Goal: Task Accomplishment & Management: Use online tool/utility

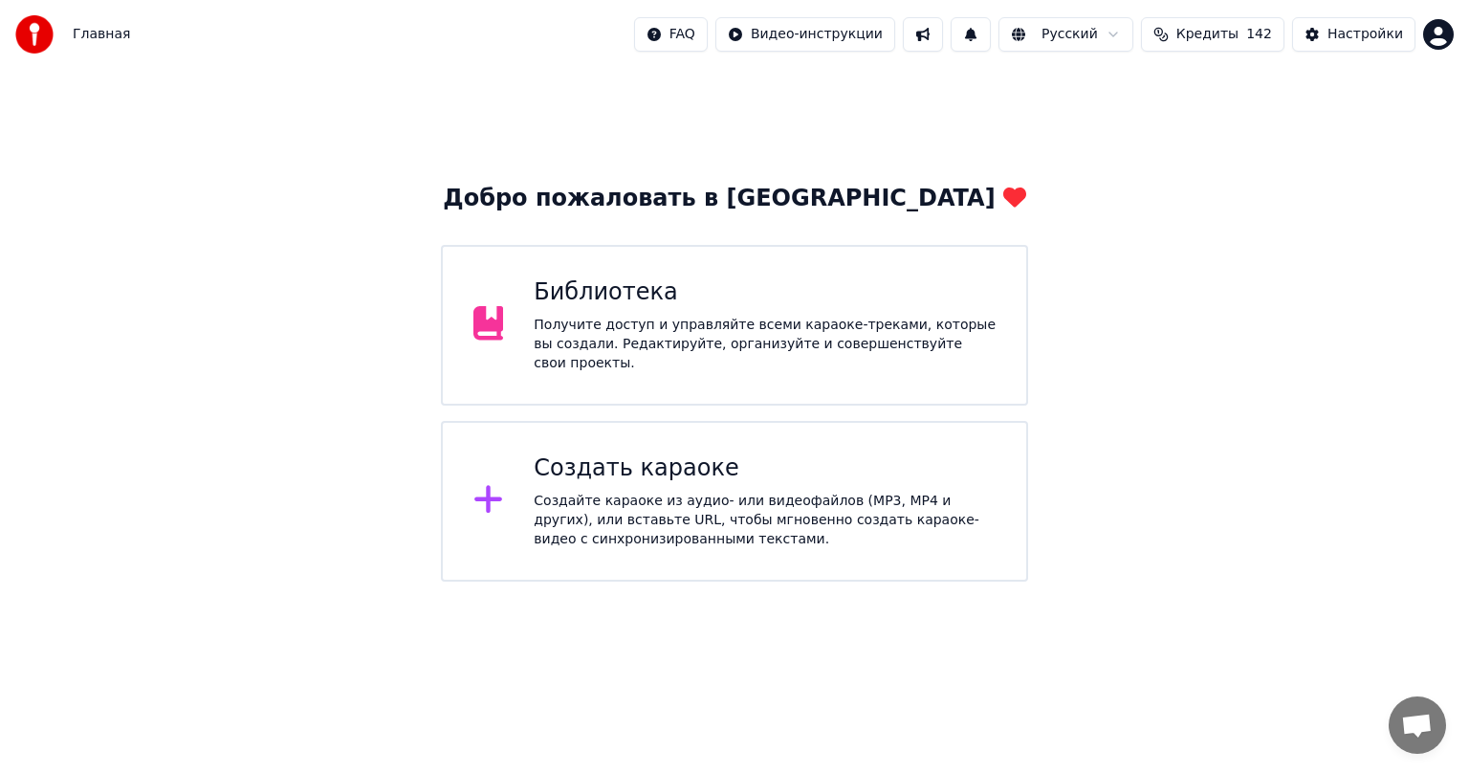
click at [475, 496] on icon at bounding box center [488, 500] width 28 height 28
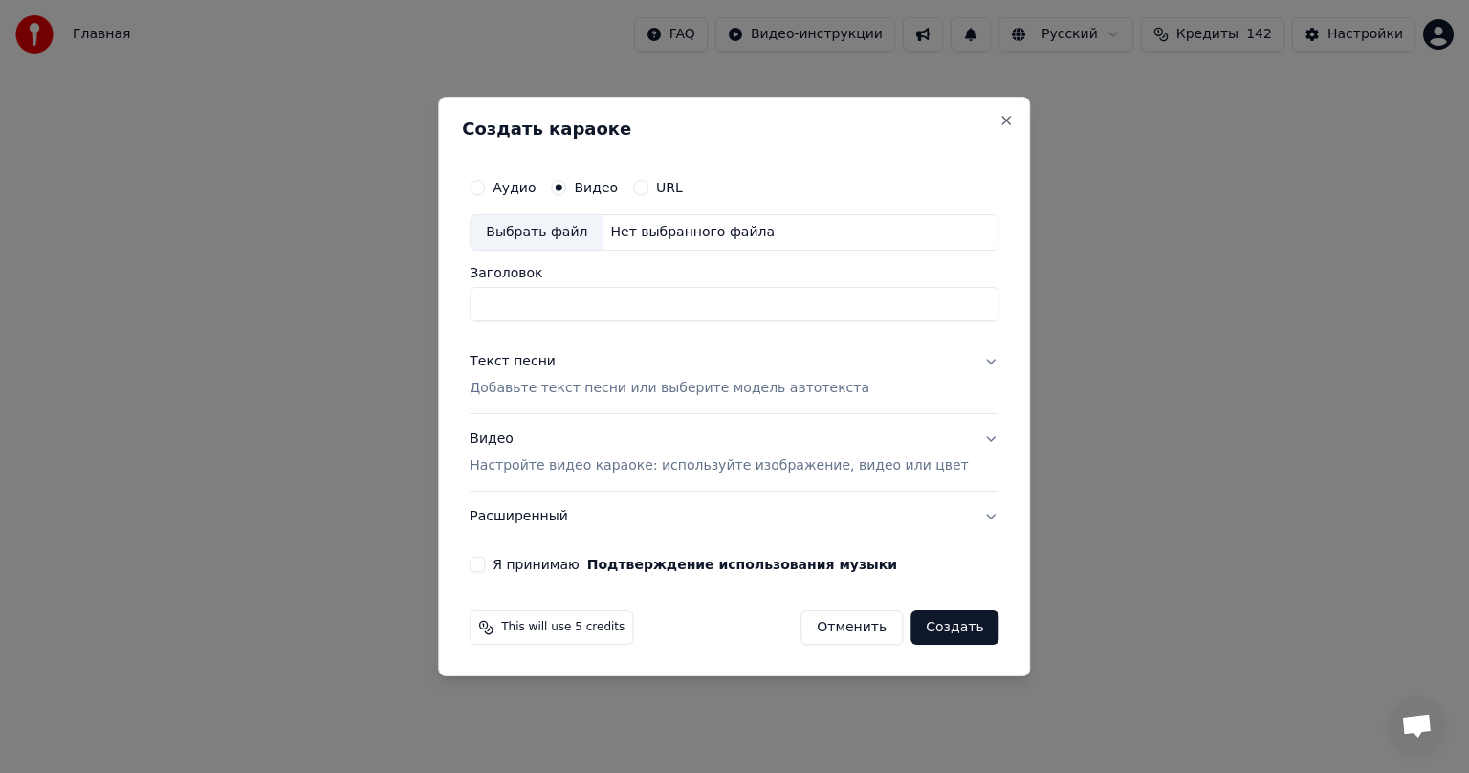
click at [675, 189] on label "URL" at bounding box center [669, 187] width 27 height 13
click at [649, 189] on button "URL" at bounding box center [640, 187] width 15 height 15
click at [655, 238] on input "text" at bounding box center [734, 232] width 529 height 38
paste input "**********"
type input "**********"
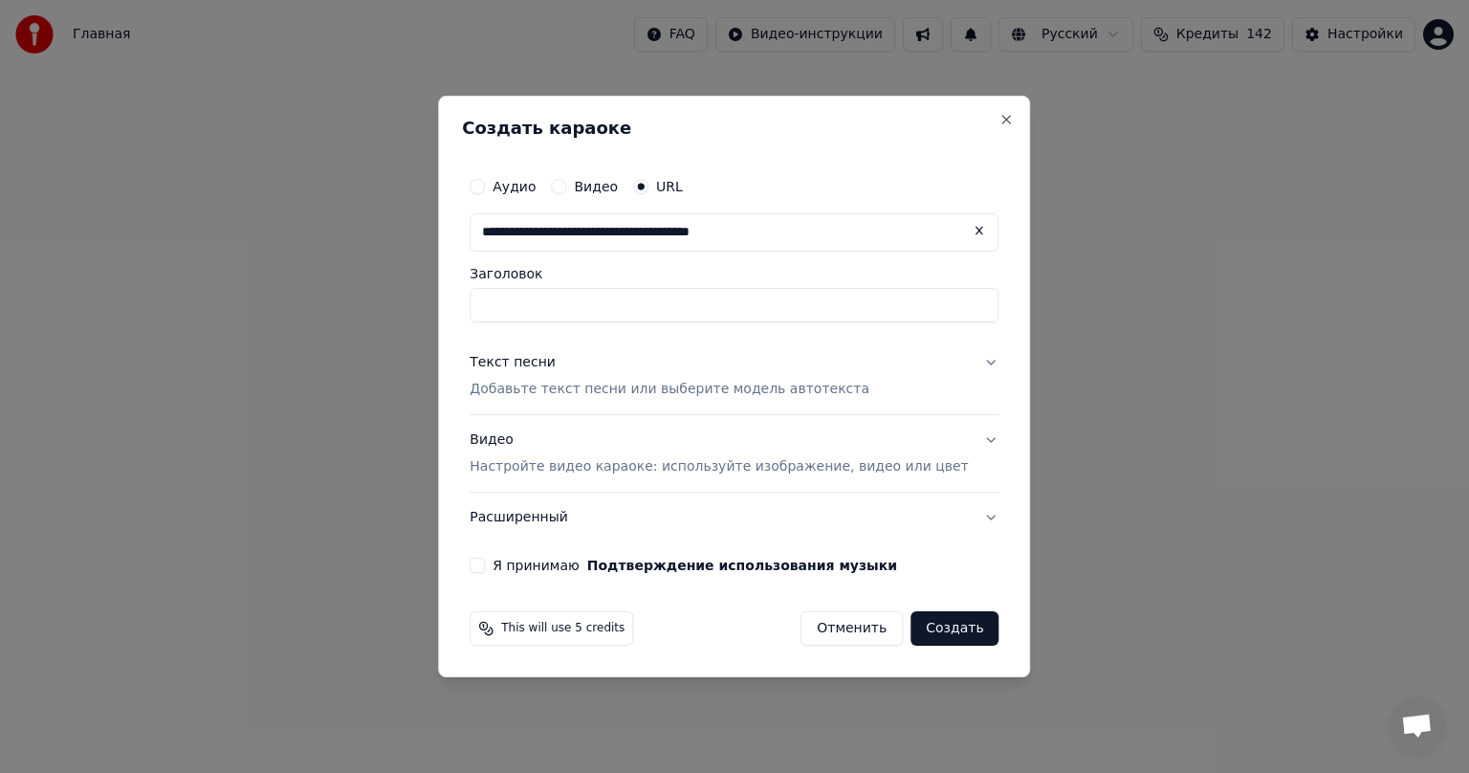
type input "**********"
click at [573, 309] on input "**********" at bounding box center [734, 305] width 529 height 34
click at [661, 304] on input "**********" at bounding box center [734, 305] width 529 height 34
click at [597, 305] on input "**********" at bounding box center [734, 305] width 529 height 34
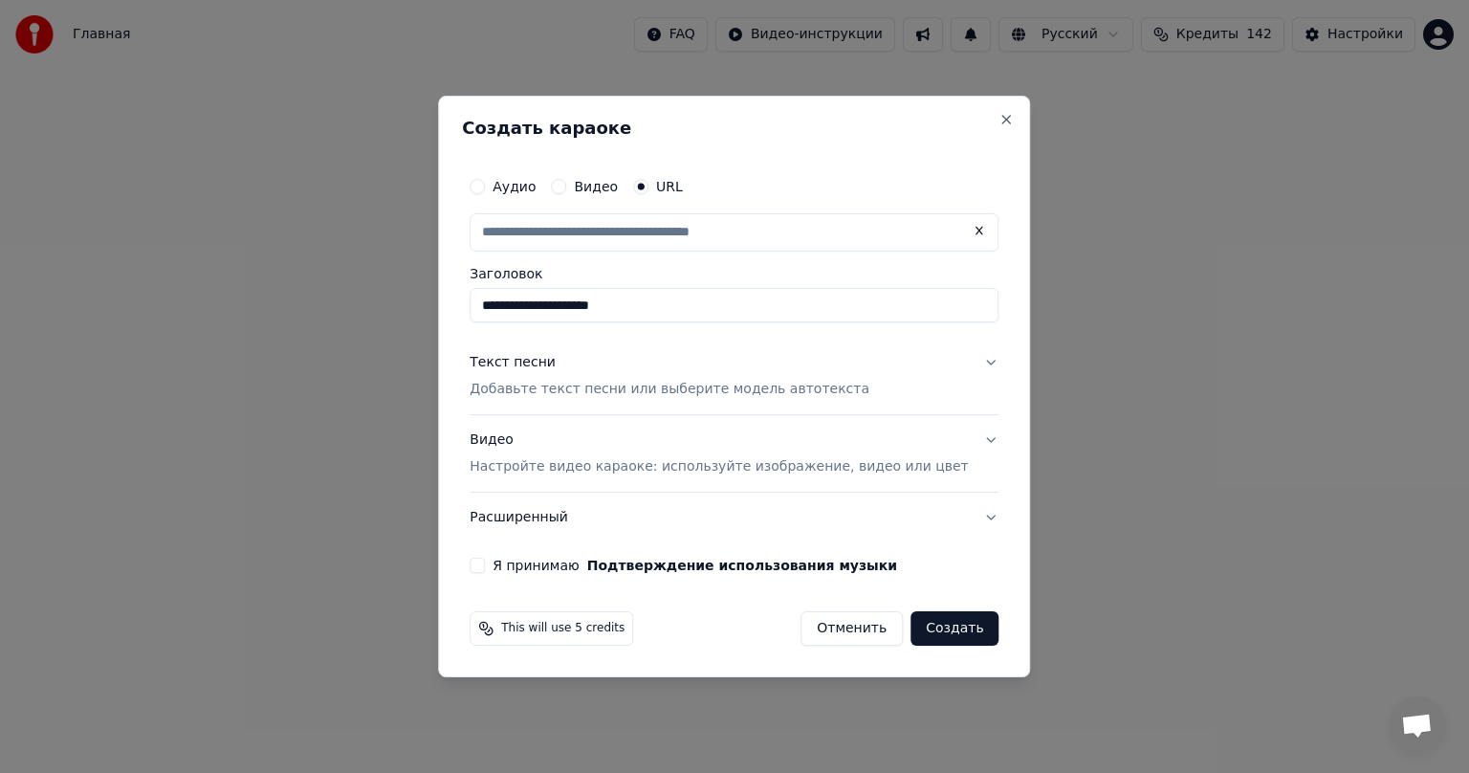
type input "**********"
click at [712, 342] on button "Текст песни Добавьте текст песни или выберите модель автотекста" at bounding box center [734, 376] width 529 height 77
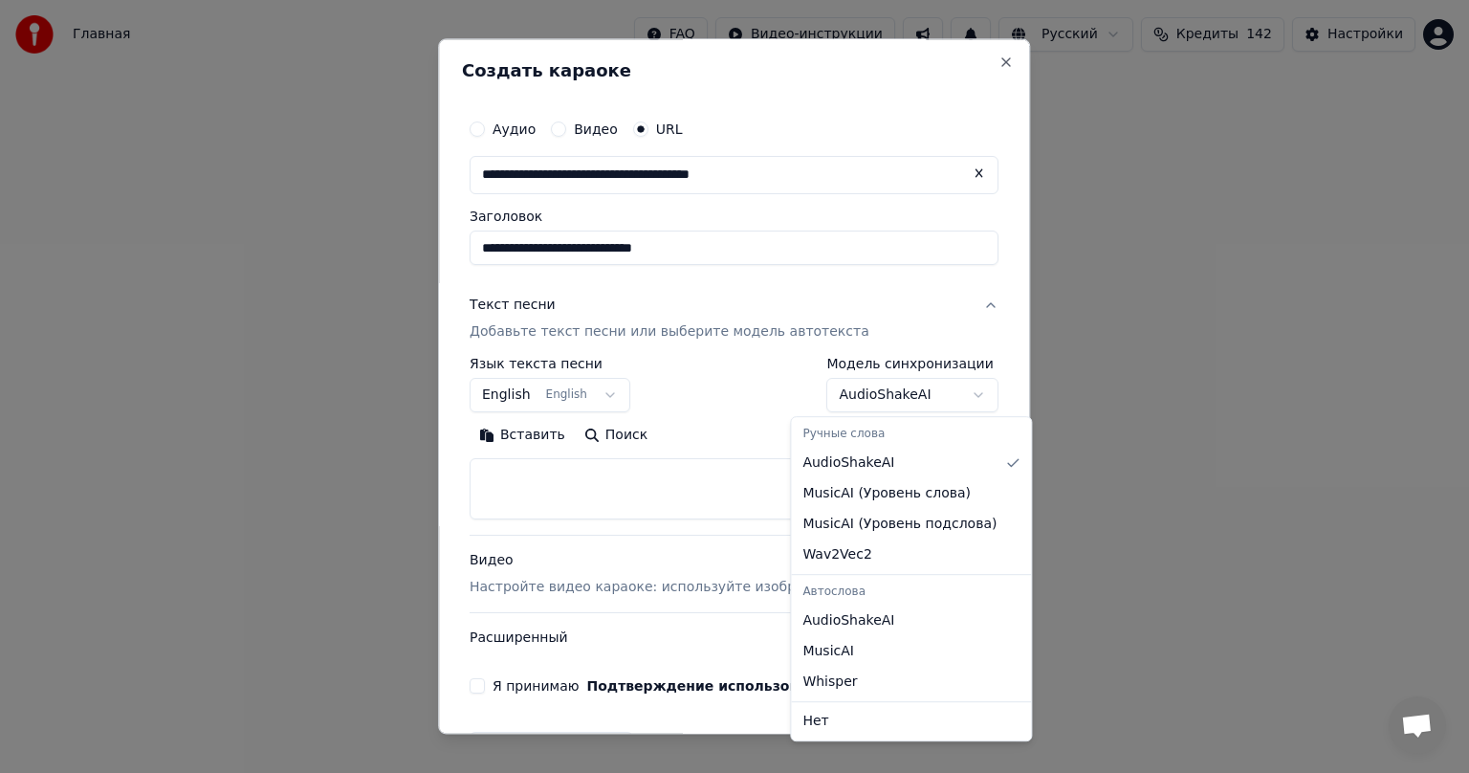
click at [936, 398] on body "**********" at bounding box center [734, 291] width 1469 height 582
select select "**********"
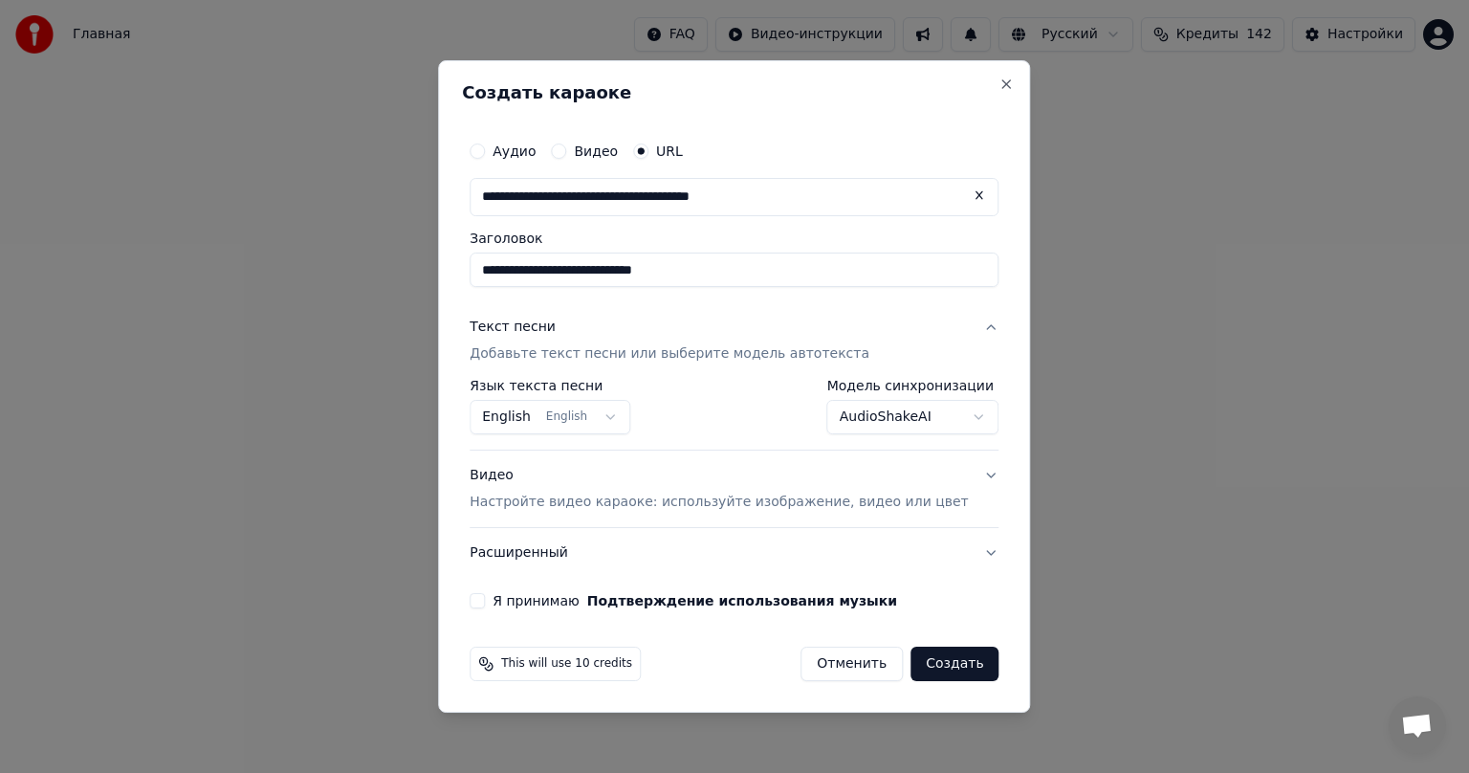
click at [485, 602] on button "Я принимаю Подтверждение использования музыки" at bounding box center [477, 600] width 15 height 15
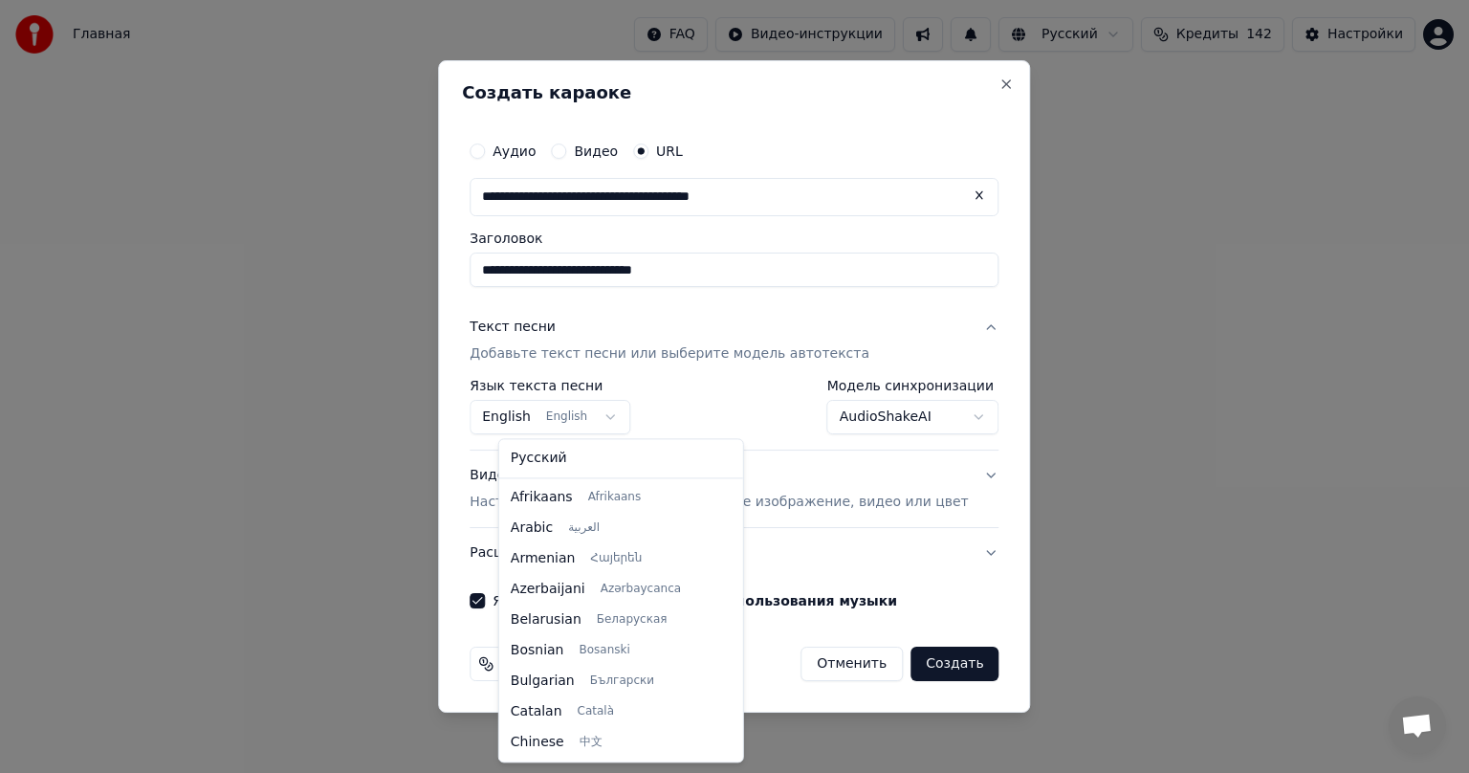
click at [639, 418] on body "**********" at bounding box center [734, 291] width 1469 height 582
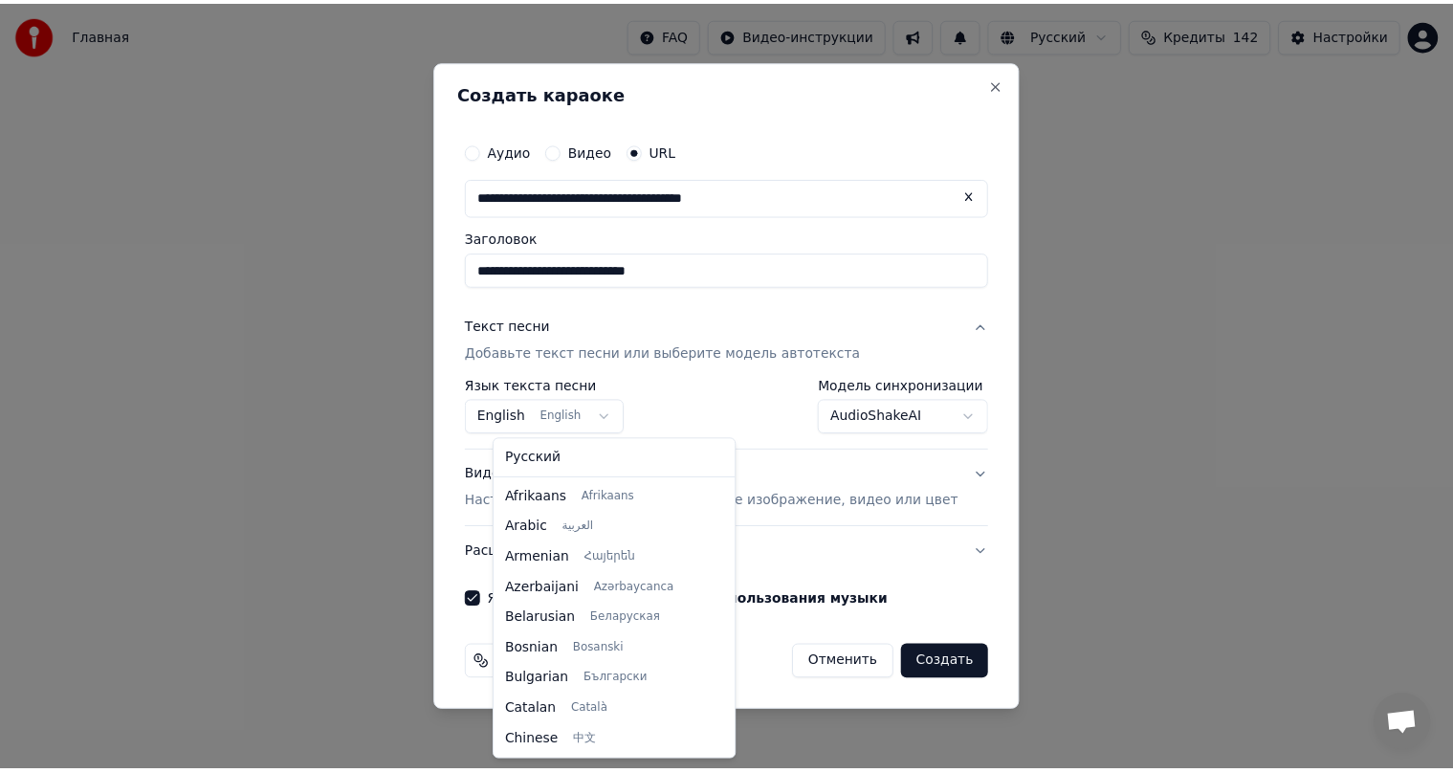
scroll to position [153, 0]
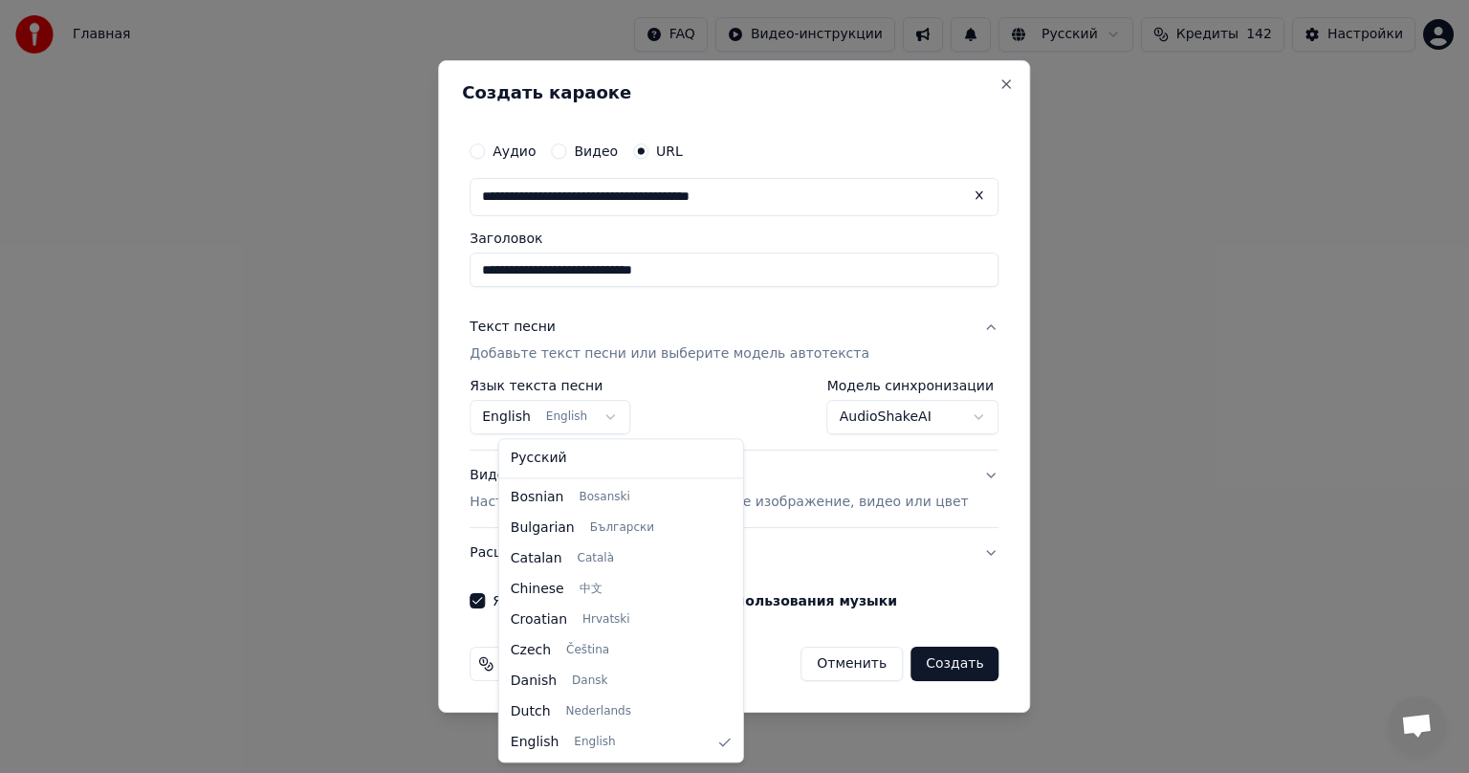
select select "**"
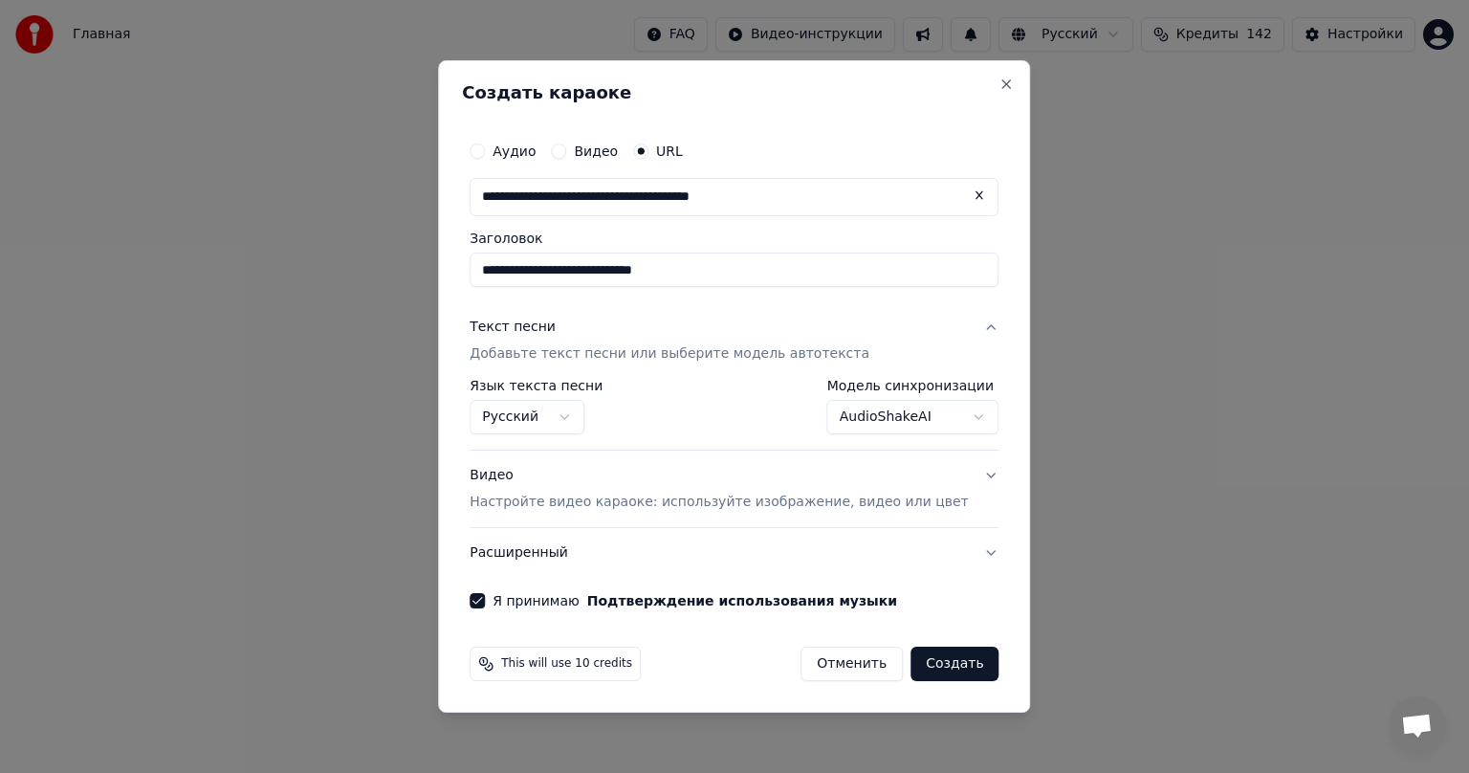
click at [953, 664] on button "Создать" at bounding box center [955, 664] width 88 height 34
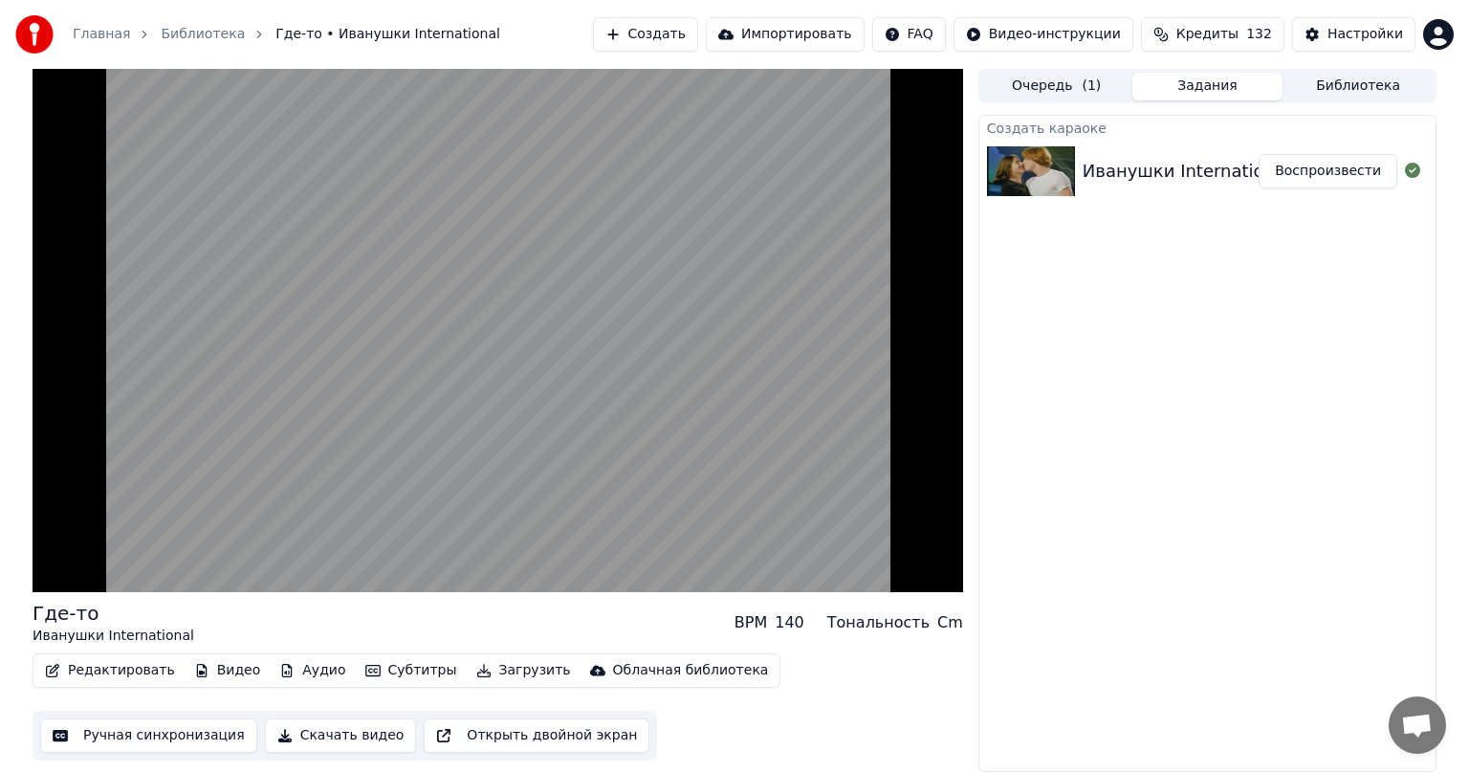
click at [99, 740] on button "Ручная синхронизация" at bounding box center [148, 735] width 217 height 34
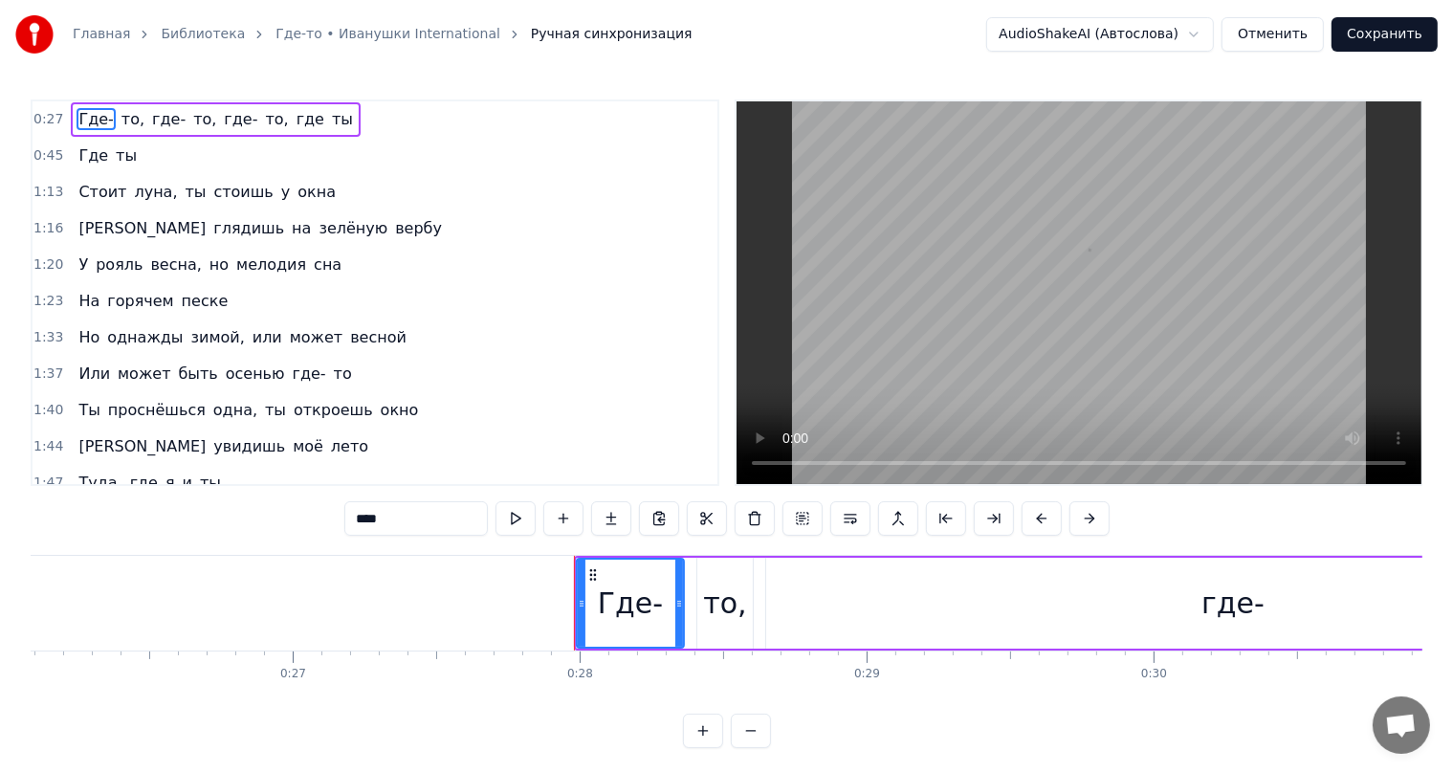
scroll to position [0, 7933]
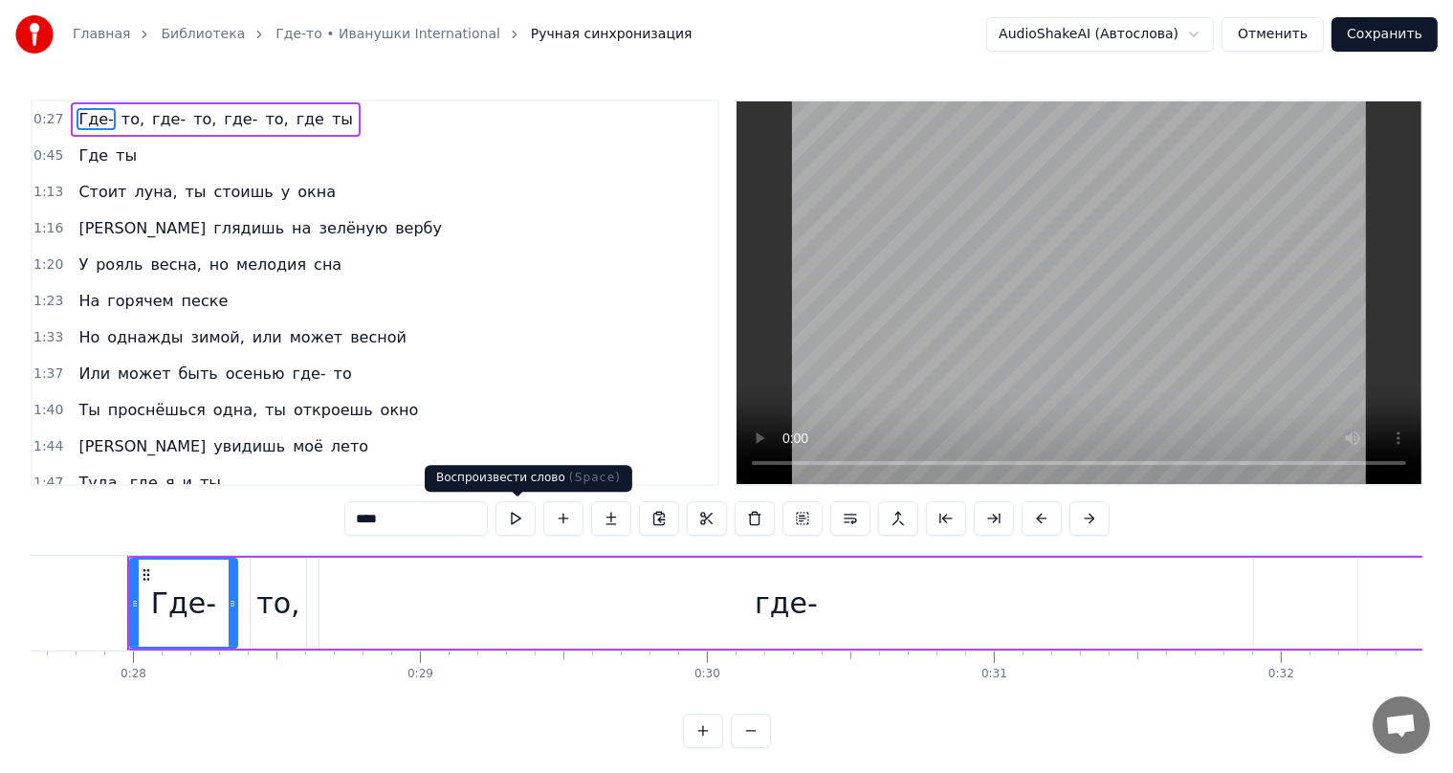
click at [514, 521] on button at bounding box center [515, 518] width 40 height 34
click at [515, 521] on button at bounding box center [515, 518] width 40 height 34
click at [85, 119] on span "Где-" at bounding box center [96, 119] width 38 height 22
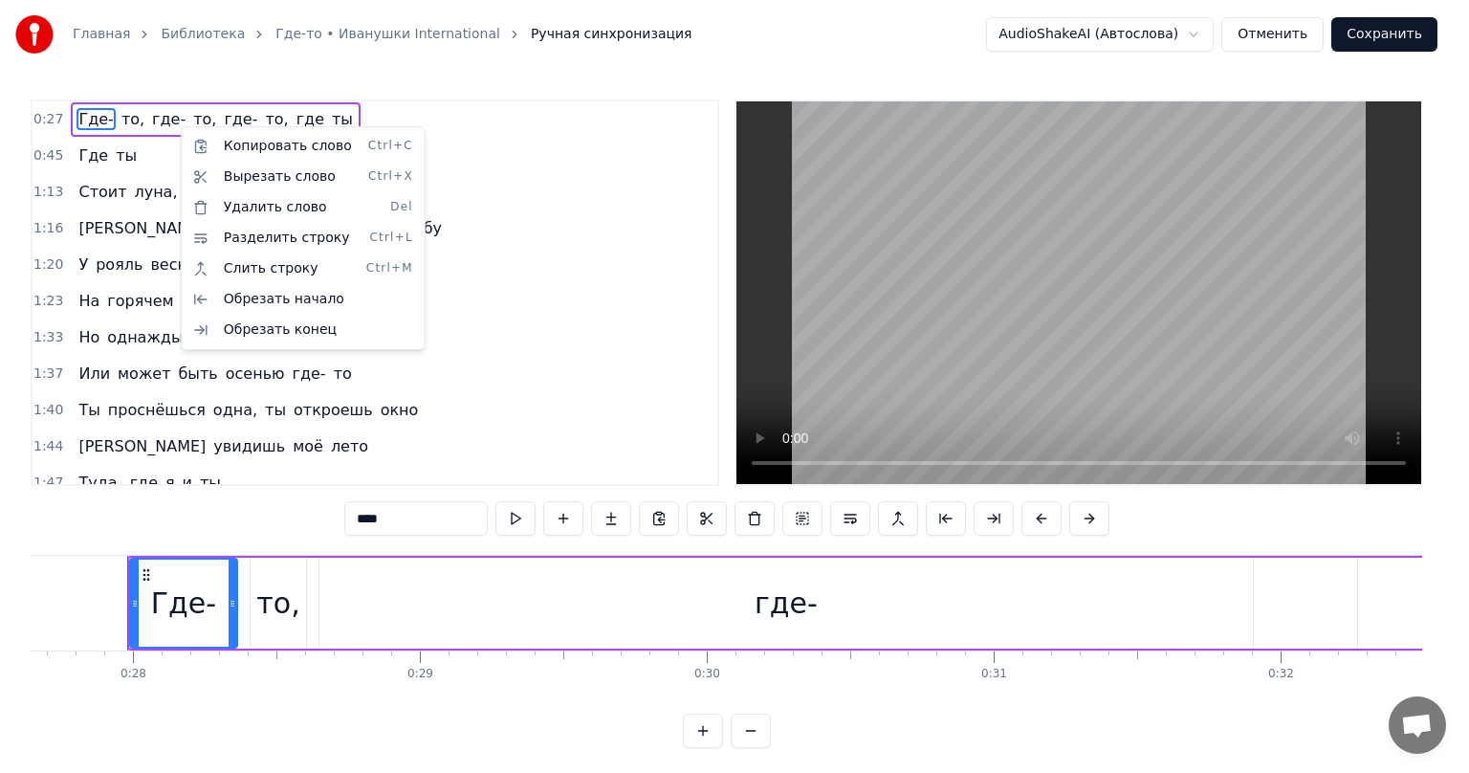
click at [130, 121] on html "Главная Библиотека Где-то • Иванушки International Ручная синхронизация AudioSh…" at bounding box center [734, 389] width 1469 height 779
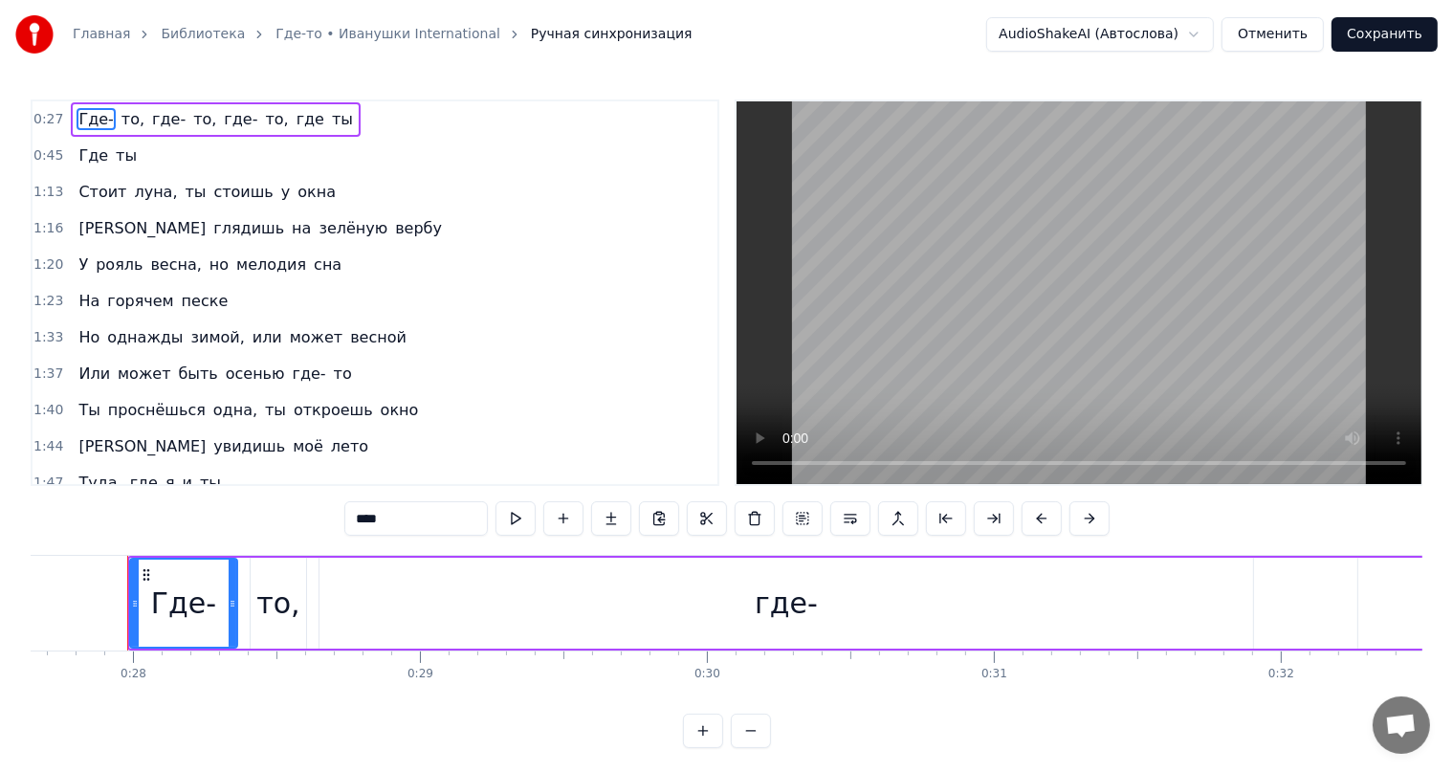
click at [120, 121] on span "то," at bounding box center [133, 119] width 27 height 22
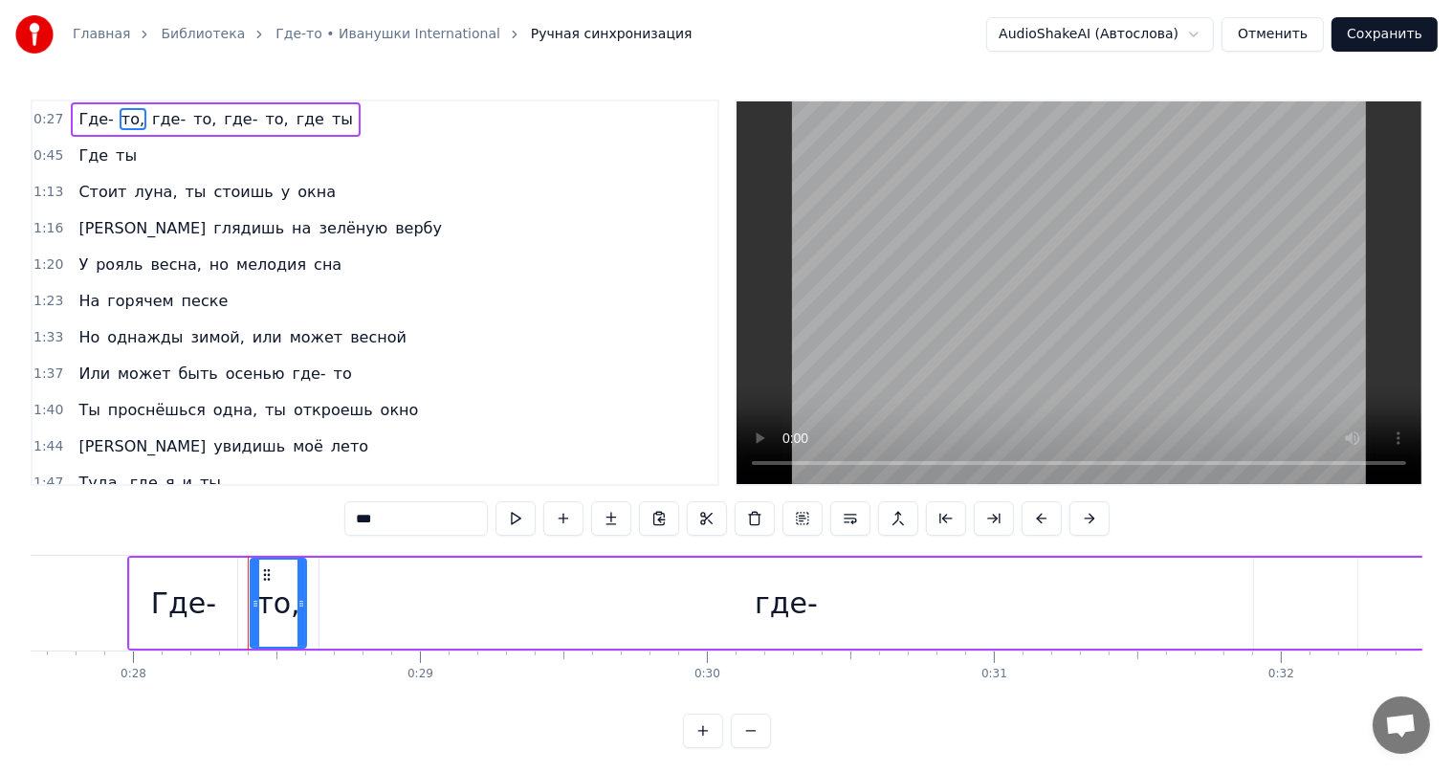
click at [92, 121] on span "Где-" at bounding box center [96, 119] width 38 height 22
type input "****"
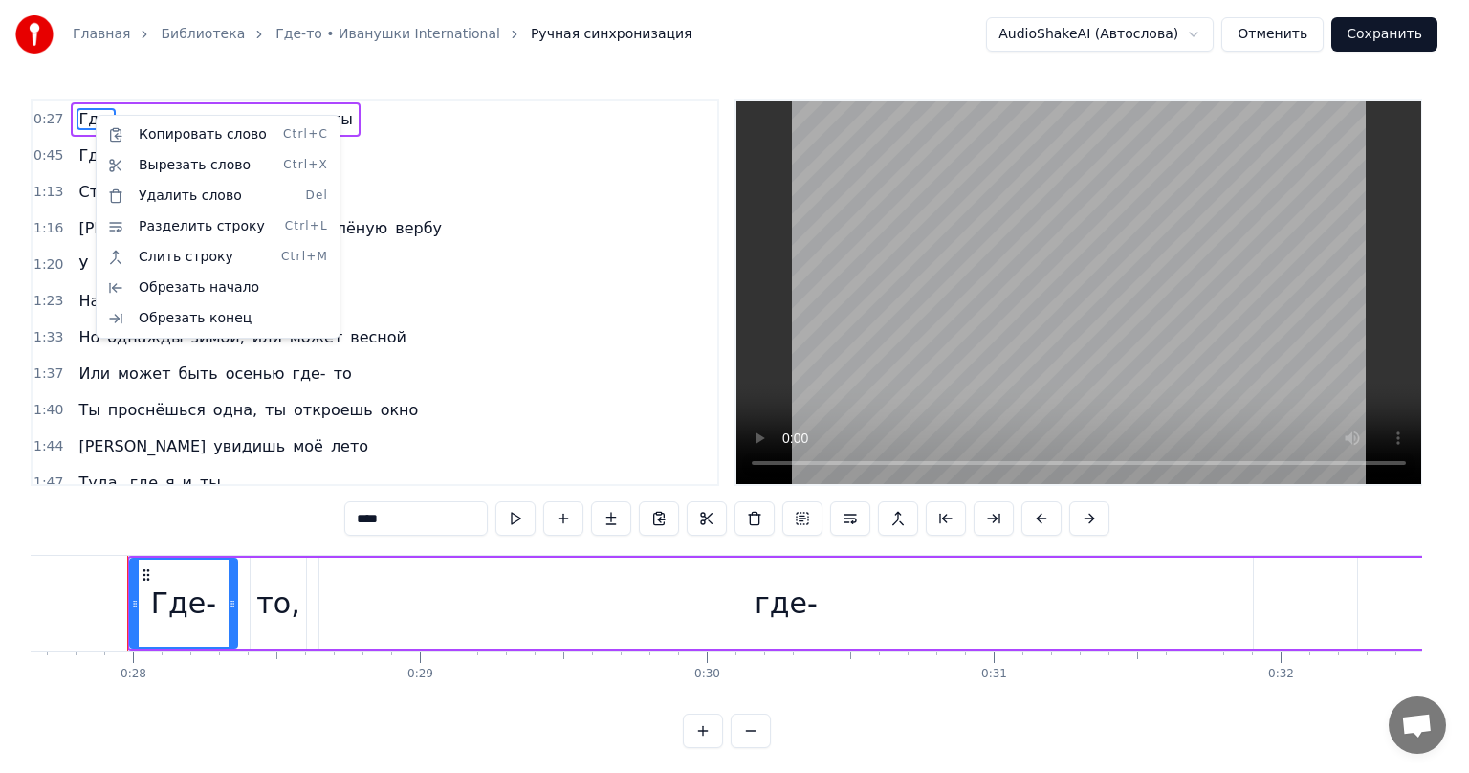
click at [77, 120] on html "Главная Библиотека Где-то • Иванушки International Ручная синхронизация AudioSh…" at bounding box center [734, 389] width 1469 height 779
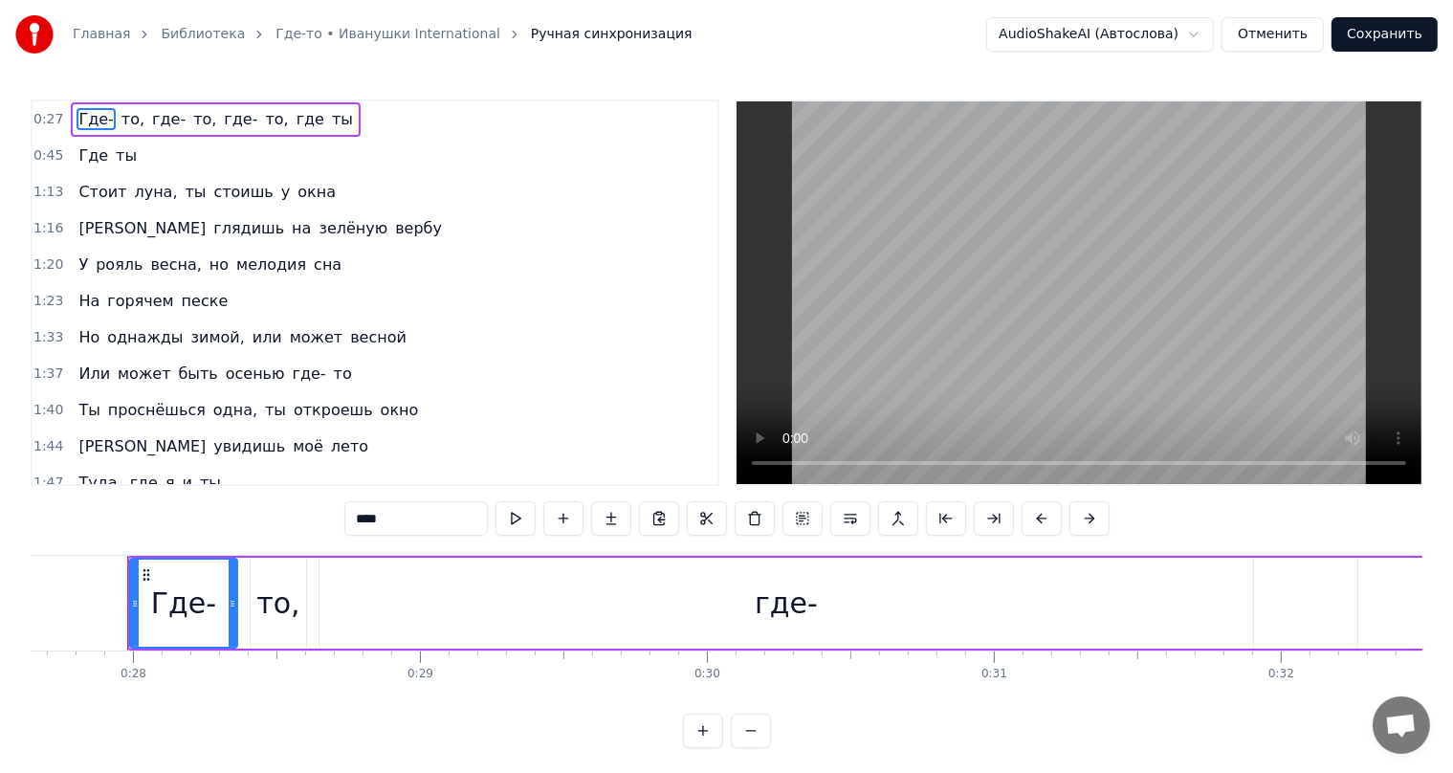
click at [87, 118] on span "Где-" at bounding box center [96, 119] width 38 height 22
click at [94, 120] on span "Где-" at bounding box center [96, 119] width 38 height 22
click at [92, 120] on span "Где-" at bounding box center [96, 119] width 38 height 22
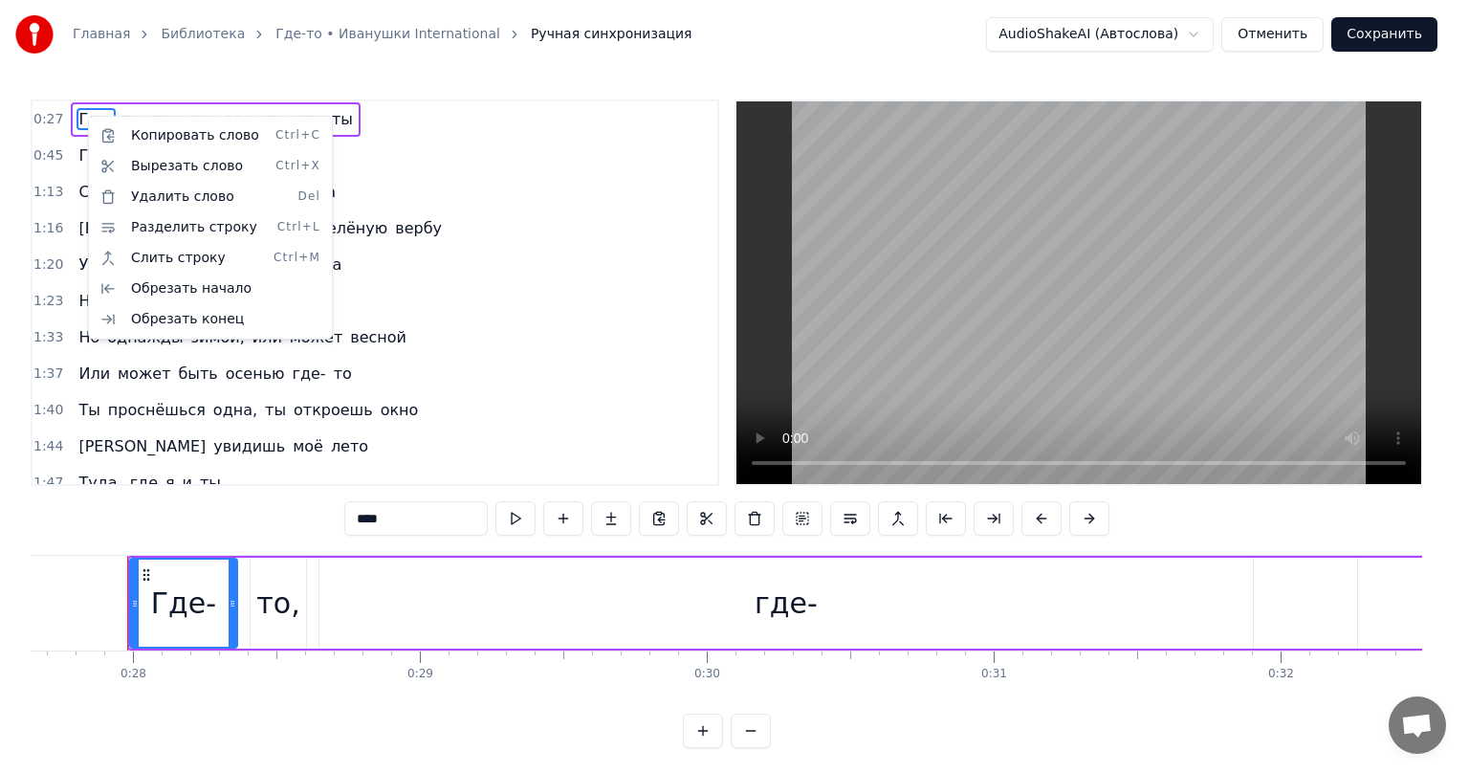
click at [214, 608] on html "Главная Библиотека Где-то • Иванушки International Ручная синхронизация AudioSh…" at bounding box center [734, 389] width 1469 height 779
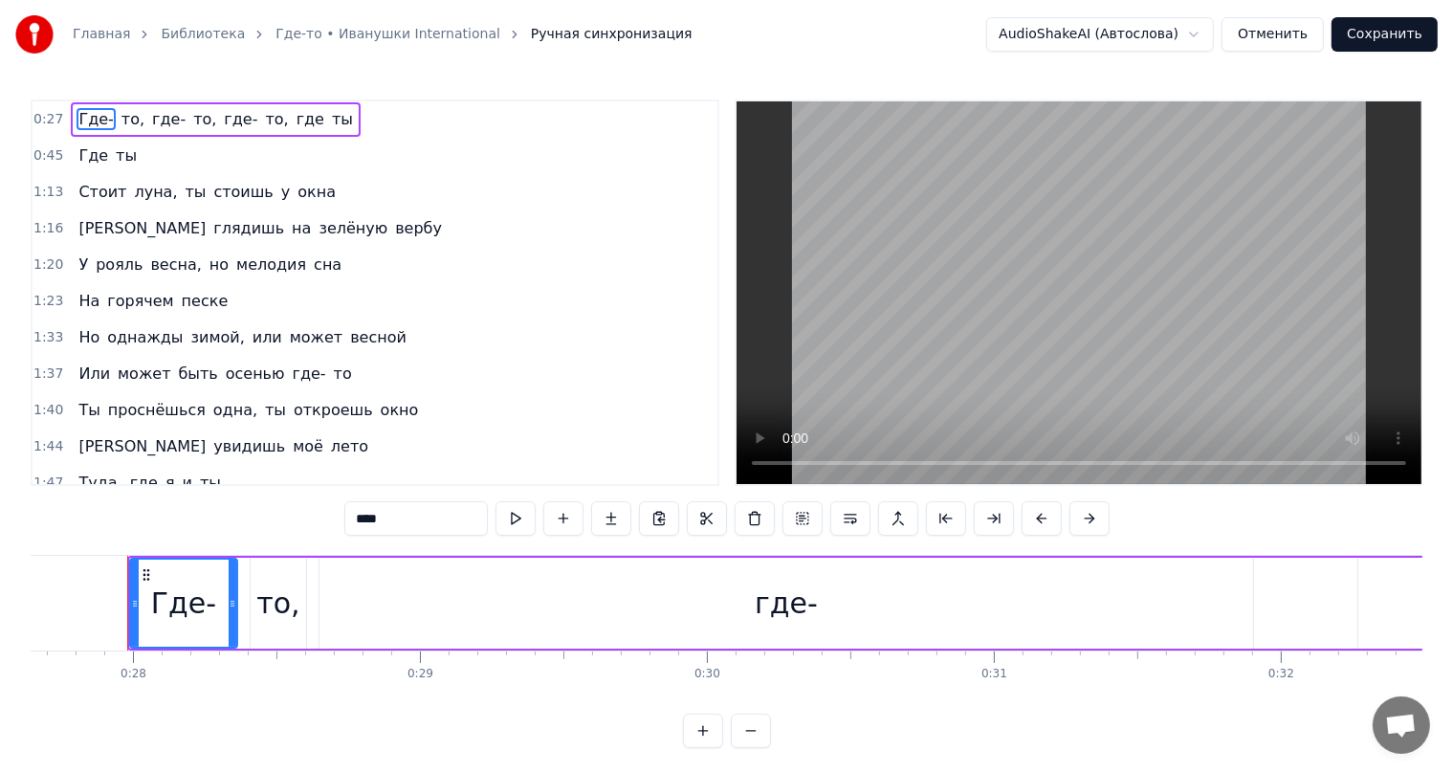
click at [200, 607] on div "Где-" at bounding box center [183, 603] width 65 height 43
drag, startPoint x: 205, startPoint y: 609, endPoint x: 168, endPoint y: 609, distance: 36.3
click at [170, 611] on div "Где-" at bounding box center [183, 603] width 65 height 43
click at [77, 111] on span "Где-" at bounding box center [96, 119] width 38 height 22
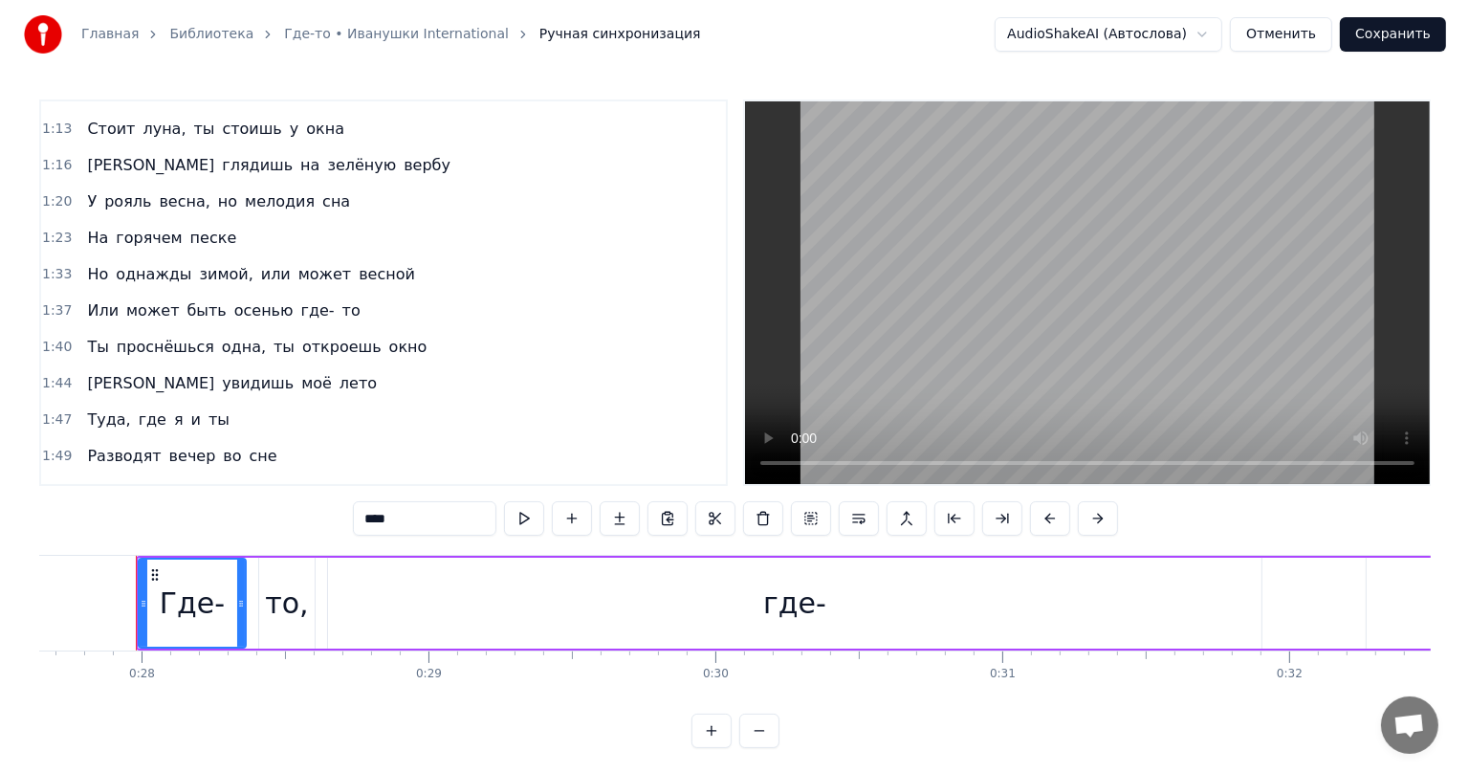
scroll to position [96, 0]
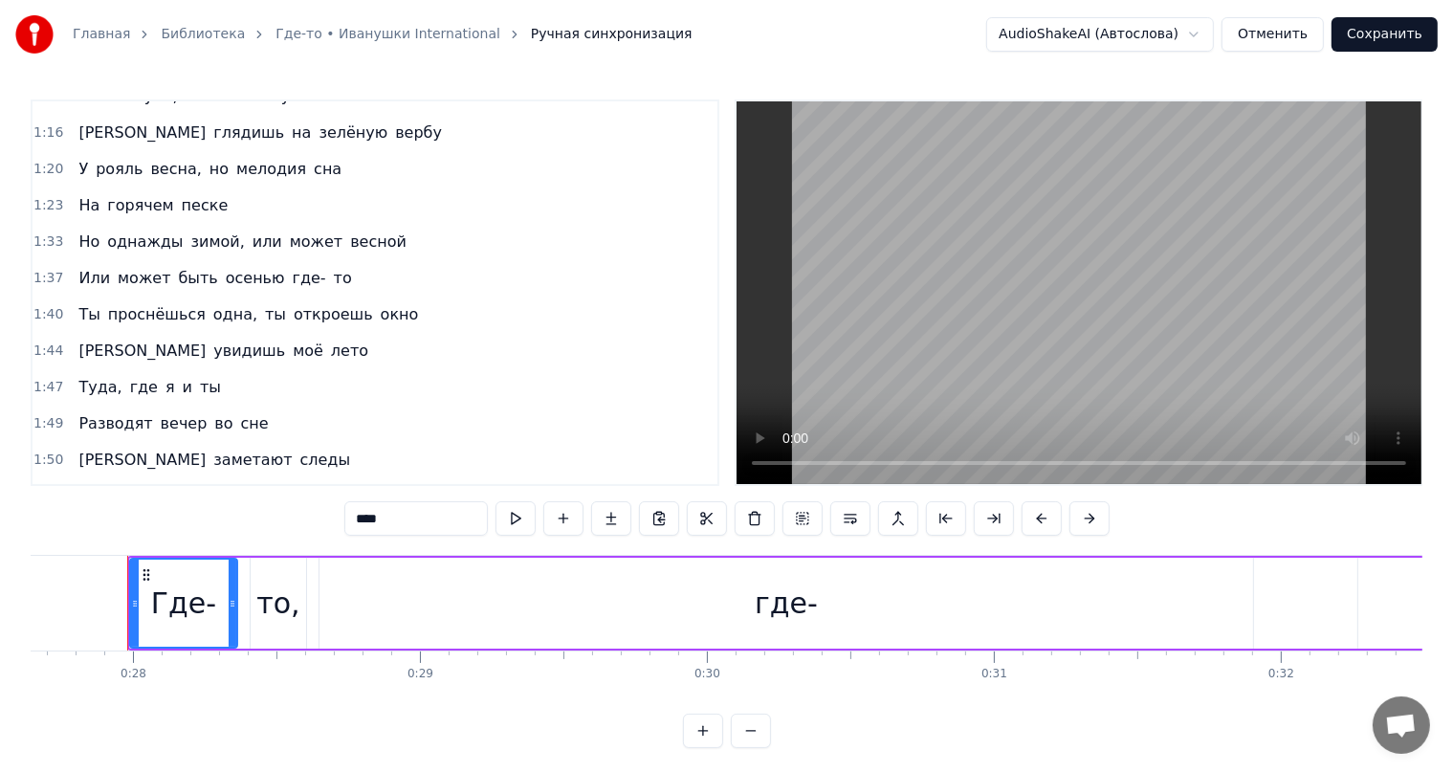
click at [1268, 35] on button "Отменить" at bounding box center [1272, 34] width 102 height 34
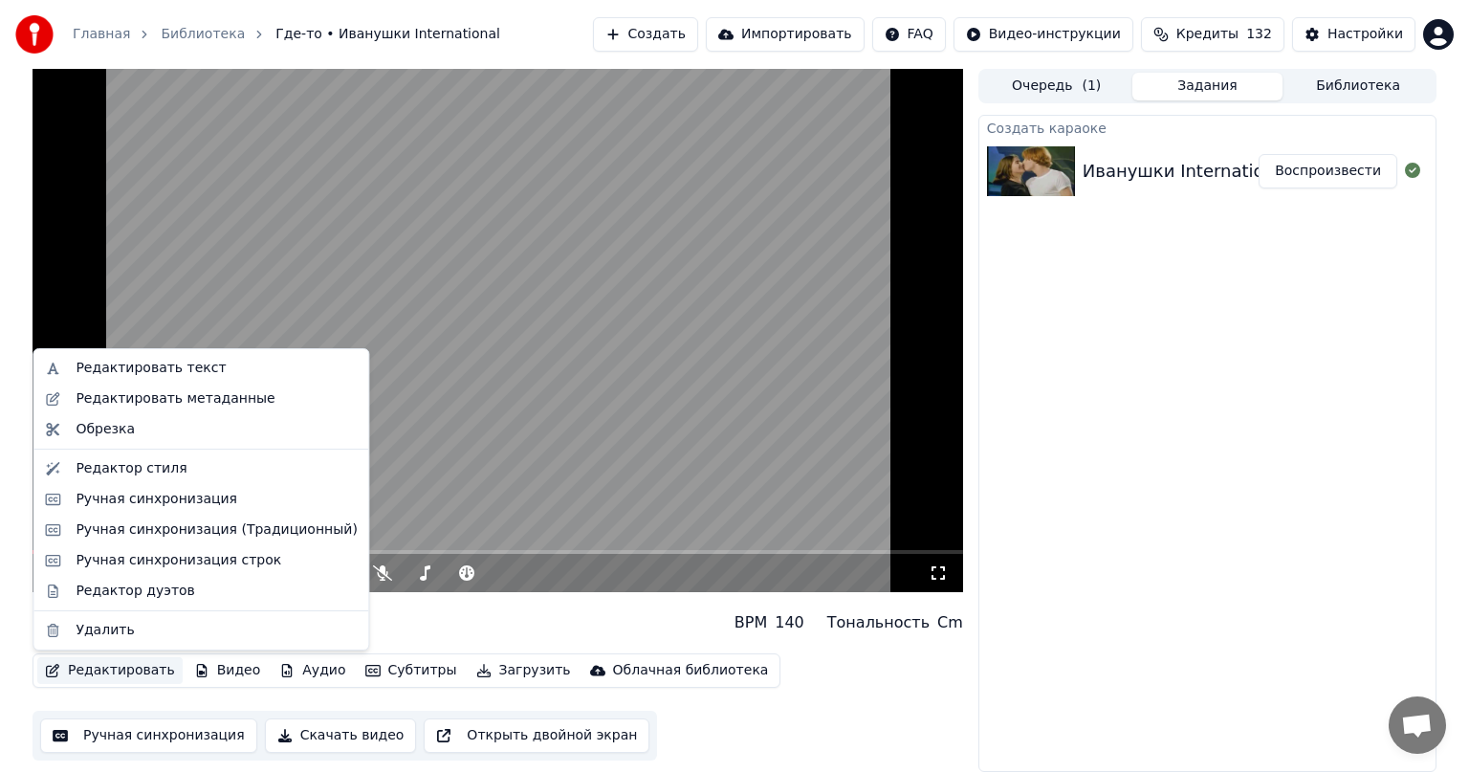
click at [133, 671] on button "Редактировать" at bounding box center [109, 670] width 145 height 27
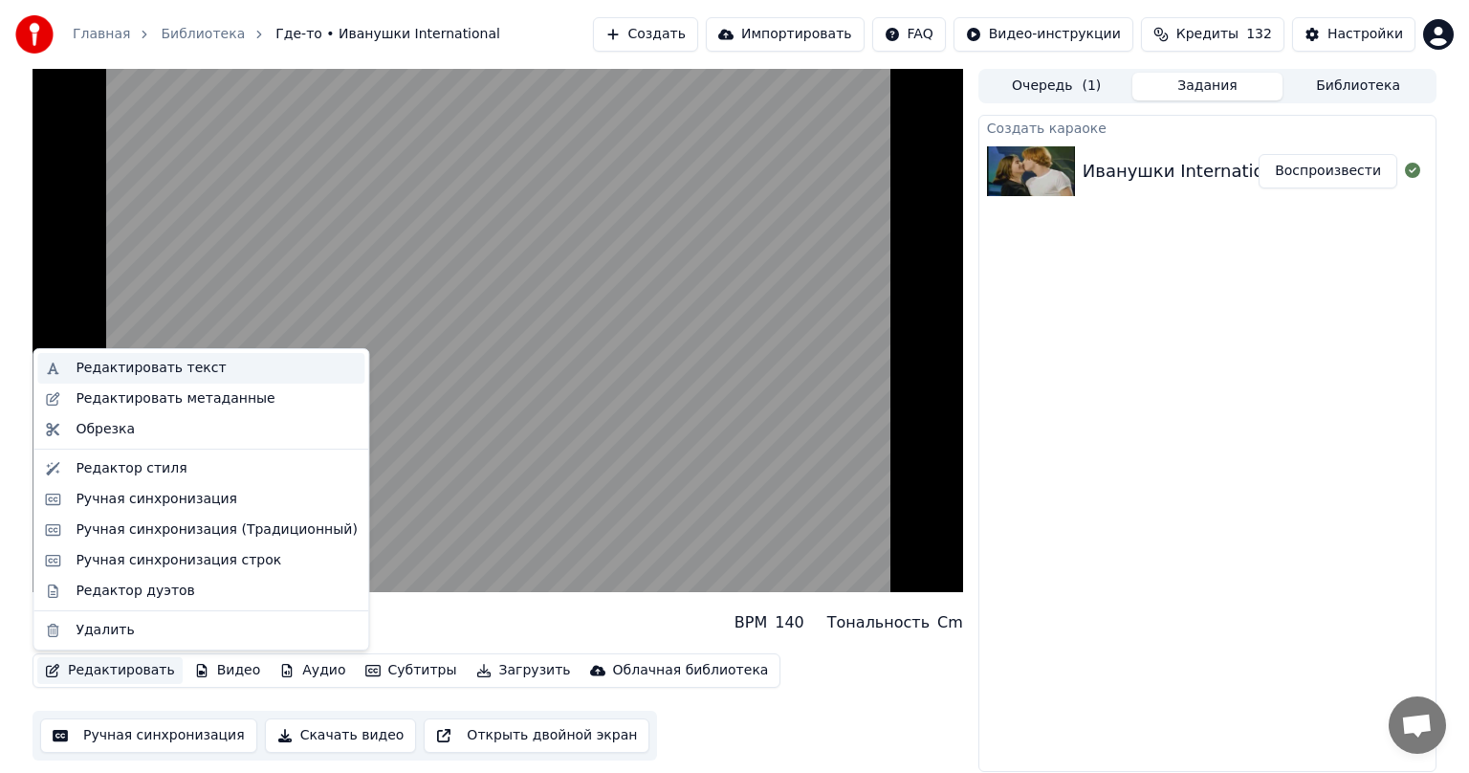
click at [112, 371] on div "Редактировать текст" at bounding box center [151, 368] width 150 height 19
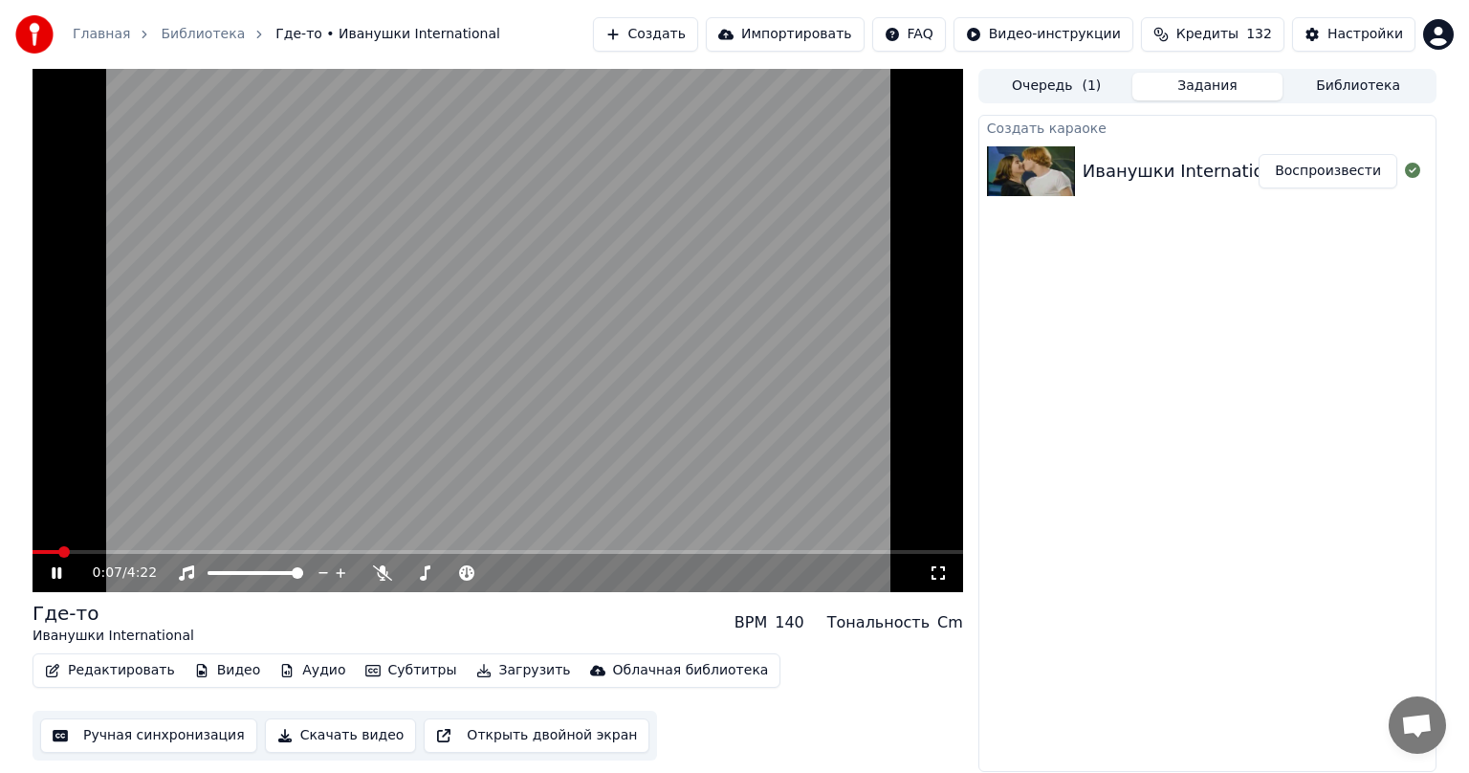
click at [59, 566] on icon at bounding box center [70, 572] width 45 height 15
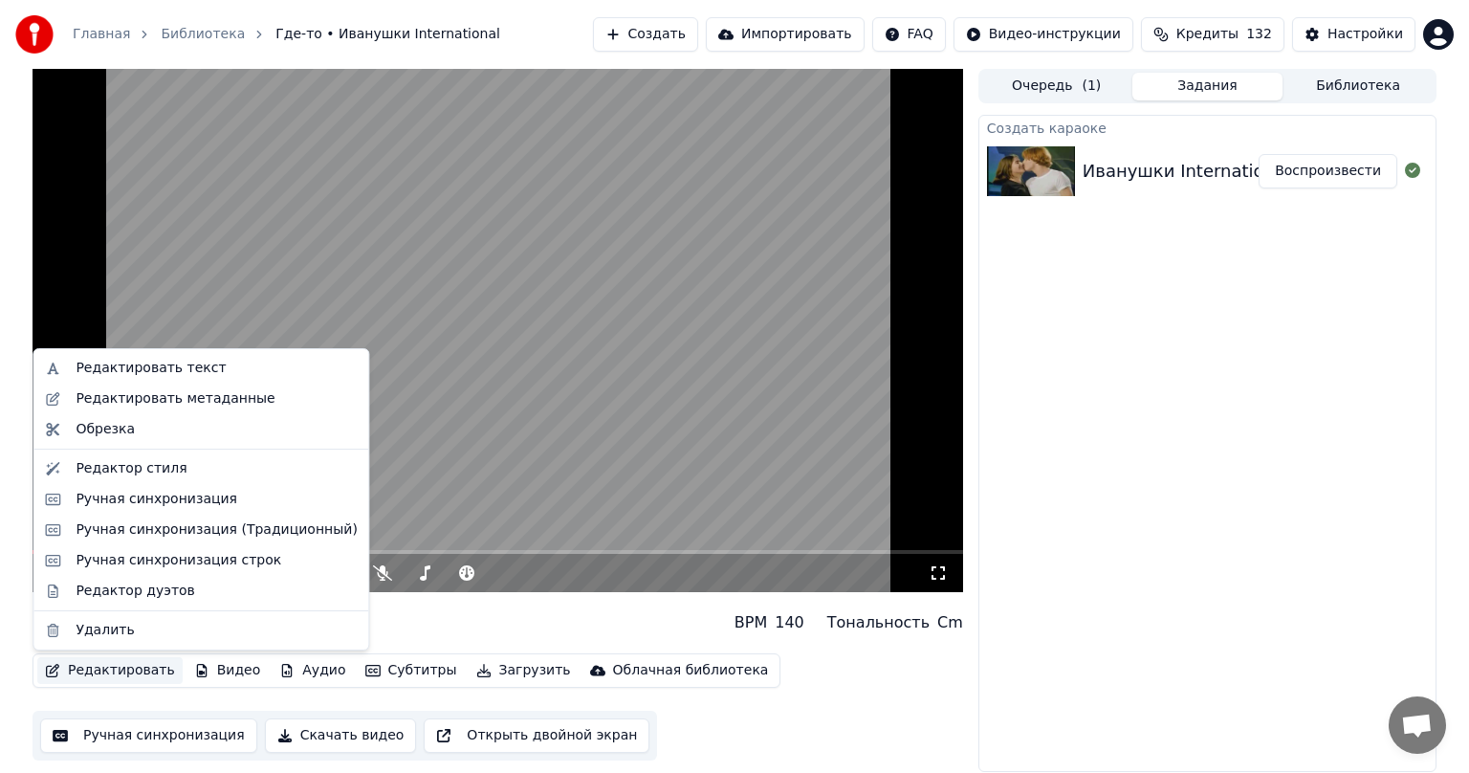
click at [96, 668] on button "Редактировать" at bounding box center [109, 670] width 145 height 27
click at [112, 371] on div "Редактировать текст" at bounding box center [151, 368] width 150 height 19
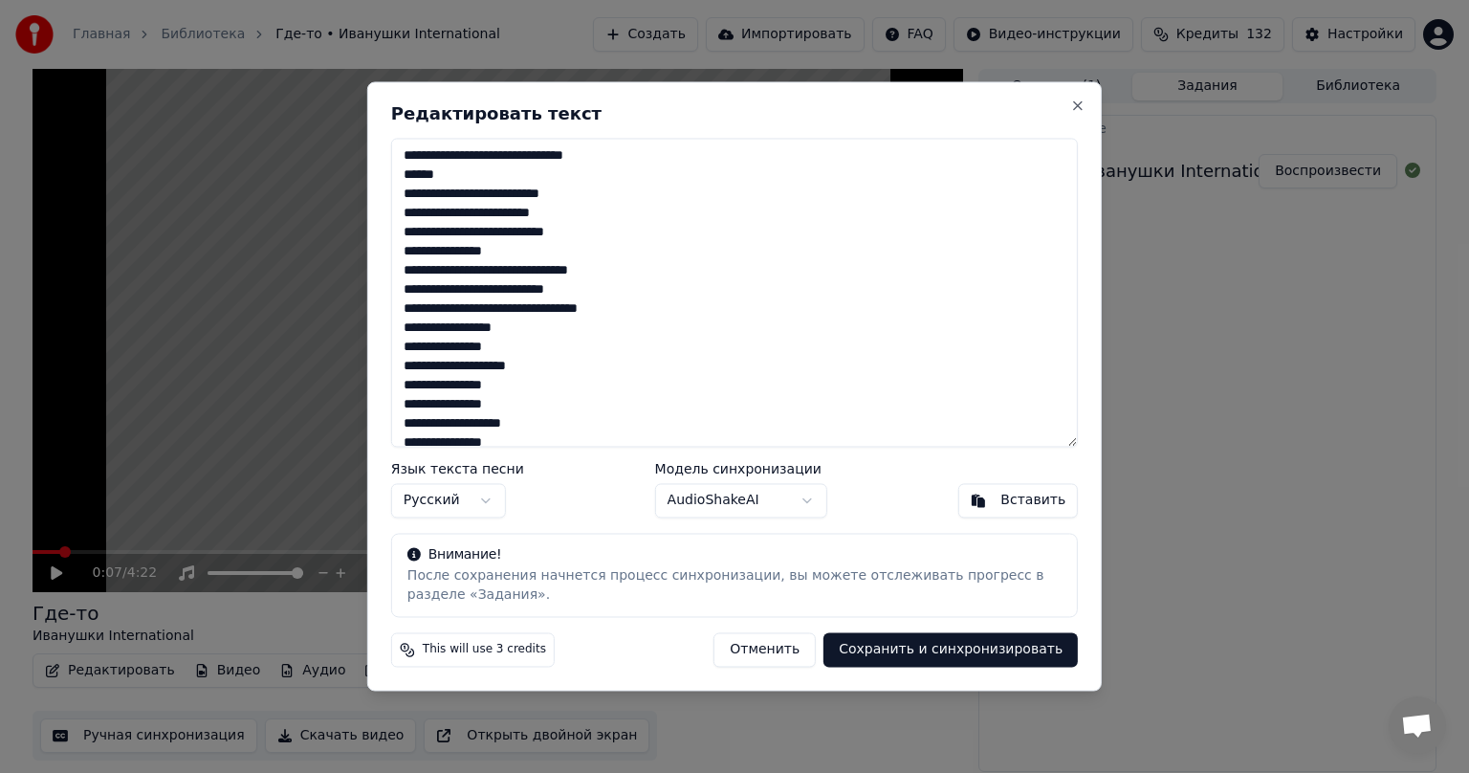
drag, startPoint x: 605, startPoint y: 156, endPoint x: 379, endPoint y: 152, distance: 225.8
click at [379, 152] on div "Редактировать текст Язык текста песни Русский Модель синхронизации AudioShakeAI…" at bounding box center [734, 385] width 735 height 609
drag, startPoint x: 542, startPoint y: 172, endPoint x: 386, endPoint y: 181, distance: 156.2
click at [388, 181] on div "Редактировать текст Язык текста песни Русский Модель синхронизации AudioShakeAI…" at bounding box center [734, 385] width 735 height 609
paste textarea "**********"
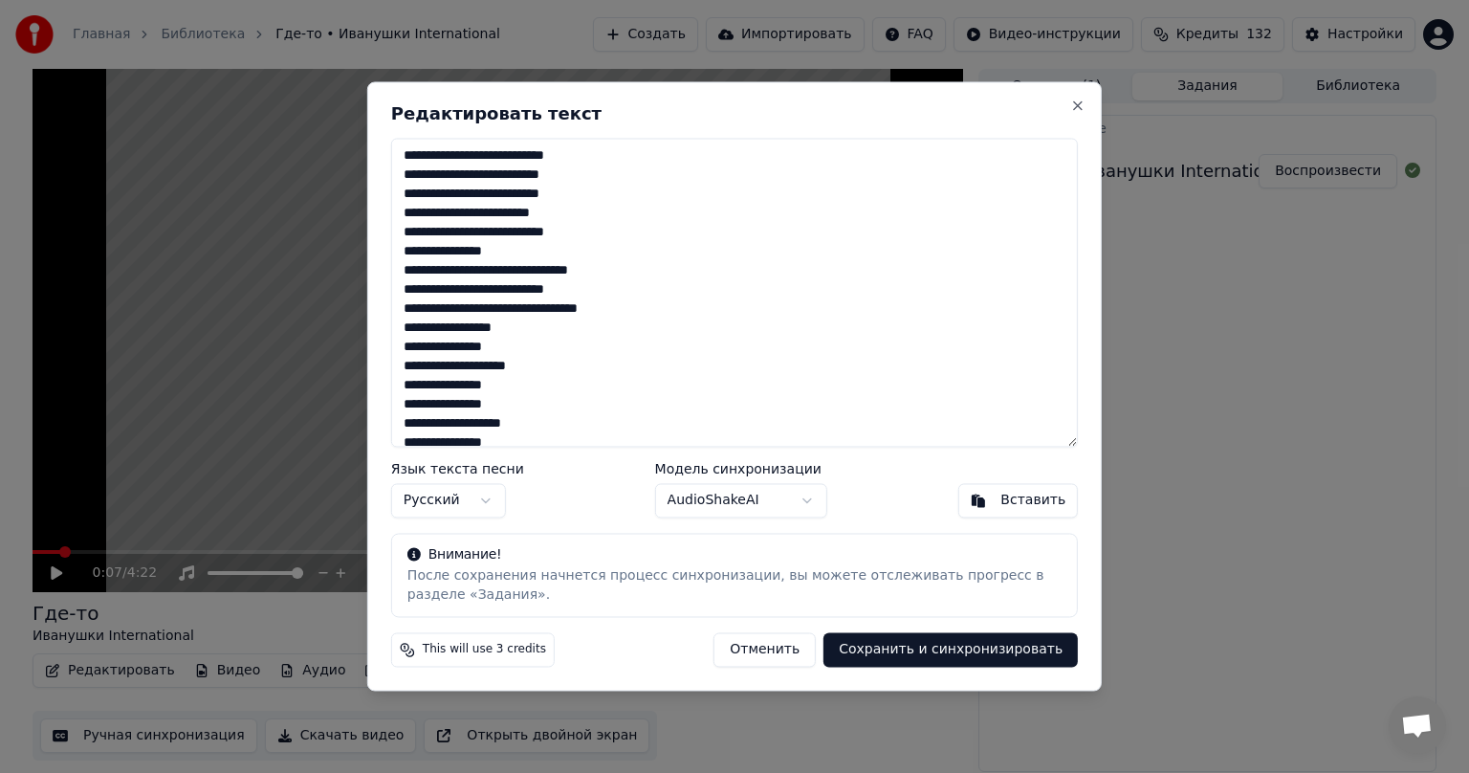
drag, startPoint x: 588, startPoint y: 197, endPoint x: 394, endPoint y: 201, distance: 194.2
click at [398, 201] on textarea at bounding box center [734, 292] width 687 height 309
paste textarea "***"
paste textarea "**********"
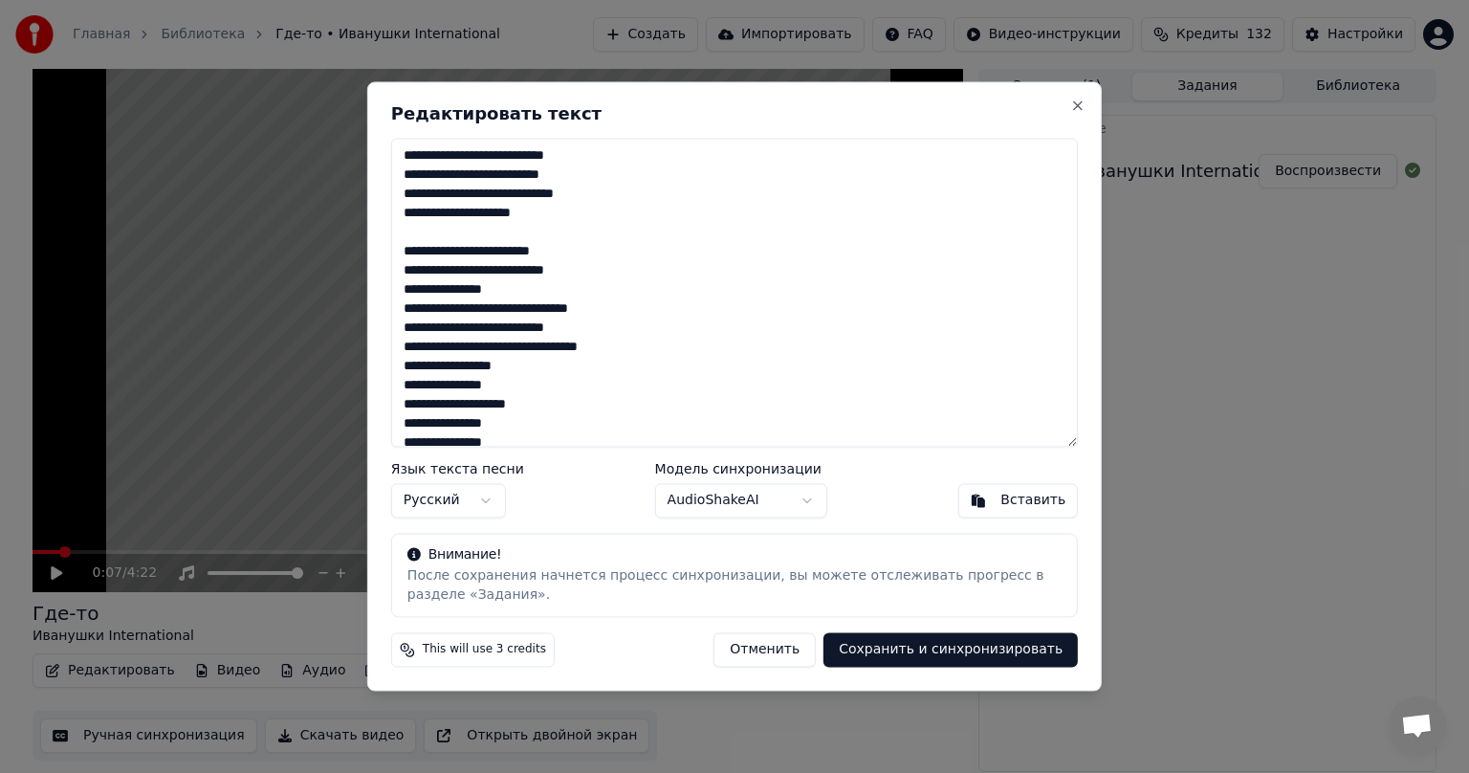
paste textarea "**********"
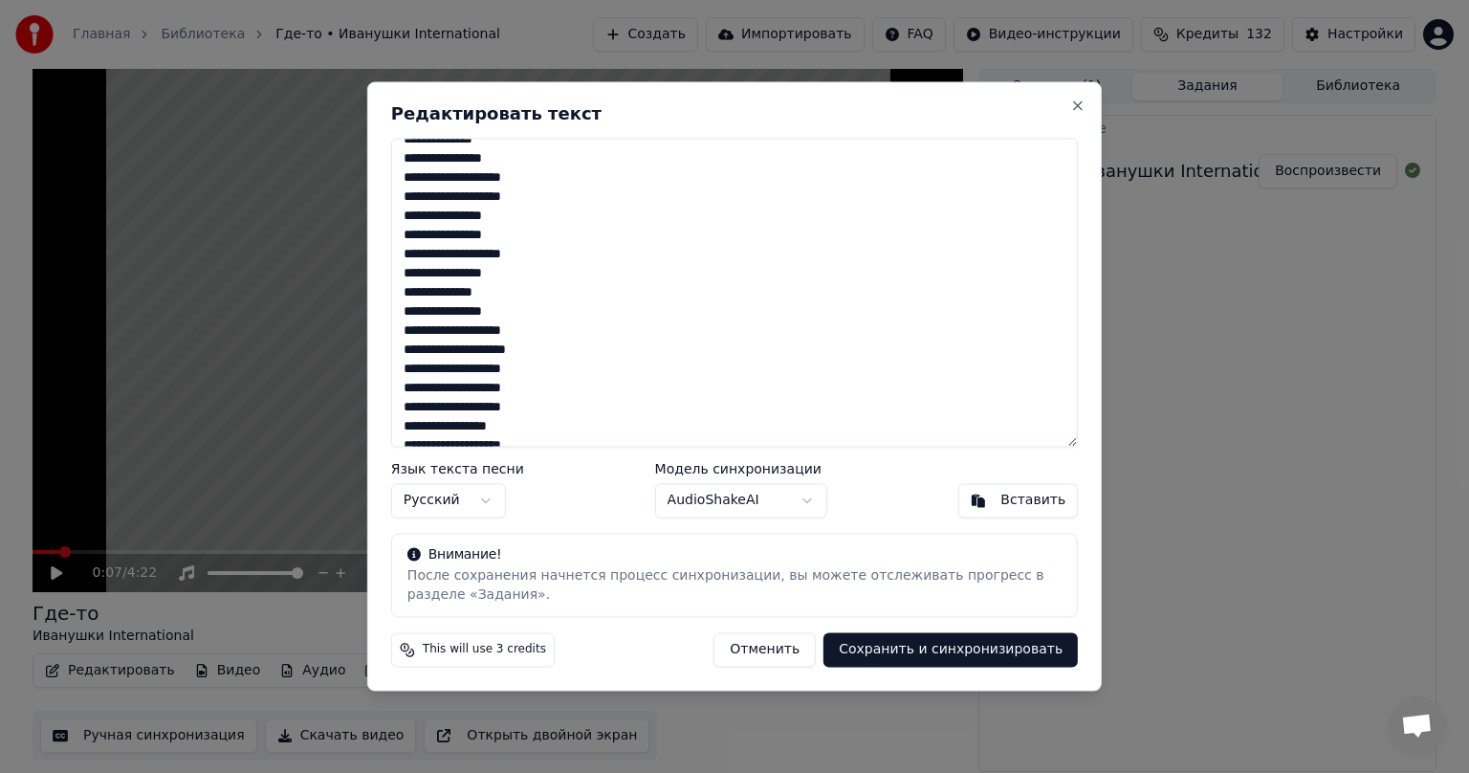
scroll to position [1218, 0]
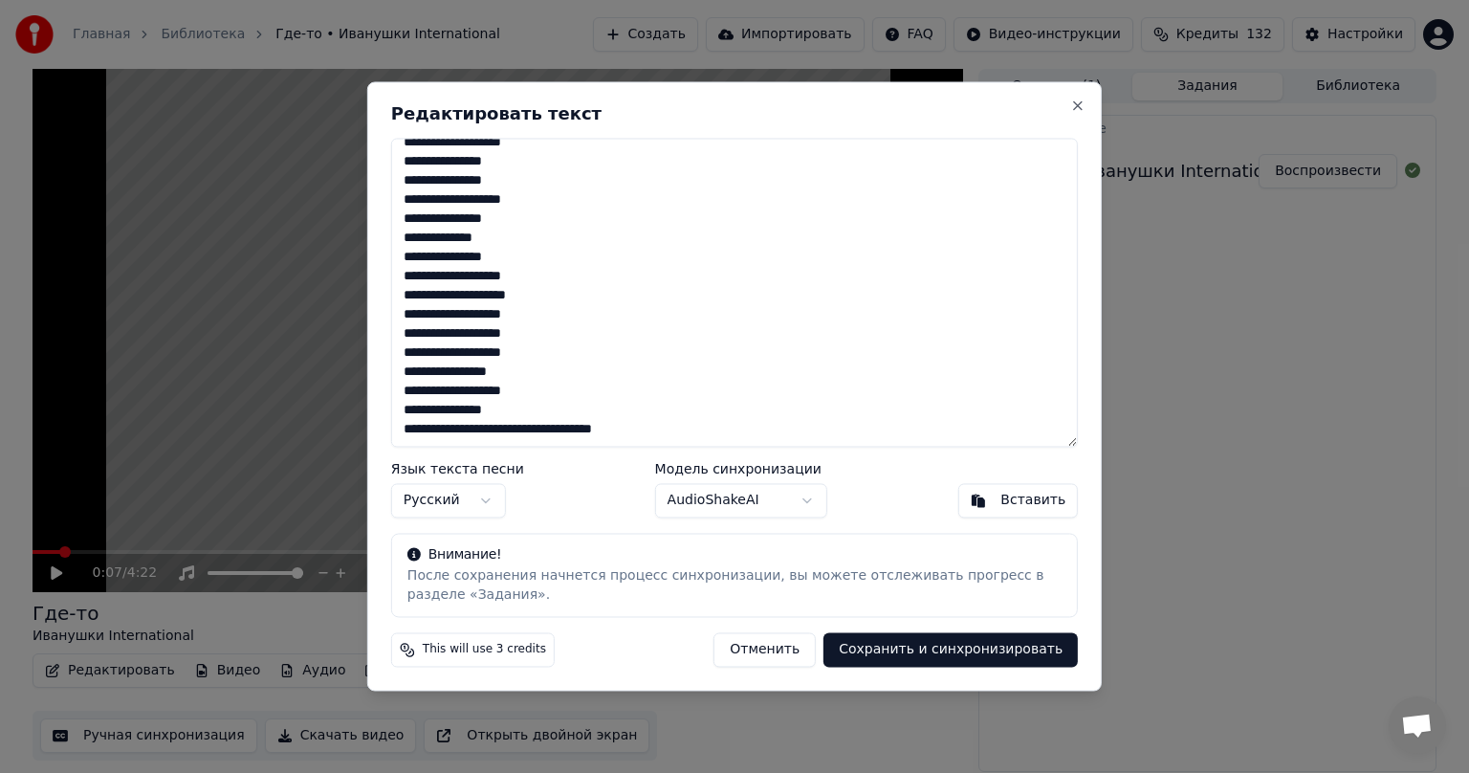
drag, startPoint x: 401, startPoint y: 157, endPoint x: 683, endPoint y: 451, distance: 407.9
click at [683, 451] on div "Редактировать текст Язык текста песни Русский Модель синхронизации AudioShakeAI…" at bounding box center [734, 385] width 735 height 609
click at [795, 385] on textarea at bounding box center [734, 292] width 687 height 309
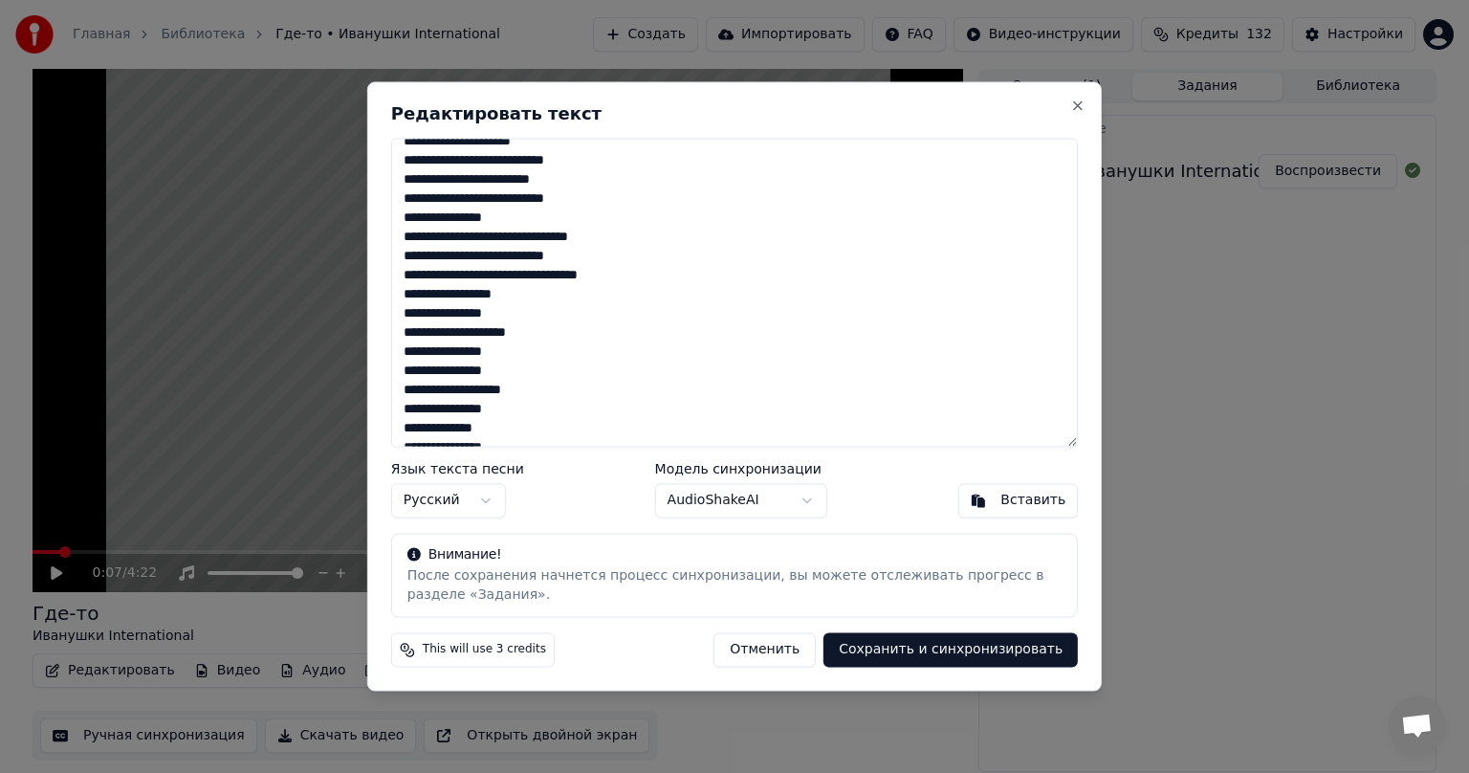
scroll to position [0, 0]
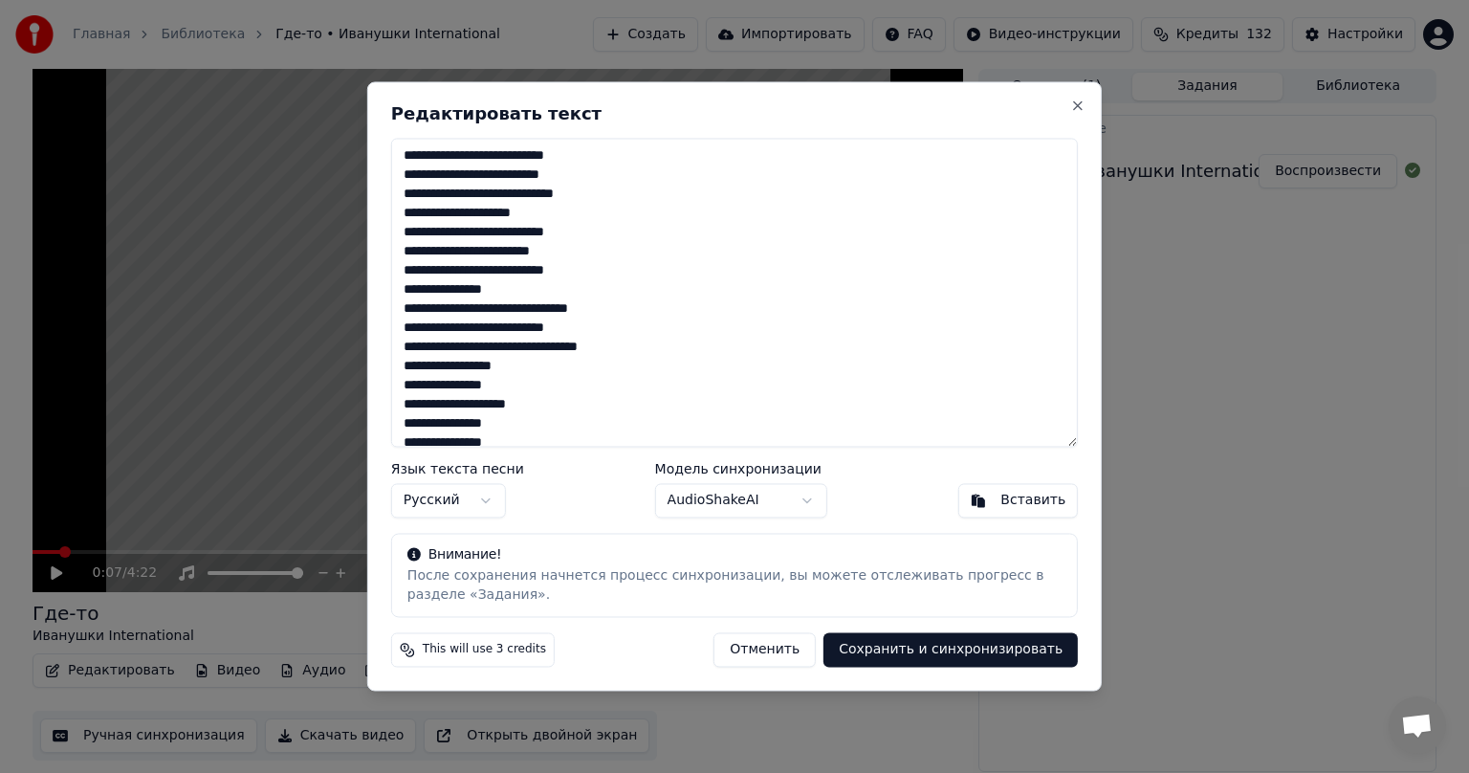
drag, startPoint x: 408, startPoint y: 154, endPoint x: 627, endPoint y: 363, distance: 303.1
click at [627, 363] on textarea at bounding box center [734, 292] width 687 height 309
paste textarea "**********"
click at [838, 466] on div "Язык текста песни Русский Модель синхронизации AudioShakeAI Вставить" at bounding box center [734, 490] width 687 height 55
click at [417, 154] on textarea at bounding box center [734, 292] width 687 height 309
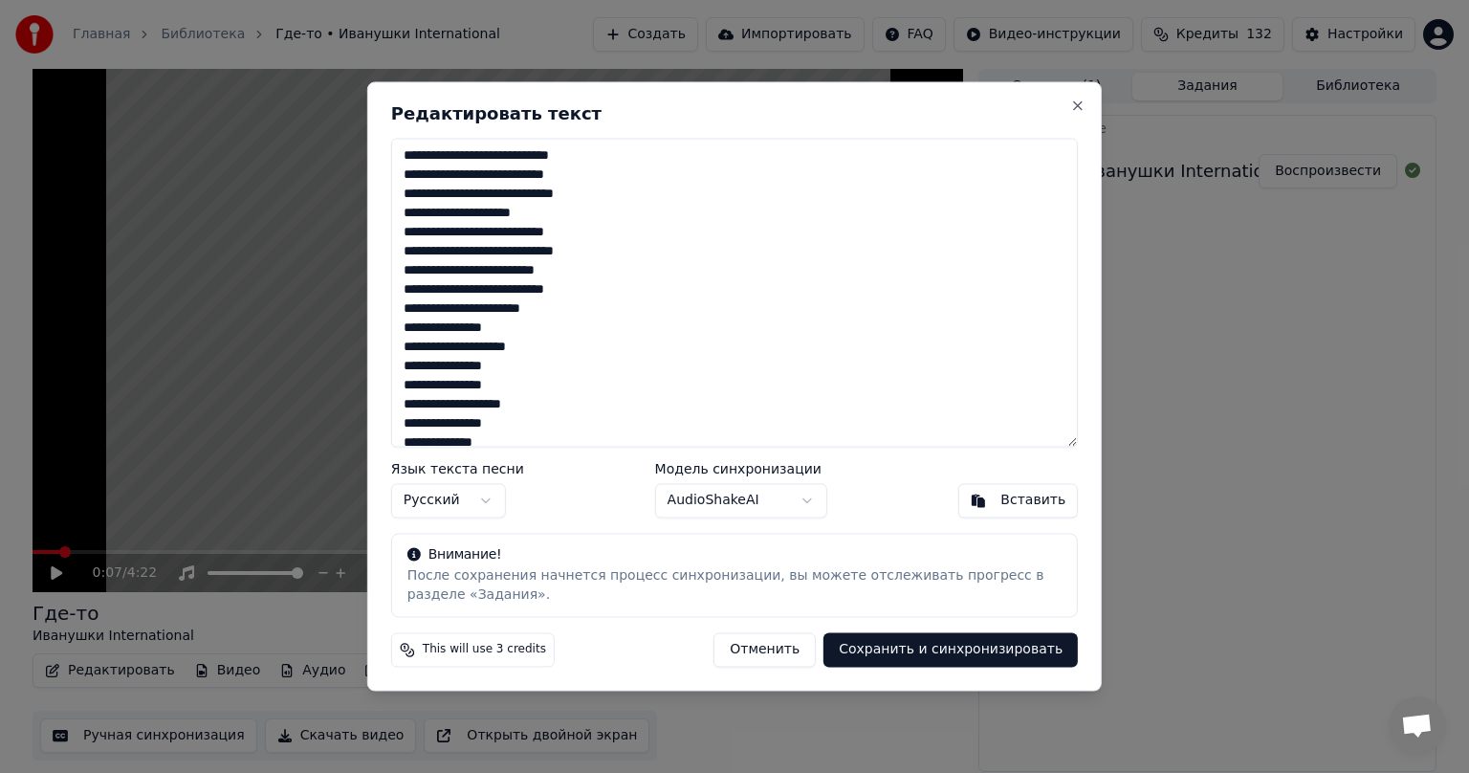
click at [414, 156] on textarea at bounding box center [734, 292] width 687 height 309
drag, startPoint x: 413, startPoint y: 157, endPoint x: 391, endPoint y: 155, distance: 22.1
click at [391, 155] on textarea at bounding box center [734, 292] width 687 height 309
drag, startPoint x: 403, startPoint y: 155, endPoint x: 580, endPoint y: 364, distance: 274.2
click at [580, 364] on textarea at bounding box center [734, 292] width 687 height 309
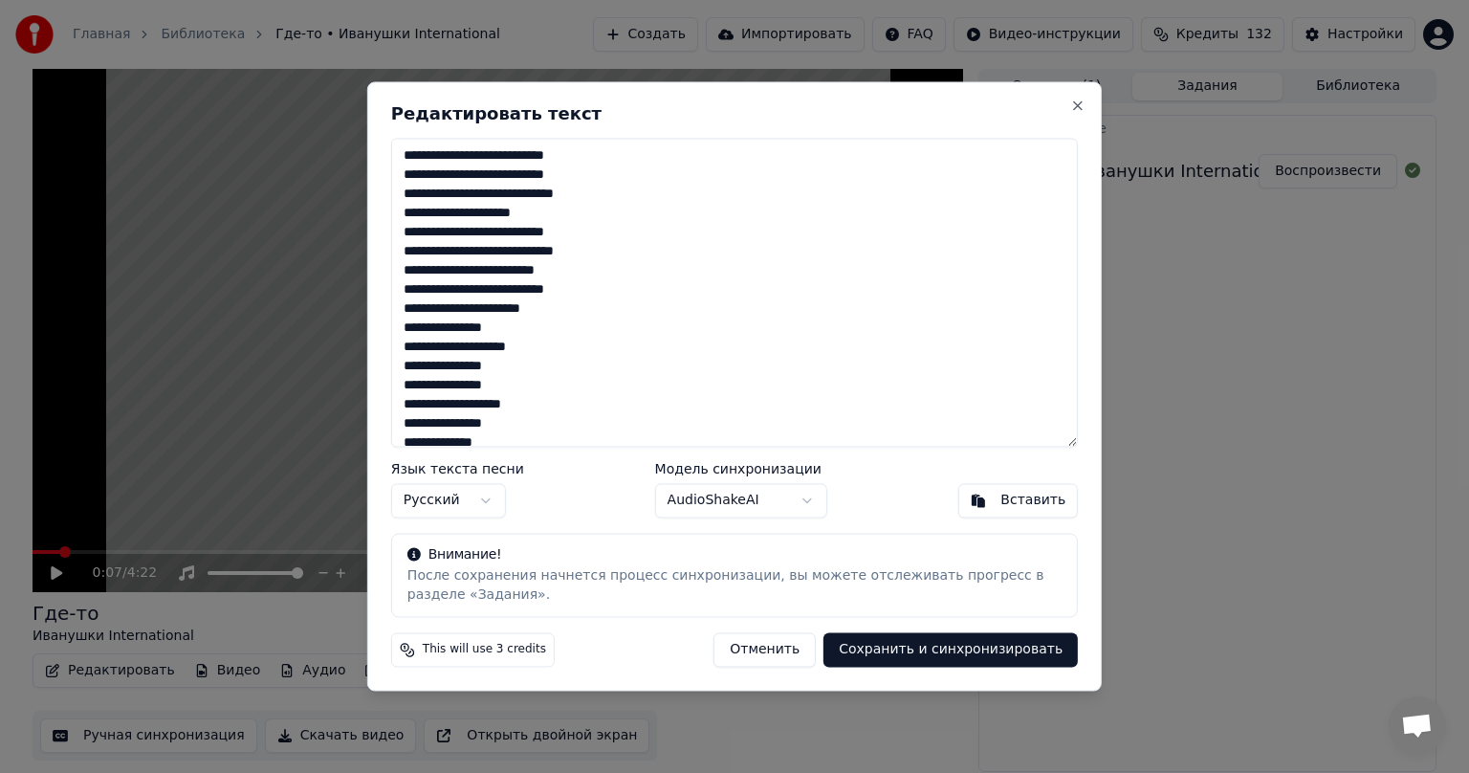
paste textarea "**********"
click at [767, 653] on button "Отменить" at bounding box center [765, 650] width 102 height 34
type textarea "**********"
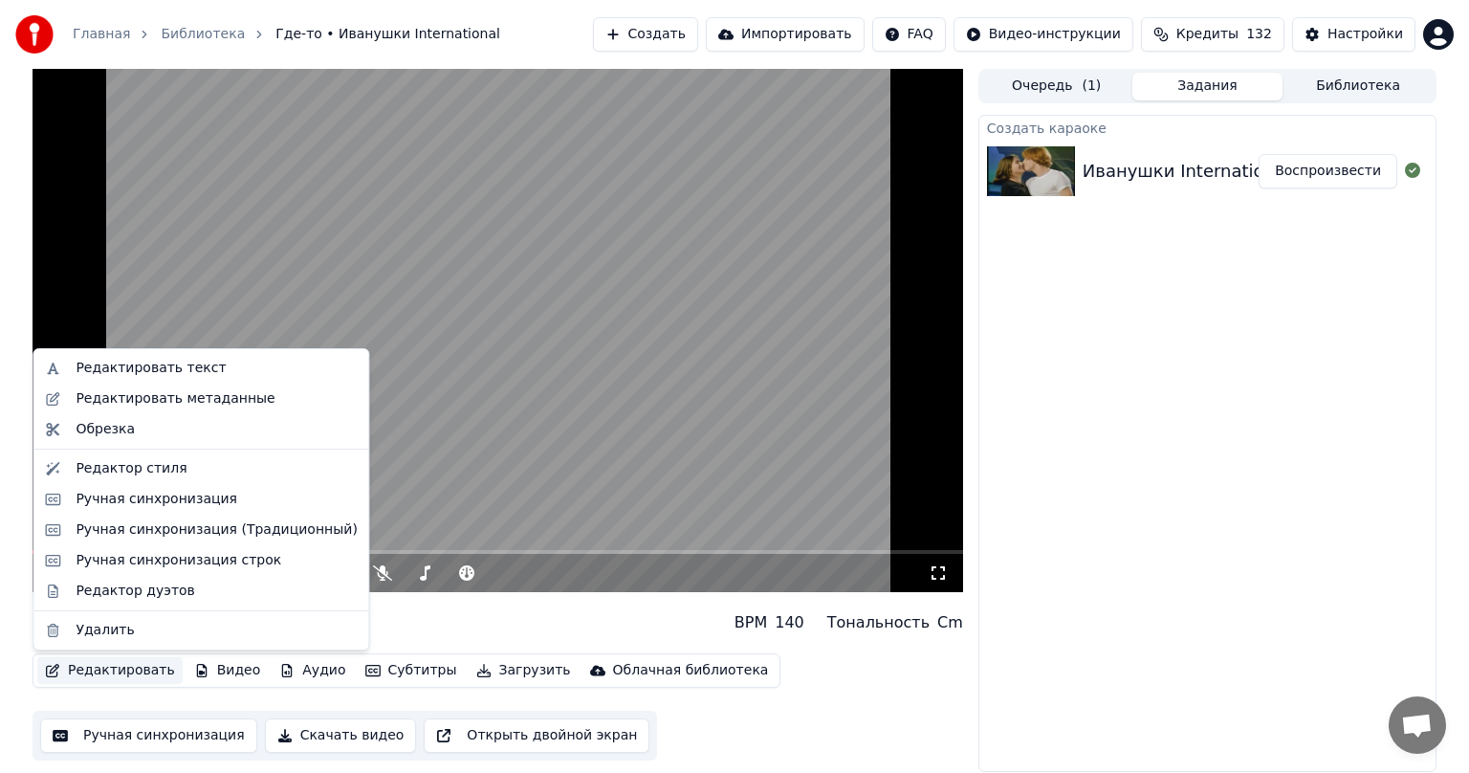
click at [92, 665] on button "Редактировать" at bounding box center [109, 670] width 145 height 27
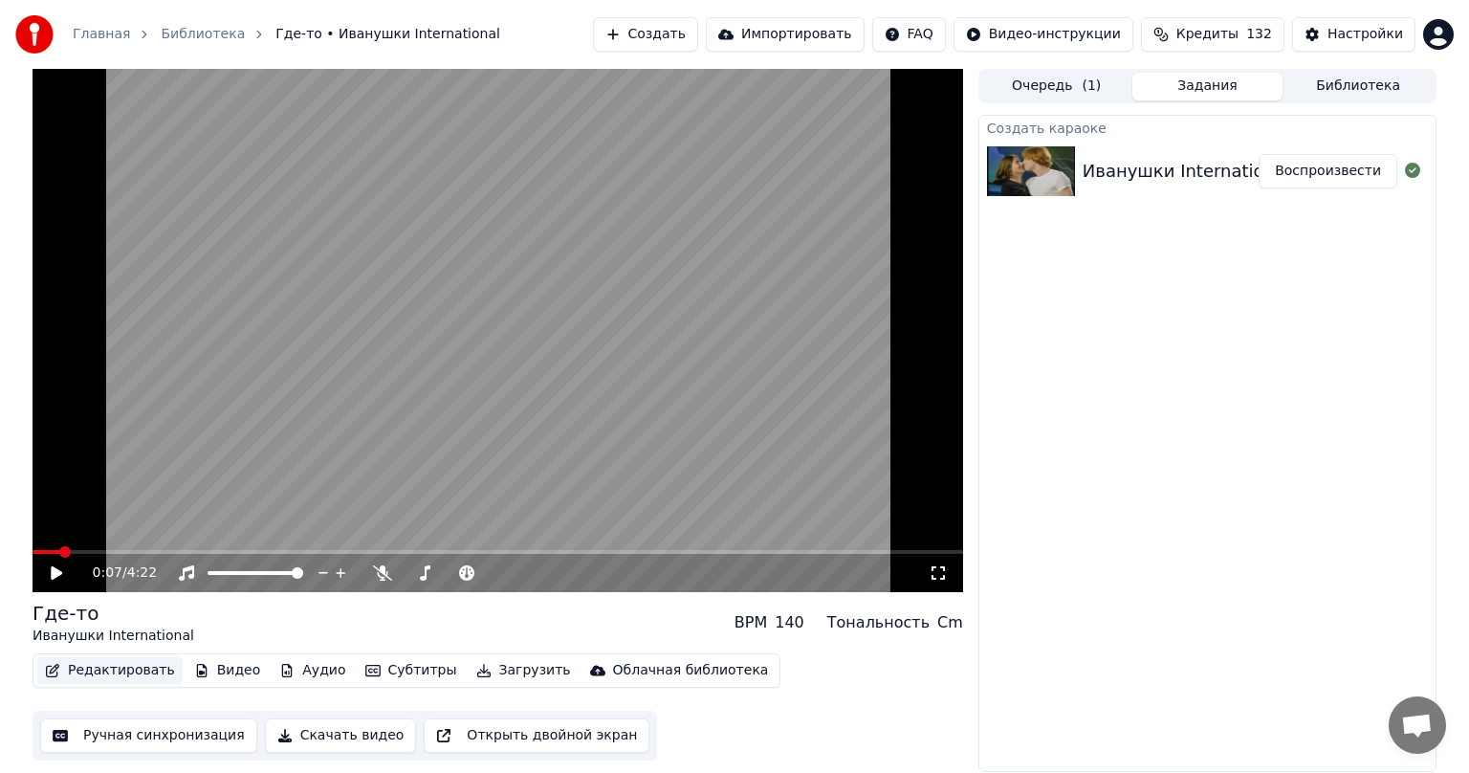
click at [81, 674] on button "Редактировать" at bounding box center [109, 670] width 145 height 27
click at [81, 673] on button "Редактировать" at bounding box center [109, 670] width 145 height 27
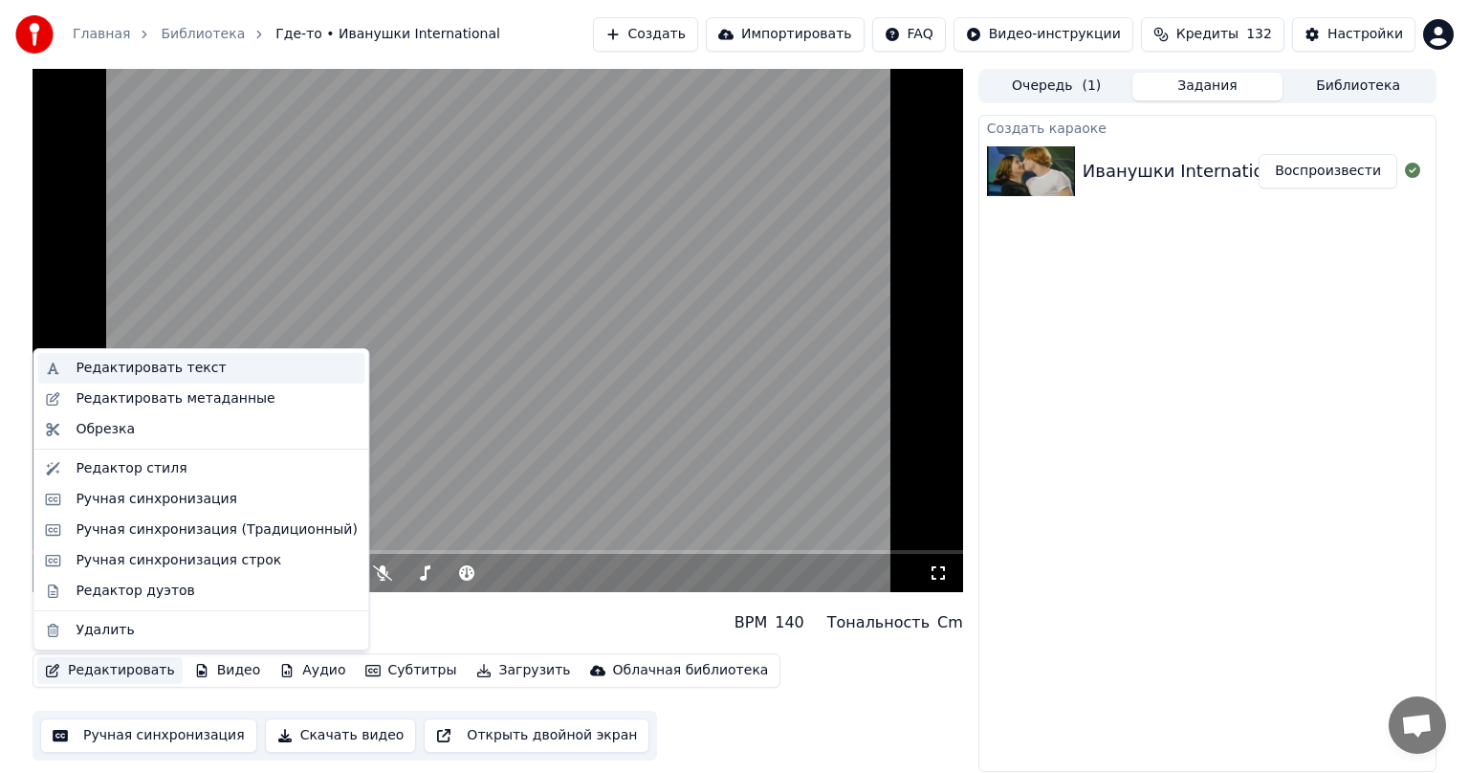
click at [149, 378] on div "Редактировать текст" at bounding box center [200, 368] width 327 height 31
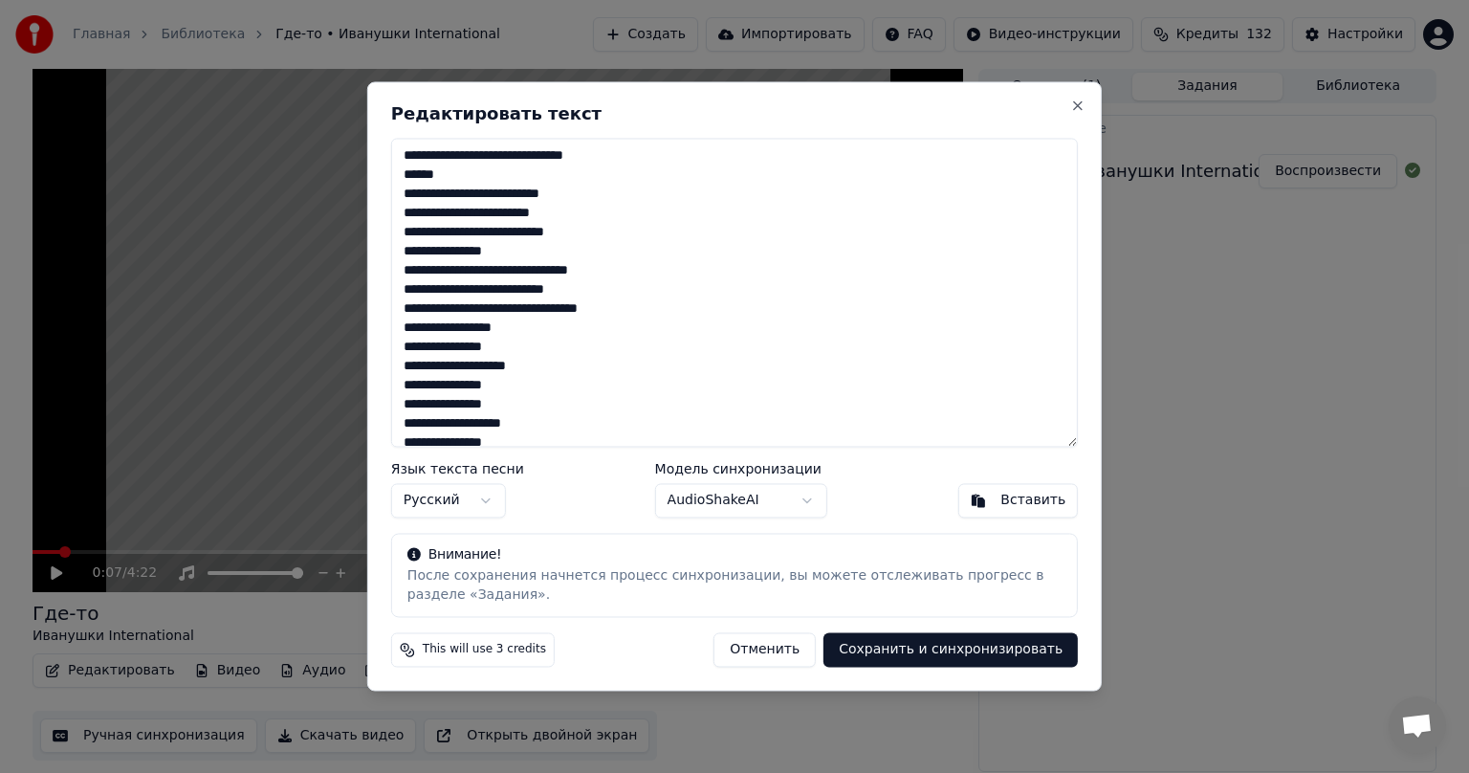
drag, startPoint x: 403, startPoint y: 154, endPoint x: 553, endPoint y: 321, distance: 224.9
click at [553, 321] on textarea at bounding box center [734, 292] width 687 height 309
paste textarea "**********"
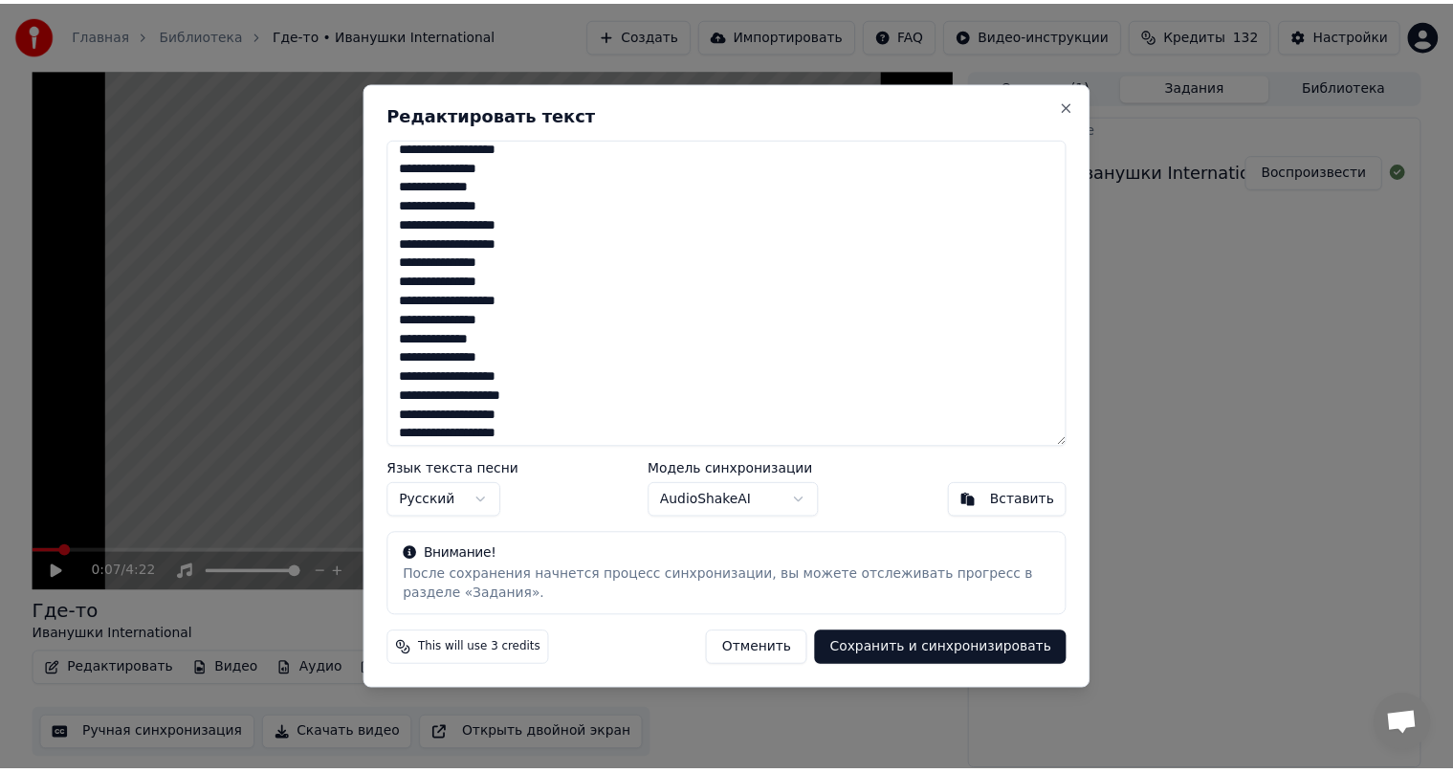
scroll to position [1255, 0]
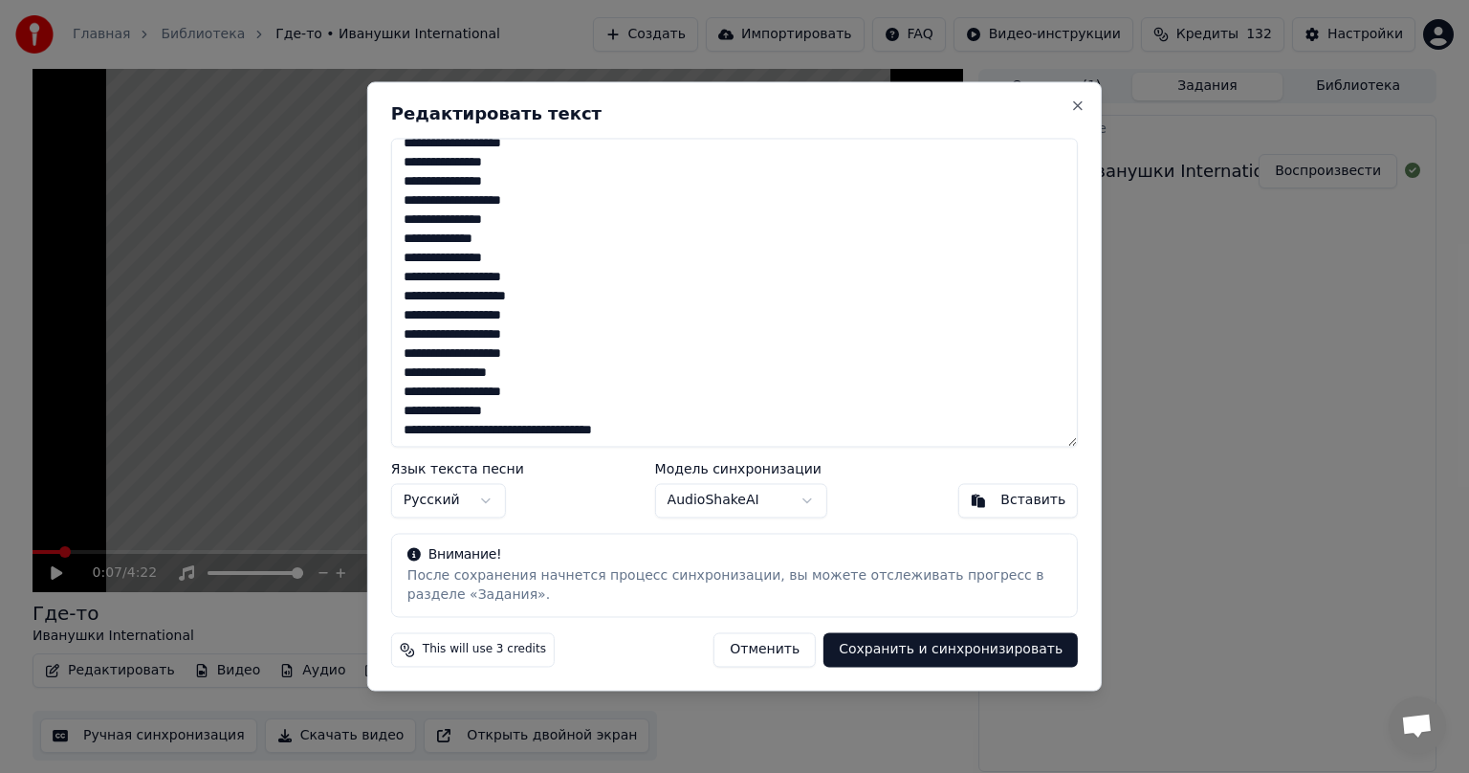
type textarea "**********"
click at [953, 650] on button "Сохранить и синхронизировать" at bounding box center [951, 650] width 254 height 34
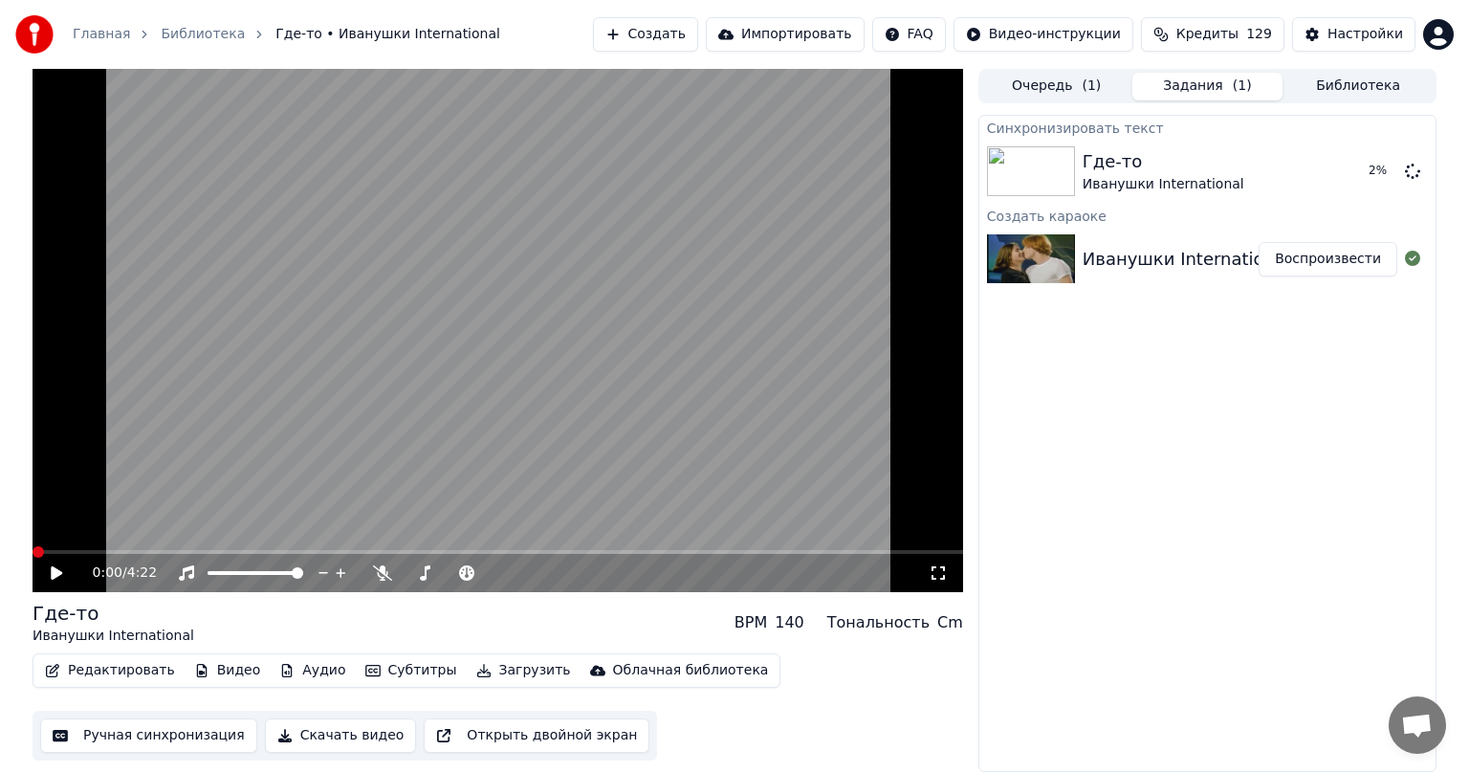
click at [33, 558] on span at bounding box center [38, 551] width 11 height 11
click at [52, 571] on icon at bounding box center [56, 572] width 11 height 13
click at [454, 576] on span at bounding box center [454, 572] width 11 height 11
click at [61, 574] on icon at bounding box center [57, 572] width 10 height 11
click at [110, 671] on button "Редактировать" at bounding box center [109, 670] width 145 height 27
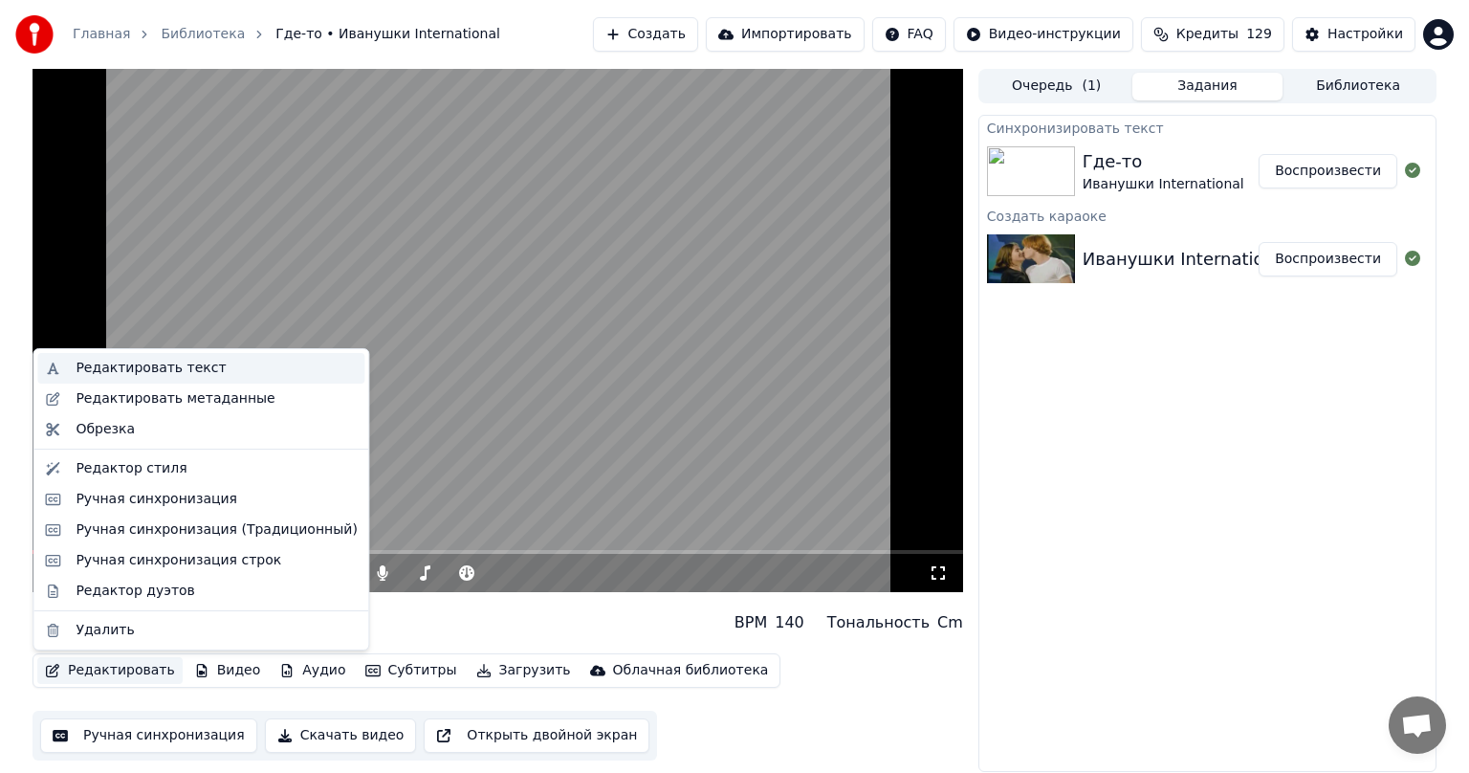
click at [163, 375] on div "Редактировать текст" at bounding box center [151, 368] width 150 height 19
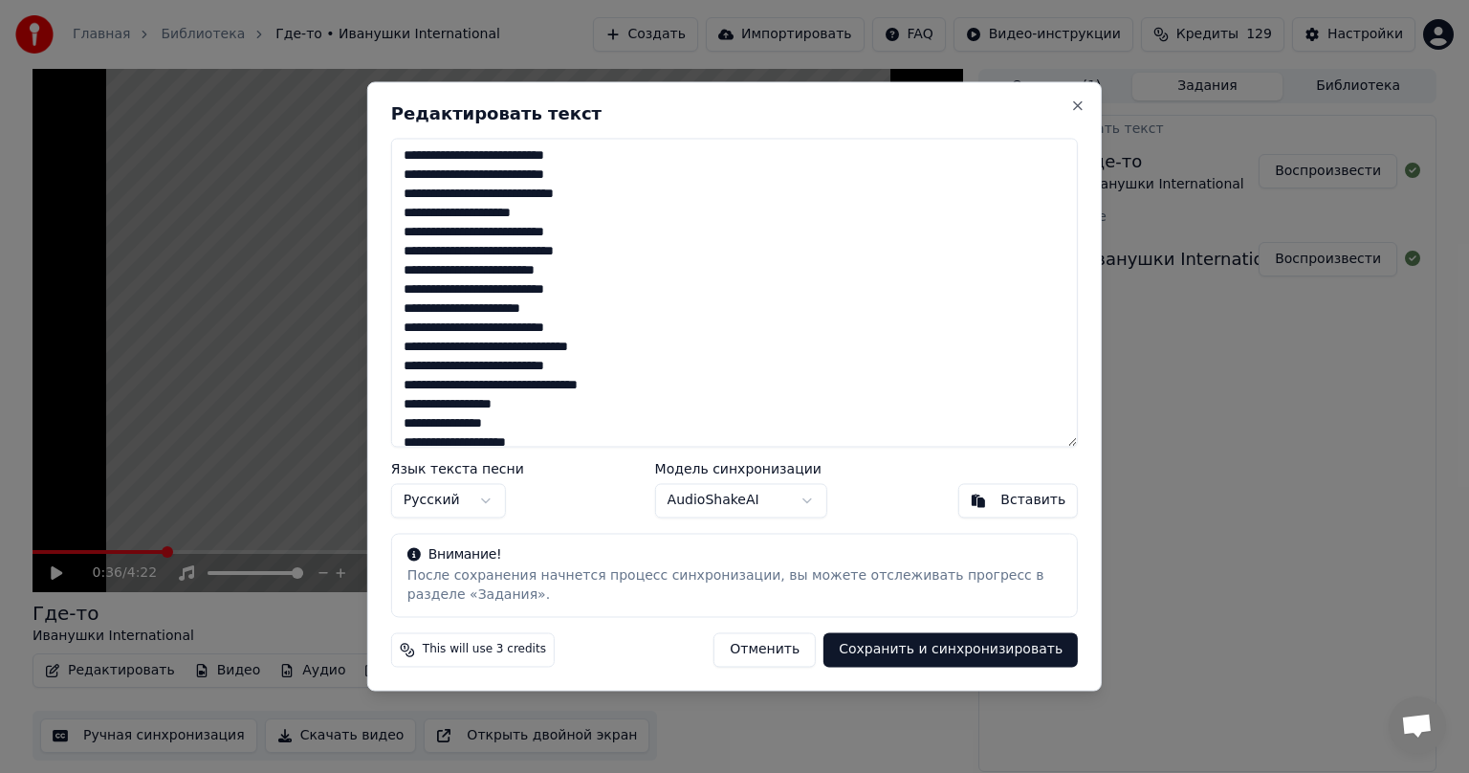
click at [547, 158] on textarea at bounding box center [734, 292] width 687 height 309
click at [984, 649] on button "Сохранить и синхронизировать" at bounding box center [951, 650] width 254 height 34
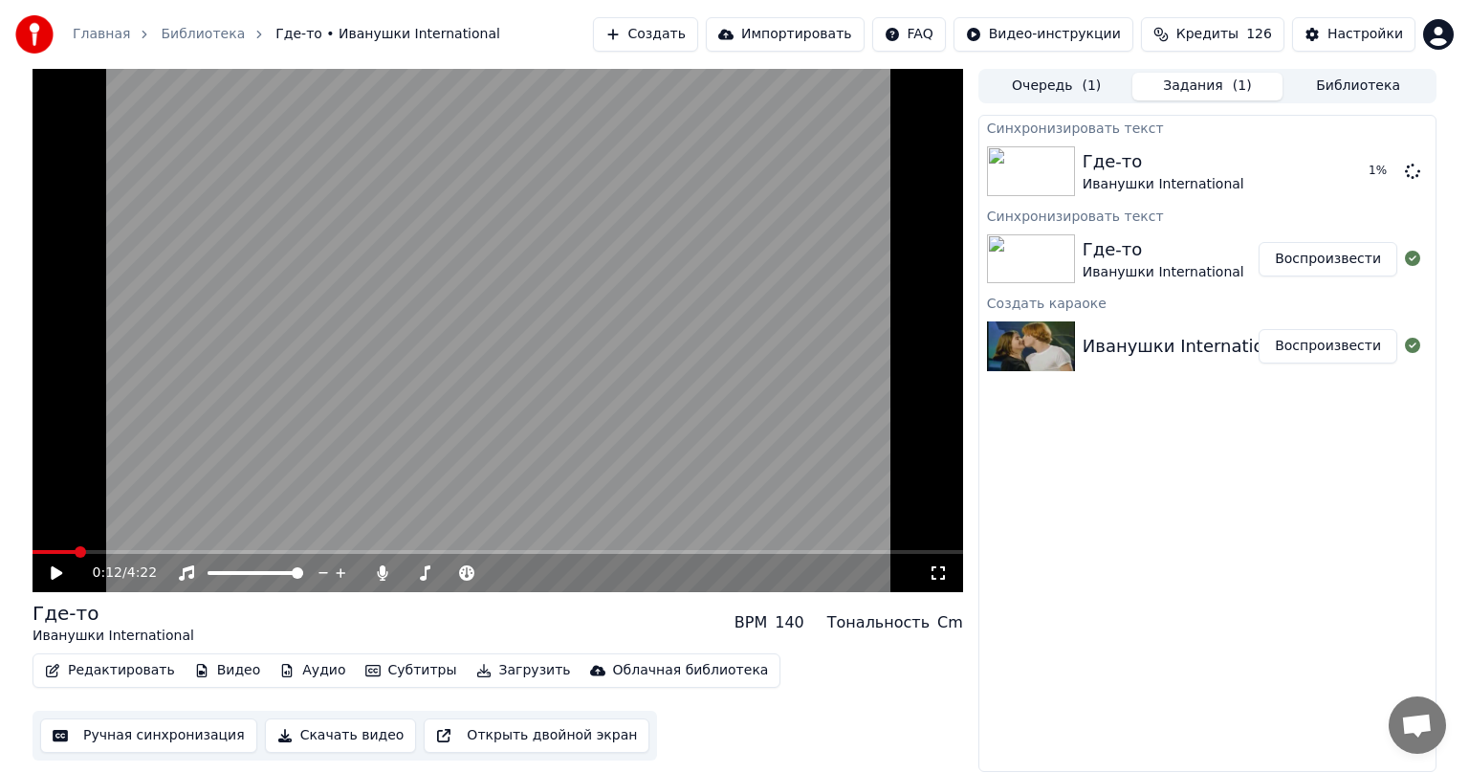
click at [75, 554] on span at bounding box center [498, 552] width 931 height 4
click at [61, 572] on icon at bounding box center [56, 572] width 11 height 13
click at [54, 573] on icon at bounding box center [57, 572] width 10 height 11
click at [167, 741] on button "Ручная синхронизация" at bounding box center [148, 735] width 217 height 34
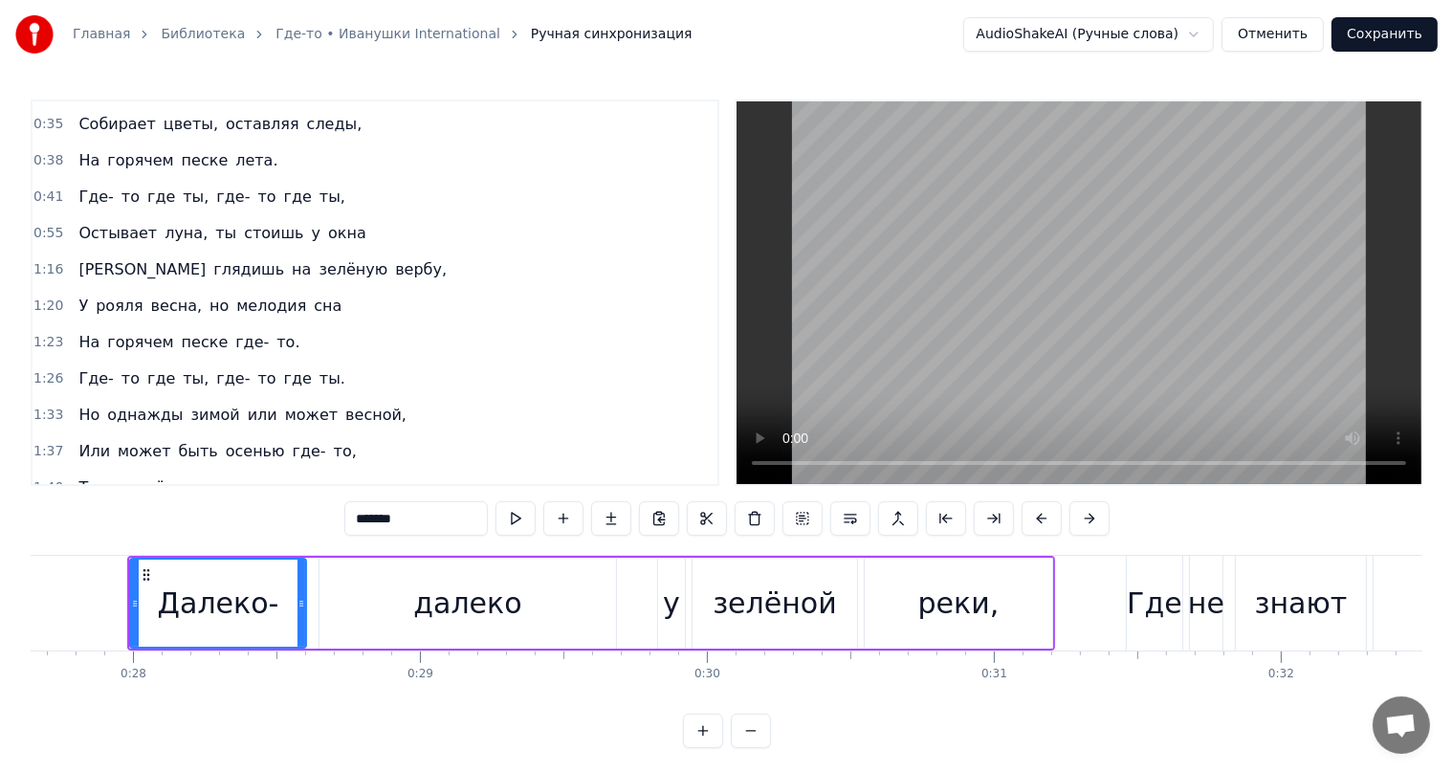
scroll to position [69, 0]
click at [94, 305] on span "рояля" at bounding box center [119, 305] width 51 height 22
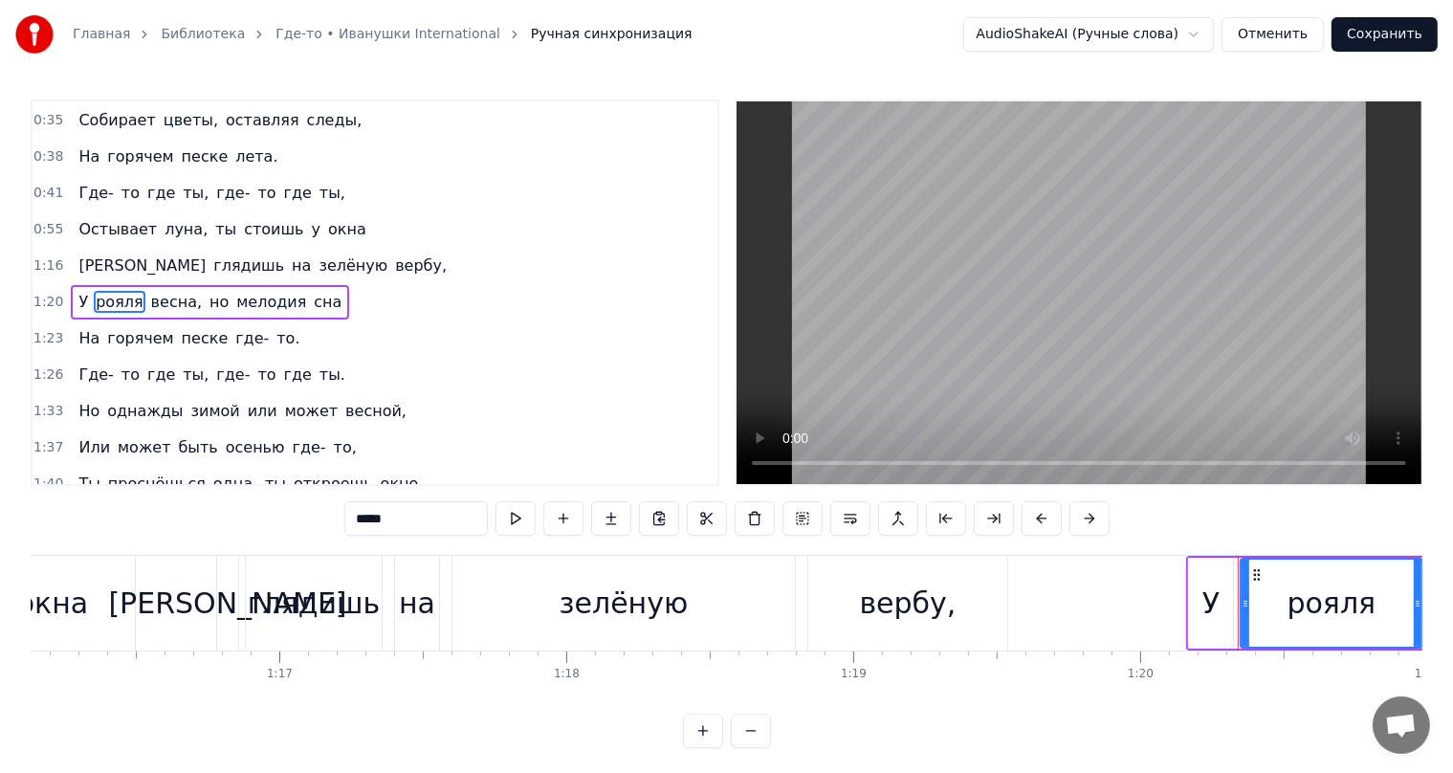
scroll to position [0, 22958]
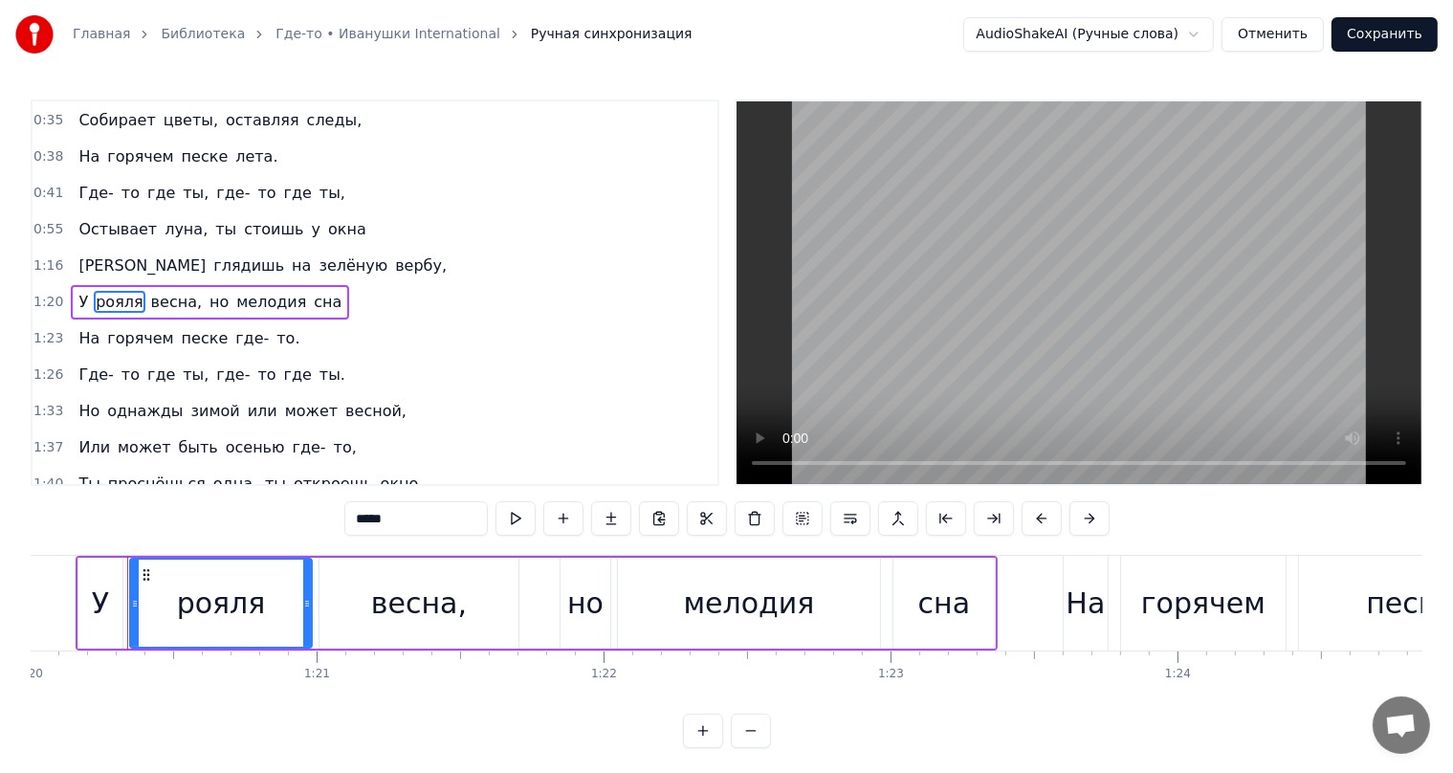
click at [77, 295] on span "У" at bounding box center [83, 302] width 13 height 22
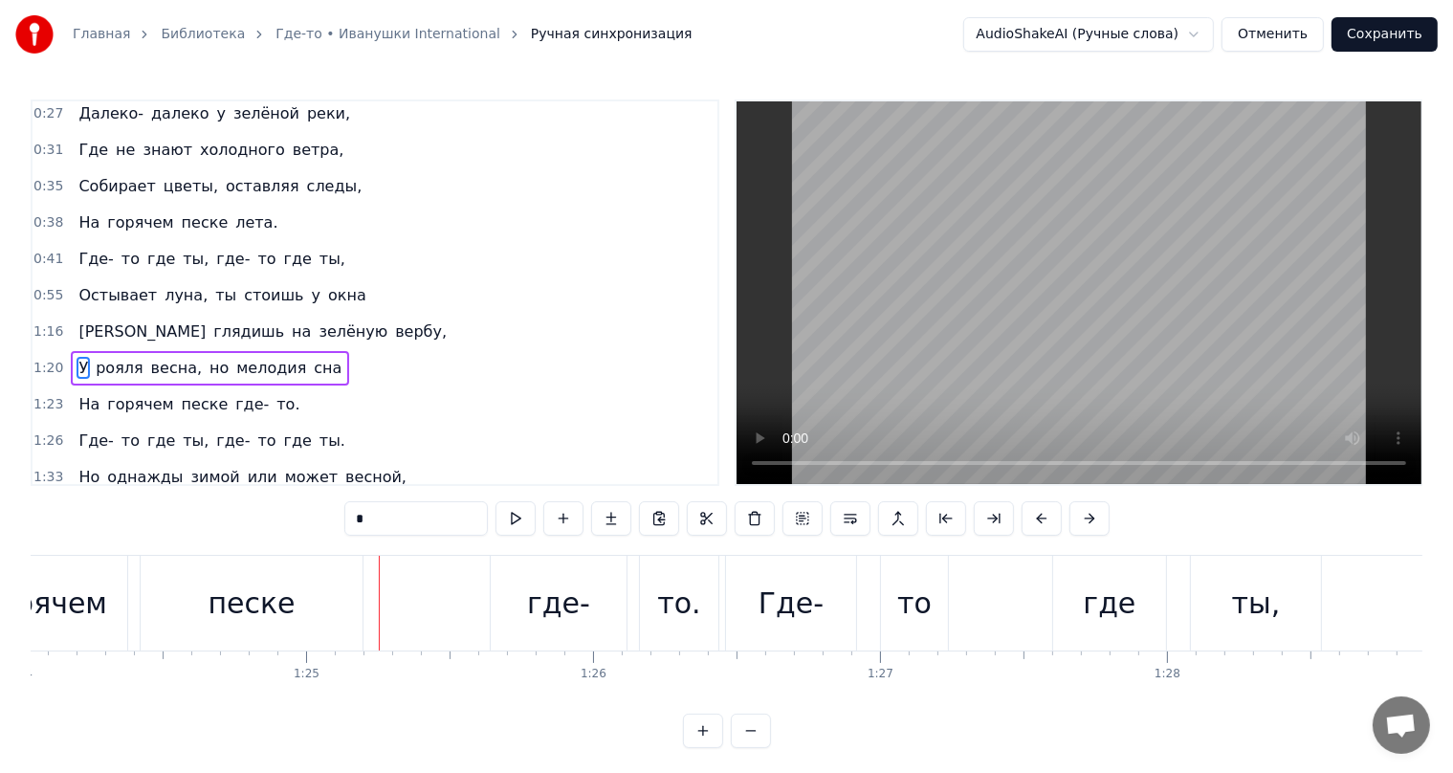
scroll to position [0, 0]
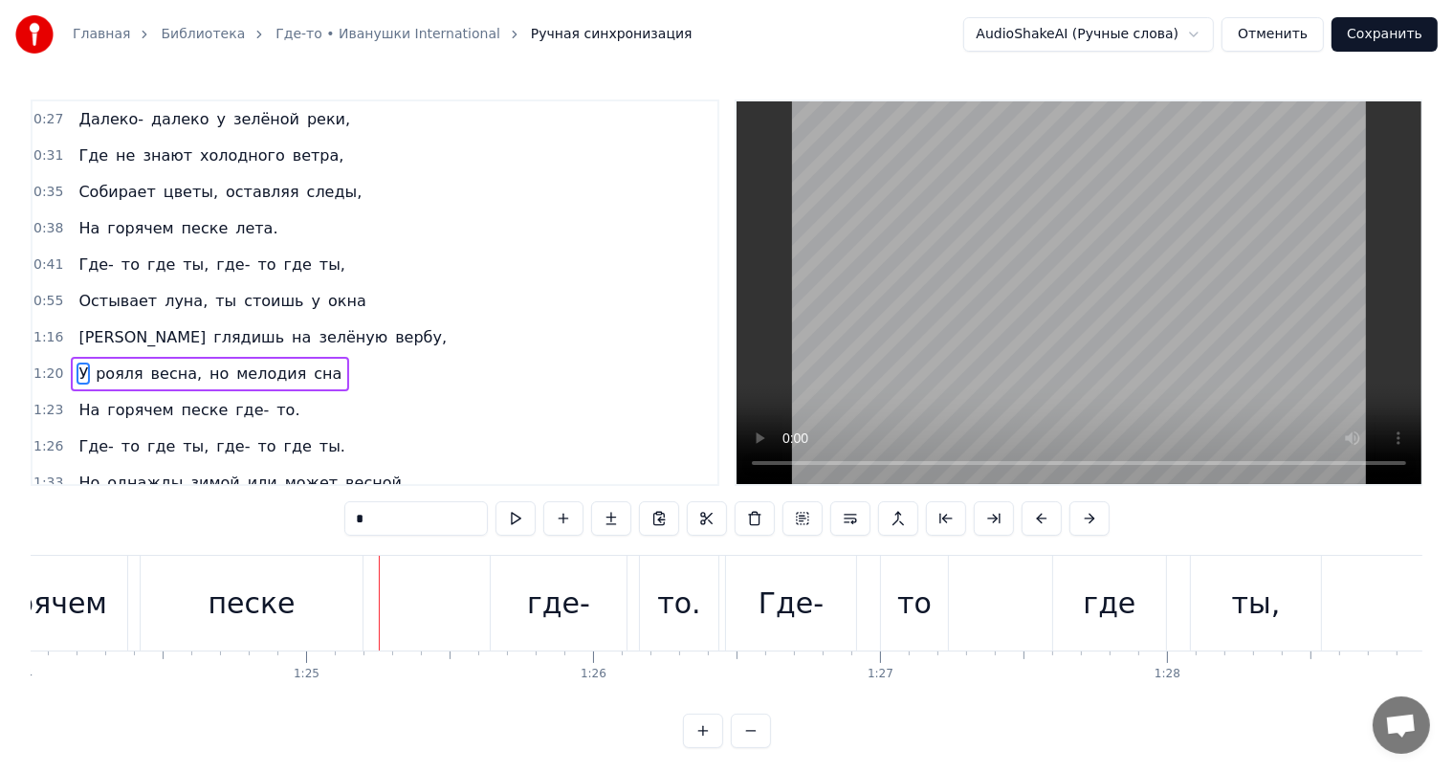
click at [84, 113] on span "Далеко-" at bounding box center [111, 119] width 69 height 22
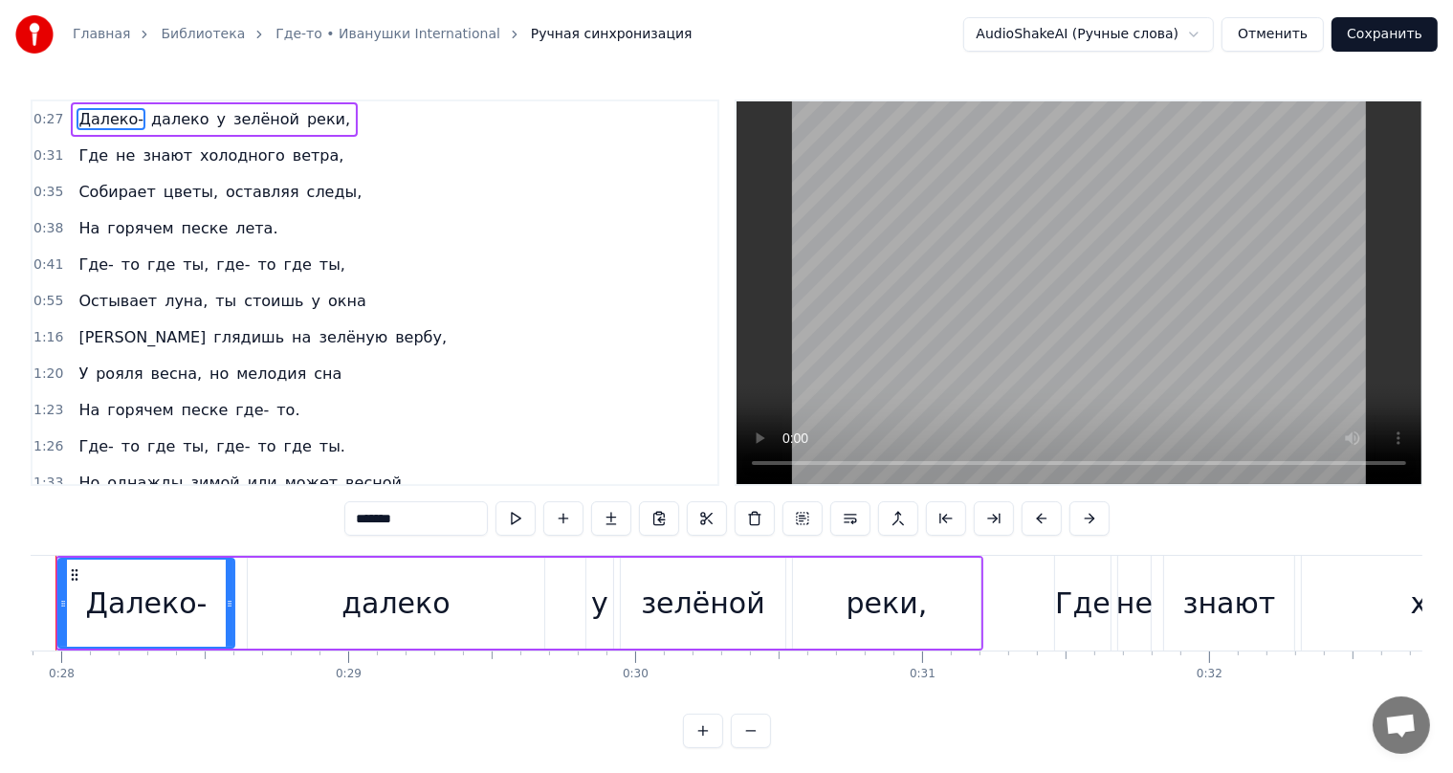
scroll to position [0, 7933]
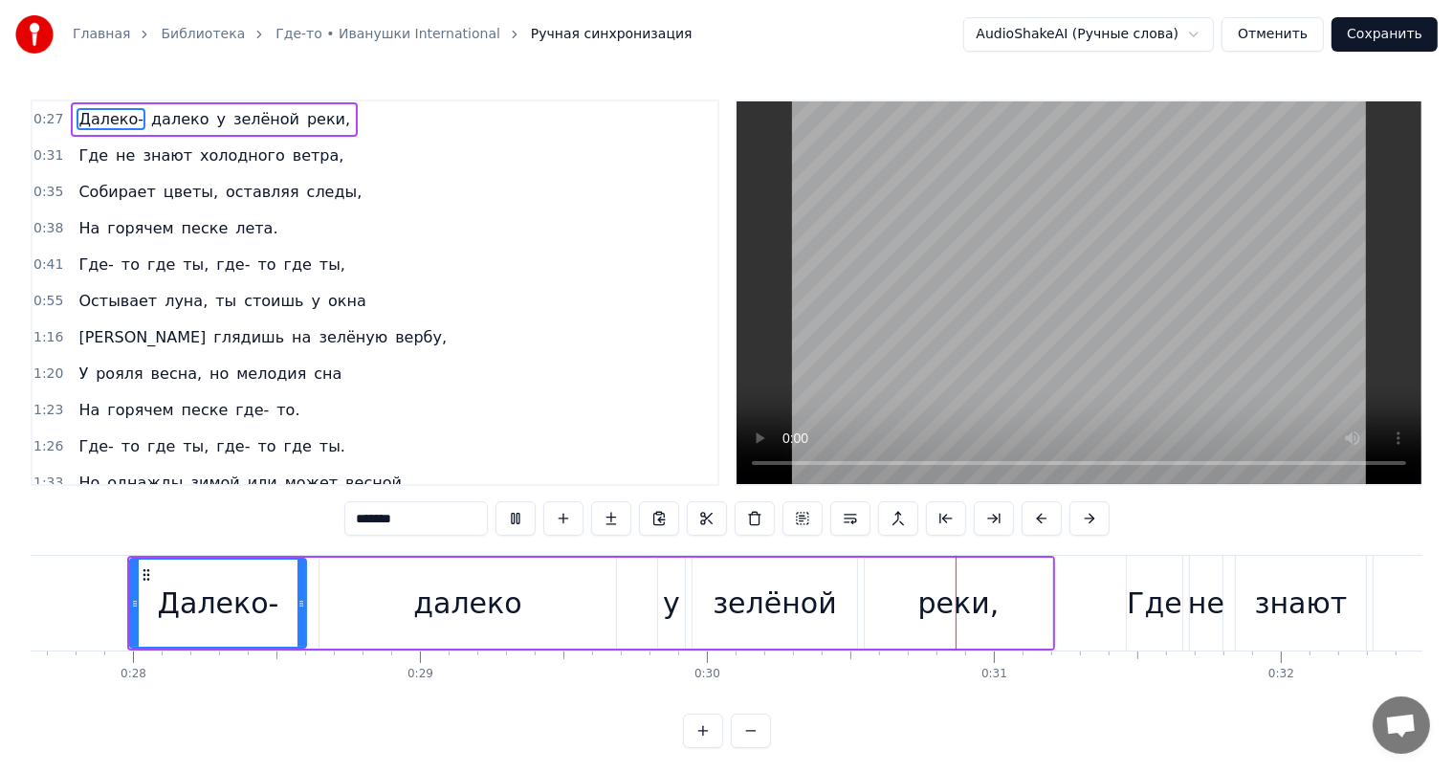
click at [113, 199] on span "Собирает" at bounding box center [117, 192] width 80 height 22
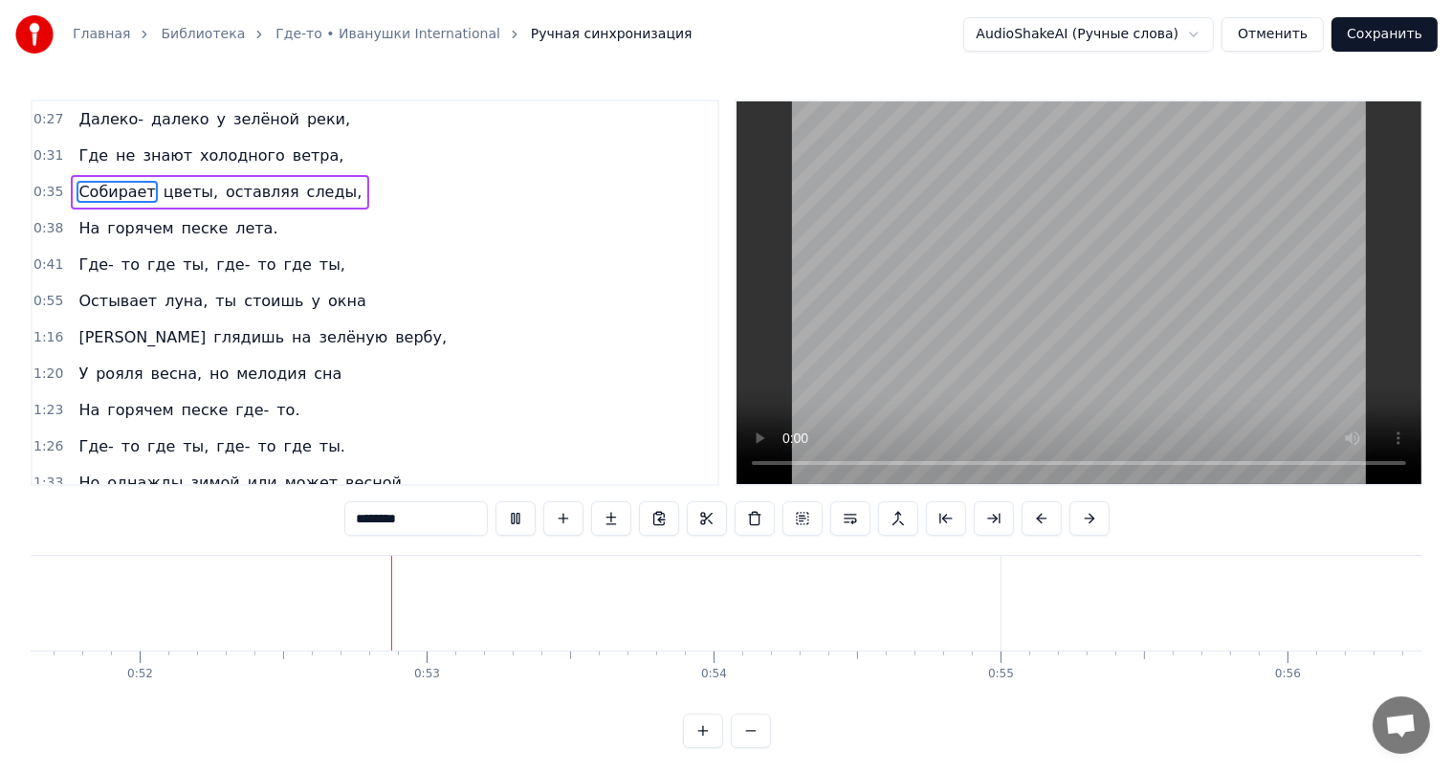
scroll to position [0, 14887]
click at [95, 187] on span "Собирает" at bounding box center [117, 192] width 80 height 22
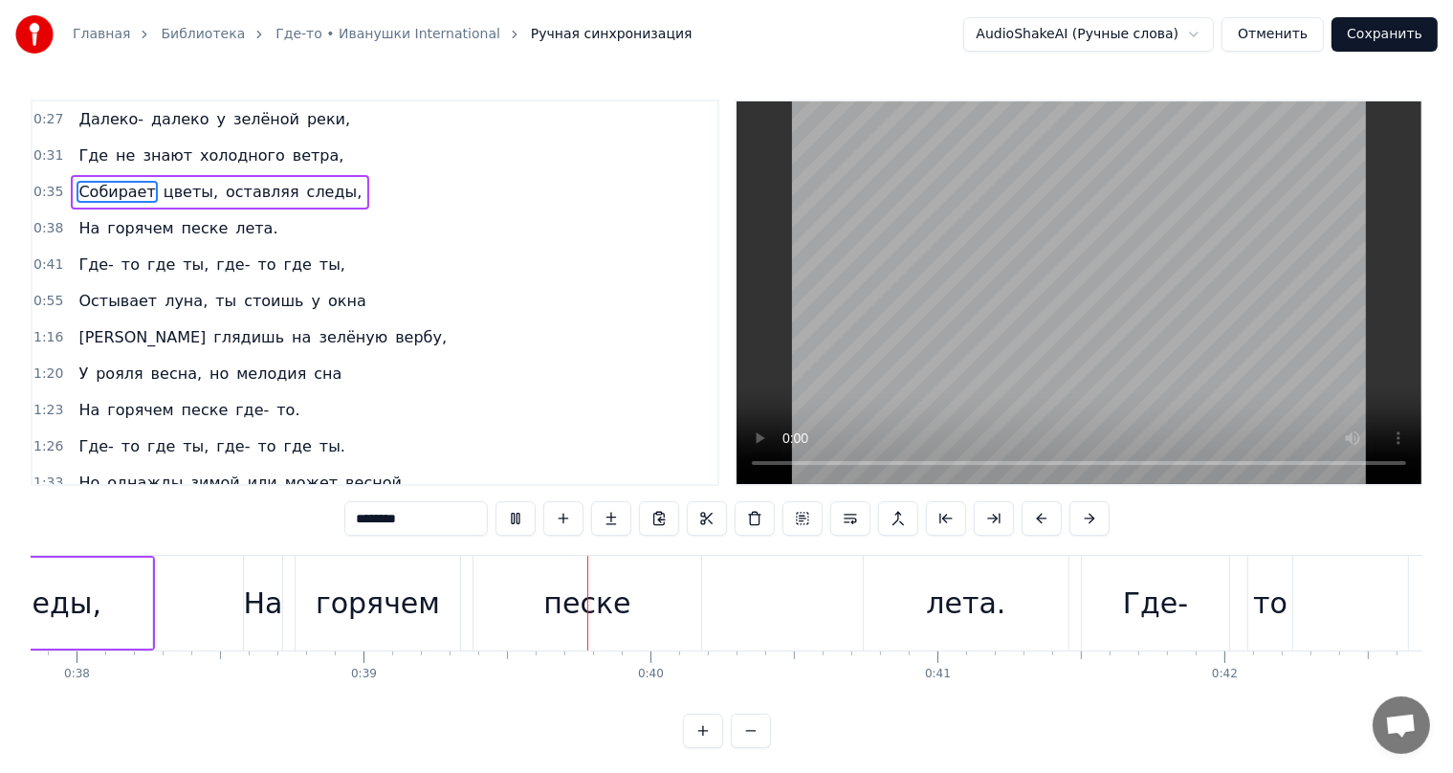
scroll to position [0, 11157]
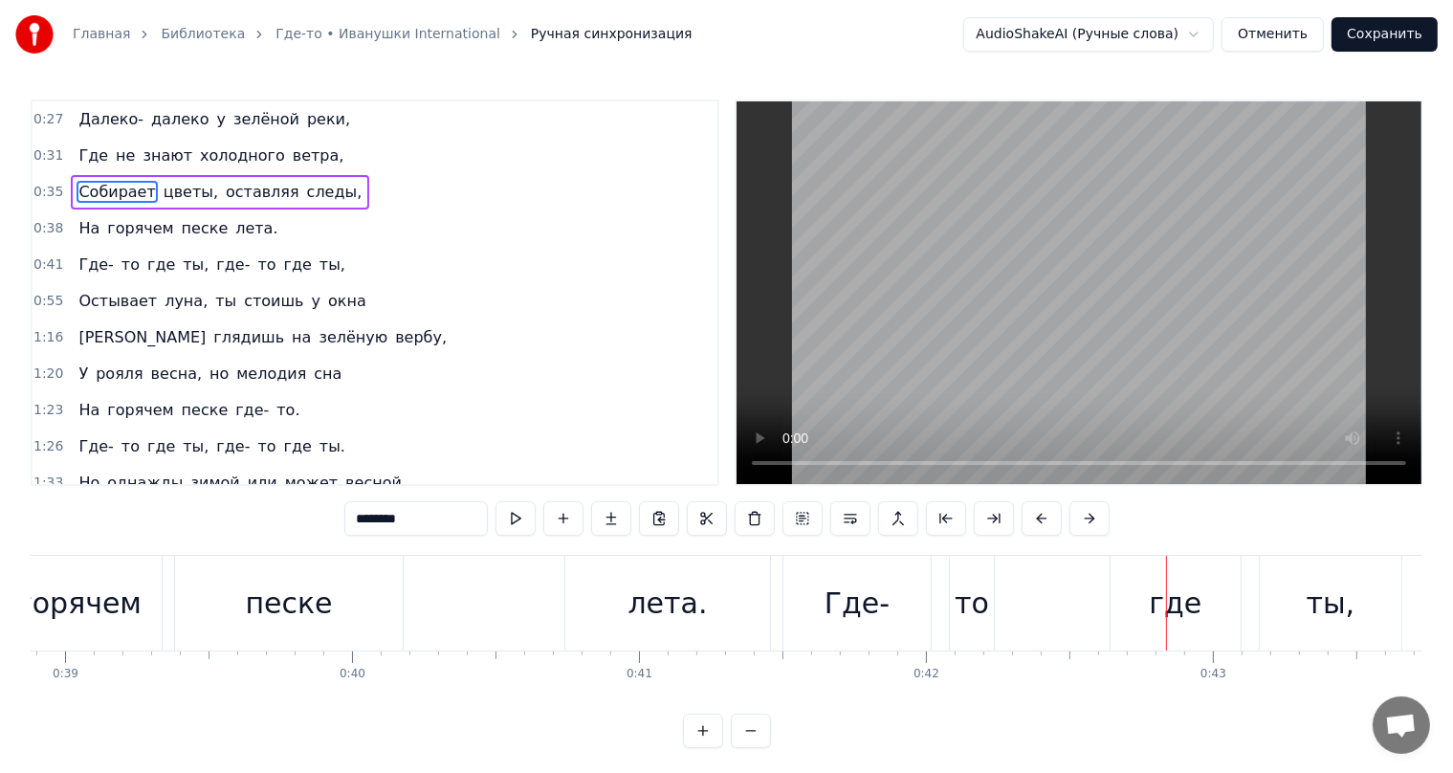
click at [85, 261] on span "Где-" at bounding box center [96, 264] width 38 height 22
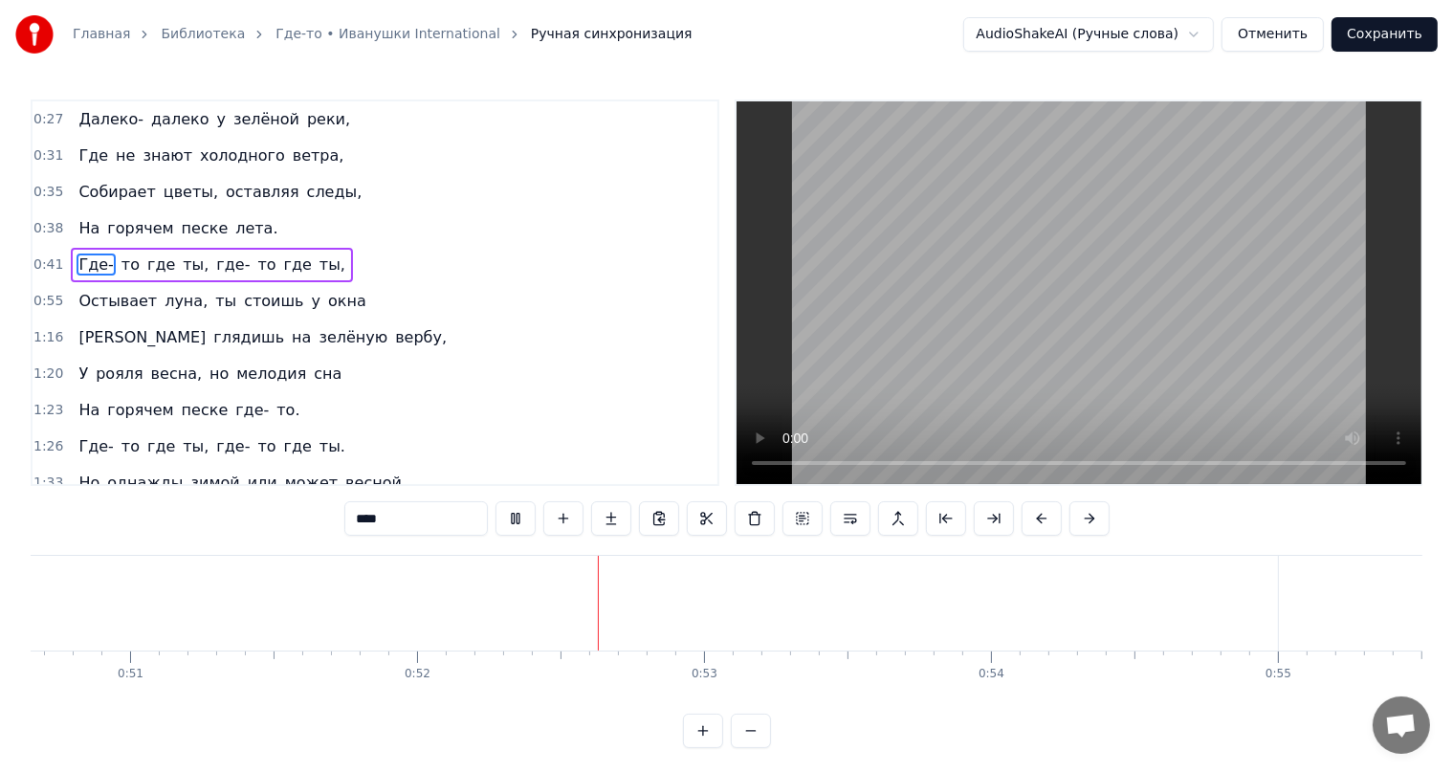
scroll to position [0, 14848]
click at [318, 260] on span "ты," at bounding box center [333, 264] width 30 height 22
click at [282, 258] on span "где" at bounding box center [298, 264] width 32 height 22
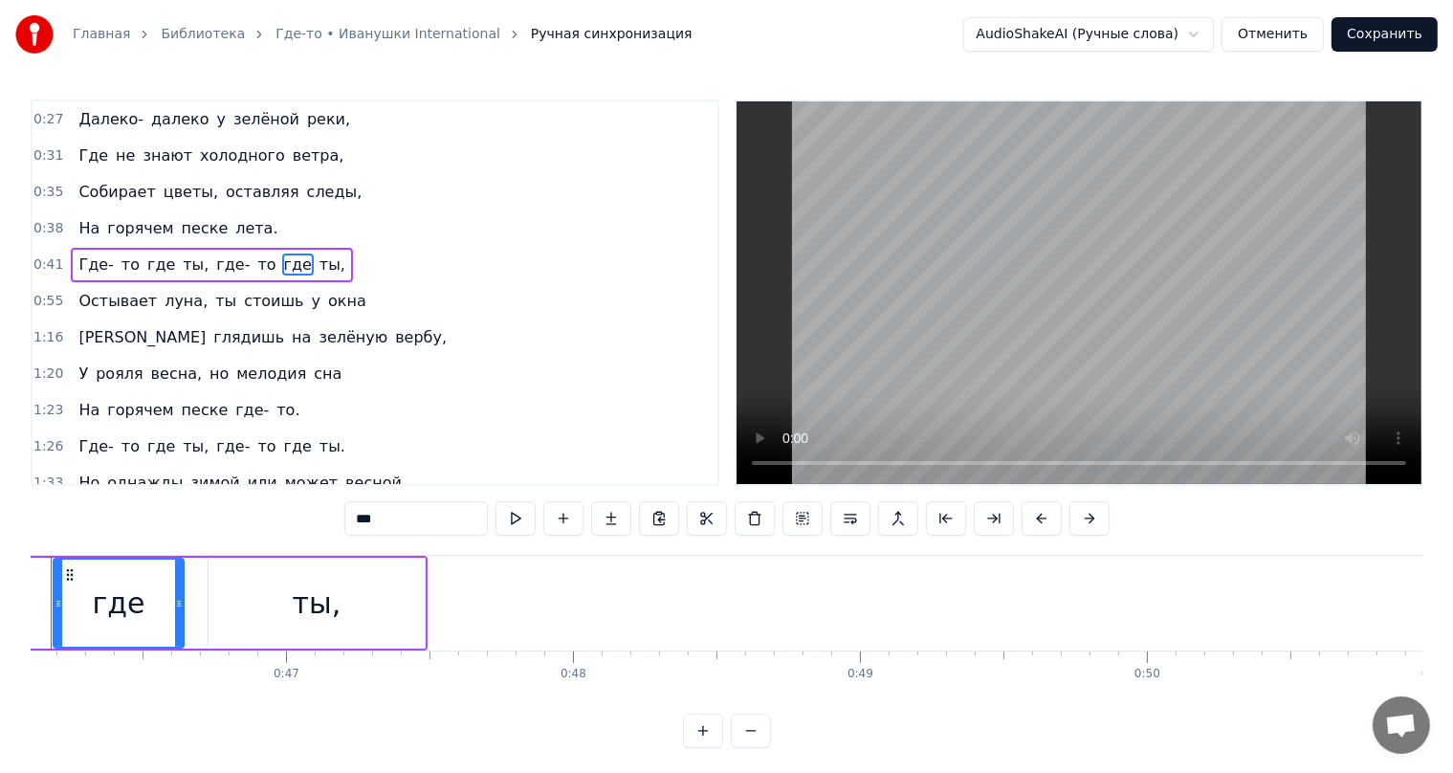
click at [318, 255] on span "ты," at bounding box center [333, 264] width 30 height 22
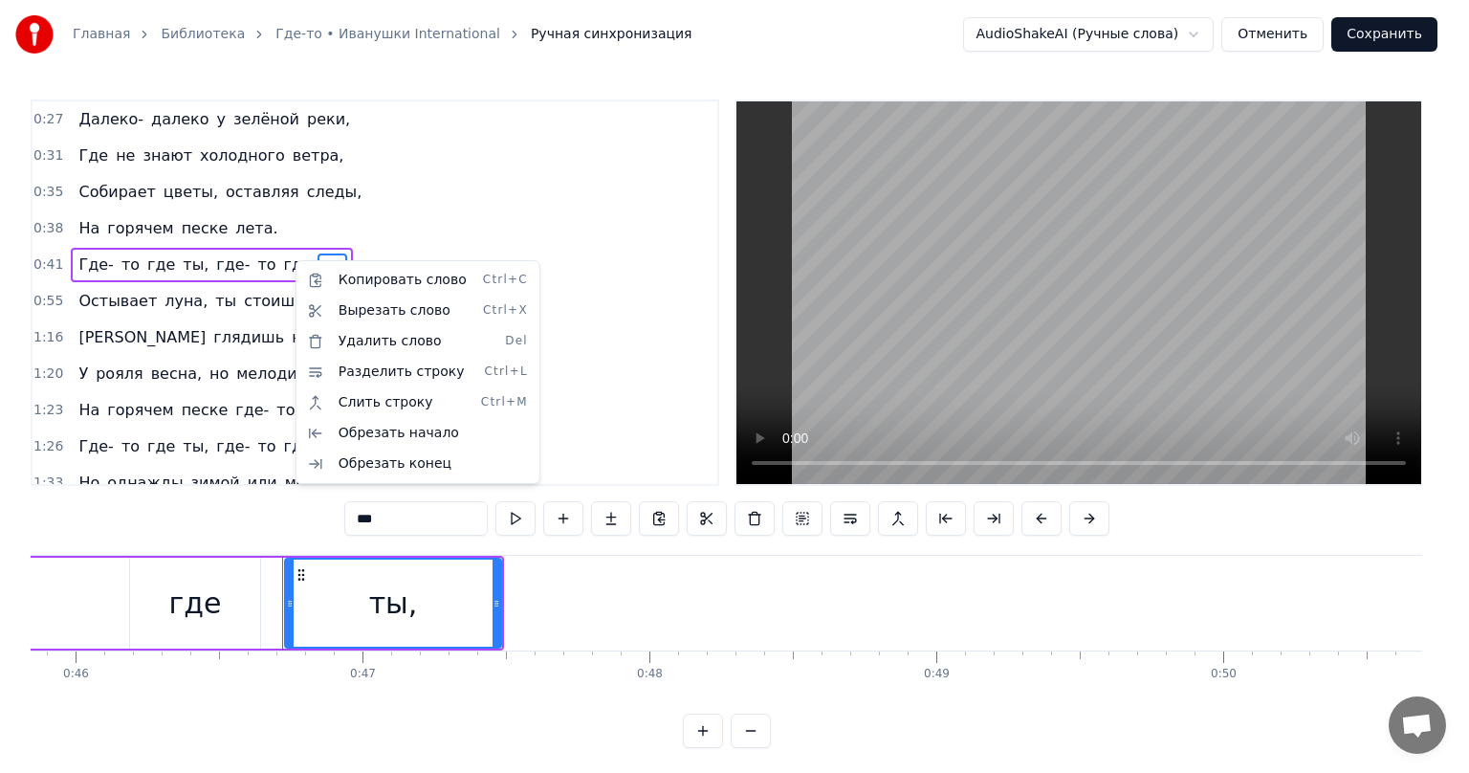
click at [455, 605] on html "Главная Библиотека Где-то • Иванушки International Ручная синхронизация AudioSh…" at bounding box center [734, 389] width 1469 height 779
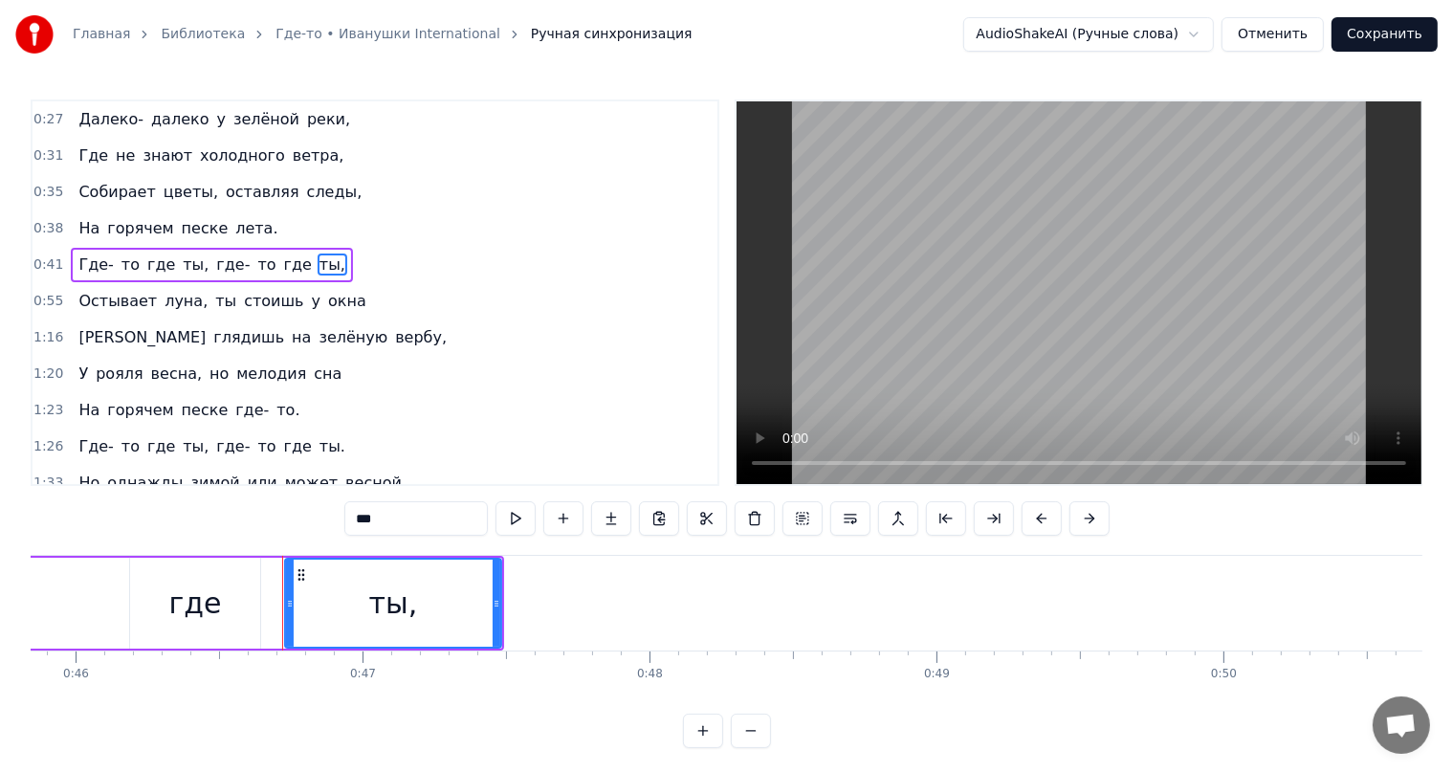
click at [282, 261] on span "где" at bounding box center [298, 264] width 32 height 22
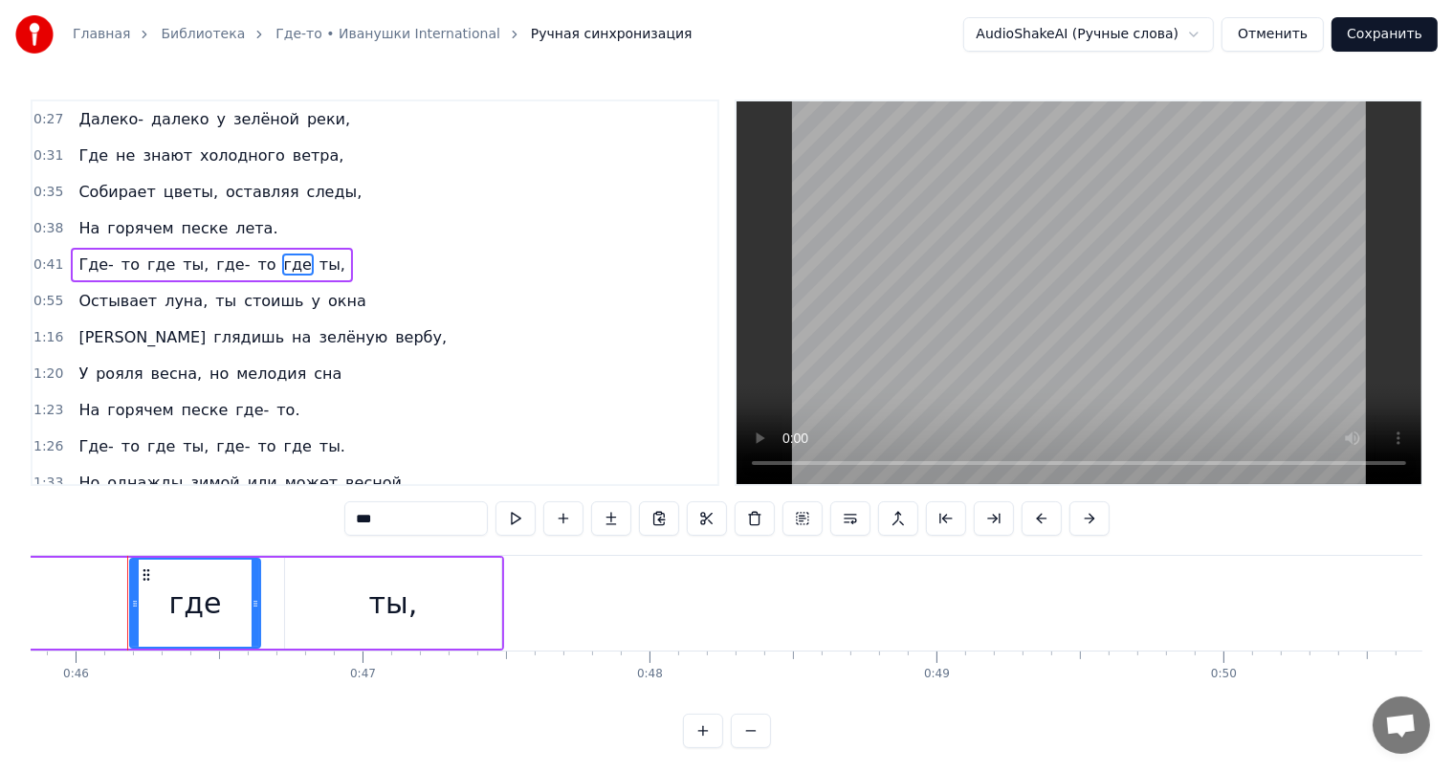
click at [318, 260] on span "ты," at bounding box center [333, 264] width 30 height 22
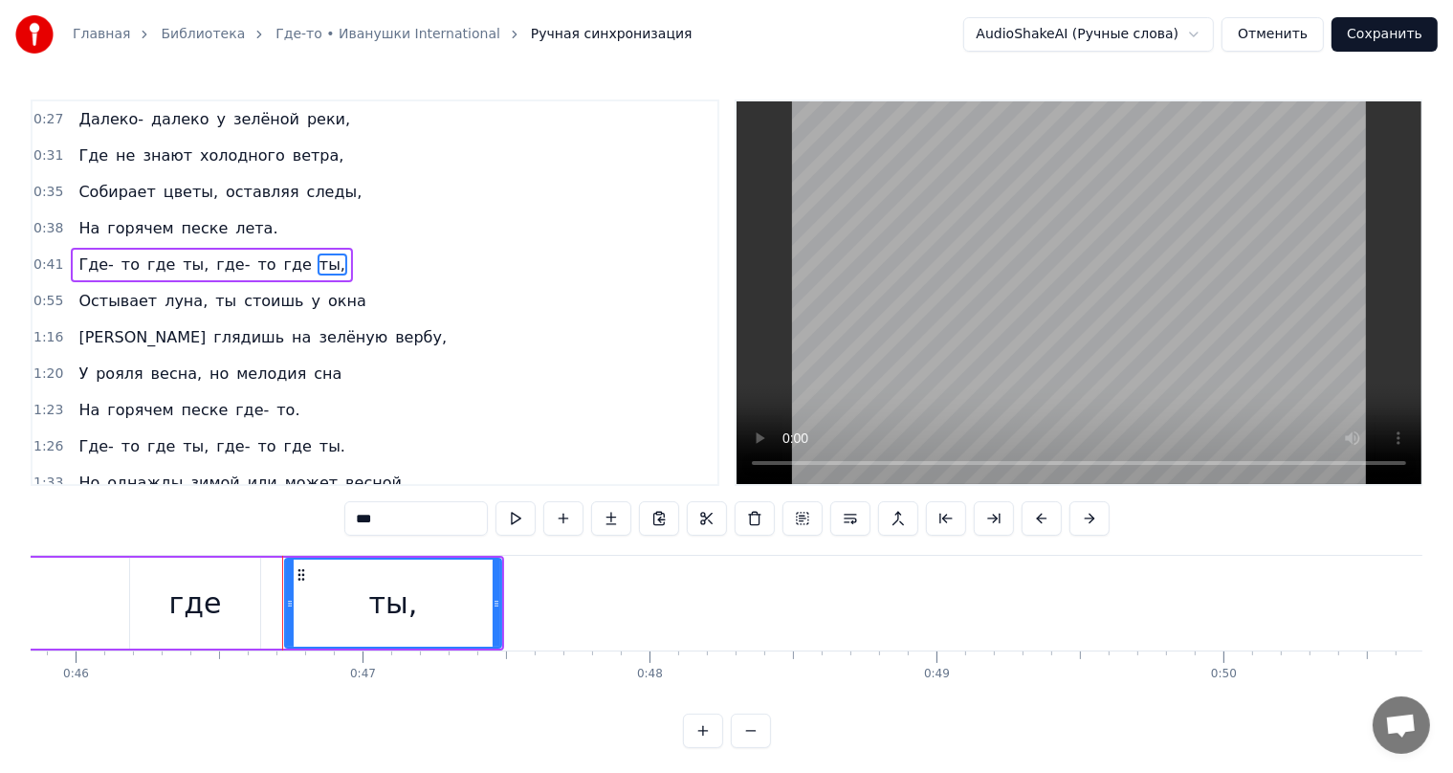
click at [282, 262] on span "где" at bounding box center [298, 264] width 32 height 22
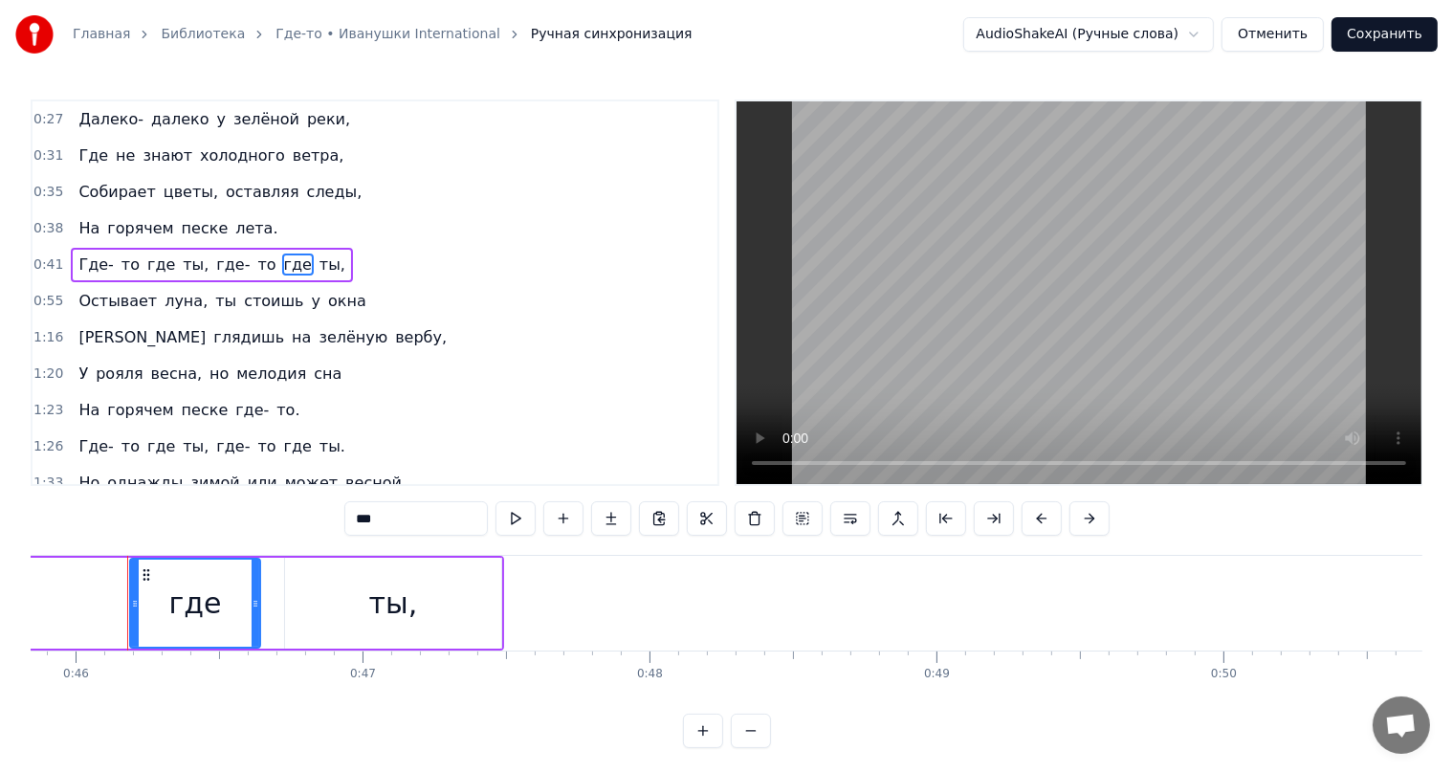
click at [318, 260] on span "ты," at bounding box center [333, 264] width 30 height 22
type input "***"
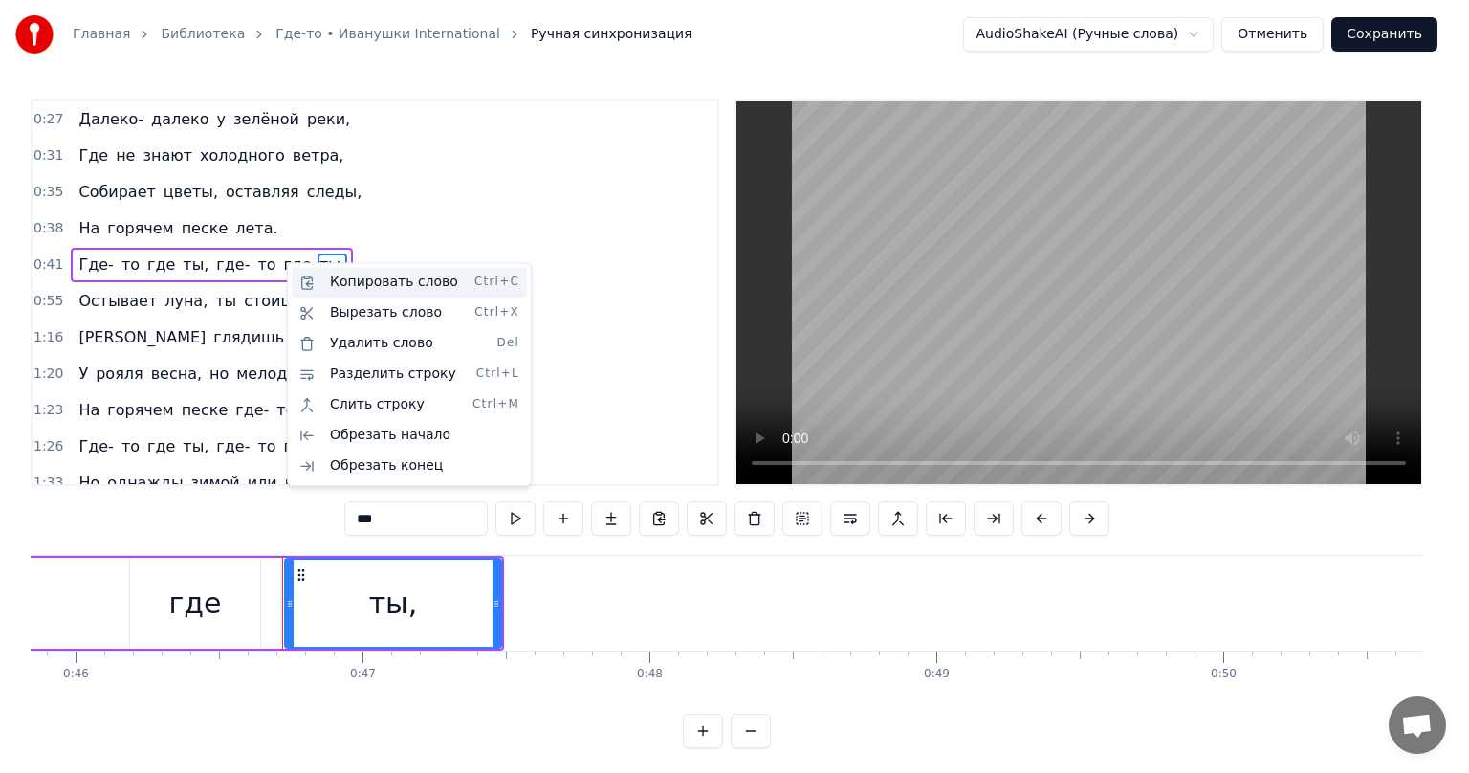
click at [360, 286] on div "Копировать слово Ctrl+C" at bounding box center [409, 282] width 235 height 31
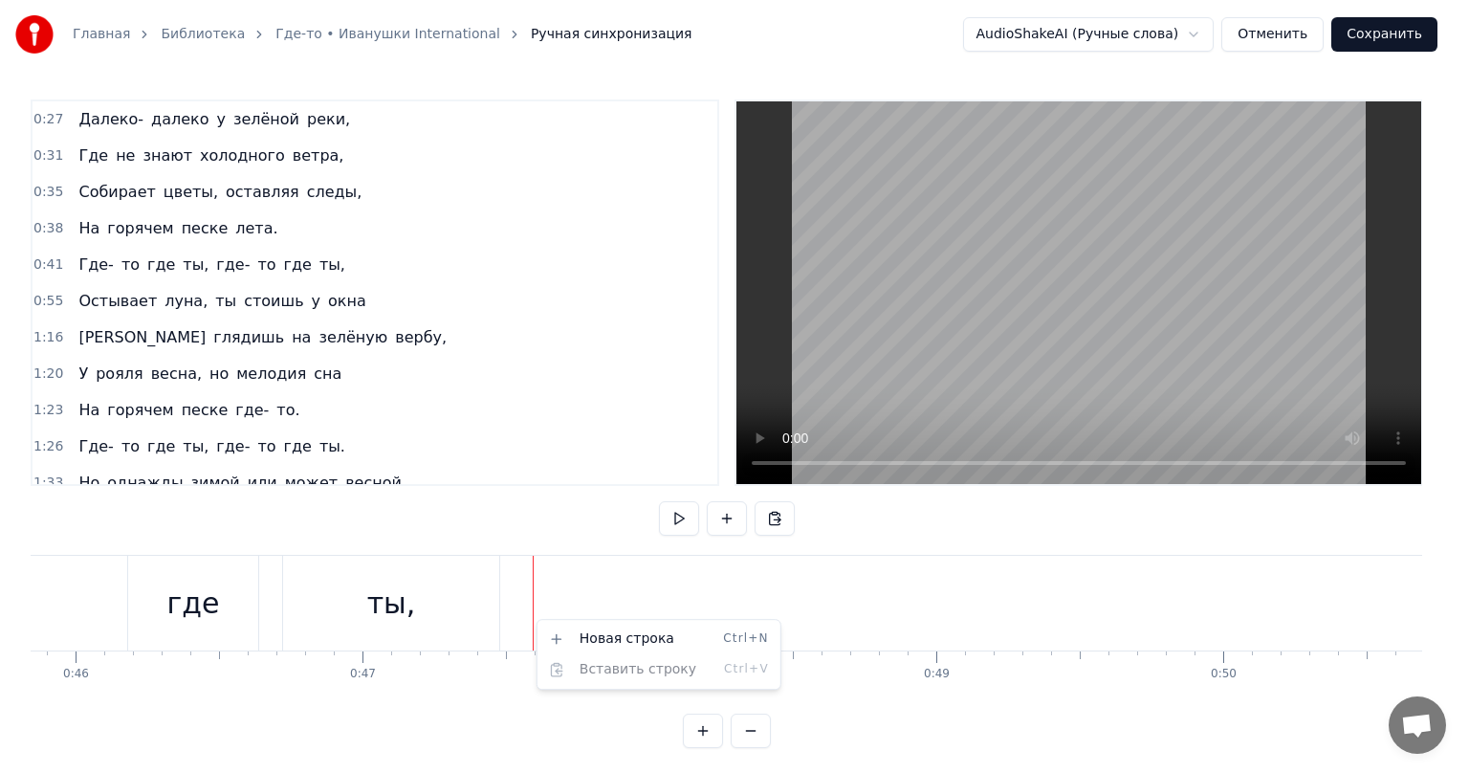
click at [508, 606] on html "Главная Библиотека Где-то • Иванушки International Ручная синхронизация AudioSh…" at bounding box center [734, 389] width 1469 height 779
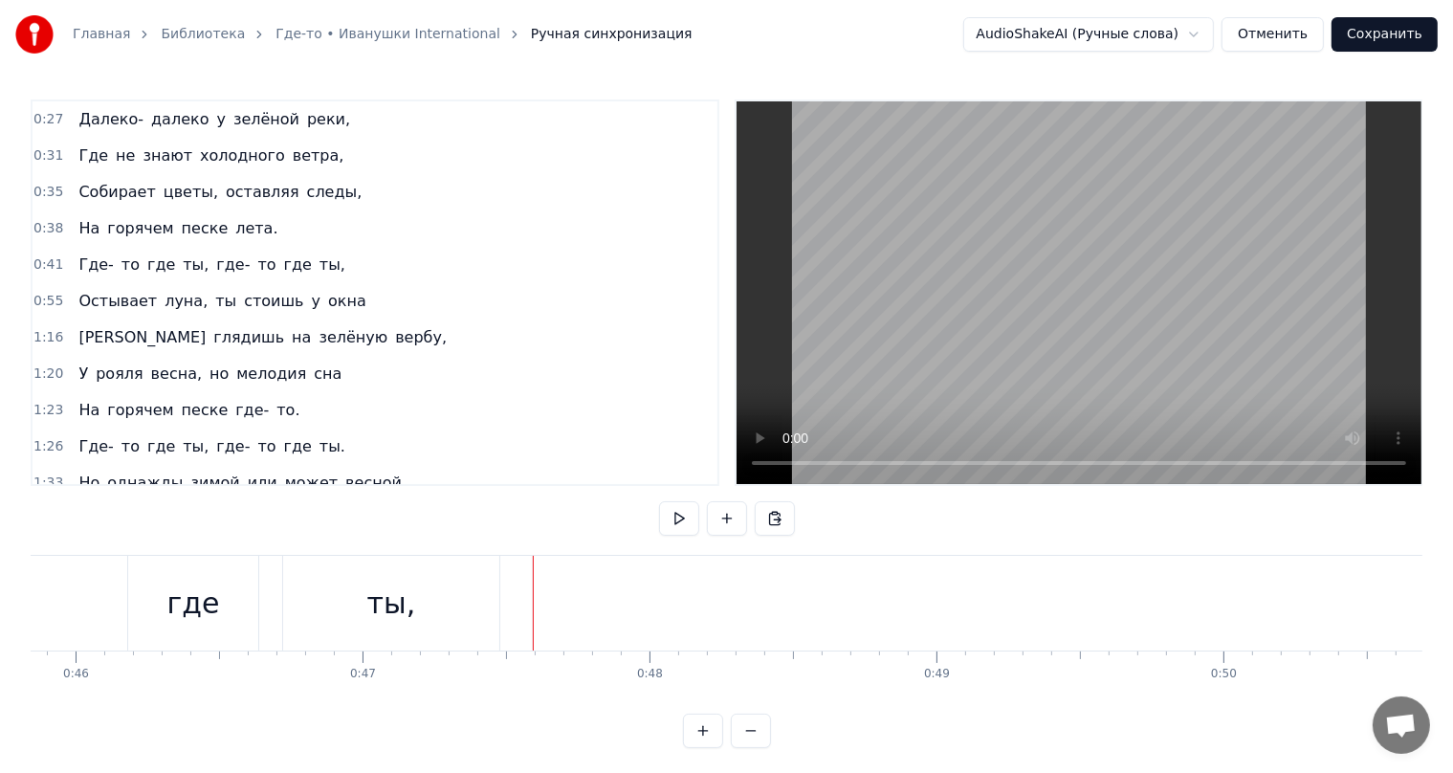
click at [395, 609] on div "ты," at bounding box center [391, 603] width 49 height 43
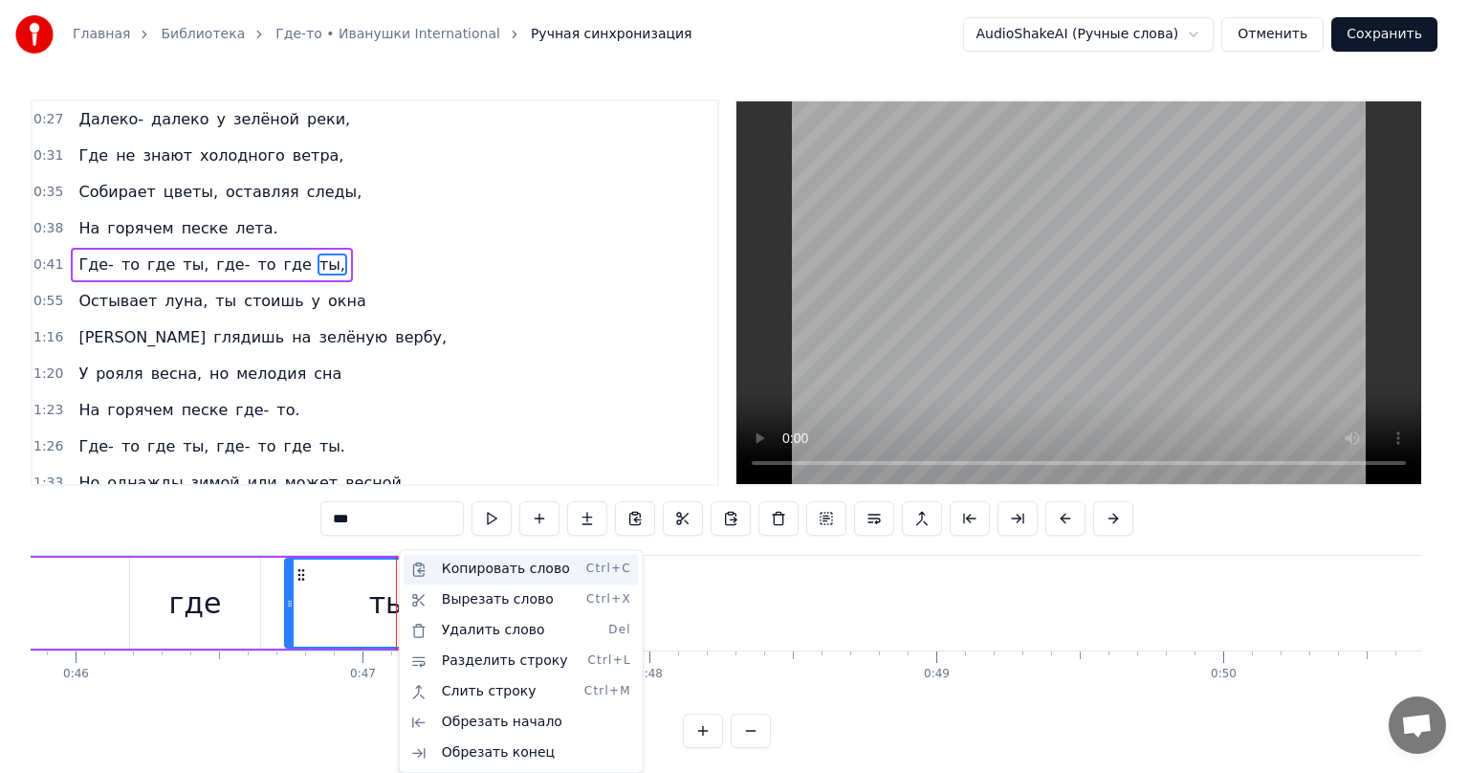
click at [483, 578] on div "Копировать слово Ctrl+C" at bounding box center [521, 569] width 235 height 31
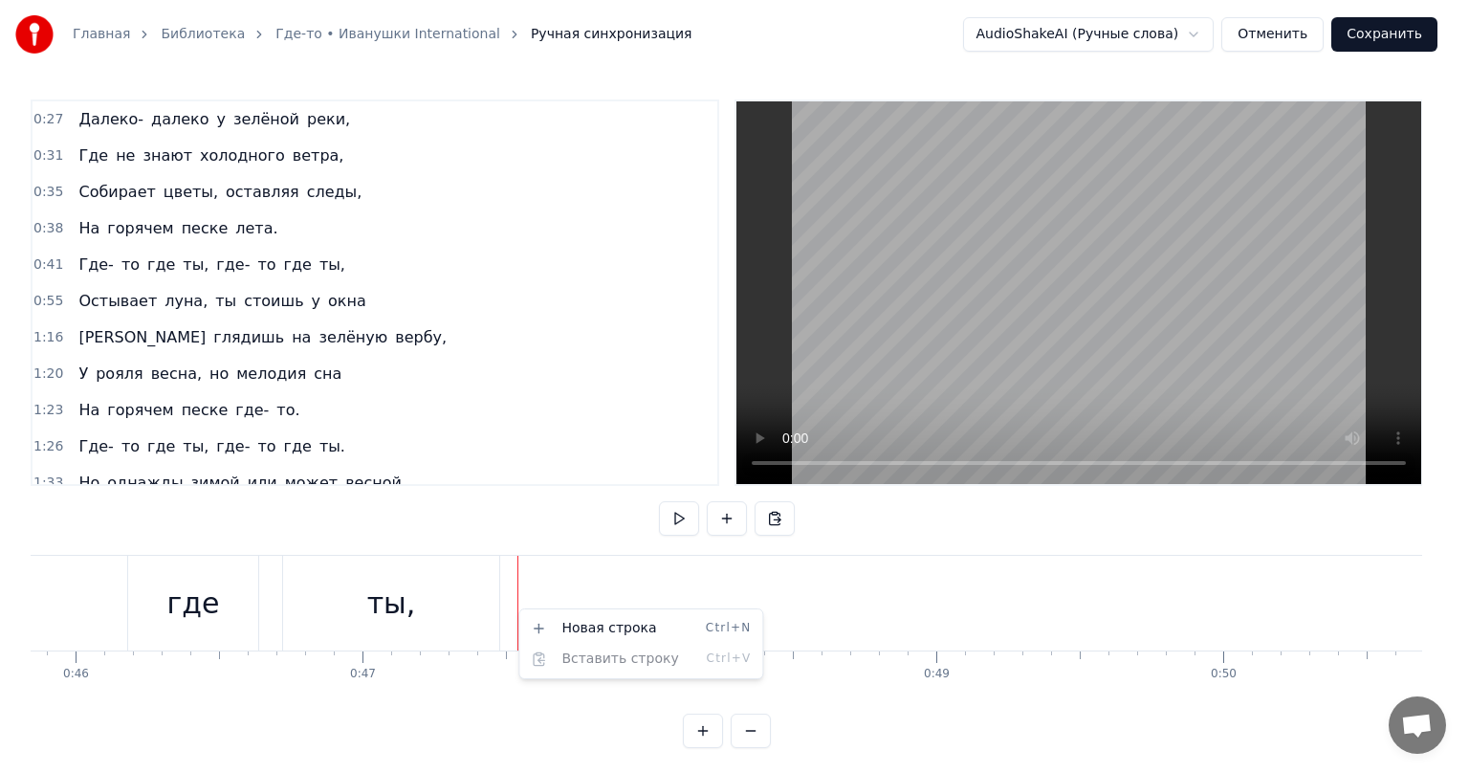
click at [478, 598] on html "Главная Библиотека Где-то • Иванушки International Ручная синхронизация AudioSh…" at bounding box center [734, 389] width 1469 height 779
click at [475, 601] on html "Главная Библиотека Где-то • Иванушки International Ручная синхронизация AudioSh…" at bounding box center [734, 389] width 1469 height 779
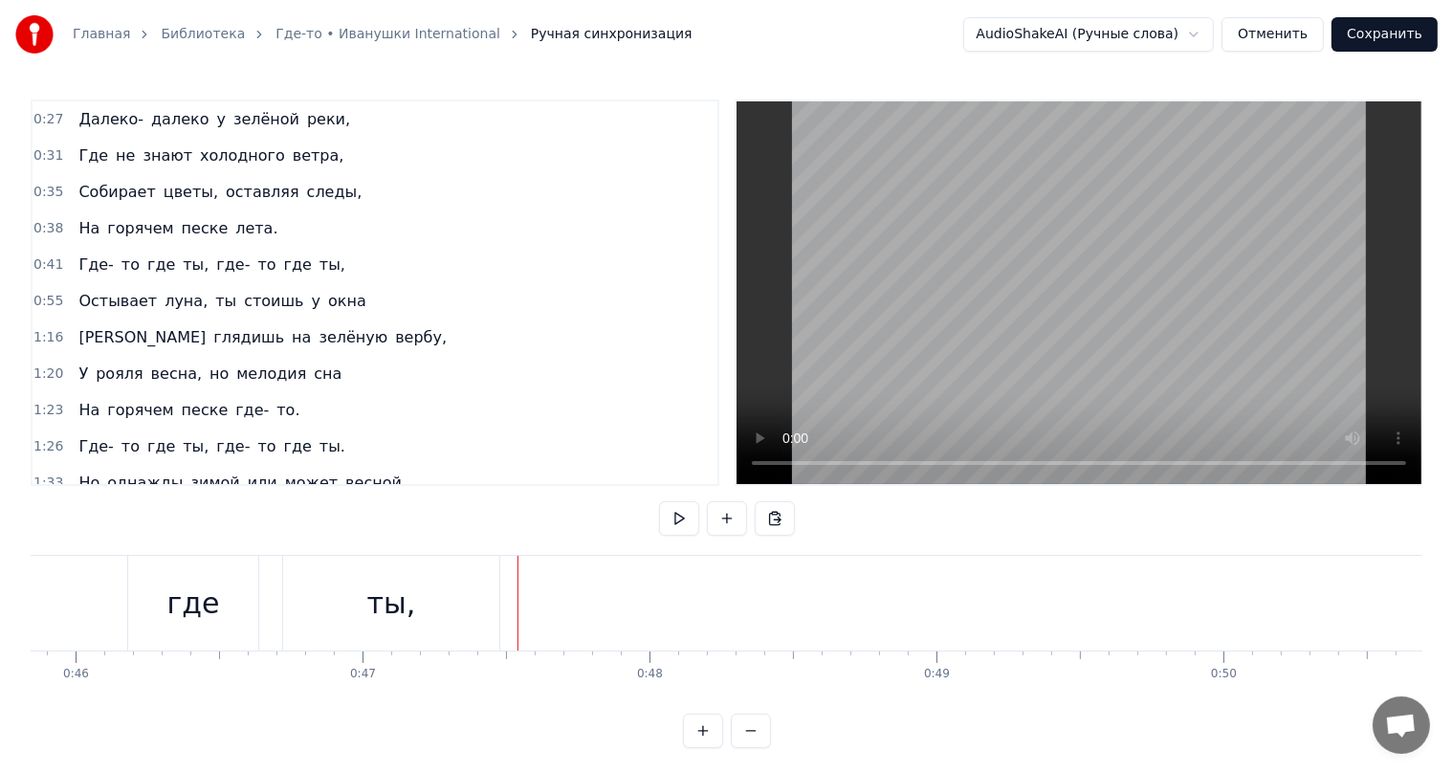
drag, startPoint x: 448, startPoint y: 607, endPoint x: 514, endPoint y: 610, distance: 66.1
click at [443, 612] on div "ты," at bounding box center [391, 603] width 216 height 95
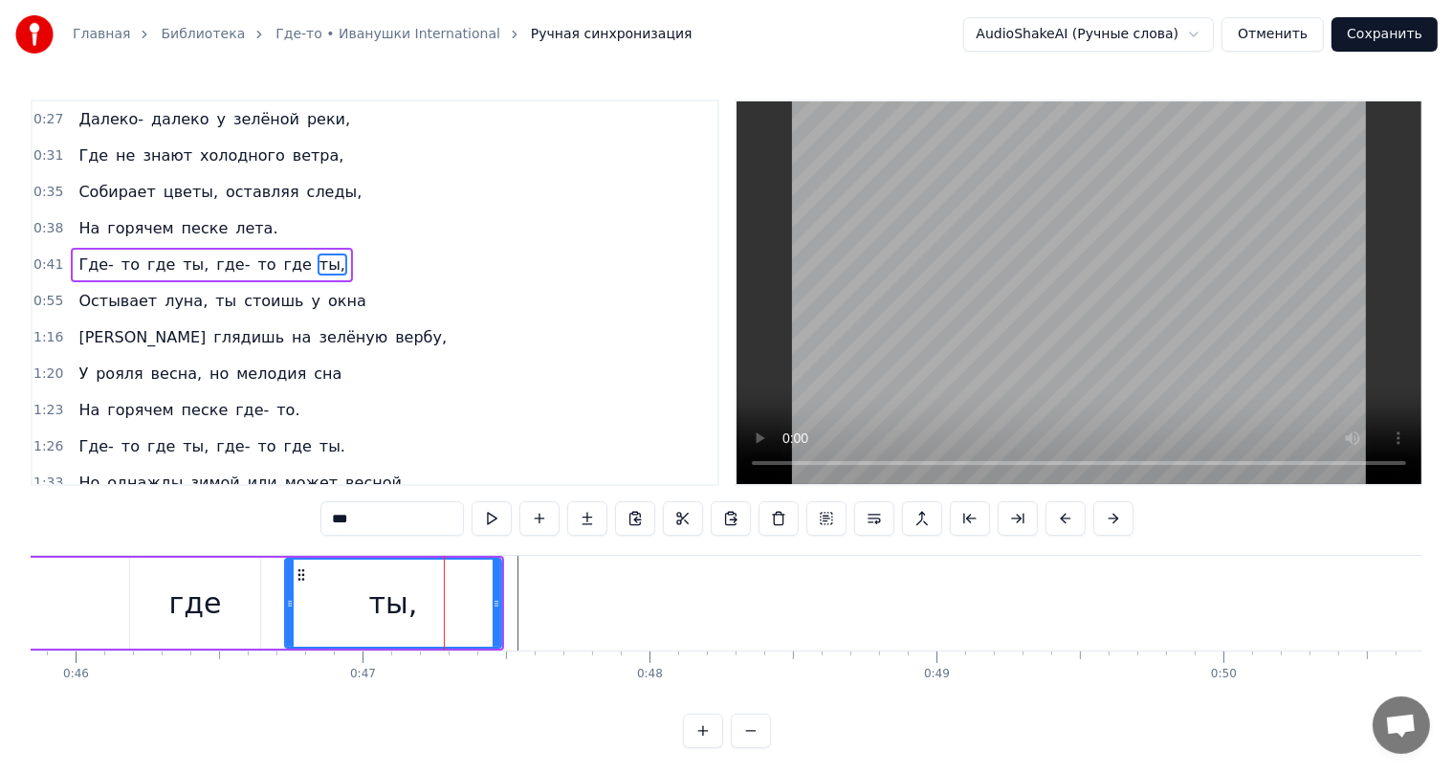
click at [235, 605] on div "где" at bounding box center [195, 603] width 130 height 91
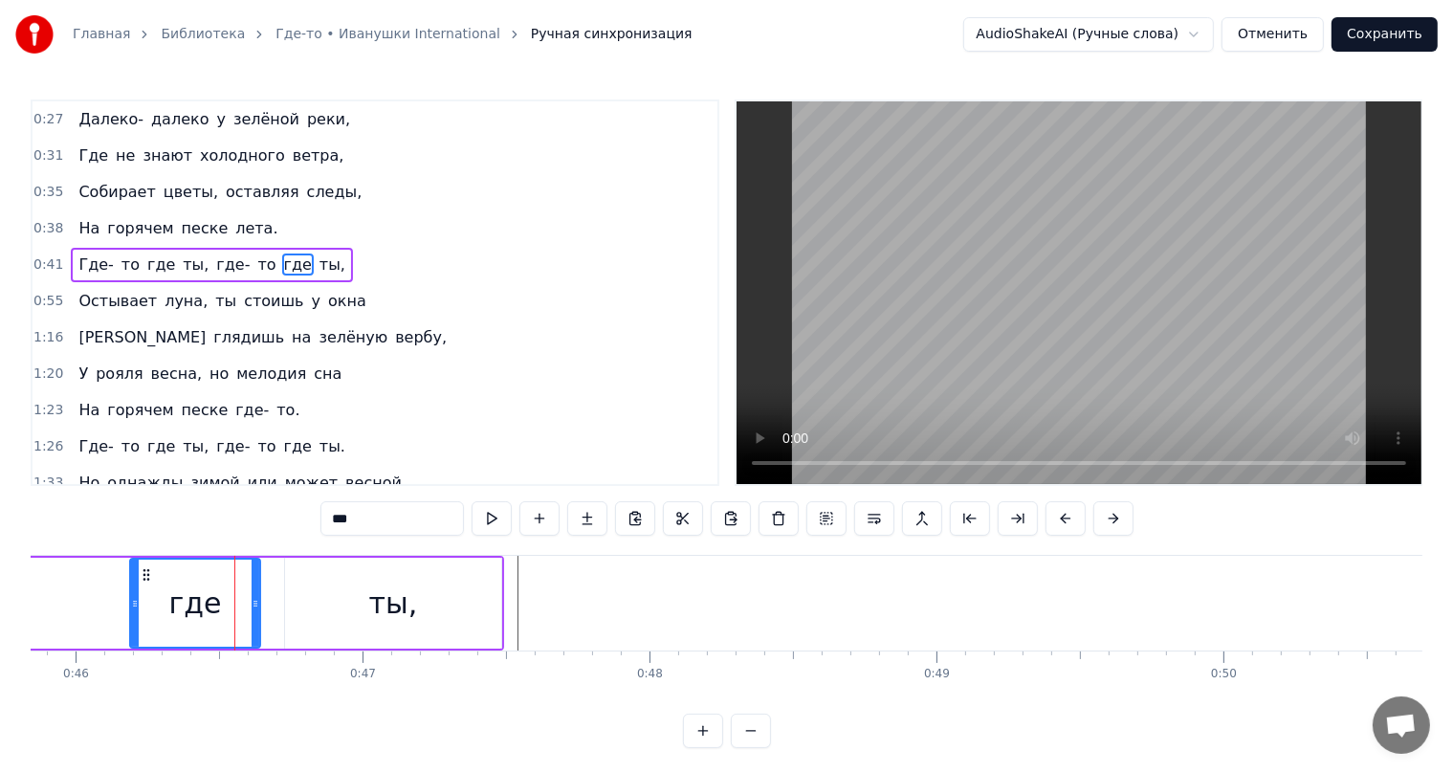
click at [356, 604] on div "ты," at bounding box center [393, 603] width 216 height 91
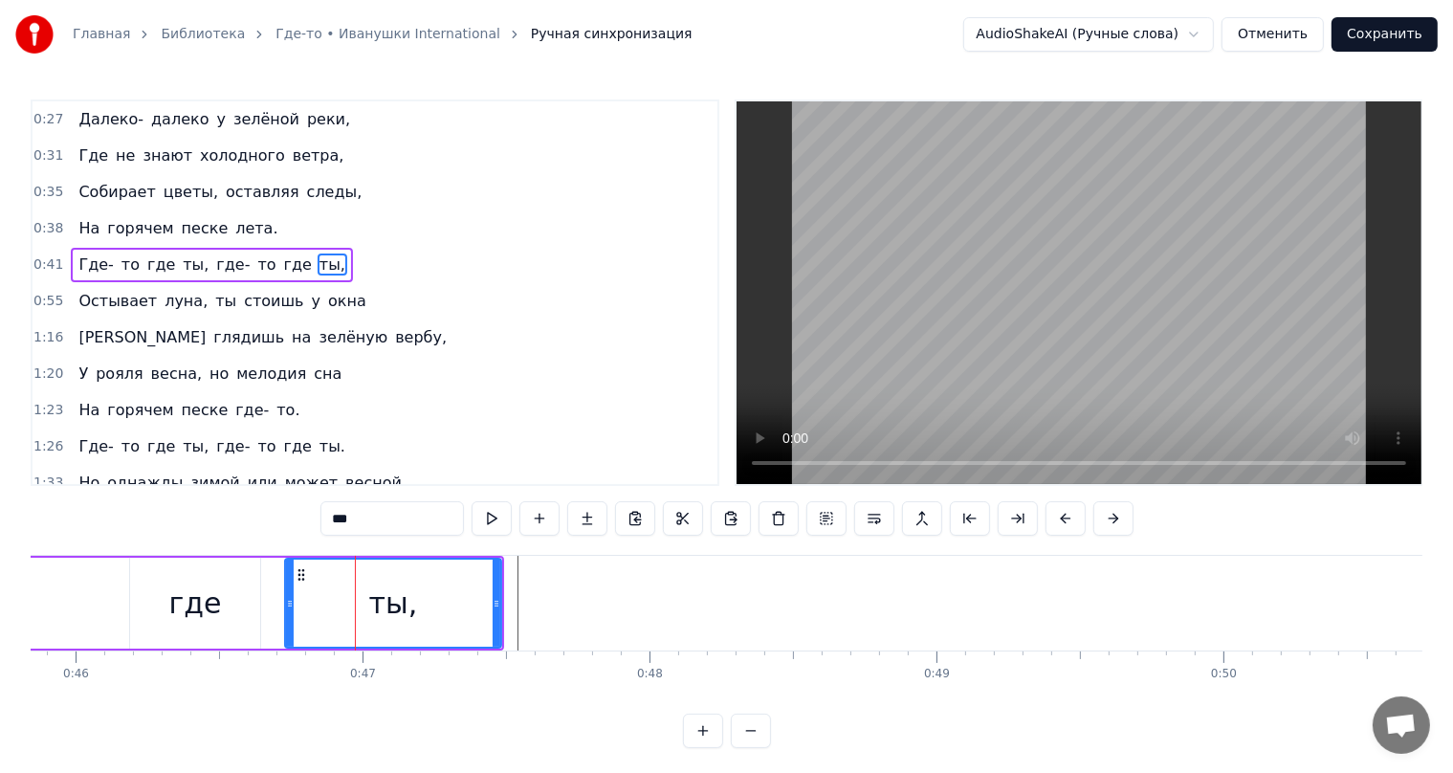
click at [253, 611] on div "где" at bounding box center [195, 603] width 130 height 91
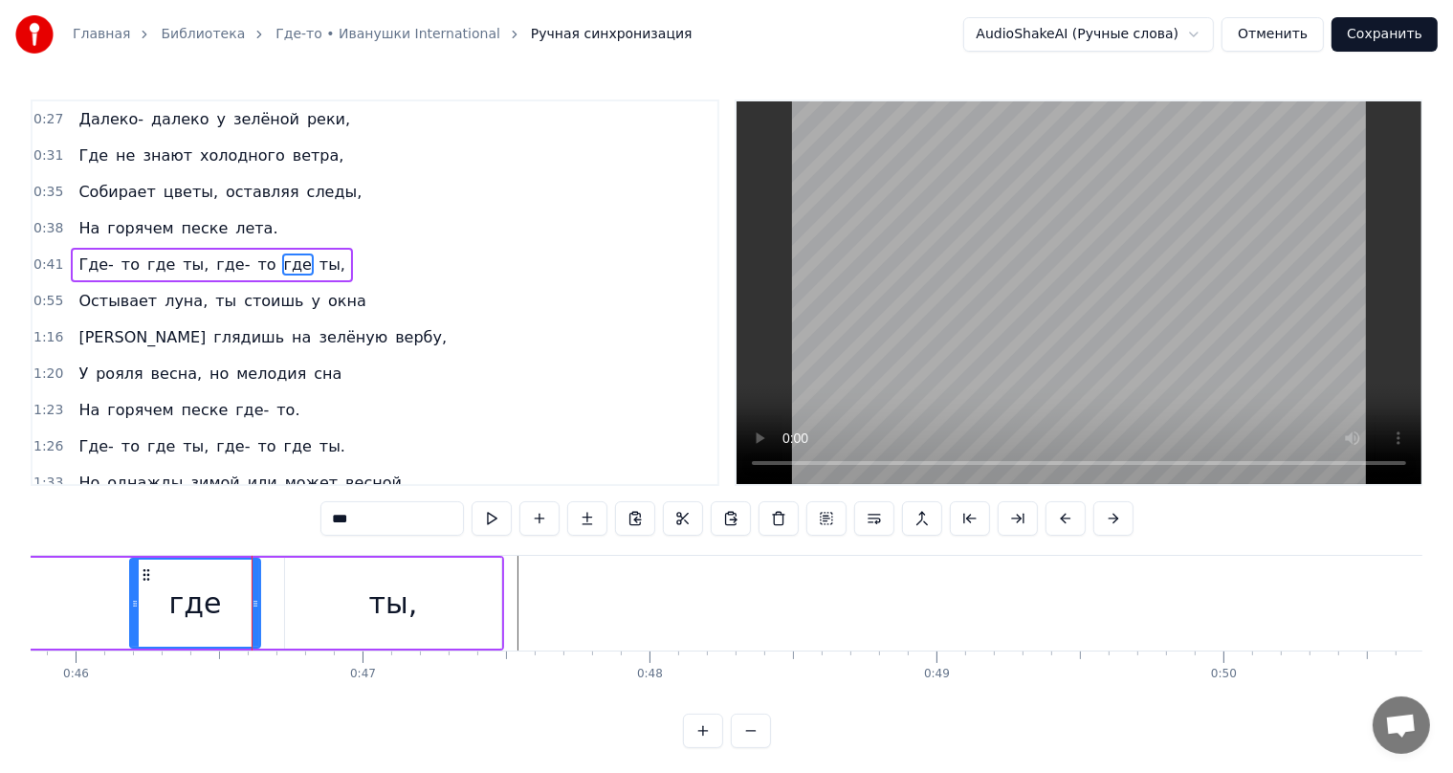
click at [348, 615] on div "ты," at bounding box center [393, 603] width 216 height 91
type input "***"
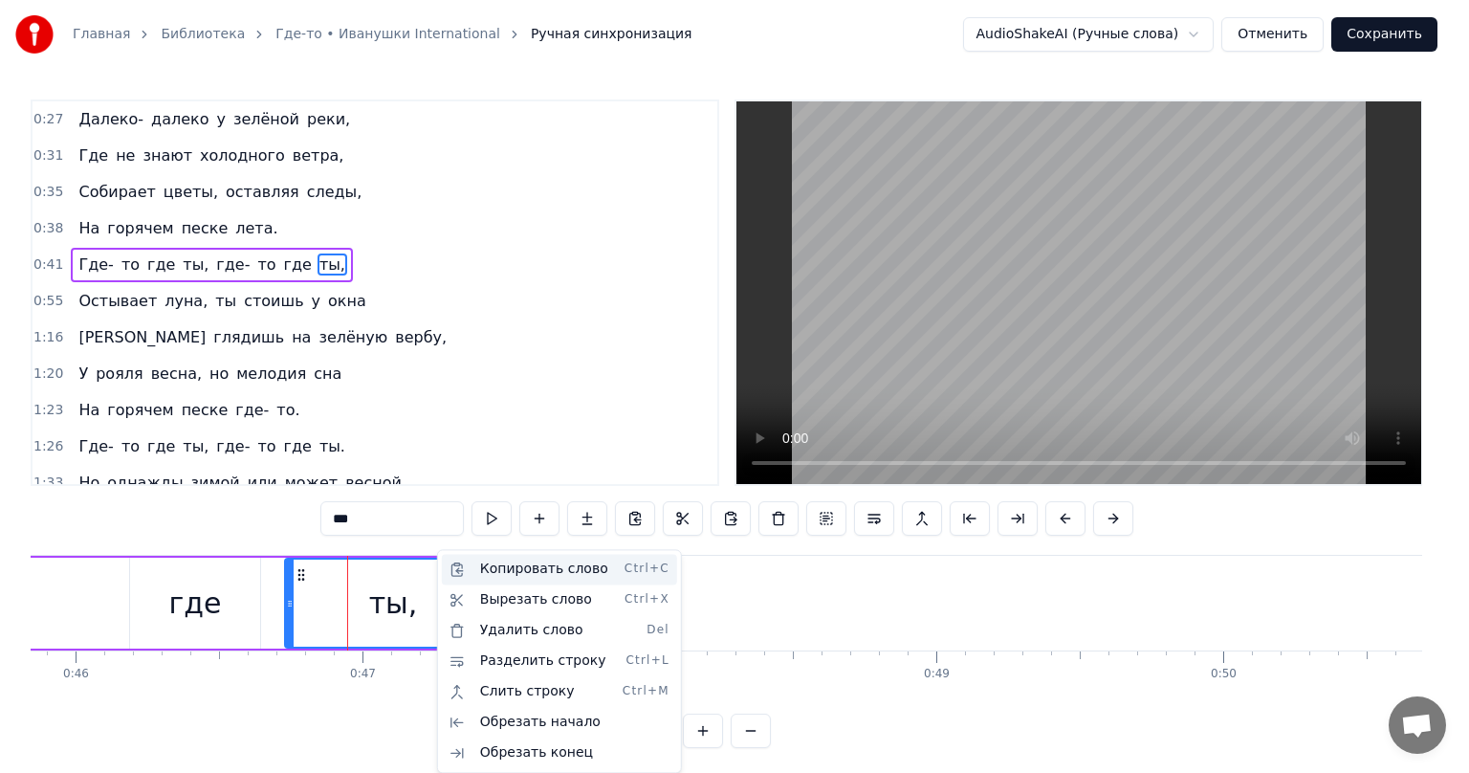
click at [538, 577] on div "Копировать слово Ctrl+C" at bounding box center [559, 569] width 235 height 31
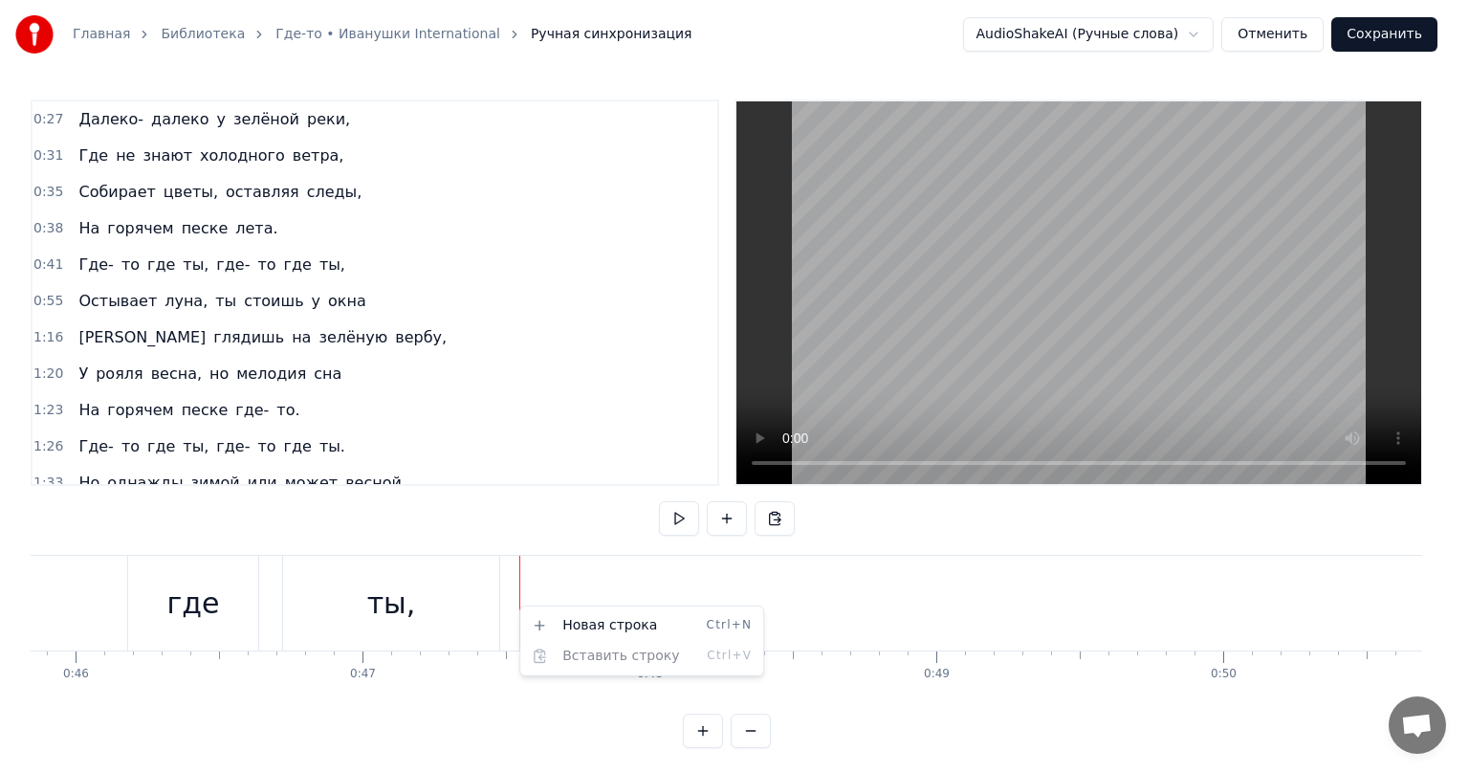
click at [482, 613] on html "Главная Библиотека Где-то • Иванушки International Ручная синхронизация AudioSh…" at bounding box center [734, 389] width 1469 height 779
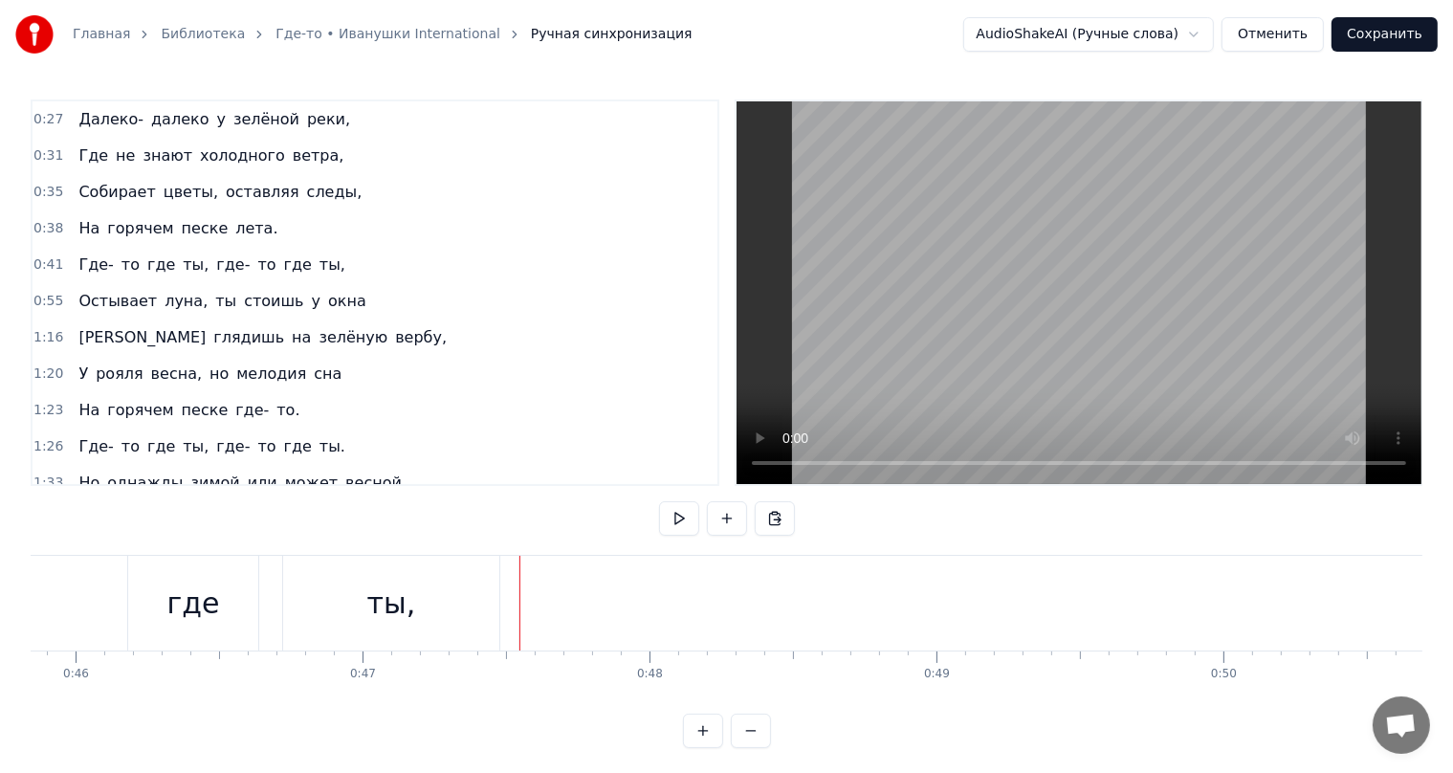
click at [232, 272] on div "Где- то где ты, где- то где ты," at bounding box center [211, 265] width 281 height 34
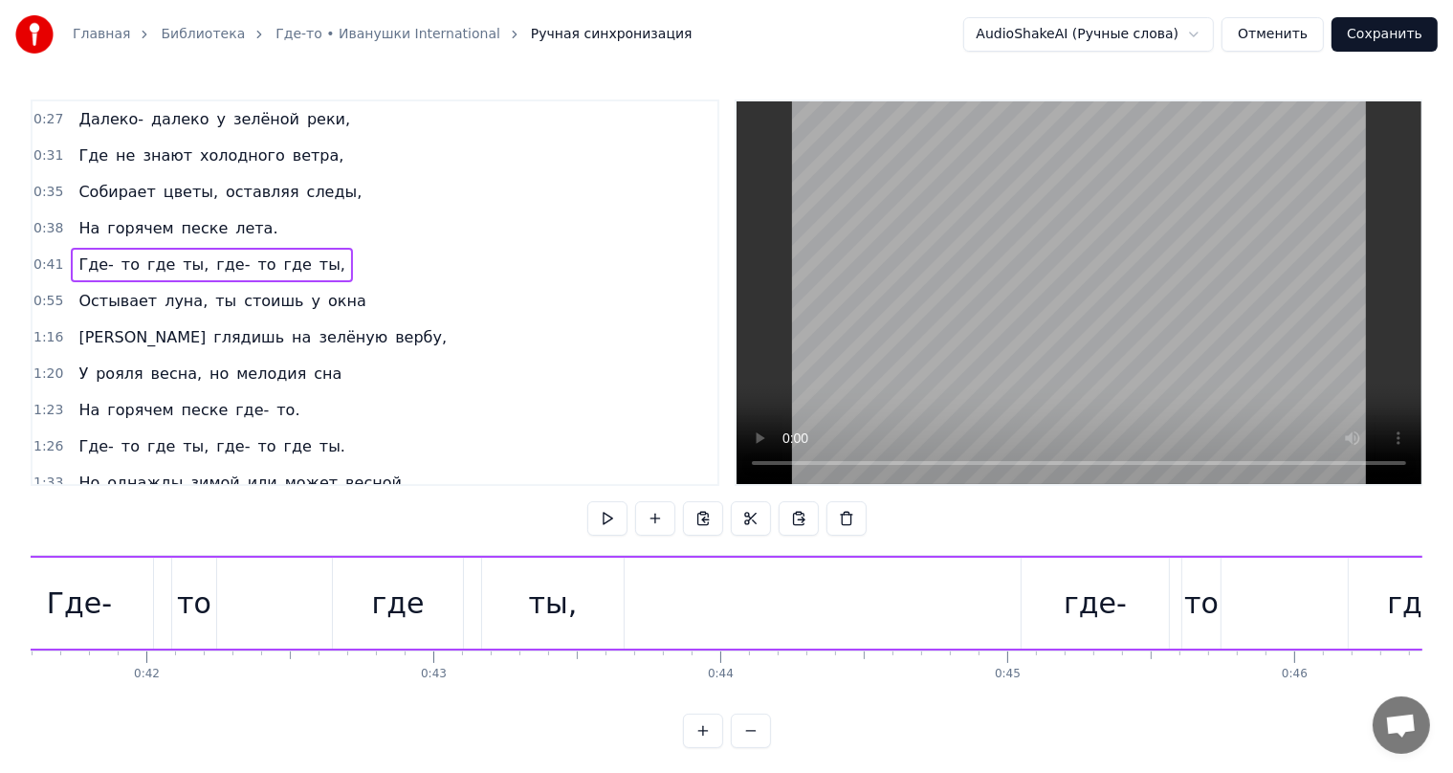
scroll to position [0, 11812]
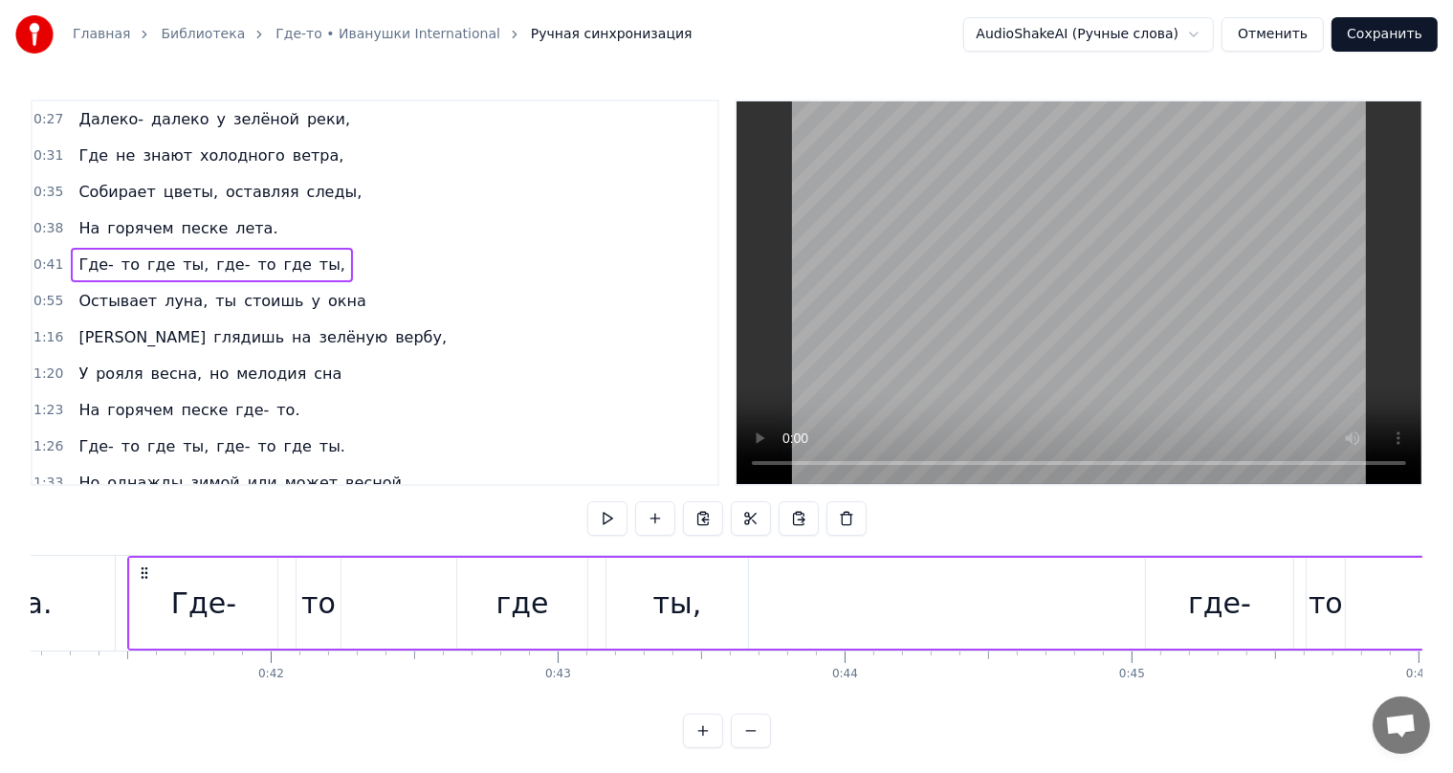
click at [282, 265] on span "где" at bounding box center [298, 264] width 32 height 22
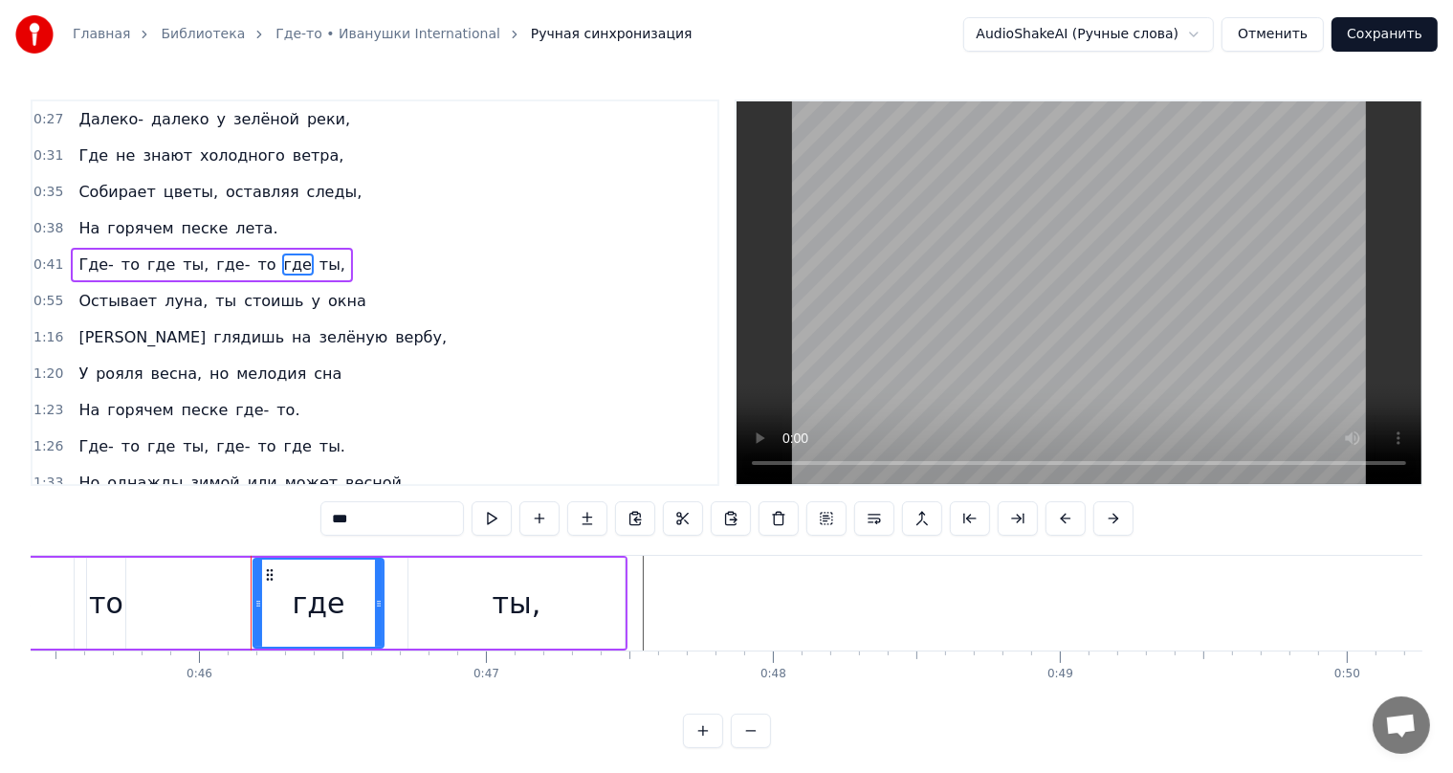
scroll to position [0, 13155]
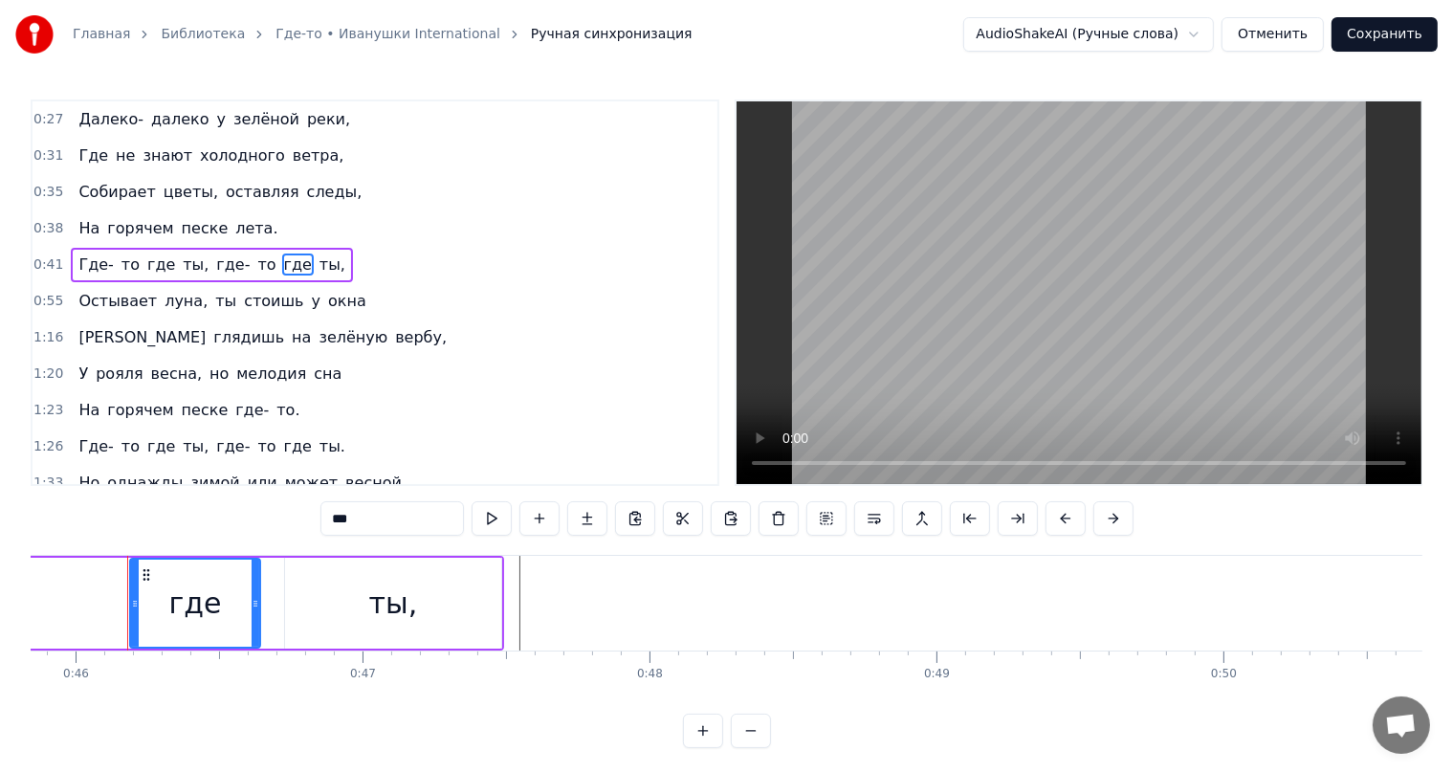
click at [282, 264] on span "где" at bounding box center [298, 264] width 32 height 22
click at [494, 517] on button at bounding box center [492, 518] width 40 height 34
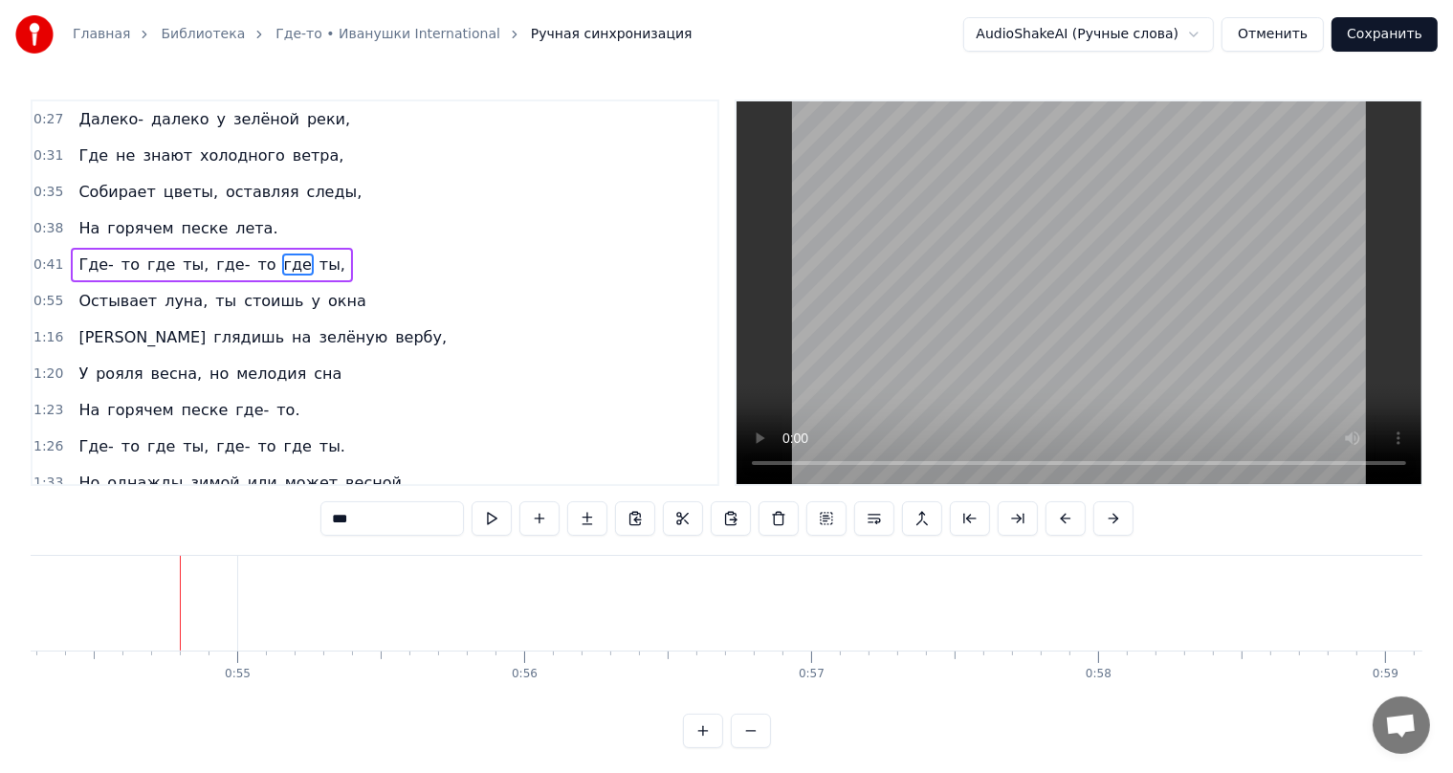
scroll to position [0, 15630]
click at [282, 263] on span "где" at bounding box center [298, 264] width 32 height 22
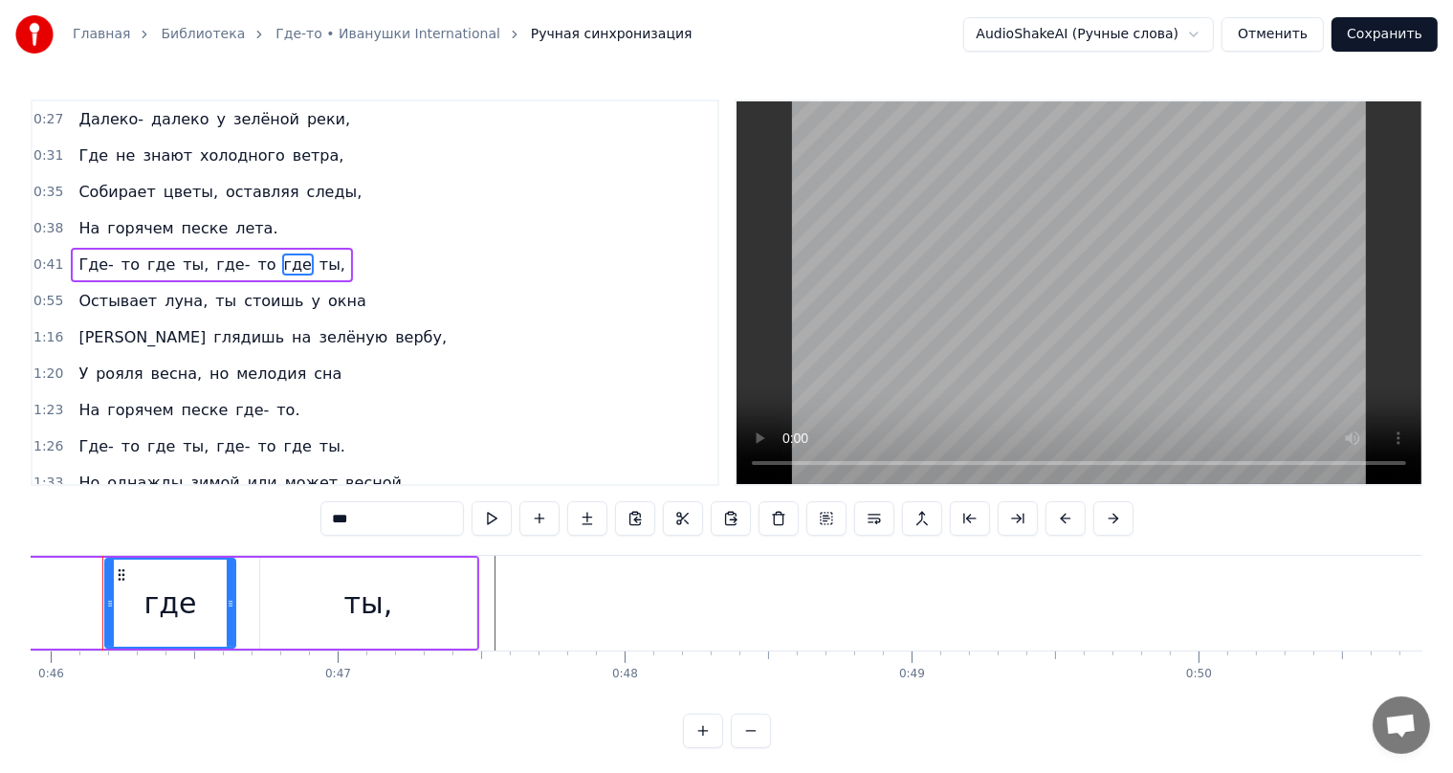
scroll to position [0, 13155]
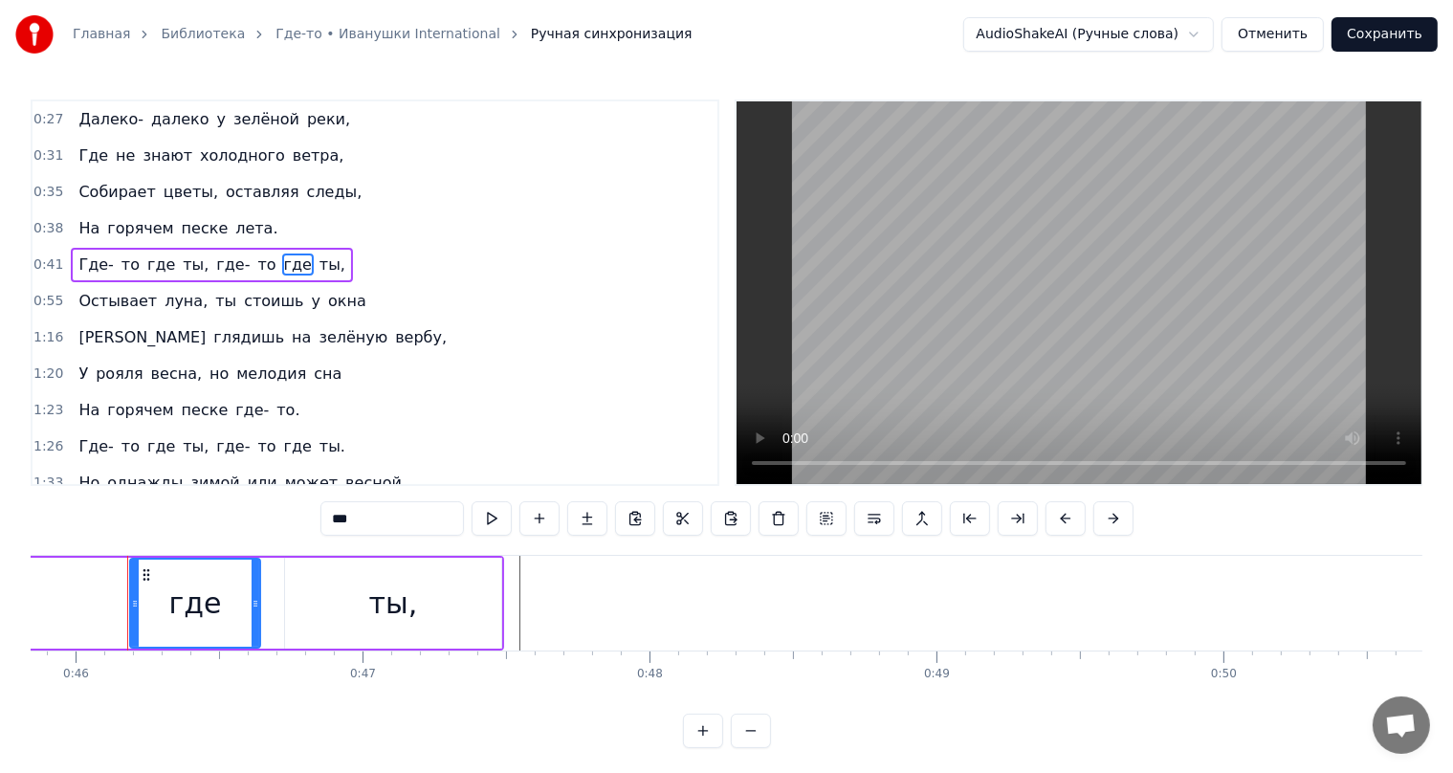
click at [318, 263] on span "ты," at bounding box center [333, 264] width 30 height 22
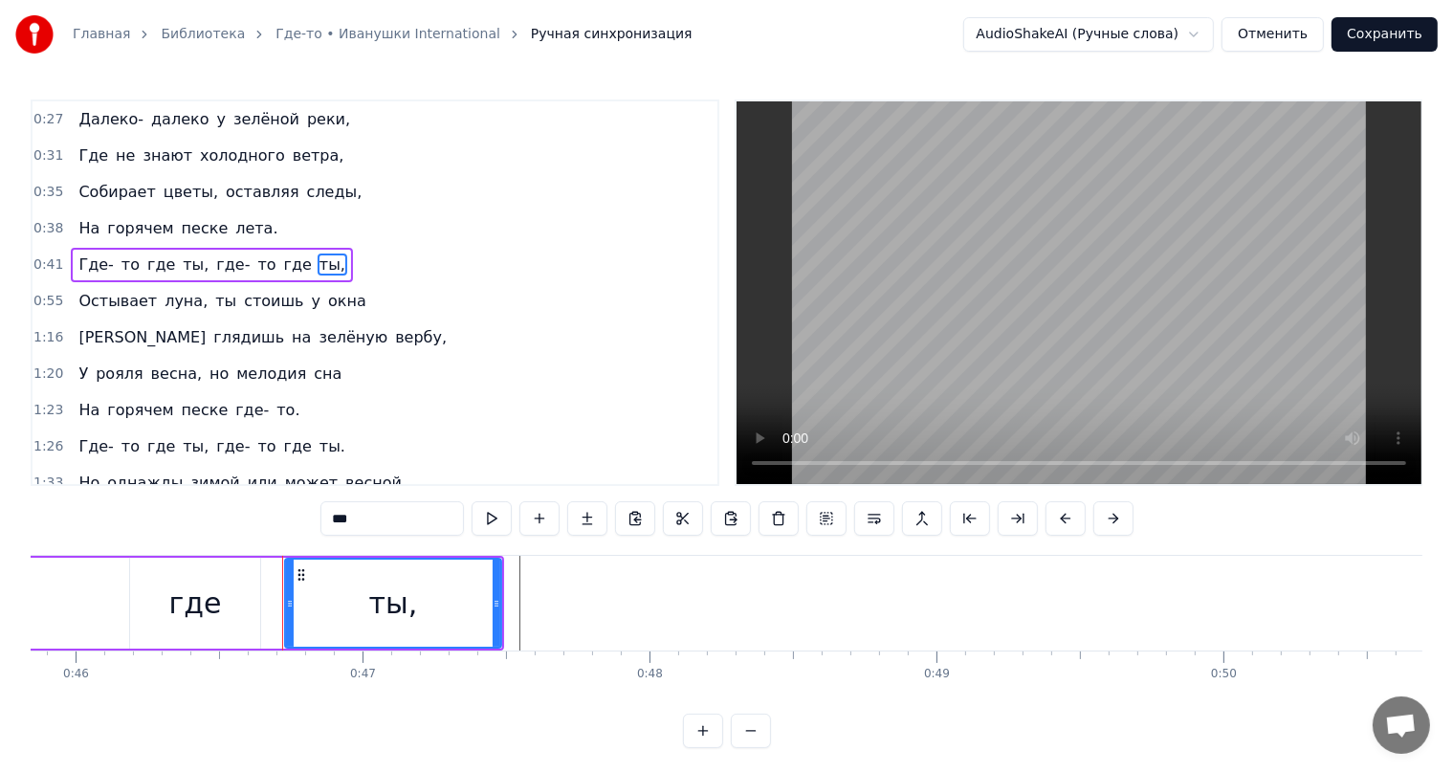
click at [208, 613] on div "где" at bounding box center [195, 603] width 53 height 43
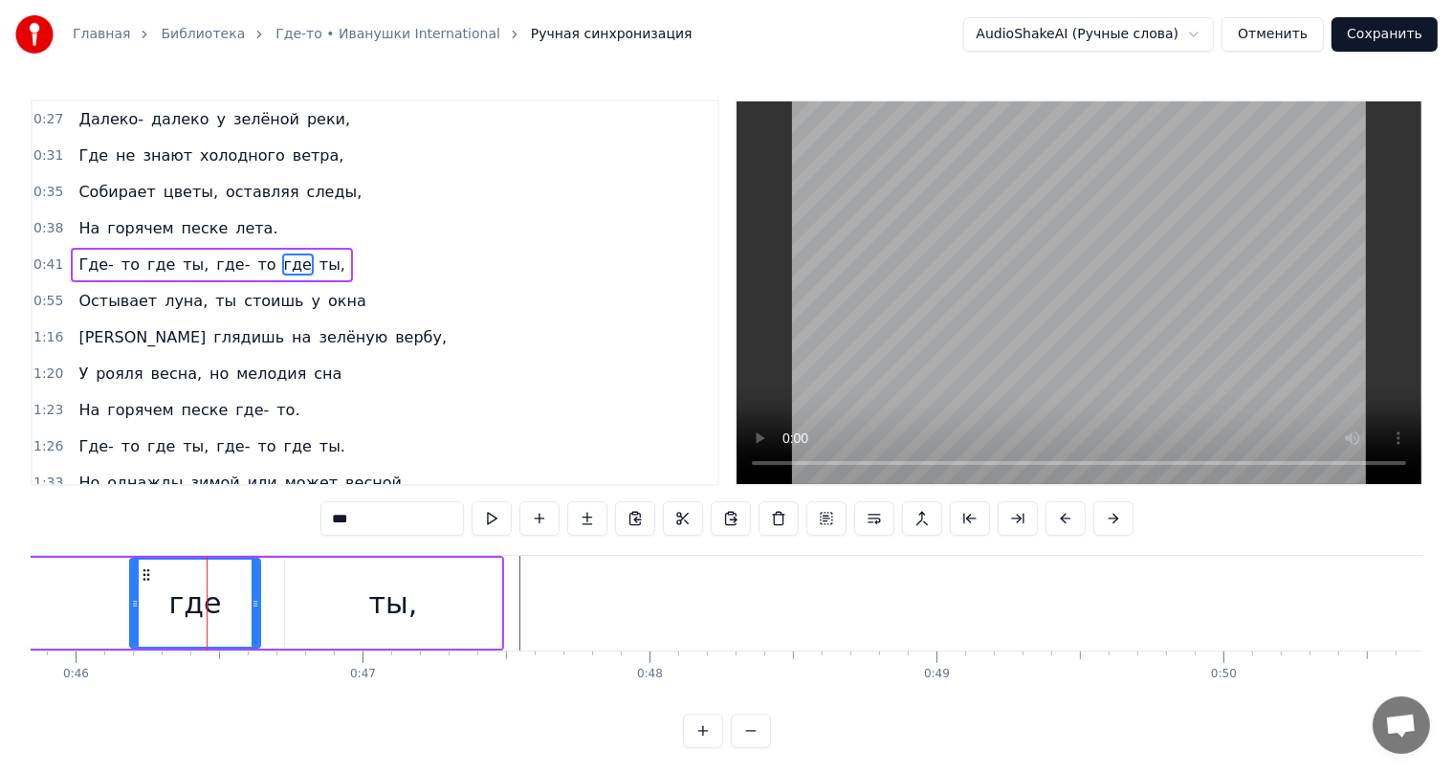
click at [371, 610] on div "ты," at bounding box center [393, 603] width 216 height 91
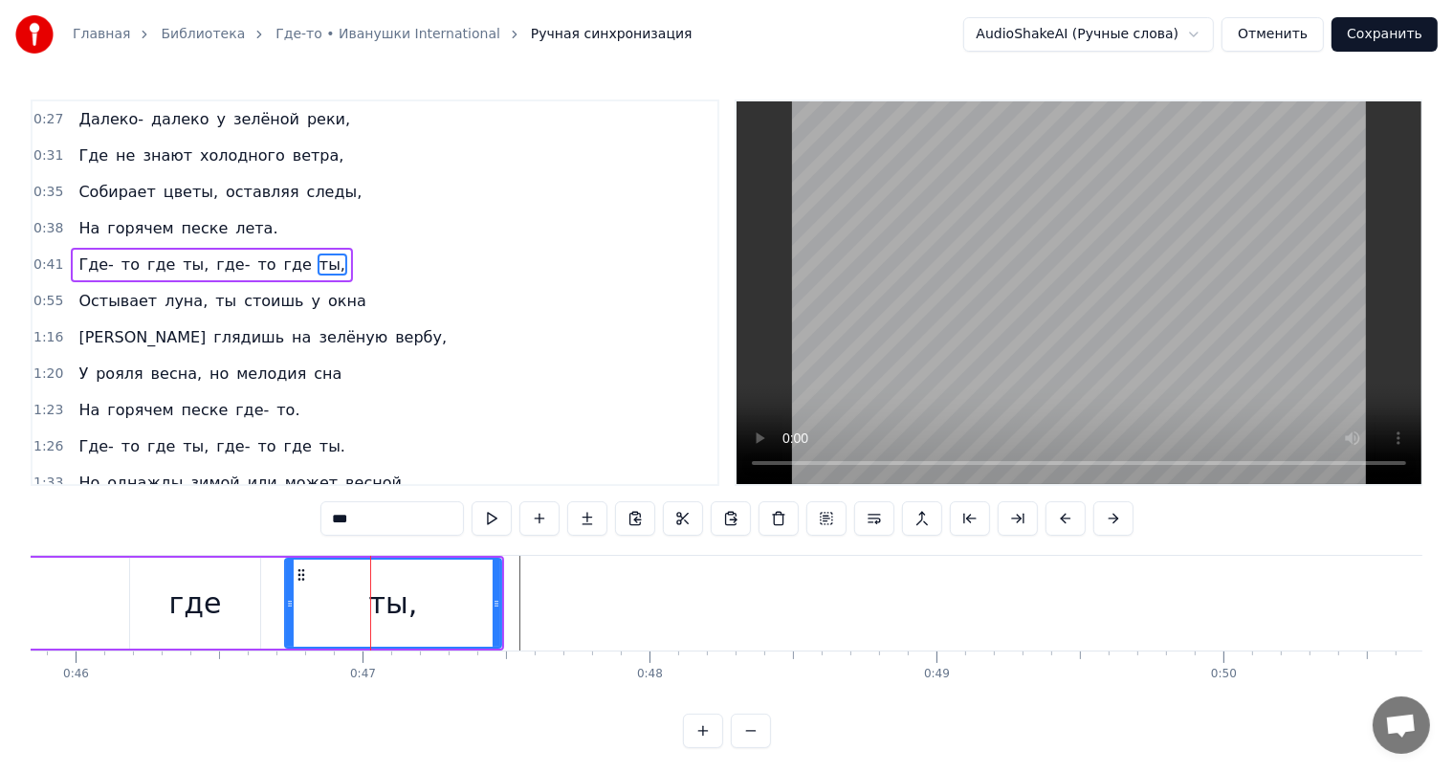
click at [242, 620] on div "где" at bounding box center [195, 603] width 130 height 91
type input "***"
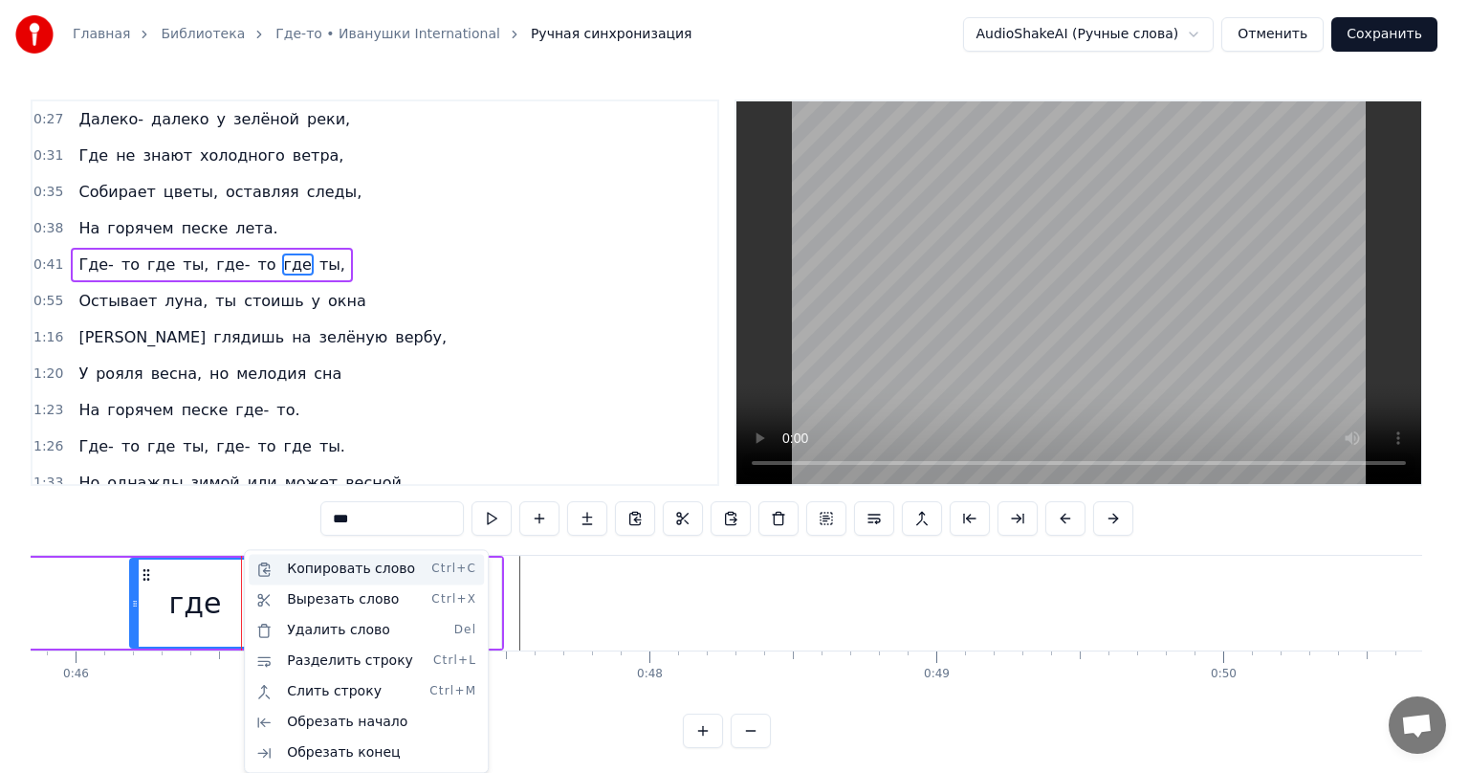
click at [310, 576] on div "Копировать слово Ctrl+C" at bounding box center [366, 569] width 235 height 31
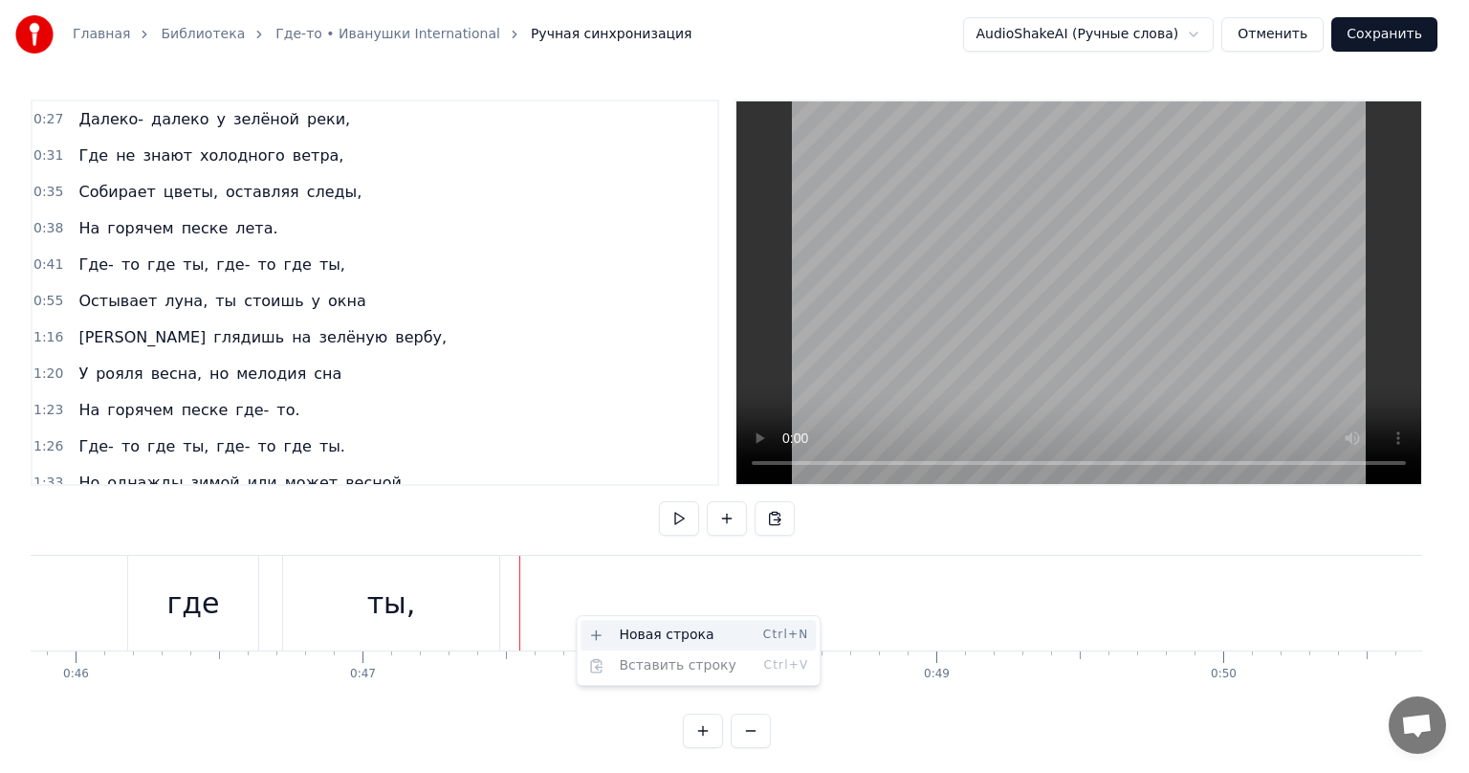
click at [620, 637] on div "Новая строка Ctrl+N" at bounding box center [698, 635] width 235 height 31
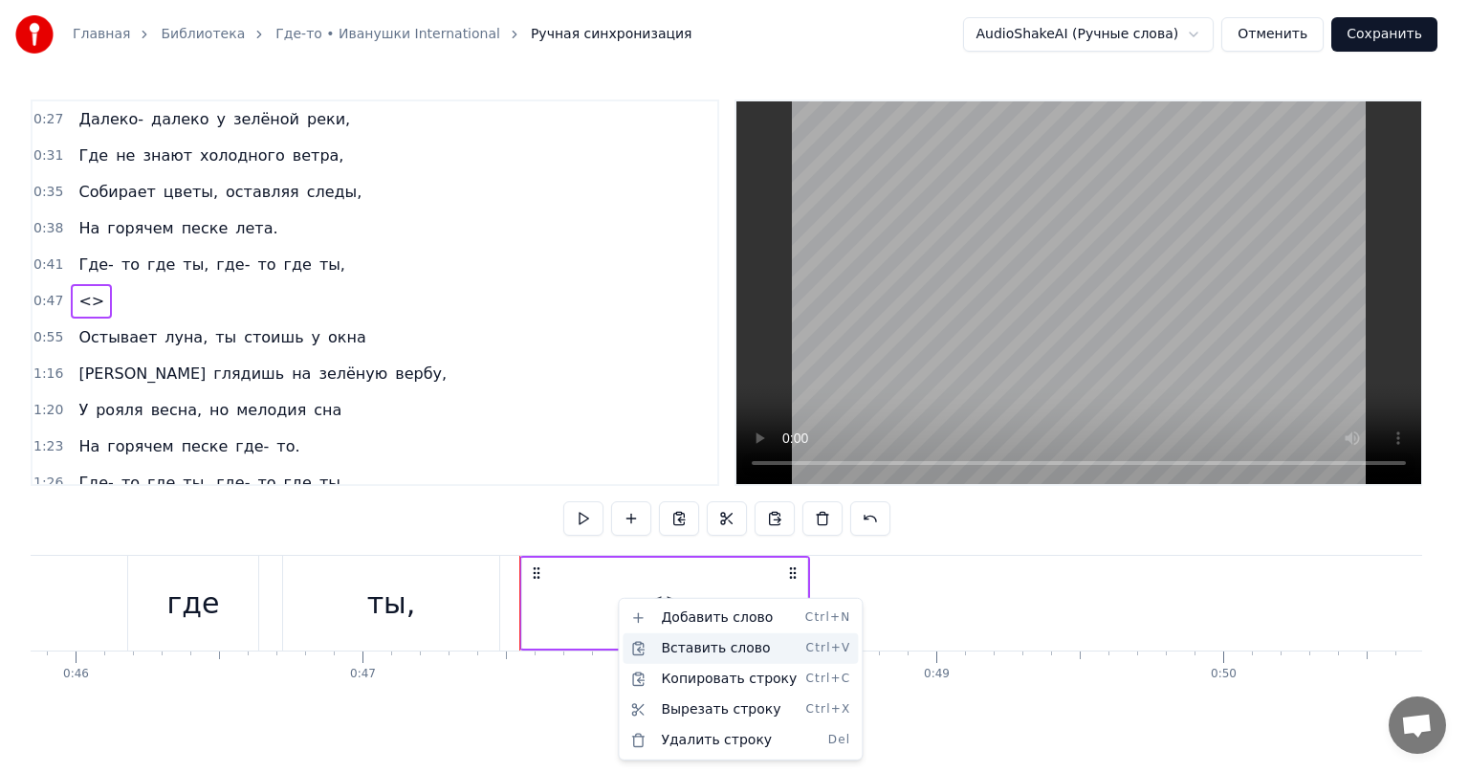
click at [681, 650] on div "Вставить слово Ctrl+V" at bounding box center [740, 648] width 235 height 31
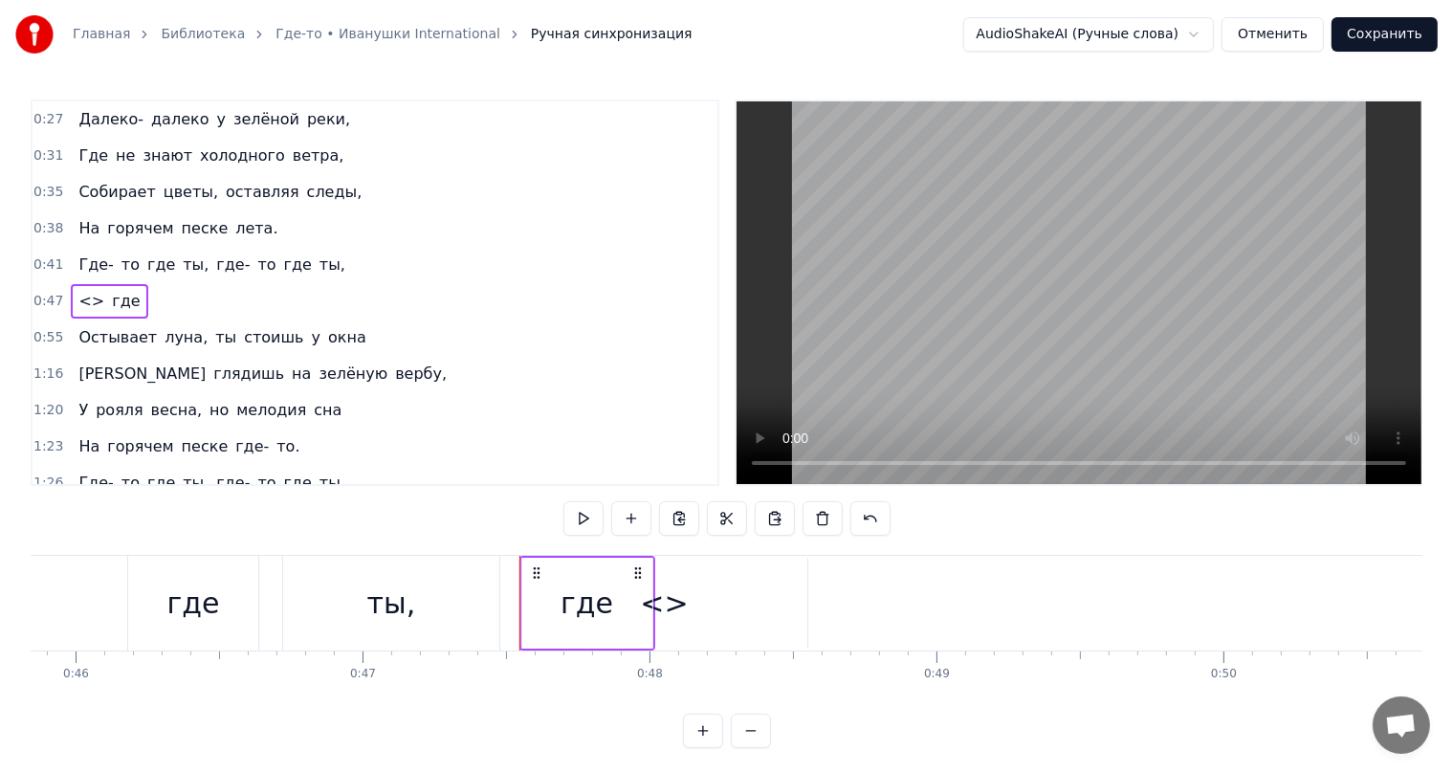
click at [358, 602] on div "ты," at bounding box center [391, 603] width 216 height 95
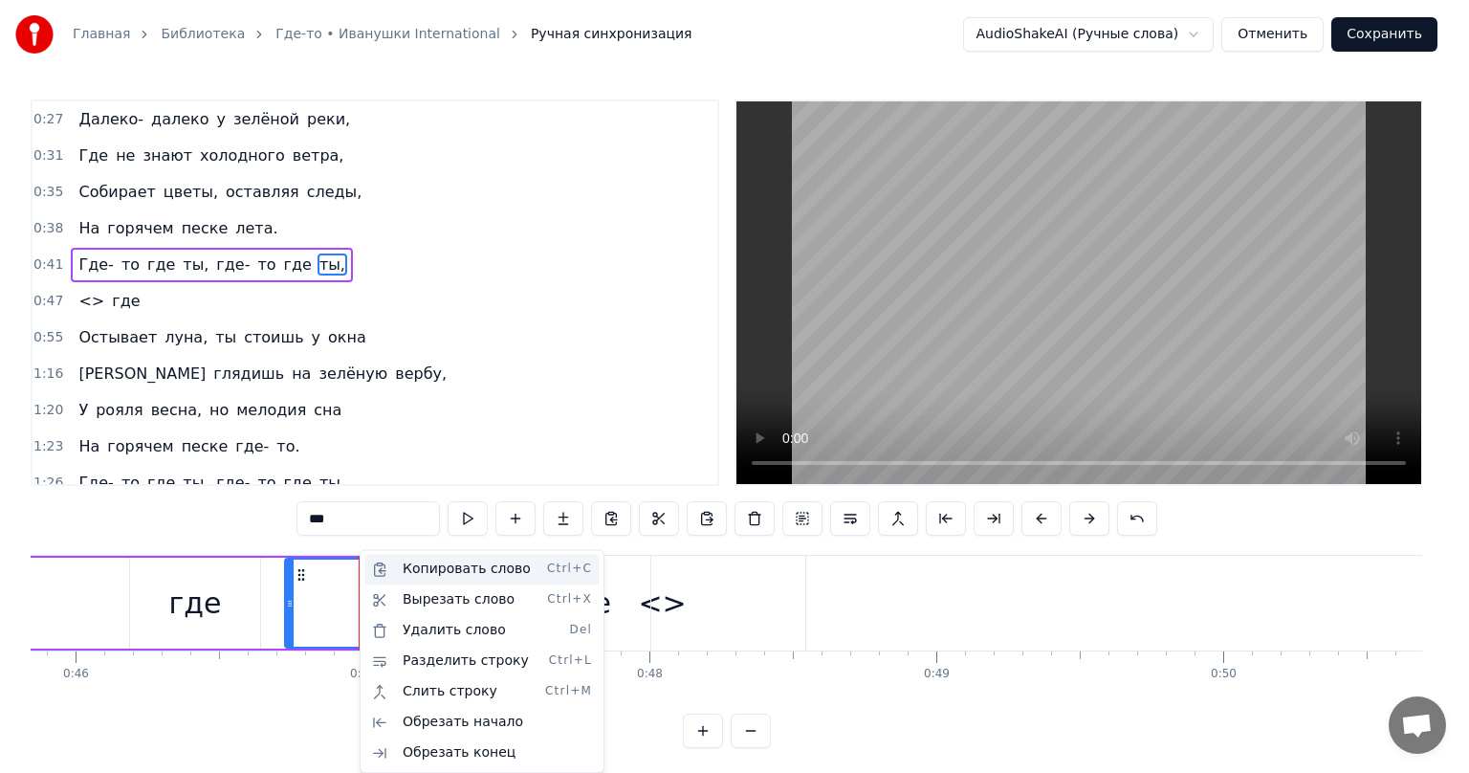
click at [426, 575] on div "Копировать слово Ctrl+C" at bounding box center [481, 569] width 235 height 31
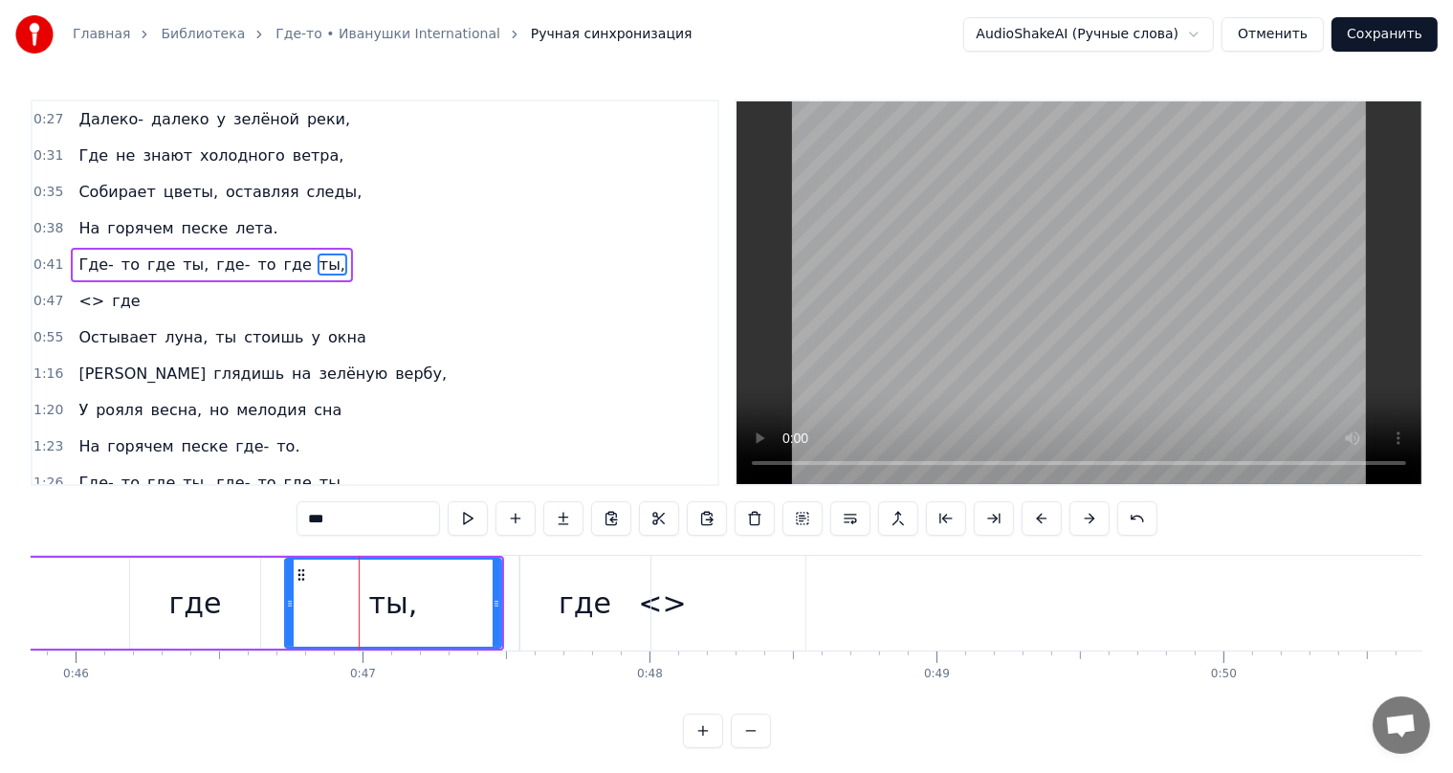
click at [687, 602] on div "<>" at bounding box center [662, 603] width 285 height 95
type input "**"
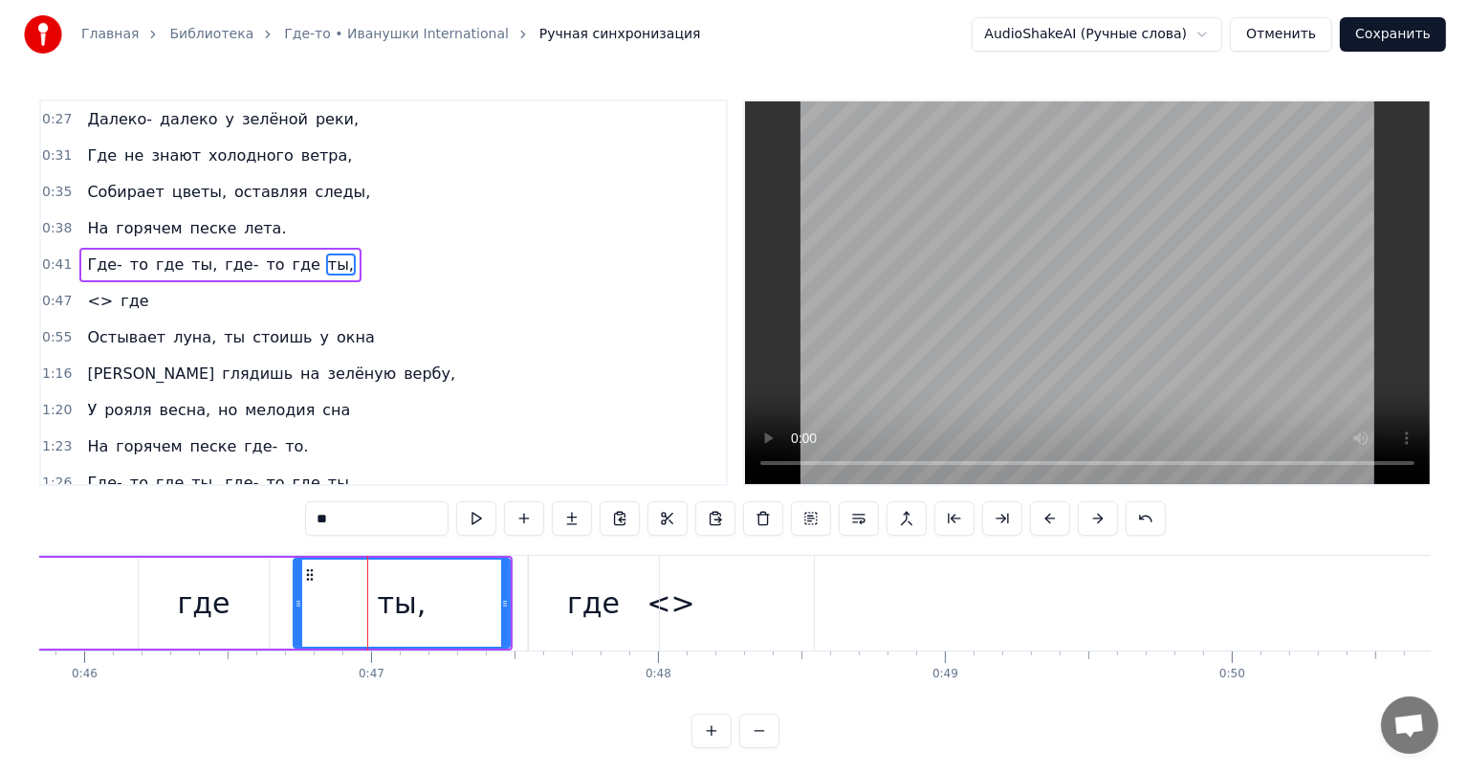
scroll to position [1, 0]
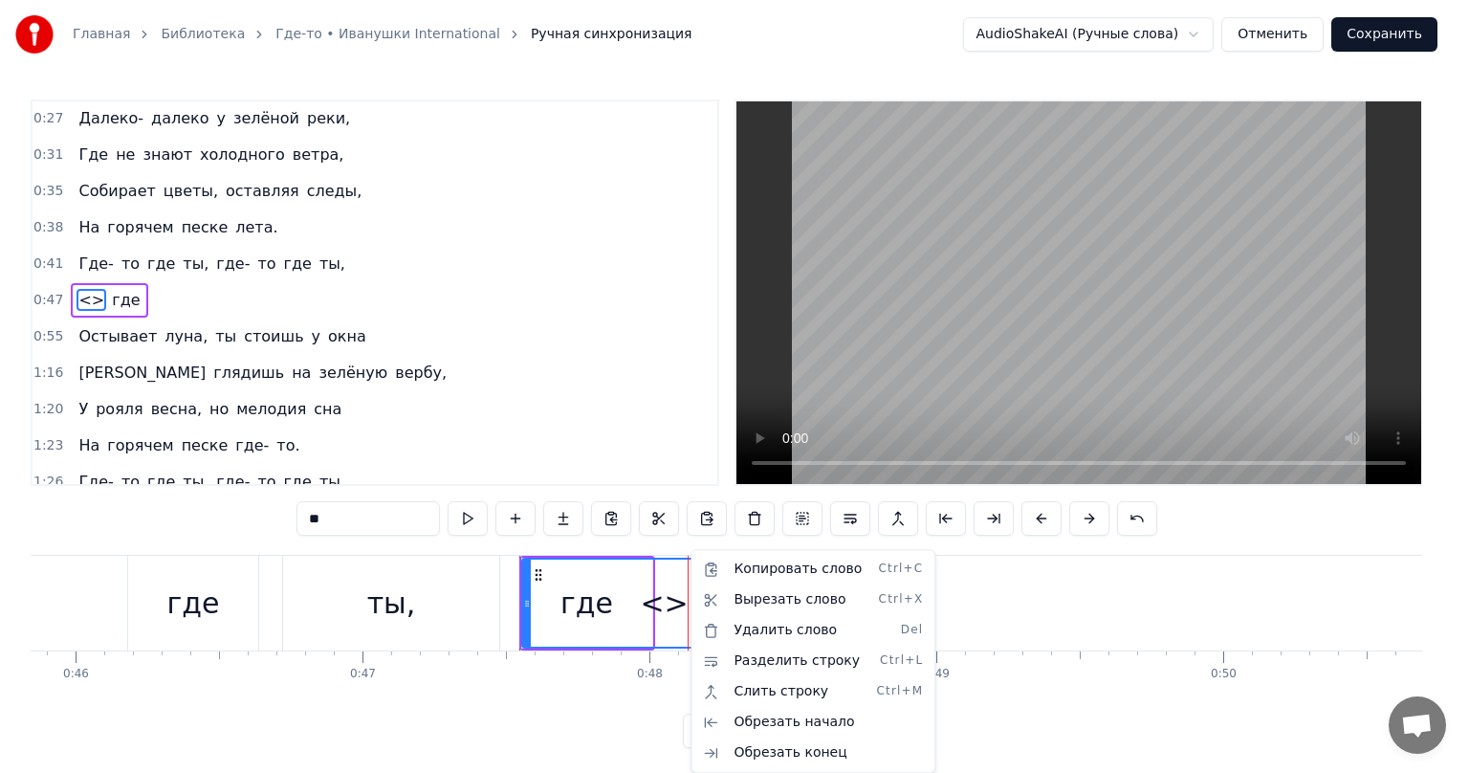
click at [367, 629] on html "Главная Библиотека Где-то • Иванушки International Ручная синхронизация AudioSh…" at bounding box center [734, 389] width 1469 height 779
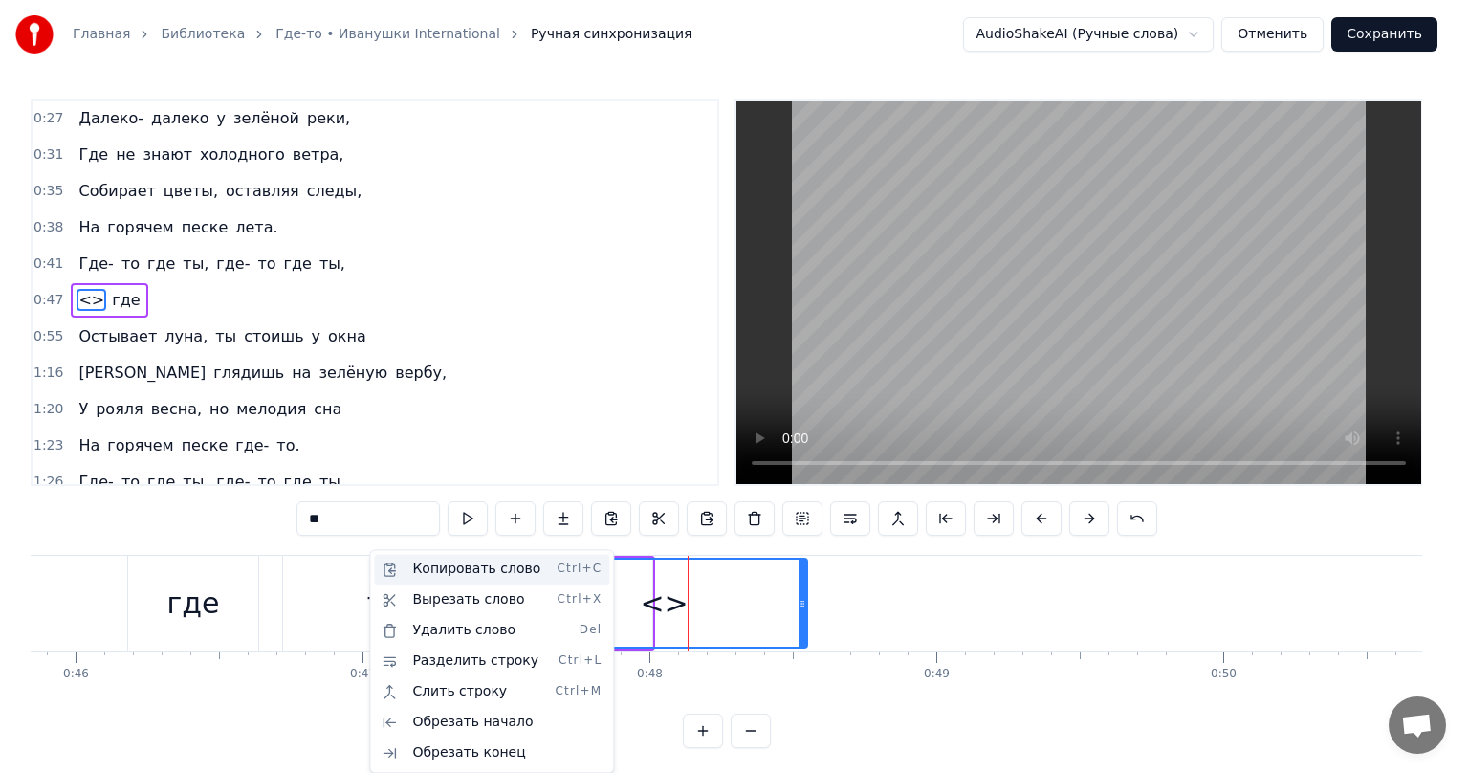
click at [417, 580] on div "Копировать слово Ctrl+C" at bounding box center [491, 569] width 235 height 31
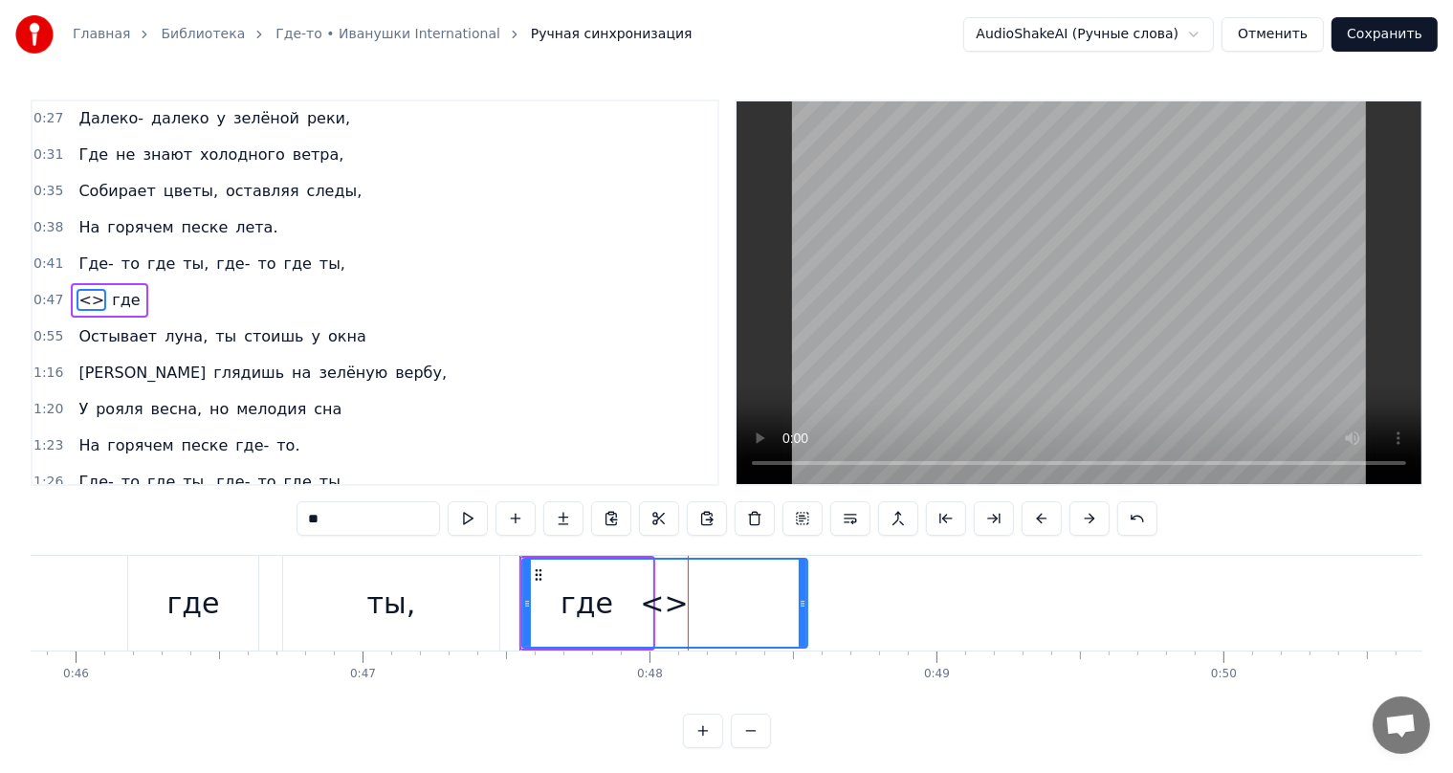
click at [689, 595] on div "<>" at bounding box center [664, 603] width 283 height 87
click at [670, 612] on div "<>" at bounding box center [664, 603] width 48 height 43
click at [643, 612] on div "<>" at bounding box center [664, 603] width 283 height 87
click at [678, 608] on div "<>" at bounding box center [664, 603] width 48 height 43
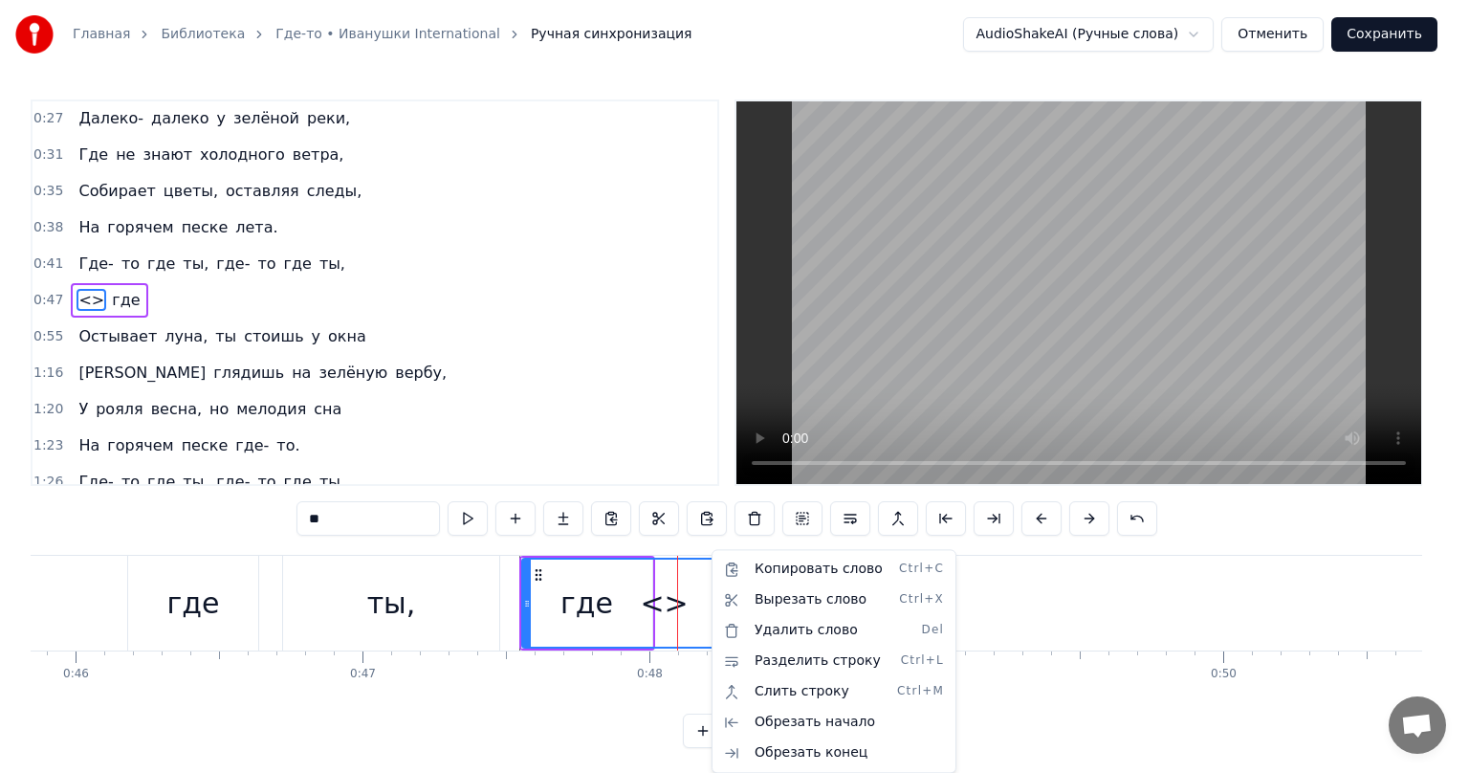
click at [693, 608] on html "Главная Библиотека Где-то • Иванушки International Ручная синхронизация AudioSh…" at bounding box center [734, 389] width 1469 height 779
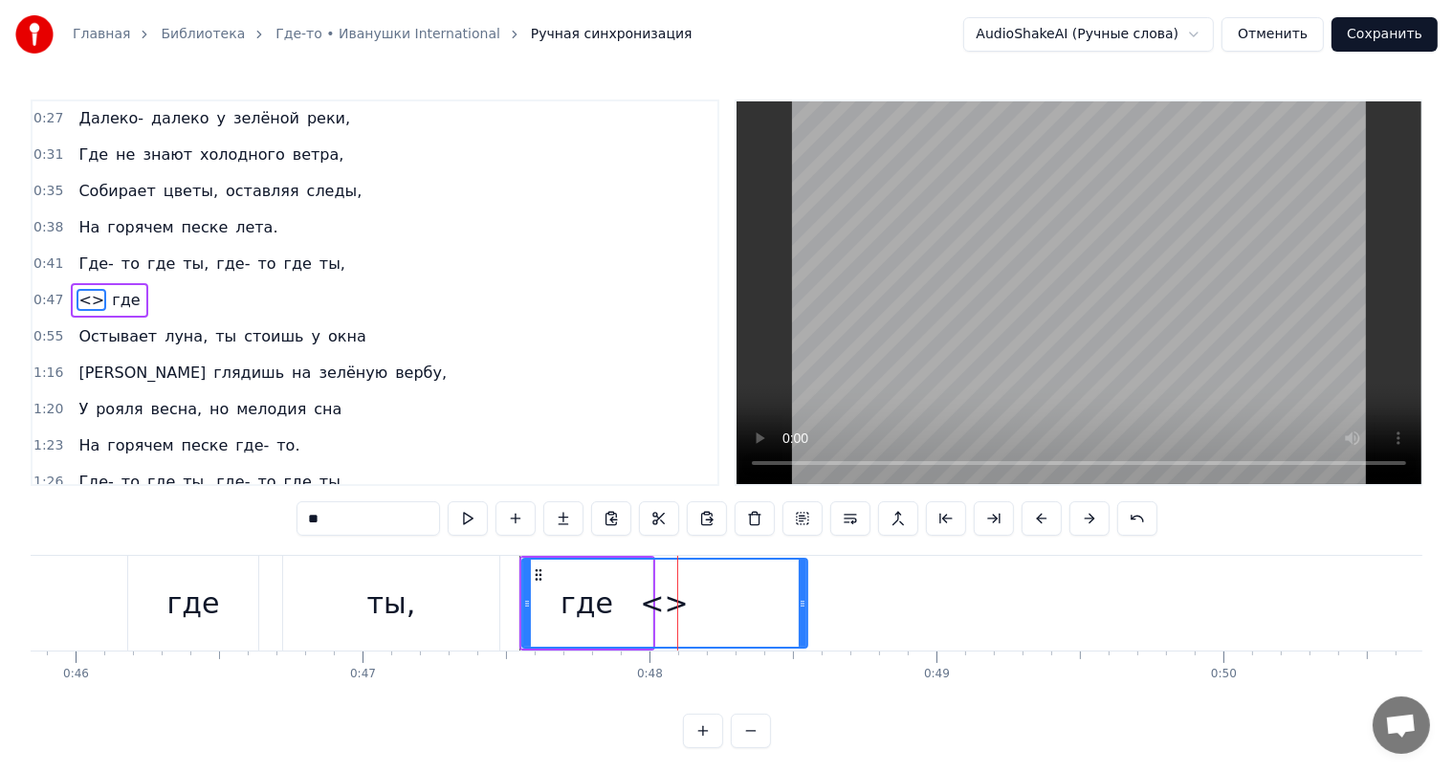
click at [604, 617] on div "<>" at bounding box center [664, 603] width 283 height 87
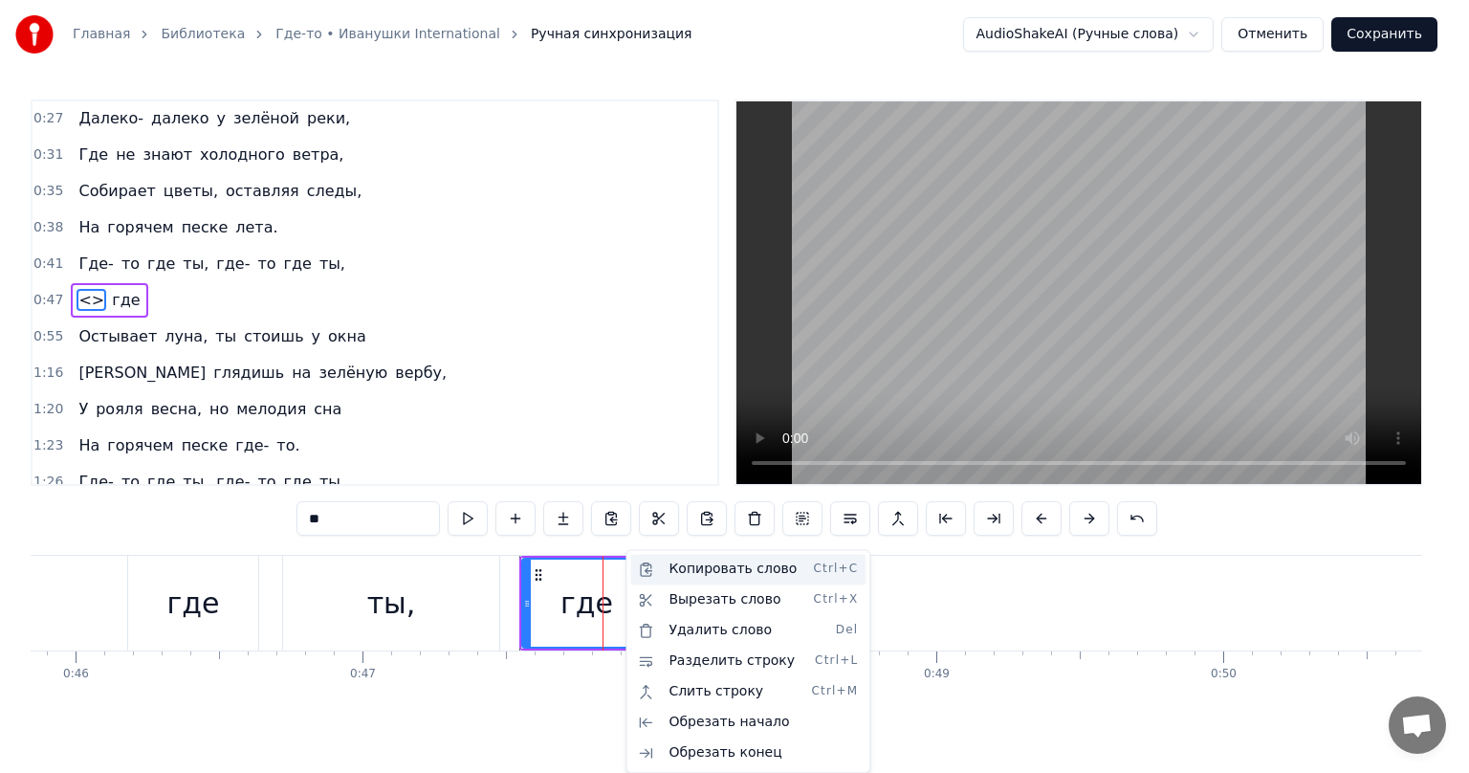
click at [688, 573] on div "Копировать слово Ctrl+C" at bounding box center [747, 569] width 235 height 31
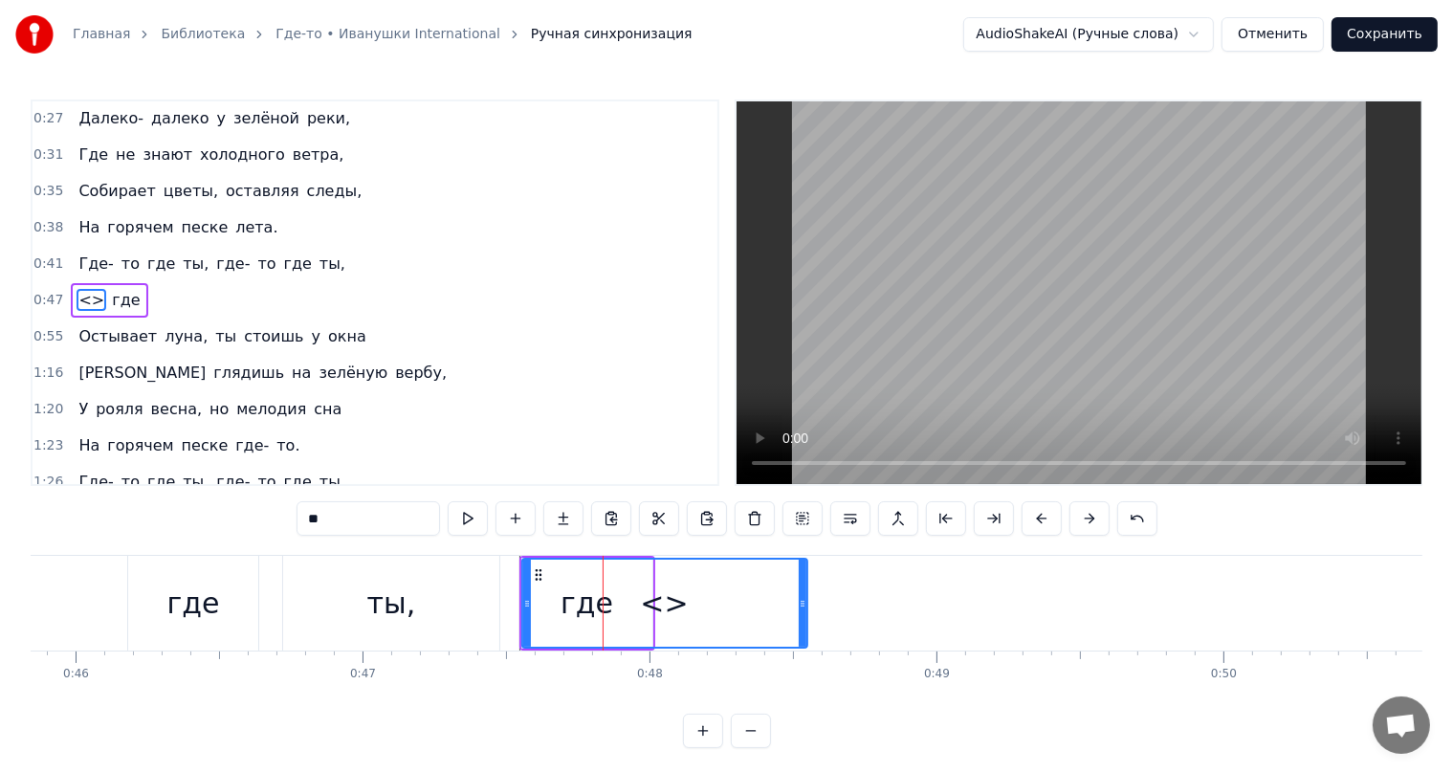
click at [738, 599] on div "<>" at bounding box center [664, 603] width 283 height 87
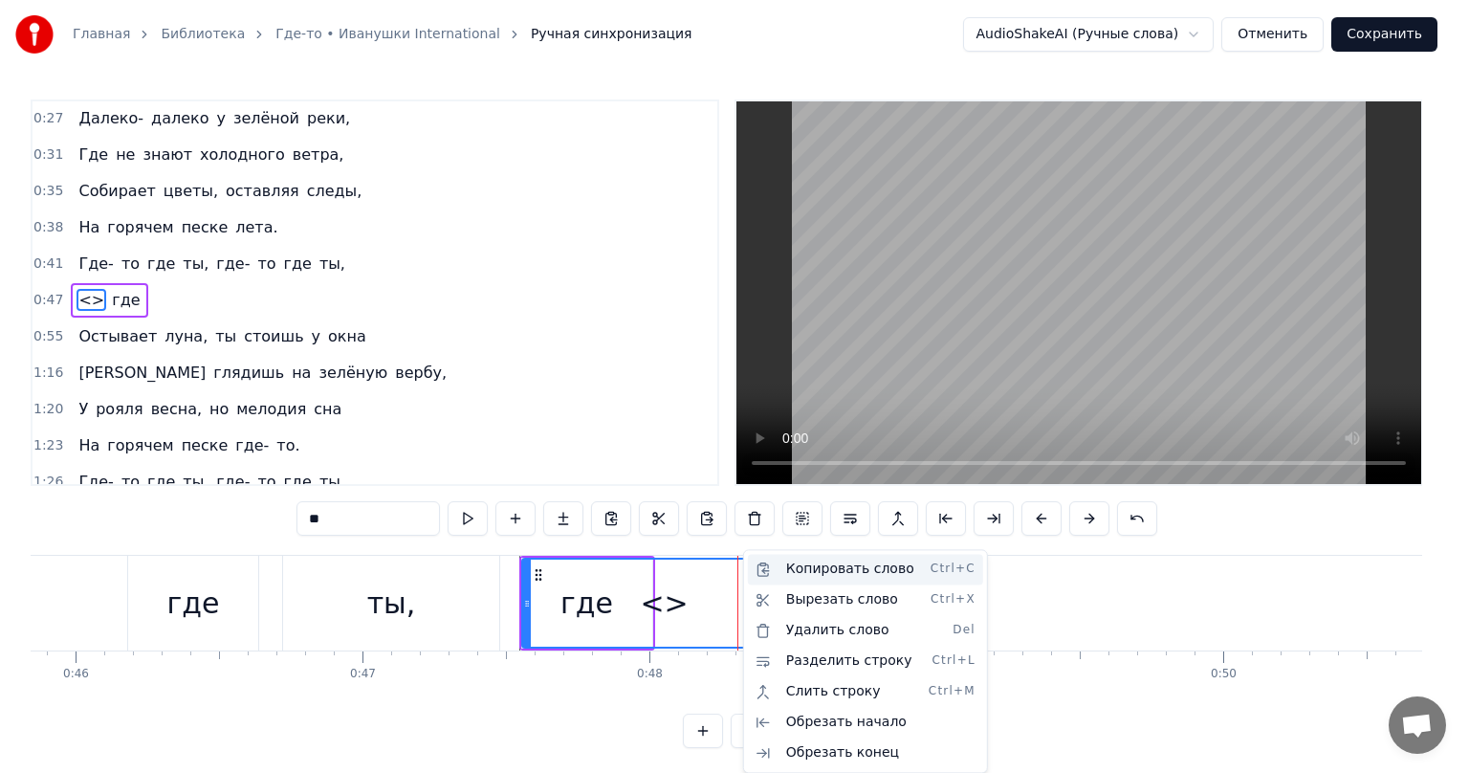
click at [824, 570] on div "Копировать слово Ctrl+C" at bounding box center [865, 569] width 235 height 31
click at [740, 608] on html "Главная Библиотека Где-то • Иванушки International Ручная синхронизация AudioSh…" at bounding box center [734, 389] width 1469 height 779
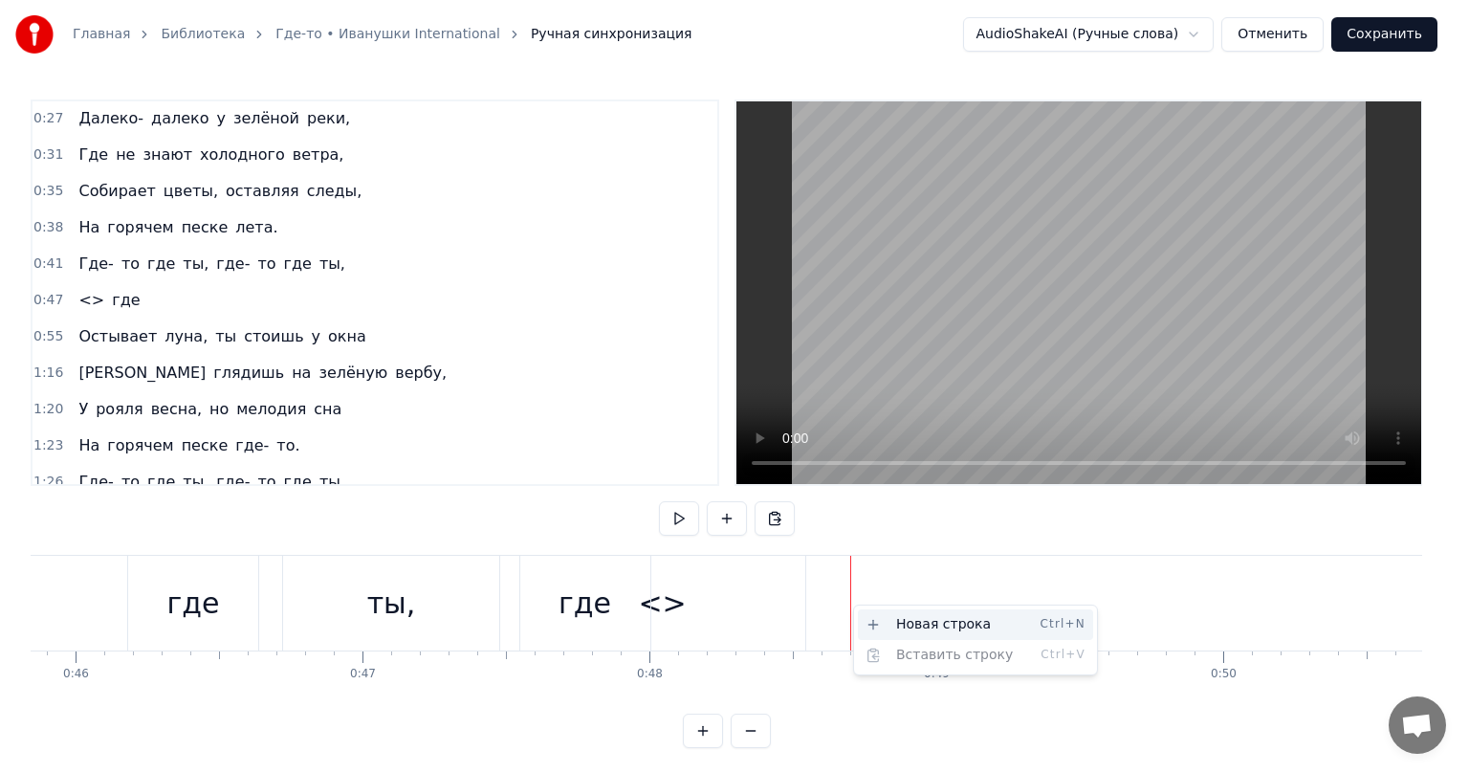
click at [937, 628] on div "Новая строка Ctrl+N" at bounding box center [975, 624] width 235 height 31
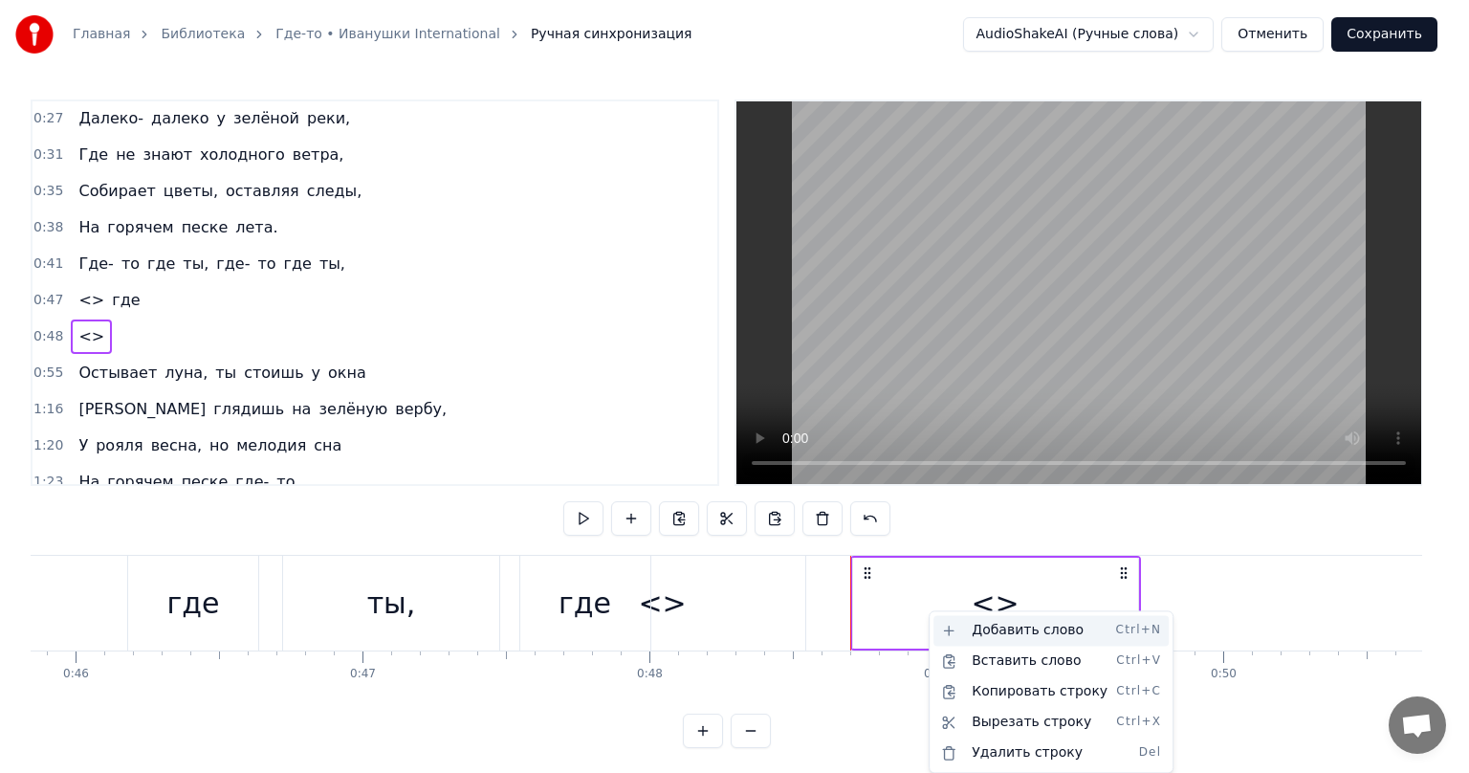
click at [999, 637] on div "Добавить слово Ctrl+N" at bounding box center [1051, 630] width 235 height 31
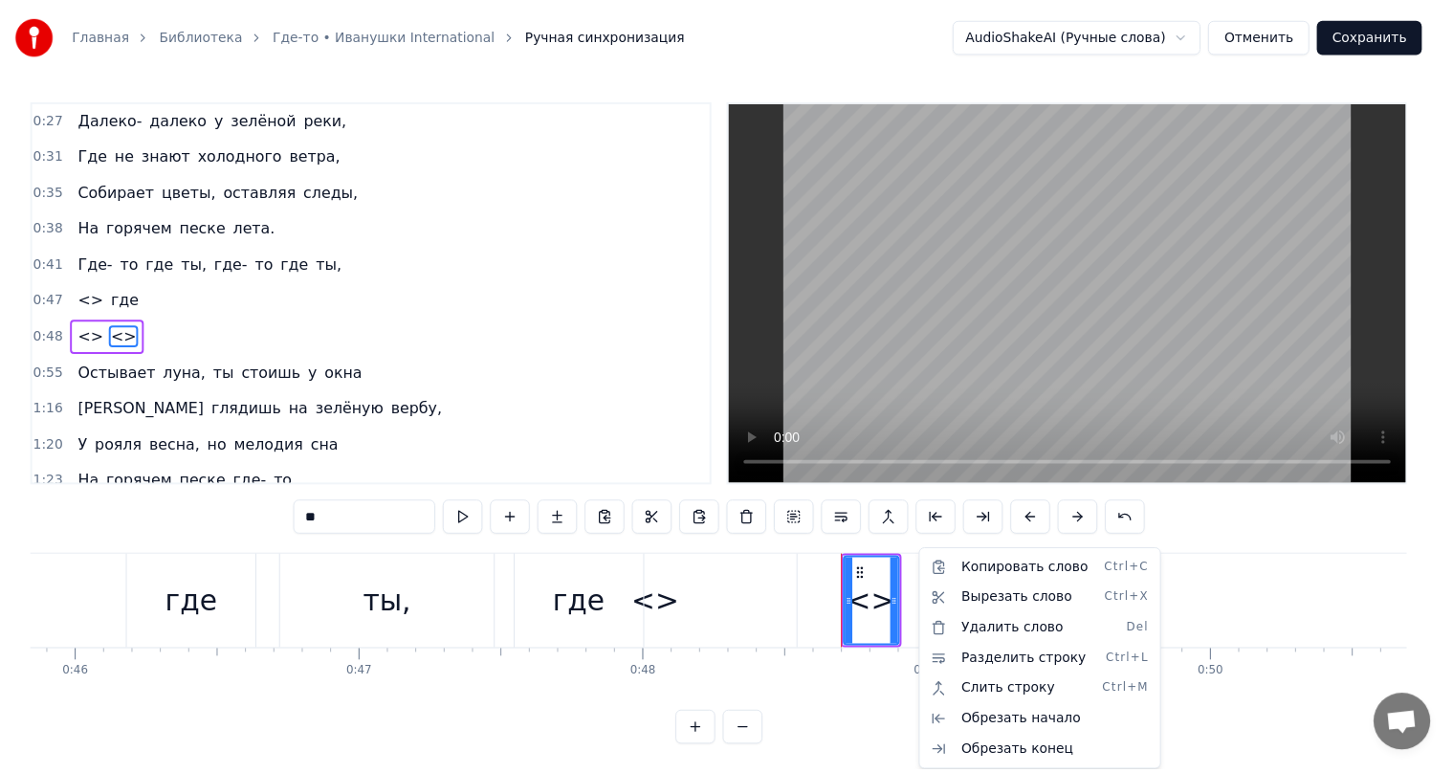
scroll to position [36, 0]
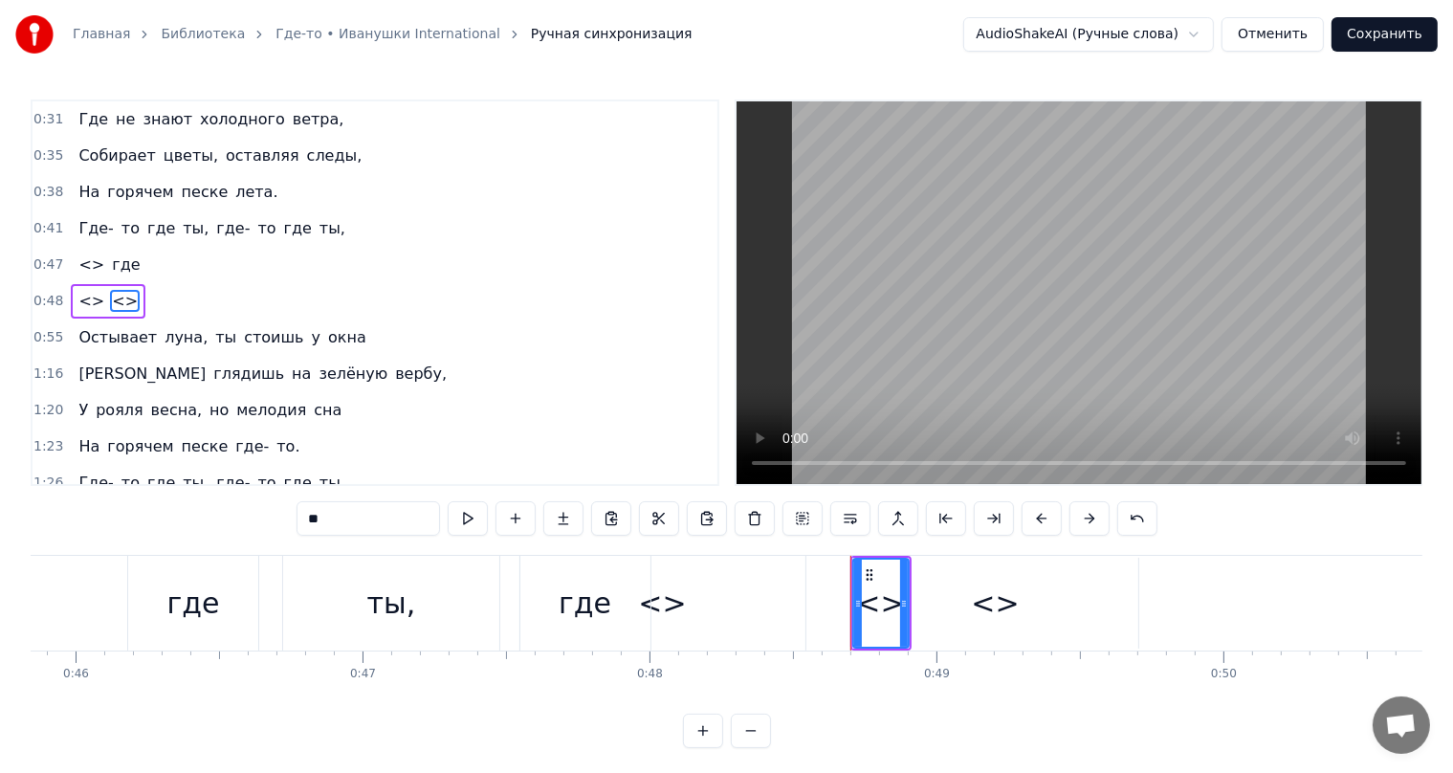
click at [873, 610] on div "<>" at bounding box center [880, 603] width 48 height 43
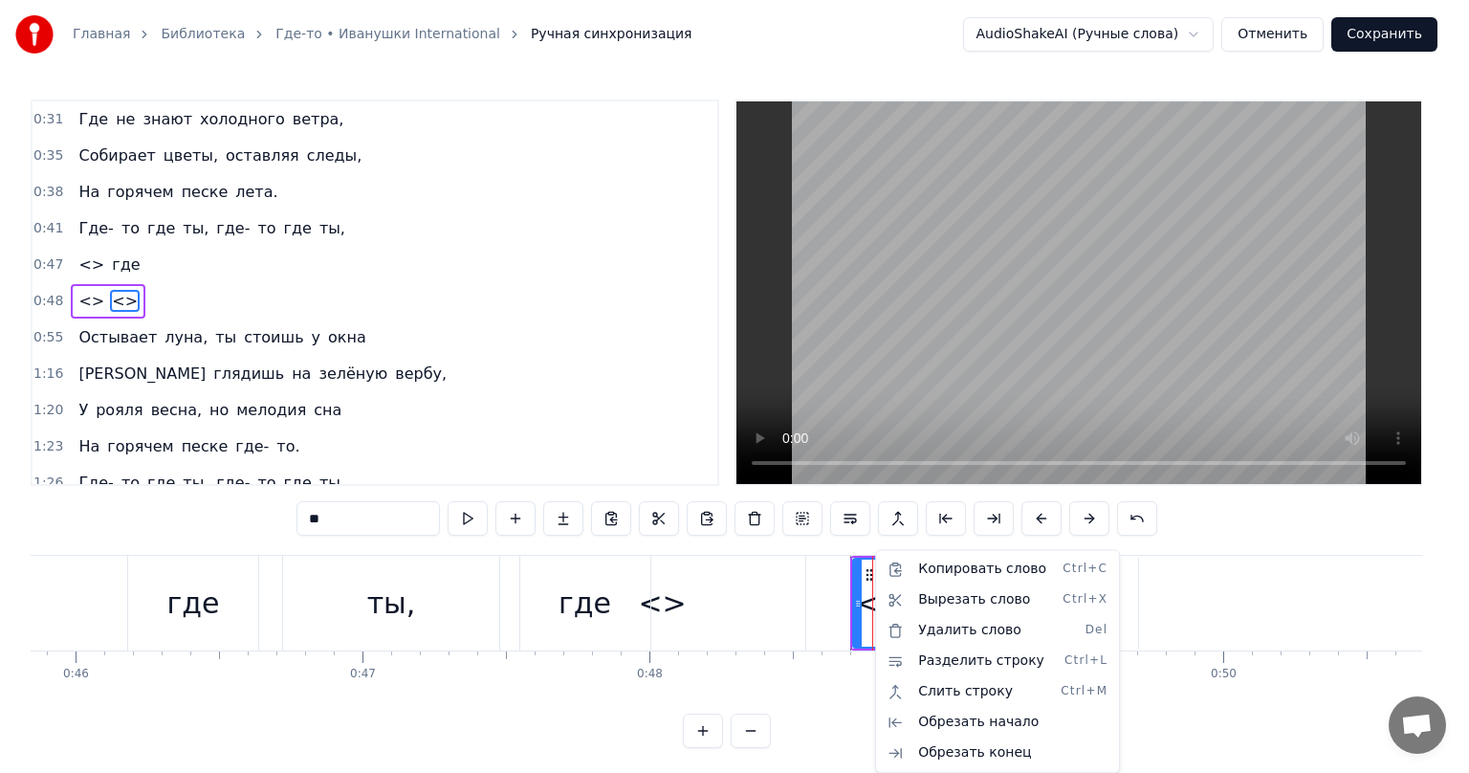
click at [869, 614] on html "Главная Библиотека Где-то • Иванушки International Ручная синхронизация AudioSh…" at bounding box center [734, 389] width 1469 height 779
drag, startPoint x: 788, startPoint y: 633, endPoint x: 849, endPoint y: 614, distance: 64.1
click at [789, 632] on html "Главная Библиотека Где-то • Иванушки International Ручная синхронизация AudioSh…" at bounding box center [734, 389] width 1469 height 779
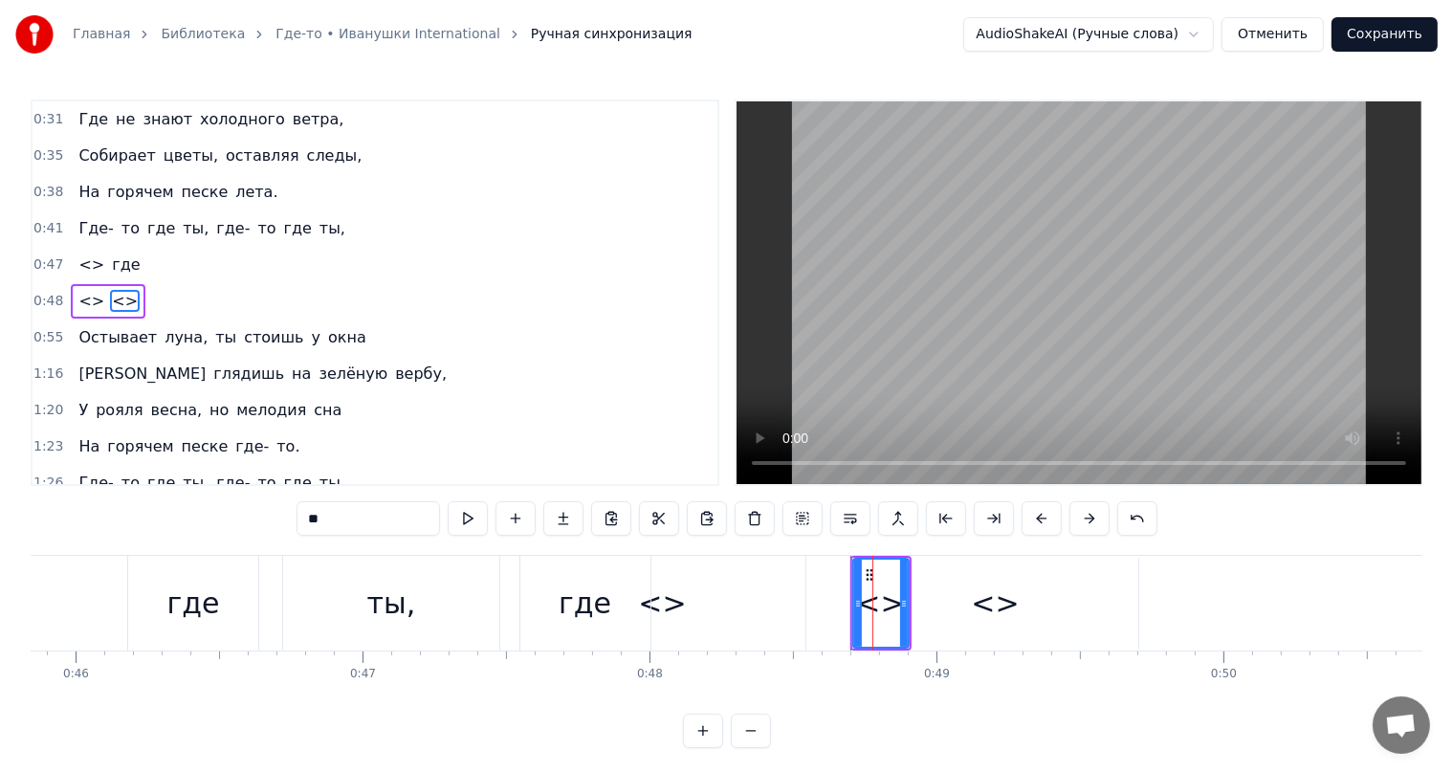
click at [916, 608] on div "<>" at bounding box center [995, 603] width 285 height 91
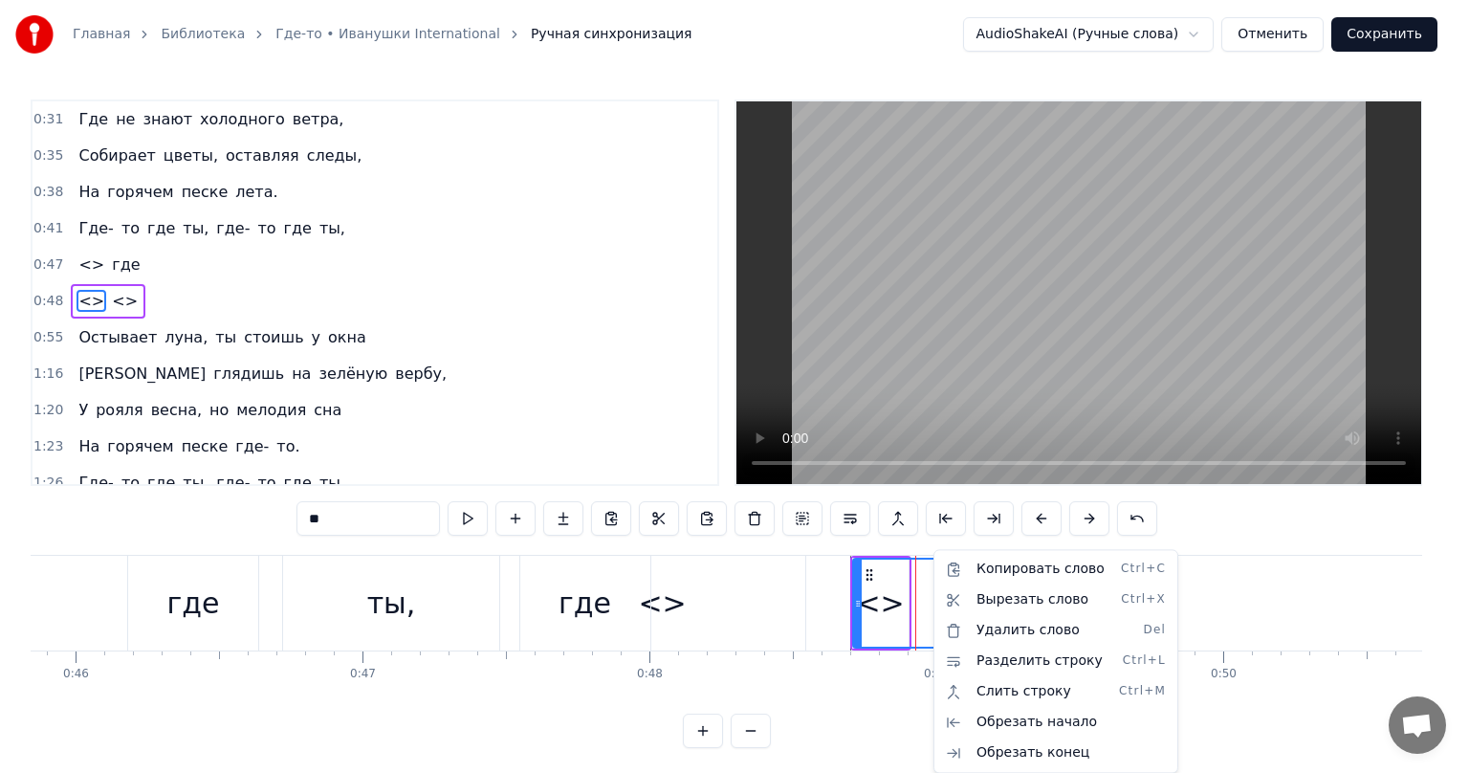
click at [398, 611] on html "Главная Библиотека Где-то • Иванушки International Ручная синхронизация AudioSh…" at bounding box center [734, 389] width 1469 height 779
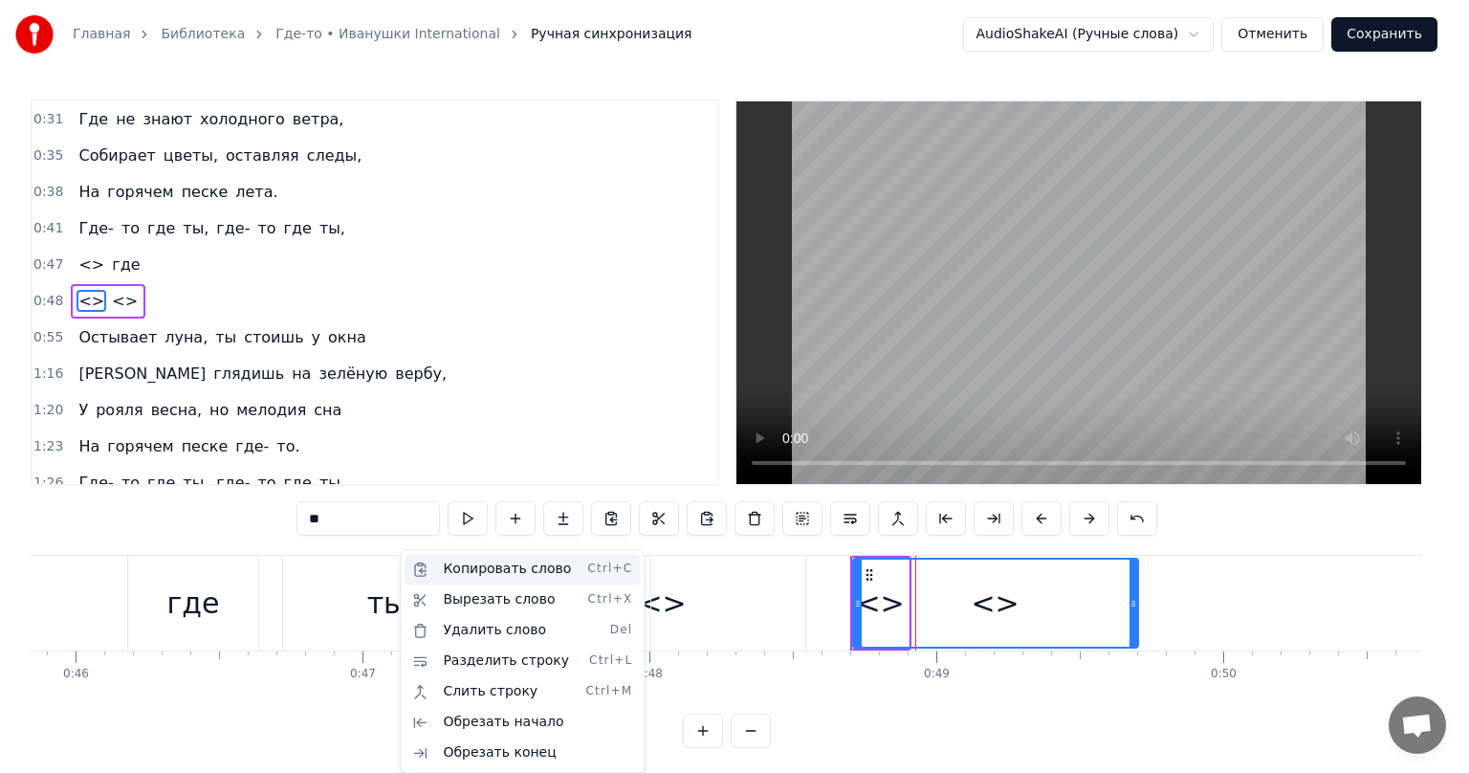
click at [469, 573] on div "Копировать слово Ctrl+C" at bounding box center [522, 569] width 235 height 31
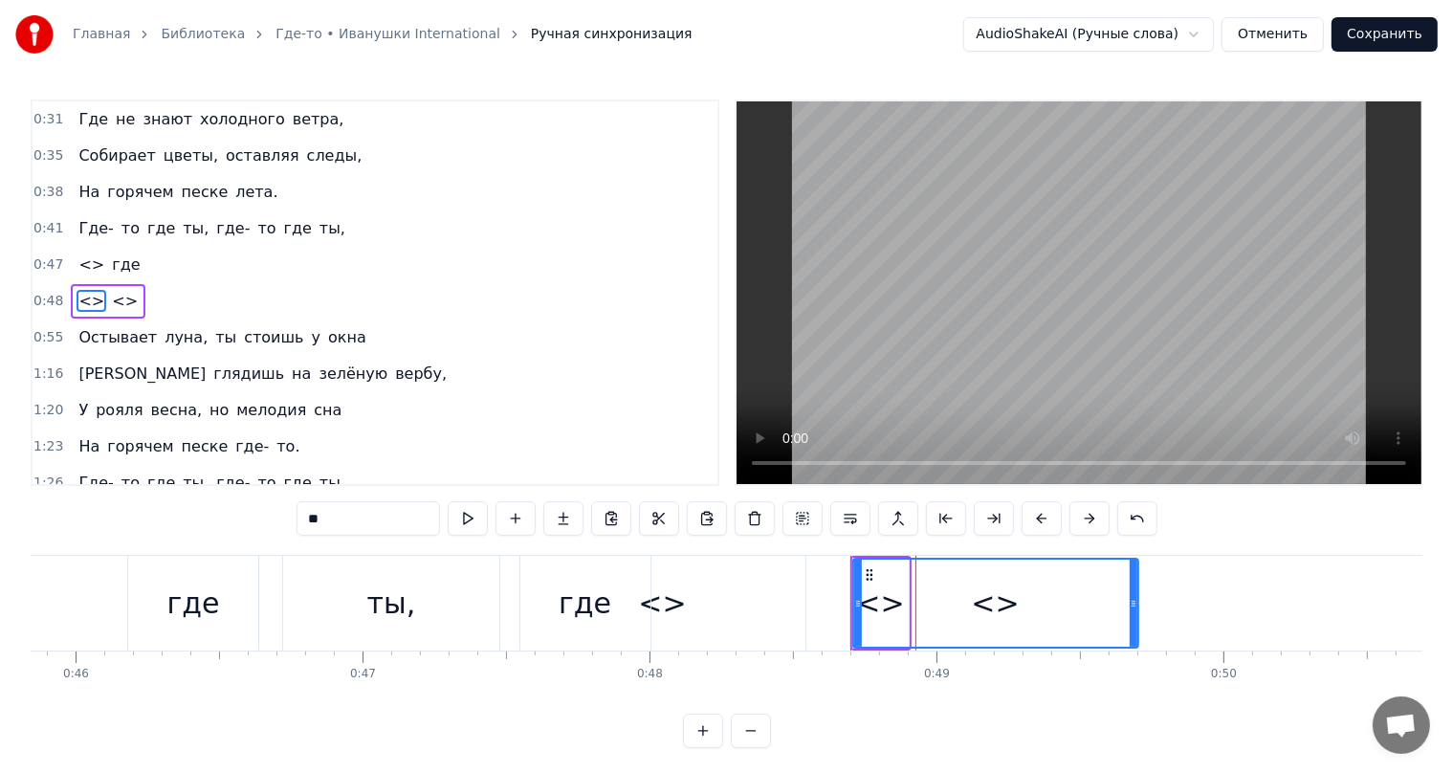
click at [876, 593] on div "<>" at bounding box center [995, 603] width 283 height 87
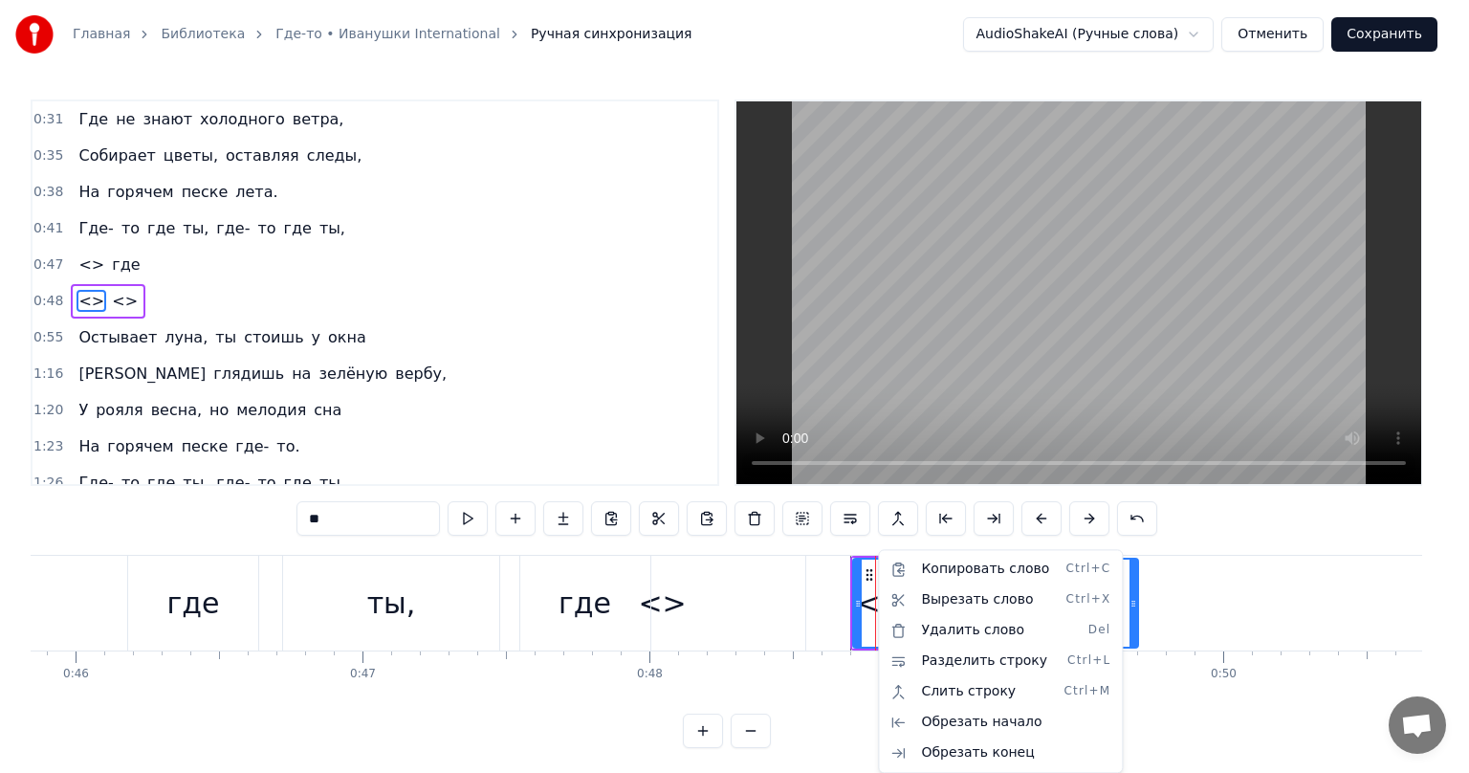
click at [772, 612] on html "Главная Библиотека Где-то • Иванушки International Ручная синхронизация AudioSh…" at bounding box center [734, 389] width 1469 height 779
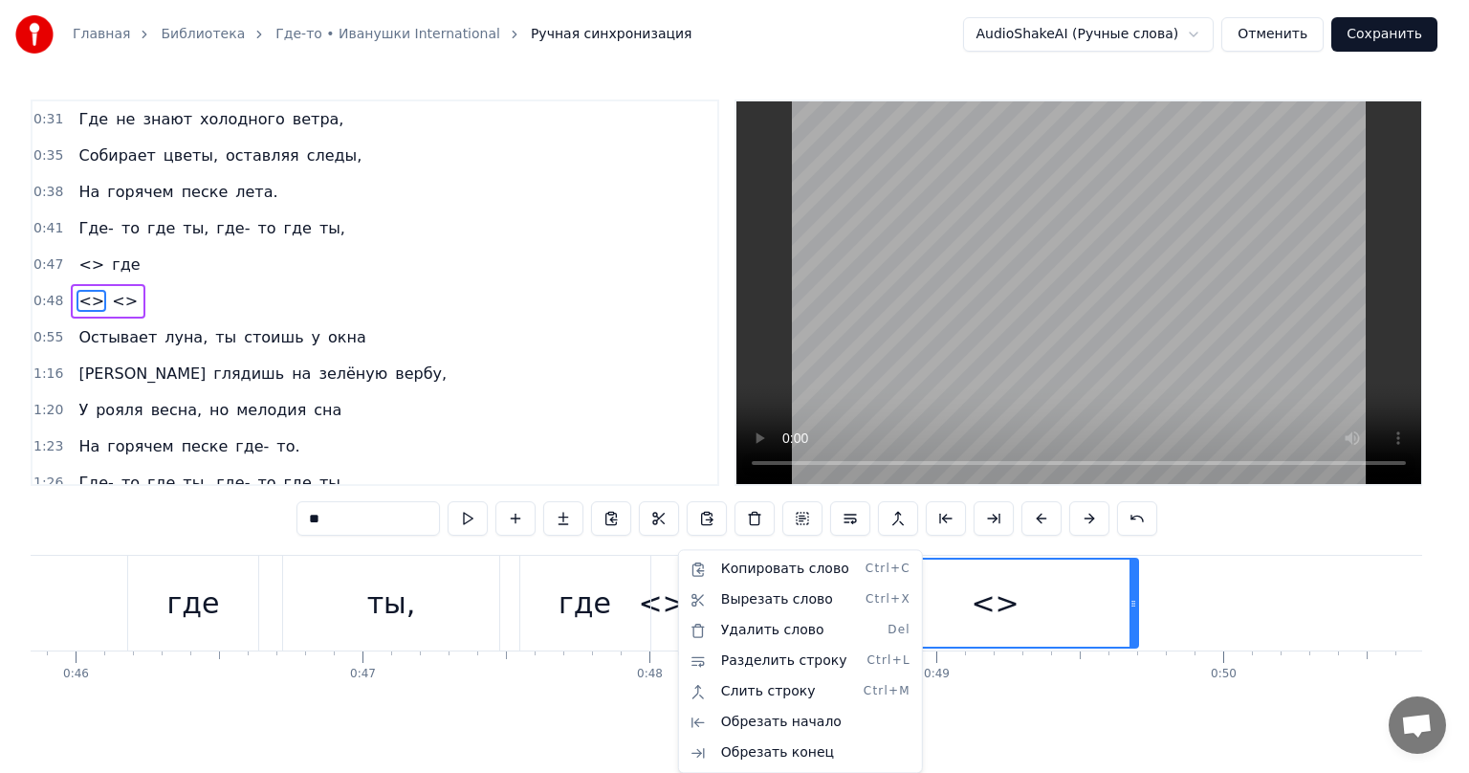
click at [609, 612] on html "Главная Библиотека Где-то • Иванушки International Ручная синхронизация AudioSh…" at bounding box center [734, 389] width 1469 height 779
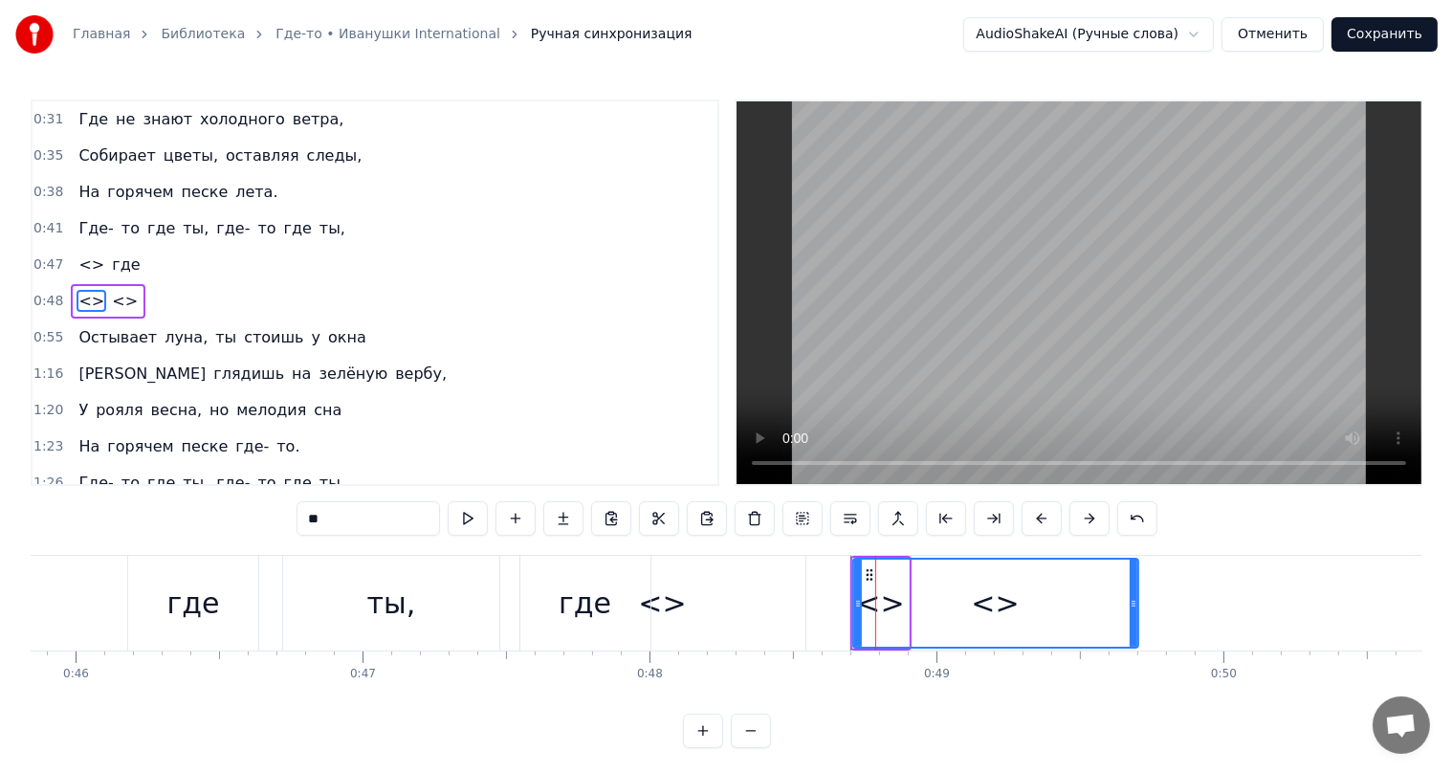
click at [597, 612] on div "где" at bounding box center [585, 603] width 53 height 43
type input "***"
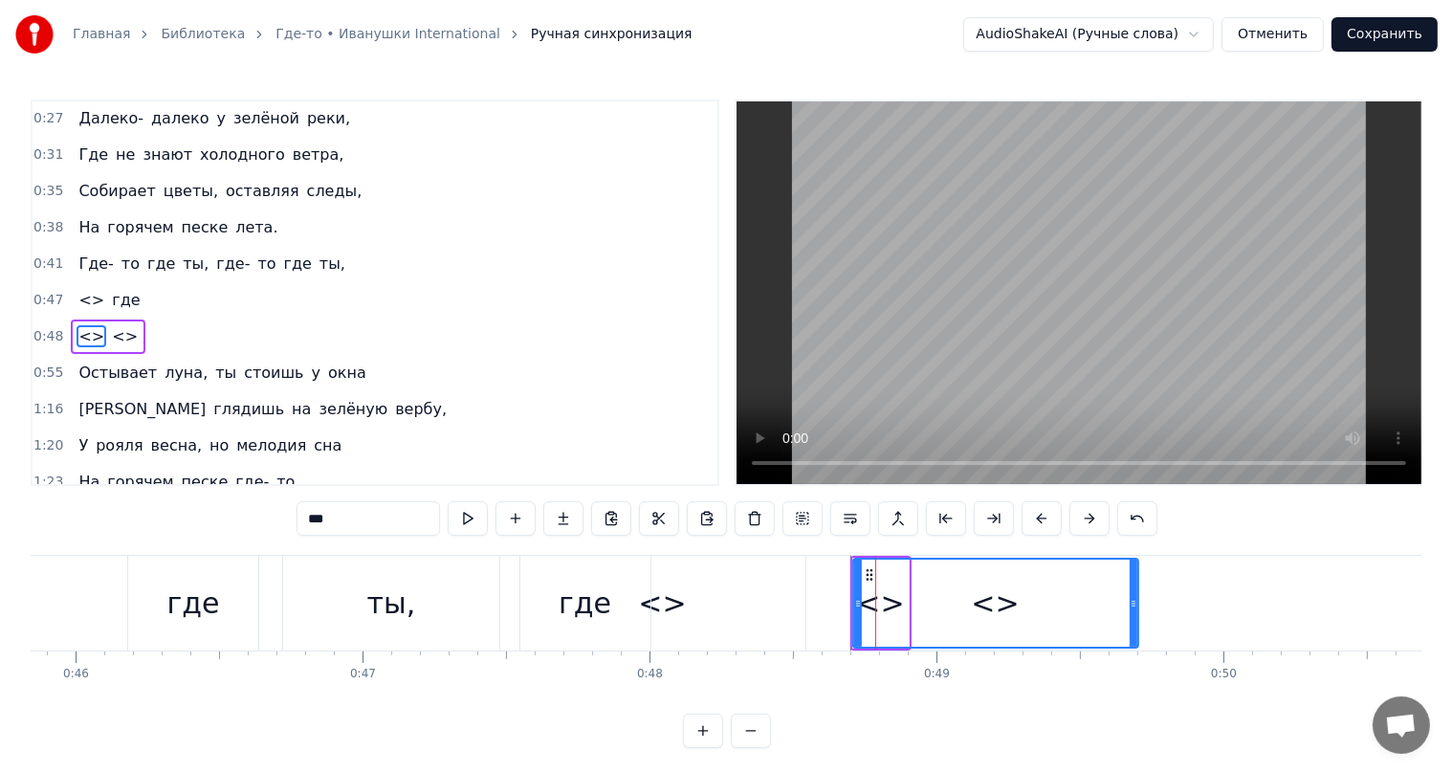
click at [875, 612] on div at bounding box center [875, 603] width 1 height 95
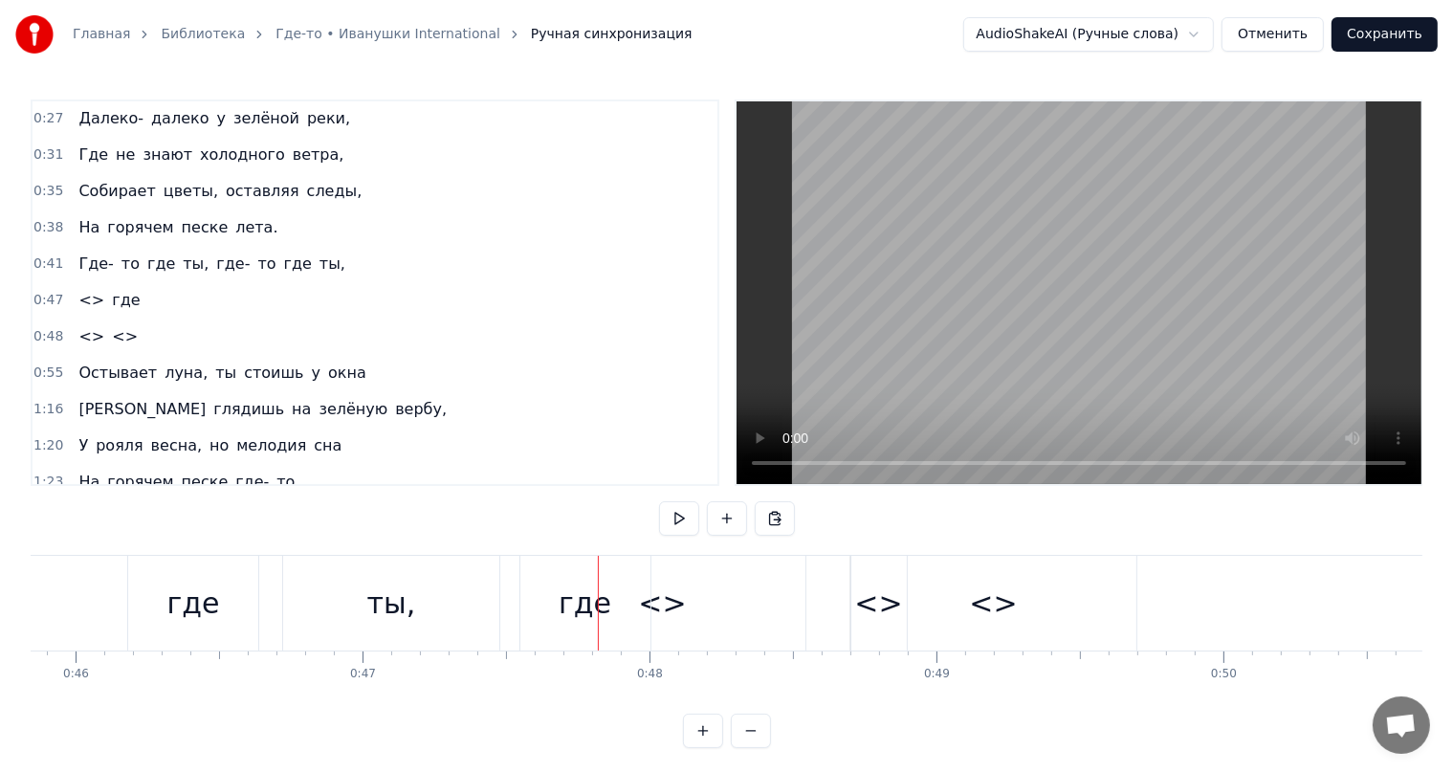
click at [583, 612] on div "где" at bounding box center [585, 603] width 53 height 43
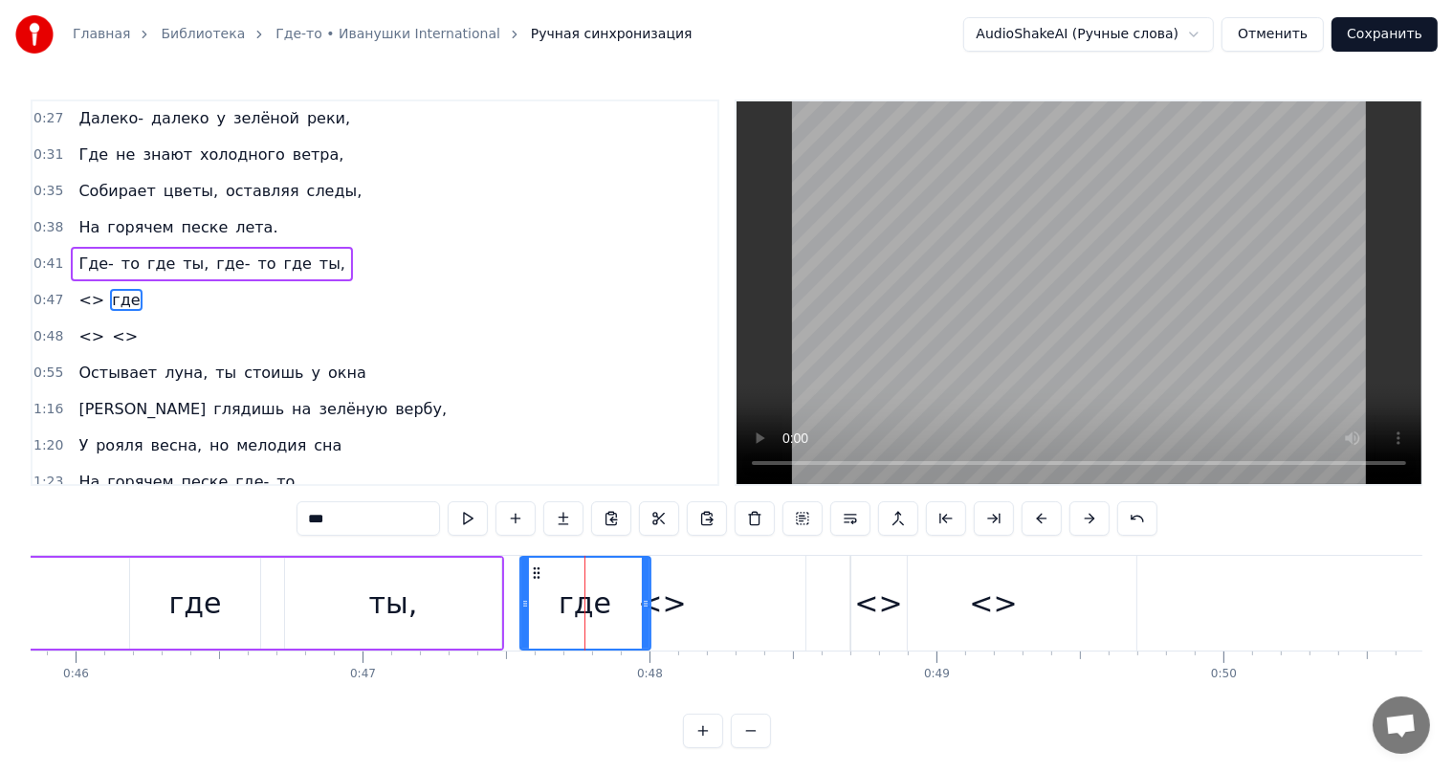
click at [584, 612] on div at bounding box center [584, 603] width 1 height 95
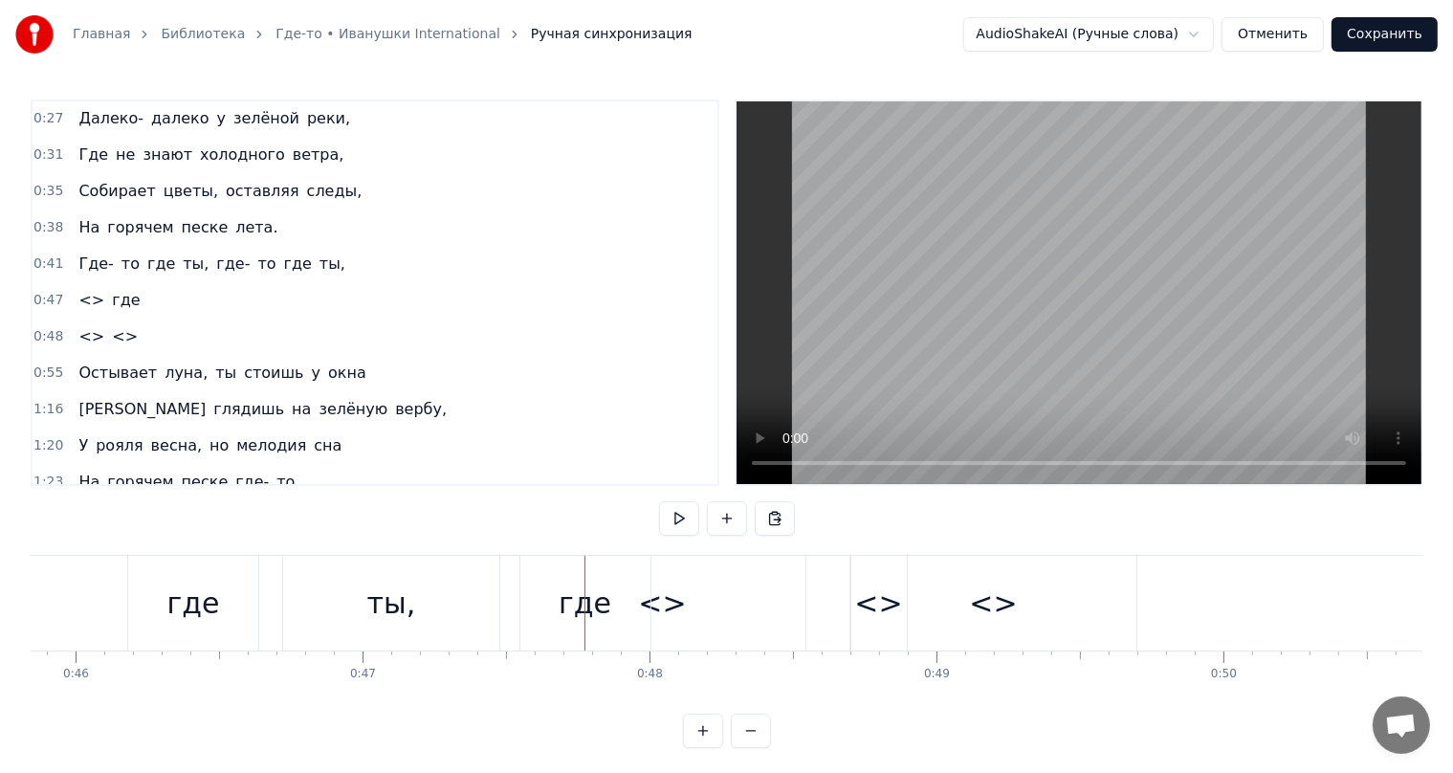
click at [591, 602] on div "где" at bounding box center [585, 603] width 53 height 43
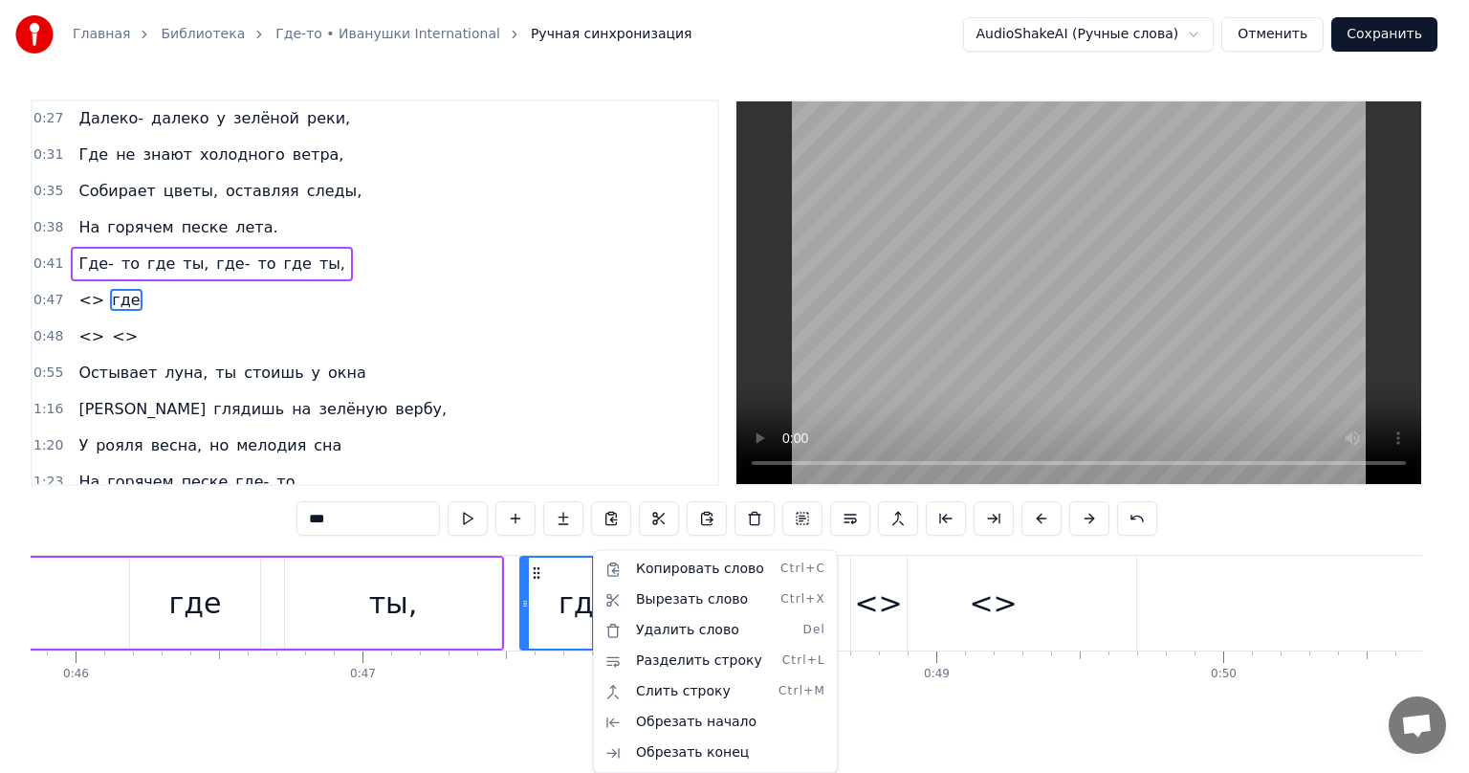
click at [568, 605] on html "Главная Библиотека Где-то • Иванушки International Ручная синхронизация AudioSh…" at bounding box center [734, 389] width 1469 height 779
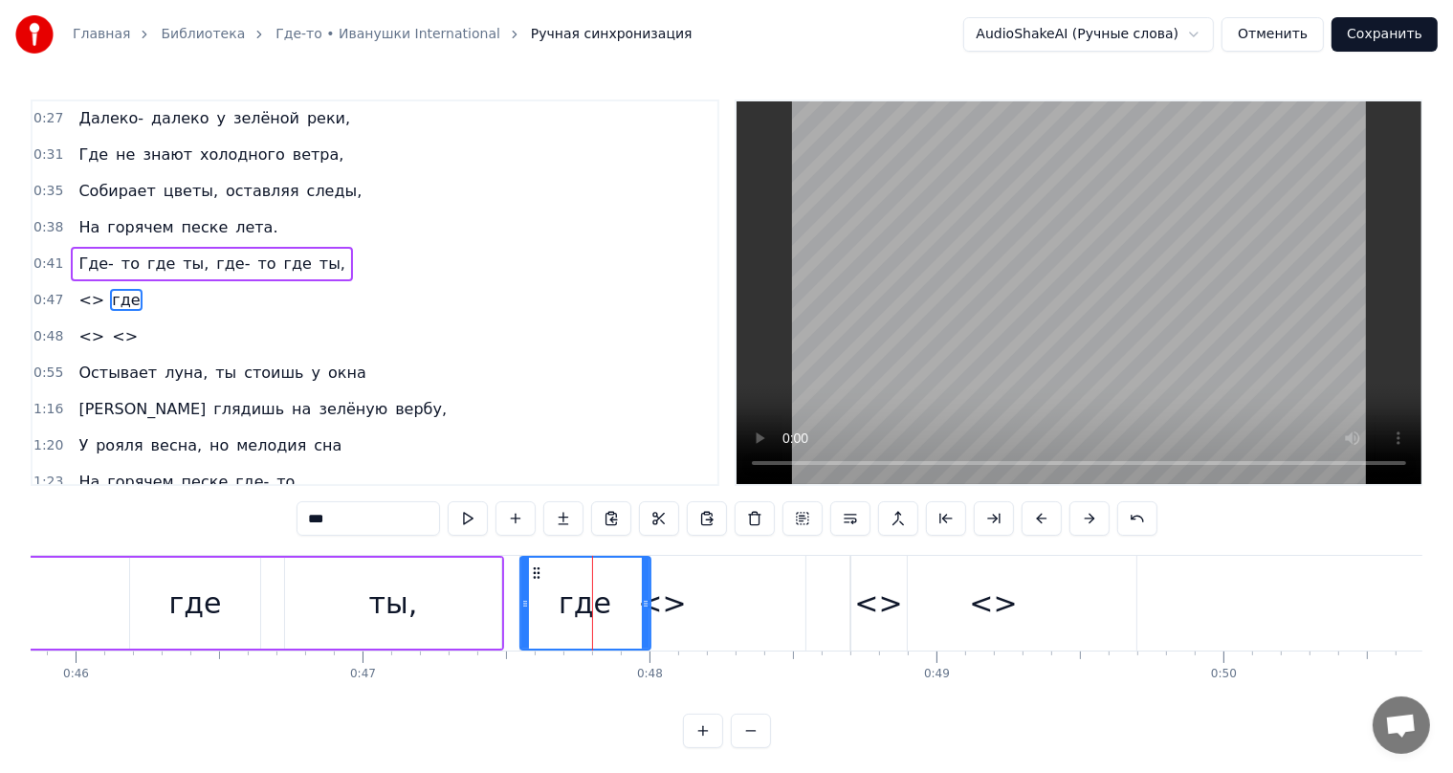
click at [584, 605] on div "где" at bounding box center [585, 603] width 53 height 43
click at [585, 605] on div at bounding box center [585, 603] width 1 height 95
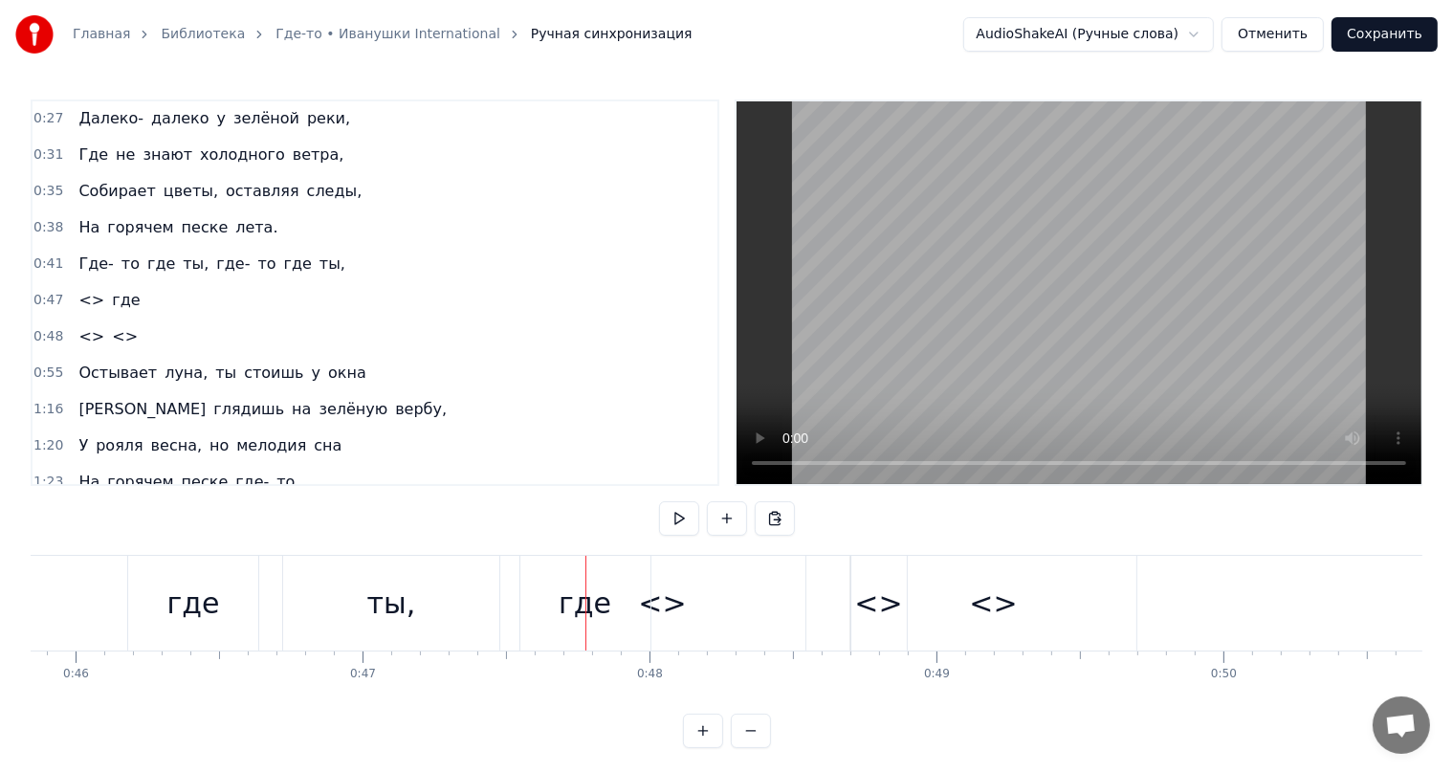
click at [865, 605] on div "<>" at bounding box center [878, 603] width 48 height 43
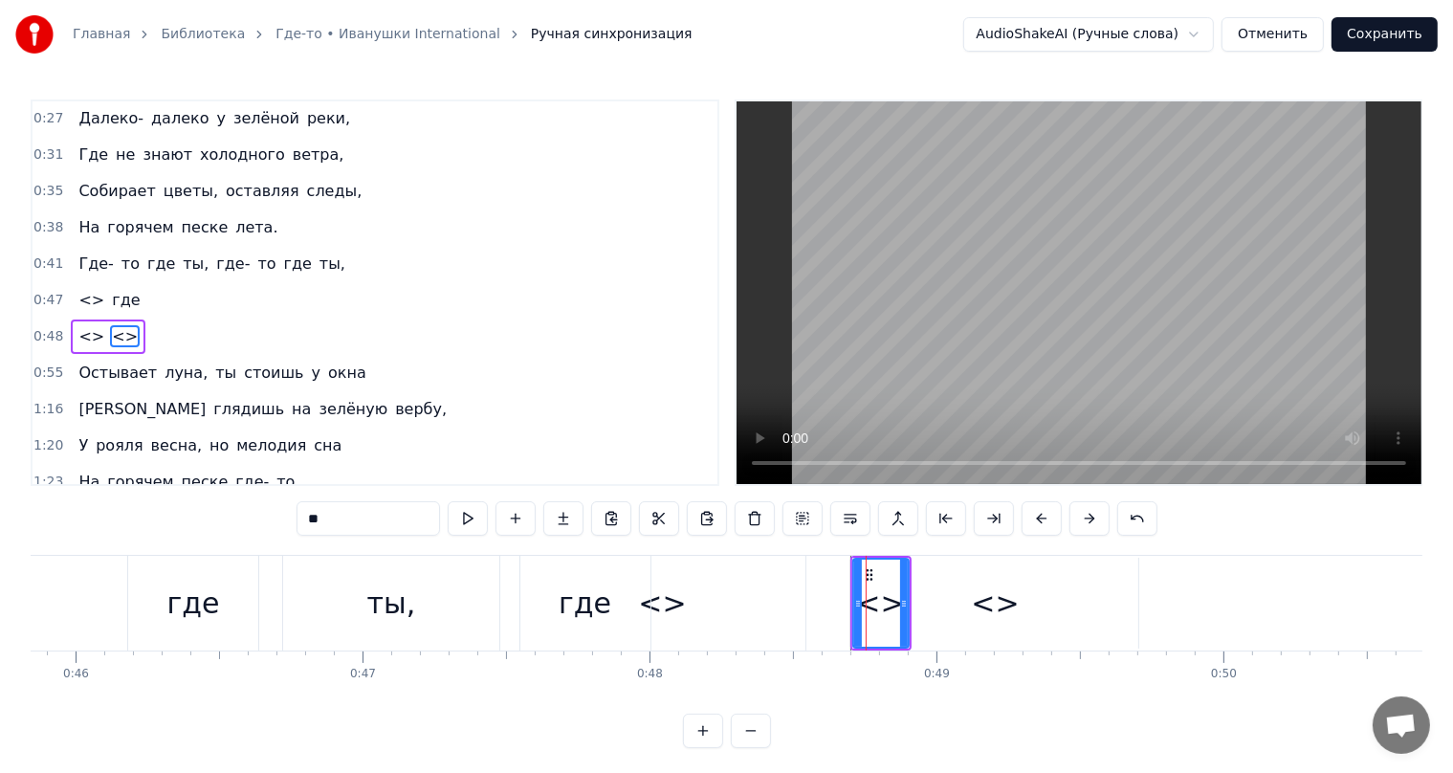
scroll to position [36, 0]
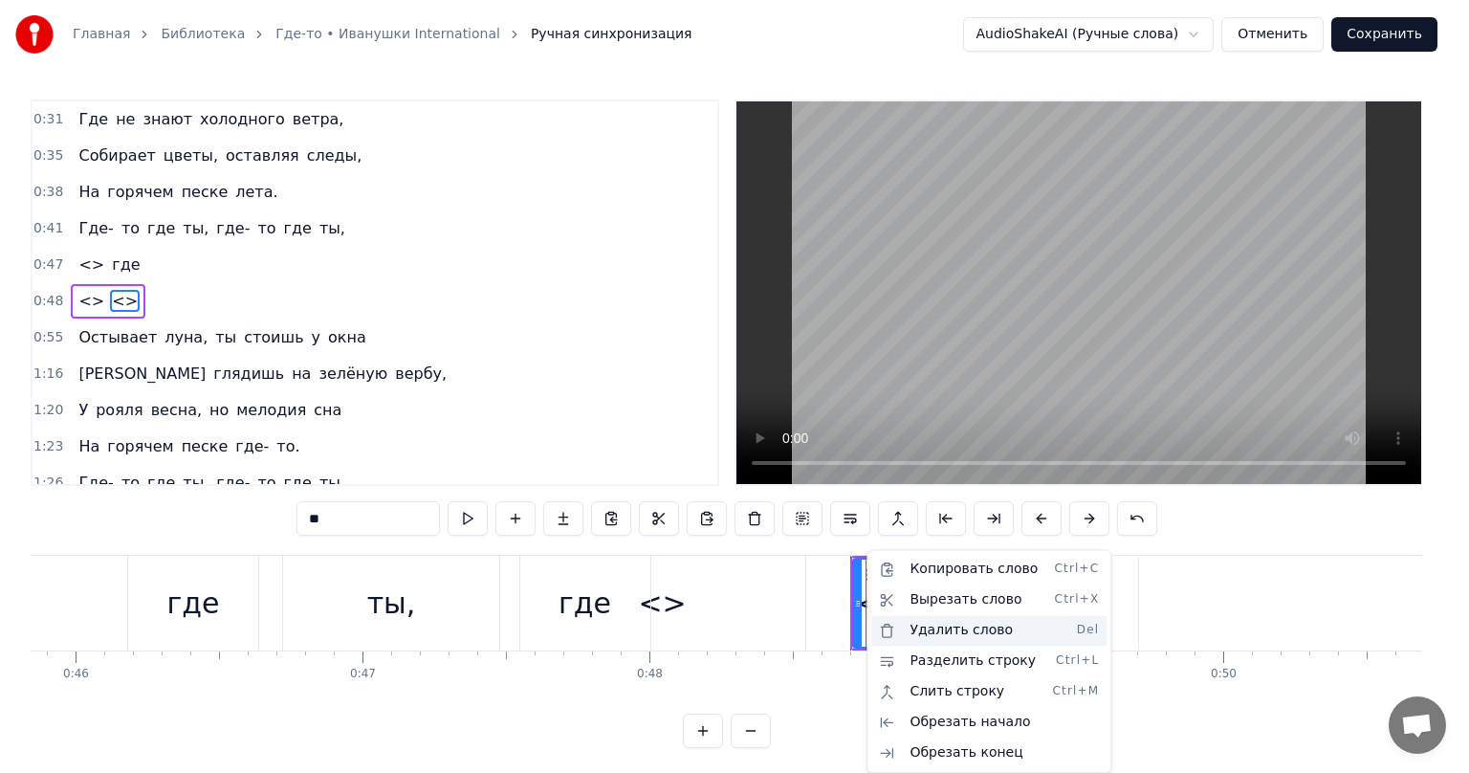
click at [946, 627] on div "Удалить слово Del" at bounding box center [988, 630] width 235 height 31
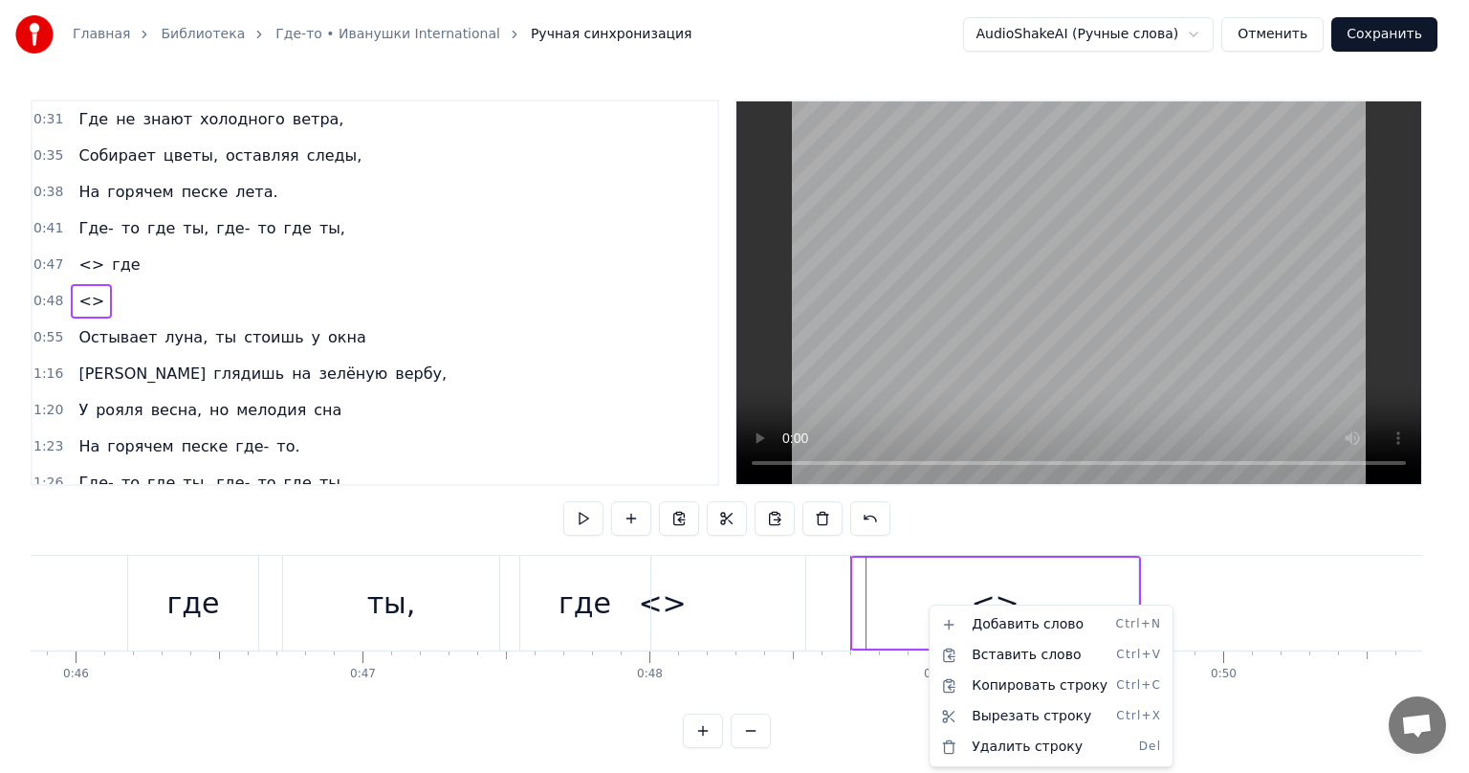
click at [892, 608] on html "Главная Библиотека Где-то • Иванушки International Ручная синхронизация AudioSh…" at bounding box center [734, 389] width 1469 height 779
click at [987, 748] on div "Удалить строку Del" at bounding box center [1019, 746] width 235 height 31
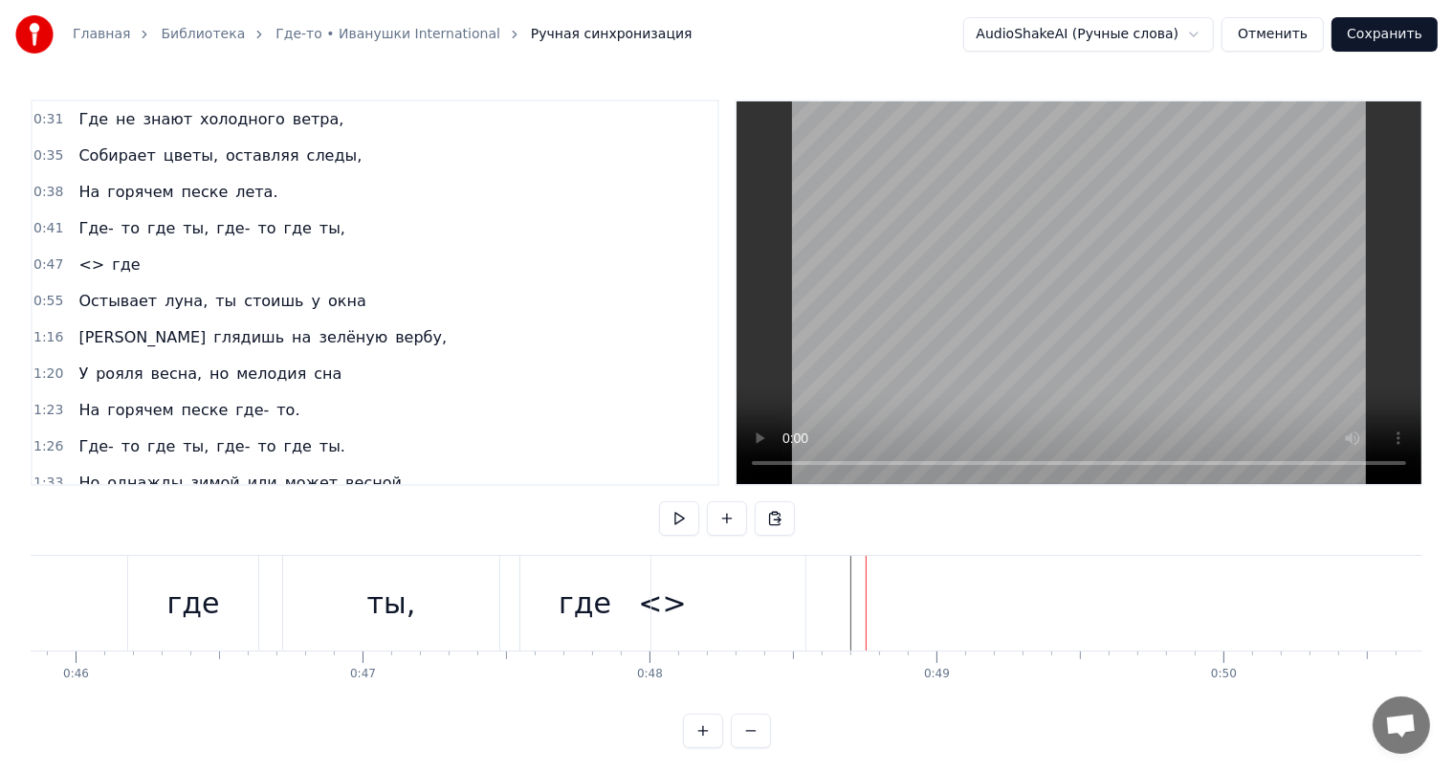
click at [89, 261] on span "<>" at bounding box center [92, 264] width 30 height 22
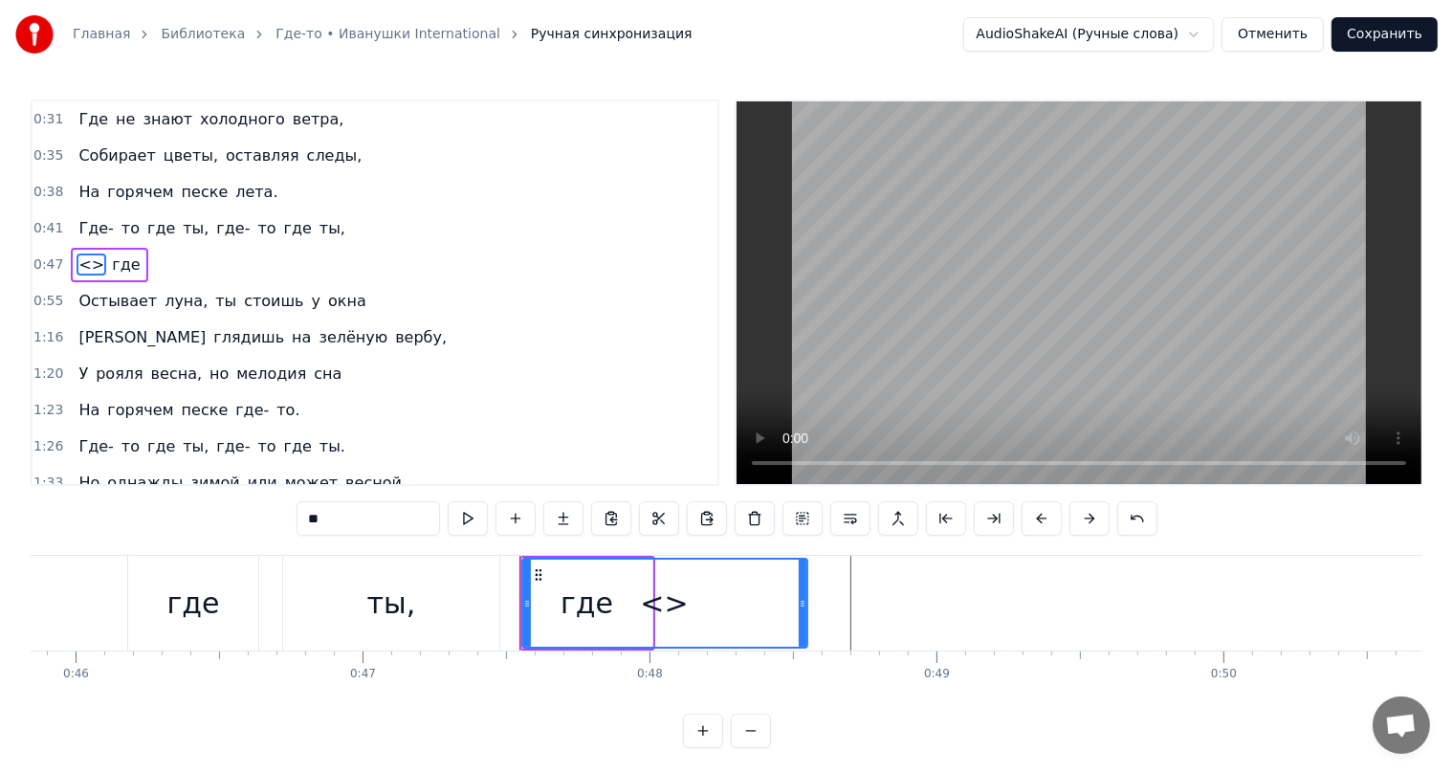
scroll to position [1, 0]
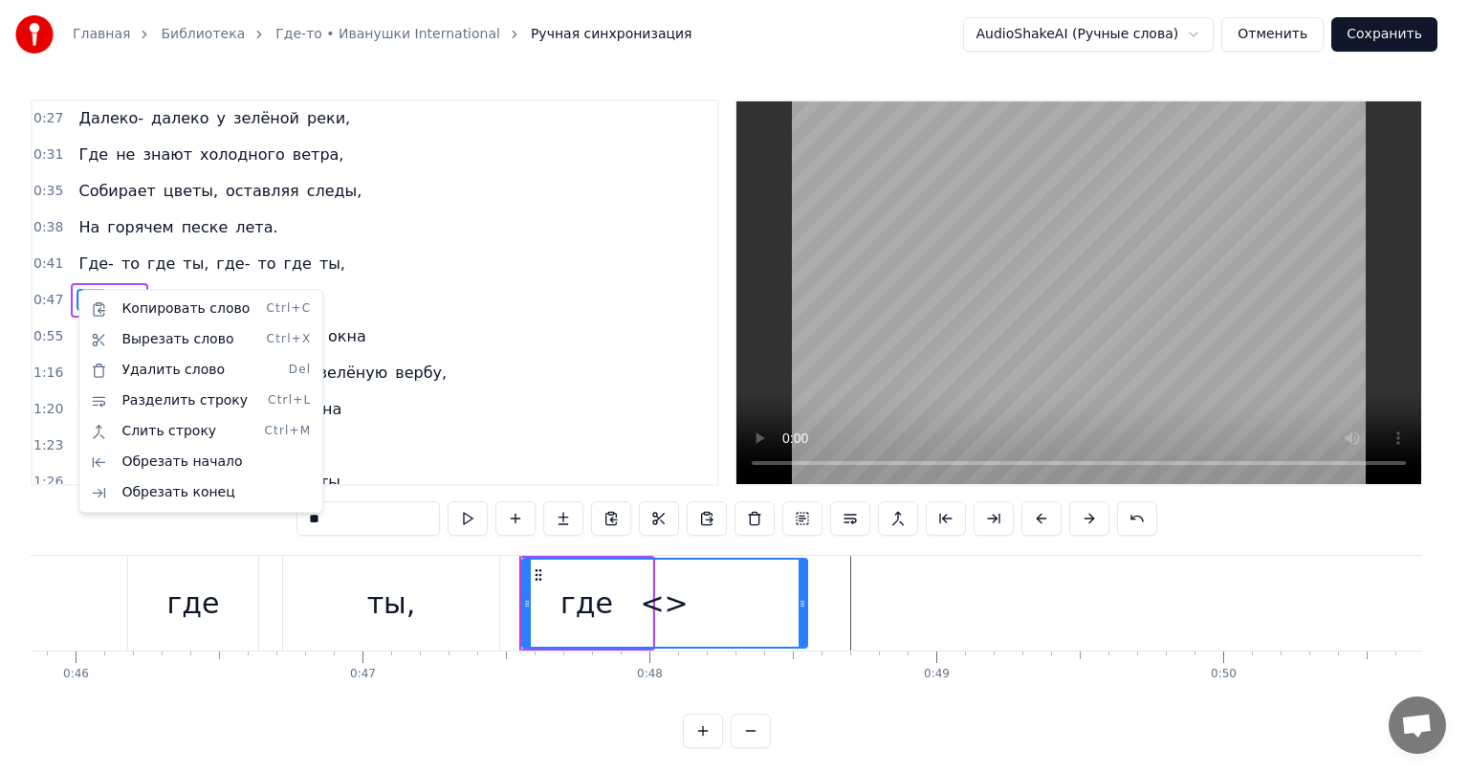
click at [80, 291] on div "Копировать слово Ctrl+C Вырезать слово Ctrl+X Удалить слово Del Разделить строк…" at bounding box center [200, 401] width 245 height 224
click at [239, 287] on html "Главная Библиотека Где-то • Иванушки International Ручная синхронизация AudioSh…" at bounding box center [734, 389] width 1469 height 779
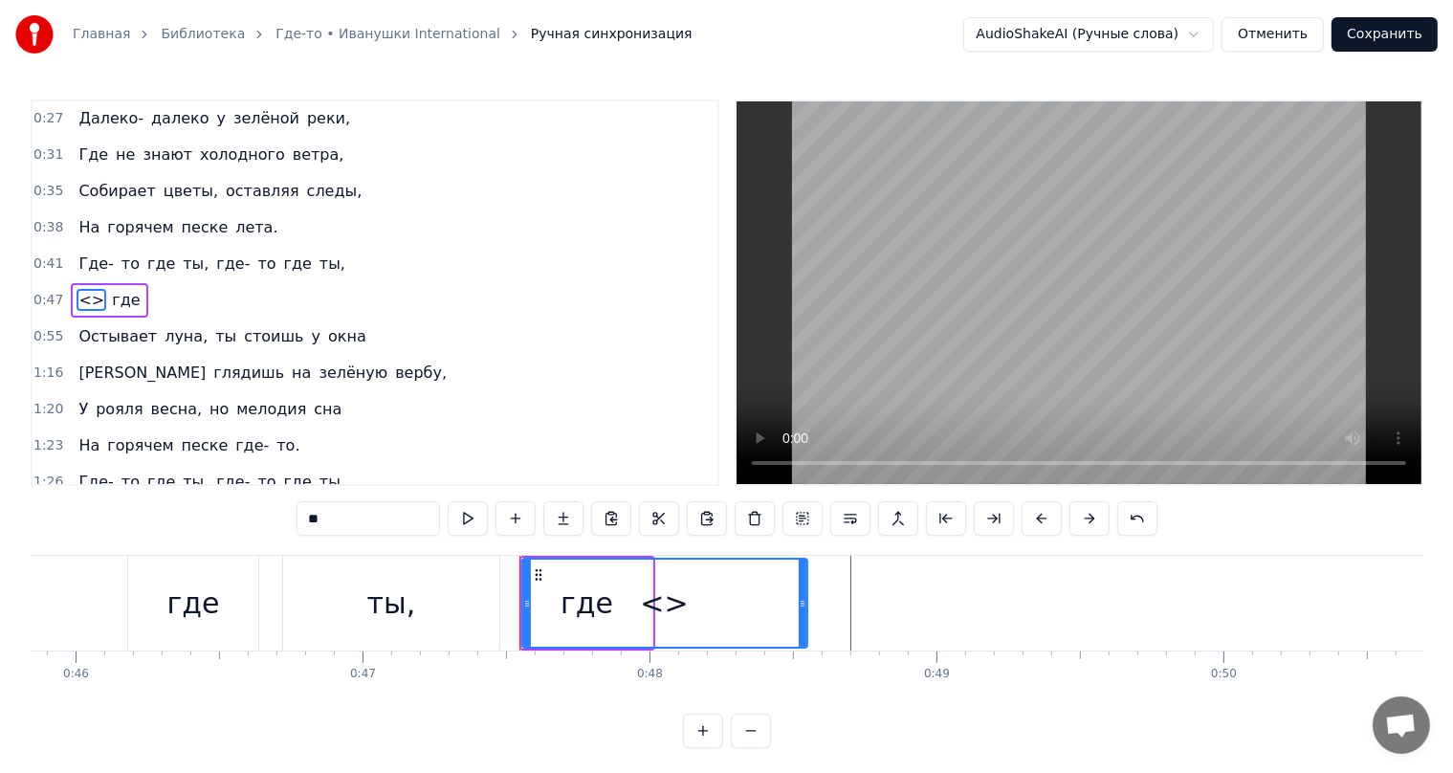
click at [90, 292] on span "<>" at bounding box center [92, 300] width 30 height 22
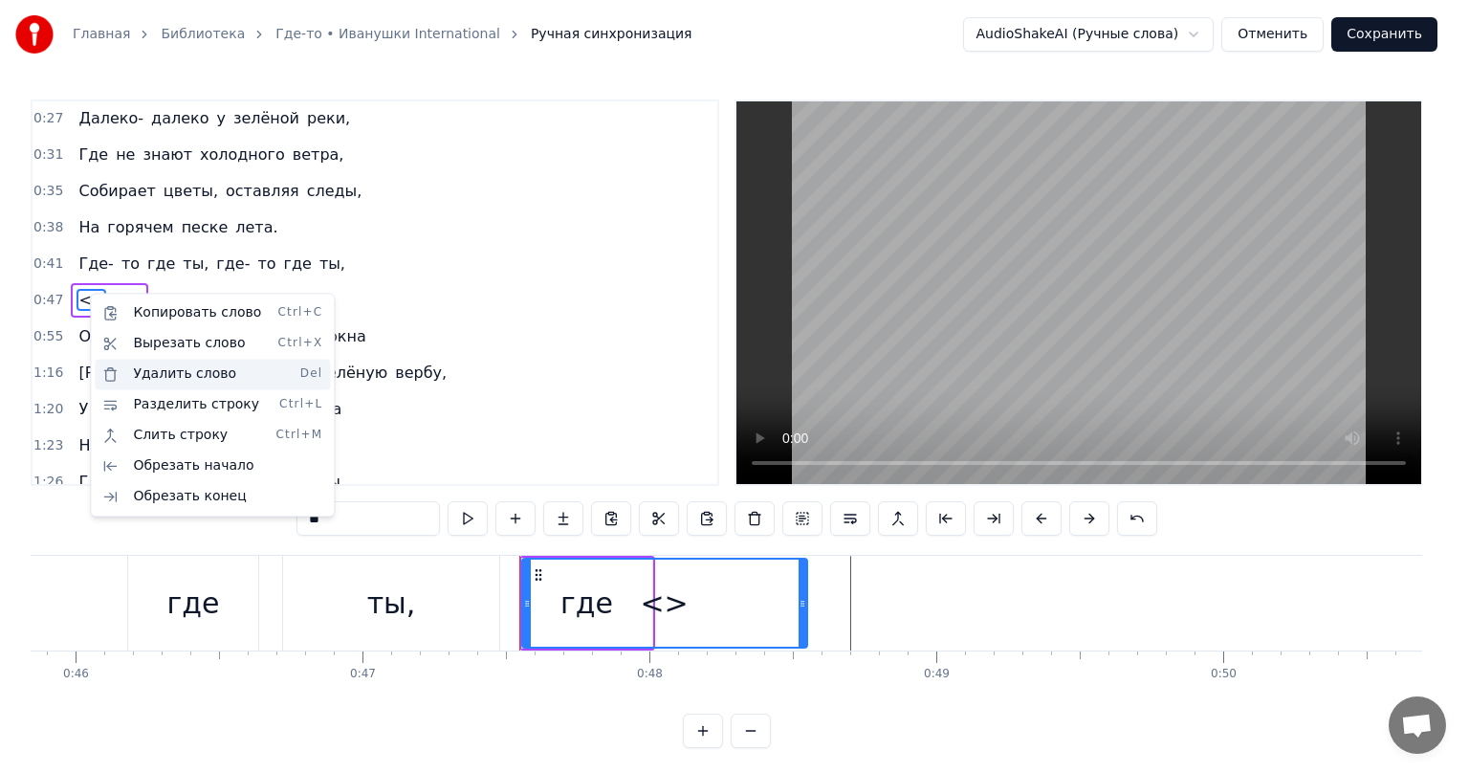
click at [148, 375] on div "Удалить слово Del" at bounding box center [212, 374] width 235 height 31
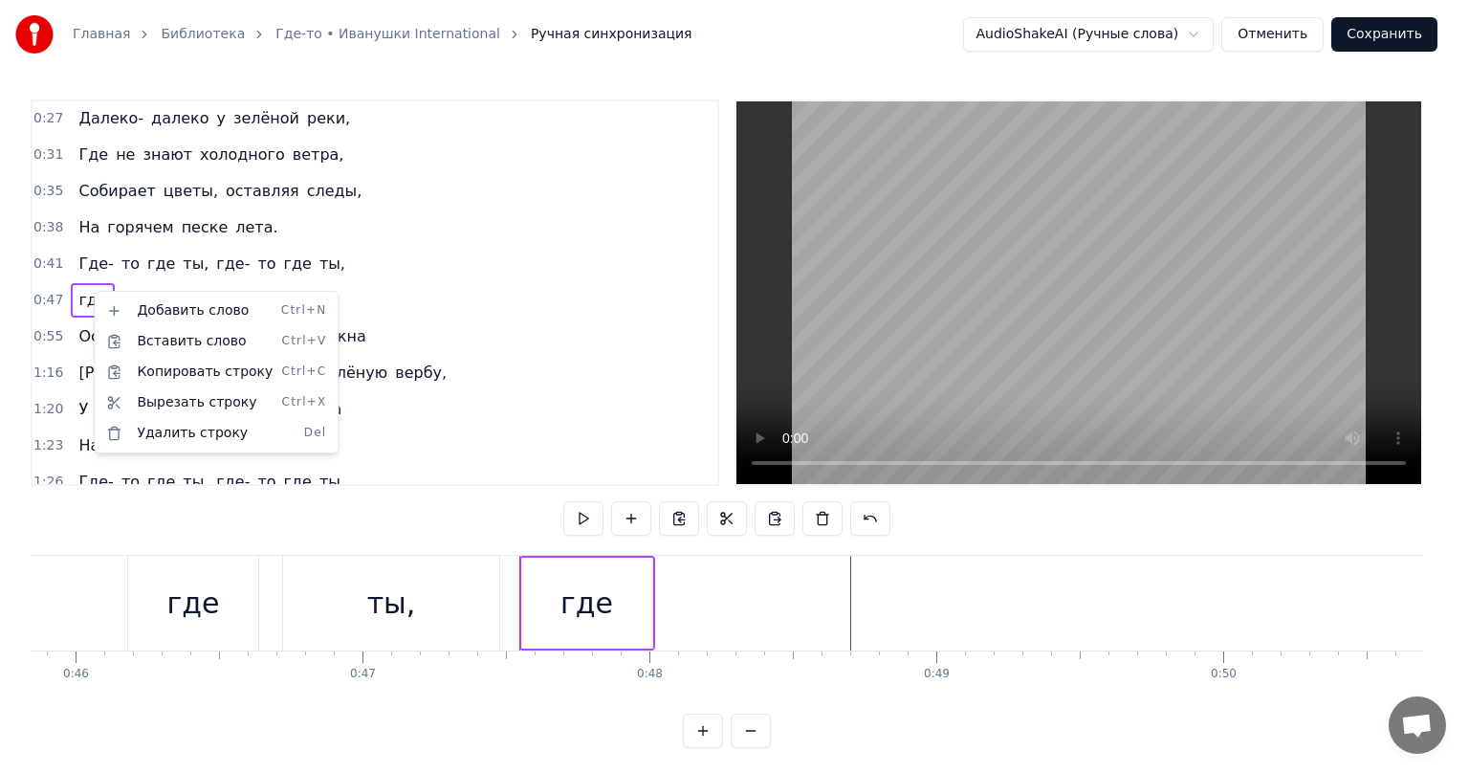
click at [77, 295] on html "Главная Библиотека Где-то • Иванушки International Ручная синхронизация AudioSh…" at bounding box center [734, 389] width 1469 height 779
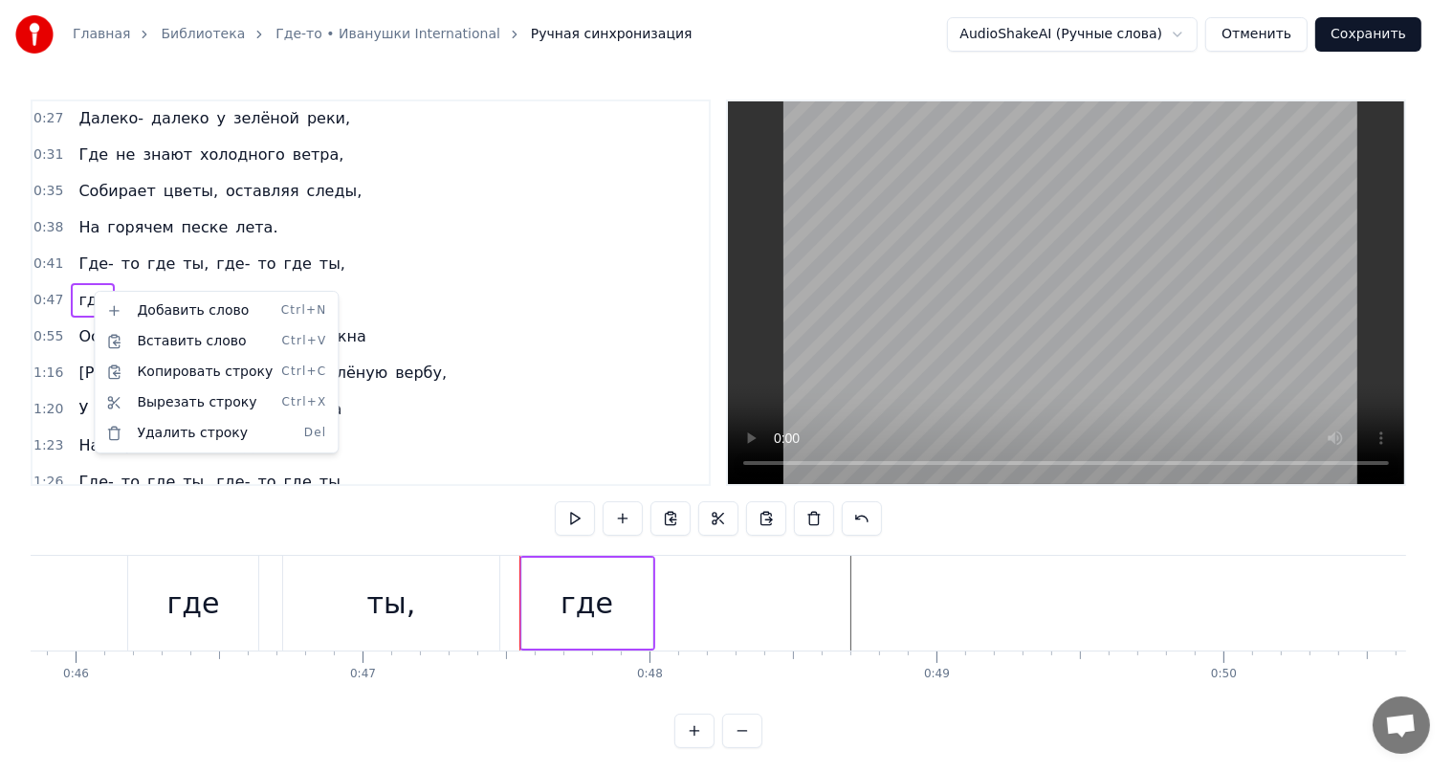
click at [77, 295] on span "где" at bounding box center [93, 300] width 32 height 22
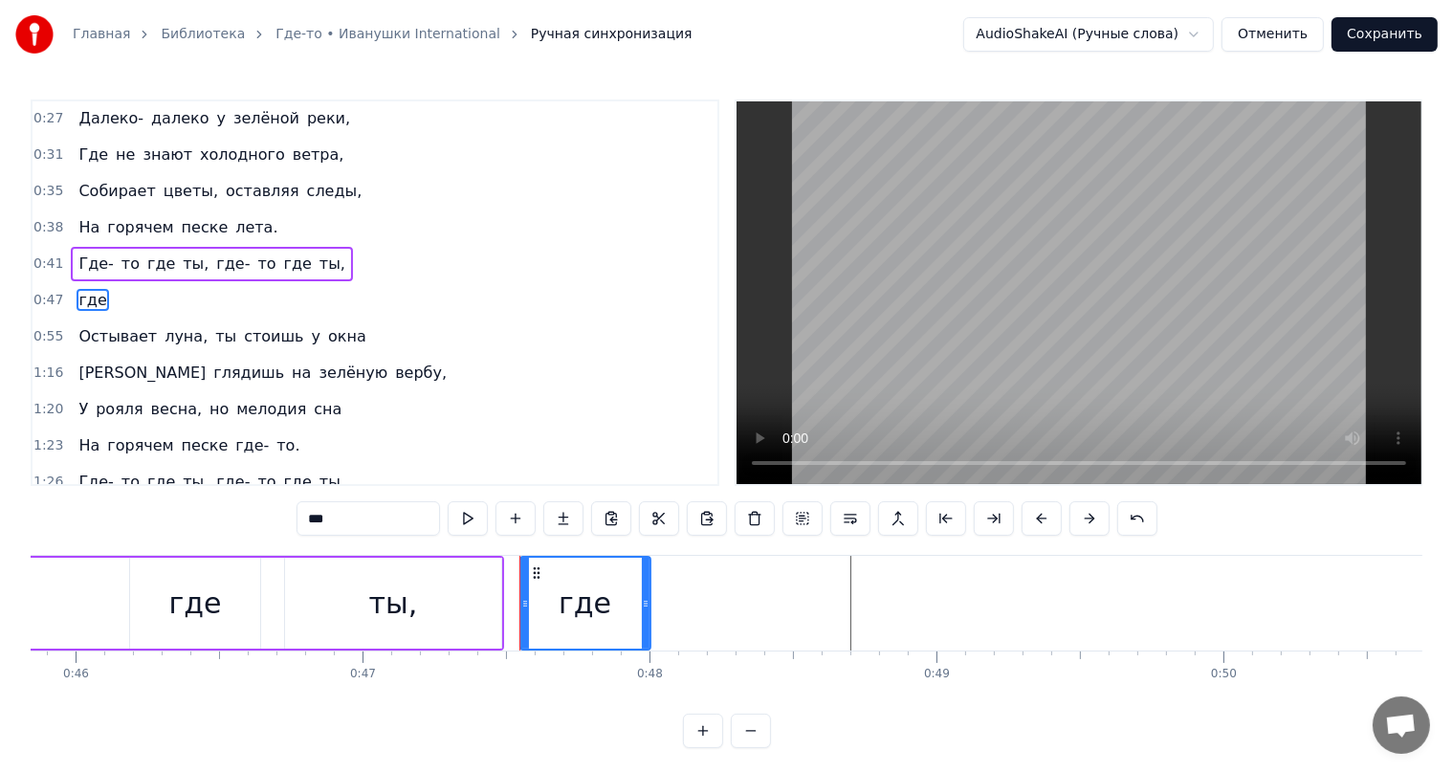
click at [77, 295] on span "где" at bounding box center [93, 300] width 32 height 22
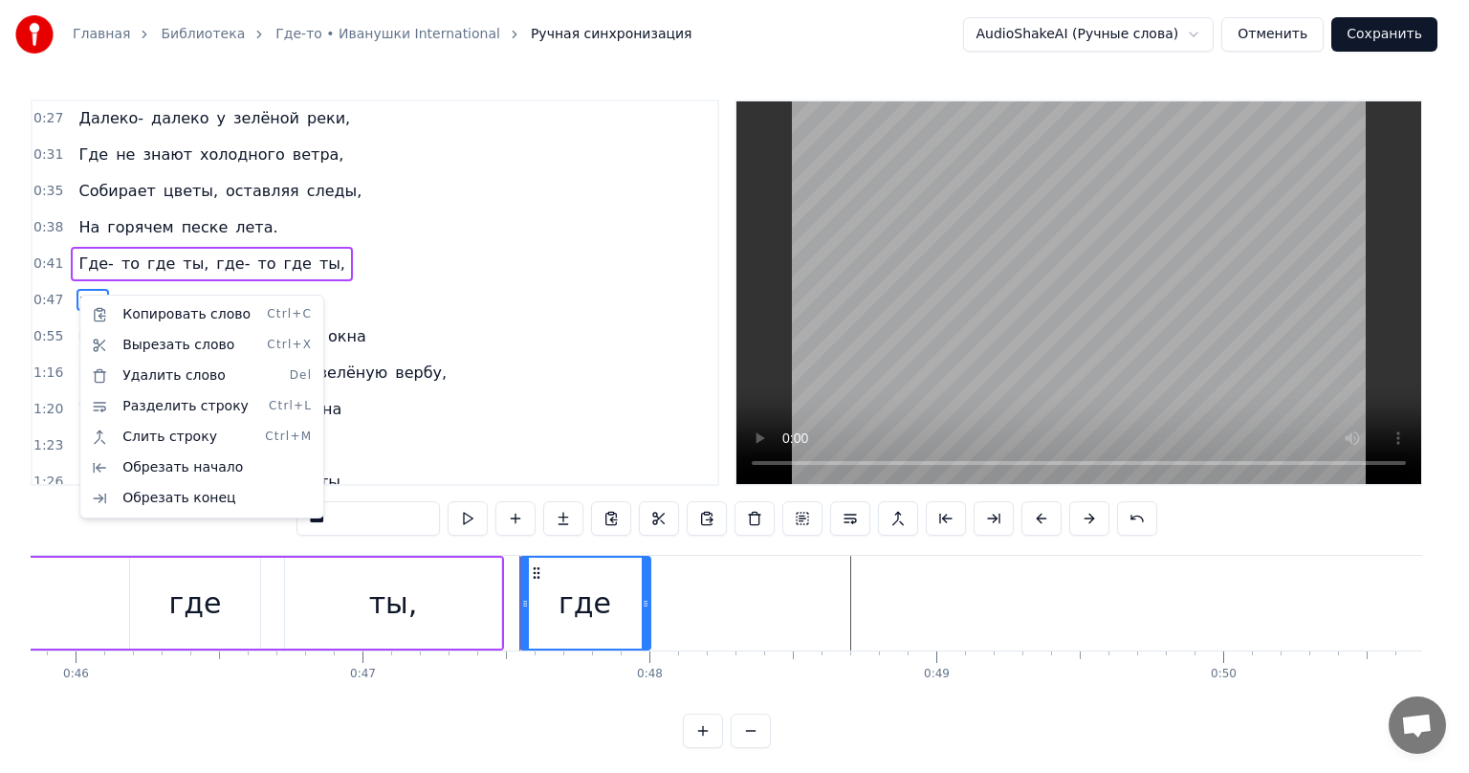
click at [80, 299] on div "Копировать слово Ctrl+C Вырезать слово Ctrl+X Удалить слово Del Разделить строк…" at bounding box center [201, 407] width 245 height 224
click at [75, 297] on html "Главная Библиотека Где-то • Иванушки International Ручная синхронизация AudioSh…" at bounding box center [734, 389] width 1469 height 779
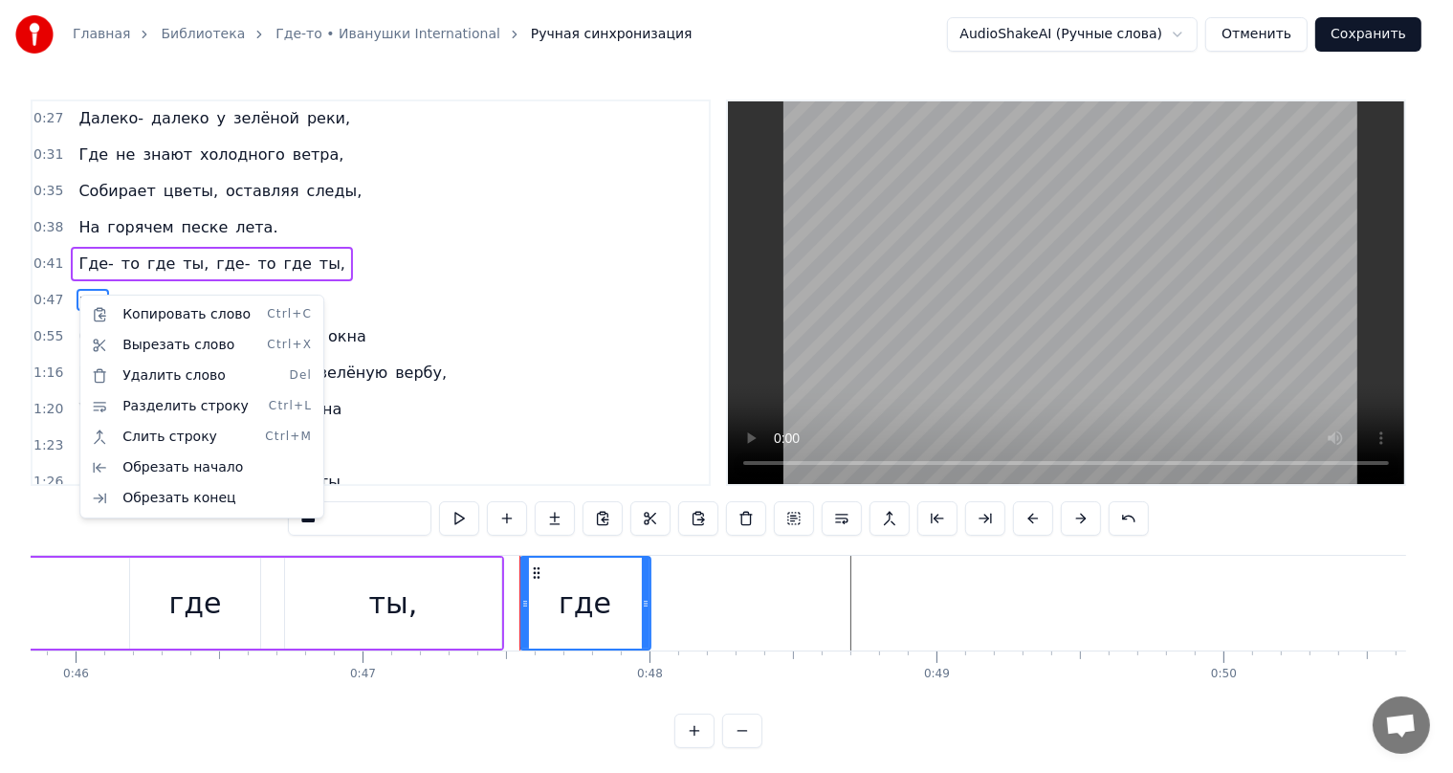
click at [77, 297] on span "где" at bounding box center [93, 300] width 32 height 22
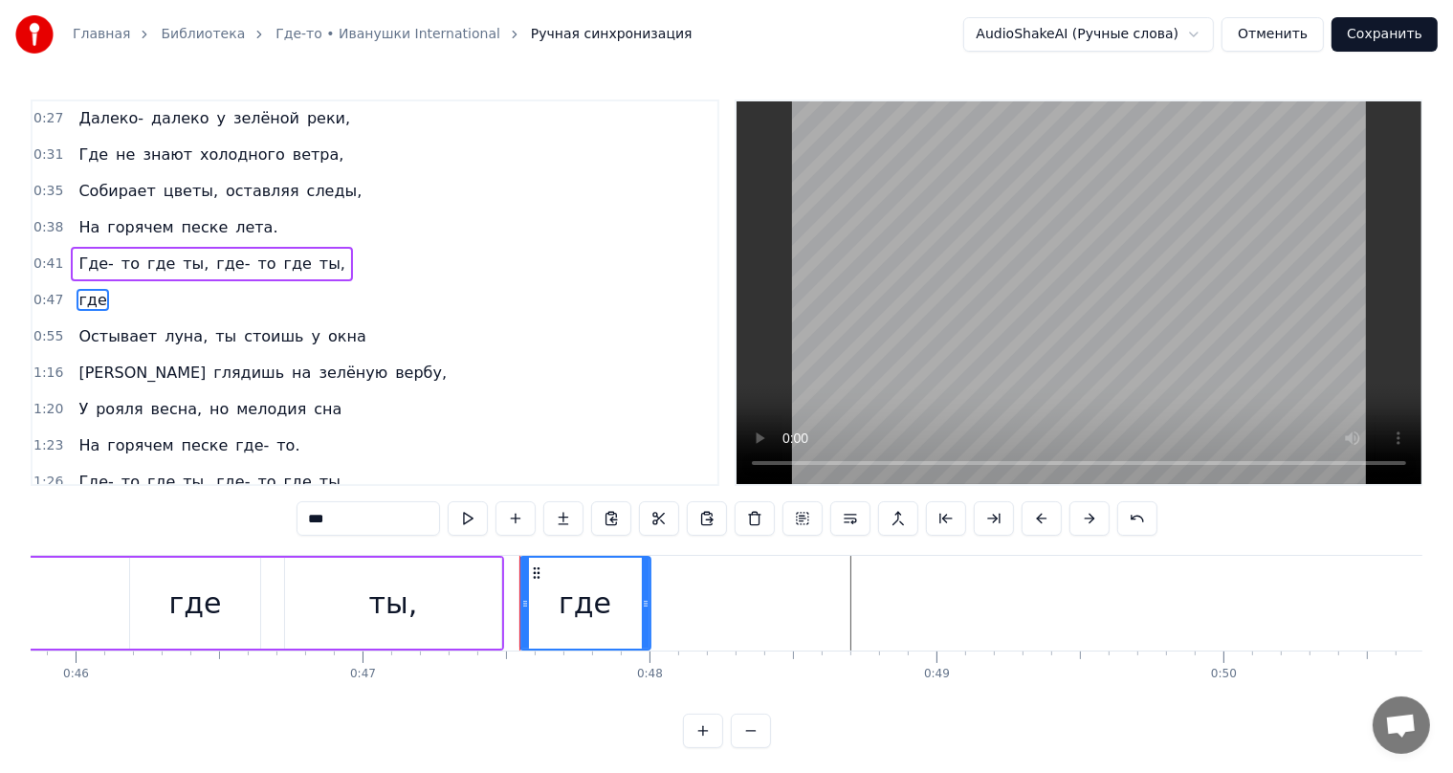
click at [90, 297] on span "где" at bounding box center [93, 300] width 32 height 22
click at [83, 294] on span "где" at bounding box center [93, 300] width 32 height 22
click at [366, 522] on input "***" at bounding box center [368, 518] width 143 height 34
click at [142, 226] on span "горячем" at bounding box center [140, 227] width 70 height 22
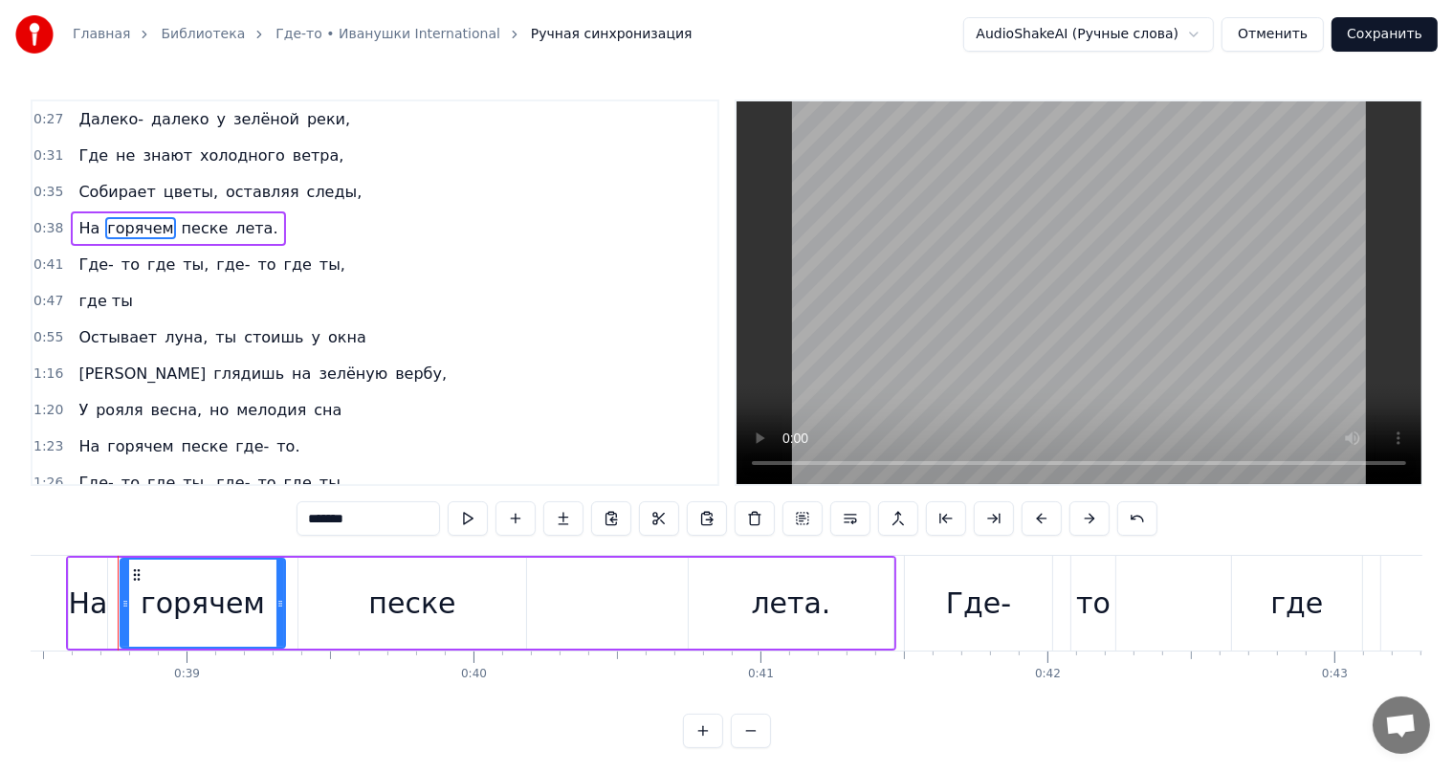
scroll to position [0, 11027]
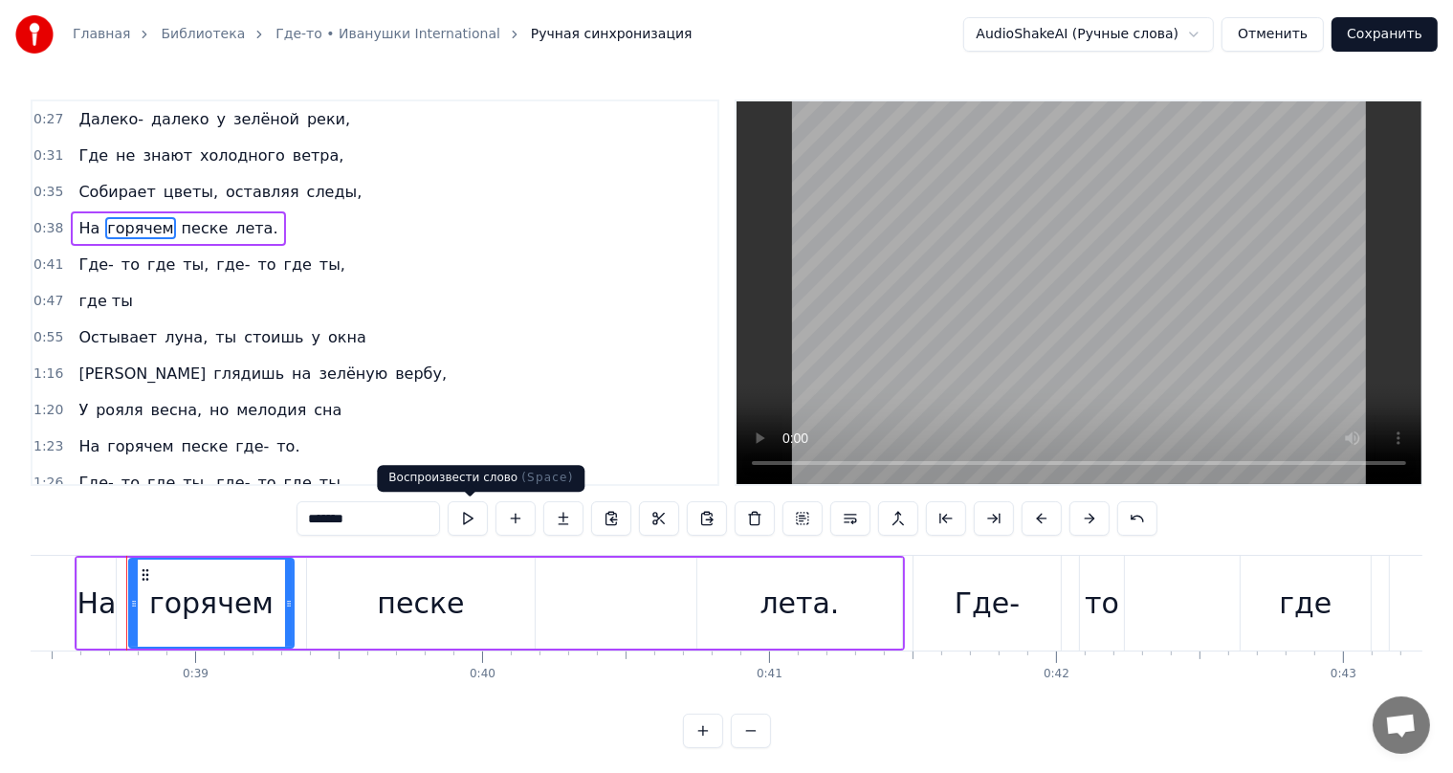
click at [472, 520] on button at bounding box center [468, 518] width 40 height 34
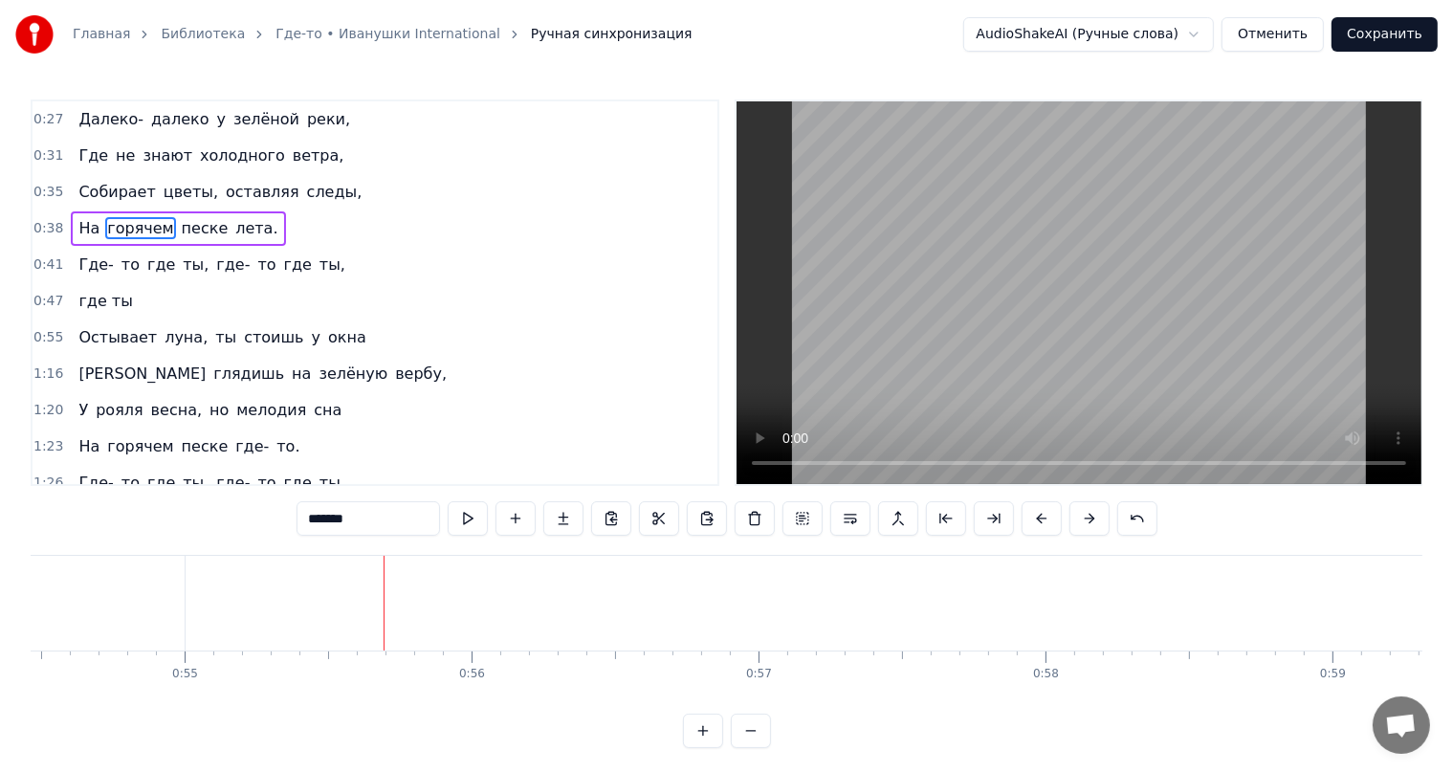
scroll to position [0, 15885]
click at [84, 260] on span "Где-" at bounding box center [96, 264] width 38 height 22
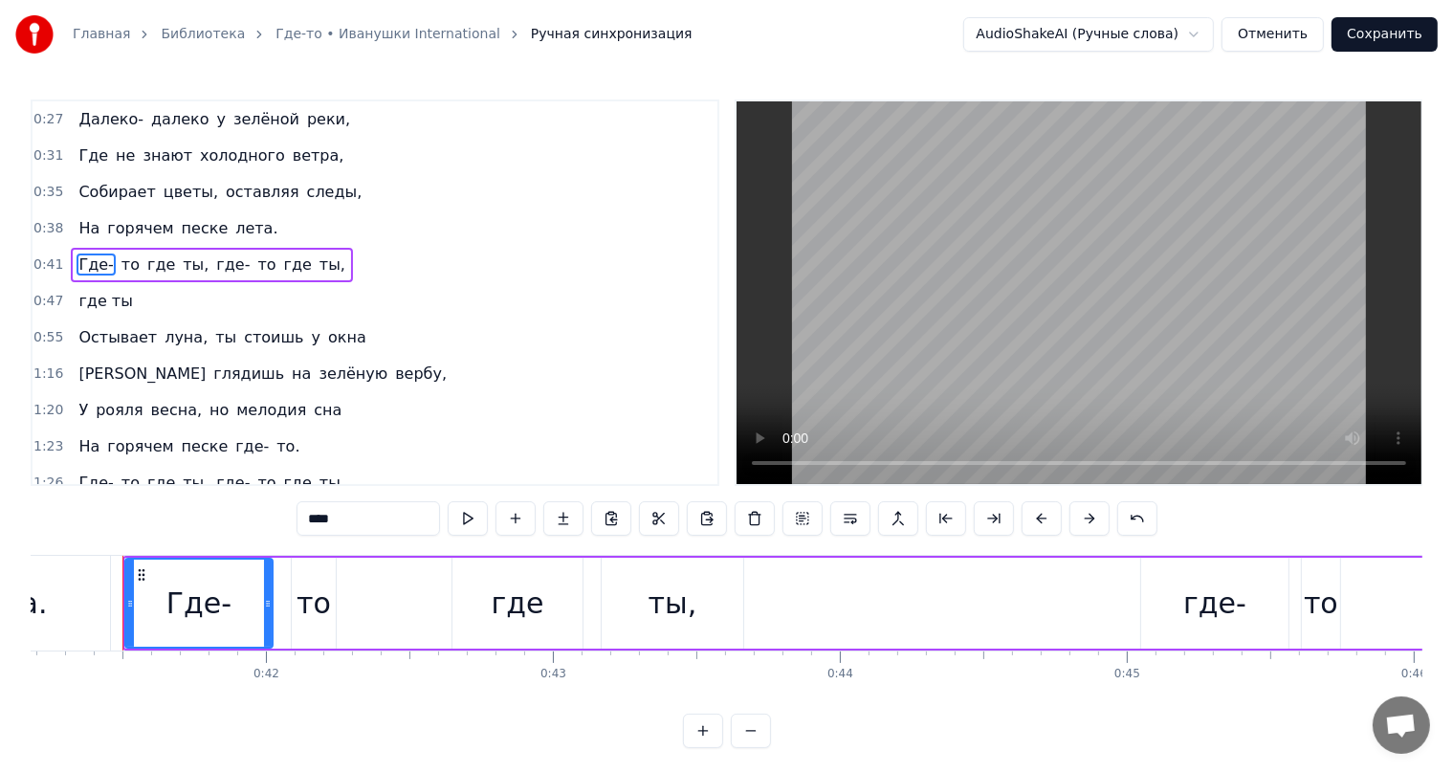
scroll to position [0, 11812]
click at [84, 260] on span "Где-" at bounding box center [96, 264] width 38 height 22
click at [85, 297] on span "где ты" at bounding box center [105, 301] width 57 height 22
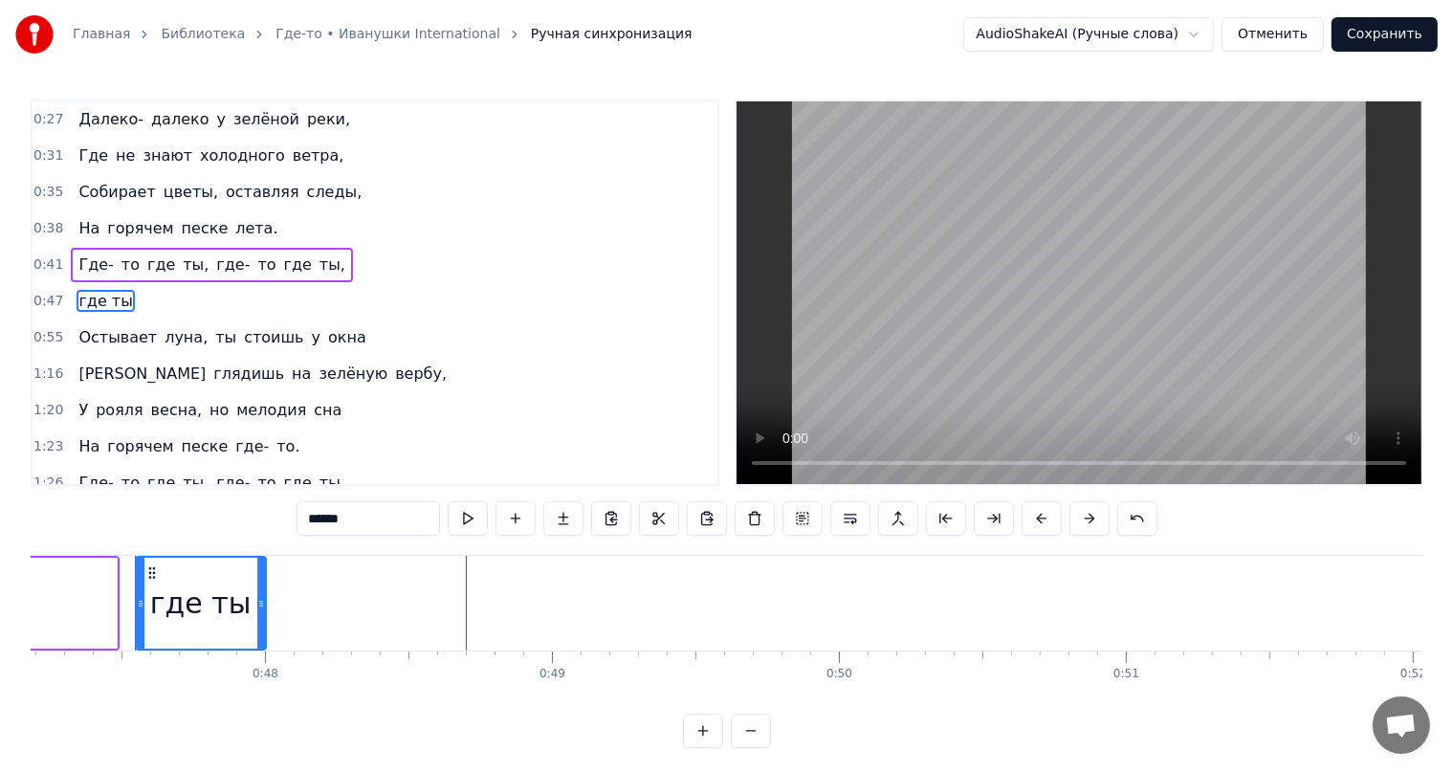
scroll to position [0, 13547]
click at [77, 220] on span "На" at bounding box center [89, 228] width 25 height 22
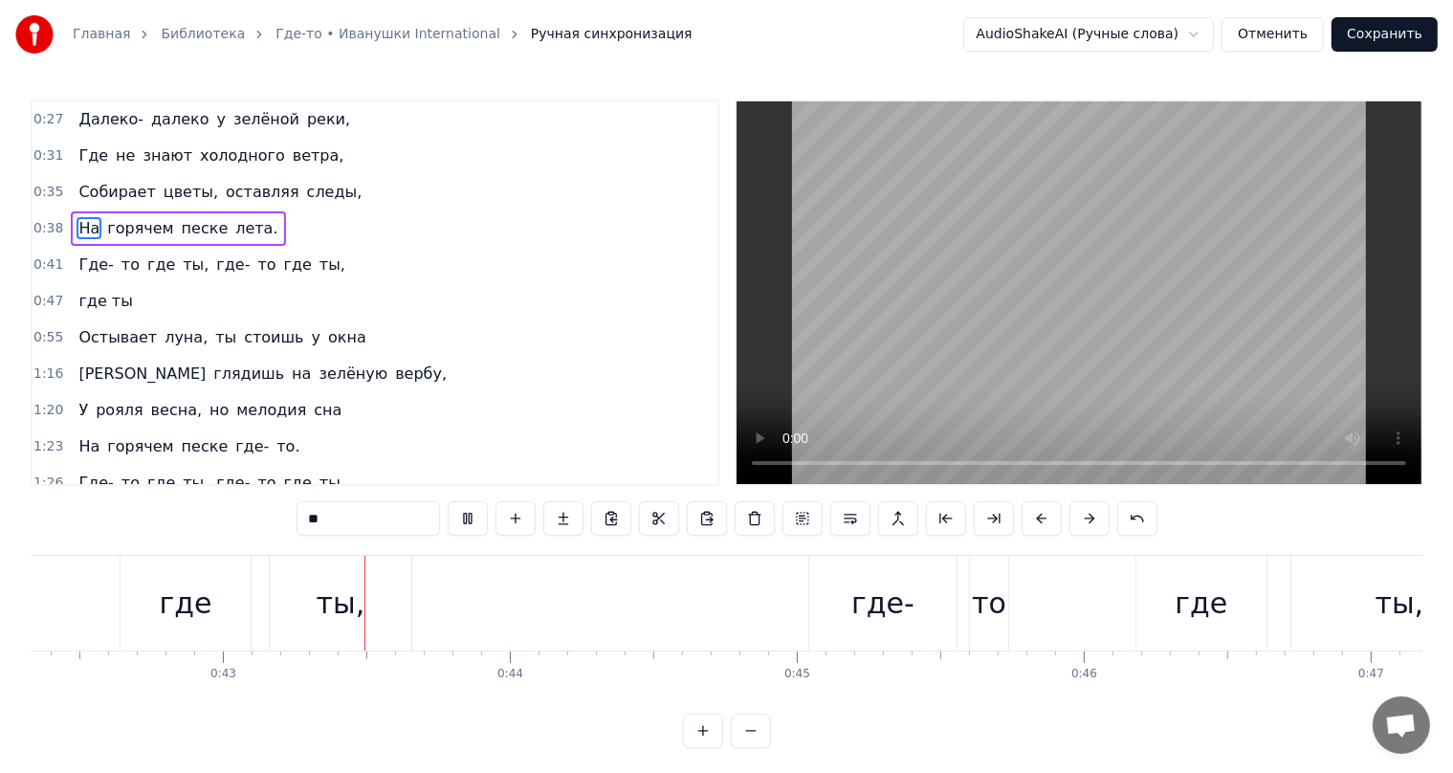
scroll to position [0, 12181]
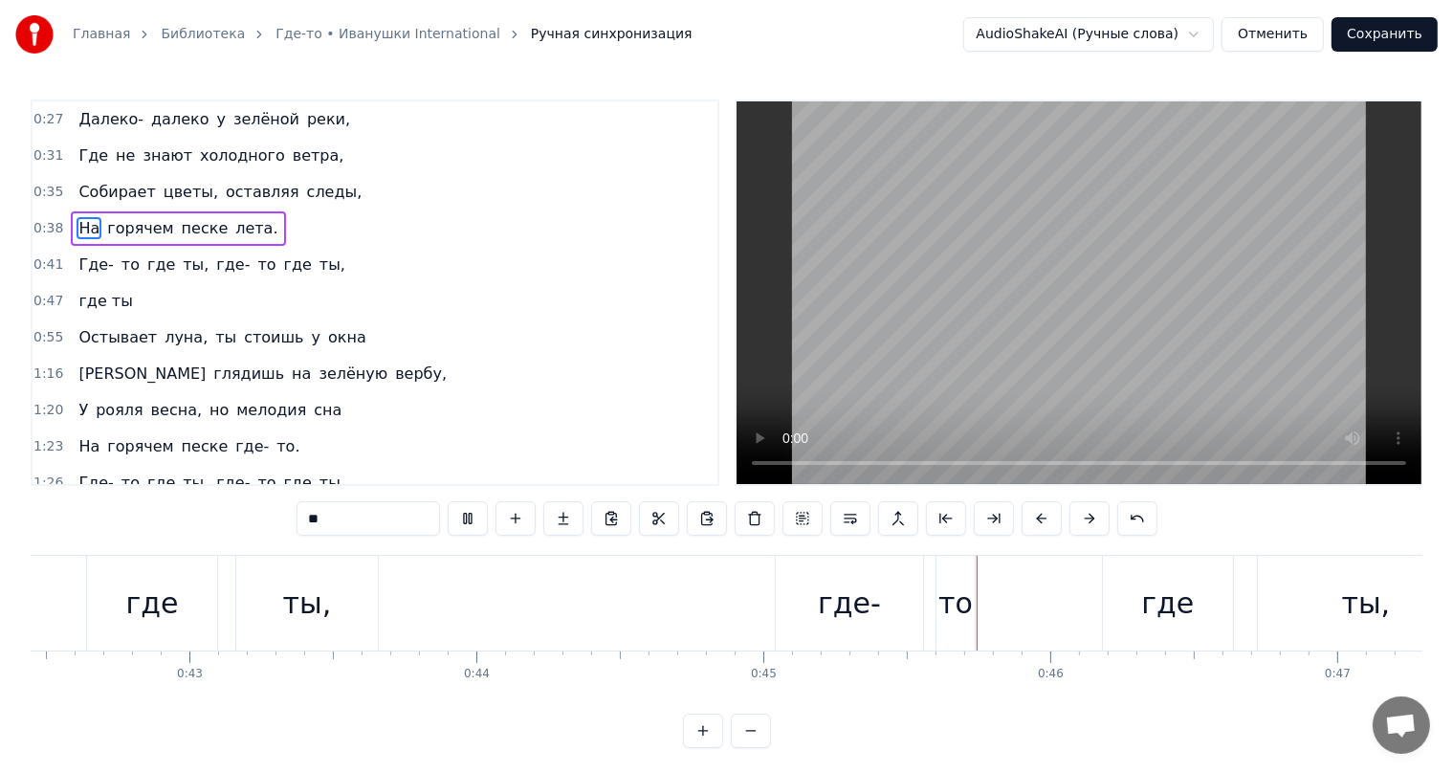
click at [214, 262] on span "где-" at bounding box center [232, 264] width 37 height 22
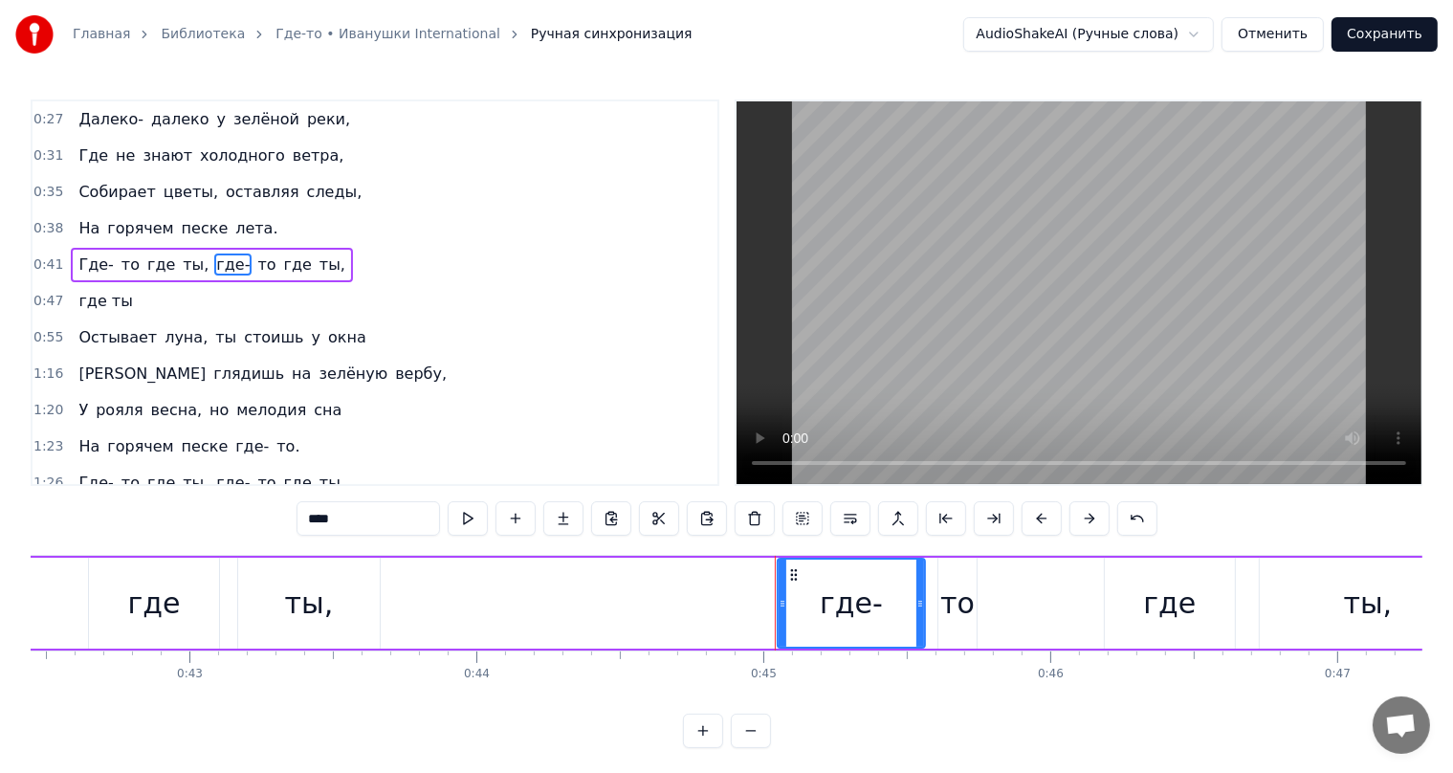
click at [89, 263] on span "Где-" at bounding box center [96, 264] width 38 height 22
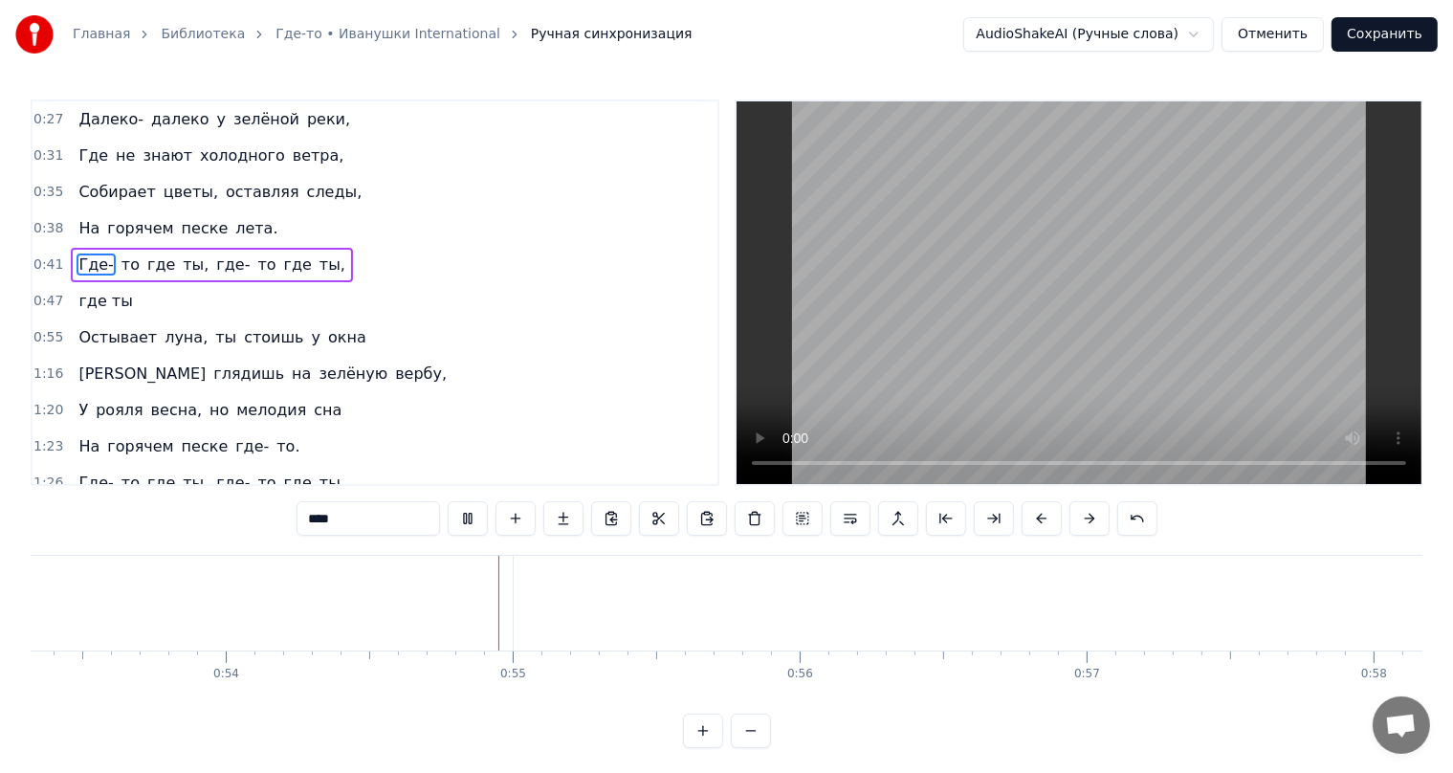
scroll to position [0, 15526]
click at [86, 297] on span "где ты" at bounding box center [105, 301] width 57 height 22
type input "******"
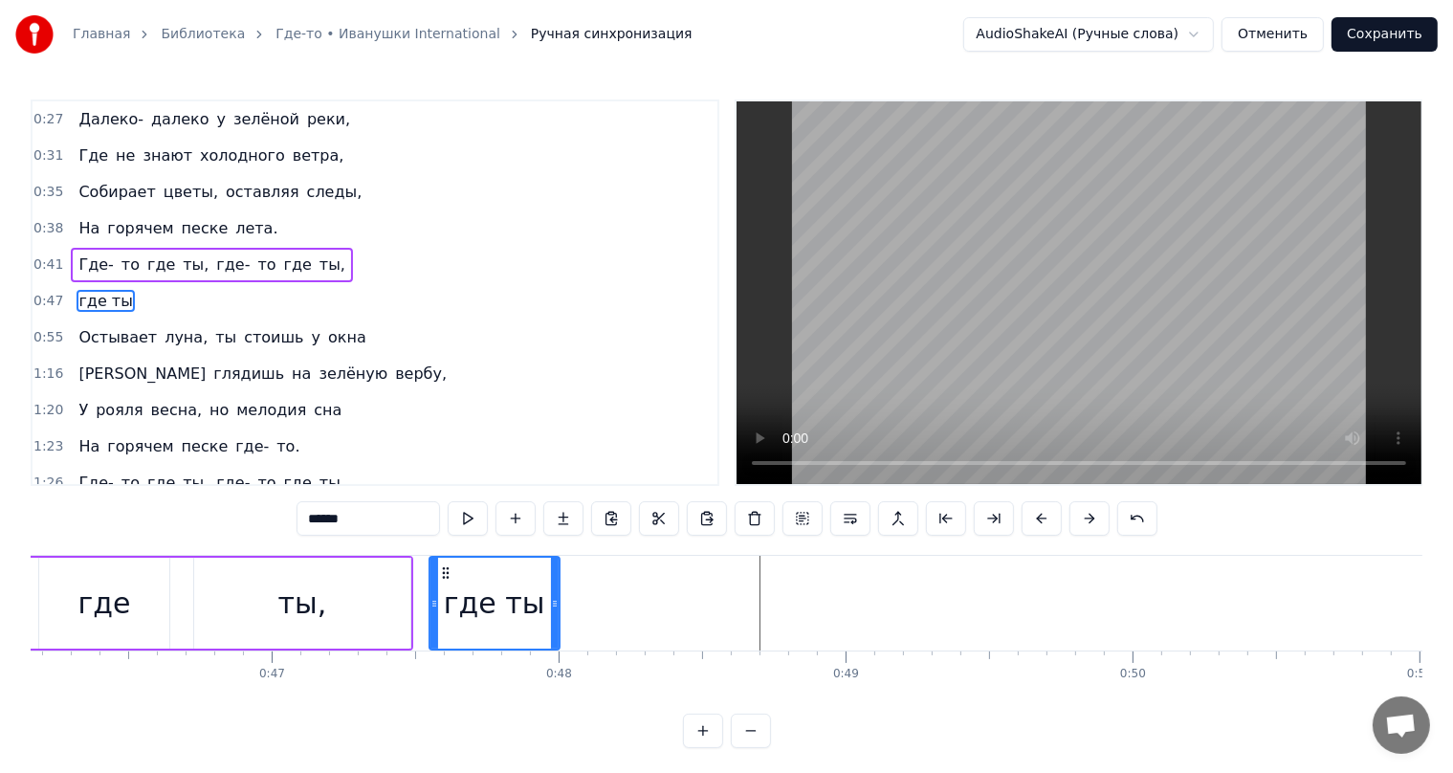
scroll to position [0, 13500]
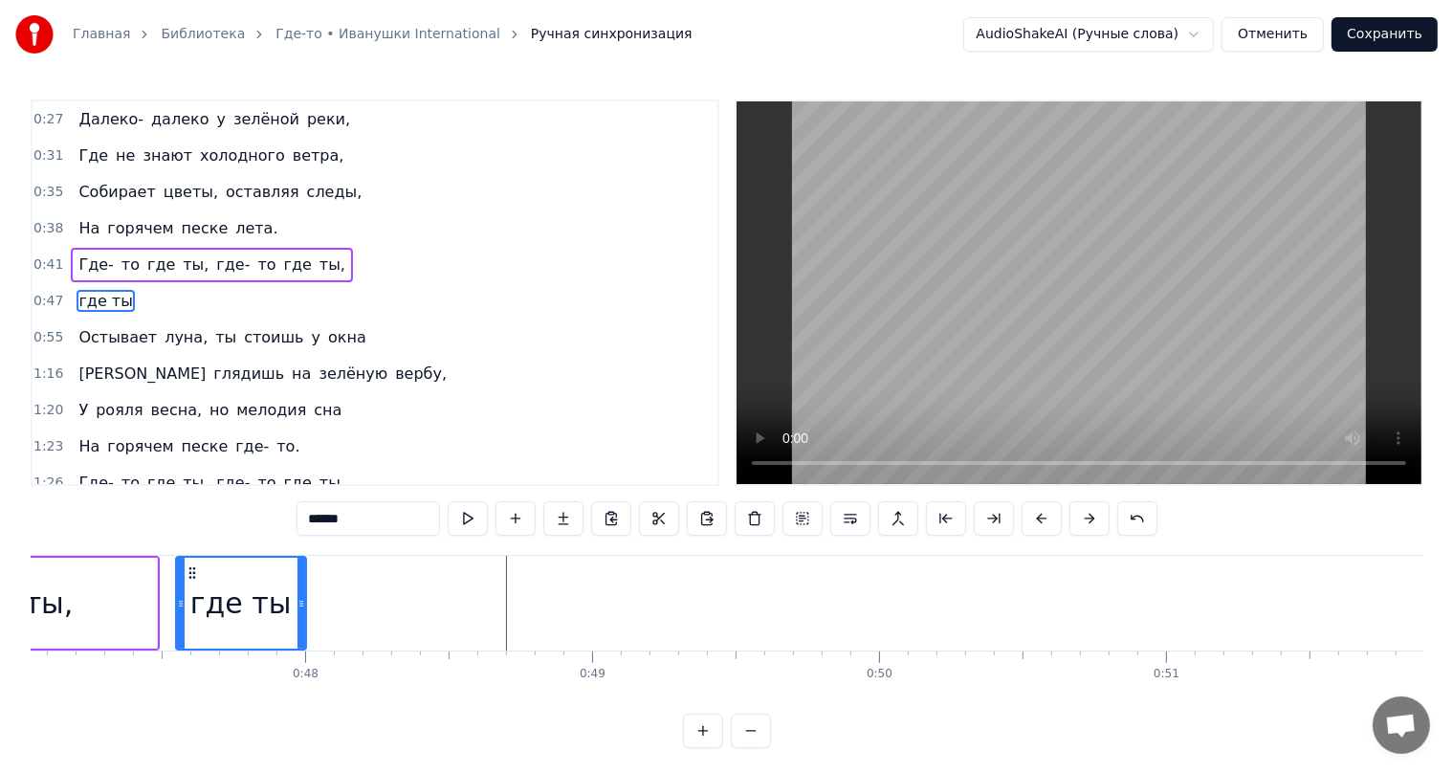
drag, startPoint x: 269, startPoint y: 587, endPoint x: 333, endPoint y: 599, distance: 65.1
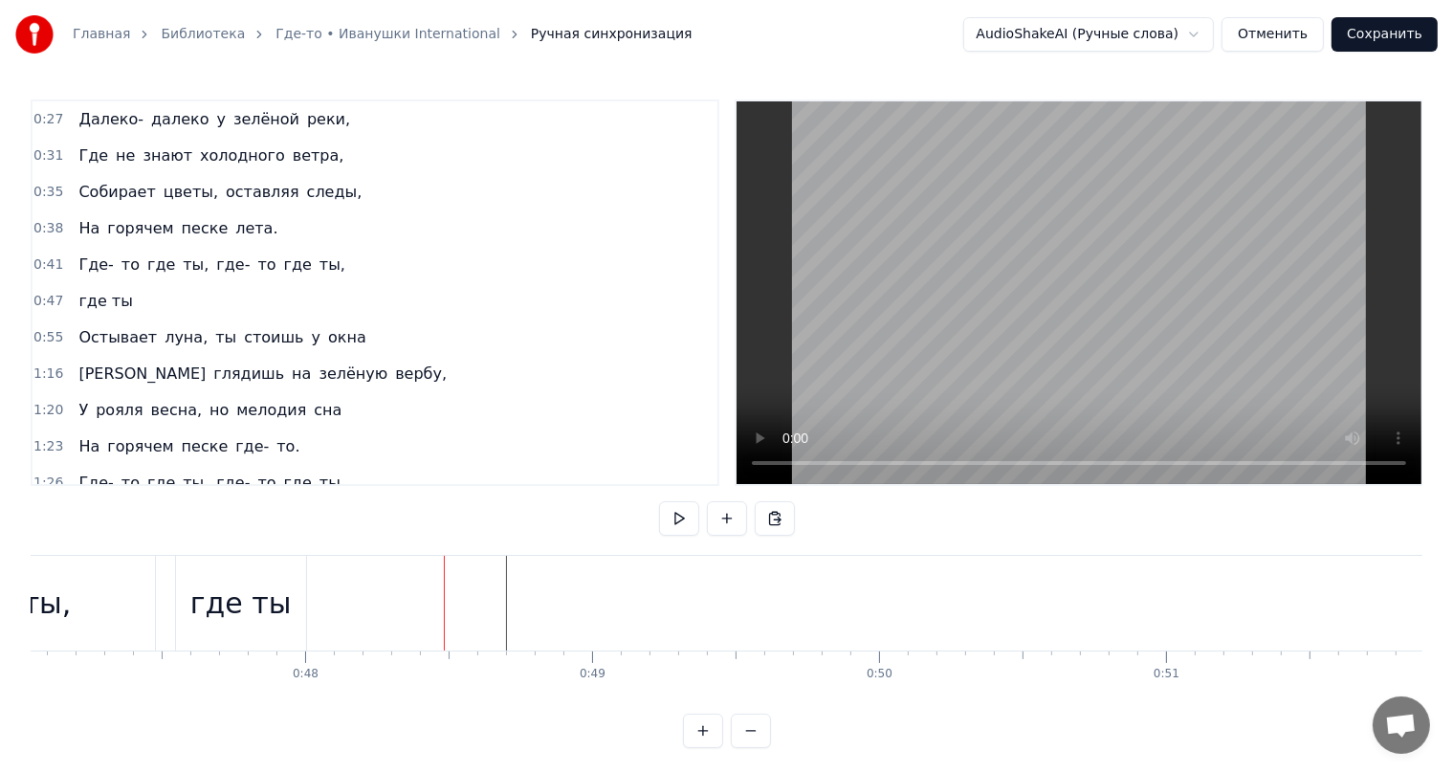
click at [231, 577] on div "где ты" at bounding box center [241, 603] width 130 height 95
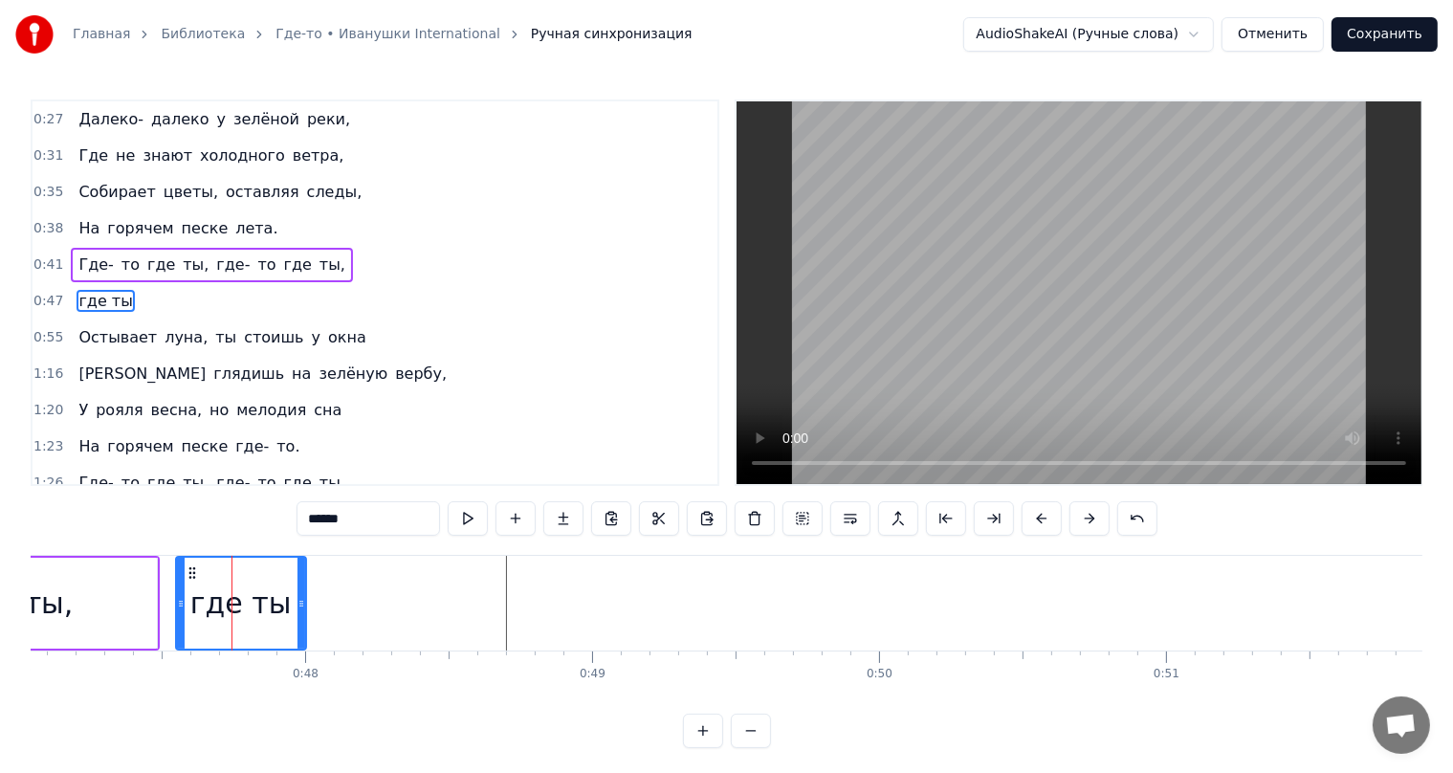
scroll to position [1, 0]
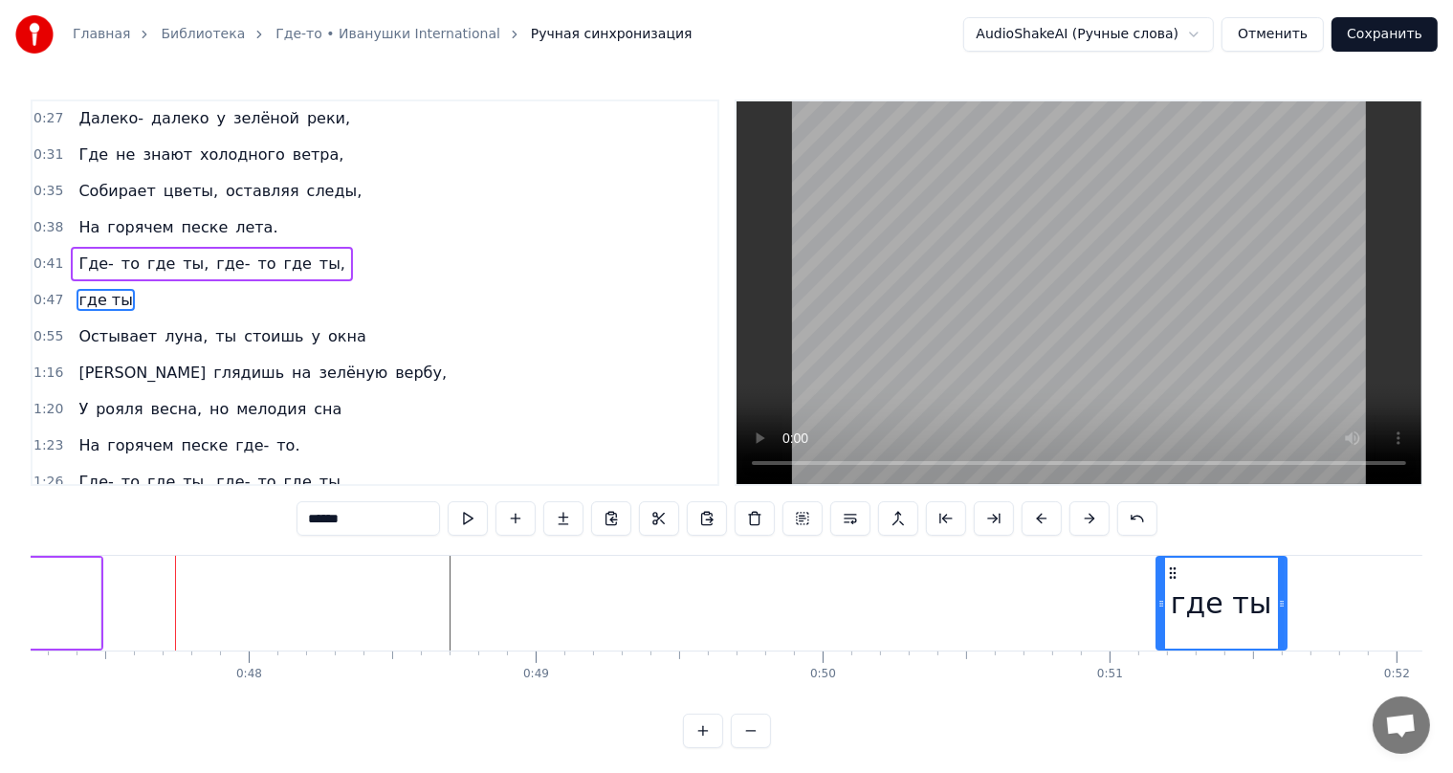
drag, startPoint x: 192, startPoint y: 577, endPoint x: 1223, endPoint y: 553, distance: 1031.4
click at [1223, 553] on div "0:27 Далеко- далеко у зелёной реки, 0:31 Где не знают холодного ветра, 0:35 Соб…" at bounding box center [727, 423] width 1392 height 649
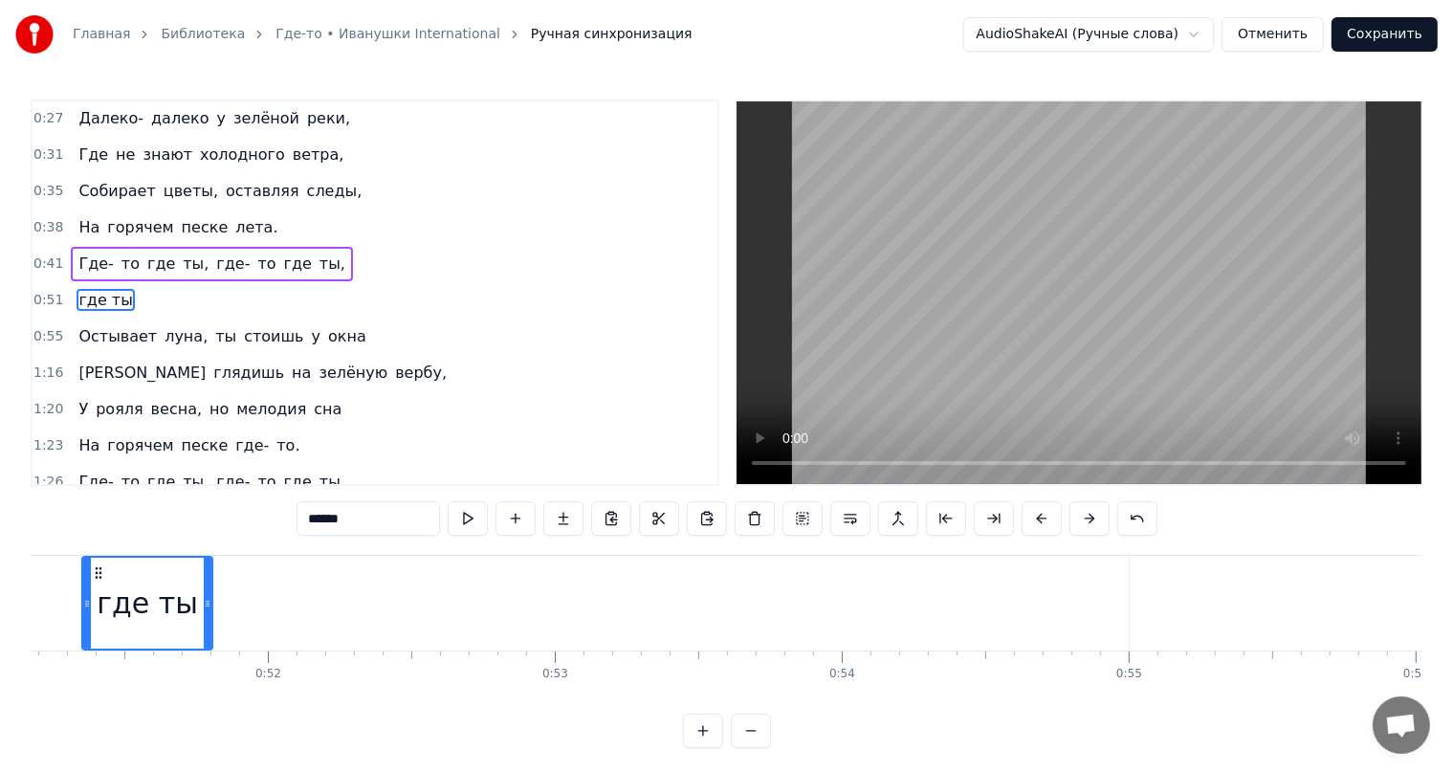
scroll to position [0, 14601]
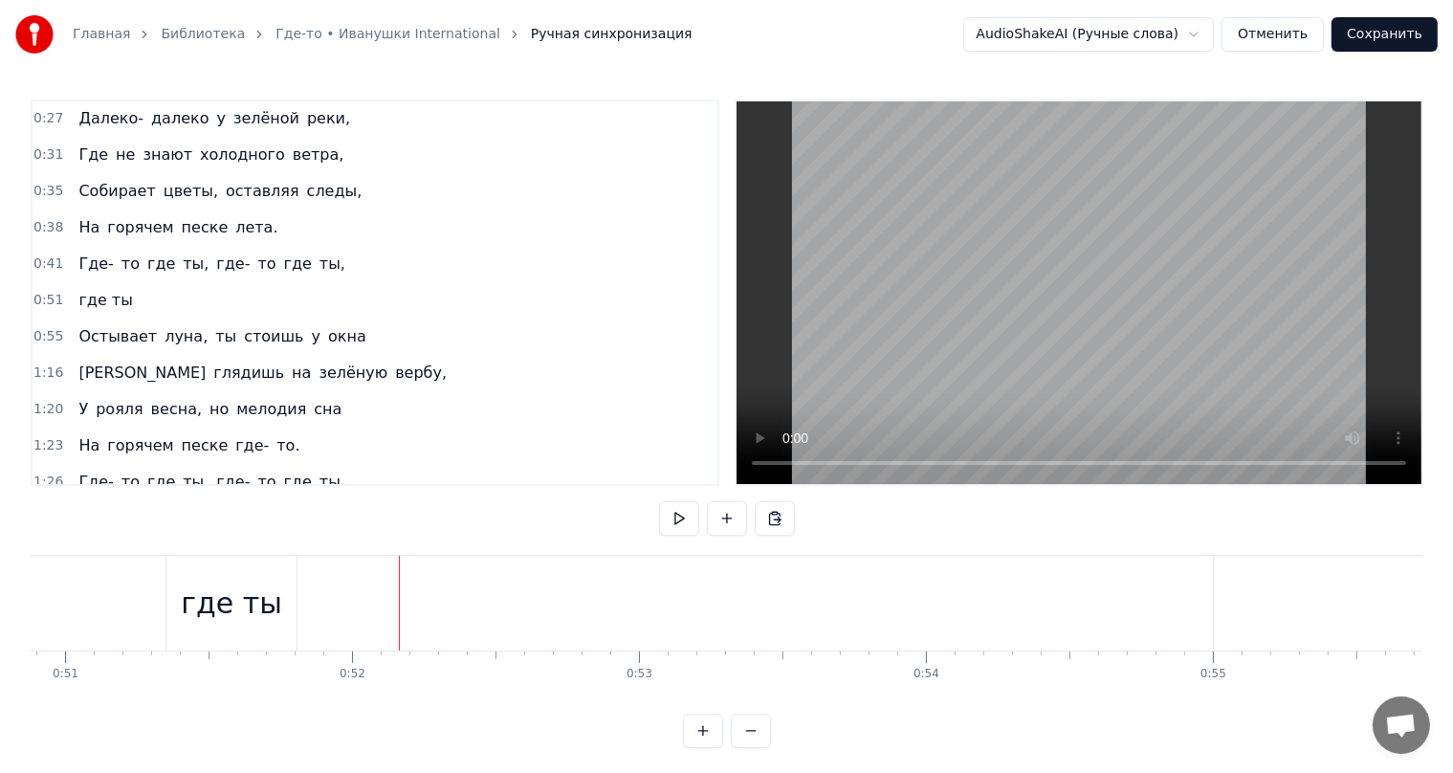
click at [192, 583] on div "где ты" at bounding box center [231, 603] width 101 height 43
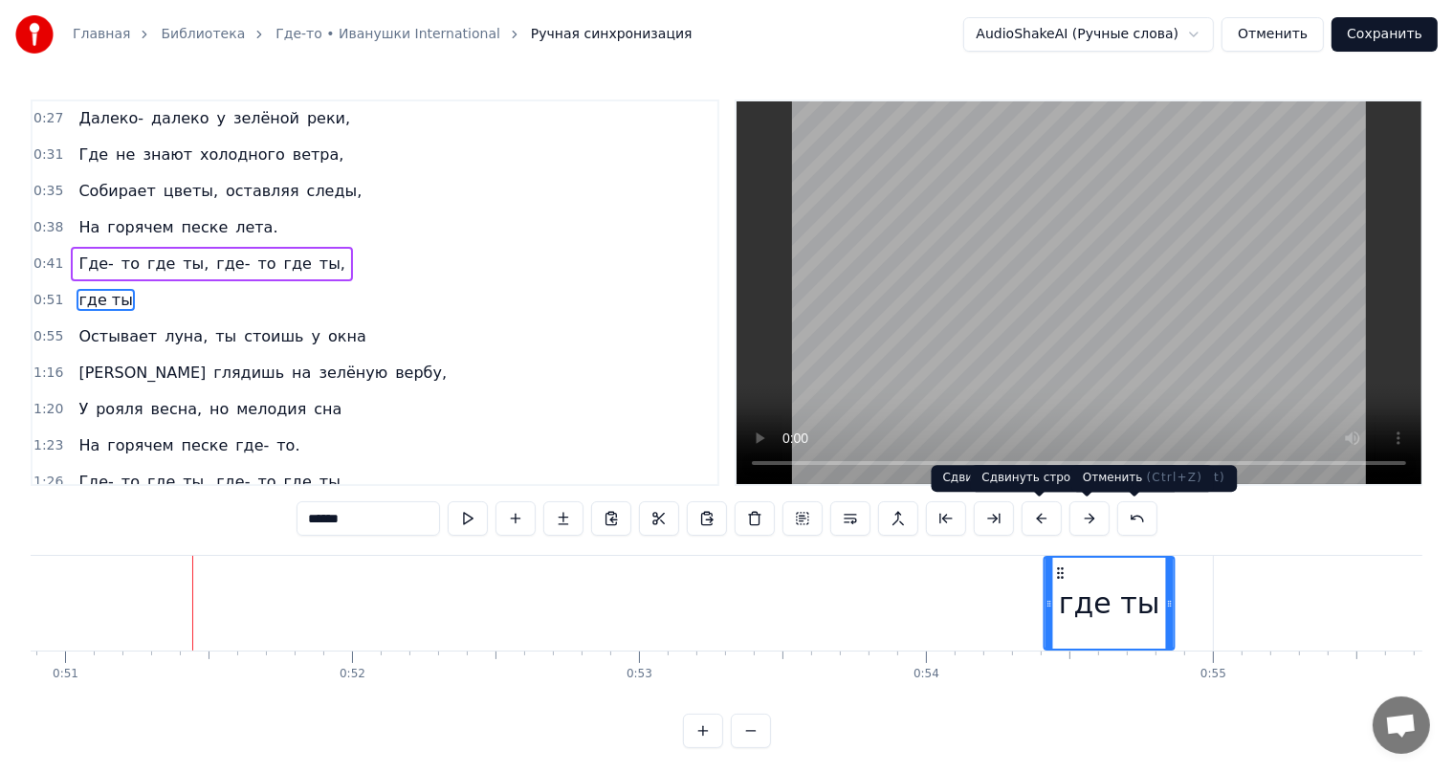
drag, startPoint x: 178, startPoint y: 574, endPoint x: 1166, endPoint y: 521, distance: 989.5
click at [1166, 521] on div "0:27 Далеко- далеко у зелёной реки, 0:31 Где не знают холодного ветра, 0:35 Соб…" at bounding box center [727, 423] width 1392 height 649
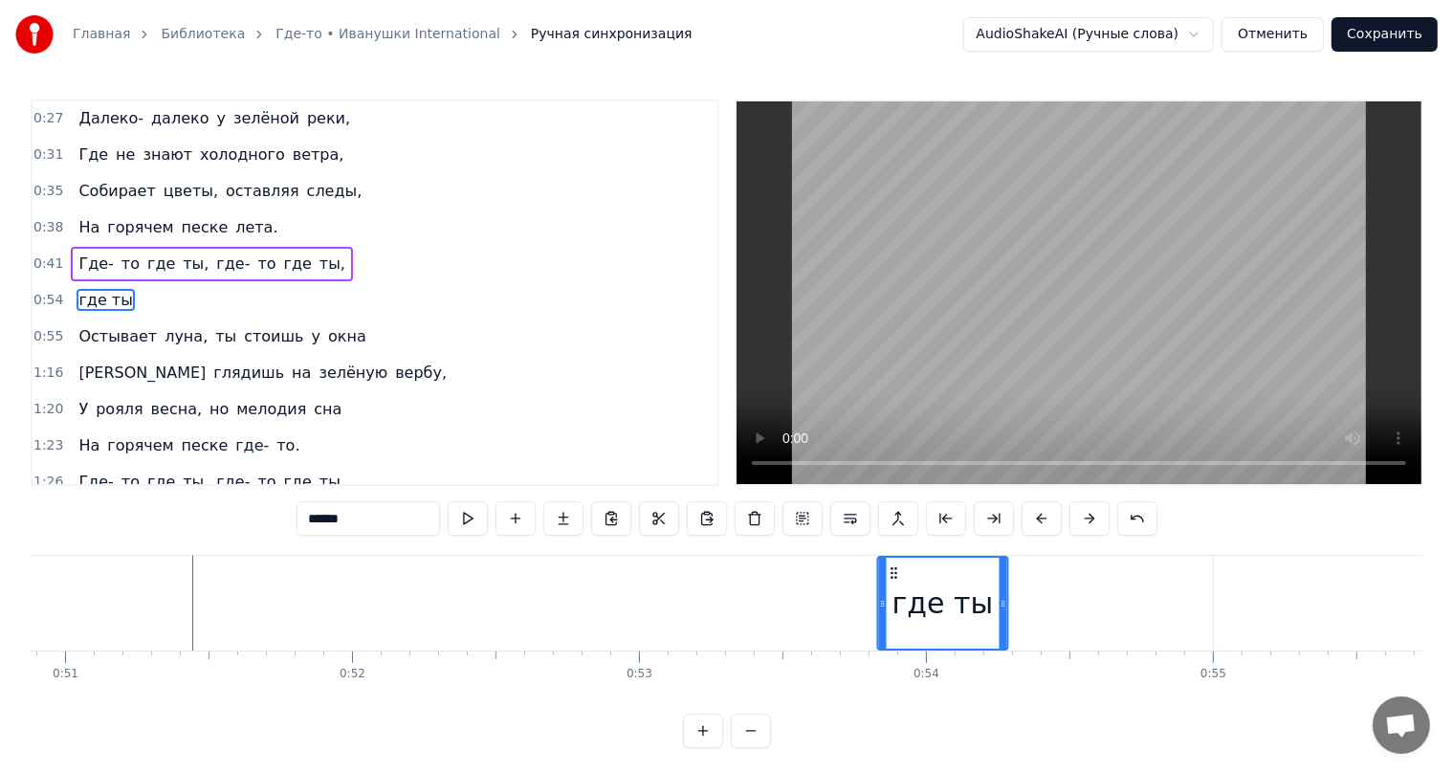
drag, startPoint x: 1055, startPoint y: 577, endPoint x: 888, endPoint y: 586, distance: 167.7
click at [888, 586] on div "где ты" at bounding box center [942, 603] width 128 height 91
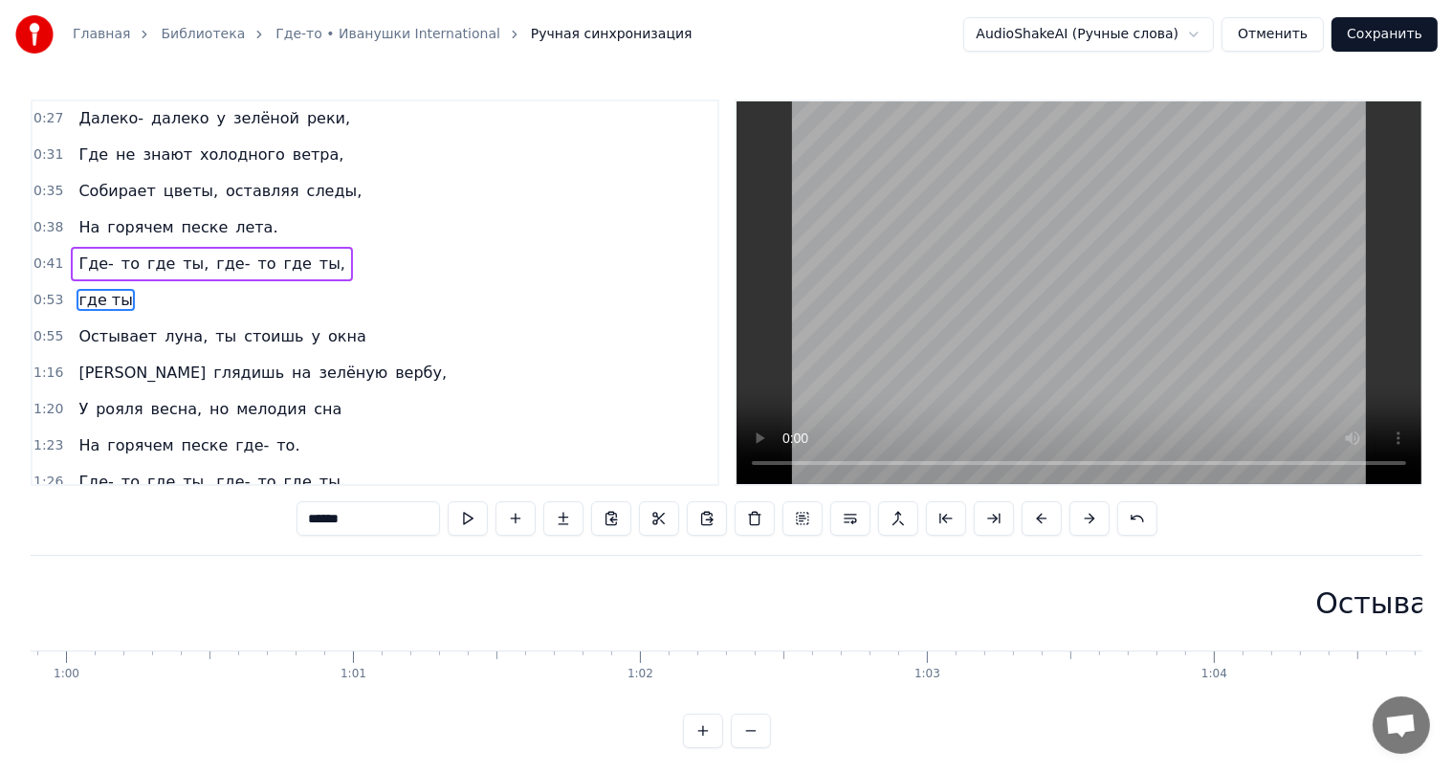
scroll to position [0, 17436]
click at [1109, 603] on div "Остывает" at bounding box center [1135, 603] width 146 height 43
type input "********"
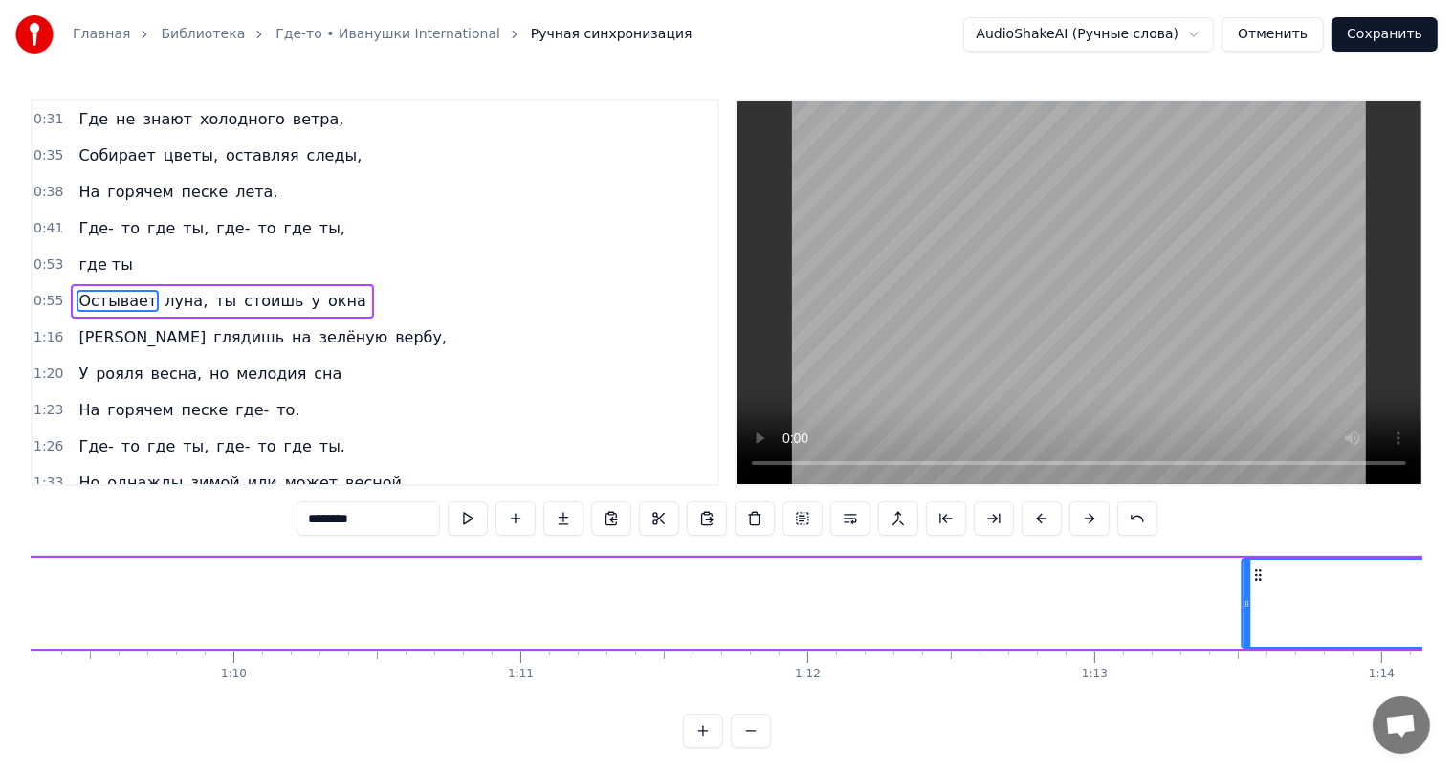
scroll to position [0, 19887]
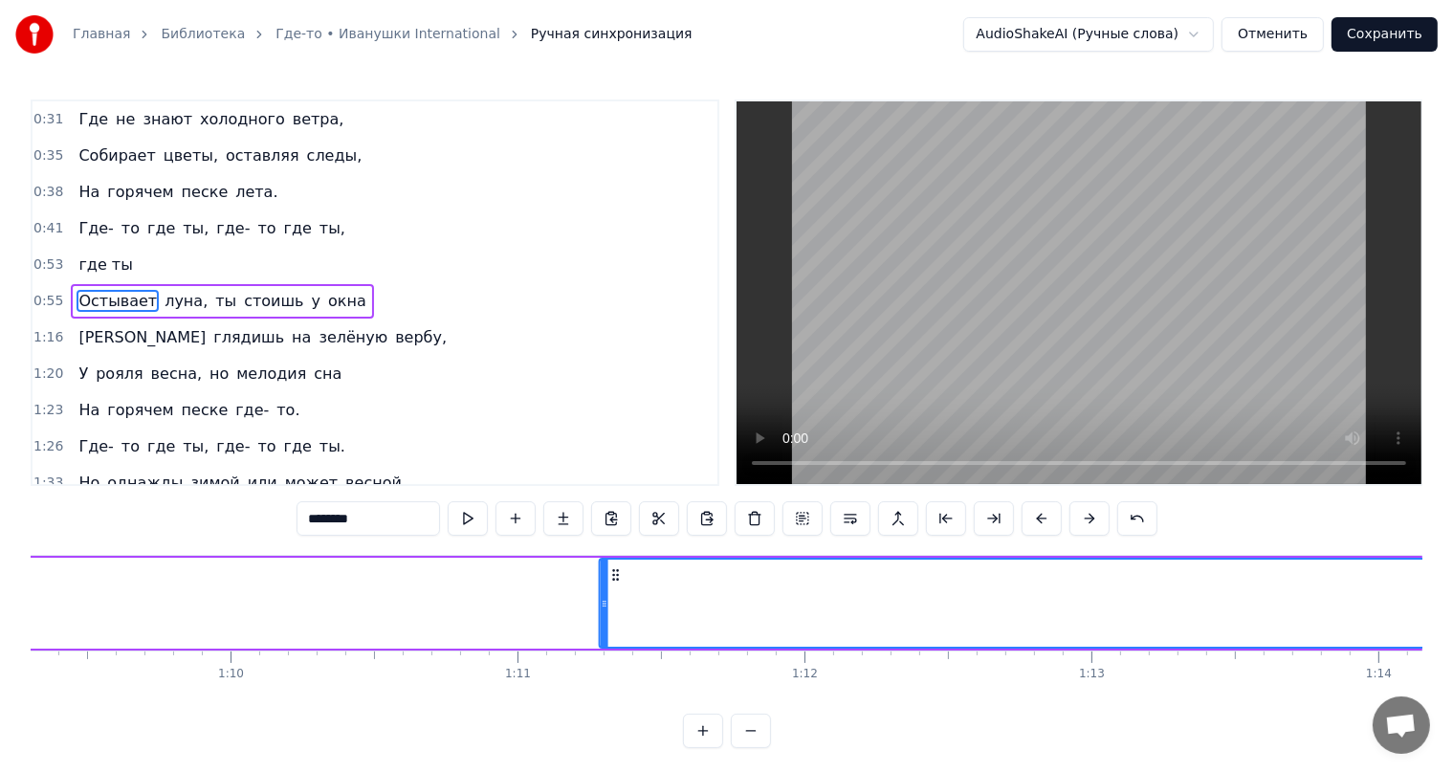
drag, startPoint x: 597, startPoint y: 572, endPoint x: 615, endPoint y: 585, distance: 22.6
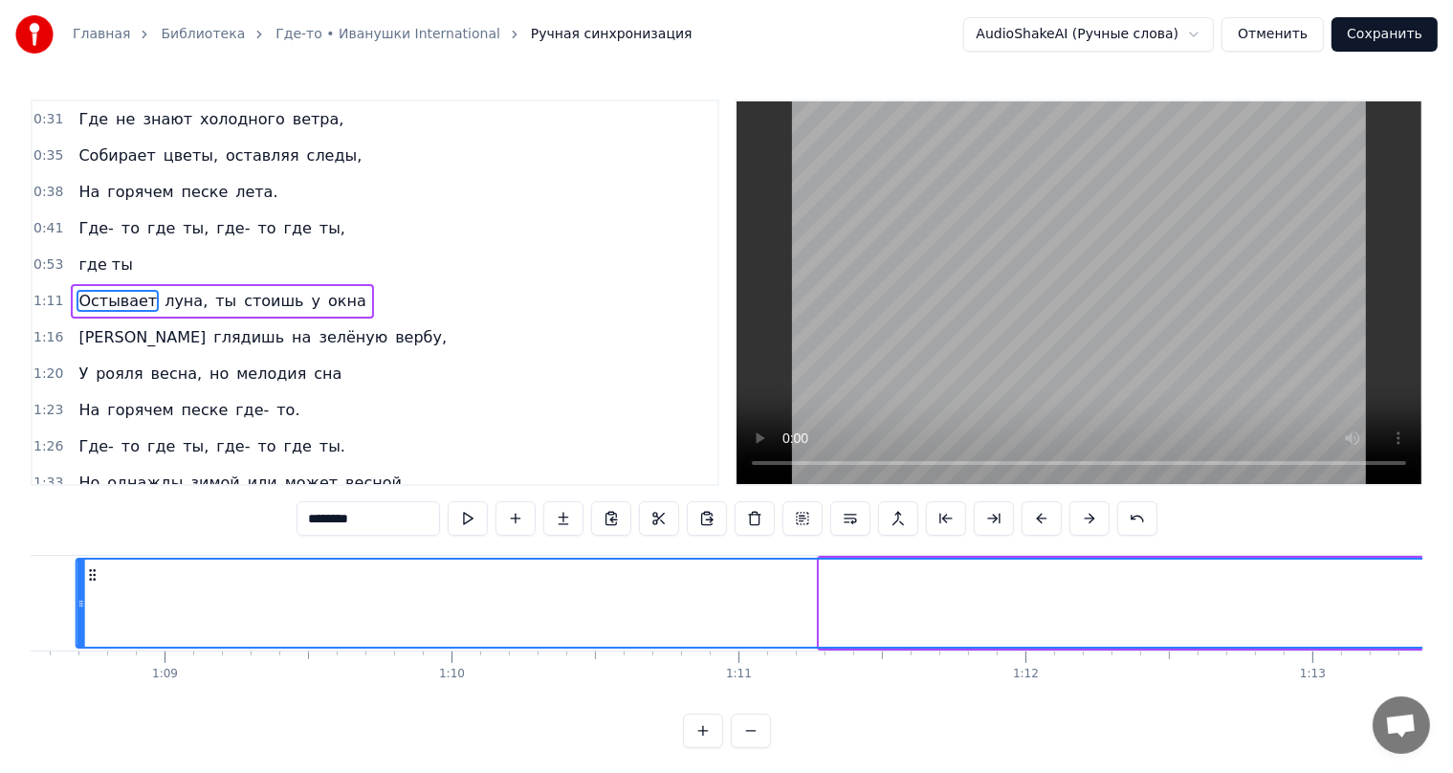
scroll to position [0, 19569]
drag, startPoint x: 333, startPoint y: 574, endPoint x: 69, endPoint y: 619, distance: 267.8
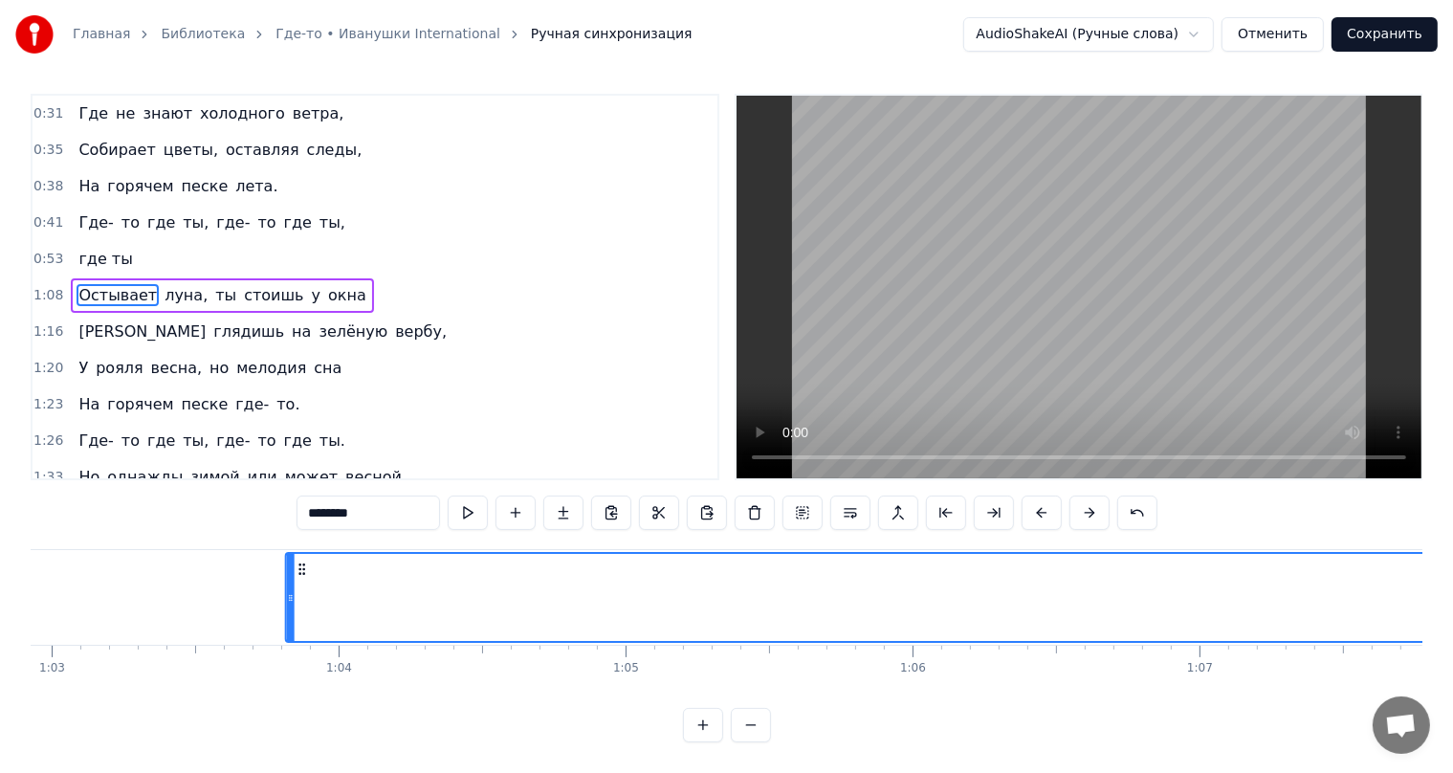
scroll to position [0, 18053]
drag, startPoint x: 469, startPoint y: 557, endPoint x: 338, endPoint y: 560, distance: 131.1
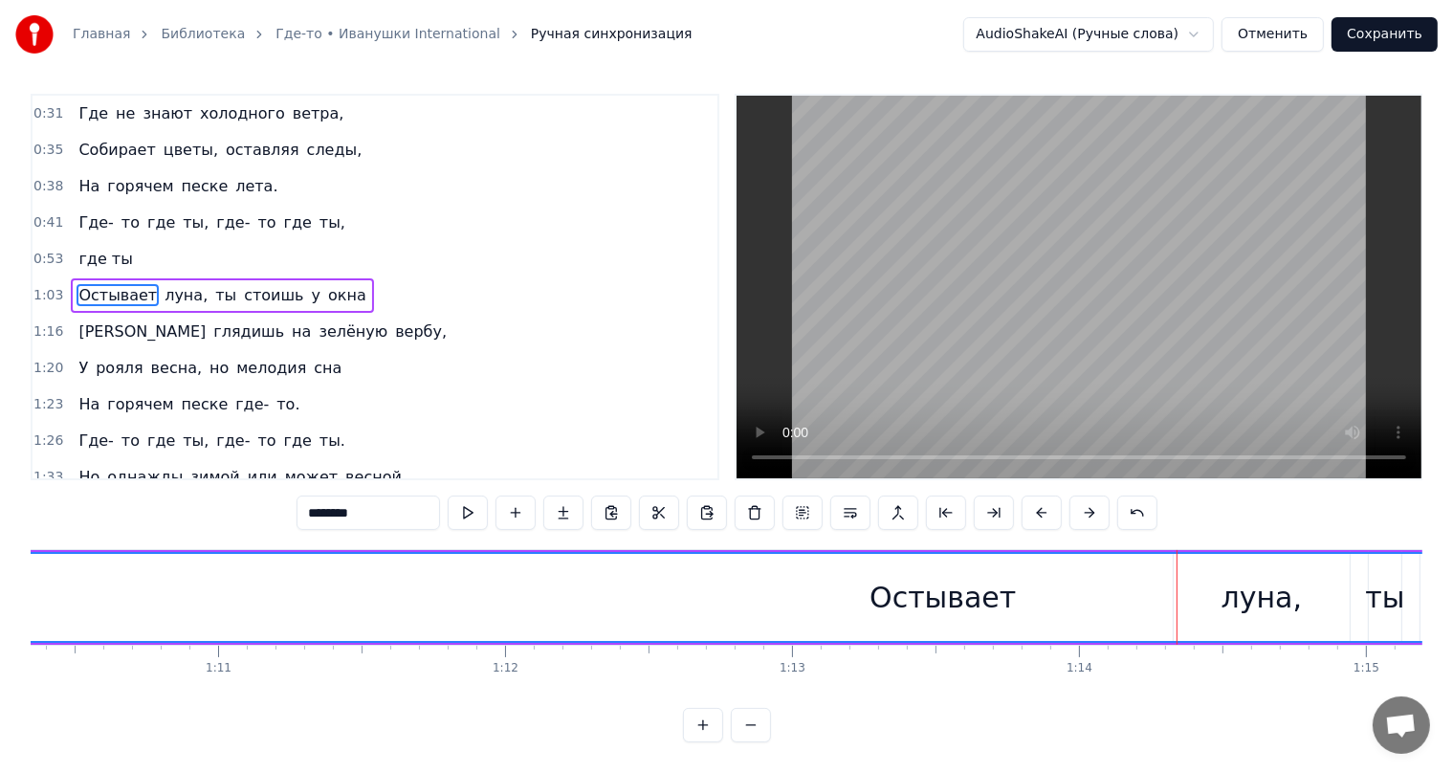
scroll to position [0, 20271]
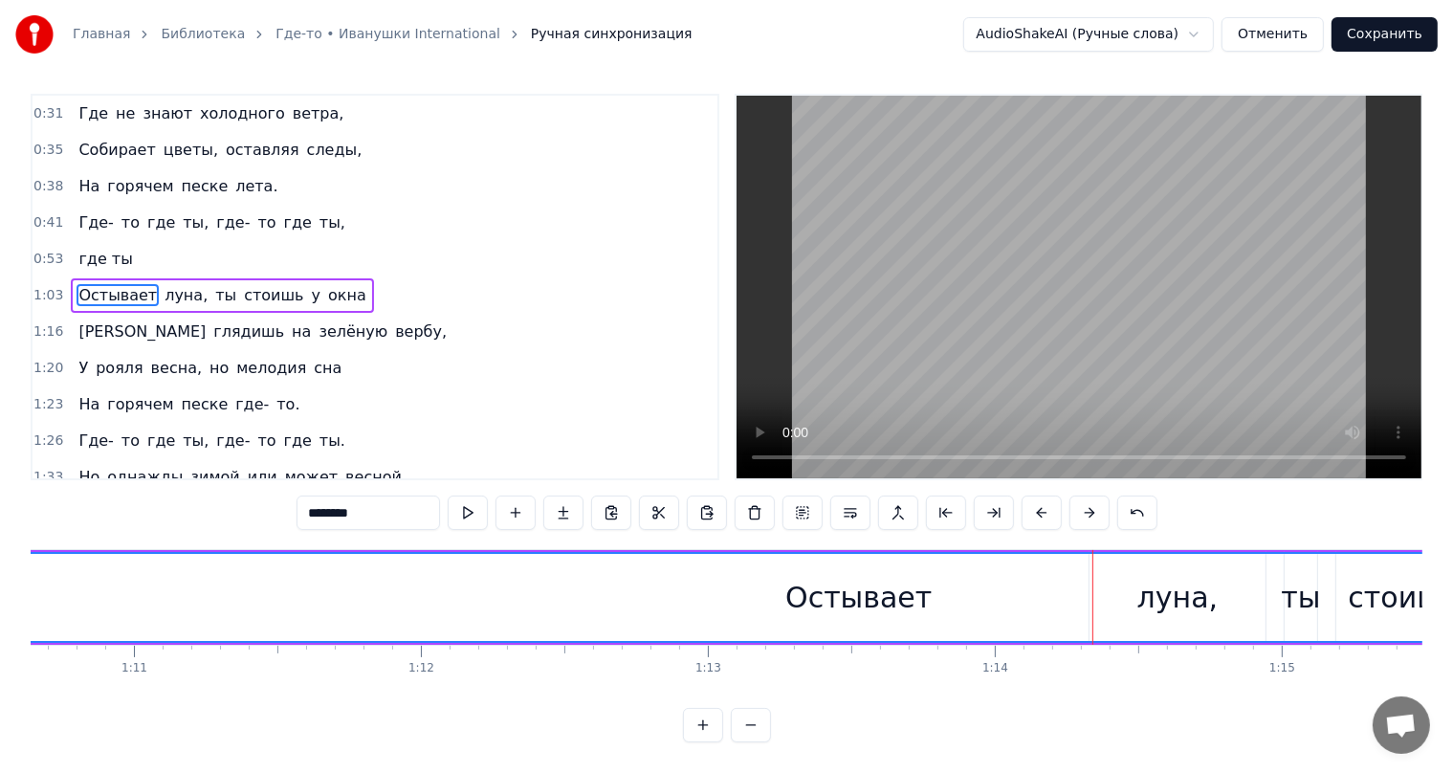
click at [814, 584] on div "Остывает" at bounding box center [858, 597] width 146 height 43
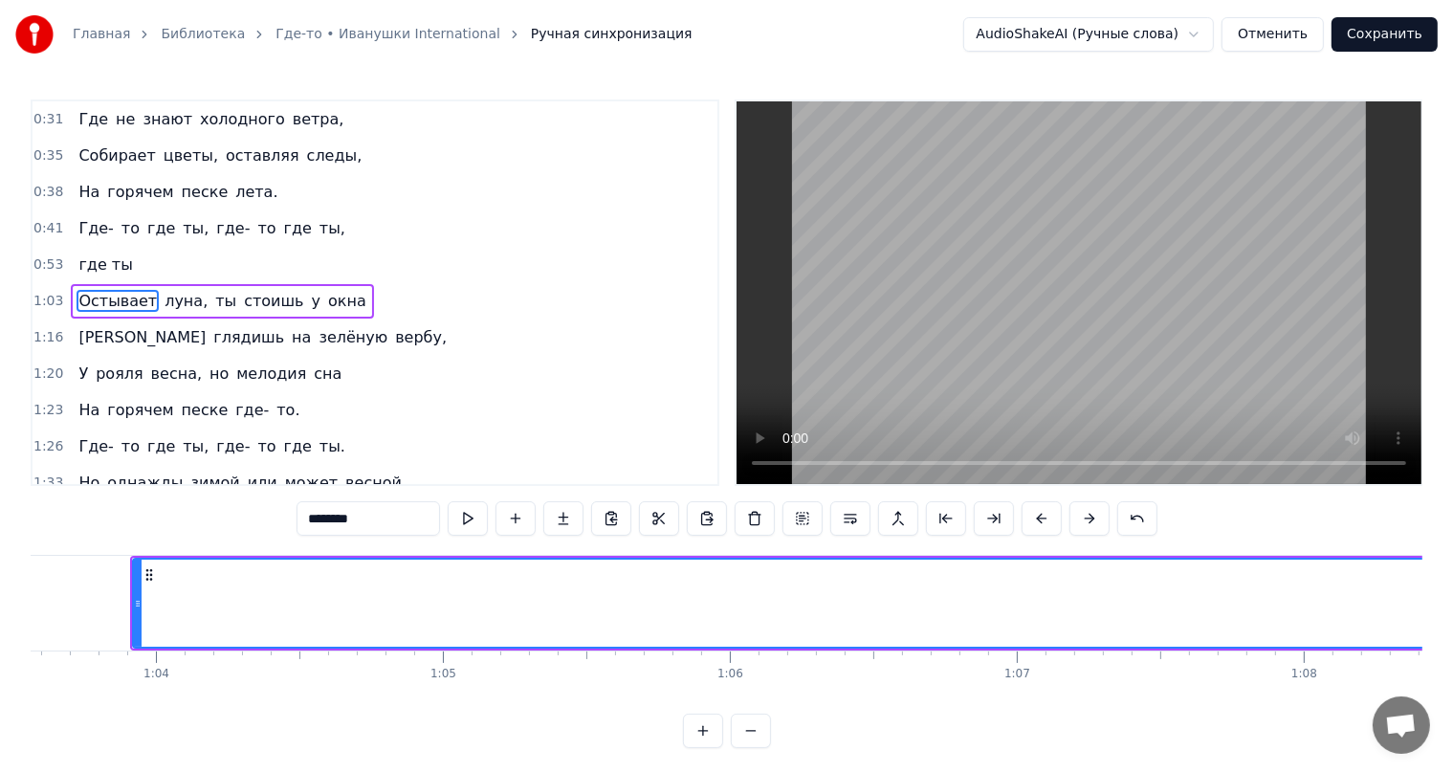
scroll to position [0, 18029]
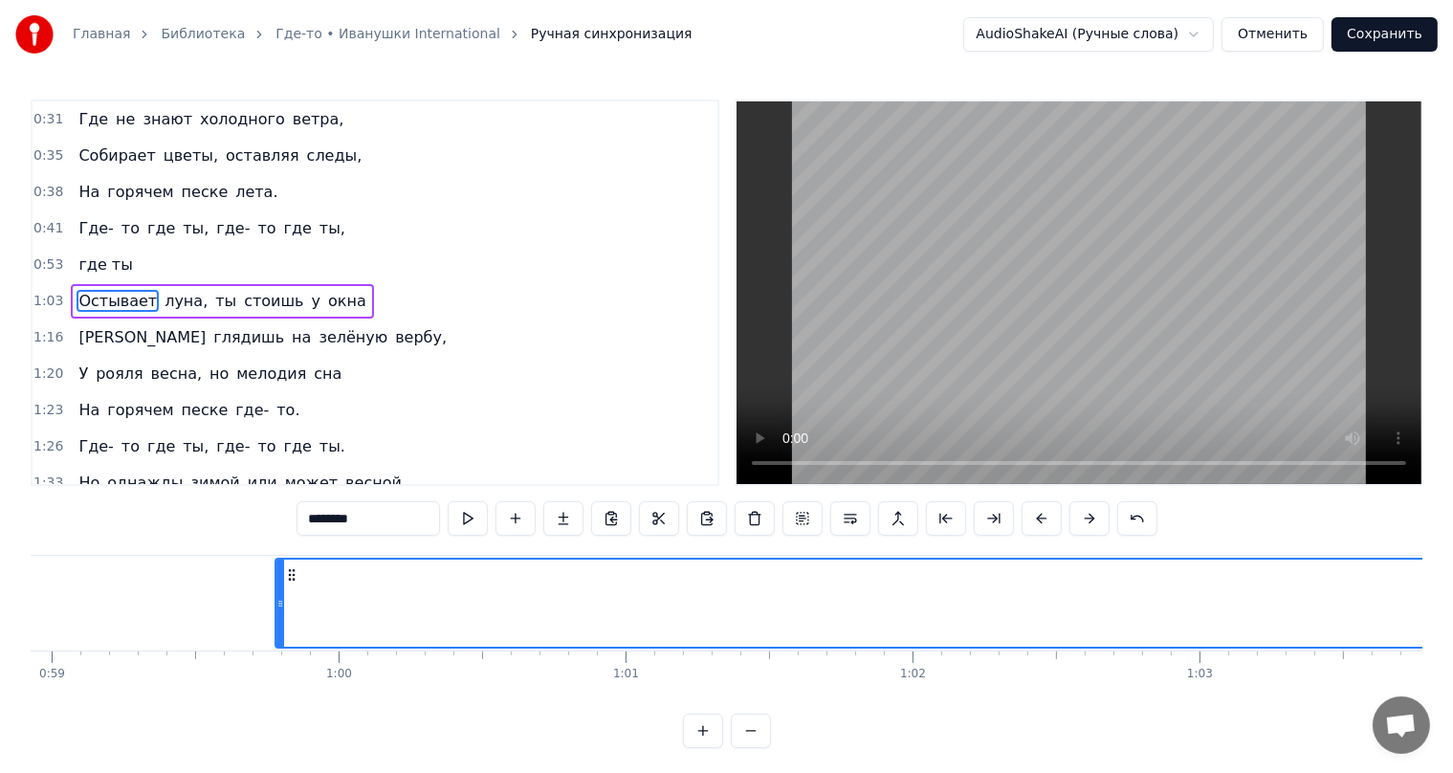
drag, startPoint x: 359, startPoint y: 573, endPoint x: 138, endPoint y: 578, distance: 221.0
click at [284, 578] on icon at bounding box center [291, 574] width 15 height 15
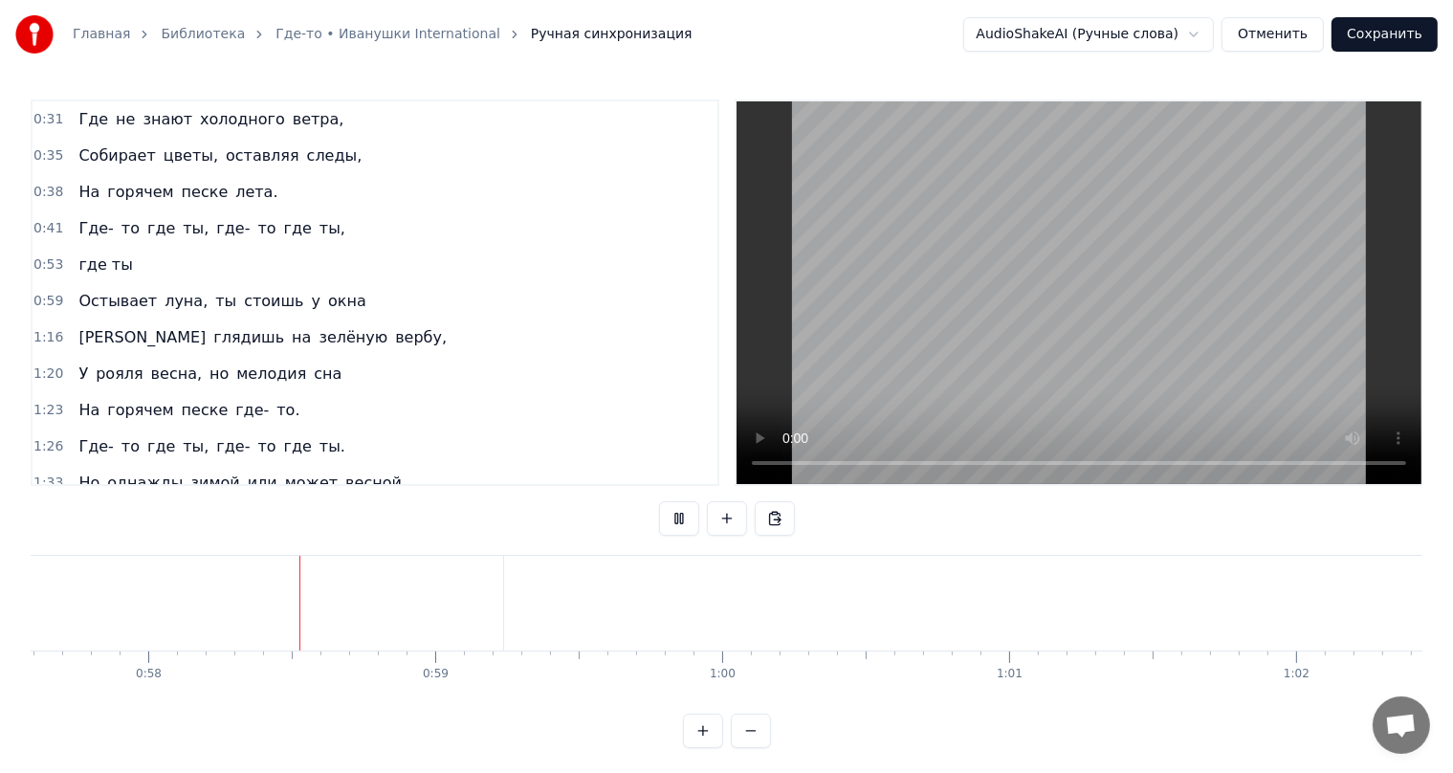
scroll to position [0, 16563]
click at [685, 524] on button at bounding box center [679, 518] width 40 height 34
click at [447, 585] on div "где ты" at bounding box center [391, 603] width 130 height 95
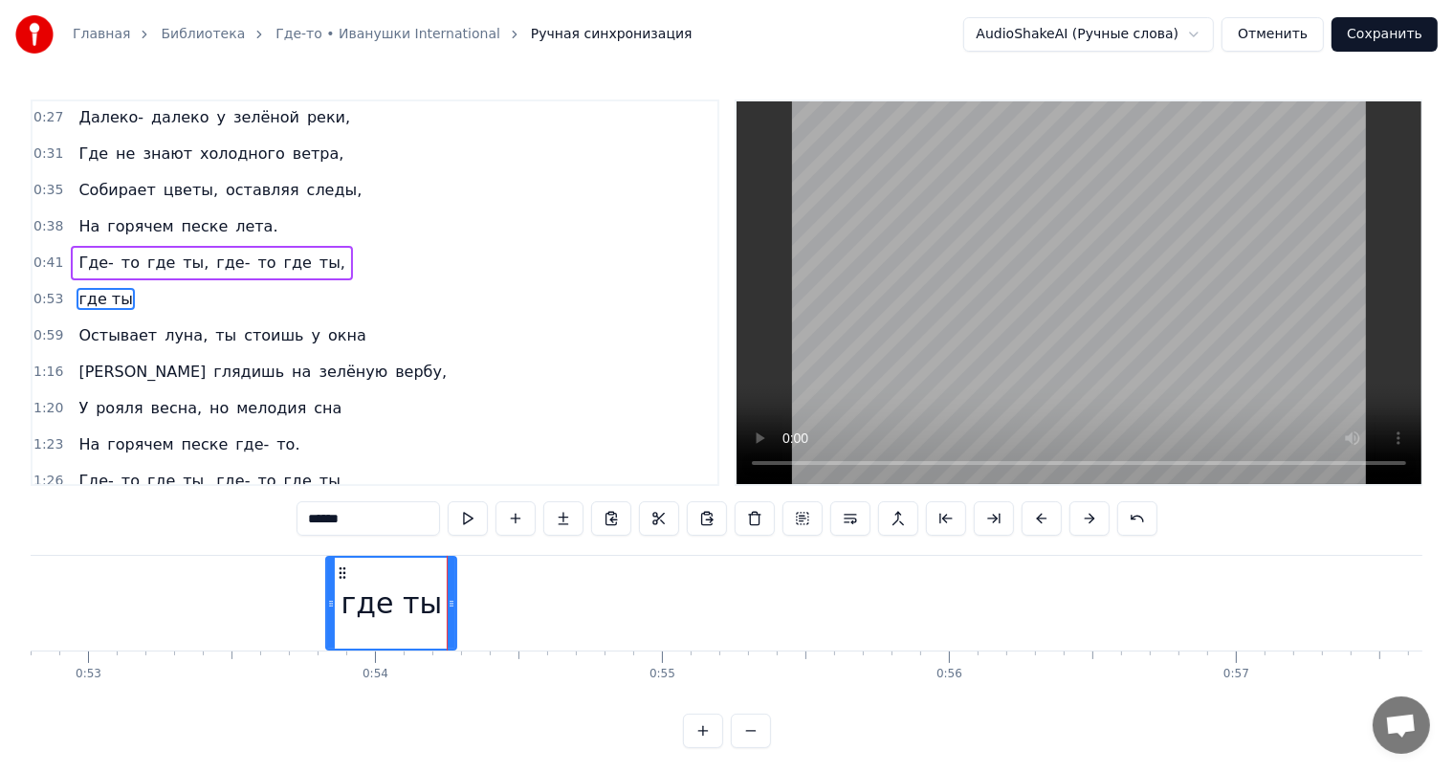
scroll to position [1, 0]
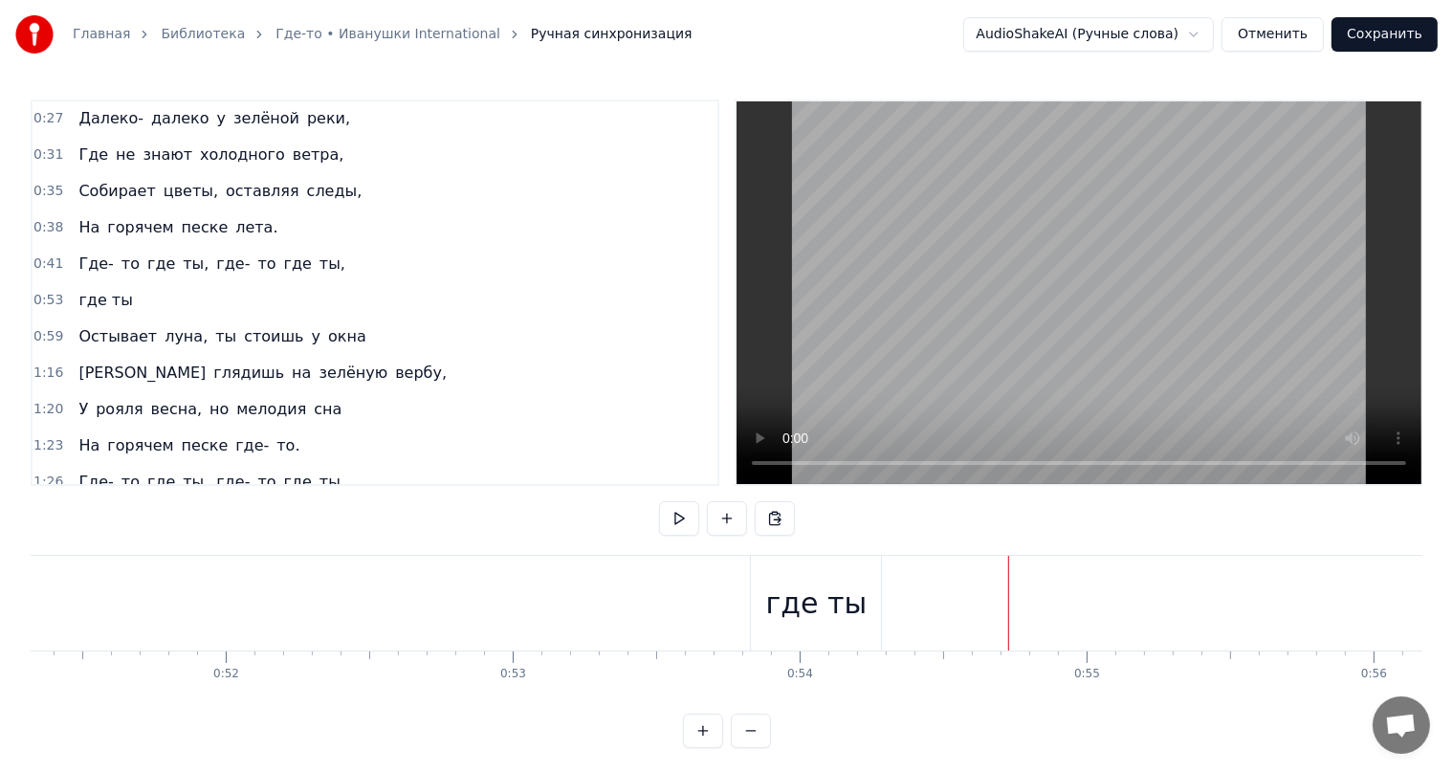
scroll to position [0, 14770]
click at [721, 570] on div "где ты" at bounding box center [773, 603] width 130 height 95
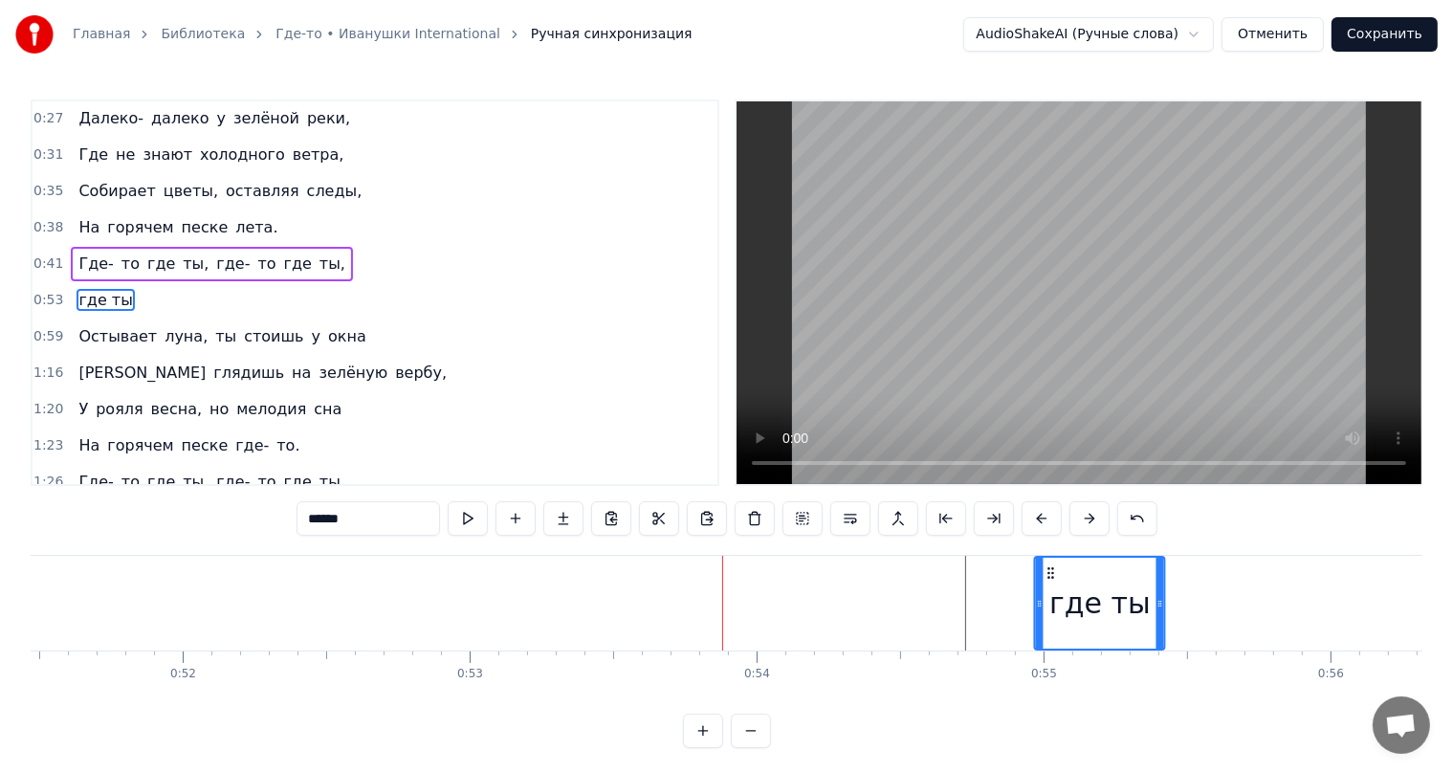
drag, startPoint x: 729, startPoint y: 574, endPoint x: 1056, endPoint y: 568, distance: 327.2
click at [1056, 568] on icon at bounding box center [1051, 572] width 15 height 15
drag, startPoint x: 723, startPoint y: 592, endPoint x: 615, endPoint y: 593, distance: 108.1
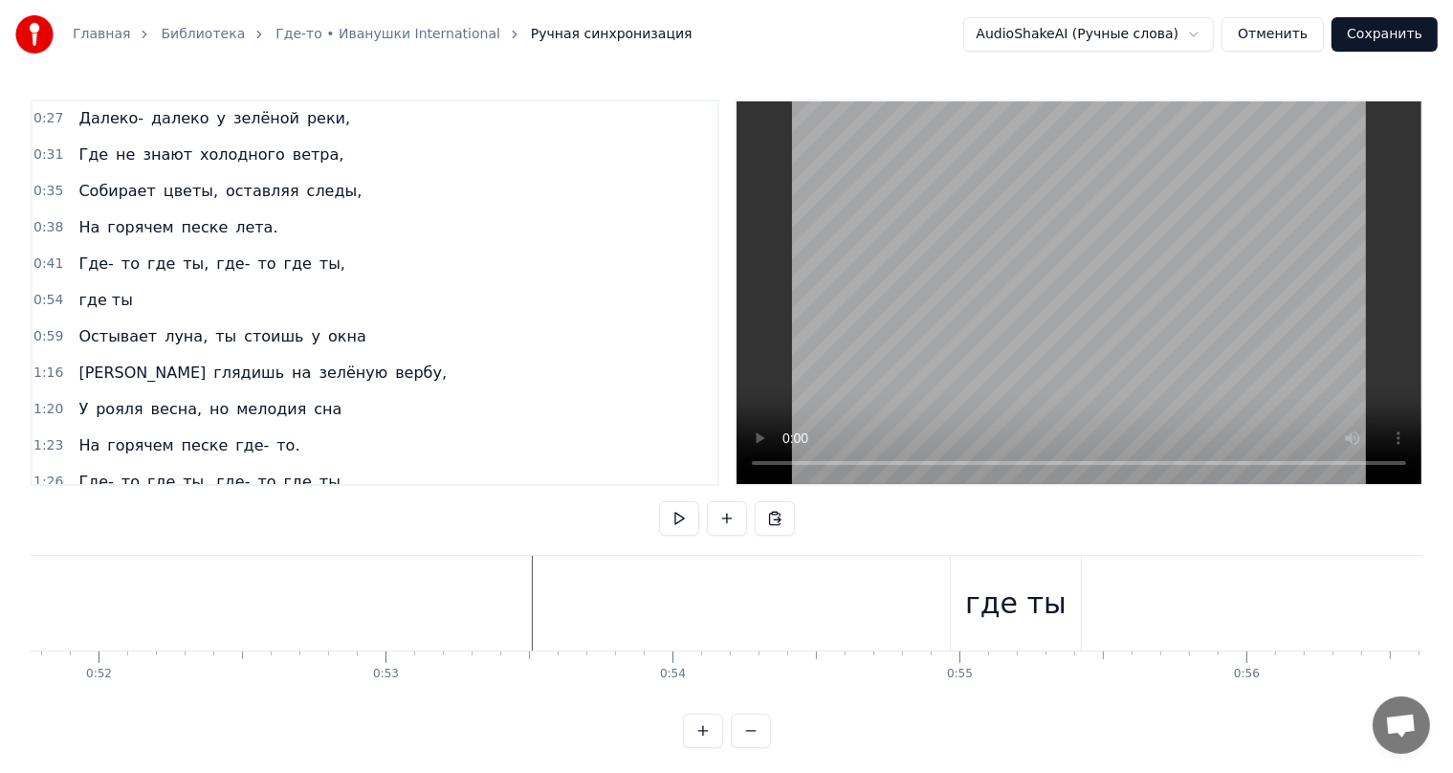
scroll to position [0, 15194]
click at [671, 605] on div "где ты" at bounding box center [676, 603] width 101 height 43
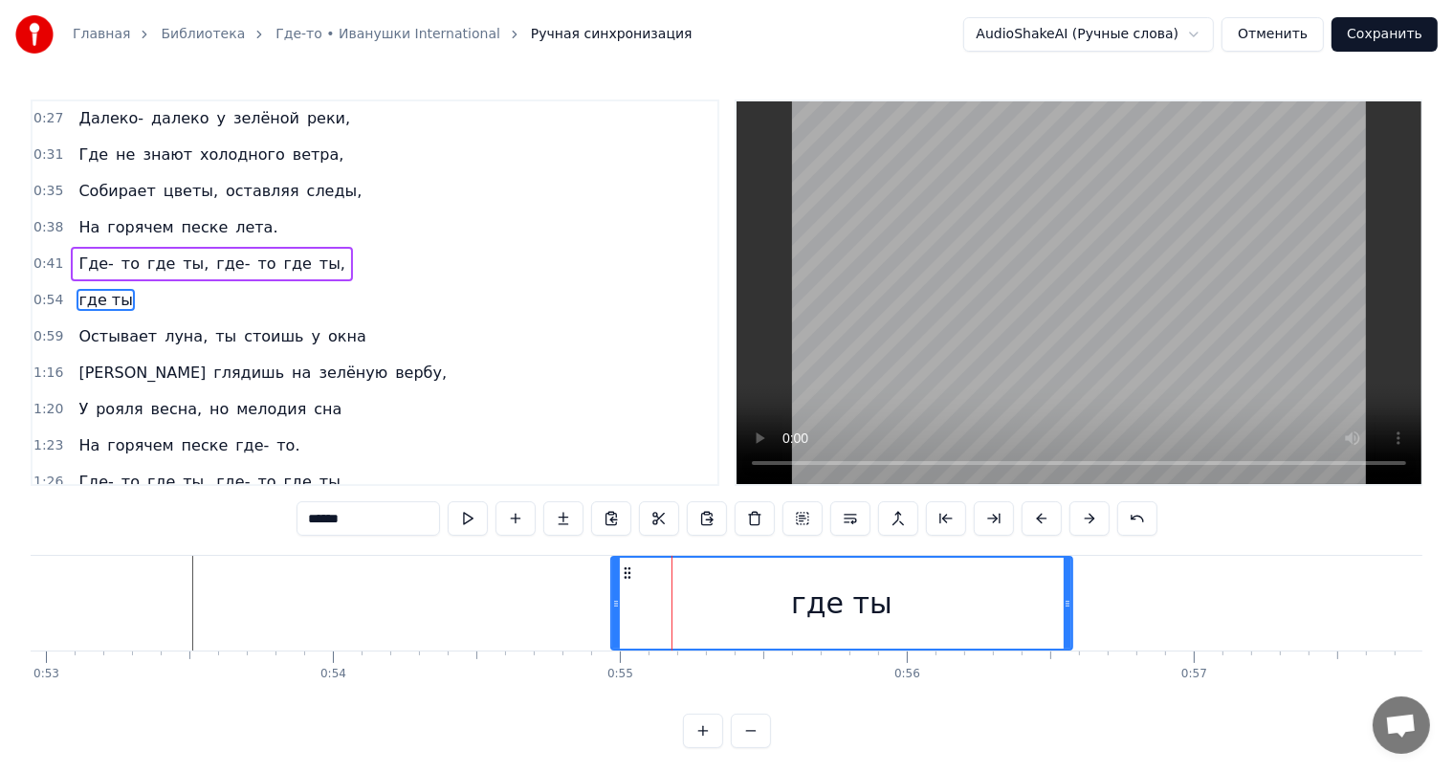
drag, startPoint x: 737, startPoint y: 585, endPoint x: 960, endPoint y: 610, distance: 225.2
click at [1067, 574] on div at bounding box center [1068, 603] width 8 height 91
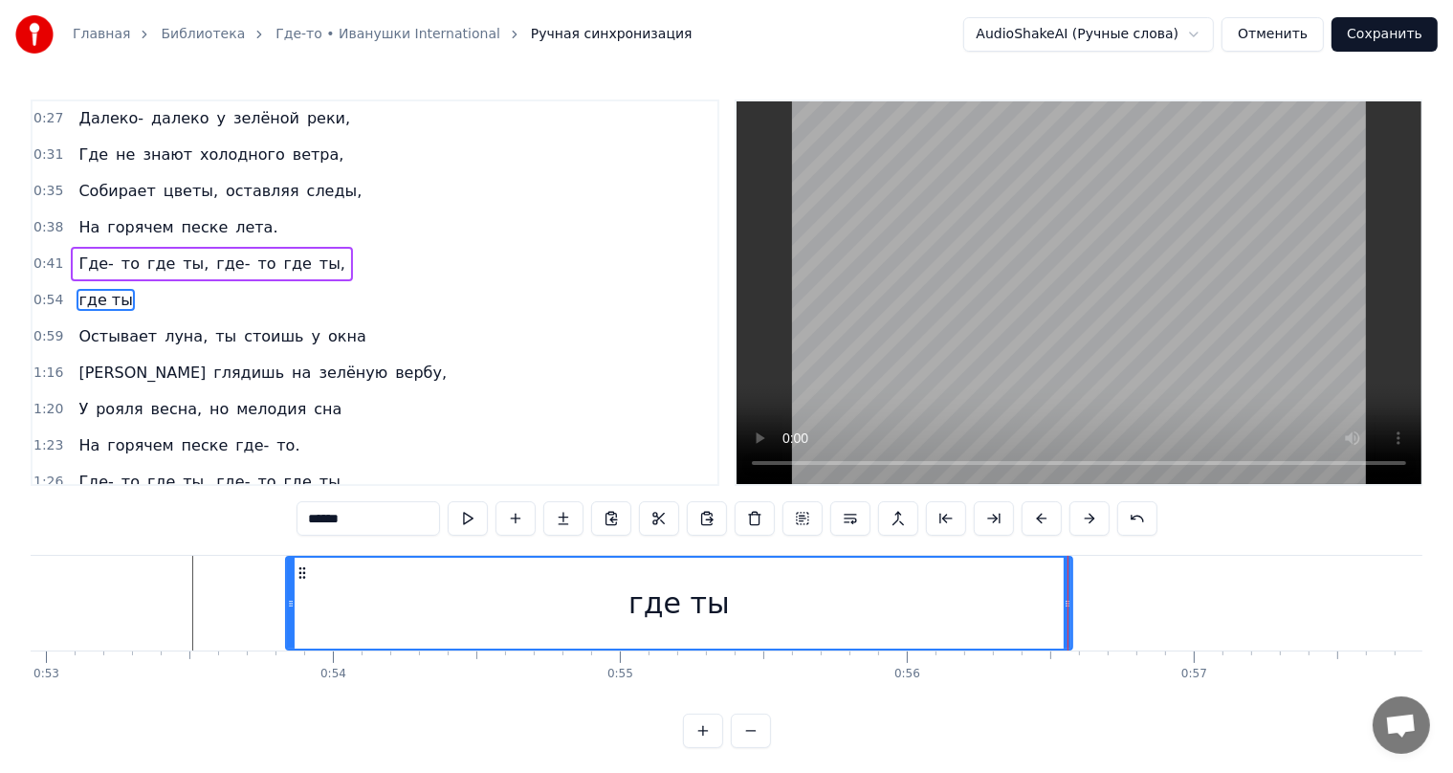
drag, startPoint x: 615, startPoint y: 585, endPoint x: 311, endPoint y: 613, distance: 305.4
click at [292, 618] on div at bounding box center [291, 603] width 8 height 91
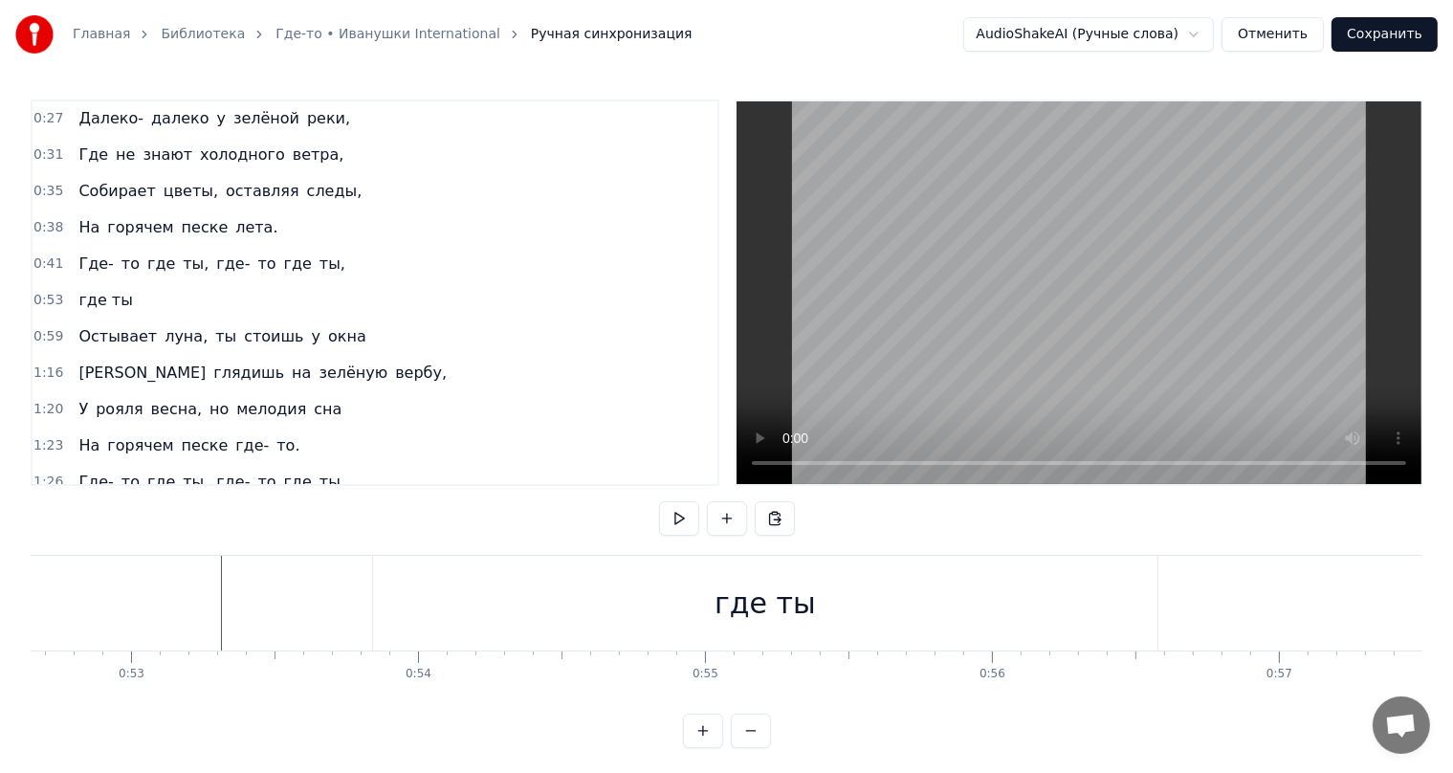
scroll to position [0, 15362]
click at [537, 621] on div "где ты" at bounding box center [511, 603] width 101 height 43
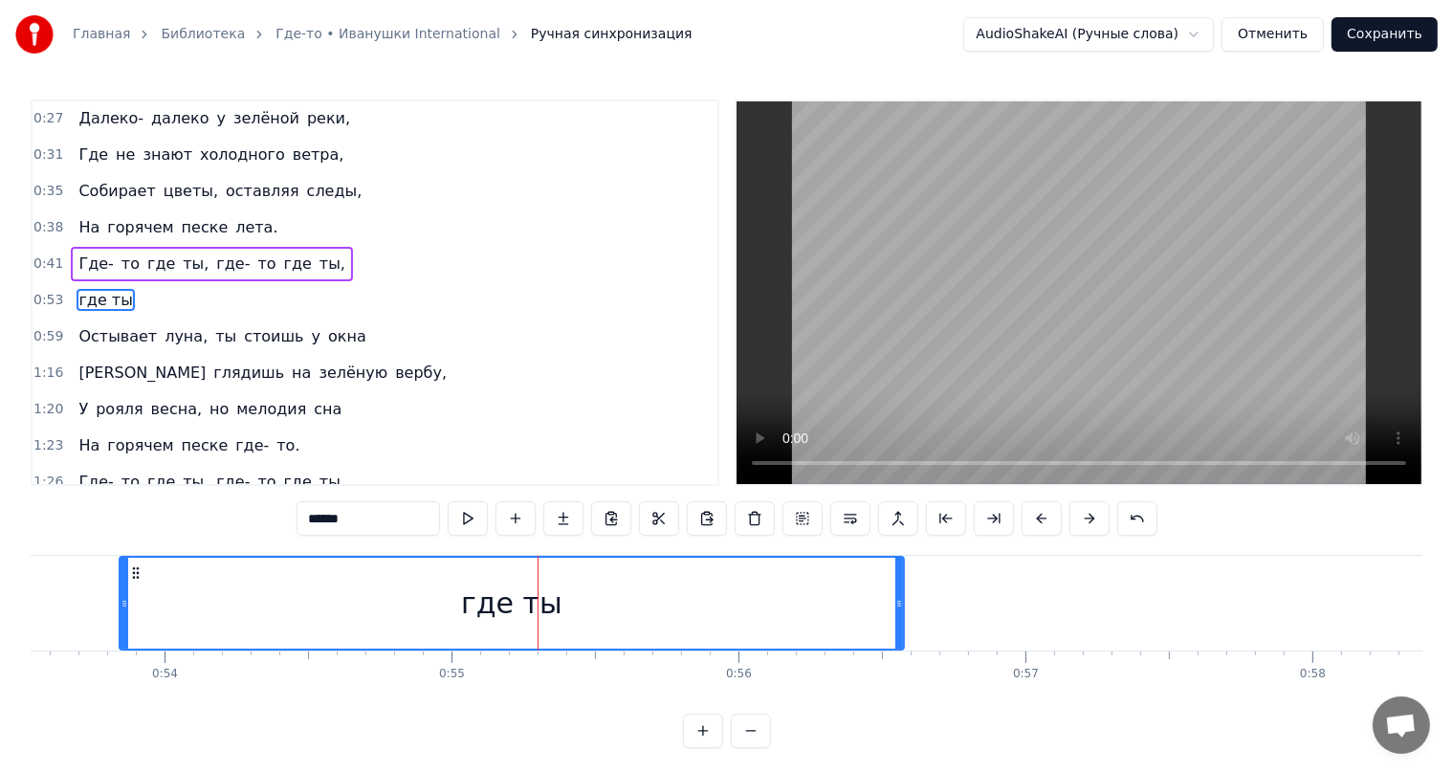
drag, startPoint x: 547, startPoint y: 606, endPoint x: 582, endPoint y: 605, distance: 34.5
click at [582, 605] on div "где ты" at bounding box center [512, 603] width 782 height 91
drag, startPoint x: 476, startPoint y: 605, endPoint x: 450, endPoint y: 608, distance: 26.9
click at [450, 608] on div "где ты" at bounding box center [512, 603] width 782 height 91
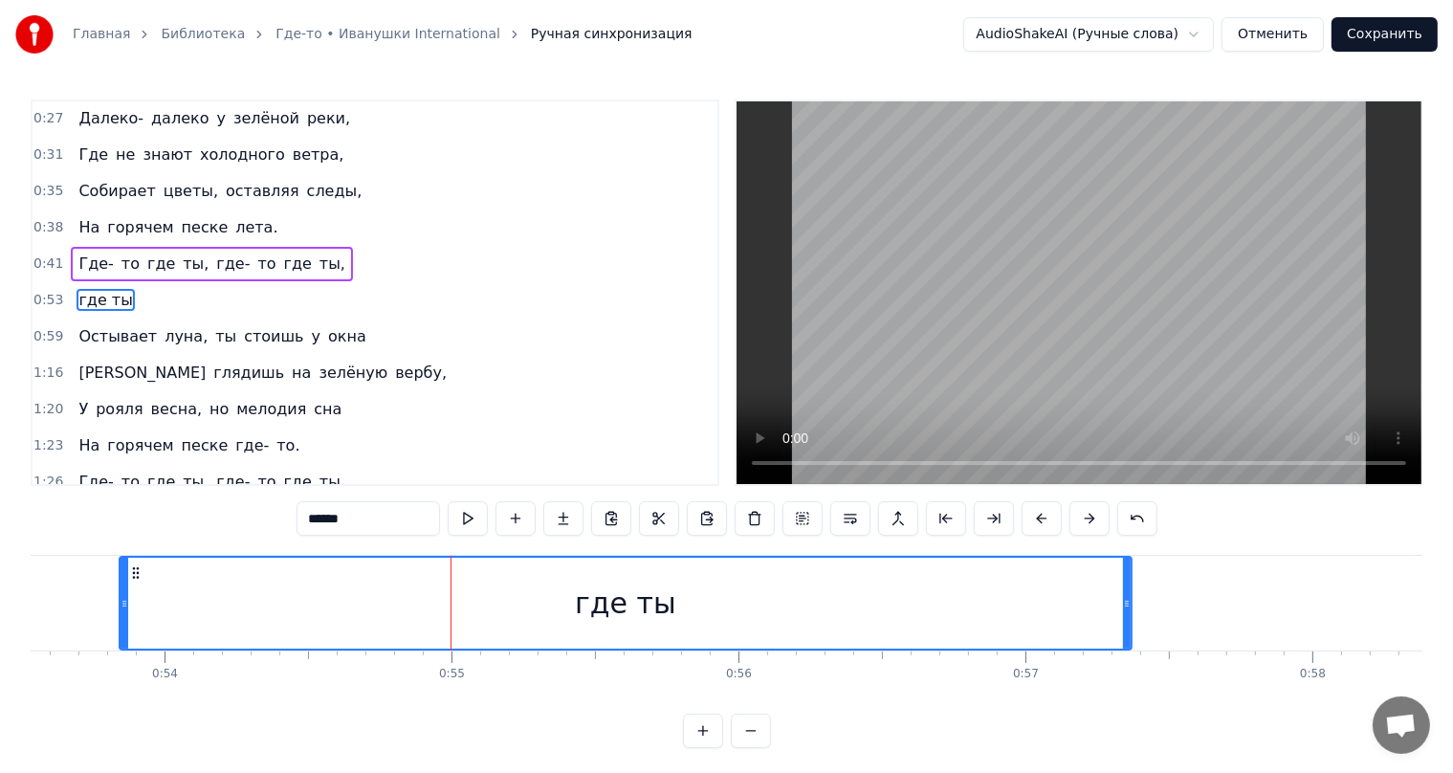
drag, startPoint x: 900, startPoint y: 606, endPoint x: 1128, endPoint y: 539, distance: 237.6
click at [1128, 539] on div "0:27 Далеко- далеко у зелёной реки, 0:31 Где не знают холодного ветра, 0:35 Соб…" at bounding box center [727, 423] width 1392 height 649
drag, startPoint x: 448, startPoint y: 593, endPoint x: 303, endPoint y: 592, distance: 144.4
click at [277, 594] on div "где ты" at bounding box center [626, 603] width 1010 height 91
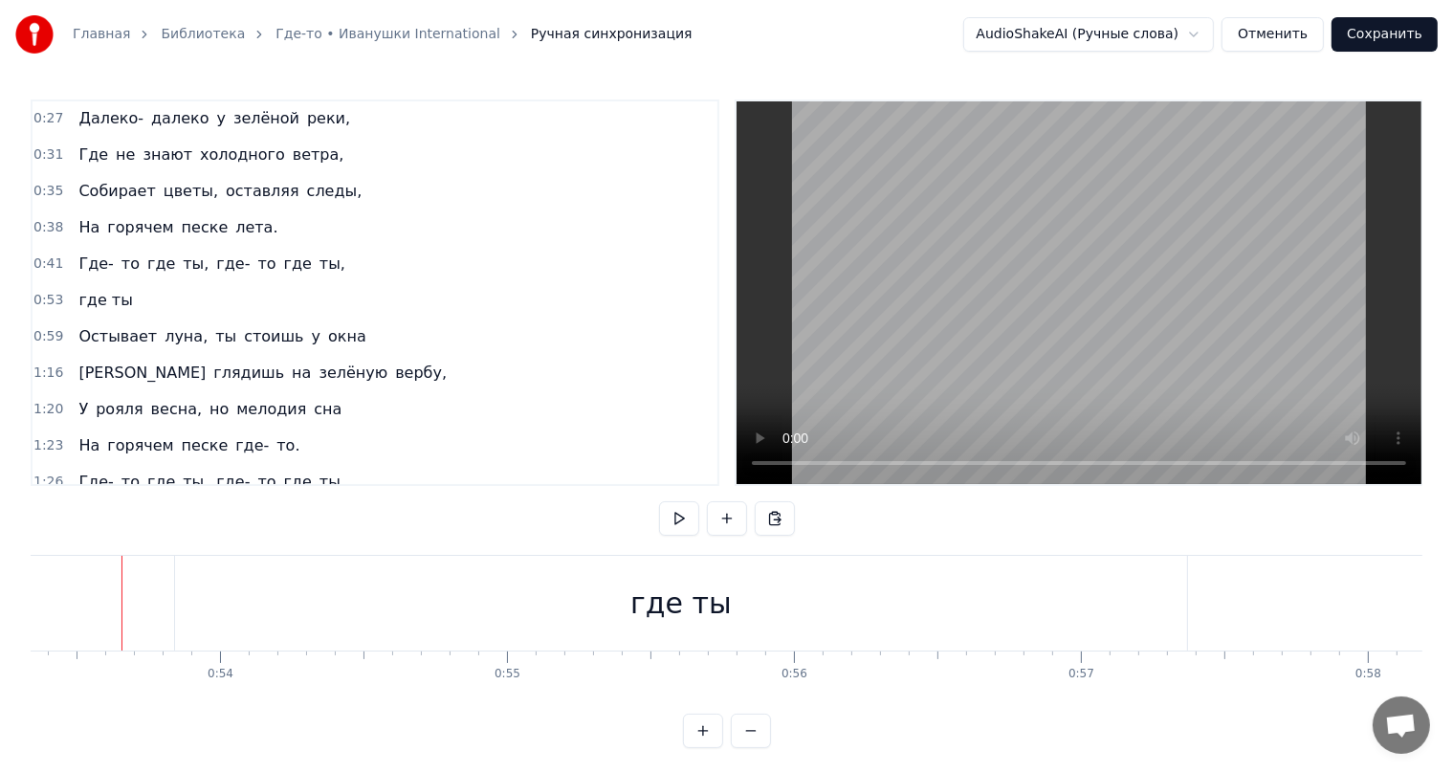
scroll to position [0, 15301]
drag, startPoint x: 344, startPoint y: 719, endPoint x: 335, endPoint y: 706, distance: 16.5
click at [330, 709] on div "0:27 Далеко- далеко у зелёной реки, 0:31 Где не знают холодного ветра, 0:35 Соб…" at bounding box center [727, 423] width 1392 height 649
click at [151, 575] on div "ты," at bounding box center [258, 603] width 216 height 95
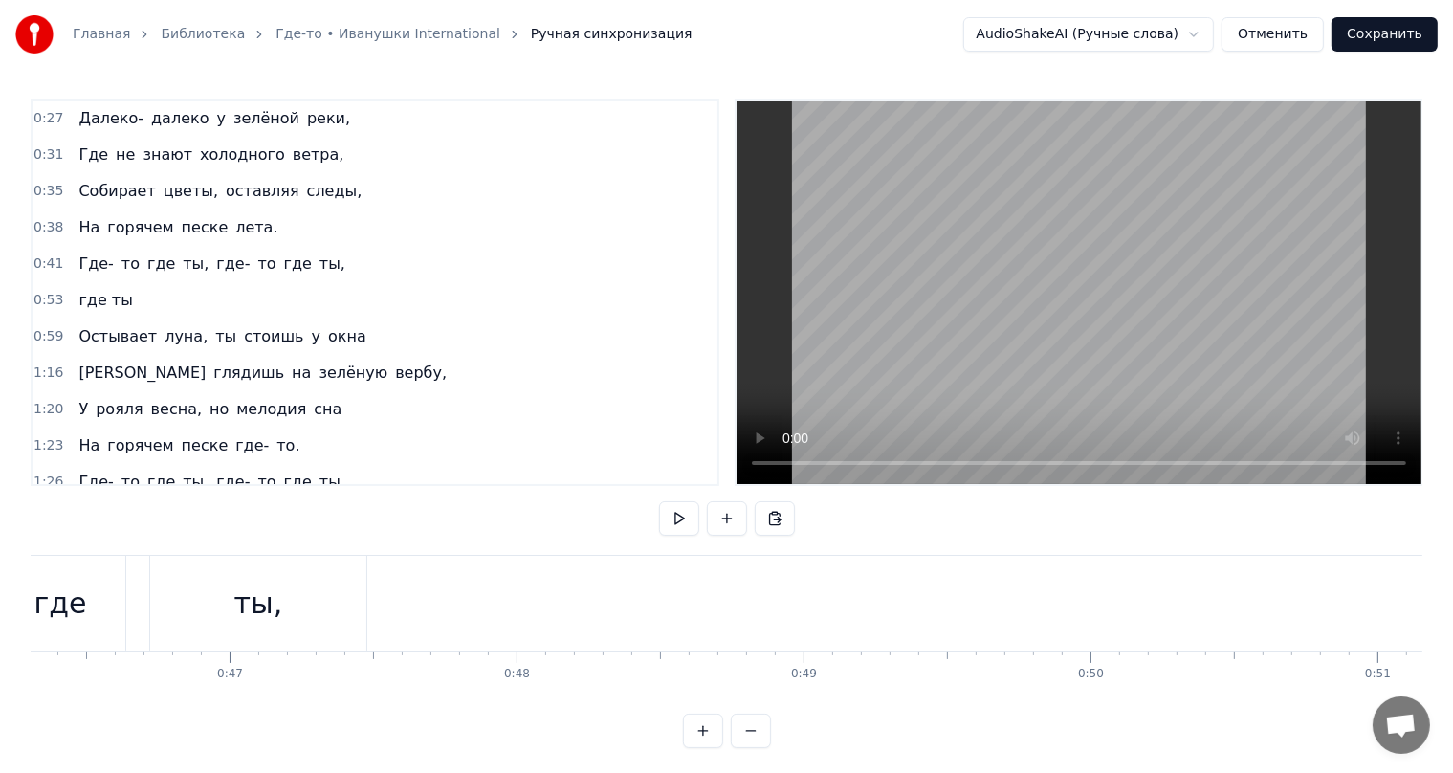
scroll to position [0, 0]
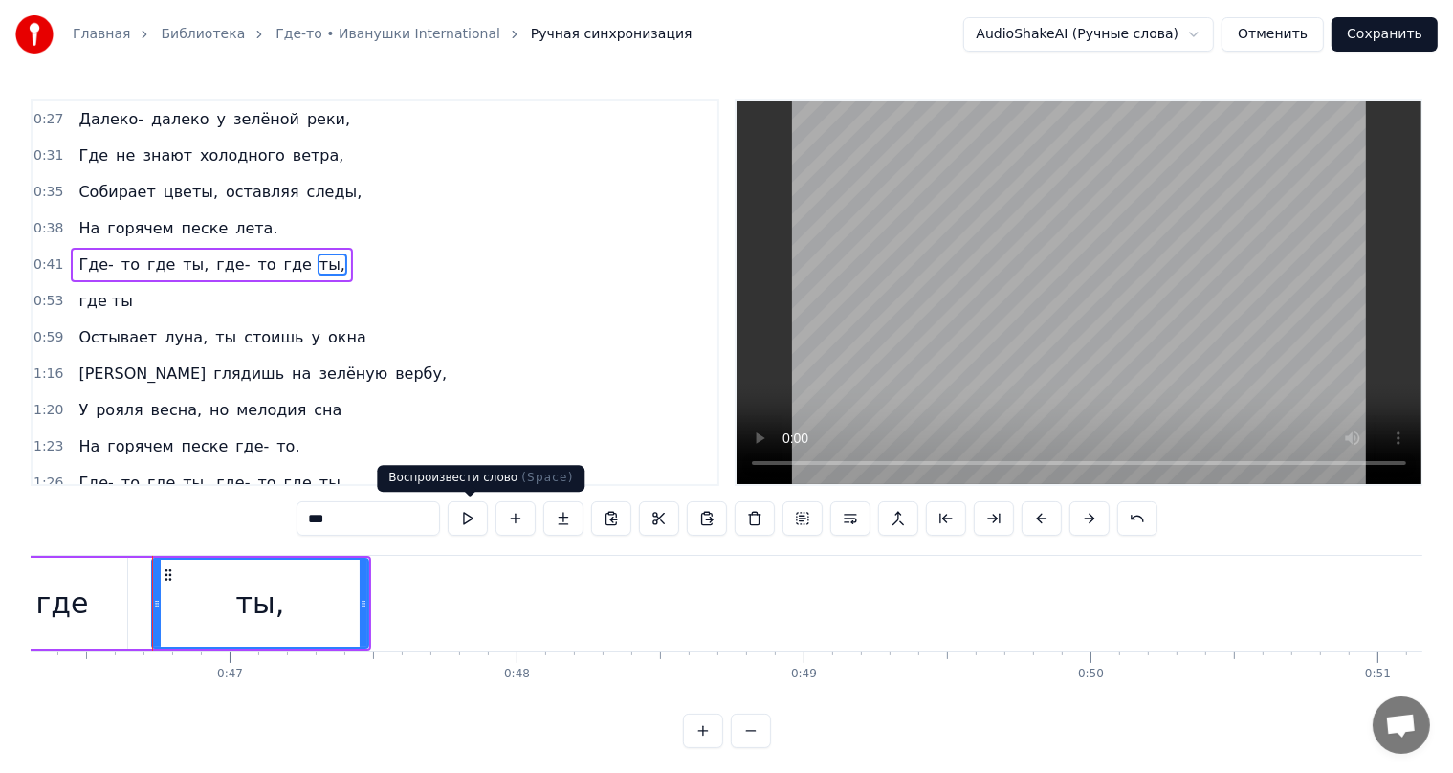
click at [471, 513] on button at bounding box center [468, 518] width 40 height 34
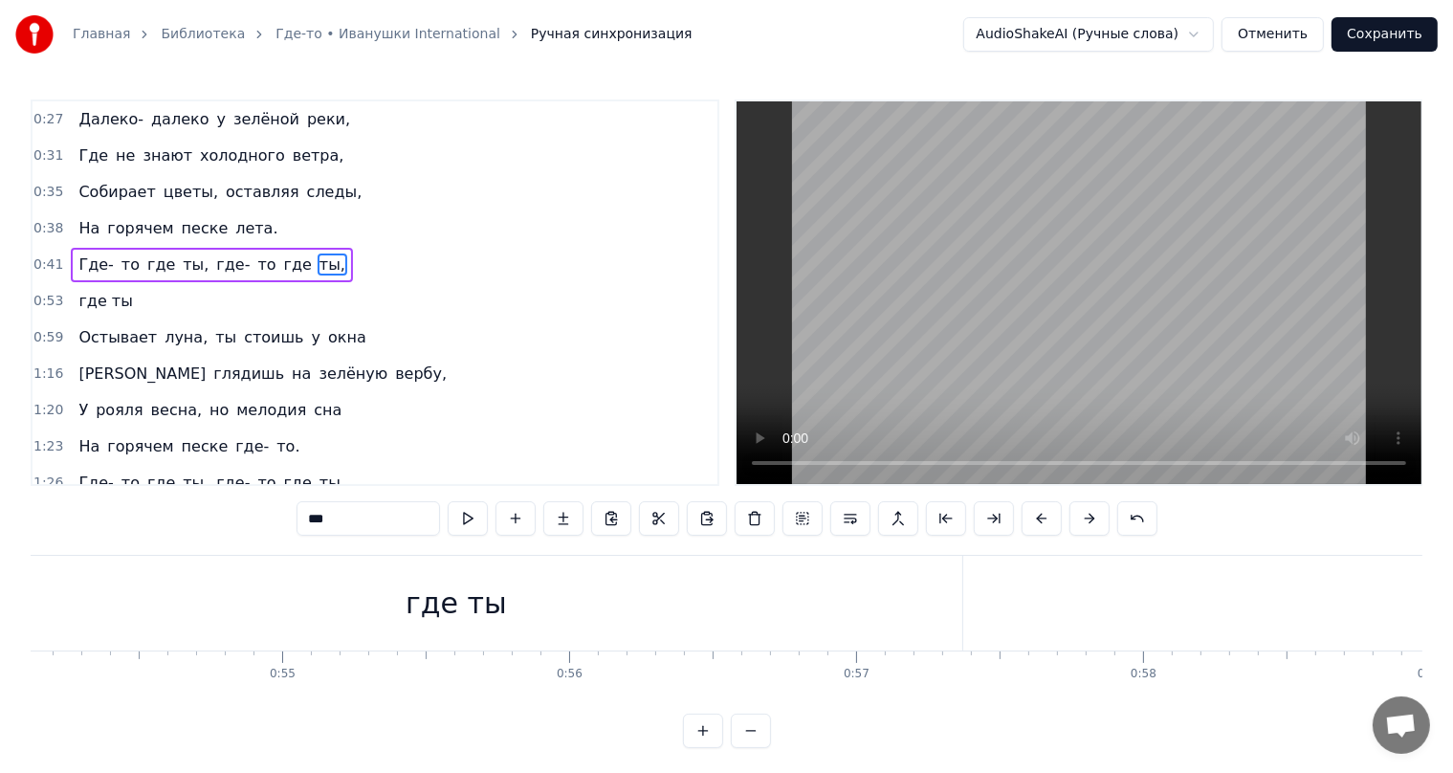
scroll to position [0, 15404]
click at [563, 604] on div "где ты" at bounding box center [583, 603] width 101 height 43
type input "******"
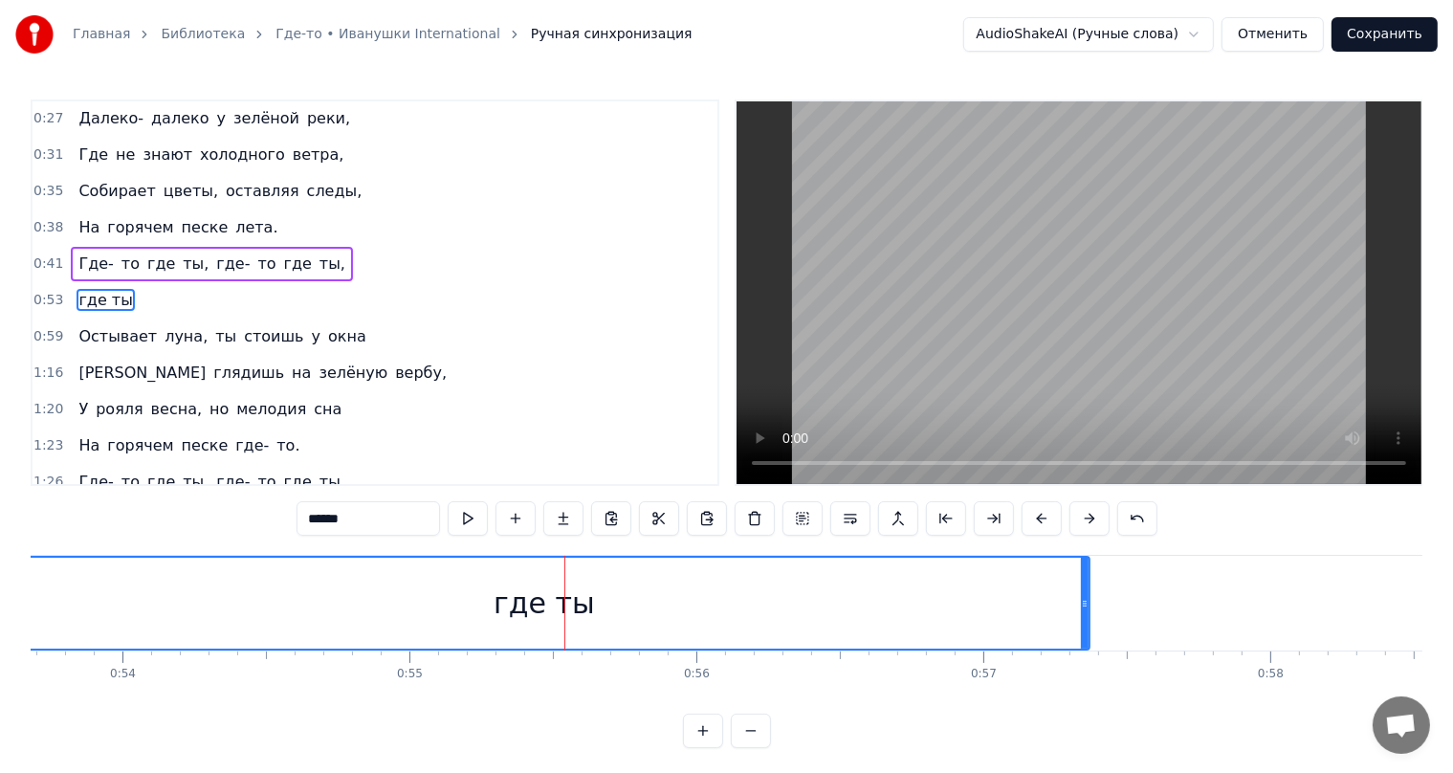
drag, startPoint x: 78, startPoint y: 570, endPoint x: 32, endPoint y: 574, distance: 47.0
click at [2, 570] on div "Главная Библиотека Где-то • Иванушки International Ручная синхронизация AudioSh…" at bounding box center [726, 374] width 1453 height 748
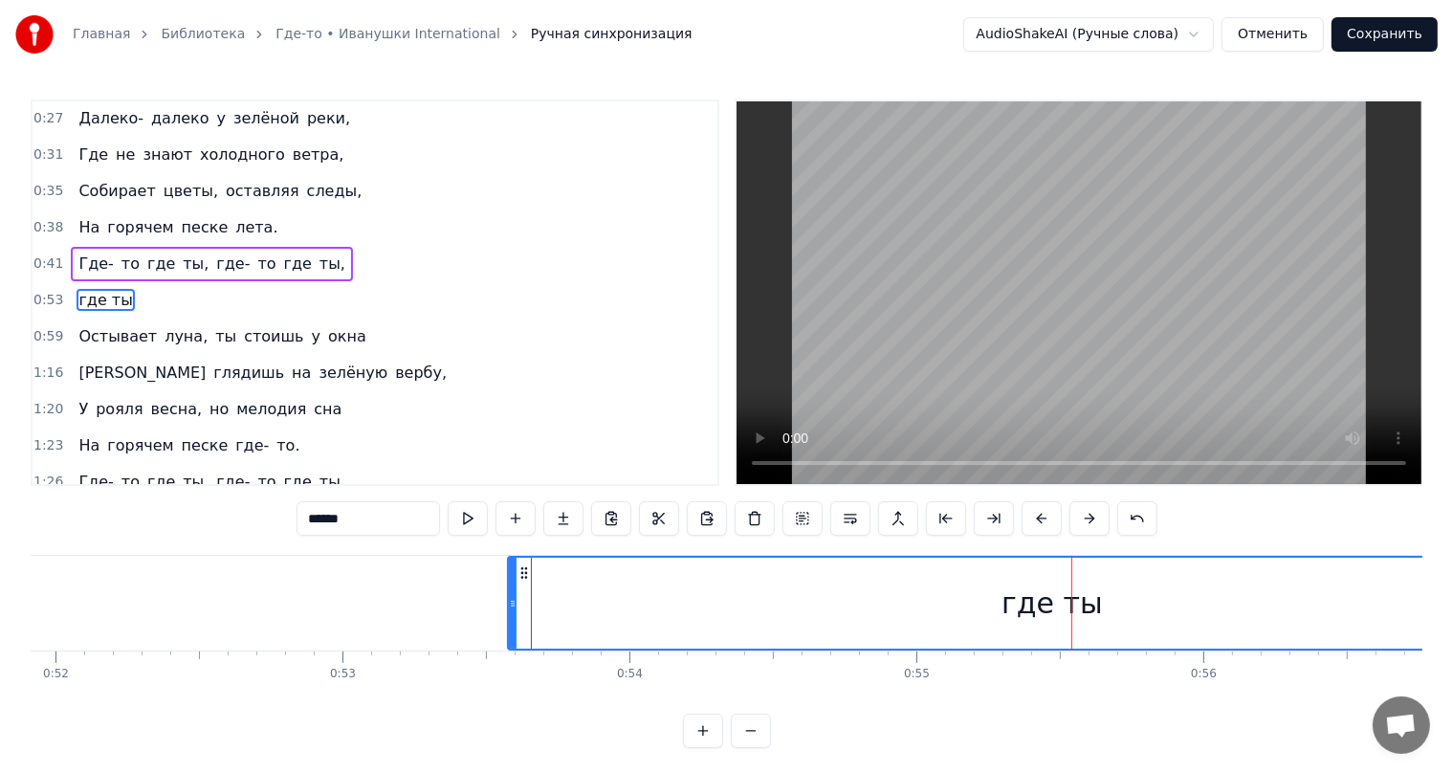
scroll to position [0, 14939]
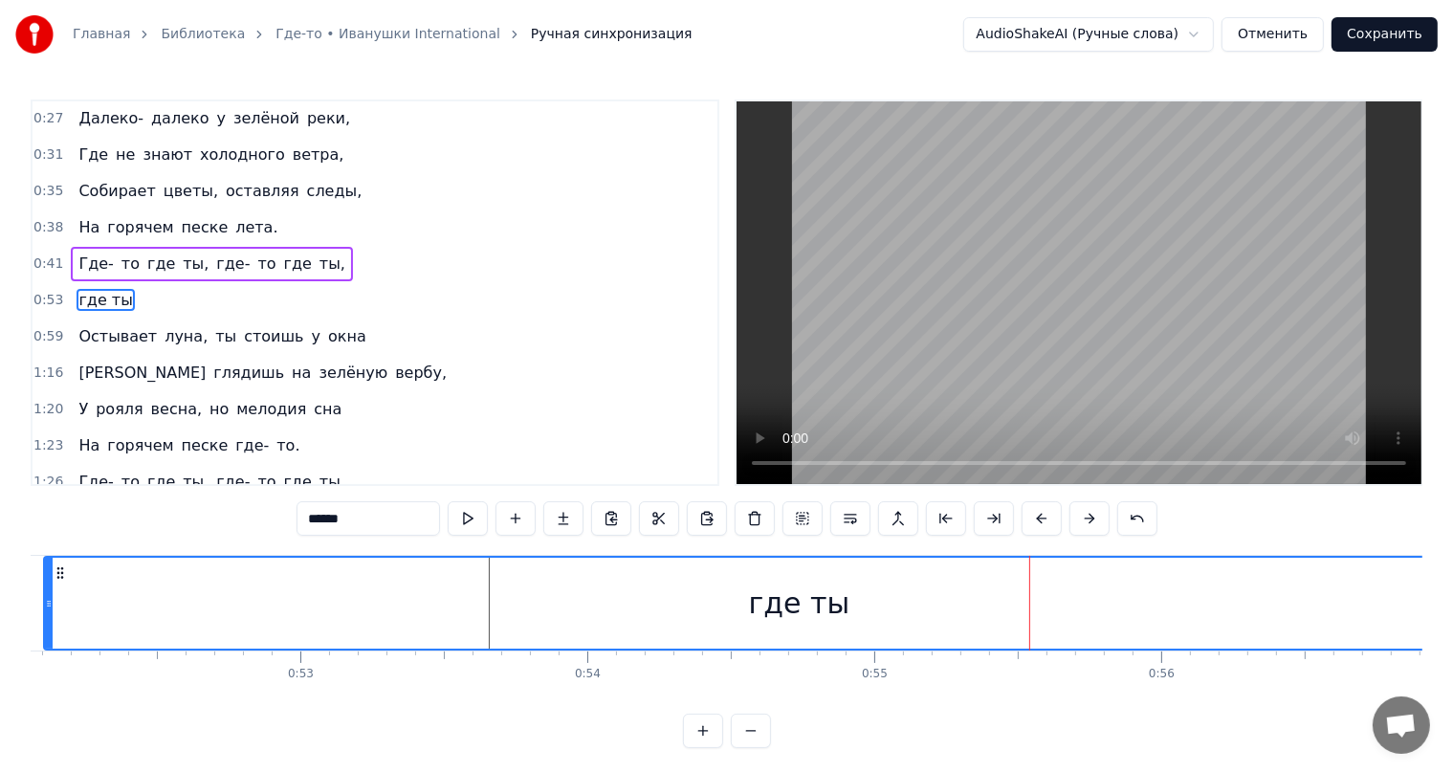
drag, startPoint x: 469, startPoint y: 593, endPoint x: 75, endPoint y: 567, distance: 394.9
click at [46, 574] on div at bounding box center [49, 603] width 8 height 91
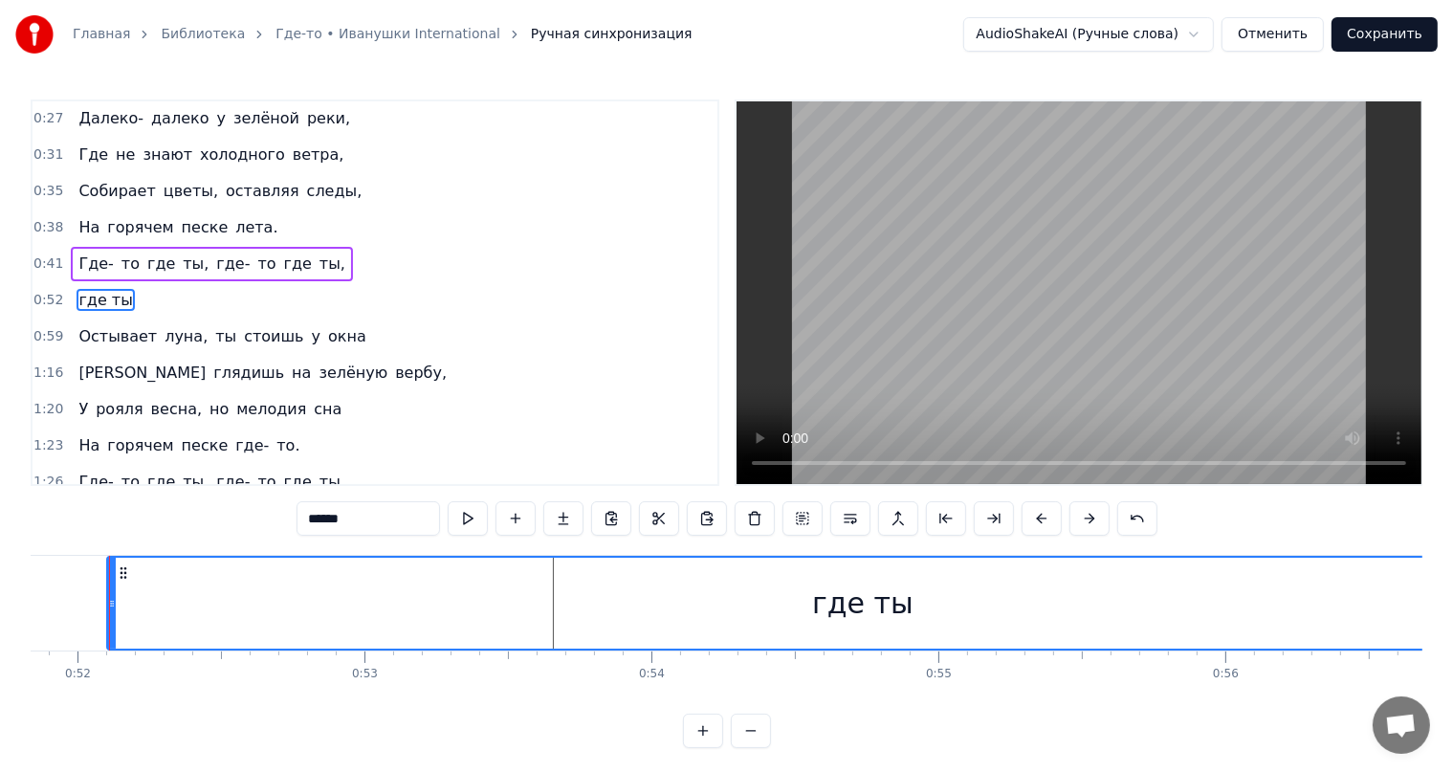
scroll to position [0, 14857]
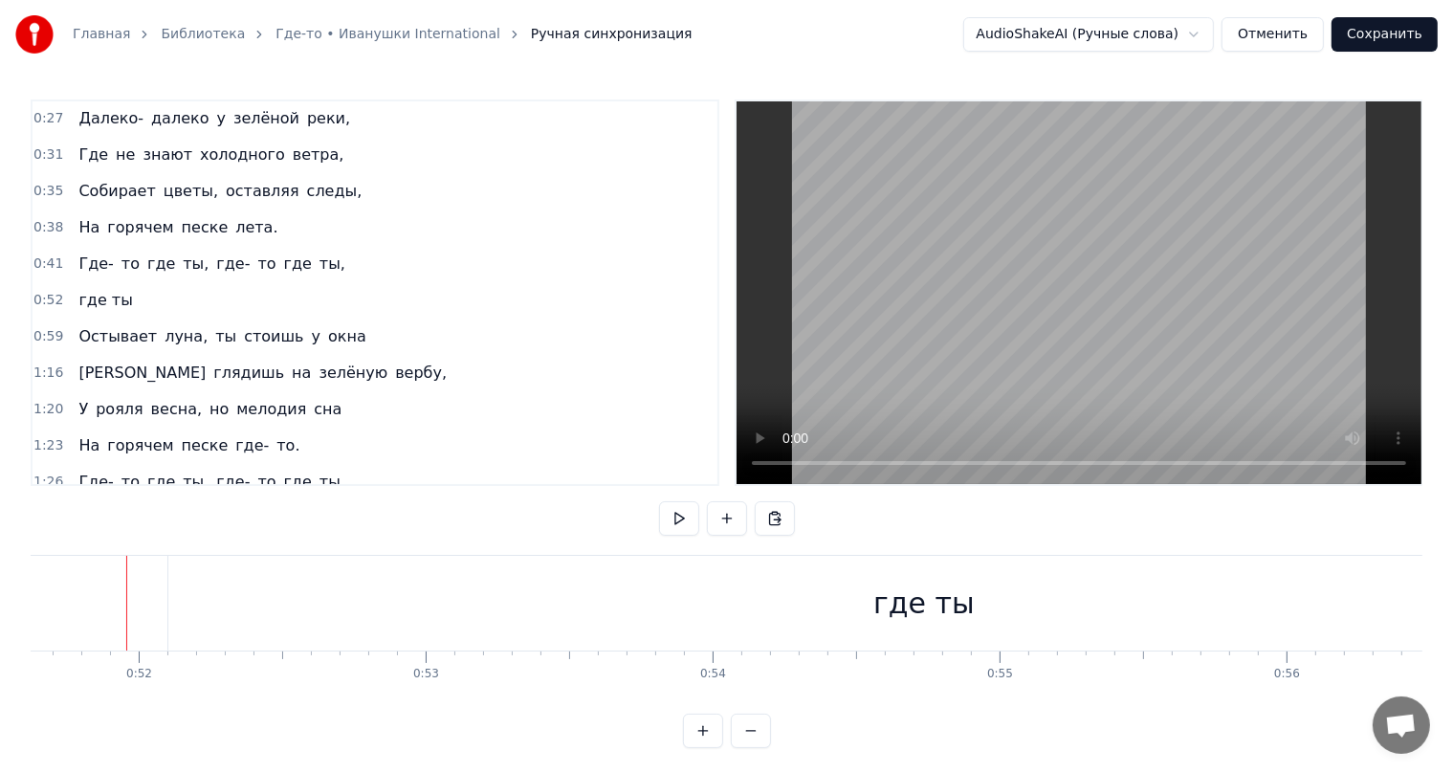
scroll to position [0, 14813]
drag, startPoint x: 50, startPoint y: 612, endPoint x: 77, endPoint y: 610, distance: 27.8
click at [140, 612] on div "Остывает" at bounding box center [155, 603] width 146 height 43
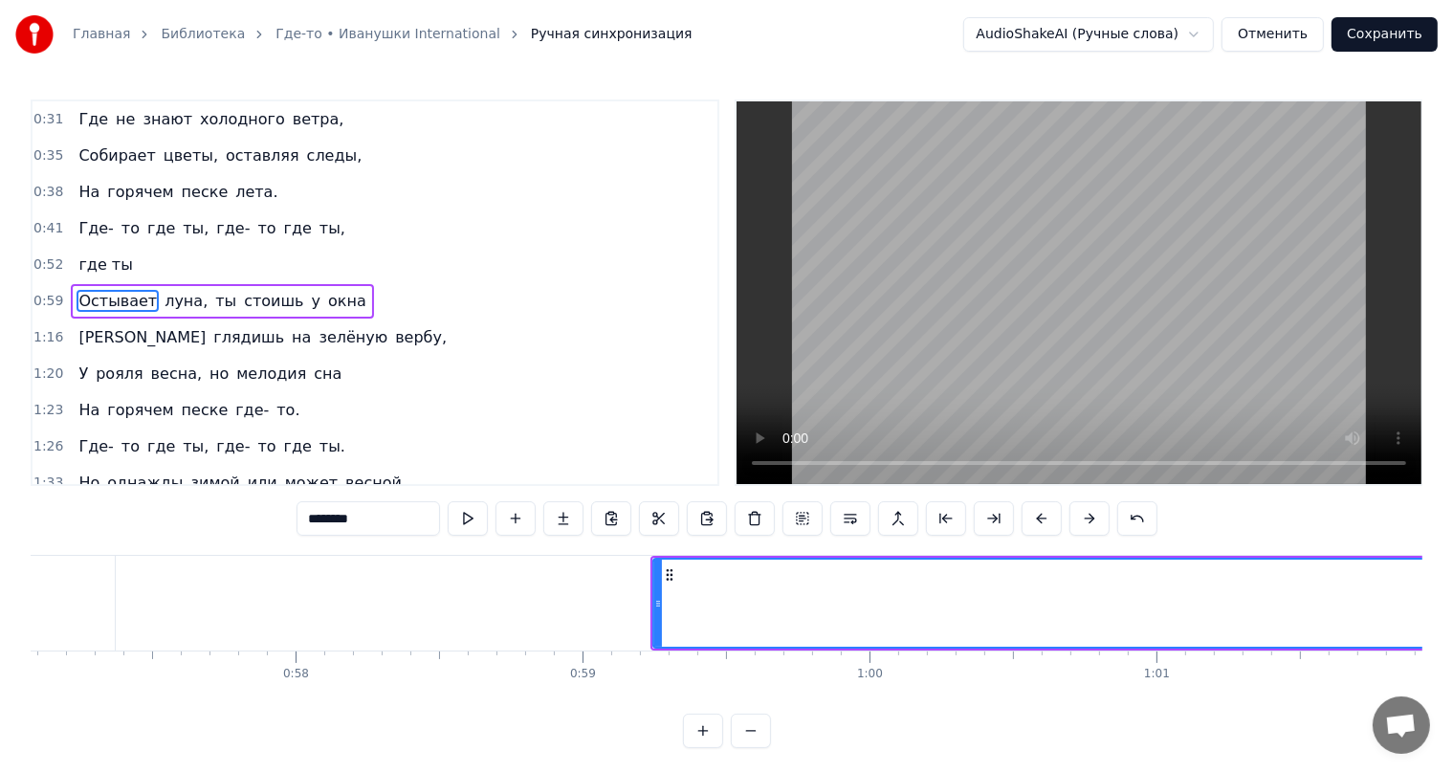
scroll to position [0, 16336]
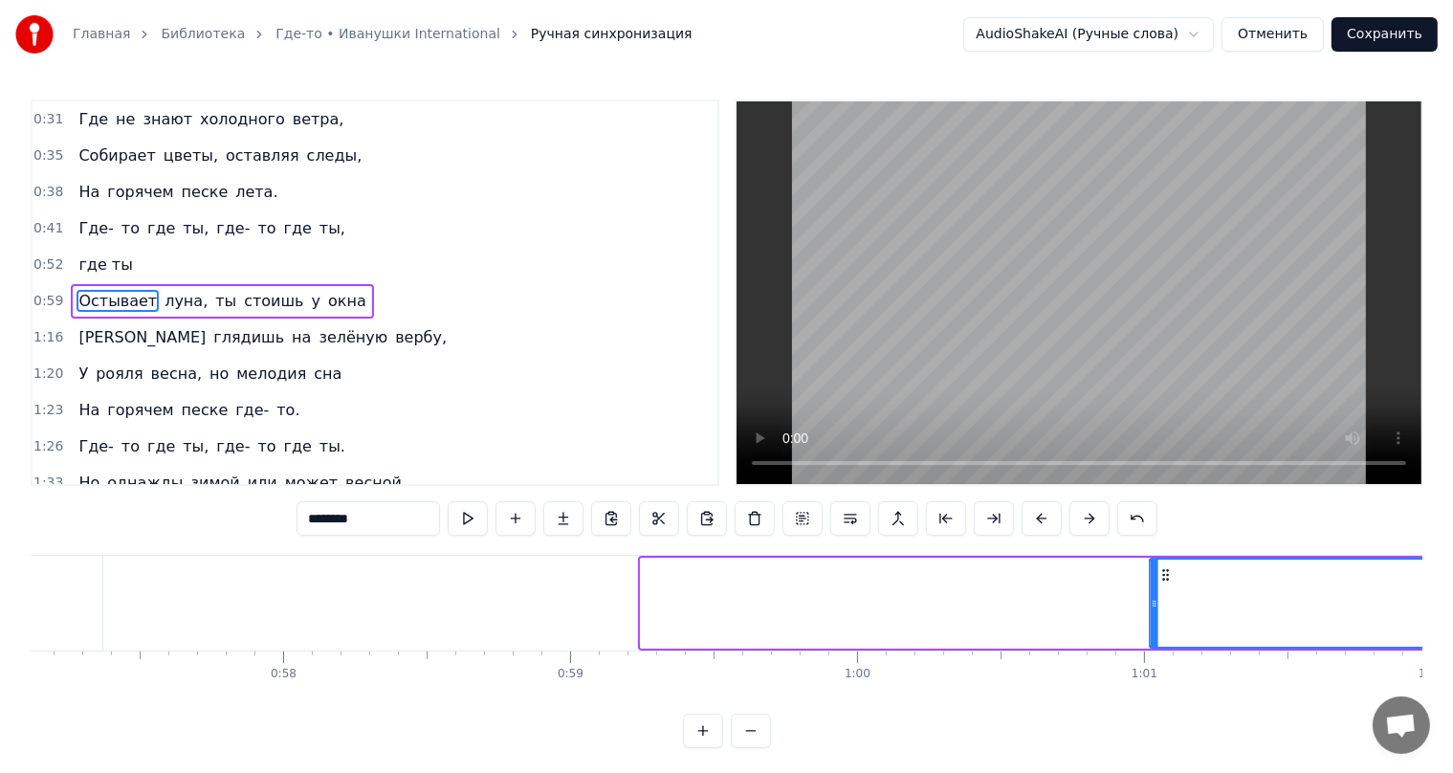
drag, startPoint x: 711, startPoint y: 571, endPoint x: 1233, endPoint y: 557, distance: 522.5
click at [1252, 537] on div "0:27 Далеко- далеко у зелёной реки, 0:31 Где не знают холодного ветра, 0:35 Соб…" at bounding box center [727, 423] width 1392 height 649
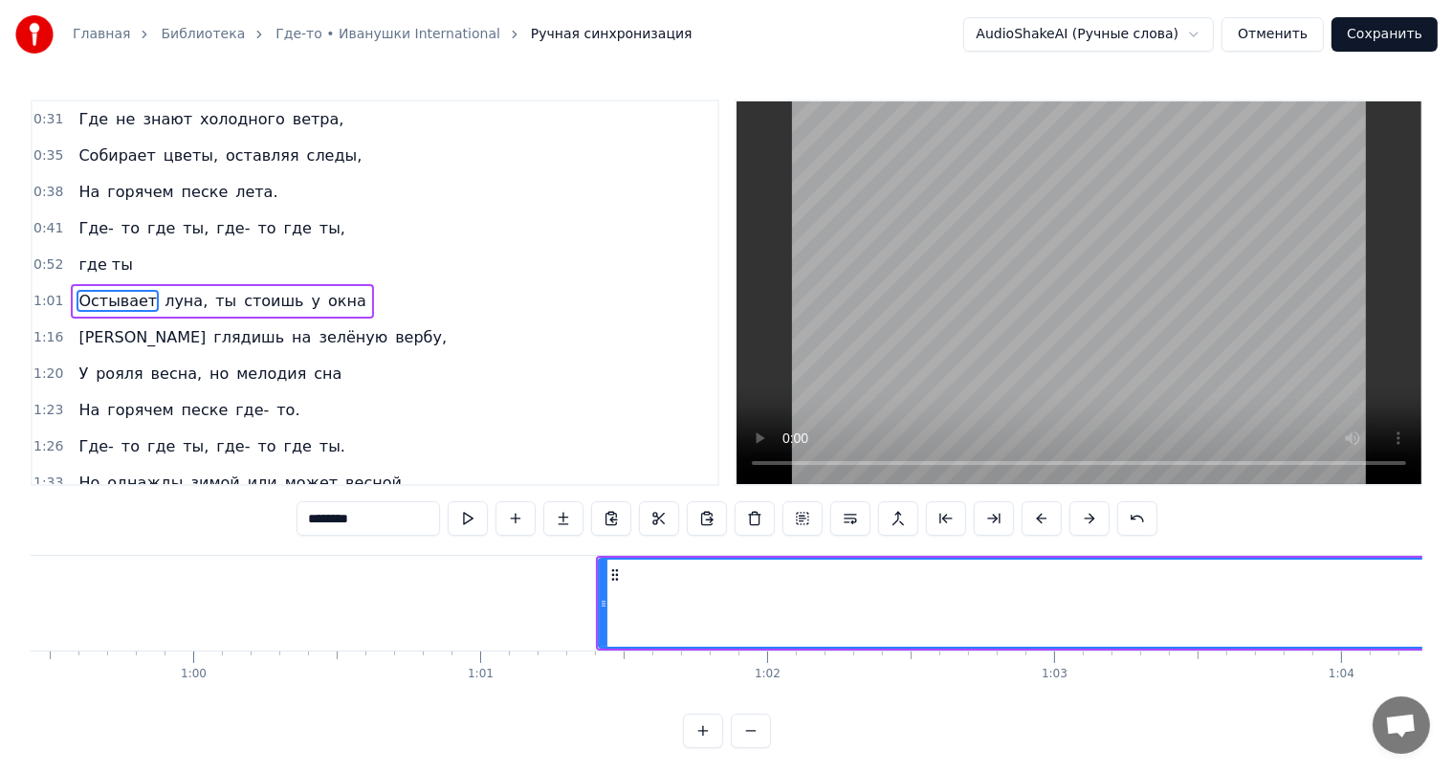
scroll to position [0, 16971]
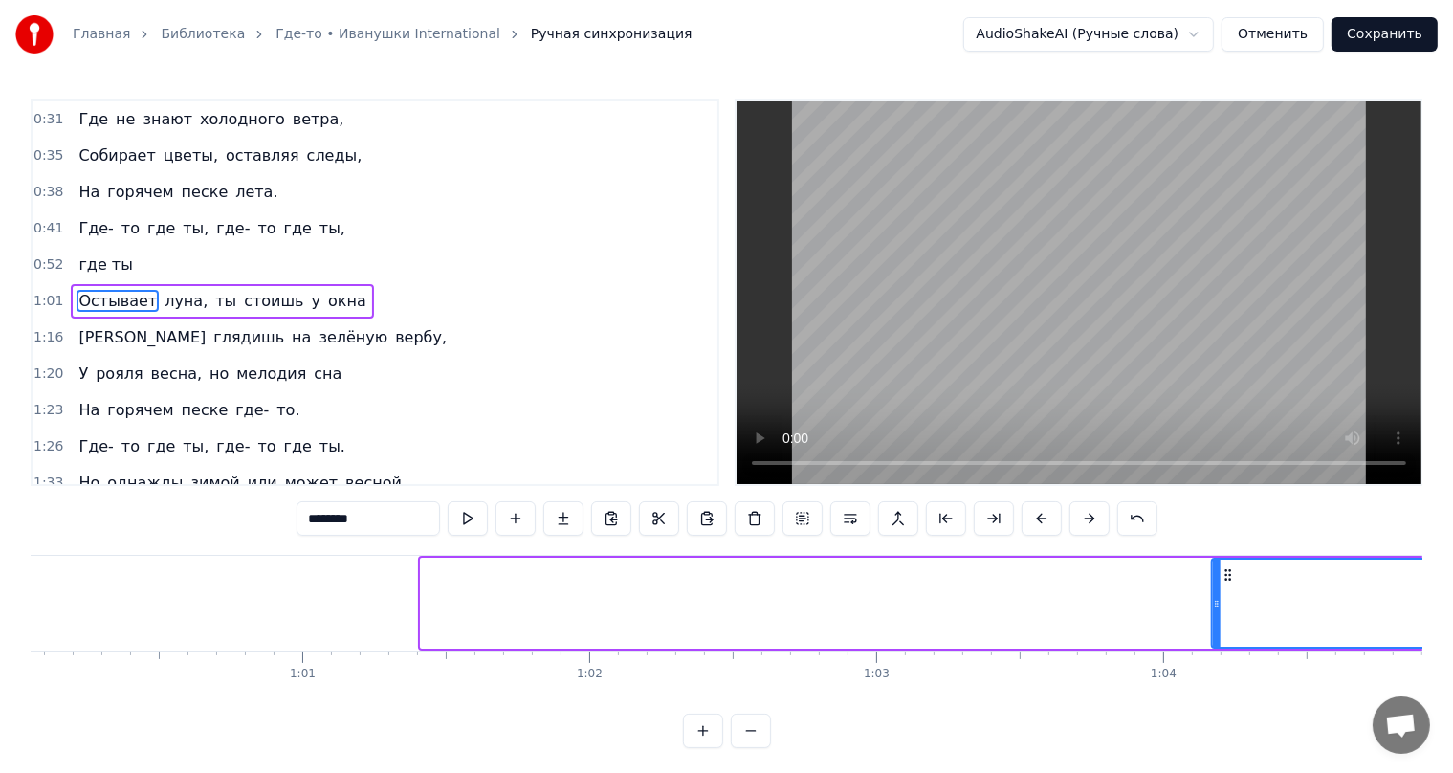
drag, startPoint x: 697, startPoint y: 576, endPoint x: 1330, endPoint y: 543, distance: 633.1
click at [1359, 520] on div "0:27 Далеко- далеко у зелёной реки, 0:31 Где не знают холодного ветра, 0:35 Соб…" at bounding box center [727, 423] width 1392 height 649
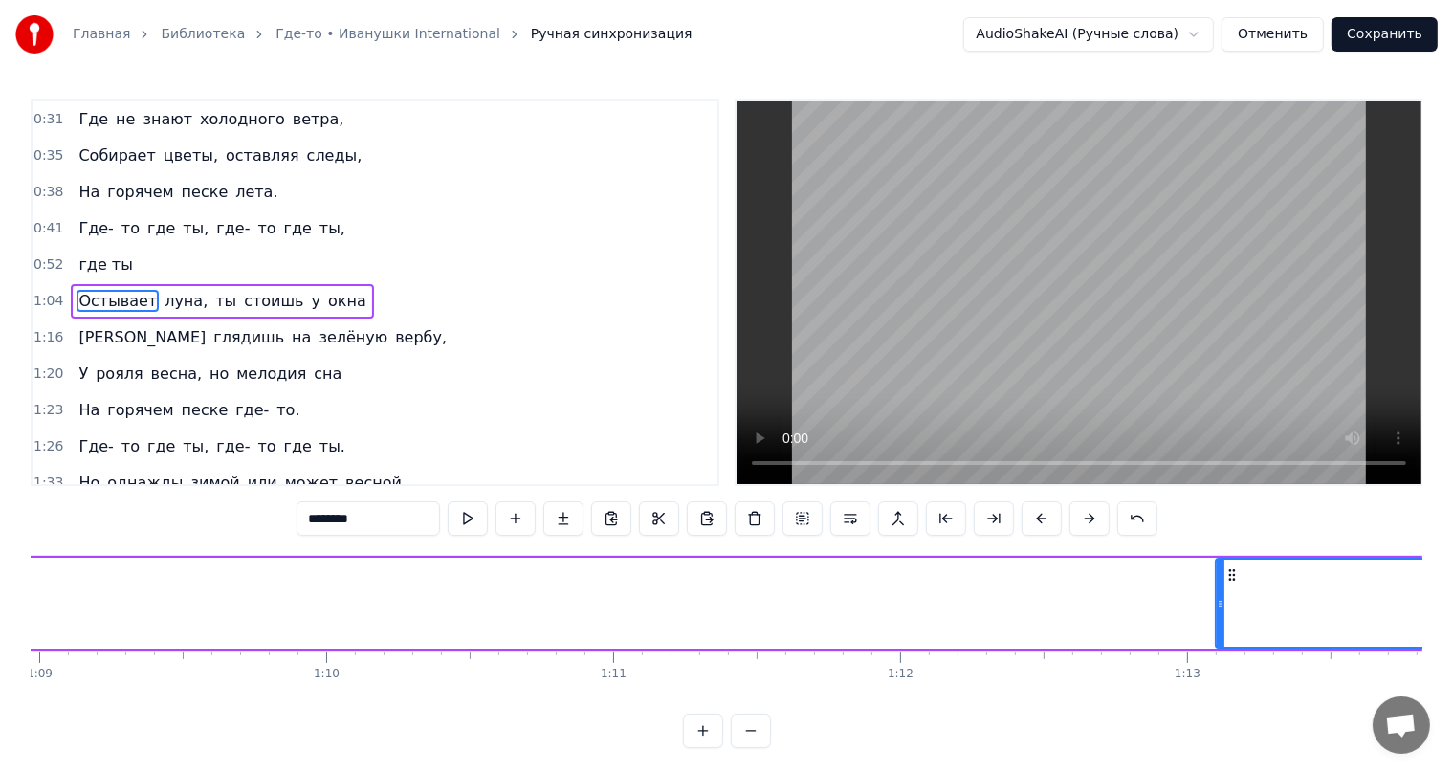
scroll to position [0, 19800]
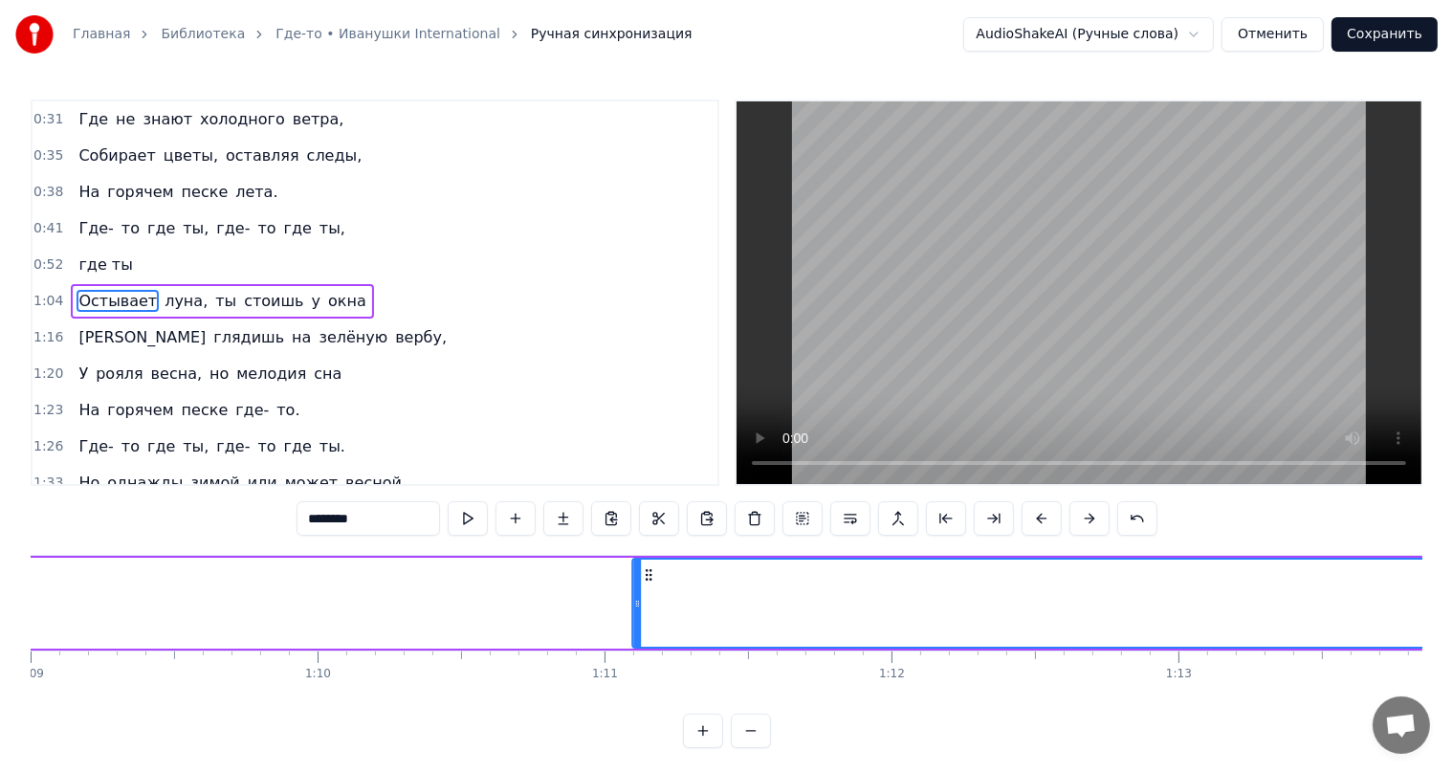
drag, startPoint x: 1003, startPoint y: 578, endPoint x: 649, endPoint y: 569, distance: 354.0
click at [649, 569] on icon at bounding box center [648, 574] width 15 height 15
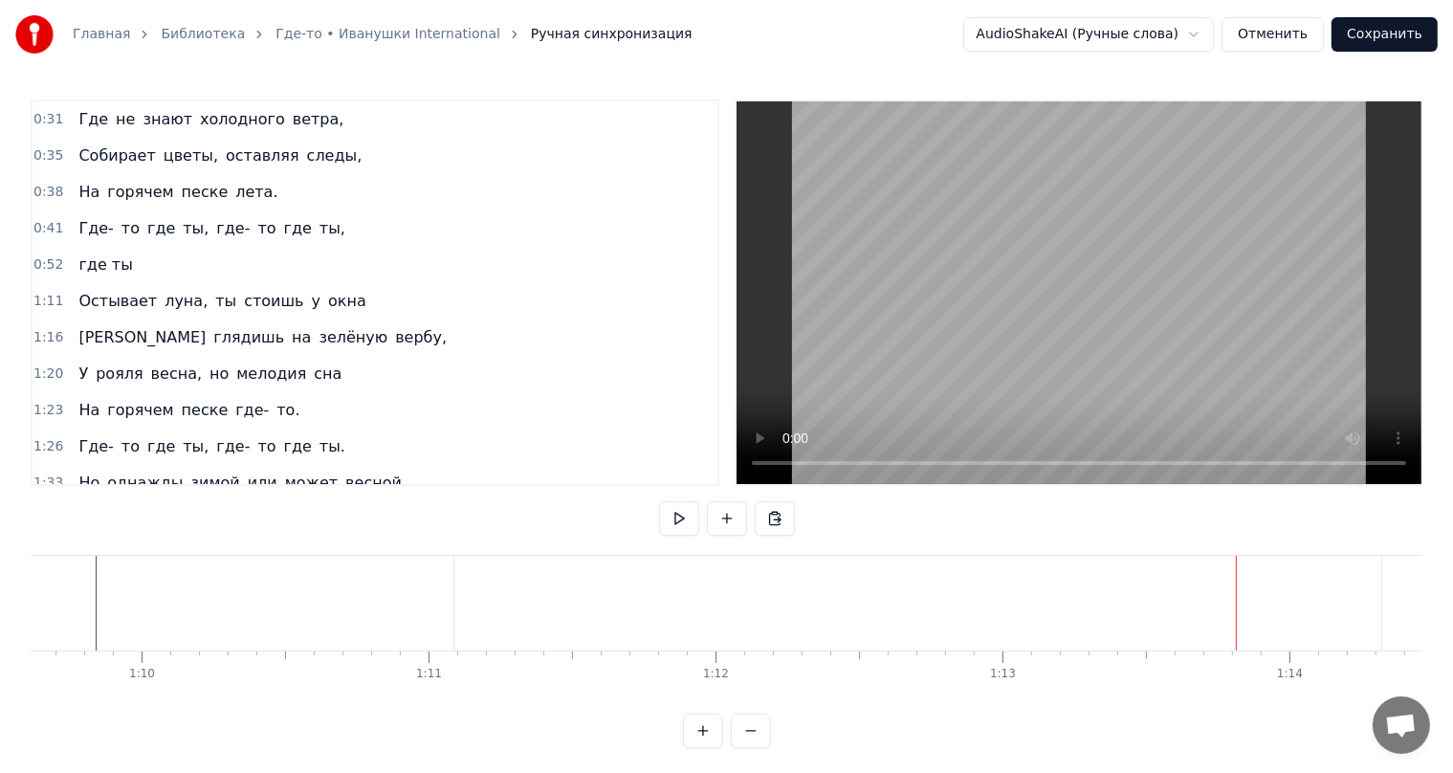
scroll to position [0, 20018]
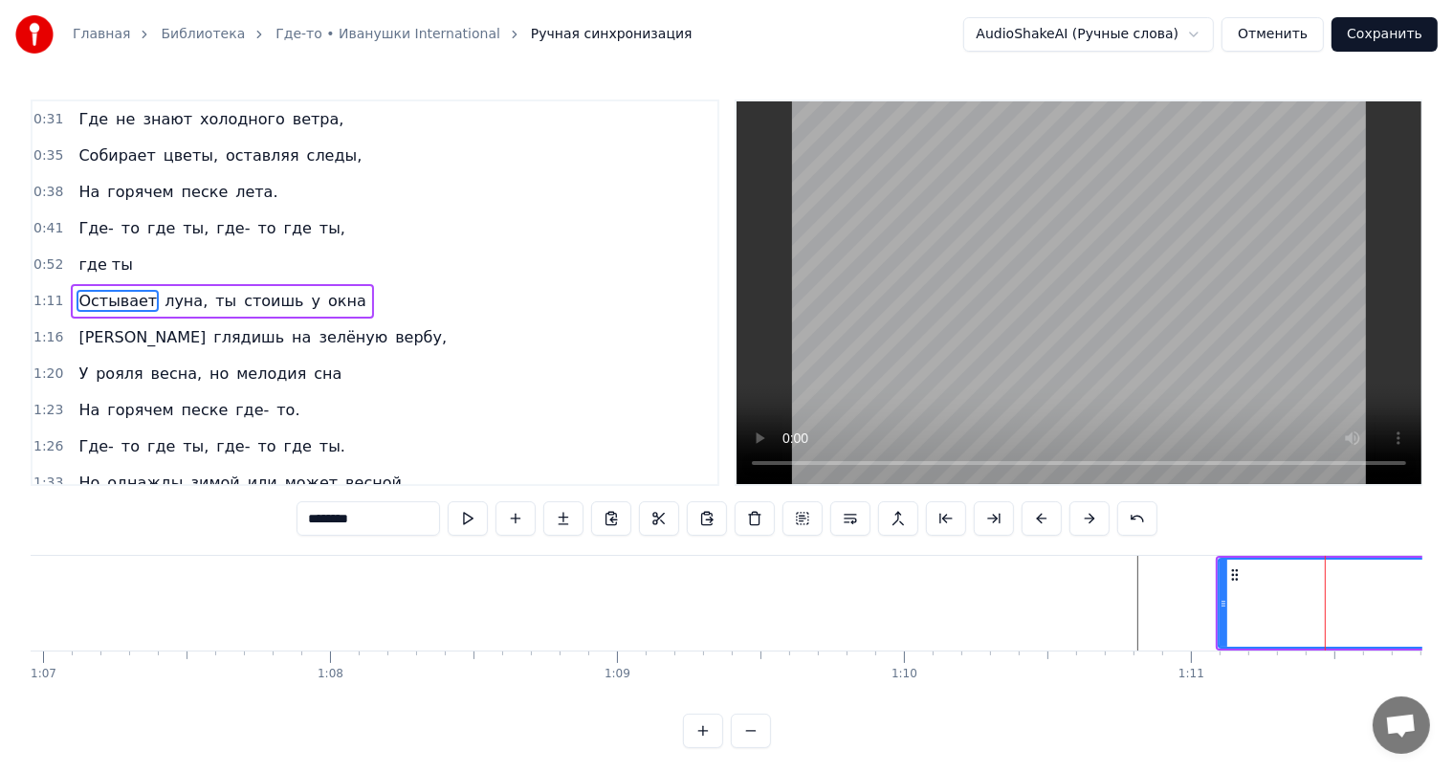
scroll to position [0, 20272]
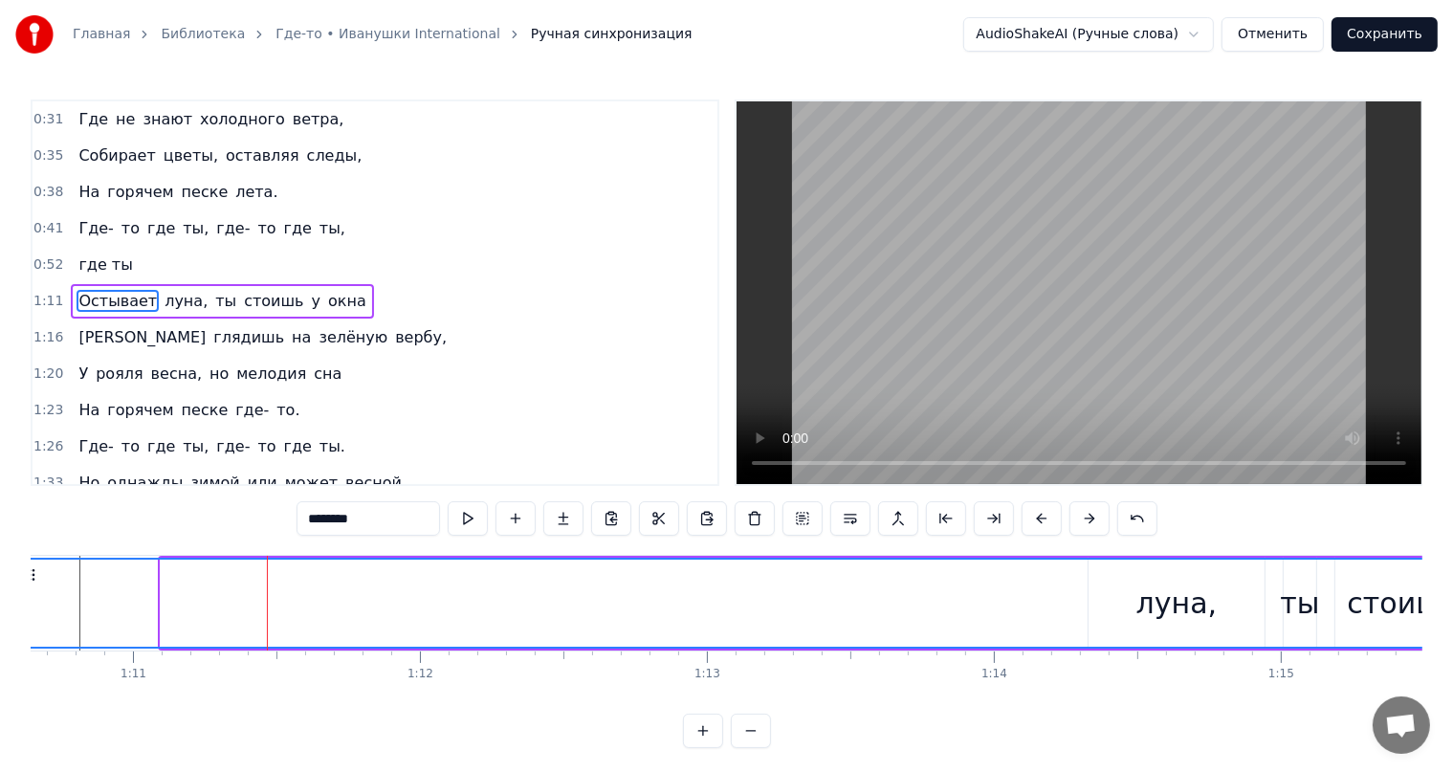
drag, startPoint x: 165, startPoint y: 593, endPoint x: 31, endPoint y: 626, distance: 137.8
click at [13, 631] on div "Главная Библиотека Где-то • Иванушки International Ручная синхронизация AudioSh…" at bounding box center [726, 374] width 1453 height 748
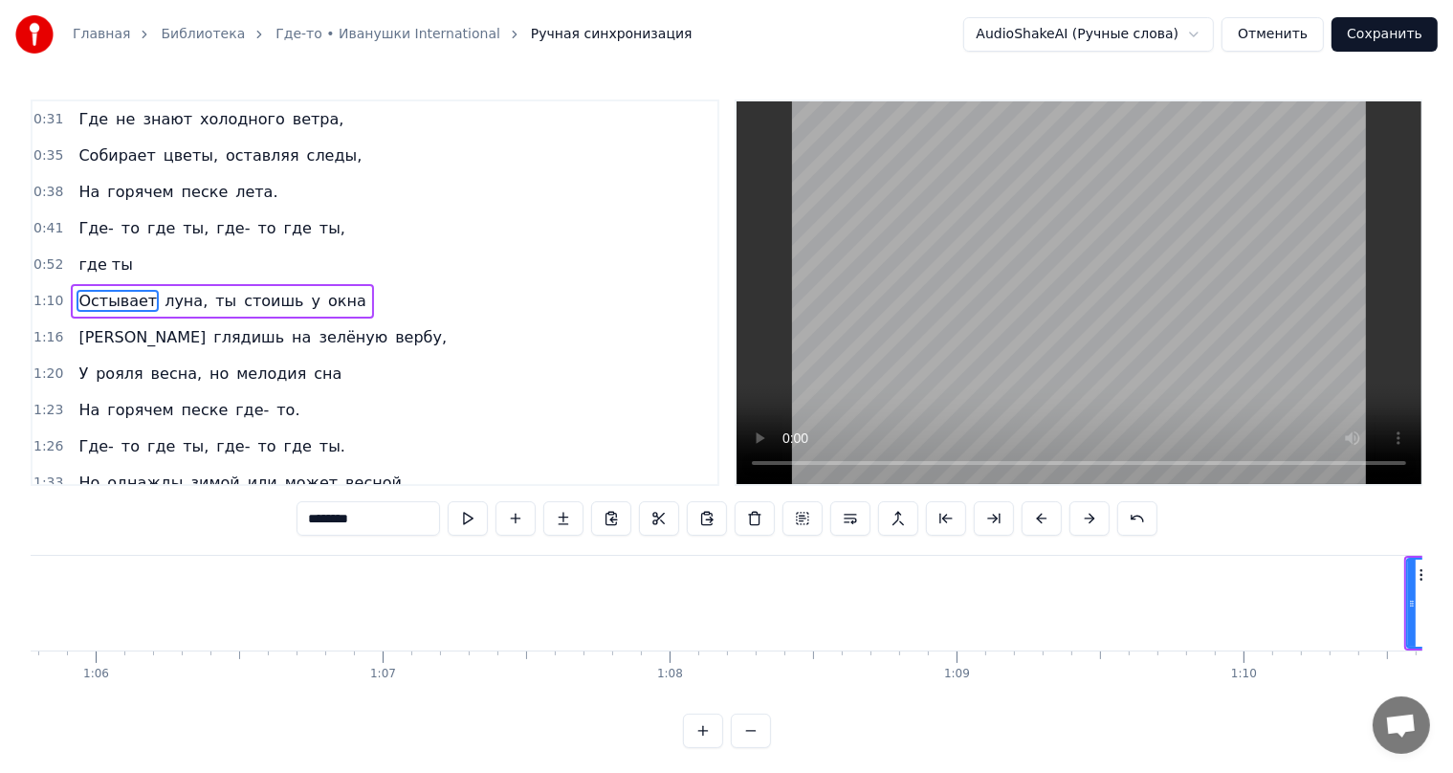
scroll to position [0, 19257]
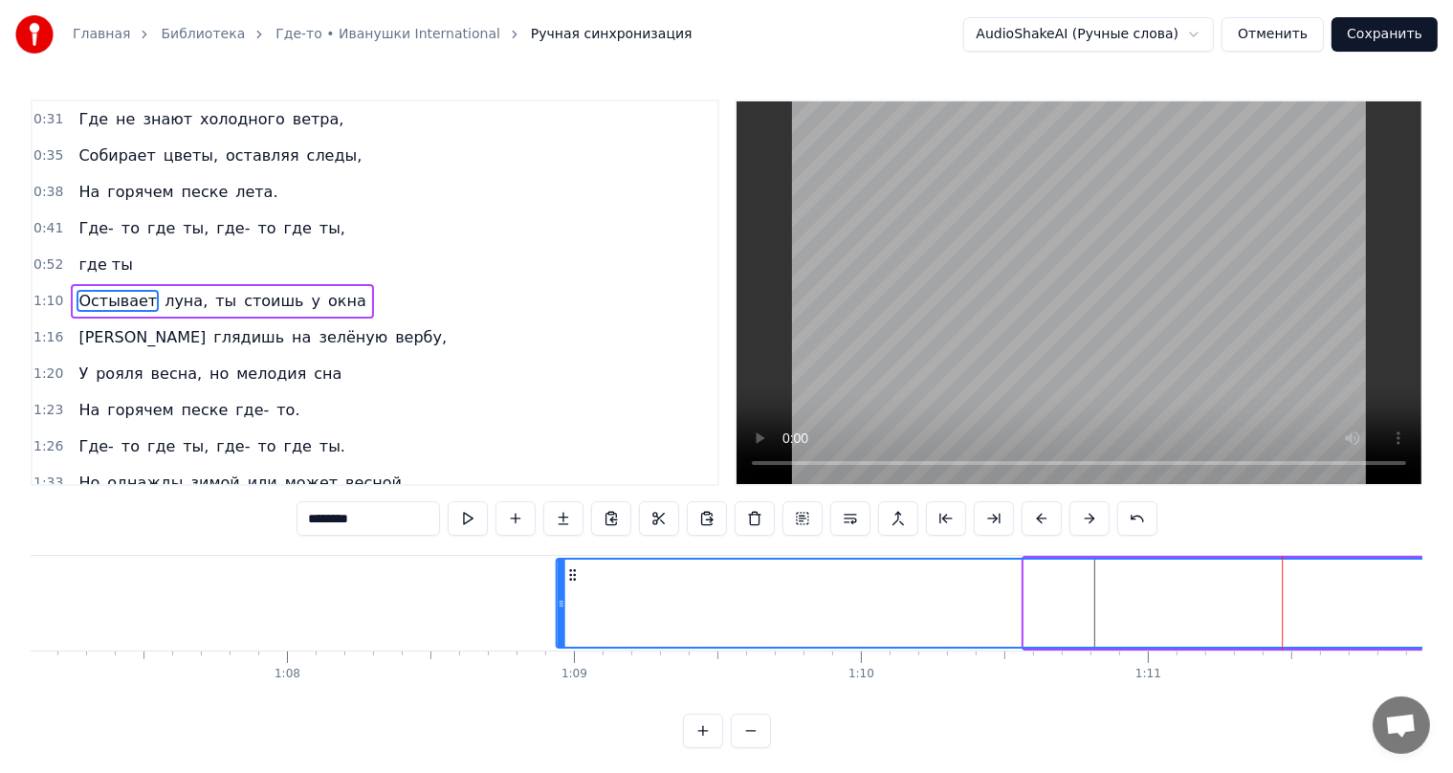
drag, startPoint x: 1040, startPoint y: 573, endPoint x: 567, endPoint y: 607, distance: 473.8
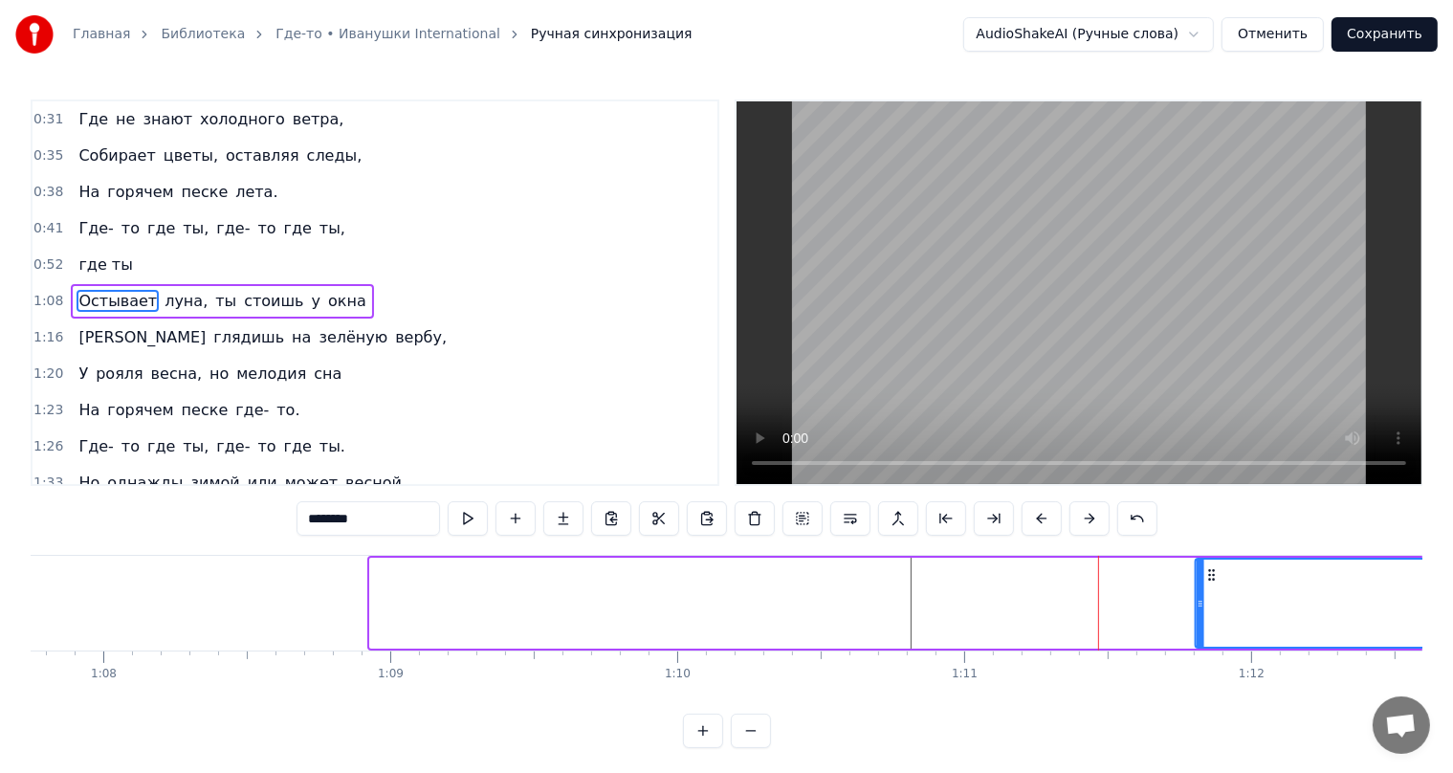
scroll to position [0, 19443]
drag, startPoint x: 571, startPoint y: 578, endPoint x: 1117, endPoint y: 573, distance: 546.2
click at [1117, 573] on icon at bounding box center [1116, 574] width 15 height 15
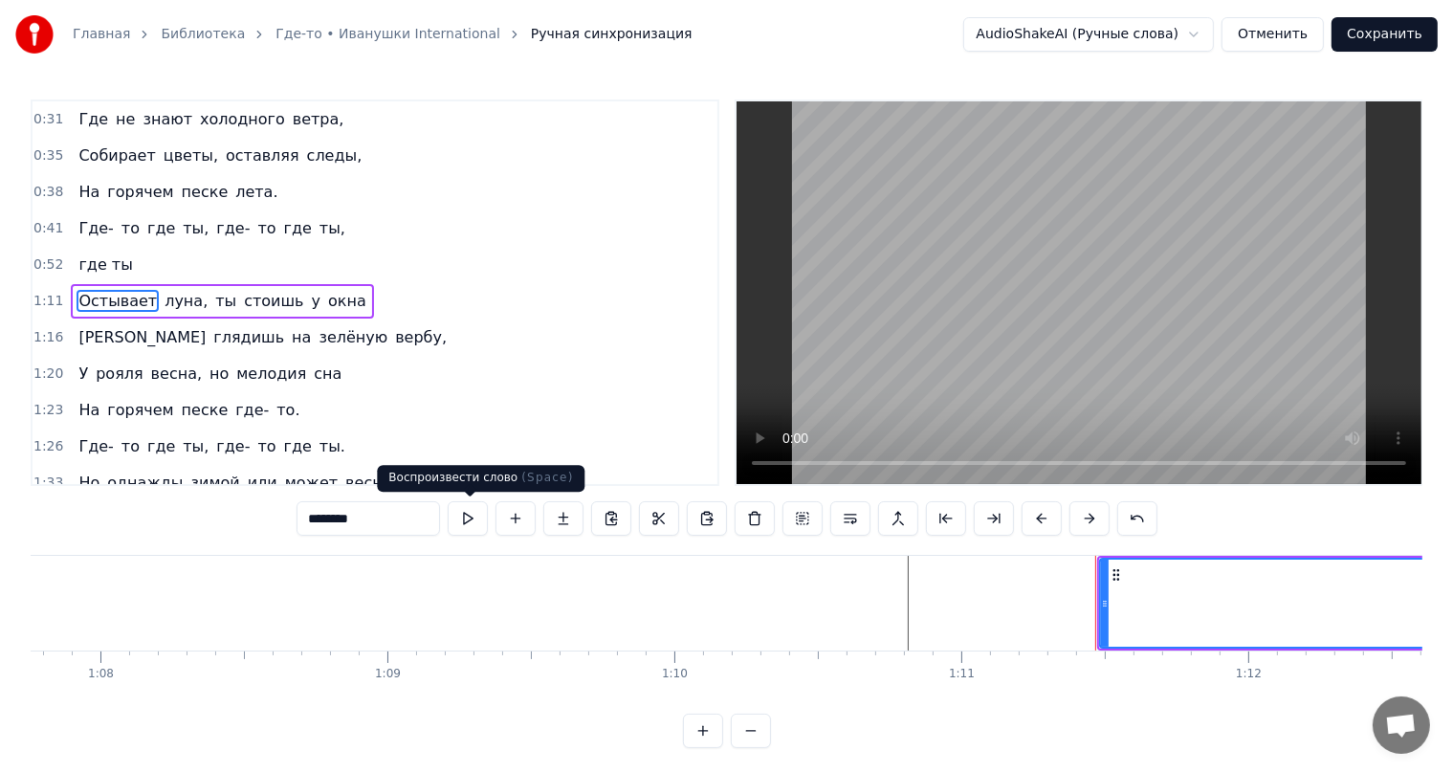
click at [473, 528] on button at bounding box center [468, 518] width 40 height 34
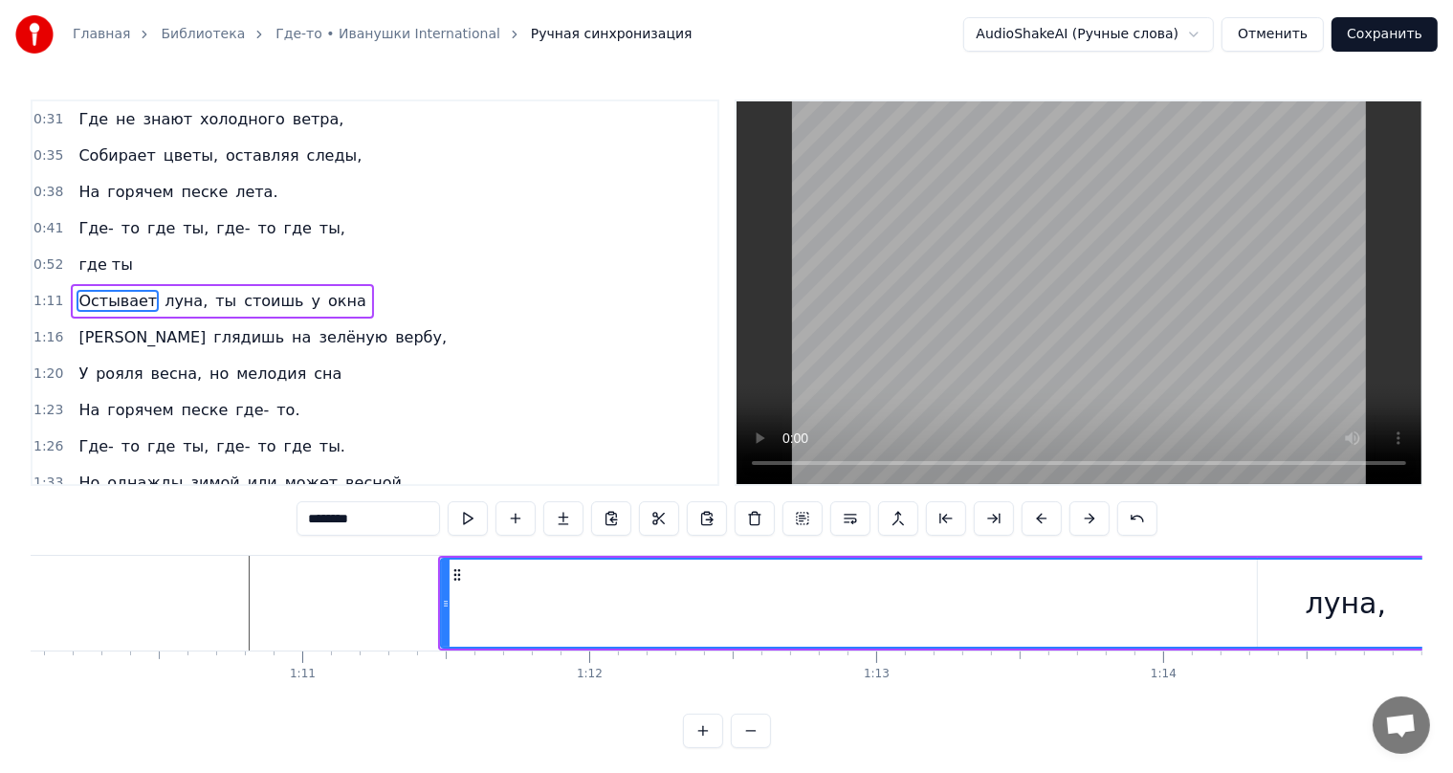
scroll to position [0, 20060]
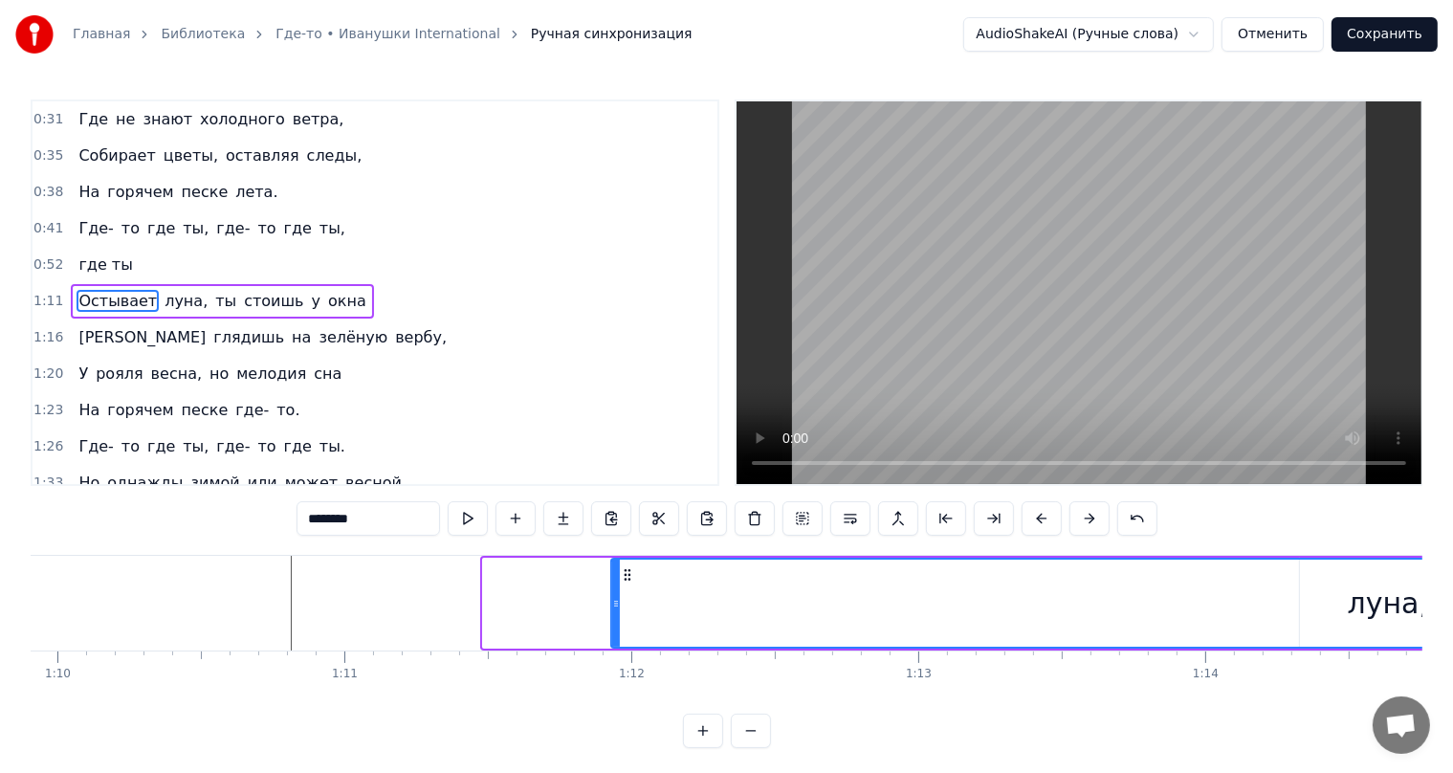
drag, startPoint x: 490, startPoint y: 591, endPoint x: 618, endPoint y: 583, distance: 128.5
click at [618, 583] on div at bounding box center [616, 603] width 8 height 87
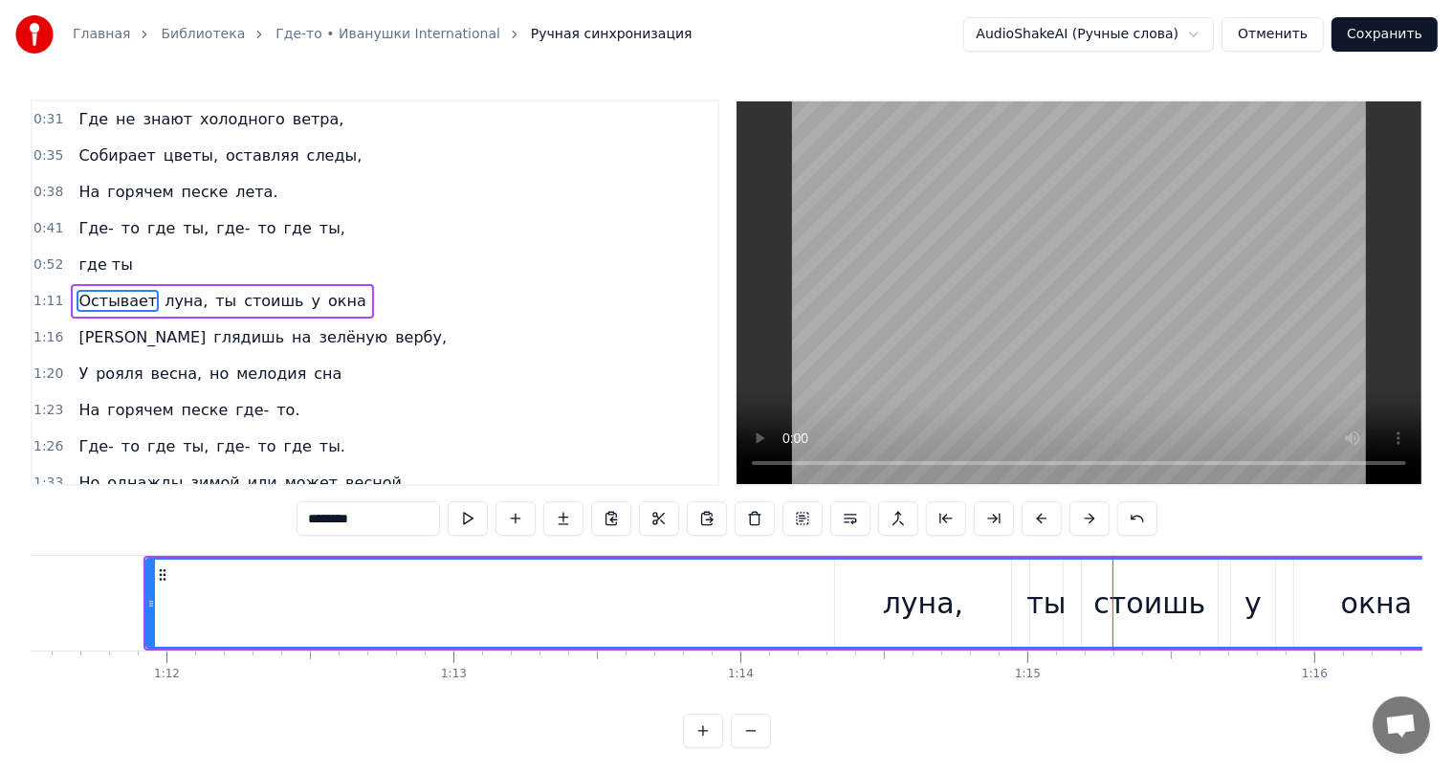
scroll to position [0, 20145]
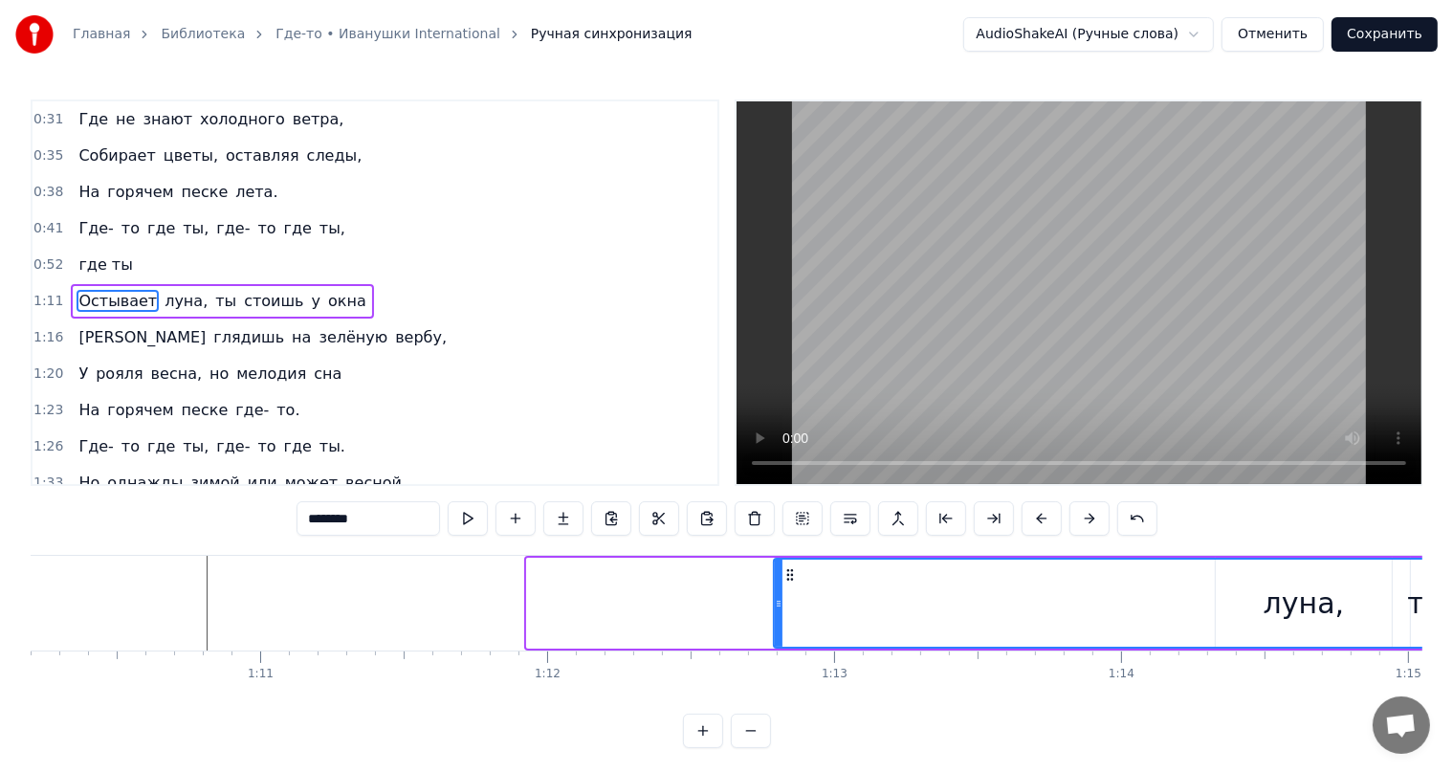
drag, startPoint x: 532, startPoint y: 566, endPoint x: 779, endPoint y: 563, distance: 246.8
click at [779, 563] on div at bounding box center [779, 603] width 8 height 87
drag, startPoint x: 779, startPoint y: 574, endPoint x: 610, endPoint y: 583, distance: 168.6
click at [610, 583] on div at bounding box center [610, 603] width 8 height 87
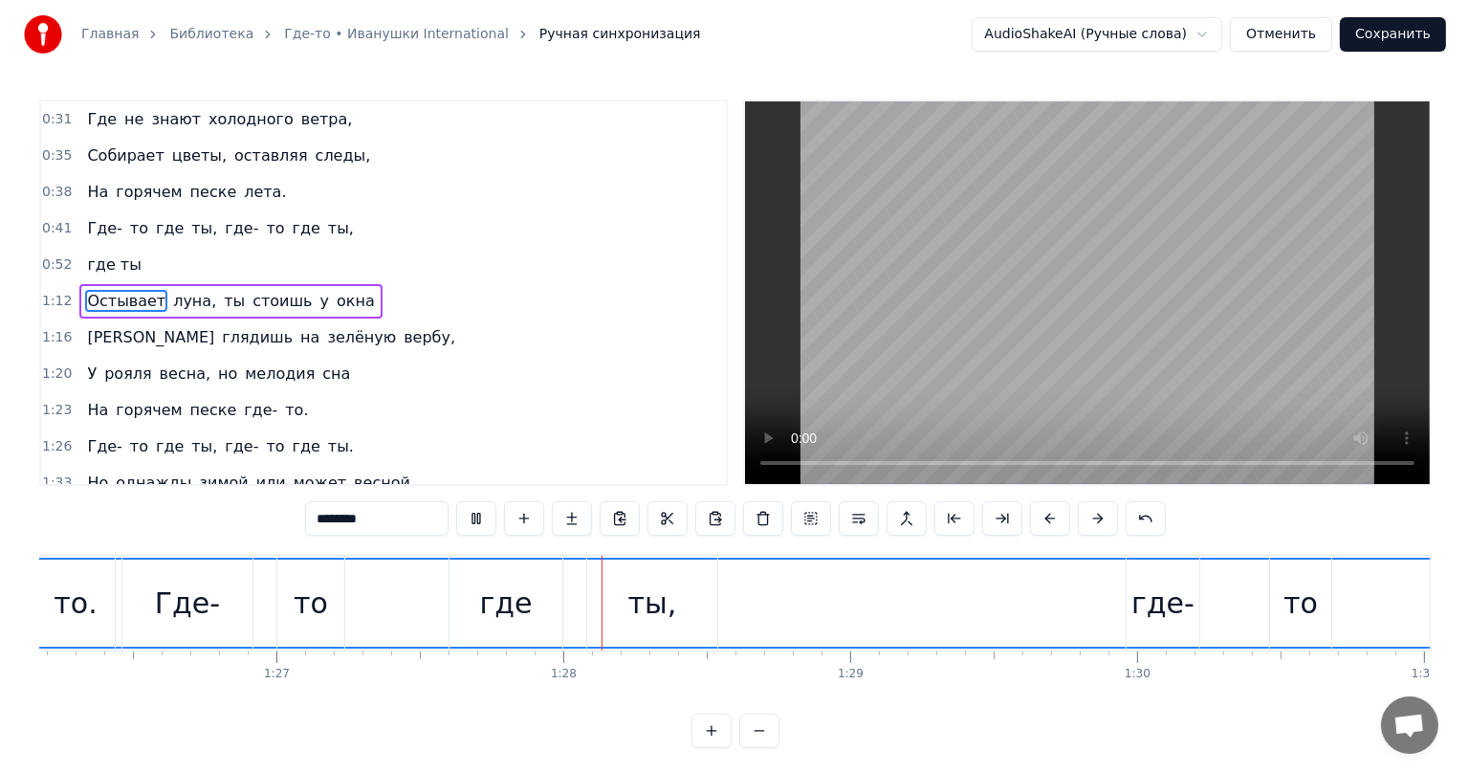
scroll to position [0, 25041]
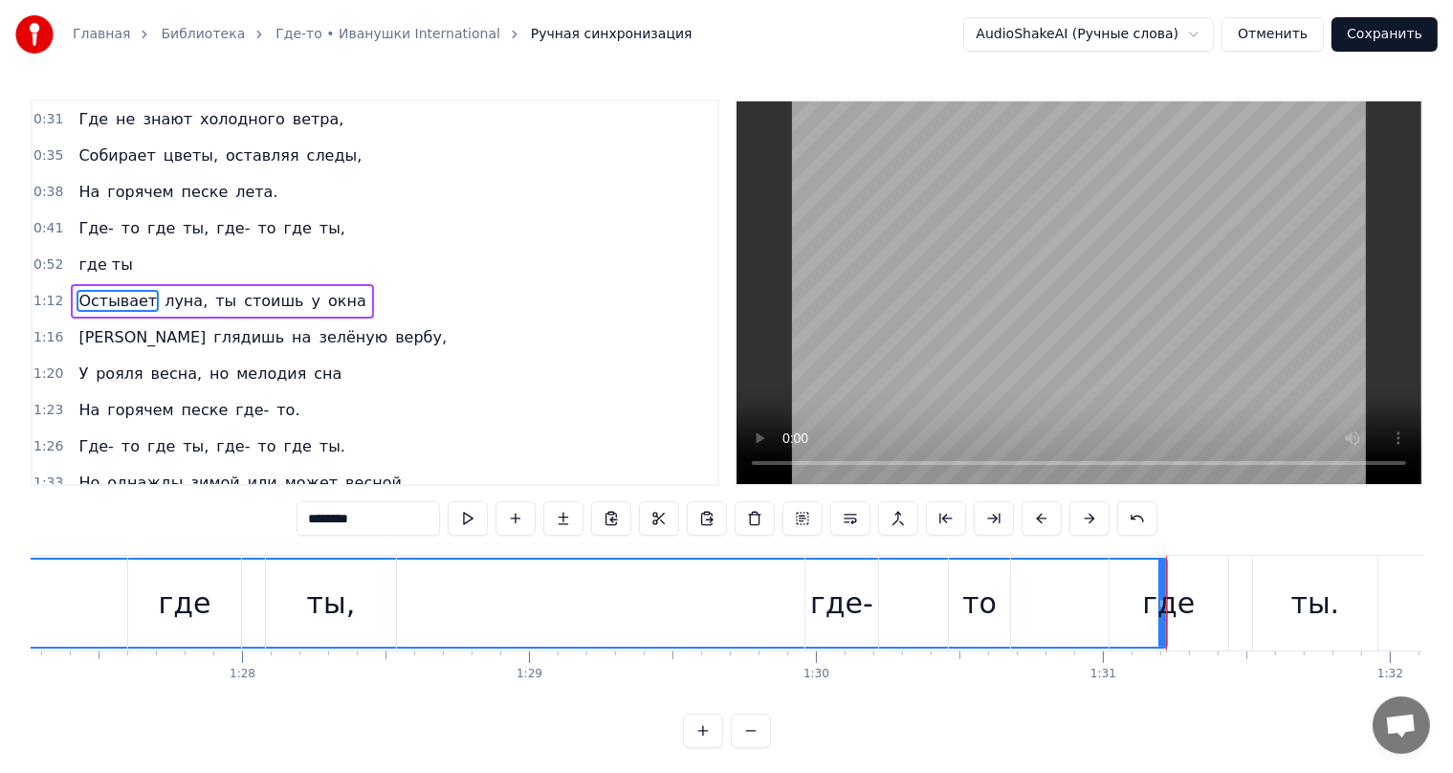
click at [1361, 31] on button "Сохранить" at bounding box center [1384, 34] width 106 height 34
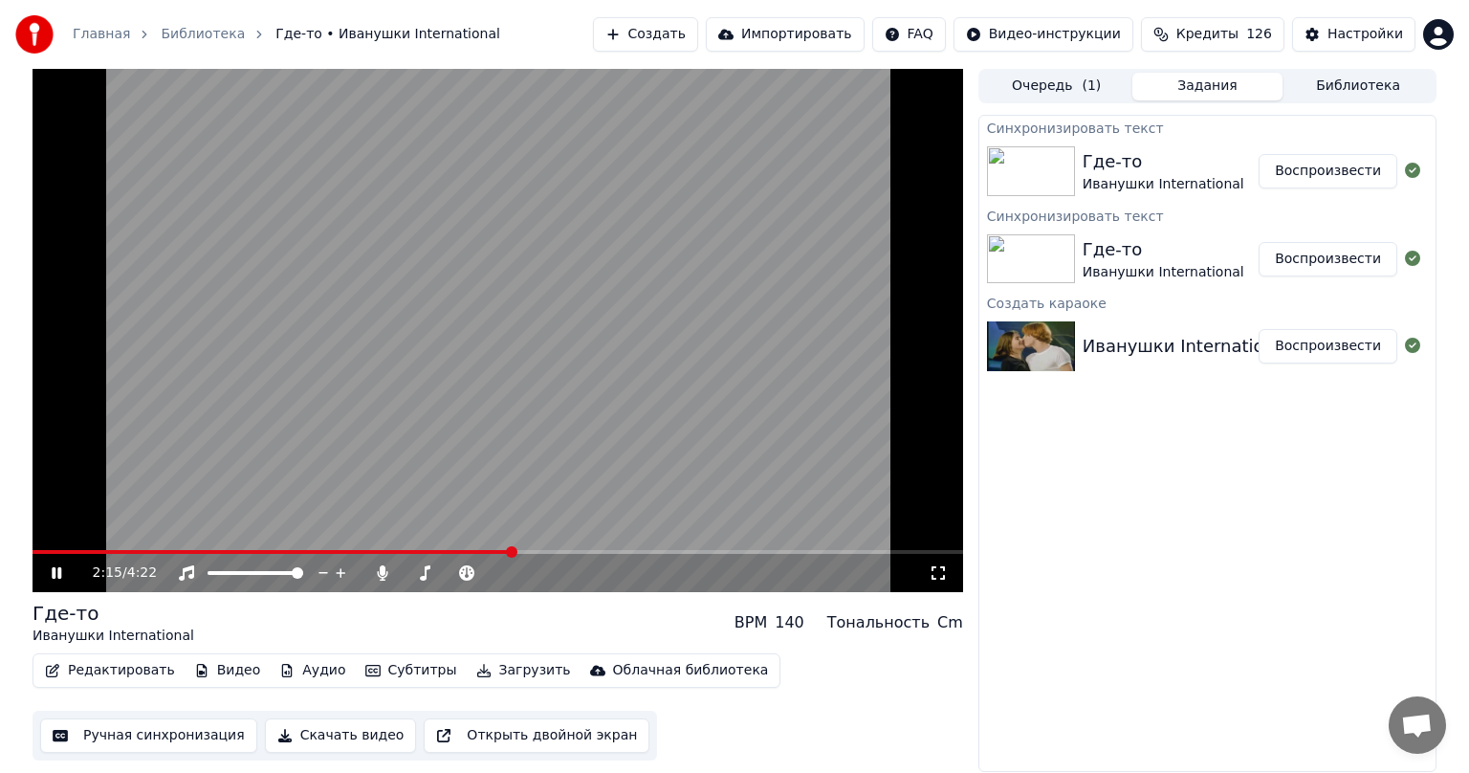
click at [517, 546] on span at bounding box center [511, 551] width 11 height 11
click at [306, 740] on button "Скачать видео" at bounding box center [341, 735] width 152 height 34
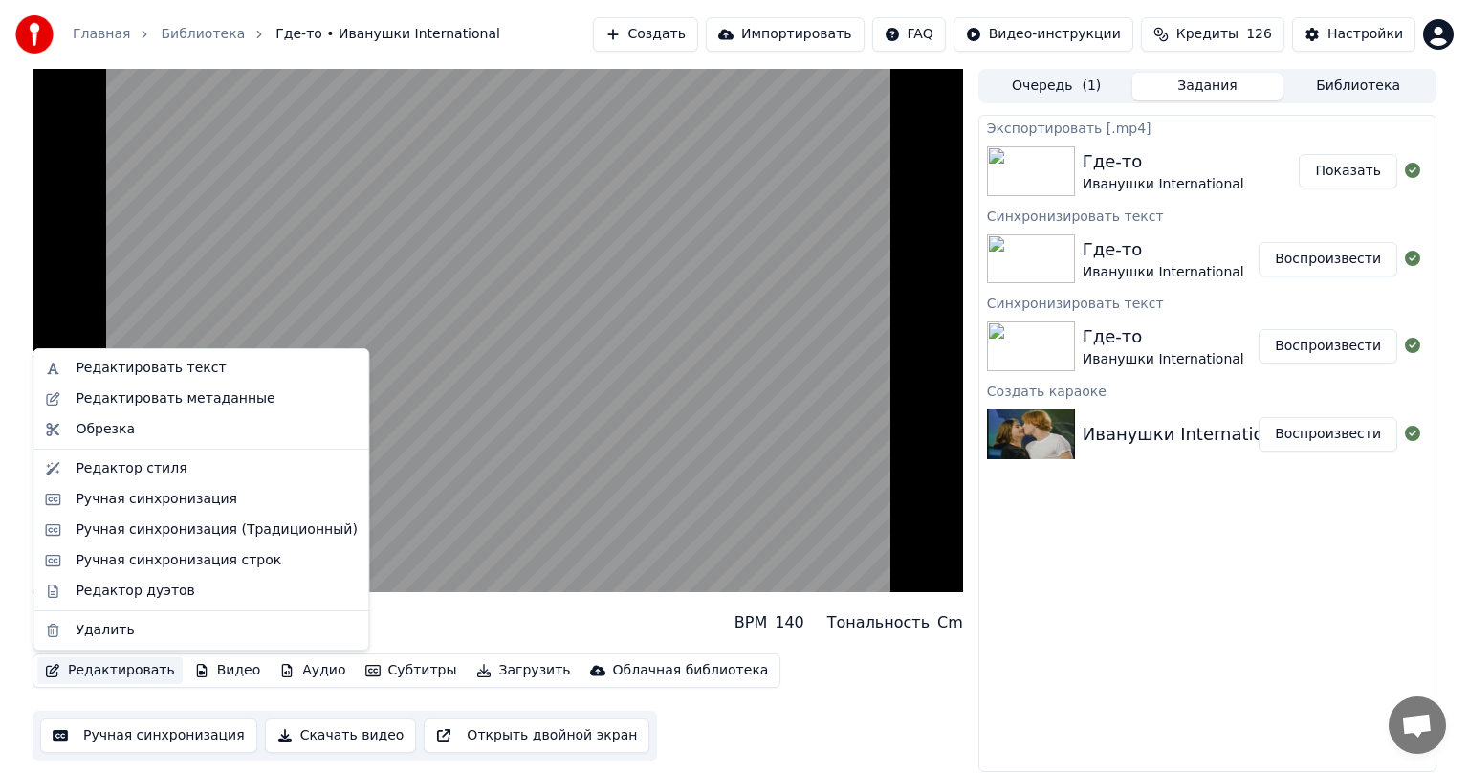
click at [81, 673] on button "Редактировать" at bounding box center [109, 670] width 145 height 27
click at [176, 371] on div "Редактировать текст" at bounding box center [151, 368] width 150 height 19
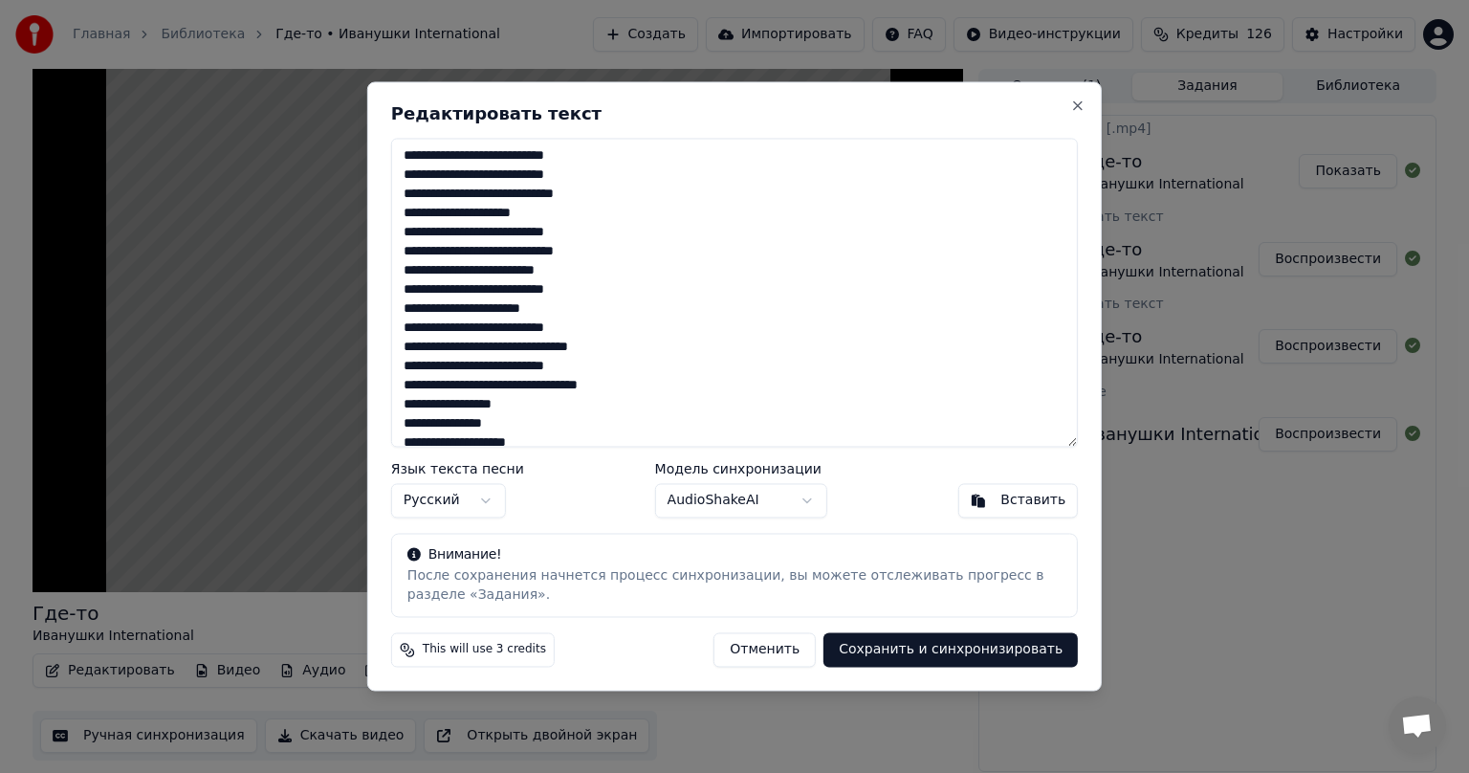
drag, startPoint x: 1080, startPoint y: 186, endPoint x: 1045, endPoint y: 302, distance: 121.9
click at [1037, 417] on div "Редактировать текст Язык текста песни Русский Модель синхронизации AudioShakeAI…" at bounding box center [734, 385] width 735 height 609
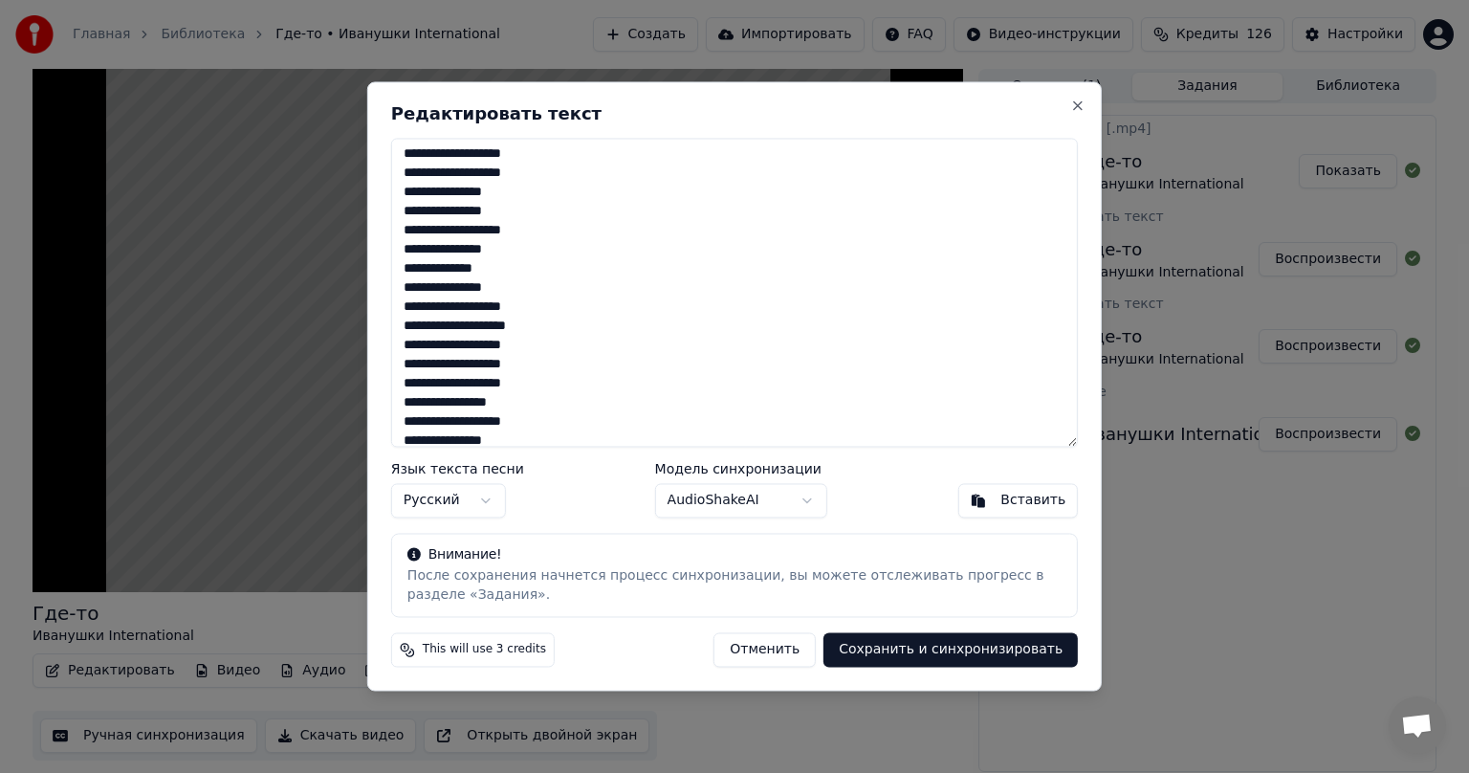
scroll to position [1255, 0]
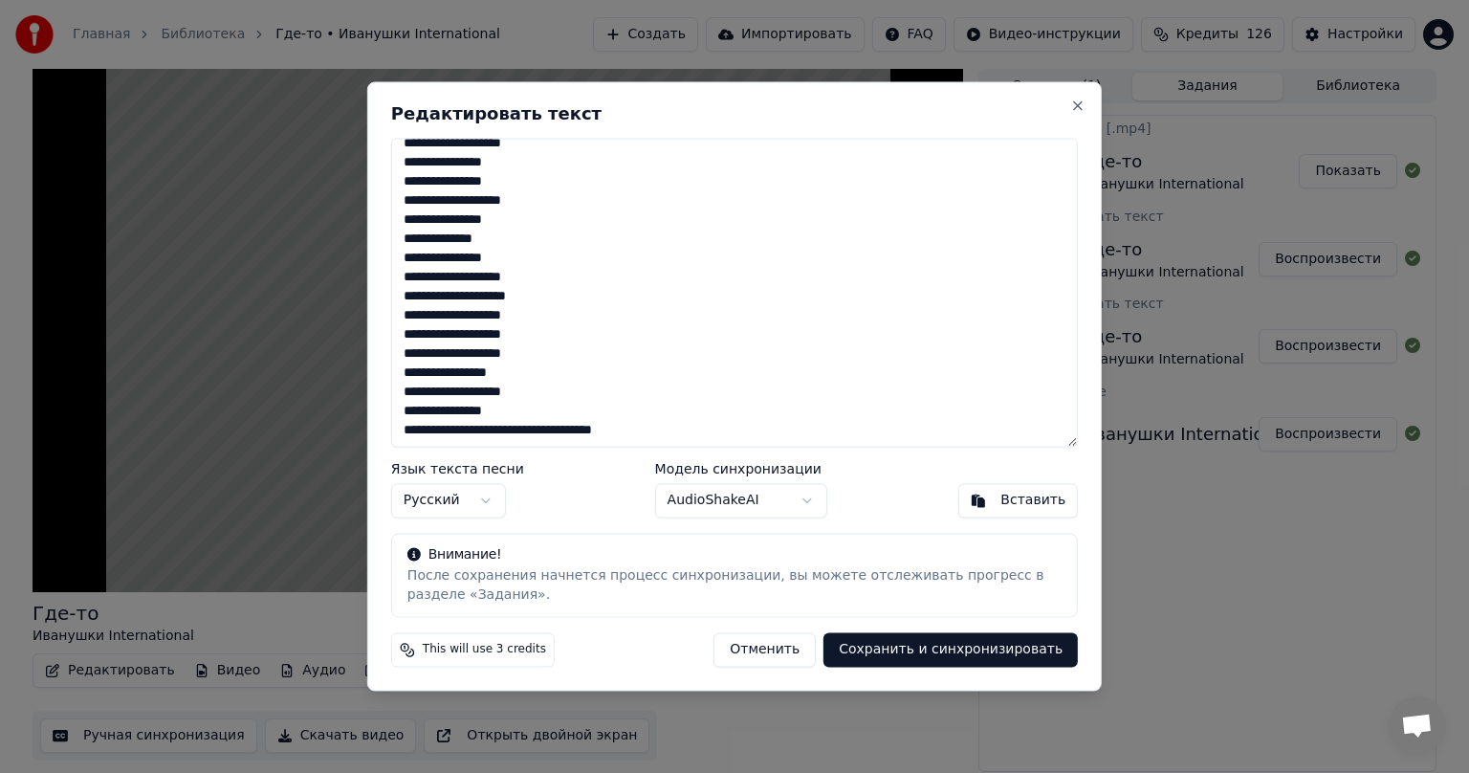
click at [506, 244] on textarea at bounding box center [734, 292] width 687 height 309
drag, startPoint x: 401, startPoint y: 238, endPoint x: 516, endPoint y: 237, distance: 114.8
click at [516, 237] on textarea at bounding box center [734, 292] width 687 height 309
paste textarea "***"
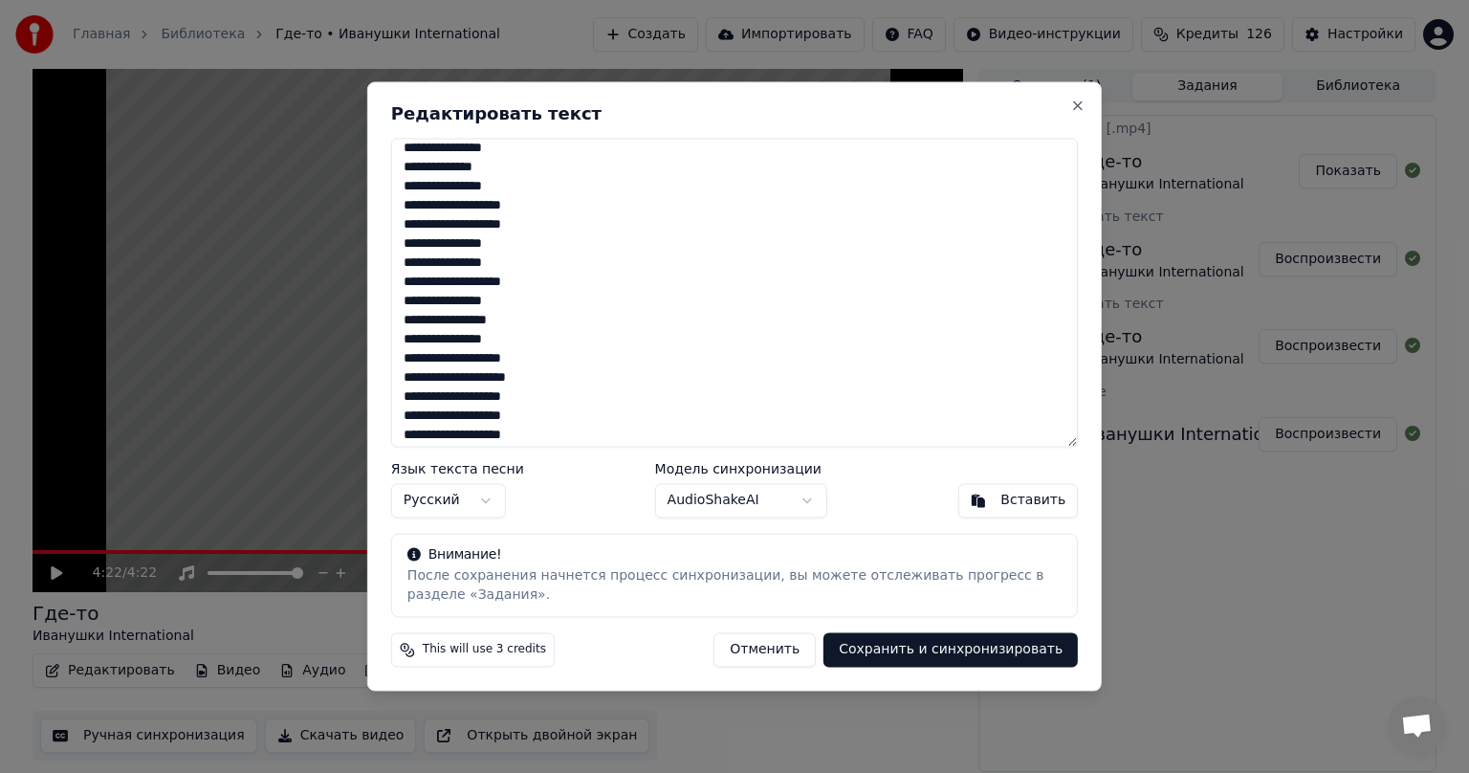
scroll to position [1256, 0]
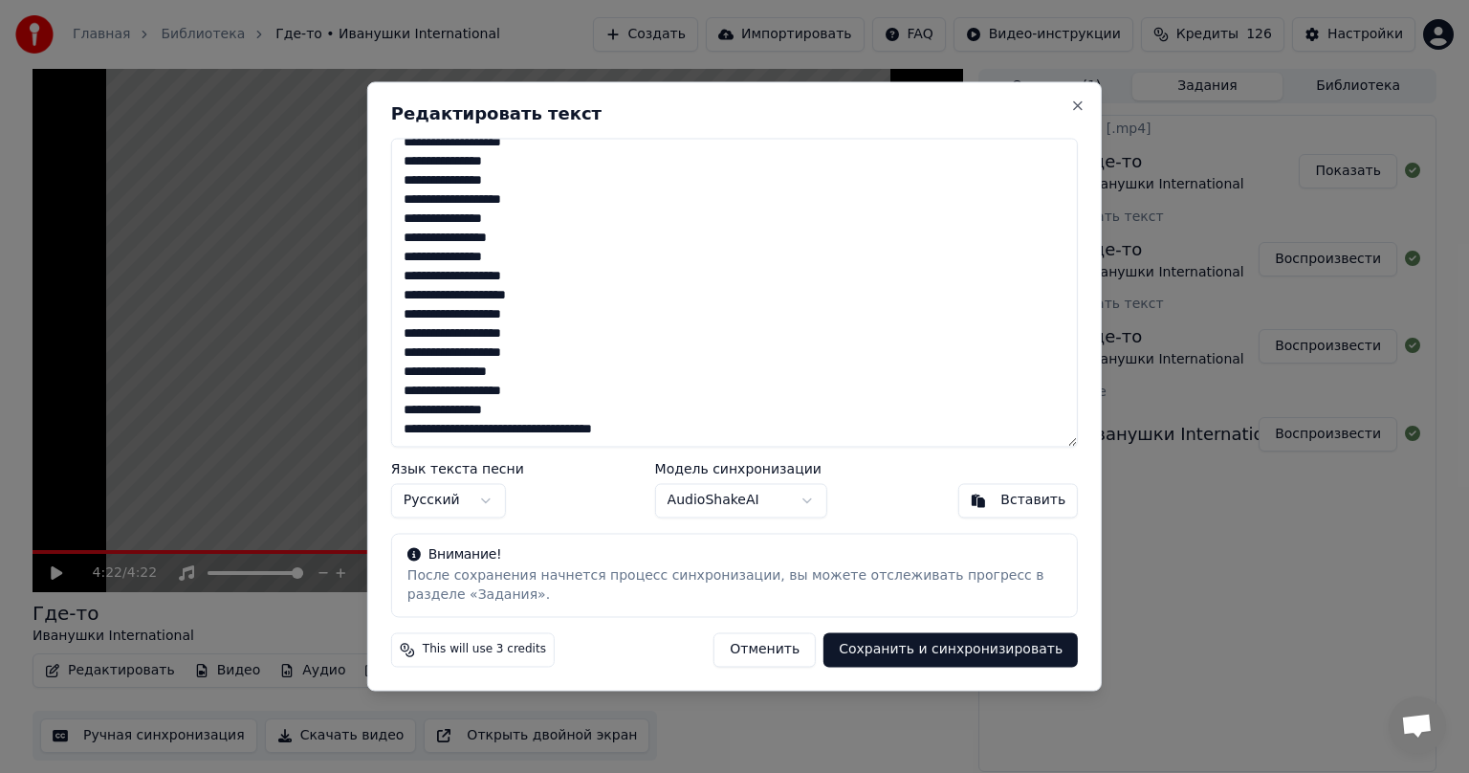
drag, startPoint x: 403, startPoint y: 156, endPoint x: 657, endPoint y: 567, distance: 483.6
click at [657, 567] on div "Редактировать текст Язык текста песни Русский Модель синхронизации AudioShakeAI…" at bounding box center [734, 385] width 735 height 609
paste textarea "**********"
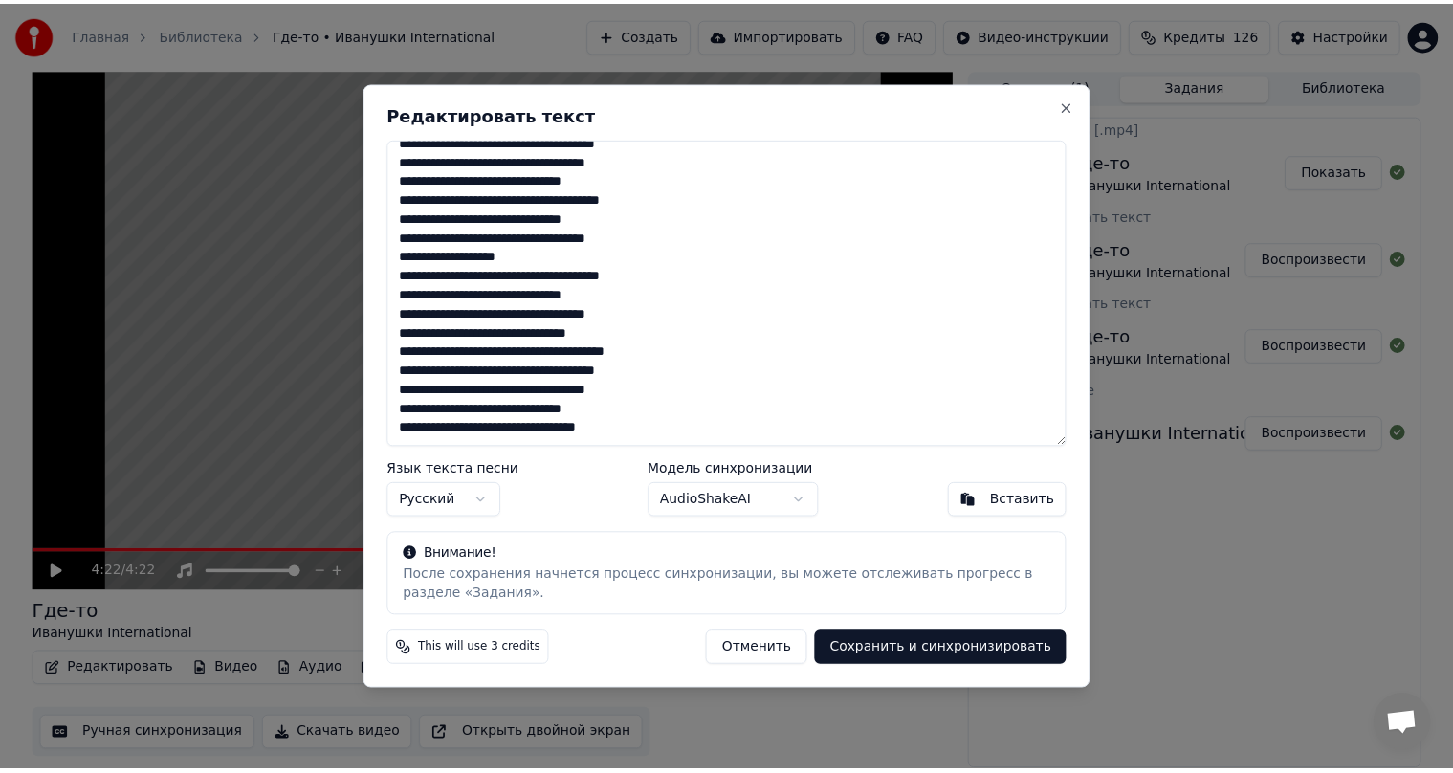
scroll to position [701, 0]
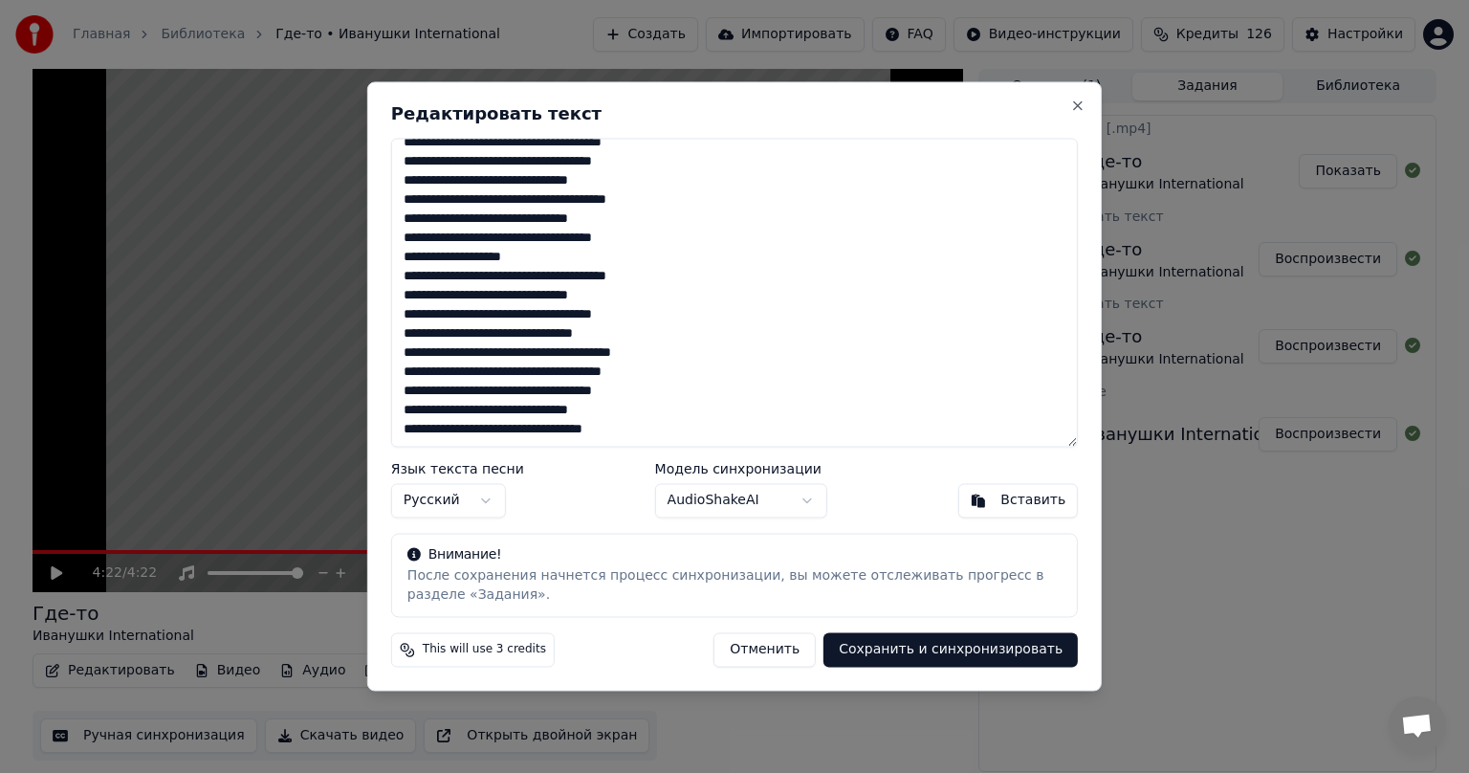
type textarea "**********"
click at [888, 657] on button "Сохранить и синхронизировать" at bounding box center [951, 650] width 254 height 34
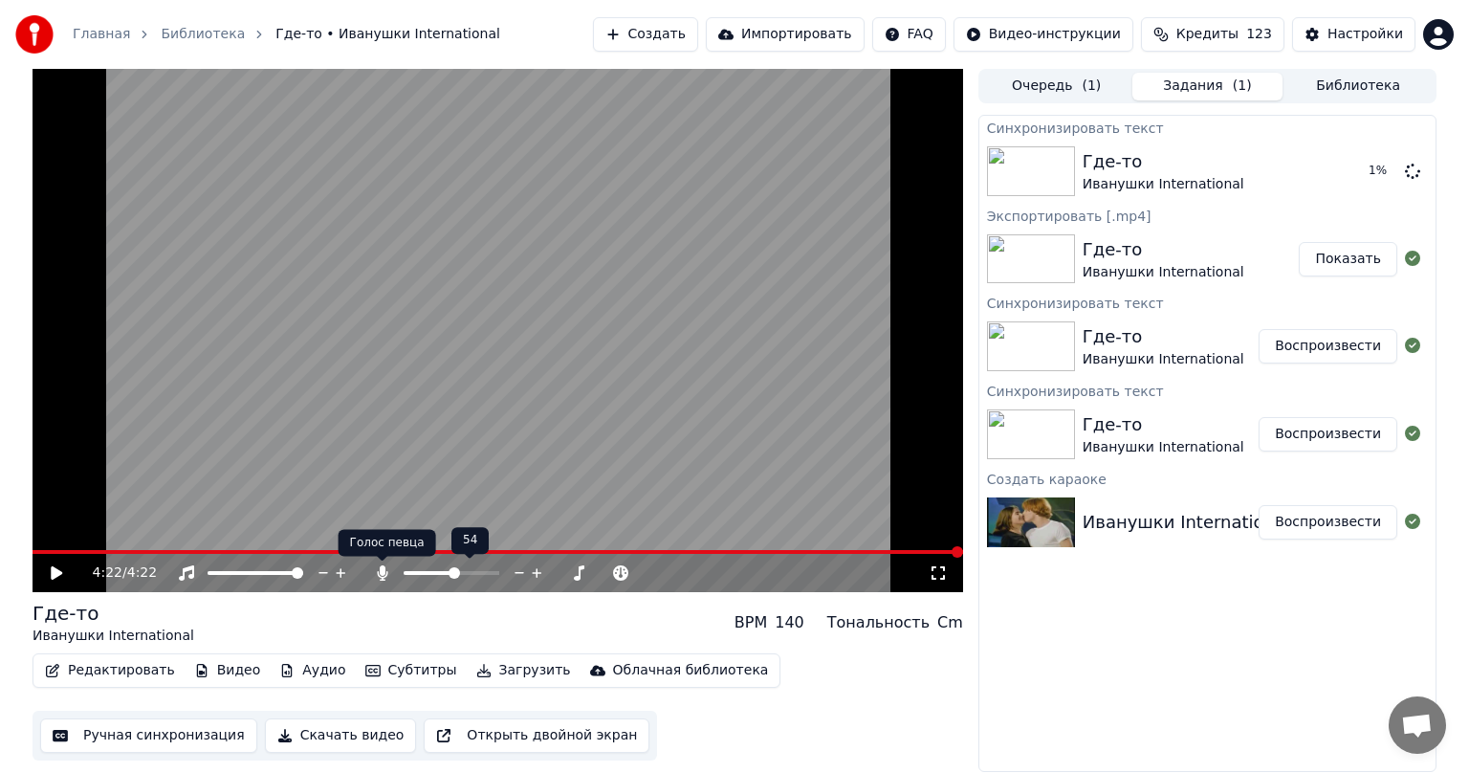
click at [383, 575] on icon at bounding box center [382, 572] width 11 height 15
click at [373, 578] on icon at bounding box center [382, 572] width 19 height 15
click at [417, 579] on span at bounding box center [421, 572] width 11 height 11
click at [56, 572] on icon at bounding box center [56, 572] width 11 height 13
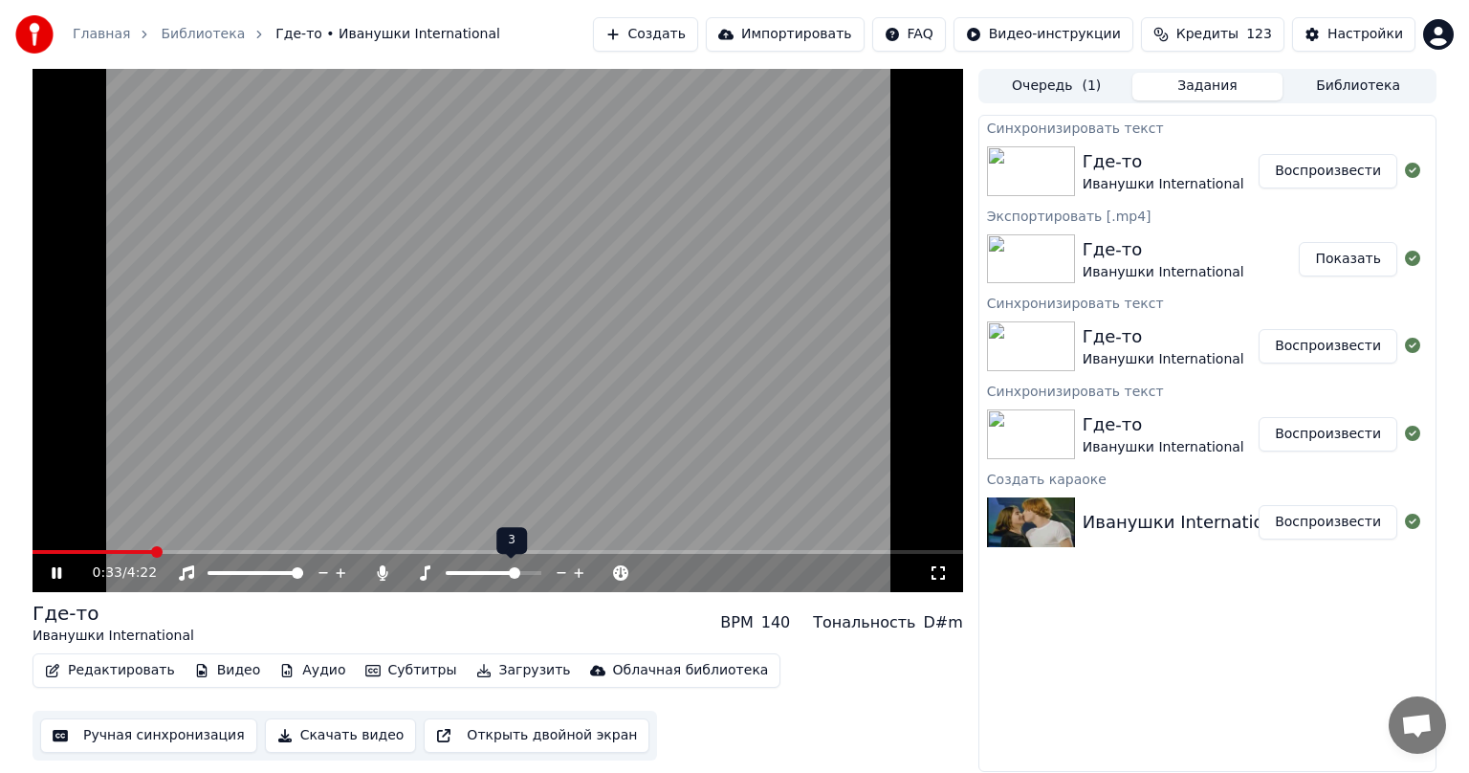
click at [520, 572] on span at bounding box center [514, 572] width 11 height 11
click at [513, 572] on span at bounding box center [514, 572] width 11 height 11
click at [118, 732] on button "Ручная синхронизация" at bounding box center [148, 735] width 217 height 34
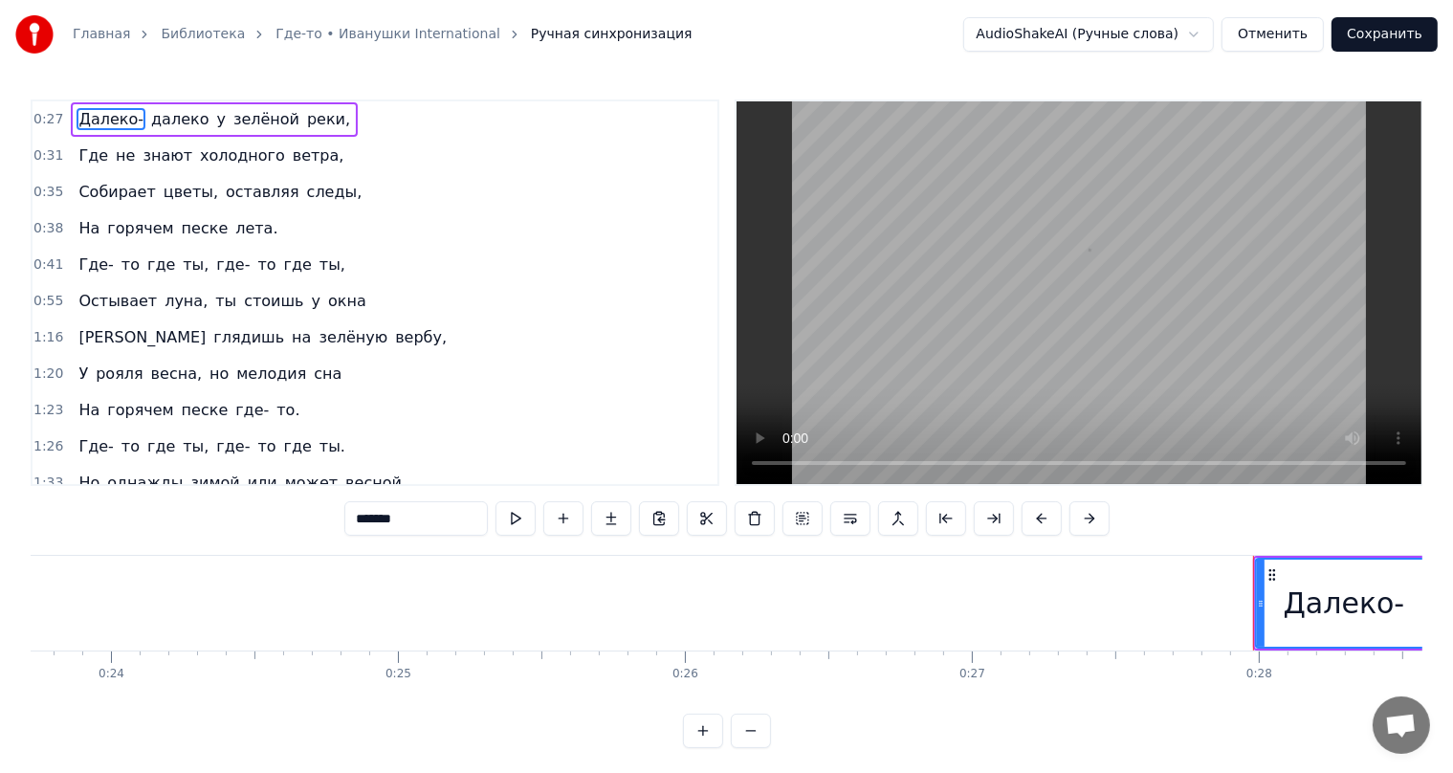
scroll to position [0, 7933]
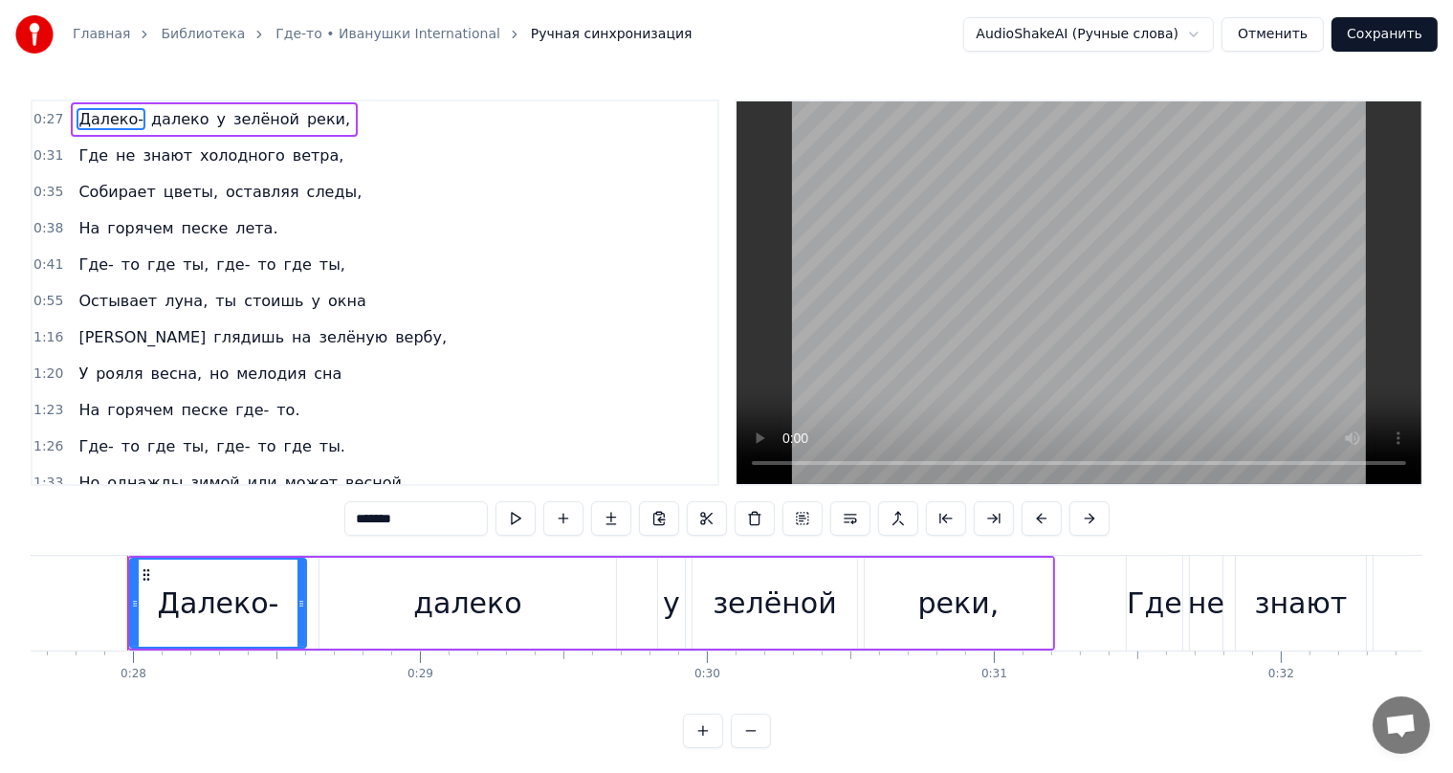
click at [88, 290] on span "Остывает" at bounding box center [118, 301] width 82 height 22
type input "********"
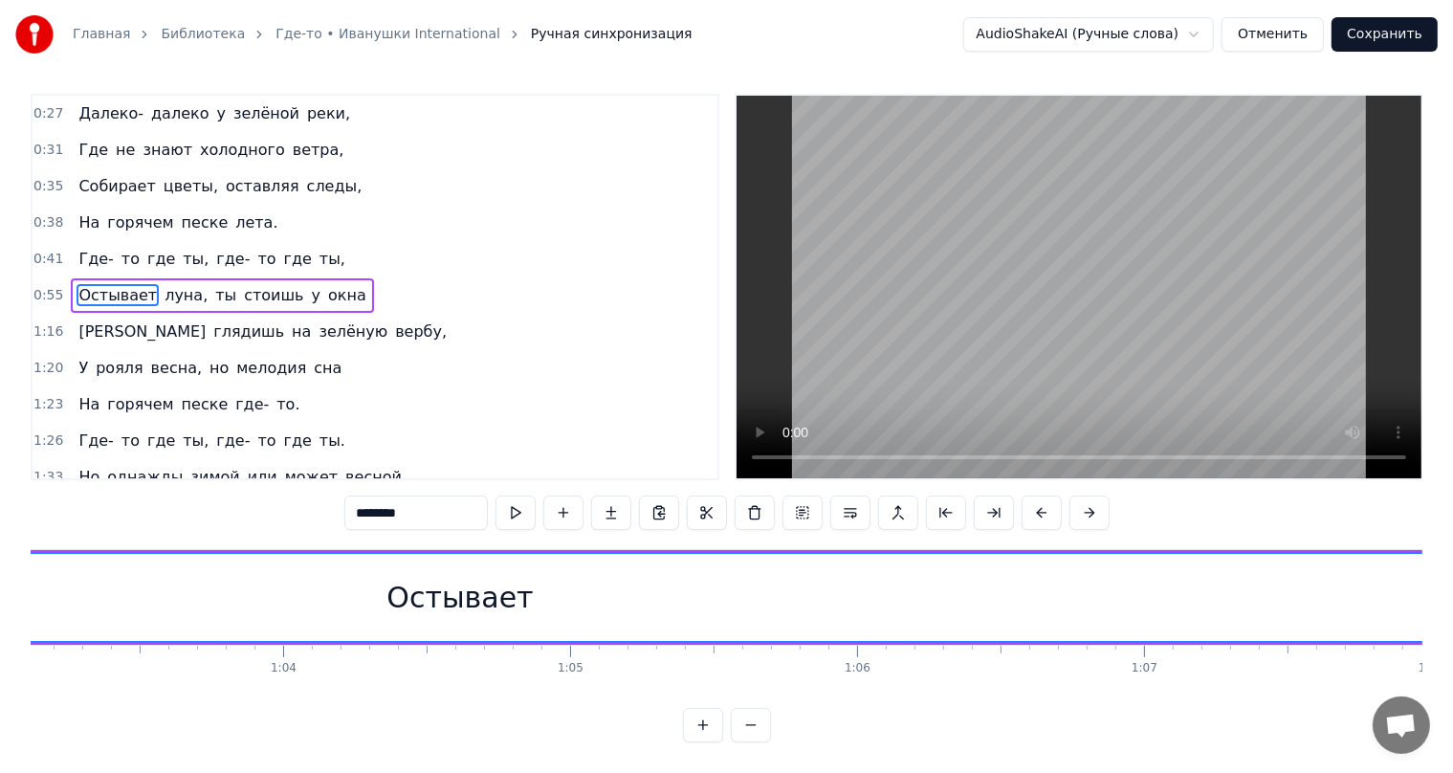
scroll to position [0, 18029]
click at [506, 594] on div "Остывает" at bounding box center [544, 597] width 146 height 43
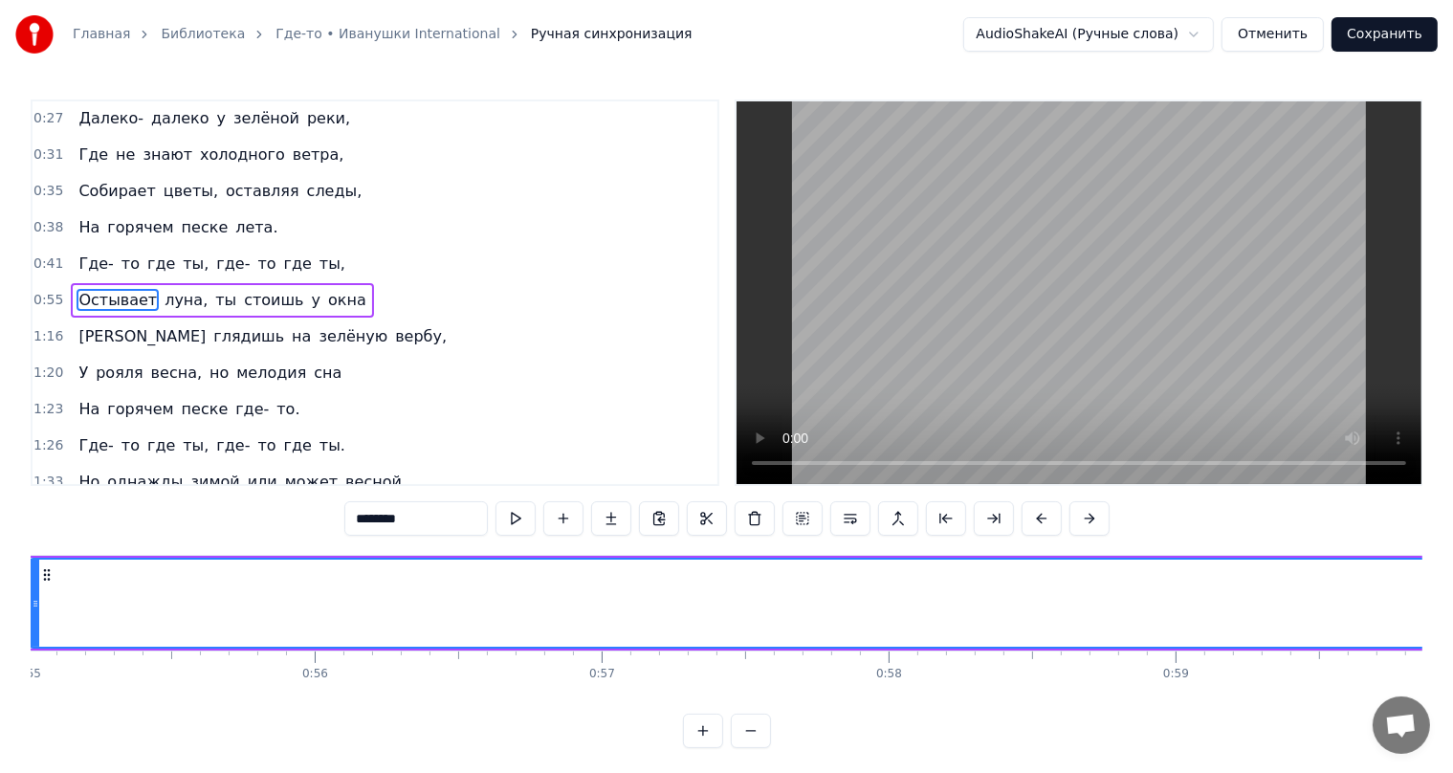
scroll to position [0, 15446]
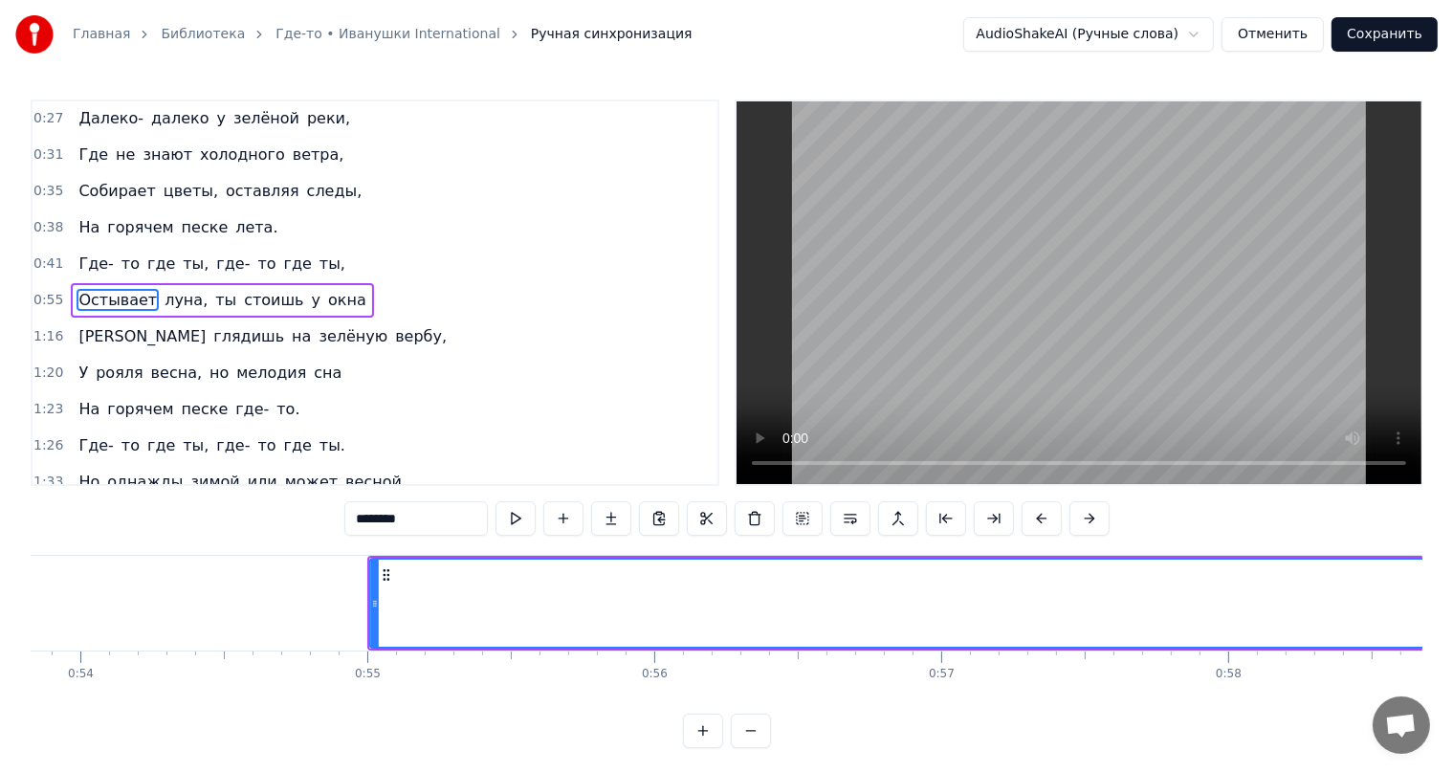
click at [385, 576] on icon at bounding box center [386, 574] width 15 height 15
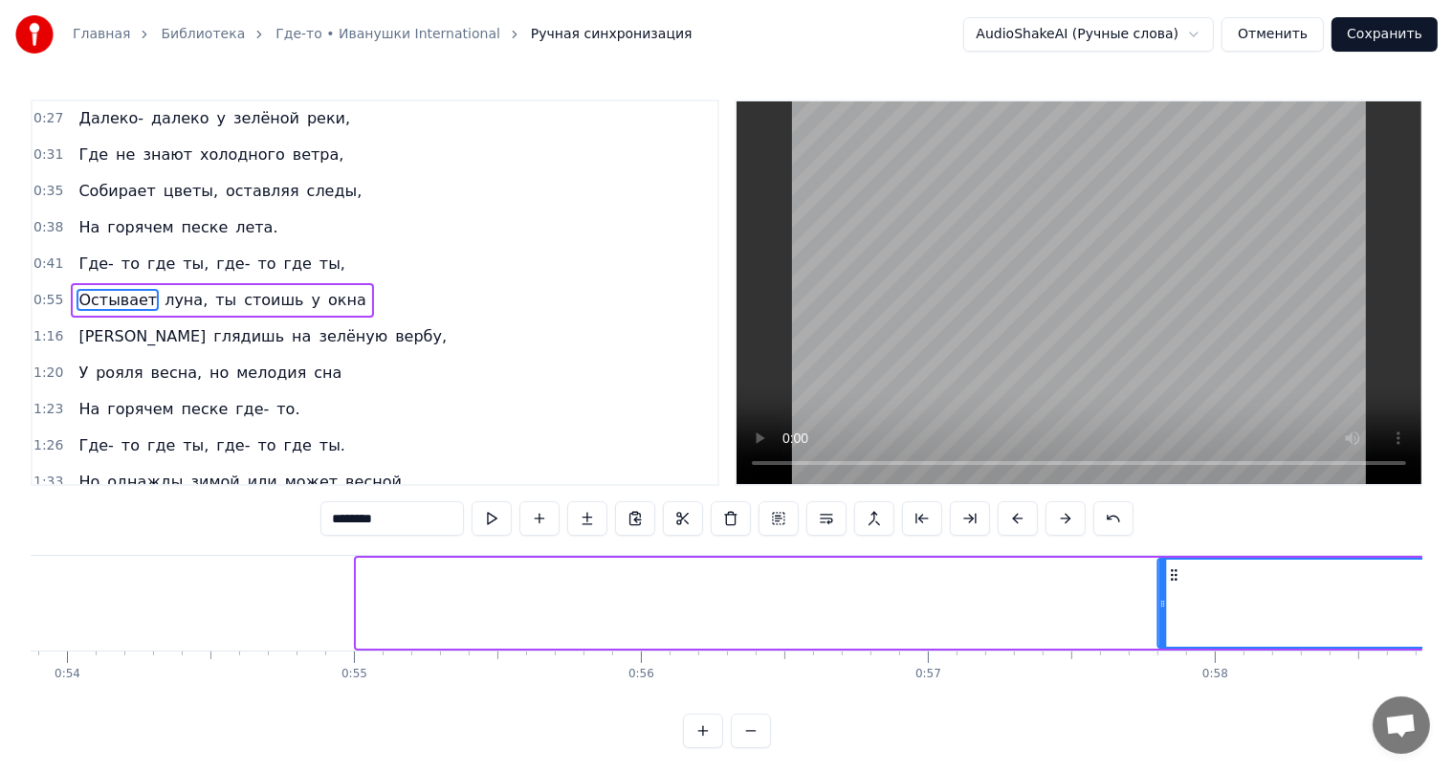
drag, startPoint x: 385, startPoint y: 575, endPoint x: 1167, endPoint y: 595, distance: 781.7
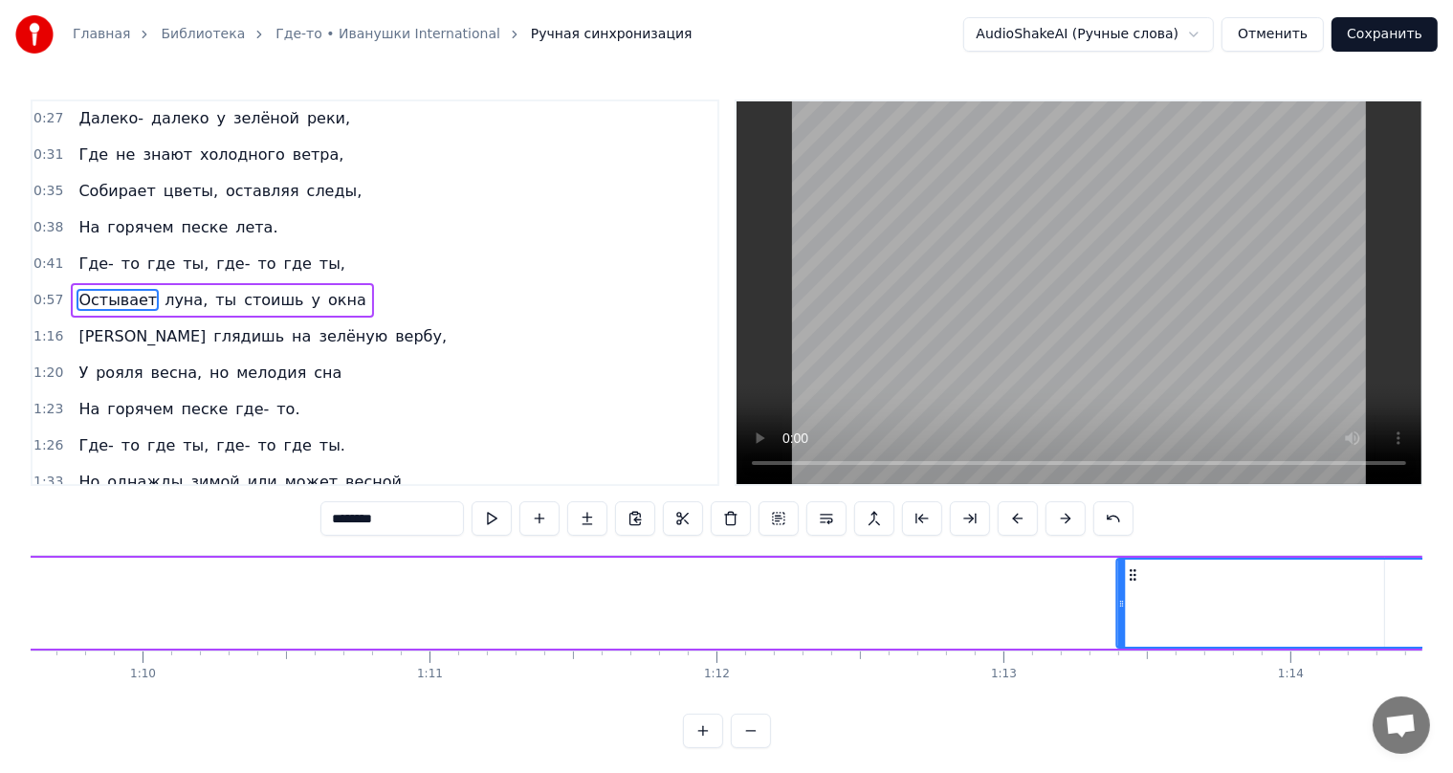
scroll to position [0, 20018]
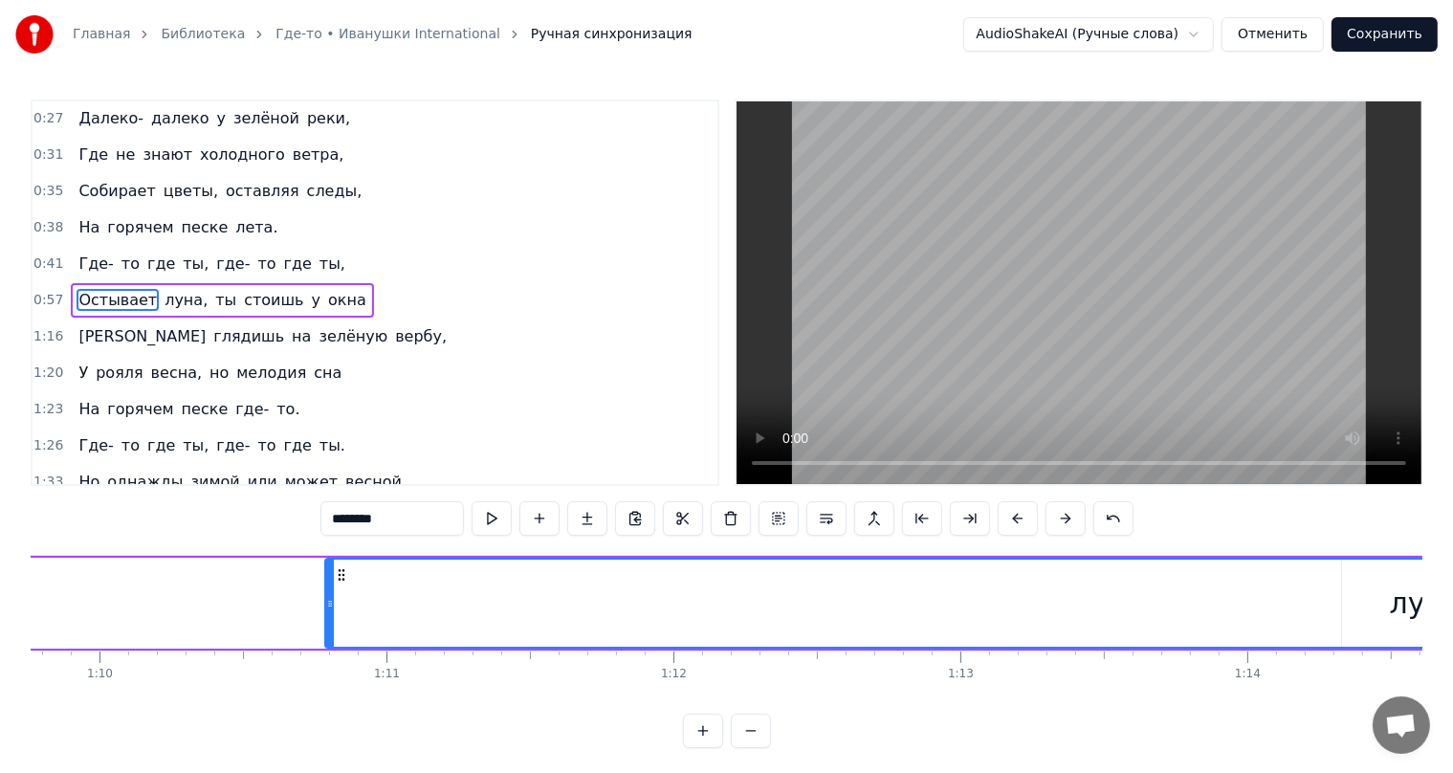
drag, startPoint x: 210, startPoint y: 576, endPoint x: 333, endPoint y: 570, distance: 122.6
click at [334, 571] on icon at bounding box center [341, 574] width 15 height 15
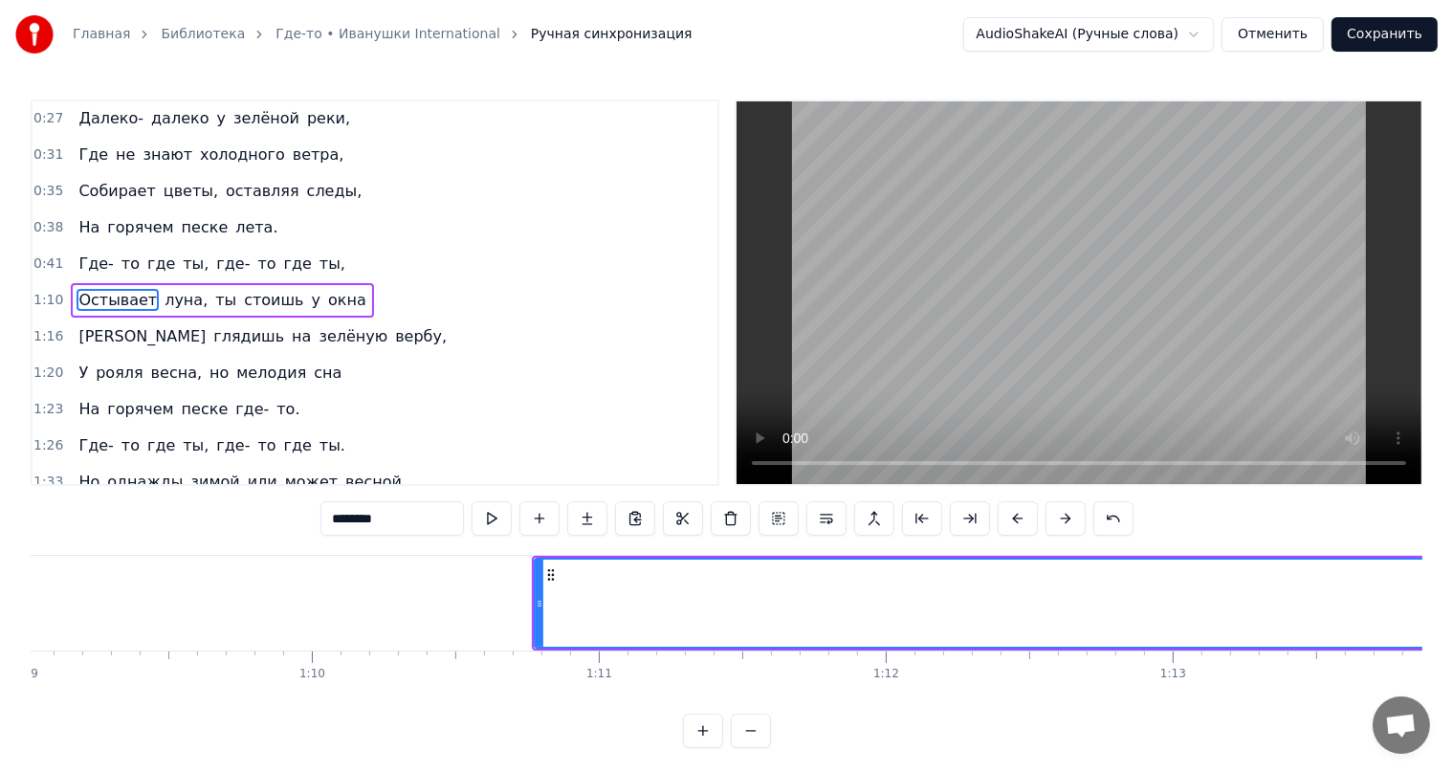
scroll to position [0, 19595]
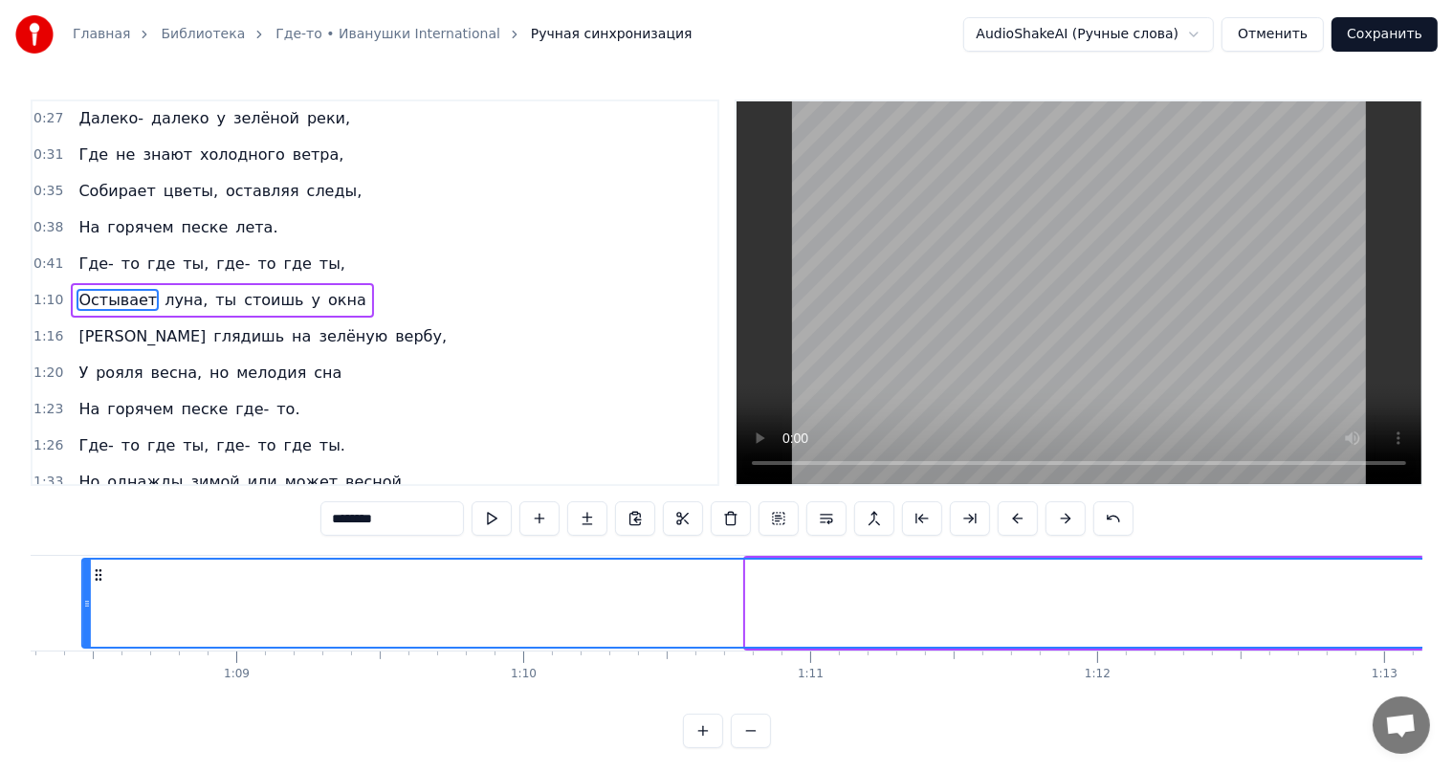
drag, startPoint x: 760, startPoint y: 575, endPoint x: 96, endPoint y: 622, distance: 666.4
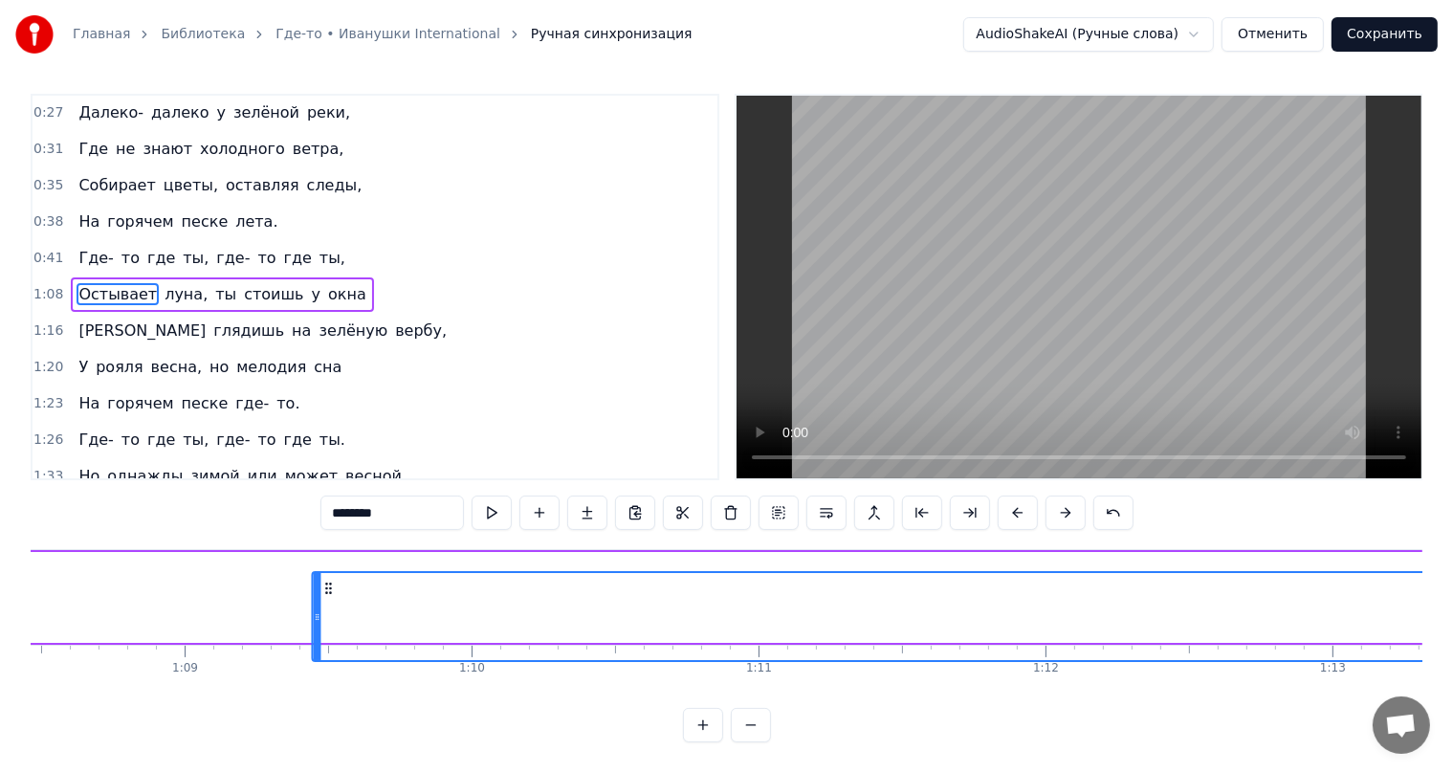
scroll to position [0, 19646]
drag, startPoint x: 735, startPoint y: 578, endPoint x: 408, endPoint y: 559, distance: 326.7
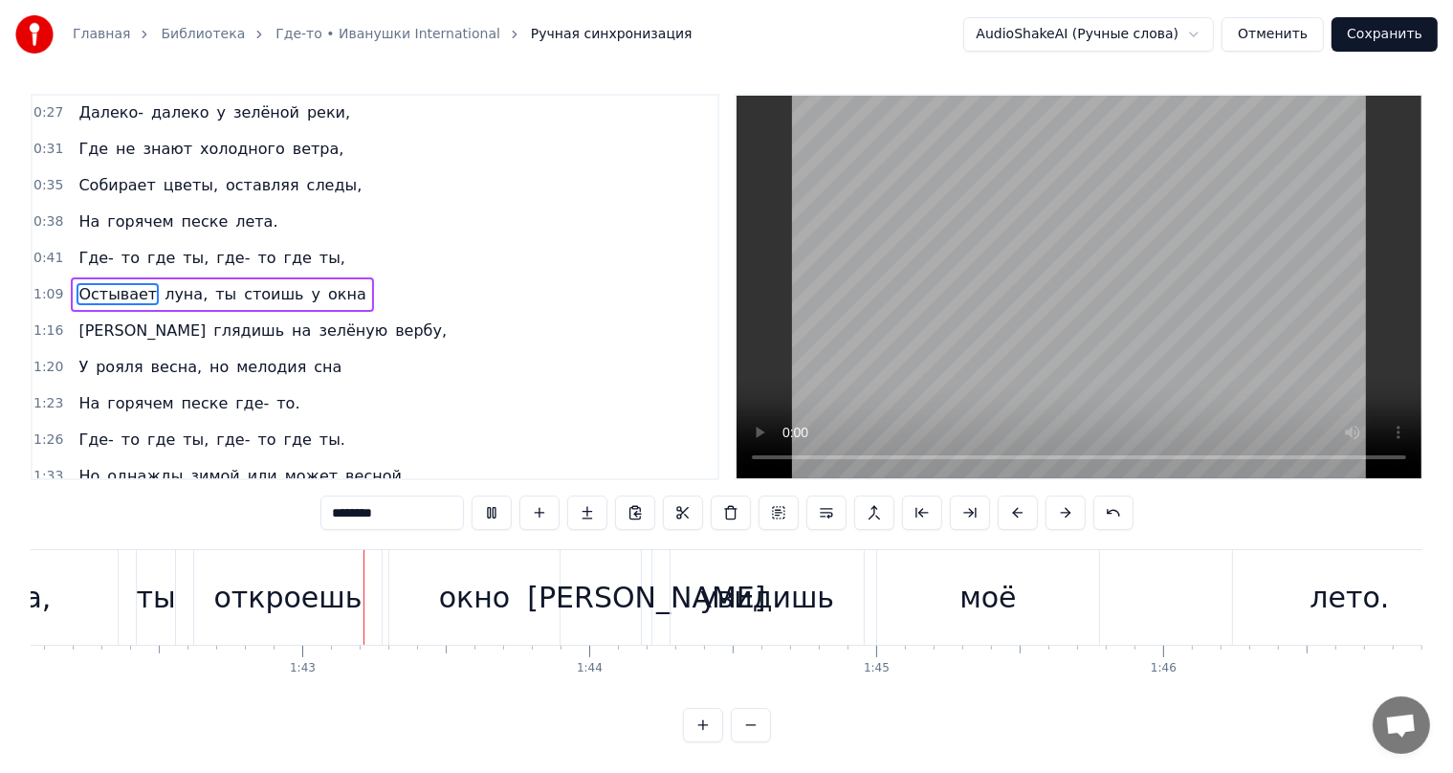
scroll to position [0, 29322]
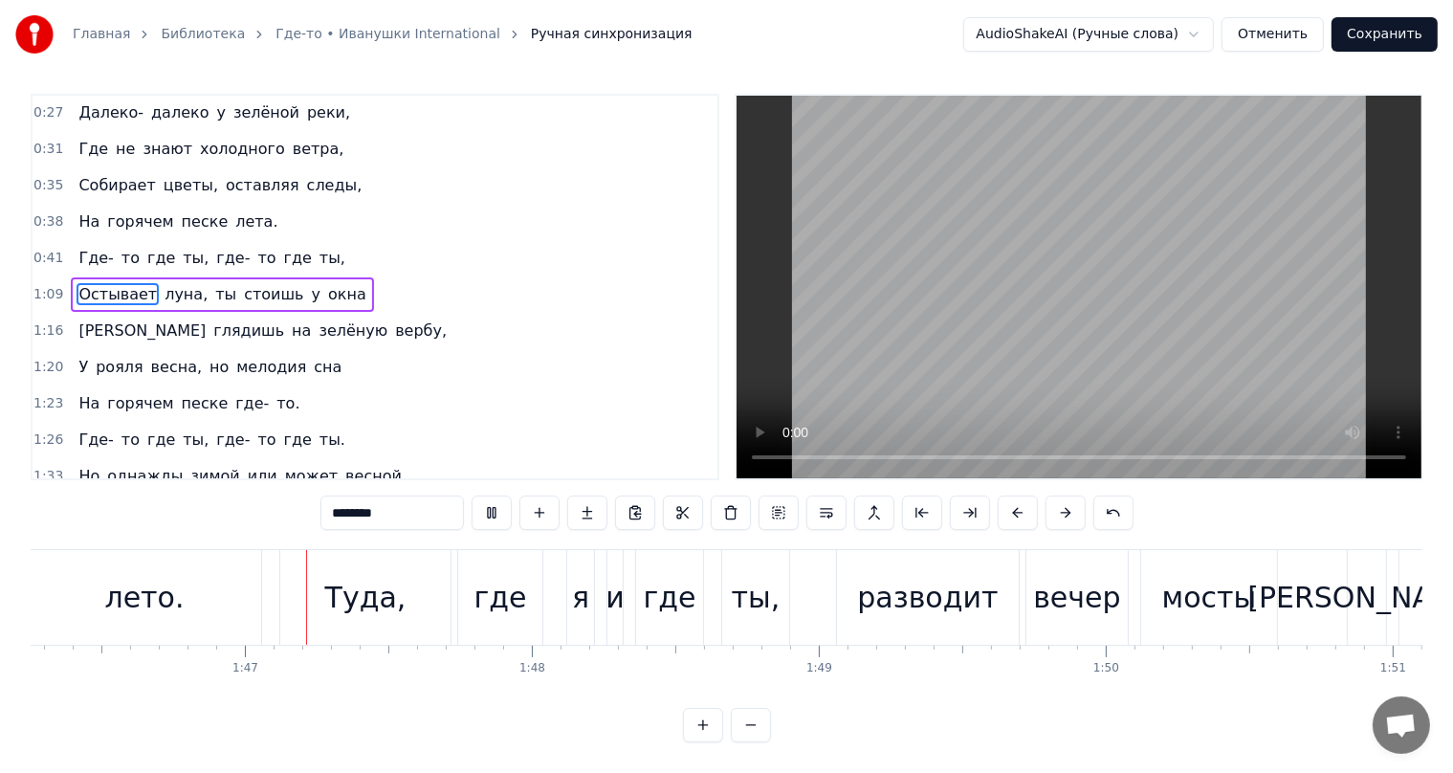
click at [1374, 35] on button "Сохранить" at bounding box center [1384, 34] width 106 height 34
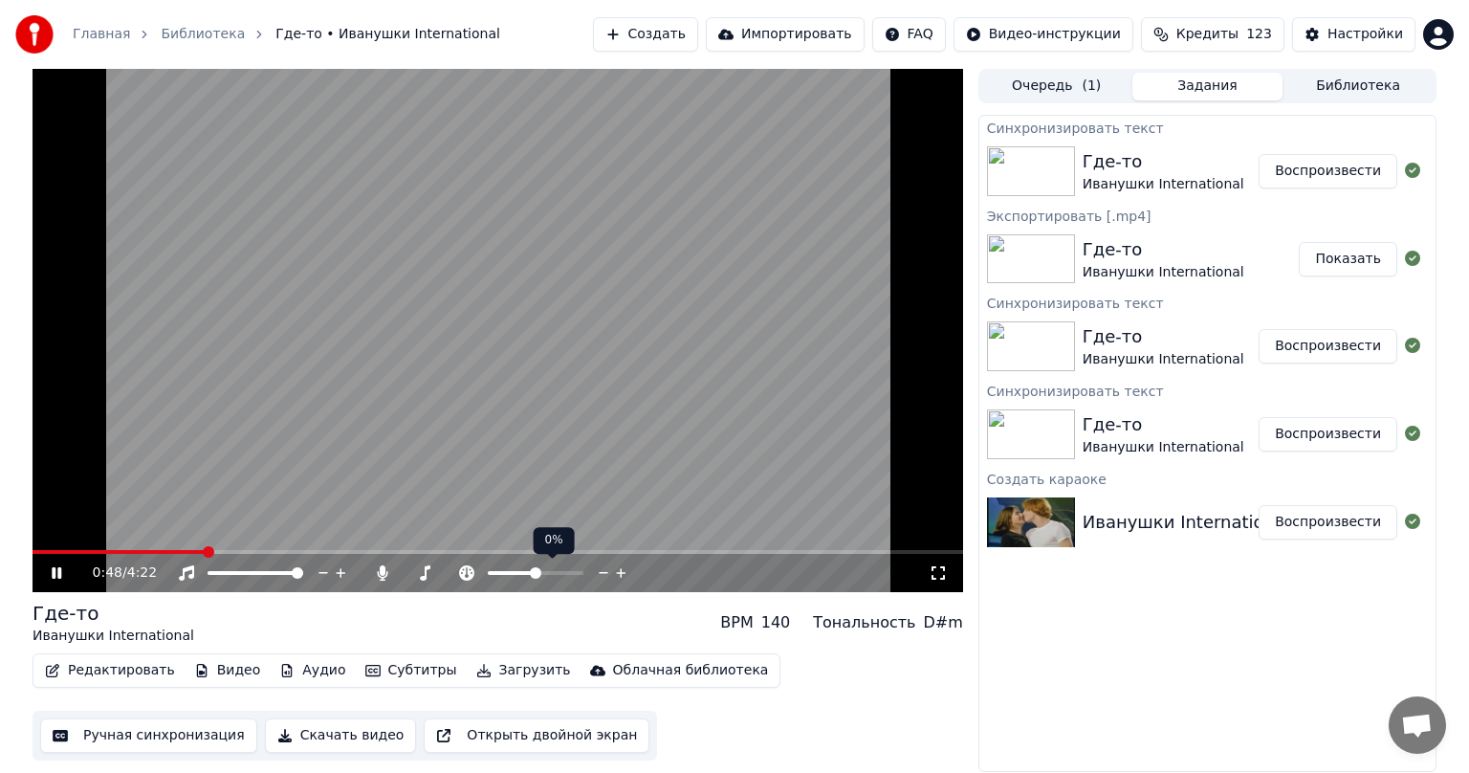
click at [535, 577] on span at bounding box center [535, 572] width 11 height 11
click at [494, 576] on span at bounding box center [493, 572] width 11 height 11
click at [383, 577] on icon at bounding box center [382, 572] width 11 height 15
click at [451, 574] on span at bounding box center [451, 572] width 11 height 11
click at [126, 740] on button "Ручная синхронизация" at bounding box center [148, 735] width 217 height 34
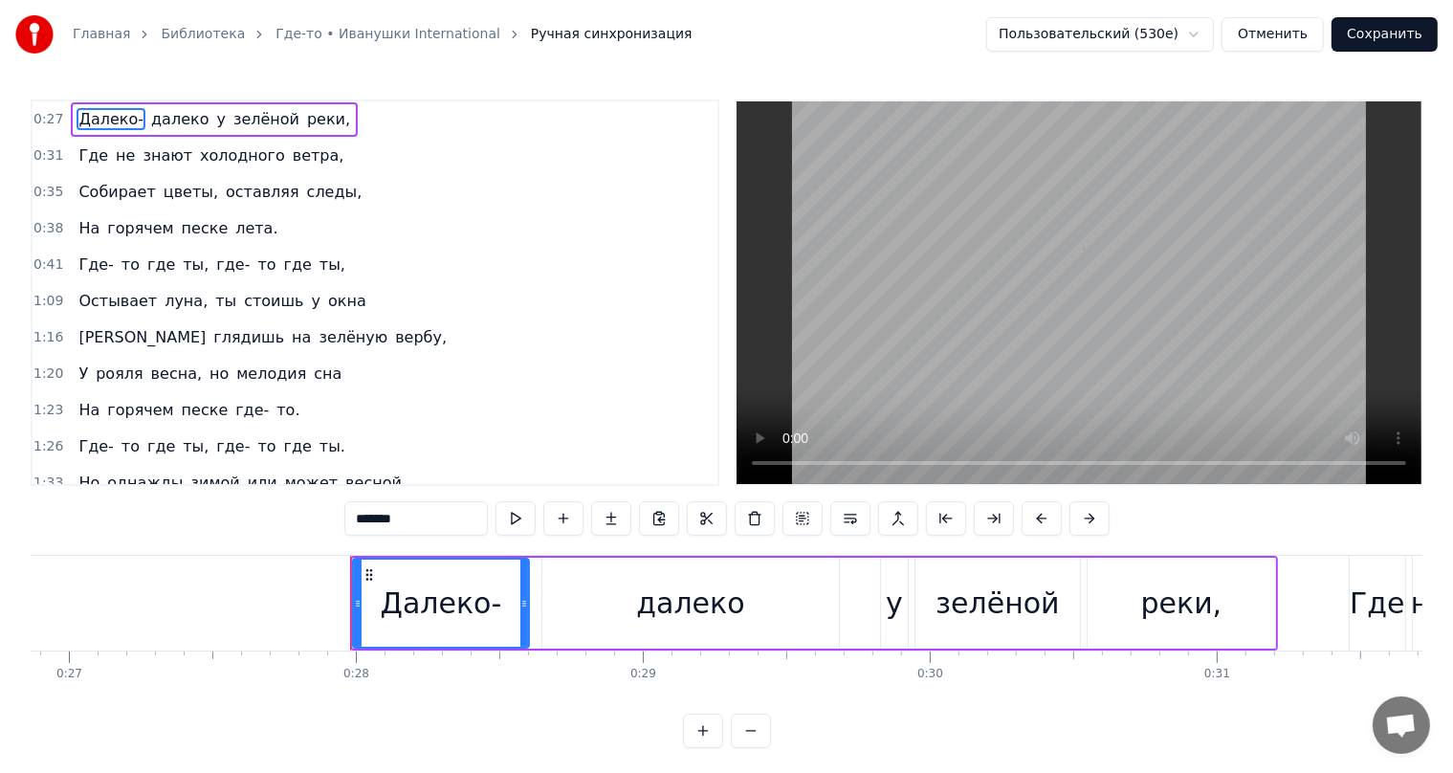
scroll to position [0, 7933]
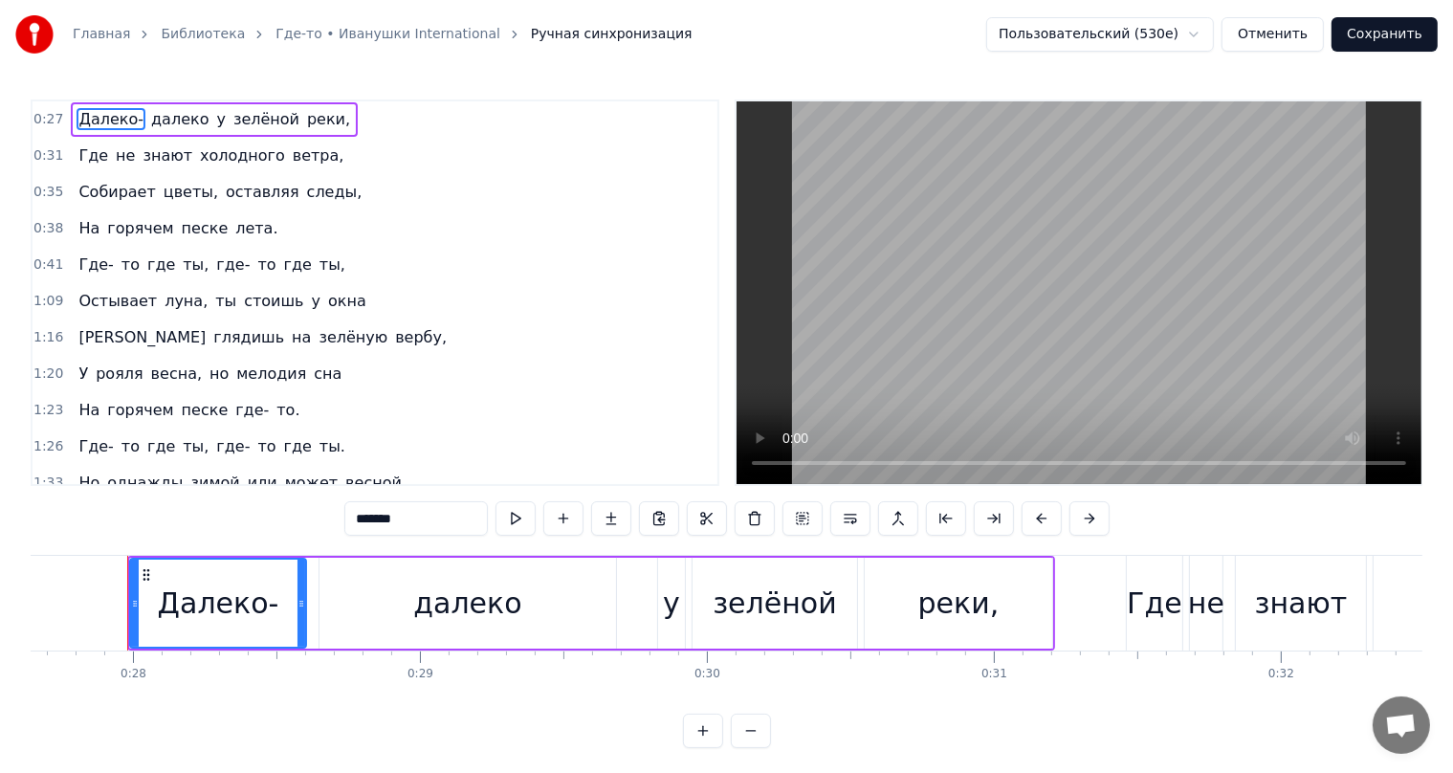
click at [98, 290] on span "Остывает" at bounding box center [118, 301] width 82 height 22
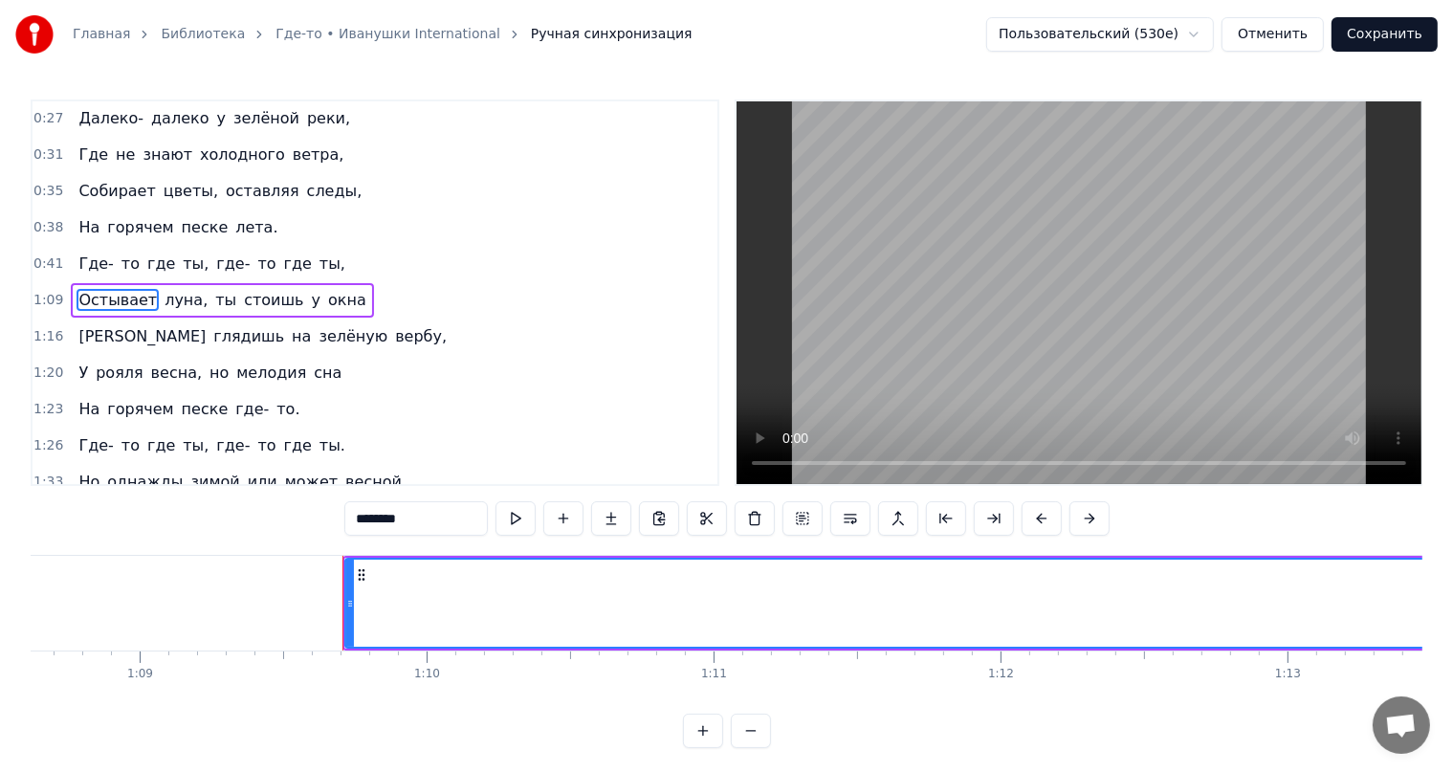
scroll to position [0, 19907]
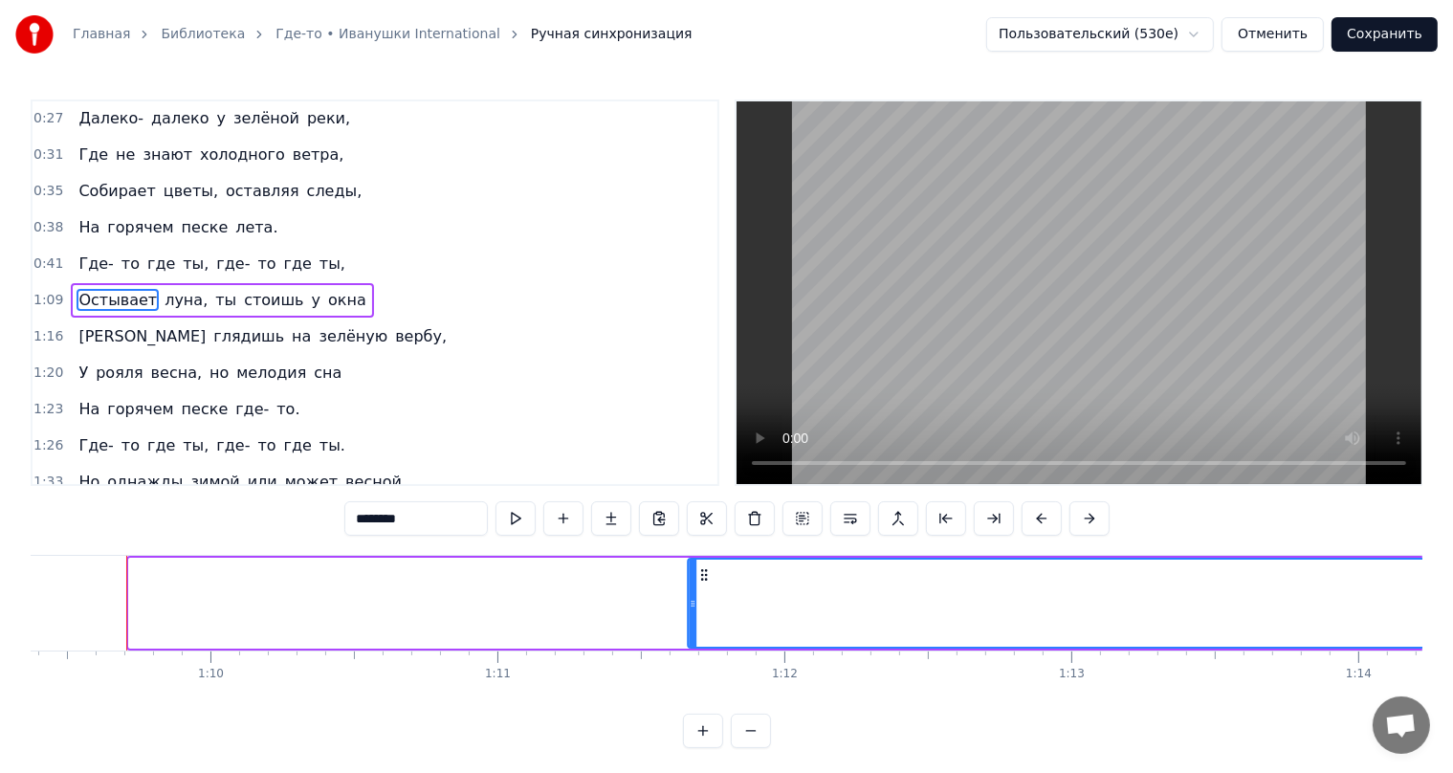
drag, startPoint x: 143, startPoint y: 575, endPoint x: 748, endPoint y: 565, distance: 604.6
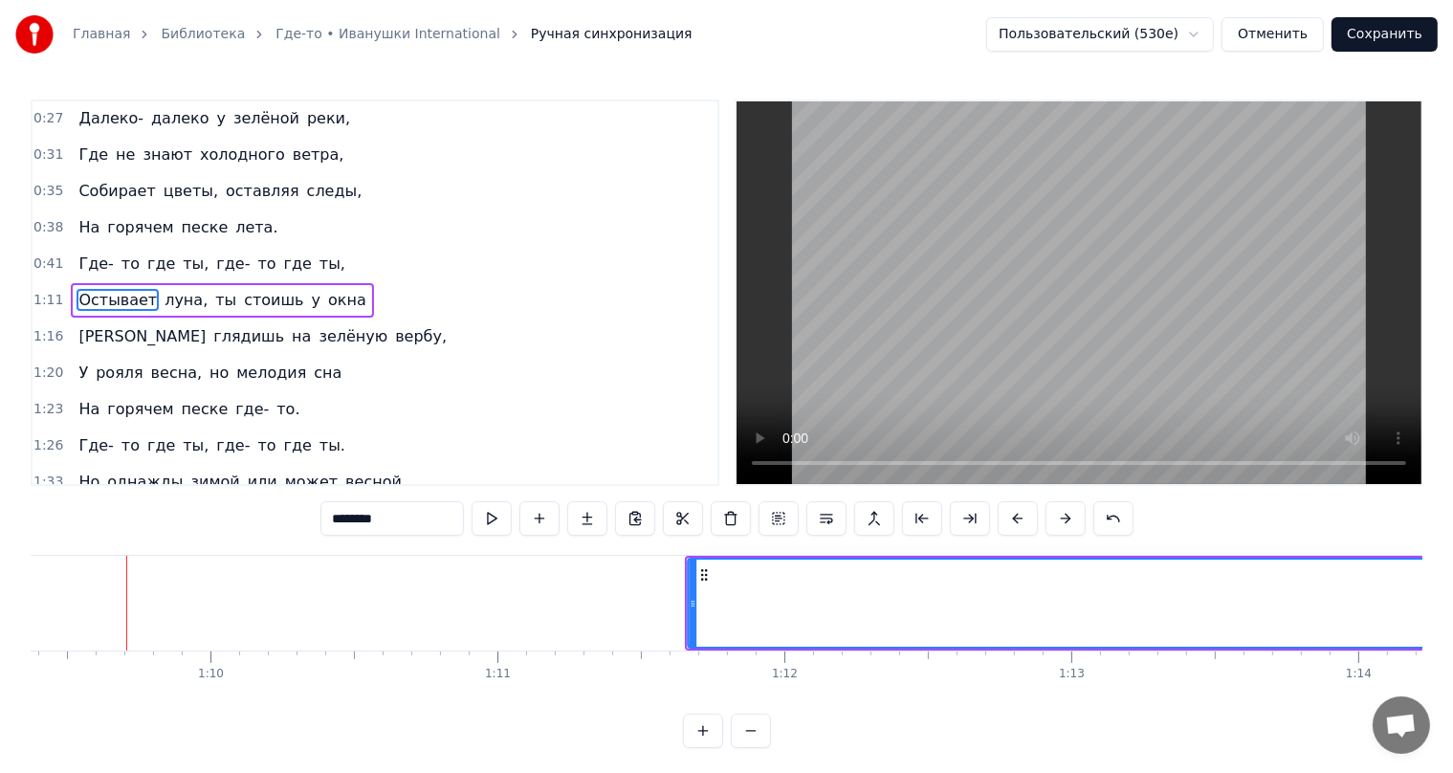
click at [705, 574] on circle at bounding box center [705, 574] width 1 height 1
click at [120, 261] on span "то" at bounding box center [131, 264] width 22 height 22
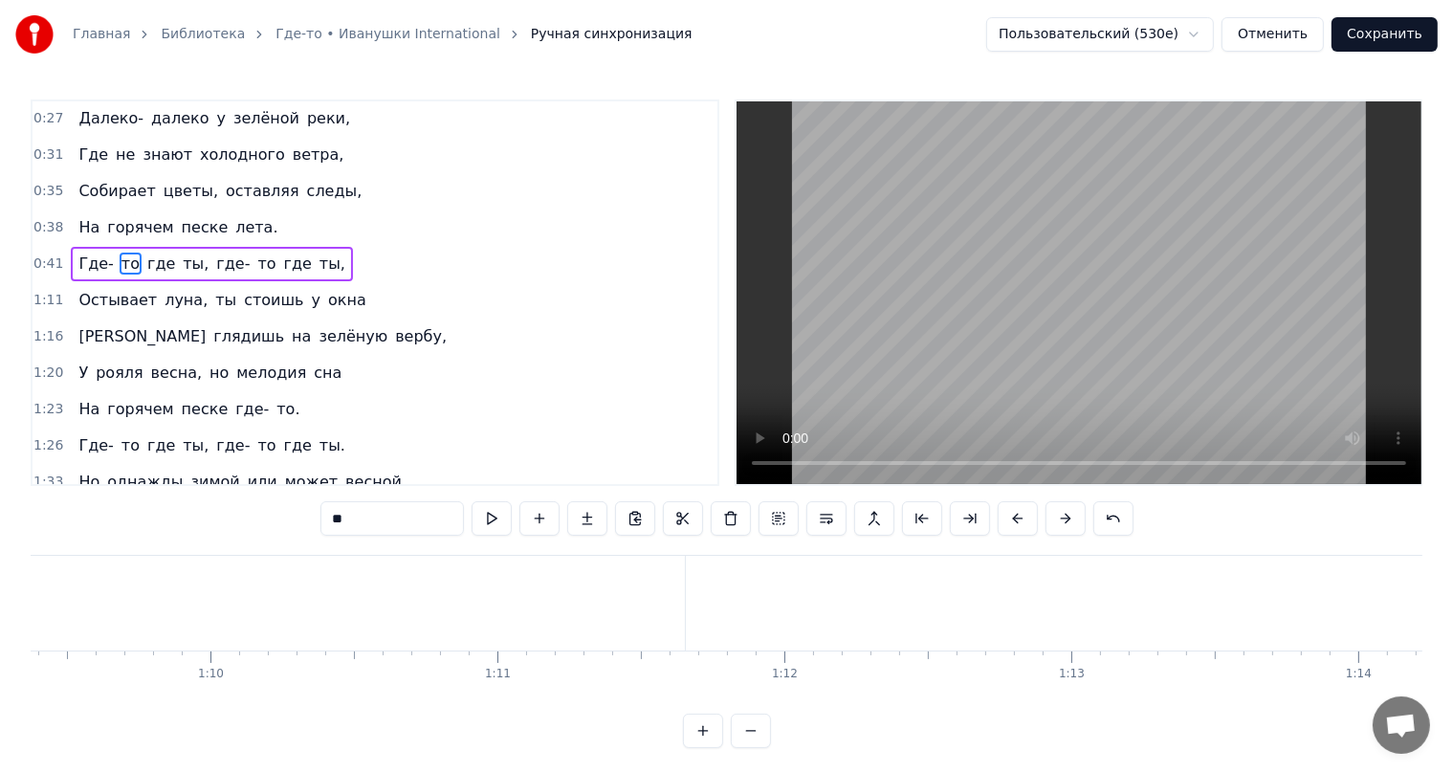
scroll to position [0, 0]
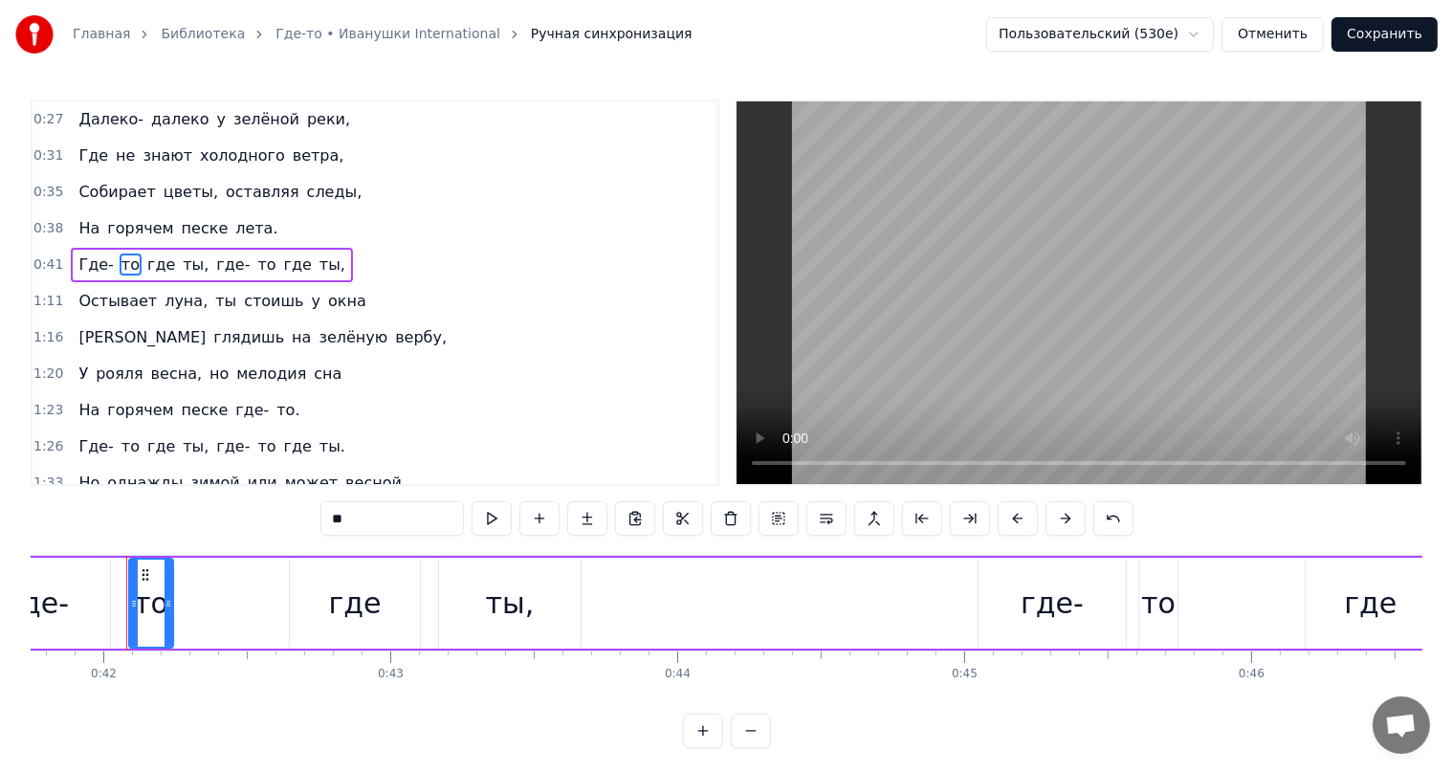
click at [84, 268] on span "Где-" at bounding box center [96, 264] width 38 height 22
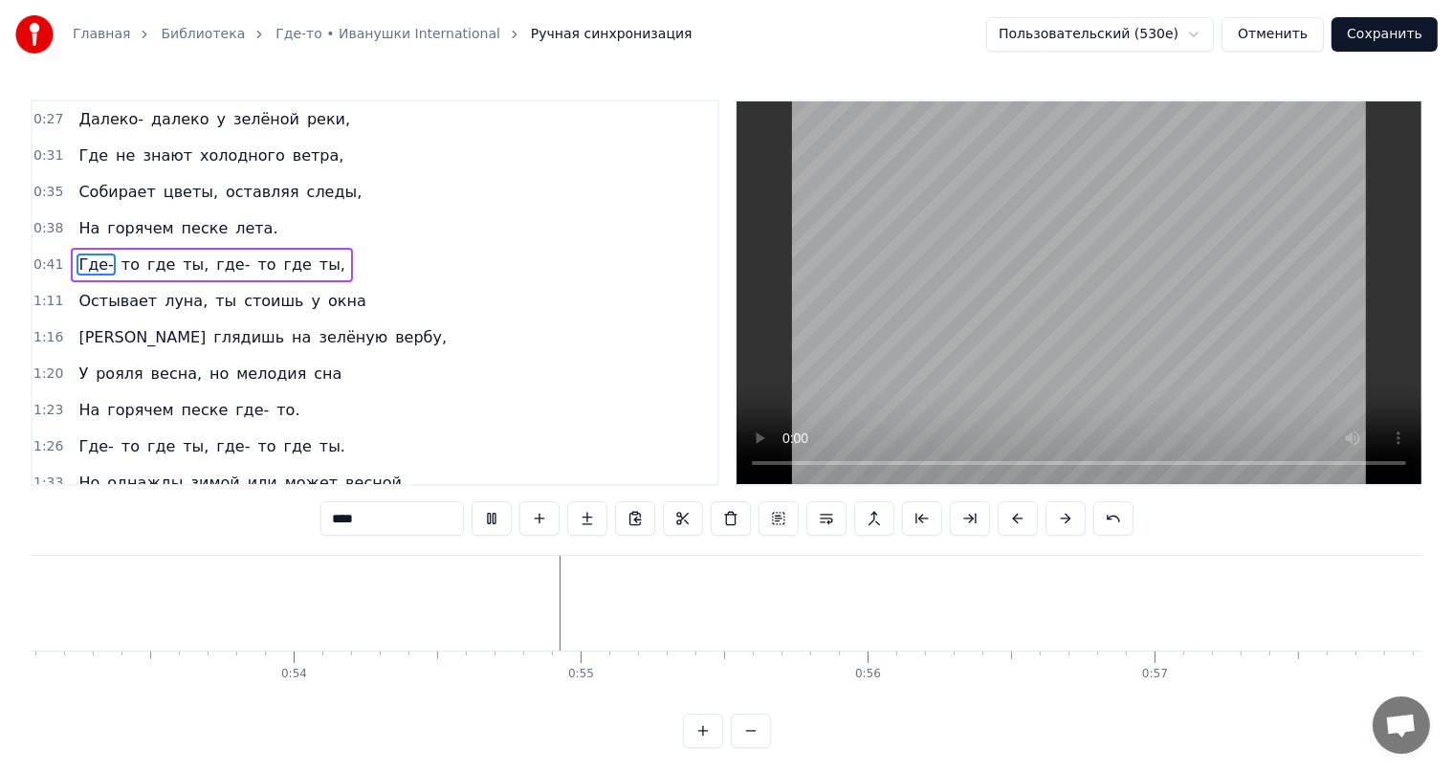
scroll to position [0, 15500]
click at [255, 266] on span "то" at bounding box center [266, 264] width 22 height 22
click at [282, 261] on span "где" at bounding box center [298, 264] width 32 height 22
type input "***"
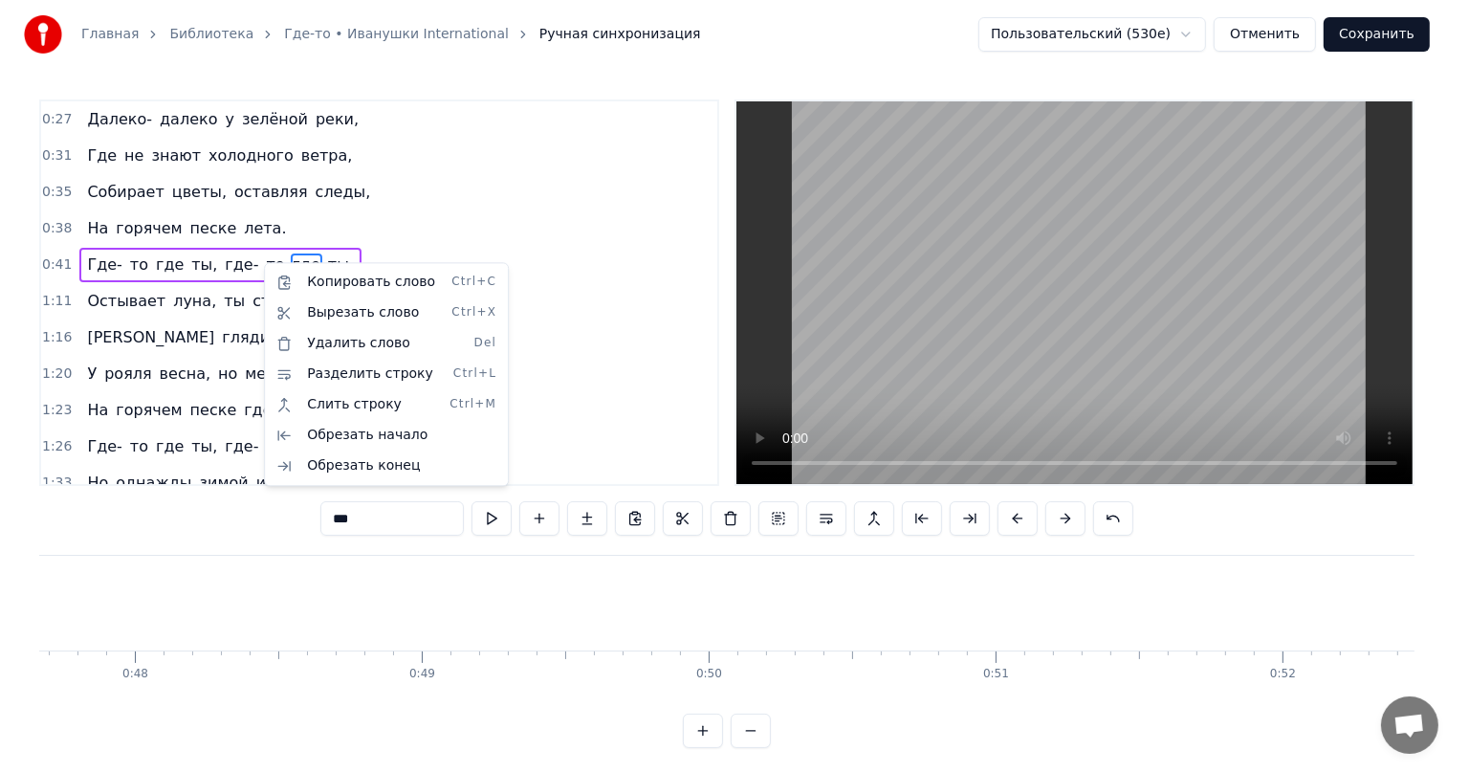
scroll to position [0, 13155]
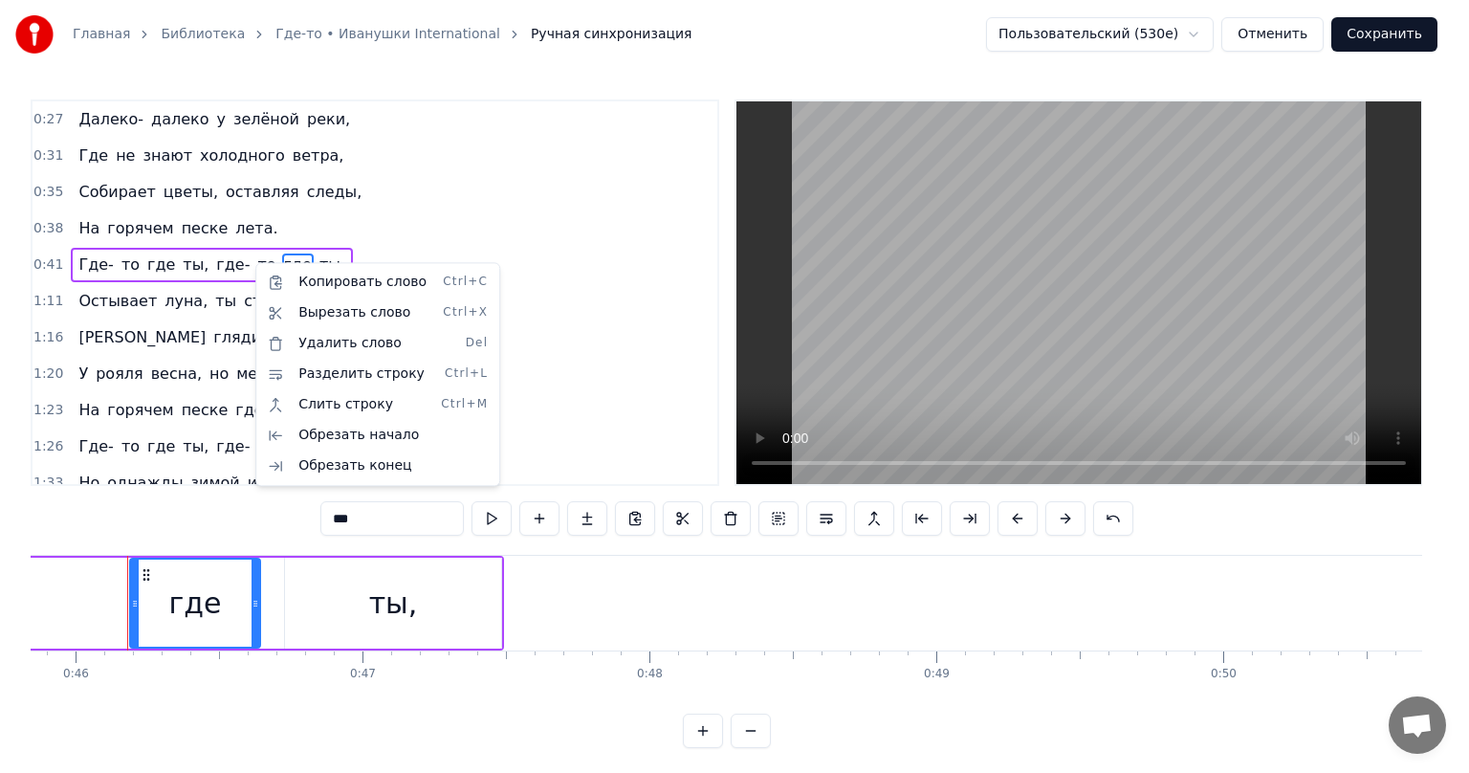
click at [493, 609] on html "Главная Библиотека Где-то • Иванушки International Ручная синхронизация Пользов…" at bounding box center [734, 389] width 1469 height 779
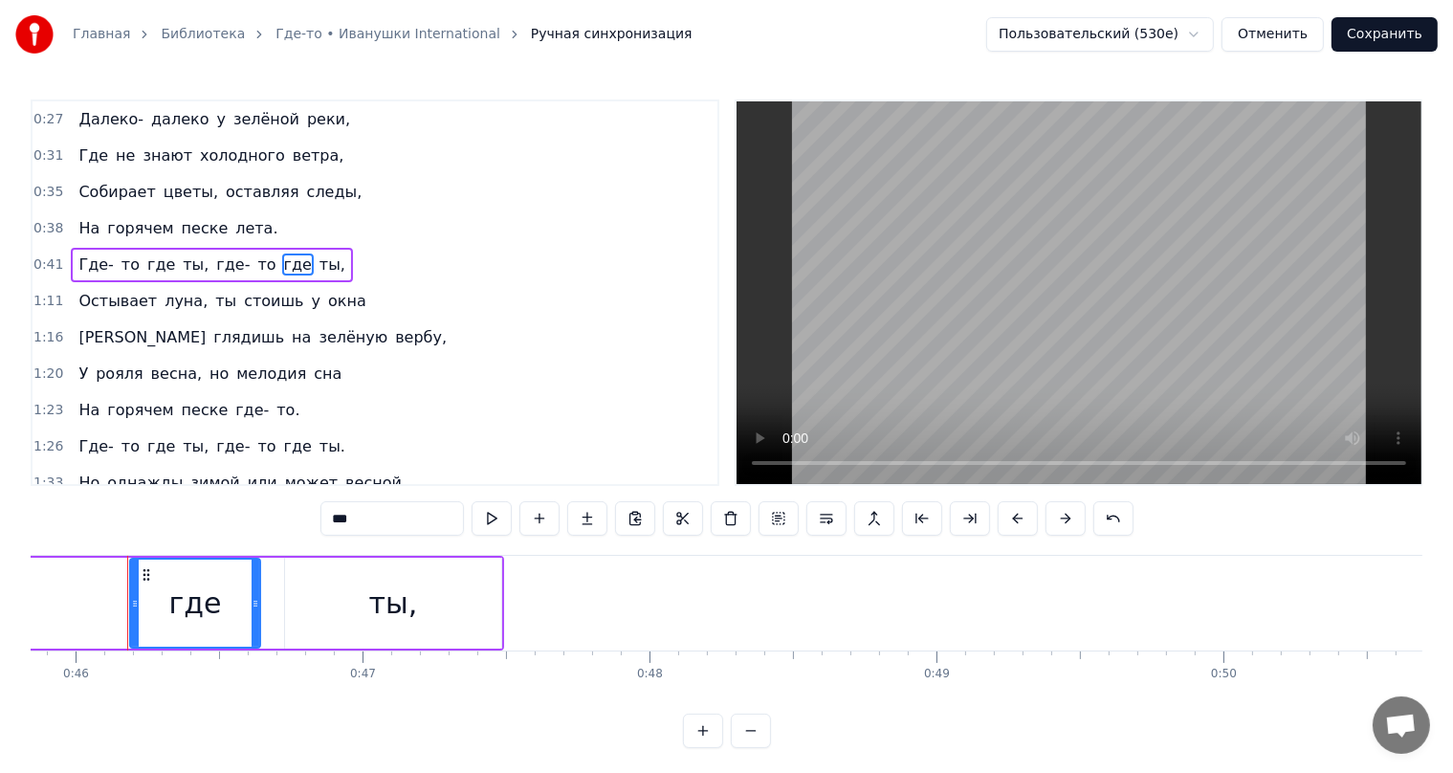
click at [230, 592] on div "где" at bounding box center [195, 603] width 128 height 87
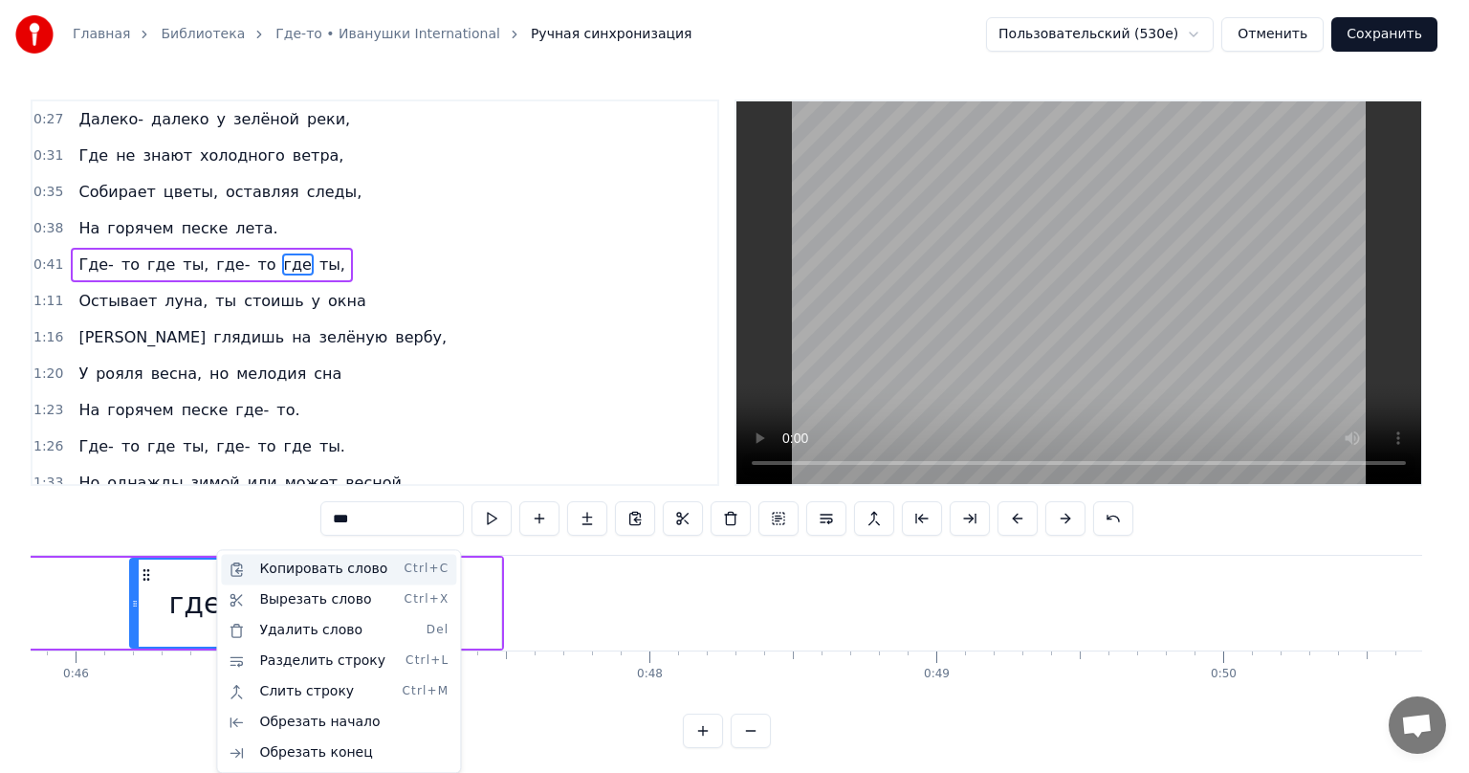
click at [284, 566] on div "Копировать слово Ctrl+C" at bounding box center [338, 569] width 235 height 31
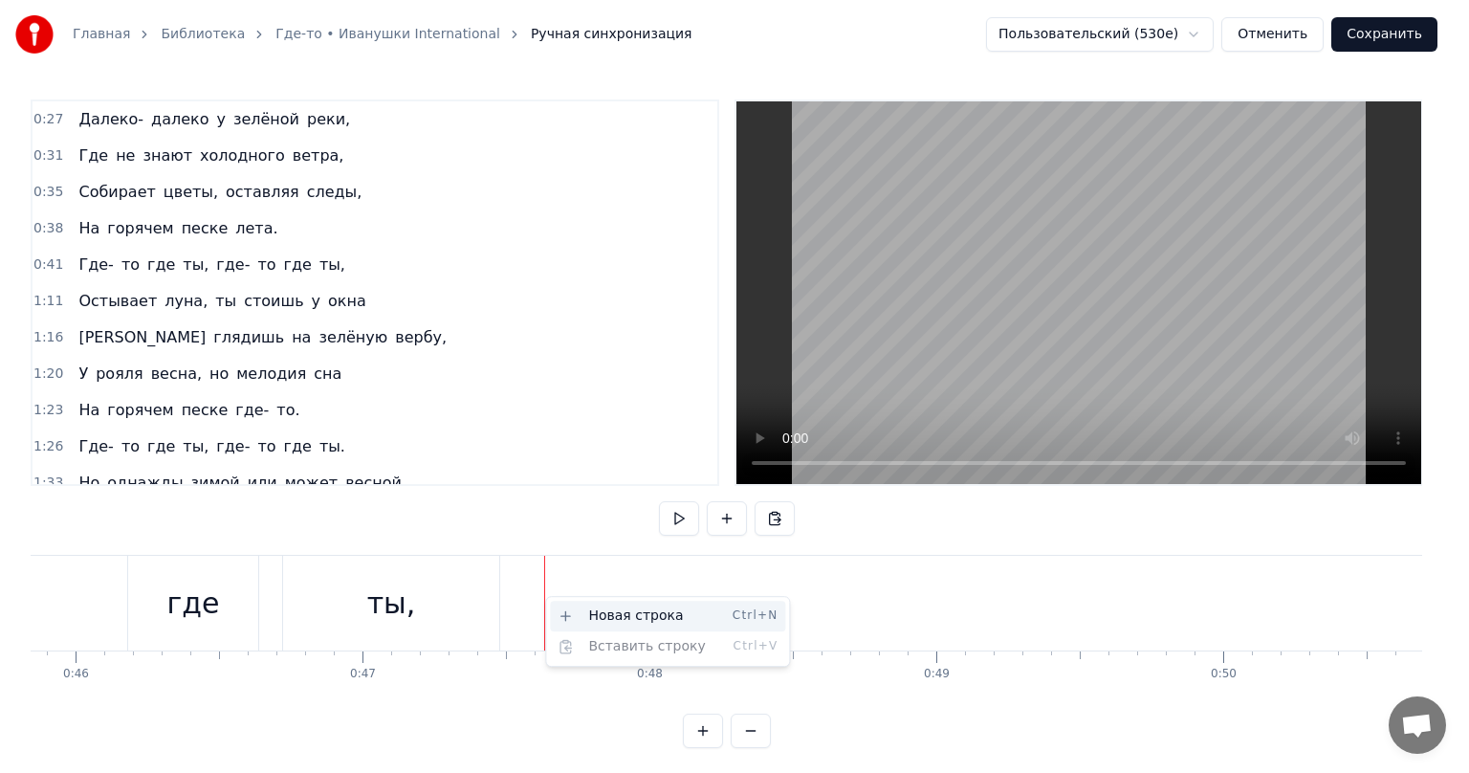
click at [583, 613] on div "Новая строка Ctrl+N" at bounding box center [667, 616] width 235 height 31
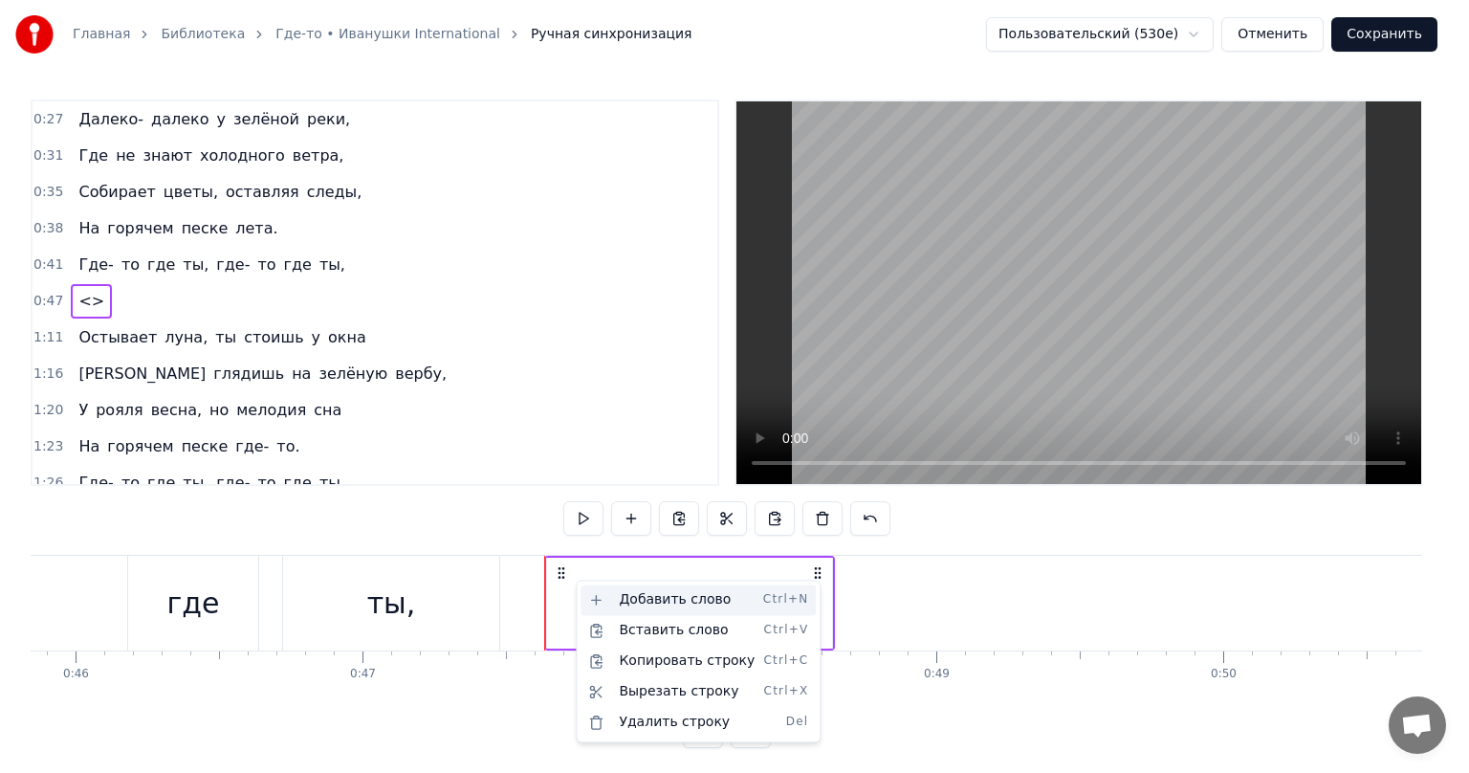
click at [622, 592] on div "Добавить слово Ctrl+N" at bounding box center [698, 599] width 235 height 31
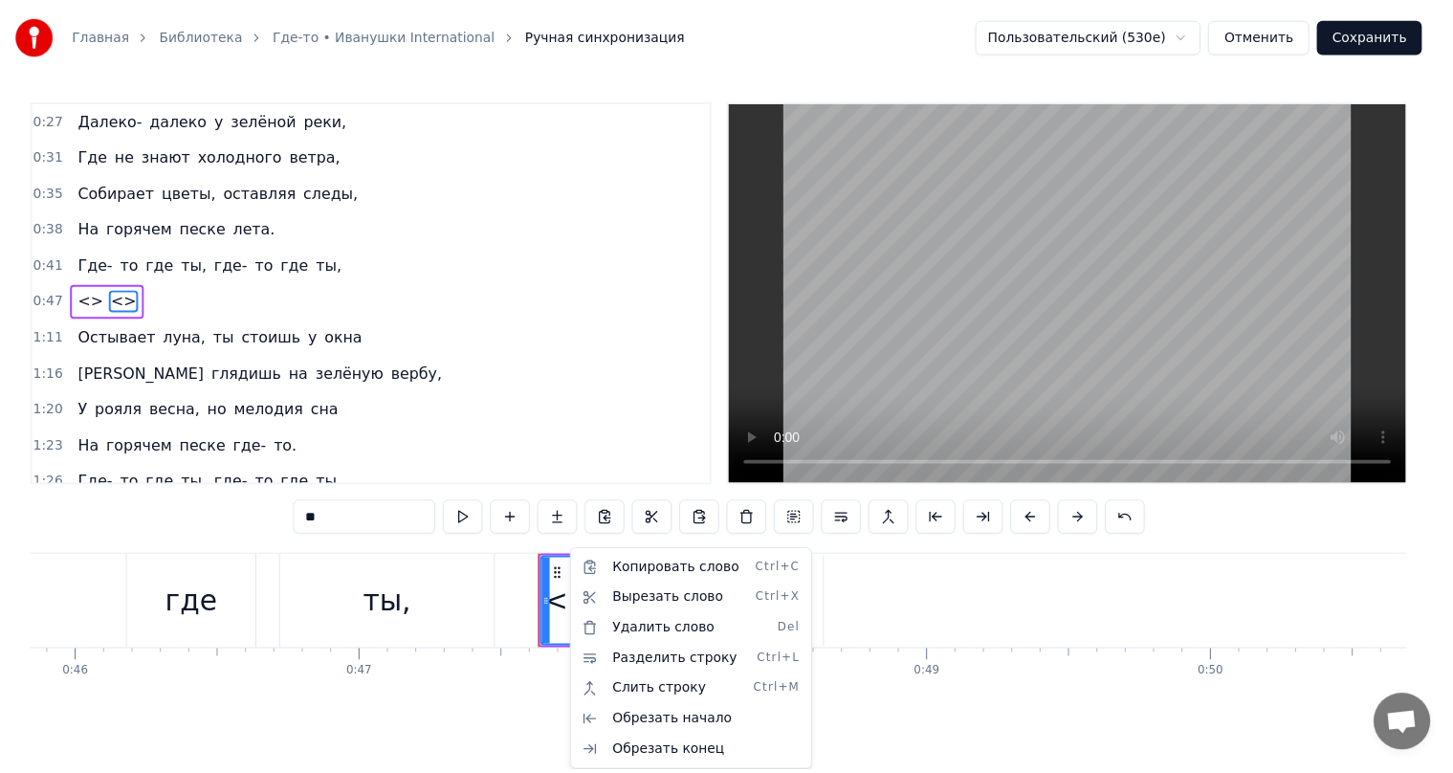
scroll to position [1, 0]
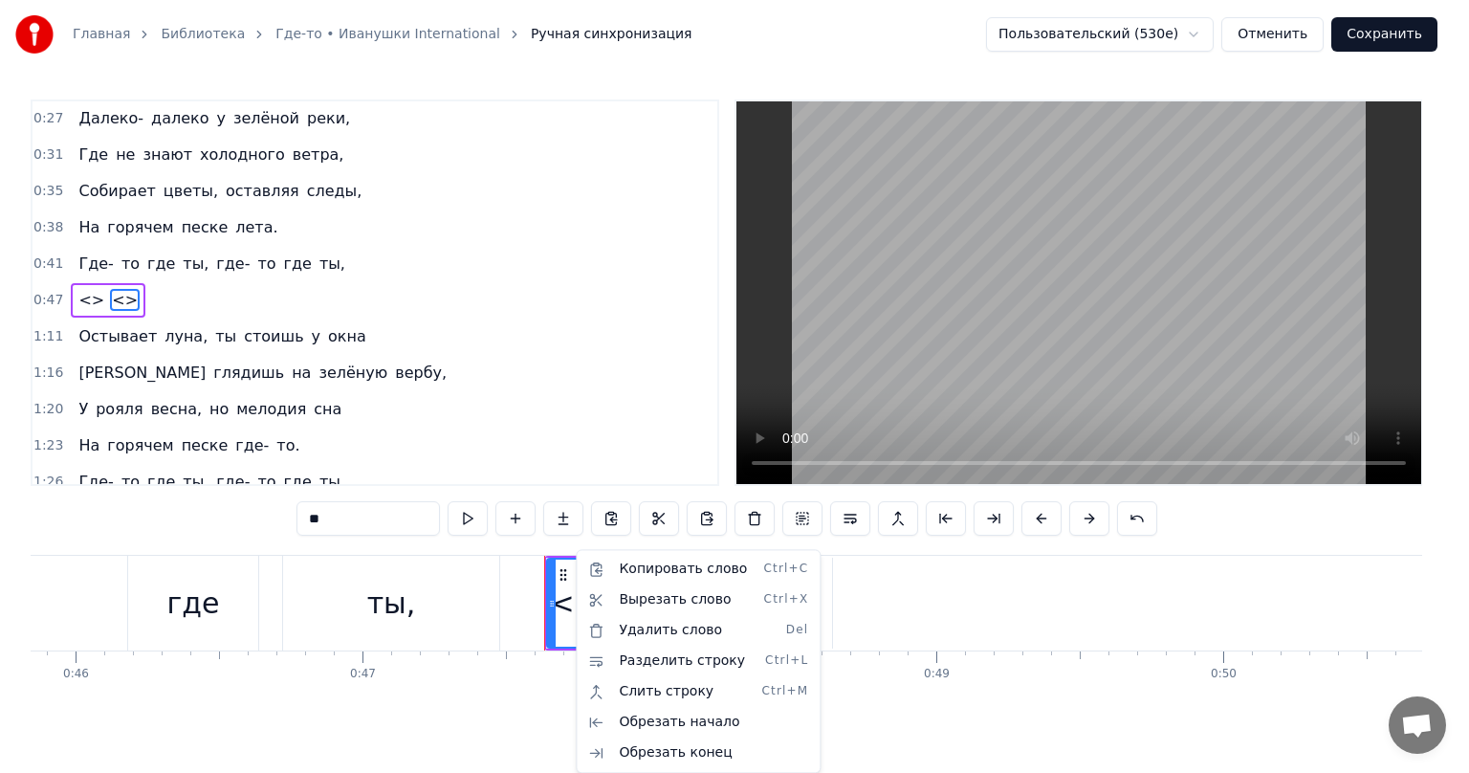
click at [562, 573] on html "Главная Библиотека Где-то • Иванушки International Ручная синхронизация Пользов…" at bounding box center [734, 389] width 1469 height 779
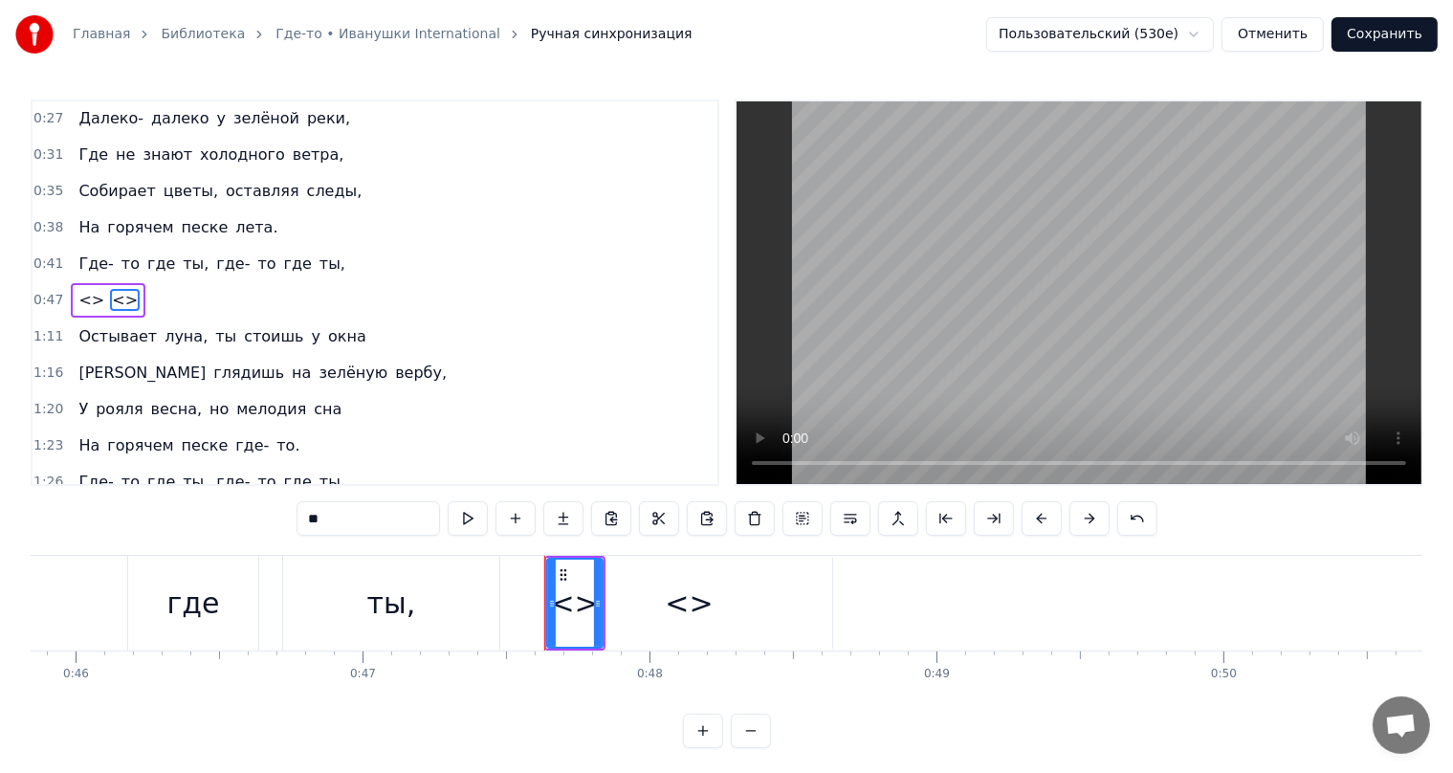
click at [77, 297] on span "<>" at bounding box center [92, 300] width 30 height 22
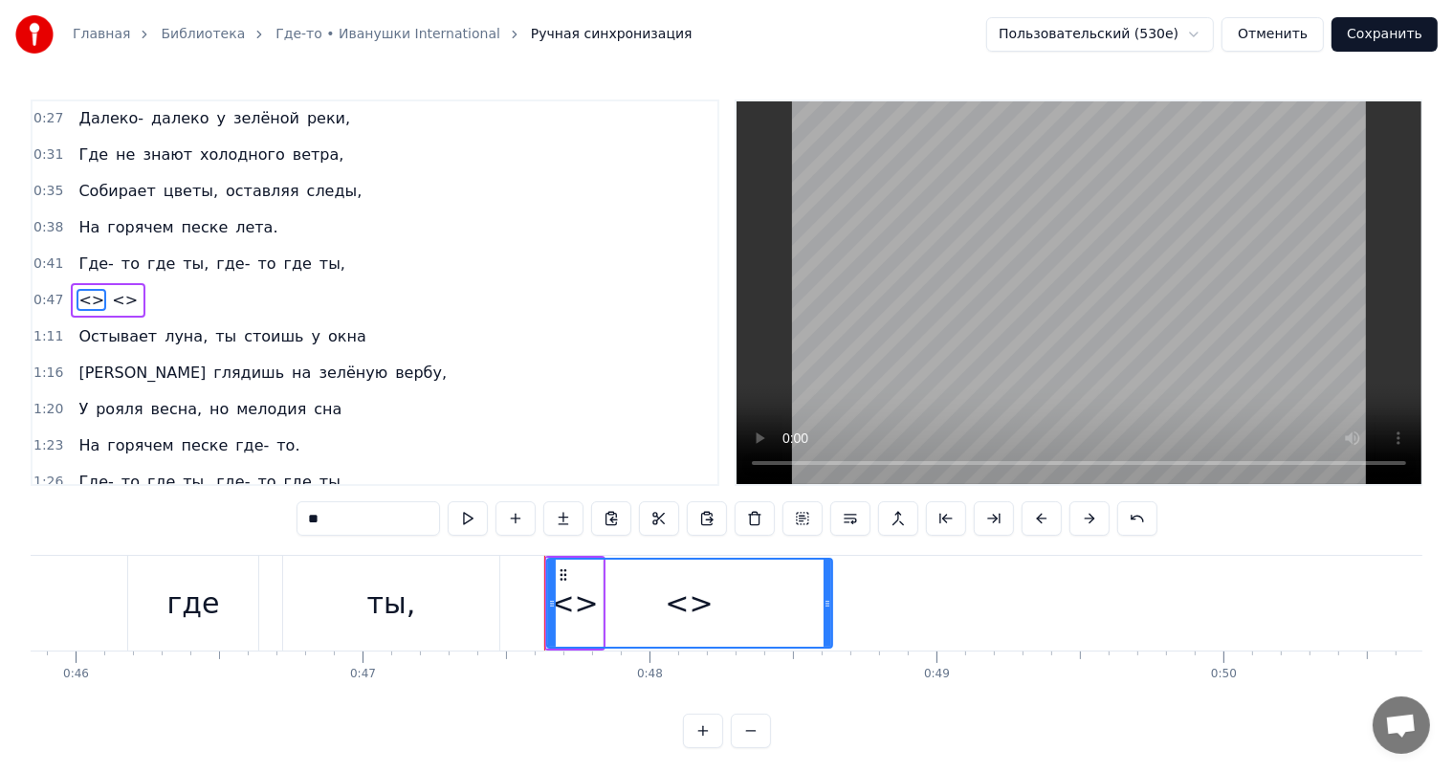
click at [84, 292] on span "<>" at bounding box center [92, 300] width 30 height 22
click at [80, 295] on span "<>" at bounding box center [92, 300] width 30 height 22
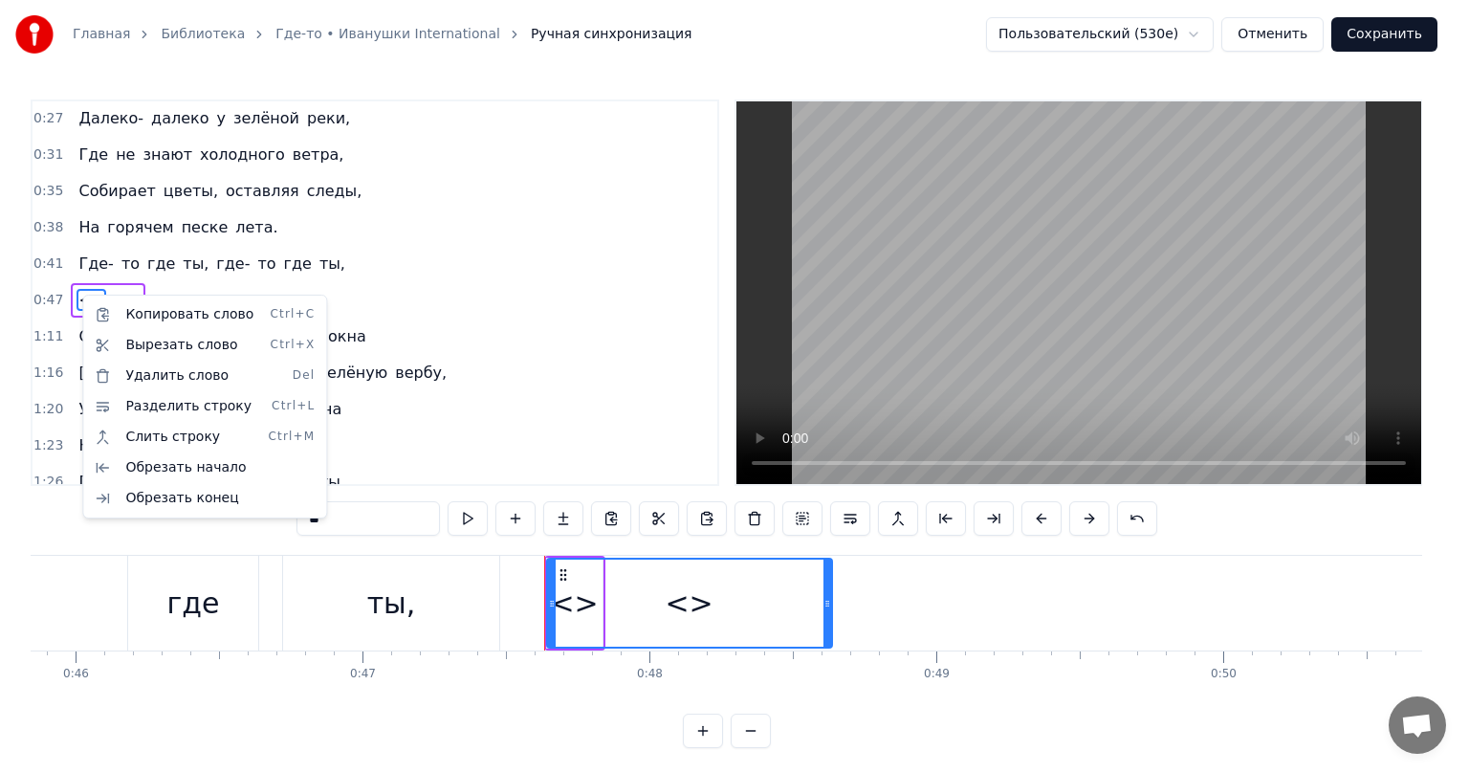
click at [76, 292] on html "Главная Библиотека Где-то • Иванушки International Ручная синхронизация Пользов…" at bounding box center [734, 389] width 1469 height 779
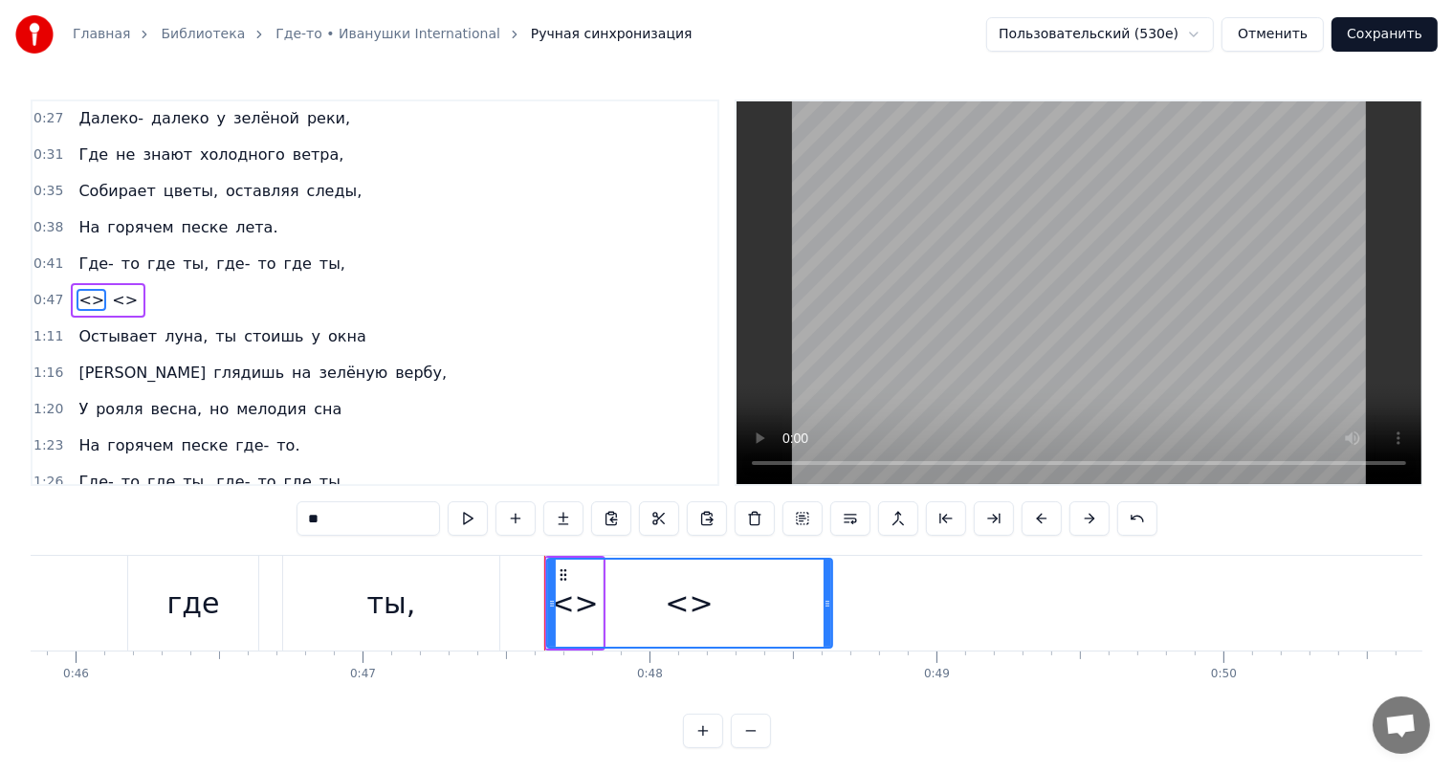
click at [77, 292] on span "<>" at bounding box center [92, 300] width 30 height 22
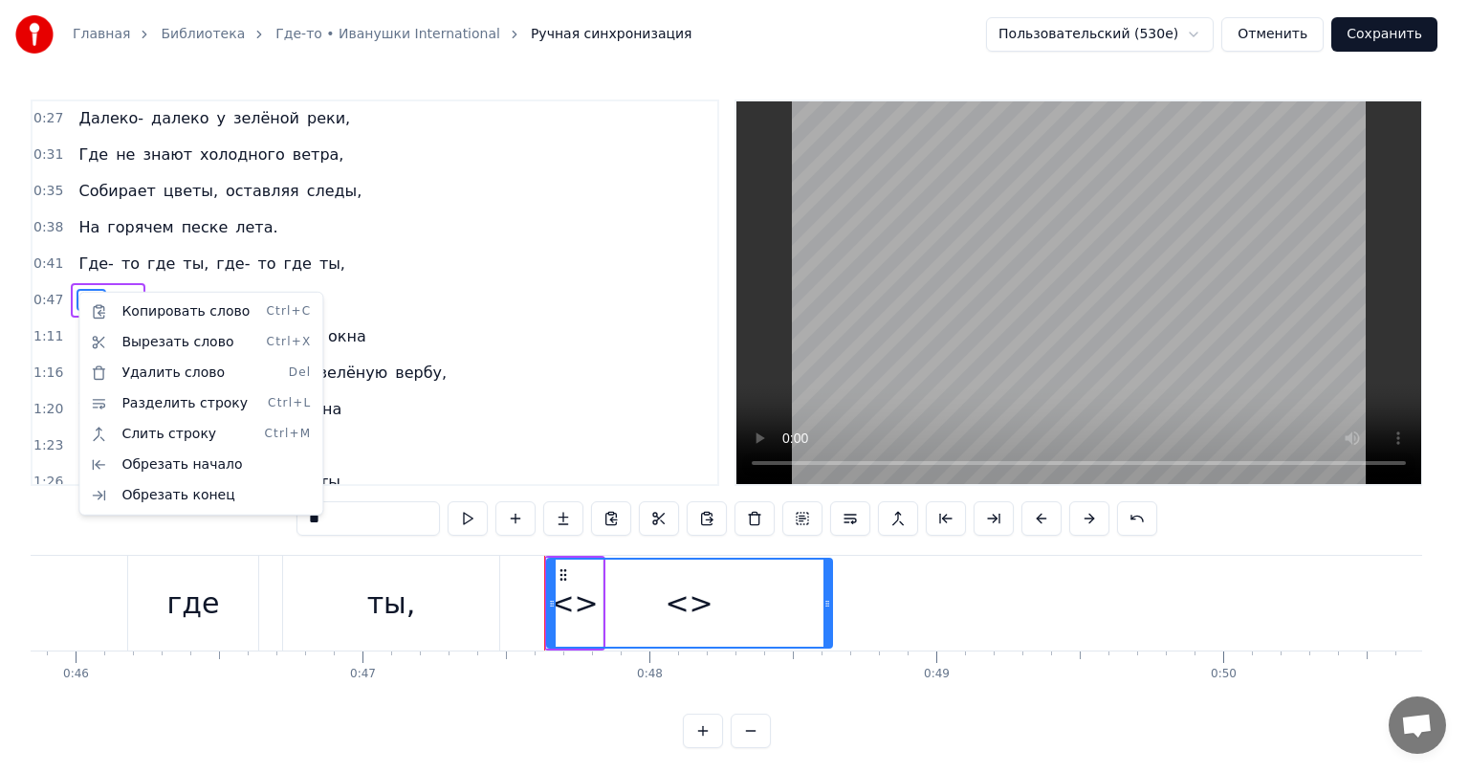
click at [571, 613] on html "Главная Библиотека Где-то • Иванушки International Ручная синхронизация Пользов…" at bounding box center [734, 389] width 1469 height 779
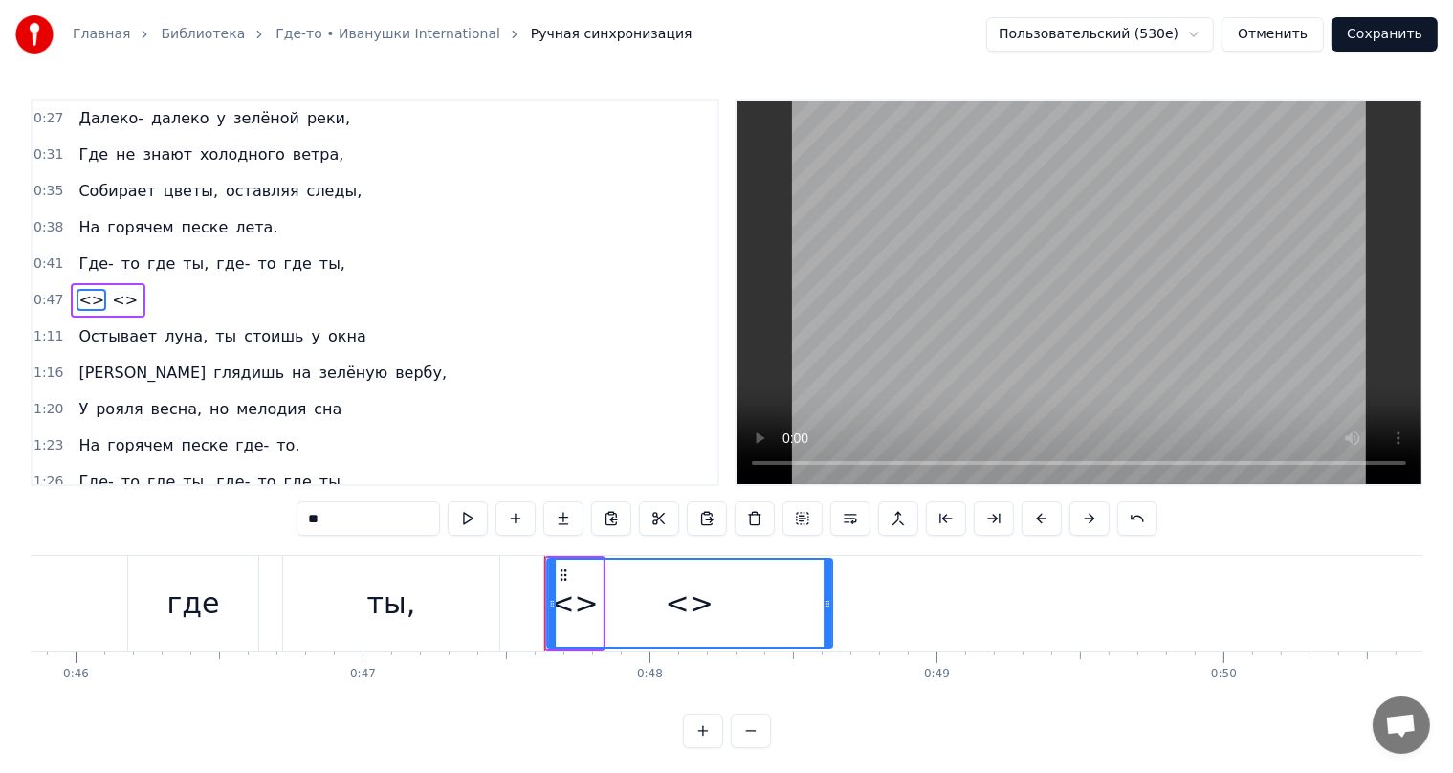
click at [564, 579] on circle at bounding box center [564, 579] width 1 height 1
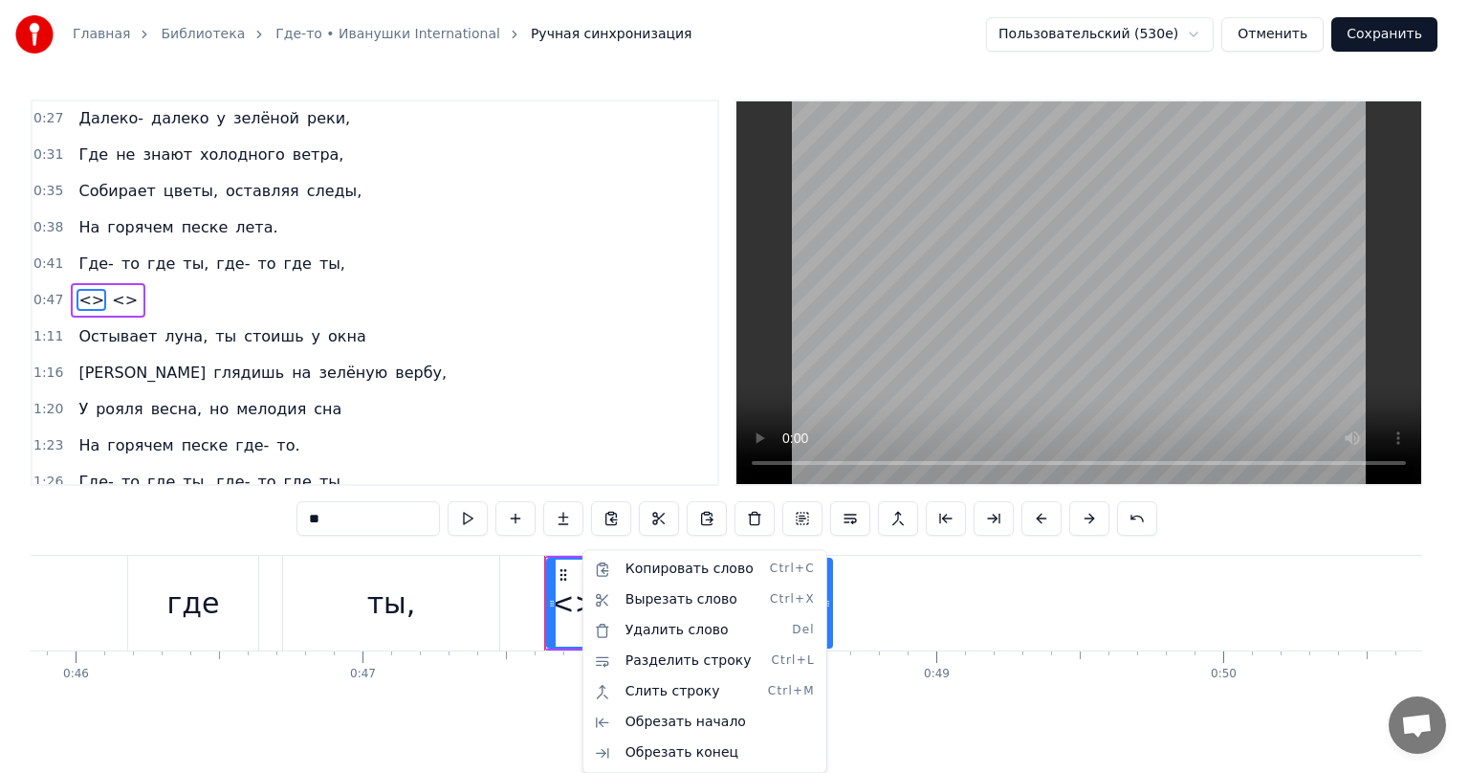
click at [559, 577] on html "Главная Библиотека Где-то • Иванушки International Ручная синхронизация Пользов…" at bounding box center [734, 389] width 1469 height 779
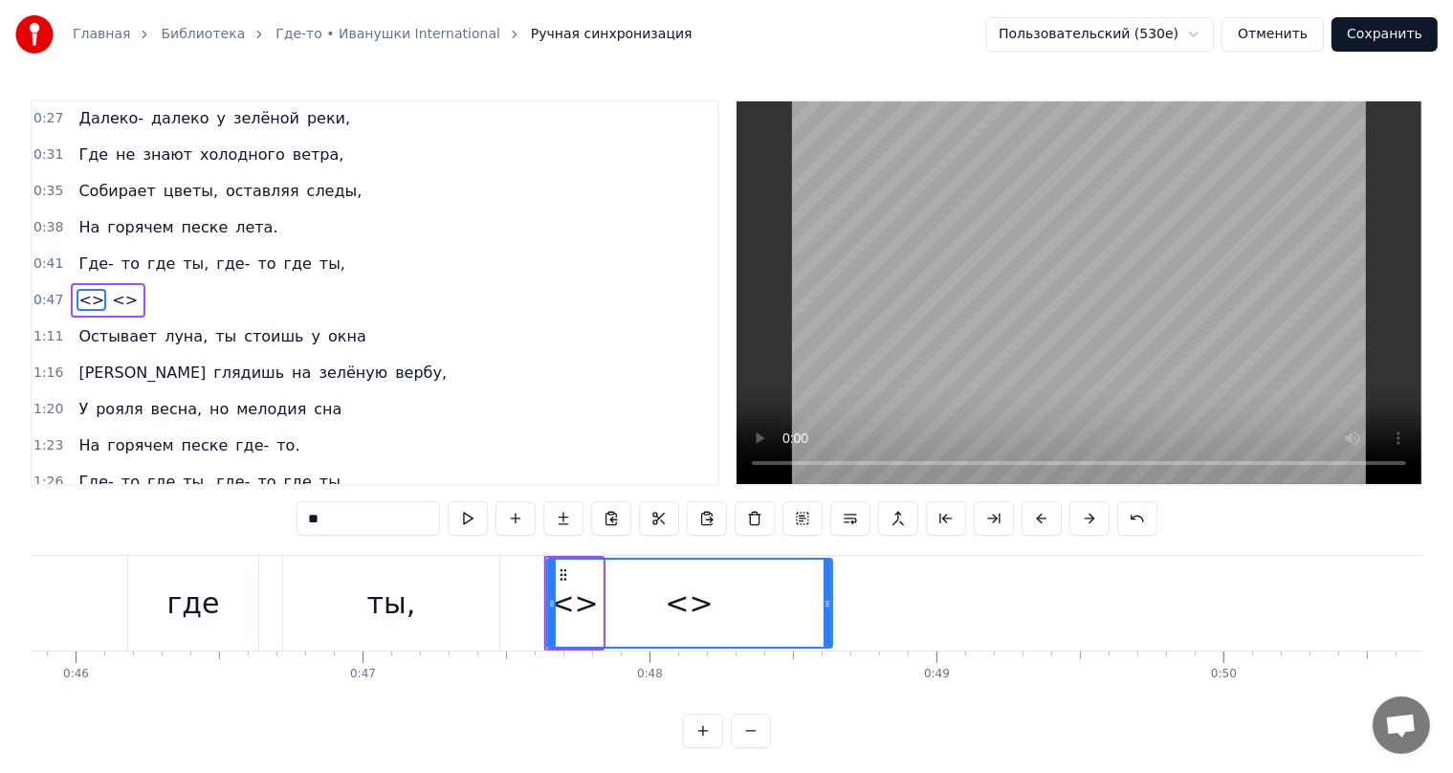
click at [80, 290] on span "<>" at bounding box center [92, 300] width 30 height 22
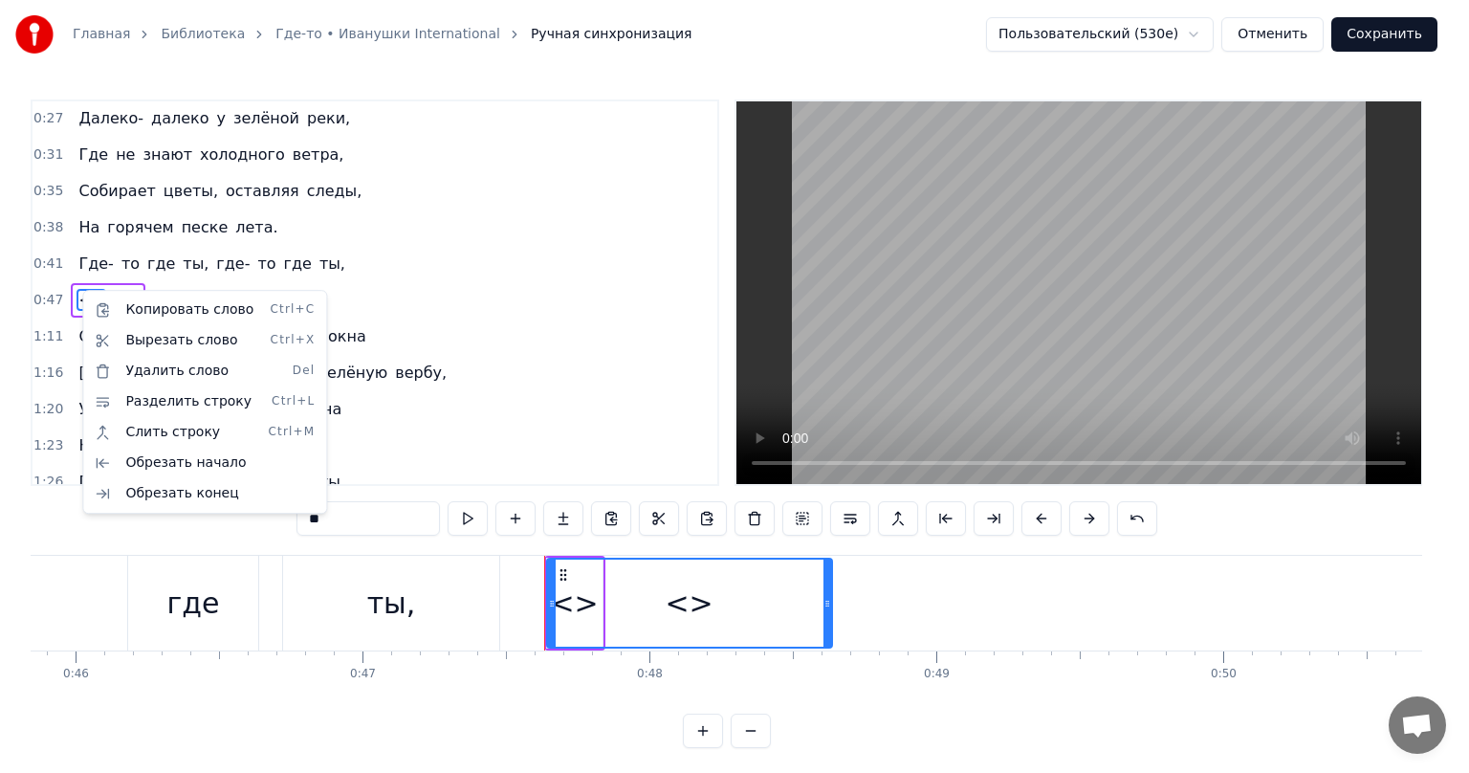
click at [286, 261] on html "Главная Библиотека Где-то • Иванушки International Ручная синхронизация Пользов…" at bounding box center [734, 389] width 1469 height 779
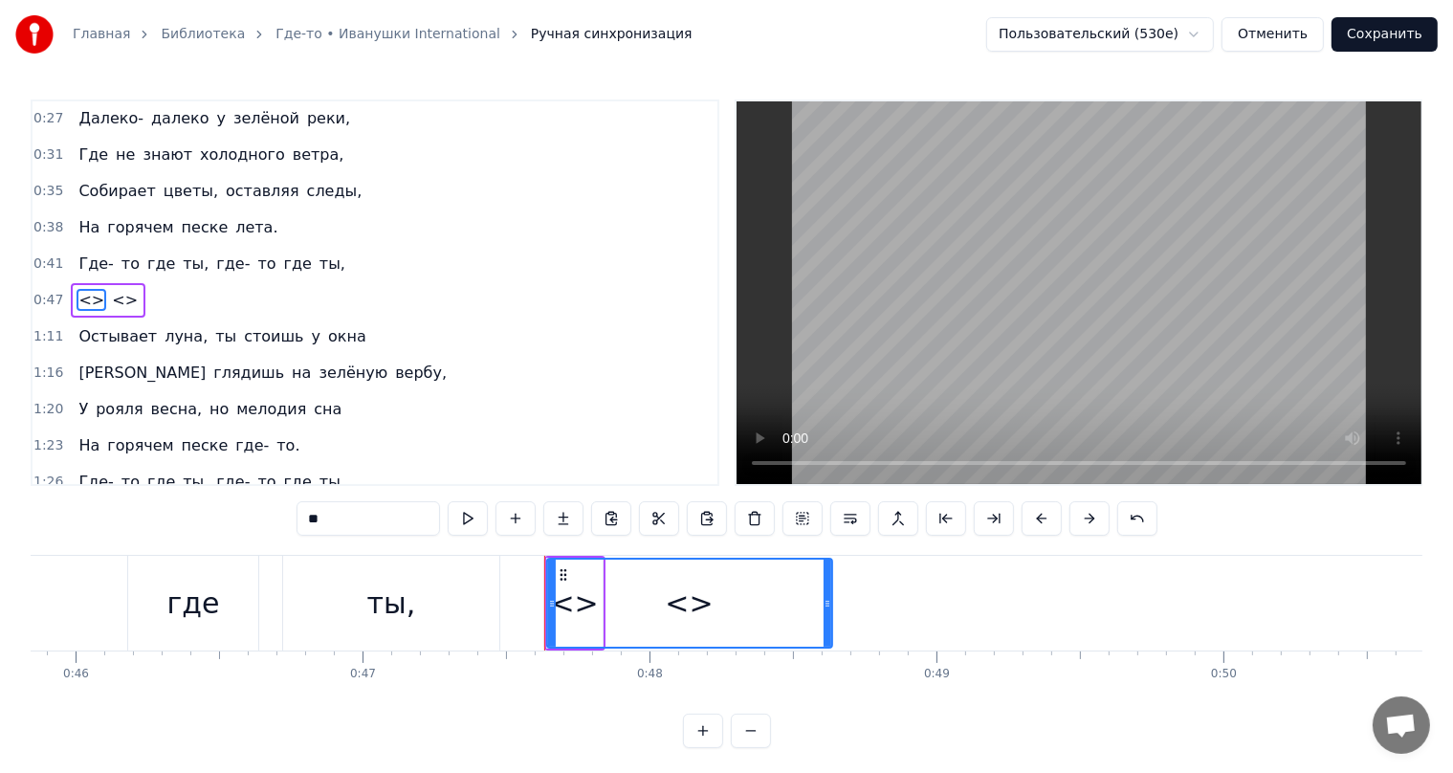
click at [282, 265] on span "где" at bounding box center [298, 264] width 32 height 22
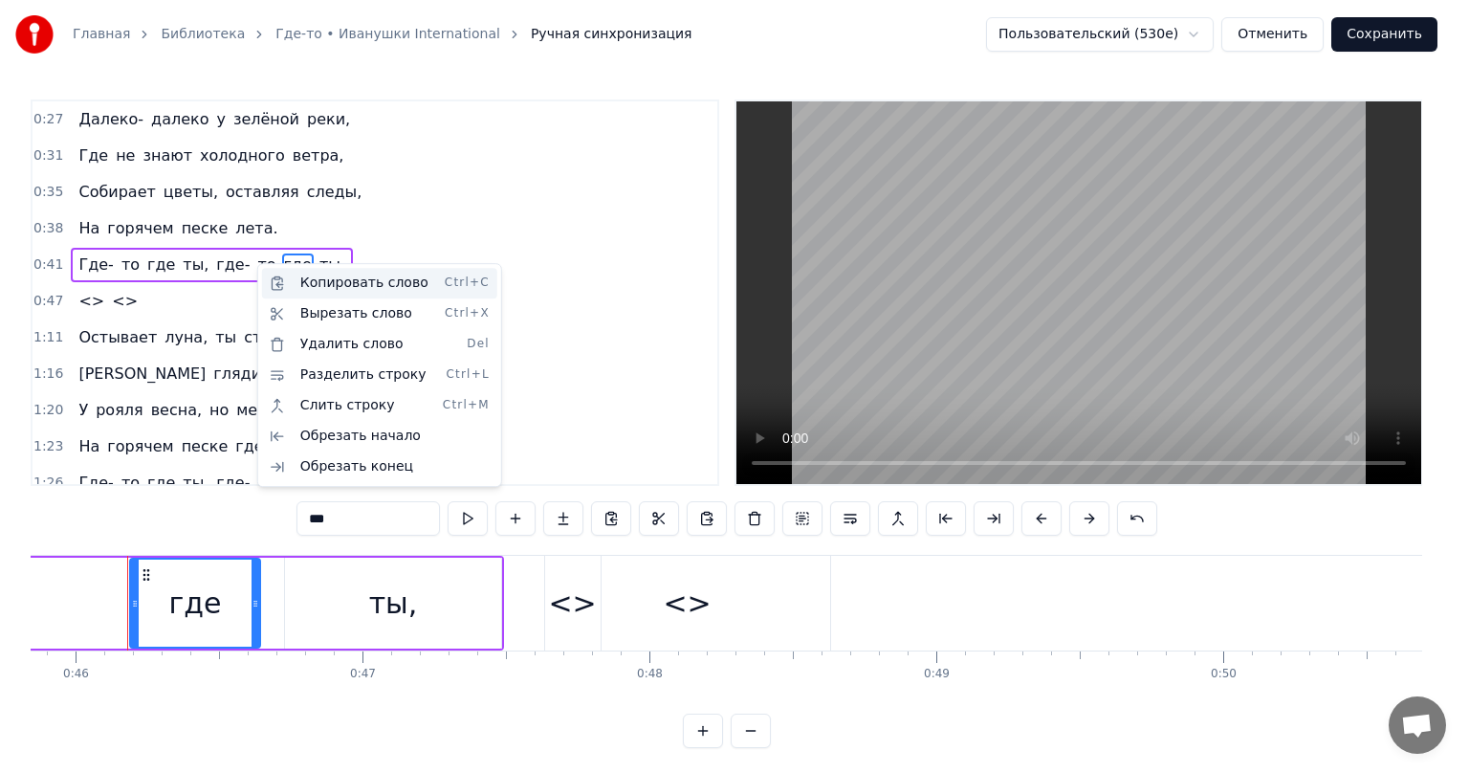
click at [306, 275] on div "Копировать слово Ctrl+C" at bounding box center [379, 283] width 235 height 31
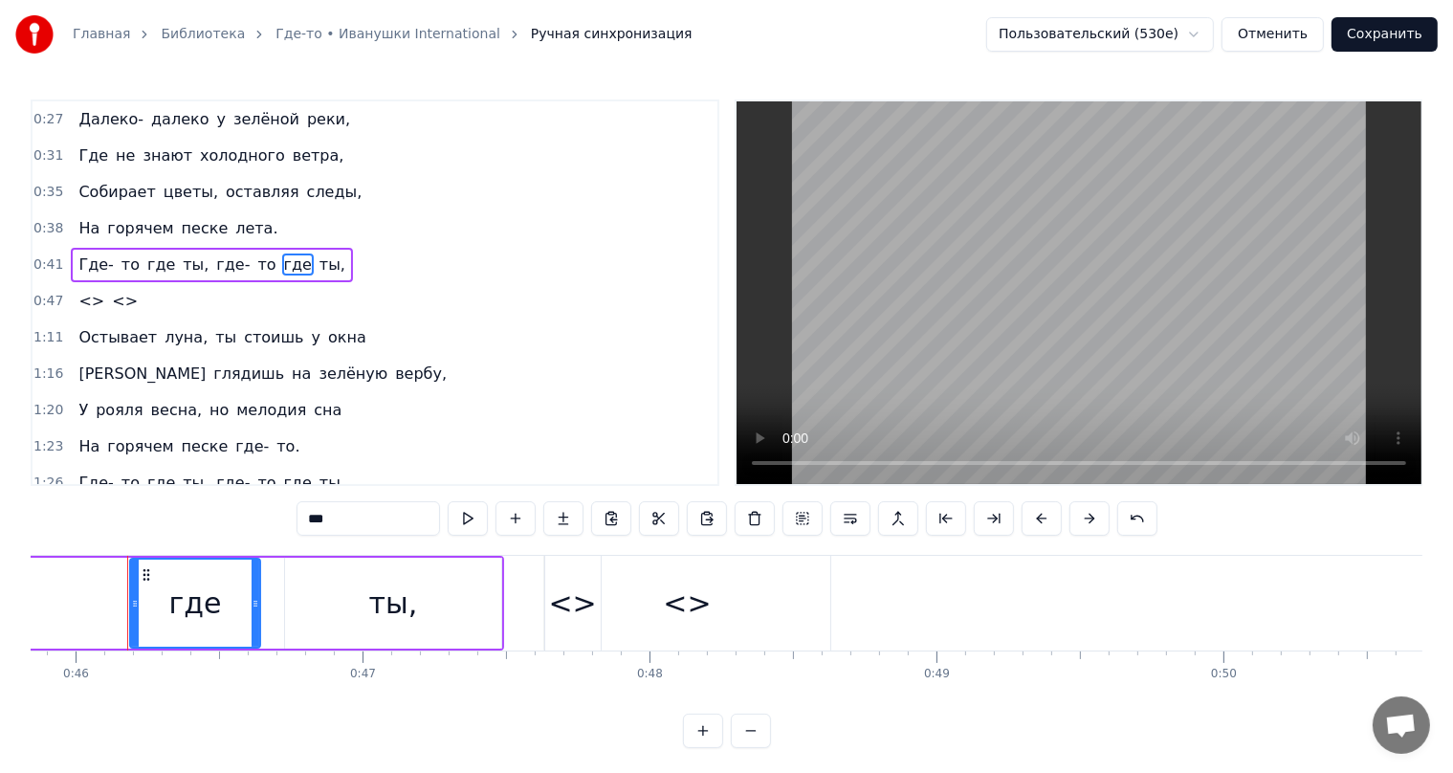
click at [82, 303] on span "<>" at bounding box center [92, 301] width 30 height 22
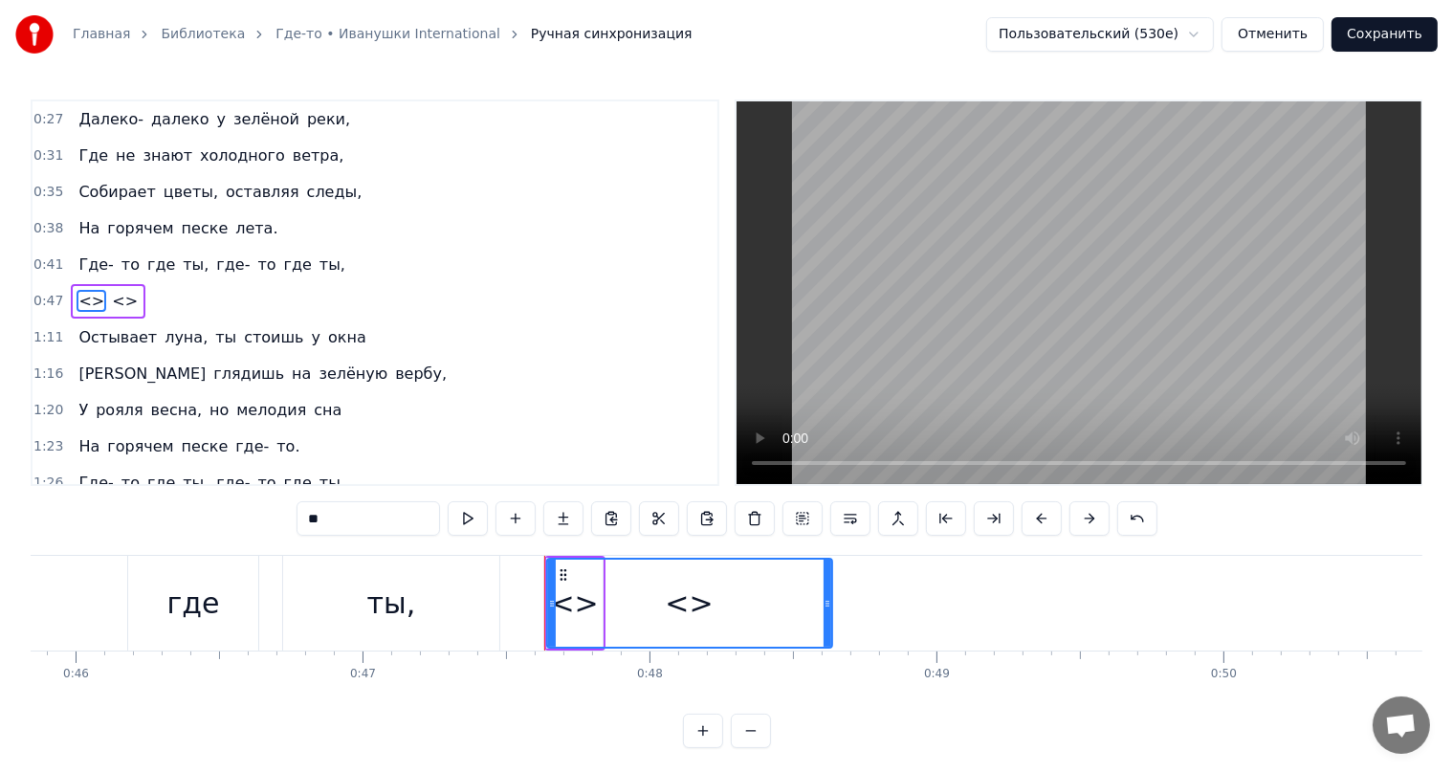
scroll to position [1, 0]
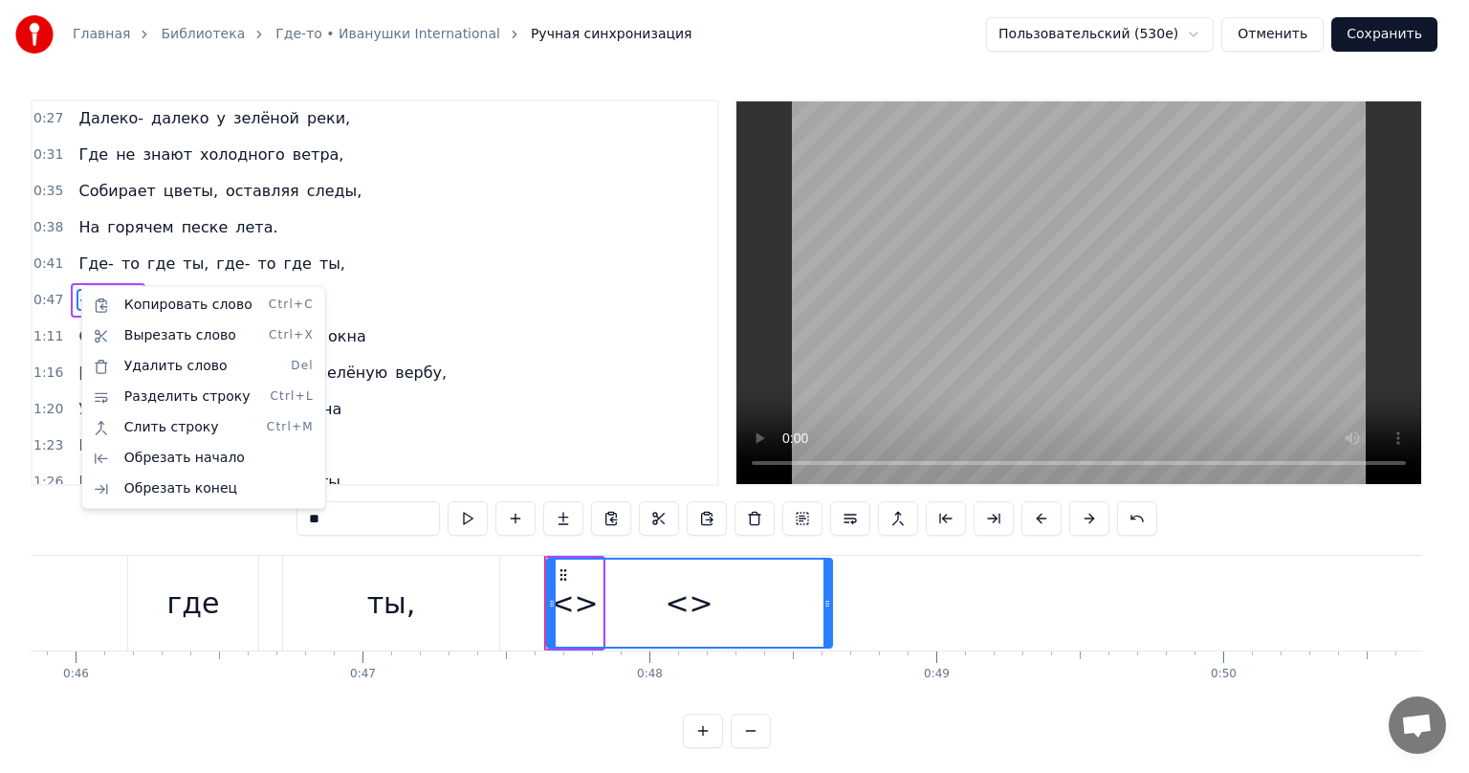
click at [77, 297] on html "Главная Библиотека Где-то • Иванушки International Ручная синхронизация Пользов…" at bounding box center [734, 389] width 1469 height 779
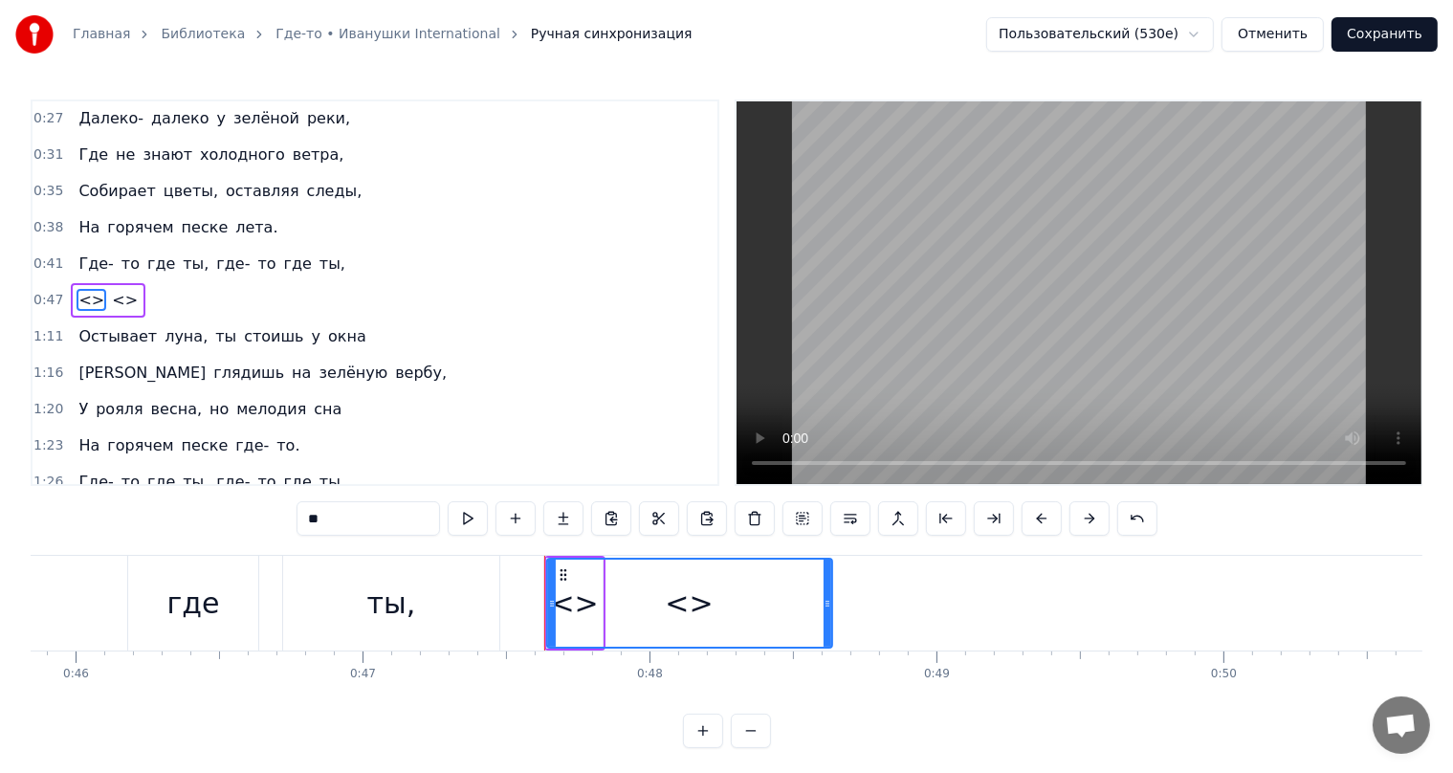
click at [77, 297] on span "<>" at bounding box center [92, 300] width 30 height 22
click at [574, 612] on div "<>" at bounding box center [689, 603] width 283 height 87
click at [560, 612] on div "<>" at bounding box center [689, 603] width 283 height 87
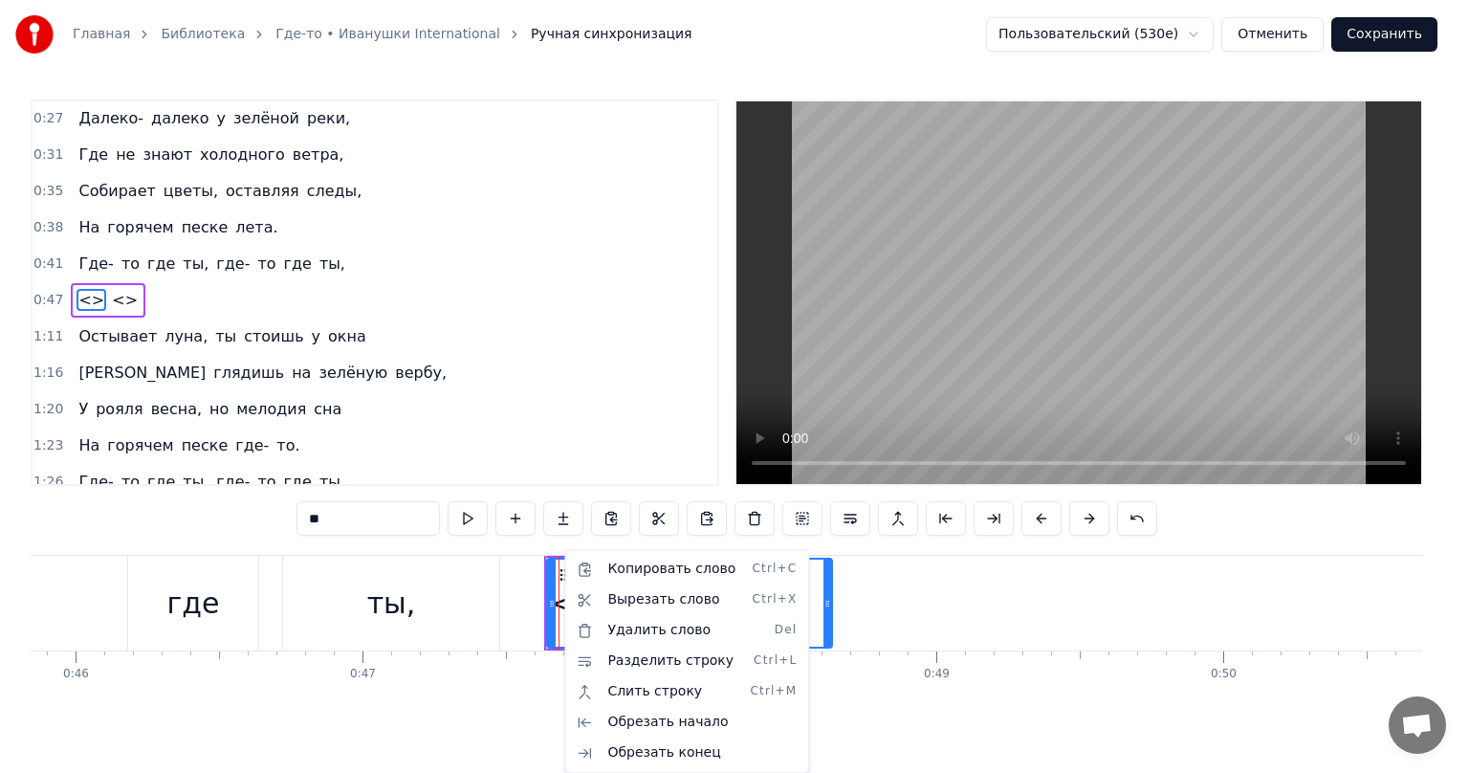
click at [77, 264] on html "Главная Библиотека Где-то • Иванушки International Ручная синхронизация Пользов…" at bounding box center [734, 389] width 1469 height 779
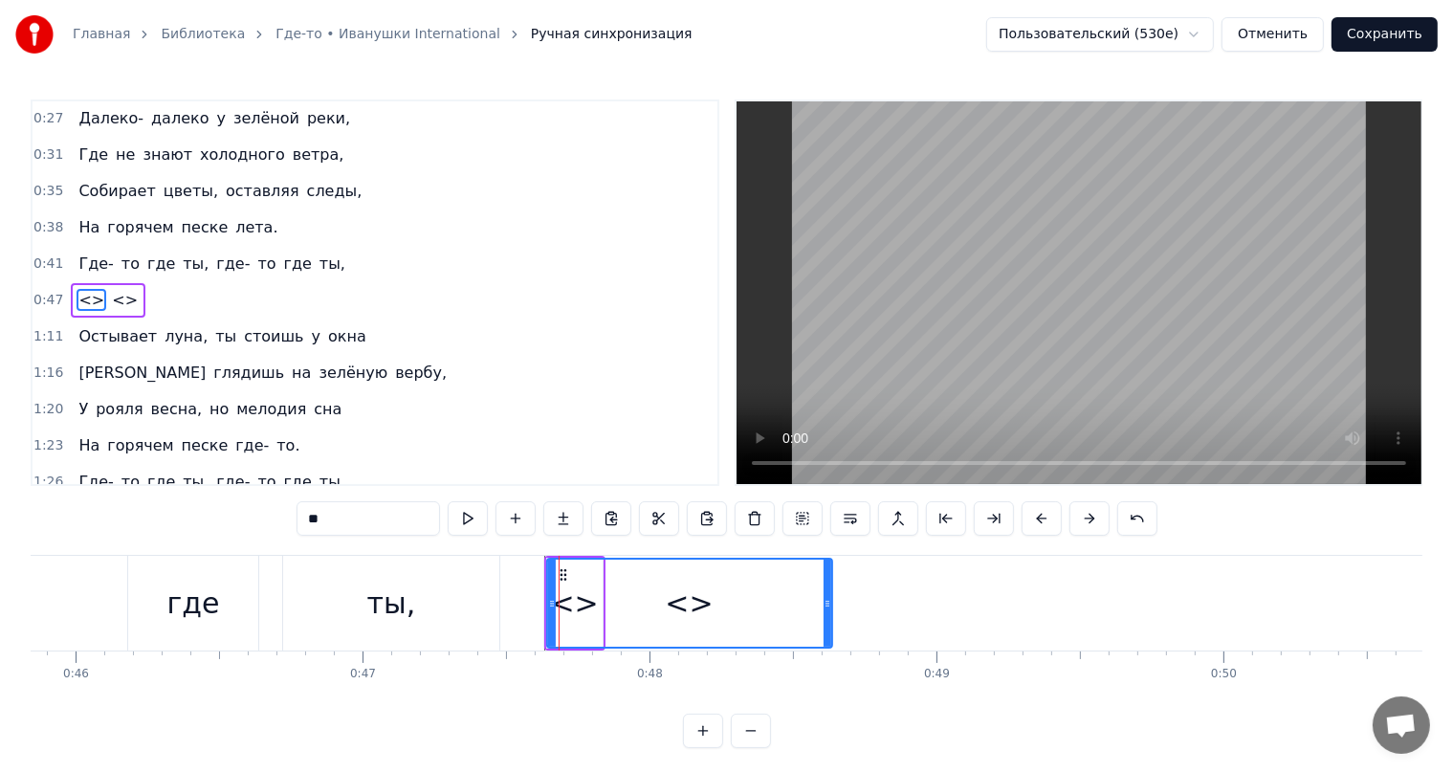
click at [145, 263] on span "где" at bounding box center [161, 264] width 32 height 22
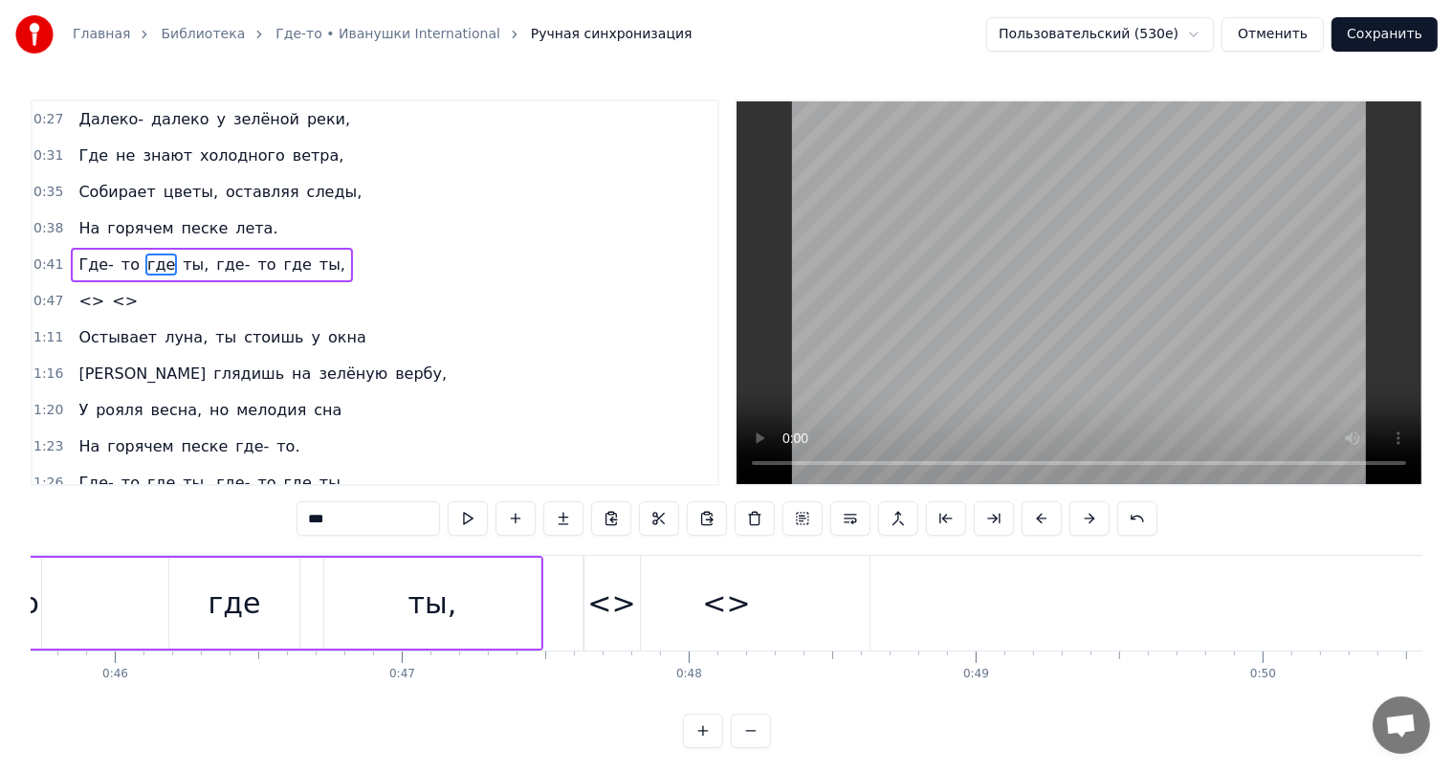
click at [145, 263] on span "где" at bounding box center [161, 264] width 32 height 22
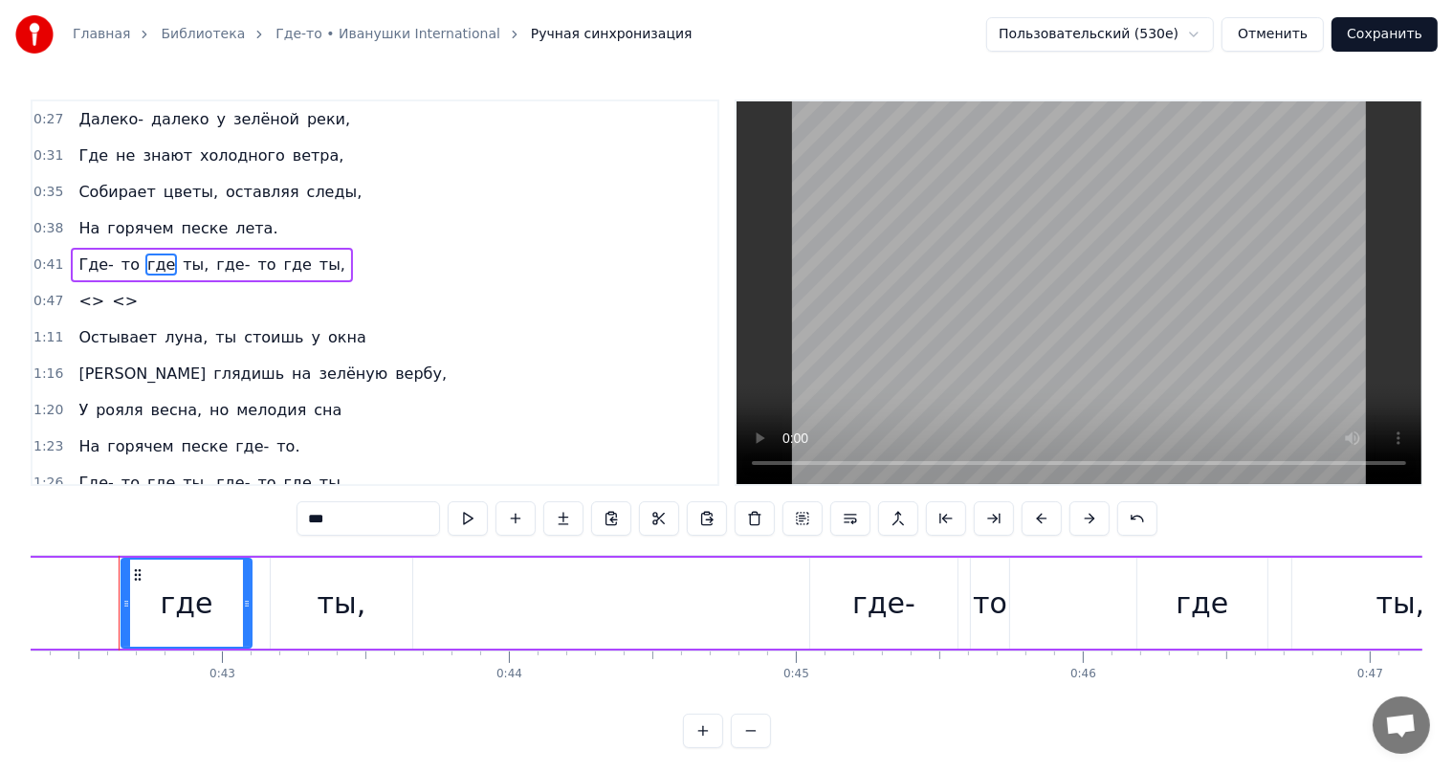
scroll to position [0, 12140]
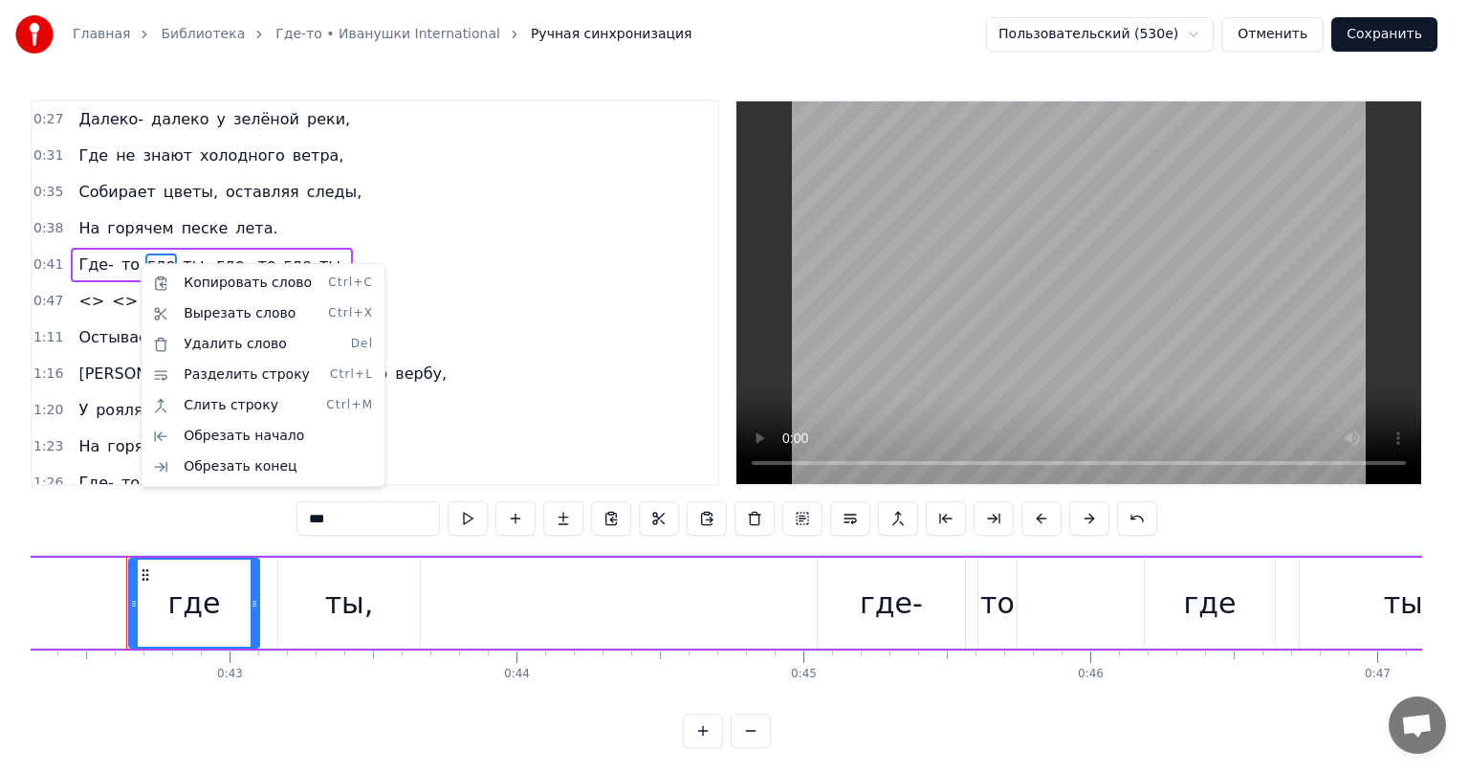
click at [140, 263] on html "Главная Библиотека Где-то • Иванушки International Ручная синхронизация Пользов…" at bounding box center [734, 389] width 1469 height 779
drag, startPoint x: 85, startPoint y: 293, endPoint x: 77, endPoint y: 298, distance: 10.3
click at [84, 293] on html "Главная Библиотека Где-то • Иванушки International Ручная синхронизация Пользов…" at bounding box center [734, 389] width 1469 height 779
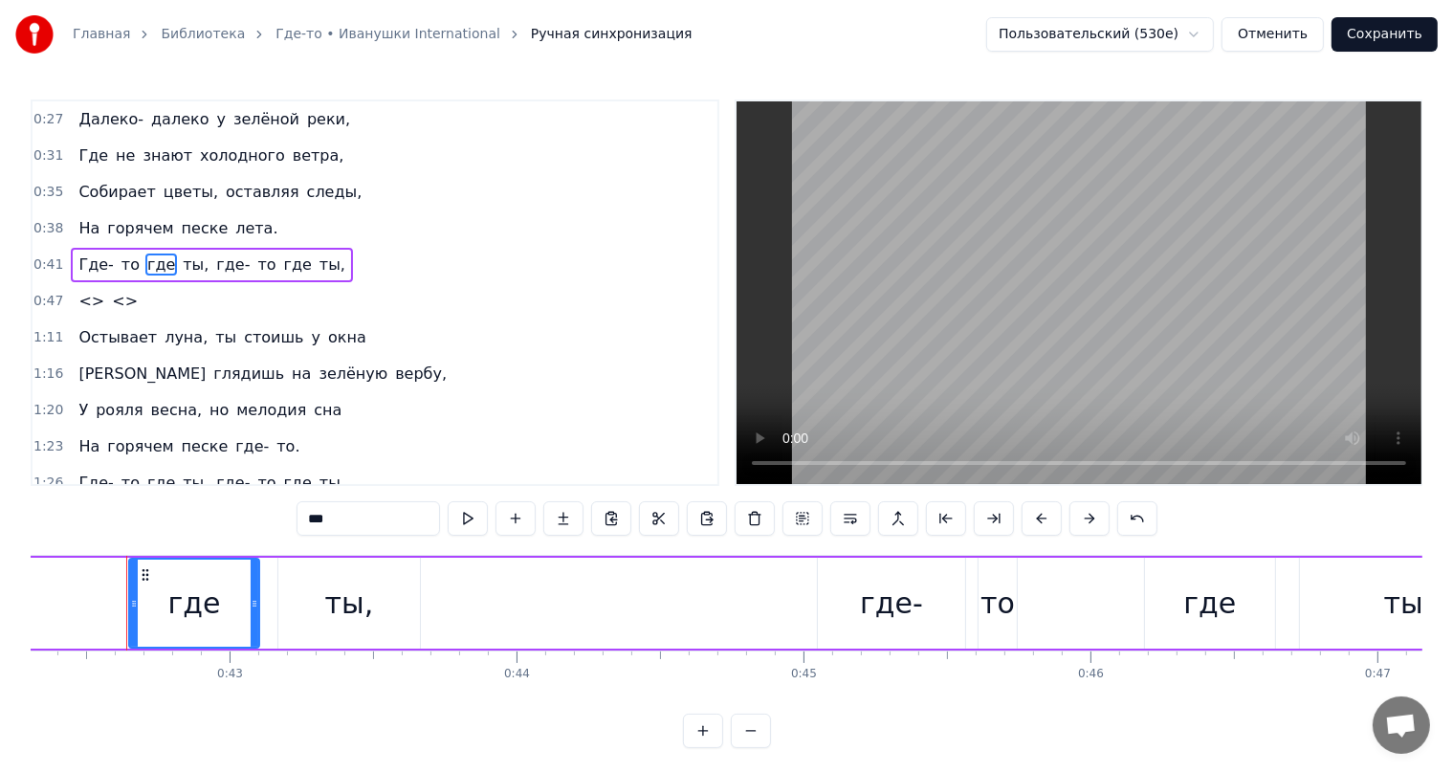
click at [84, 298] on span "<>" at bounding box center [92, 301] width 30 height 22
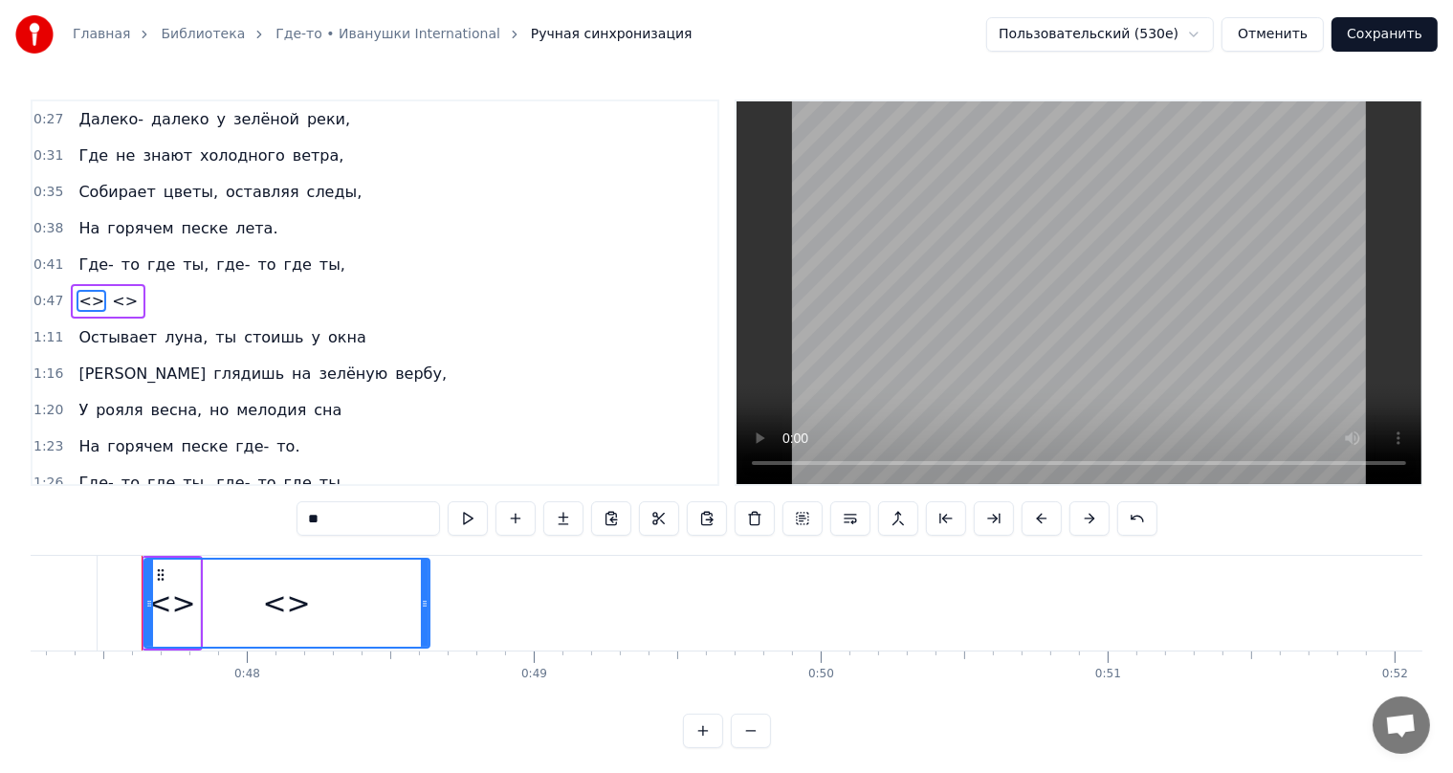
scroll to position [0, 13572]
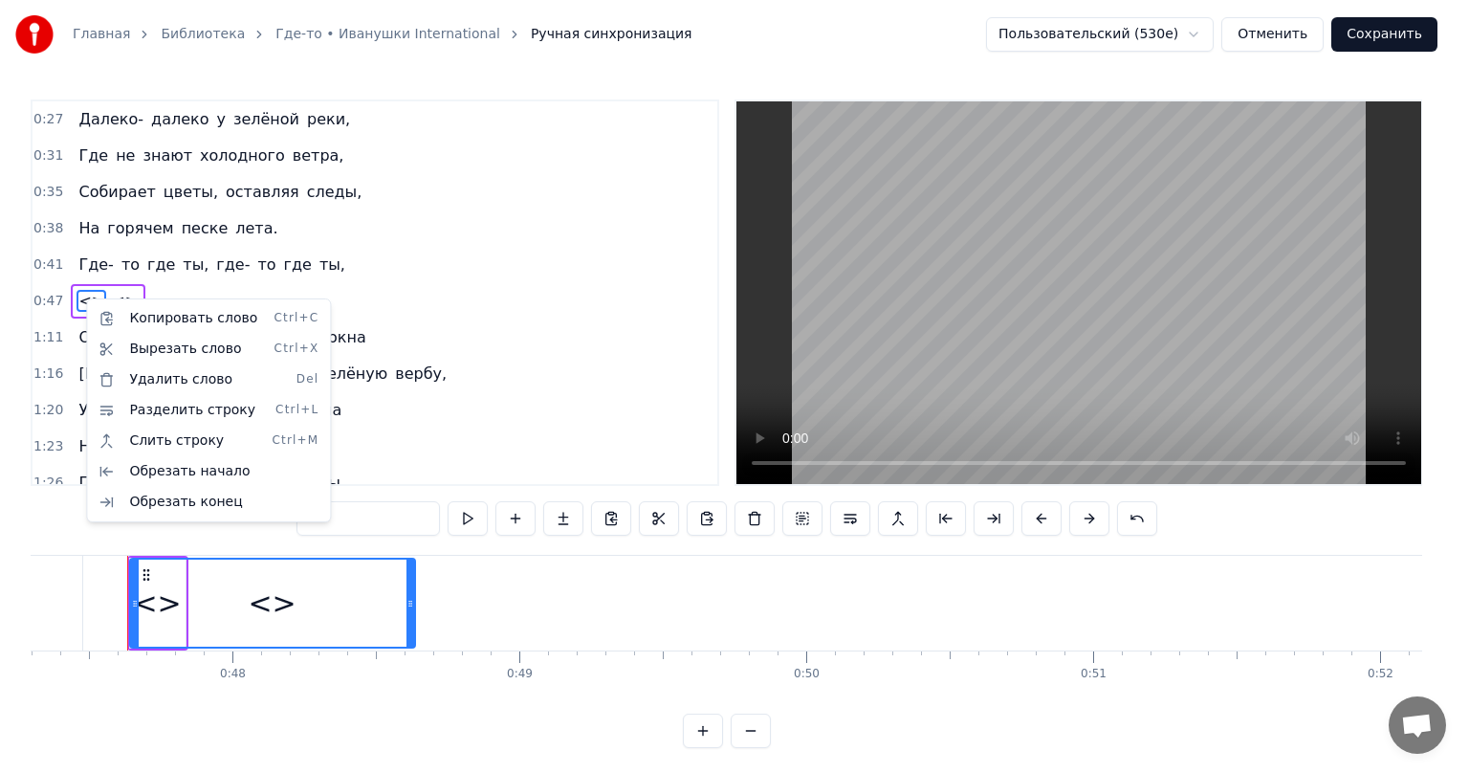
click at [78, 297] on html "Главная Библиотека Где-то • Иванушки International Ручная синхронизация Пользов…" at bounding box center [734, 389] width 1469 height 779
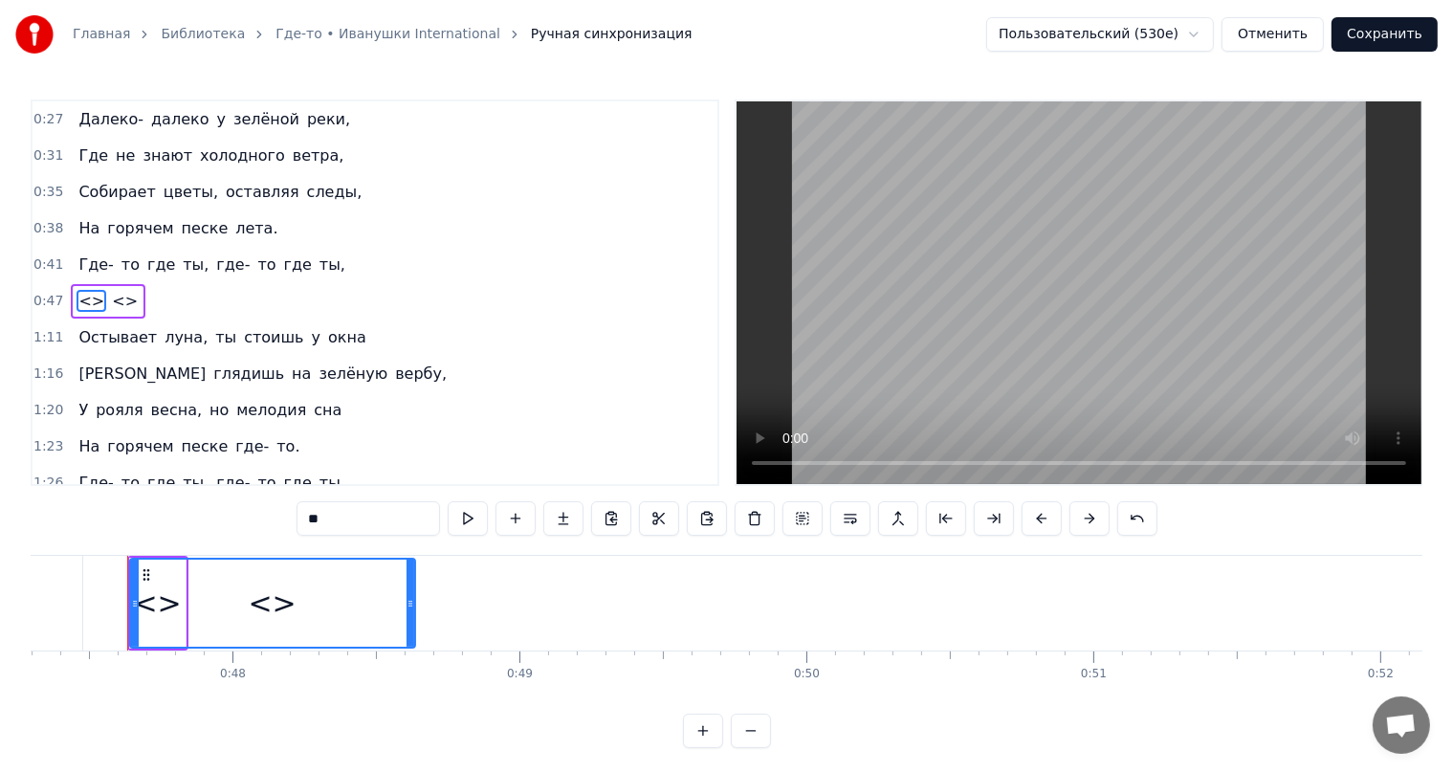
click at [78, 297] on span "<>" at bounding box center [92, 301] width 30 height 22
click at [78, 297] on span "<>" at bounding box center [92, 300] width 30 height 22
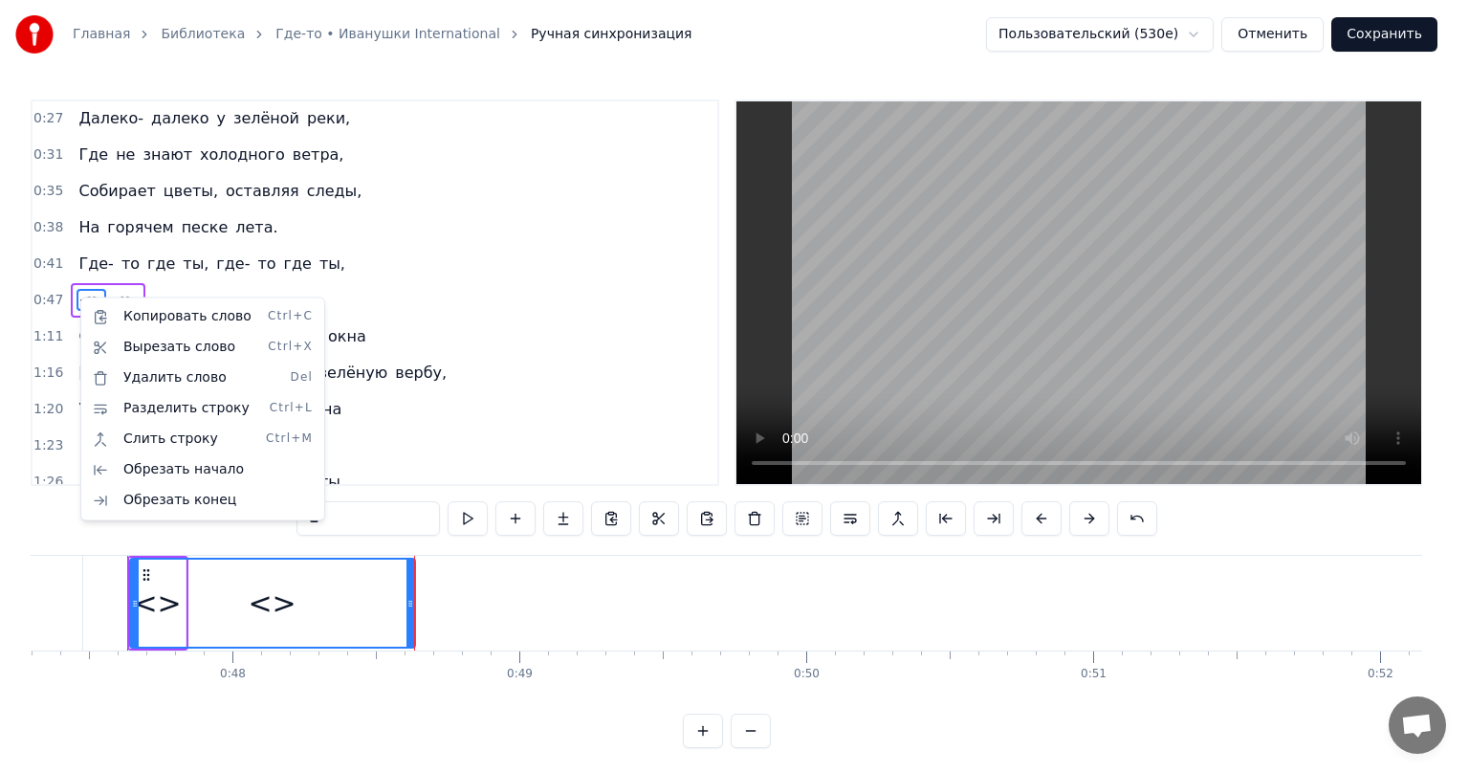
click at [241, 256] on html "Главная Библиотека Где-то • Иванушки International Ручная синхронизация Пользов…" at bounding box center [734, 389] width 1469 height 779
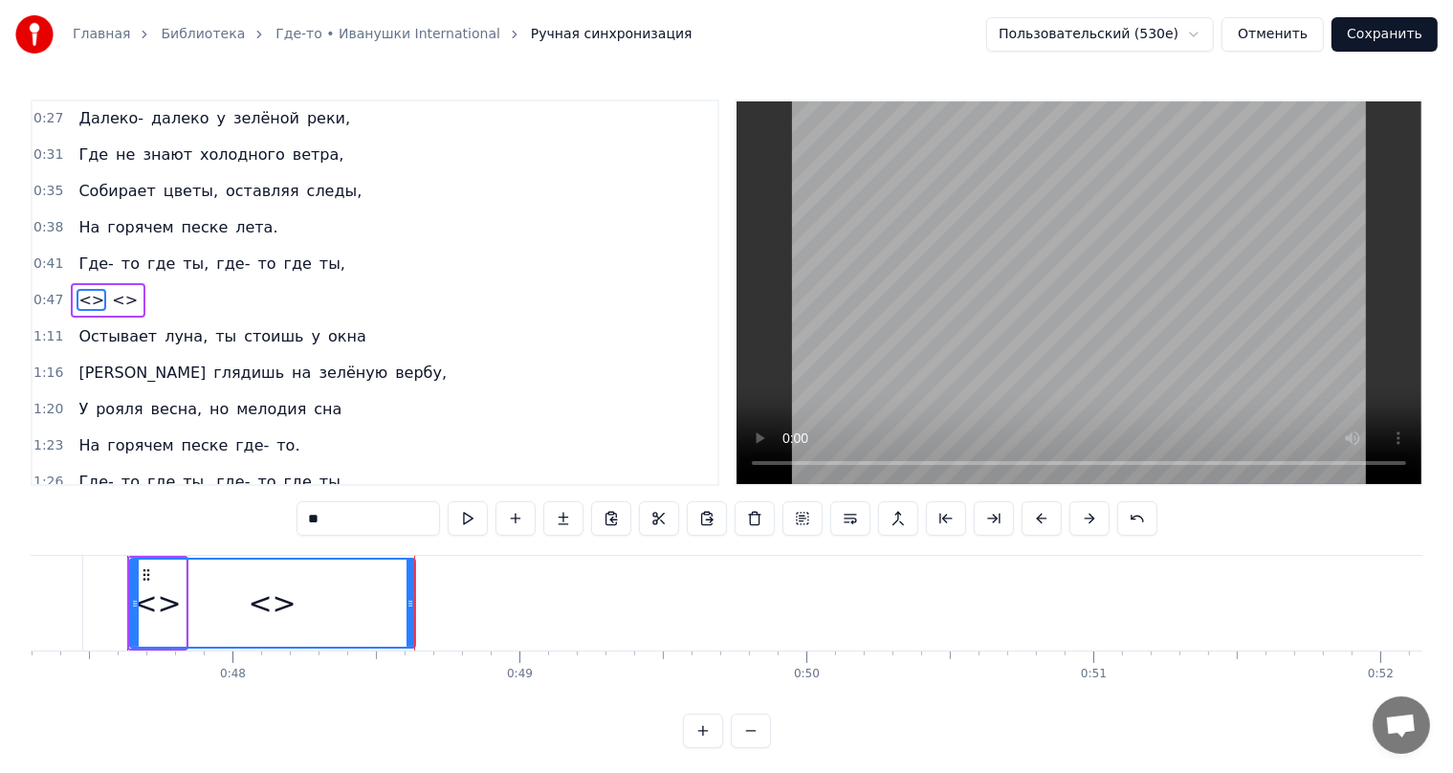
click at [318, 256] on span "ты," at bounding box center [333, 264] width 30 height 22
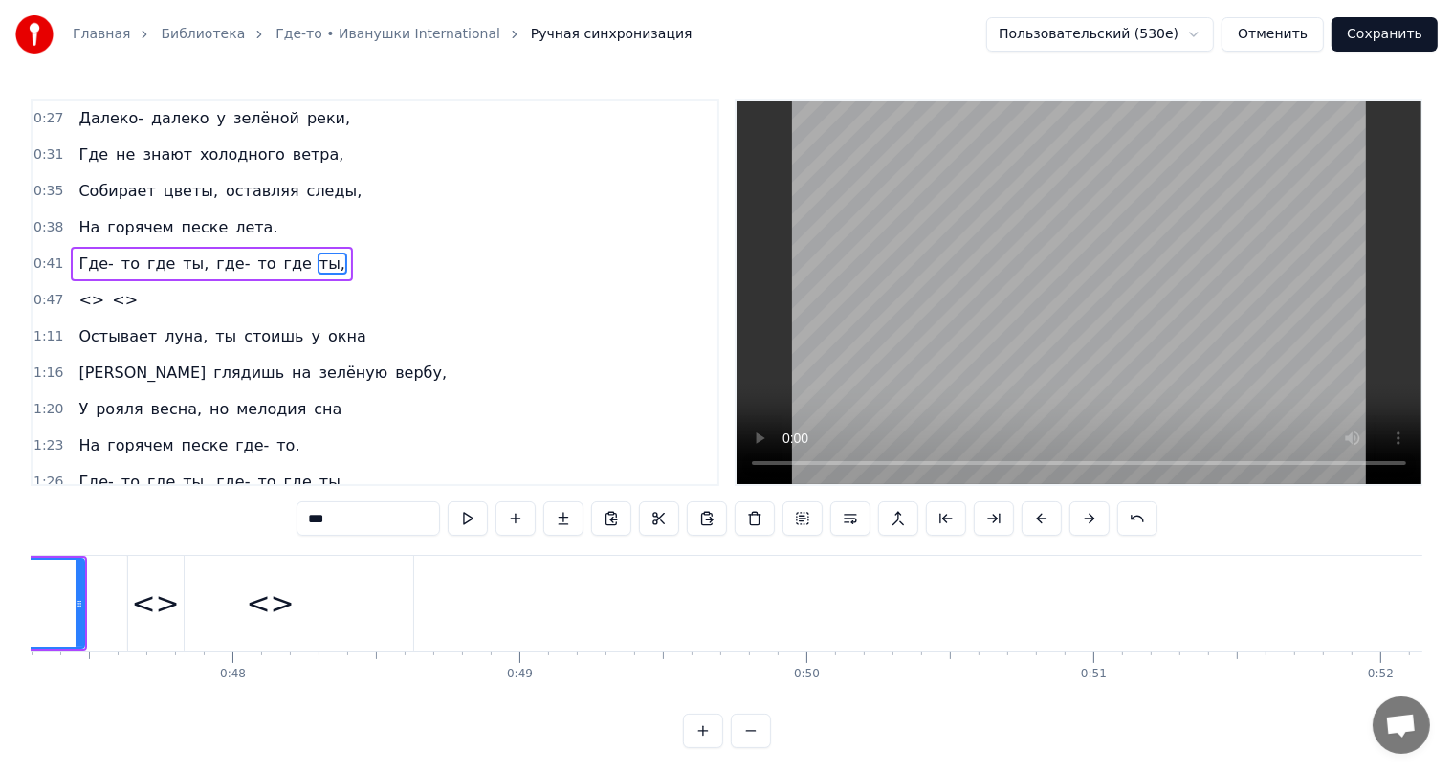
scroll to position [0, 0]
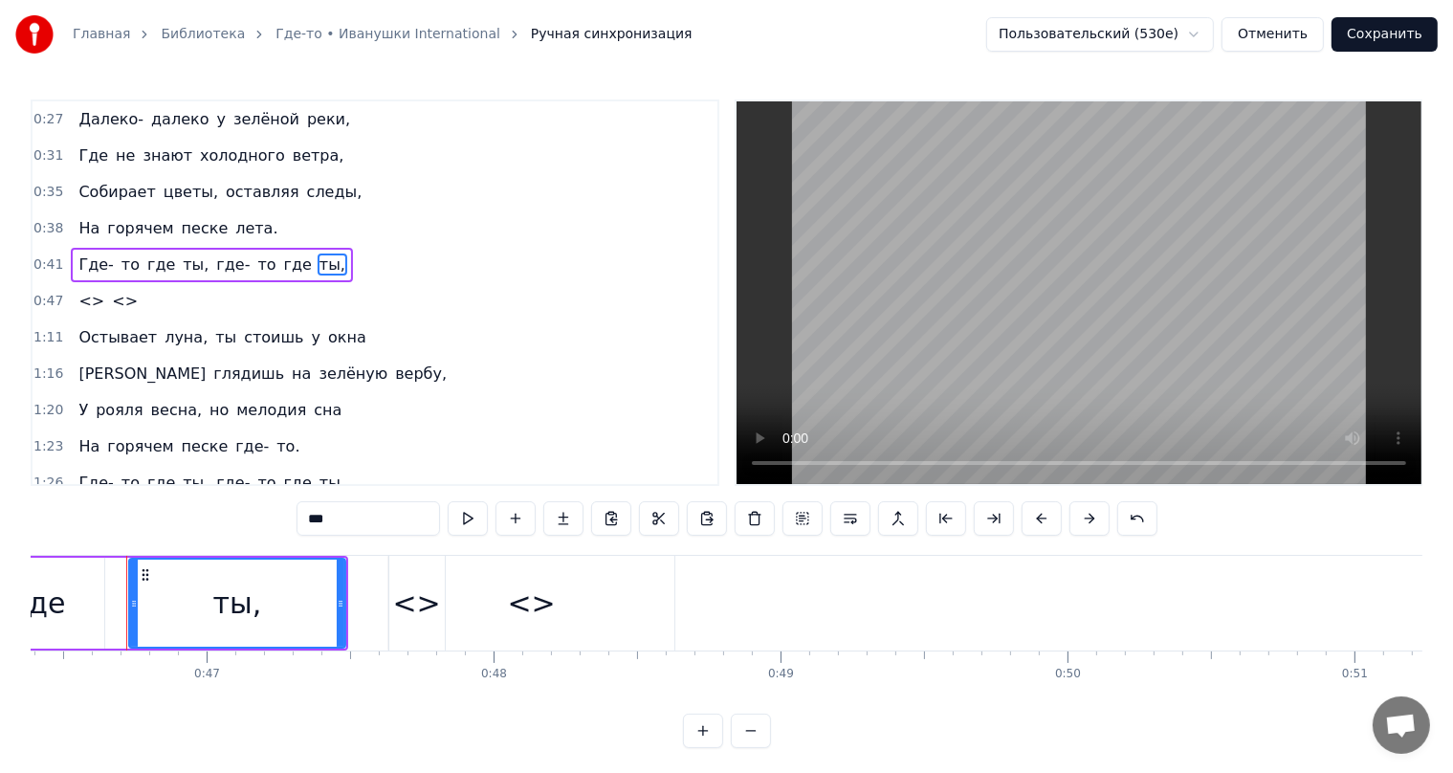
click at [282, 261] on span "где" at bounding box center [298, 264] width 32 height 22
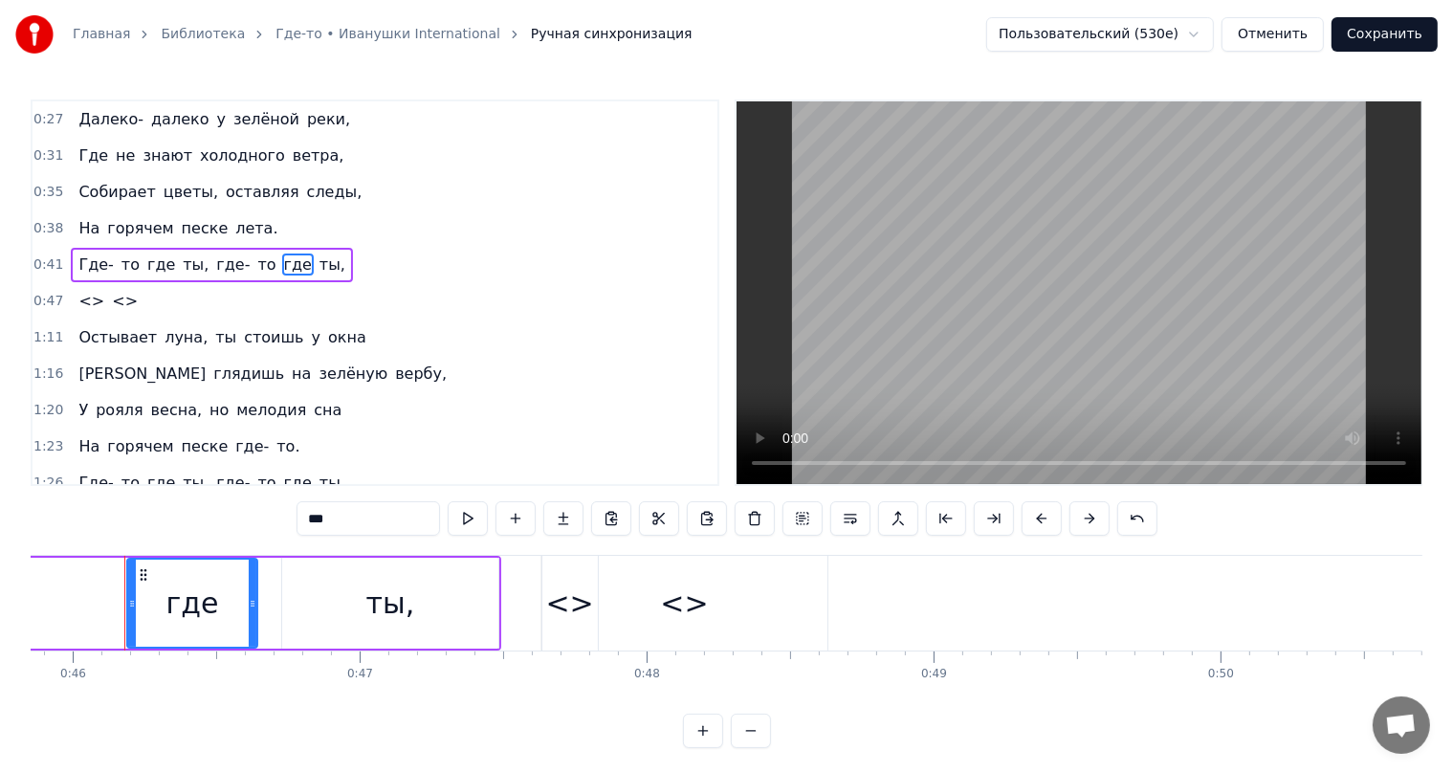
scroll to position [0, 13155]
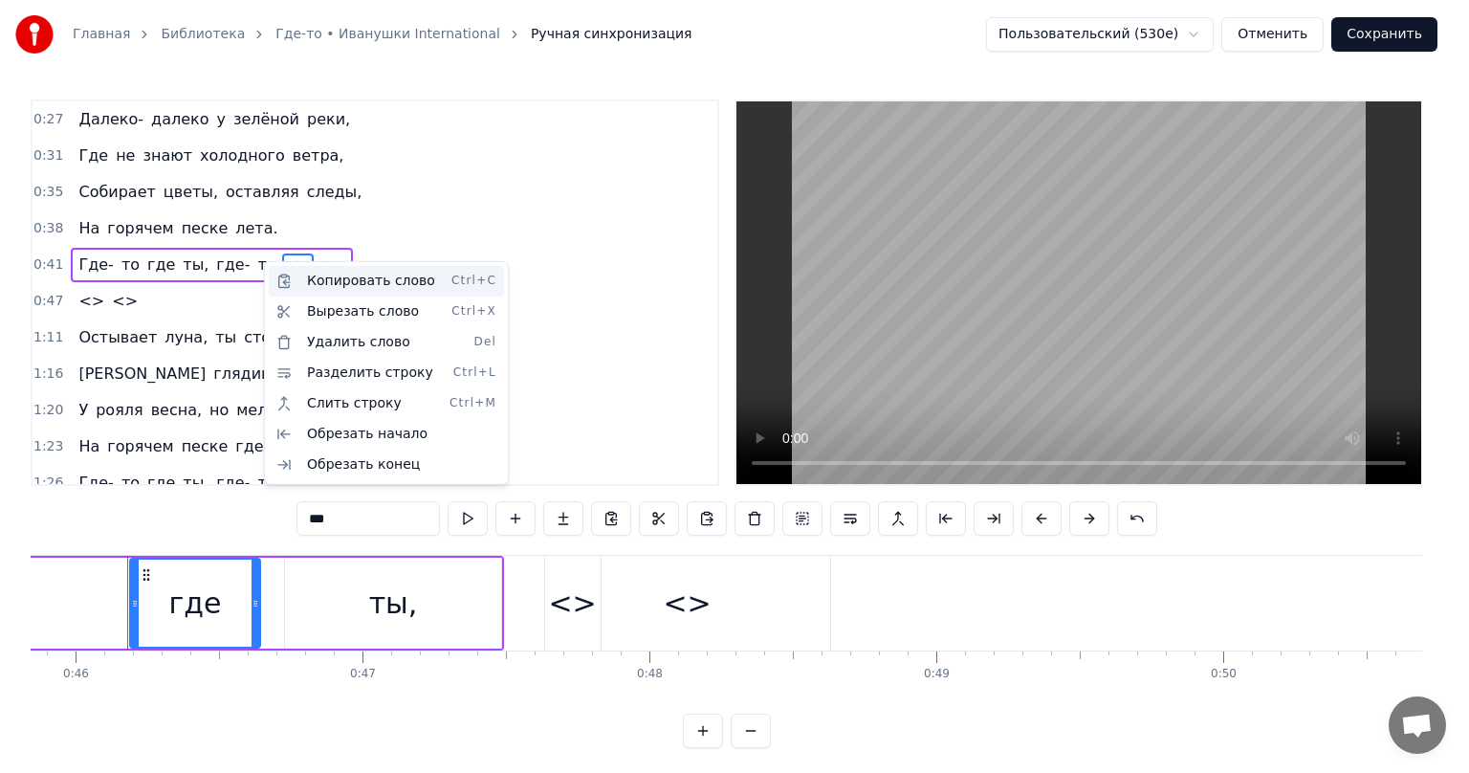
click at [320, 283] on div "Копировать слово Ctrl+C" at bounding box center [386, 281] width 235 height 31
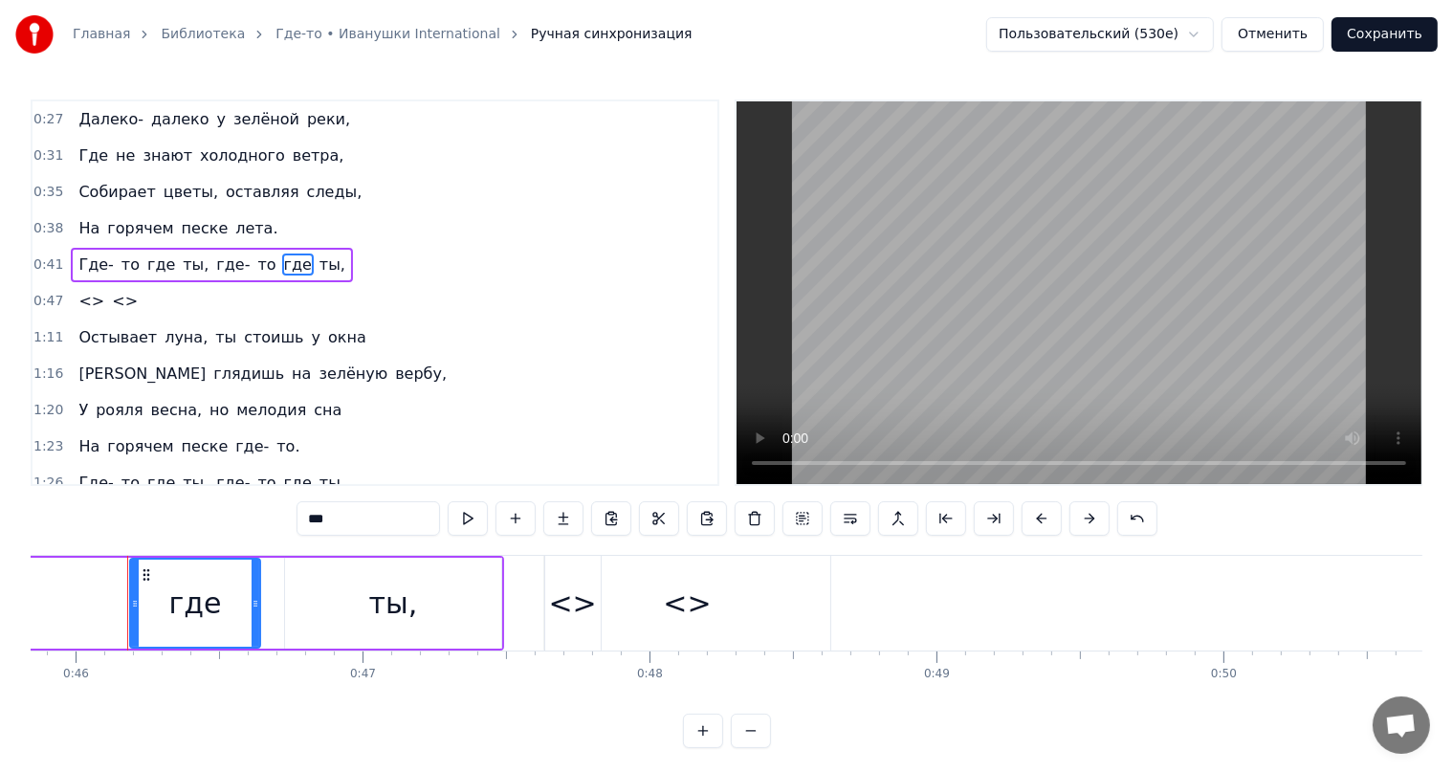
click at [87, 295] on span "<>" at bounding box center [92, 301] width 30 height 22
type input "**"
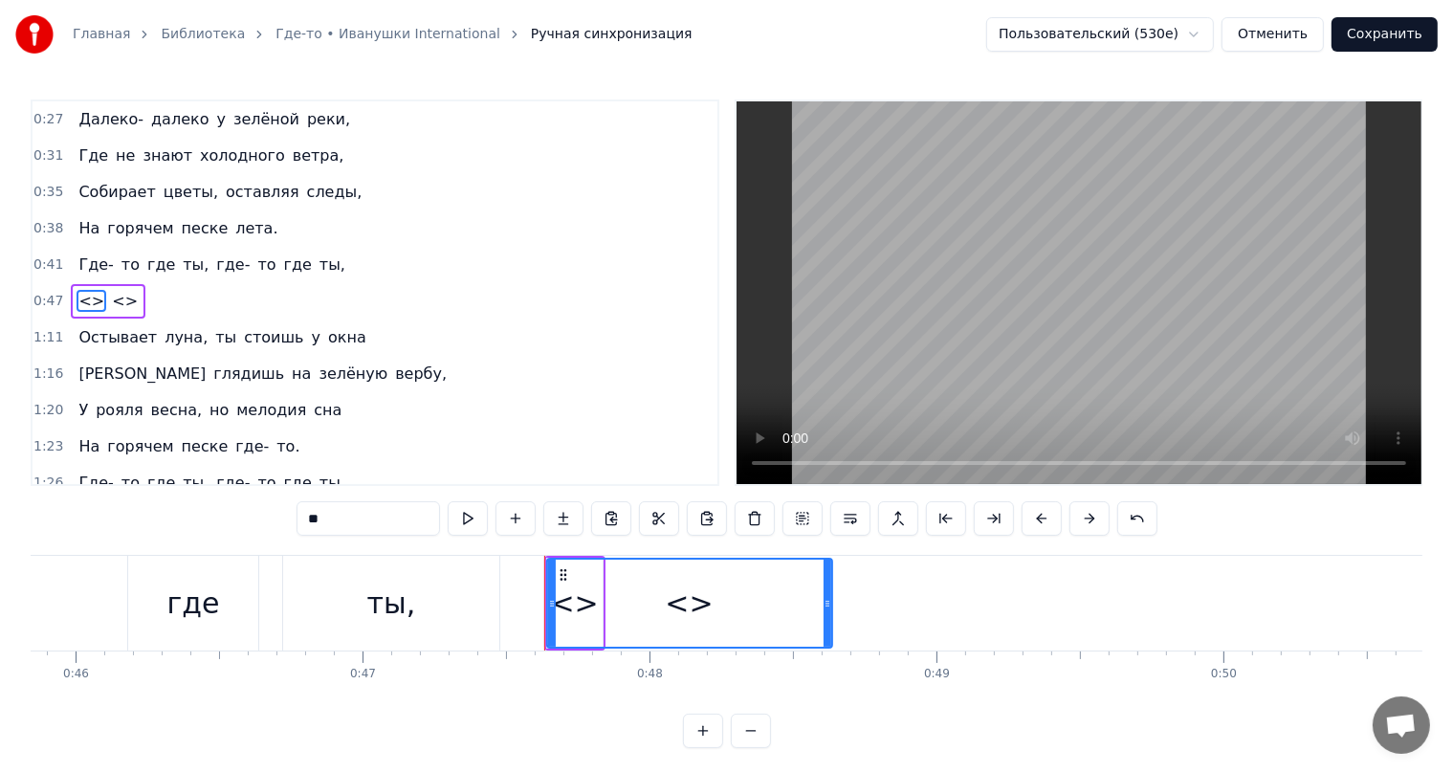
scroll to position [1, 0]
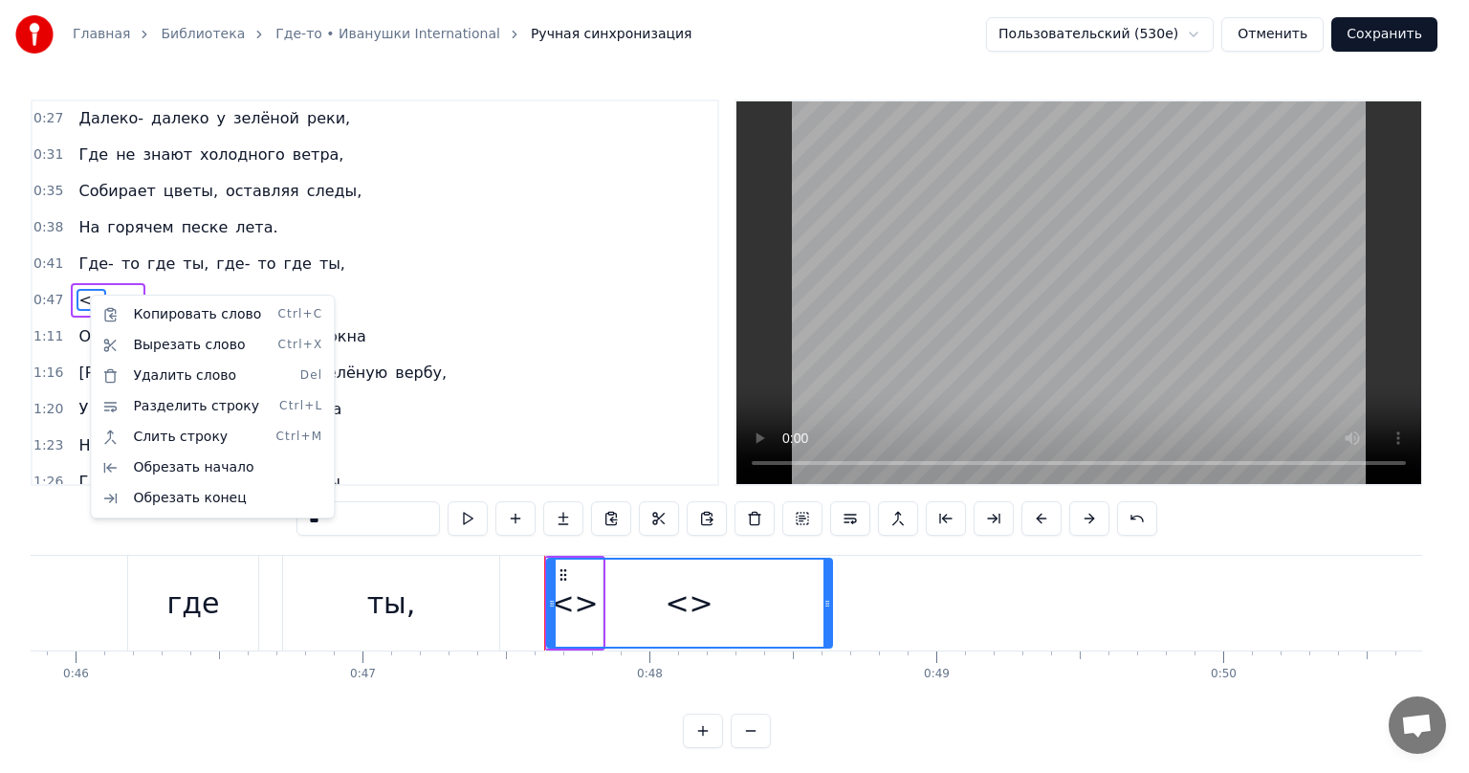
click at [174, 601] on html "Главная Библиотека Где-то • Иванушки International Ручная синхронизация Пользов…" at bounding box center [734, 389] width 1469 height 779
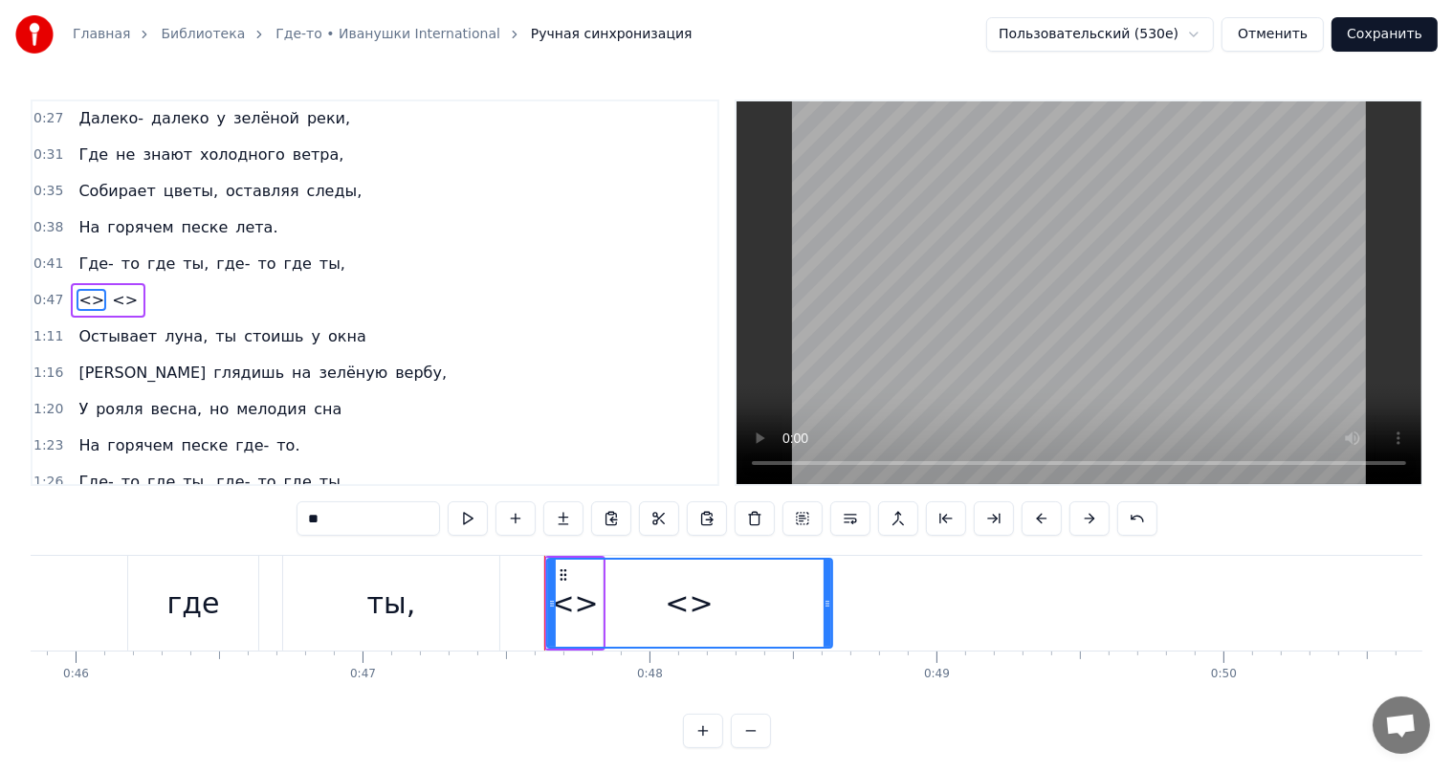
drag, startPoint x: 178, startPoint y: 601, endPoint x: 262, endPoint y: 589, distance: 85.0
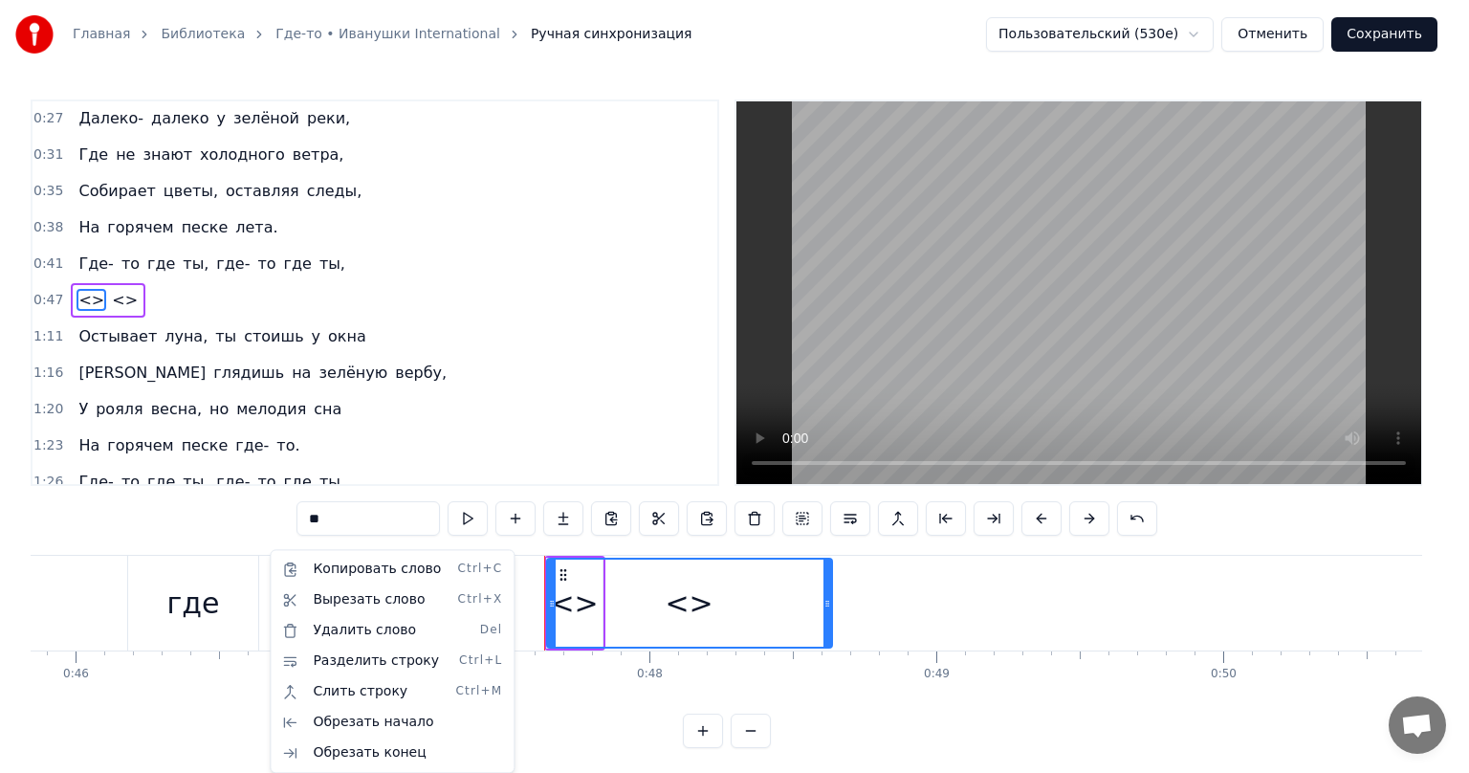
click at [184, 590] on html "Главная Библиотека Где-то • Иванушки International Ручная синхронизация Пользов…" at bounding box center [734, 389] width 1469 height 779
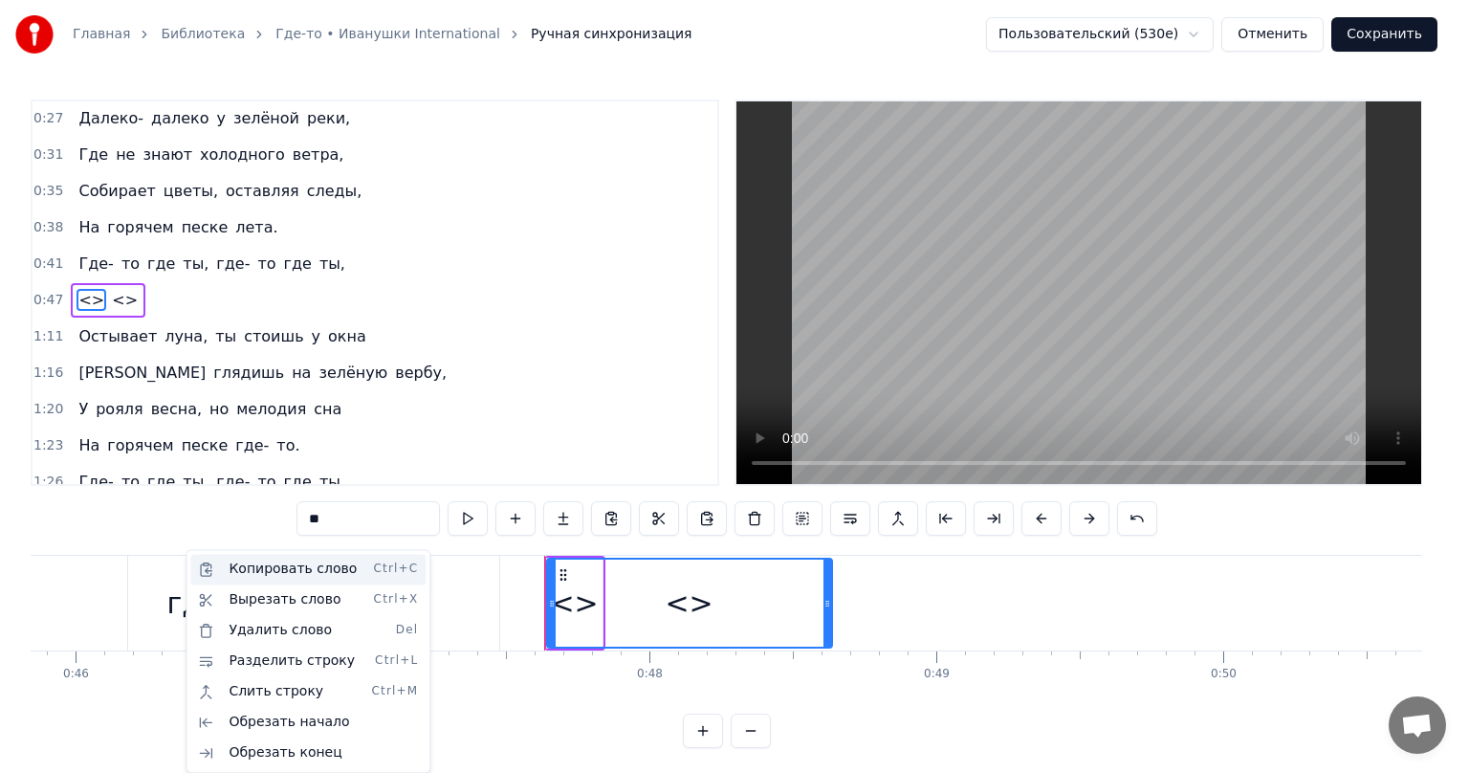
click at [237, 569] on div "Копировать слово Ctrl+C" at bounding box center [307, 569] width 235 height 31
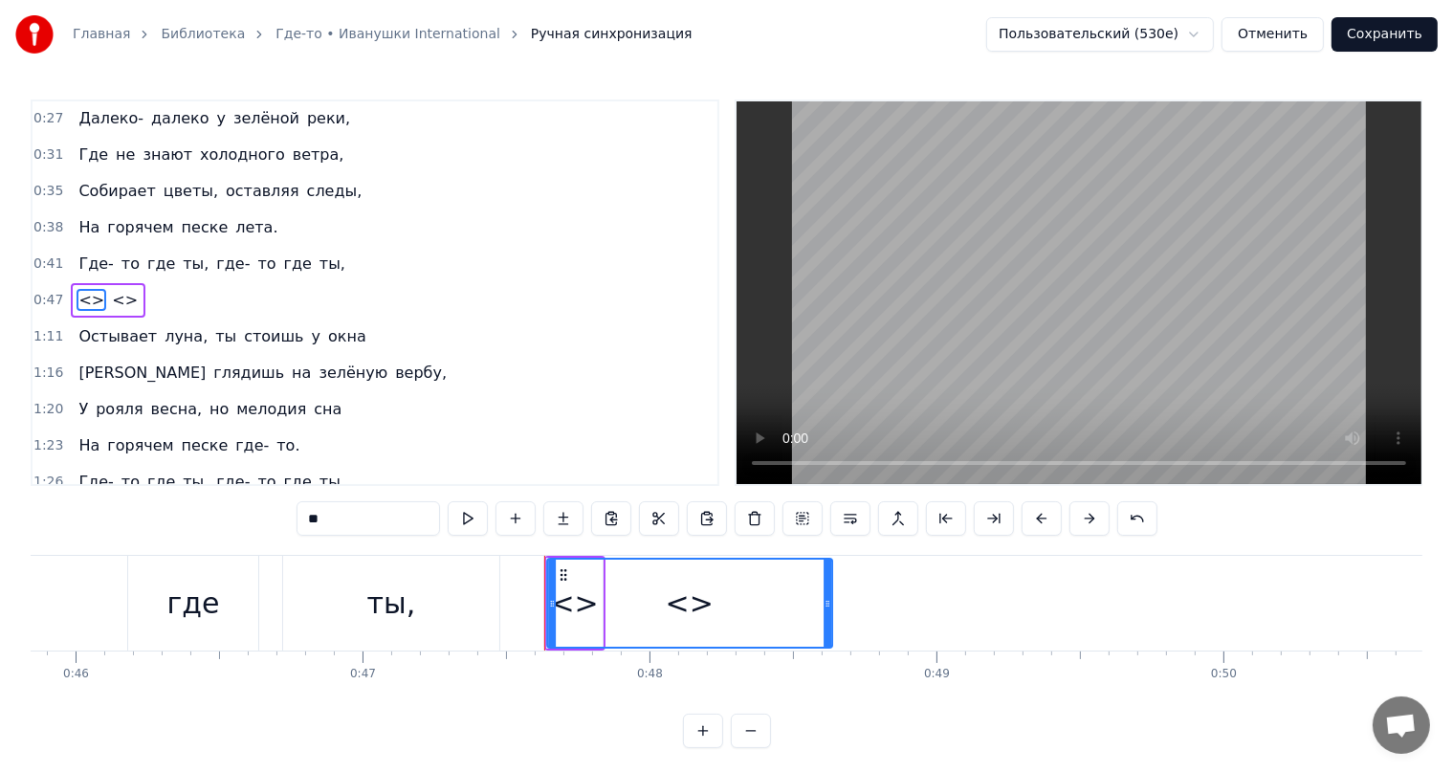
click at [561, 578] on icon at bounding box center [563, 574] width 15 height 15
drag, startPoint x: 654, startPoint y: 595, endPoint x: 677, endPoint y: 601, distance: 23.7
click at [657, 596] on div "<>" at bounding box center [689, 603] width 283 height 87
click at [683, 602] on div "<>" at bounding box center [689, 603] width 48 height 43
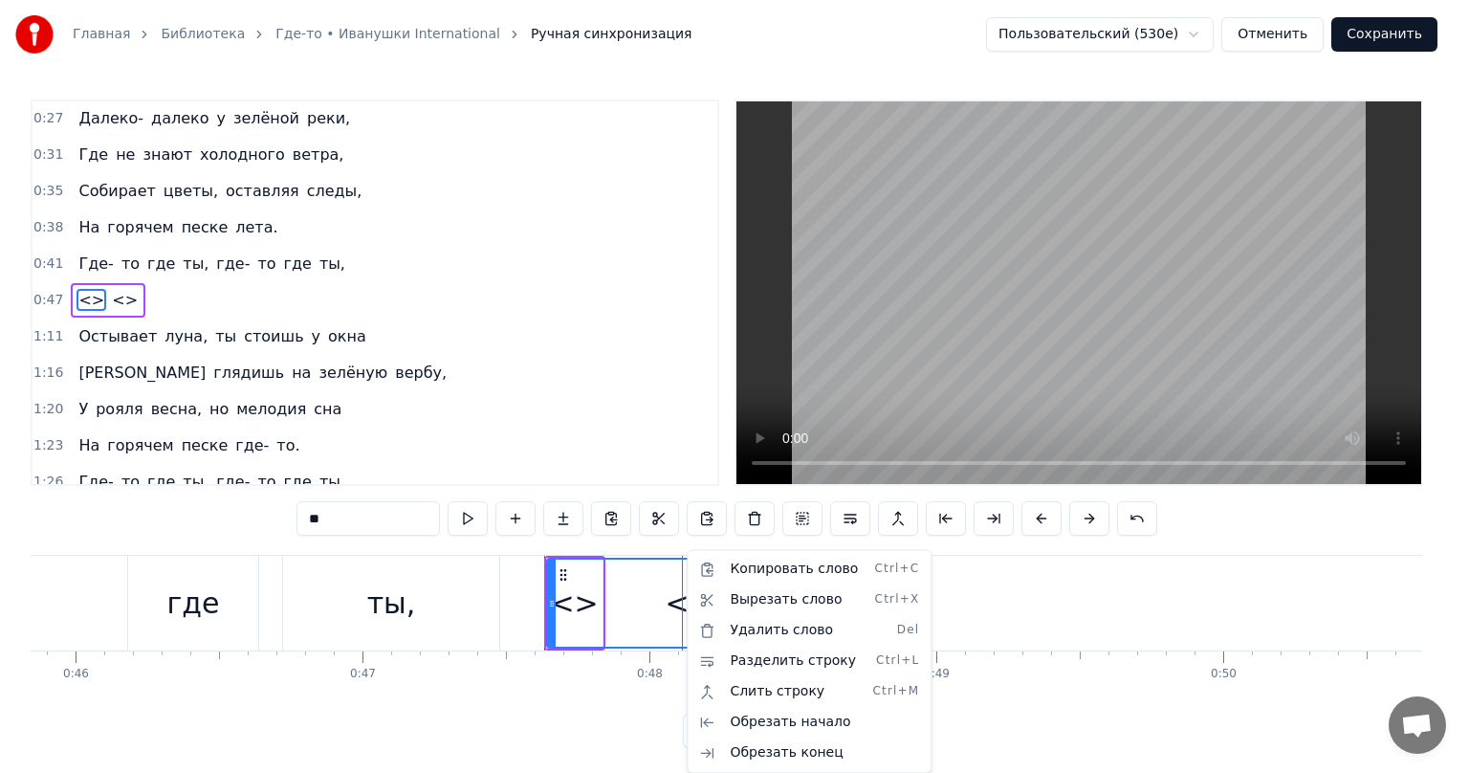
click at [560, 572] on html "Главная Библиотека Где-то • Иванушки International Ручная синхронизация Пользов…" at bounding box center [734, 389] width 1469 height 779
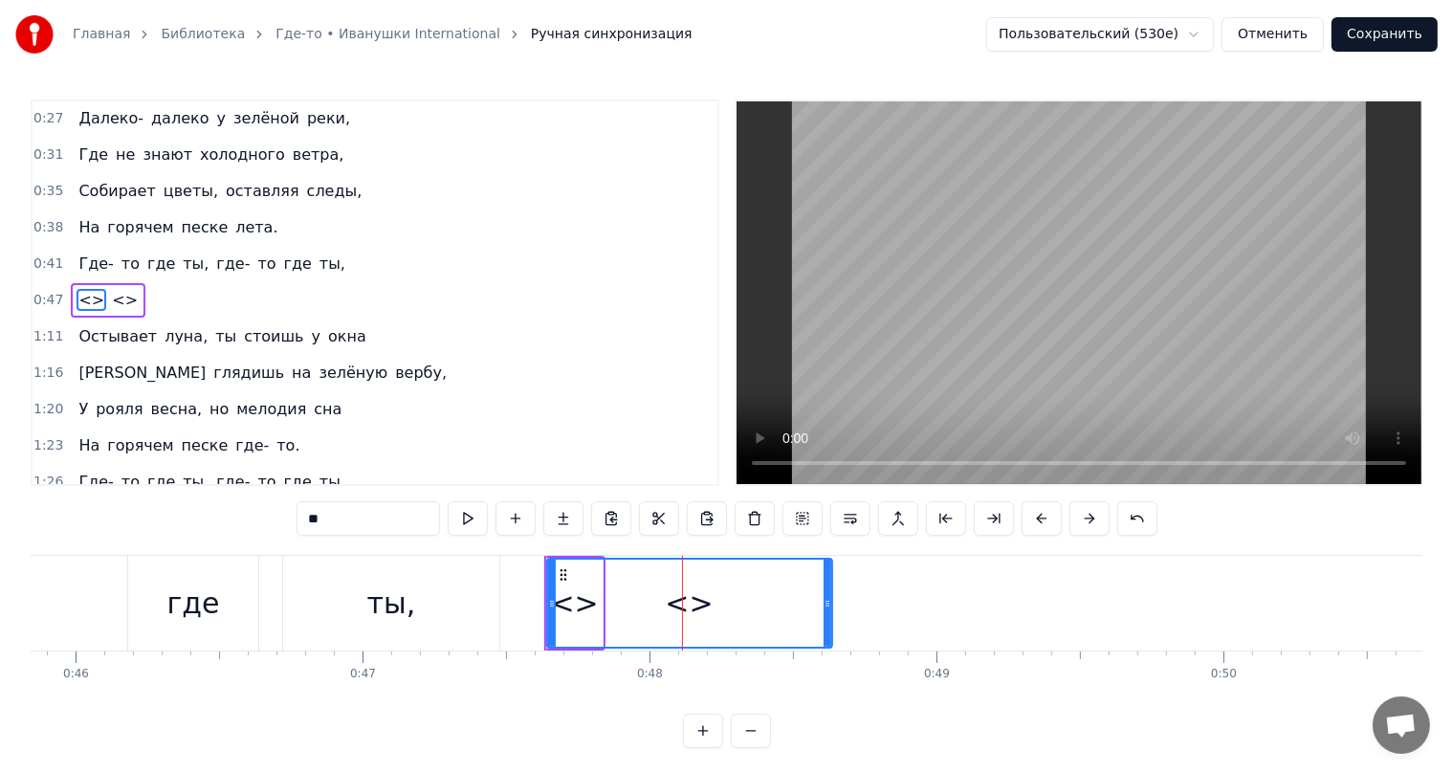
click at [560, 572] on icon at bounding box center [563, 574] width 15 height 15
click at [564, 579] on circle at bounding box center [564, 579] width 1 height 1
click at [560, 516] on button at bounding box center [563, 518] width 40 height 34
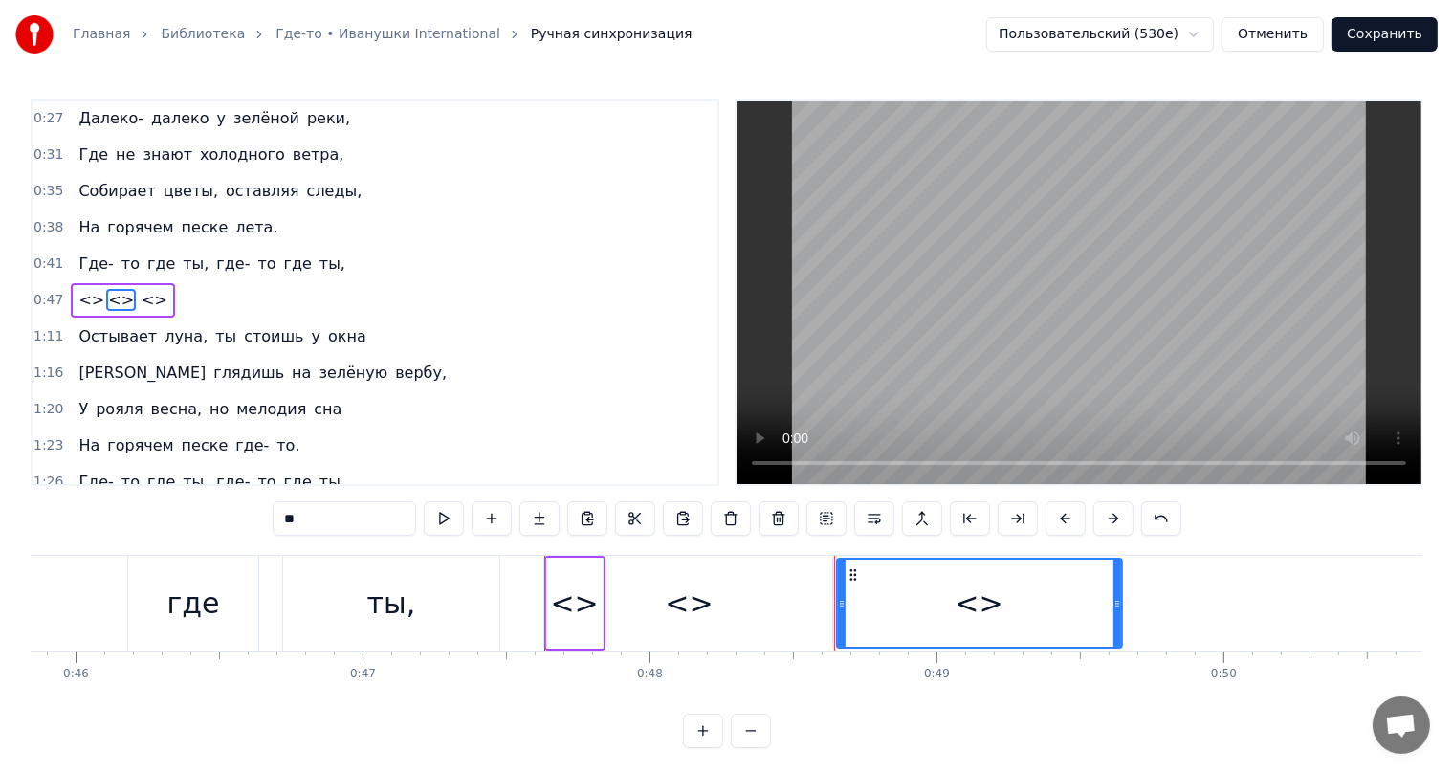
click at [566, 588] on div "<>" at bounding box center [574, 603] width 48 height 43
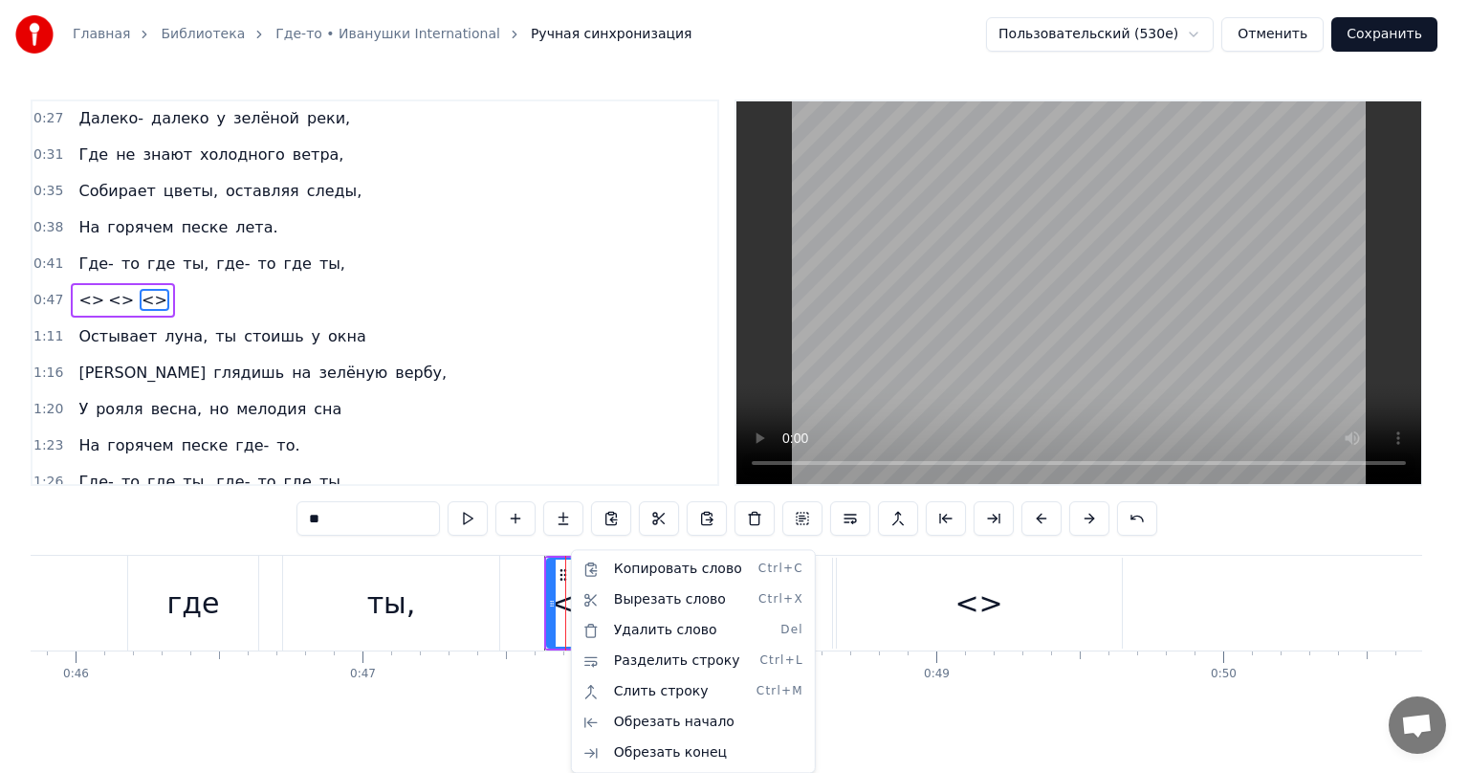
click at [627, 519] on html "Главная Библиотека Где-то • Иванушки International Ручная синхронизация Пользов…" at bounding box center [734, 389] width 1469 height 779
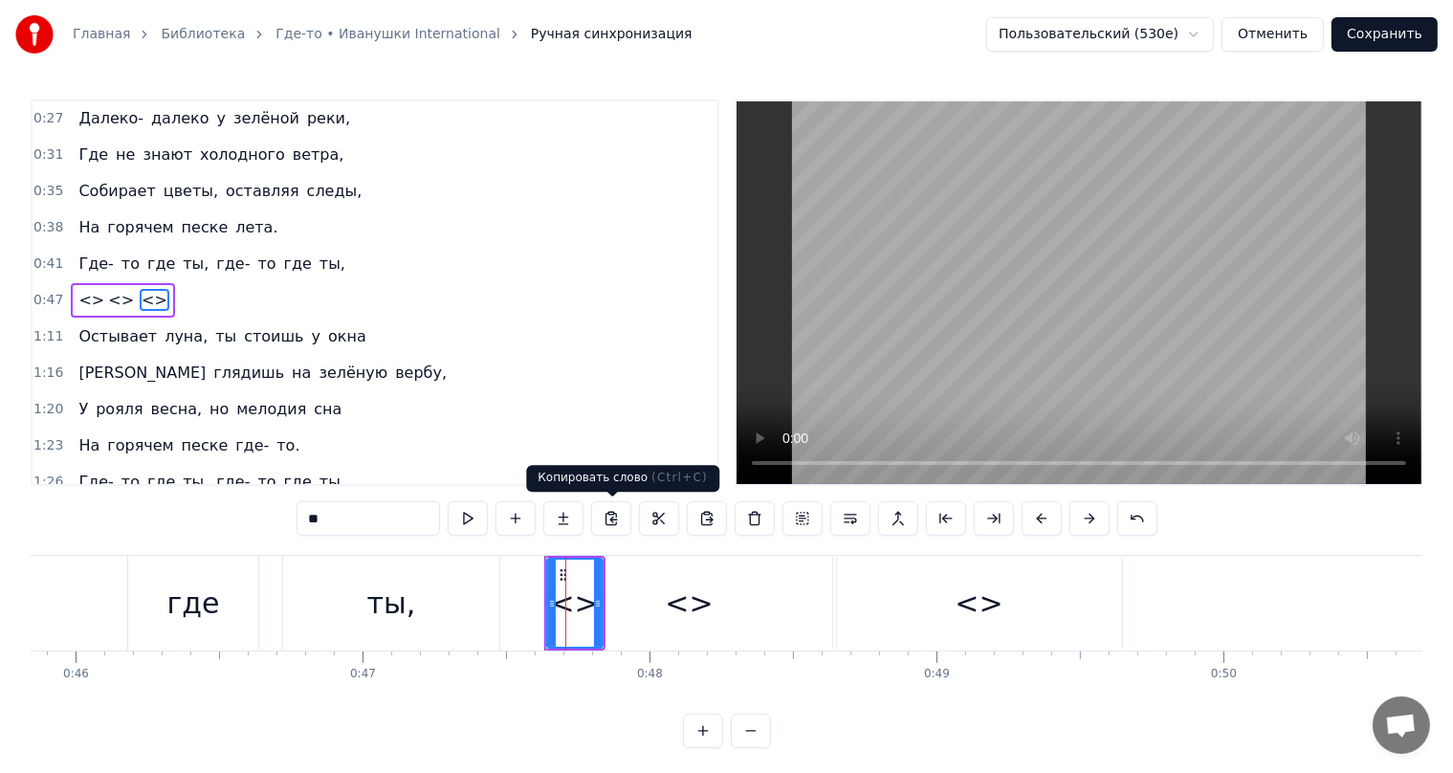
click at [620, 522] on button at bounding box center [611, 518] width 40 height 34
click at [708, 520] on button at bounding box center [707, 518] width 40 height 34
click at [282, 259] on span "где" at bounding box center [298, 264] width 32 height 22
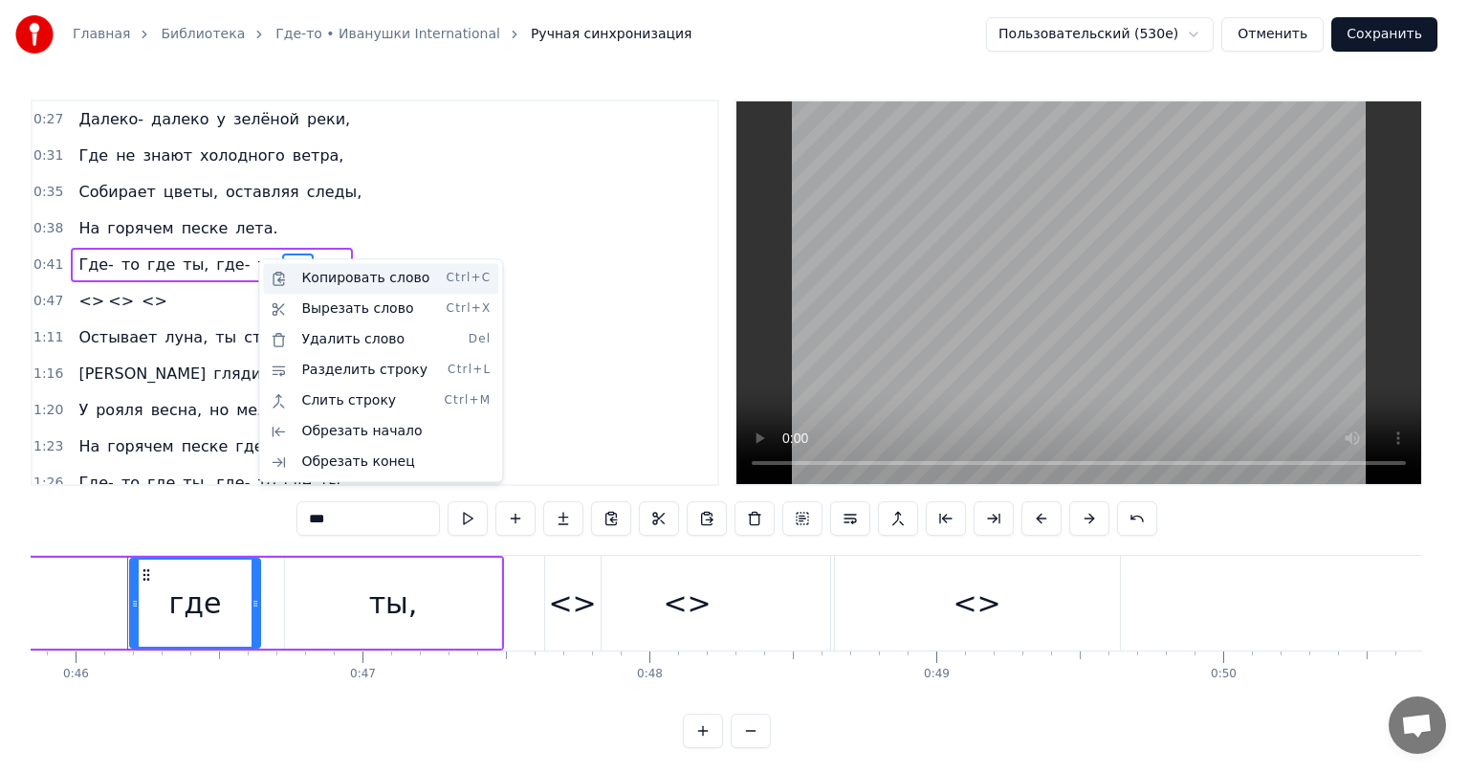
click at [299, 275] on div "Копировать слово Ctrl+C" at bounding box center [380, 278] width 235 height 31
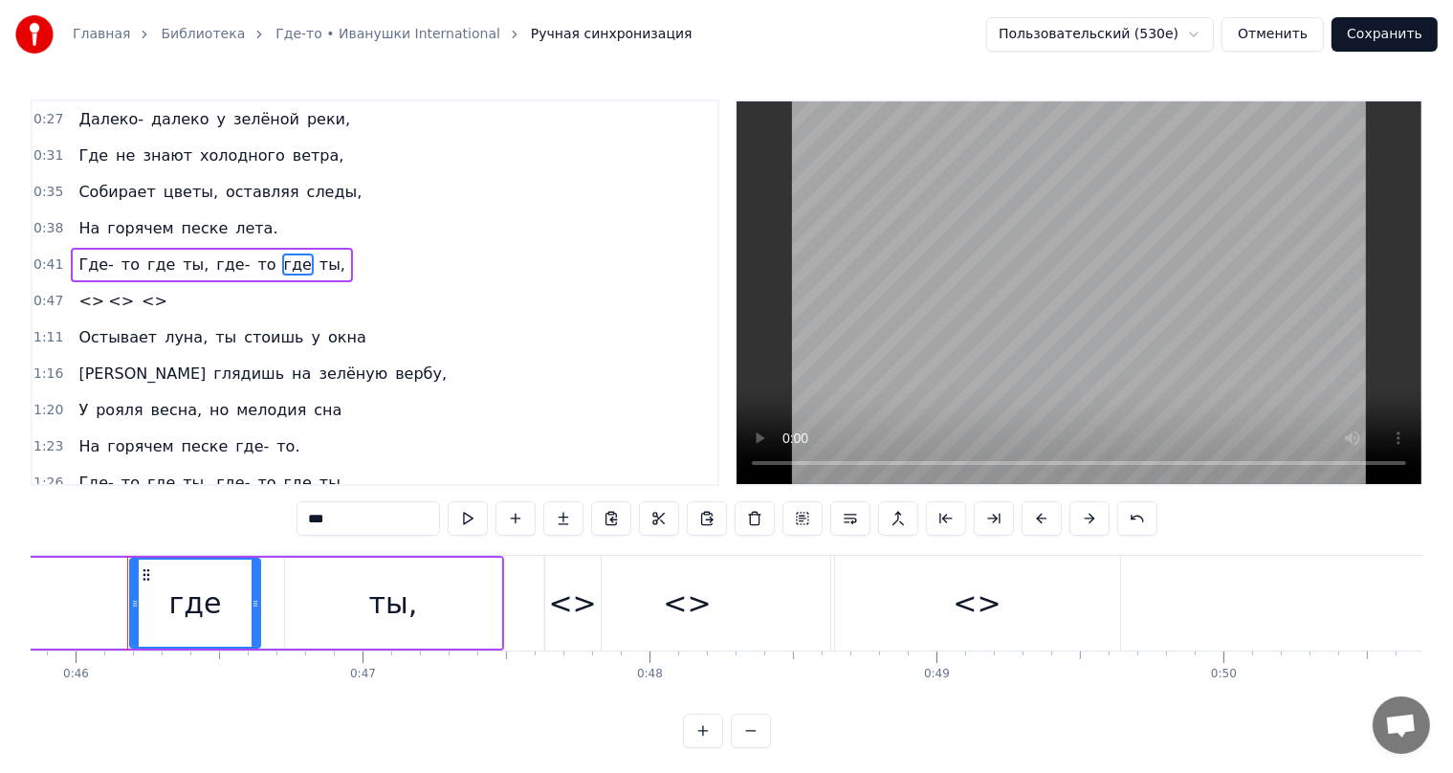
click at [558, 607] on div "<>" at bounding box center [572, 603] width 48 height 43
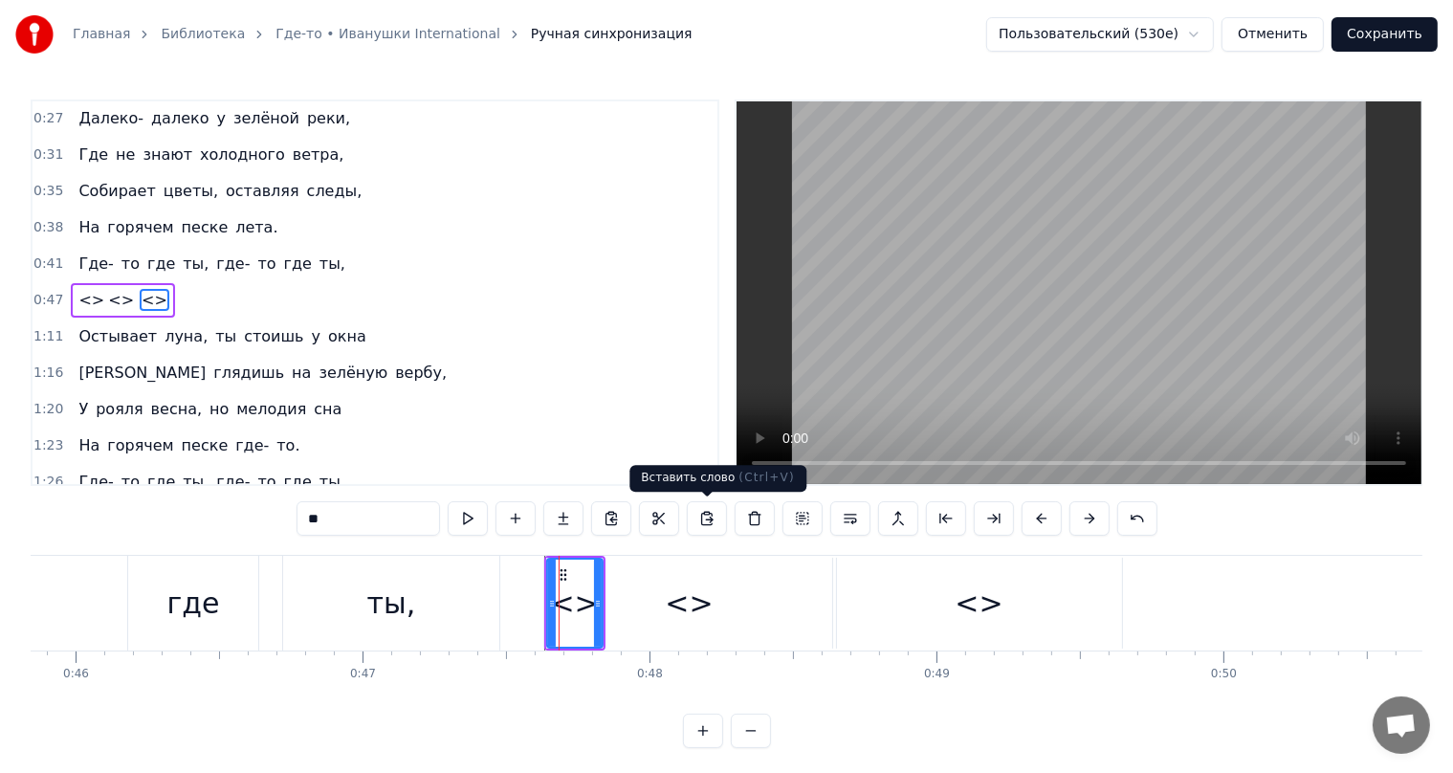
click at [712, 524] on button at bounding box center [707, 518] width 40 height 34
click at [696, 517] on button at bounding box center [707, 518] width 40 height 34
click at [282, 260] on span "где" at bounding box center [298, 264] width 32 height 22
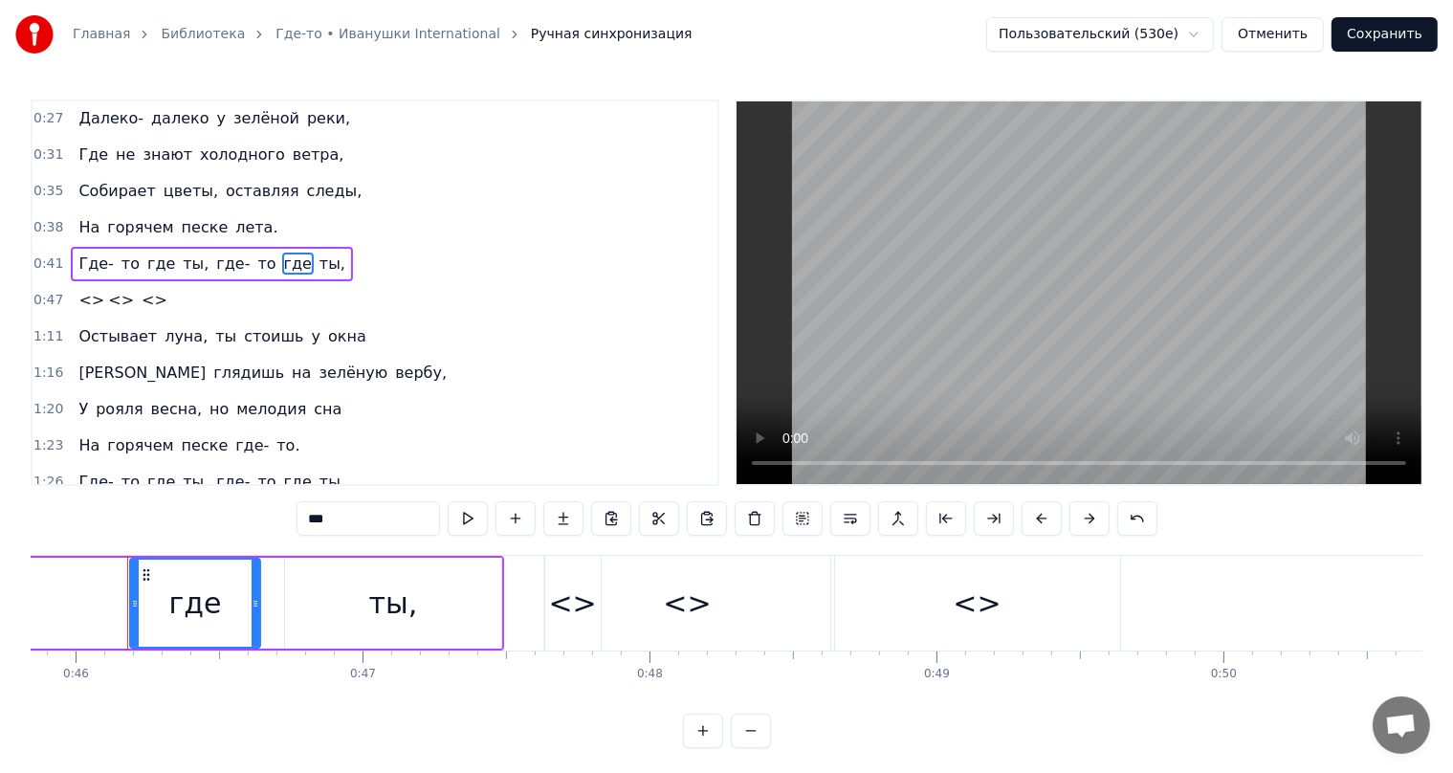
scroll to position [0, 0]
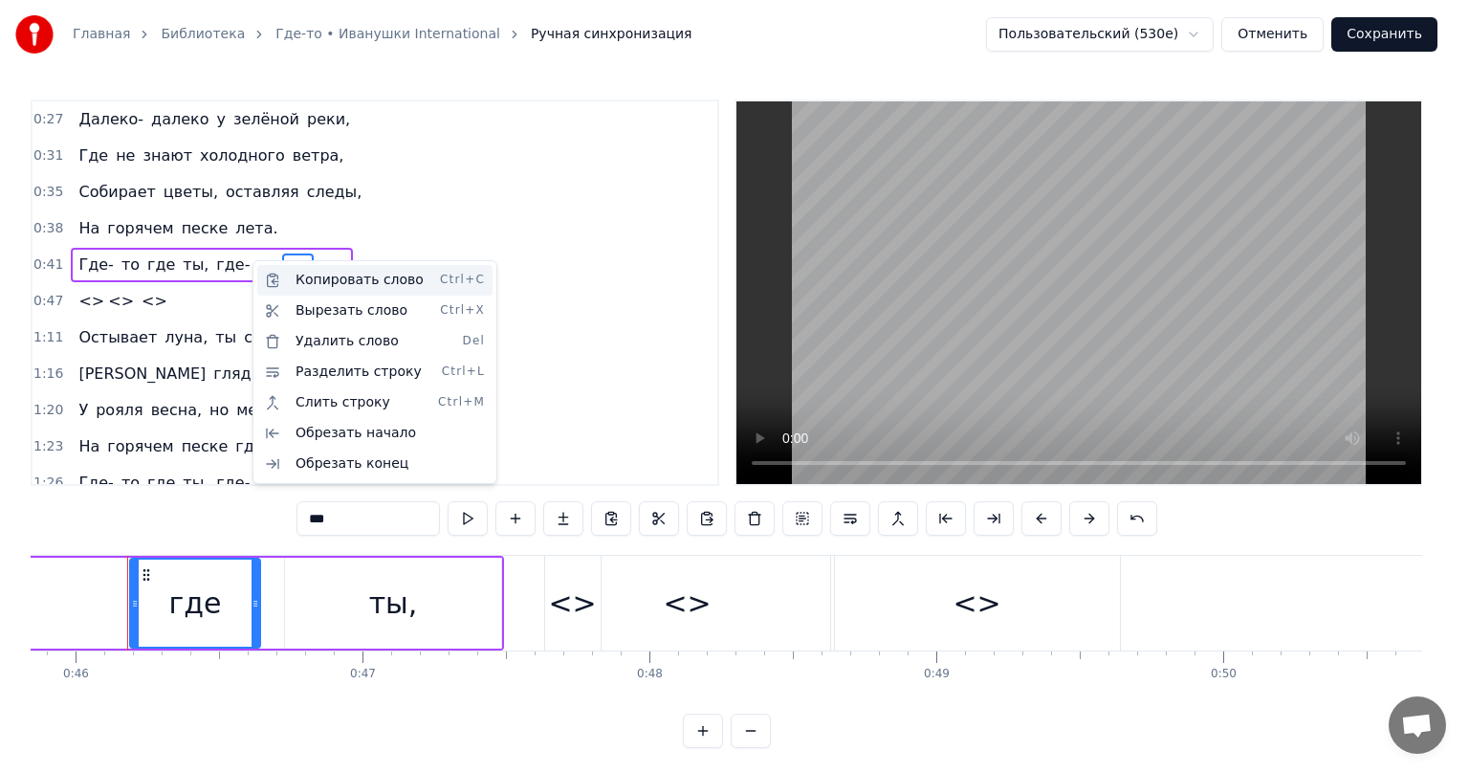
click at [288, 275] on div "Копировать слово Ctrl+C" at bounding box center [374, 280] width 235 height 31
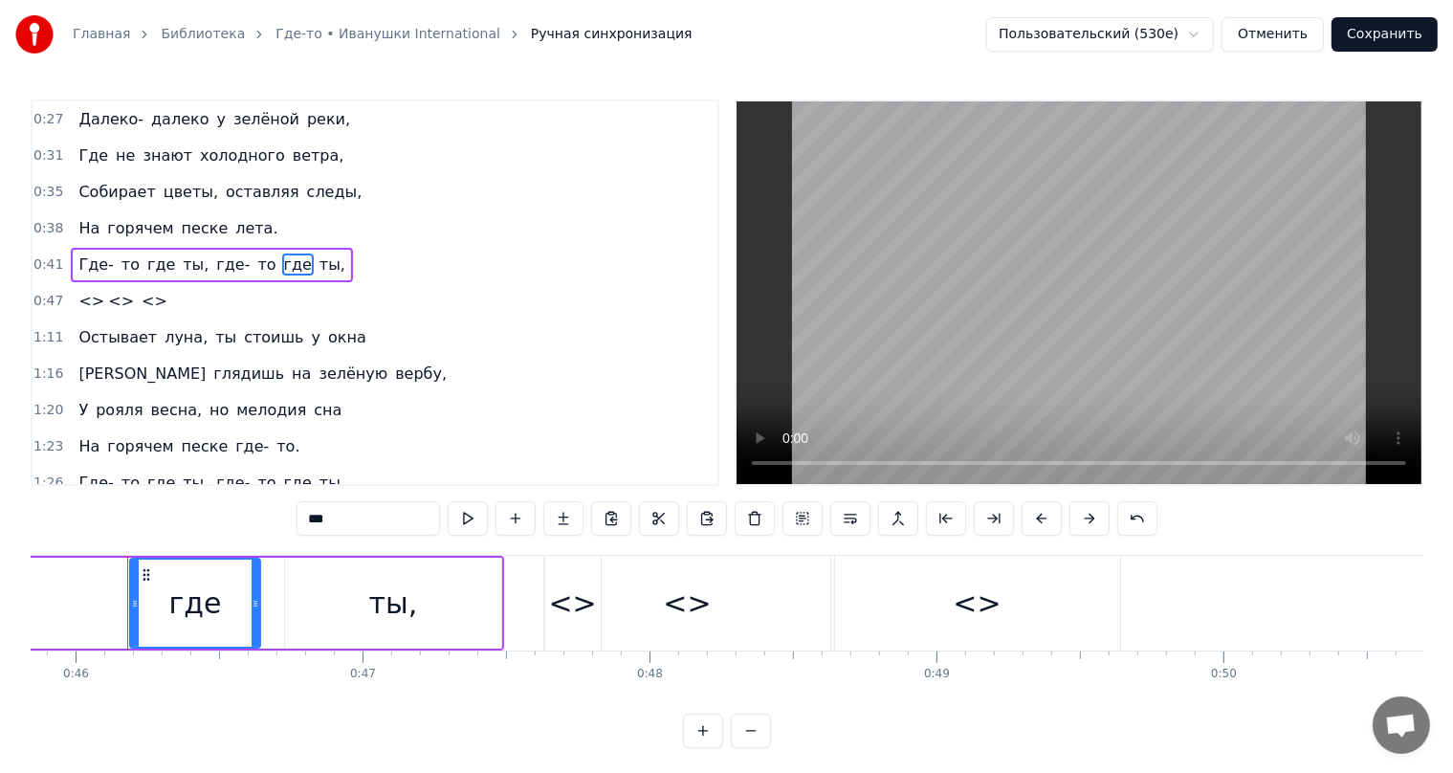
click at [567, 597] on div "<>" at bounding box center [572, 603] width 48 height 43
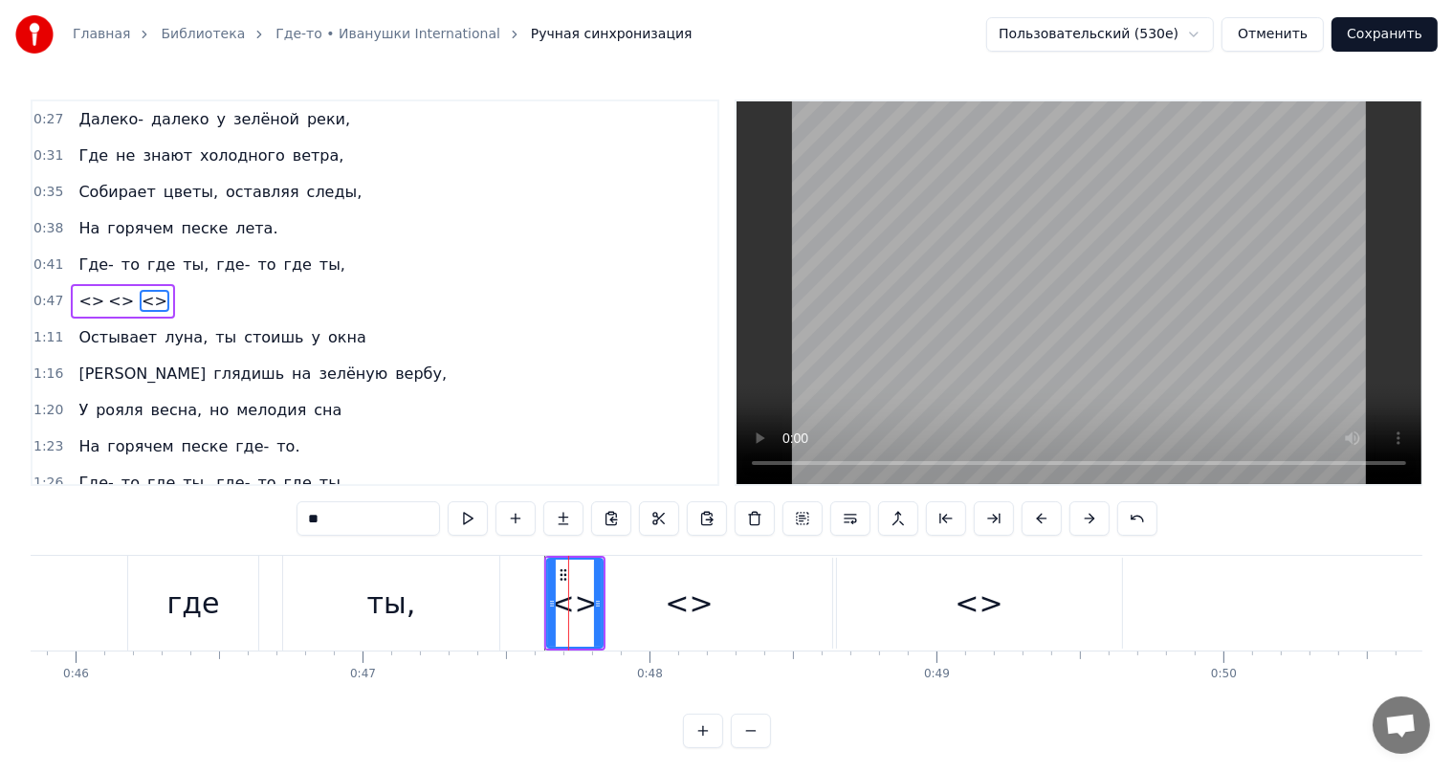
scroll to position [1, 0]
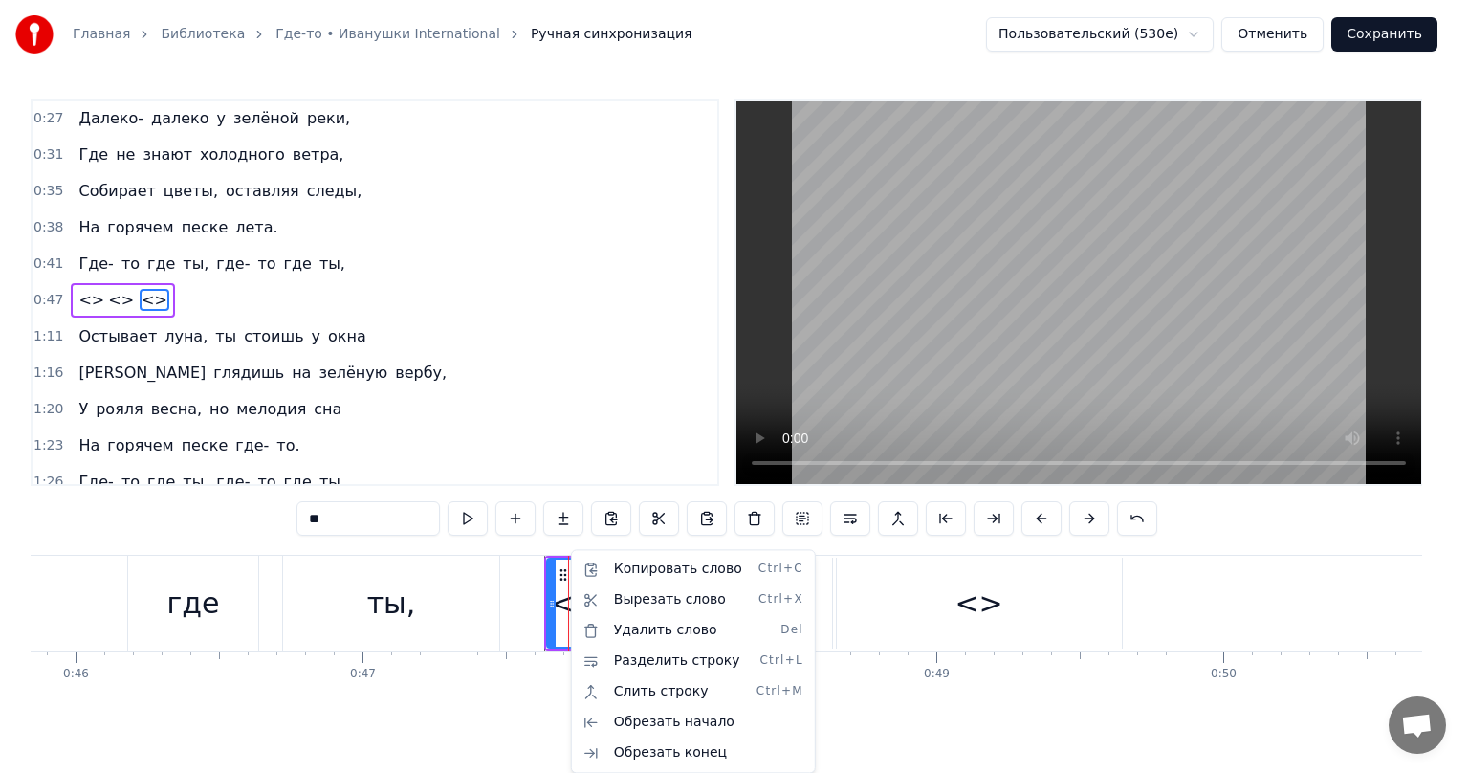
click at [708, 521] on html "Главная Библиотека Где-то • Иванушки International Ручная синхронизация Пользов…" at bounding box center [734, 389] width 1469 height 779
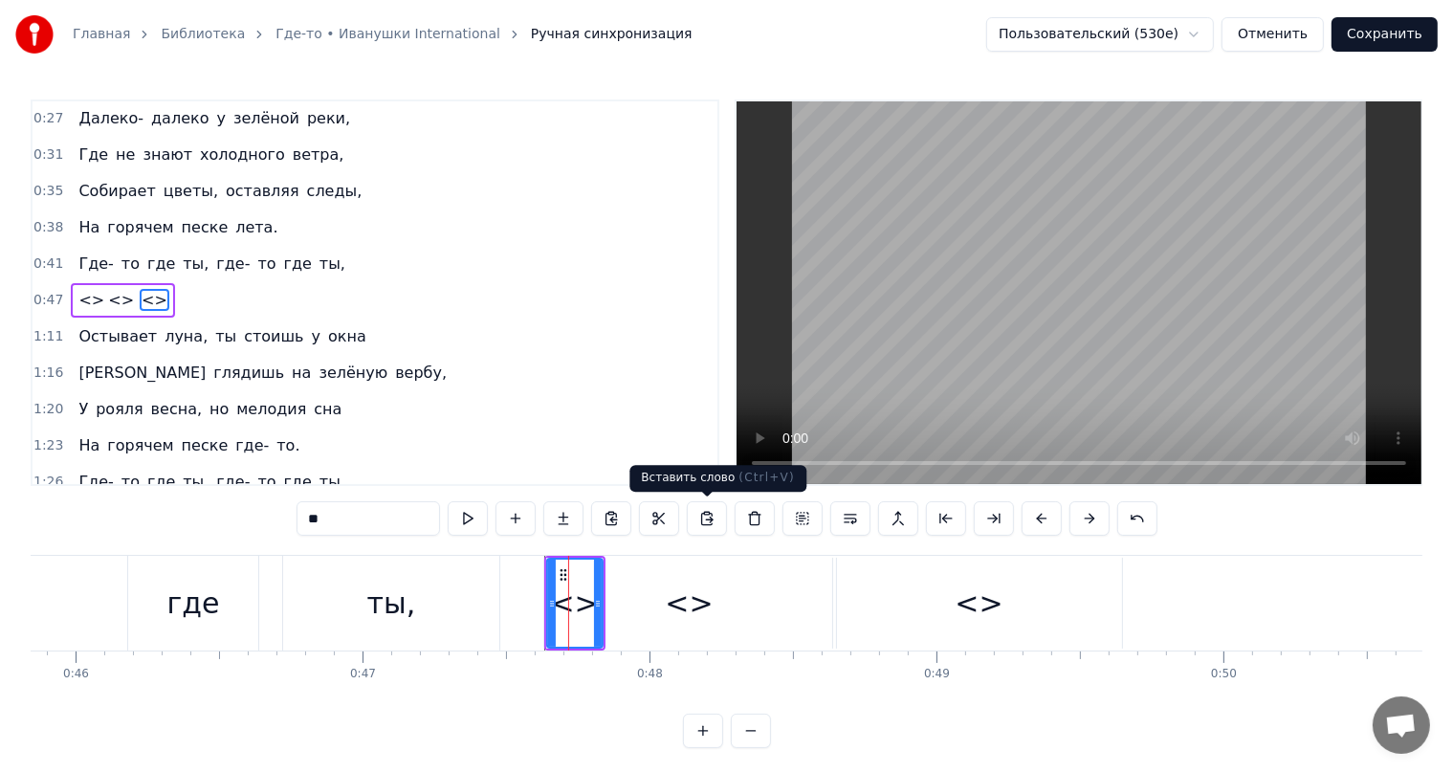
click at [704, 521] on button at bounding box center [707, 518] width 40 height 34
click at [559, 575] on icon at bounding box center [563, 574] width 15 height 15
click at [565, 570] on icon at bounding box center [563, 574] width 15 height 15
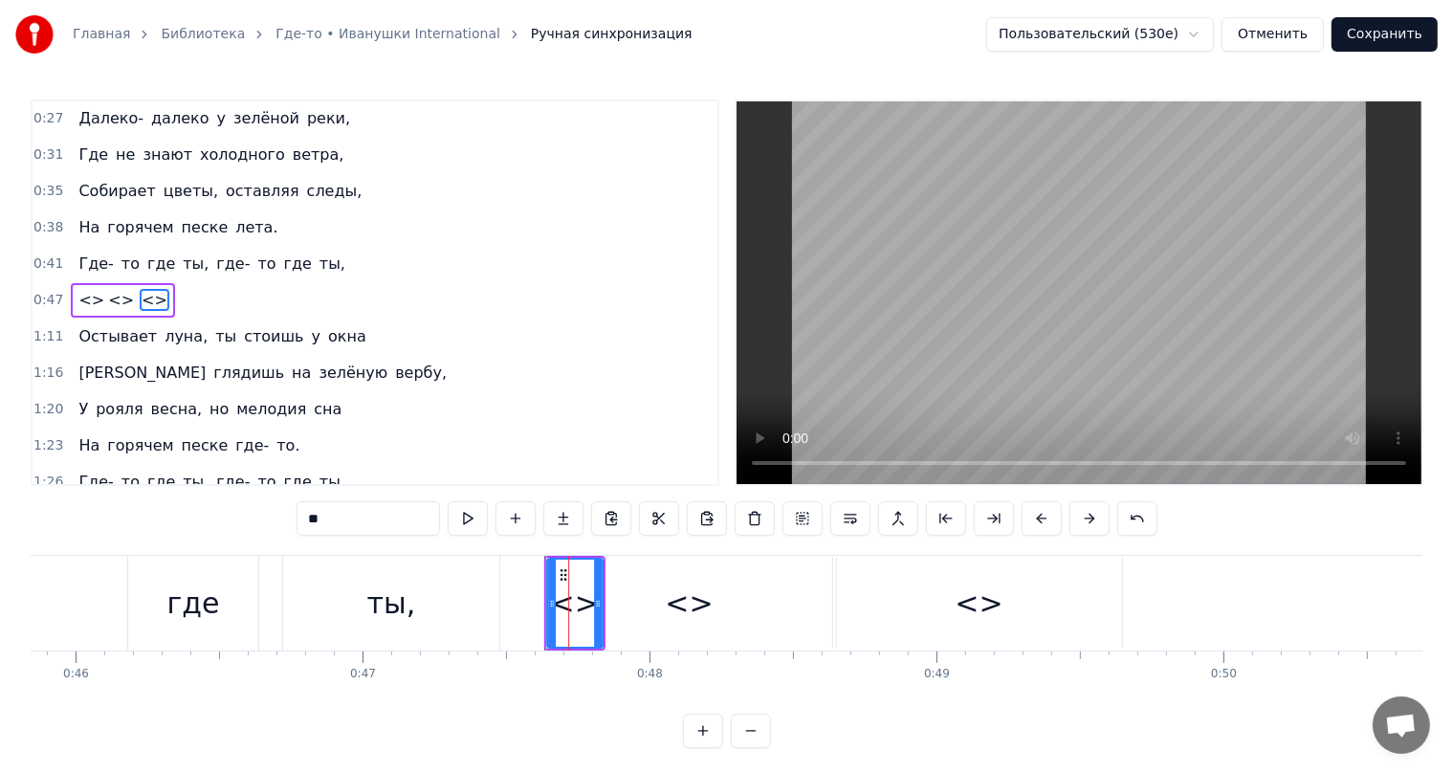
click at [565, 570] on icon at bounding box center [563, 574] width 15 height 15
click at [644, 586] on div "<>" at bounding box center [689, 603] width 285 height 91
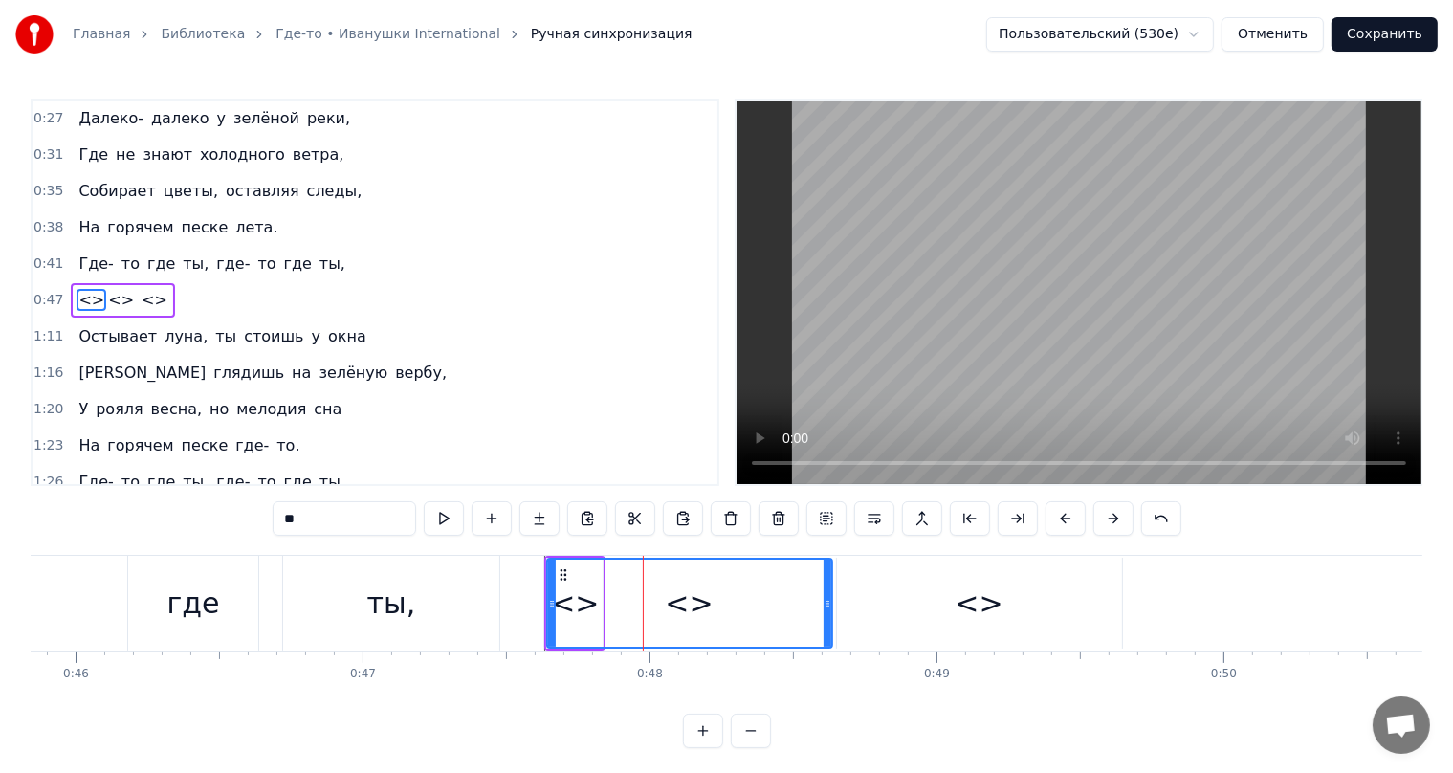
click at [934, 611] on div "<>" at bounding box center [979, 603] width 285 height 91
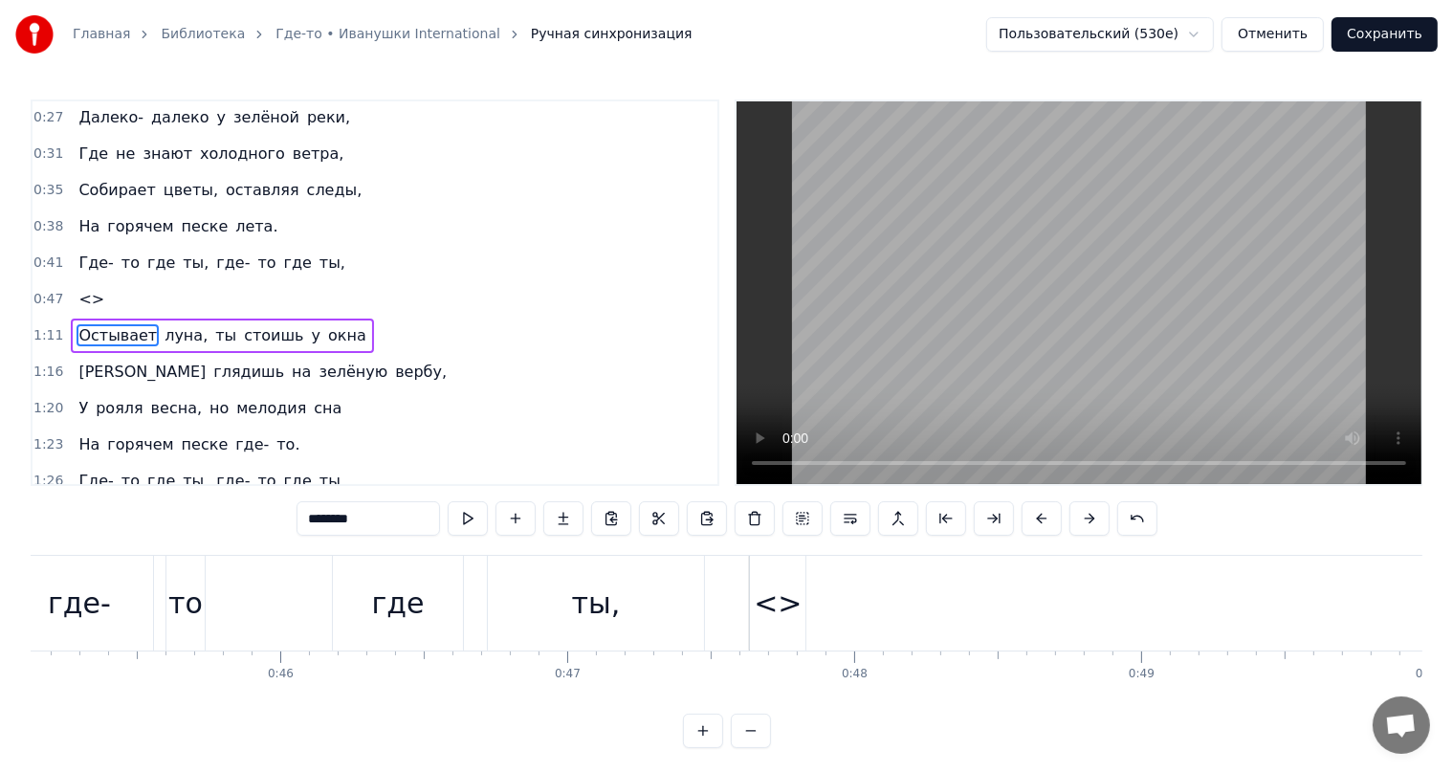
scroll to position [0, 13288]
click at [444, 597] on div "<>" at bounding box center [440, 603] width 48 height 43
type input "**"
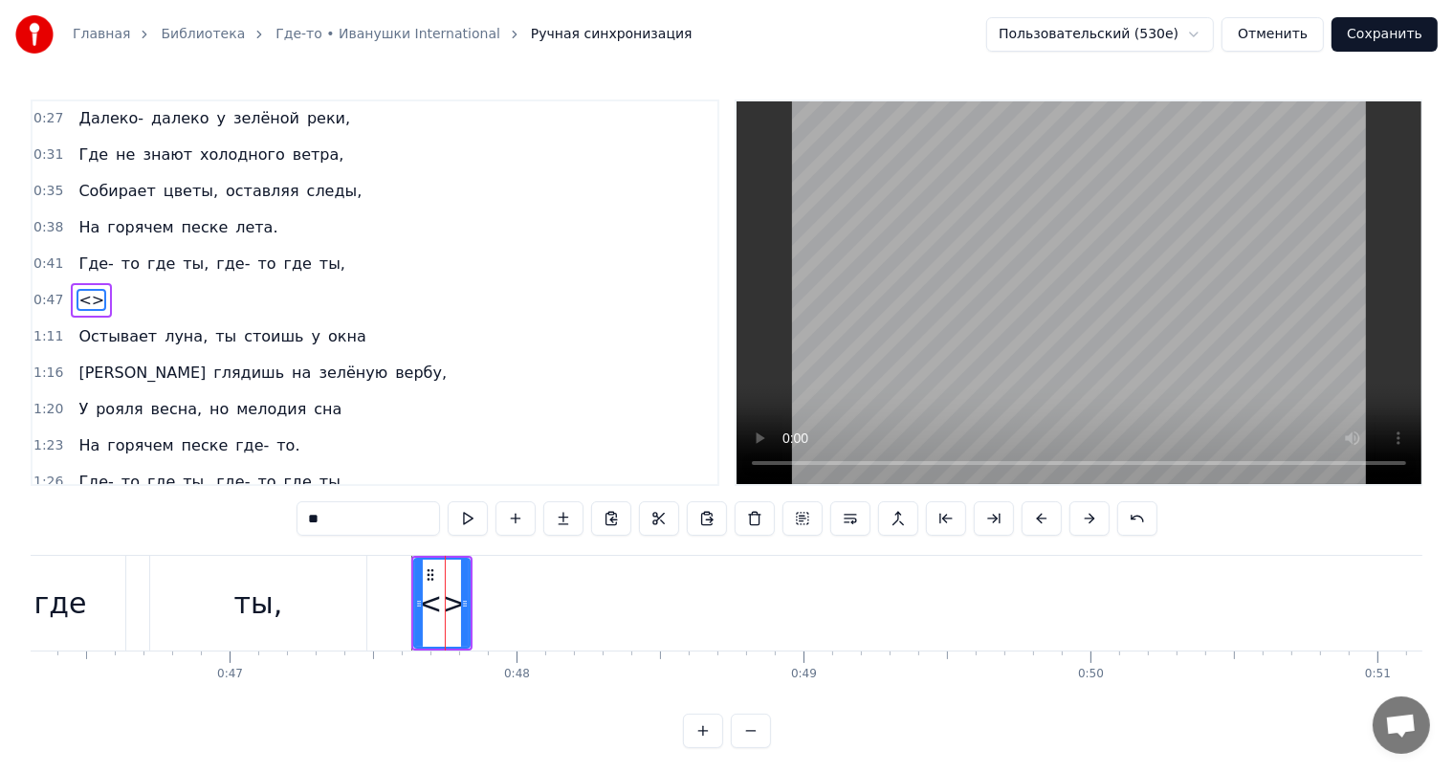
click at [432, 573] on icon at bounding box center [430, 574] width 15 height 15
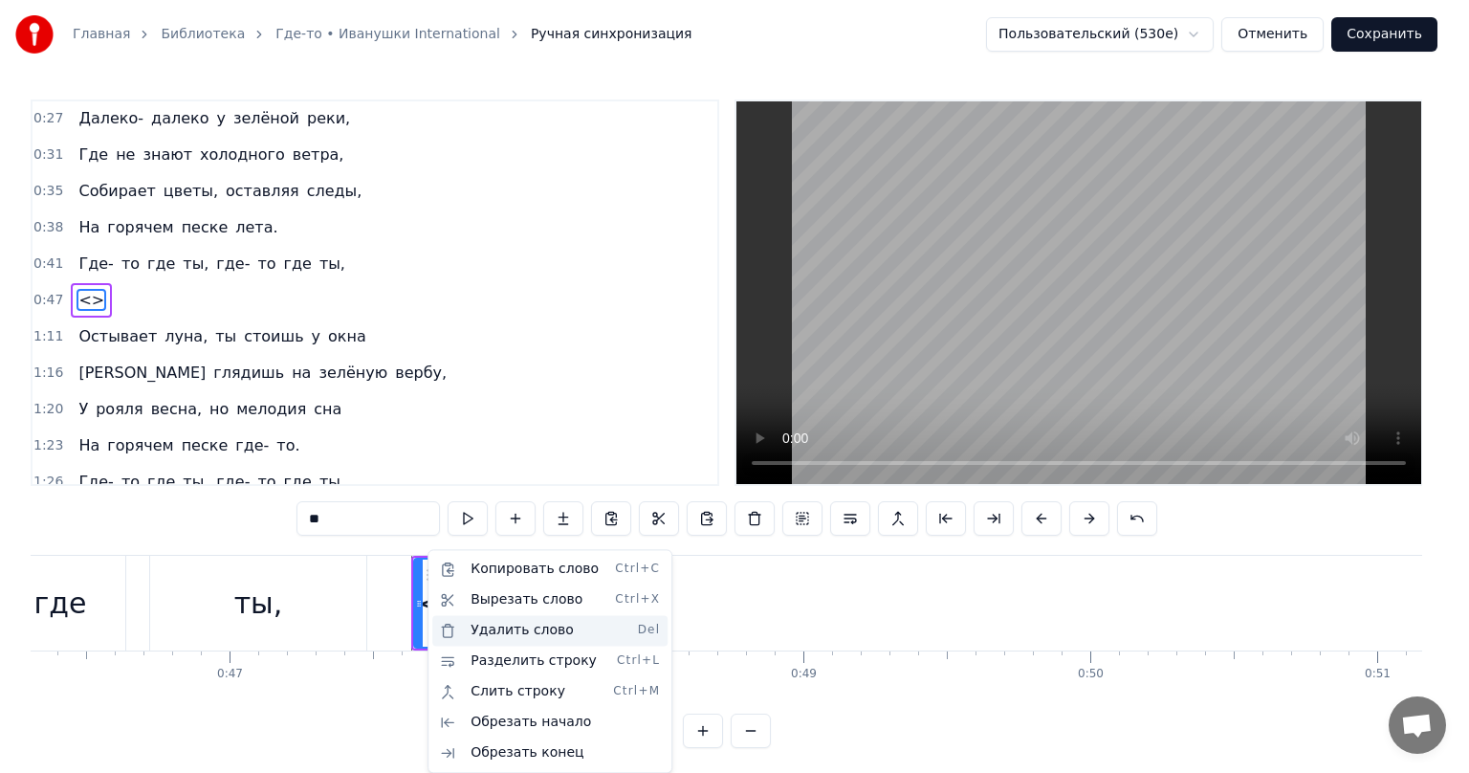
click at [505, 635] on div "Удалить слово Del" at bounding box center [549, 630] width 235 height 31
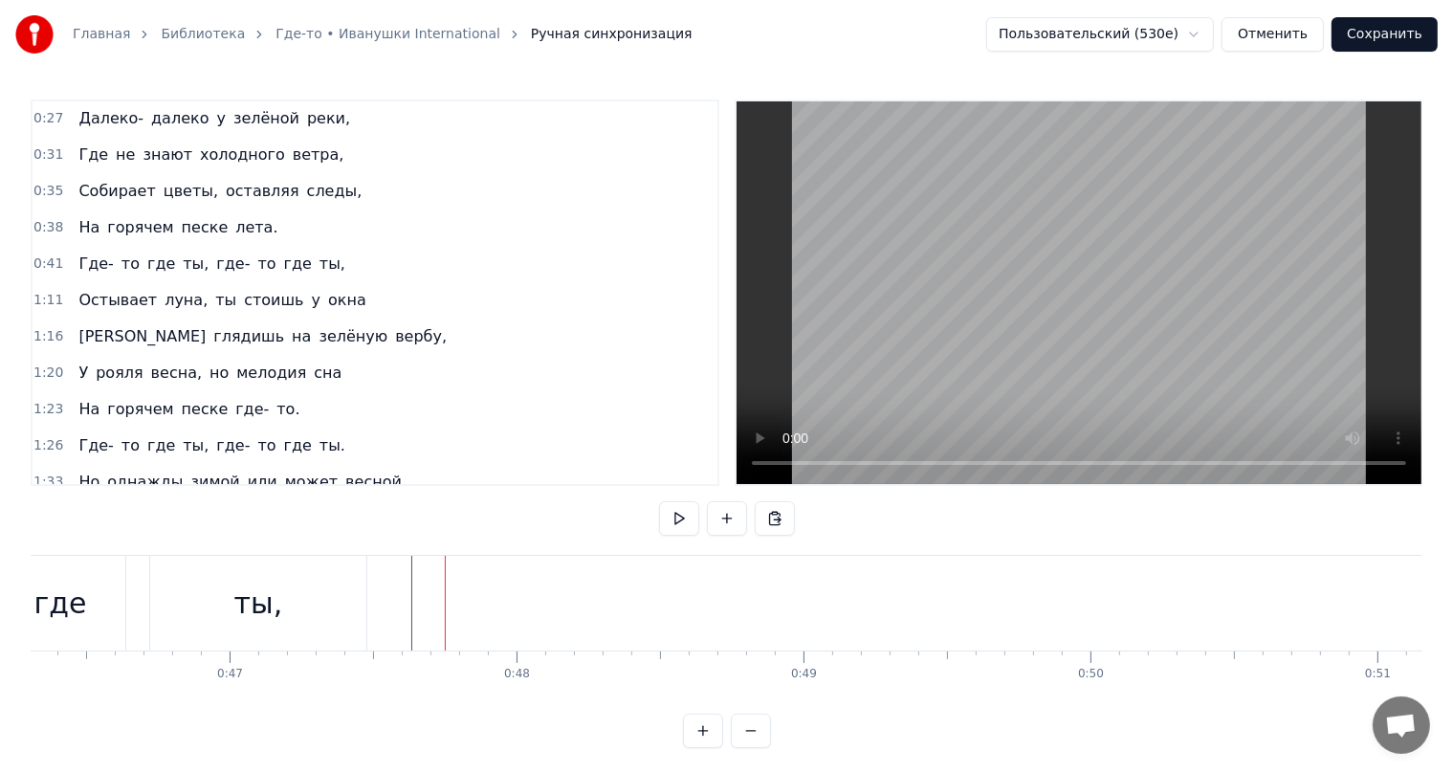
scroll to position [0, 12823]
click at [318, 260] on span "ты," at bounding box center [333, 264] width 30 height 22
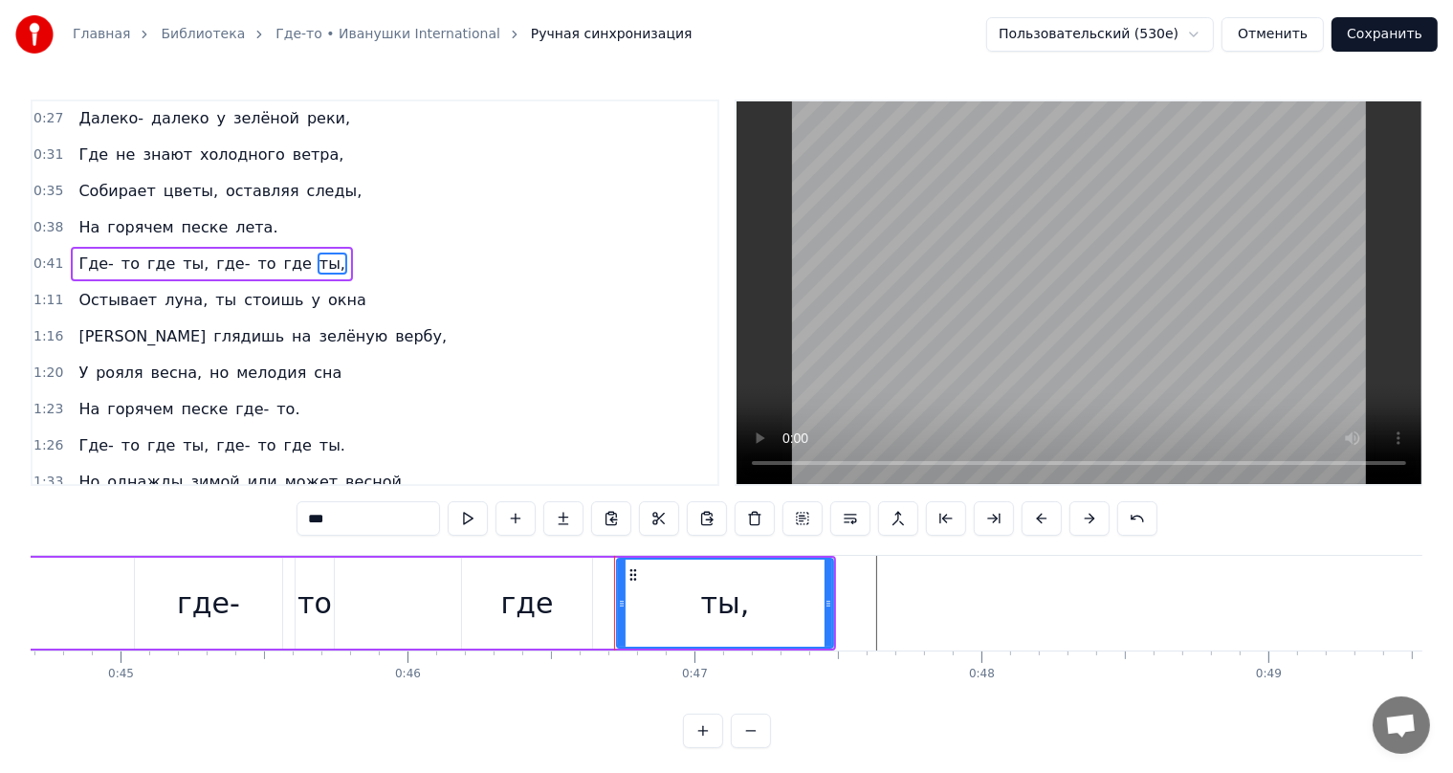
scroll to position [0, 0]
click at [282, 266] on span "где" at bounding box center [298, 264] width 32 height 22
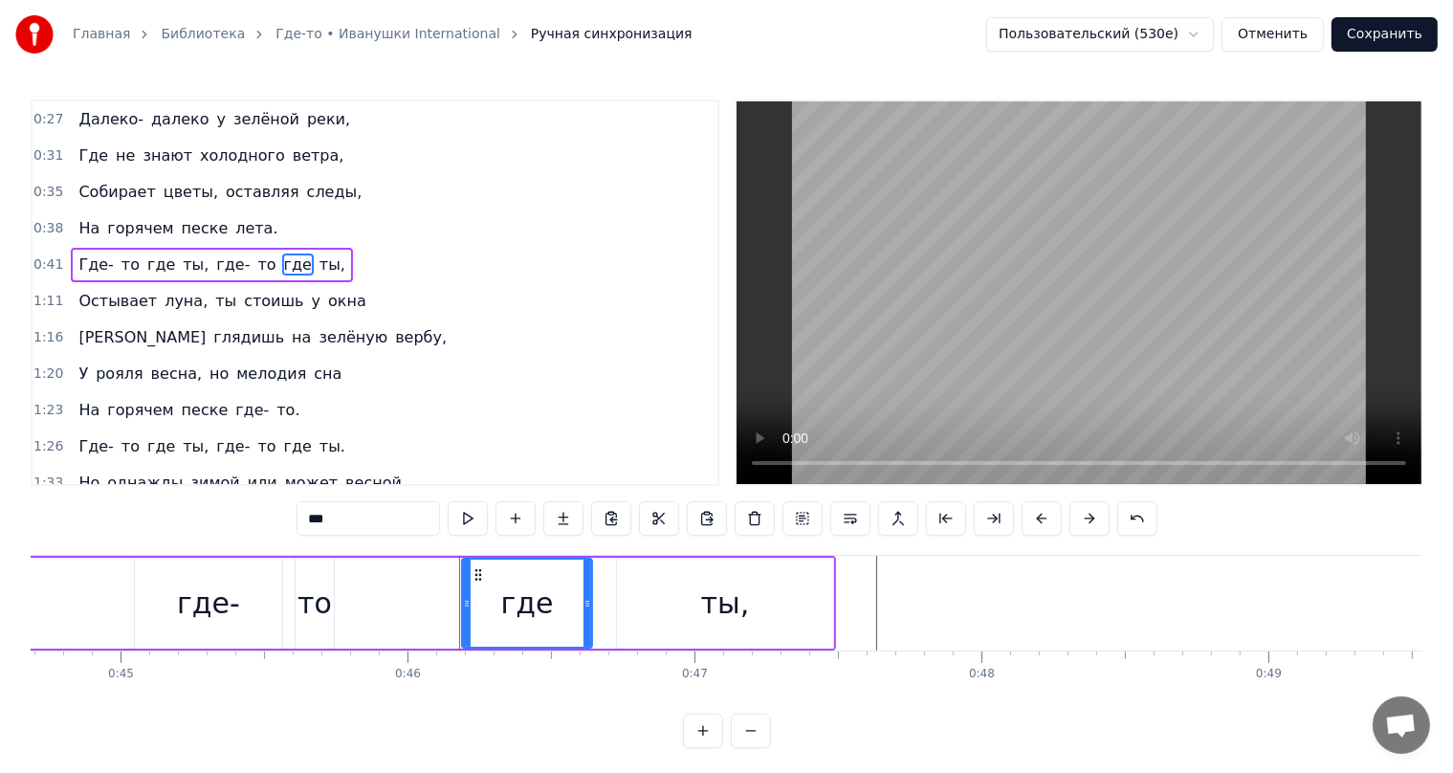
click at [318, 265] on span "ты," at bounding box center [333, 264] width 30 height 22
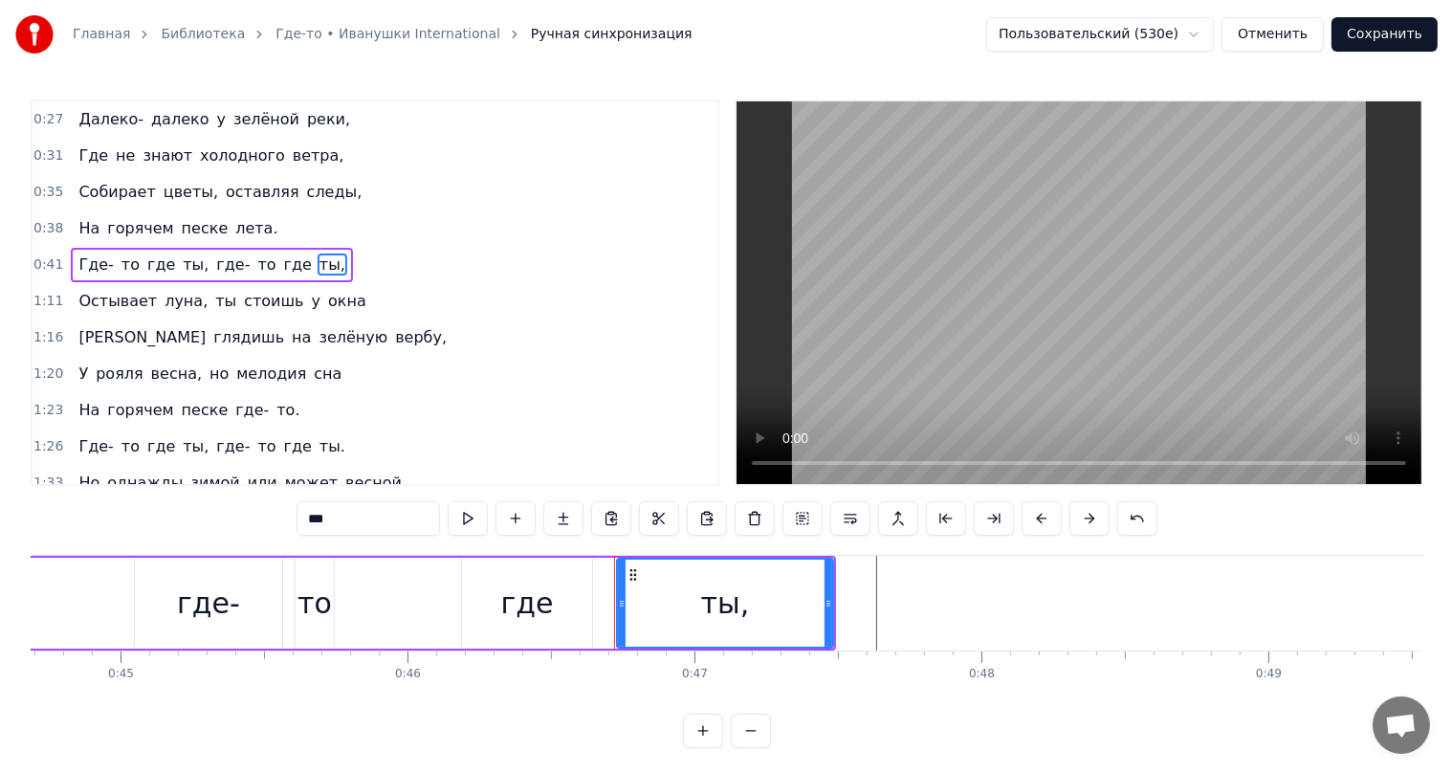
click at [282, 264] on span "где" at bounding box center [298, 264] width 32 height 22
type input "***"
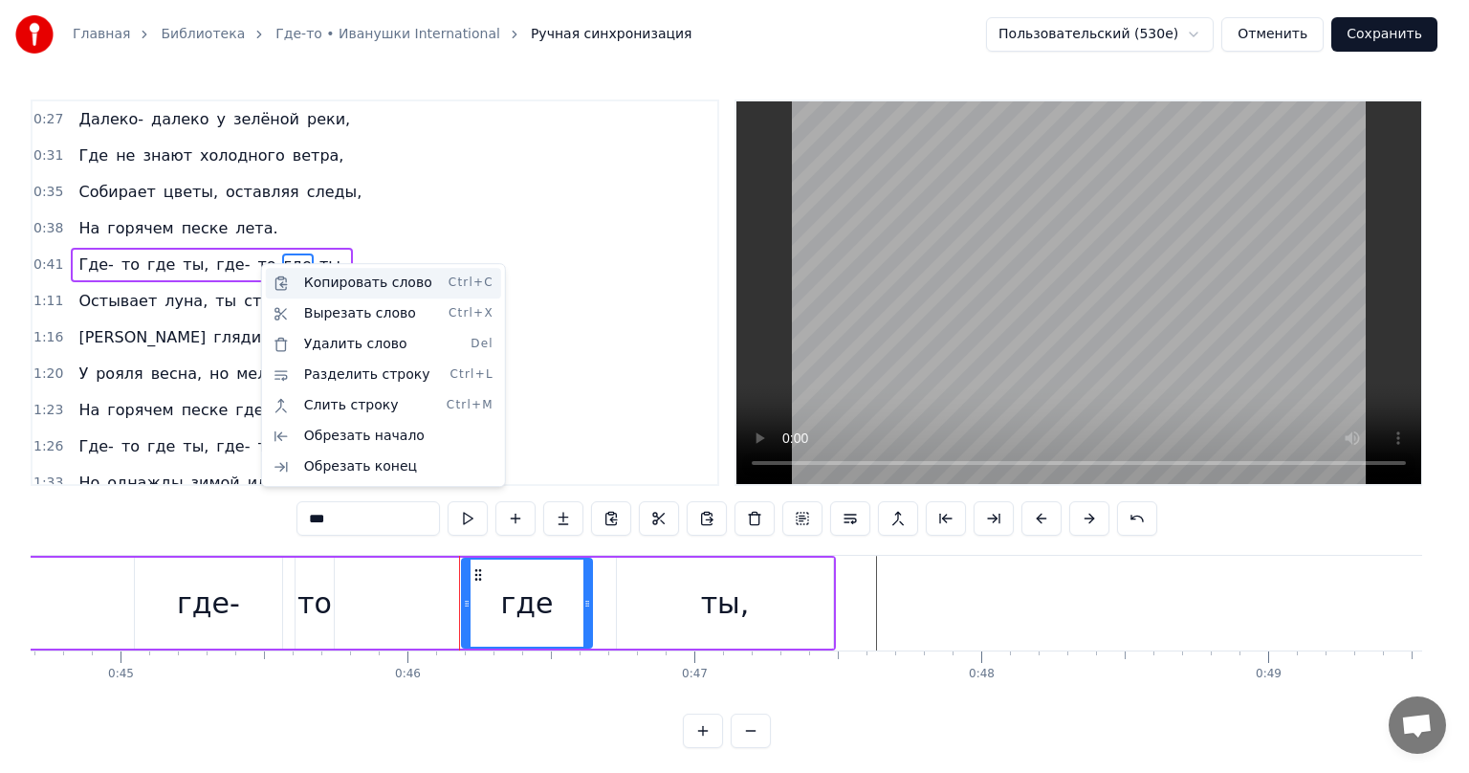
click at [312, 279] on div "Копировать слово Ctrl+C" at bounding box center [383, 283] width 235 height 31
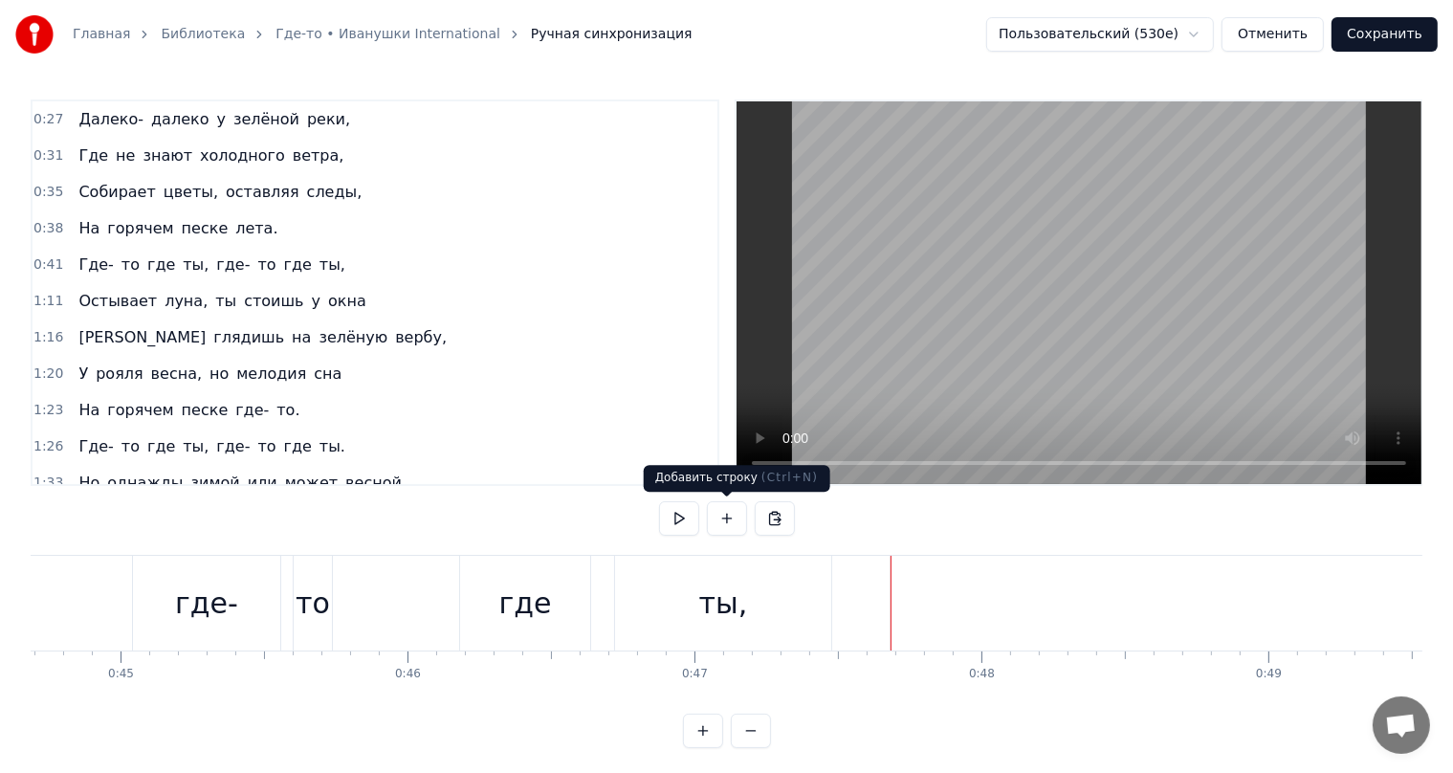
click at [725, 517] on button at bounding box center [727, 518] width 40 height 34
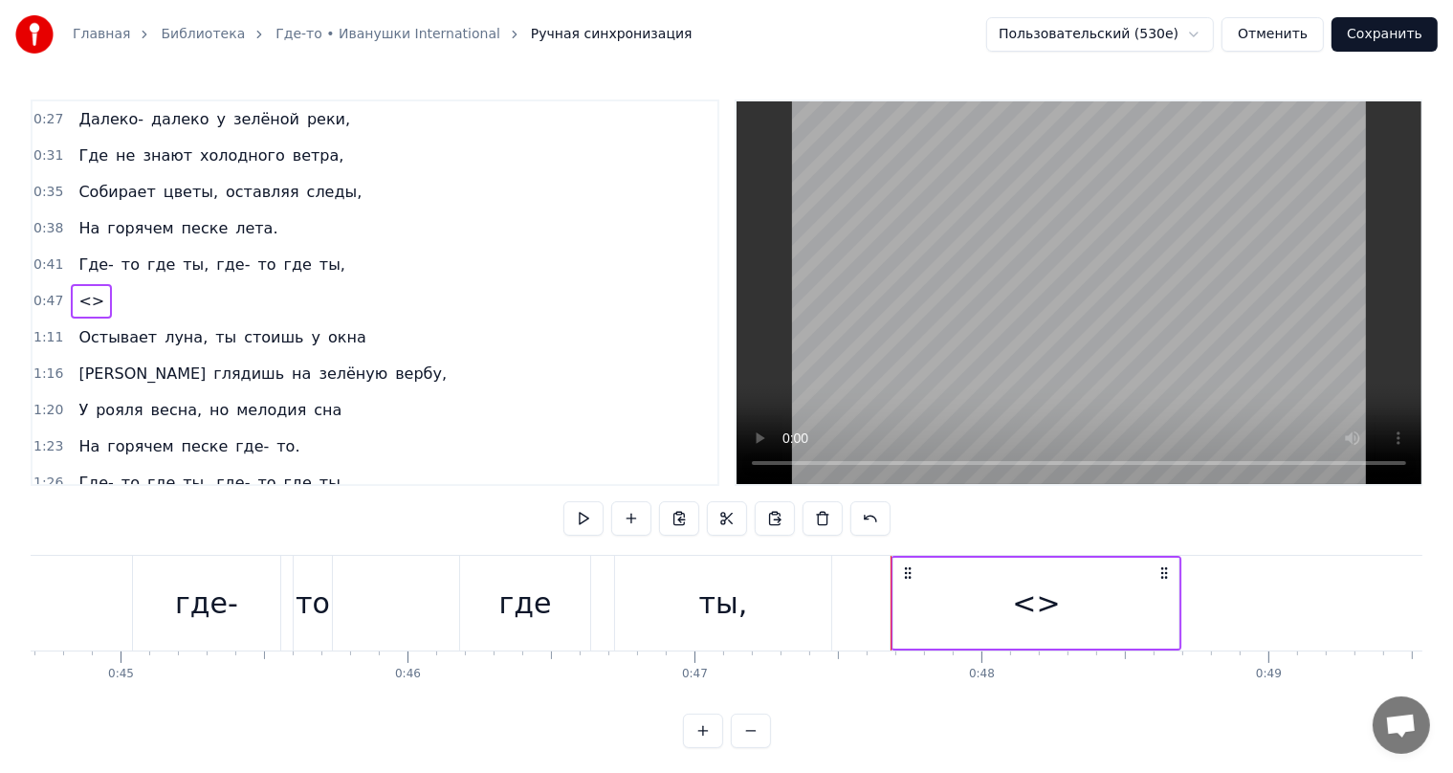
click at [907, 578] on icon at bounding box center [907, 572] width 15 height 15
click at [912, 572] on icon at bounding box center [906, 572] width 15 height 15
click at [1160, 575] on icon at bounding box center [1162, 572] width 15 height 15
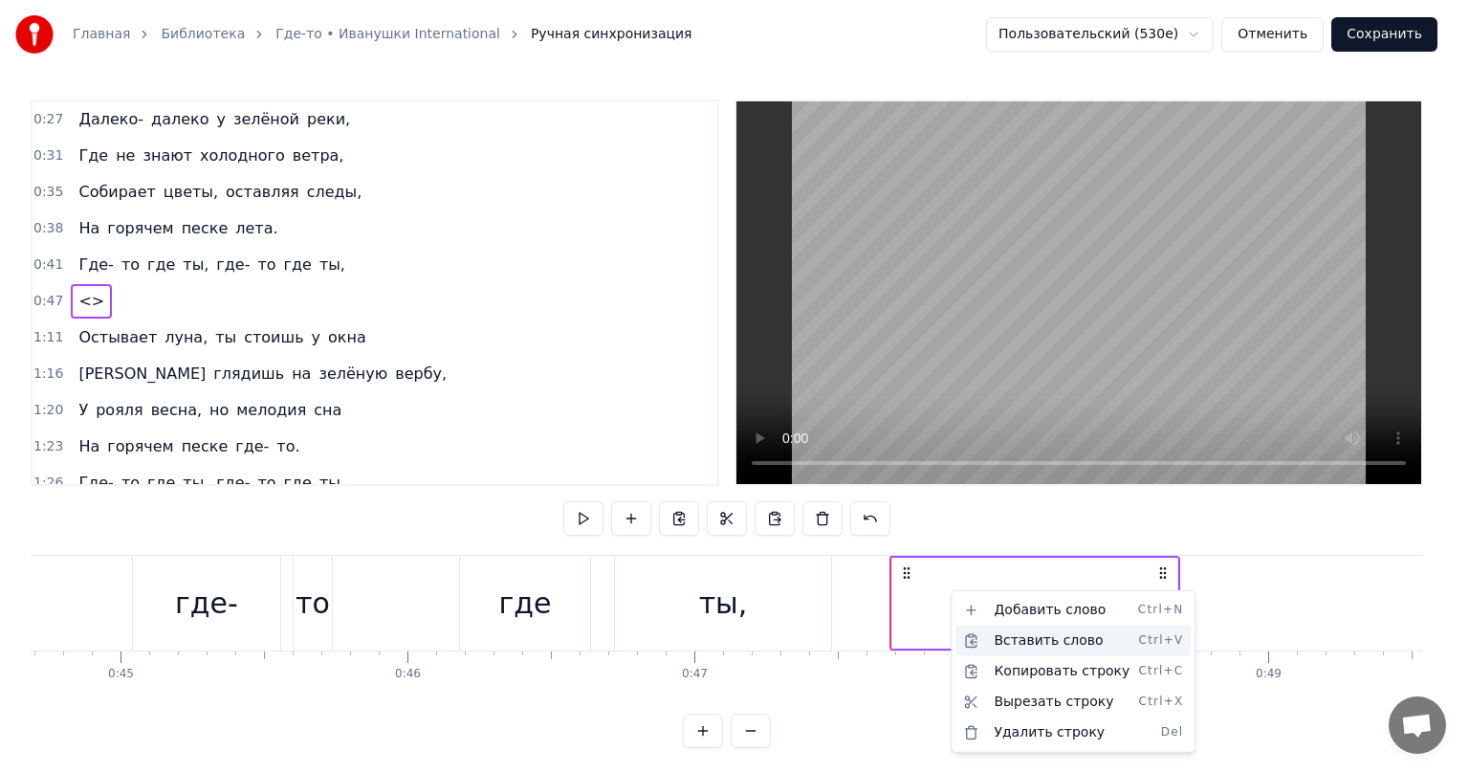
click at [991, 641] on div "Вставить слово Ctrl+V" at bounding box center [1073, 641] width 235 height 31
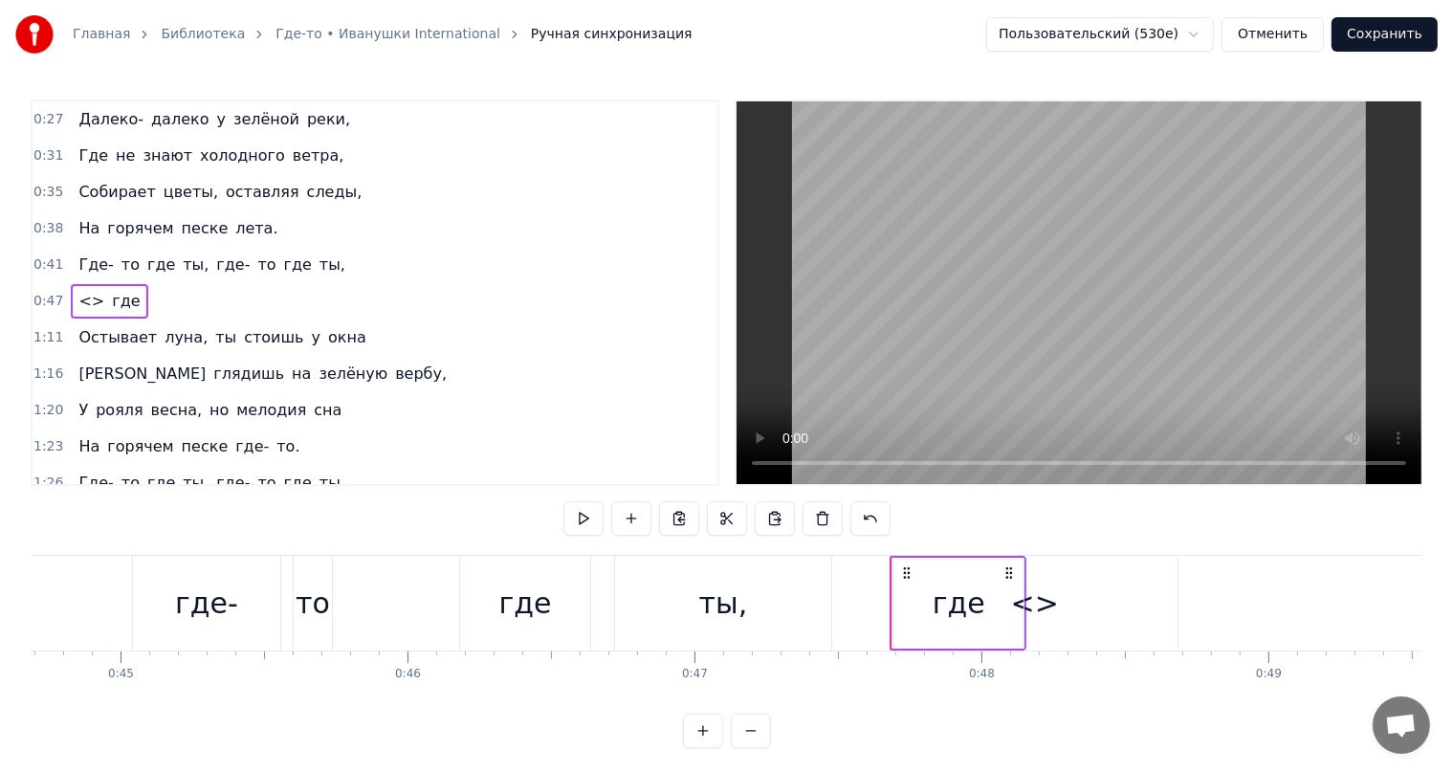
click at [1066, 580] on div "<>" at bounding box center [1034, 603] width 285 height 91
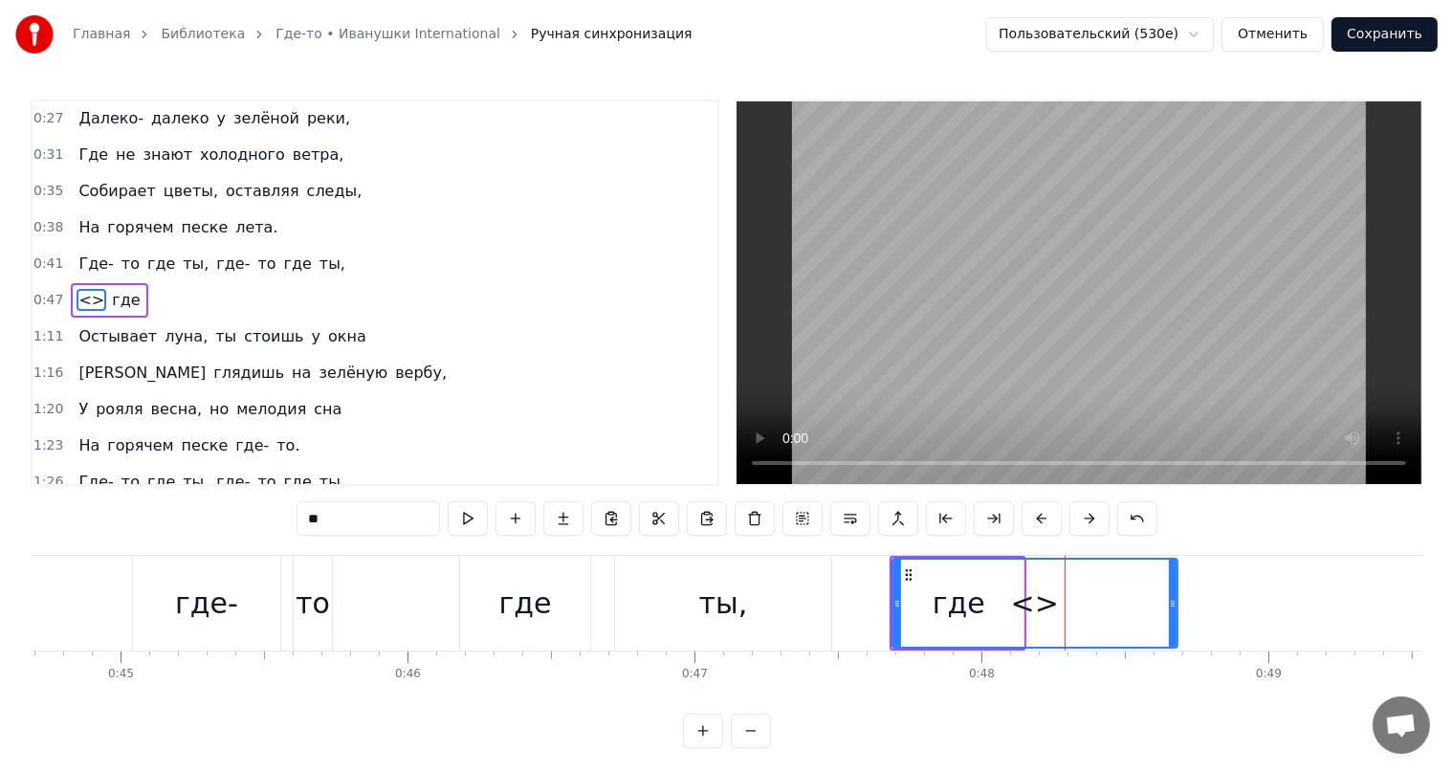
click at [318, 262] on span "ты," at bounding box center [333, 264] width 30 height 22
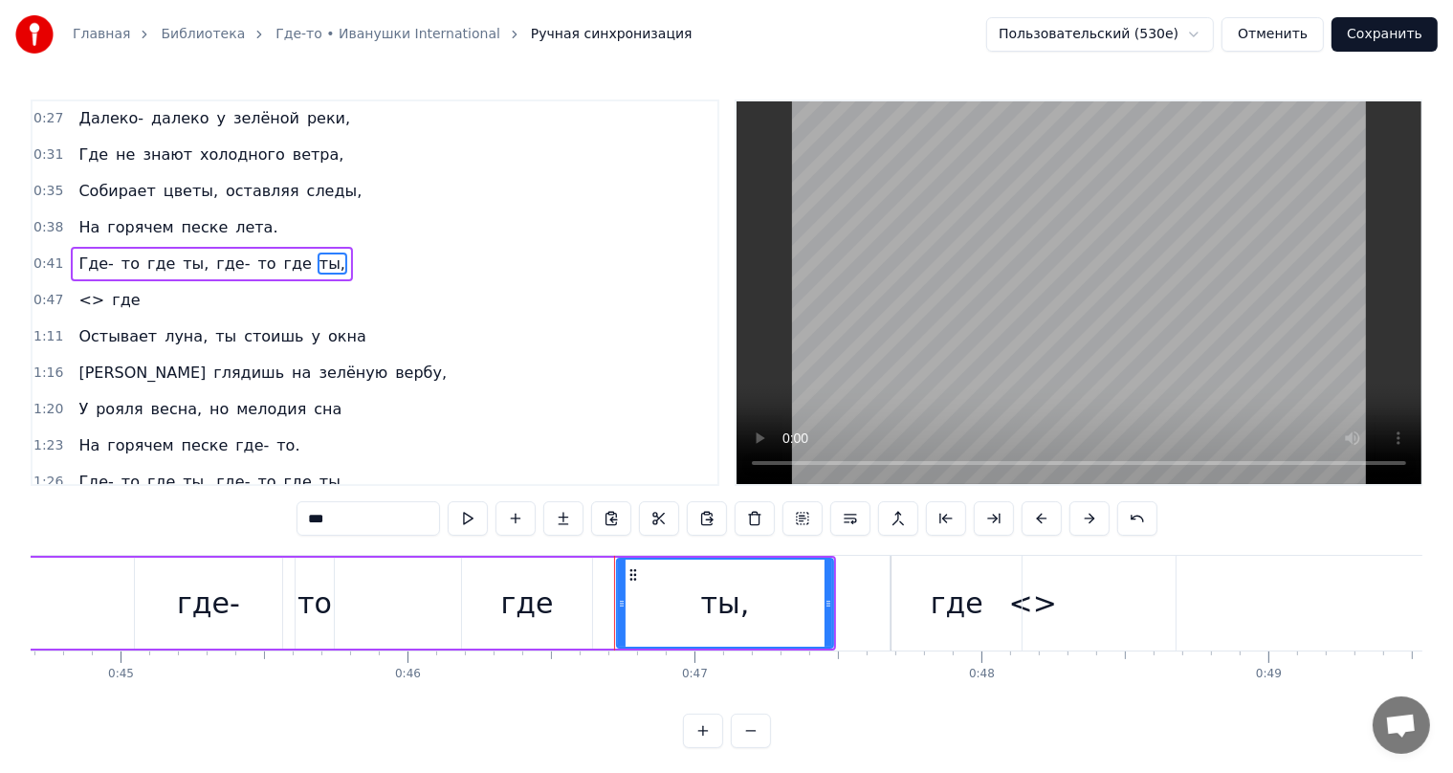
scroll to position [0, 0]
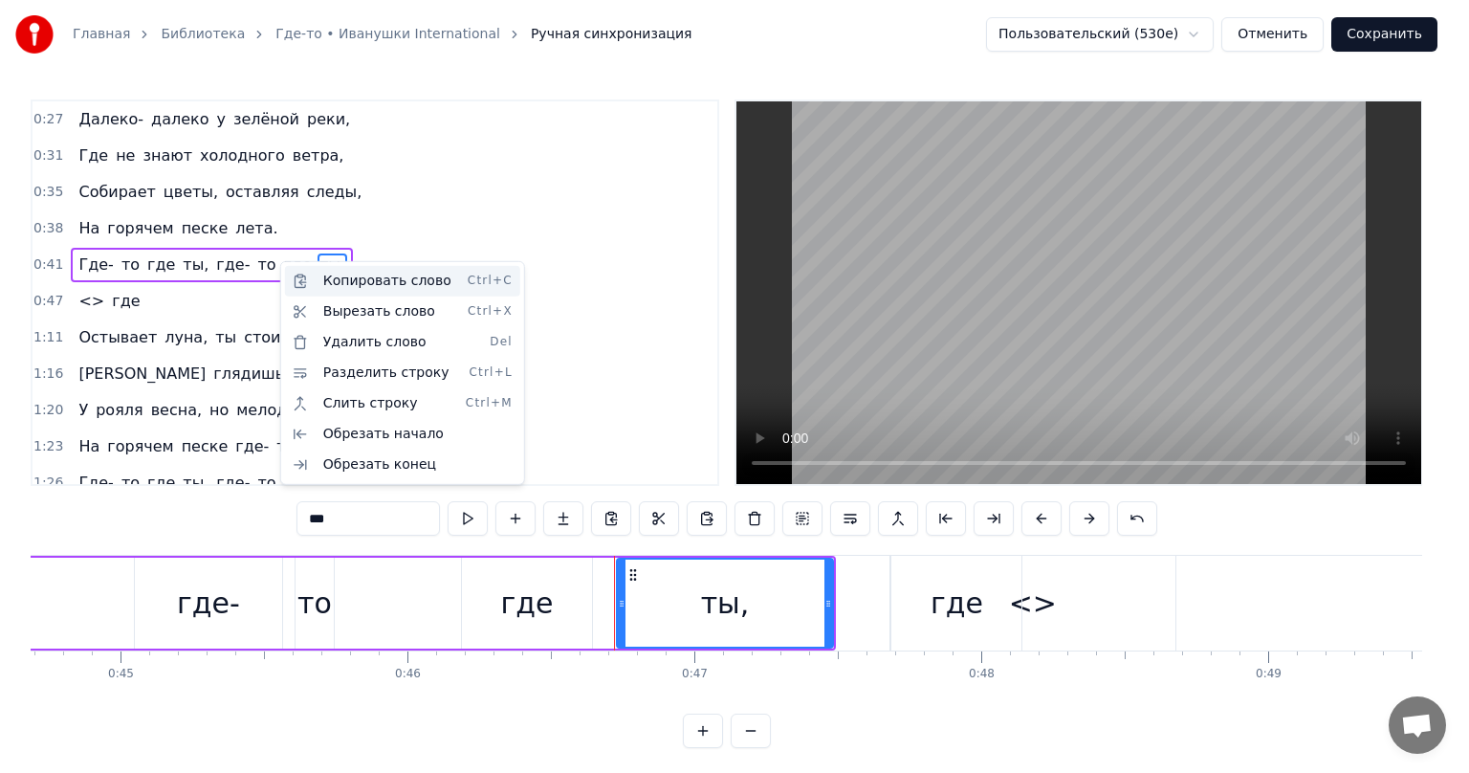
click at [331, 280] on div "Копировать слово Ctrl+C" at bounding box center [402, 281] width 235 height 31
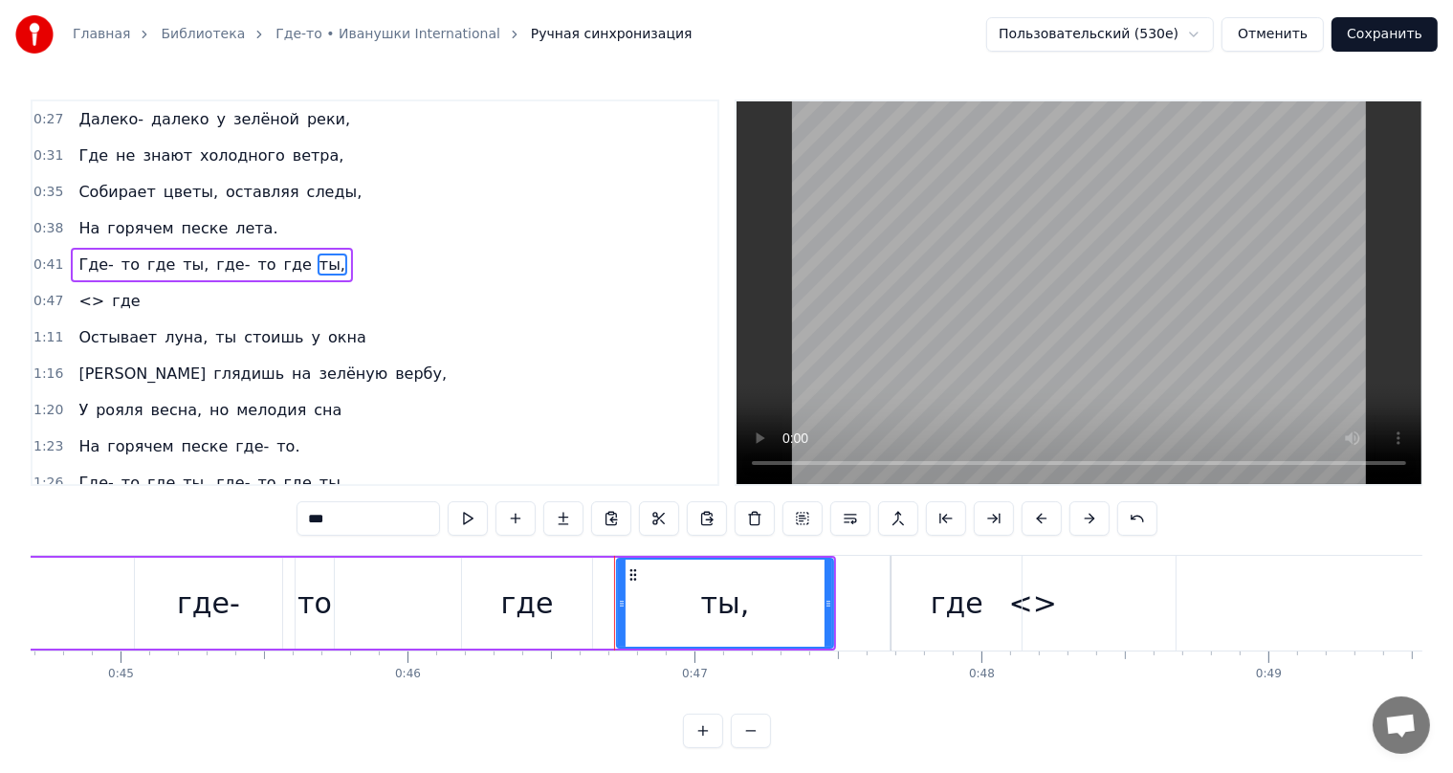
click at [957, 605] on div "где" at bounding box center [957, 603] width 53 height 43
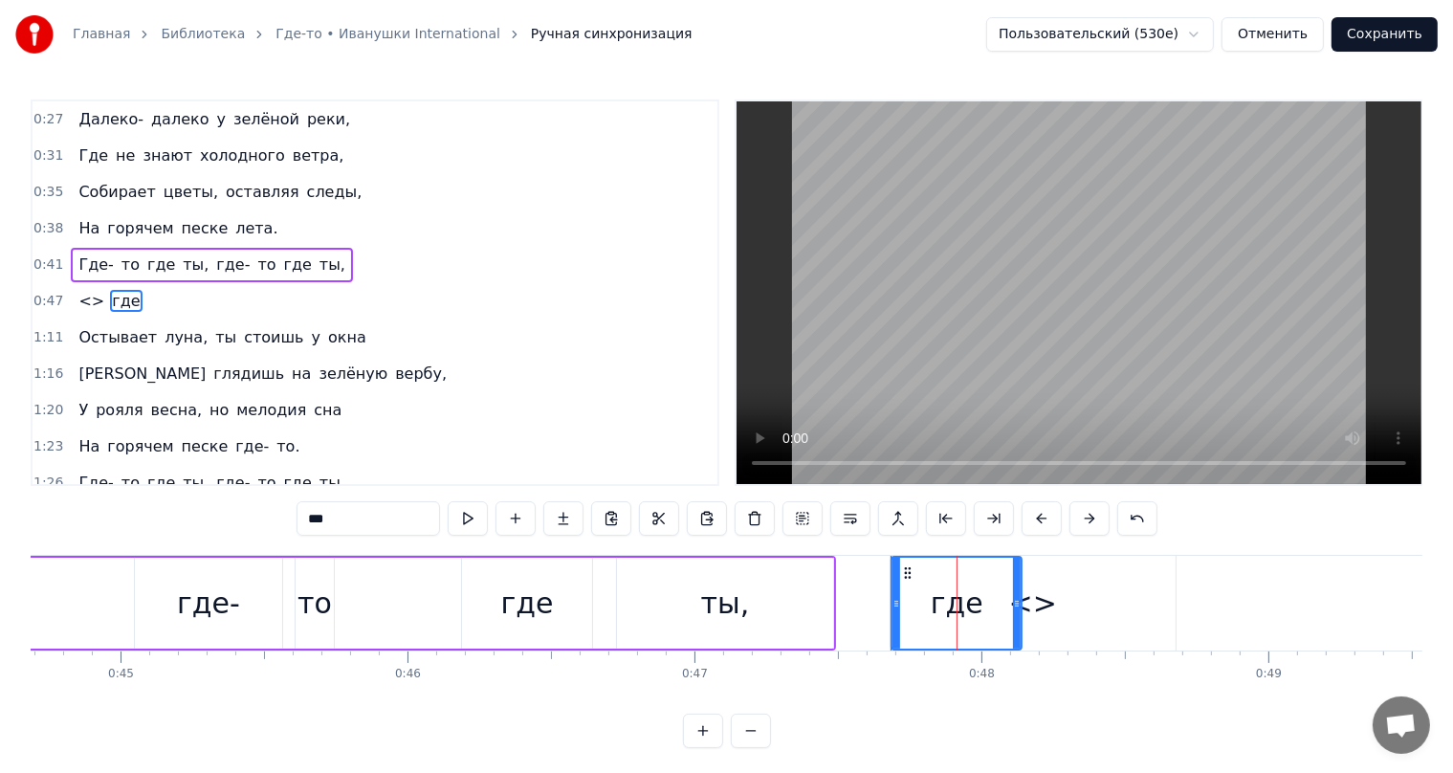
scroll to position [1, 0]
click at [1040, 607] on div "<>" at bounding box center [1033, 603] width 48 height 43
type input "**"
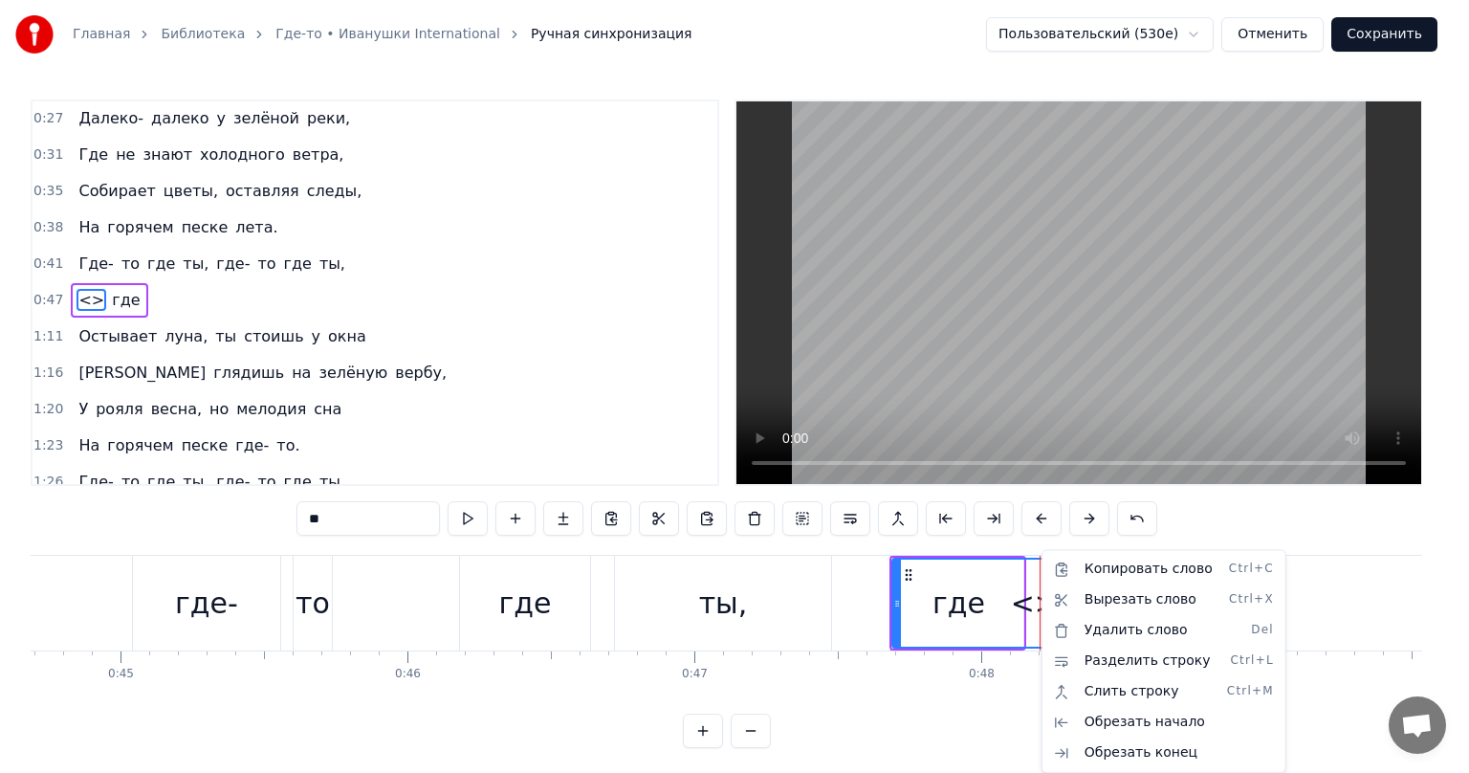
click at [979, 597] on html "Главная Библиотека Где-то • Иванушки International Ручная синхронизация Пользов…" at bounding box center [734, 389] width 1469 height 779
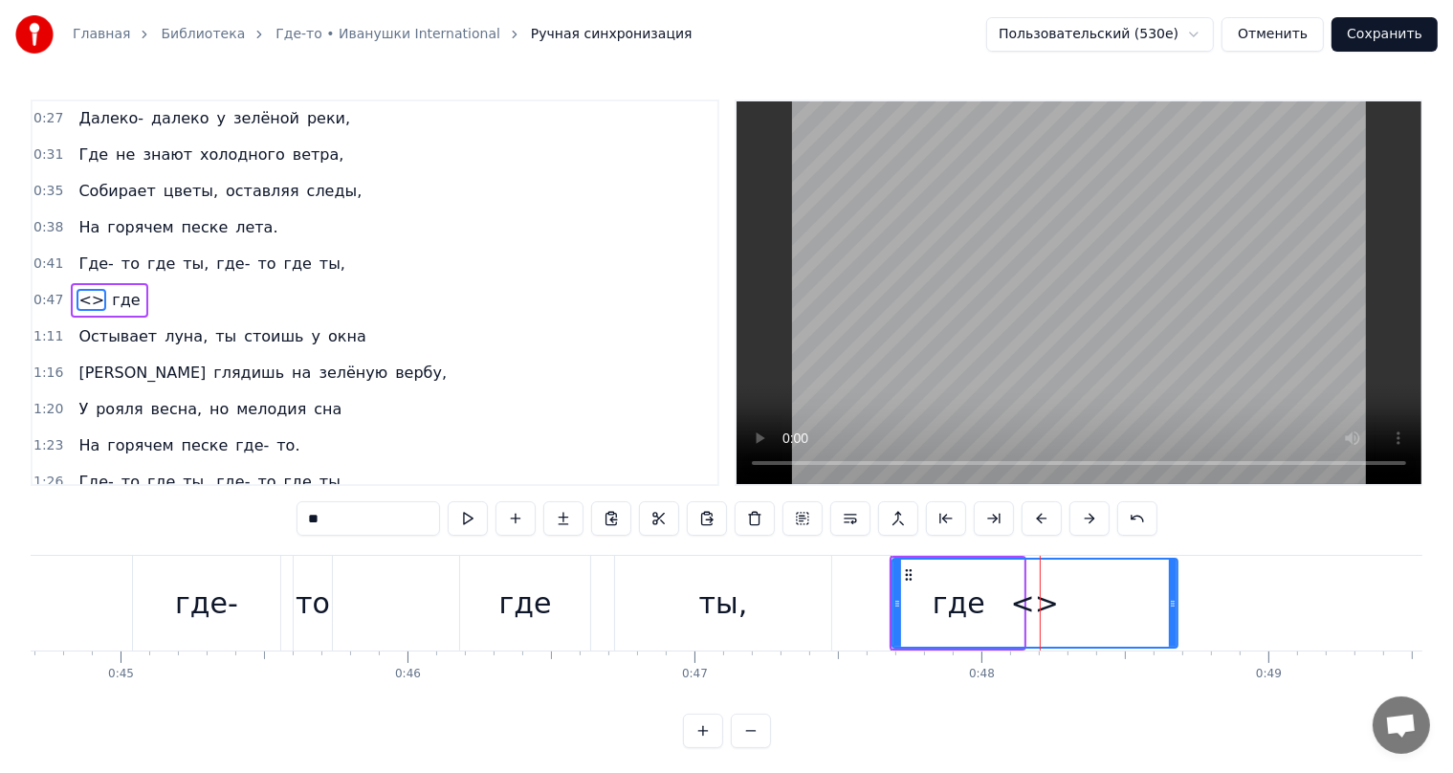
click at [957, 590] on div "<>" at bounding box center [1034, 603] width 283 height 87
click at [1034, 587] on div "<>" at bounding box center [1035, 603] width 48 height 43
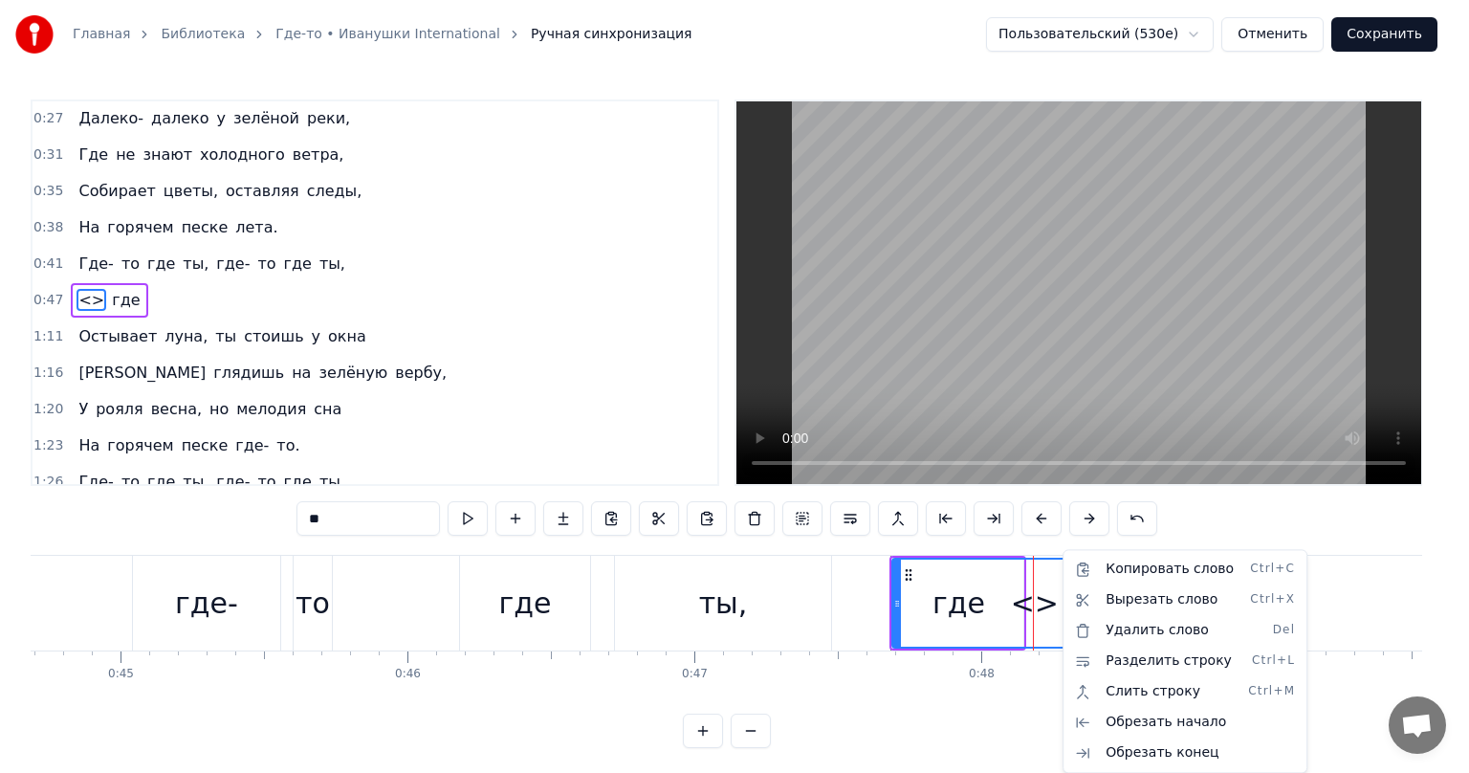
click at [1031, 589] on html "Главная Библиотека Где-то • Иванушки International Ручная синхронизация Пользов…" at bounding box center [734, 389] width 1469 height 779
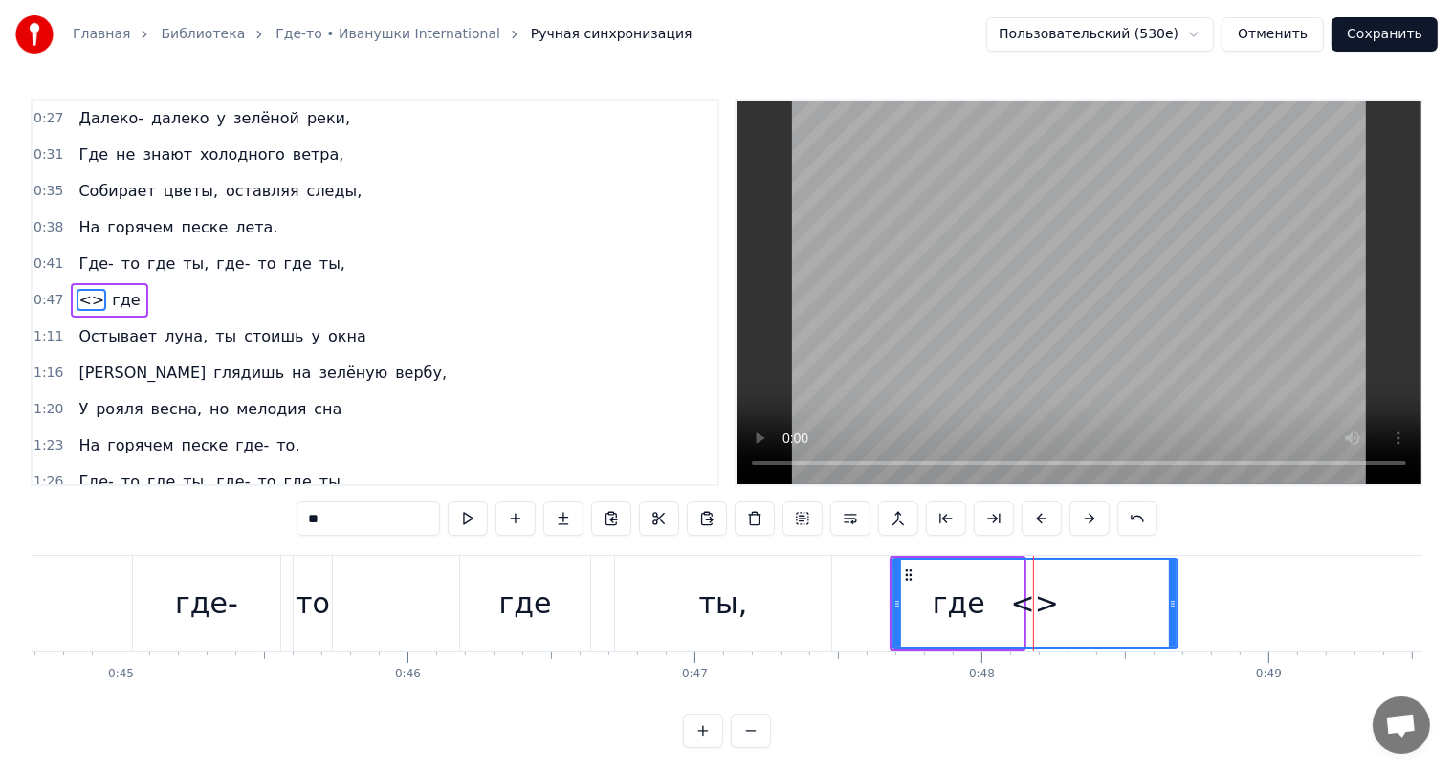
click at [993, 596] on div "<>" at bounding box center [1034, 603] width 283 height 87
click at [938, 610] on div "<>" at bounding box center [1034, 603] width 283 height 87
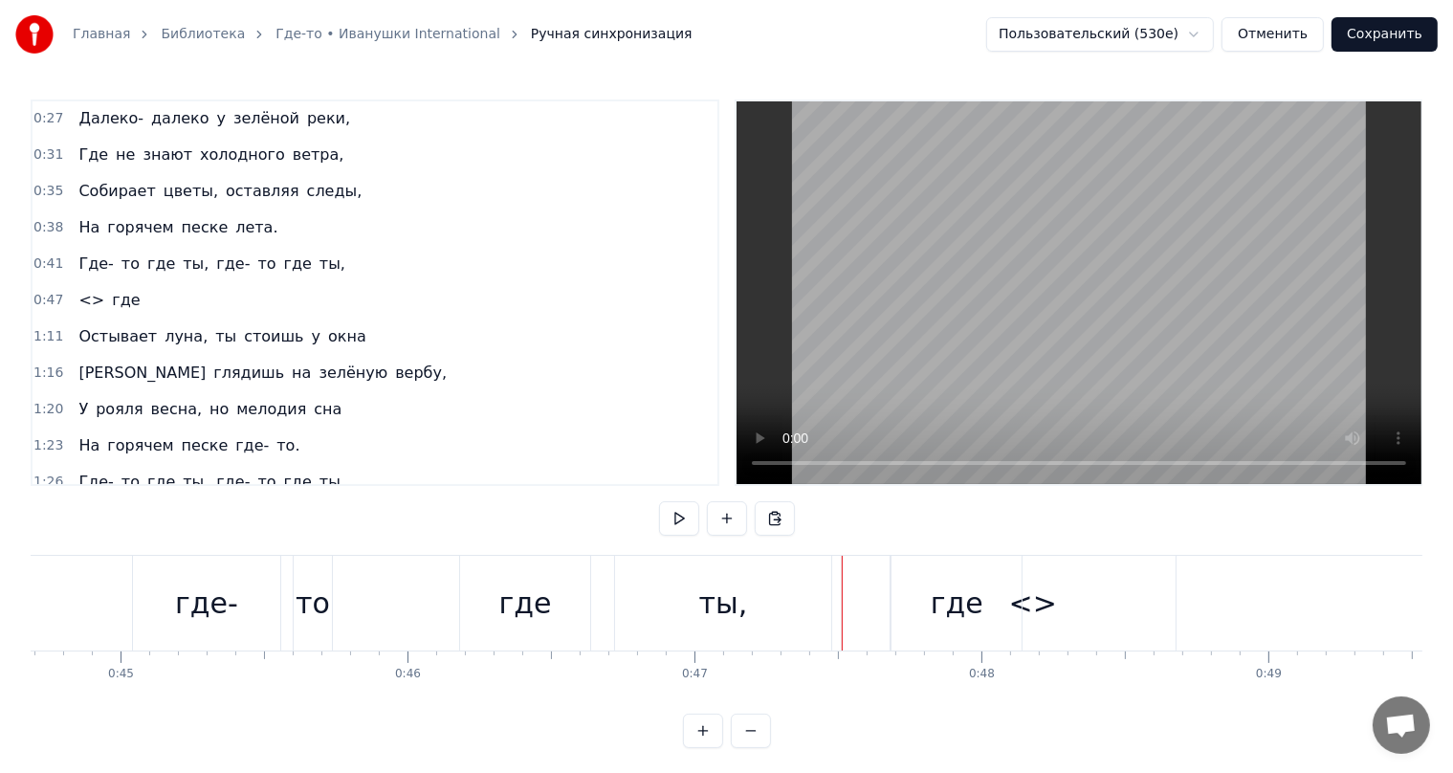
click at [775, 597] on div "ты," at bounding box center [723, 603] width 216 height 95
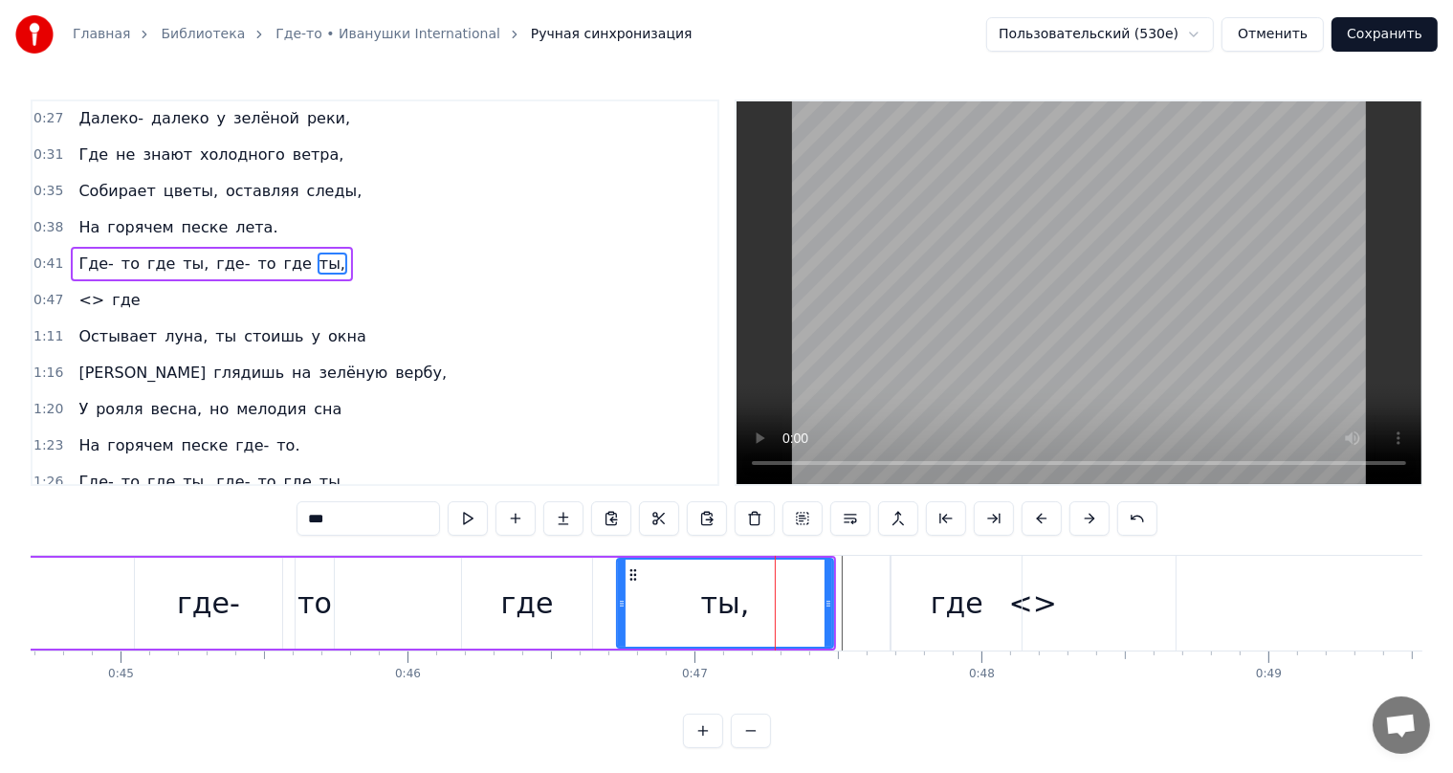
scroll to position [0, 0]
click at [965, 586] on div "где" at bounding box center [957, 603] width 53 height 43
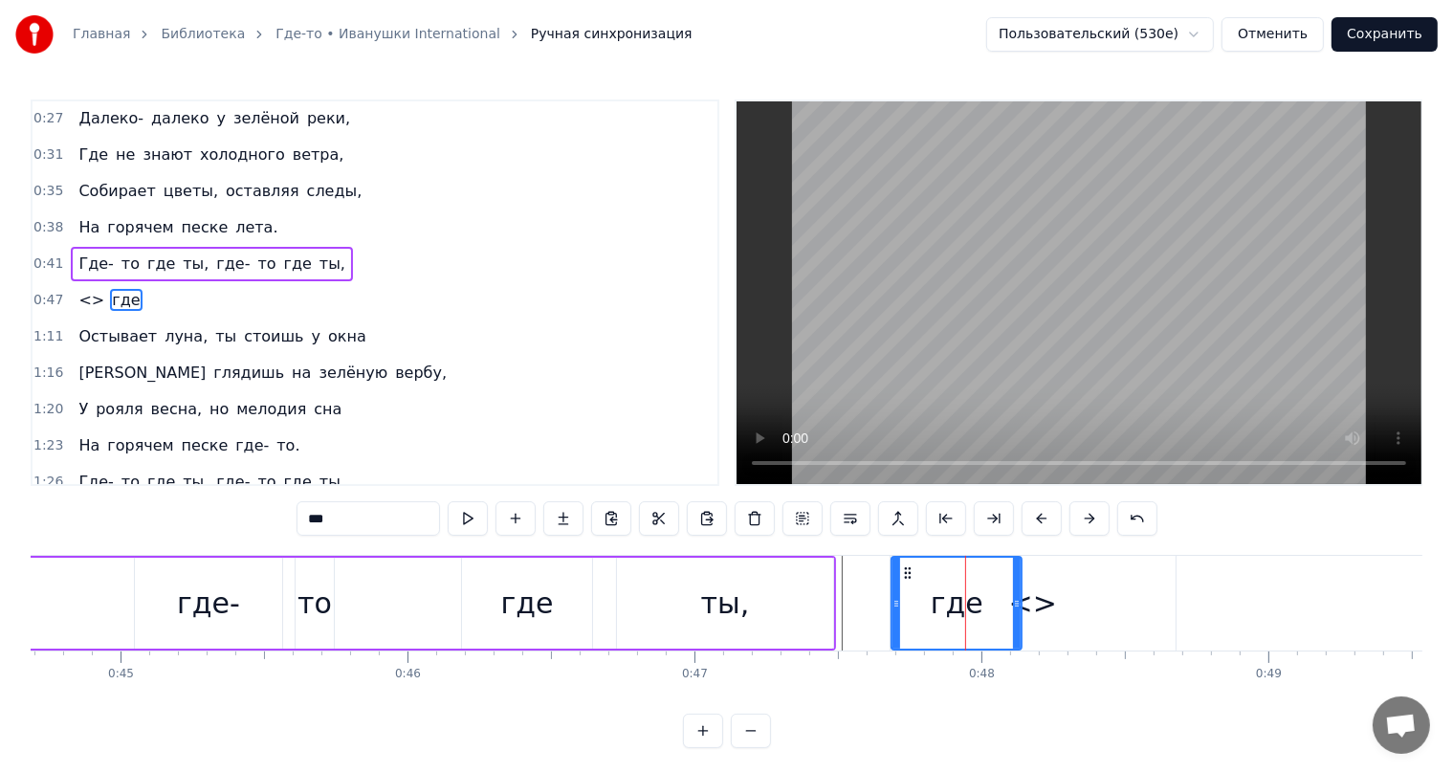
click at [1087, 592] on div "<>" at bounding box center [1033, 603] width 285 height 95
type input "**"
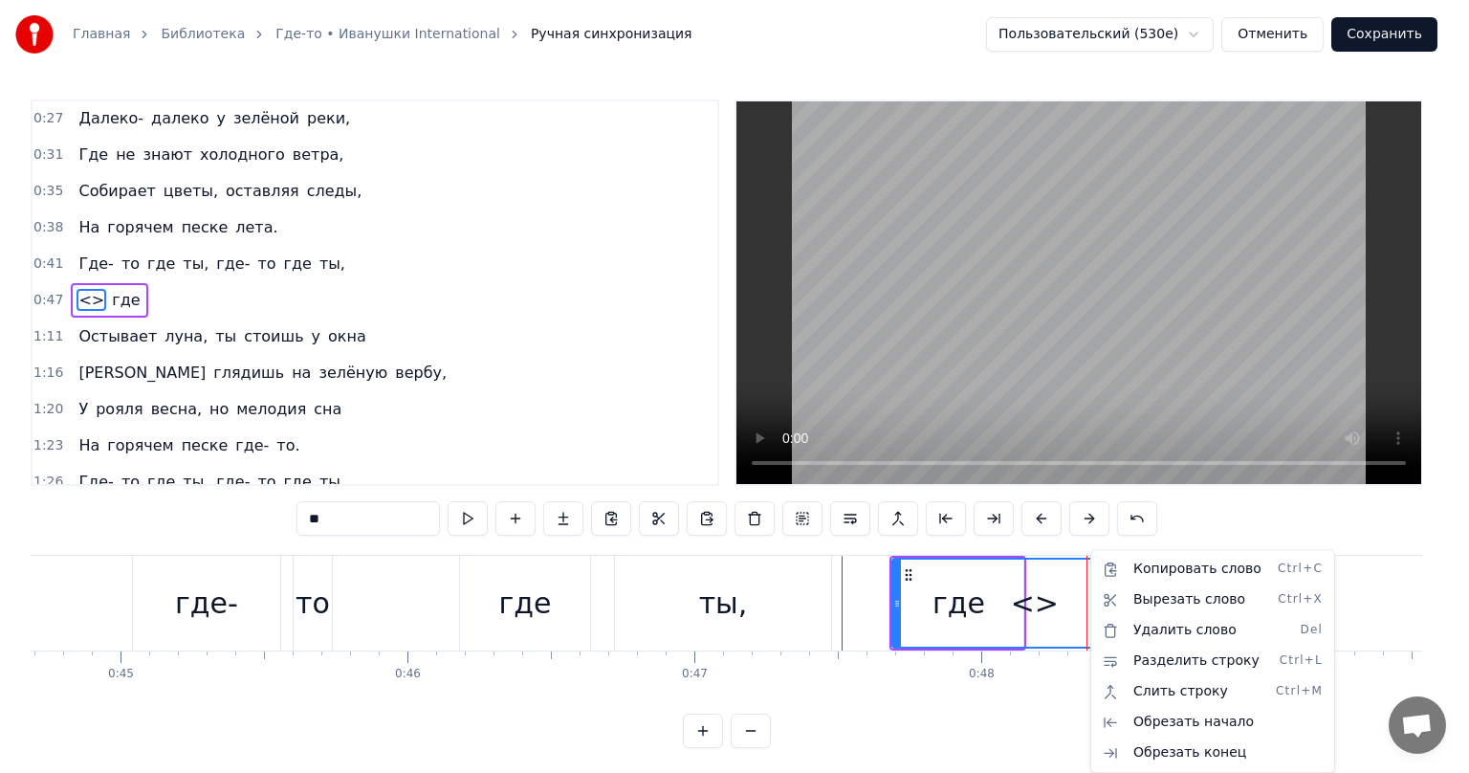
click at [714, 517] on html "Главная Библиотека Где-то • Иванушки International Ручная синхронизация Пользов…" at bounding box center [734, 389] width 1469 height 779
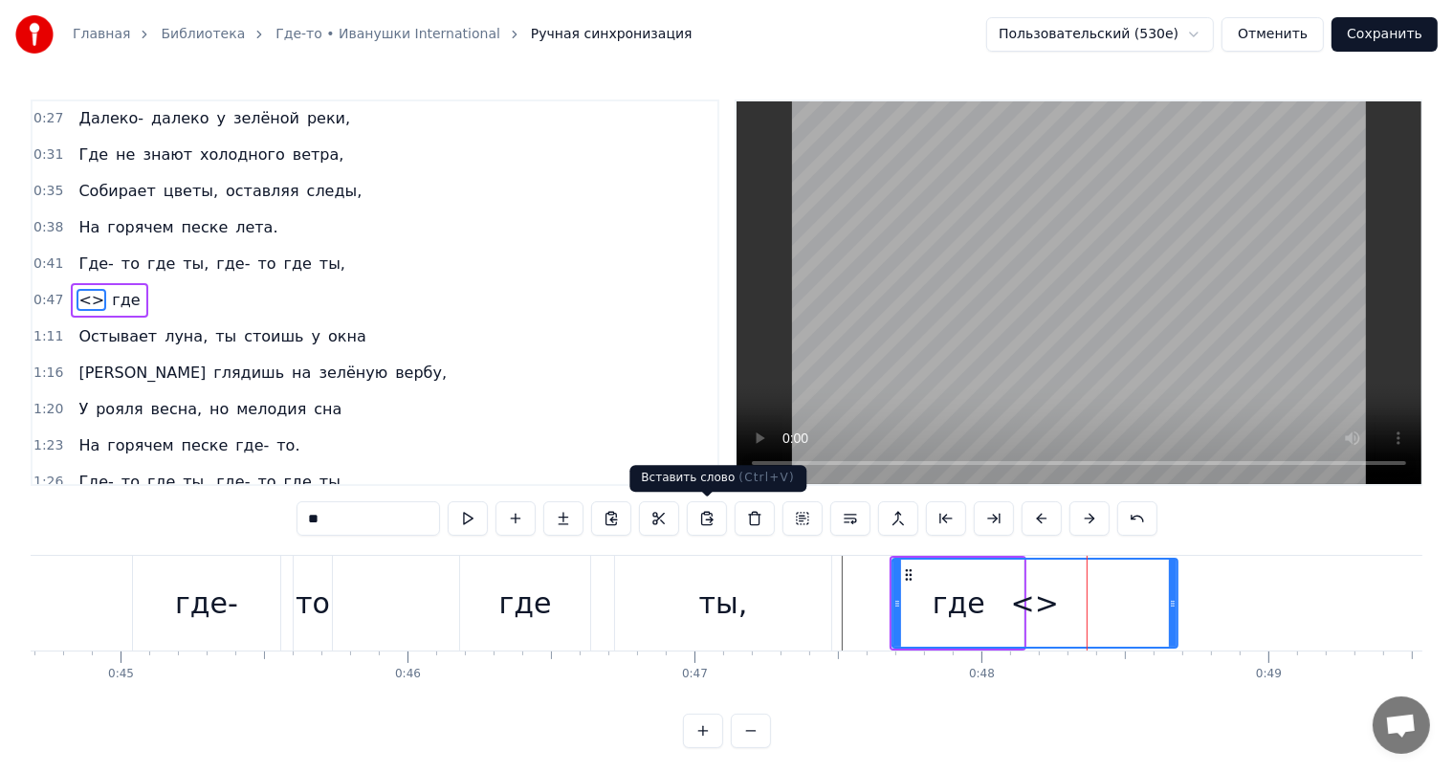
click at [712, 517] on button at bounding box center [707, 518] width 40 height 34
click at [1001, 620] on div "<>" at bounding box center [1034, 603] width 283 height 87
click at [965, 609] on div "<>" at bounding box center [1034, 603] width 283 height 87
click at [972, 609] on div "<>" at bounding box center [1034, 603] width 283 height 87
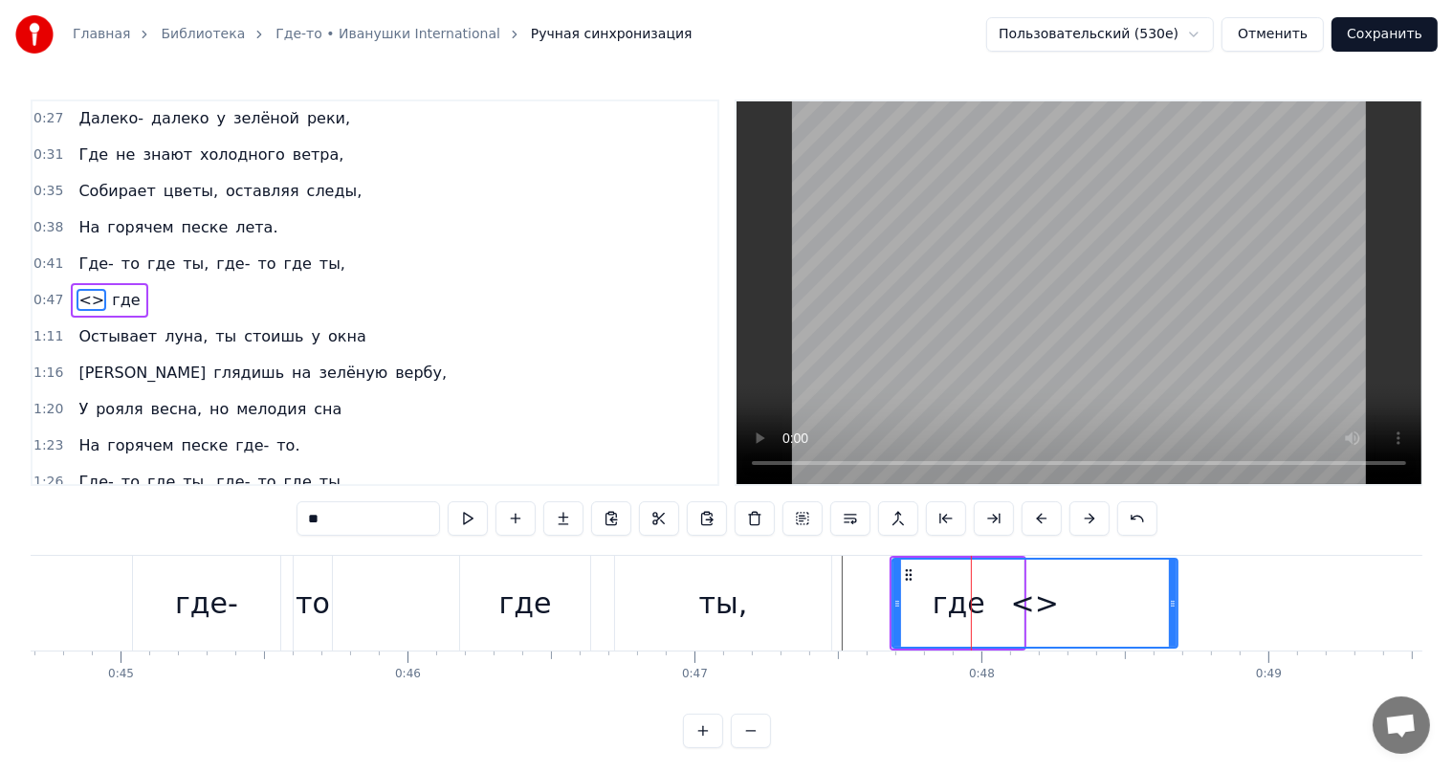
click at [1092, 602] on div "<>" at bounding box center [1034, 603] width 283 height 87
click at [1040, 605] on div "<>" at bounding box center [1035, 603] width 48 height 43
click at [1025, 606] on div "<>" at bounding box center [1035, 603] width 48 height 43
click at [1061, 585] on div "<>" at bounding box center [1034, 603] width 283 height 87
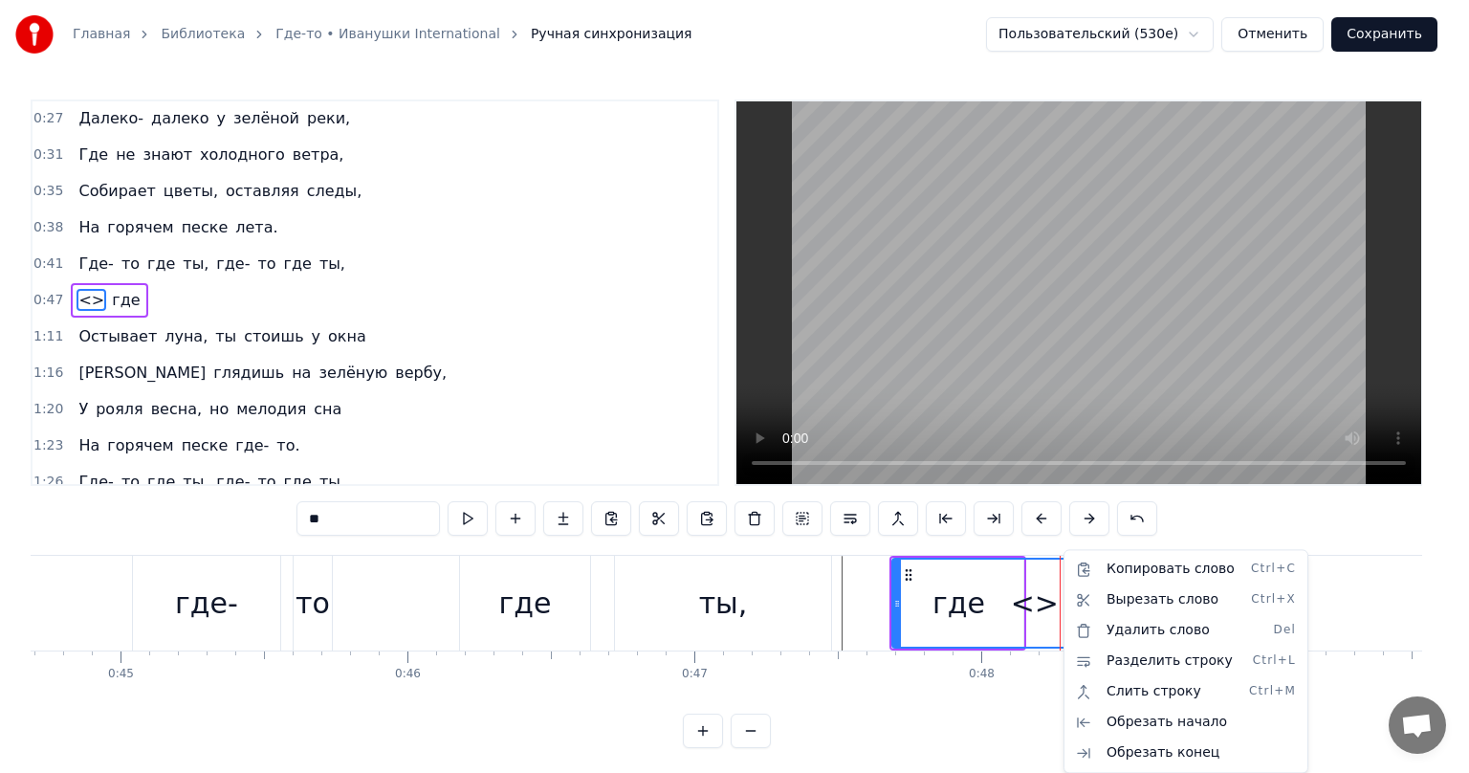
click at [618, 524] on html "Главная Библиотека Где-то • Иванушки International Ручная синхронизация Пользов…" at bounding box center [734, 389] width 1469 height 779
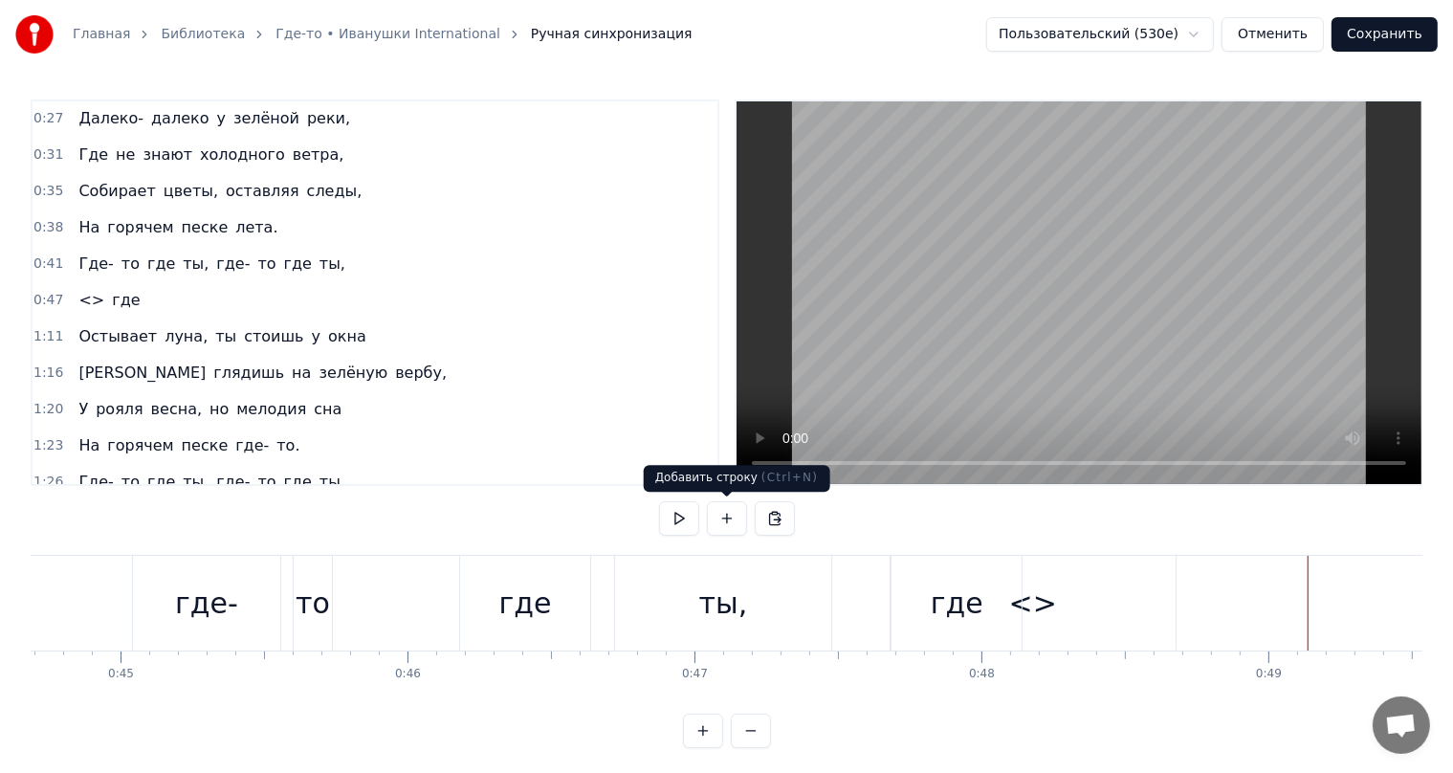
click at [737, 524] on button at bounding box center [727, 518] width 40 height 34
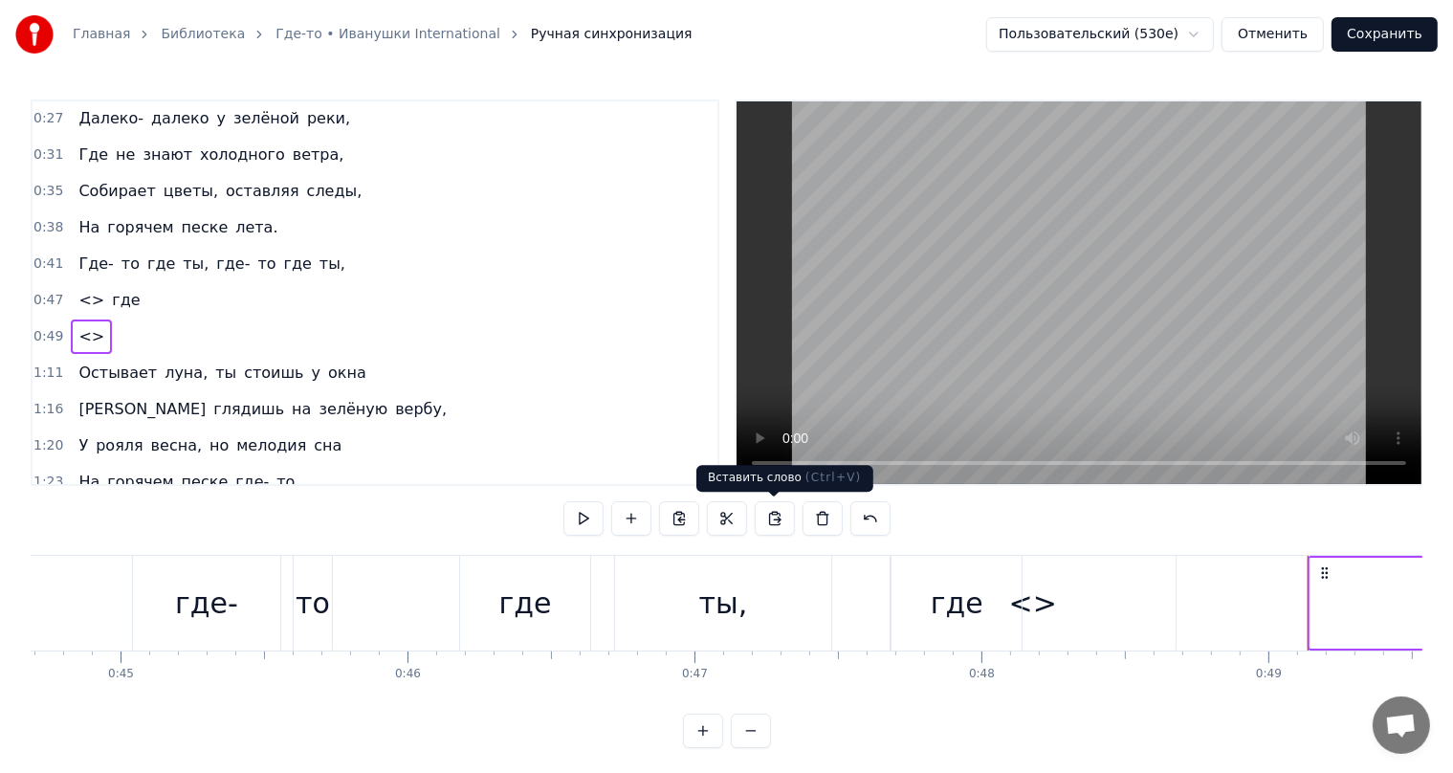
click at [773, 520] on button at bounding box center [775, 518] width 40 height 34
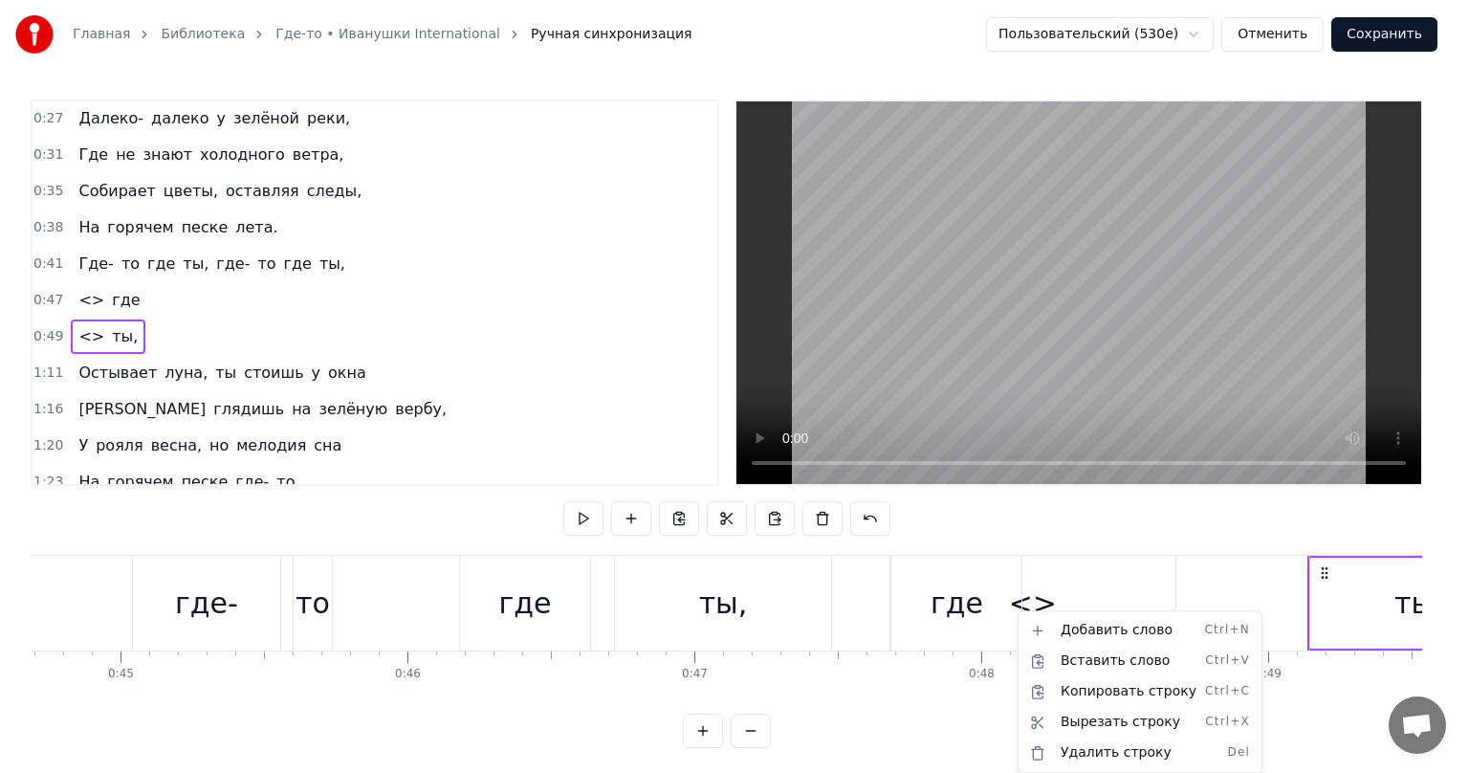
click at [1325, 574] on html "Главная Библиотека Где-то • Иванушки International Ручная синхронизация Пользов…" at bounding box center [734, 389] width 1469 height 779
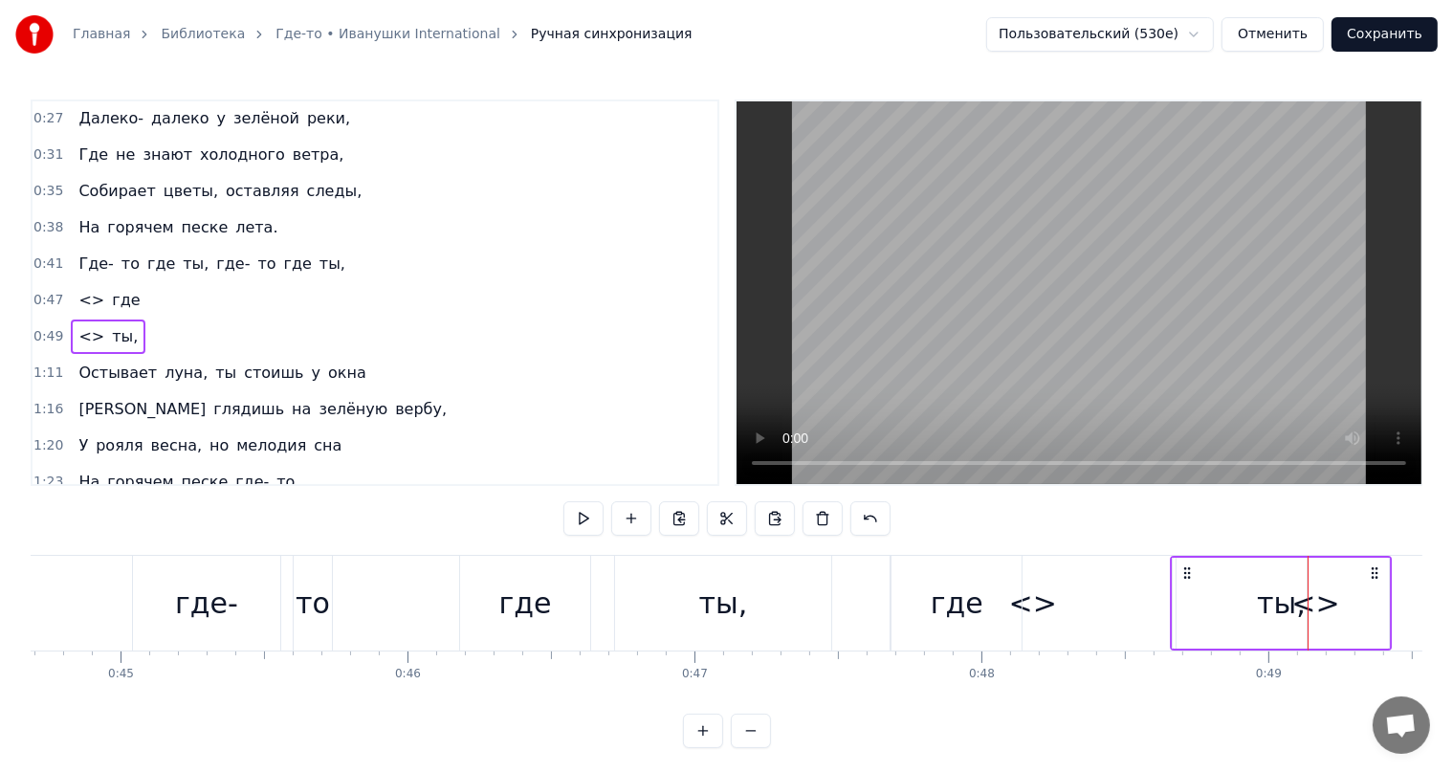
drag, startPoint x: 1324, startPoint y: 574, endPoint x: 1186, endPoint y: 604, distance: 140.9
click at [1186, 604] on div "<> ты," at bounding box center [1281, 603] width 222 height 95
click at [991, 598] on div "где" at bounding box center [956, 603] width 130 height 95
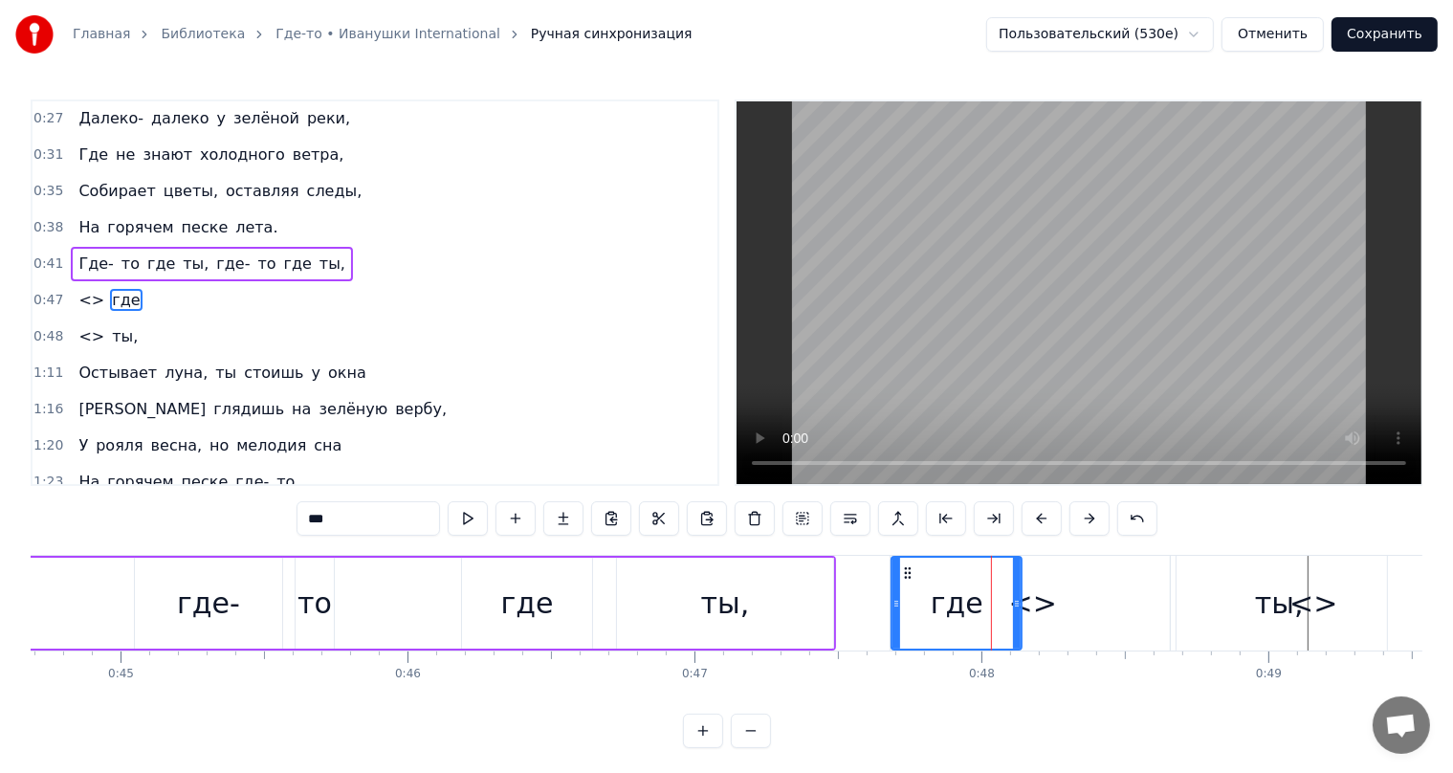
drag, startPoint x: 1118, startPoint y: 596, endPoint x: 1086, endPoint y: 600, distance: 32.7
click at [1086, 600] on div "<>" at bounding box center [1033, 603] width 285 height 95
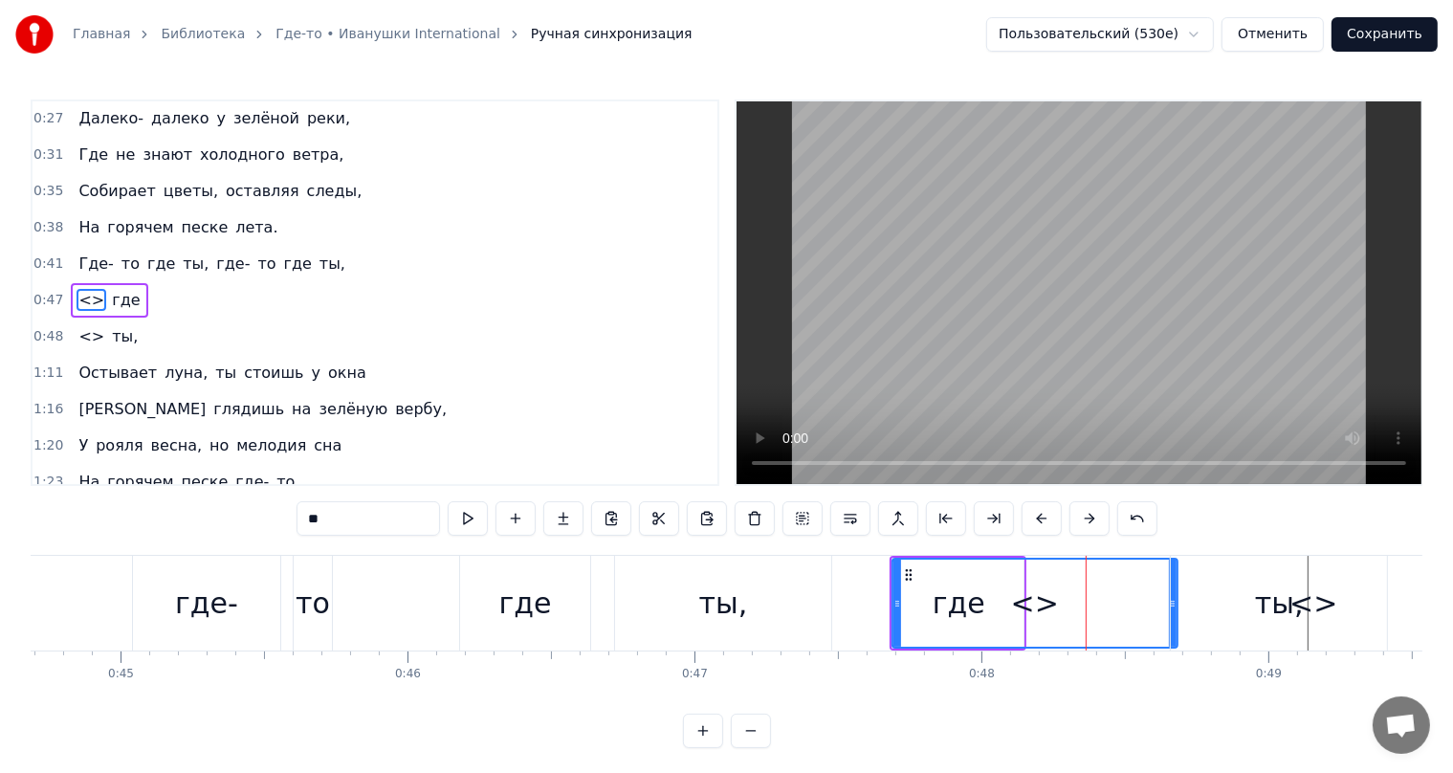
click at [1287, 585] on div "ты," at bounding box center [1279, 603] width 49 height 43
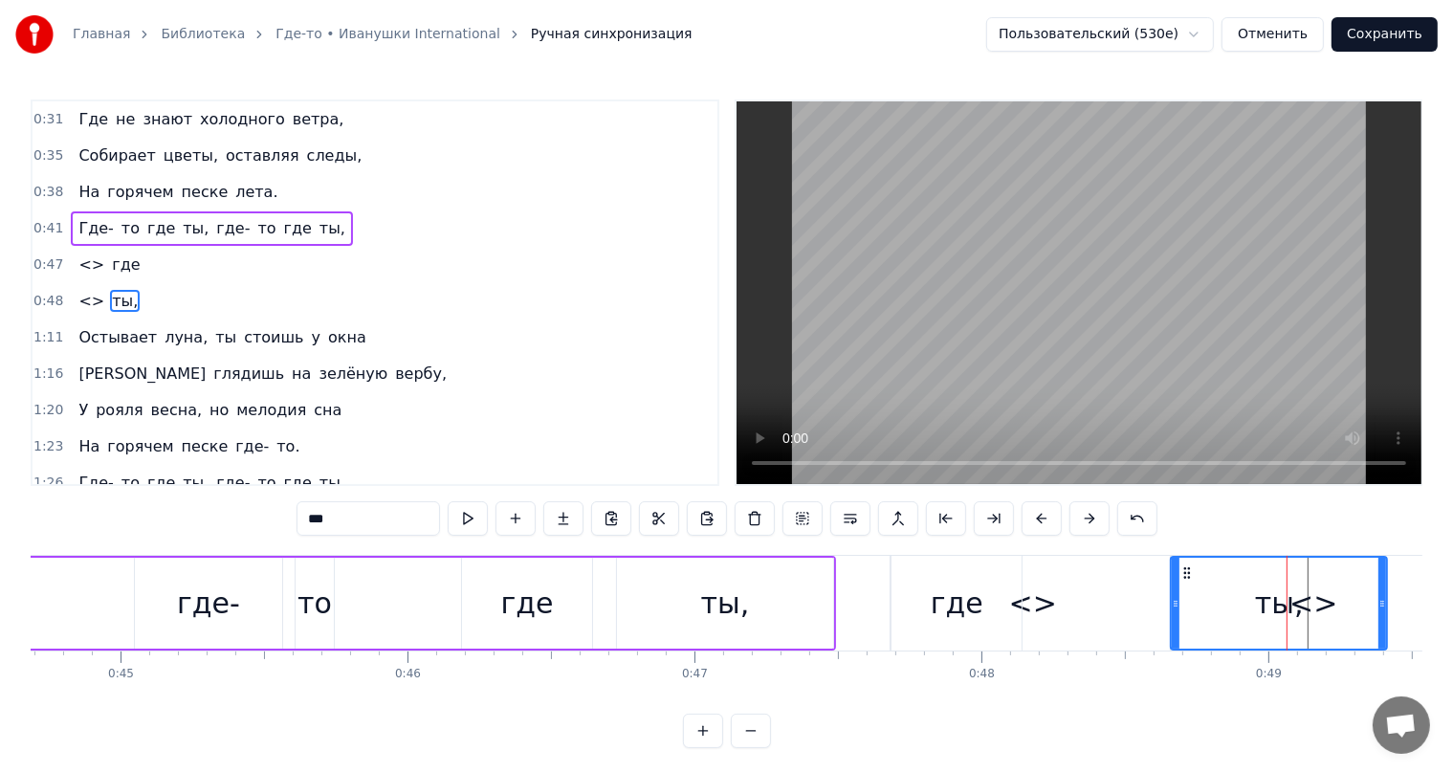
drag, startPoint x: 1264, startPoint y: 594, endPoint x: 1287, endPoint y: 595, distance: 23.0
click at [1314, 592] on div "ты," at bounding box center [1279, 603] width 214 height 91
click at [1039, 610] on div "<>" at bounding box center [1033, 603] width 48 height 43
type input "**"
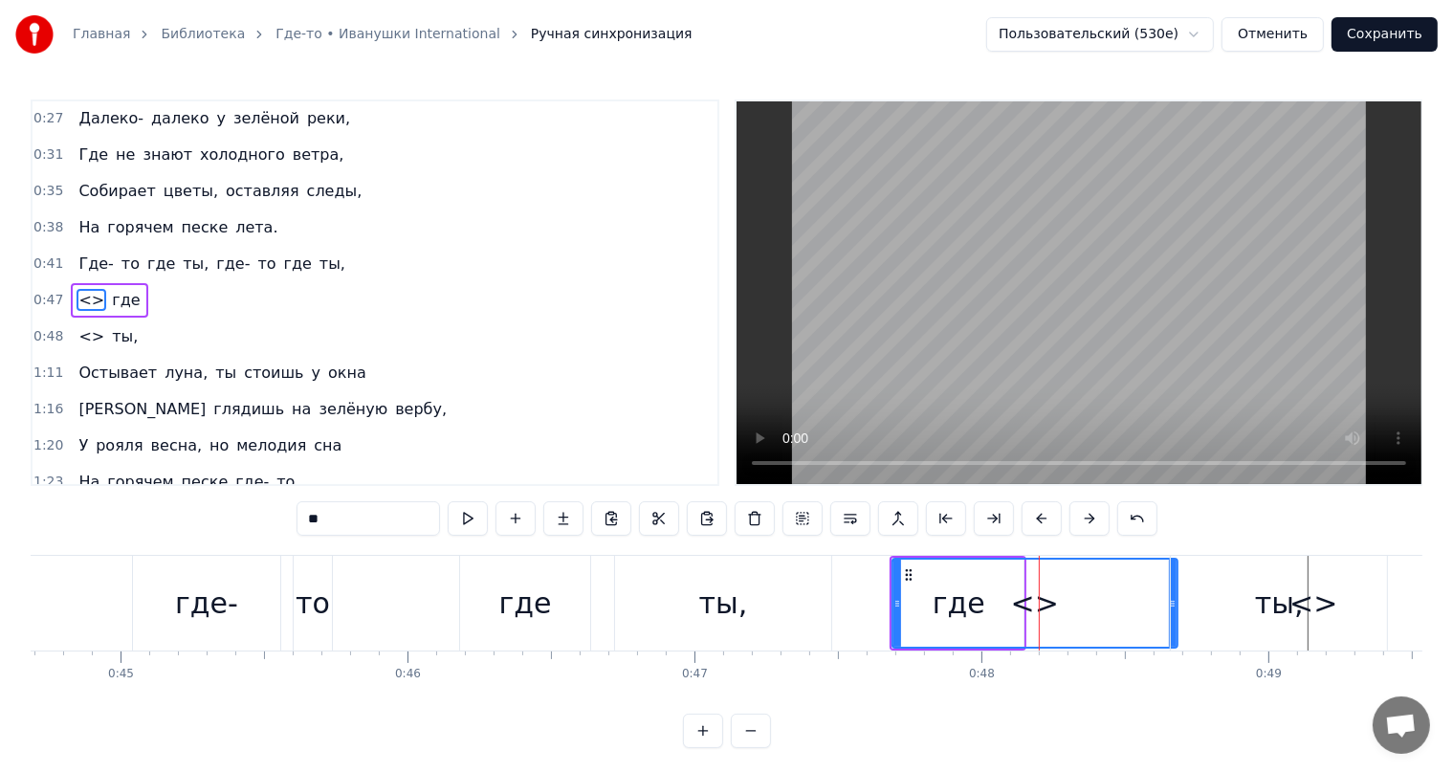
click at [95, 333] on div "<> ты," at bounding box center [108, 336] width 75 height 34
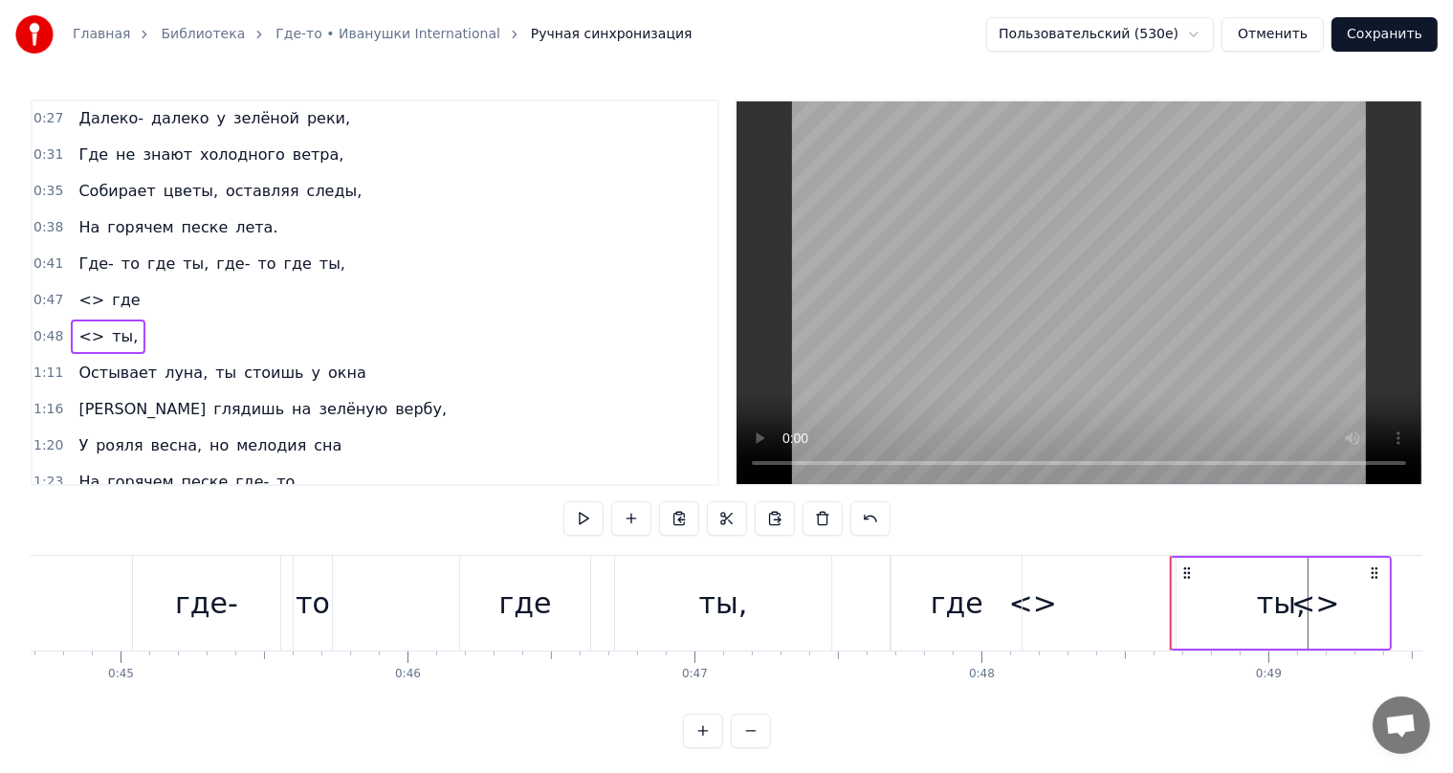
click at [88, 329] on span "<>" at bounding box center [92, 336] width 30 height 22
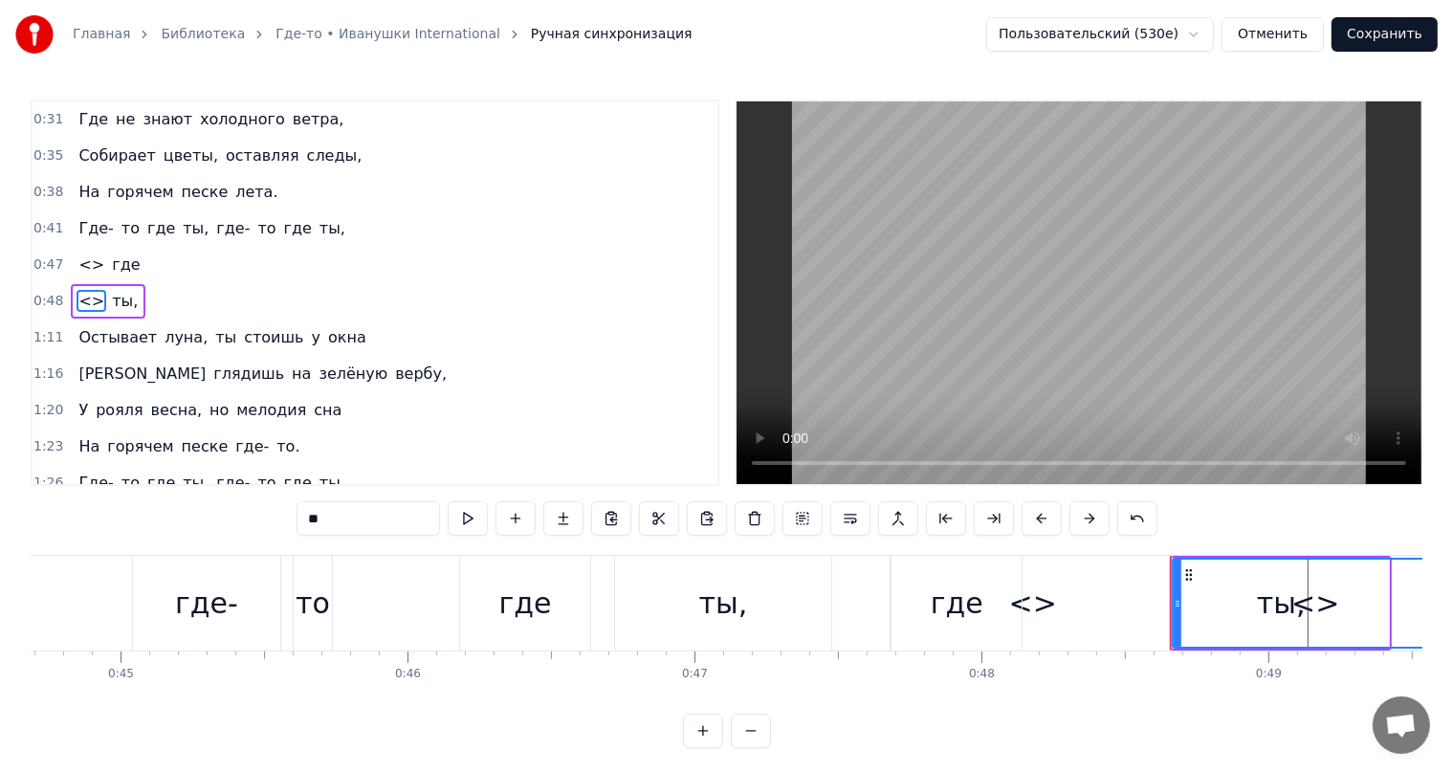
click at [88, 329] on span "Остывает" at bounding box center [118, 337] width 82 height 22
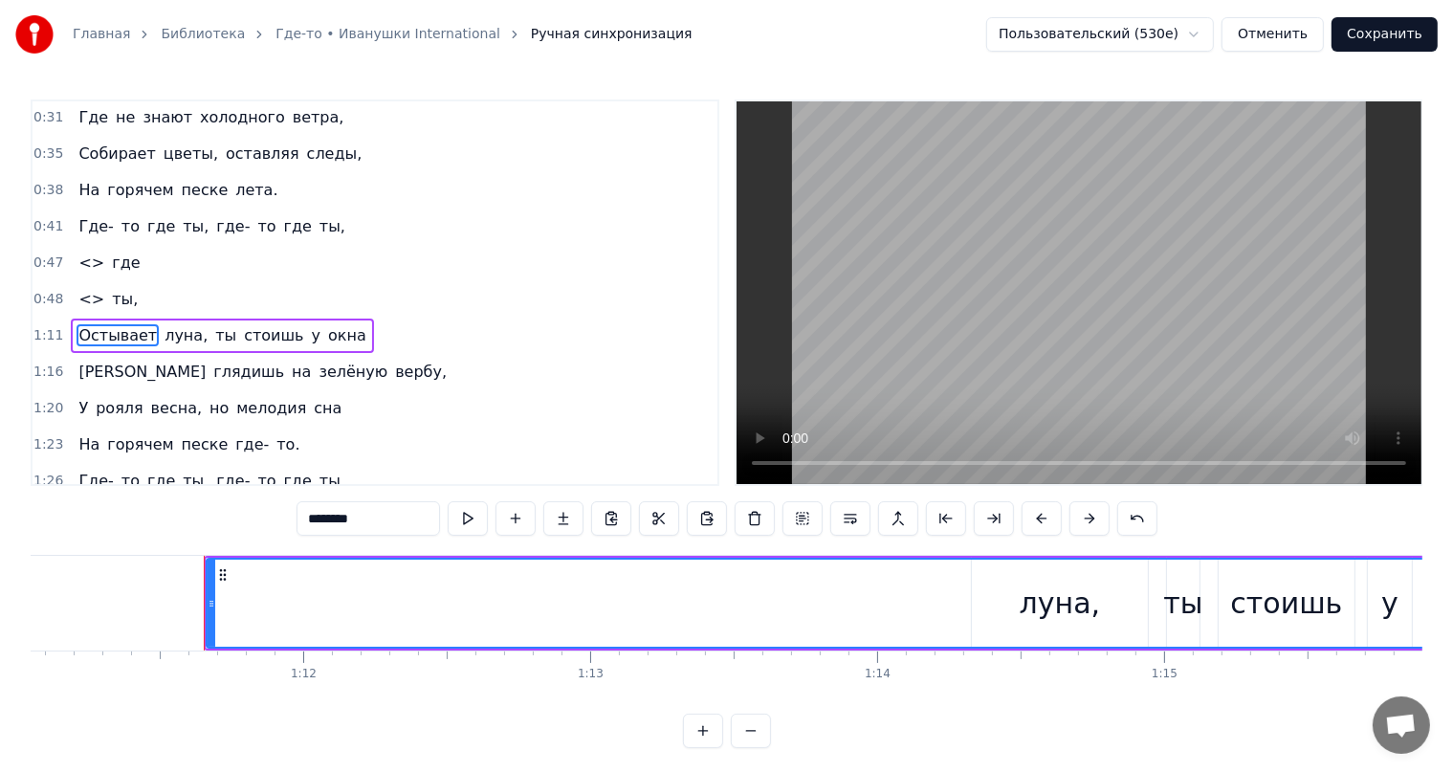
scroll to position [0, 20466]
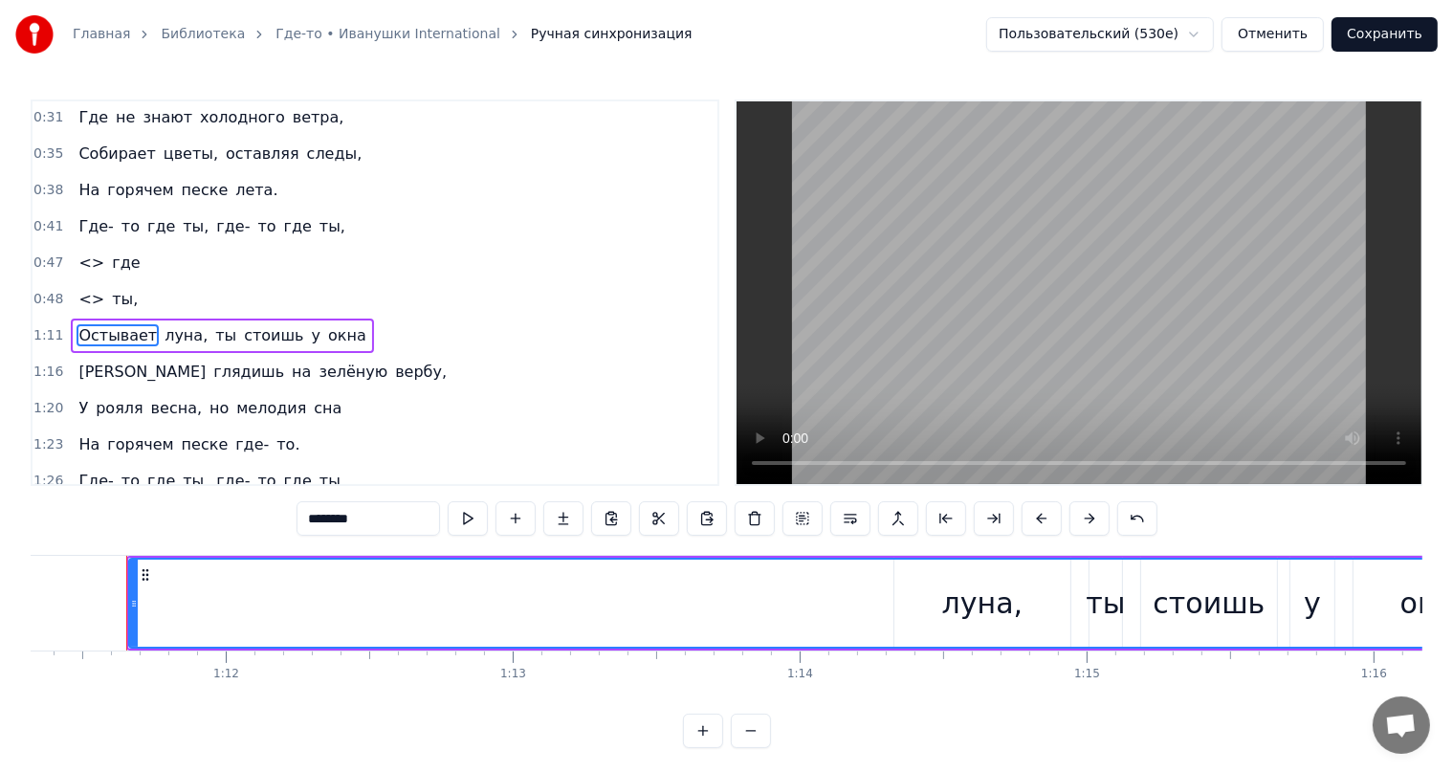
click at [84, 298] on span "<>" at bounding box center [92, 299] width 30 height 22
type input "**"
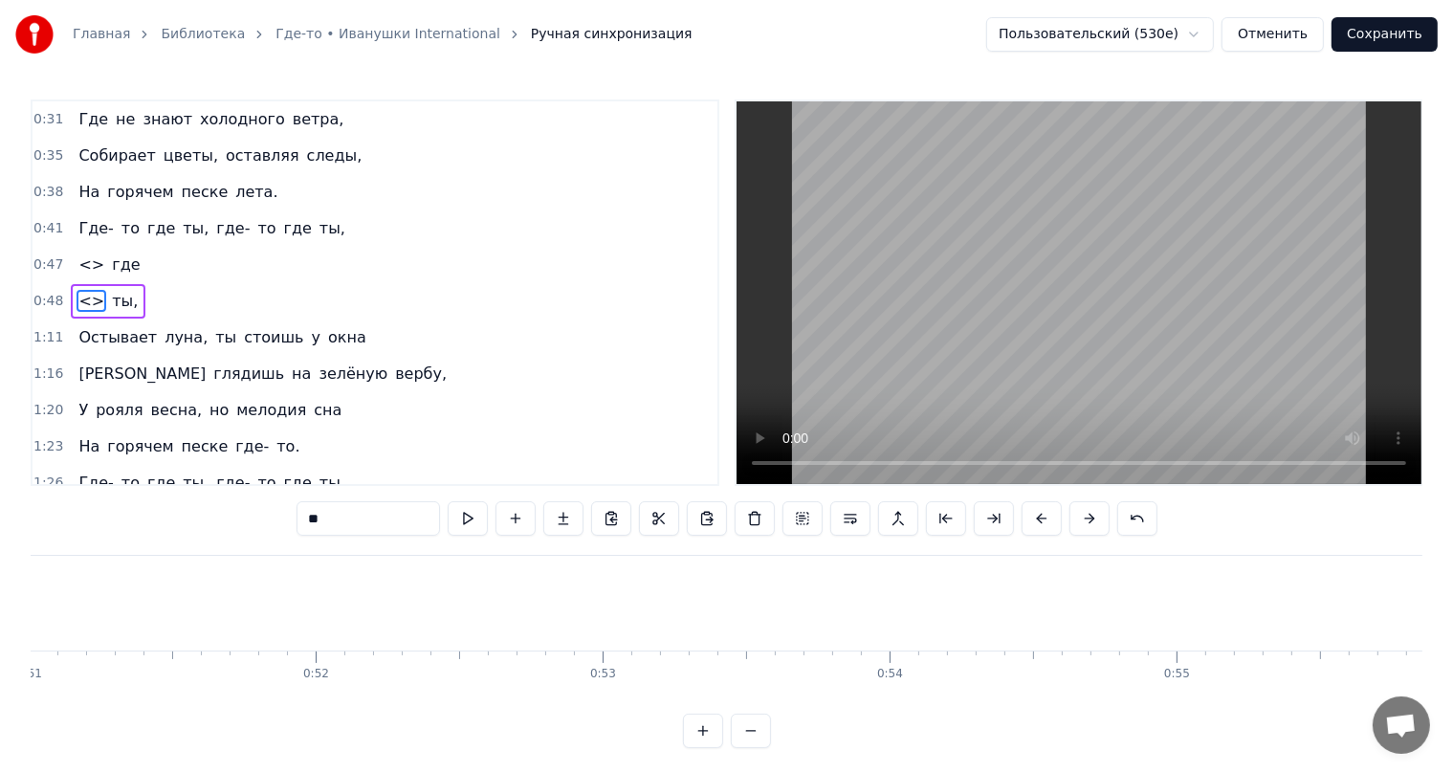
scroll to position [0, 13866]
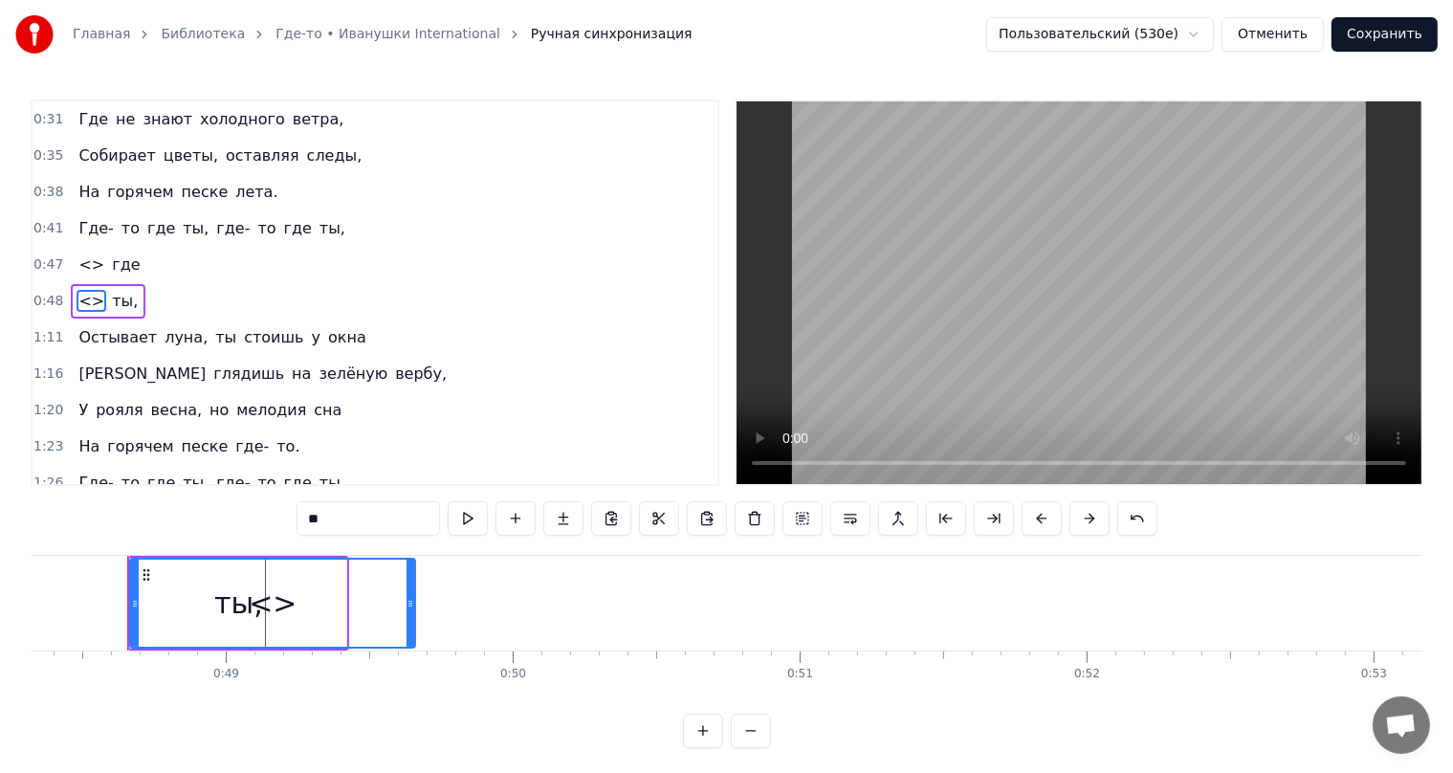
drag, startPoint x: 103, startPoint y: 291, endPoint x: 75, endPoint y: 275, distance: 33.0
click at [75, 275] on div "0:27 Далеко- далеко у зелёной реки, 0:31 Где не знают холодного ветра, 0:35 Соб…" at bounding box center [375, 292] width 689 height 386
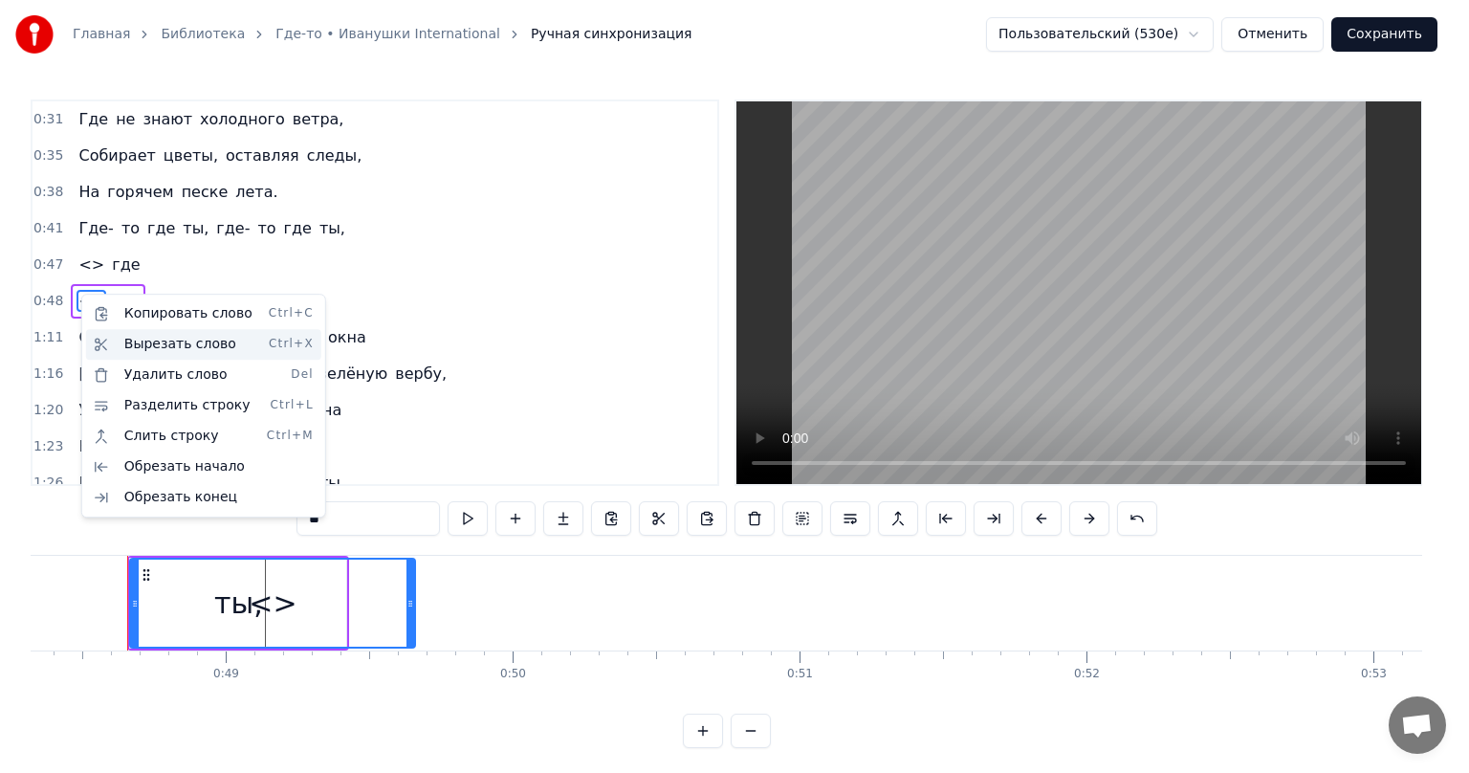
click at [122, 346] on div "Вырезать слово Ctrl+X" at bounding box center [203, 344] width 235 height 31
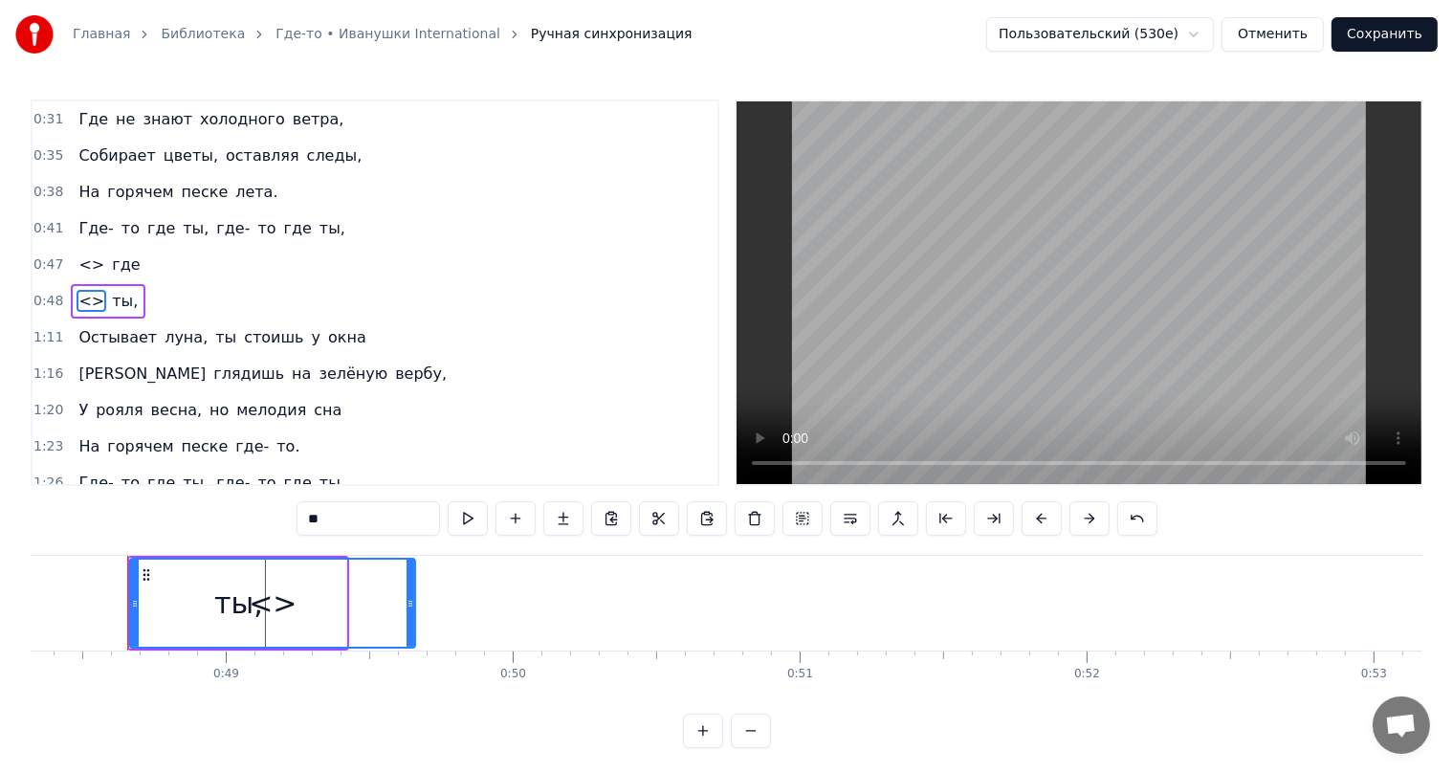
click at [292, 613] on div "<>" at bounding box center [272, 603] width 283 height 87
click at [295, 612] on div "<>" at bounding box center [272, 603] width 283 height 87
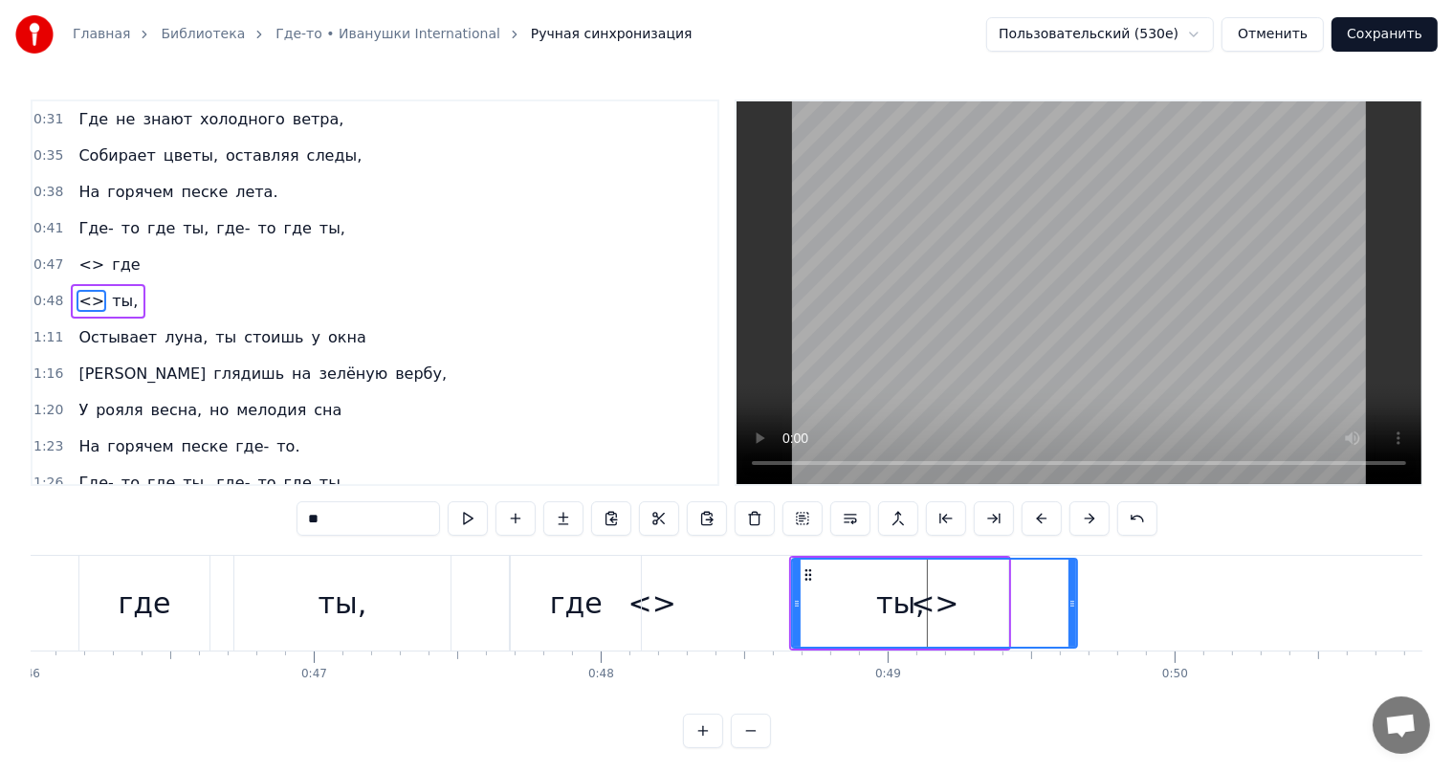
scroll to position [0, 13204]
click at [536, 581] on div "где" at bounding box center [576, 603] width 130 height 95
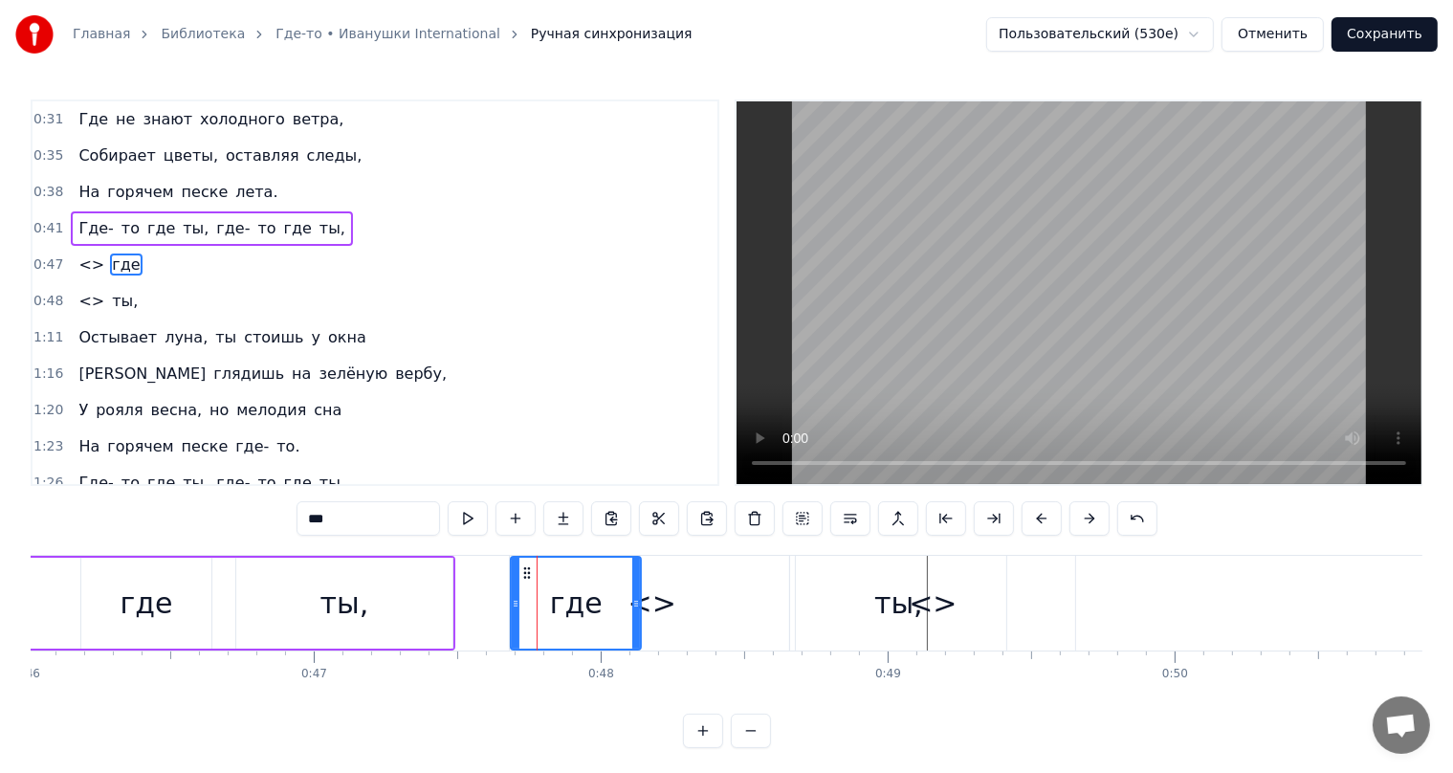
scroll to position [1, 0]
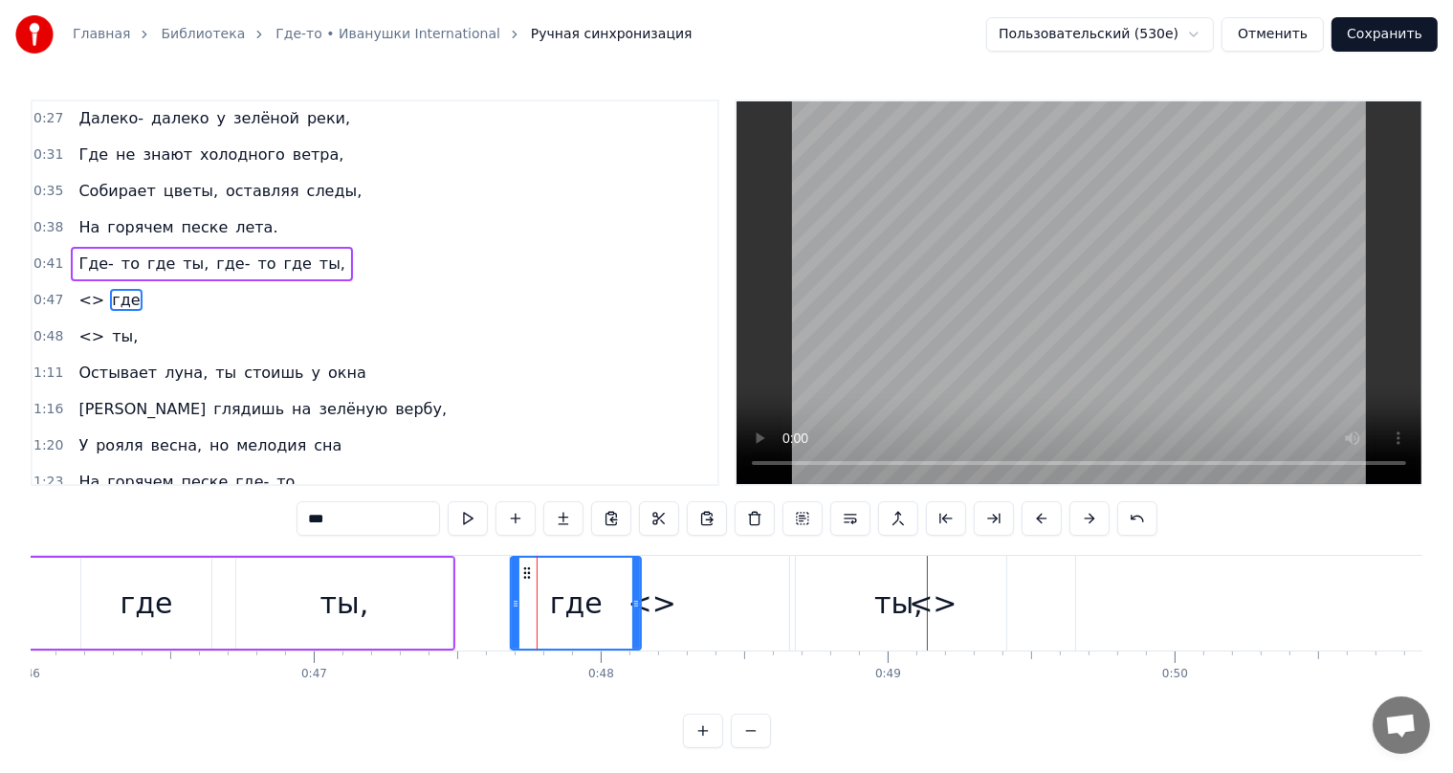
click at [818, 581] on div "ты," at bounding box center [898, 603] width 216 height 95
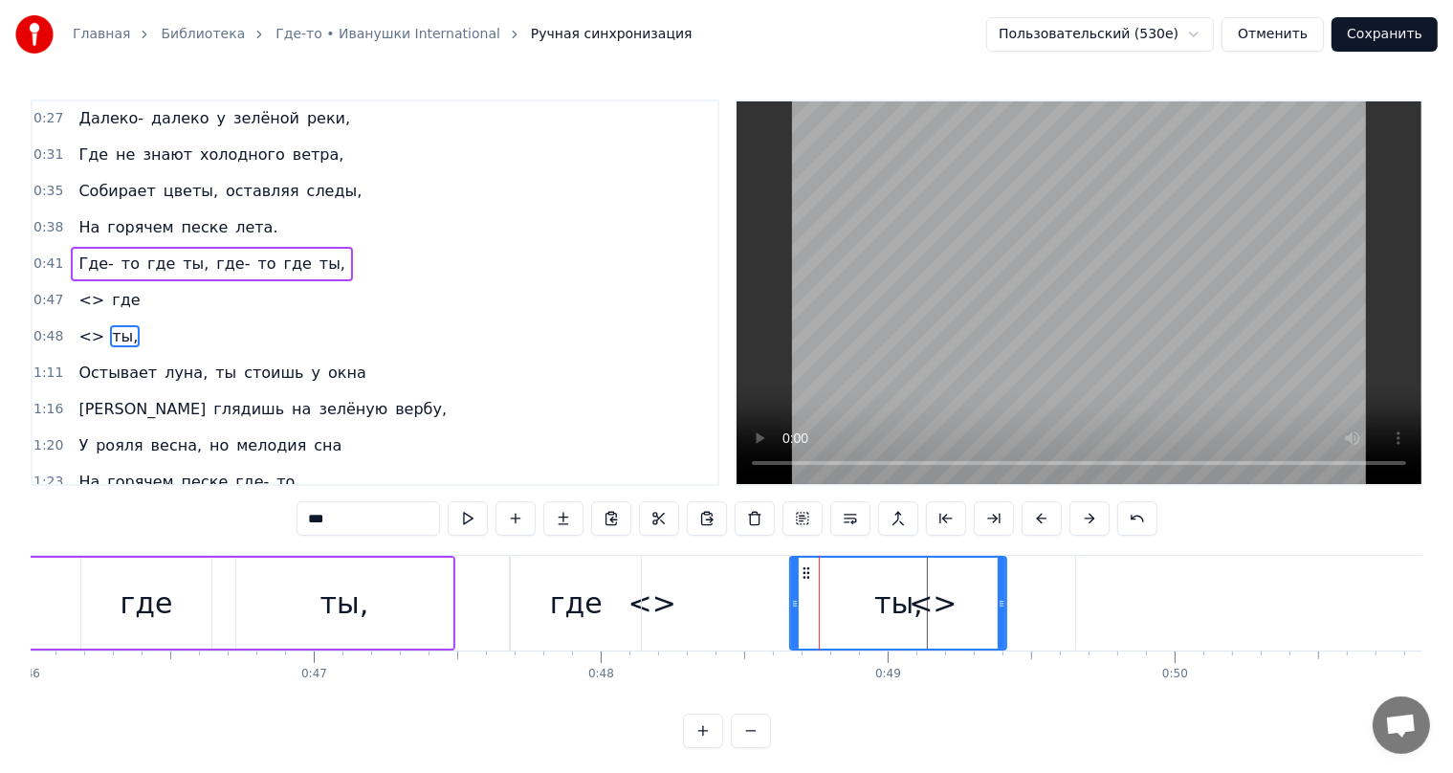
scroll to position [36, 0]
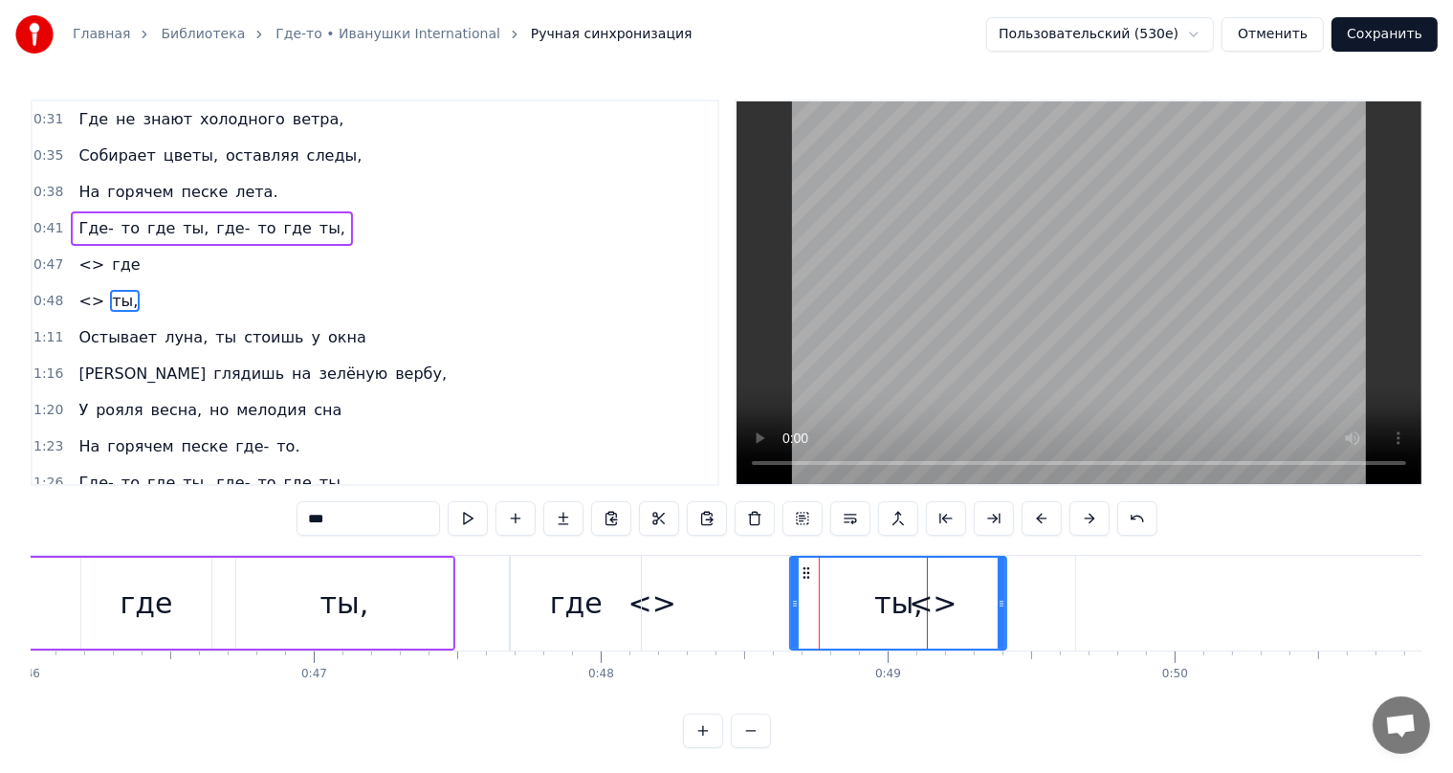
click at [580, 586] on div "где" at bounding box center [576, 603] width 53 height 43
type input "***"
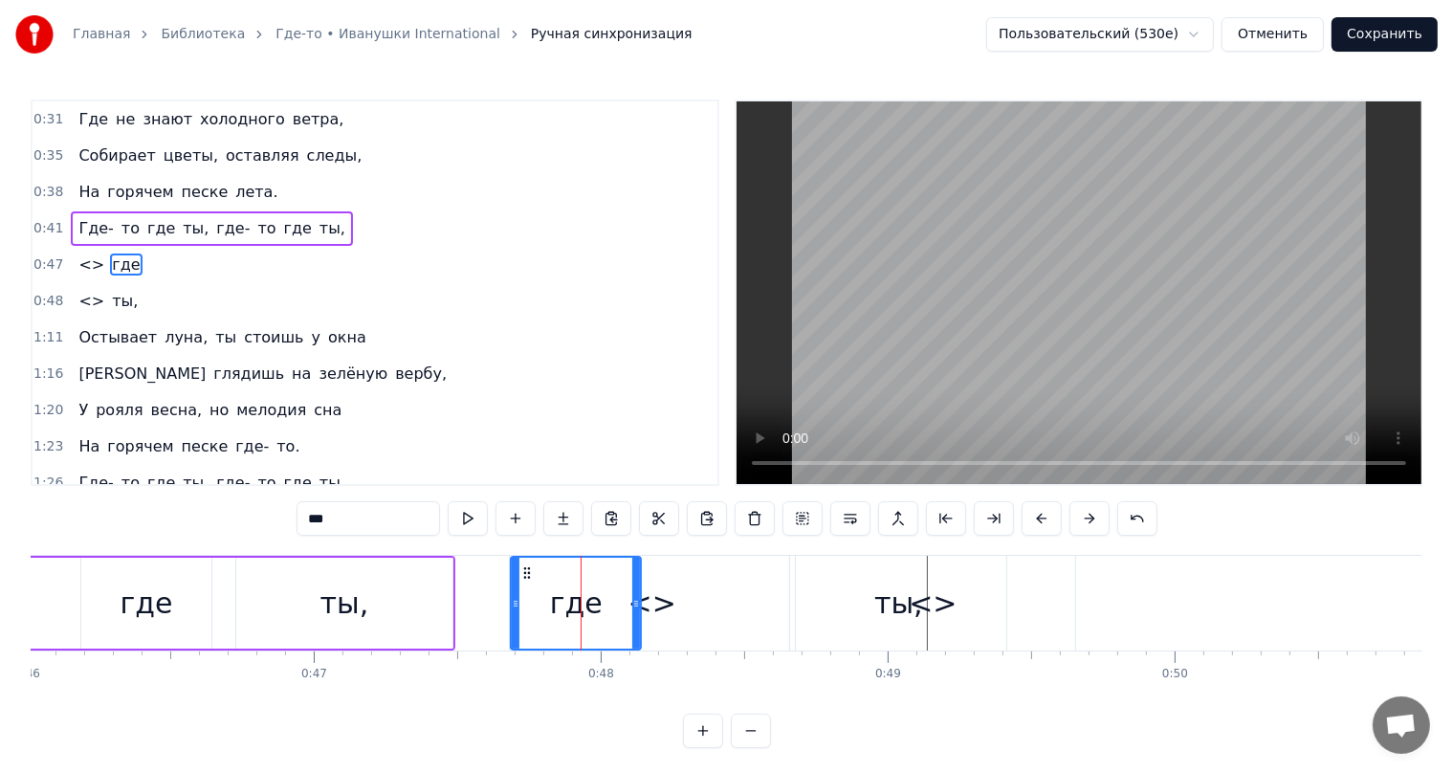
scroll to position [1, 0]
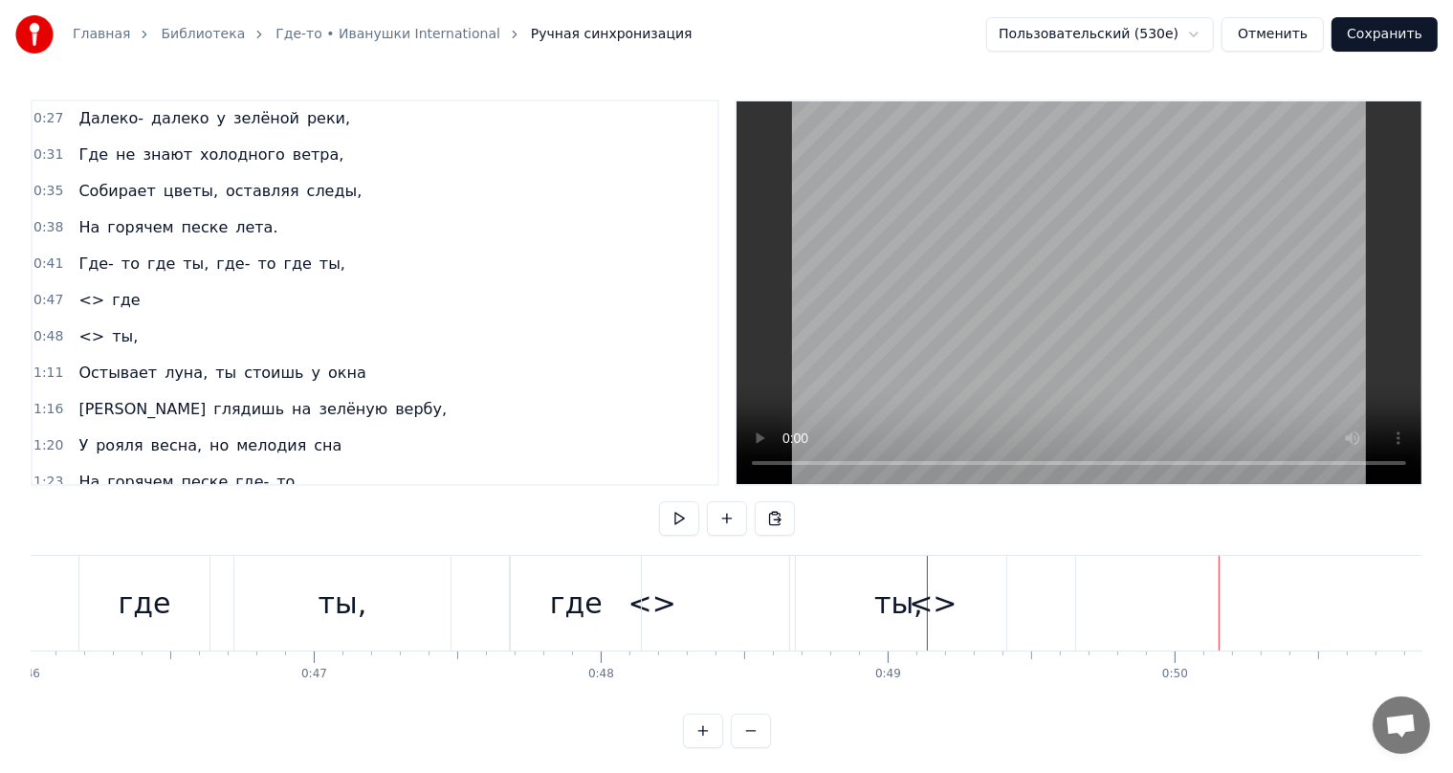
click at [898, 595] on div "ты," at bounding box center [898, 603] width 49 height 43
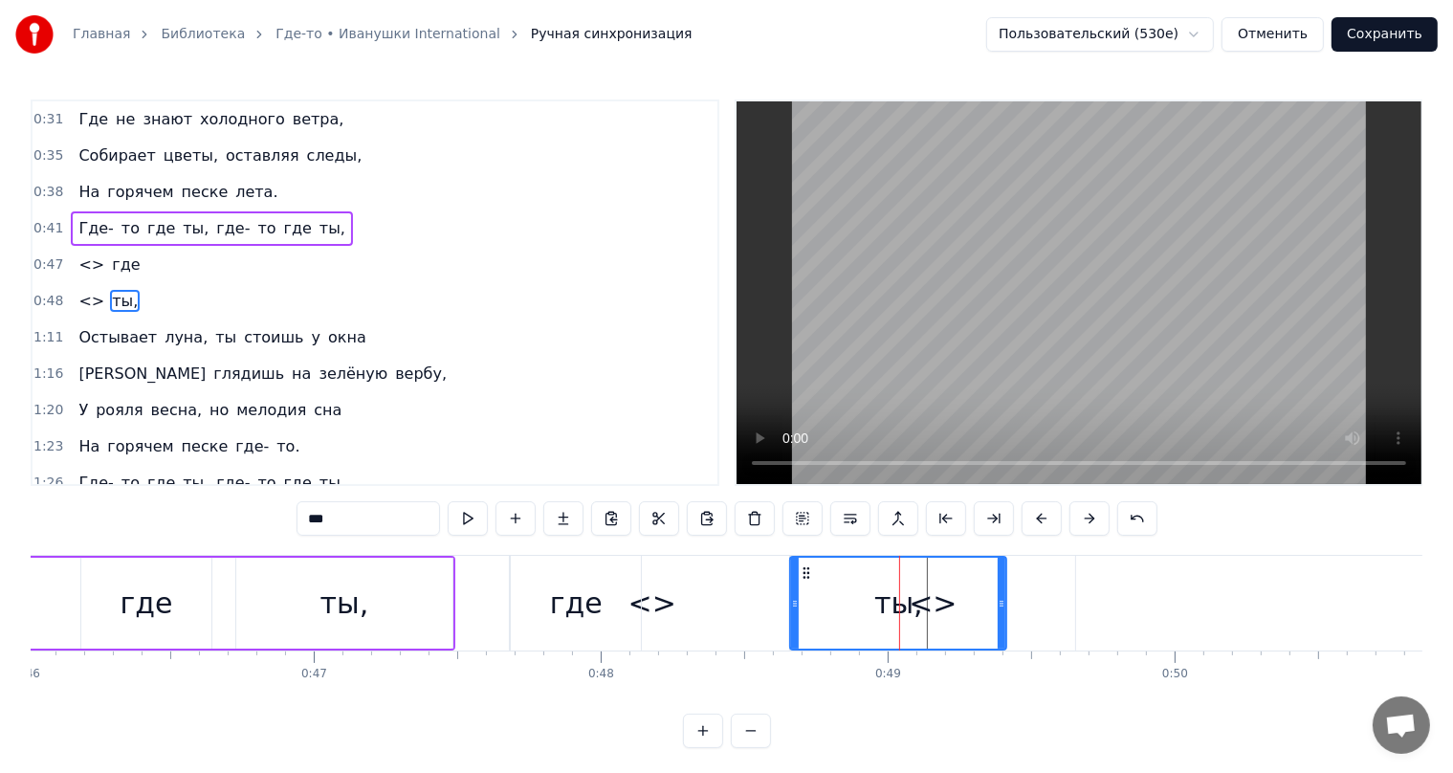
drag, startPoint x: 846, startPoint y: 593, endPoint x: 954, endPoint y: 584, distance: 108.4
click at [954, 584] on div "ты," at bounding box center [898, 603] width 214 height 91
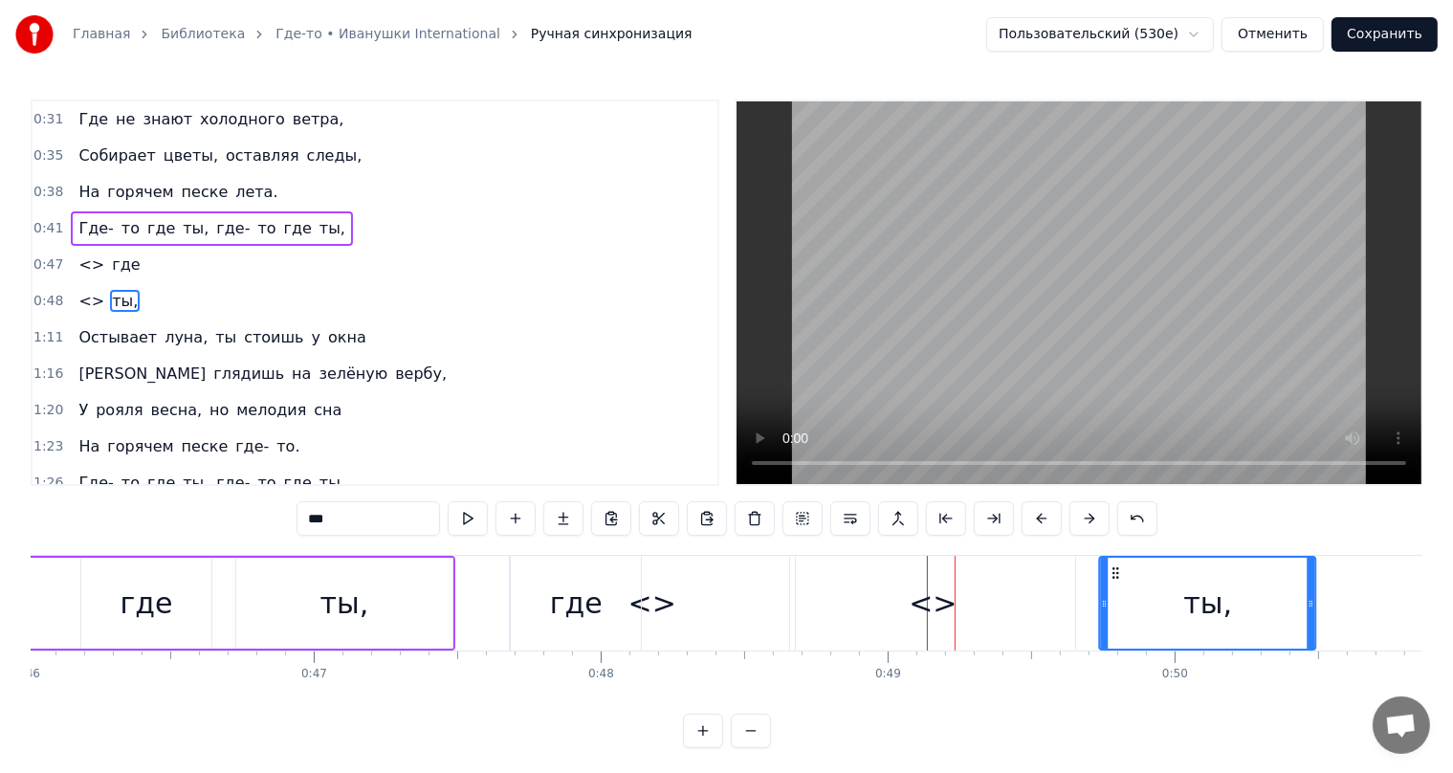
drag, startPoint x: 806, startPoint y: 576, endPoint x: 1115, endPoint y: 564, distance: 309.2
click at [1115, 565] on icon at bounding box center [1116, 572] width 15 height 15
drag, startPoint x: 584, startPoint y: 584, endPoint x: 985, endPoint y: 570, distance: 401.0
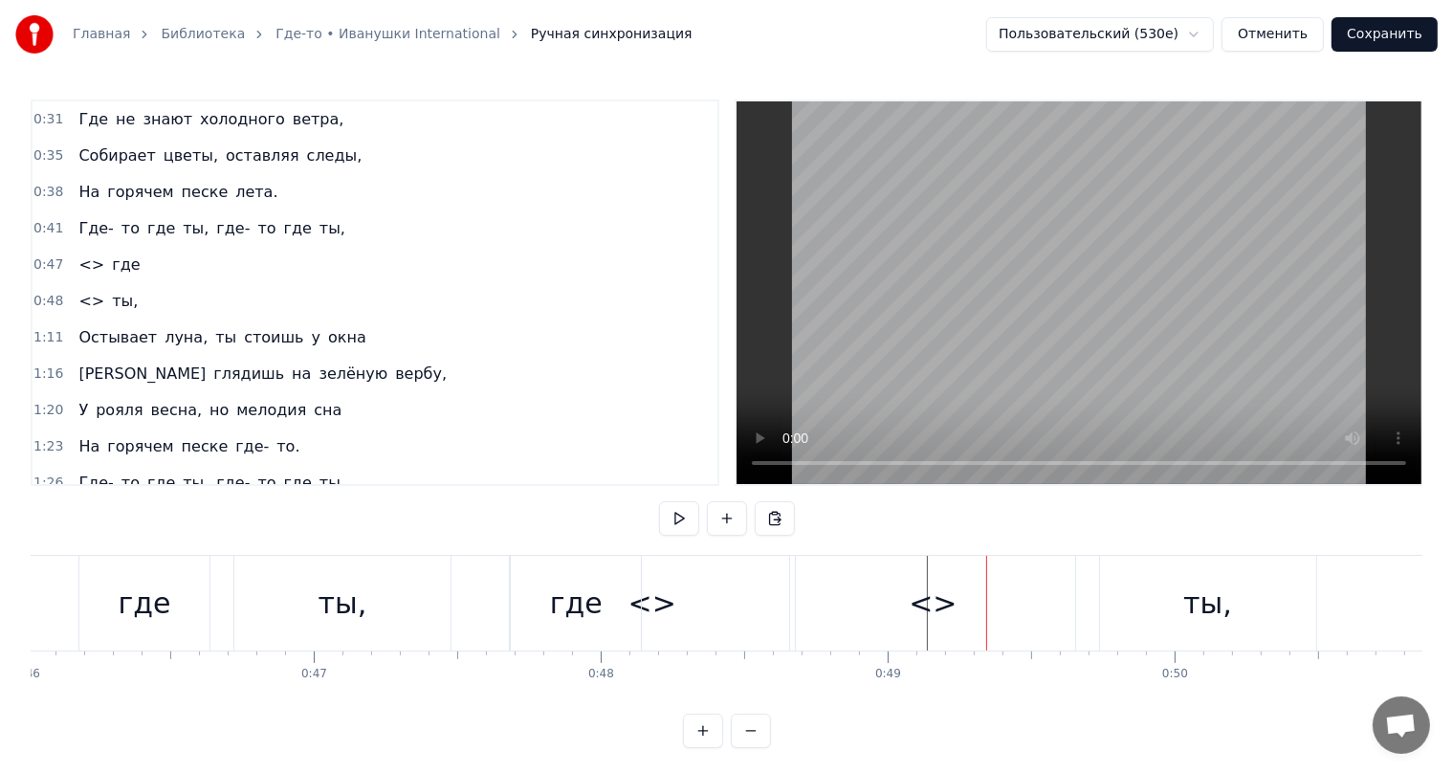
click at [566, 605] on div "где" at bounding box center [576, 603] width 53 height 43
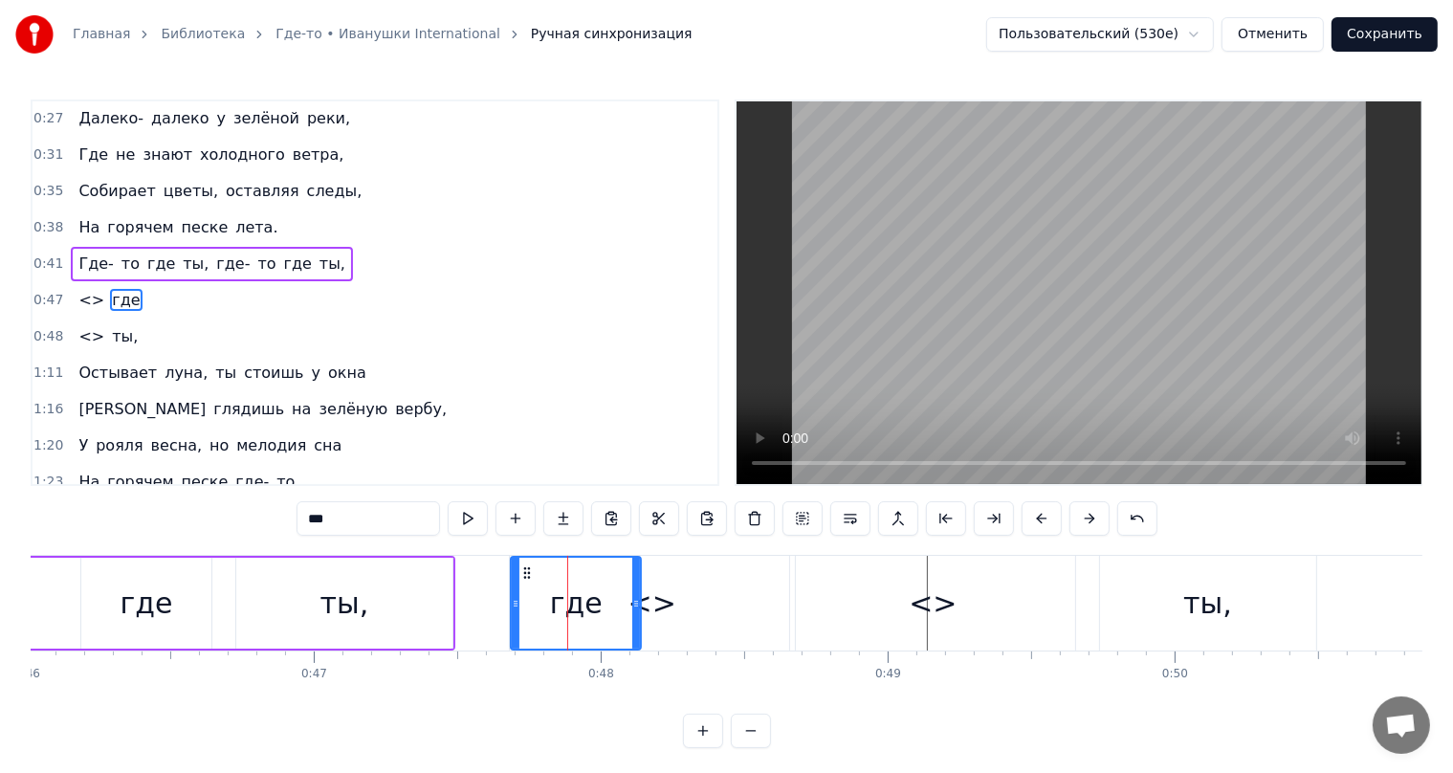
click at [84, 295] on span "<>" at bounding box center [92, 300] width 30 height 22
type input "**"
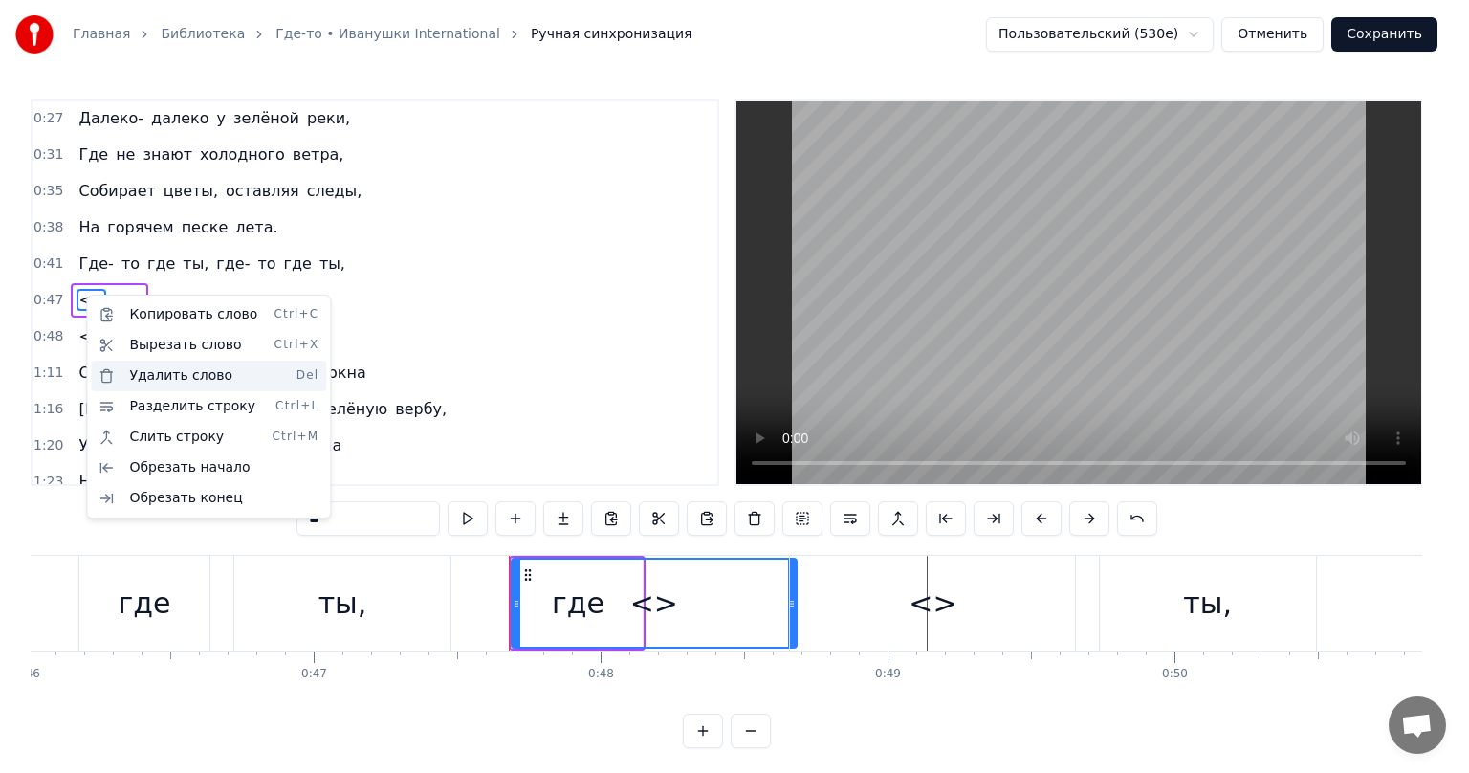
click at [183, 372] on div "Удалить слово Del" at bounding box center [208, 376] width 235 height 31
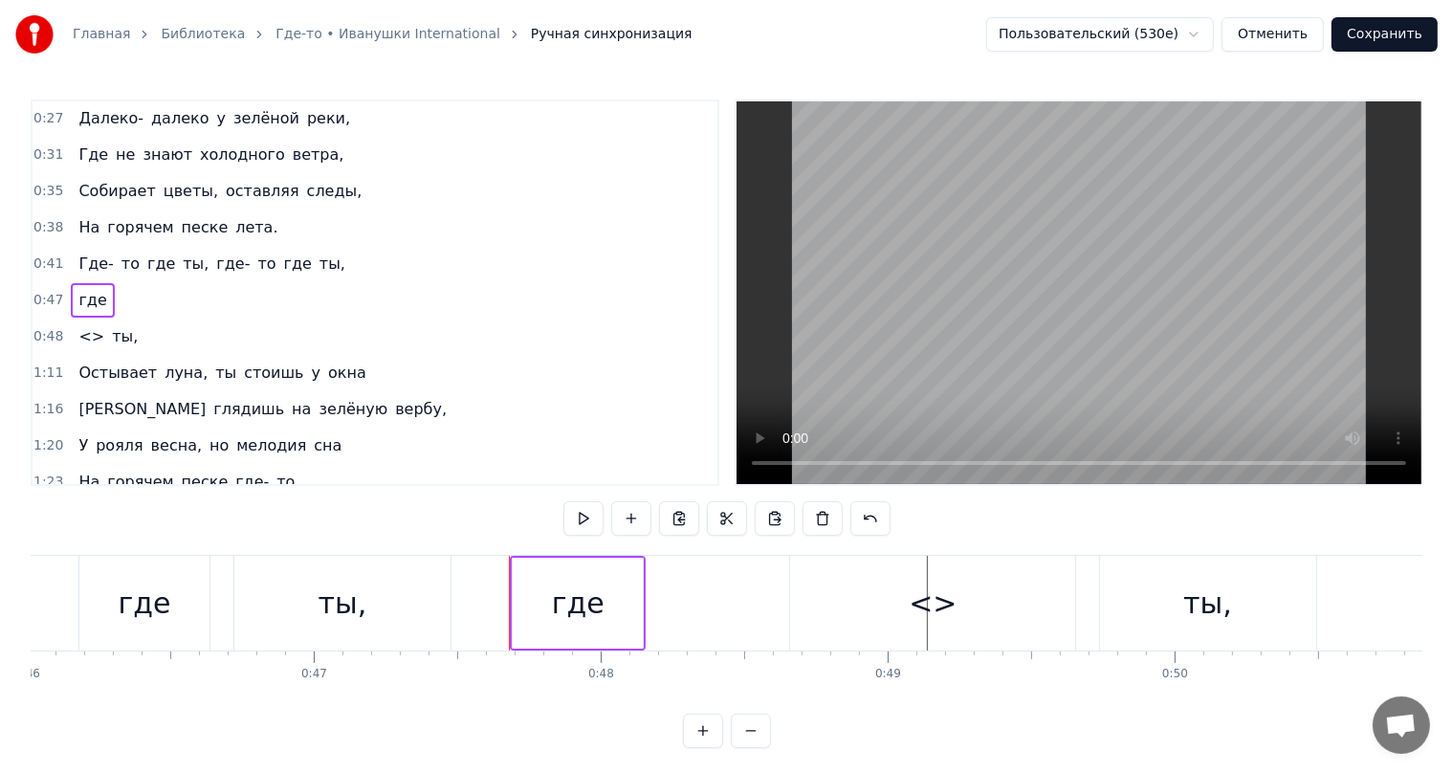
click at [77, 329] on span "<>" at bounding box center [92, 336] width 30 height 22
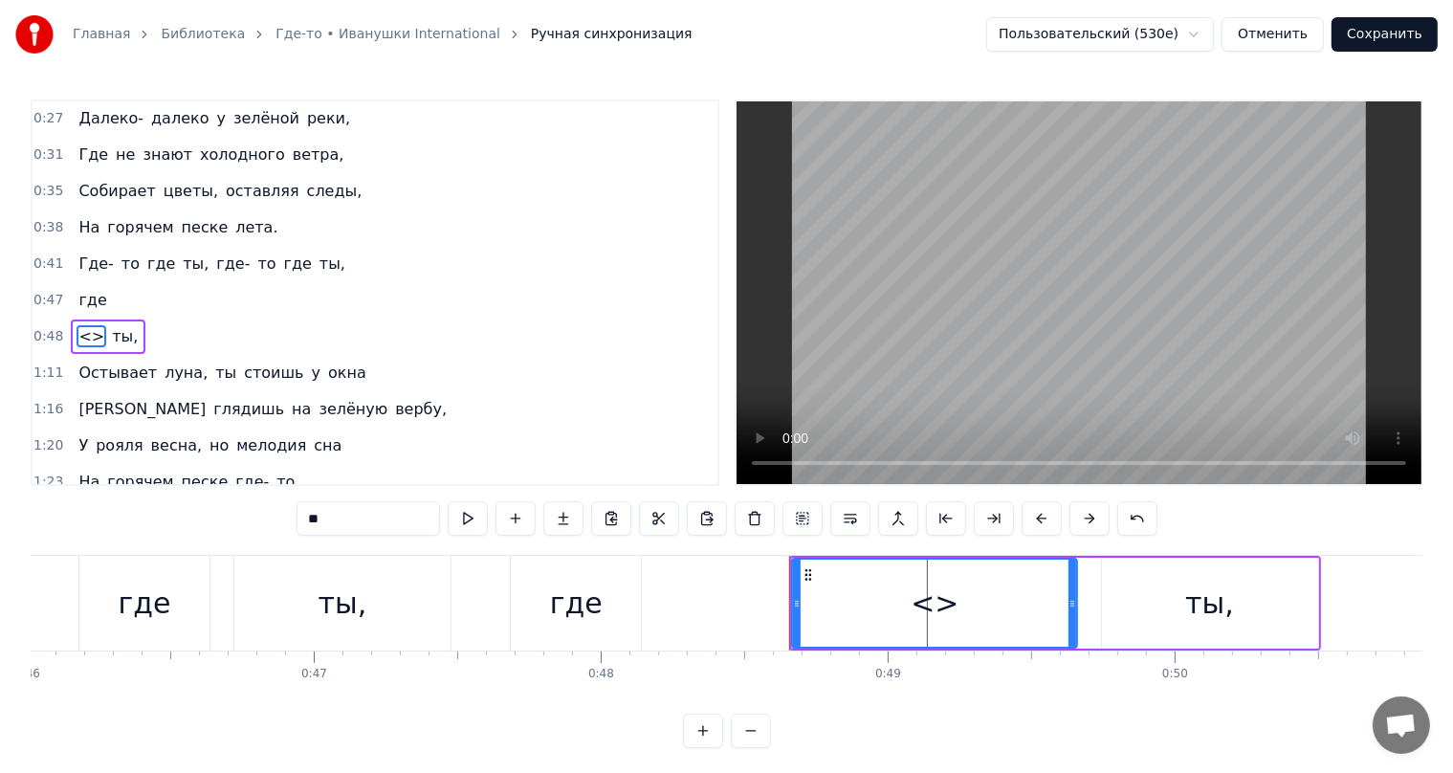
scroll to position [36, 0]
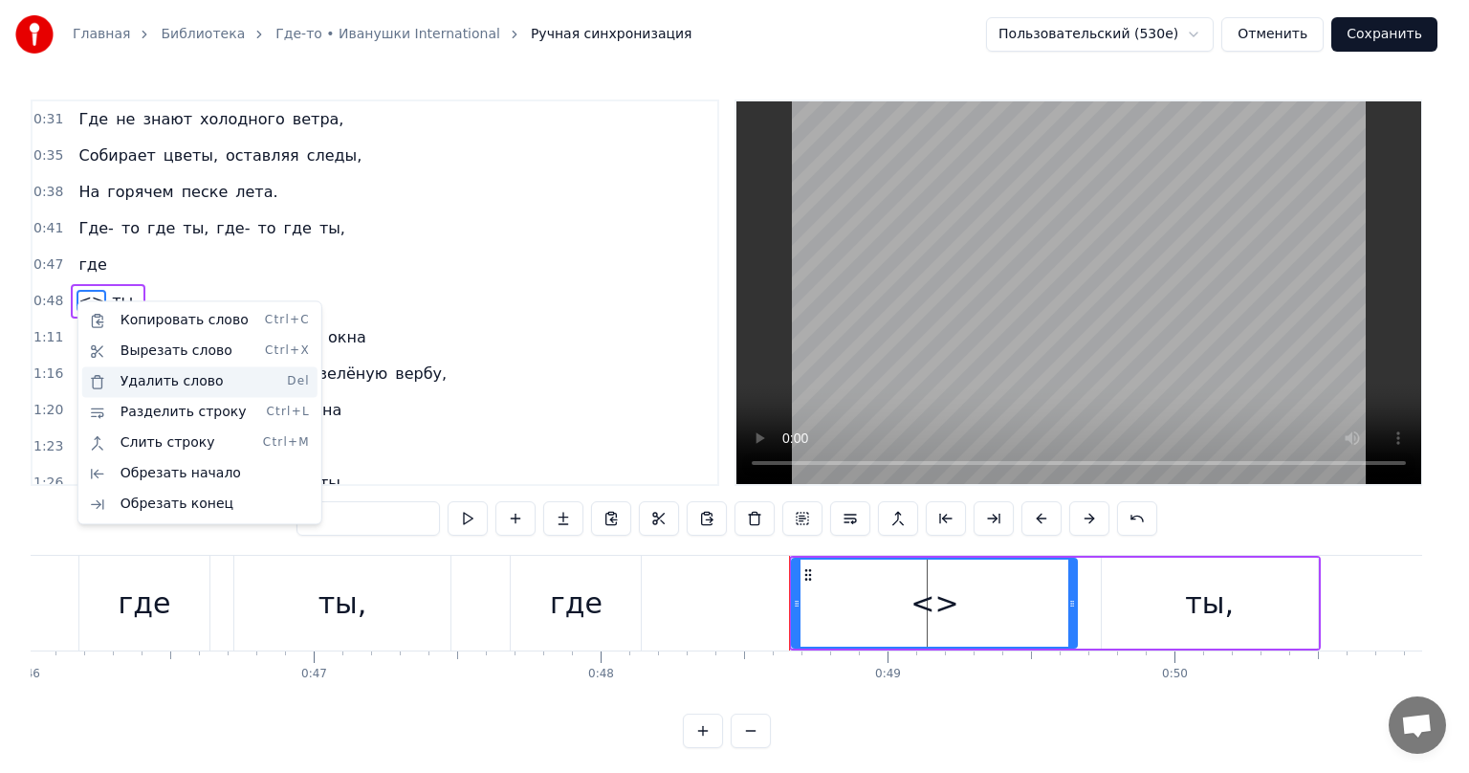
click at [161, 382] on div "Удалить слово Del" at bounding box center [199, 381] width 235 height 31
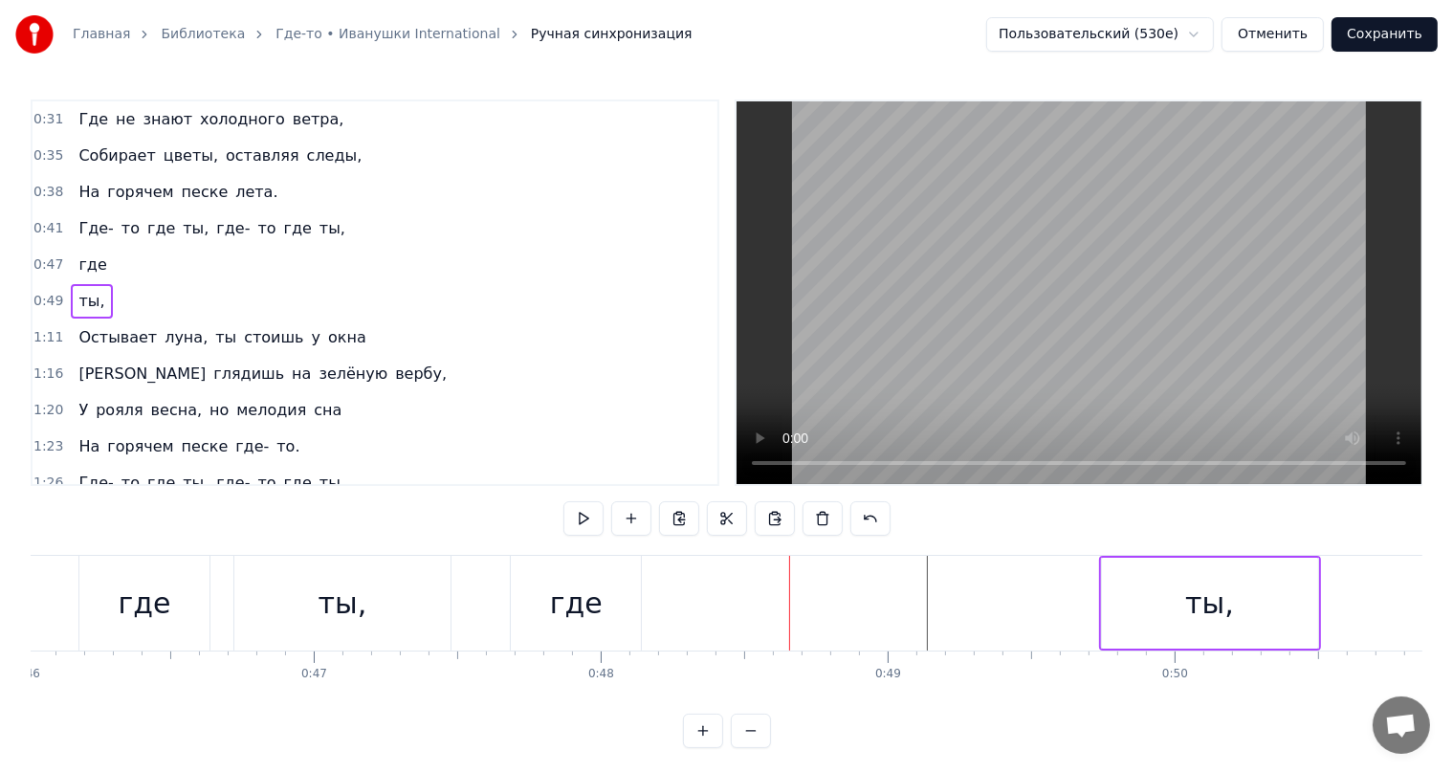
click at [597, 608] on div "где" at bounding box center [576, 603] width 130 height 95
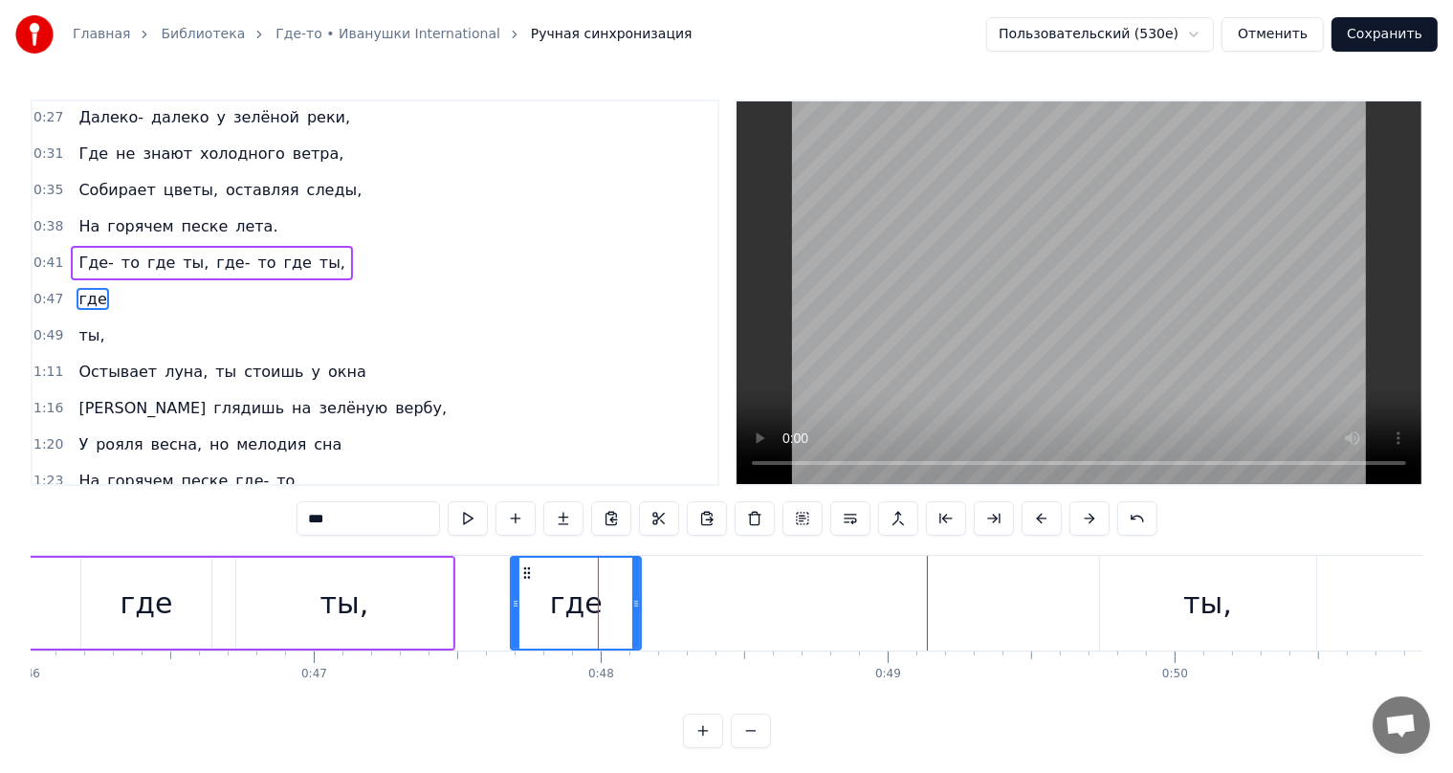
scroll to position [1, 0]
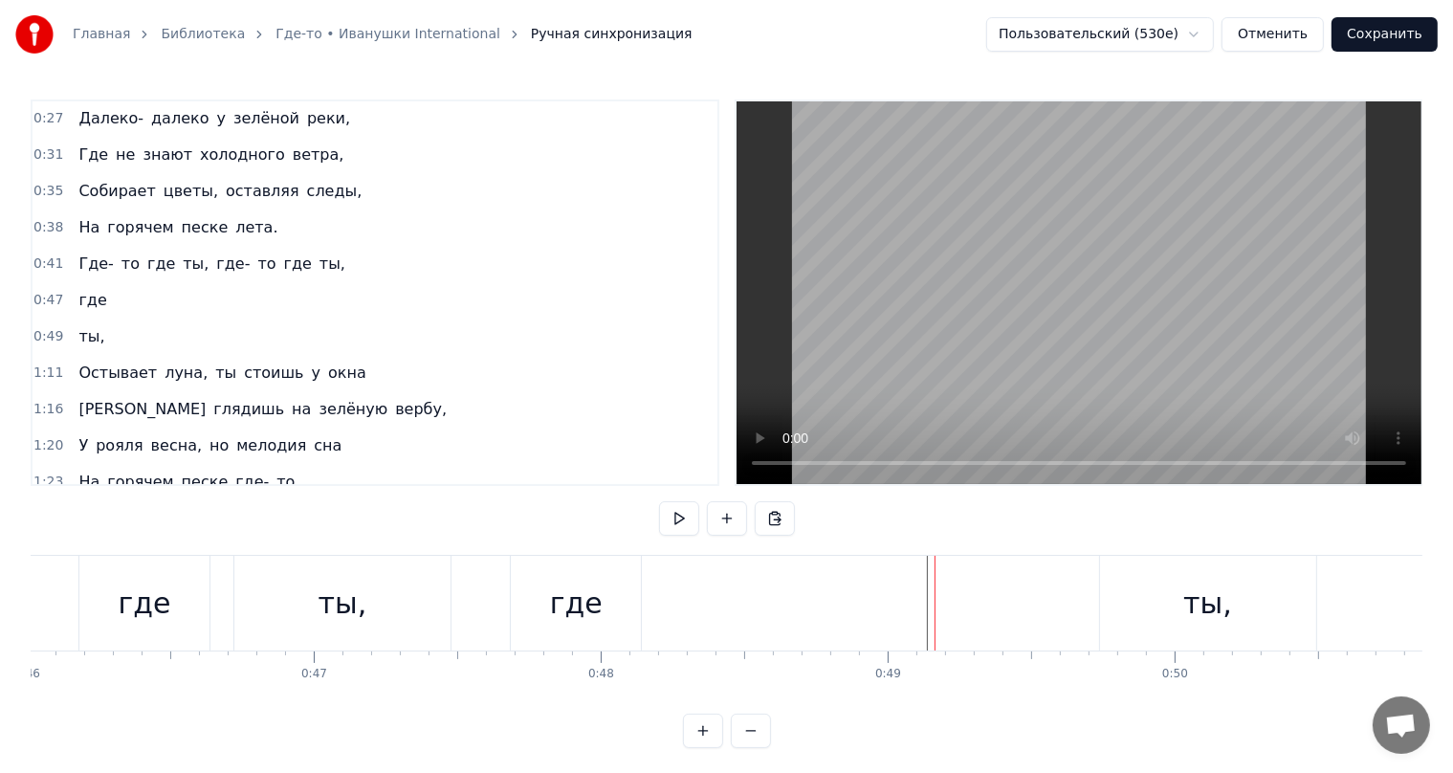
click at [559, 586] on div "где" at bounding box center [576, 603] width 53 height 43
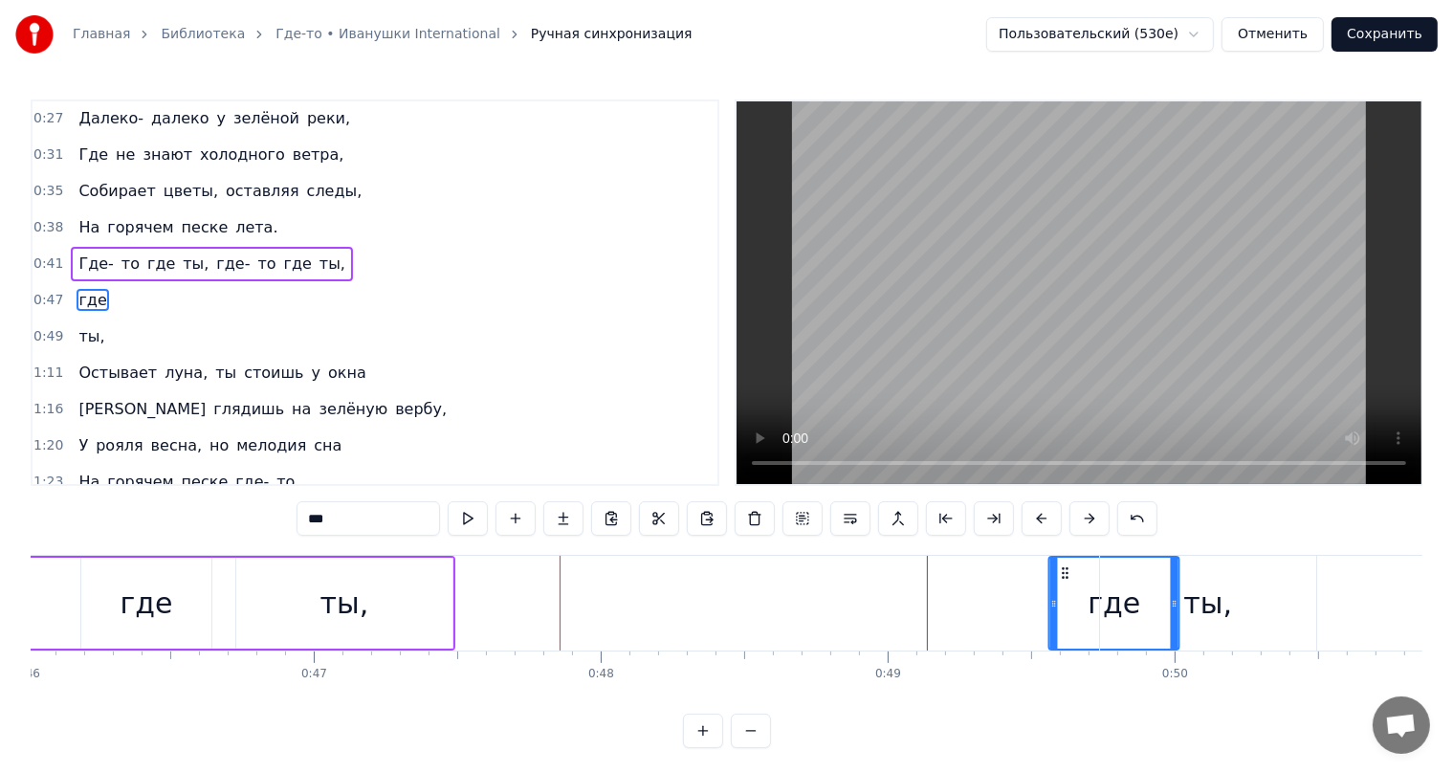
drag, startPoint x: 527, startPoint y: 576, endPoint x: 1065, endPoint y: 562, distance: 537.7
click at [1065, 562] on div "где" at bounding box center [1114, 603] width 128 height 91
click at [1234, 576] on div "ты," at bounding box center [1208, 603] width 216 height 95
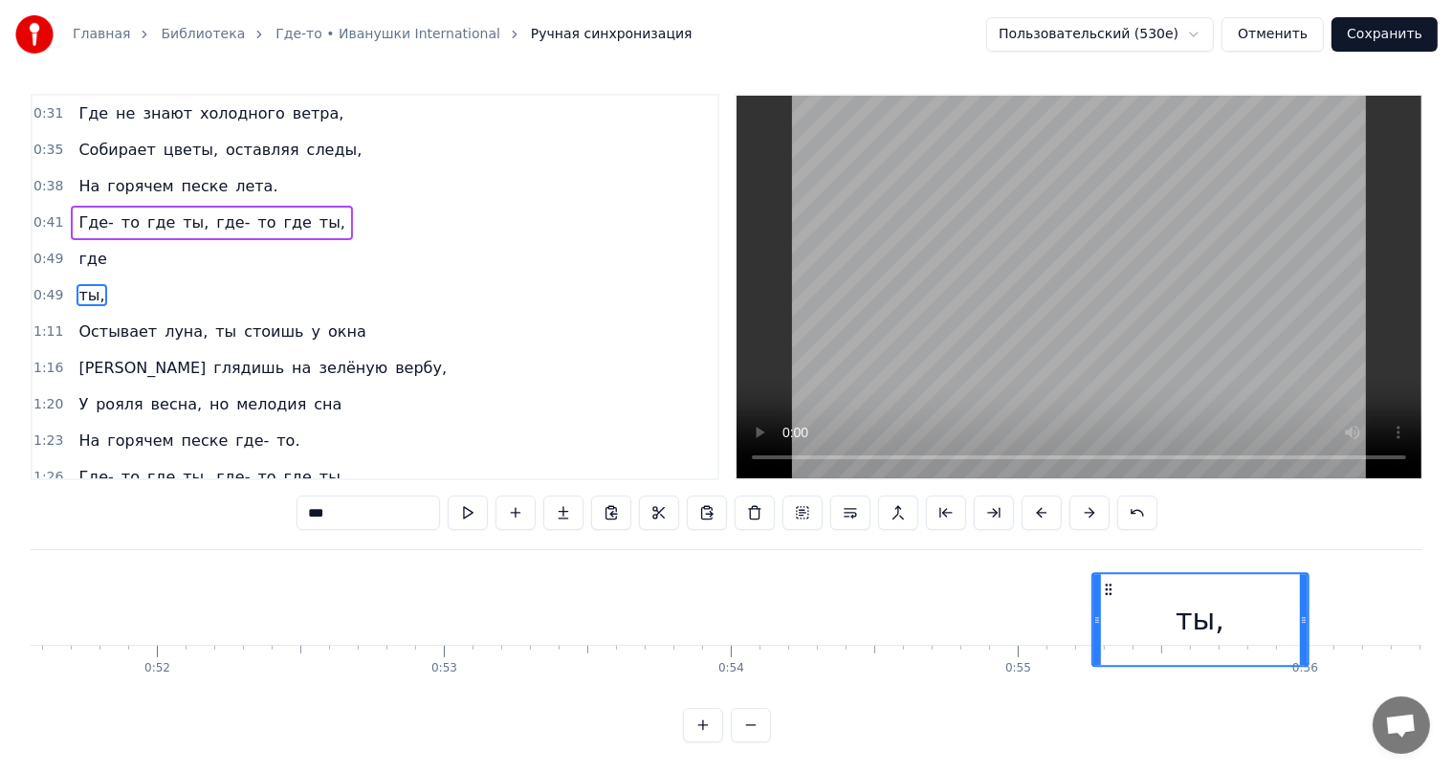
scroll to position [0, 14796]
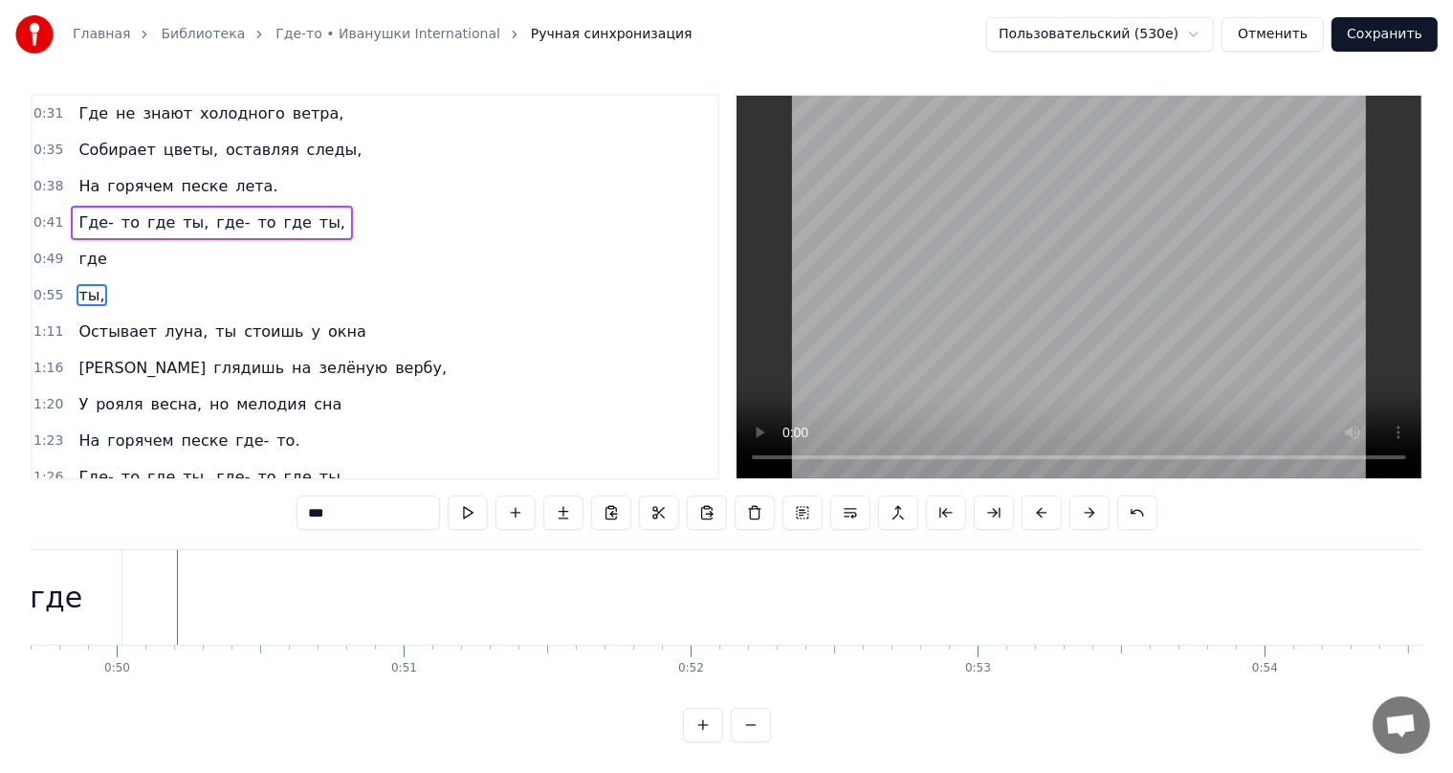
scroll to position [0, 14178]
click at [119, 576] on div "где" at bounding box center [140, 597] width 53 height 43
type input "***"
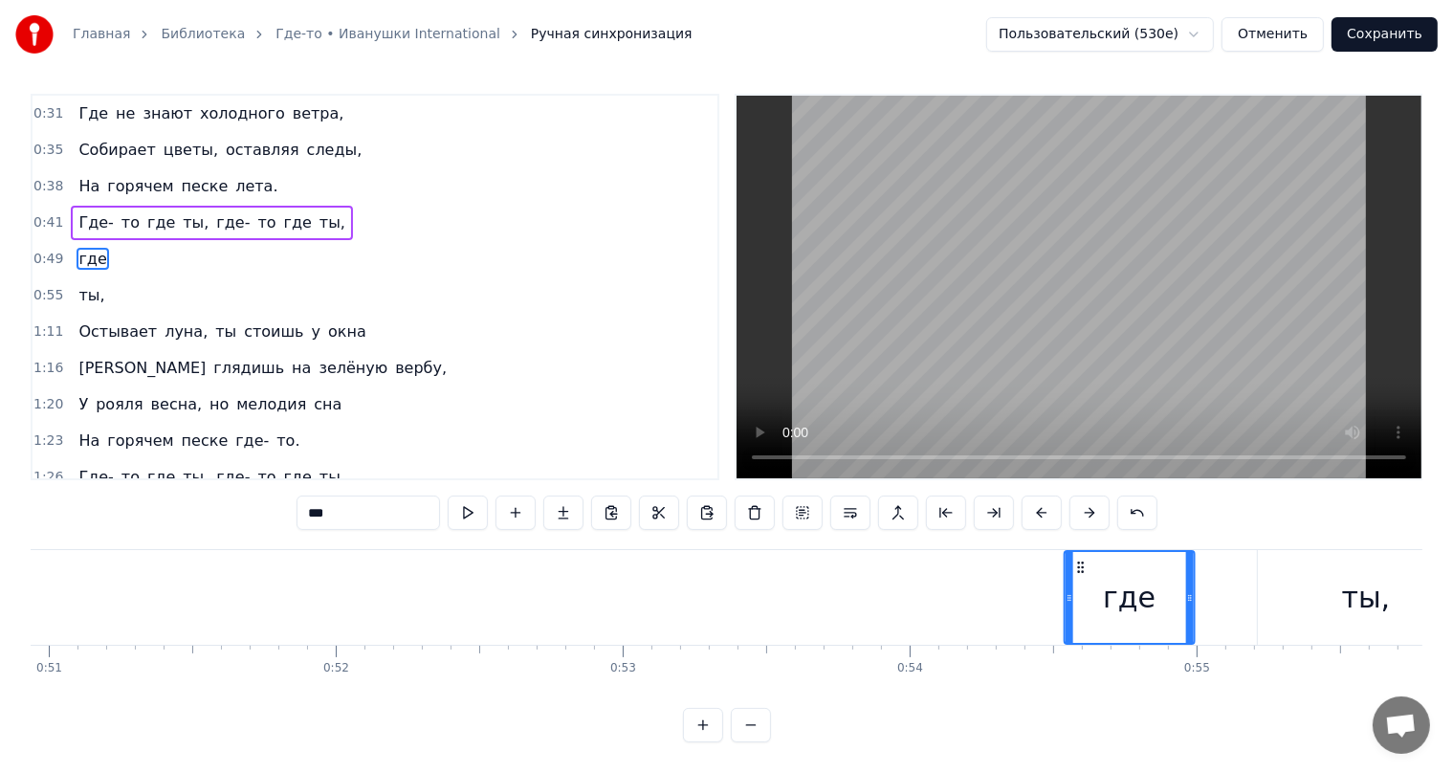
scroll to position [0, 14650]
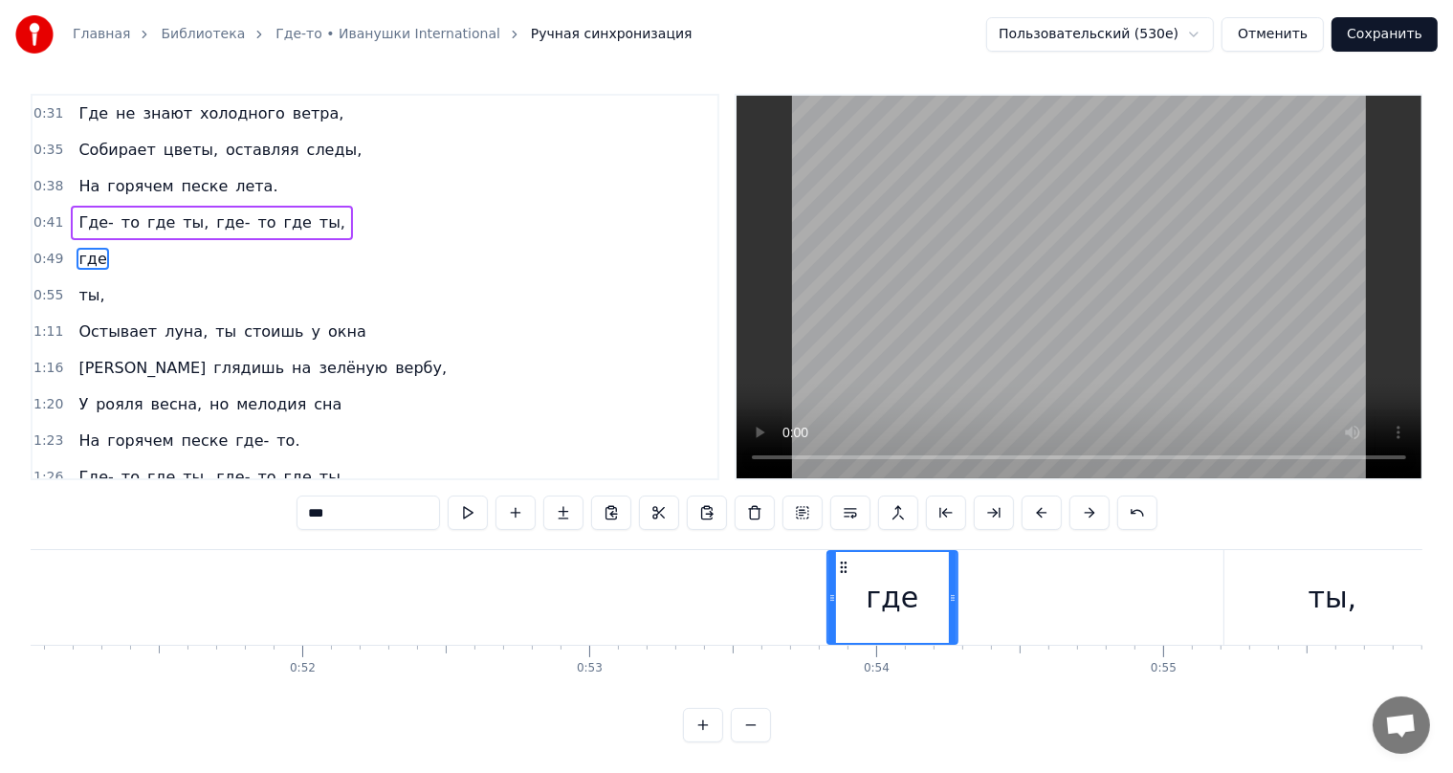
drag, startPoint x: 101, startPoint y: 559, endPoint x: 846, endPoint y: 612, distance: 746.1
click at [846, 612] on div "где" at bounding box center [892, 597] width 128 height 91
click at [864, 452] on div "Разделить строку ( Ctrl+L ) Разделить строку ( Ctrl+L )" at bounding box center [861, 463] width 189 height 27
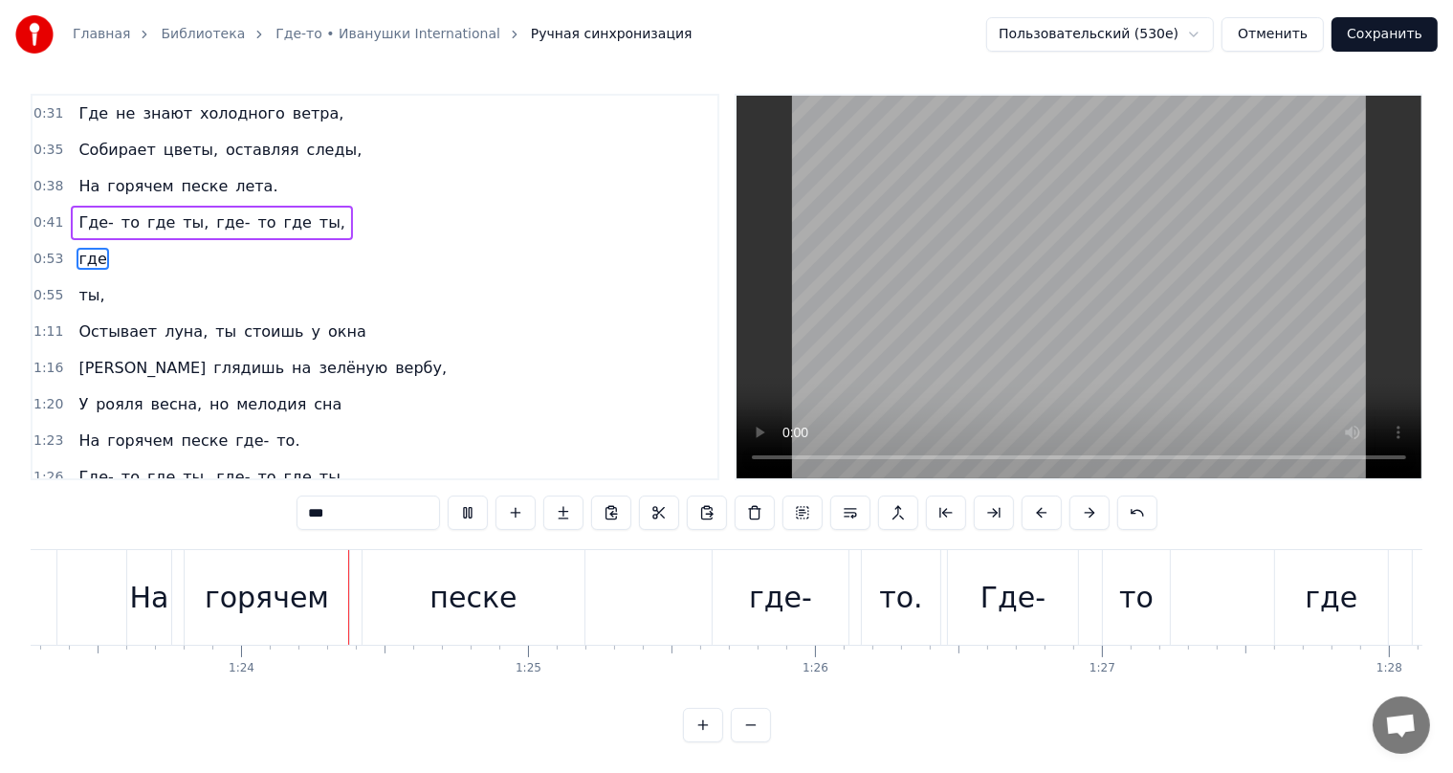
scroll to position [0, 23909]
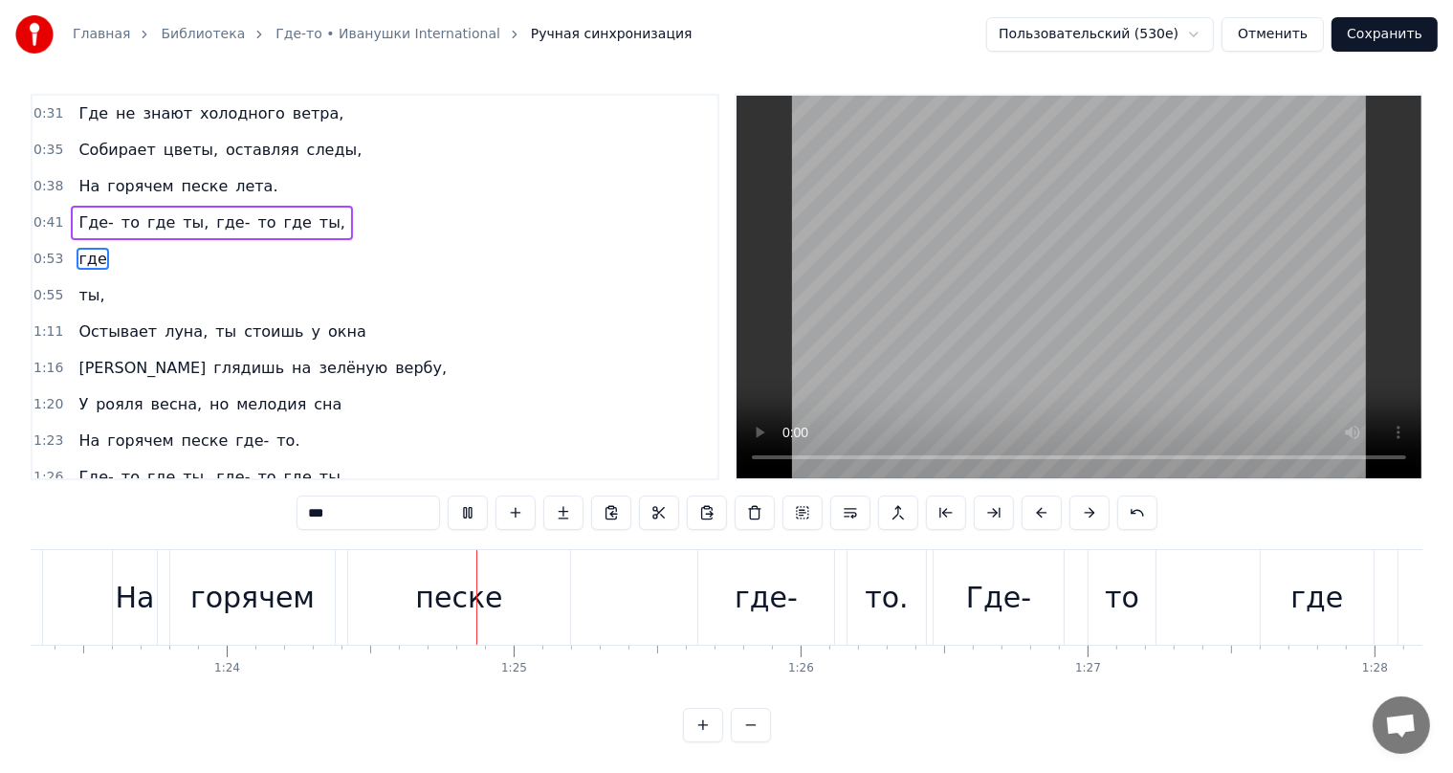
click at [1356, 34] on button "Сохранить" at bounding box center [1384, 34] width 106 height 34
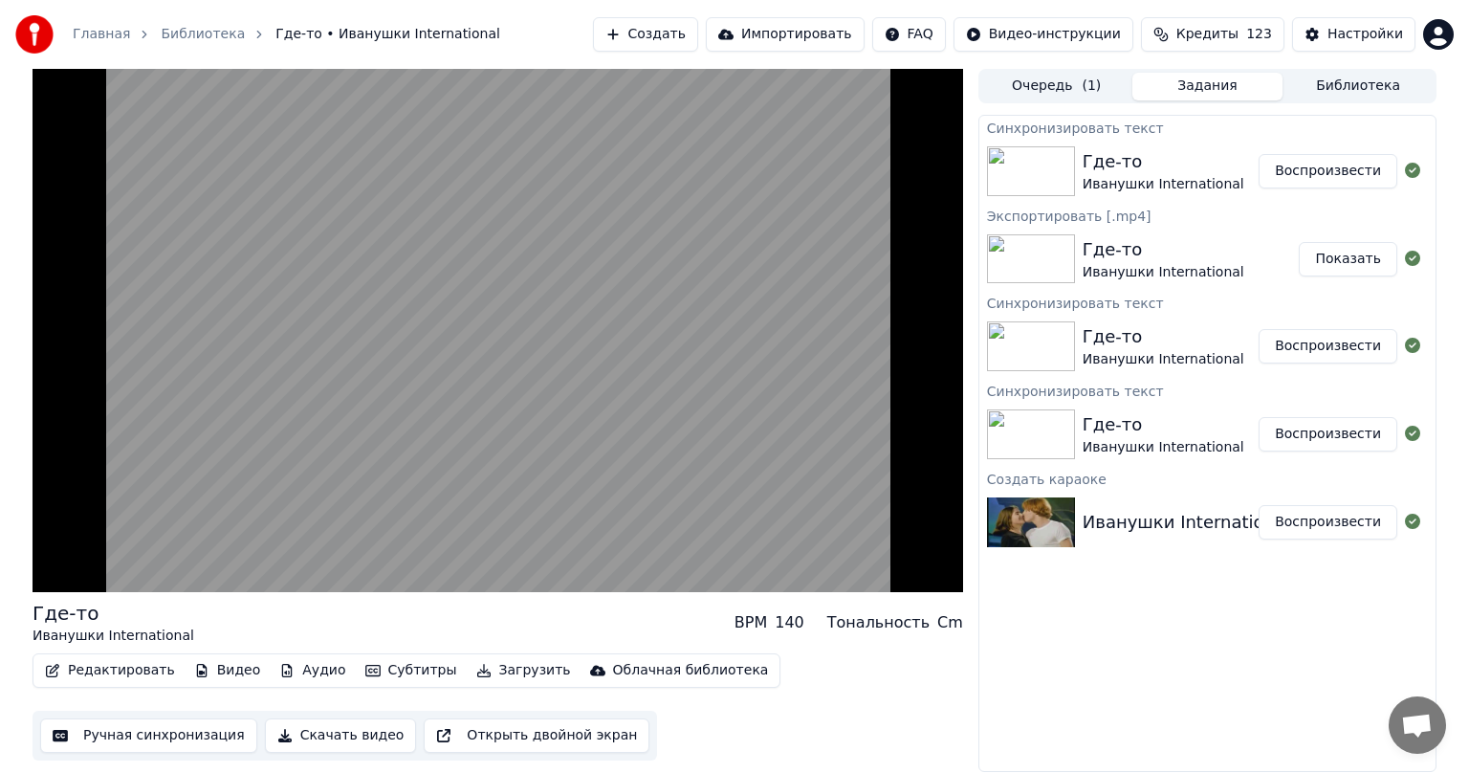
click at [156, 739] on button "Ручная синхронизация" at bounding box center [148, 735] width 217 height 34
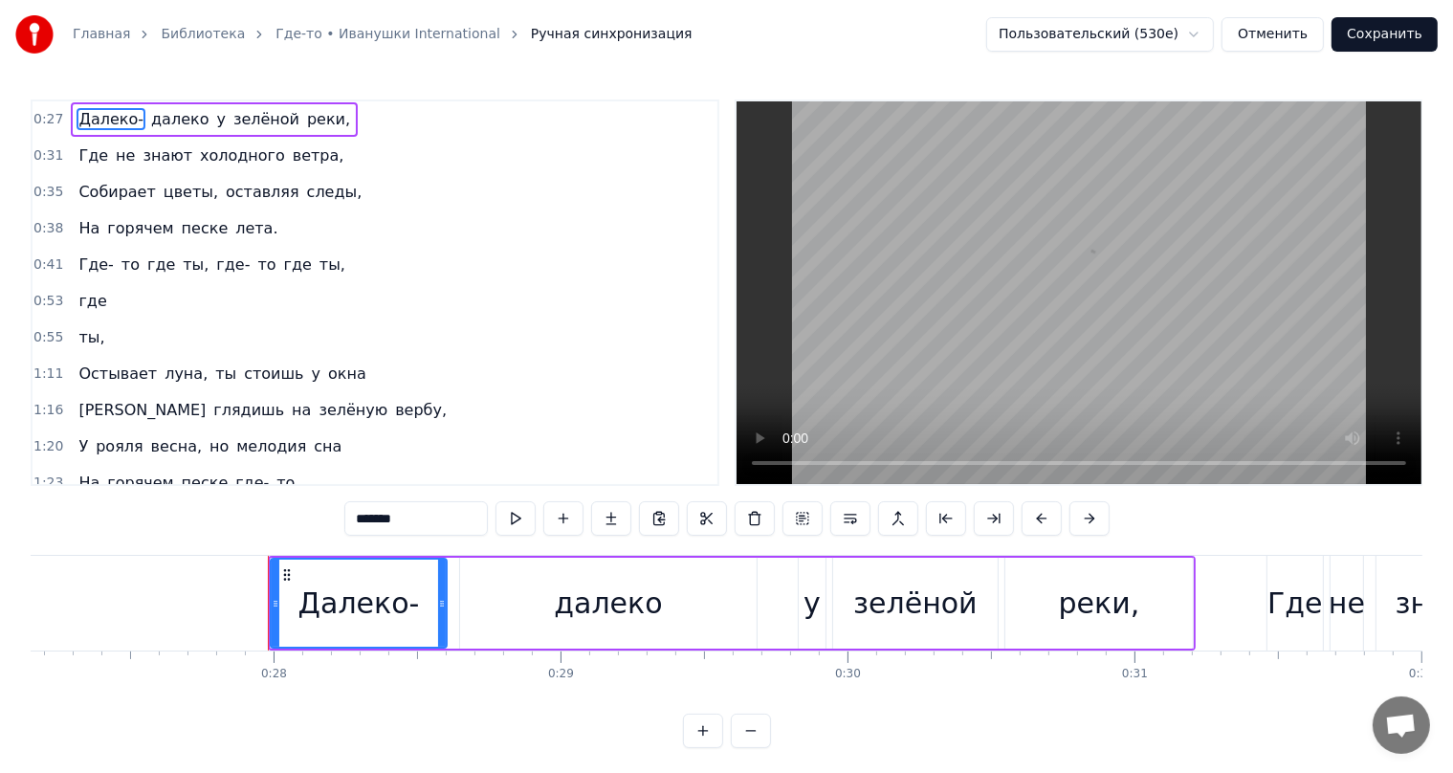
scroll to position [0, 7933]
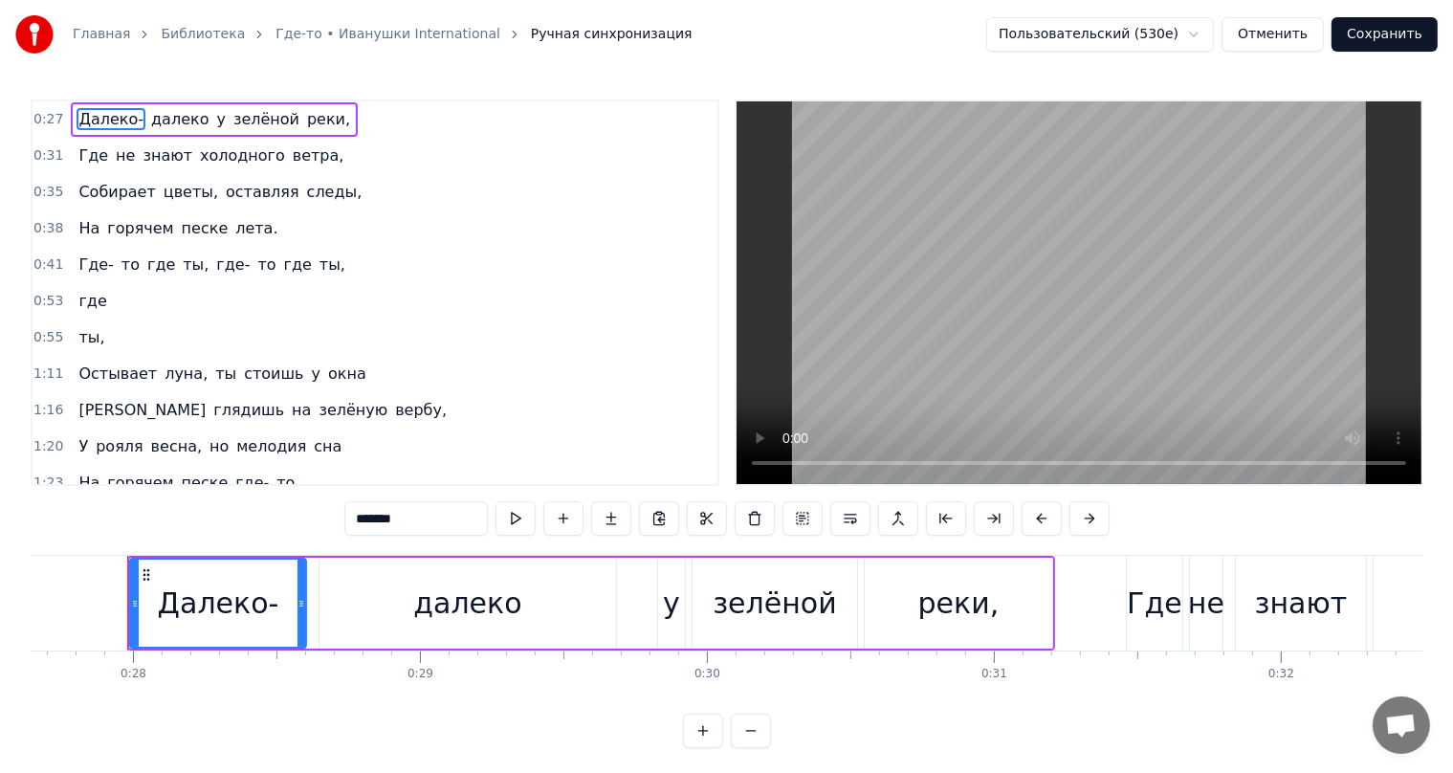
click at [95, 375] on span "Остывает" at bounding box center [118, 374] width 82 height 22
type input "********"
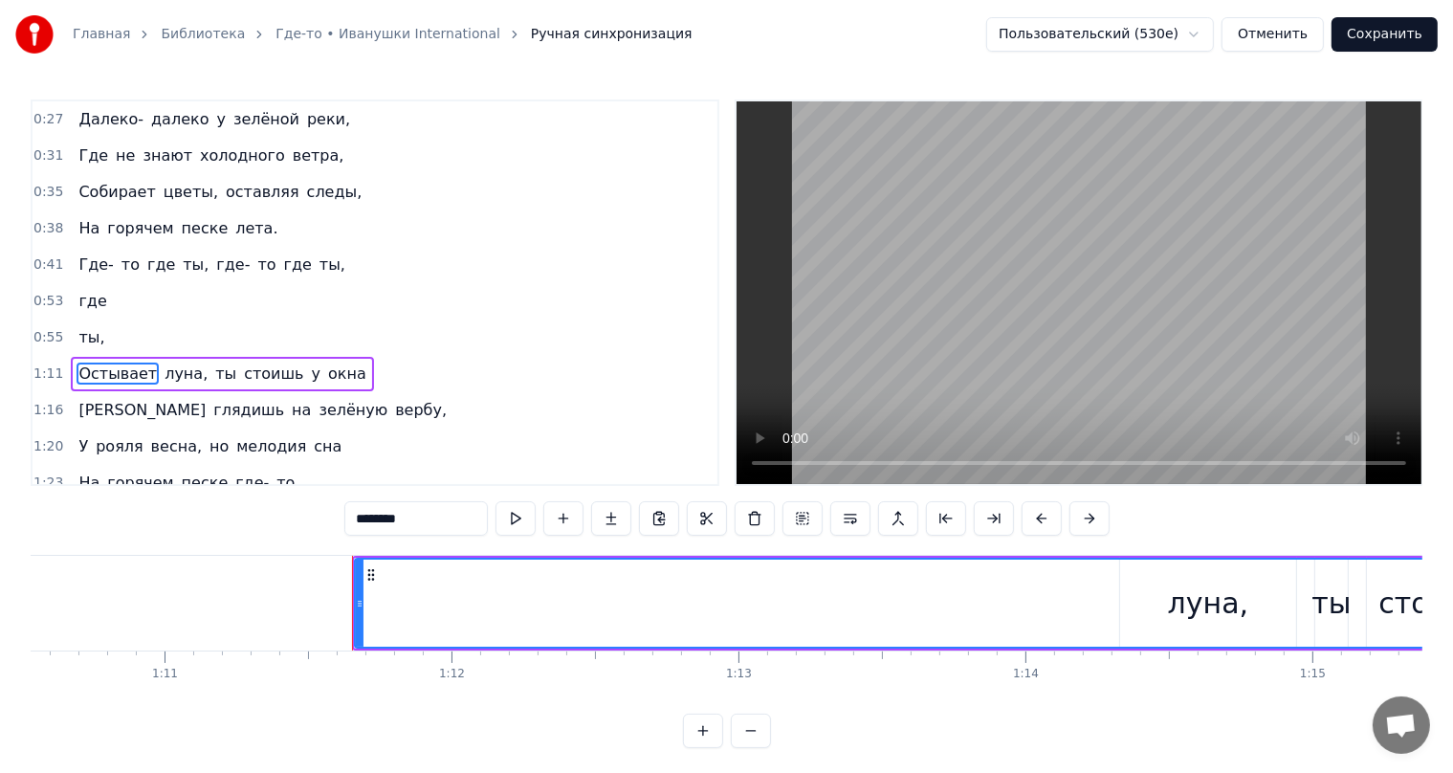
scroll to position [0, 20466]
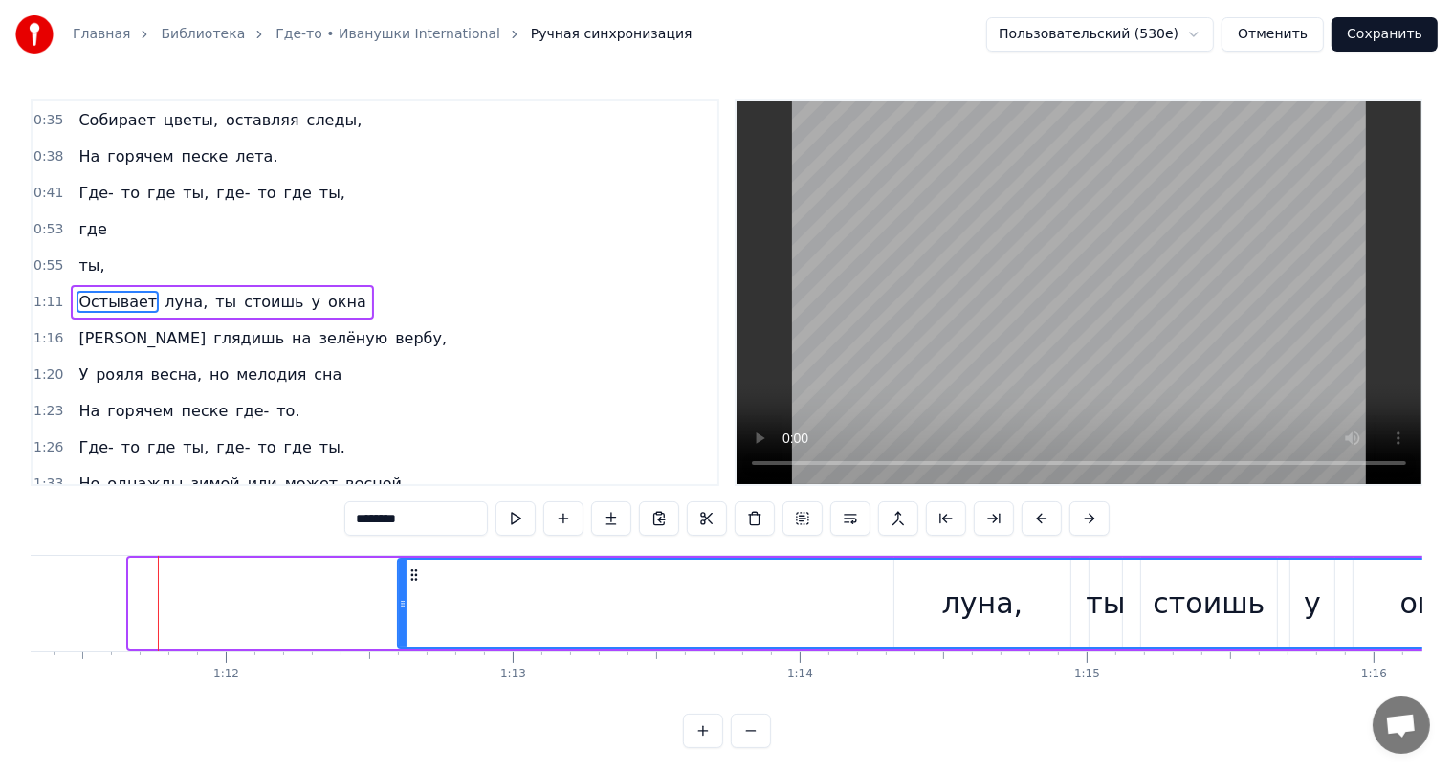
drag, startPoint x: 133, startPoint y: 567, endPoint x: 402, endPoint y: 566, distance: 268.8
click at [402, 566] on div at bounding box center [403, 603] width 8 height 87
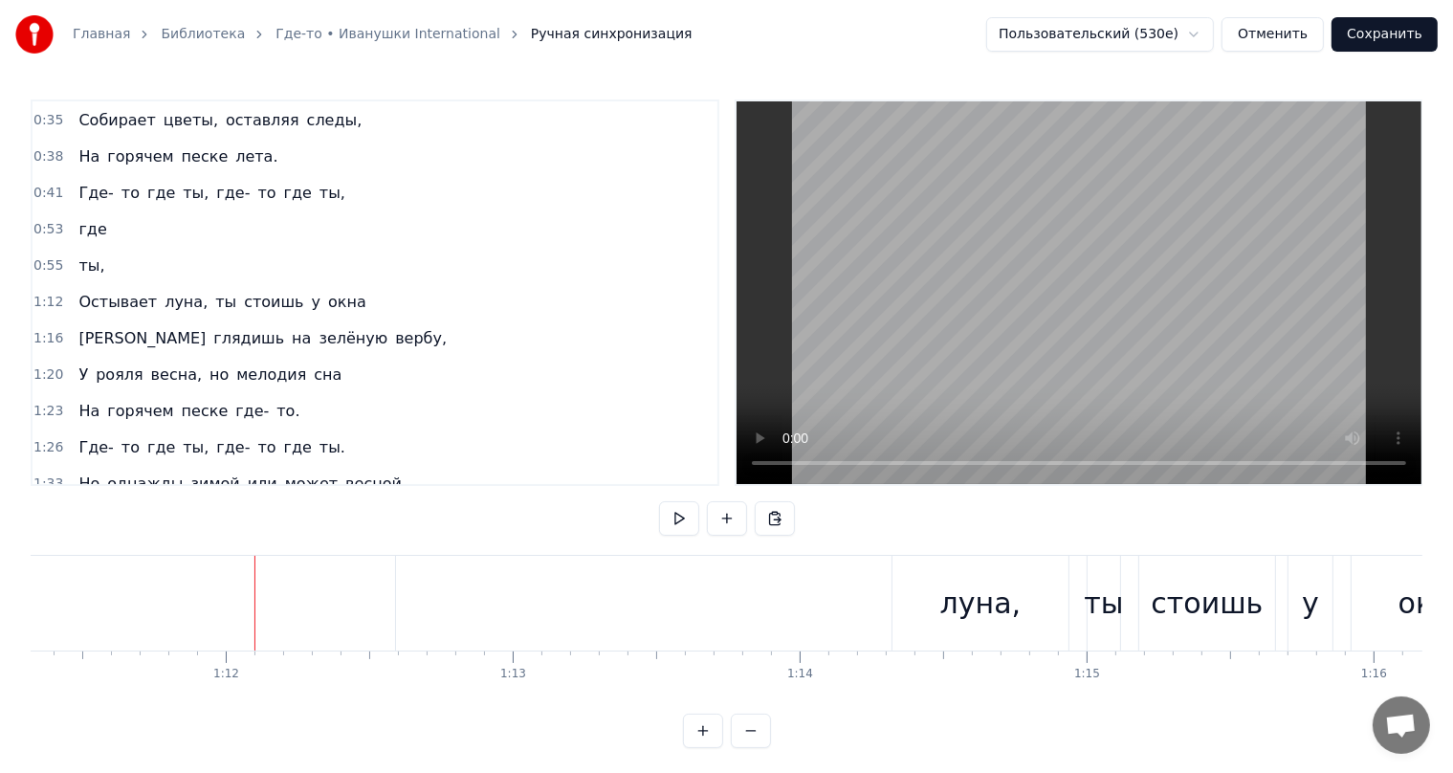
click at [99, 301] on span "Остывает" at bounding box center [118, 302] width 82 height 22
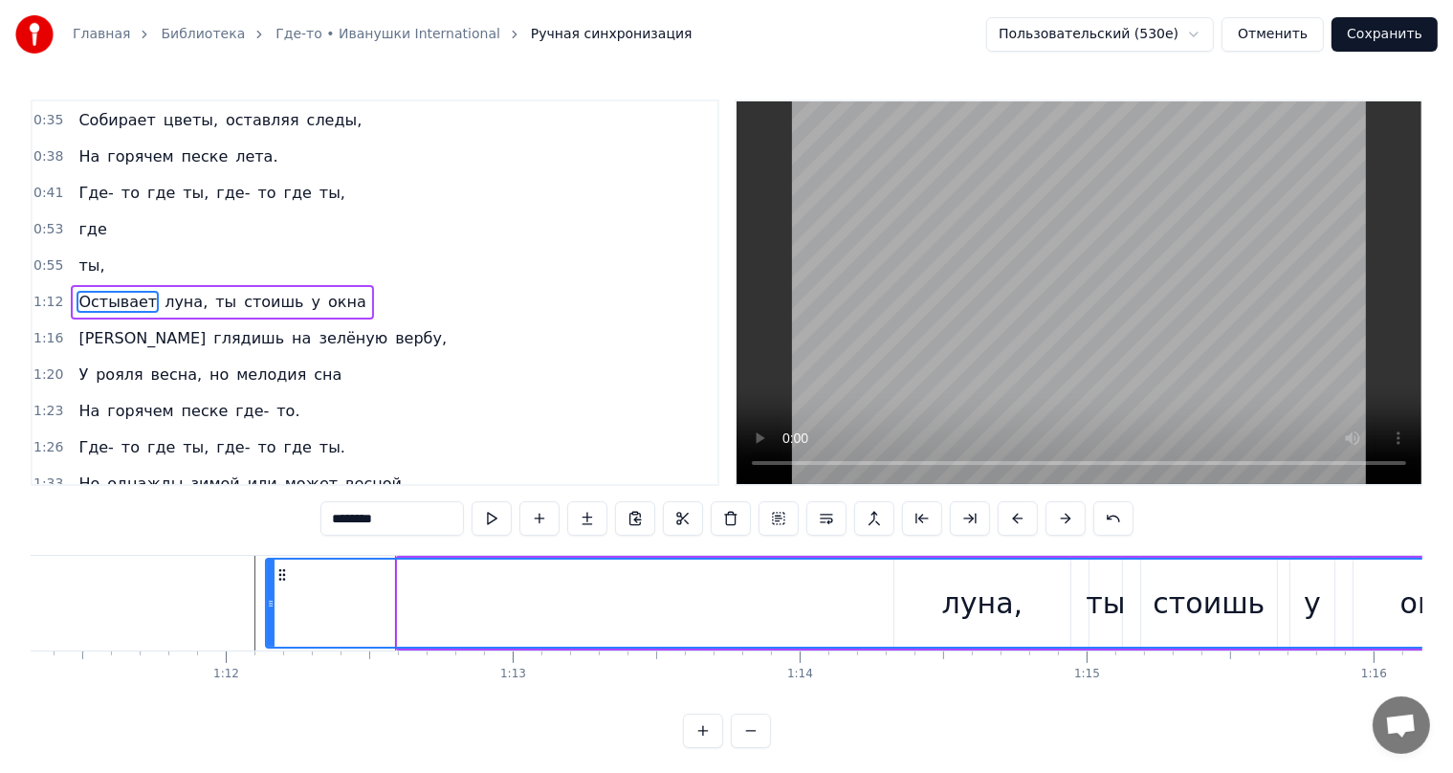
drag, startPoint x: 401, startPoint y: 592, endPoint x: 269, endPoint y: 592, distance: 132.0
click at [269, 592] on div at bounding box center [271, 603] width 8 height 87
drag, startPoint x: 272, startPoint y: 594, endPoint x: 517, endPoint y: 624, distance: 246.7
click at [517, 624] on div at bounding box center [516, 603] width 8 height 87
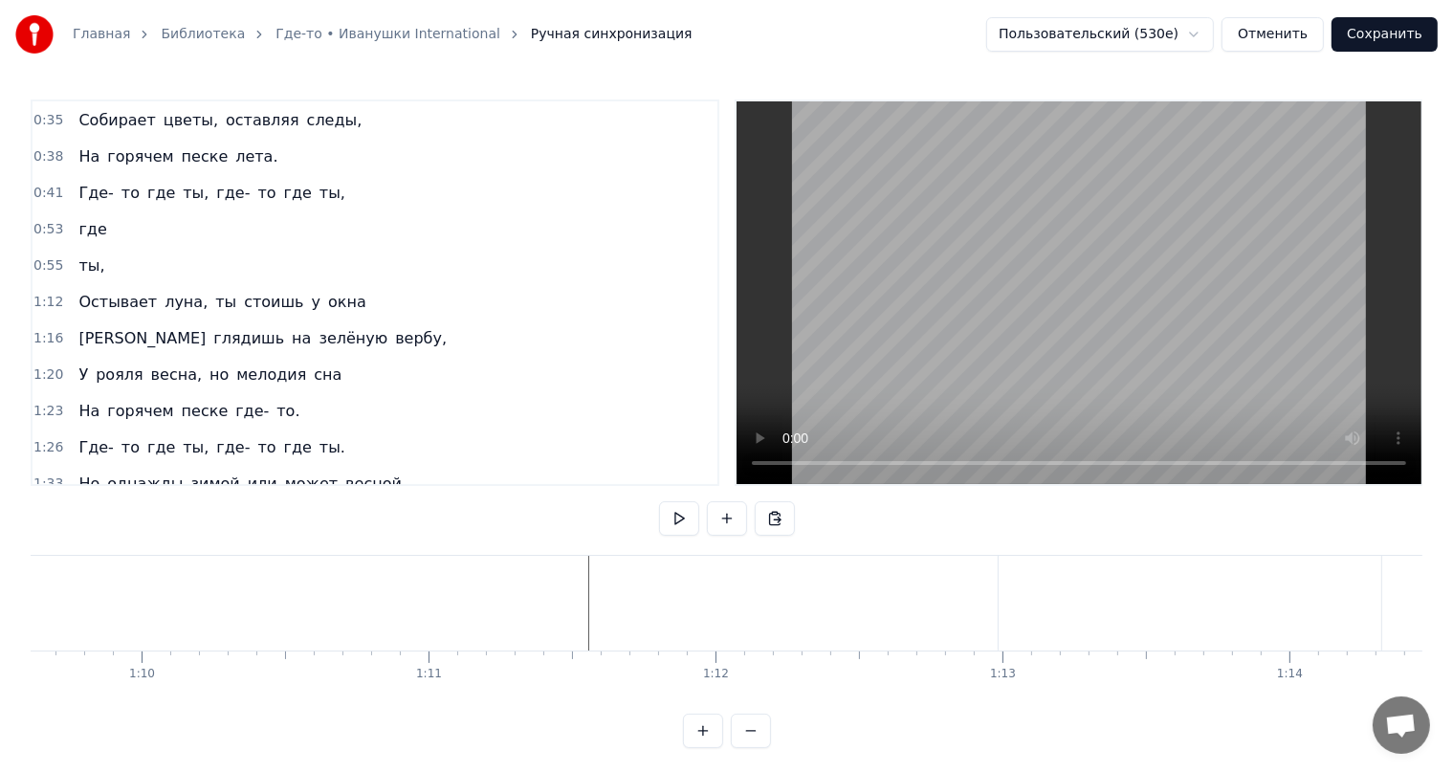
scroll to position [0, 20357]
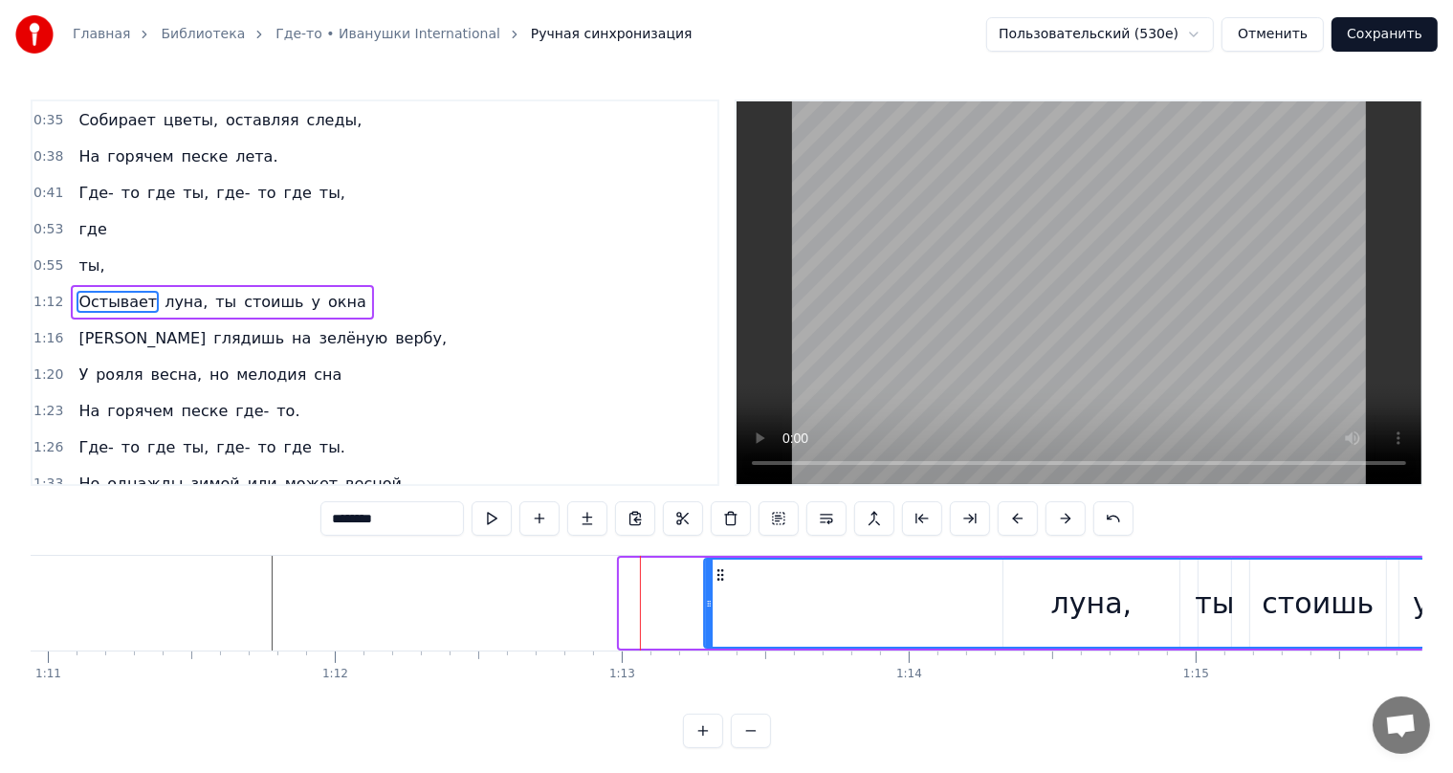
drag, startPoint x: 639, startPoint y: 576, endPoint x: 722, endPoint y: 561, distance: 84.4
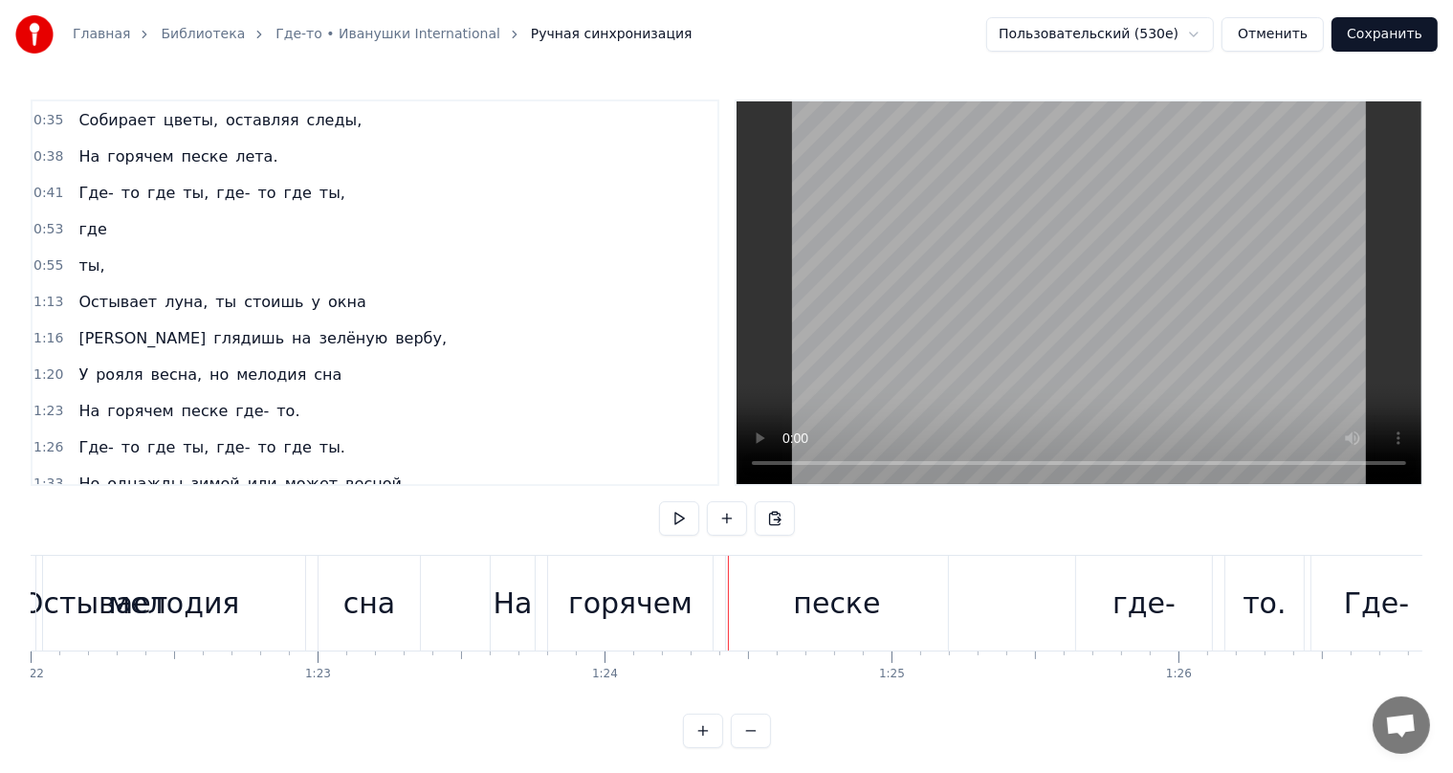
scroll to position [0, 22896]
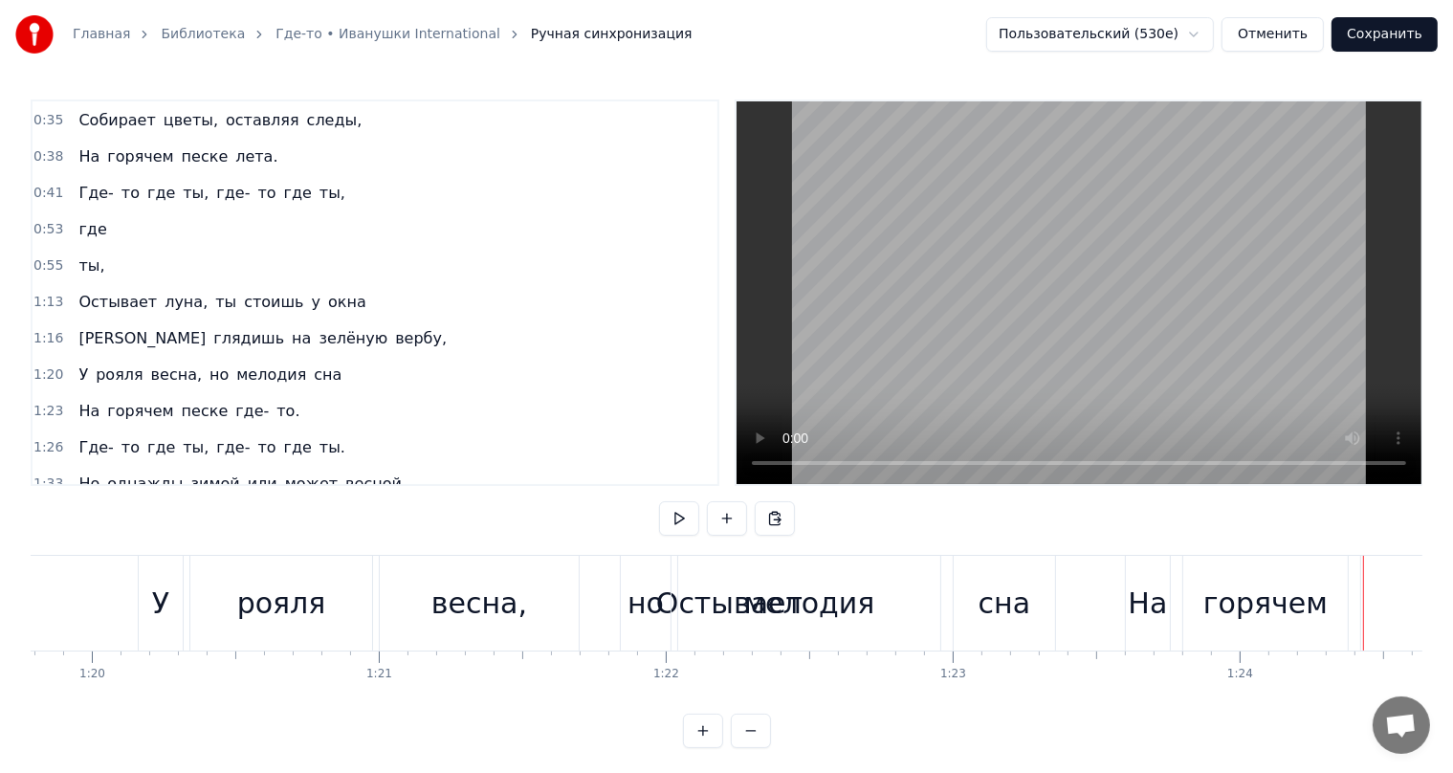
click at [700, 602] on div "мелодия" at bounding box center [809, 603] width 262 height 95
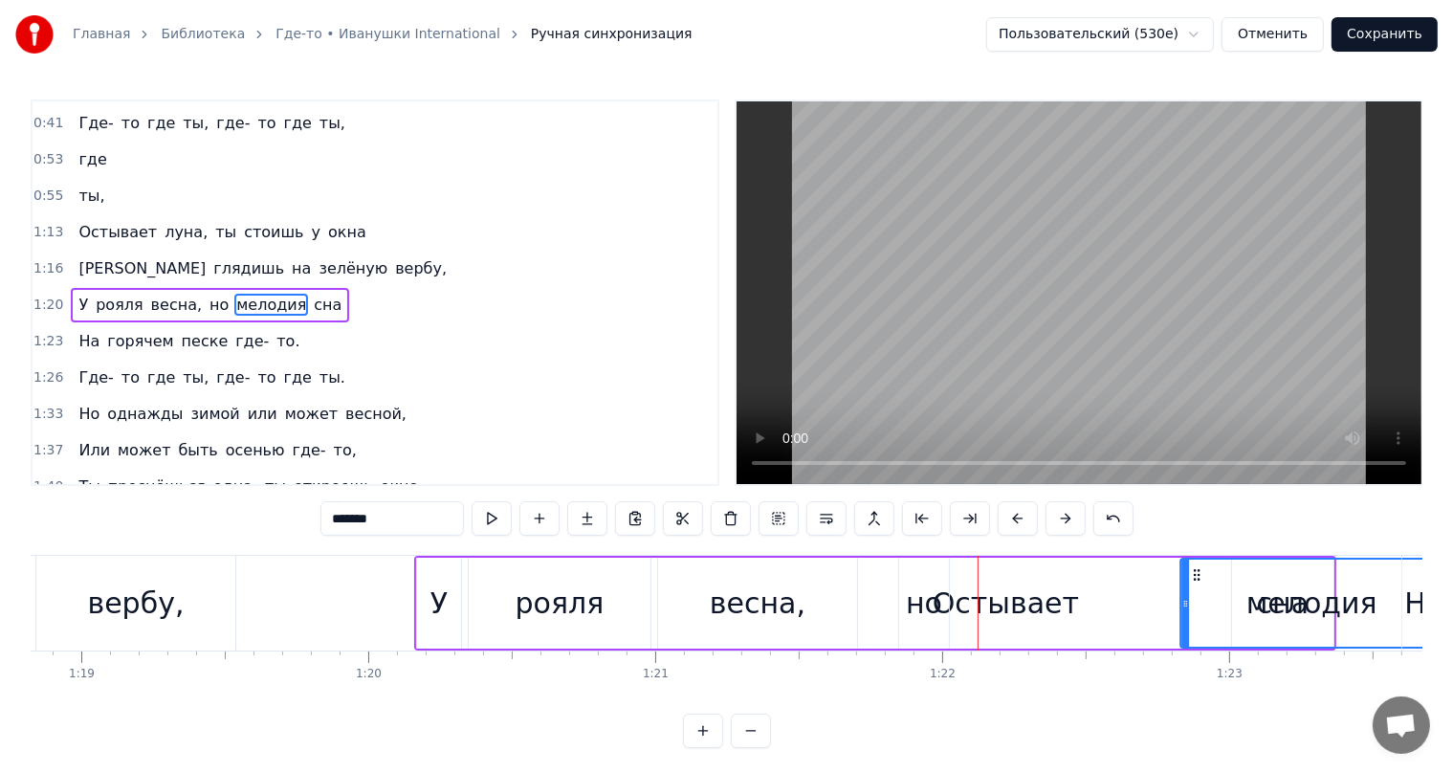
scroll to position [0, 22622]
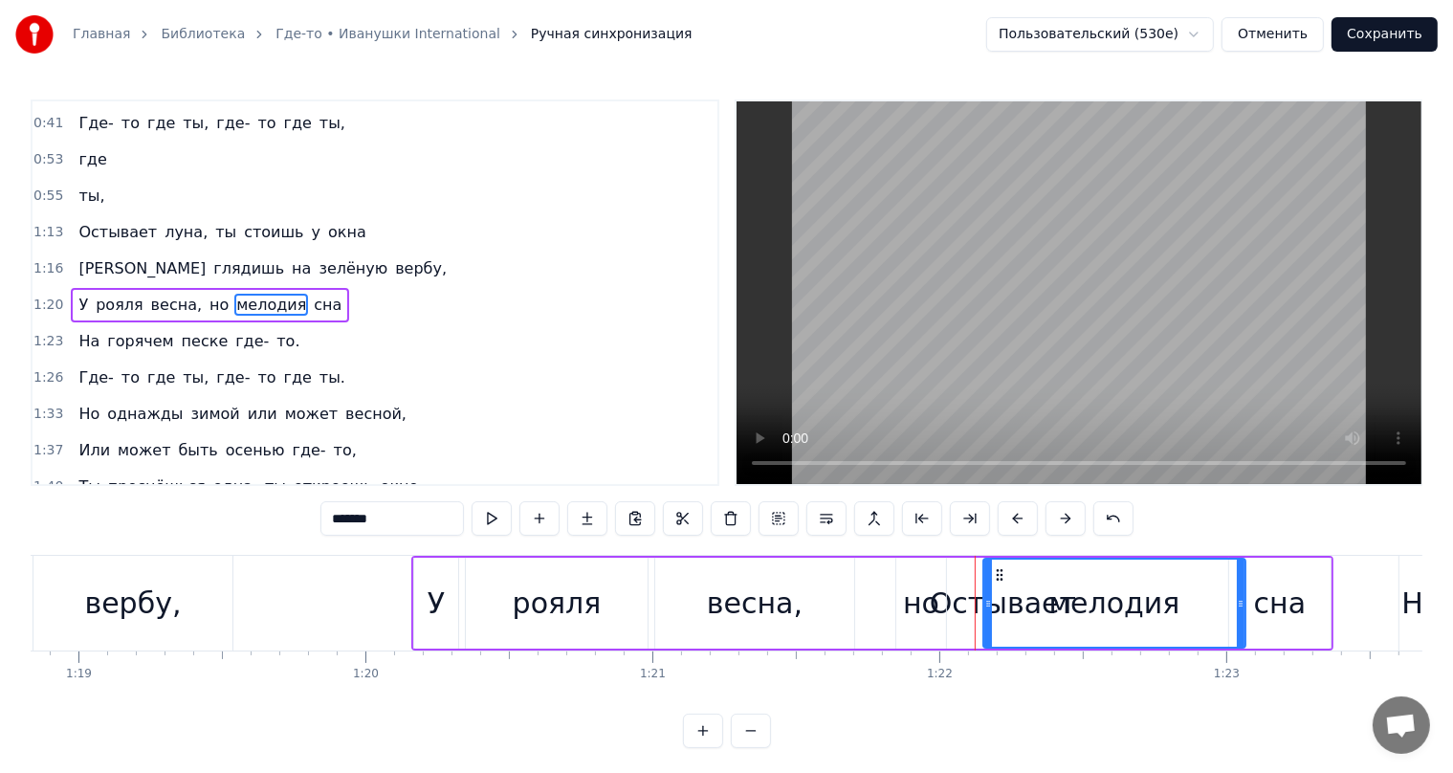
drag, startPoint x: 694, startPoint y: 573, endPoint x: 990, endPoint y: 605, distance: 297.4
click at [997, 601] on div "мелодия" at bounding box center [1114, 603] width 260 height 87
click at [941, 605] on div "но" at bounding box center [921, 603] width 50 height 91
type input "**"
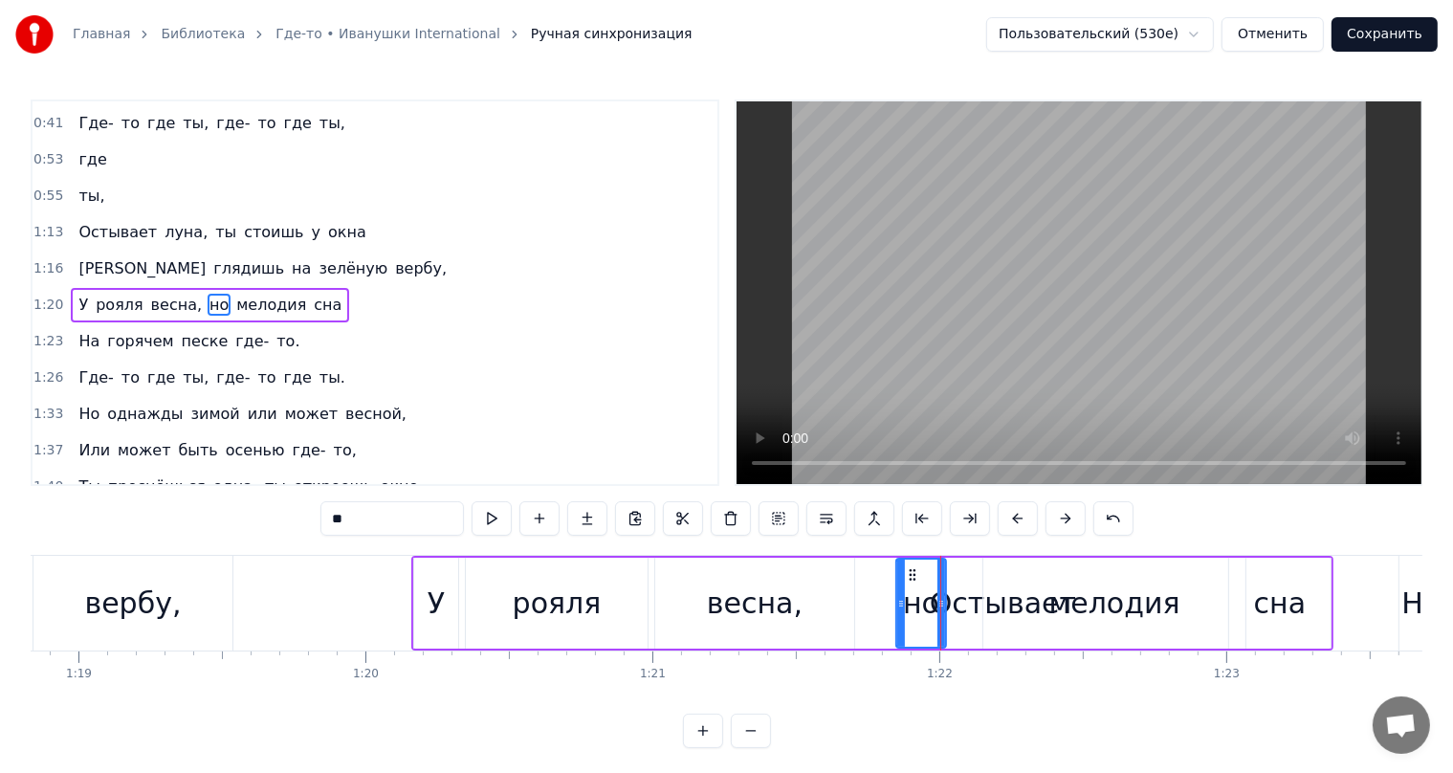
click at [957, 605] on div "У рояля весна, но мелодия сна" at bounding box center [872, 603] width 922 height 95
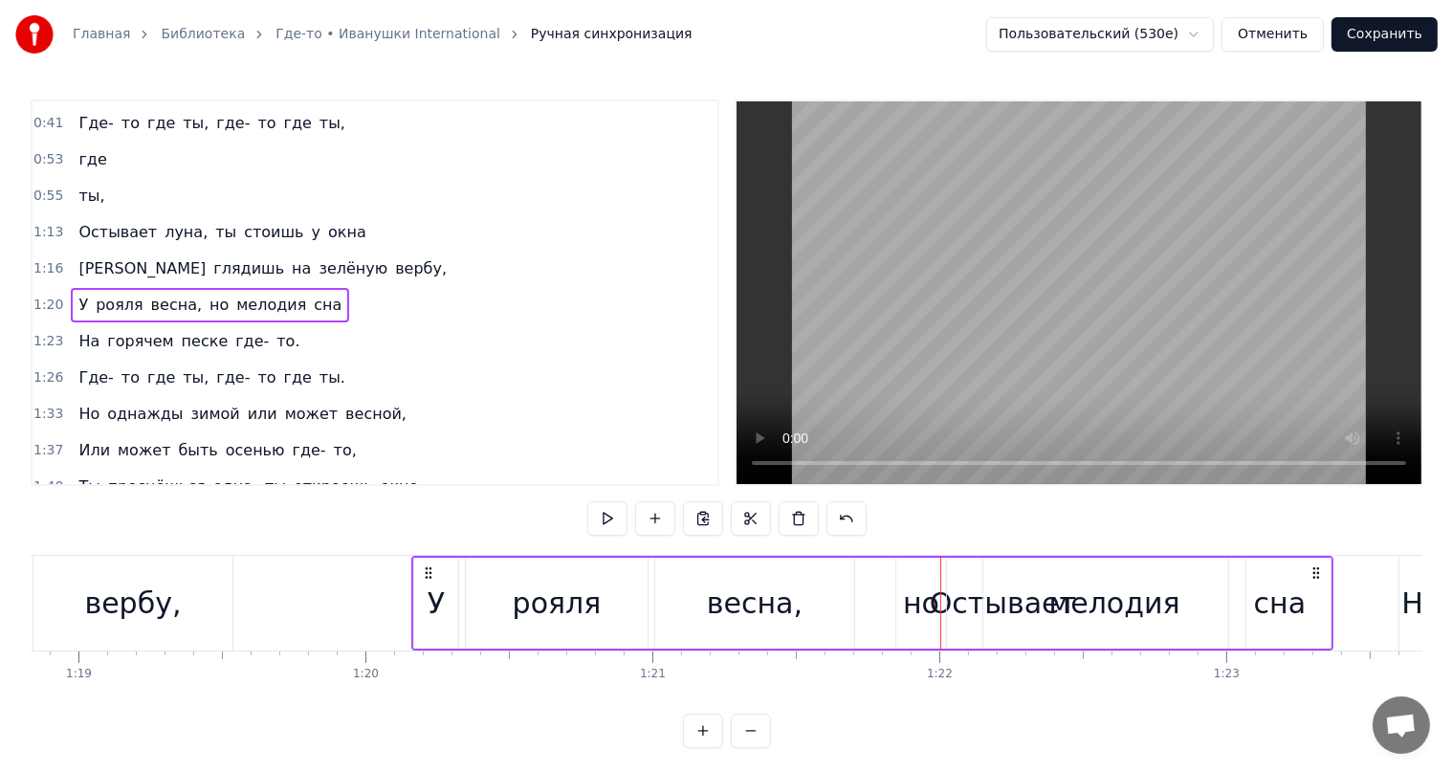
click at [973, 604] on div "У рояля весна, но мелодия сна" at bounding box center [872, 603] width 922 height 95
click at [1045, 595] on div "мелодия" at bounding box center [1114, 603] width 262 height 91
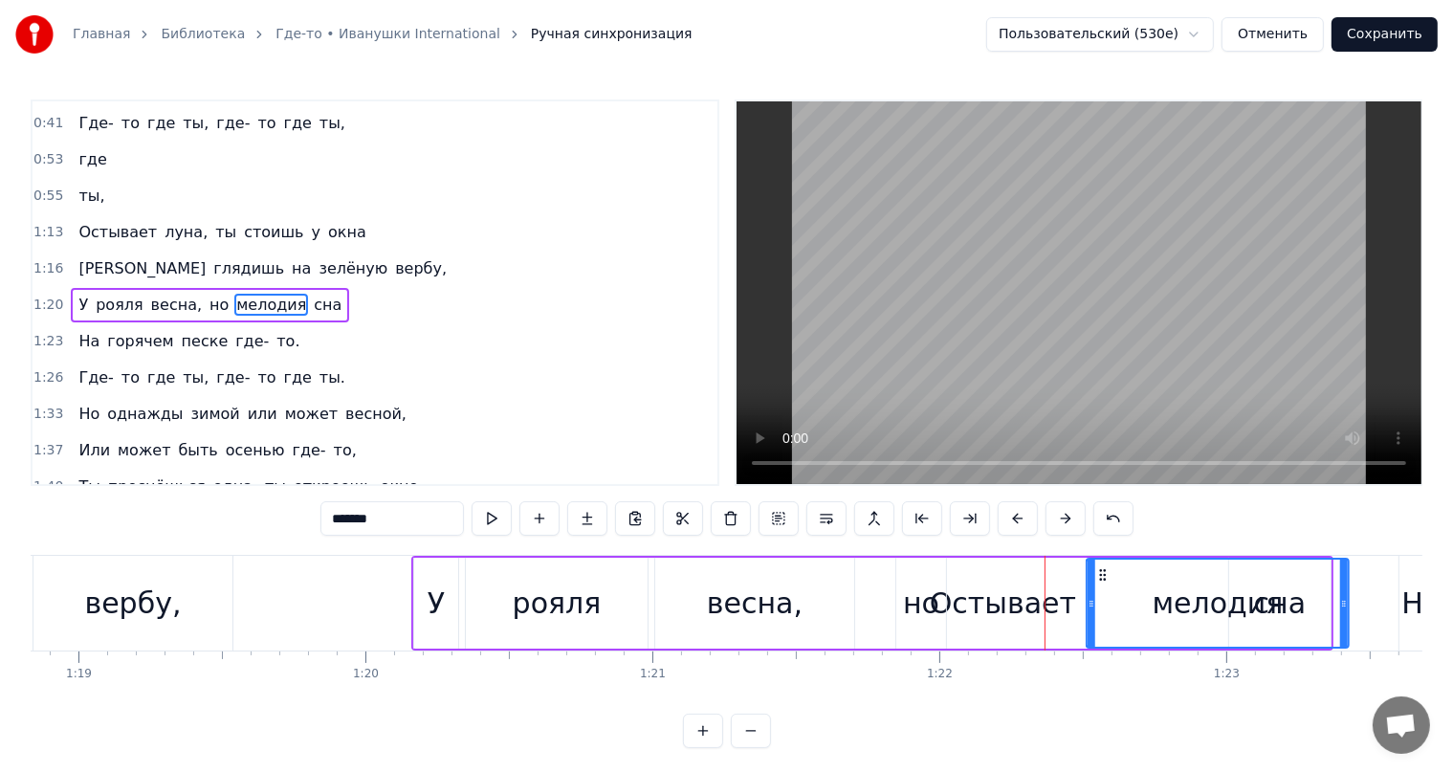
drag, startPoint x: 1001, startPoint y: 575, endPoint x: 1116, endPoint y: 569, distance: 115.9
click at [1109, 570] on icon at bounding box center [1102, 574] width 15 height 15
click at [985, 605] on div "У рояля весна, но мелодия сна" at bounding box center [872, 603] width 922 height 95
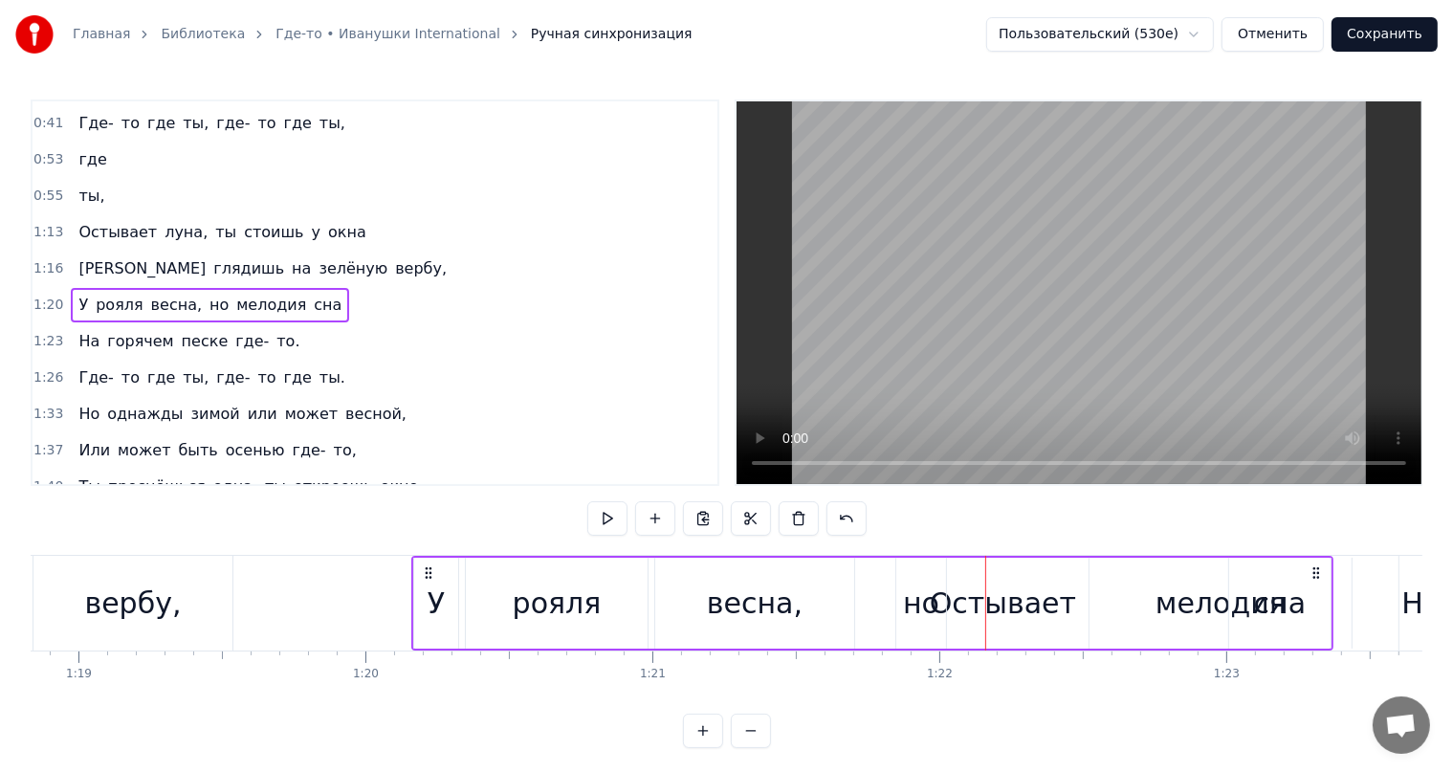
click at [964, 605] on div "У рояля весна, но мелодия сна" at bounding box center [872, 603] width 922 height 95
click at [951, 601] on div "У рояля весна, но мелодия сна" at bounding box center [872, 603] width 922 height 95
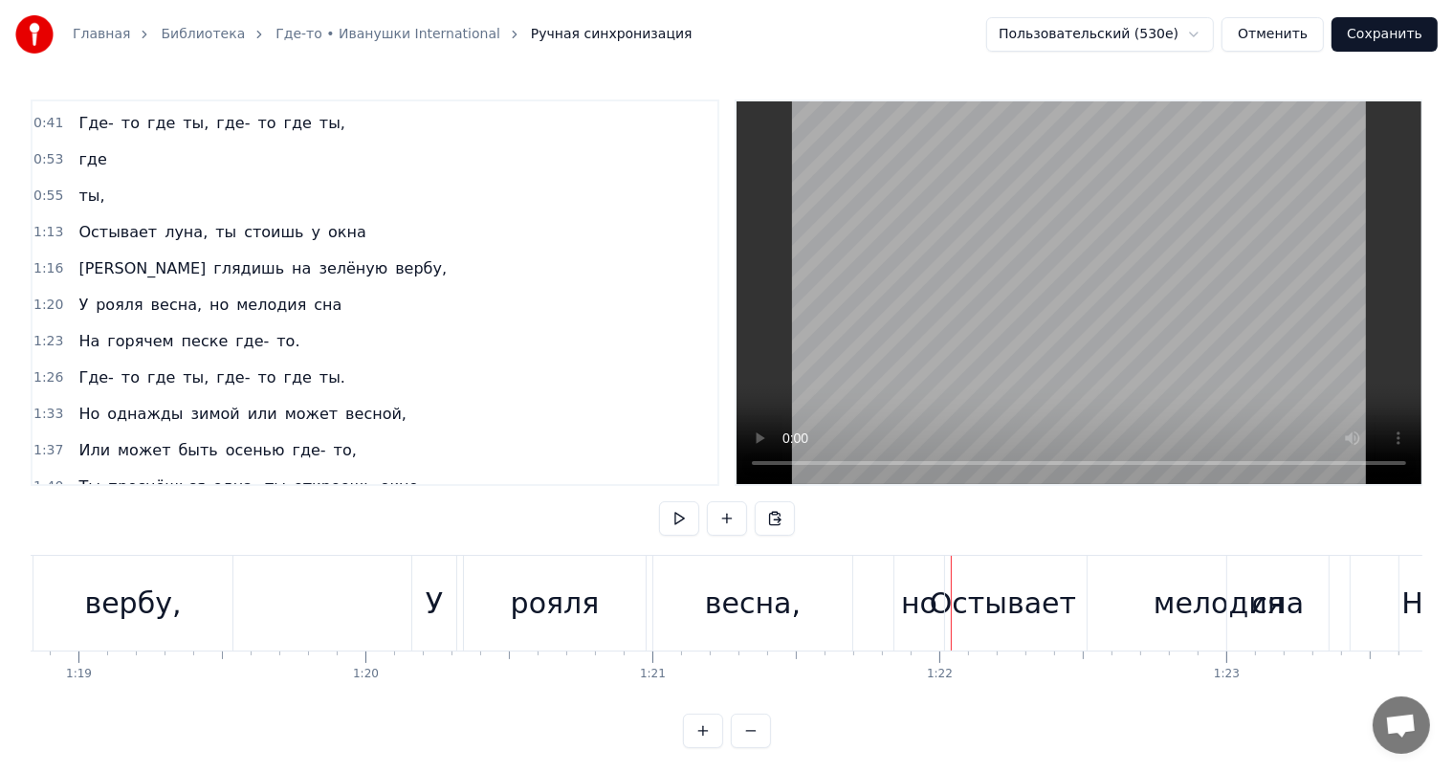
click at [907, 608] on div "но" at bounding box center [919, 603] width 36 height 43
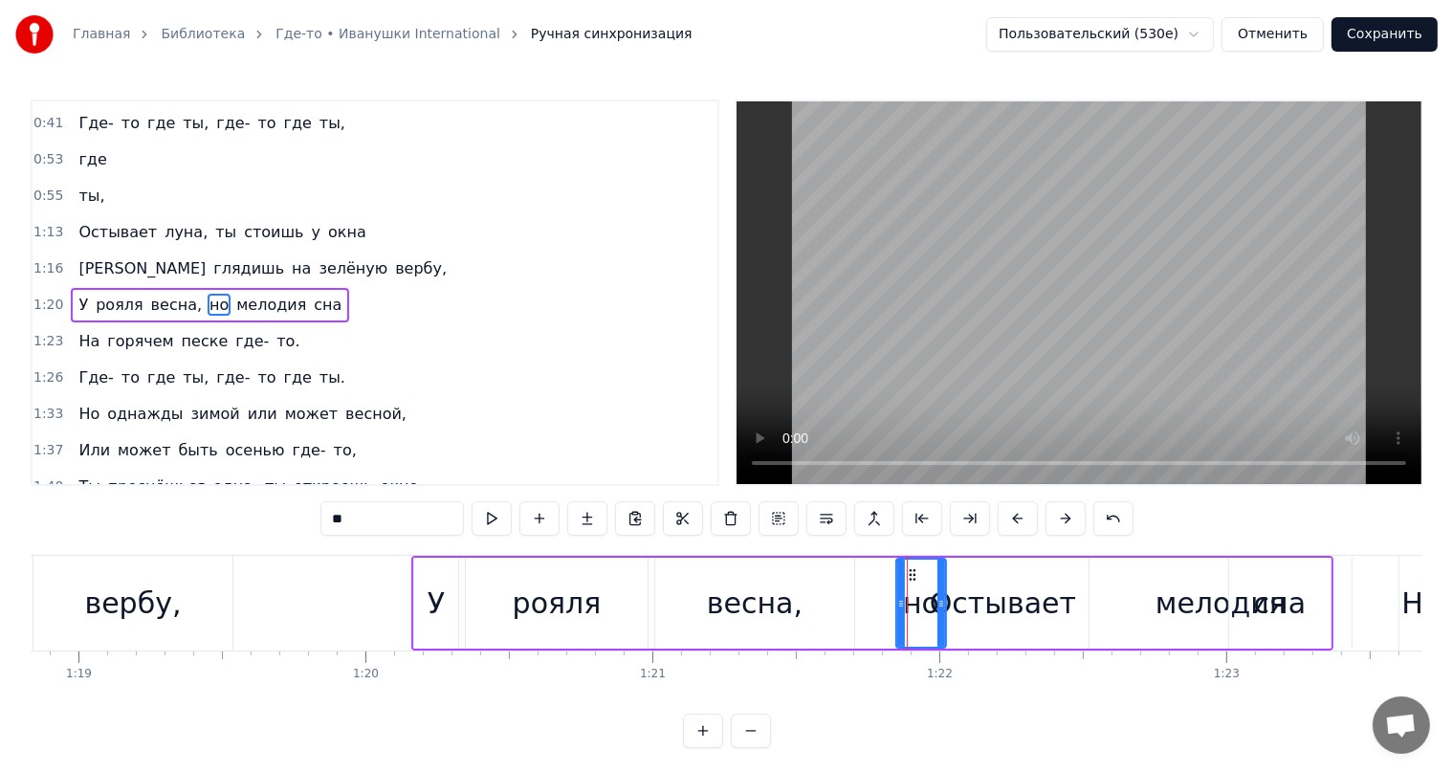
click at [968, 601] on div "У рояля весна, но мелодия сна" at bounding box center [872, 603] width 922 height 95
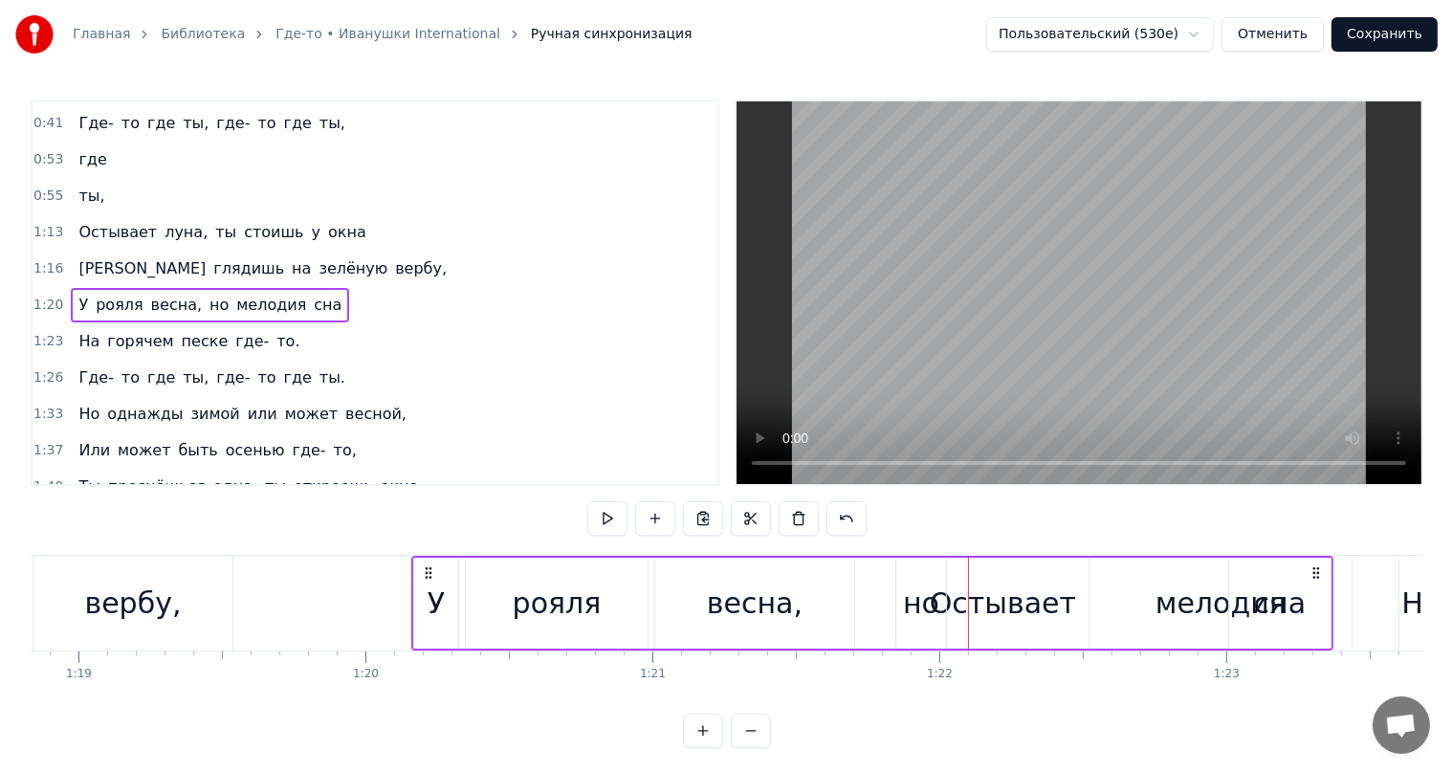
click at [1024, 605] on div "У рояля весна, но мелодия сна" at bounding box center [872, 603] width 922 height 95
click at [1048, 604] on div "У рояля весна, но мелодия сна" at bounding box center [872, 603] width 922 height 95
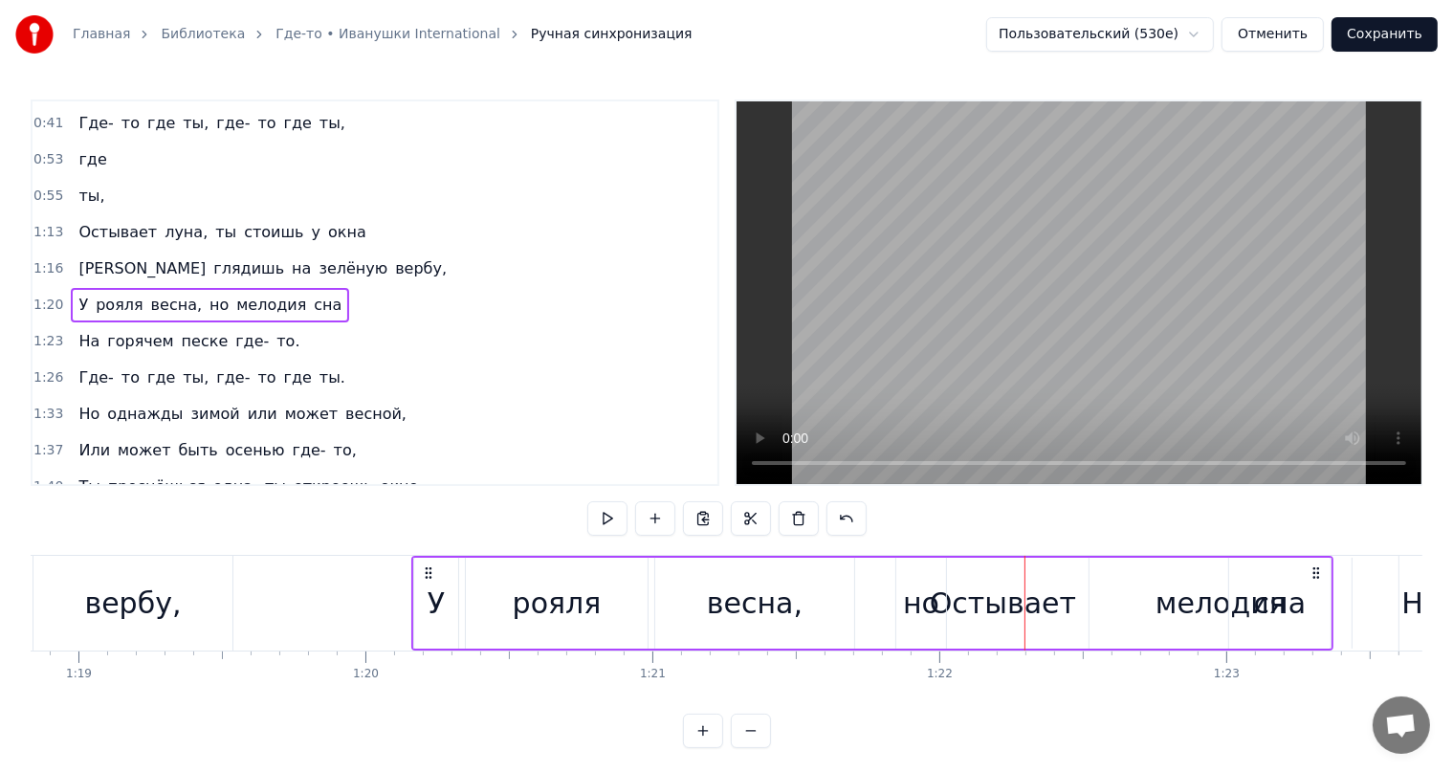
click at [1048, 604] on div "У рояля весна, но мелодия сна" at bounding box center [872, 603] width 922 height 95
click at [1183, 599] on div "мелодия" at bounding box center [1220, 603] width 131 height 43
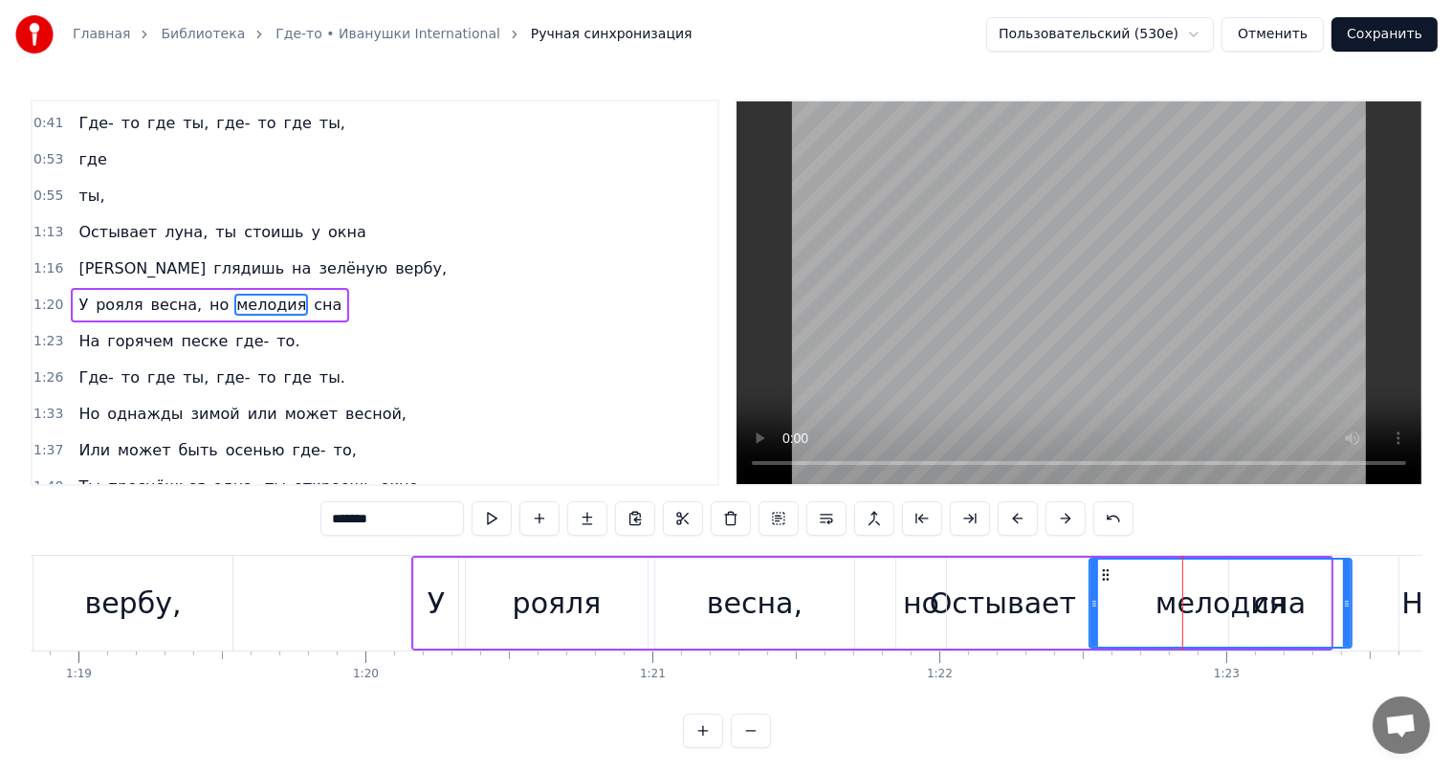
click at [976, 612] on div "У рояля весна, но мелодия сна" at bounding box center [872, 603] width 922 height 95
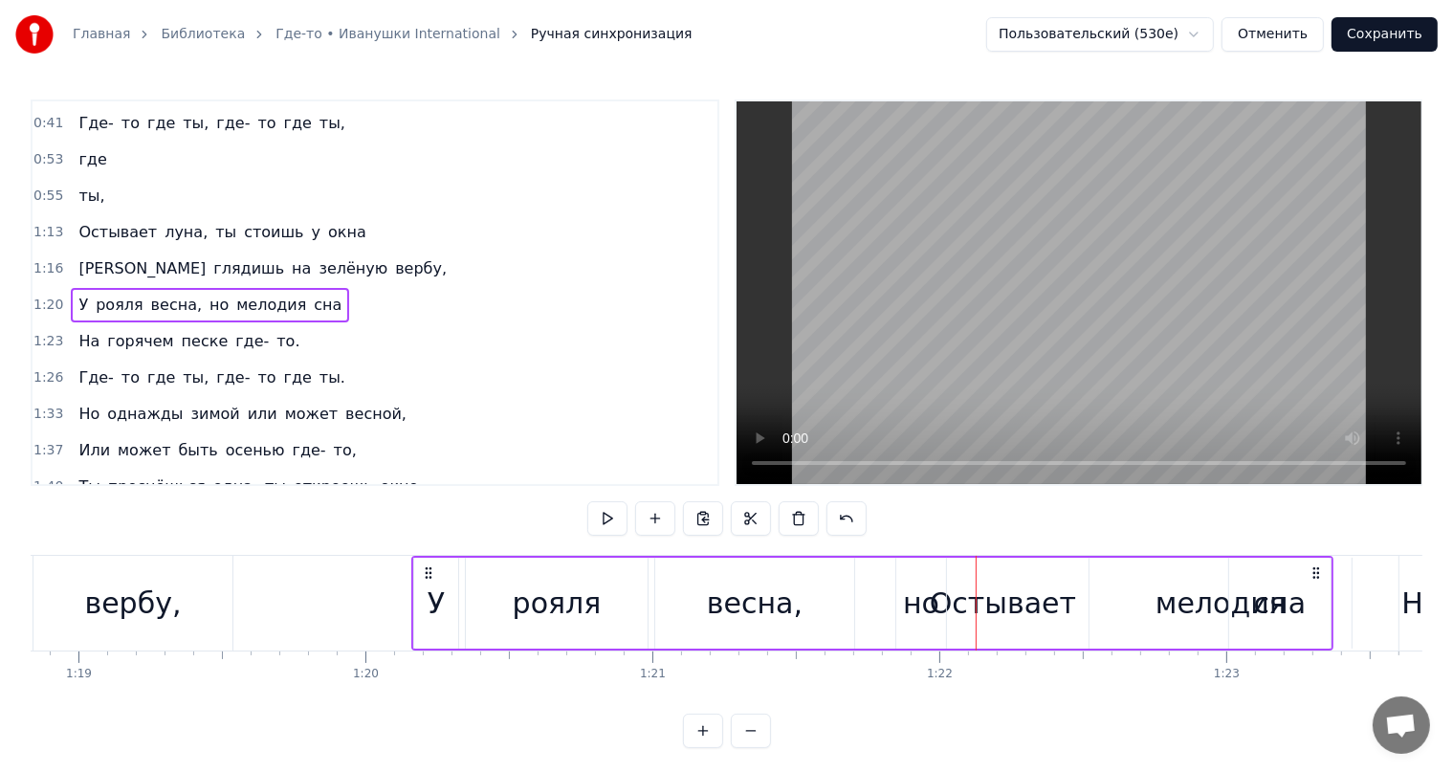
click at [1023, 605] on div "У рояля весна, но мелодия сна" at bounding box center [872, 603] width 922 height 95
click at [1023, 605] on div at bounding box center [1023, 603] width 1 height 95
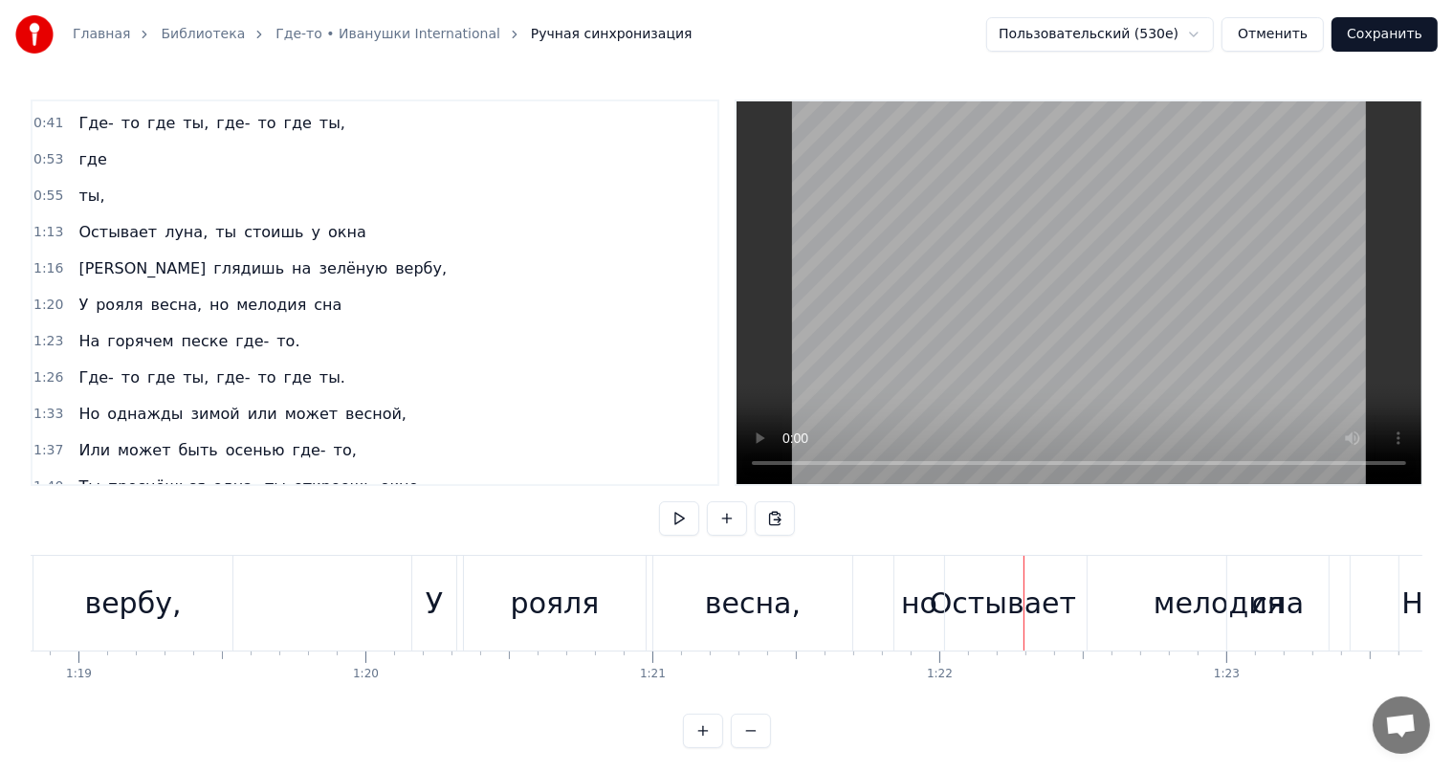
click at [1023, 605] on div at bounding box center [1023, 603] width 1 height 95
click at [974, 604] on div "У рояля весна, но мелодия сна" at bounding box center [872, 603] width 922 height 95
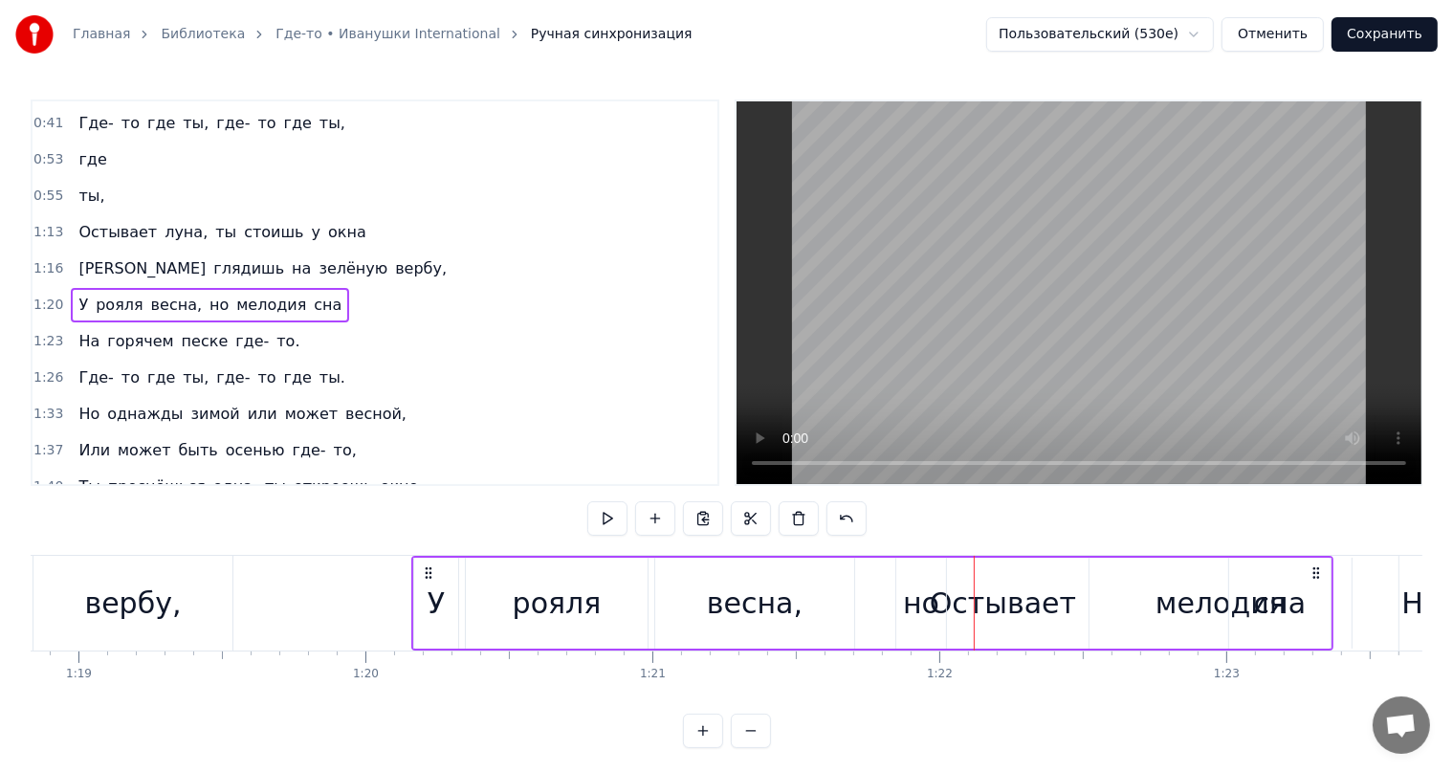
click at [974, 604] on div at bounding box center [974, 603] width 1 height 95
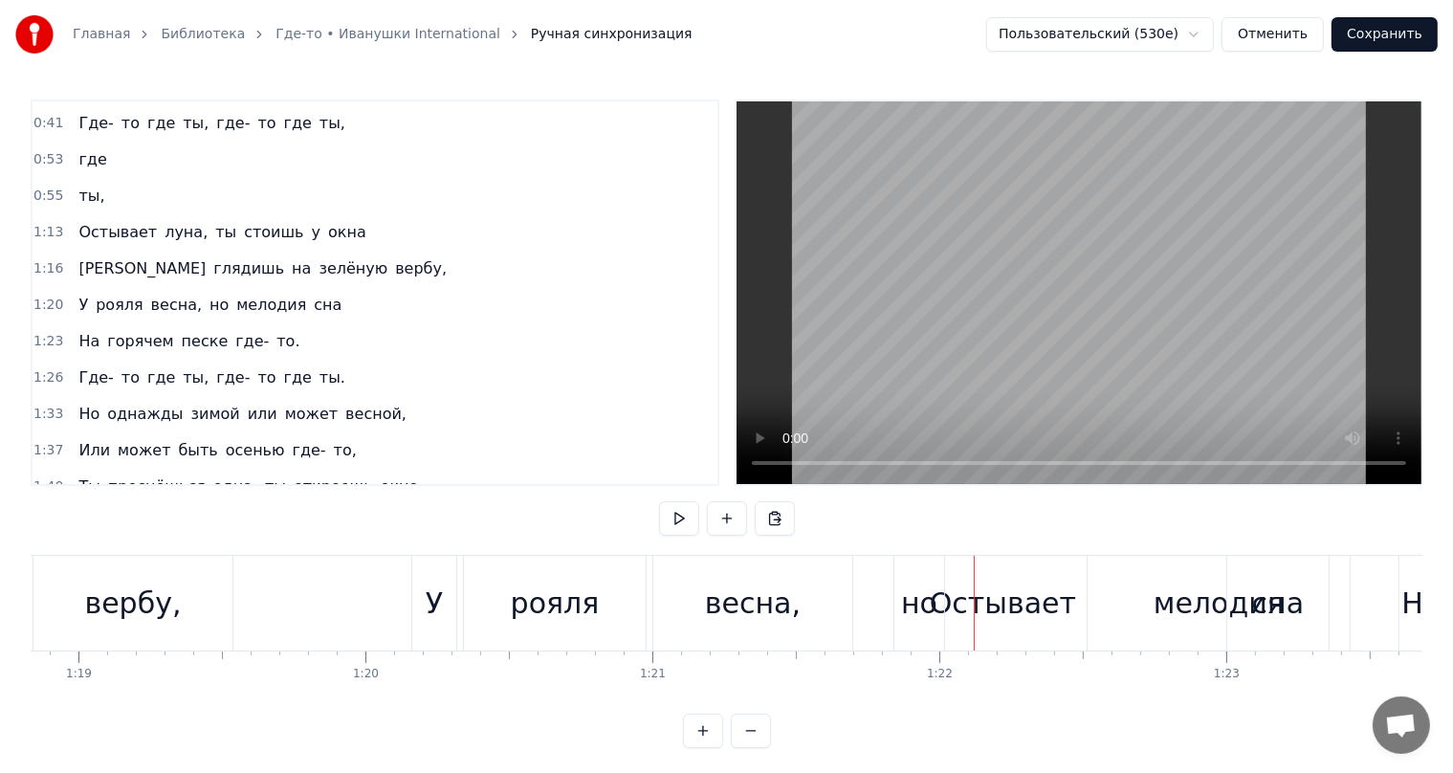
click at [1023, 606] on div "У рояля весна, но мелодия сна" at bounding box center [872, 603] width 922 height 95
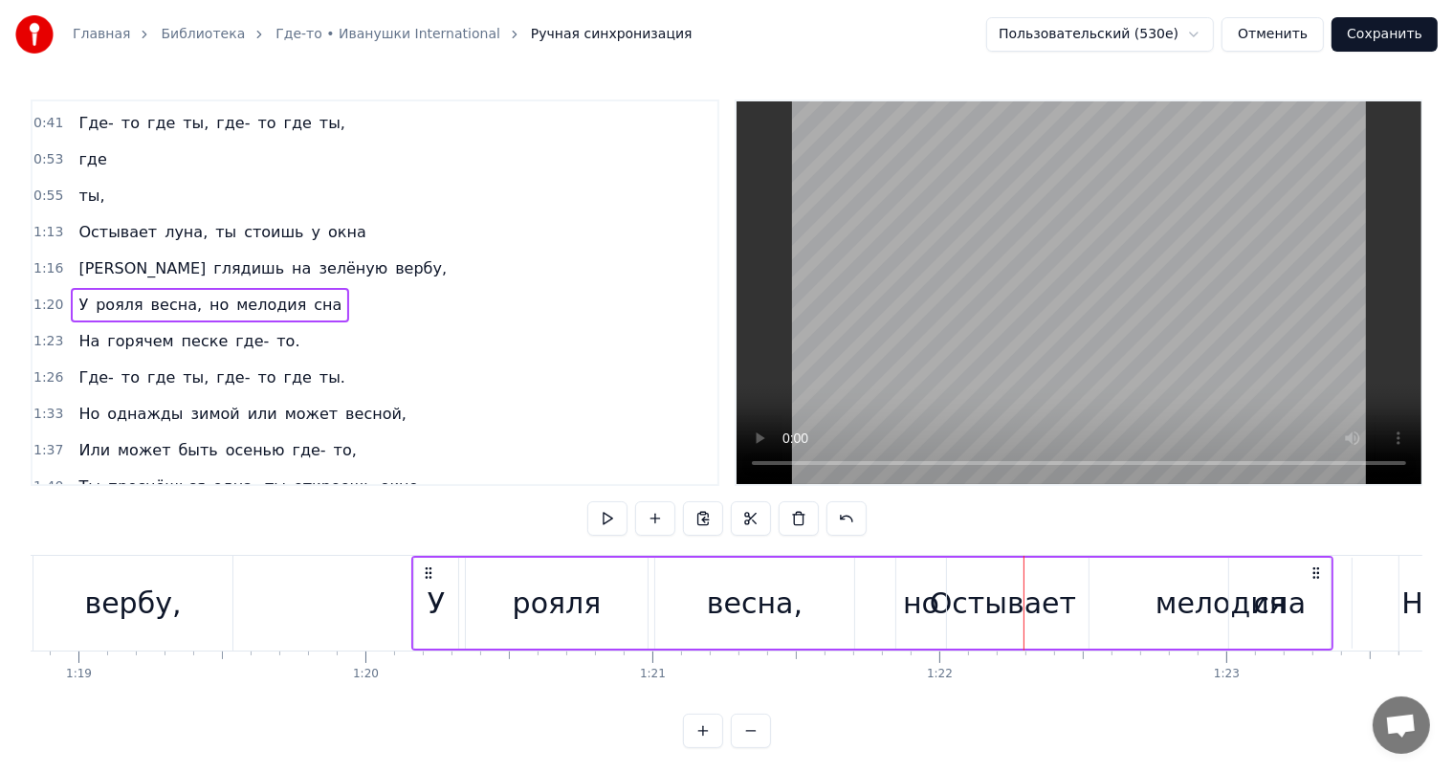
click at [927, 560] on div "но" at bounding box center [921, 603] width 50 height 91
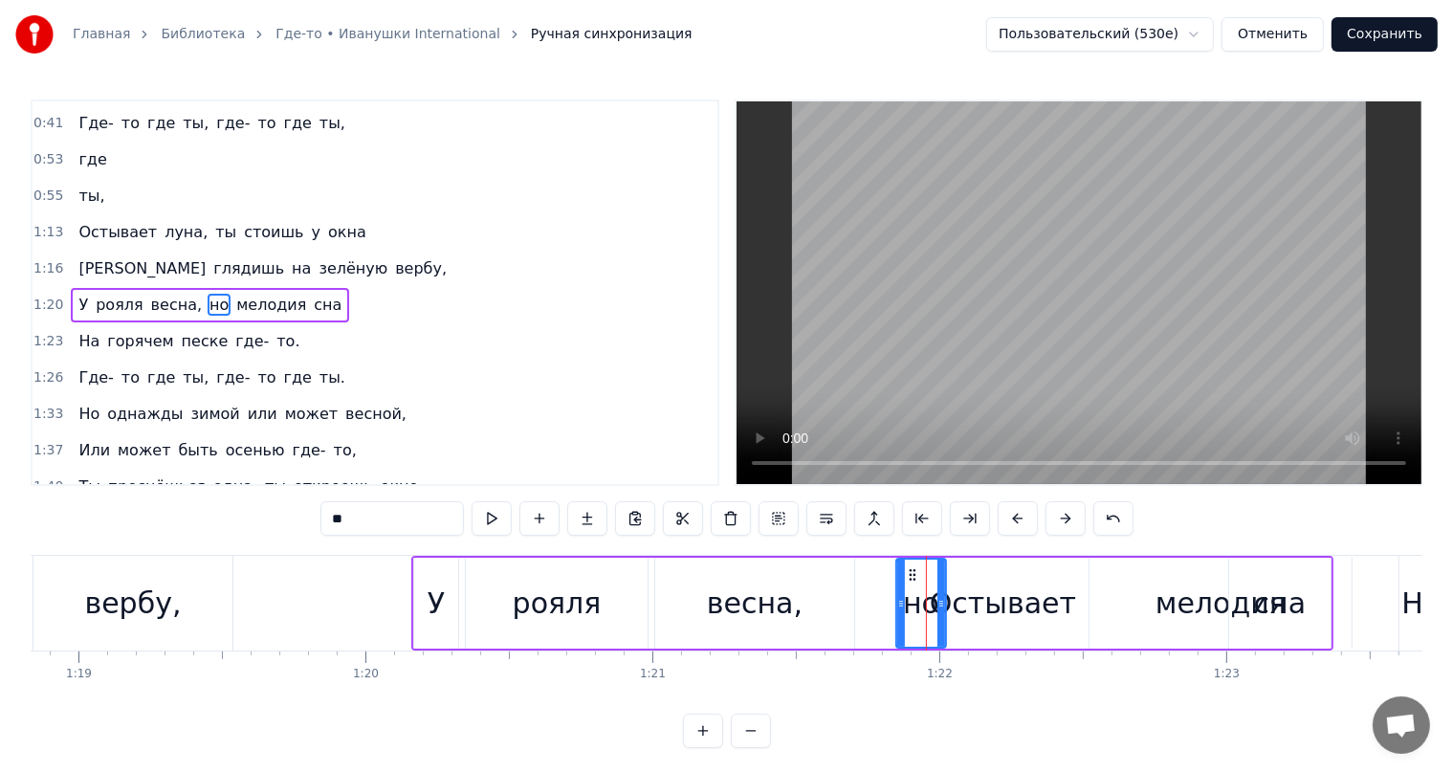
click at [977, 566] on div "У рояля весна, но мелодия сна" at bounding box center [872, 603] width 922 height 95
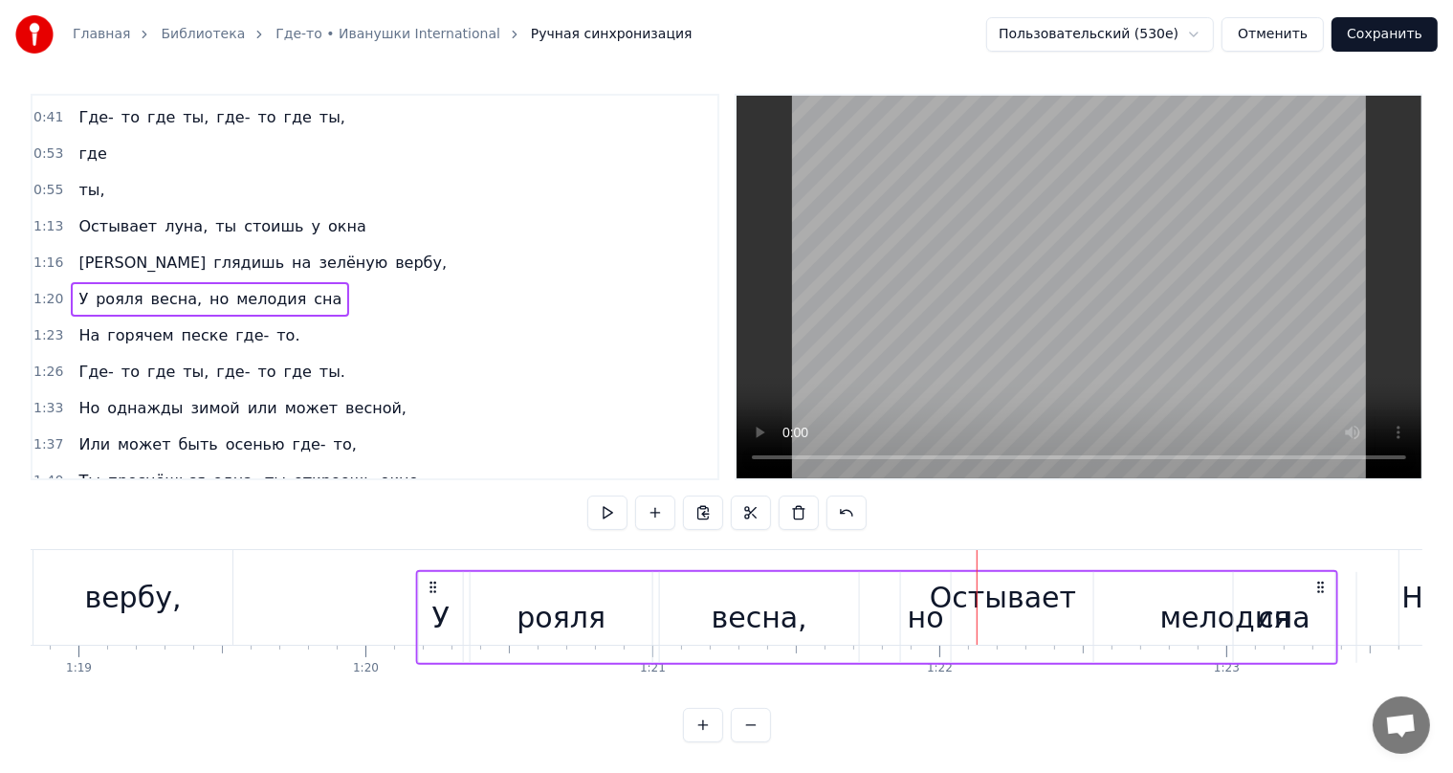
scroll to position [22, 0]
drag, startPoint x: 424, startPoint y: 564, endPoint x: 437, endPoint y: 602, distance: 39.6
click at [437, 628] on div "У рояля весна, но мелодия сна" at bounding box center [877, 617] width 922 height 95
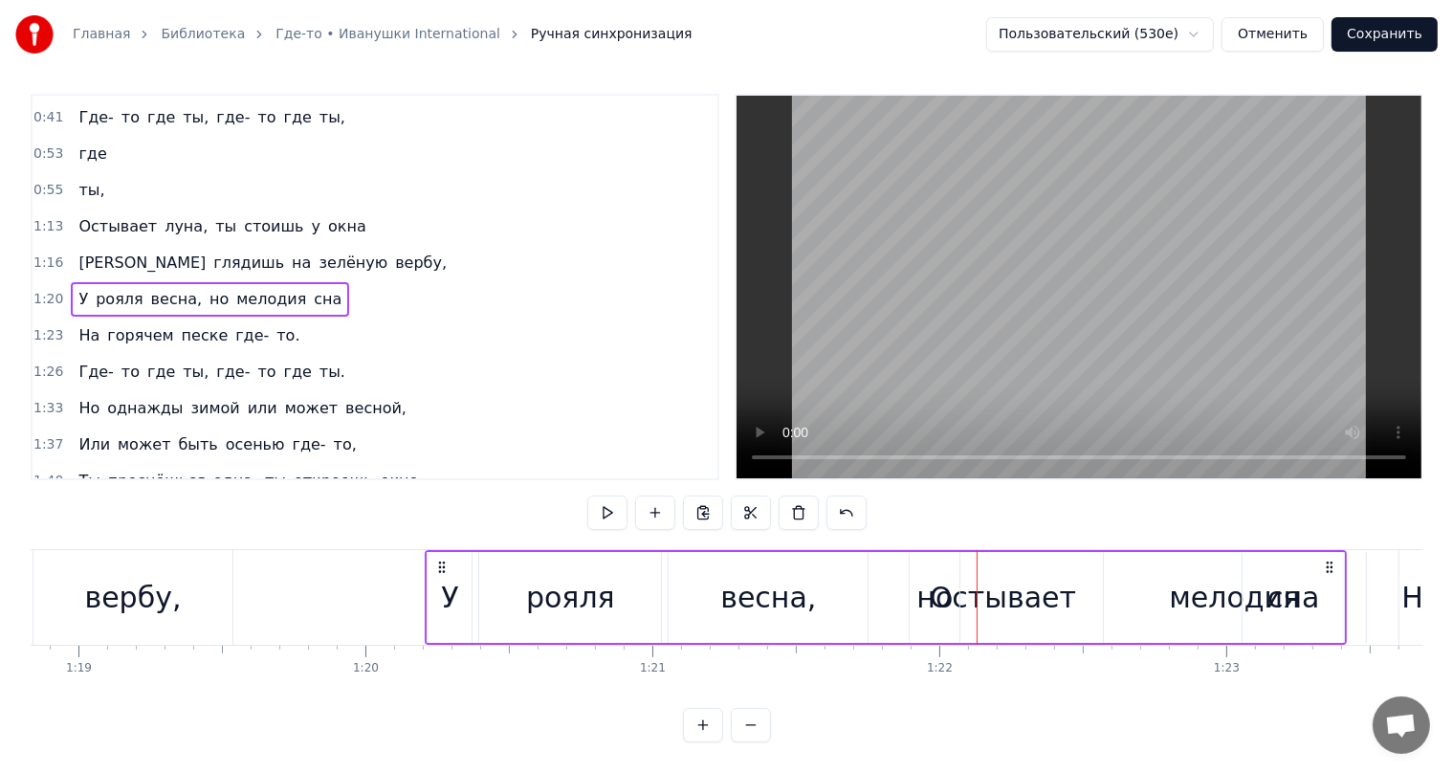
drag, startPoint x: 451, startPoint y: 586, endPoint x: 469, endPoint y: 687, distance: 102.1
click at [469, 687] on div "Далеко- далеко у зелёной реки, Где не знают холодного ветра, Собирает цветы, ос…" at bounding box center [727, 620] width 1392 height 143
drag, startPoint x: 490, startPoint y: 547, endPoint x: 473, endPoint y: 562, distance: 23.0
click at [486, 591] on div "рояля" at bounding box center [570, 597] width 182 height 91
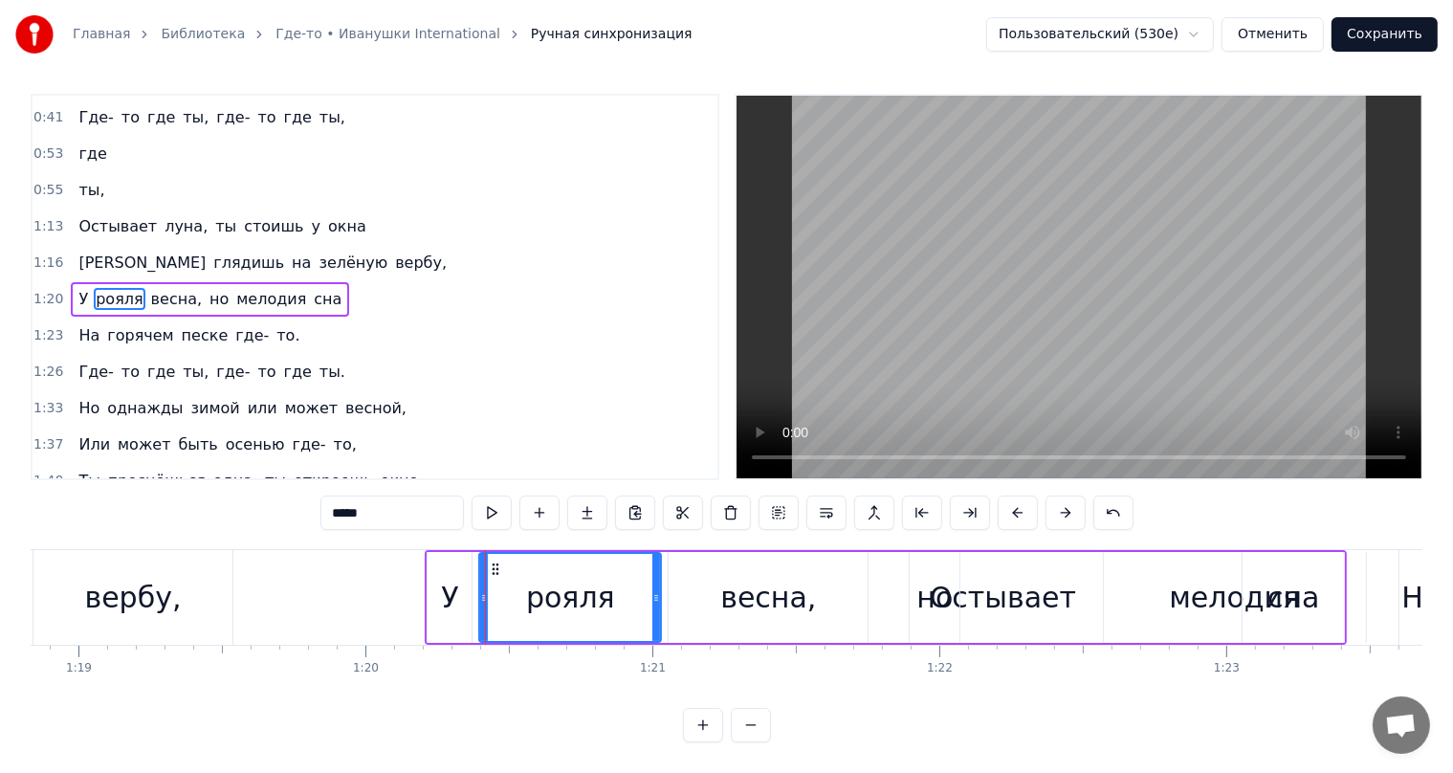
scroll to position [0, 0]
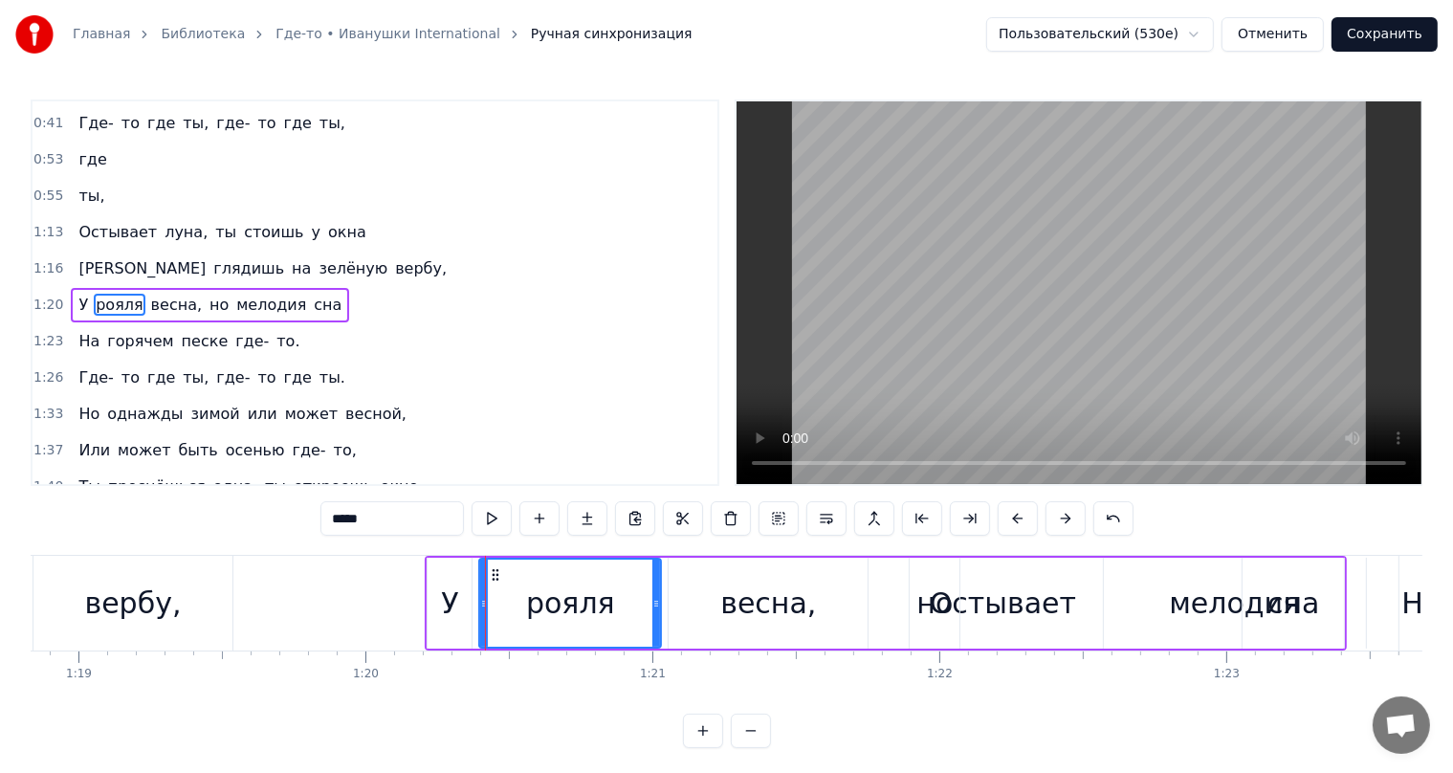
click at [442, 571] on div "У" at bounding box center [450, 603] width 44 height 91
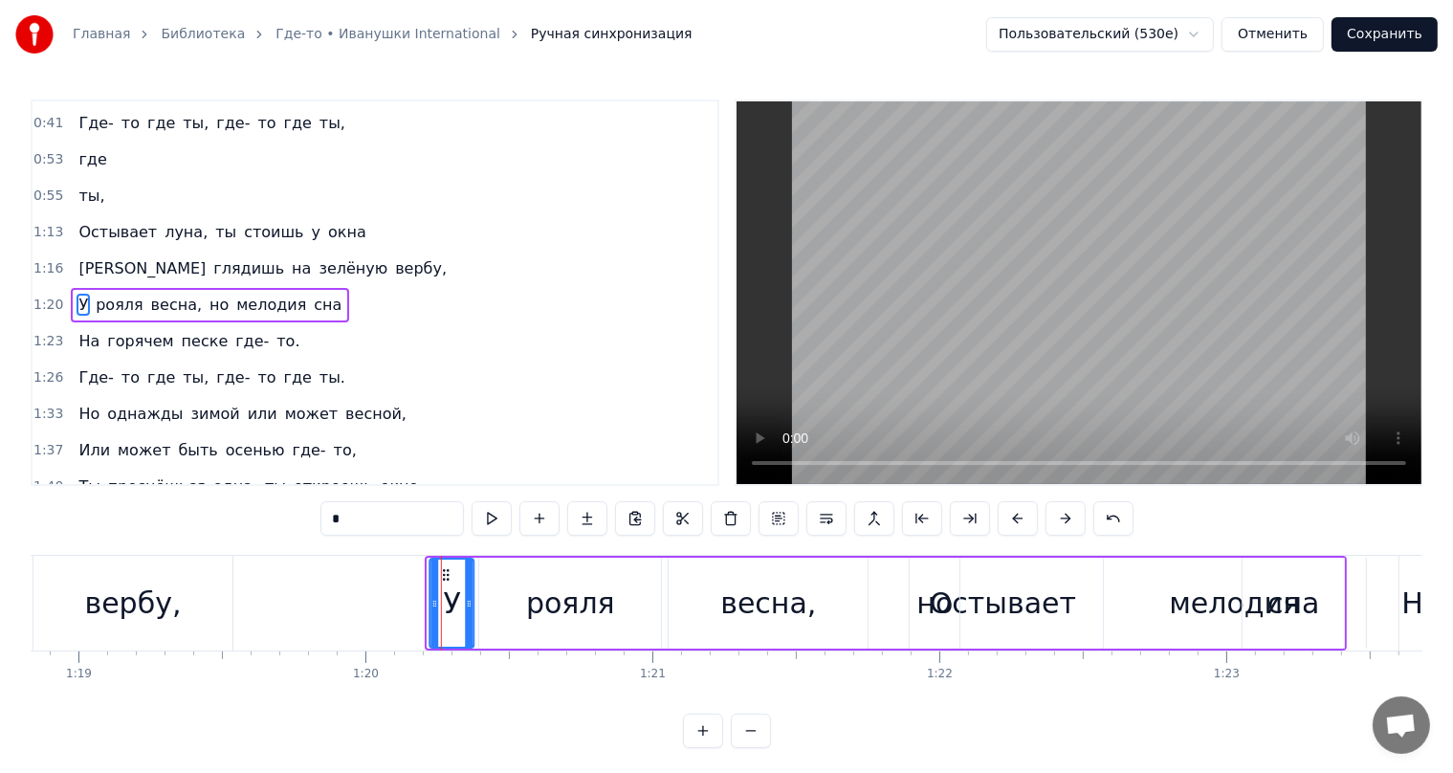
drag, startPoint x: 443, startPoint y: 570, endPoint x: 449, endPoint y: 583, distance: 13.7
click at [448, 619] on div "У" at bounding box center [452, 603] width 42 height 87
click at [437, 584] on div "У" at bounding box center [455, 603] width 42 height 87
drag, startPoint x: 493, startPoint y: 561, endPoint x: 470, endPoint y: 592, distance: 38.3
click at [483, 606] on div "рояля" at bounding box center [570, 603] width 182 height 91
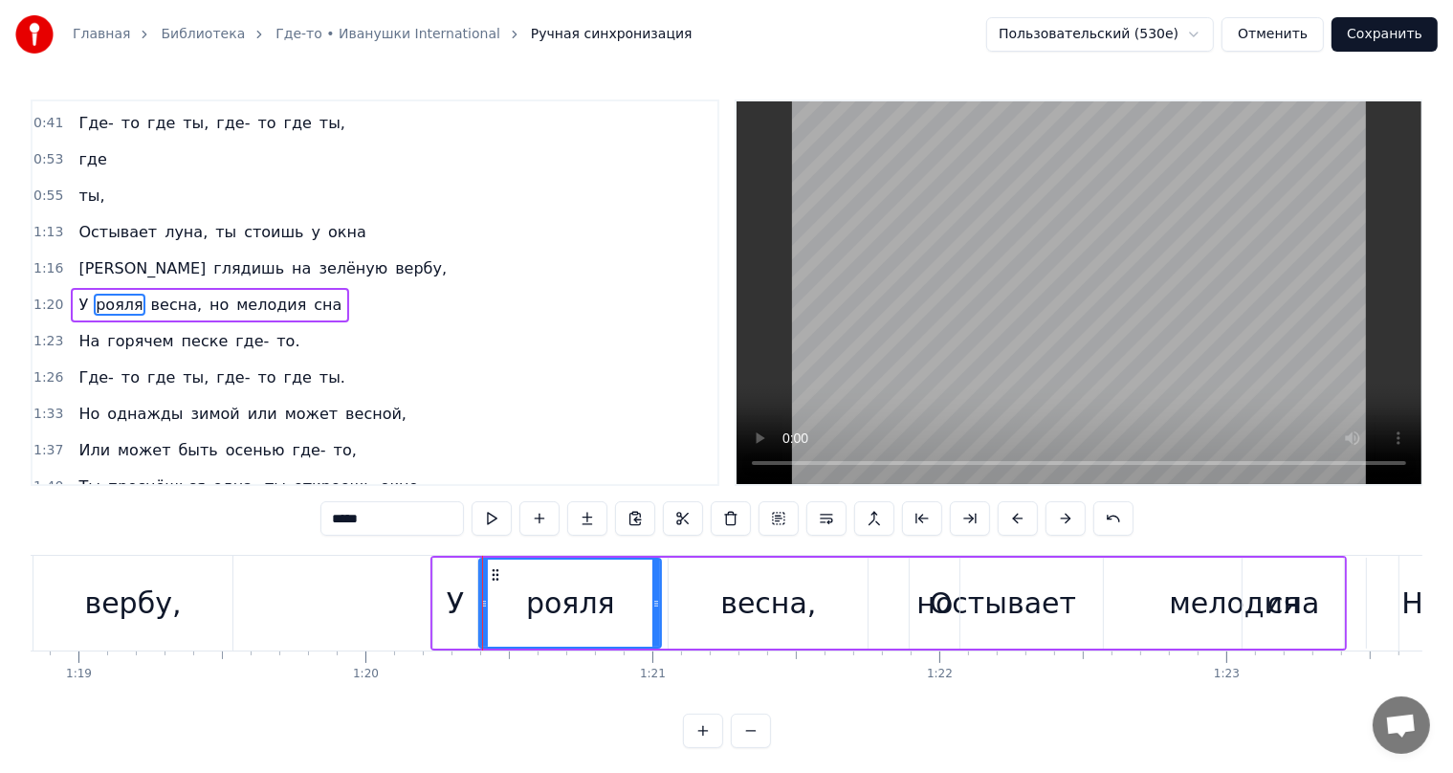
click at [448, 577] on div "У" at bounding box center [455, 603] width 44 height 91
type input "*"
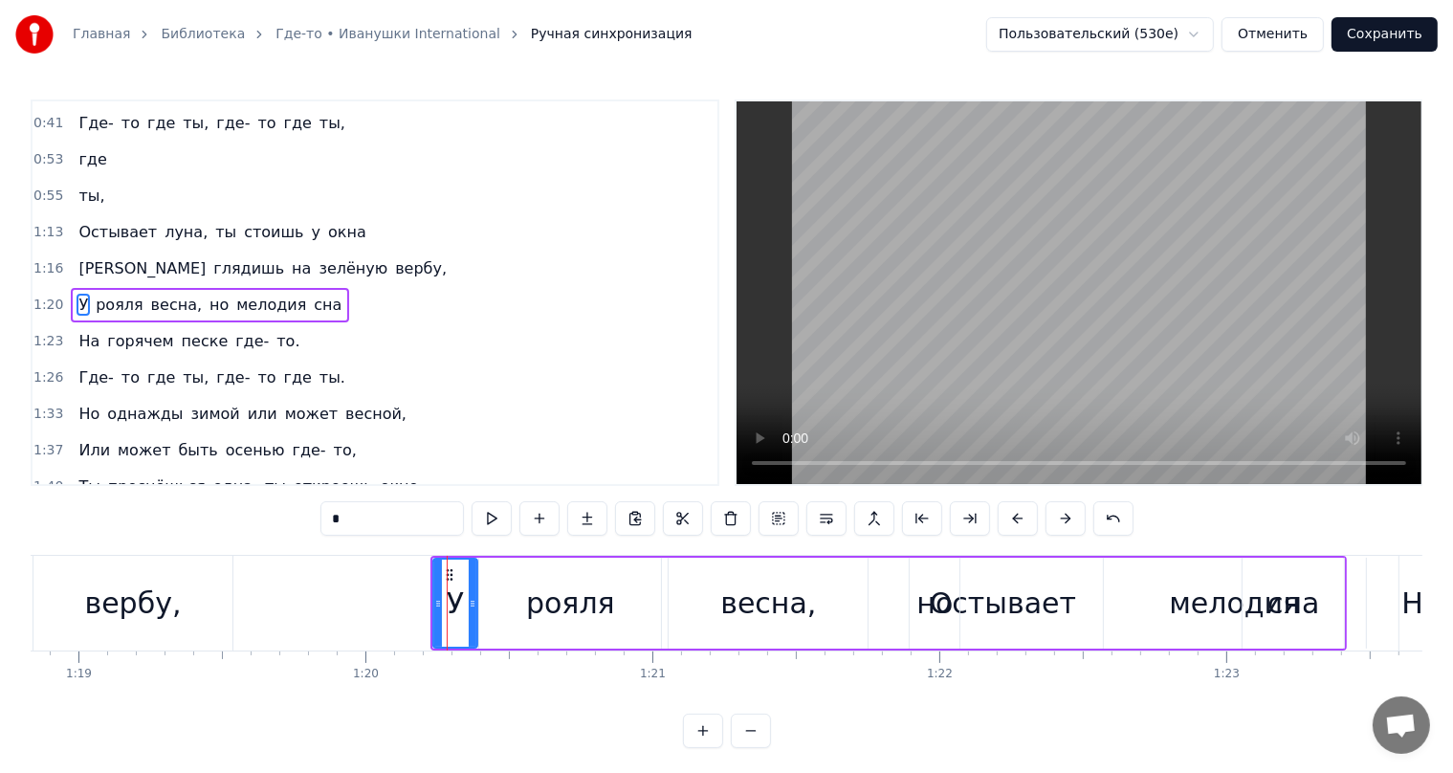
click at [989, 594] on div "У рояля весна, но мелодия сна" at bounding box center [888, 603] width 916 height 95
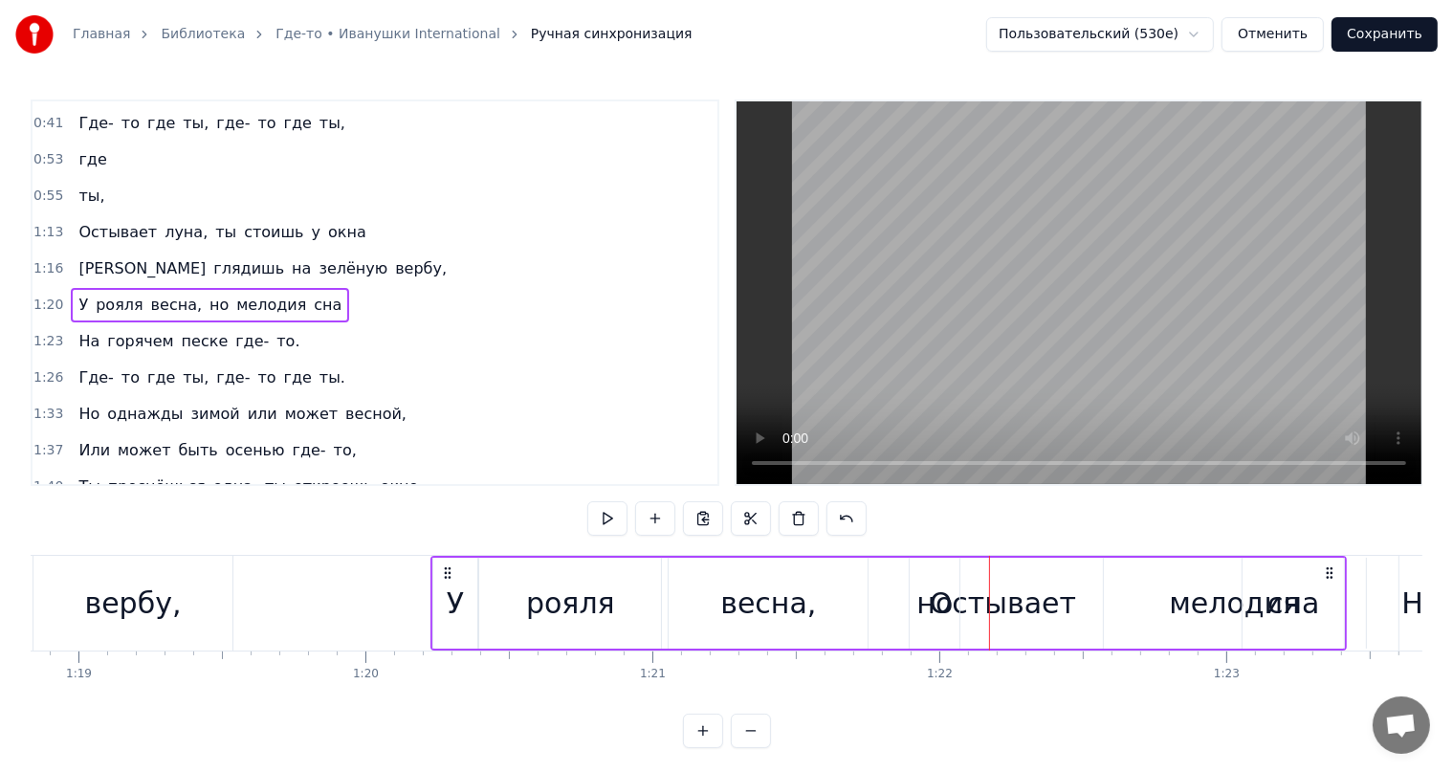
click at [948, 608] on div "но" at bounding box center [934, 603] width 36 height 43
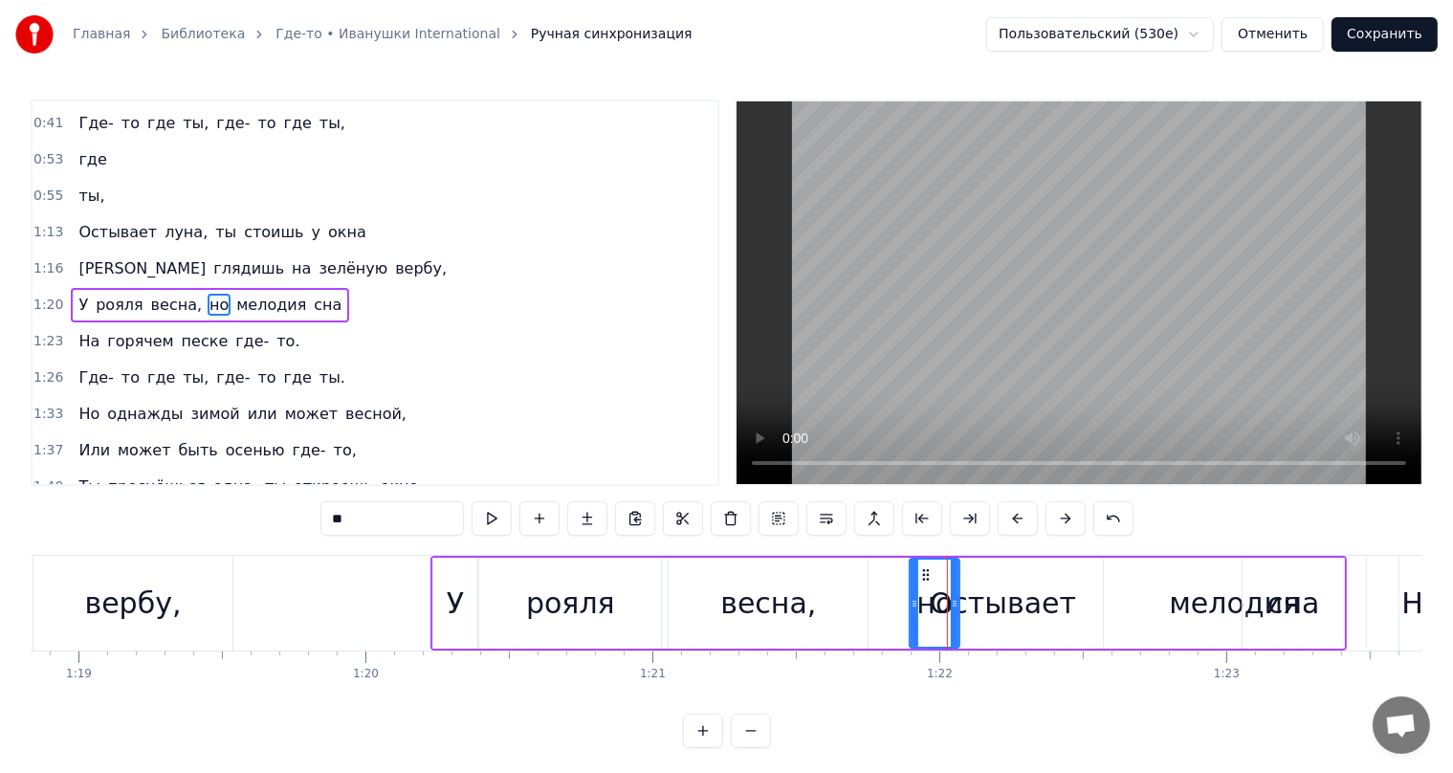
click at [1257, 605] on div "сна" at bounding box center [1293, 603] width 101 height 91
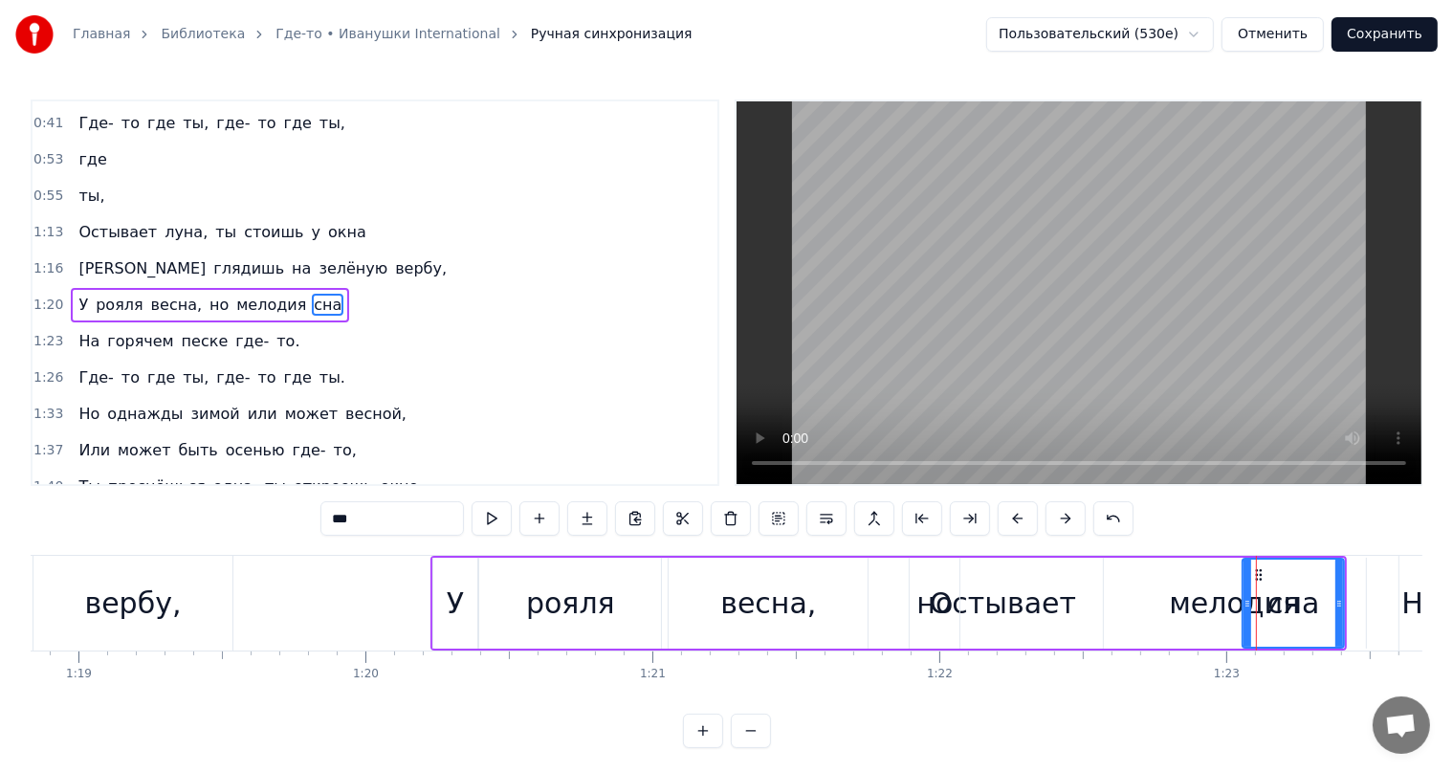
click at [1211, 605] on div "мелодия" at bounding box center [1234, 603] width 131 height 43
type input "*******"
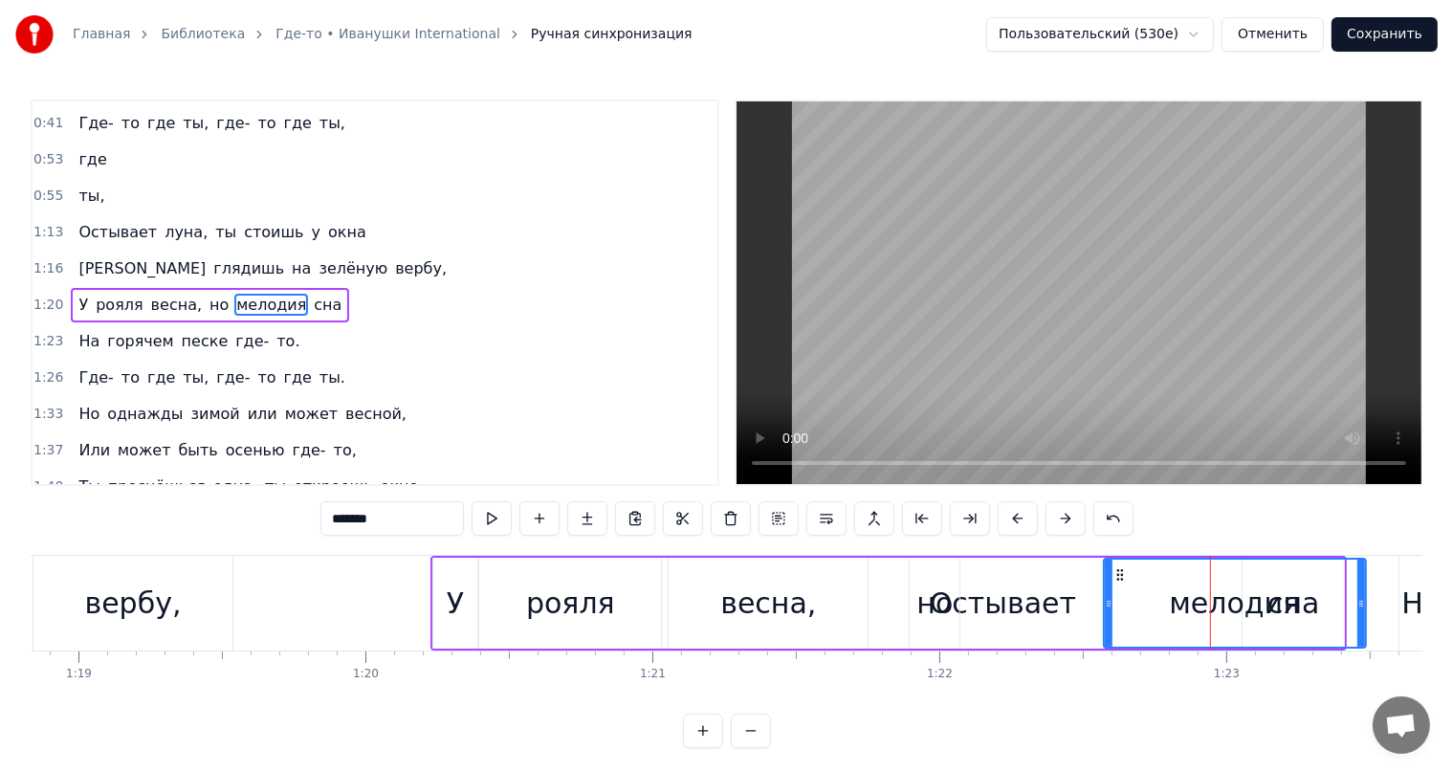
drag, startPoint x: 1211, startPoint y: 605, endPoint x: 1112, endPoint y: 606, distance: 98.5
click at [1112, 606] on div "мелодия" at bounding box center [1235, 603] width 260 height 87
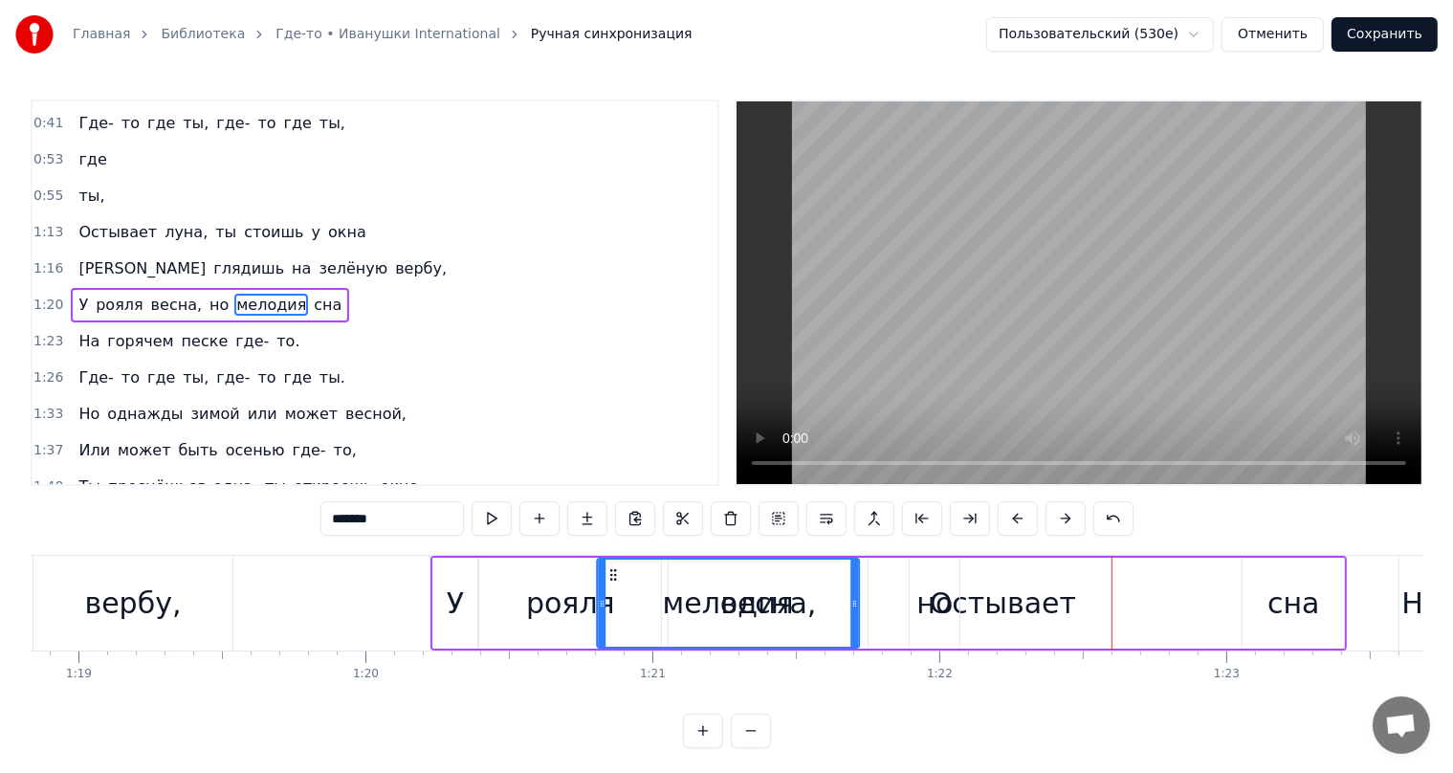
drag, startPoint x: 1123, startPoint y: 568, endPoint x: 674, endPoint y: 583, distance: 448.9
click at [625, 587] on div "мелодия" at bounding box center [728, 603] width 260 height 87
click at [985, 606] on div "У рояля мелодия весна, но сна" at bounding box center [888, 603] width 916 height 95
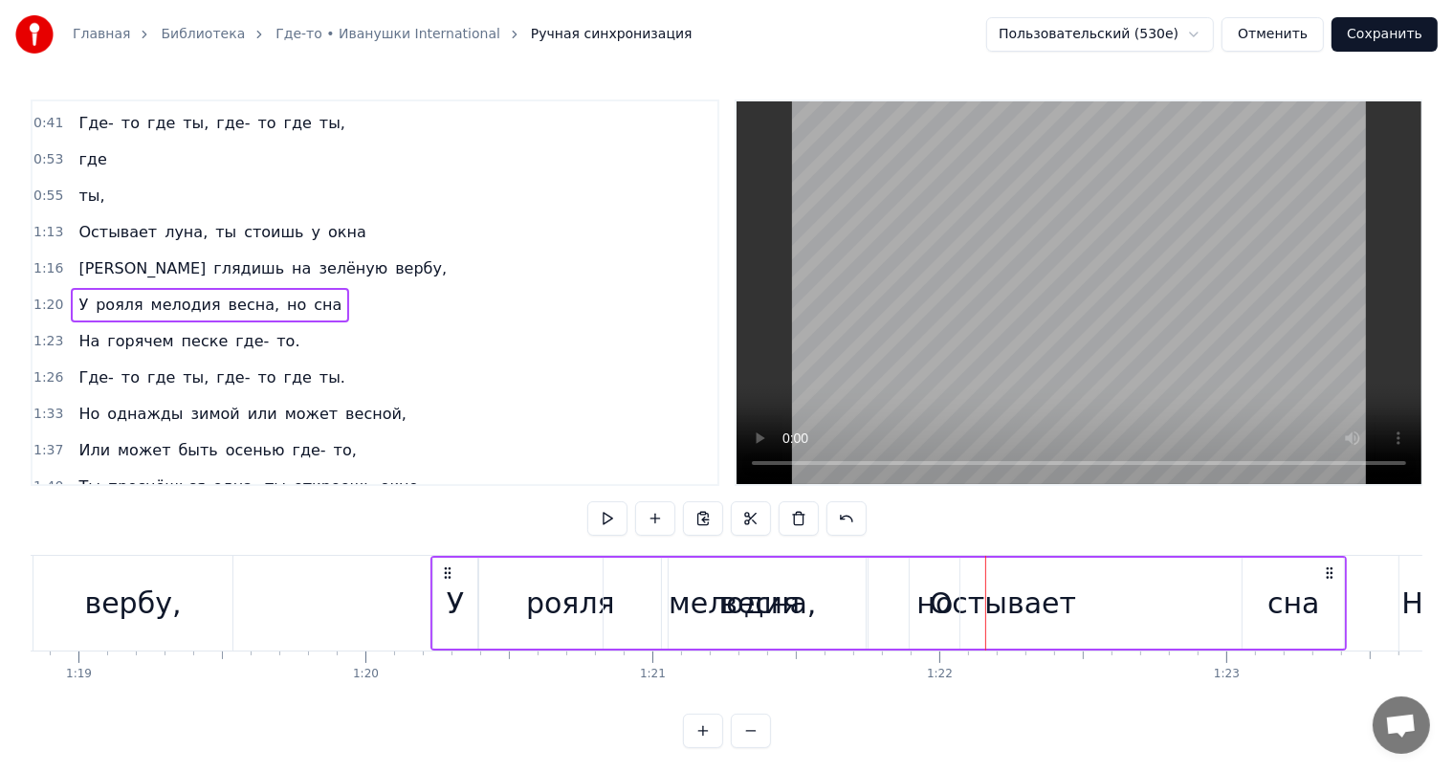
click at [961, 608] on div "У рояля мелодия весна, но сна" at bounding box center [888, 603] width 916 height 95
drag, startPoint x: 976, startPoint y: 605, endPoint x: 904, endPoint y: 605, distance: 71.7
click at [973, 605] on div "У рояля мелодия весна, но сна" at bounding box center [888, 603] width 916 height 95
click at [687, 595] on div "весна," at bounding box center [768, 603] width 199 height 91
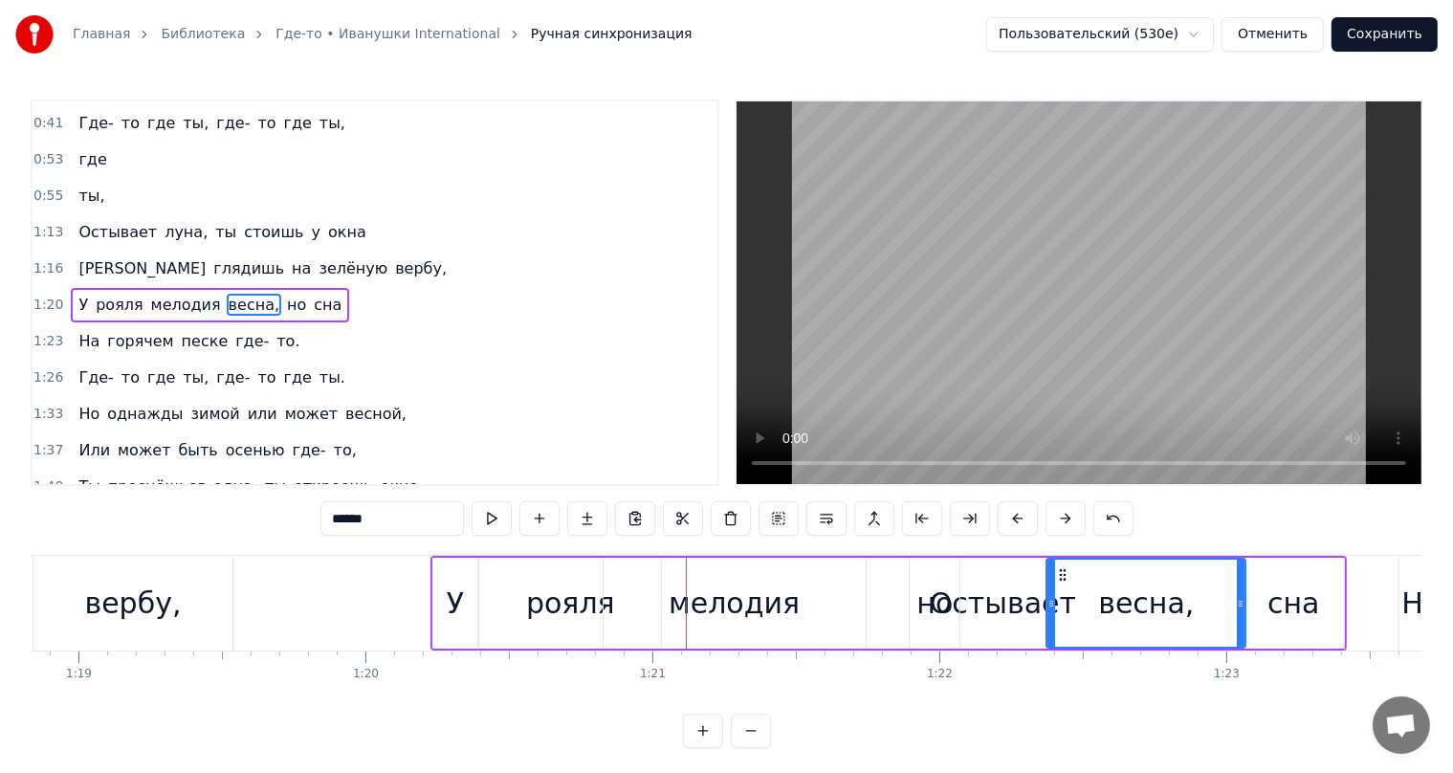
drag, startPoint x: 687, startPoint y: 572, endPoint x: 1061, endPoint y: 573, distance: 374.0
click at [967, 608] on div "У рояля мелодия но весна, сна" at bounding box center [888, 603] width 916 height 95
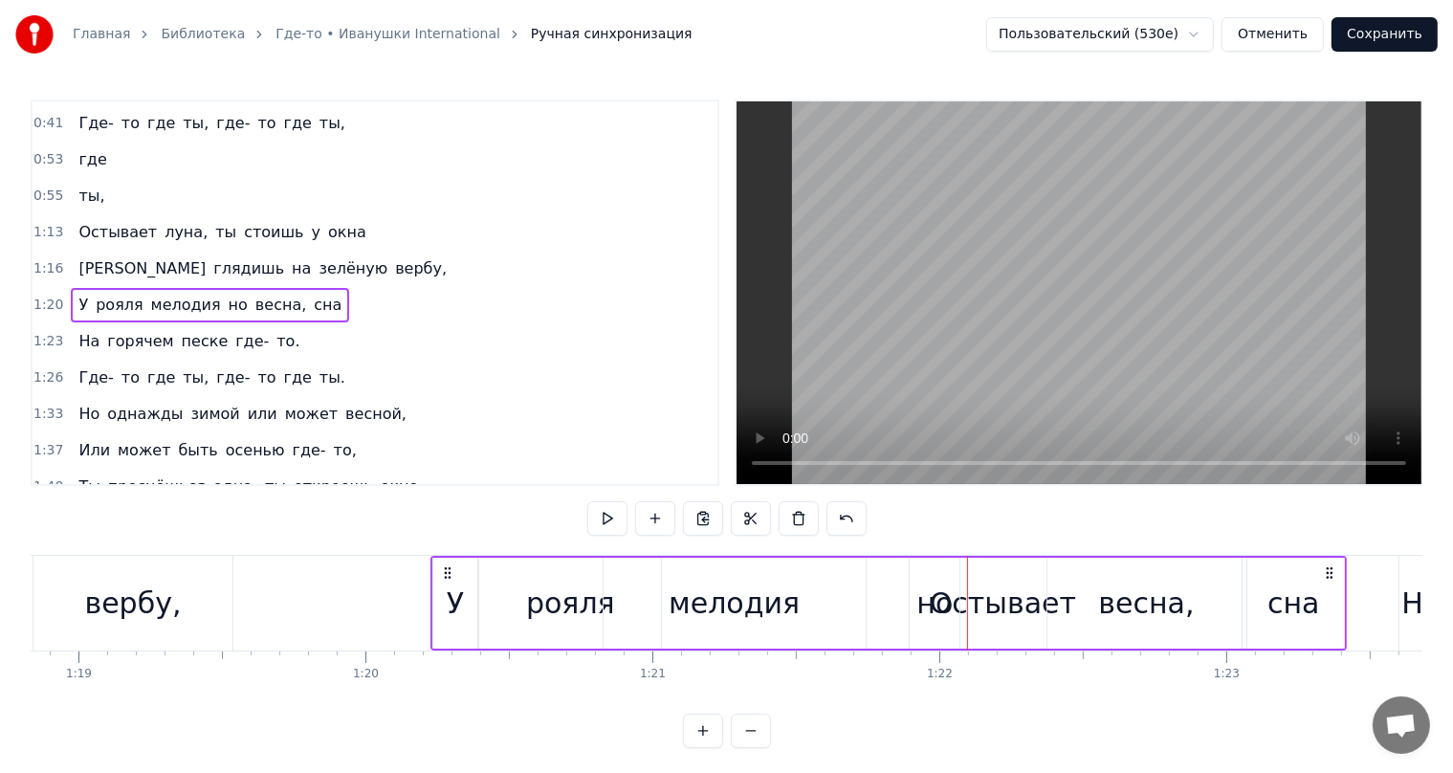
click at [1002, 605] on div "У рояля мелодия но весна, сна" at bounding box center [888, 603] width 916 height 95
click at [1002, 605] on div at bounding box center [1002, 603] width 1 height 95
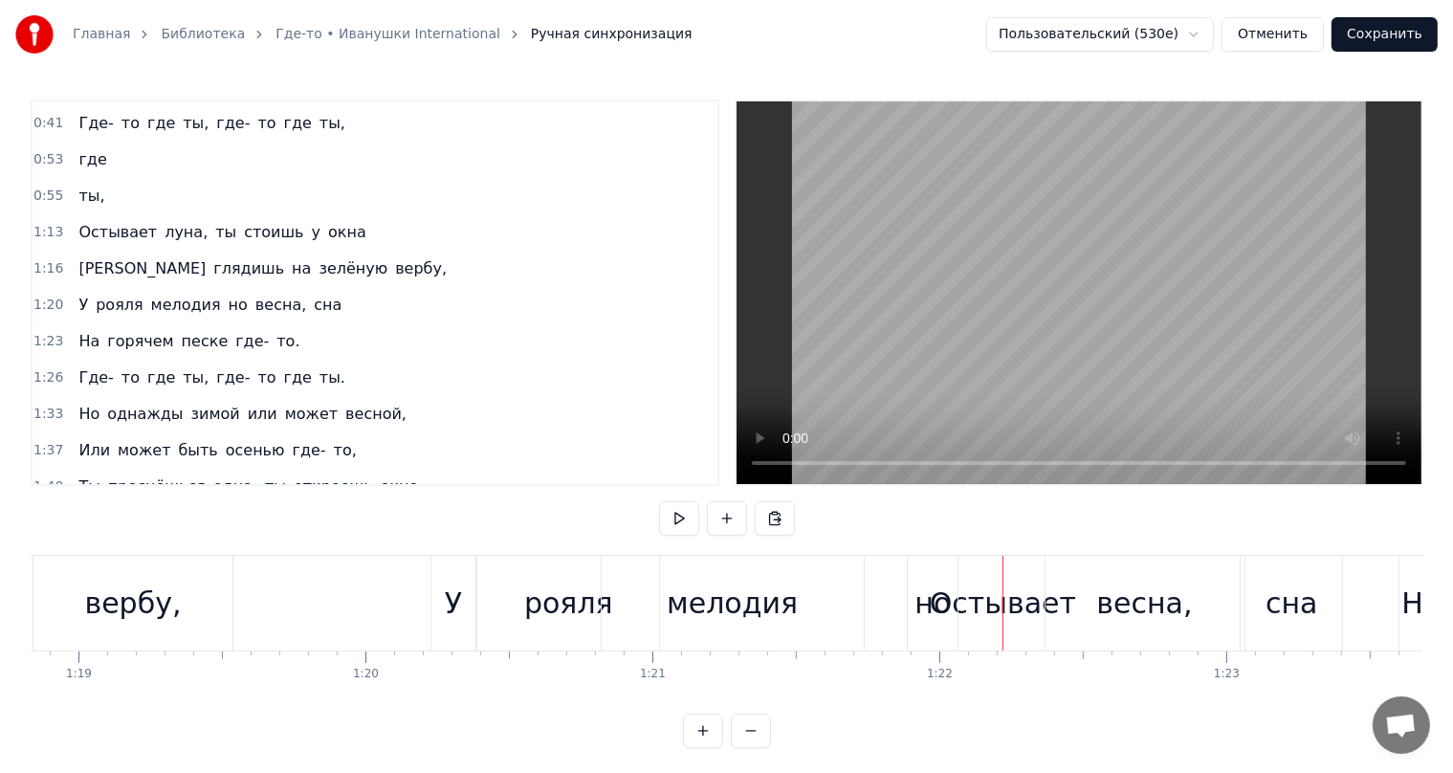
click at [998, 605] on div "У рояля мелодия но весна, сна" at bounding box center [888, 603] width 916 height 95
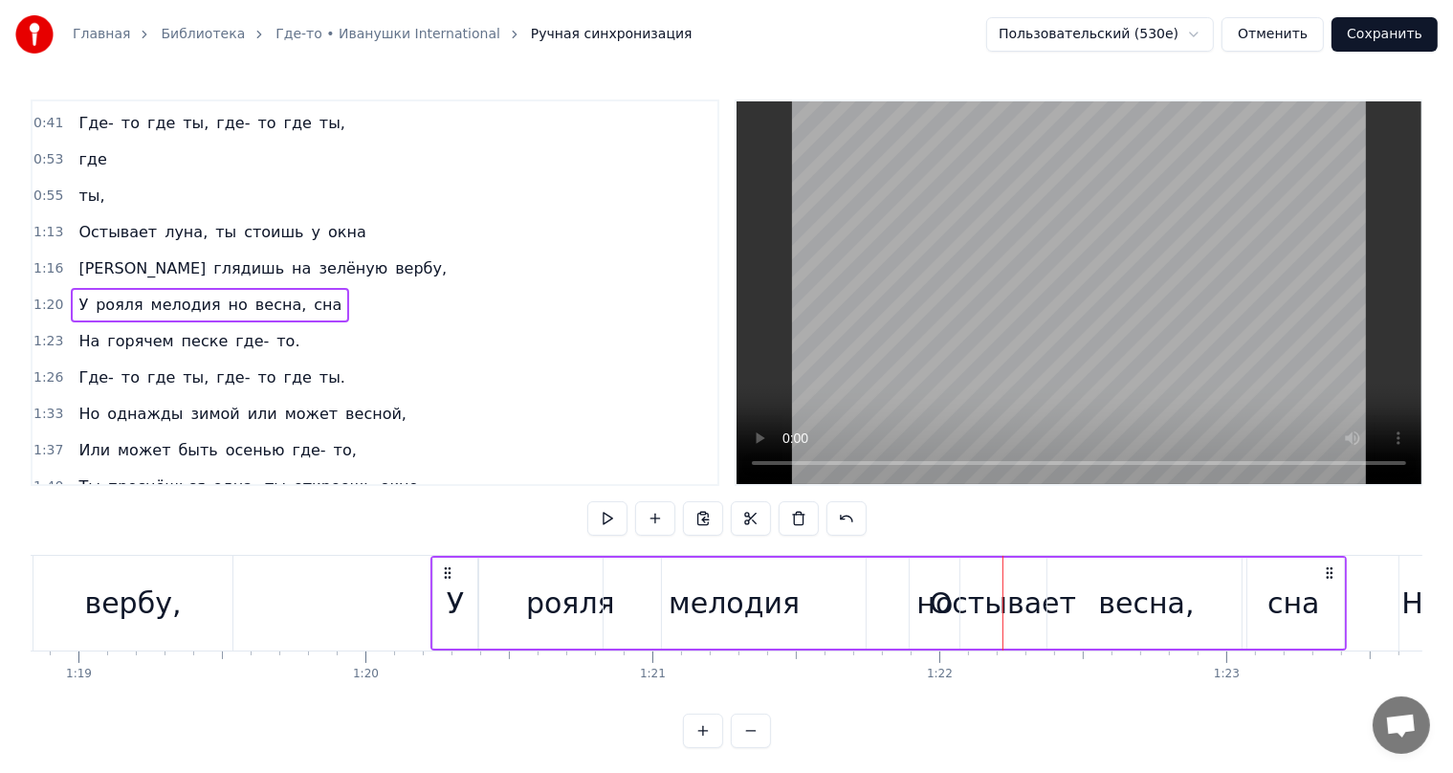
click at [976, 605] on div "У рояля мелодия но весна, сна" at bounding box center [888, 603] width 916 height 95
drag, startPoint x: 937, startPoint y: 566, endPoint x: 947, endPoint y: 609, distance: 44.1
click at [947, 609] on div "но" at bounding box center [935, 603] width 50 height 91
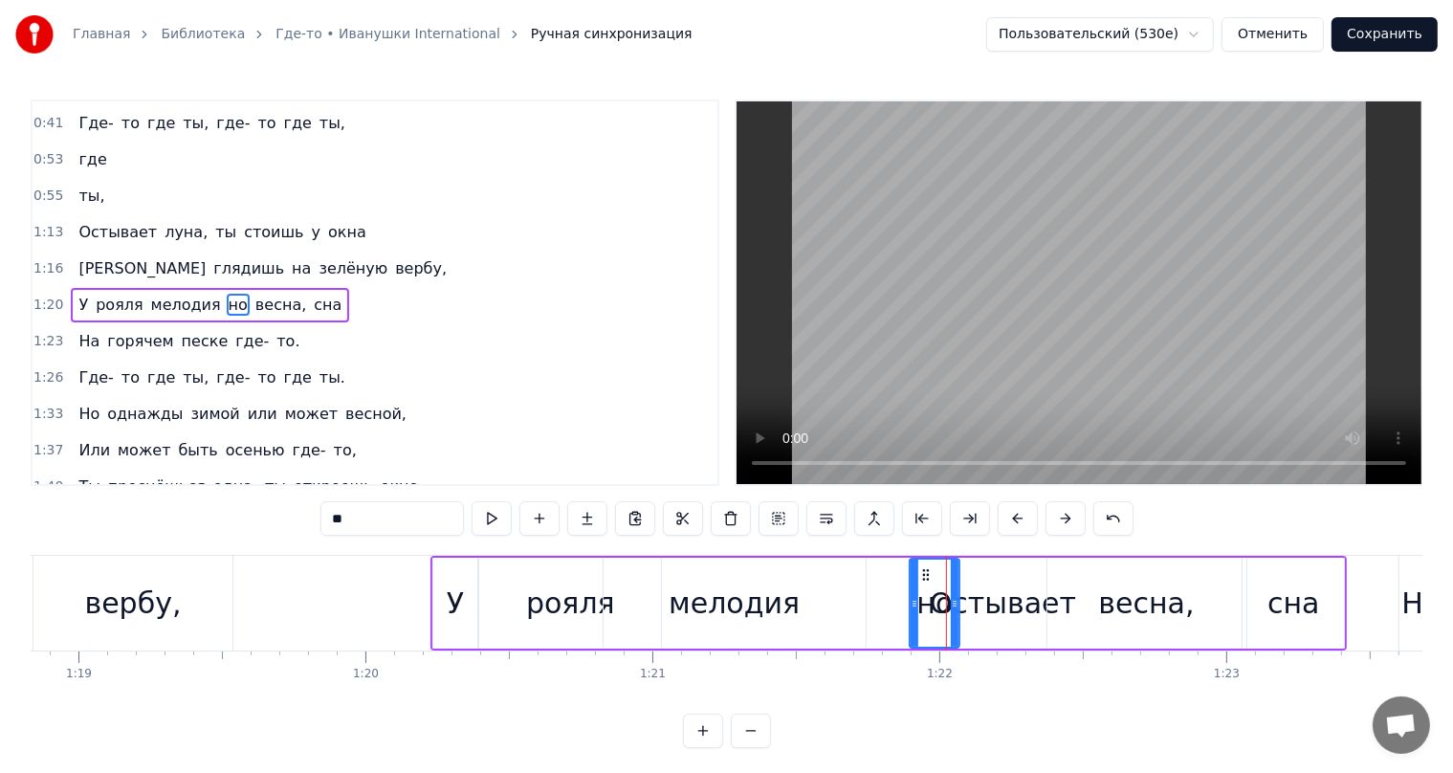
click at [425, 566] on div "Остывает" at bounding box center [1003, 603] width 5132 height 95
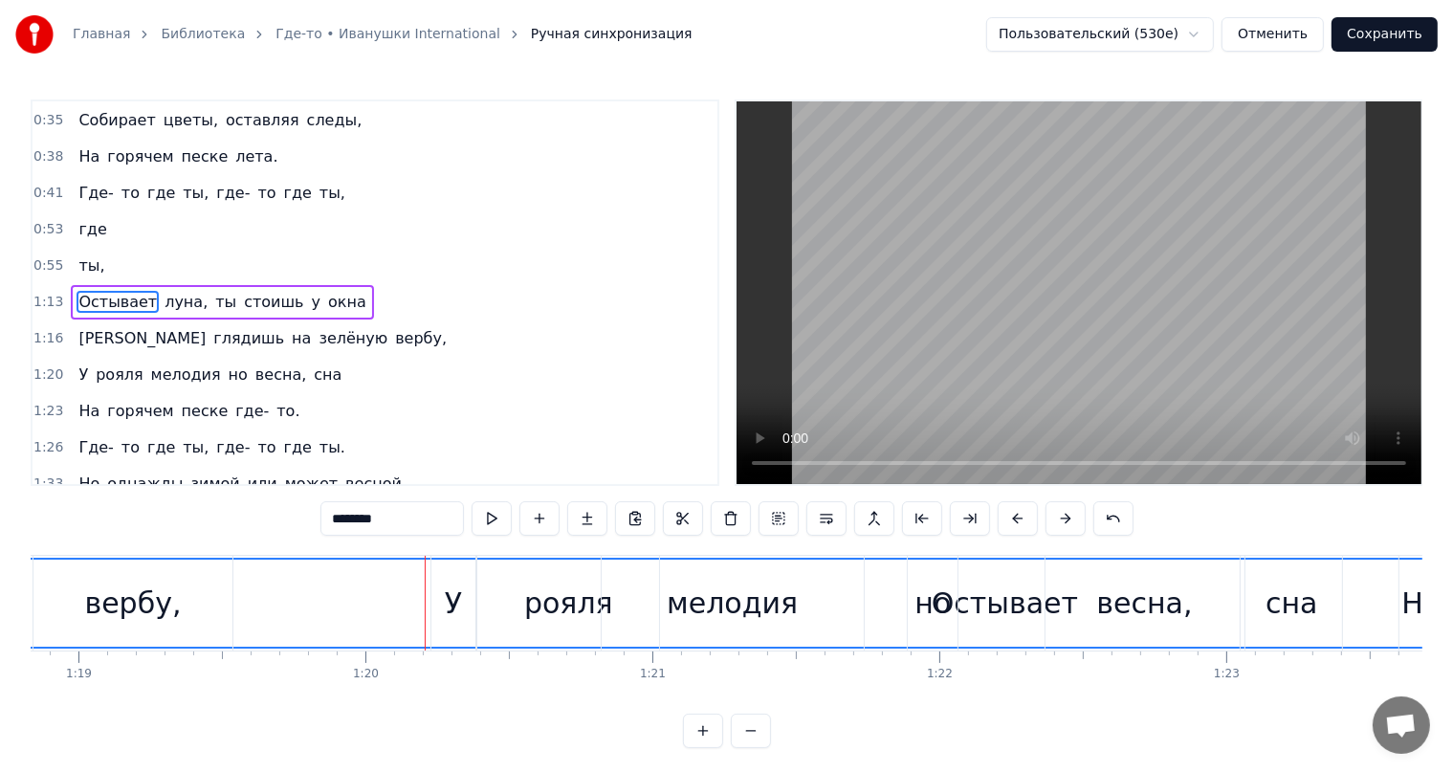
click at [439, 562] on div "У" at bounding box center [453, 603] width 44 height 95
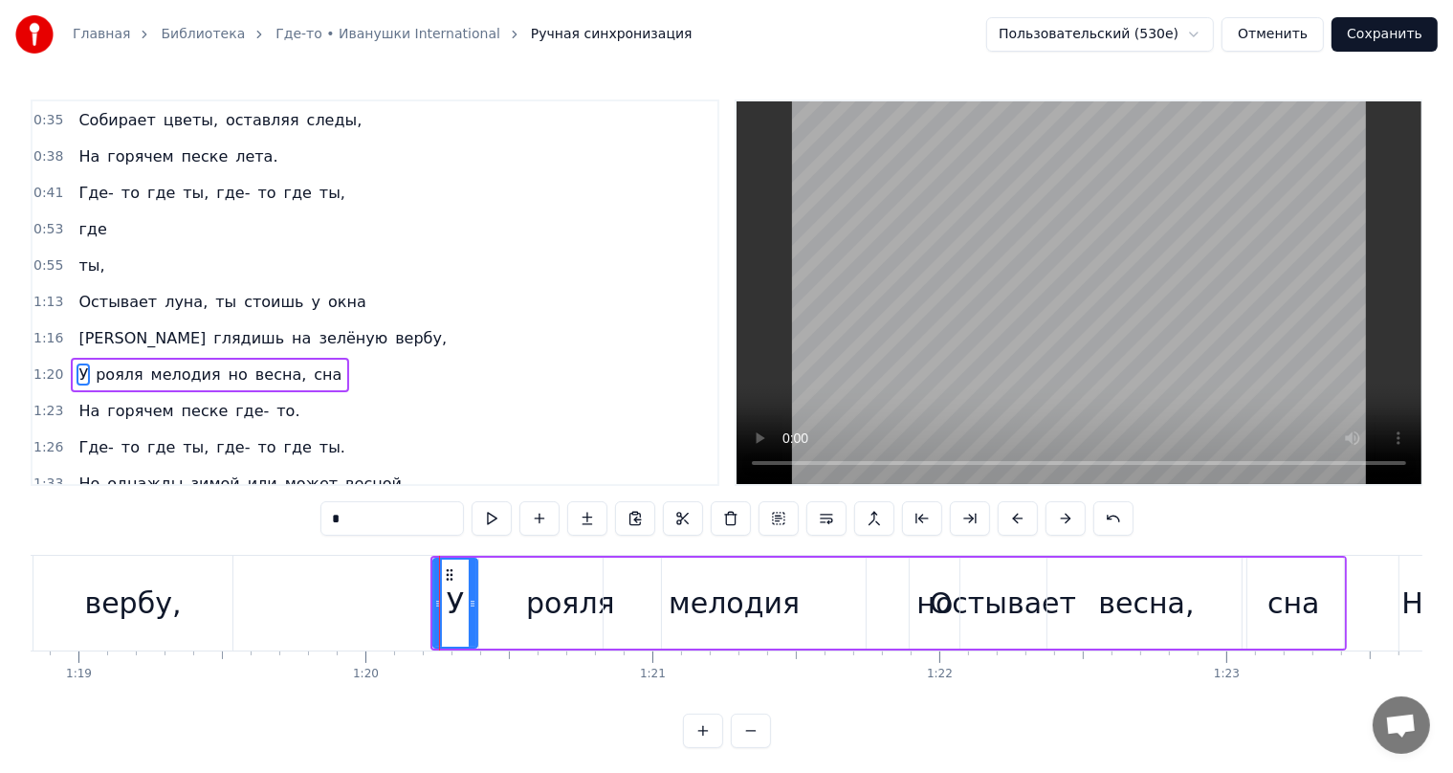
scroll to position [142, 0]
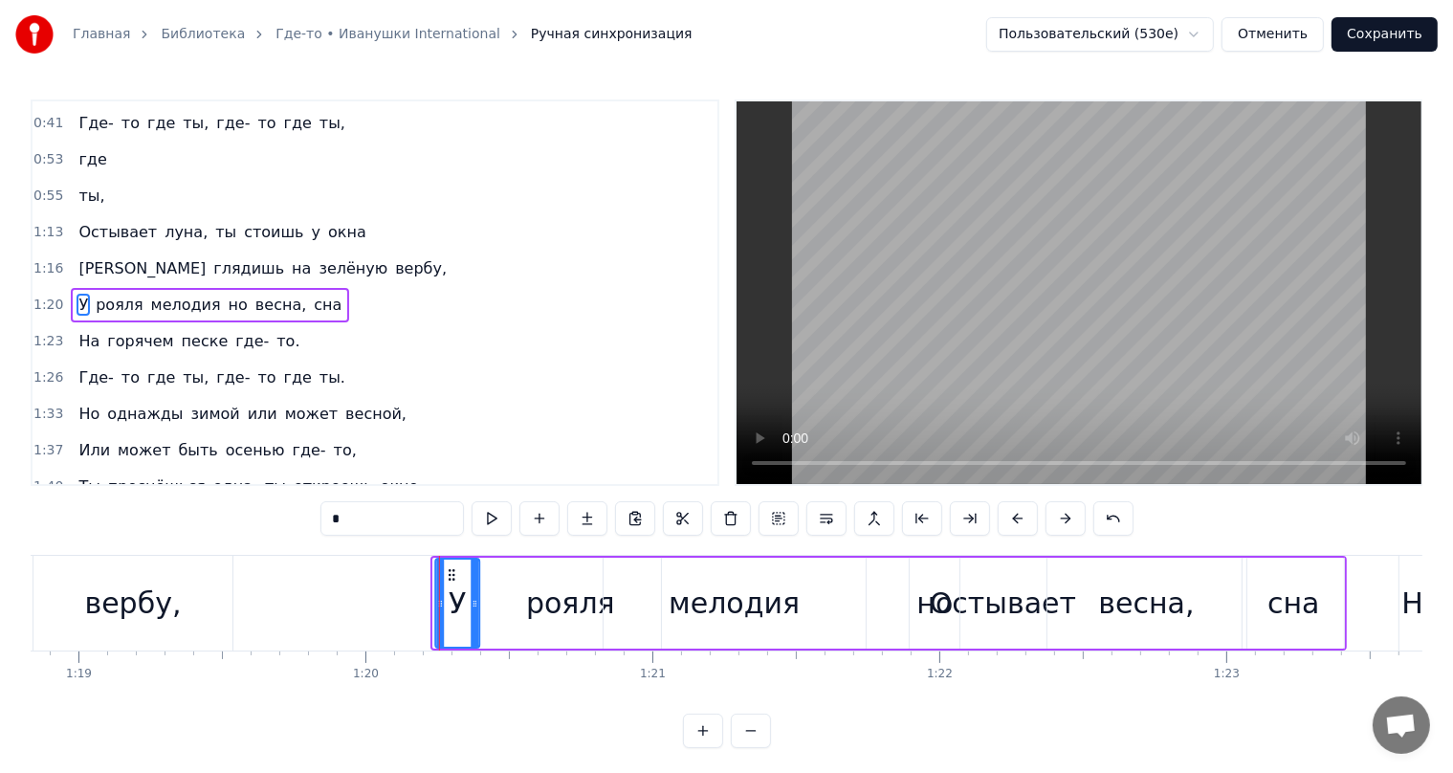
click at [451, 567] on icon at bounding box center [451, 574] width 15 height 15
drag, startPoint x: 509, startPoint y: 557, endPoint x: 484, endPoint y: 560, distance: 25.0
click at [484, 560] on div "рояля" at bounding box center [570, 603] width 184 height 91
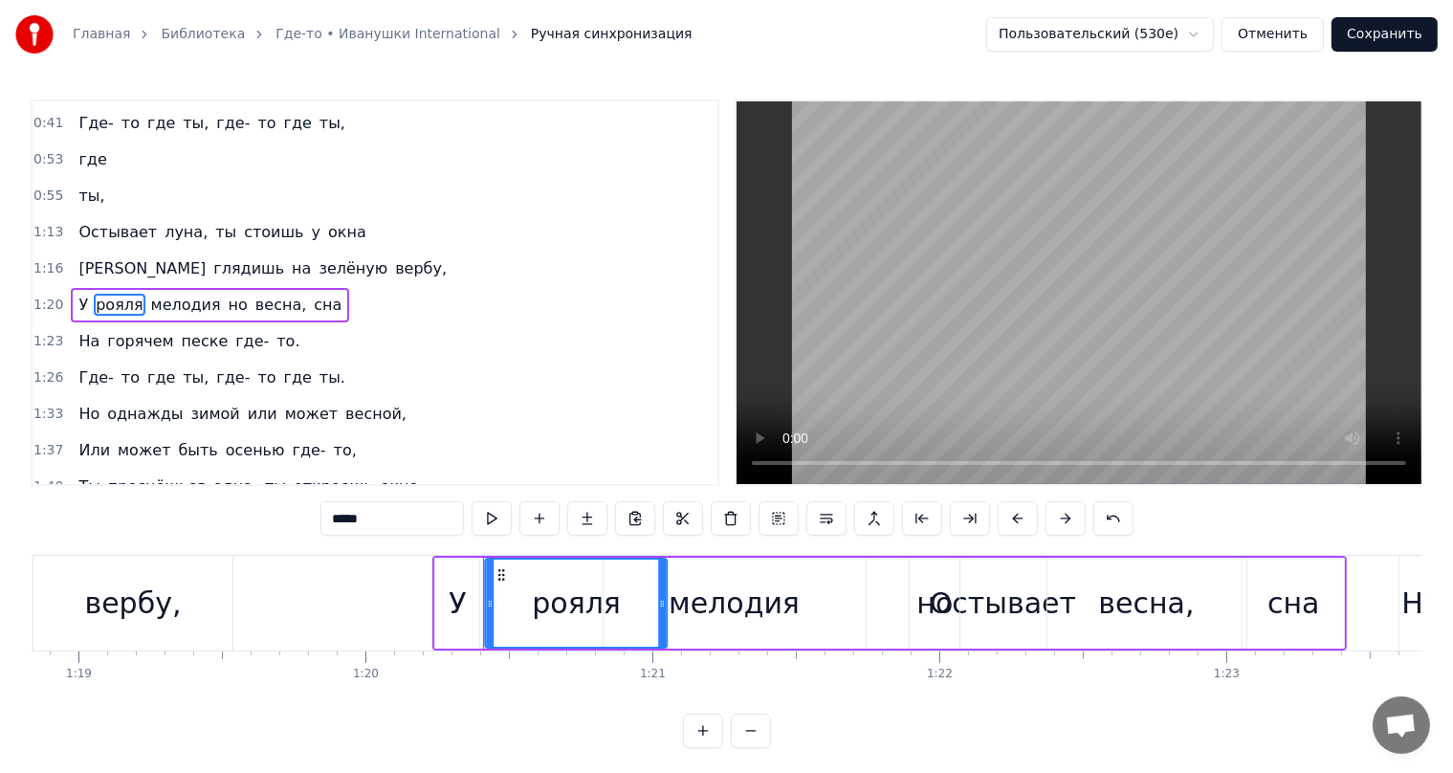
click at [503, 570] on circle at bounding box center [503, 570] width 1 height 1
click at [451, 578] on div "У" at bounding box center [457, 603] width 44 height 91
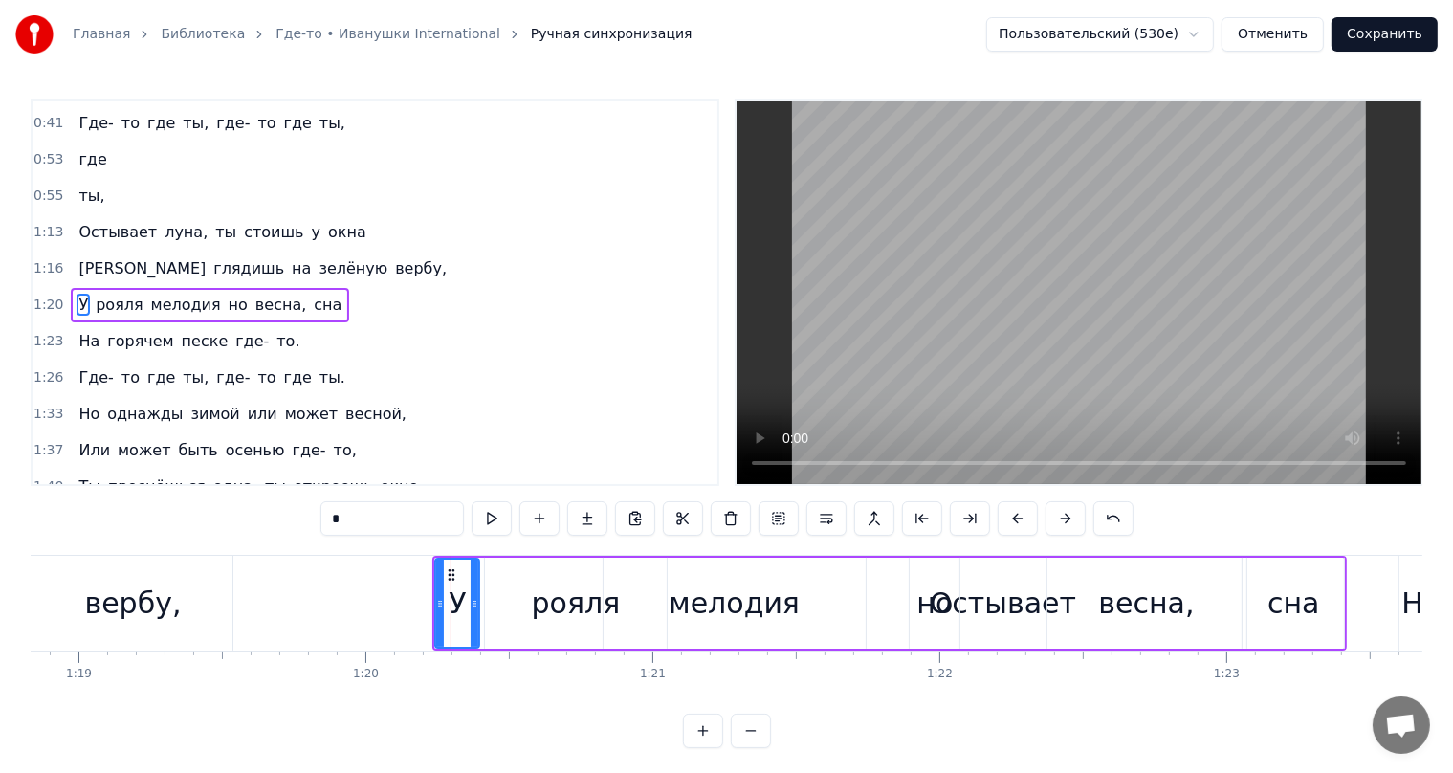
click at [280, 600] on div "Остывает" at bounding box center [1003, 603] width 5132 height 95
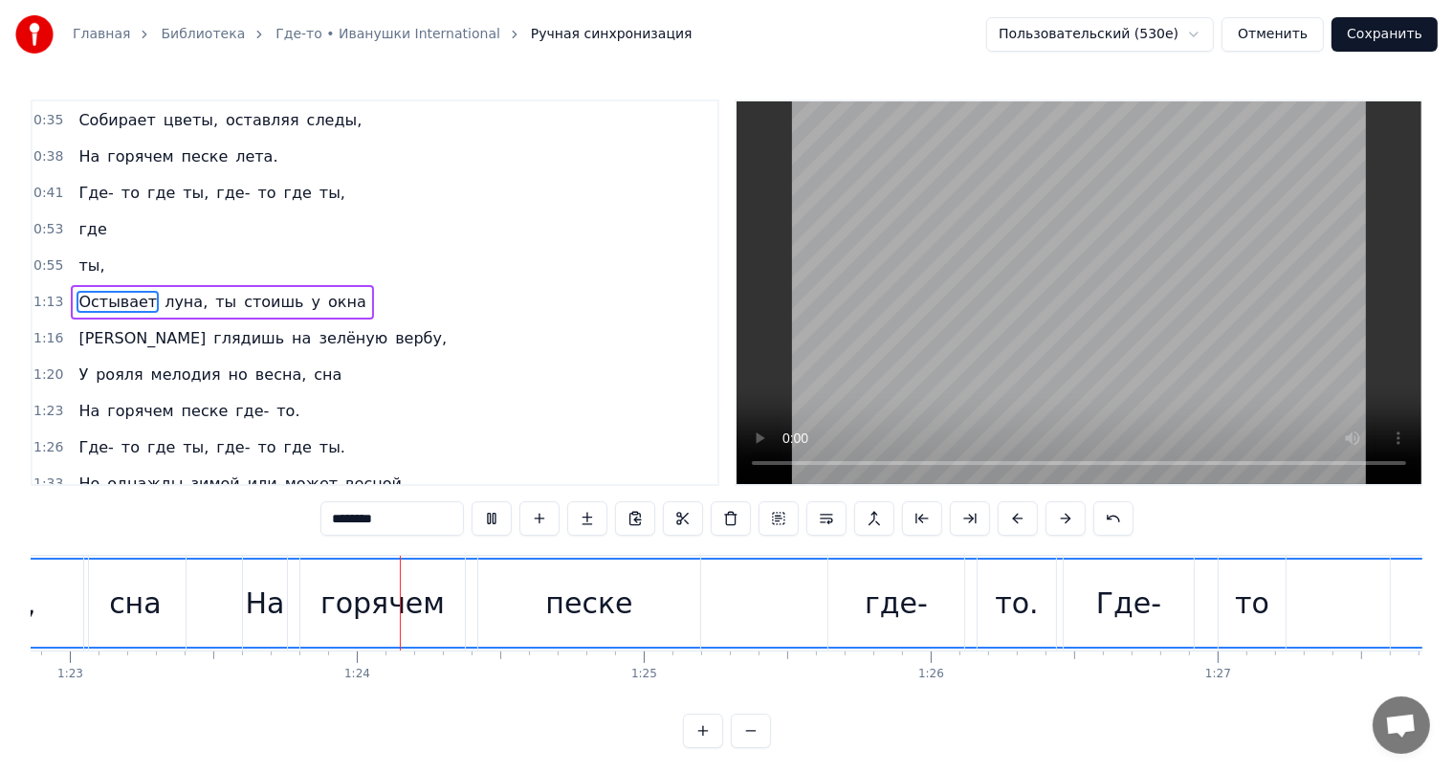
scroll to position [0, 23860]
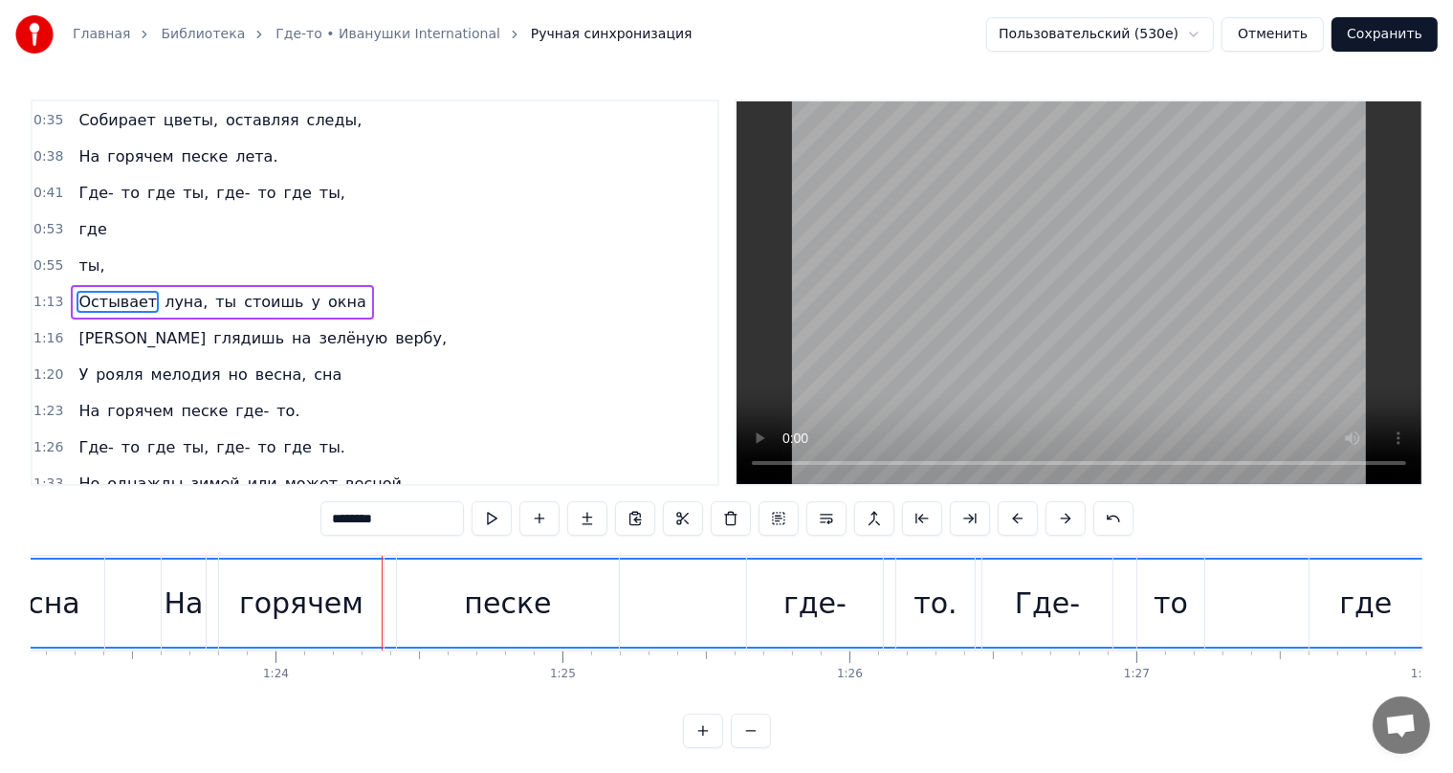
click at [211, 327] on span "глядишь" at bounding box center [248, 338] width 75 height 22
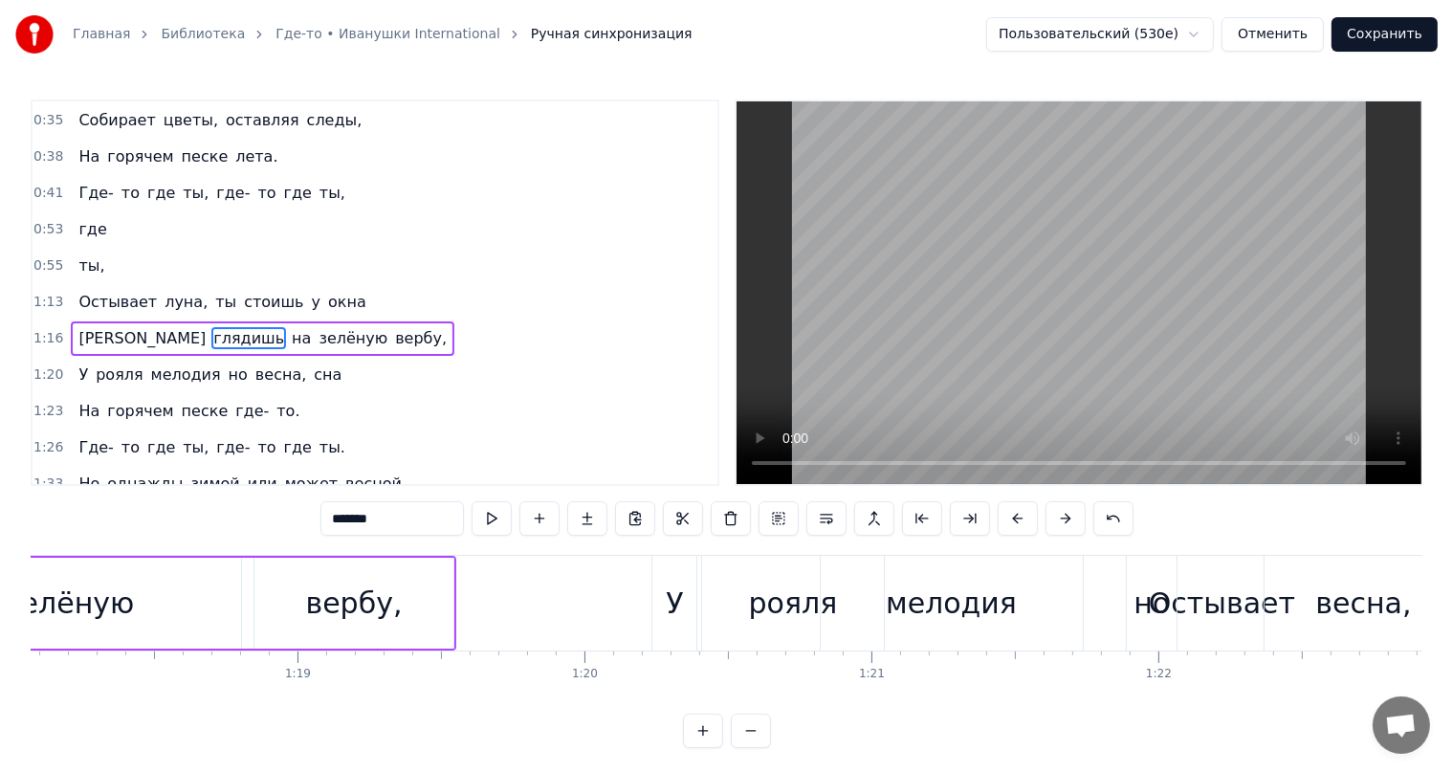
scroll to position [0, 21966]
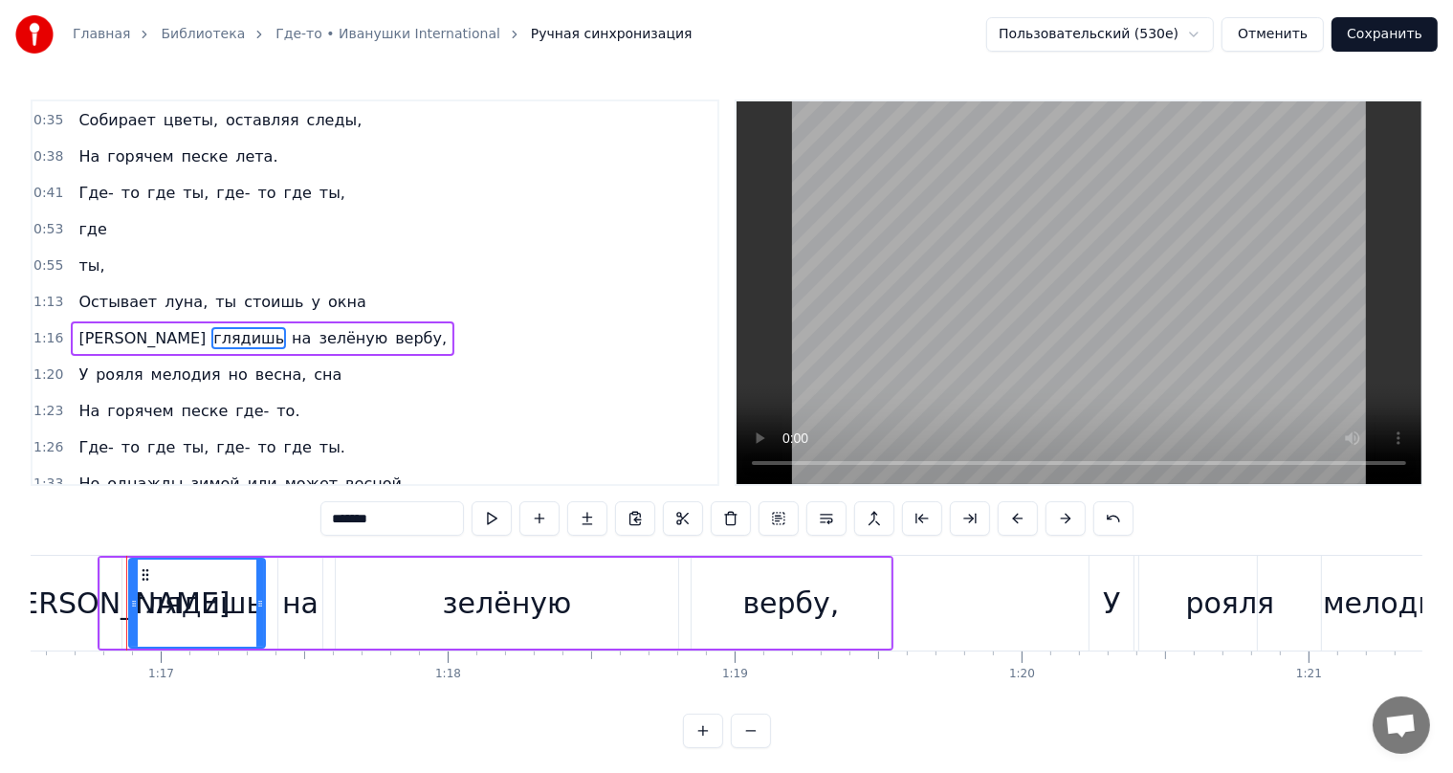
click at [317, 329] on span "зелёную" at bounding box center [353, 338] width 73 height 22
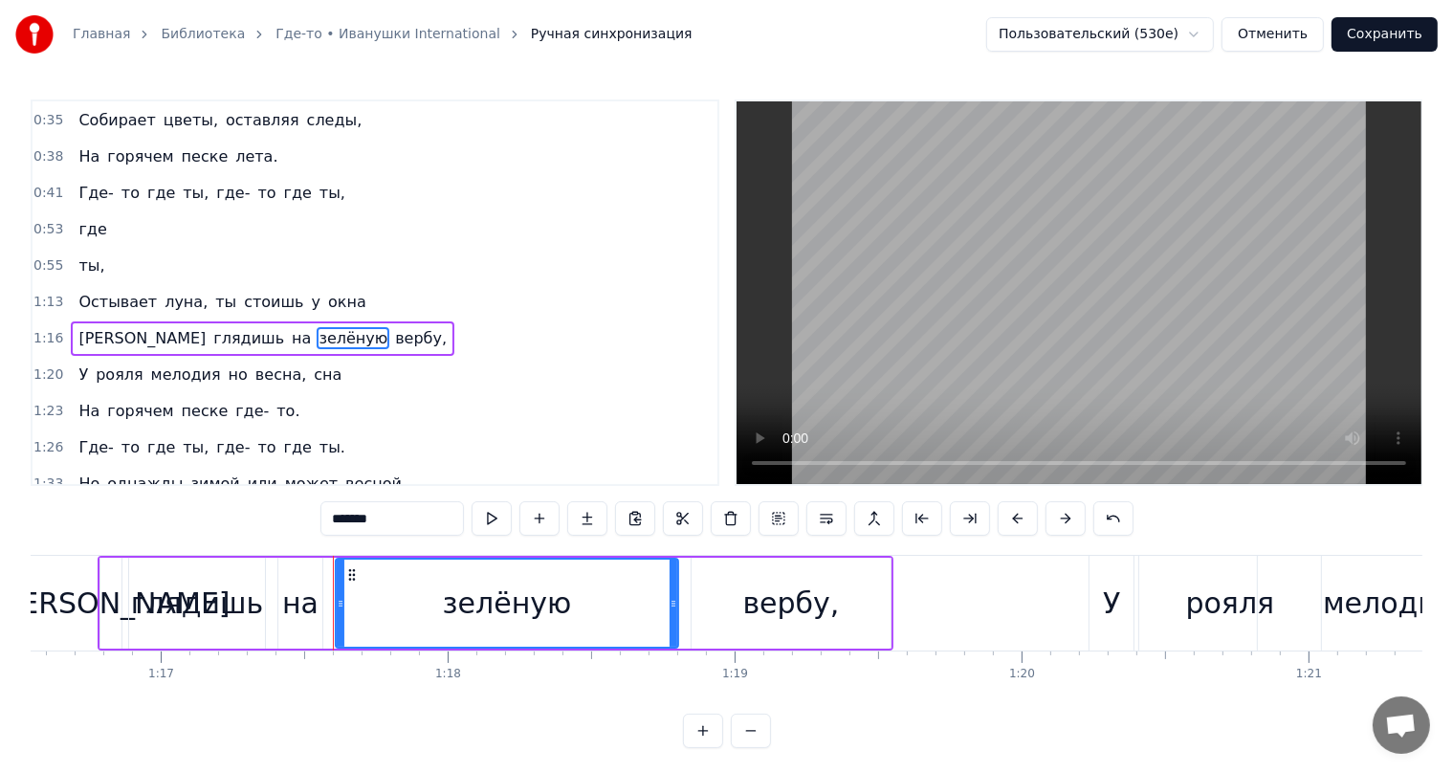
scroll to position [107, 0]
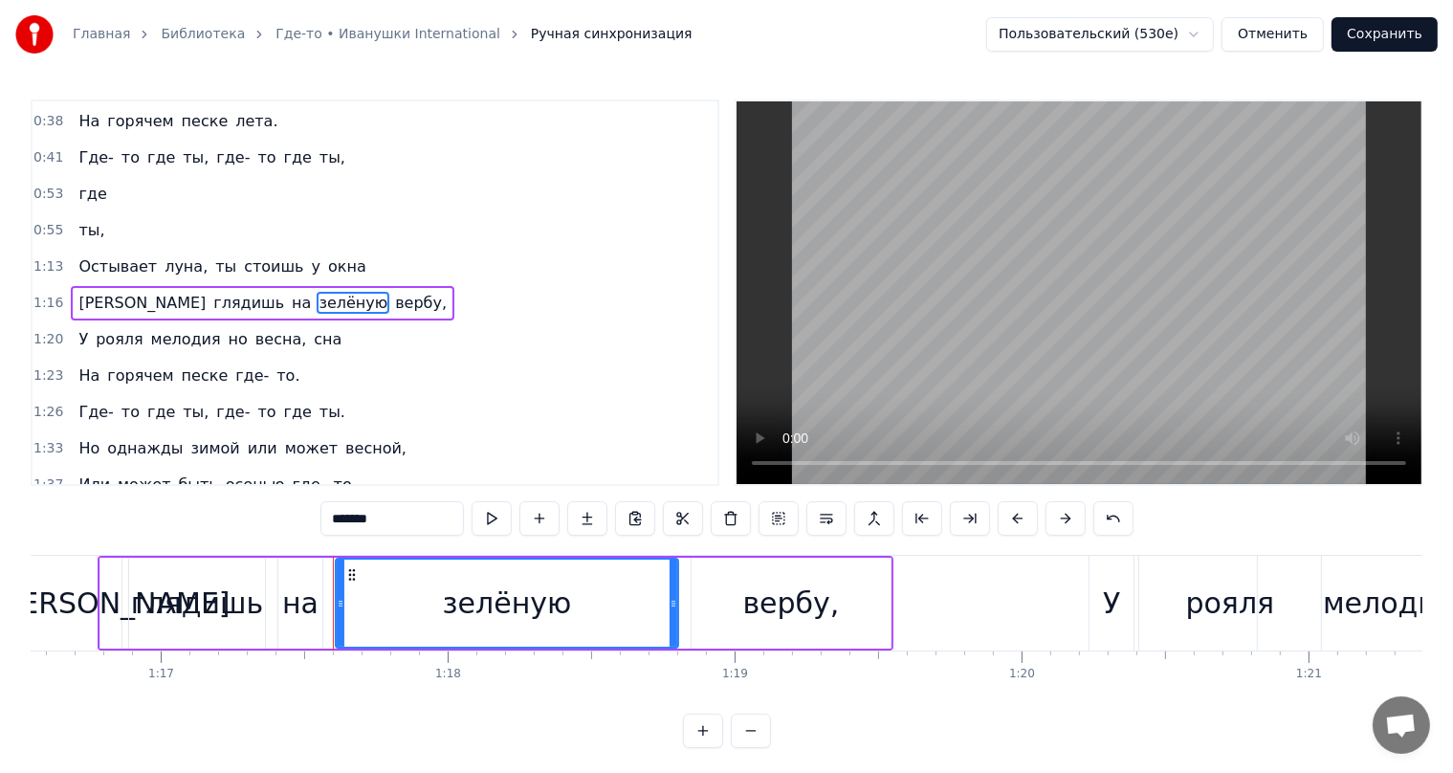
click at [175, 329] on span "мелодия" at bounding box center [186, 339] width 74 height 22
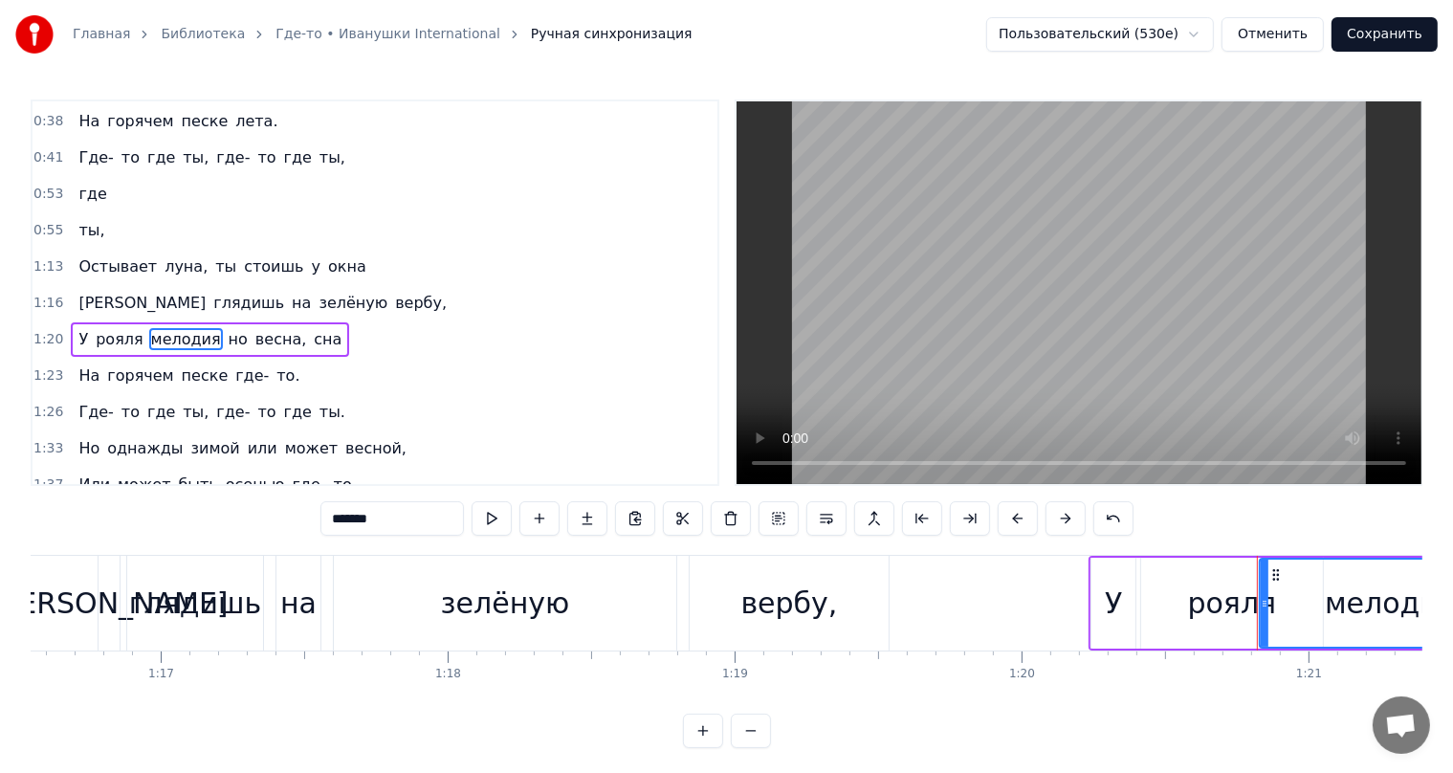
scroll to position [142, 0]
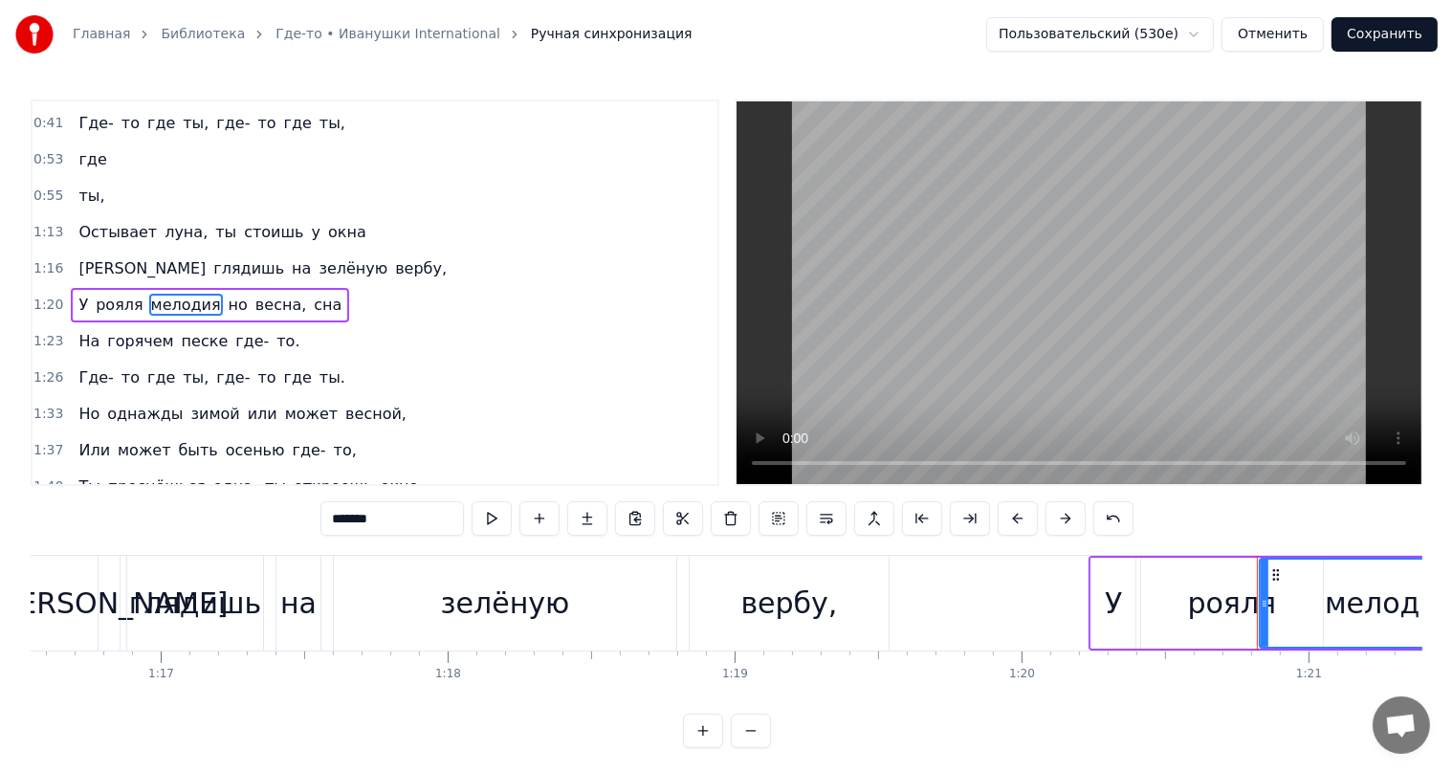
click at [119, 295] on span "рояля" at bounding box center [119, 305] width 51 height 22
type input "*****"
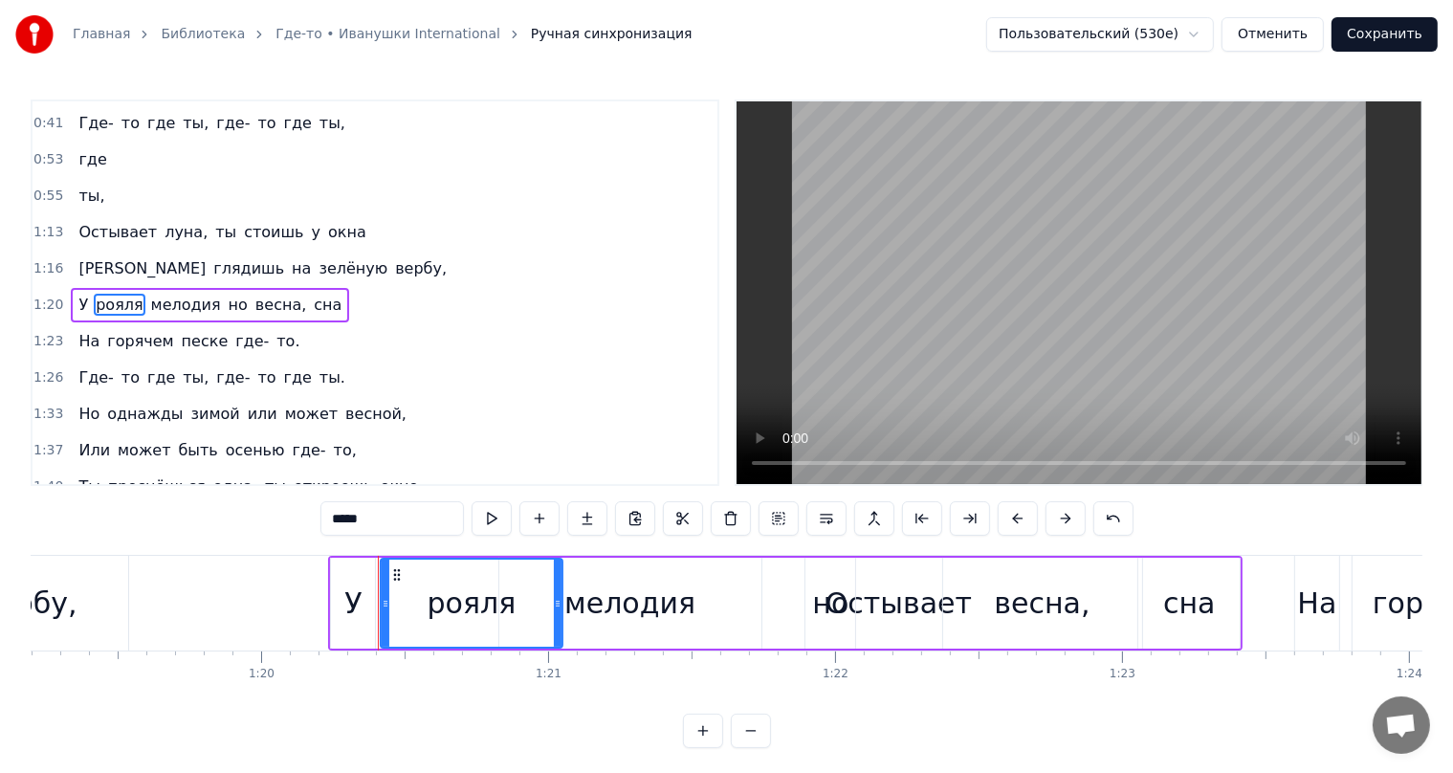
scroll to position [0, 22727]
drag, startPoint x: 1029, startPoint y: 583, endPoint x: 608, endPoint y: 580, distance: 420.9
click at [608, 580] on div "У рояля мелодия но весна, сна" at bounding box center [784, 603] width 914 height 95
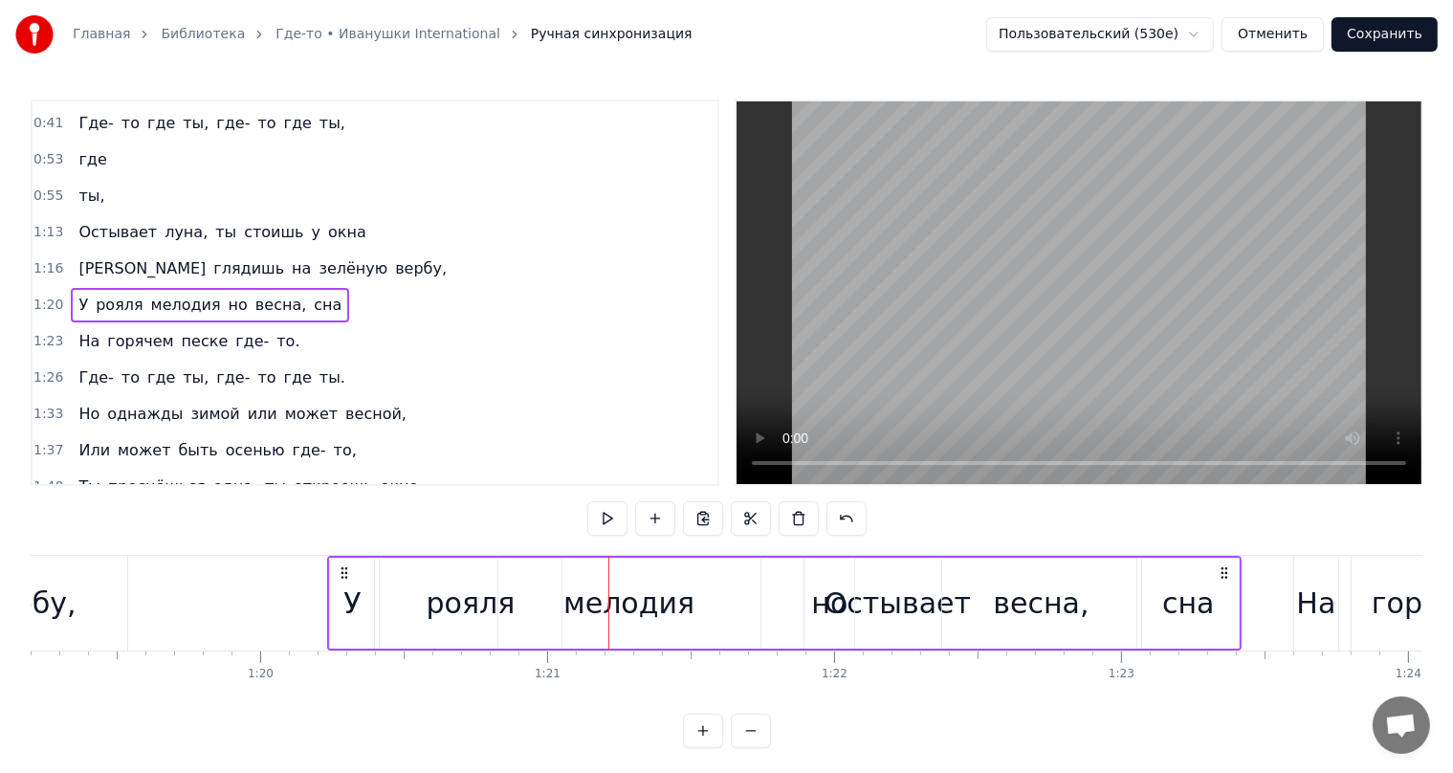
click at [159, 297] on span "мелодия" at bounding box center [186, 305] width 74 height 22
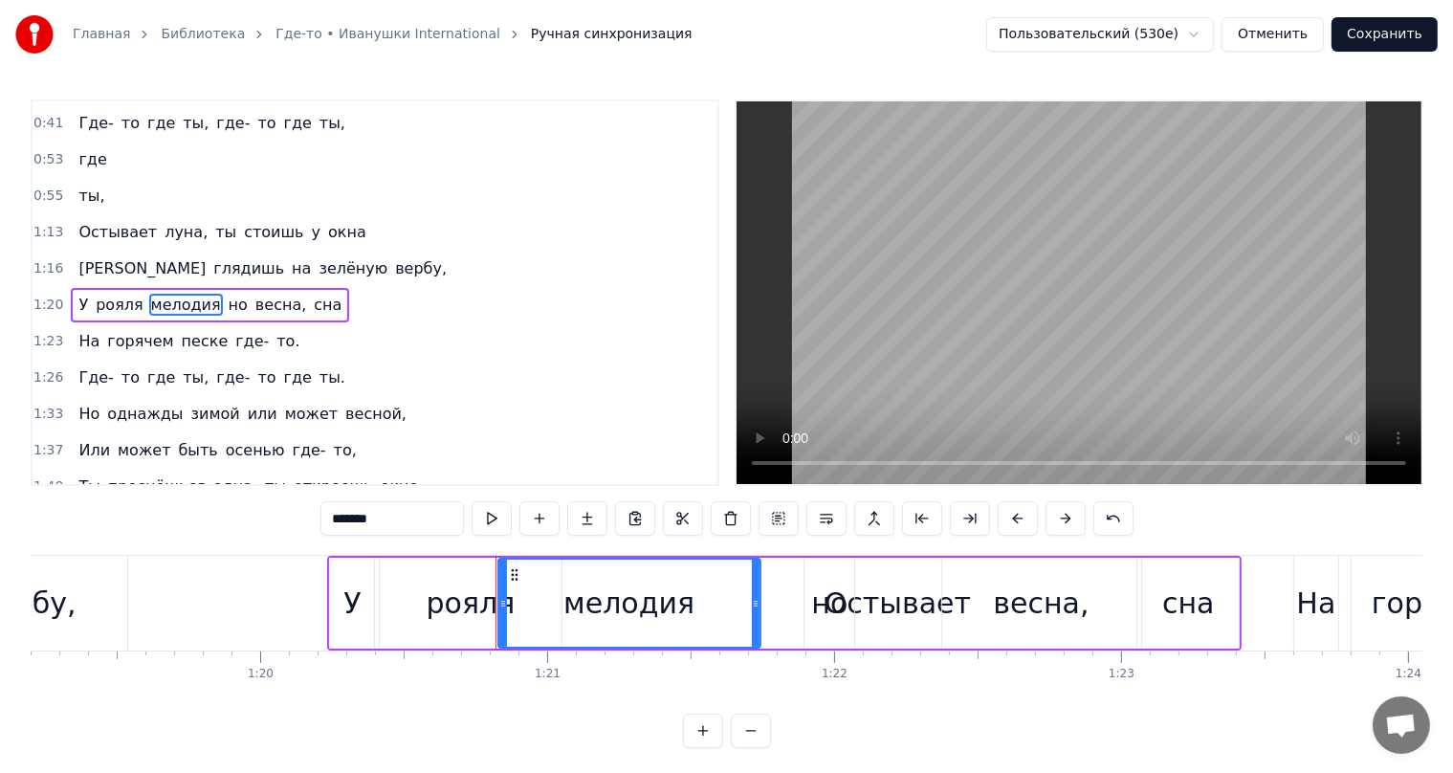
click at [128, 294] on span "рояля" at bounding box center [119, 305] width 51 height 22
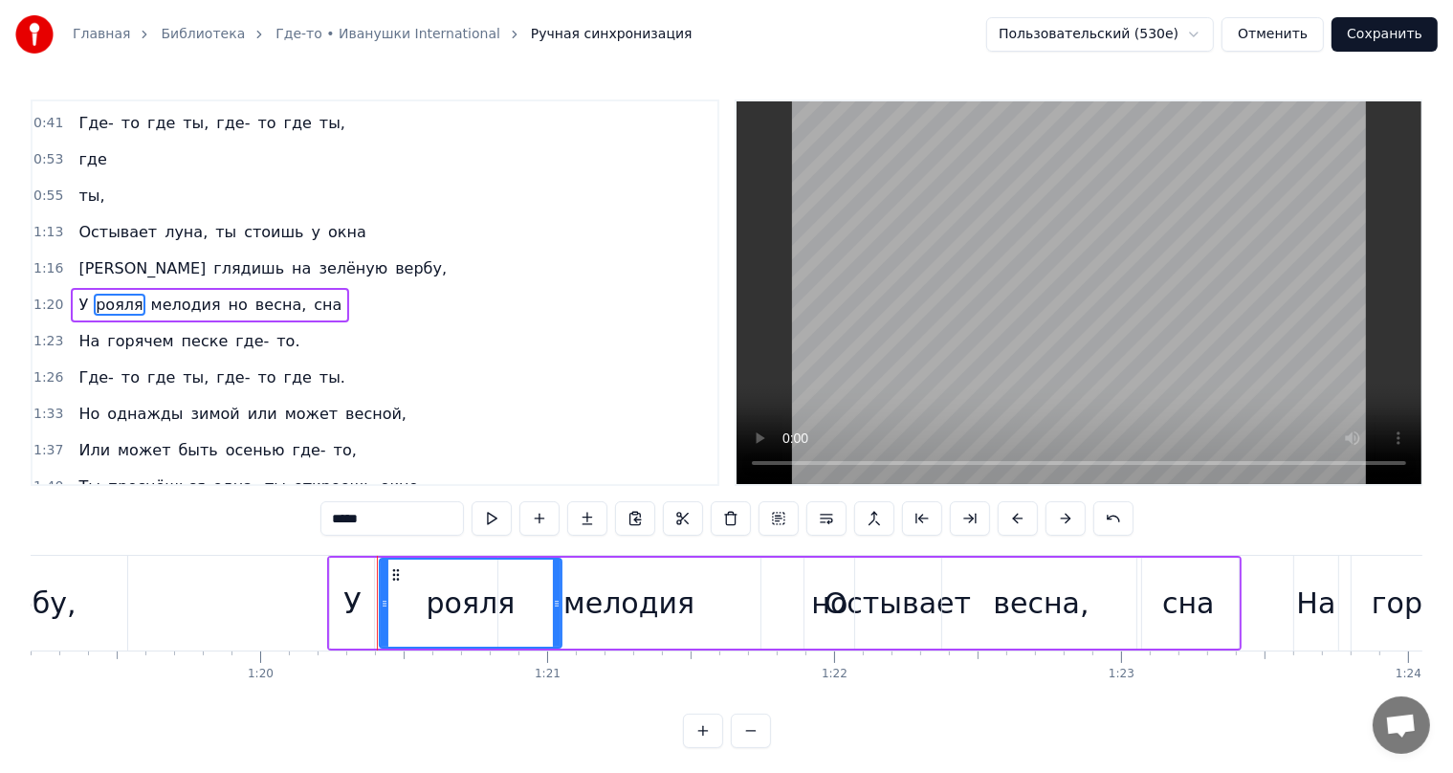
click at [149, 294] on span "мелодия" at bounding box center [186, 305] width 74 height 22
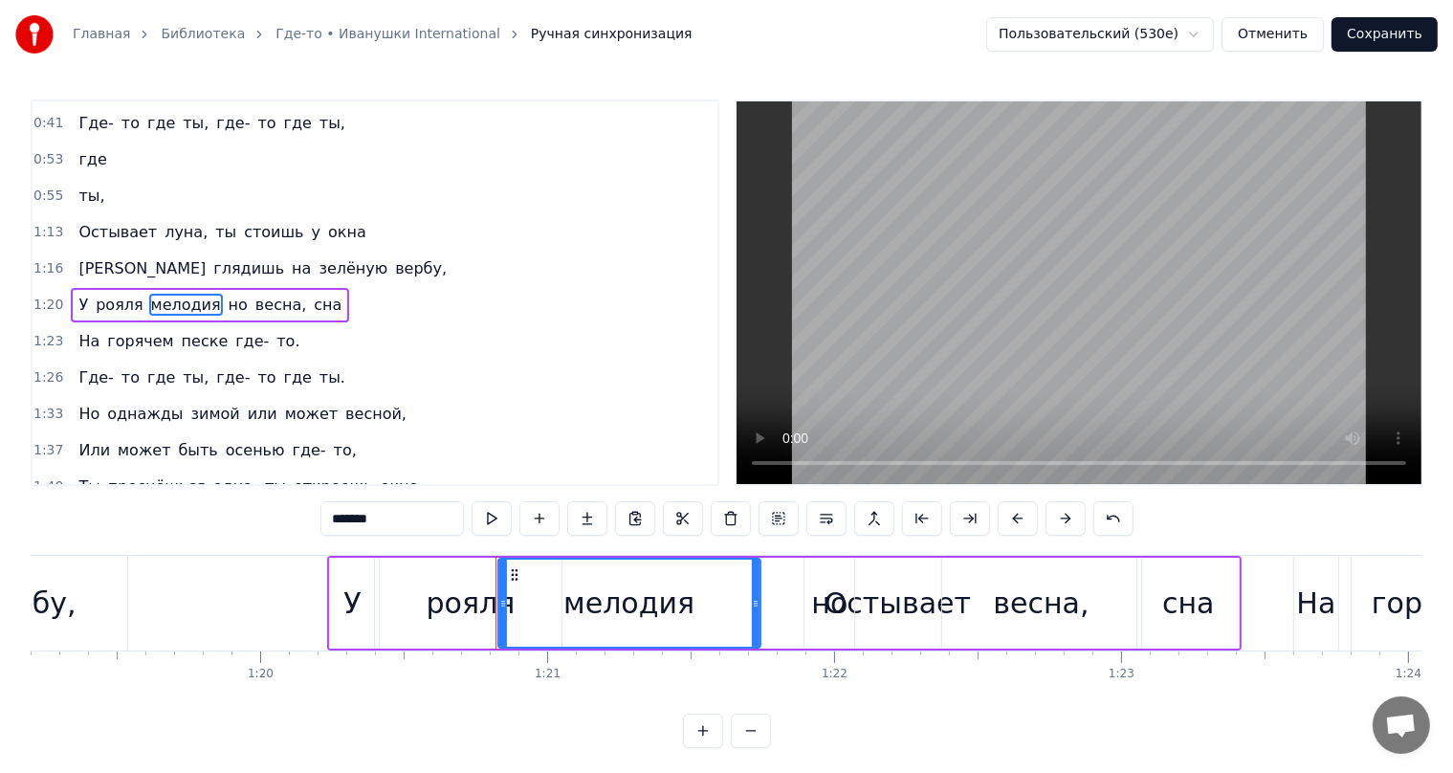
click at [253, 294] on span "весна," at bounding box center [280, 305] width 55 height 22
type input "******"
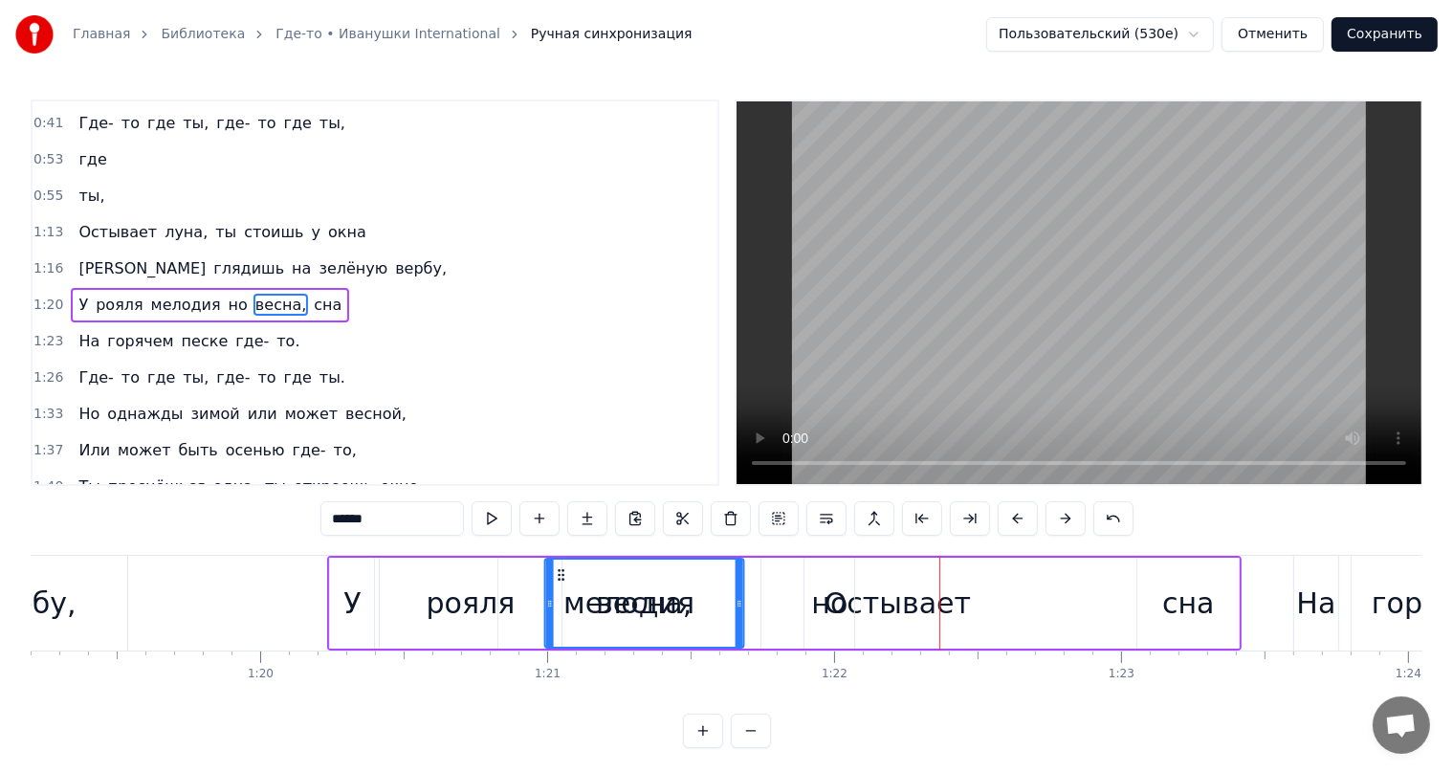
drag, startPoint x: 957, startPoint y: 575, endPoint x: 562, endPoint y: 564, distance: 394.2
click at [560, 567] on icon at bounding box center [560, 574] width 15 height 15
drag, startPoint x: 562, startPoint y: 564, endPoint x: 466, endPoint y: 562, distance: 96.6
click at [460, 565] on div "У рояля мелодия весна, но сна" at bounding box center [784, 603] width 914 height 95
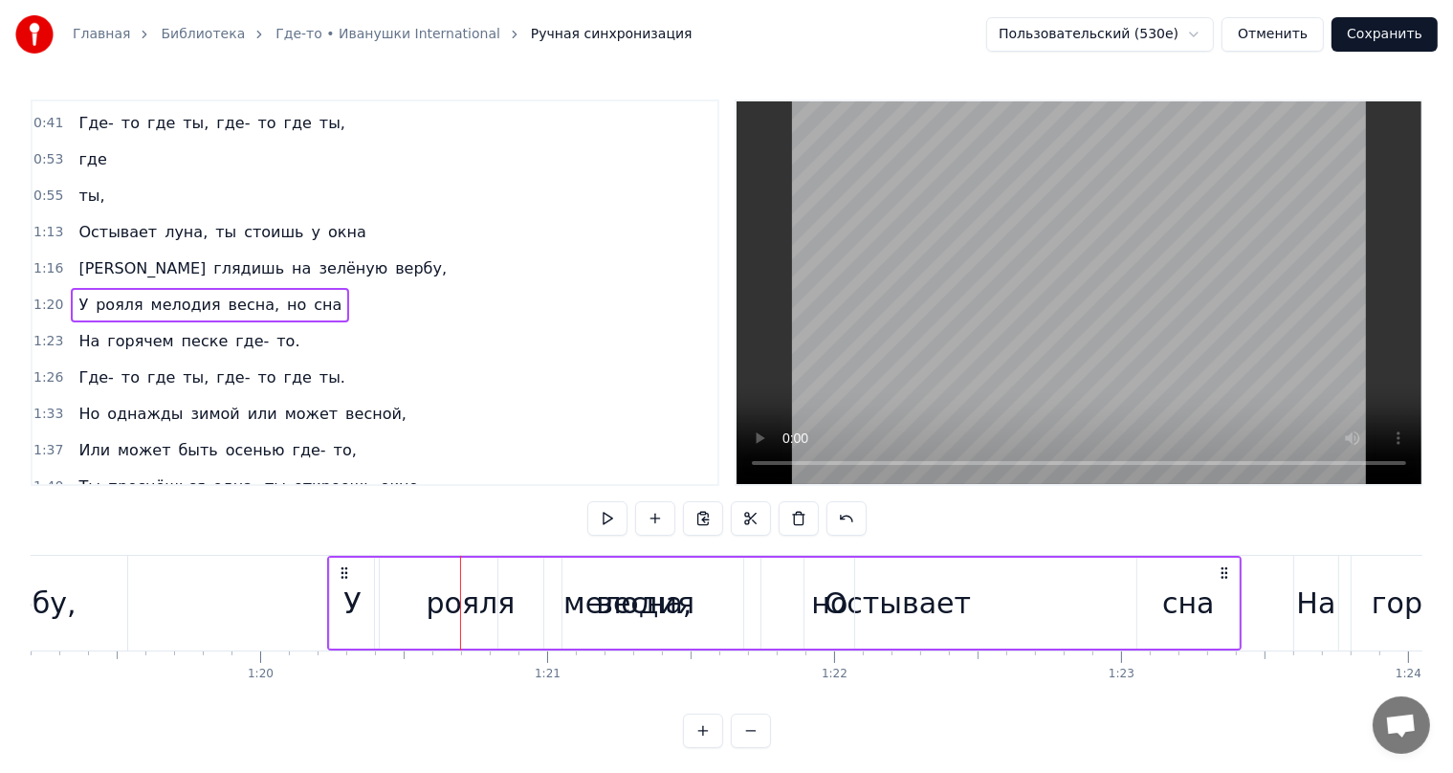
click at [621, 612] on div "весна," at bounding box center [644, 603] width 96 height 43
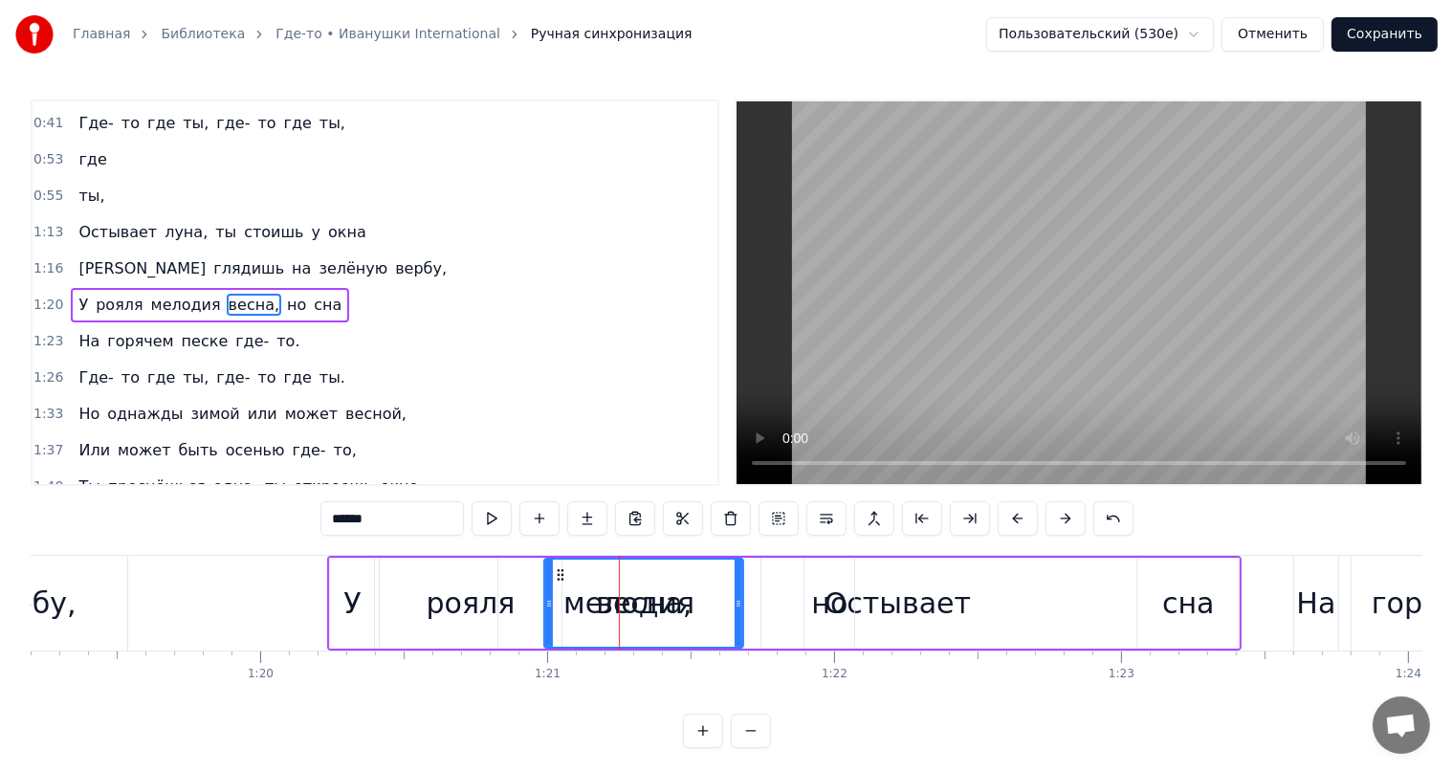
click at [336, 590] on div "У" at bounding box center [352, 603] width 44 height 91
type input "*"
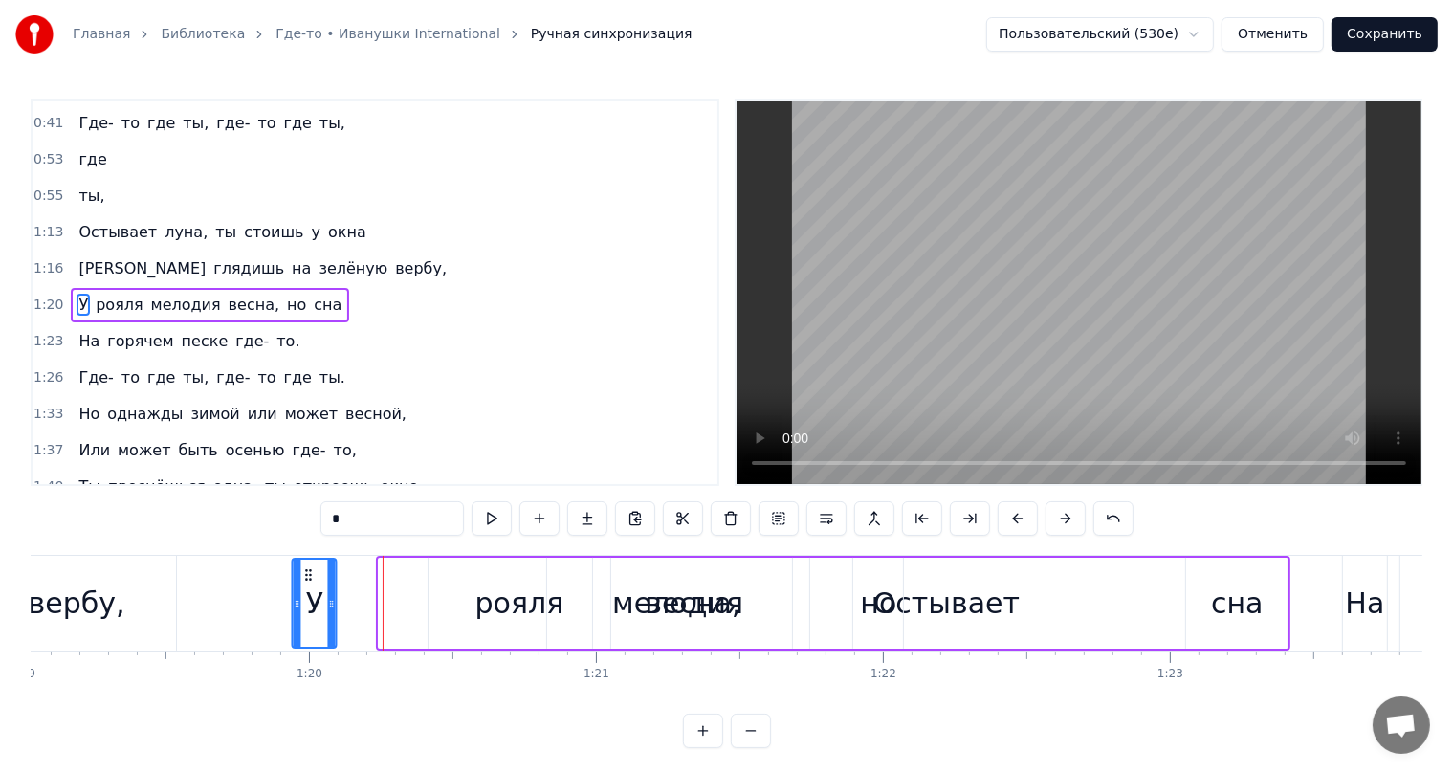
scroll to position [0, 22671]
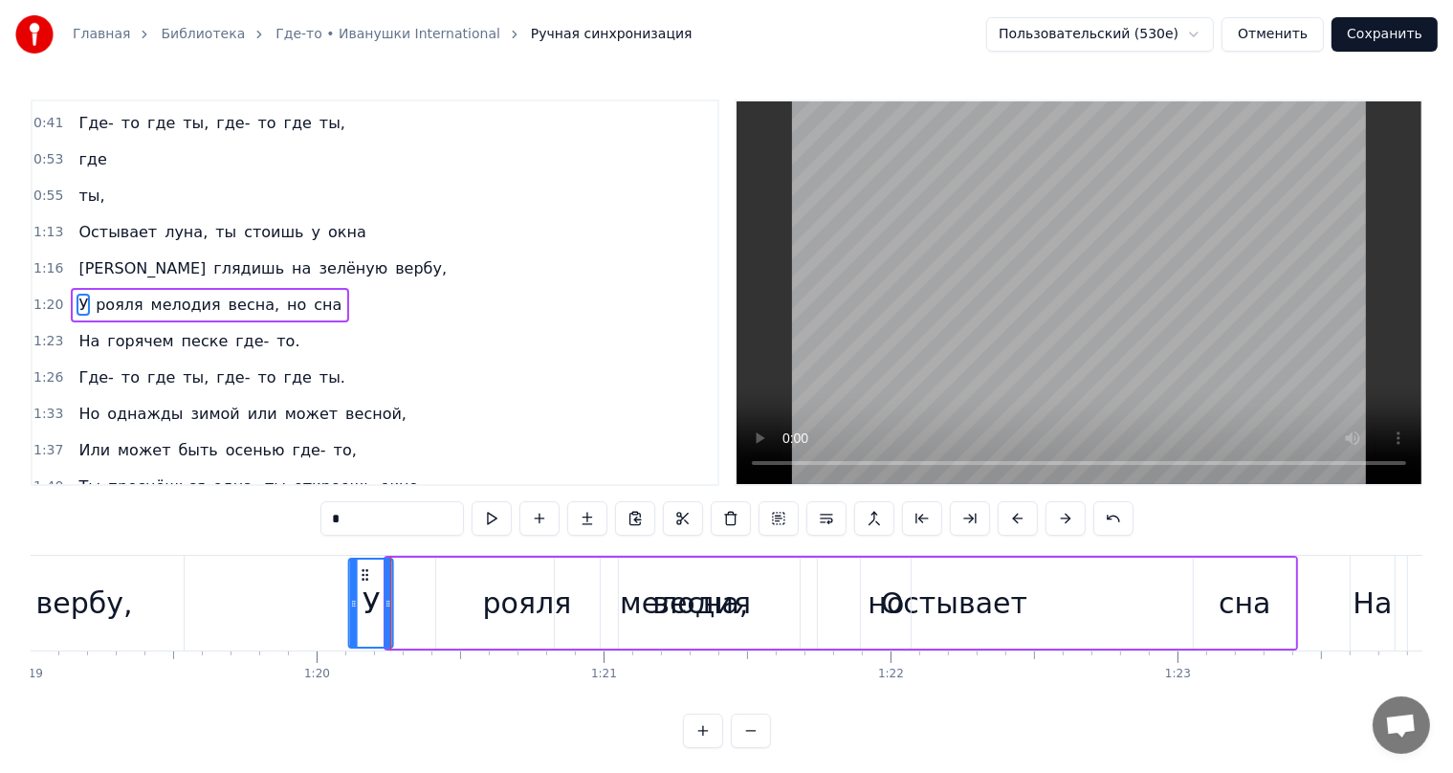
drag, startPoint x: 348, startPoint y: 570, endPoint x: 366, endPoint y: 581, distance: 21.0
click at [366, 581] on icon at bounding box center [365, 574] width 15 height 15
drag, startPoint x: 366, startPoint y: 573, endPoint x: 319, endPoint y: 573, distance: 46.9
click at [319, 573] on icon at bounding box center [318, 574] width 15 height 15
click at [426, 590] on div "У рояля мелодия весна, но сна" at bounding box center [799, 603] width 1000 height 95
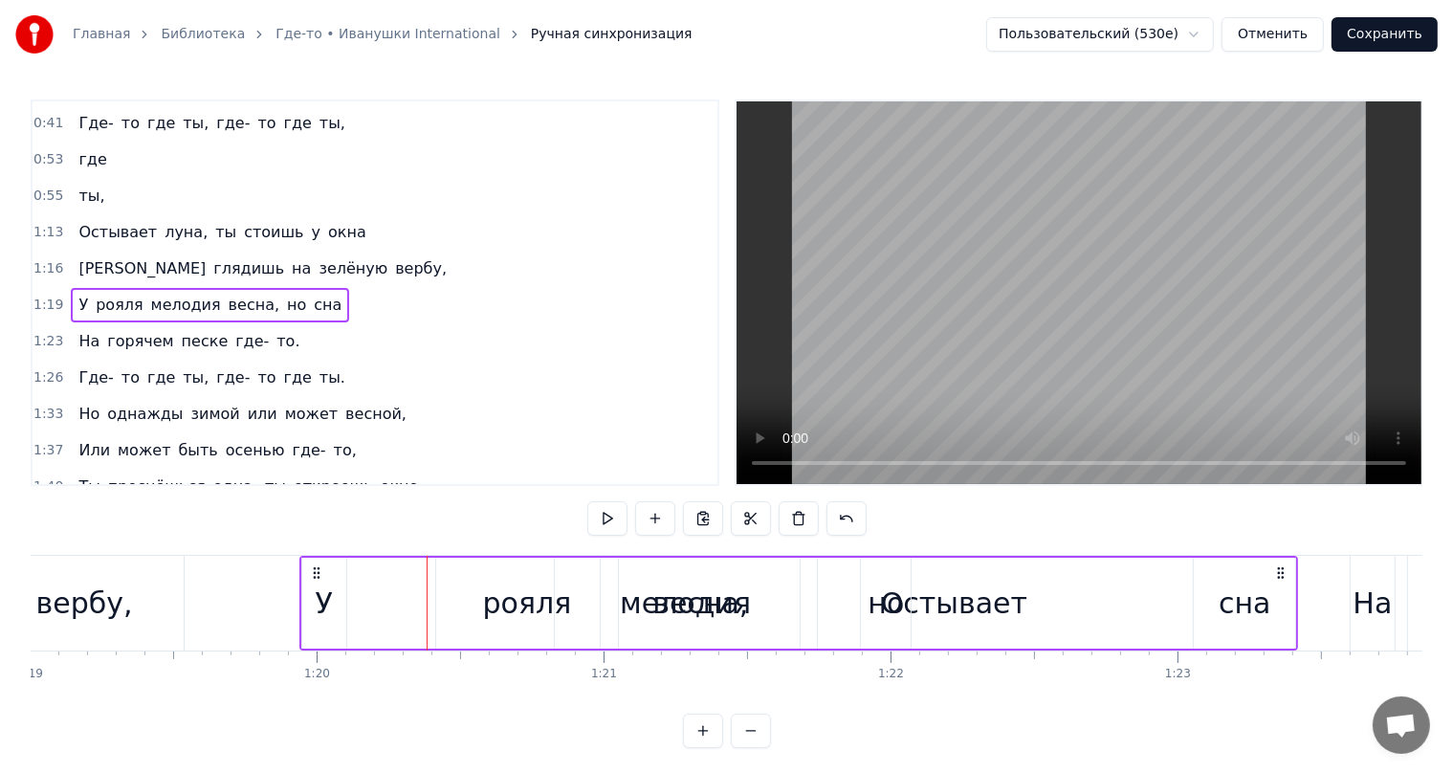
drag, startPoint x: 225, startPoint y: 291, endPoint x: 201, endPoint y: 292, distance: 23.9
click at [227, 294] on span "весна," at bounding box center [254, 305] width 55 height 23
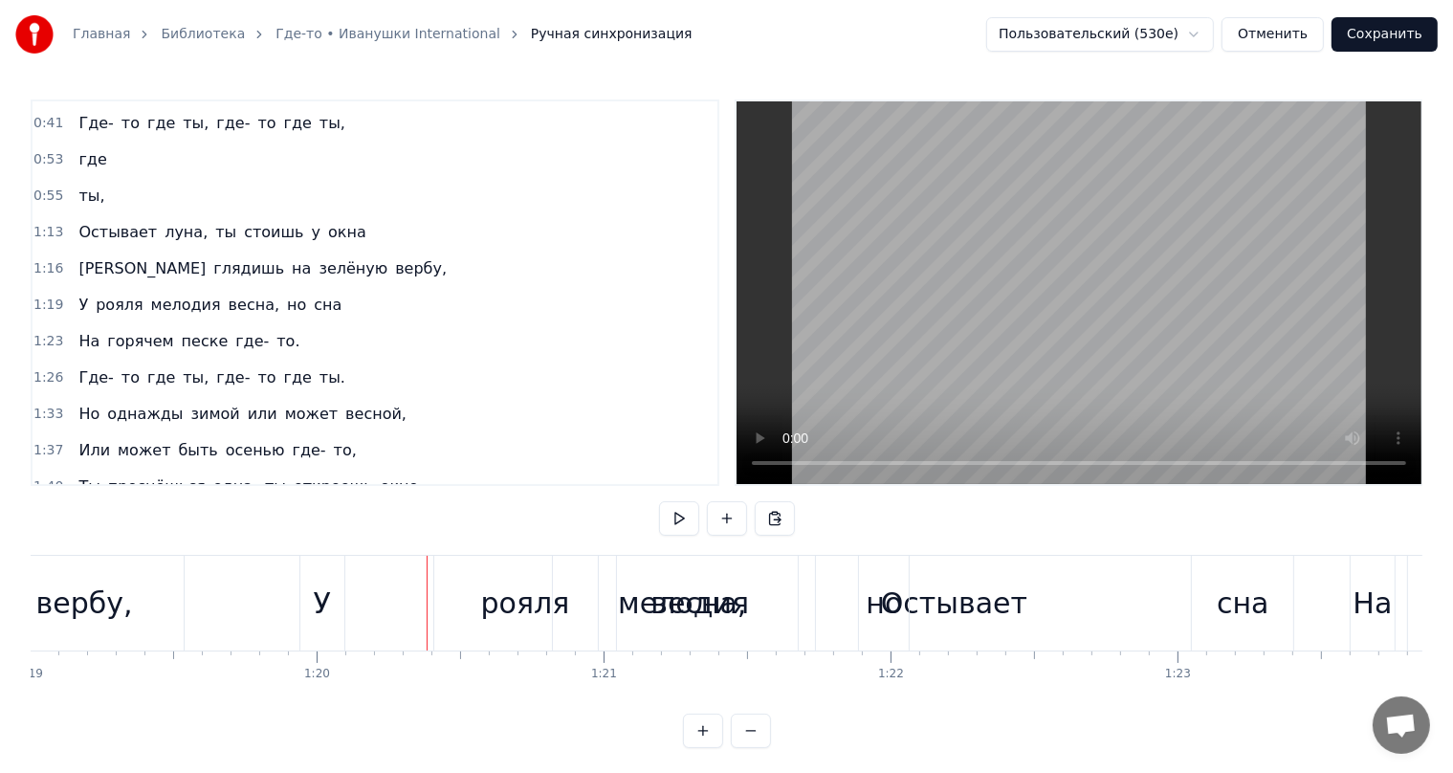
click at [425, 578] on div "У рояля мелодия весна, но сна" at bounding box center [799, 603] width 1000 height 95
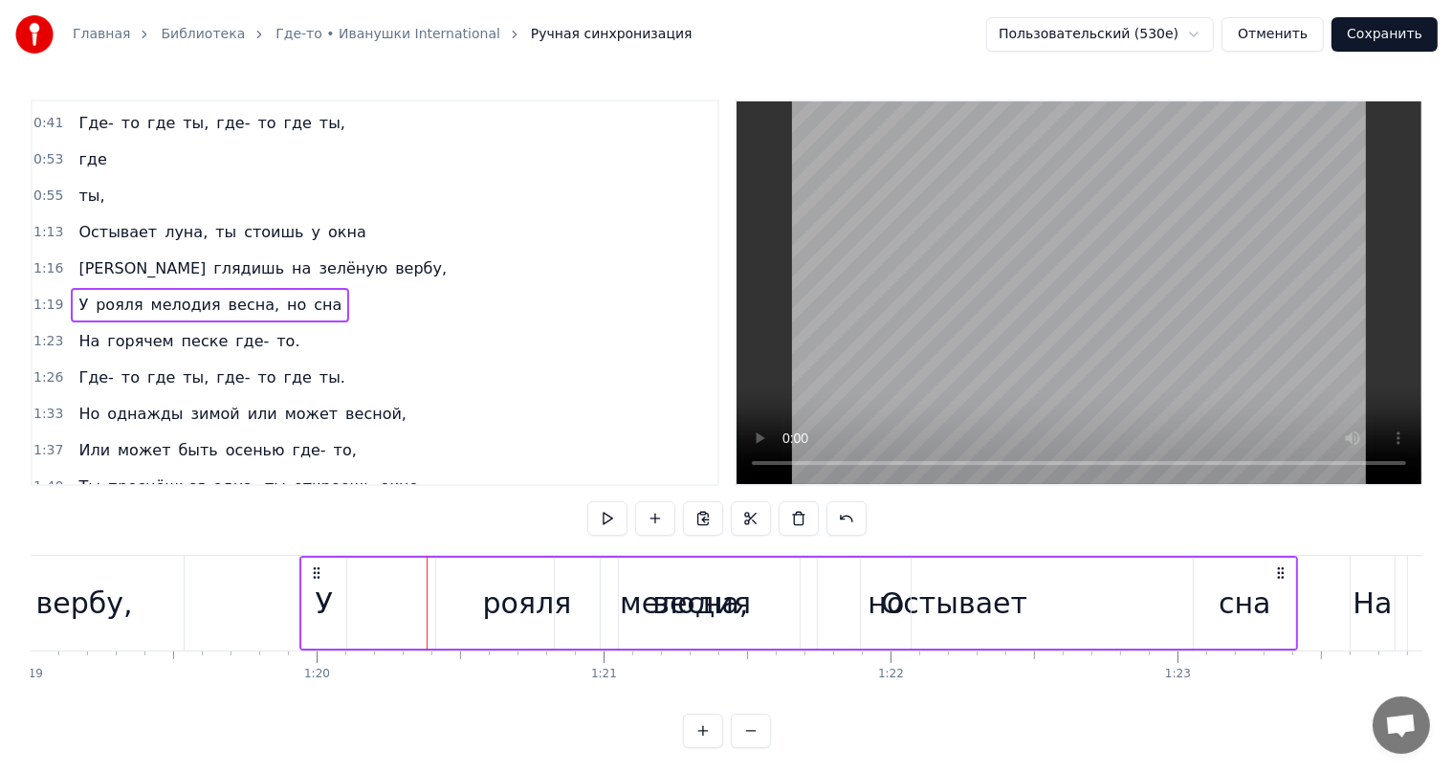
click at [1285, 33] on button "Отменить" at bounding box center [1272, 34] width 102 height 34
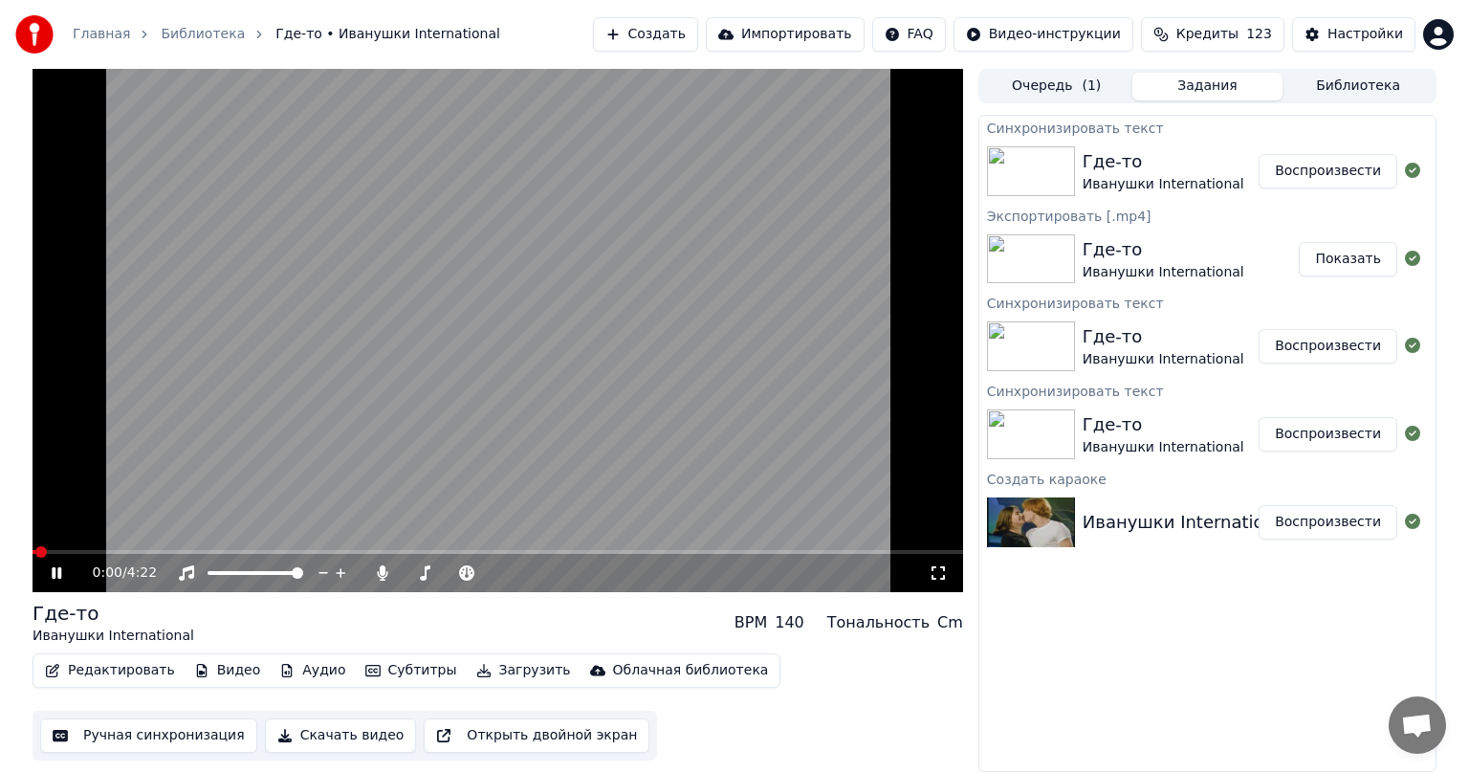
click at [136, 739] on button "Ручная синхронизация" at bounding box center [148, 735] width 217 height 34
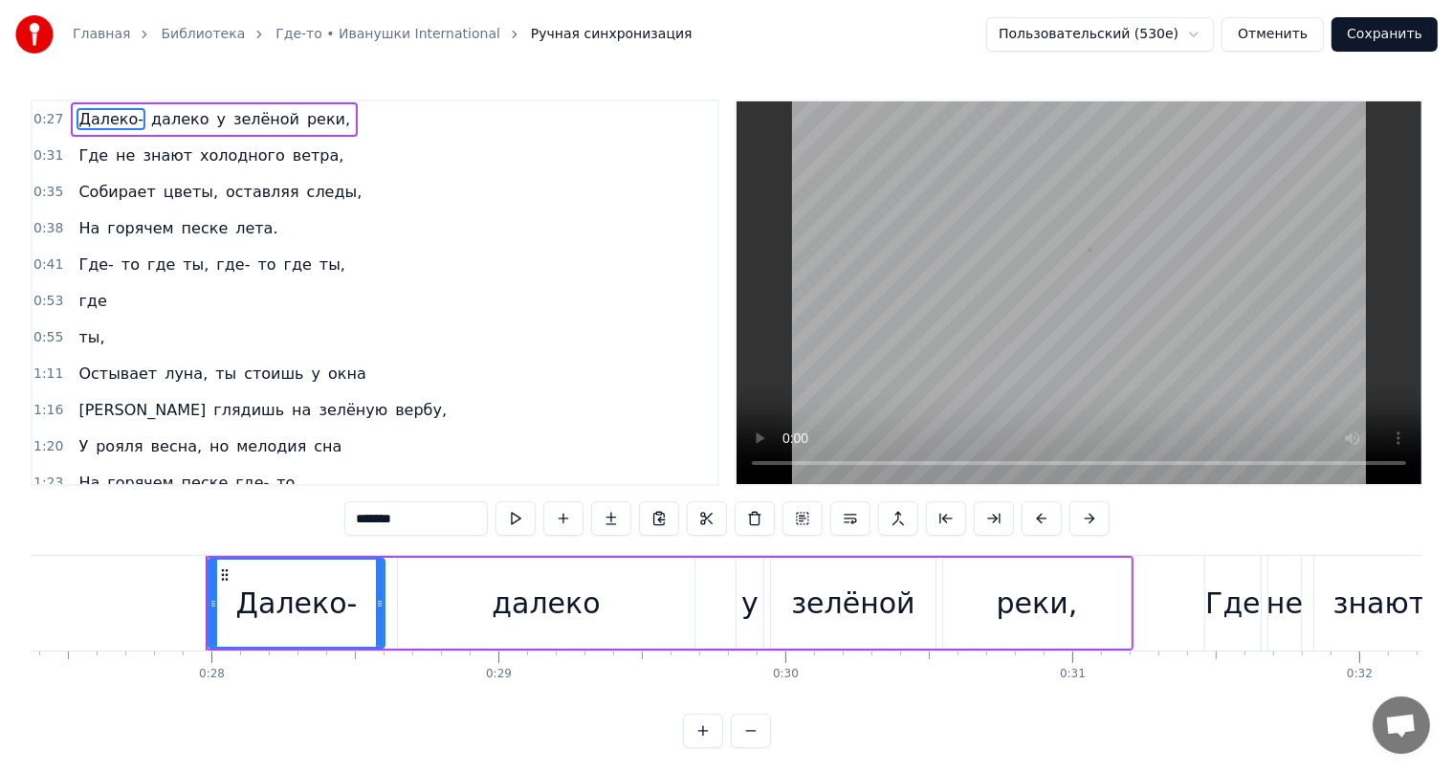
scroll to position [0, 7933]
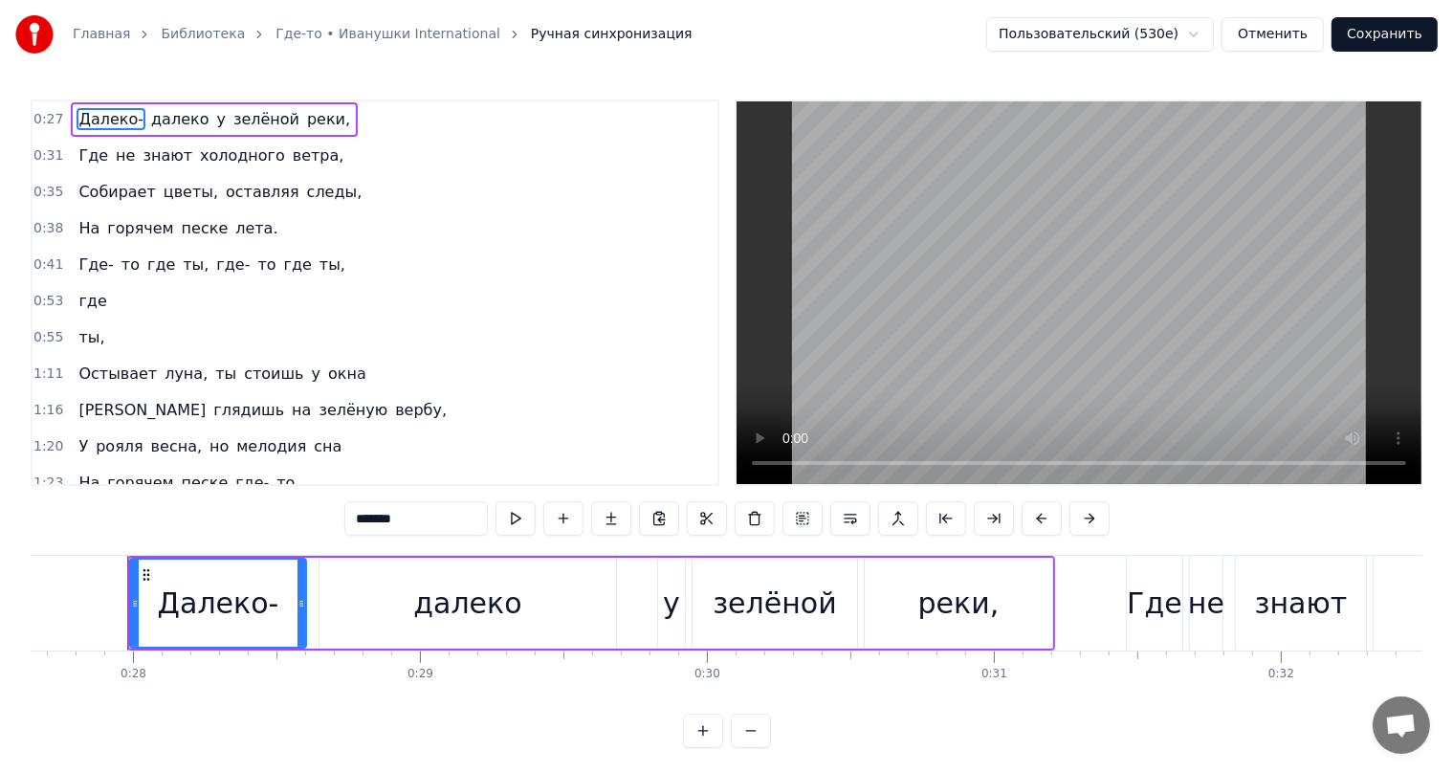
click at [77, 295] on span "где" at bounding box center [93, 301] width 32 height 22
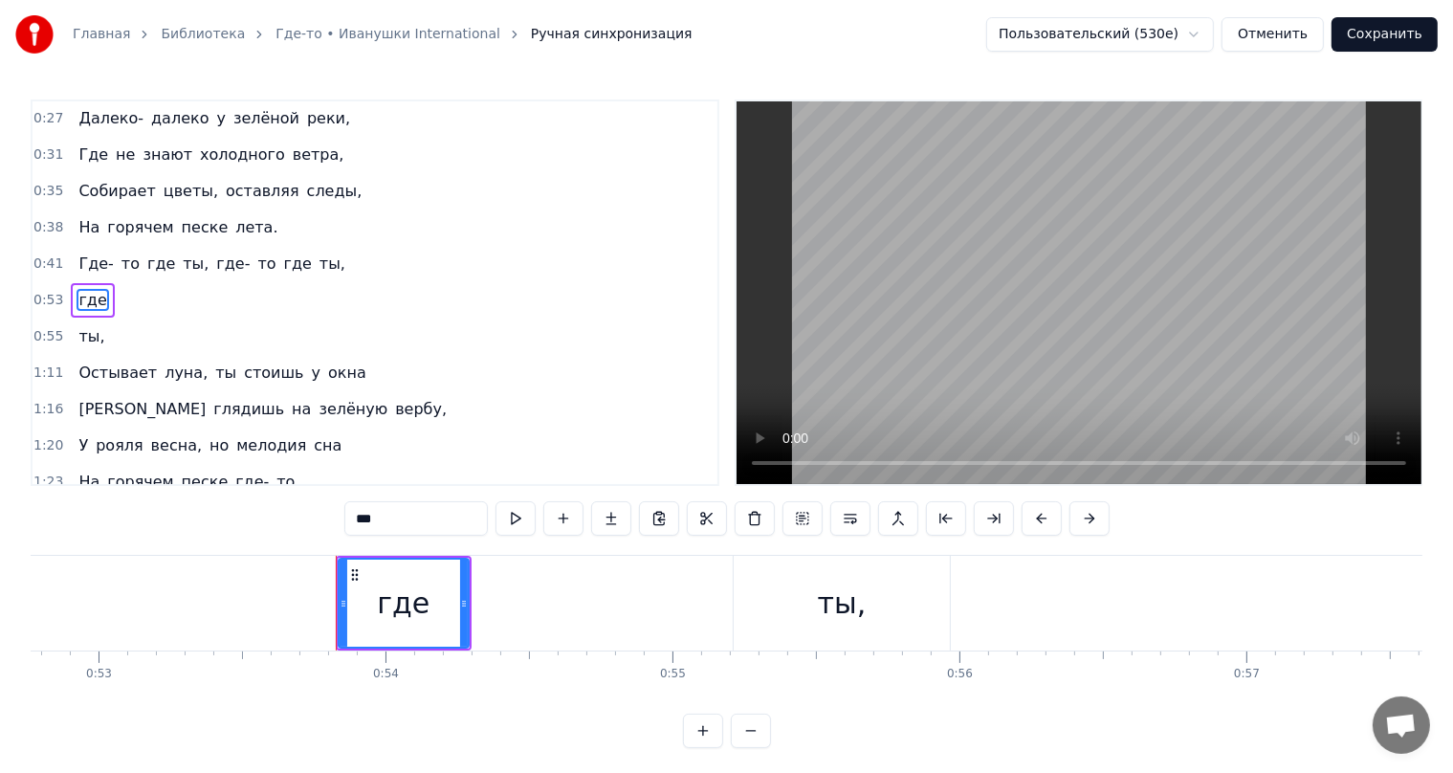
scroll to position [0, 15350]
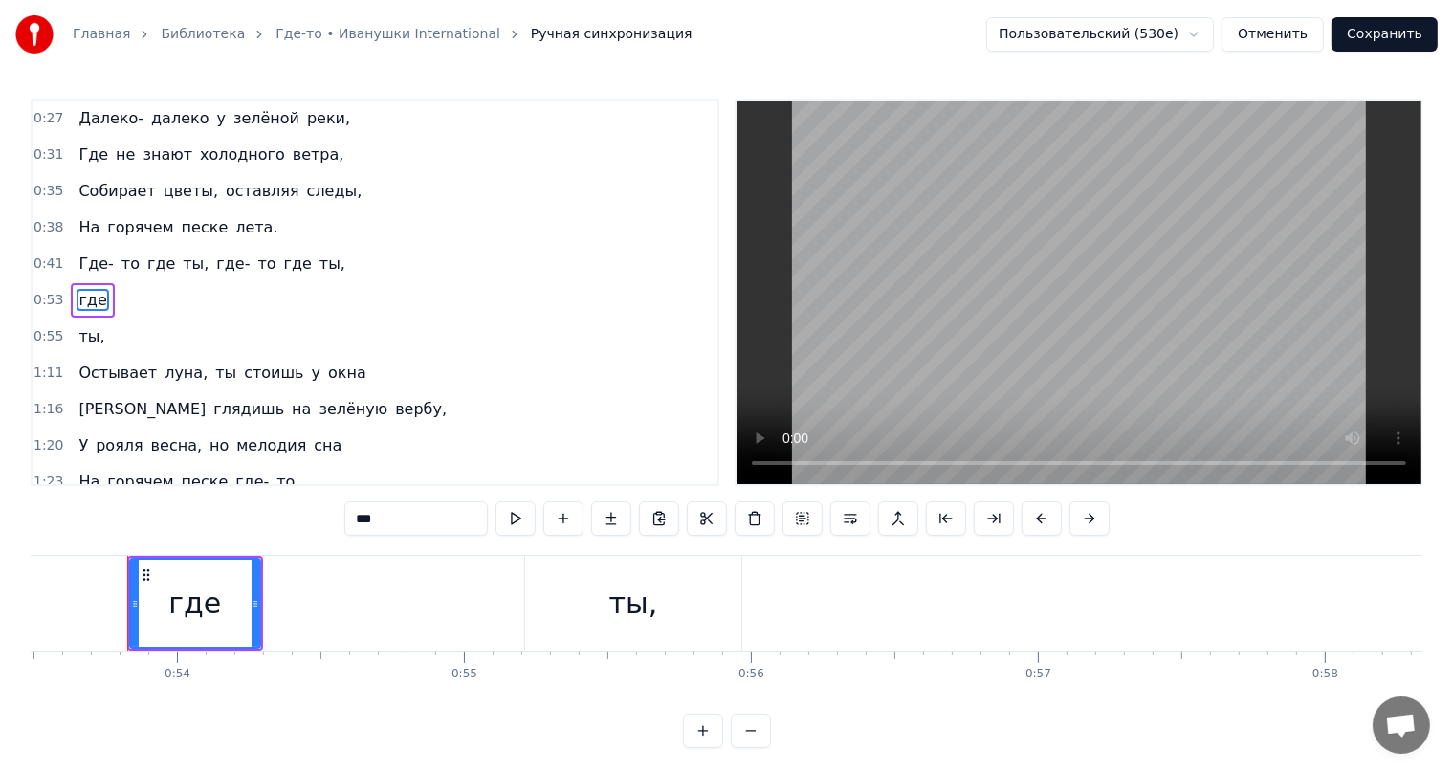
click at [77, 325] on span "ты," at bounding box center [92, 336] width 30 height 22
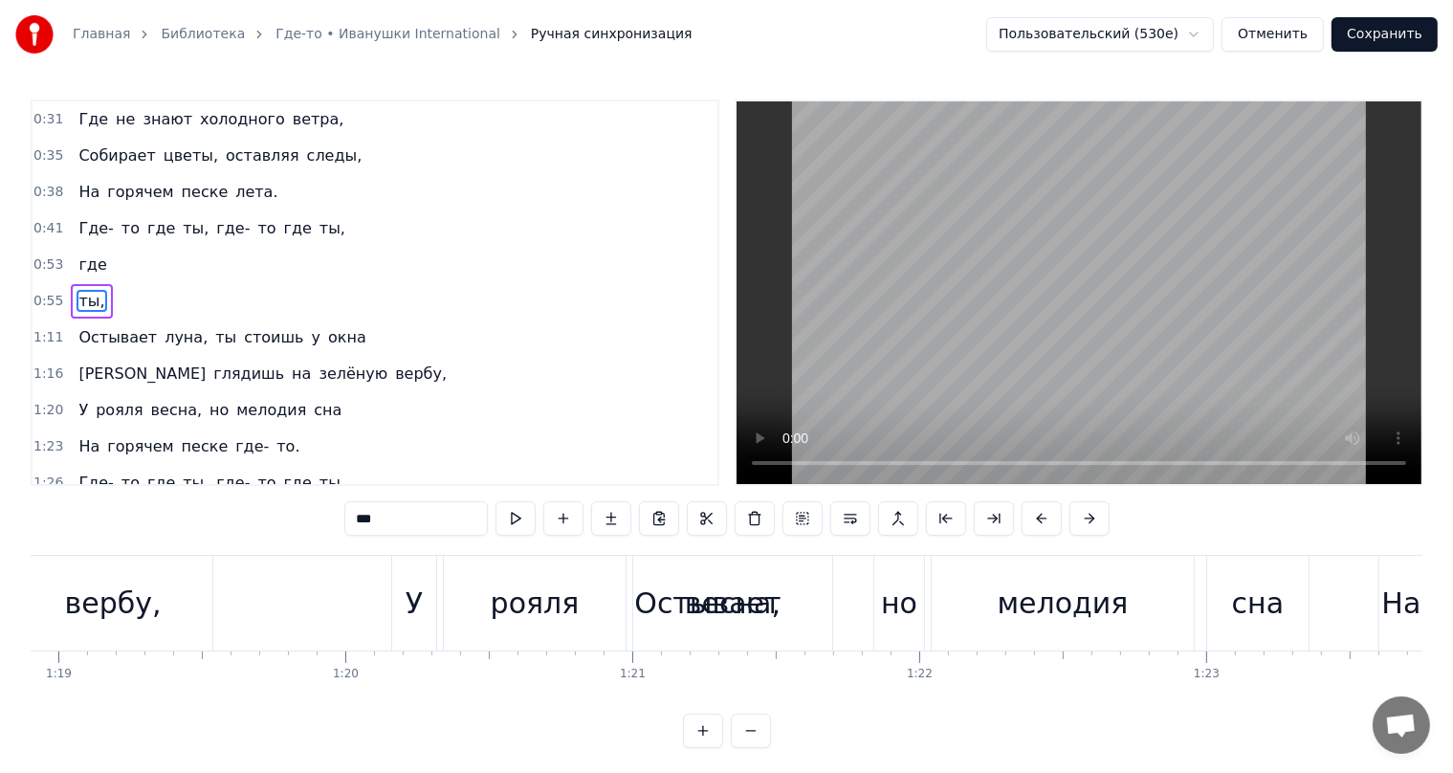
scroll to position [0, 22684]
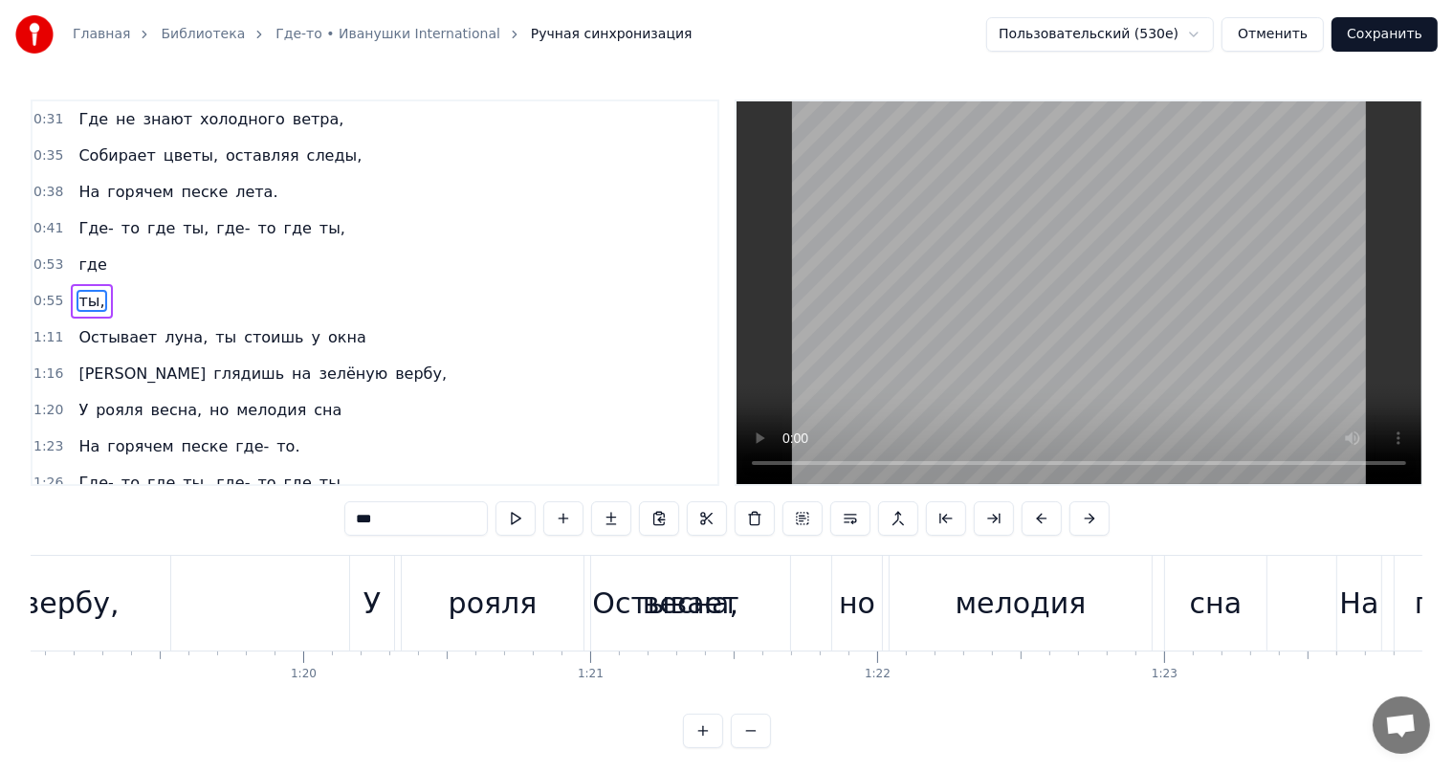
click at [626, 599] on div "весна," at bounding box center [690, 603] width 199 height 95
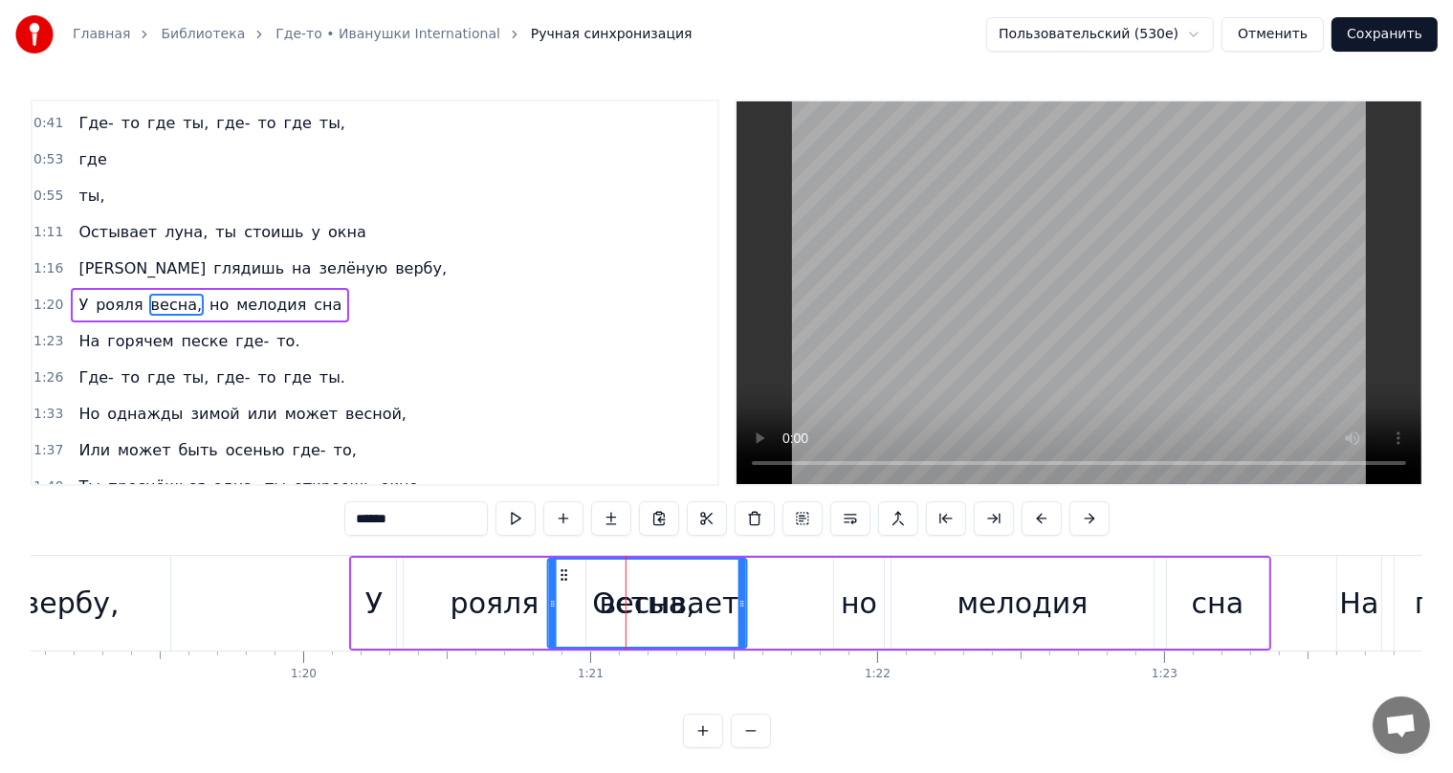
scroll to position [22, 0]
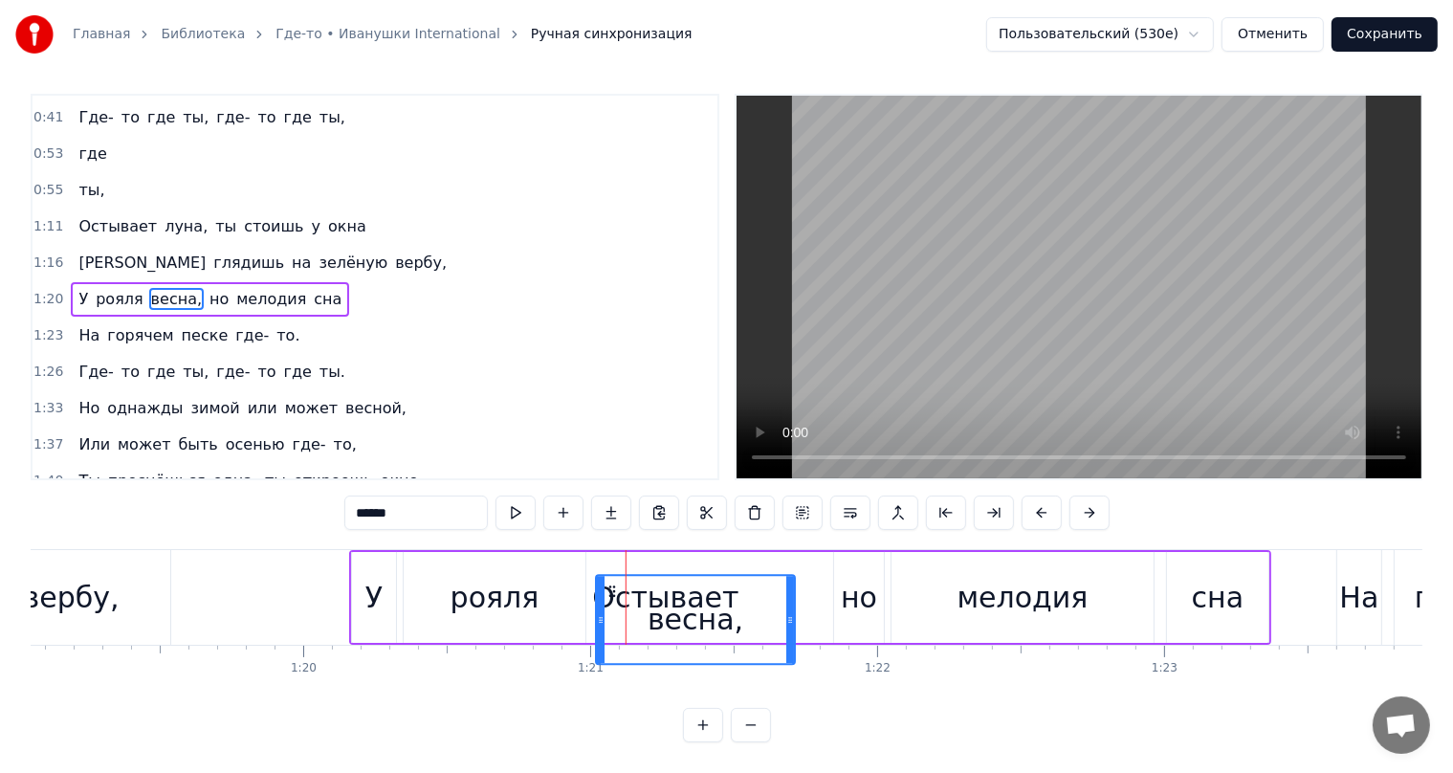
drag, startPoint x: 608, startPoint y: 578, endPoint x: 611, endPoint y: 605, distance: 26.9
click at [611, 605] on div "весна," at bounding box center [695, 619] width 197 height 87
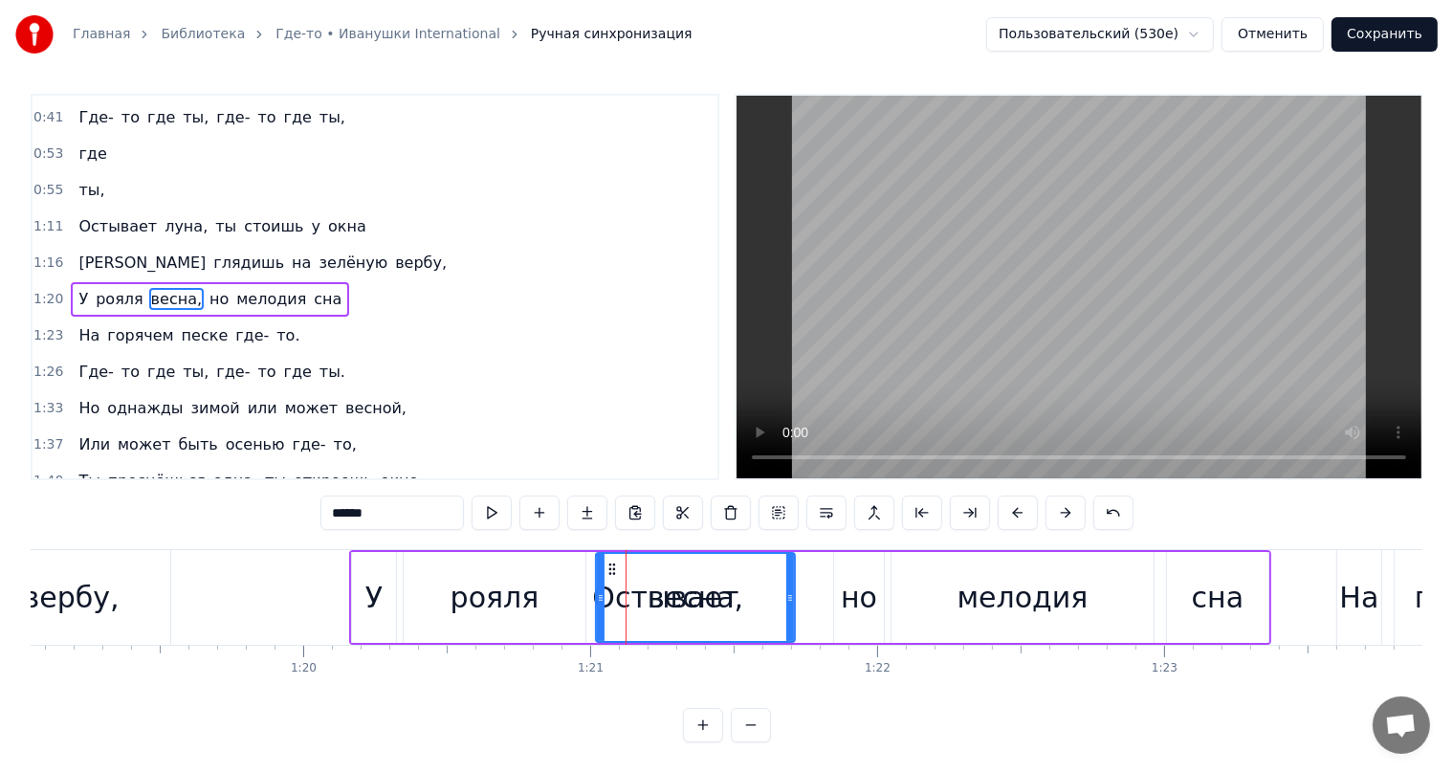
click at [617, 585] on div "весна," at bounding box center [695, 597] width 197 height 87
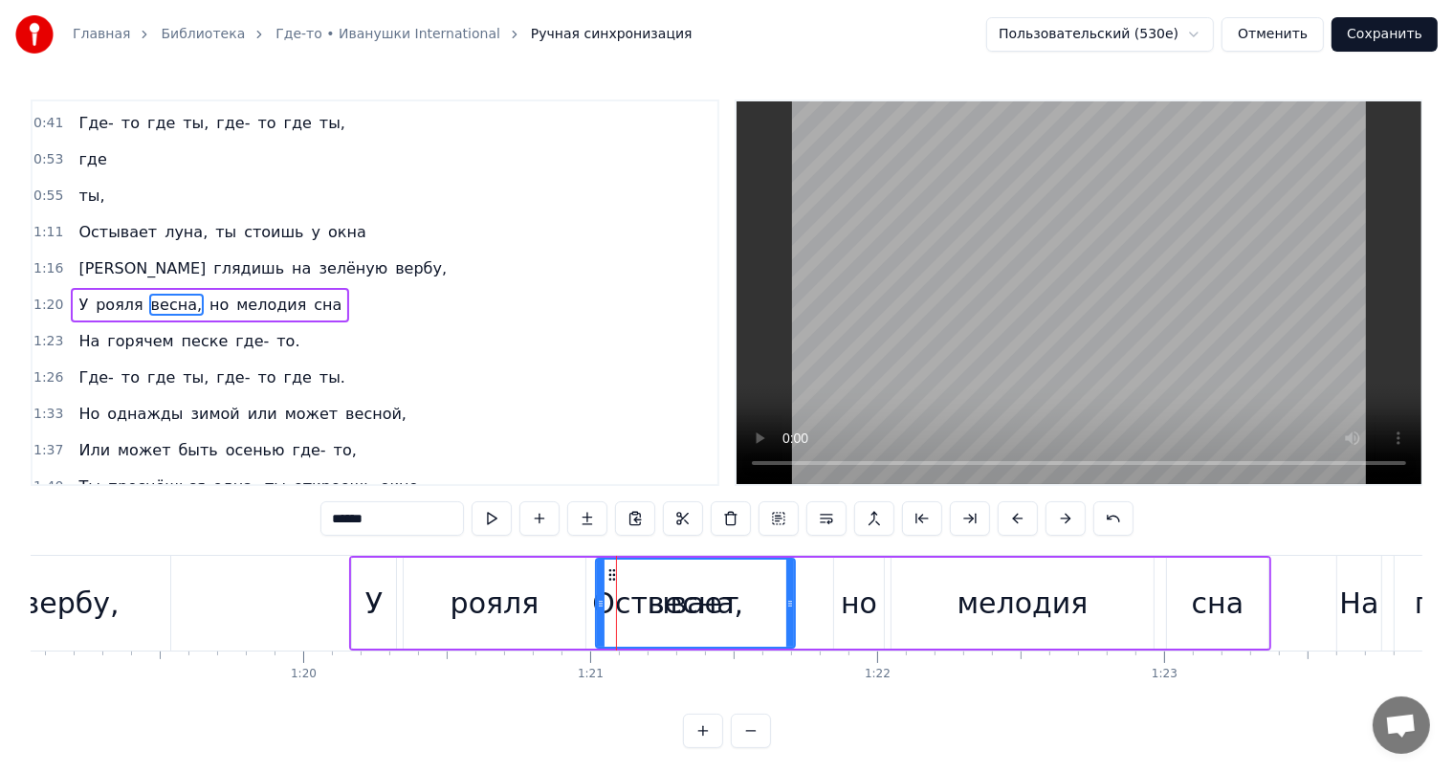
click at [360, 565] on div "У" at bounding box center [374, 603] width 44 height 91
type input "*"
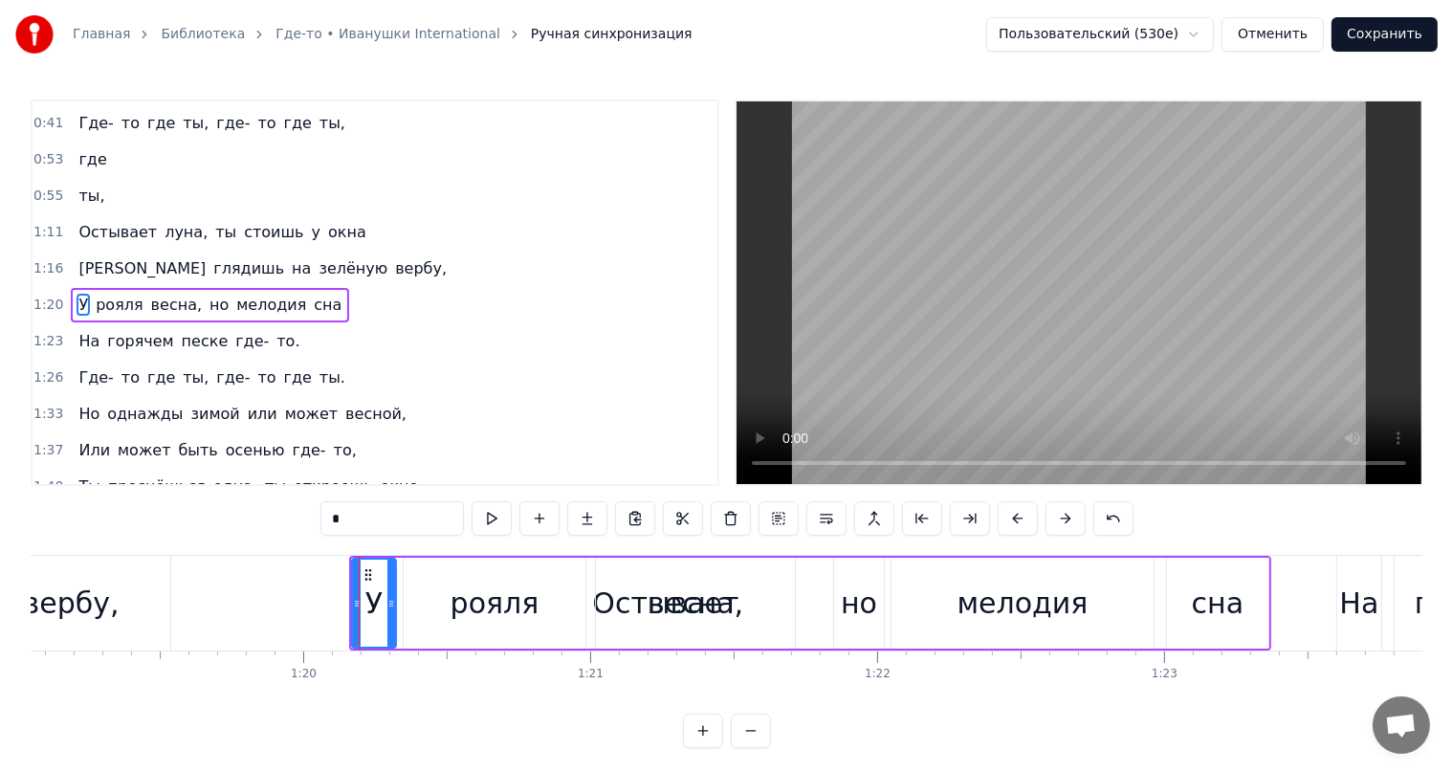
click at [600, 556] on div "У рояля весна, но мелодия сна" at bounding box center [810, 603] width 922 height 95
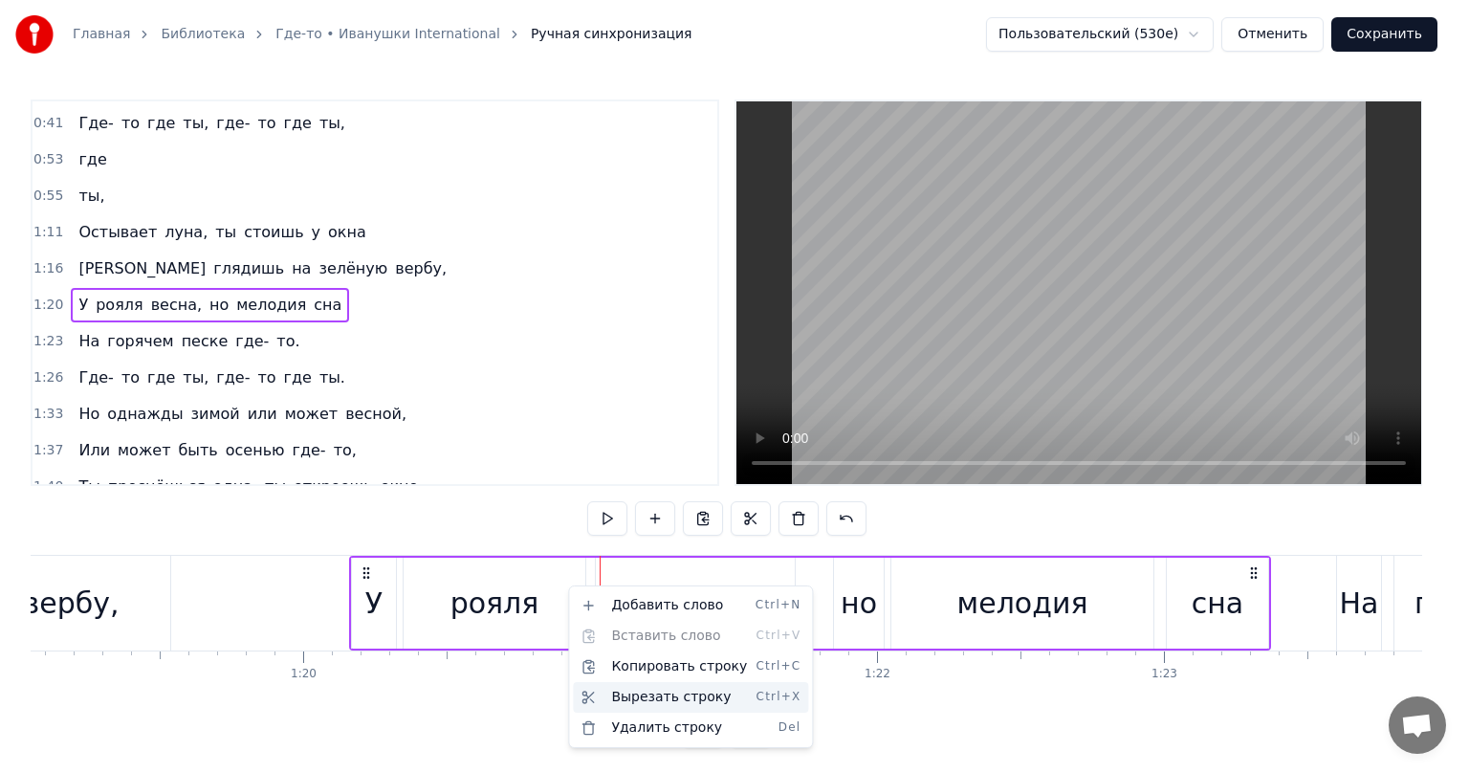
click at [663, 696] on div "Вырезать строку Ctrl+X" at bounding box center [690, 697] width 235 height 31
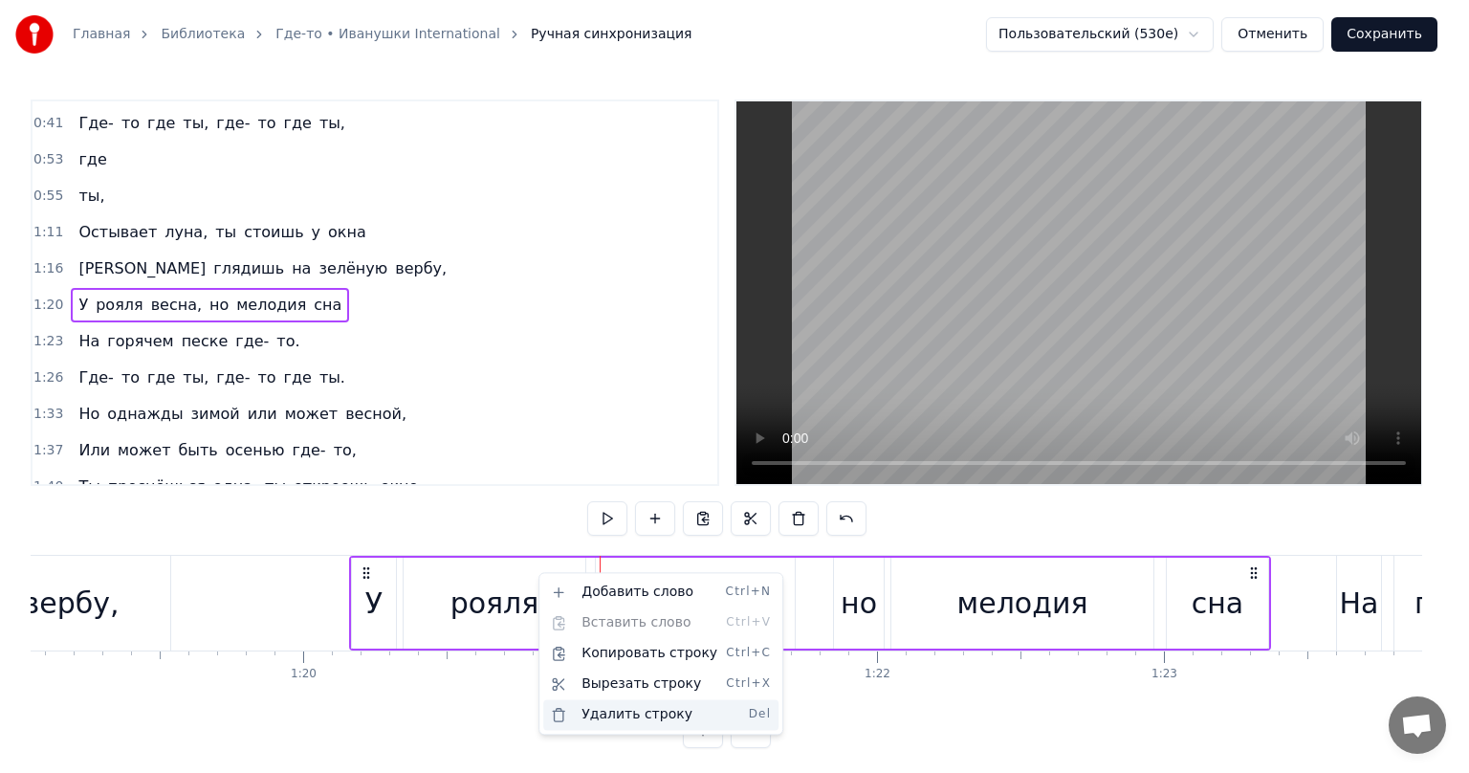
click at [643, 723] on div "Удалить строку Del" at bounding box center [660, 714] width 235 height 31
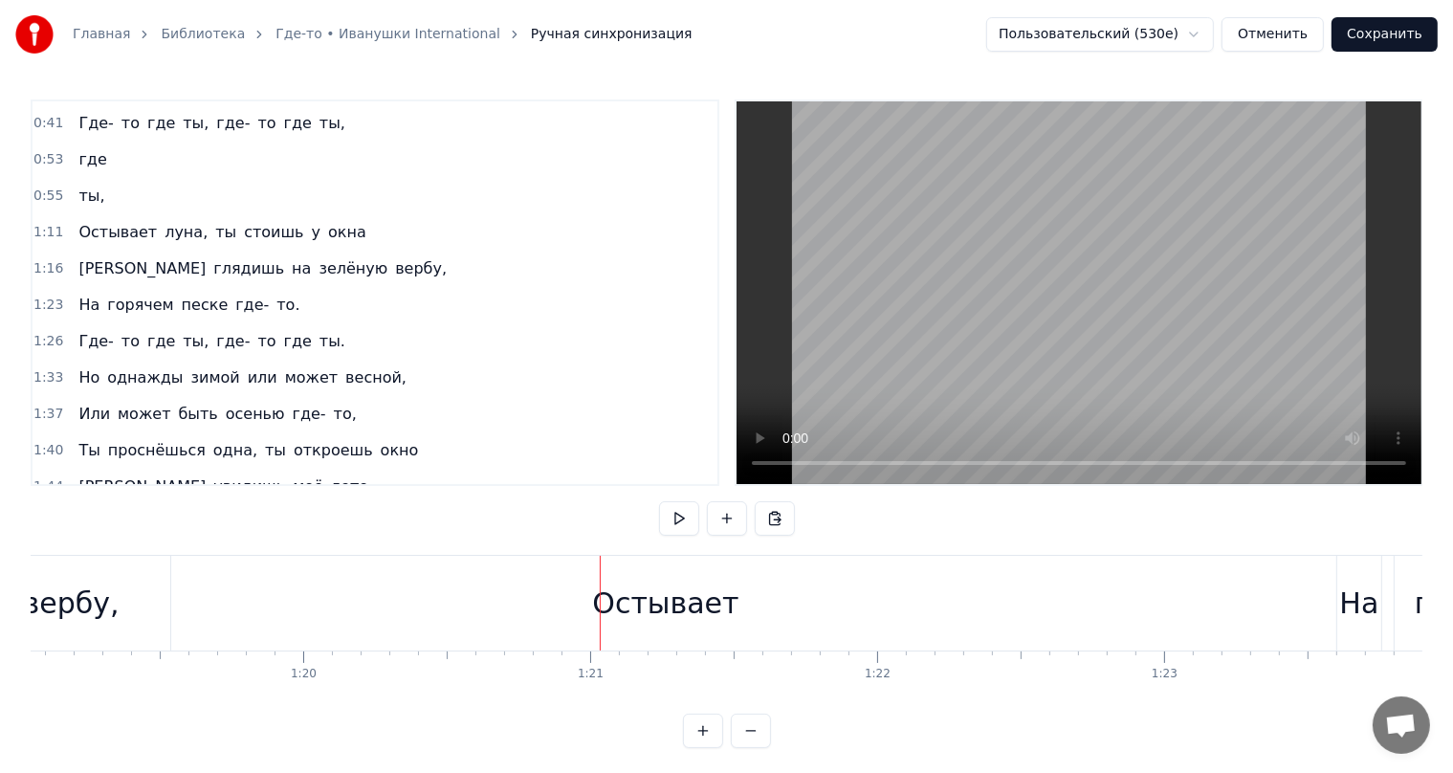
click at [631, 597] on div "Остывает" at bounding box center [665, 603] width 146 height 43
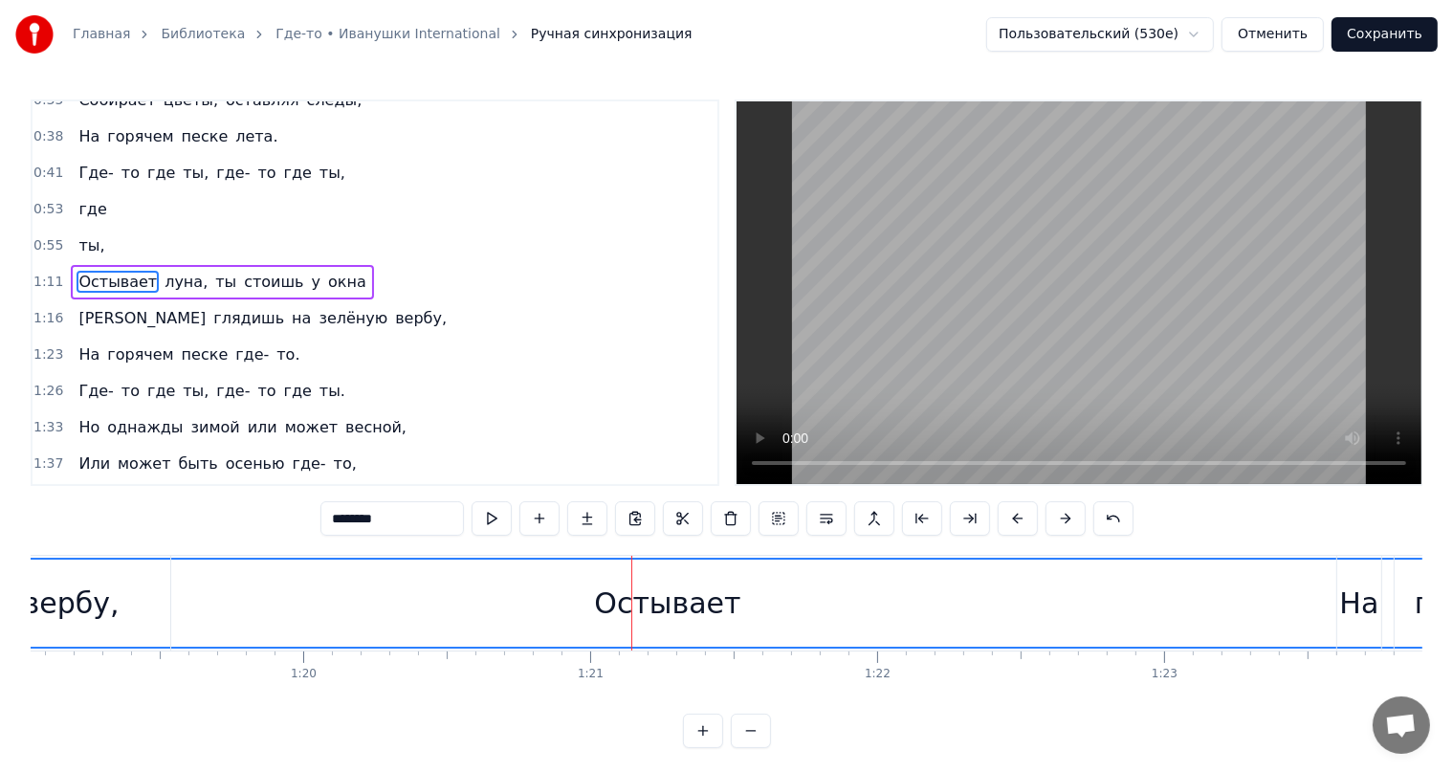
scroll to position [72, 0]
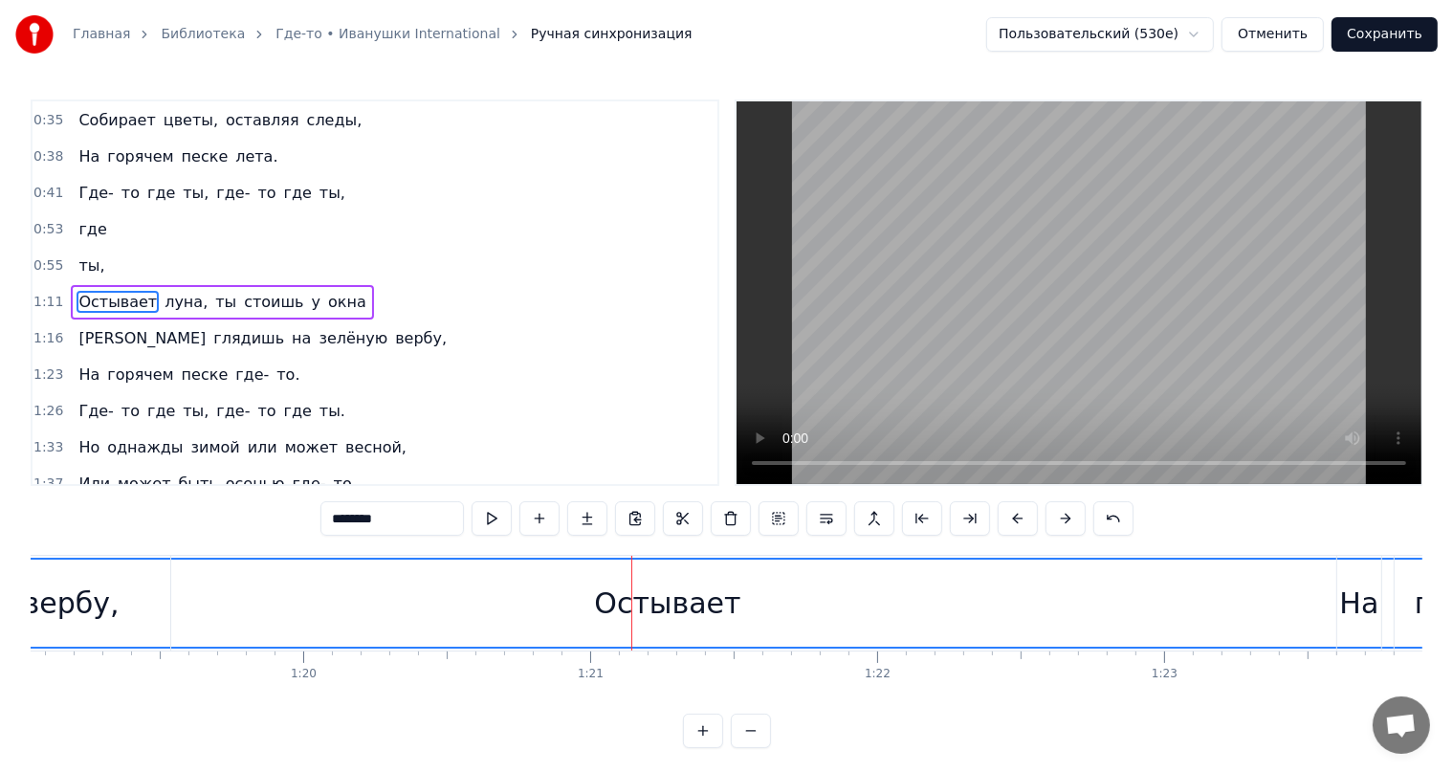
click at [622, 610] on div "Остывает" at bounding box center [667, 603] width 146 height 43
click at [616, 607] on div "Остывает" at bounding box center [667, 603] width 146 height 43
click at [661, 605] on div "Остывает" at bounding box center [667, 603] width 146 height 43
click at [662, 605] on div "Остывает" at bounding box center [667, 603] width 146 height 43
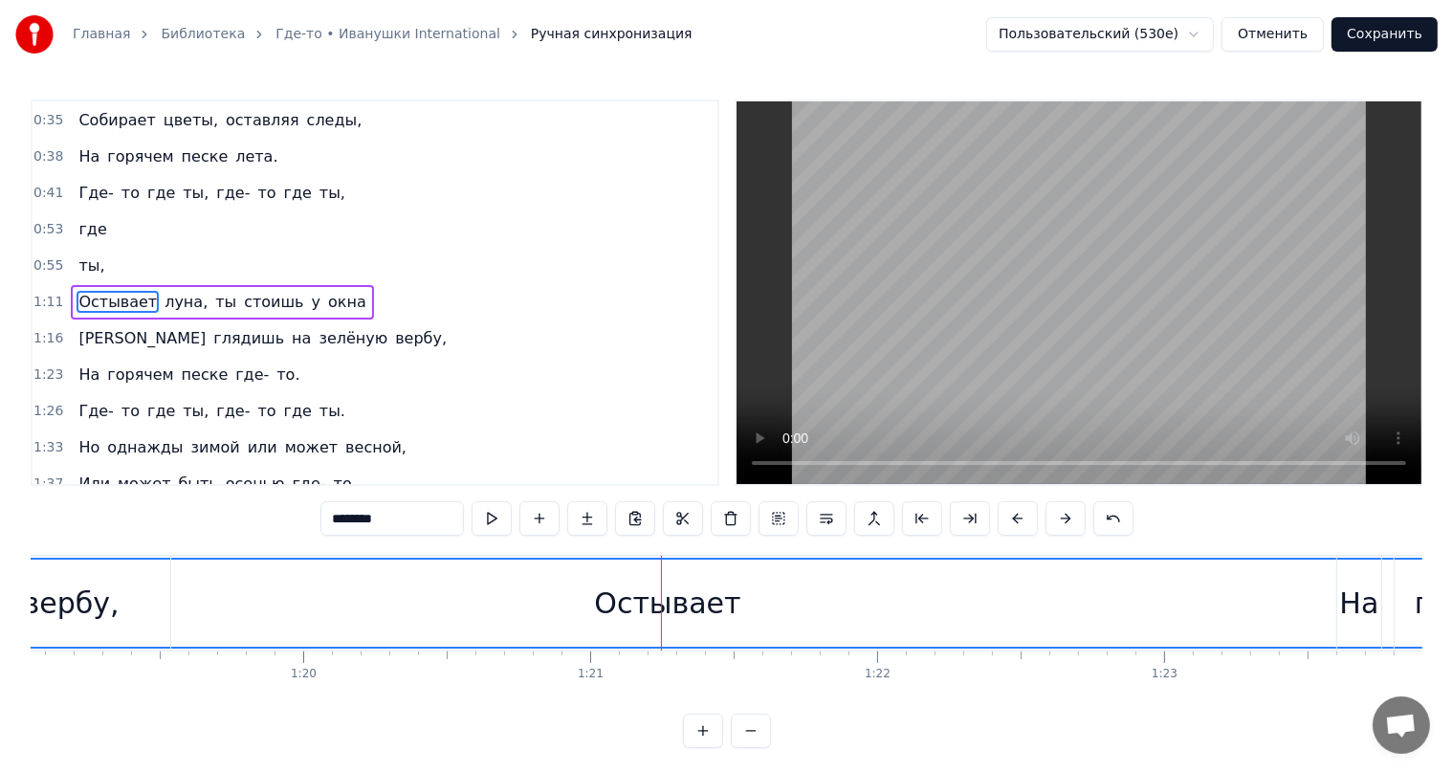
click at [662, 605] on div "Остывает" at bounding box center [667, 603] width 146 height 43
drag, startPoint x: 704, startPoint y: 604, endPoint x: 715, endPoint y: 604, distance: 11.5
click at [705, 604] on div "Остывает" at bounding box center [667, 603] width 146 height 43
click at [716, 604] on div "Остывает" at bounding box center [667, 603] width 146 height 43
click at [721, 603] on div "Остывает" at bounding box center [667, 603] width 146 height 43
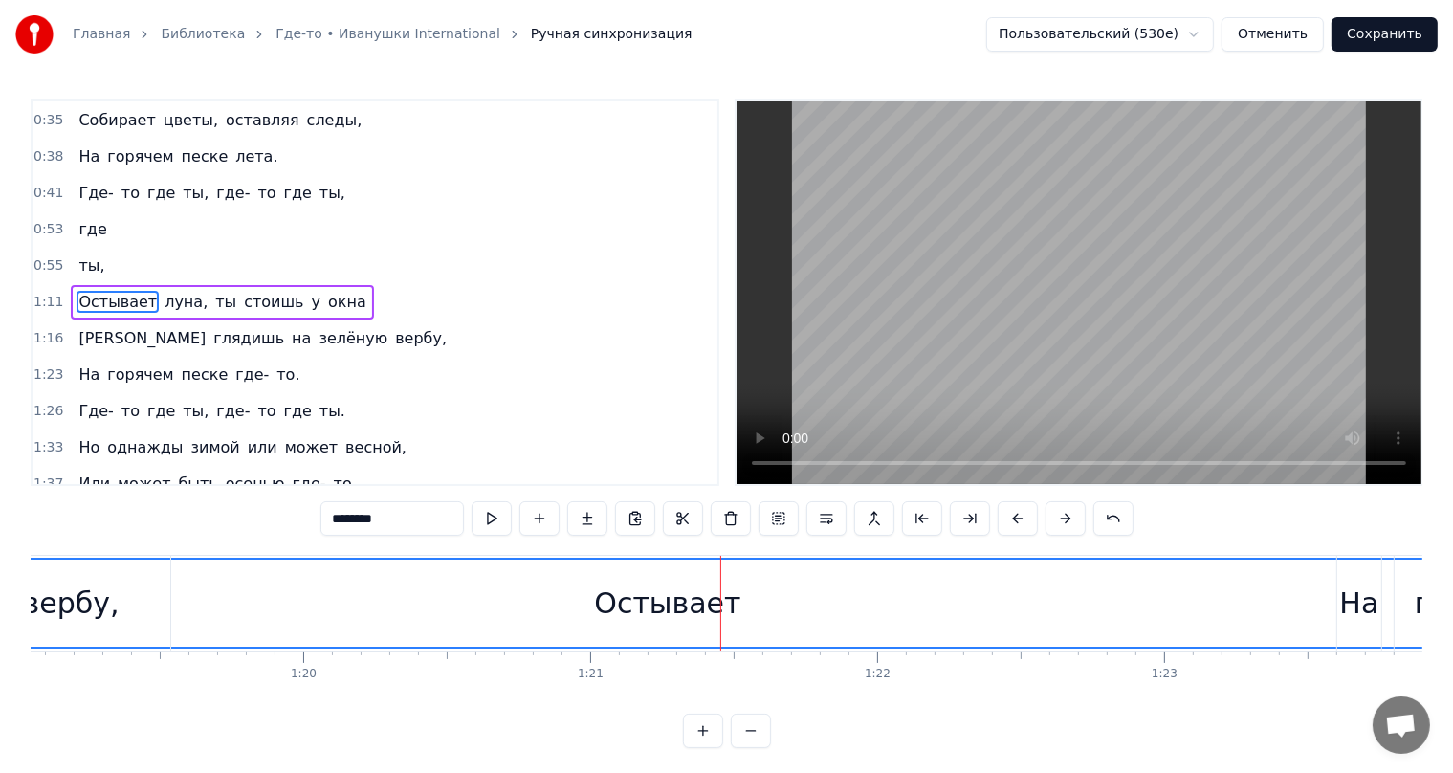
click at [723, 602] on div "Остывает" at bounding box center [667, 603] width 146 height 43
click at [731, 608] on div "Остывает" at bounding box center [668, 603] width 5512 height 87
click at [639, 607] on div "Остывает" at bounding box center [667, 603] width 146 height 43
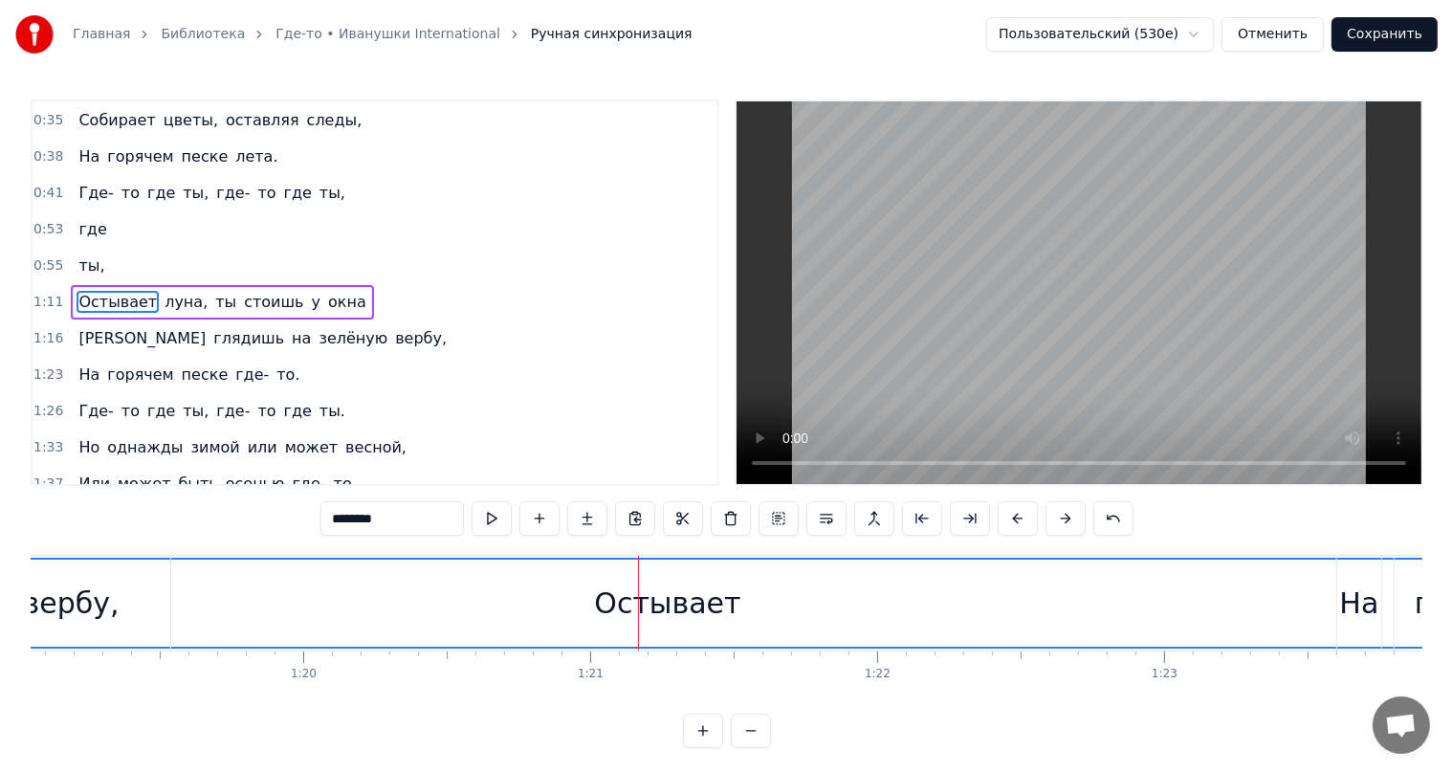
click at [639, 607] on div "Остывает" at bounding box center [667, 603] width 146 height 43
click at [616, 608] on div "Остывает" at bounding box center [667, 603] width 146 height 43
click at [647, 604] on div "Остывает" at bounding box center [667, 603] width 146 height 43
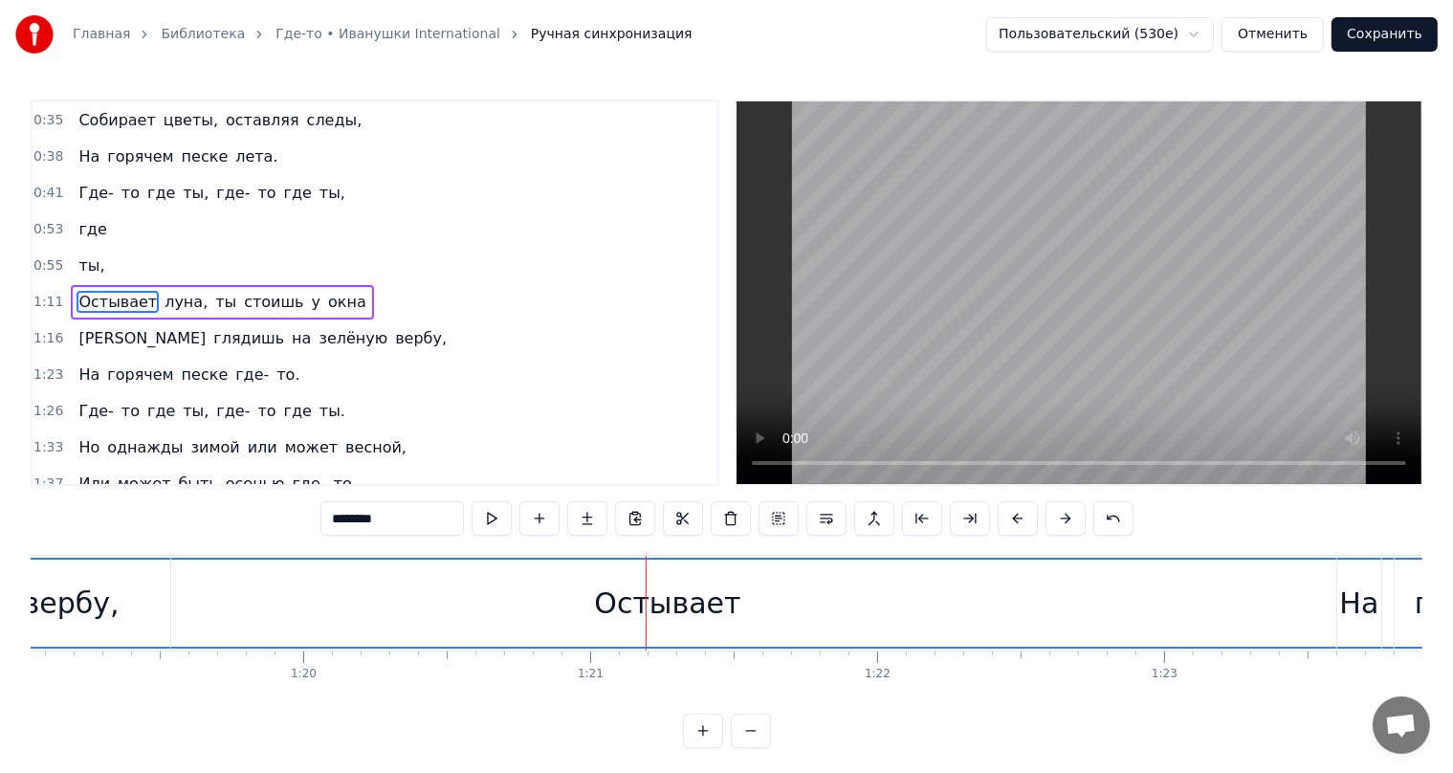
click at [705, 605] on div "Остывает" at bounding box center [667, 603] width 146 height 43
click at [720, 606] on div "Остывает" at bounding box center [667, 603] width 146 height 43
drag, startPoint x: 675, startPoint y: 607, endPoint x: 543, endPoint y: 608, distance: 132.0
click at [543, 608] on div "Остывает" at bounding box center [668, 603] width 5512 height 87
click at [631, 607] on div "Остывает" at bounding box center [667, 603] width 146 height 43
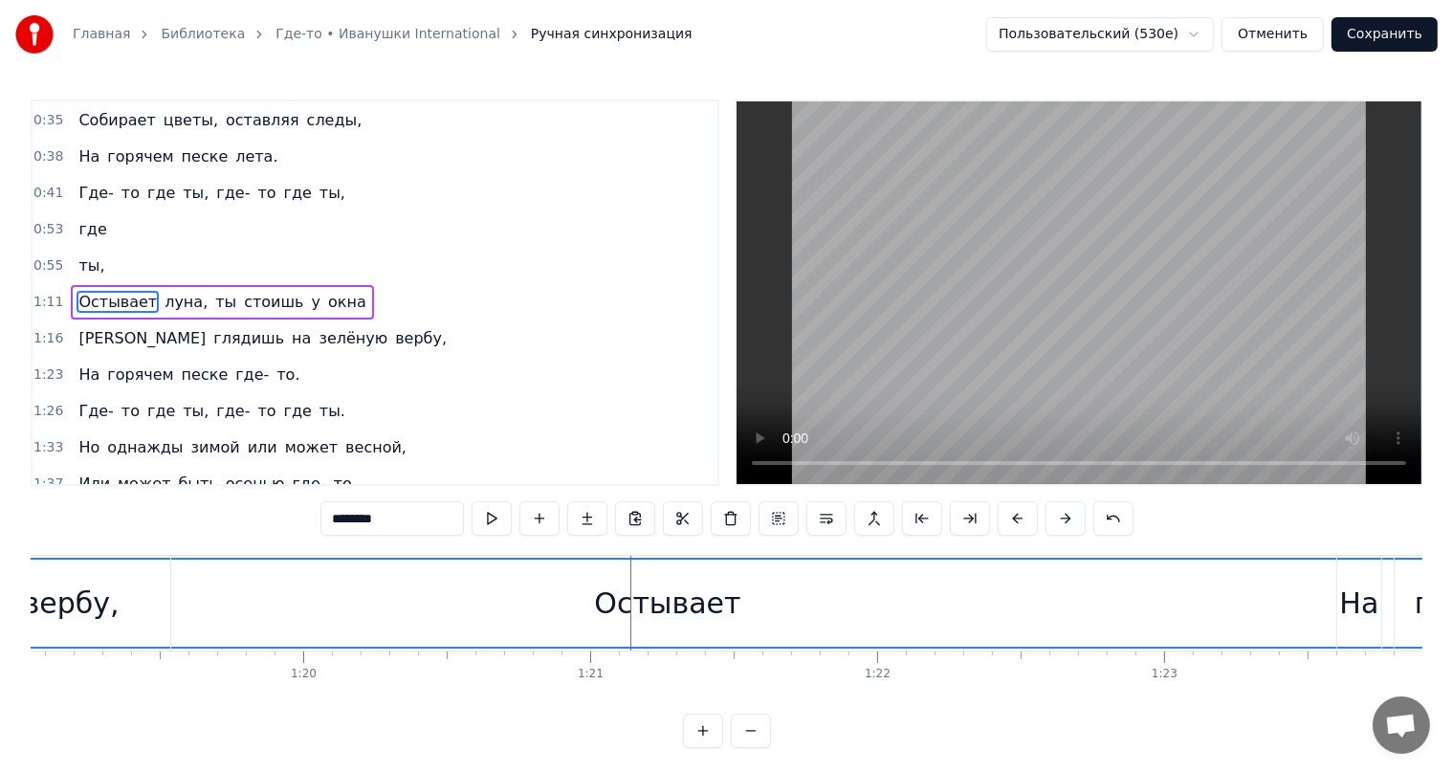
click at [631, 607] on div "Остывает" at bounding box center [667, 603] width 146 height 43
click at [515, 619] on div "Остывает" at bounding box center [668, 603] width 5512 height 87
click at [371, 606] on div "Остывает" at bounding box center [668, 603] width 5512 height 87
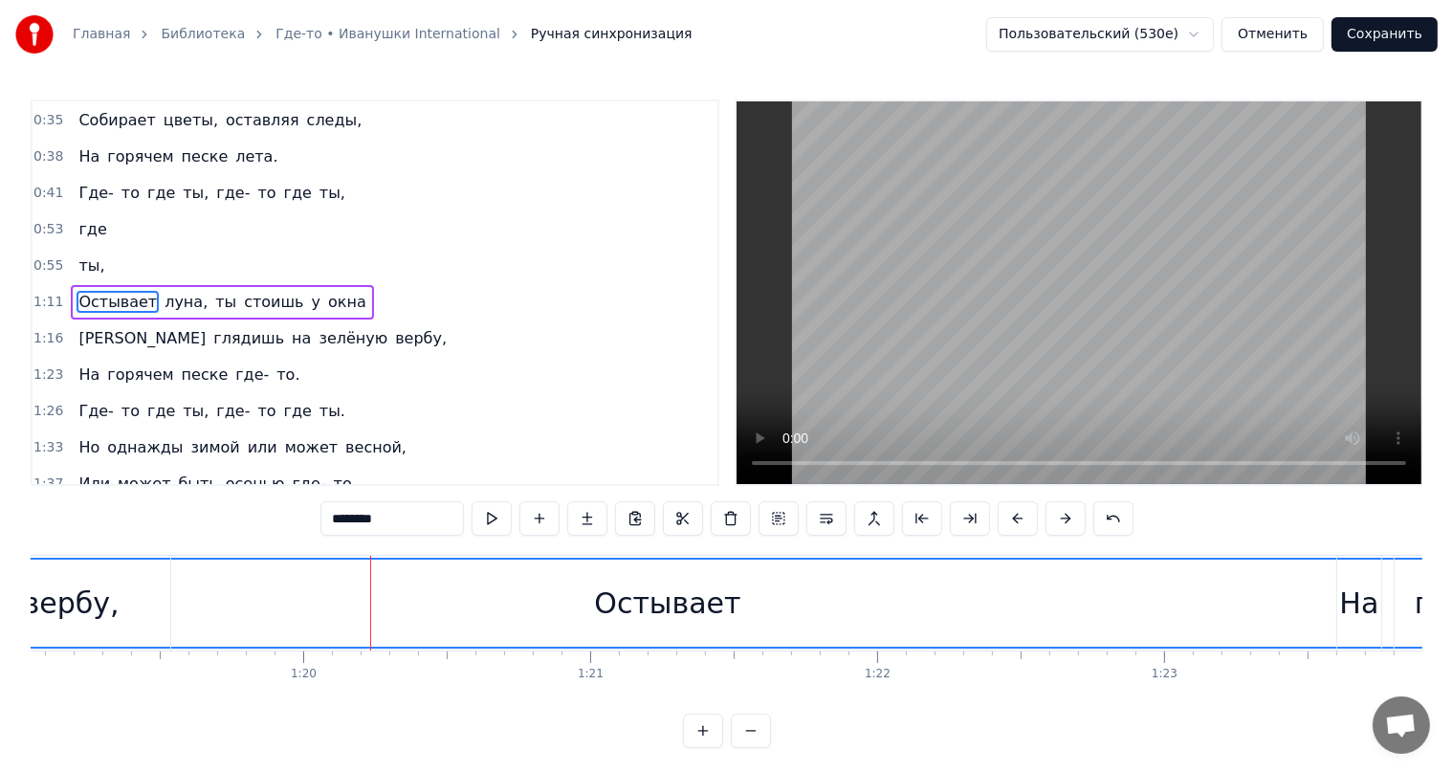
click at [56, 610] on div "вербу," at bounding box center [71, 603] width 97 height 43
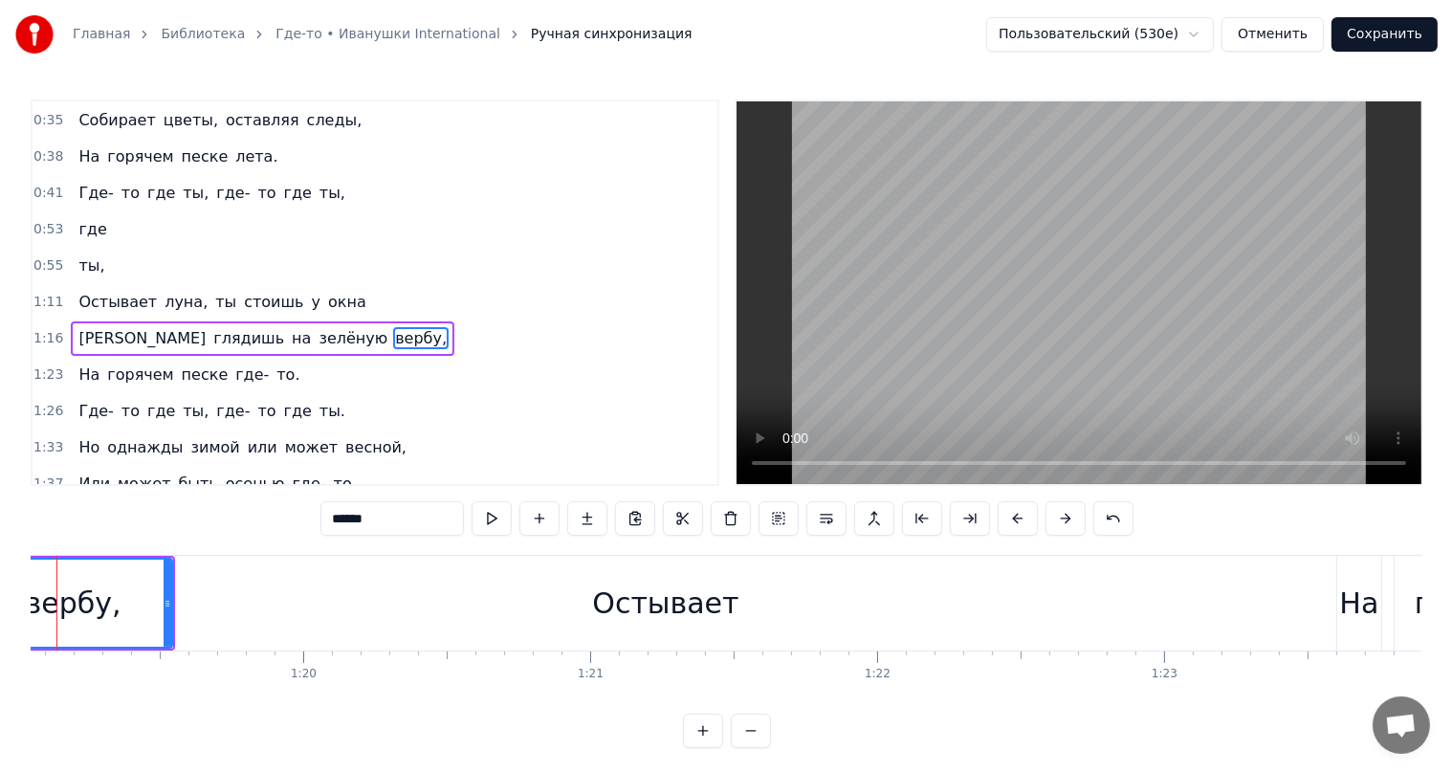
scroll to position [0, 22613]
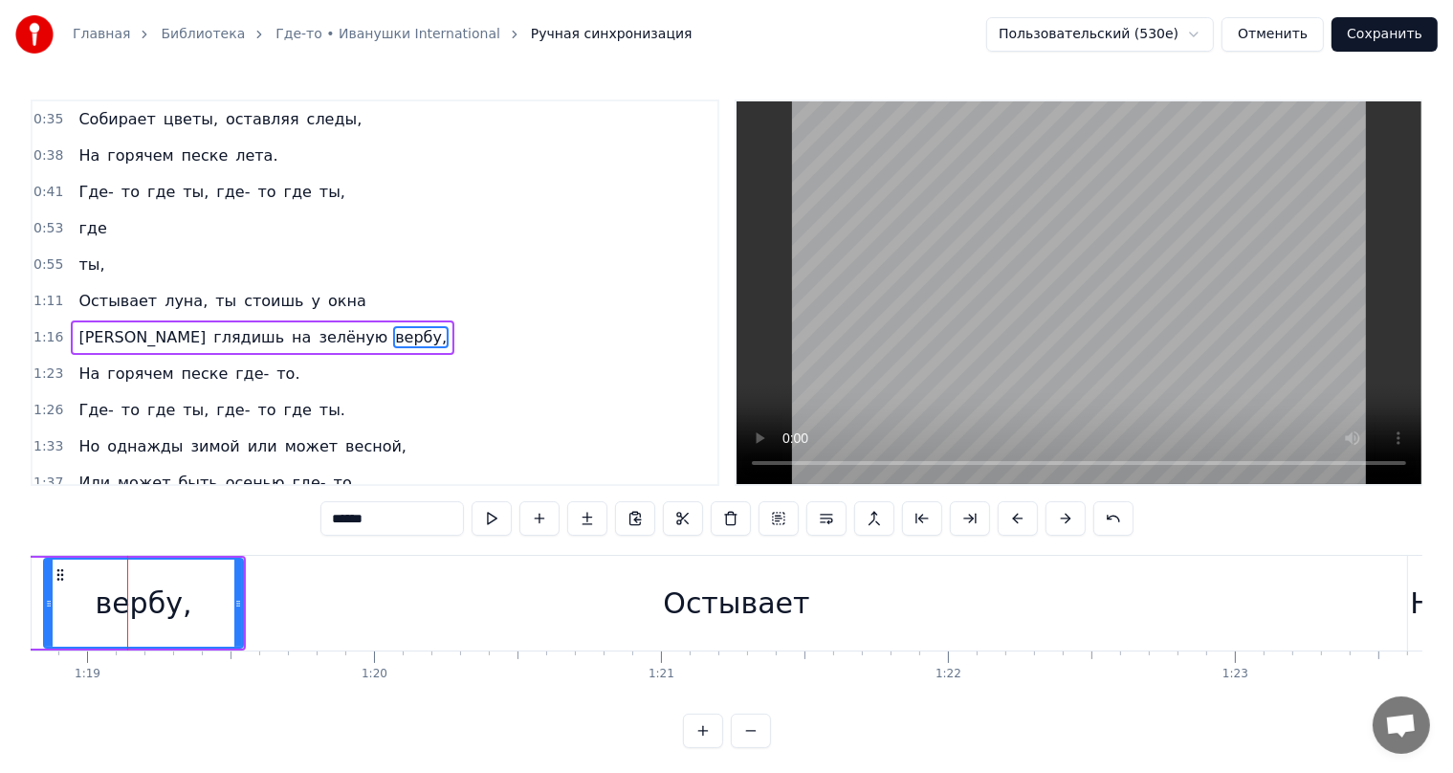
click at [589, 602] on div "Остывает" at bounding box center [736, 603] width 5513 height 95
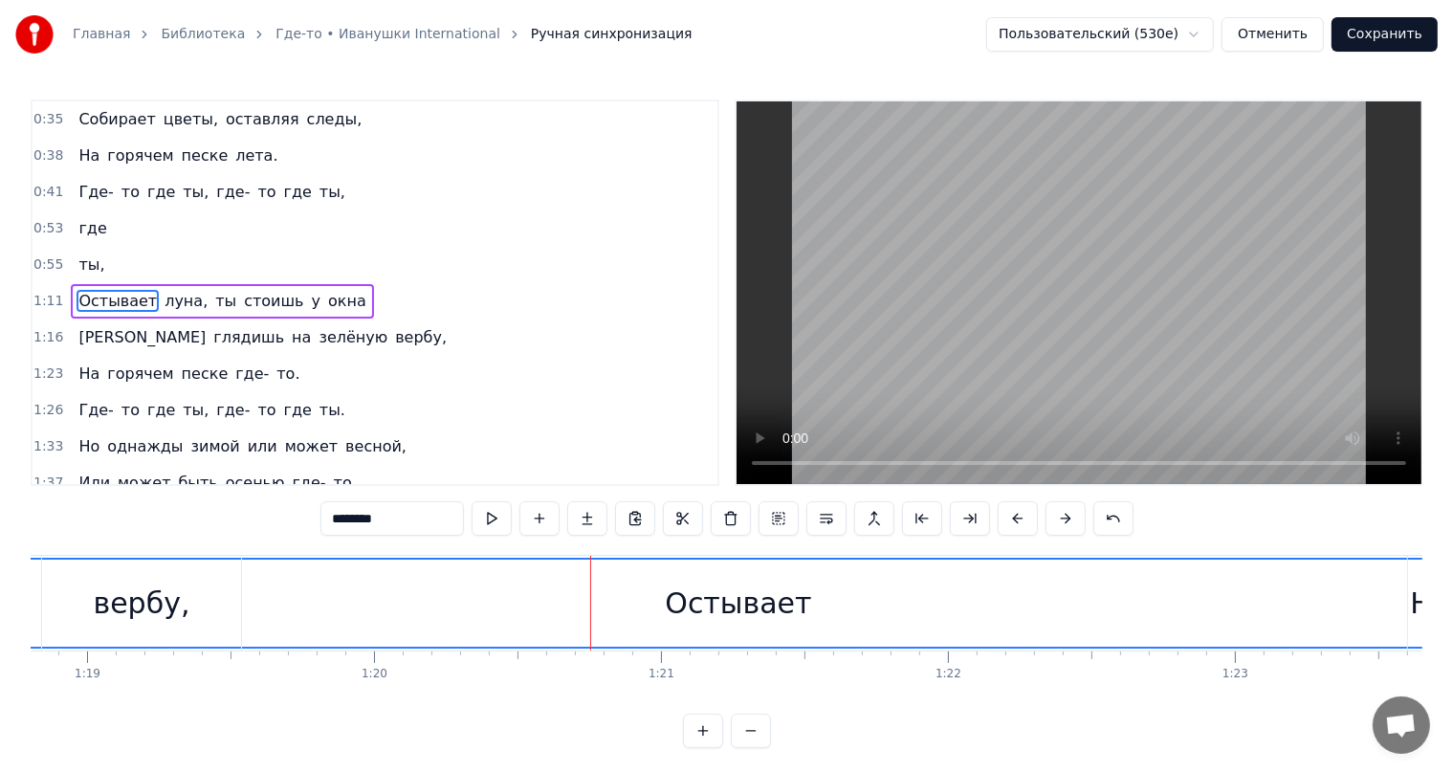
scroll to position [72, 0]
click at [393, 614] on div "Остывает" at bounding box center [739, 603] width 5512 height 87
click at [130, 601] on div "вербу," at bounding box center [142, 603] width 97 height 43
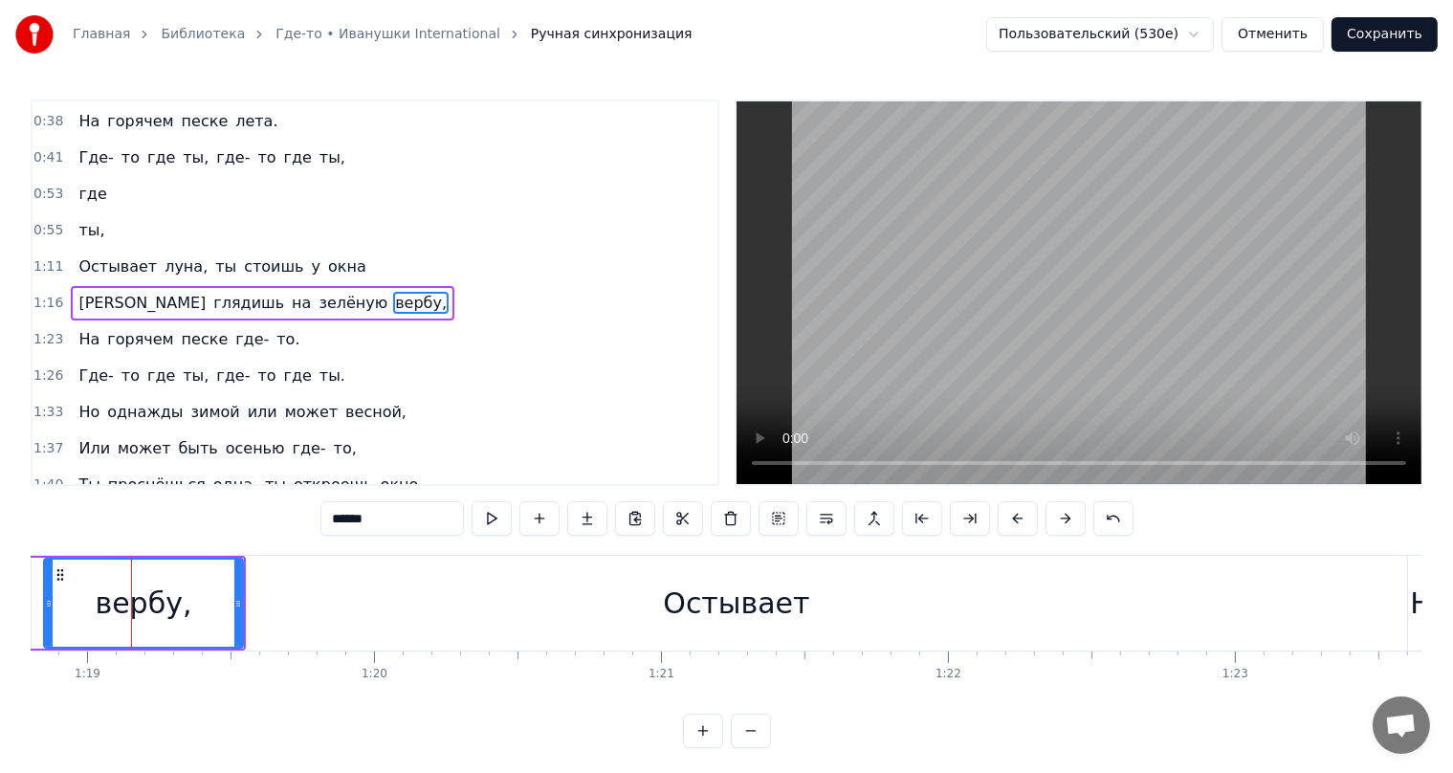
click at [302, 593] on div "Остывает" at bounding box center [736, 603] width 5513 height 95
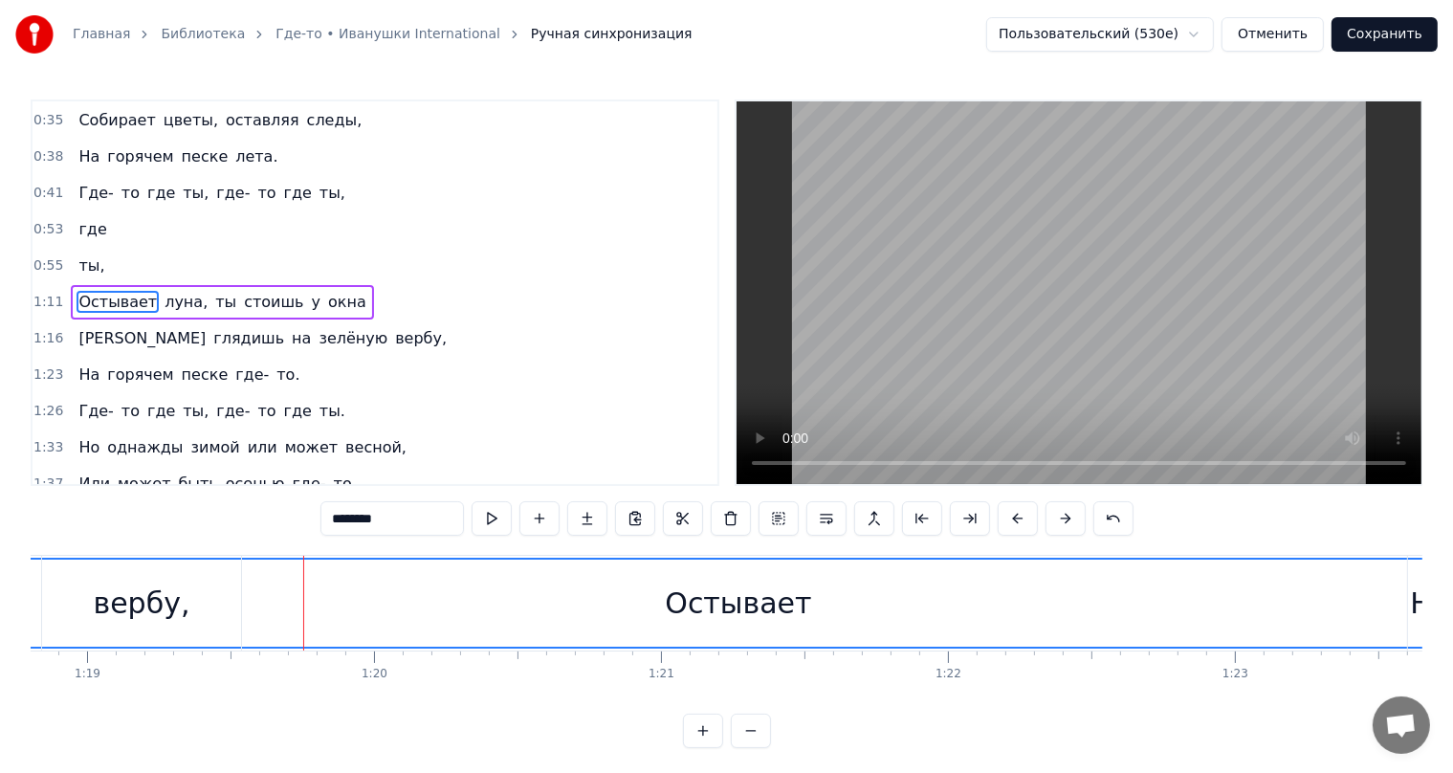
click at [187, 597] on div "вербу," at bounding box center [141, 603] width 199 height 95
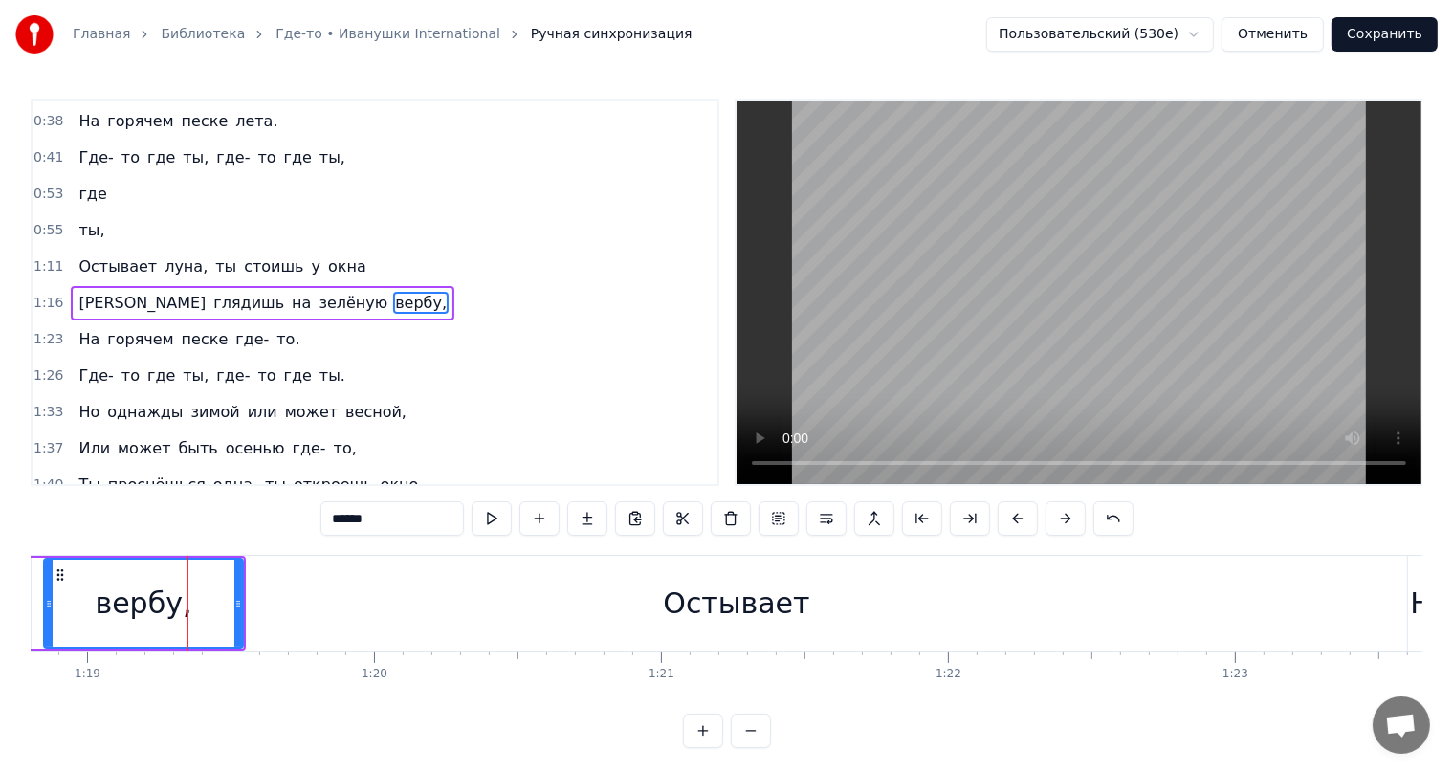
drag, startPoint x: 269, startPoint y: 567, endPoint x: 465, endPoint y: 624, distance: 204.0
click at [311, 600] on div "Остывает" at bounding box center [736, 603] width 5513 height 95
type input "********"
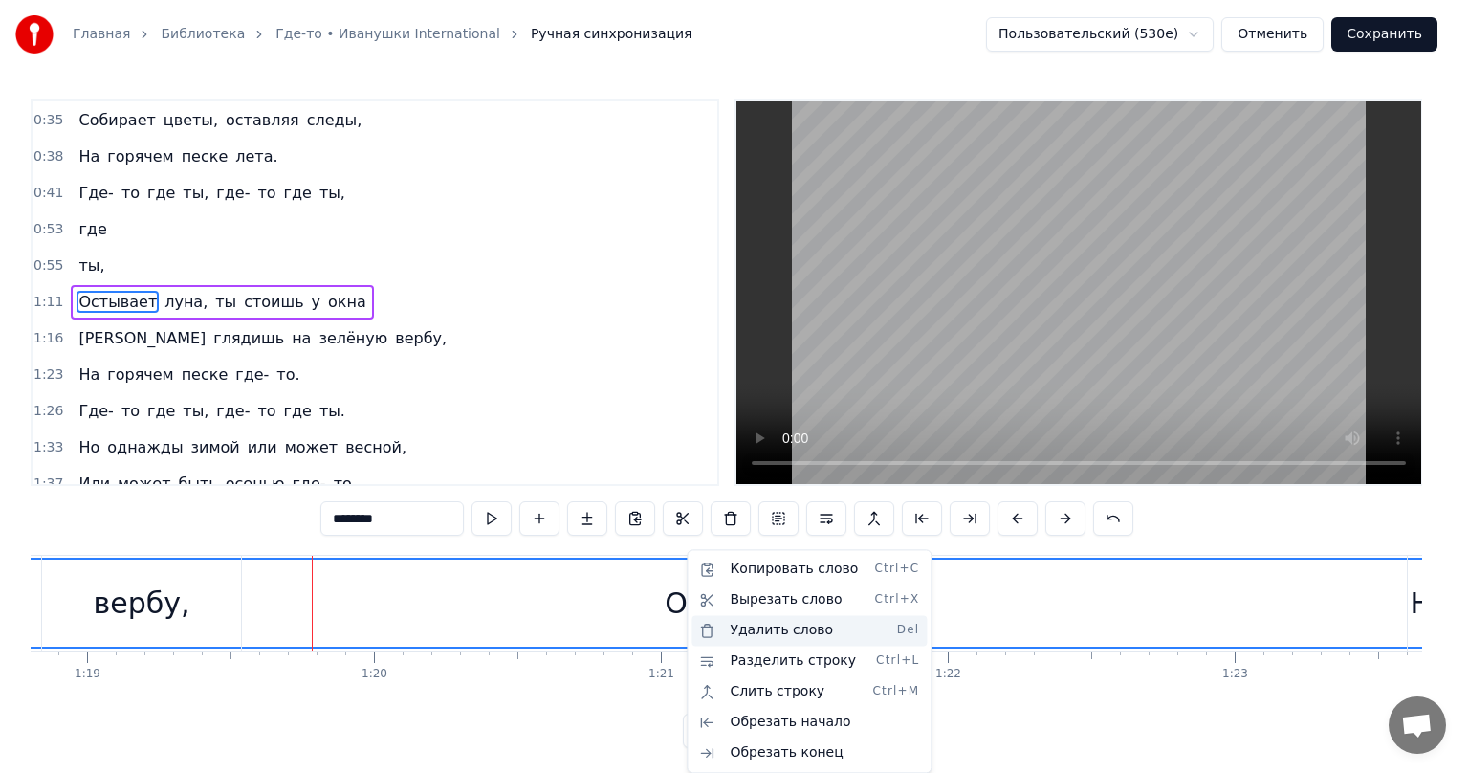
click at [773, 635] on div "Удалить слово Del" at bounding box center [809, 630] width 235 height 31
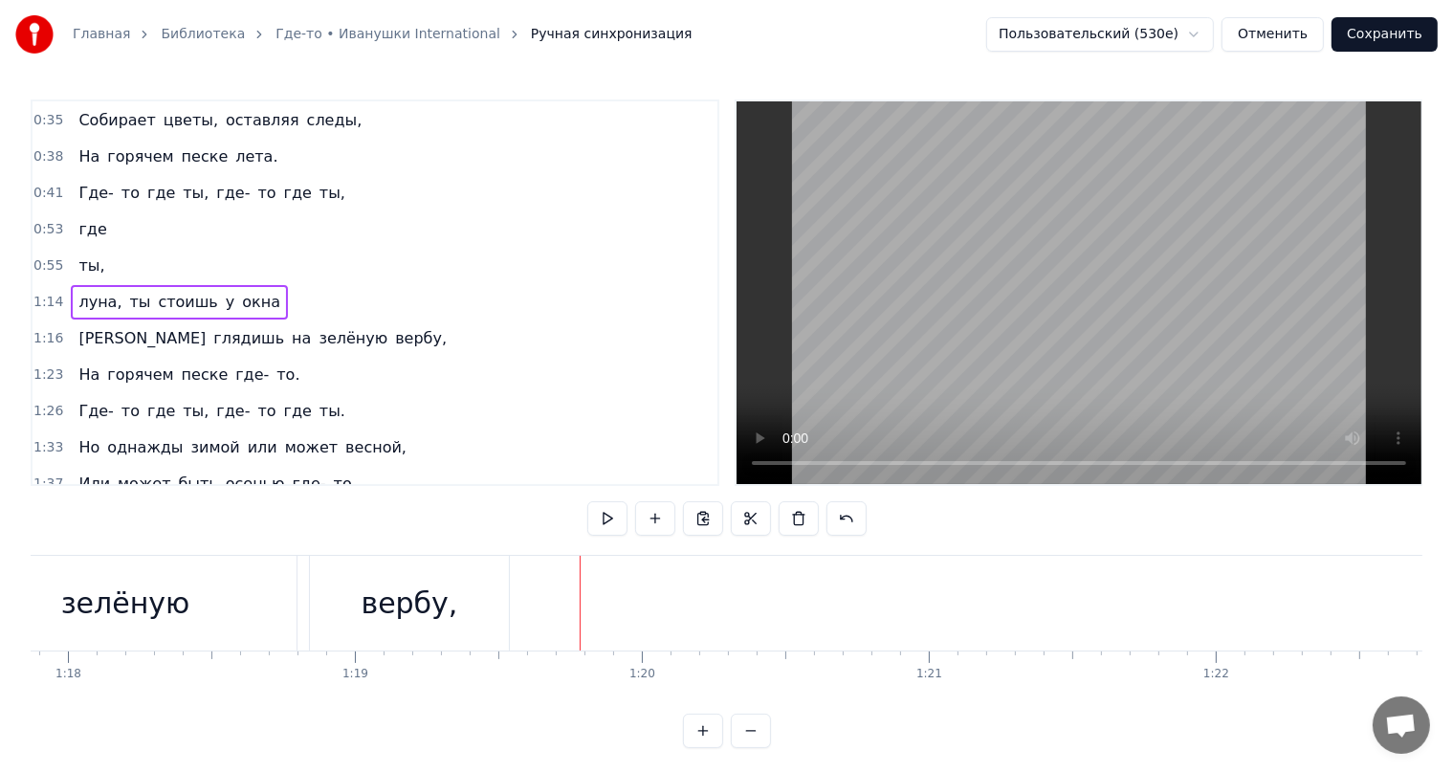
scroll to position [0, 21626]
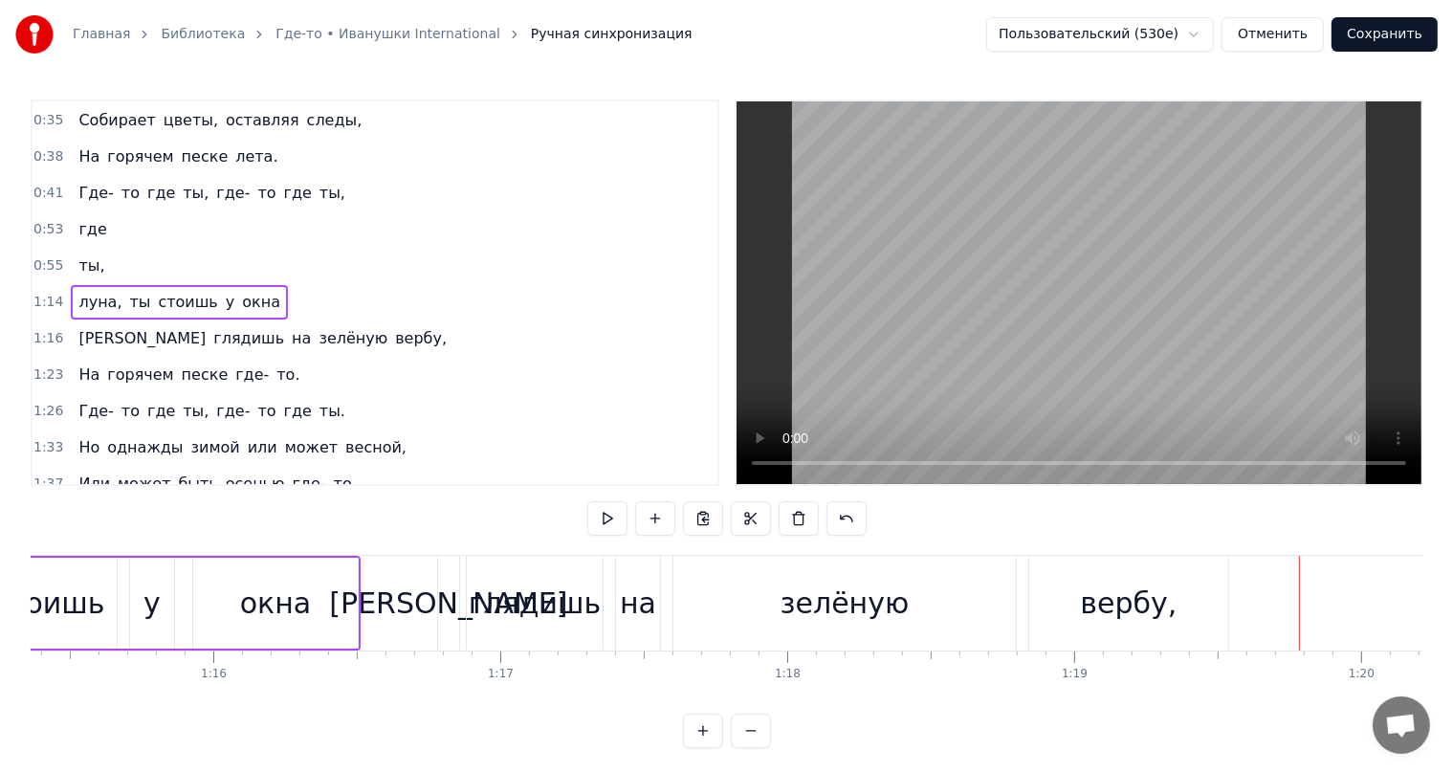
click at [158, 583] on div "у" at bounding box center [152, 603] width 44 height 91
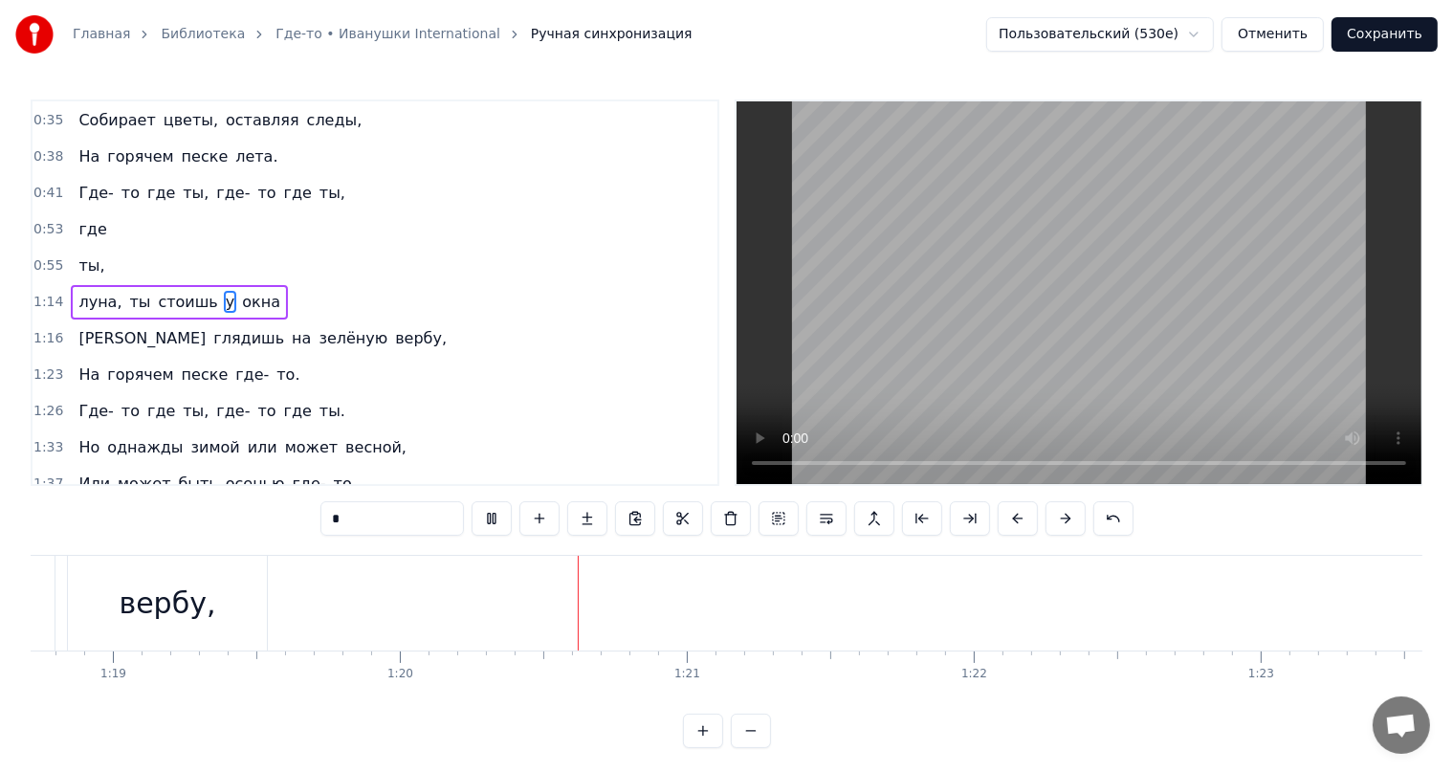
scroll to position [0, 22873]
click at [1275, 28] on button "Отменить" at bounding box center [1272, 34] width 102 height 34
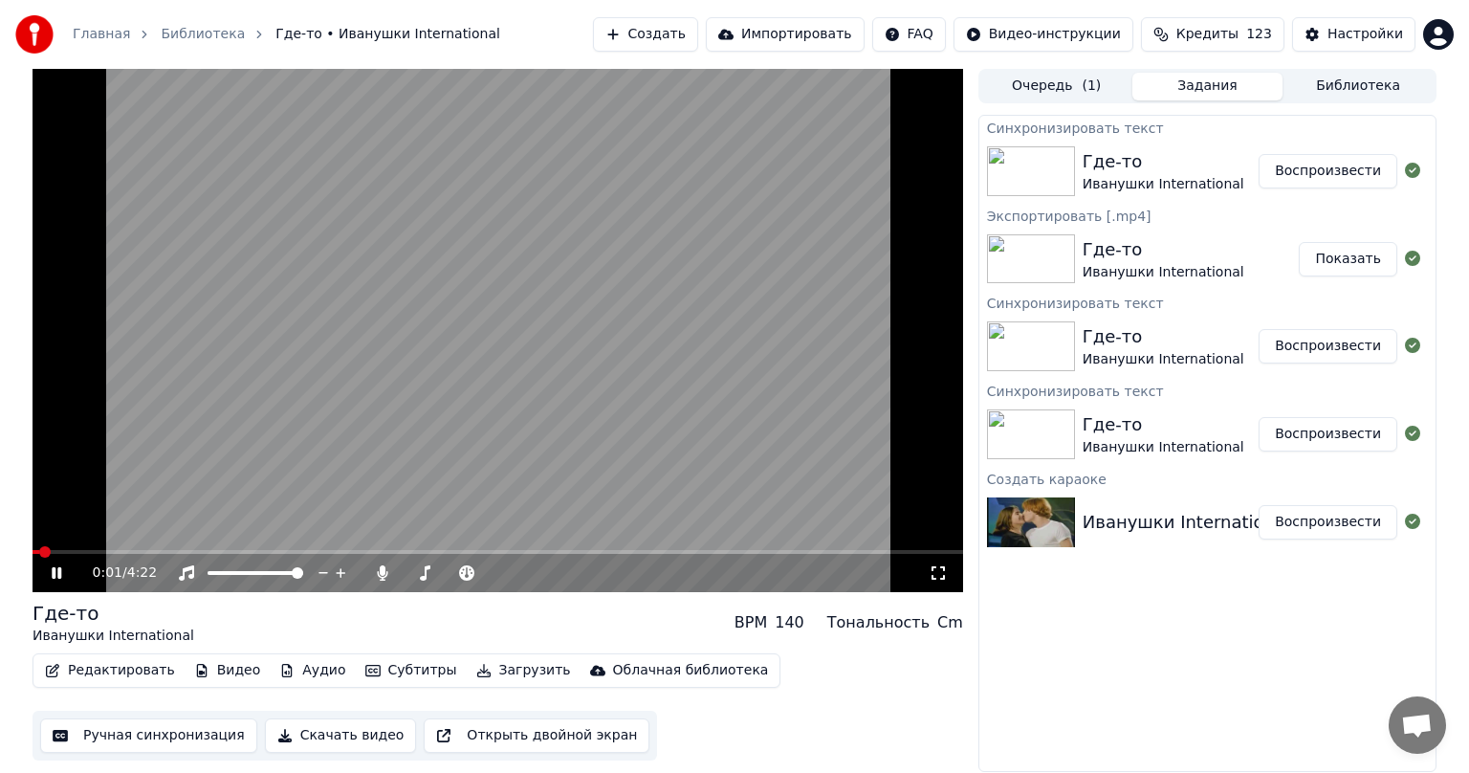
click at [142, 740] on button "Ручная синхронизация" at bounding box center [148, 735] width 217 height 34
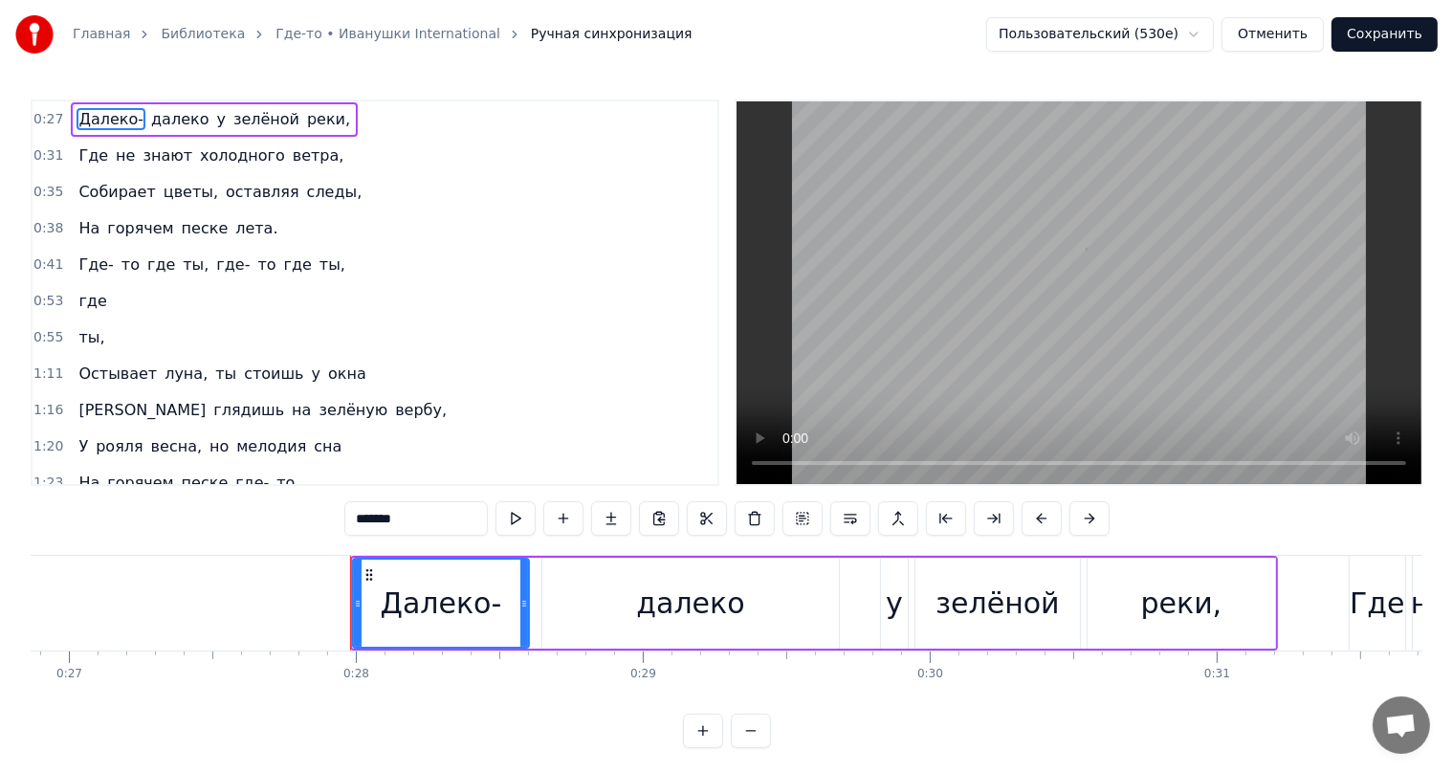
scroll to position [0, 7933]
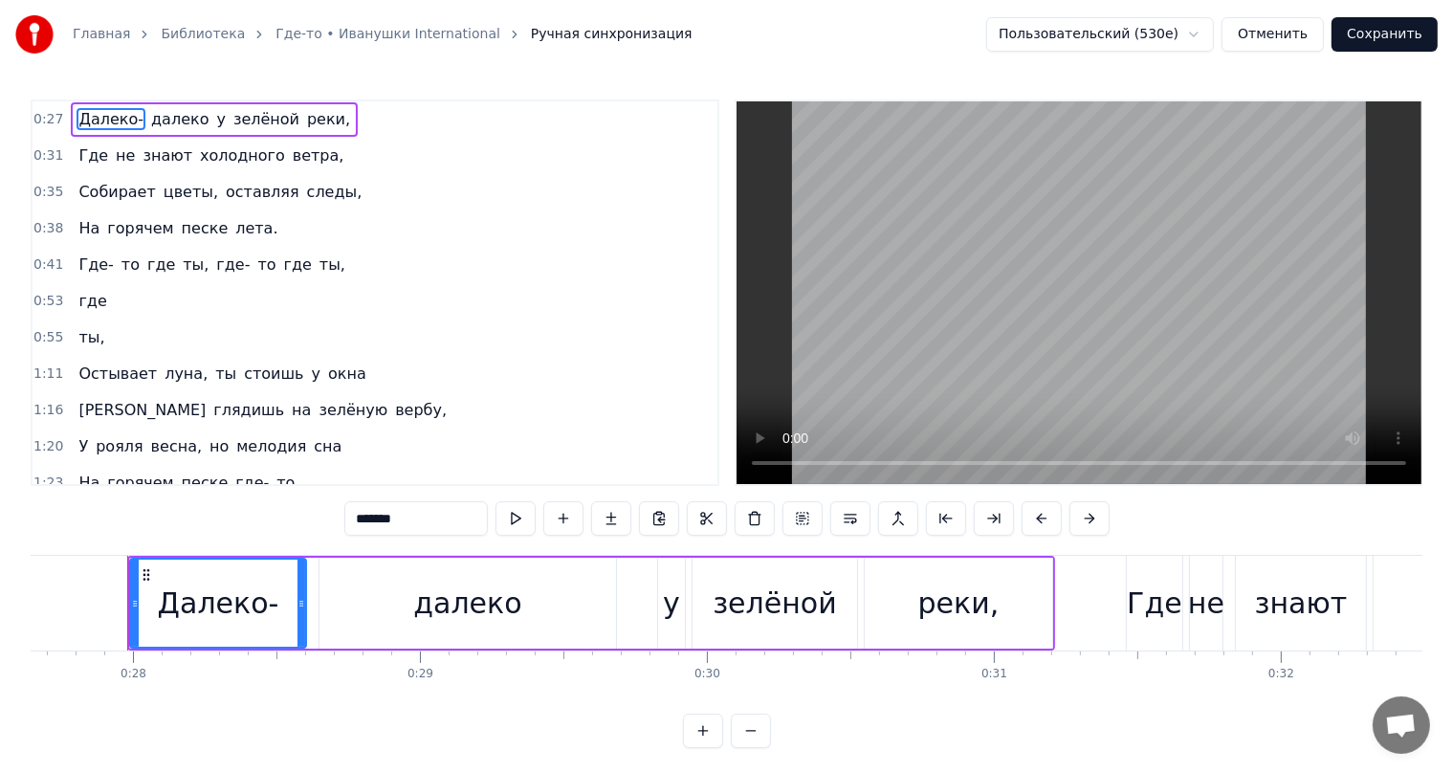
click at [115, 372] on span "Остывает" at bounding box center [118, 374] width 82 height 22
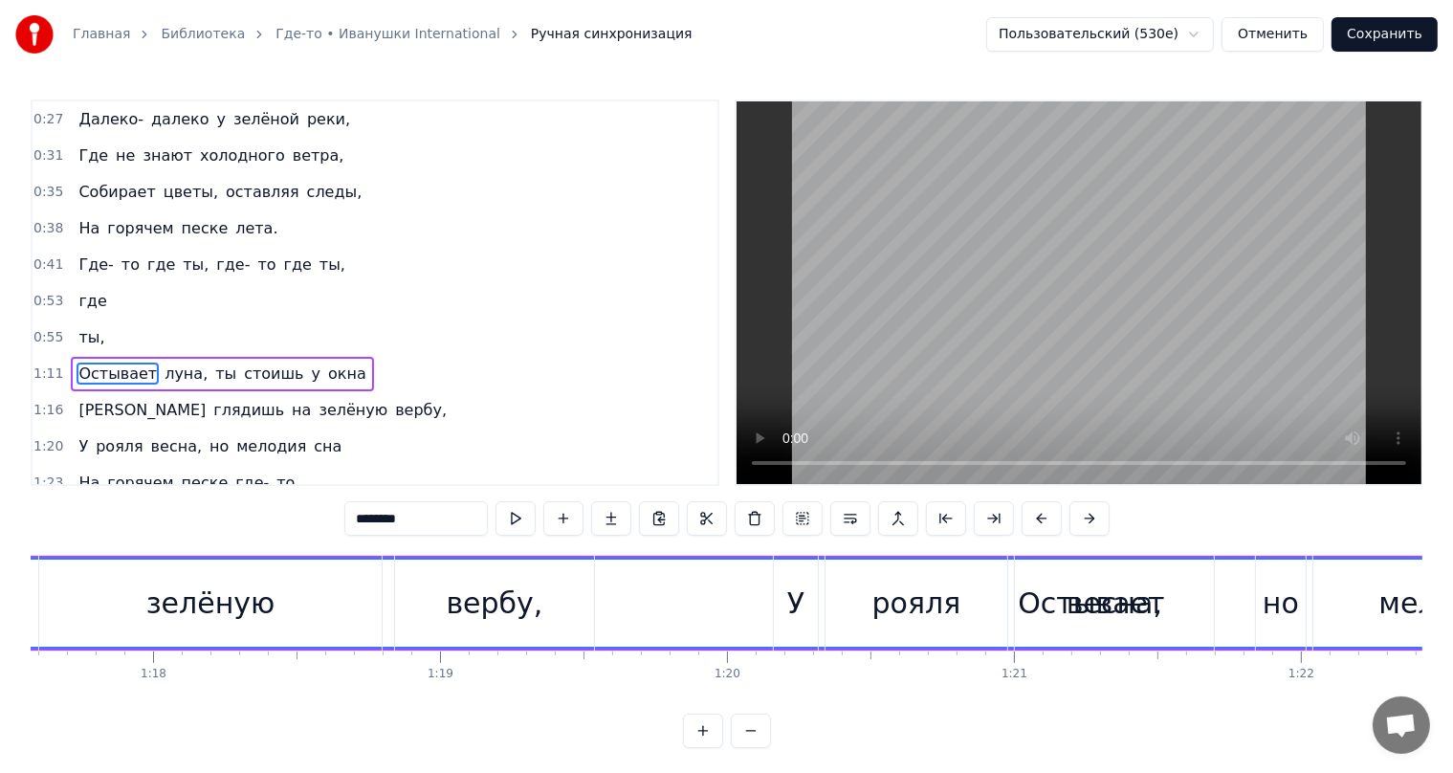
scroll to position [0, 22515]
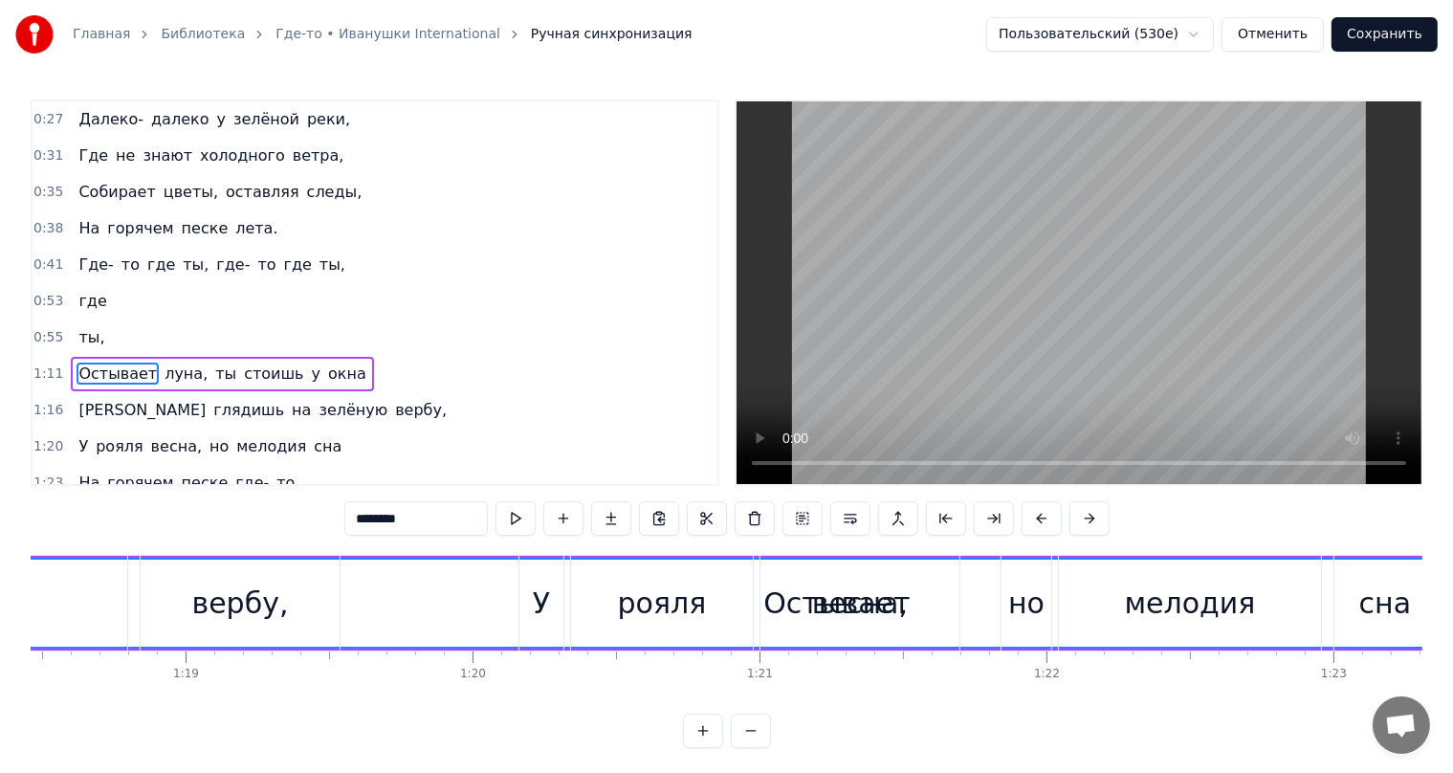
click at [784, 605] on div "весна," at bounding box center [859, 603] width 199 height 95
type input "******"
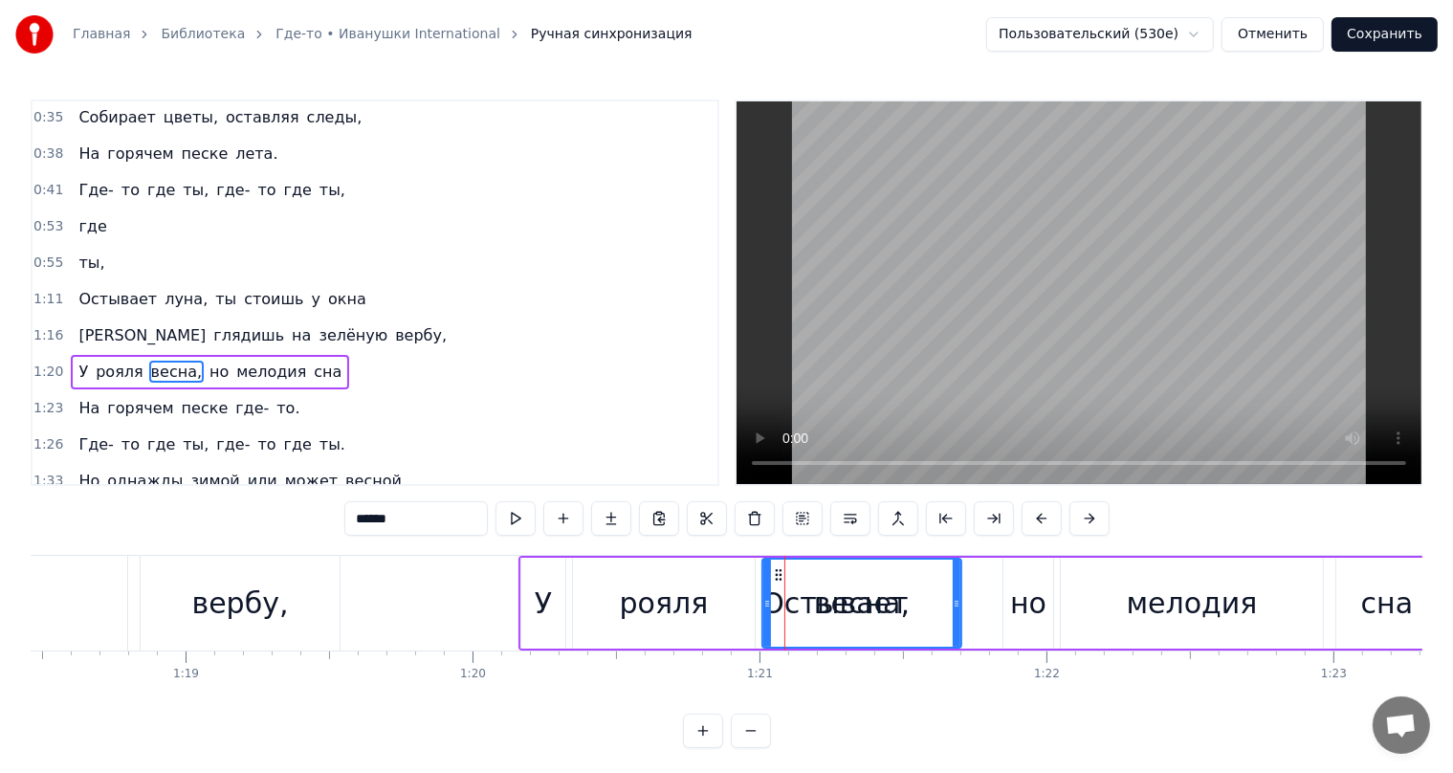
scroll to position [142, 0]
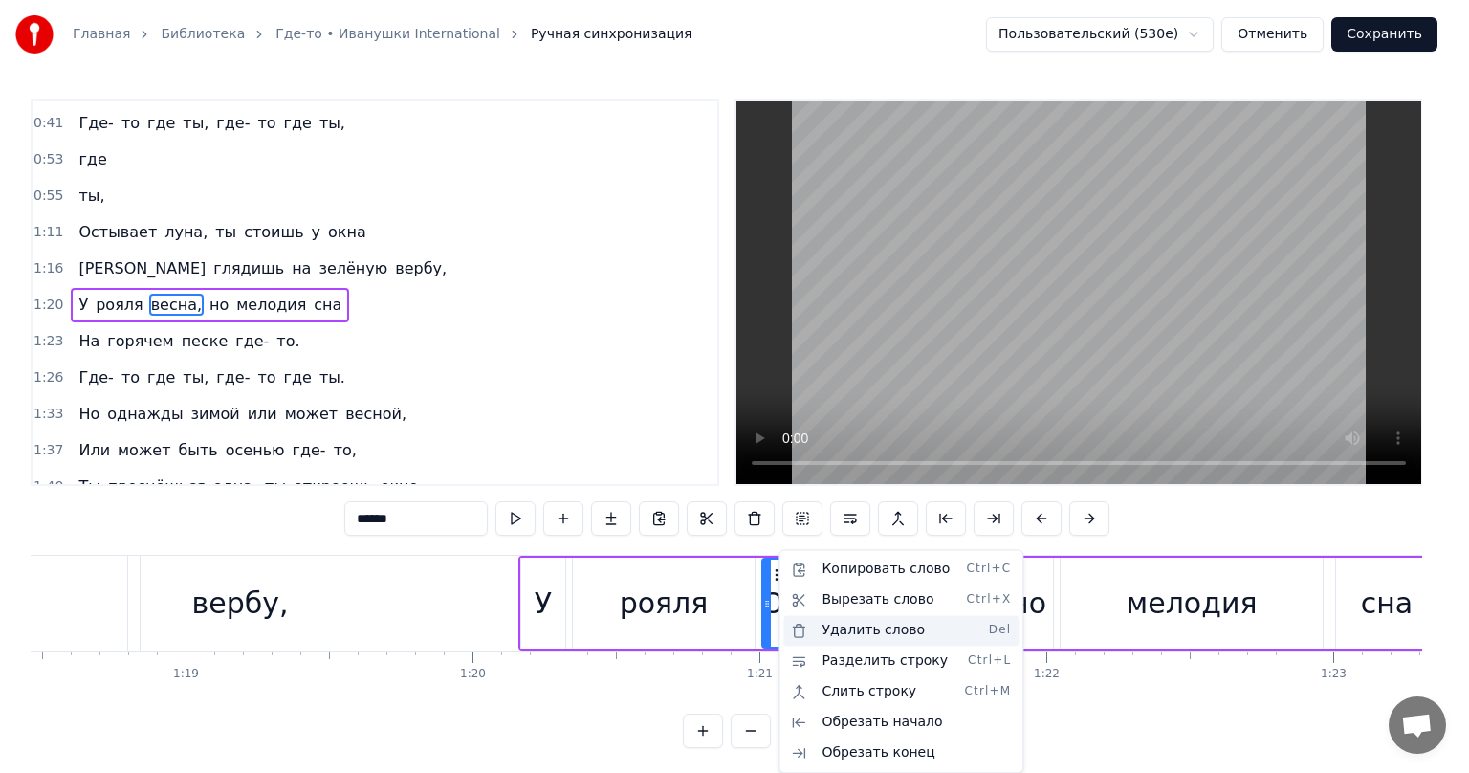
click at [815, 629] on div "Удалить слово Del" at bounding box center [900, 630] width 235 height 31
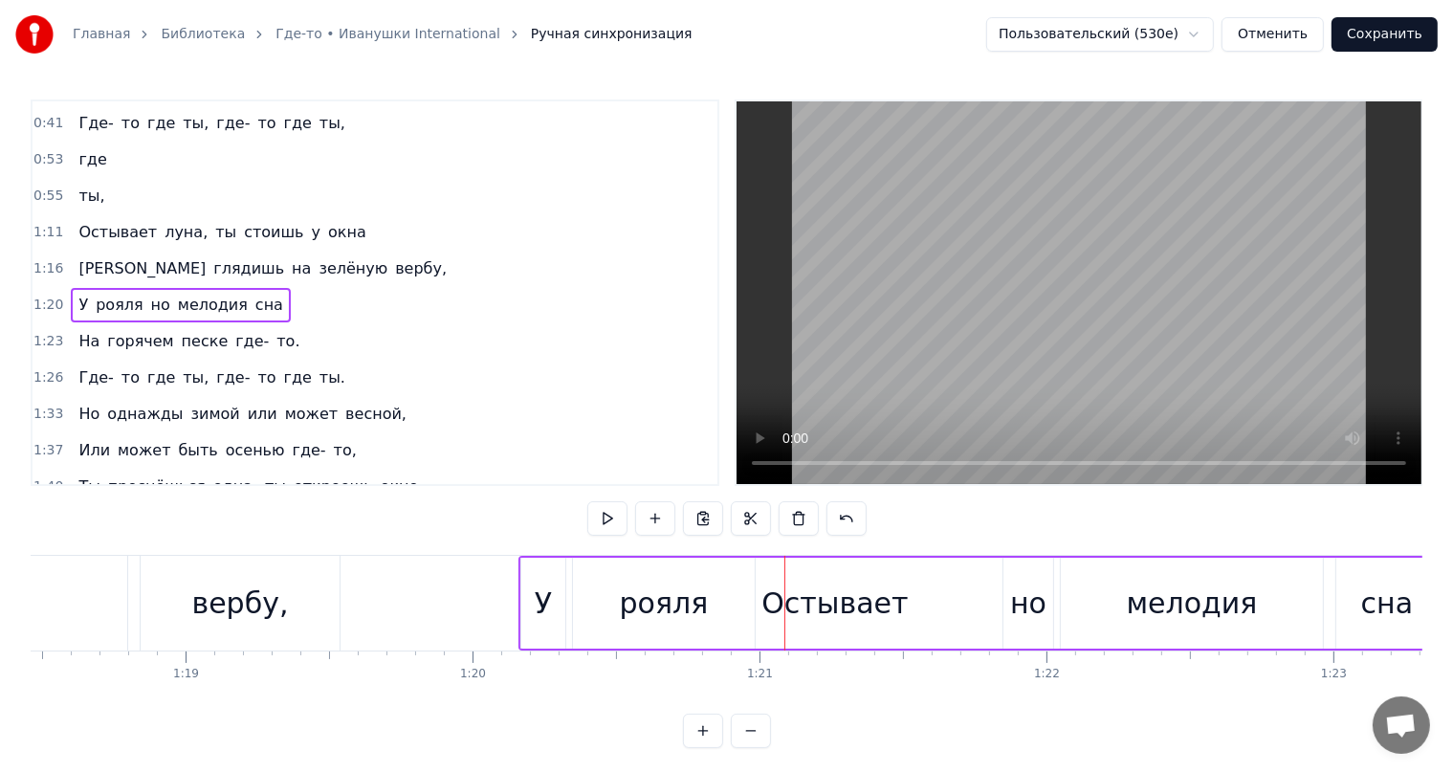
click at [794, 605] on div "У рояля но мелодия сна" at bounding box center [979, 603] width 922 height 95
click at [793, 605] on div "У рояля но мелодия сна" at bounding box center [979, 603] width 922 height 95
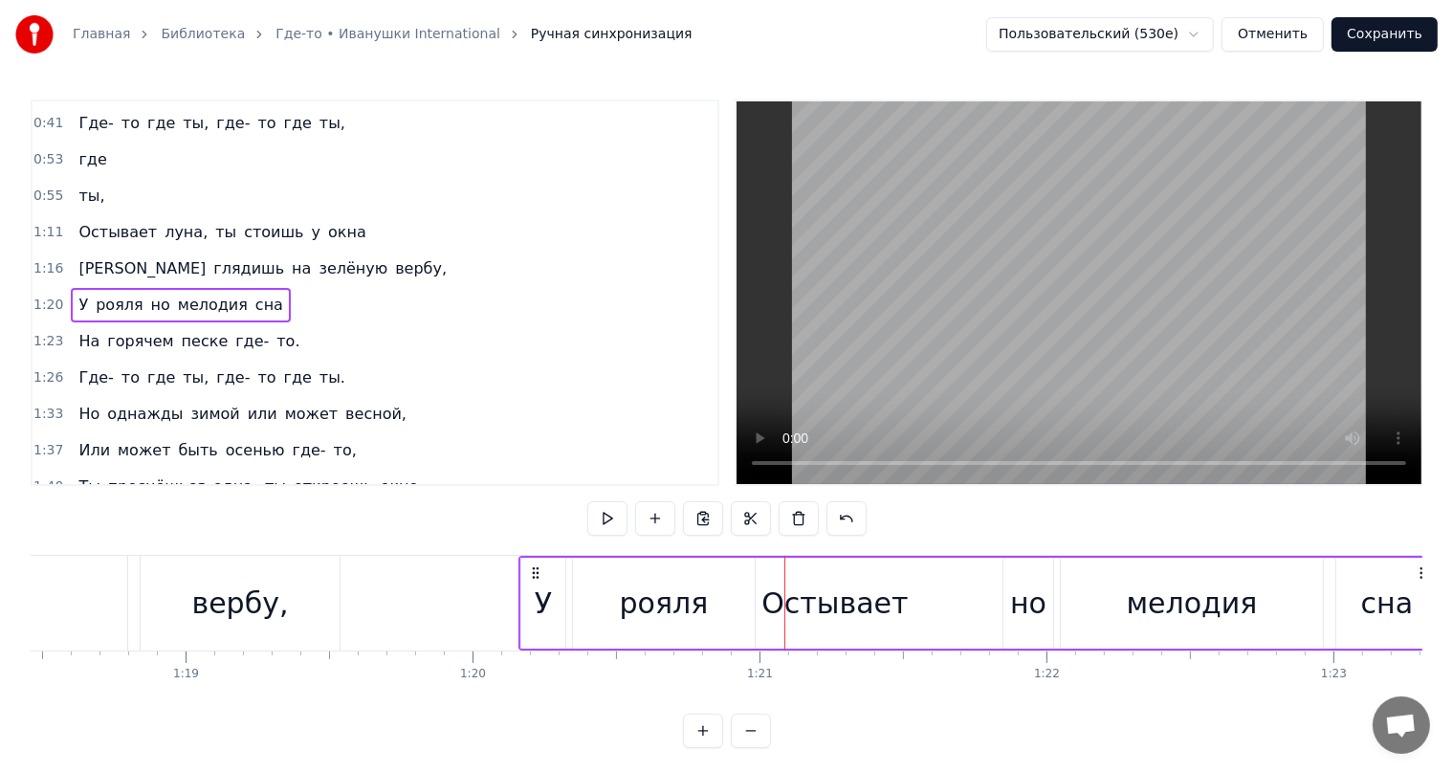
click at [792, 605] on div "У рояля но мелодия сна" at bounding box center [979, 603] width 922 height 95
drag, startPoint x: 815, startPoint y: 605, endPoint x: 784, endPoint y: 609, distance: 30.8
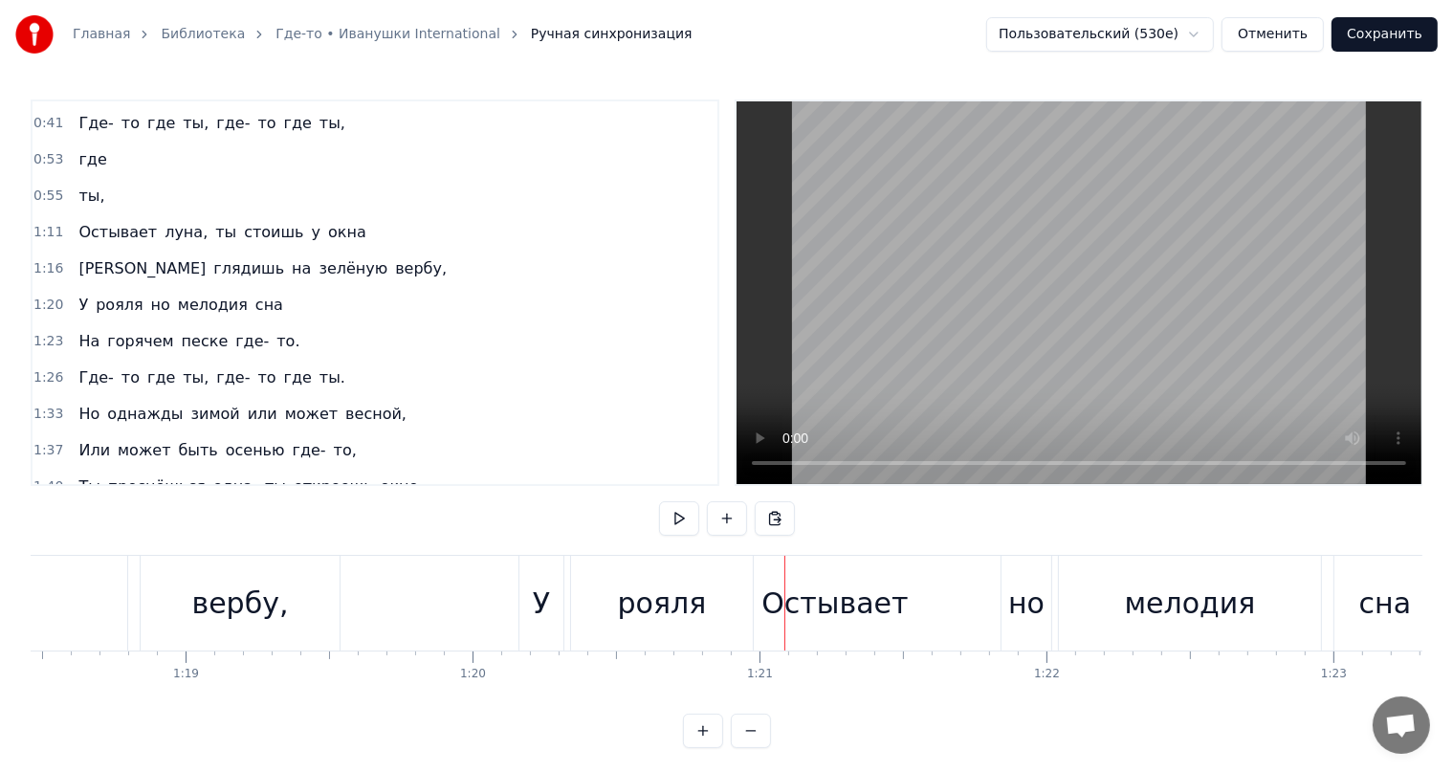
click at [539, 563] on div "У" at bounding box center [541, 603] width 44 height 95
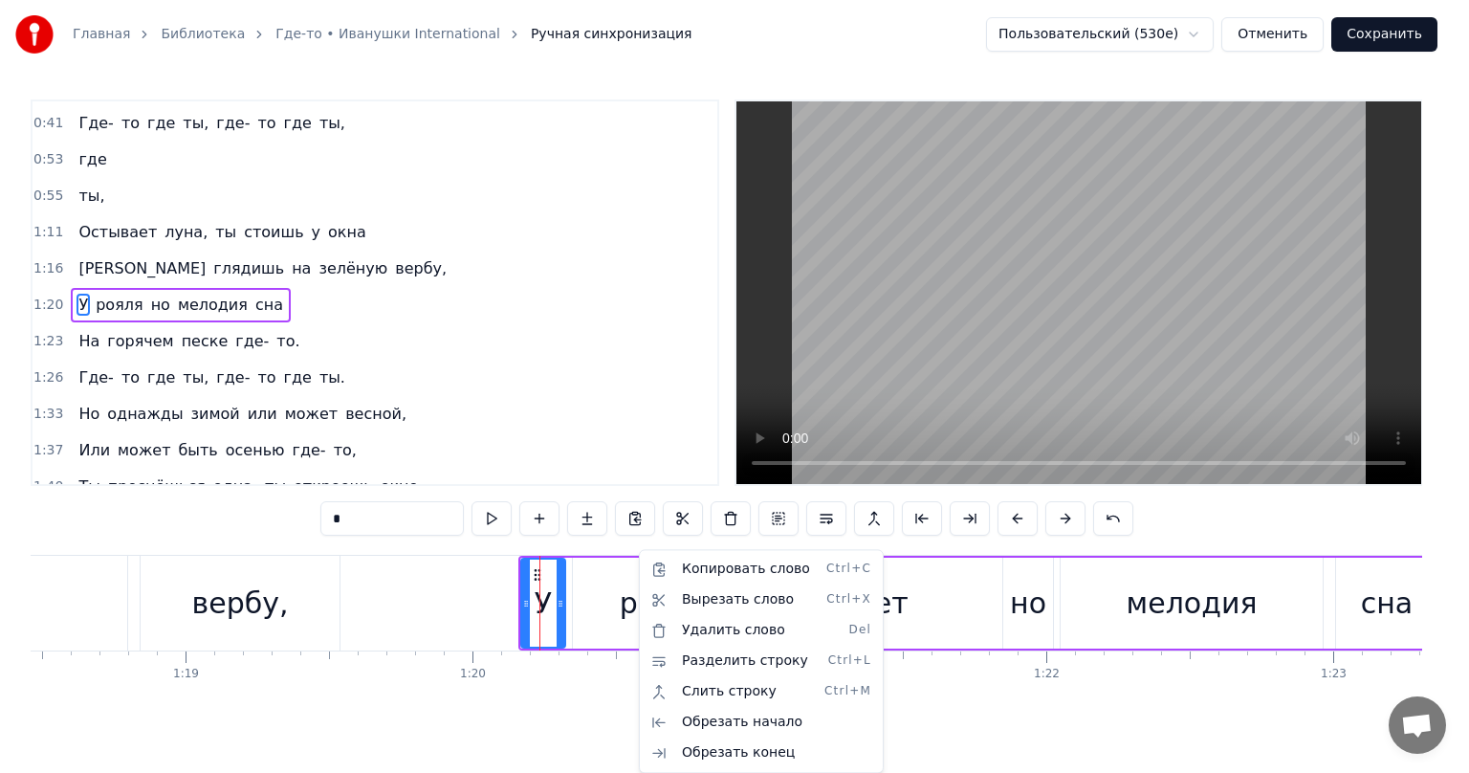
click at [536, 571] on html "Главная Библиотека Где-то • Иванушки International Ручная синхронизация Пользов…" at bounding box center [734, 389] width 1469 height 779
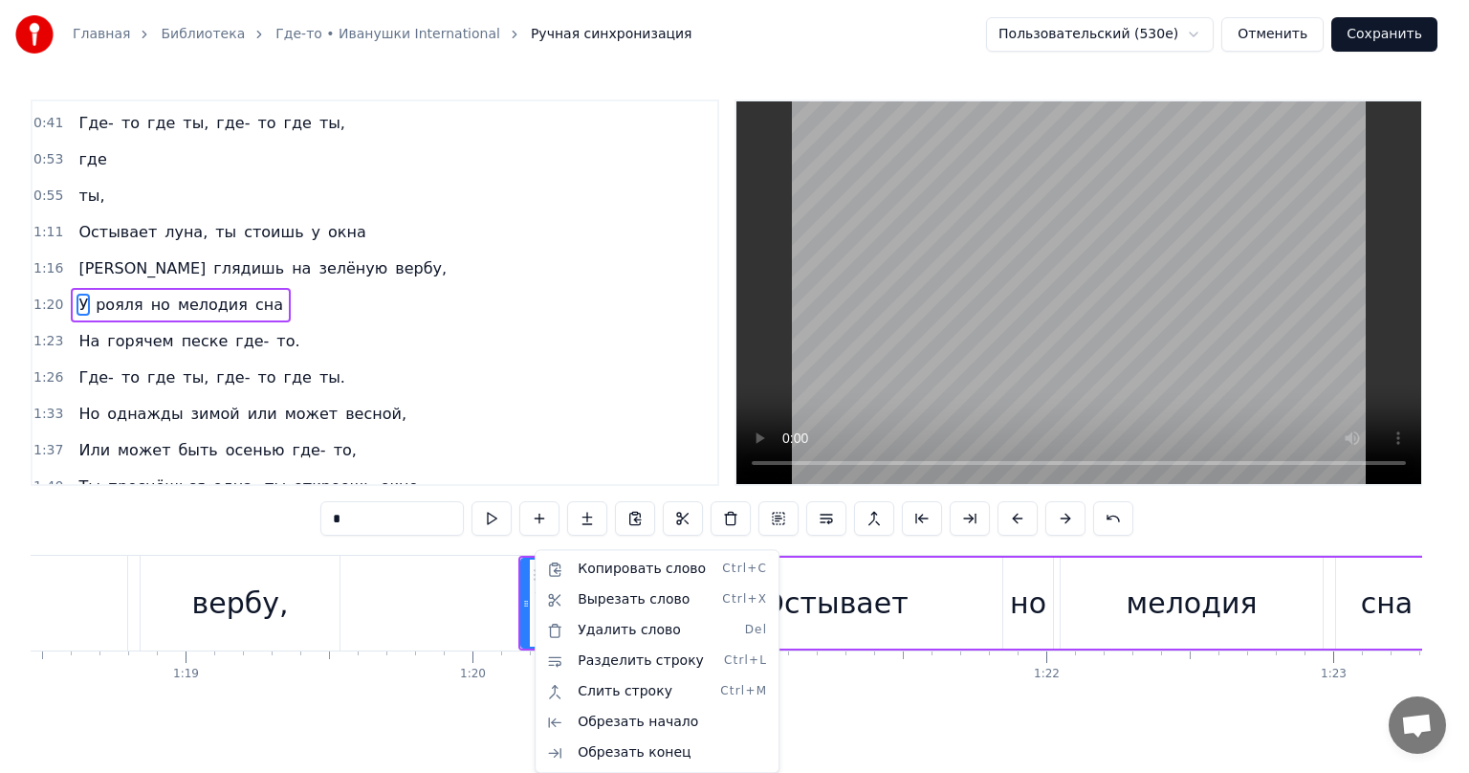
click at [833, 616] on html "Главная Библиотека Где-то • Иванушки International Ручная синхронизация Пользов…" at bounding box center [734, 389] width 1469 height 779
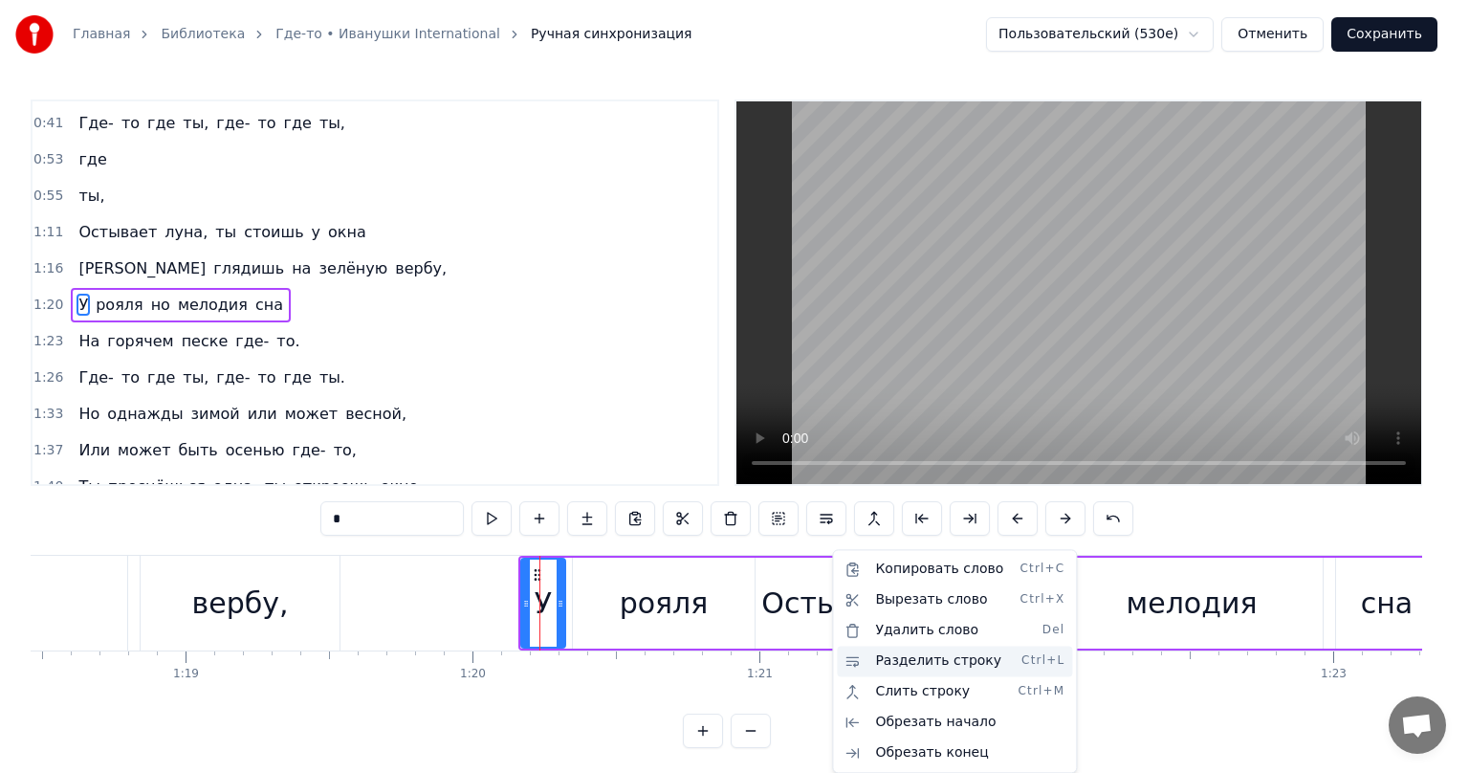
click at [913, 664] on div "Разделить строку Ctrl+L" at bounding box center [954, 661] width 235 height 31
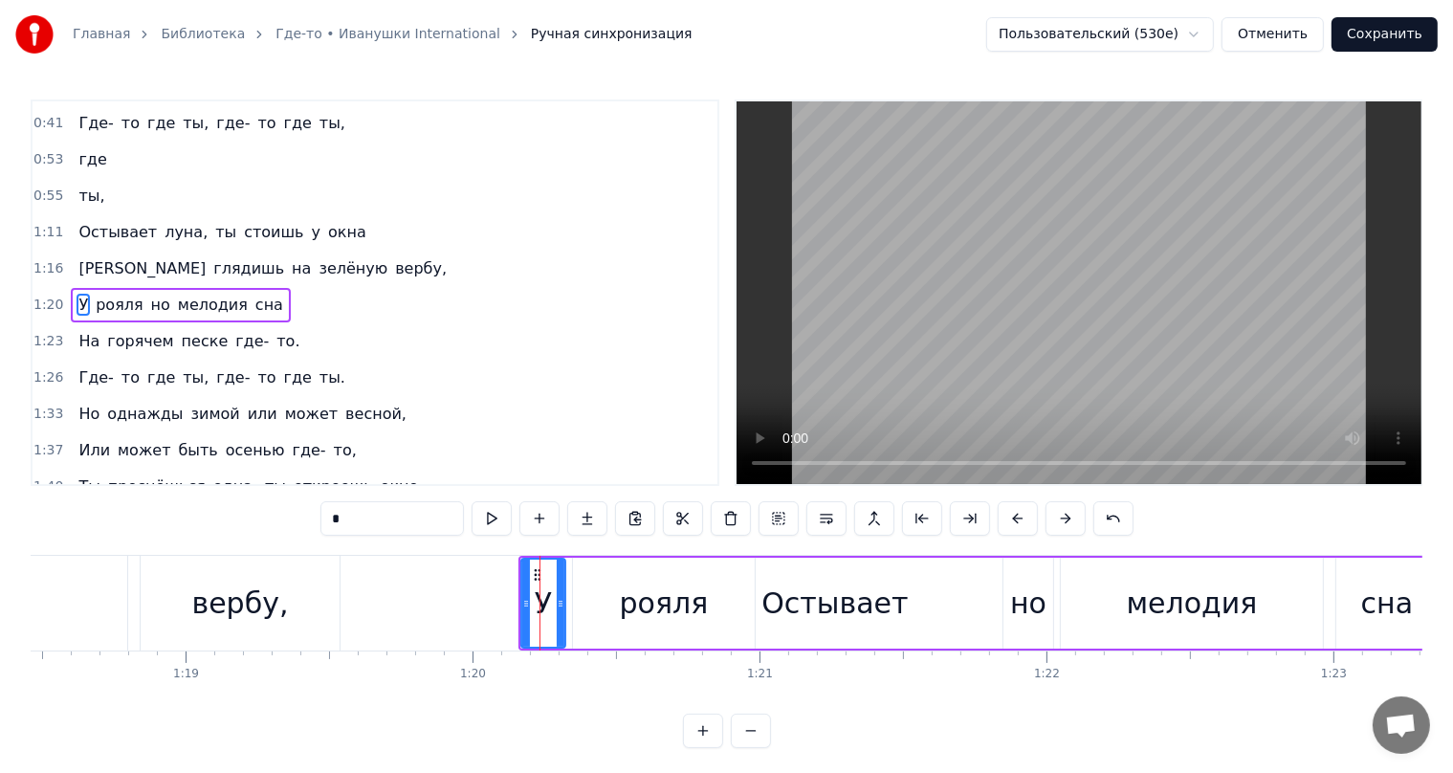
click at [1281, 45] on button "Отменить" at bounding box center [1272, 34] width 102 height 34
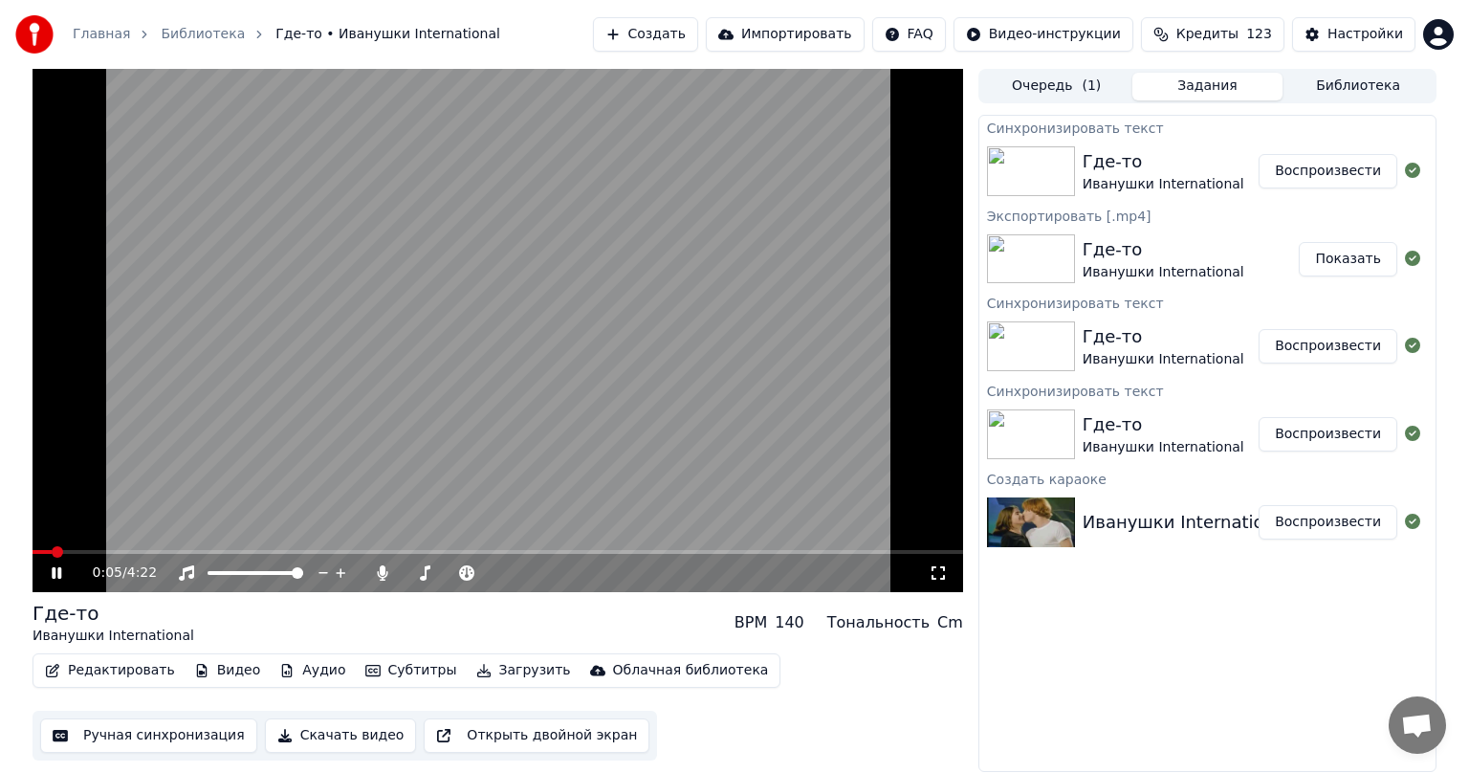
click at [167, 743] on button "Ручная синхронизация" at bounding box center [148, 735] width 217 height 34
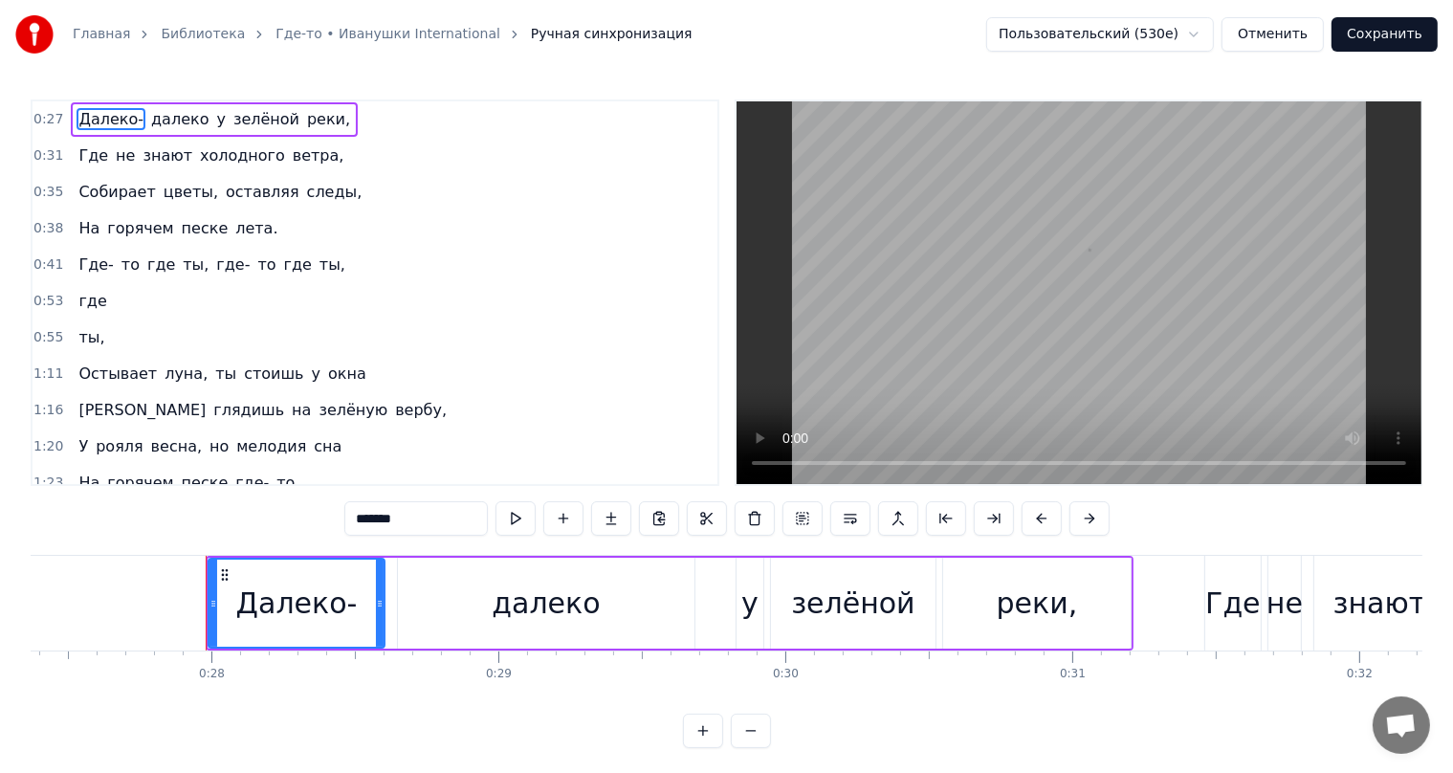
scroll to position [0, 7933]
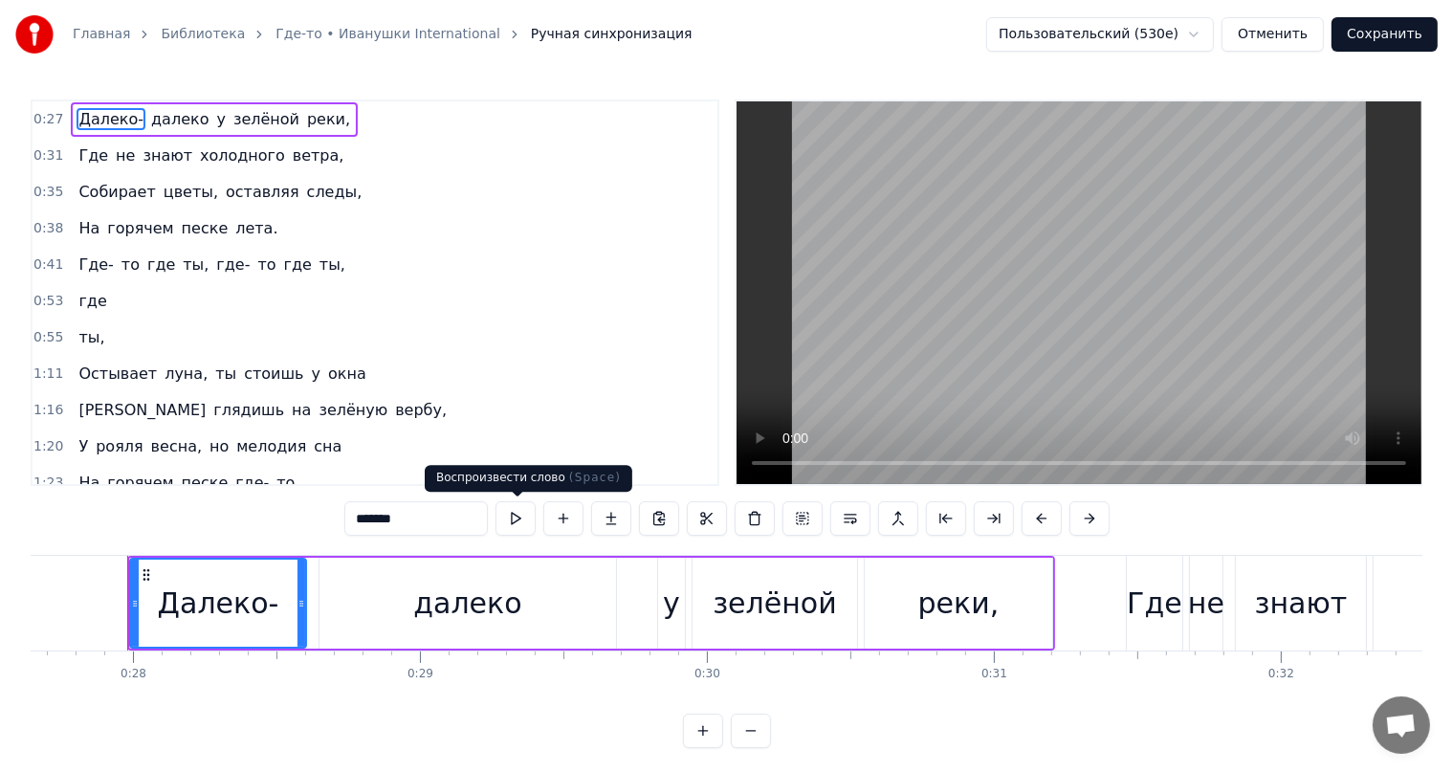
click at [509, 525] on button at bounding box center [515, 518] width 40 height 34
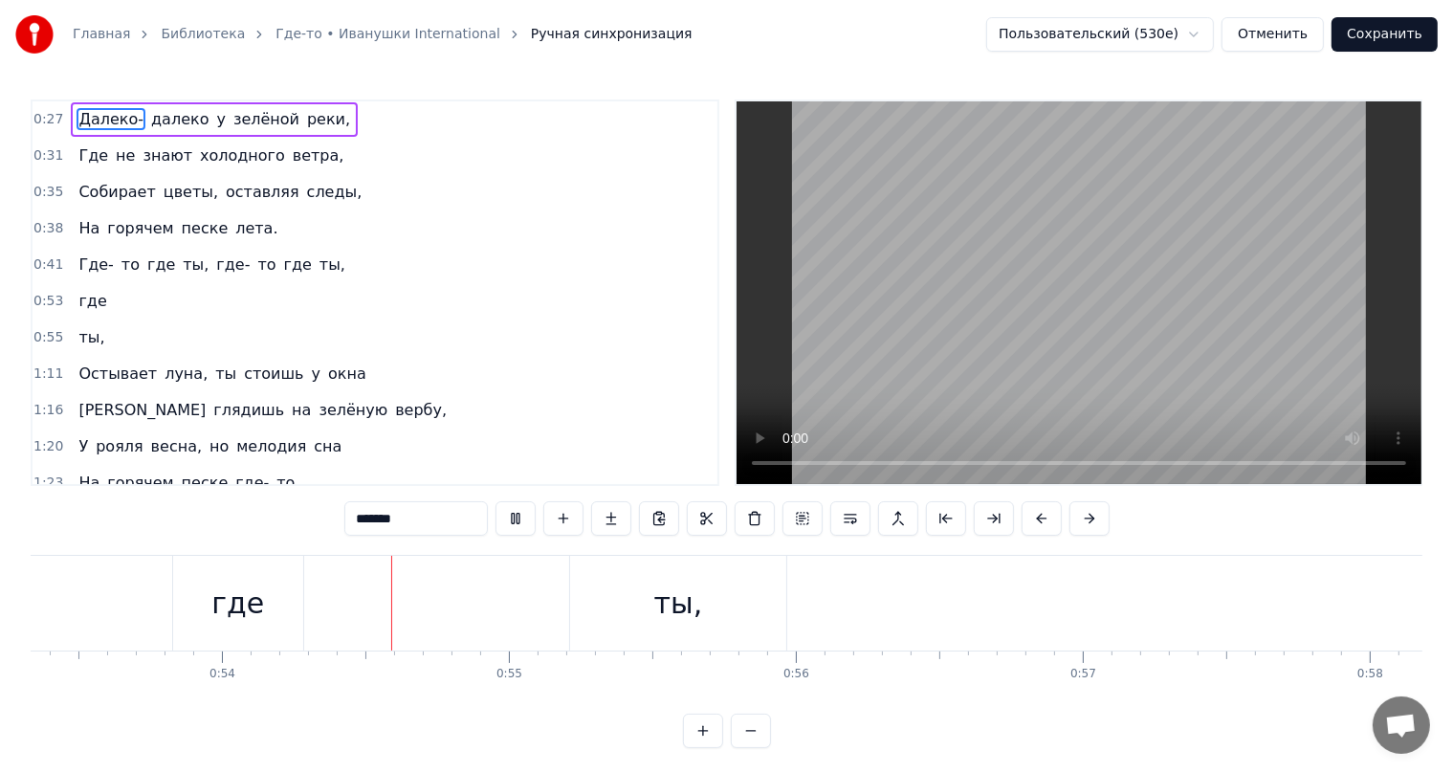
scroll to position [0, 15378]
click at [87, 265] on span "Где-" at bounding box center [96, 264] width 38 height 22
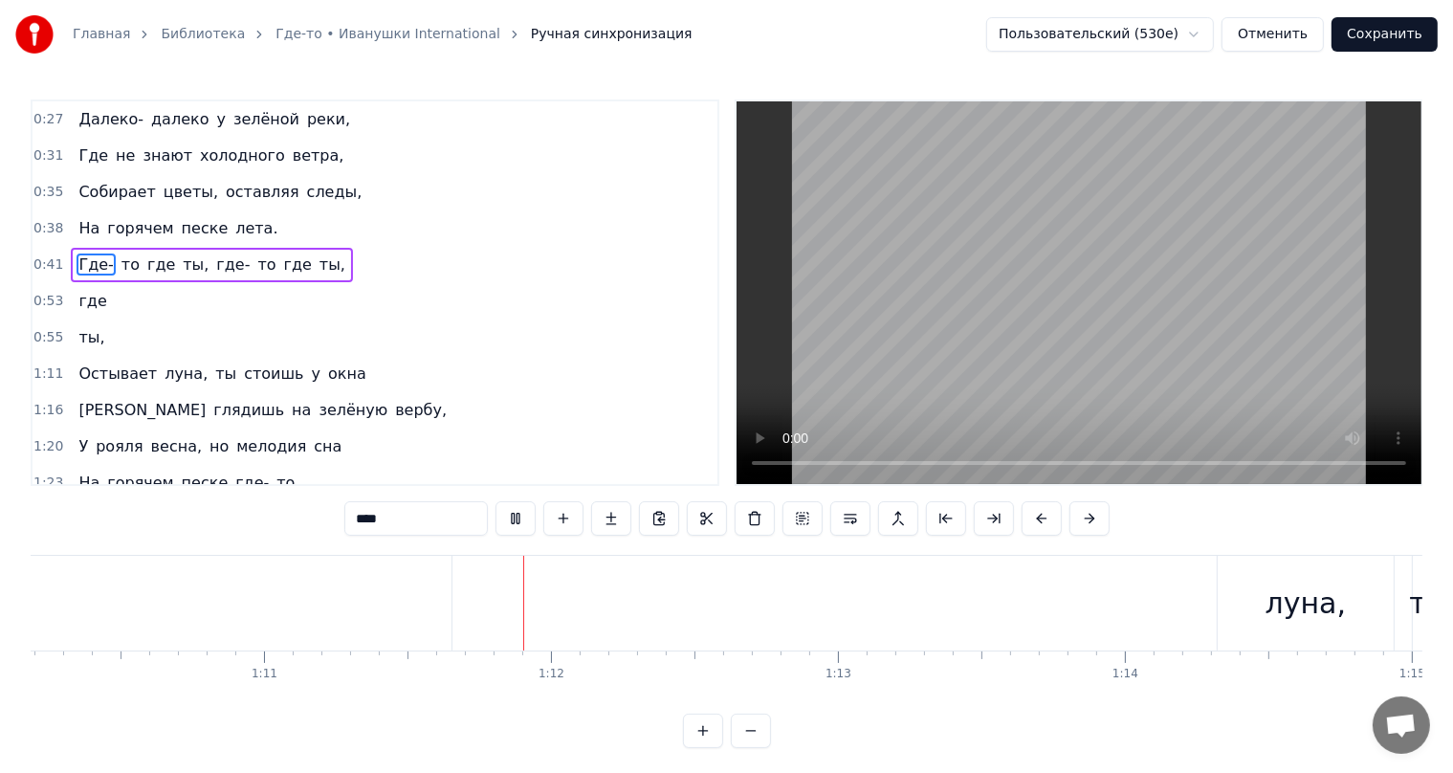
scroll to position [0, 20377]
type input "********"
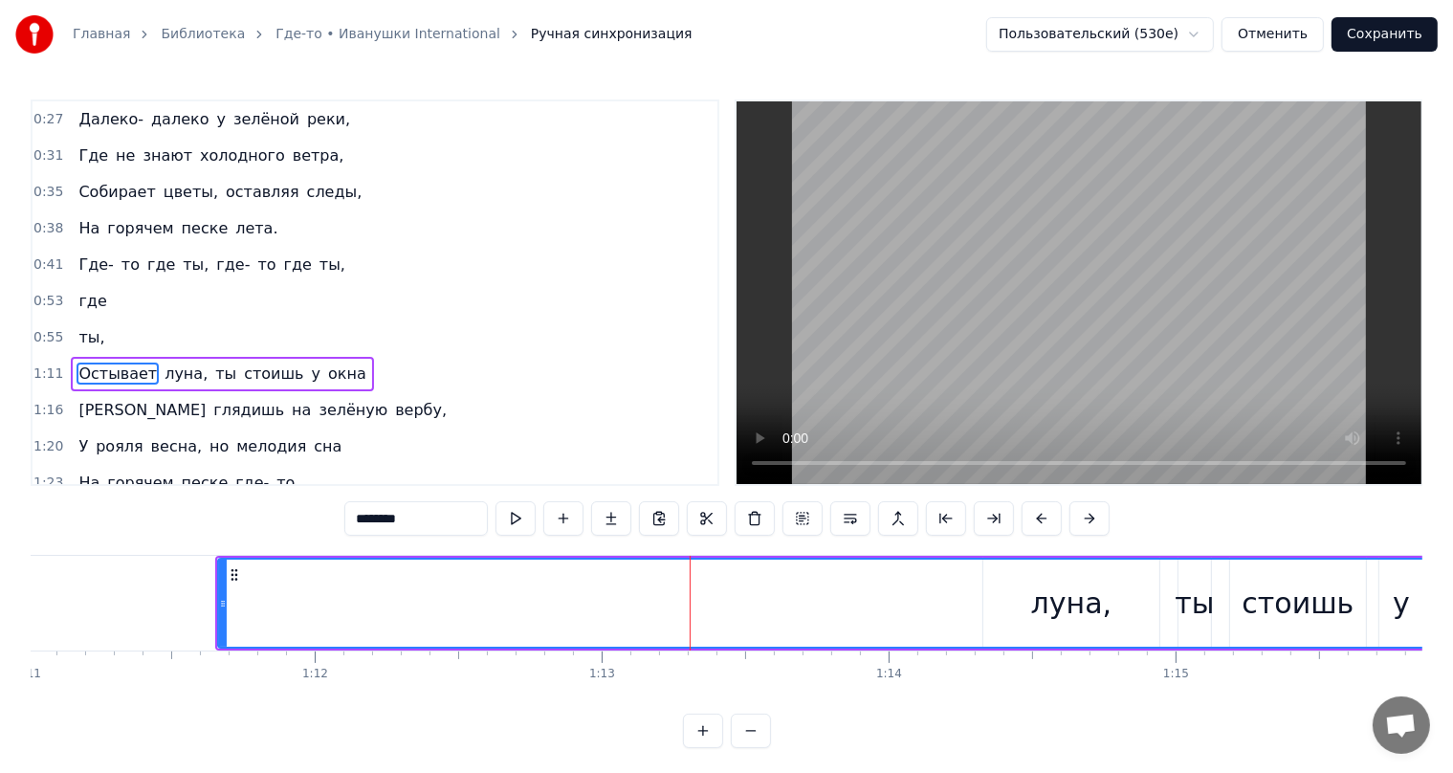
scroll to position [72, 0]
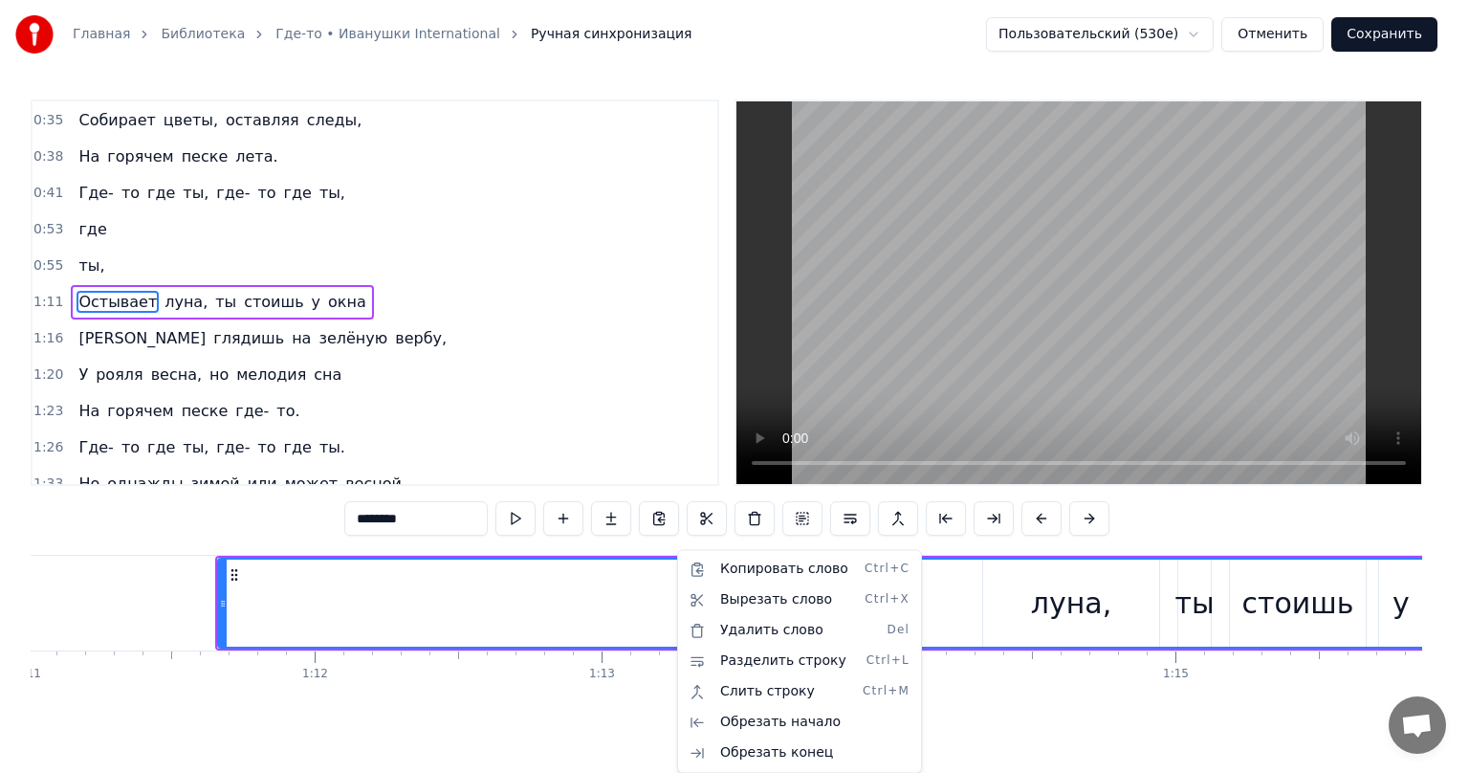
click at [617, 521] on html "Главная Библиотека Где-то • Иванушки International Ручная синхронизация Пользов…" at bounding box center [734, 389] width 1469 height 779
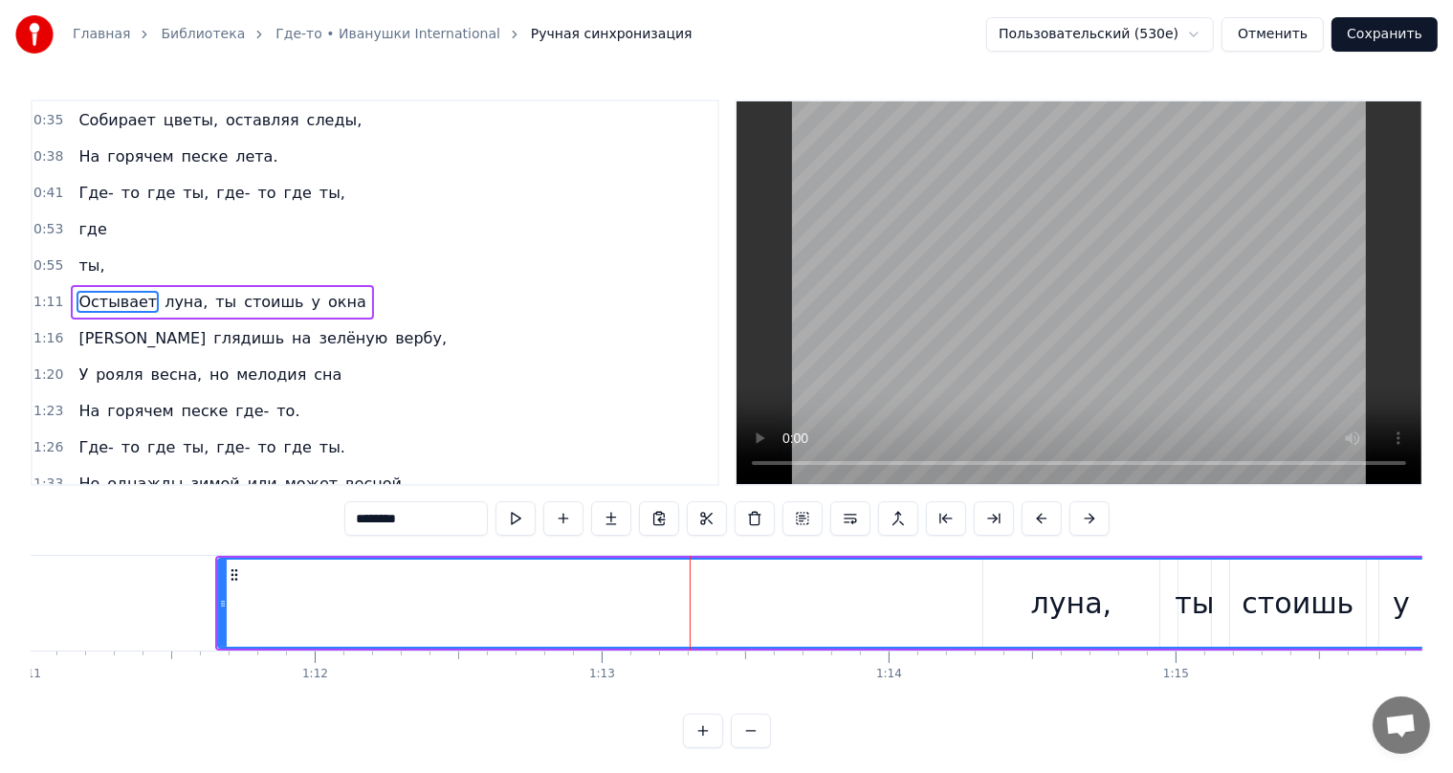
click at [617, 521] on button at bounding box center [611, 518] width 40 height 34
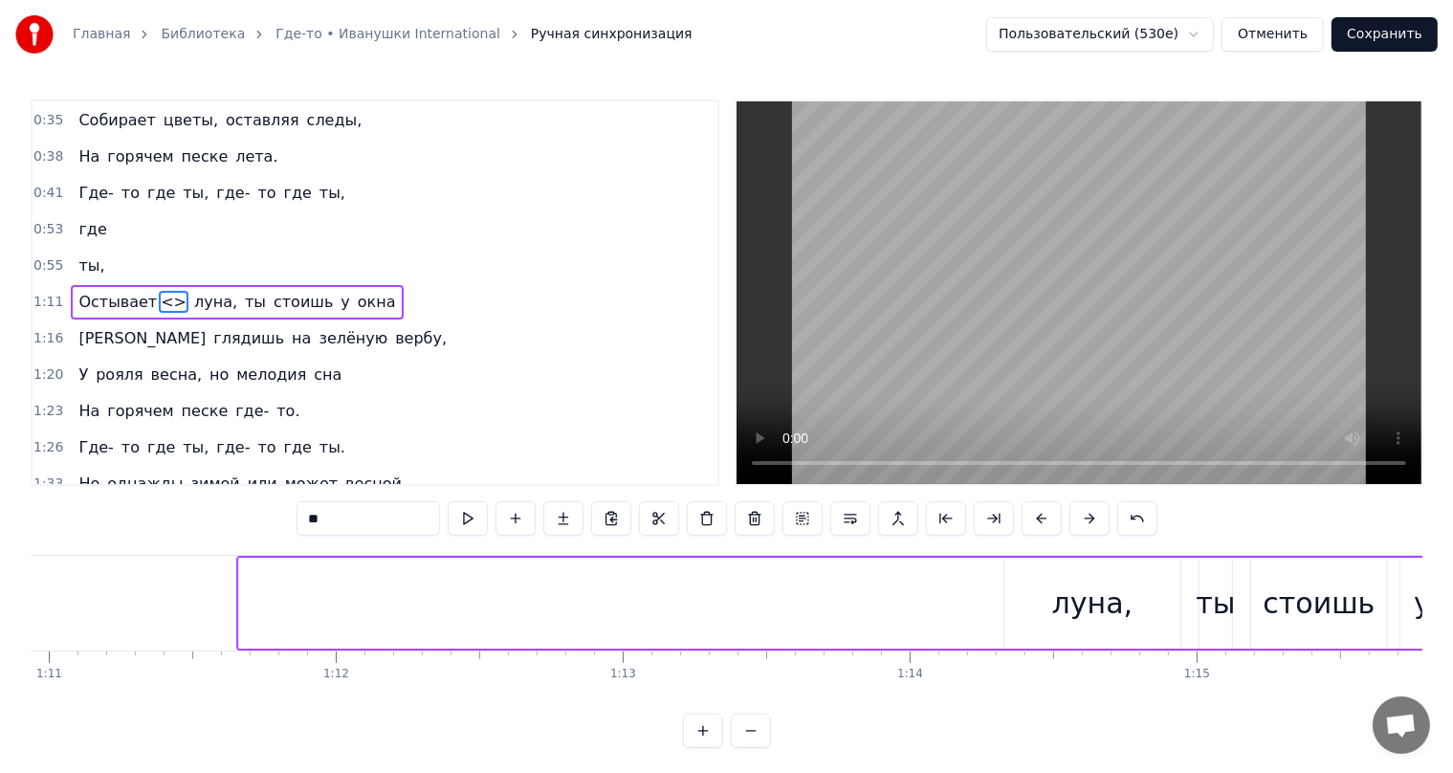
scroll to position [0, 20272]
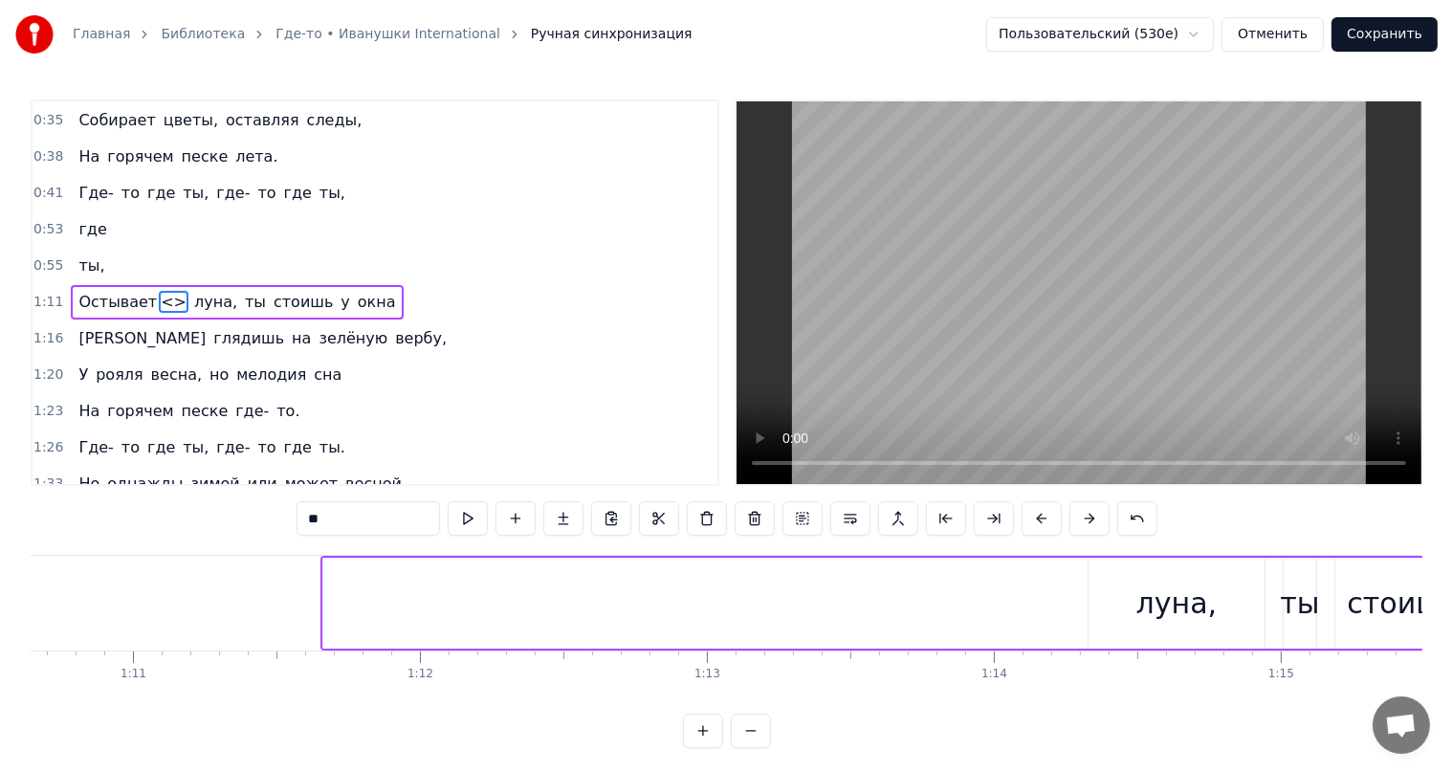
type input "********"
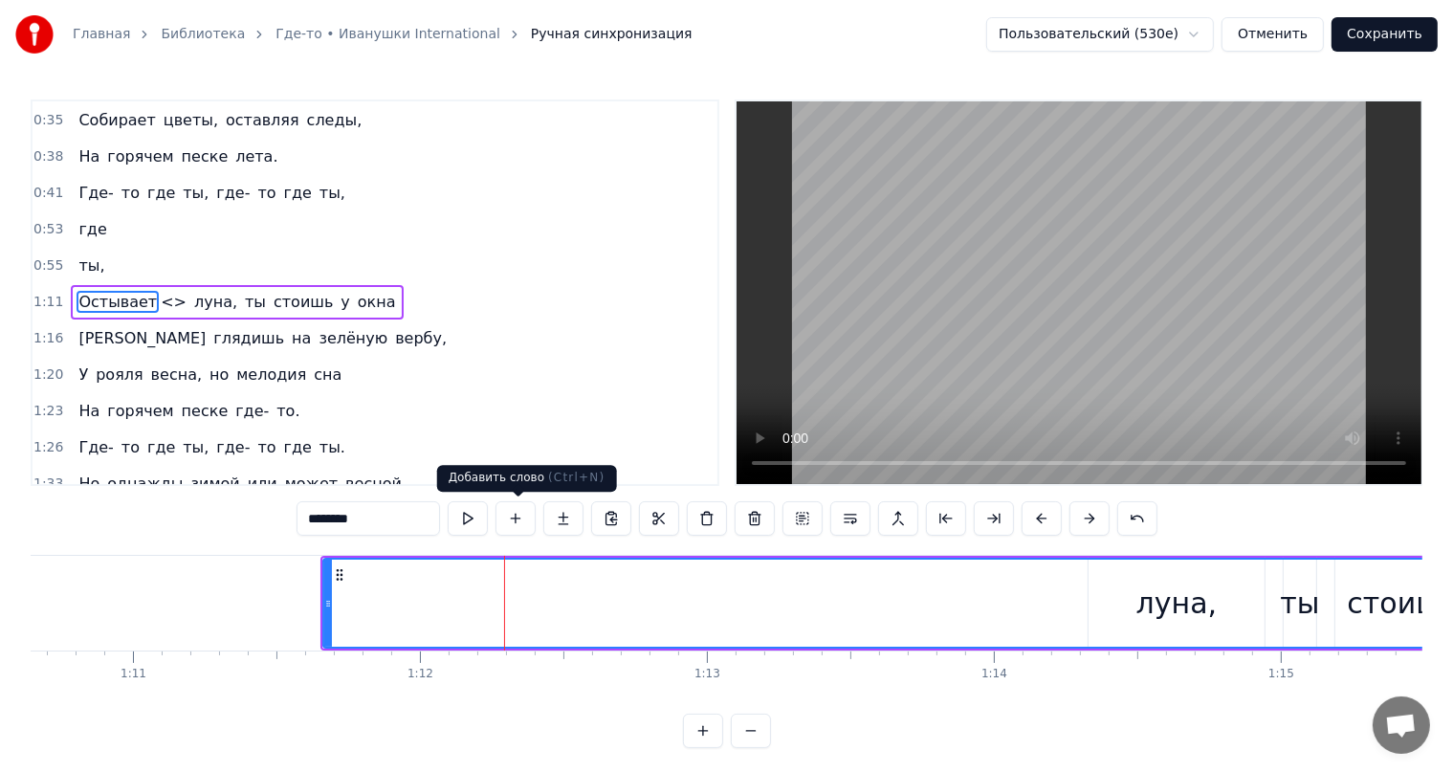
click at [517, 529] on button at bounding box center [515, 518] width 40 height 34
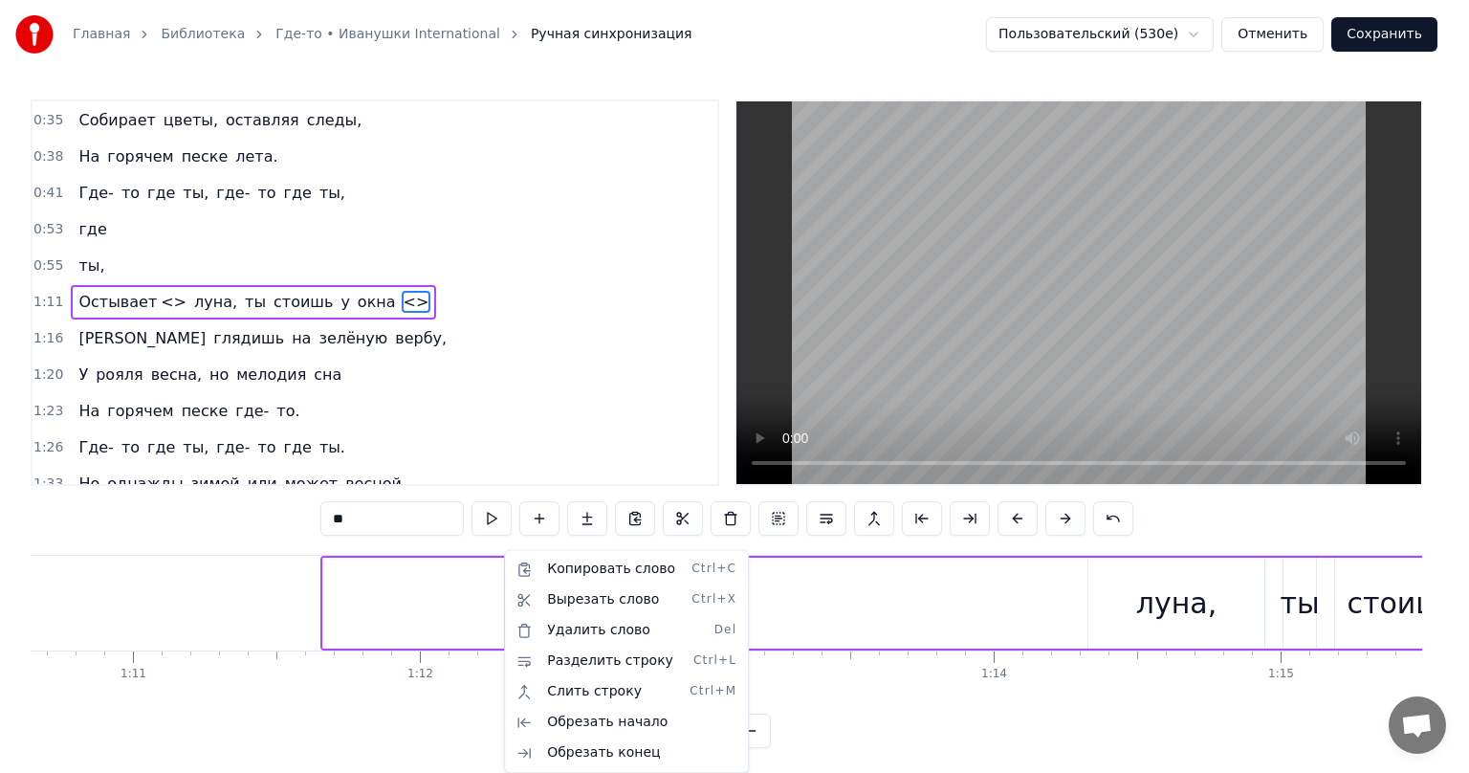
click at [545, 528] on html "Главная Библиотека Где-то • Иванушки International Ручная синхронизация Пользов…" at bounding box center [734, 389] width 1469 height 779
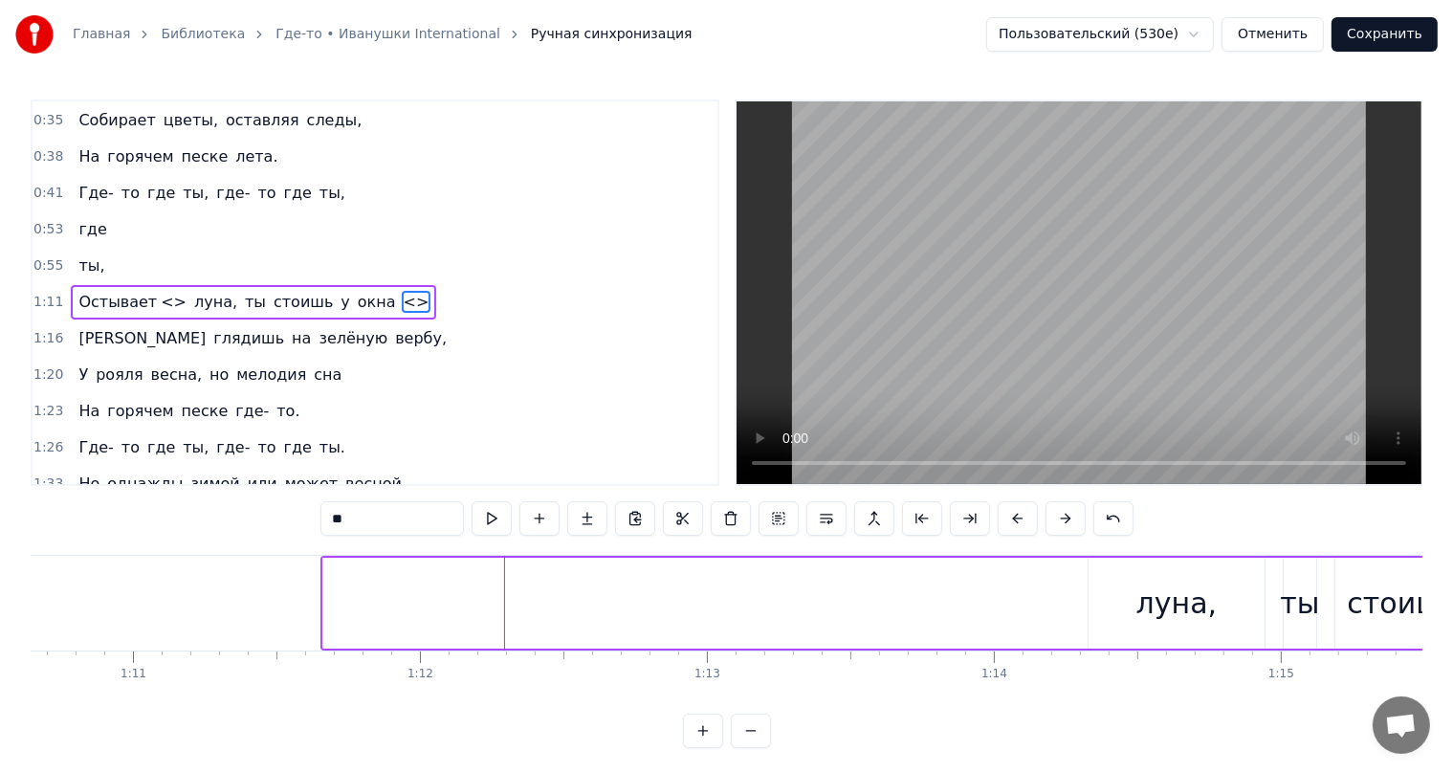
click at [545, 528] on button at bounding box center [539, 518] width 40 height 34
click at [159, 296] on span "<>" at bounding box center [174, 302] width 30 height 22
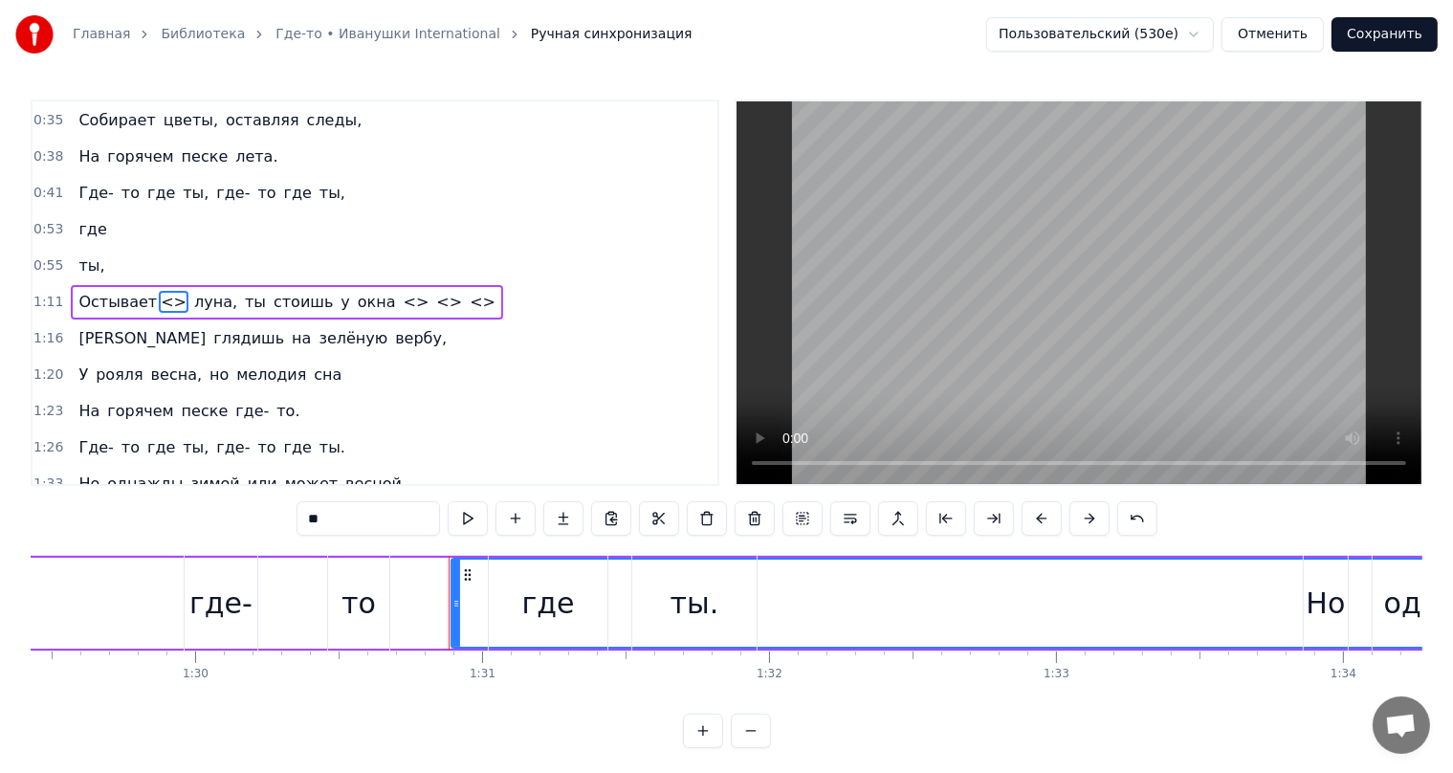
scroll to position [0, 25983]
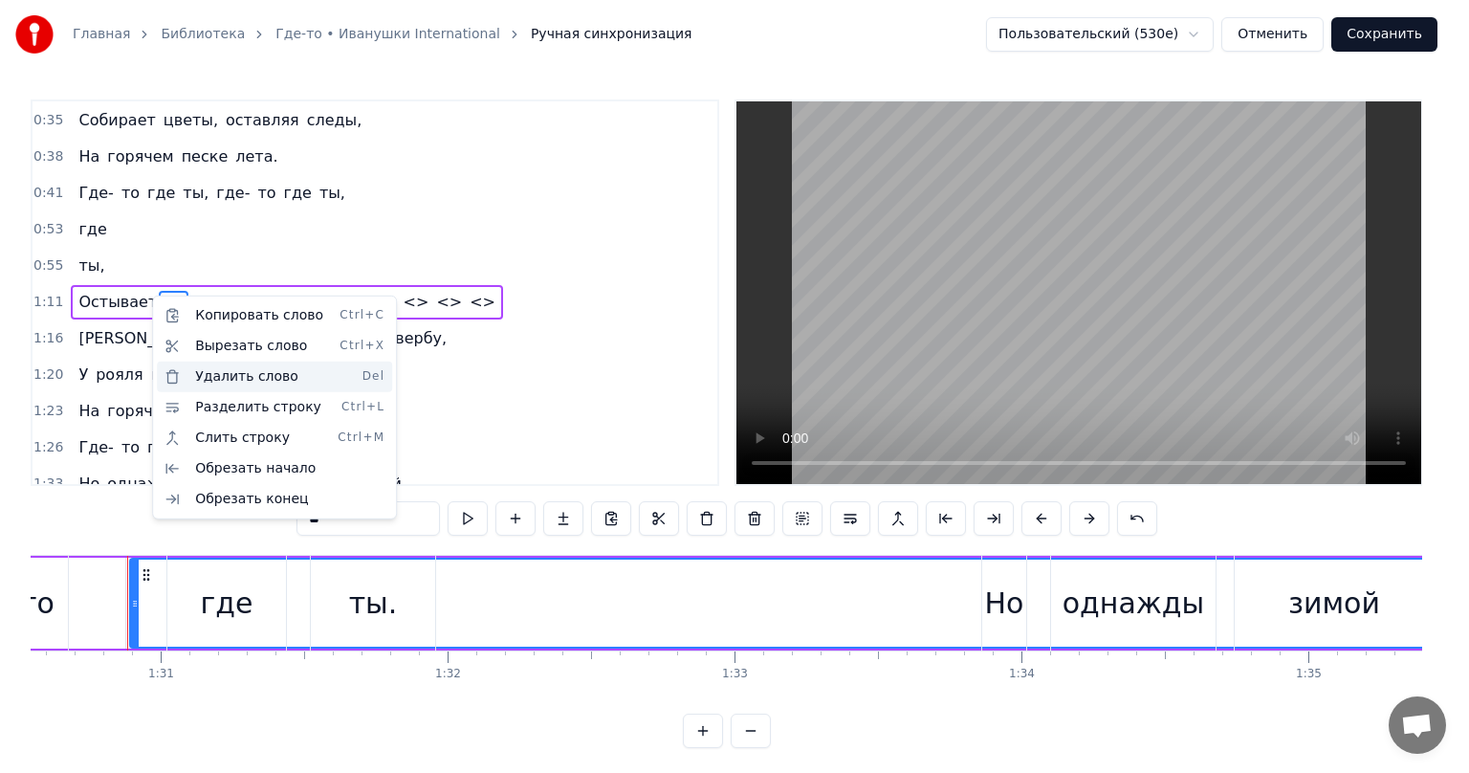
click at [195, 379] on div "Удалить слово Del" at bounding box center [274, 377] width 235 height 31
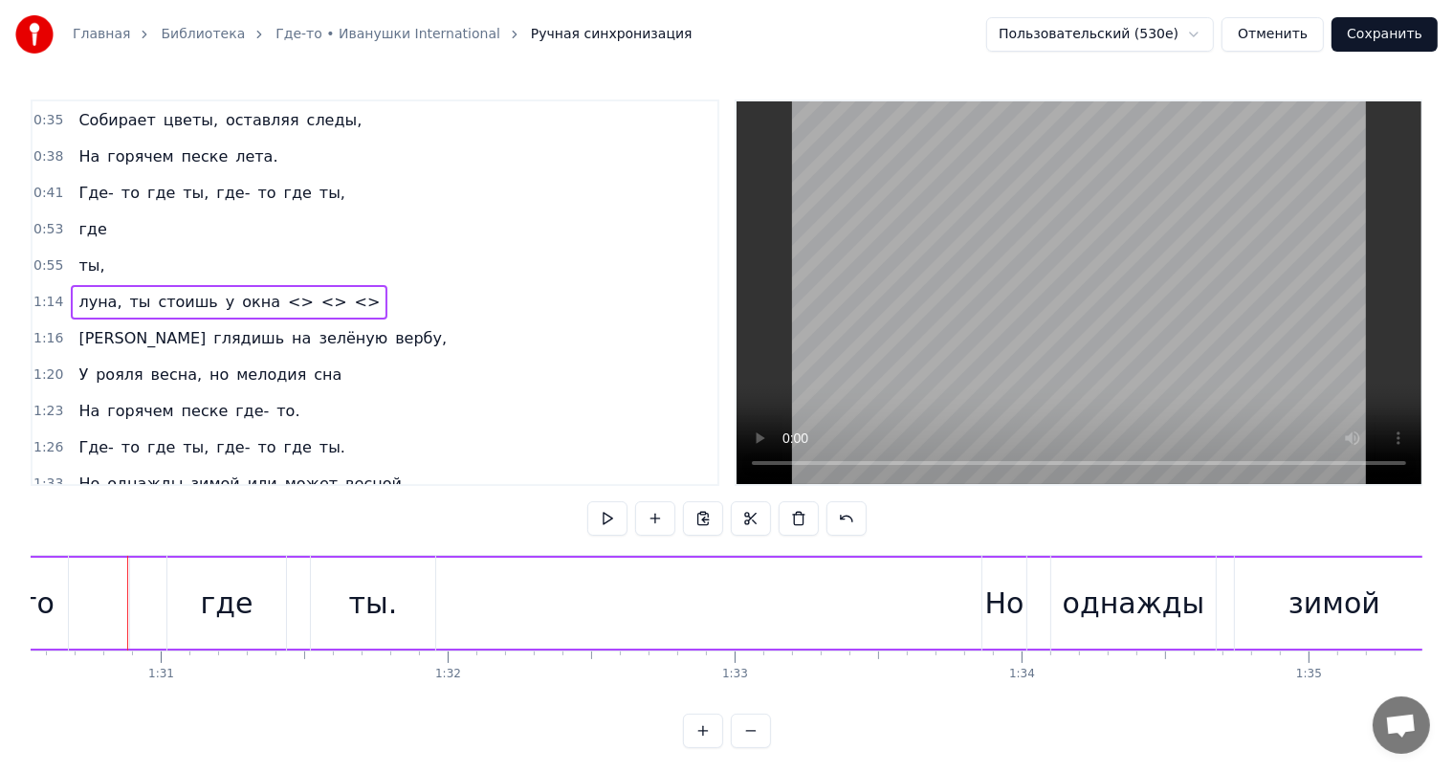
click at [77, 296] on span "луна," at bounding box center [100, 302] width 47 height 22
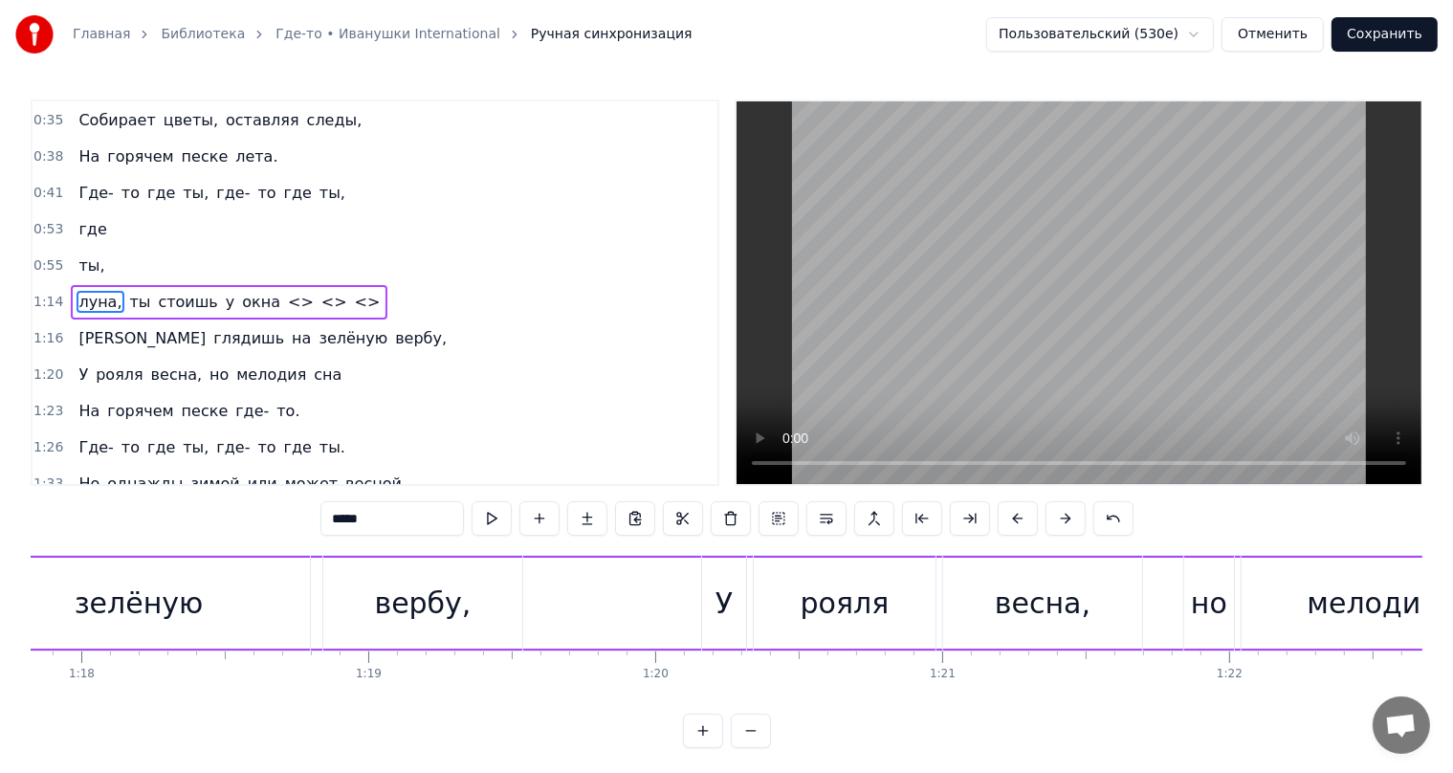
scroll to position [0, 21231]
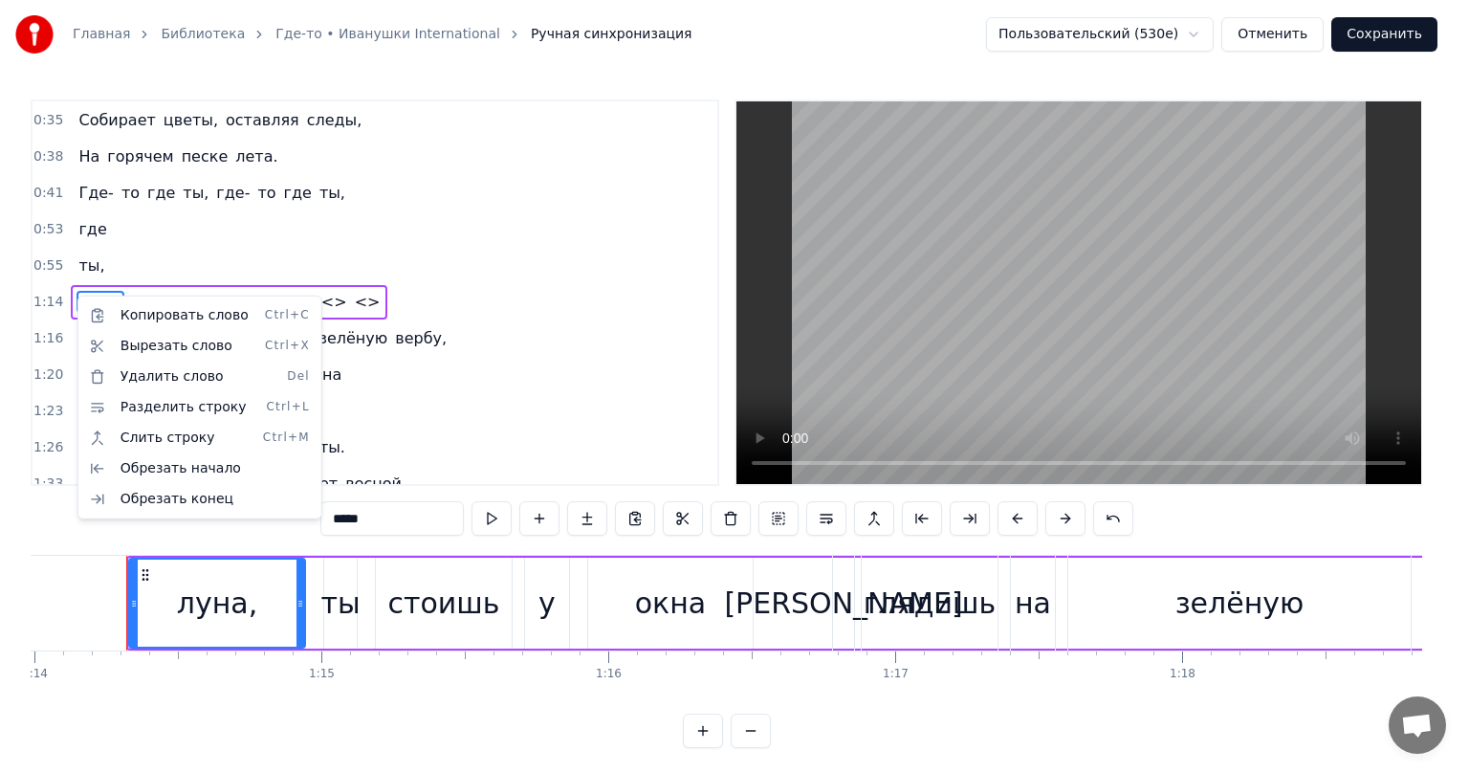
click at [71, 296] on html "Главная Библиотека Где-то • Иванушки International Ручная синхронизация Пользов…" at bounding box center [734, 389] width 1469 height 779
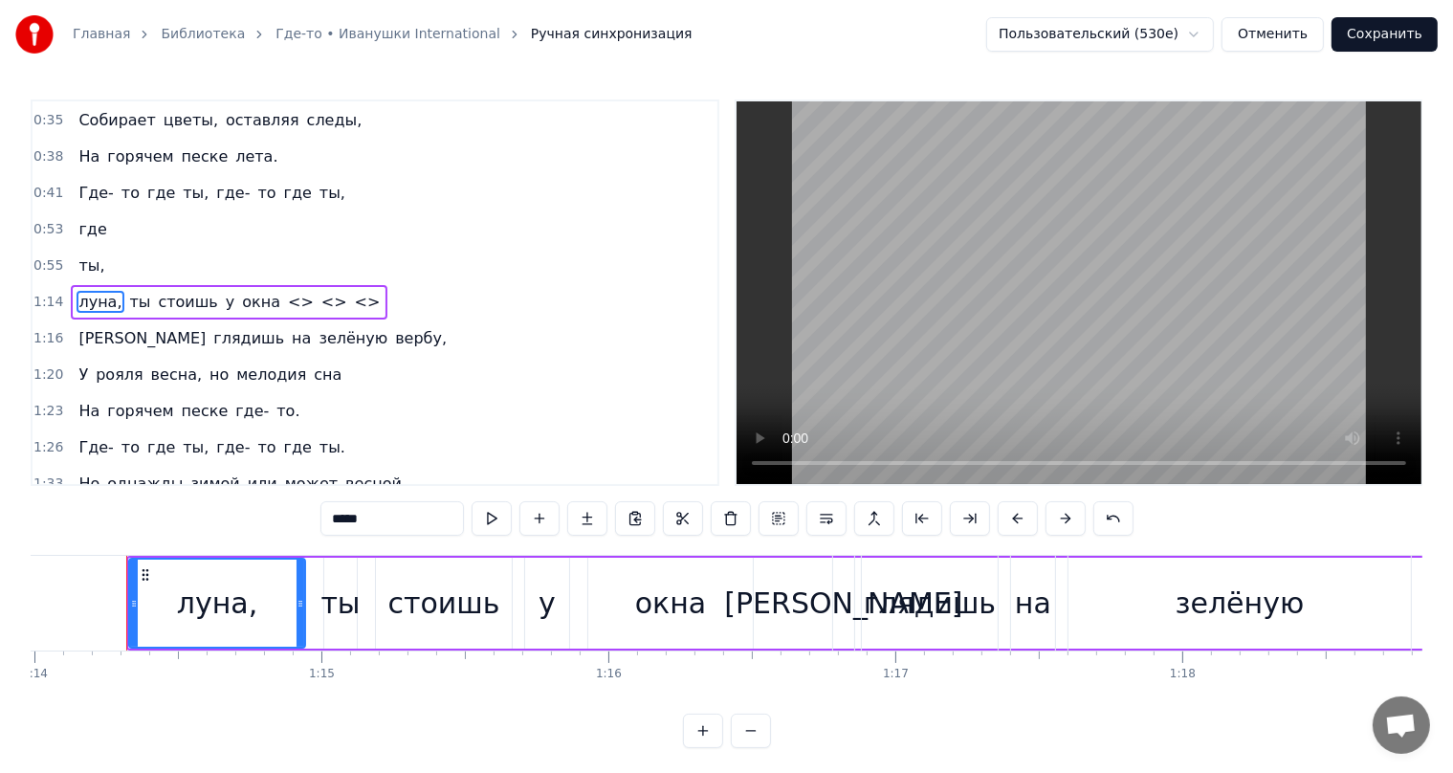
click at [77, 296] on span "луна," at bounding box center [100, 302] width 47 height 22
click at [535, 520] on button at bounding box center [539, 518] width 40 height 34
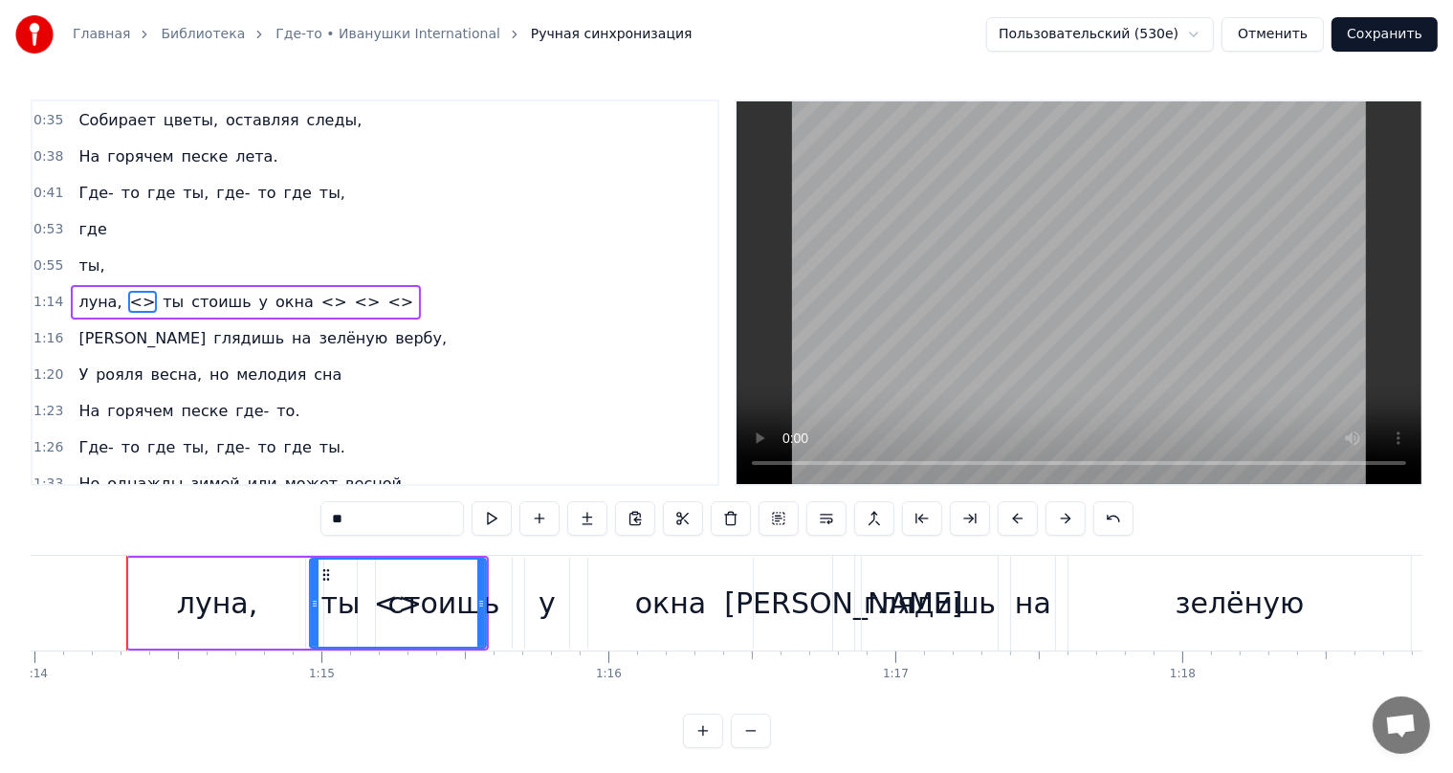
drag, startPoint x: 125, startPoint y: 295, endPoint x: 99, endPoint y: 295, distance: 25.8
click at [99, 295] on div "луна, <> ты стоишь у окна <> <> <>" at bounding box center [246, 302] width 350 height 34
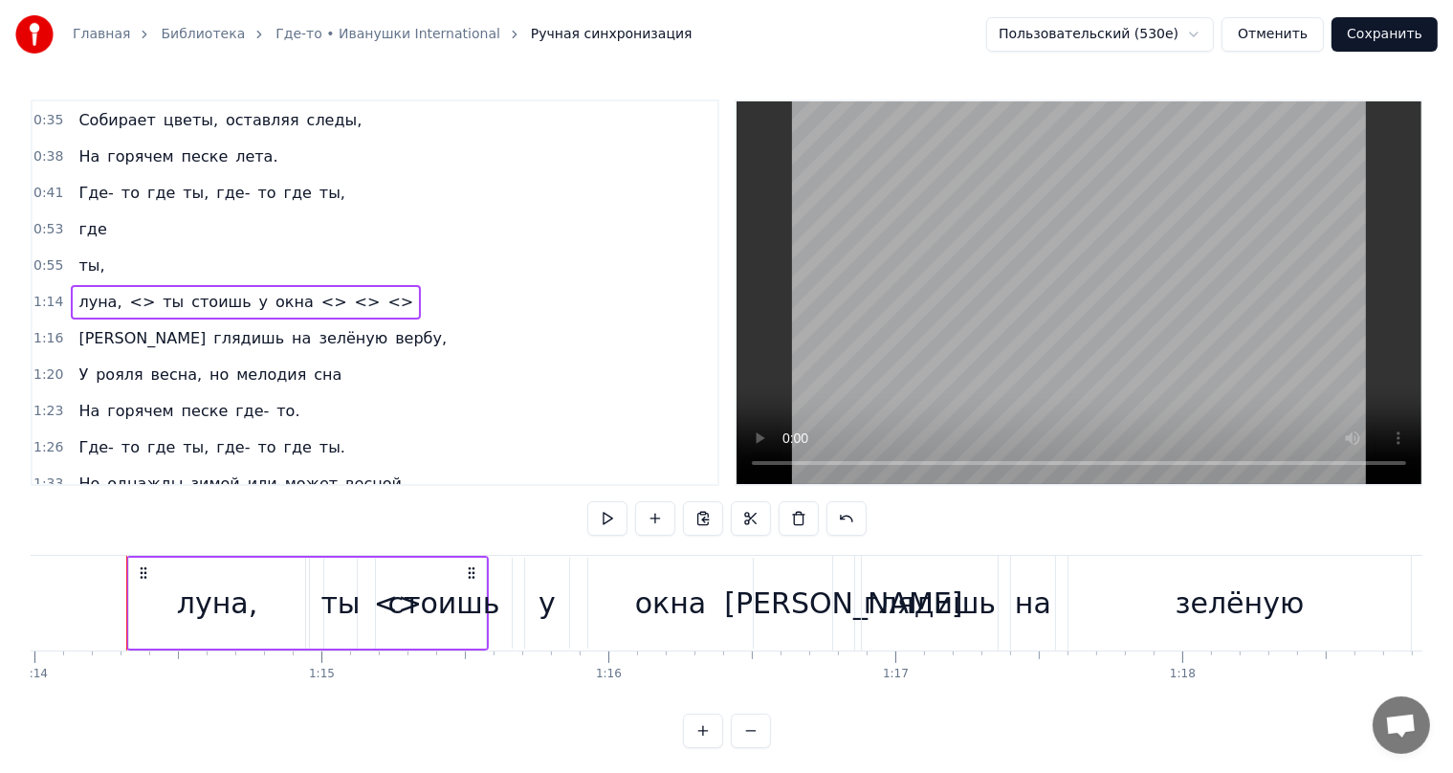
drag, startPoint x: 402, startPoint y: 586, endPoint x: 193, endPoint y: 582, distance: 208.6
click at [194, 582] on div "луна, <> ты стоишь у окна <> <> <>" at bounding box center [307, 603] width 363 height 95
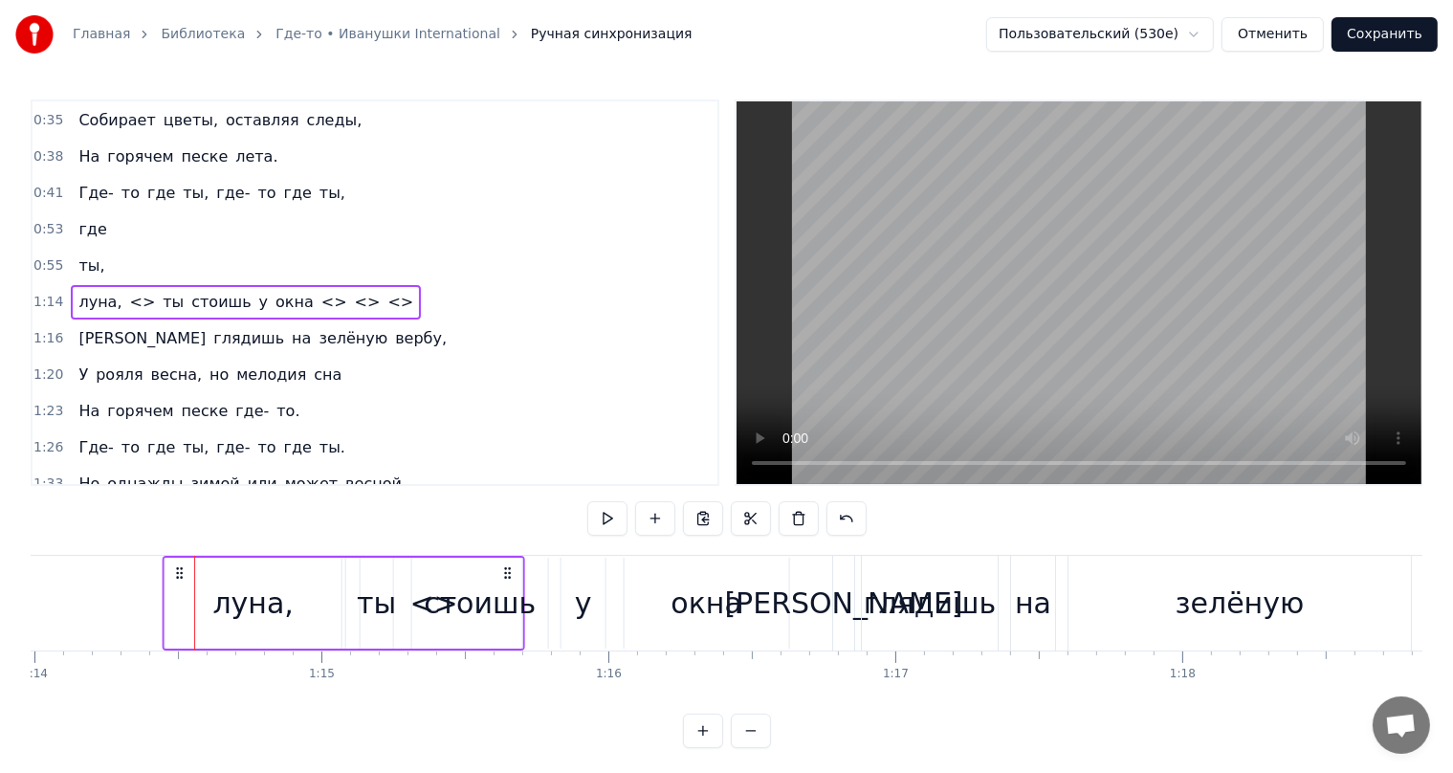
drag, startPoint x: 471, startPoint y: 576, endPoint x: 507, endPoint y: 587, distance: 38.1
click at [507, 587] on div "луна, <> ты стоишь у окна <> <> <>" at bounding box center [344, 603] width 363 height 95
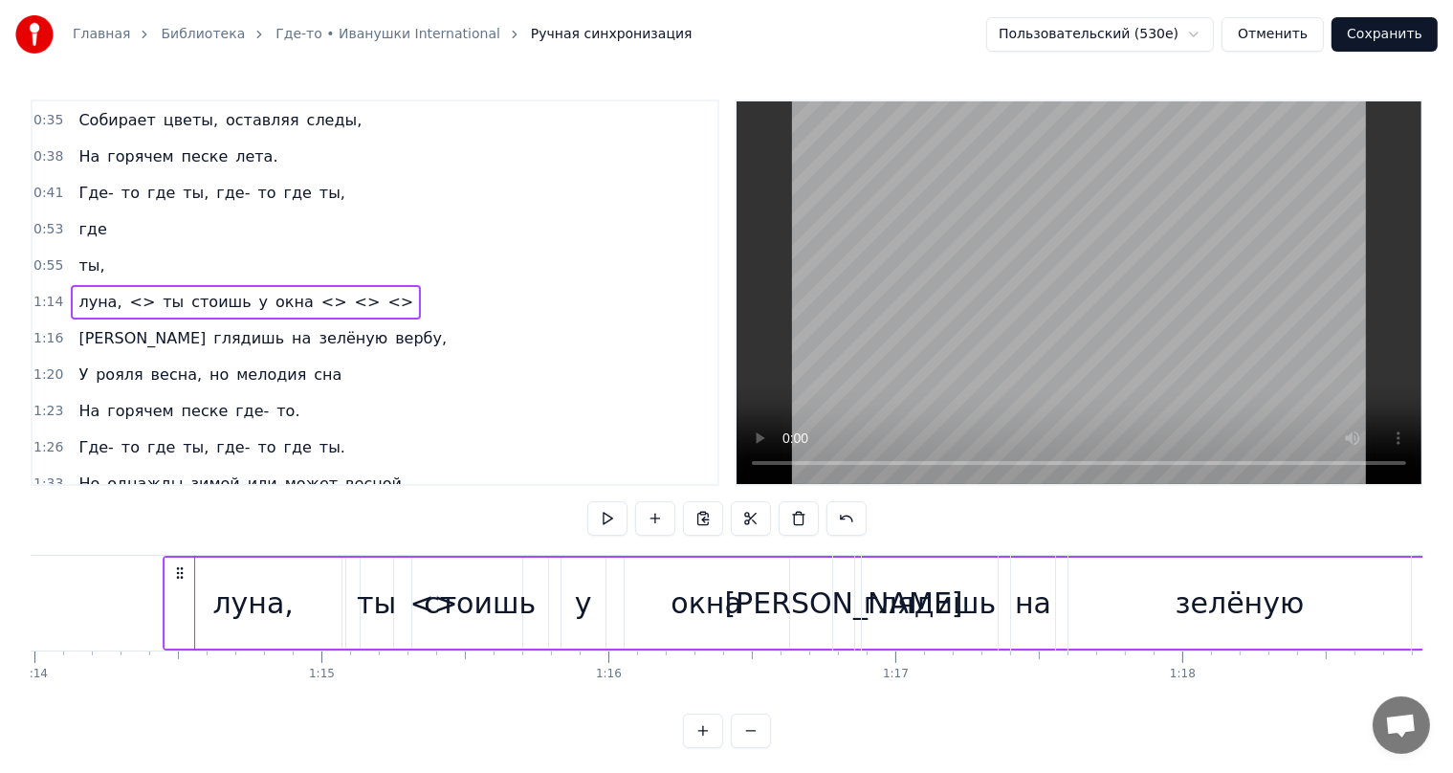
click at [181, 573] on circle at bounding box center [181, 572] width 1 height 1
click at [178, 571] on icon at bounding box center [179, 572] width 15 height 15
click at [658, 525] on button at bounding box center [655, 518] width 40 height 34
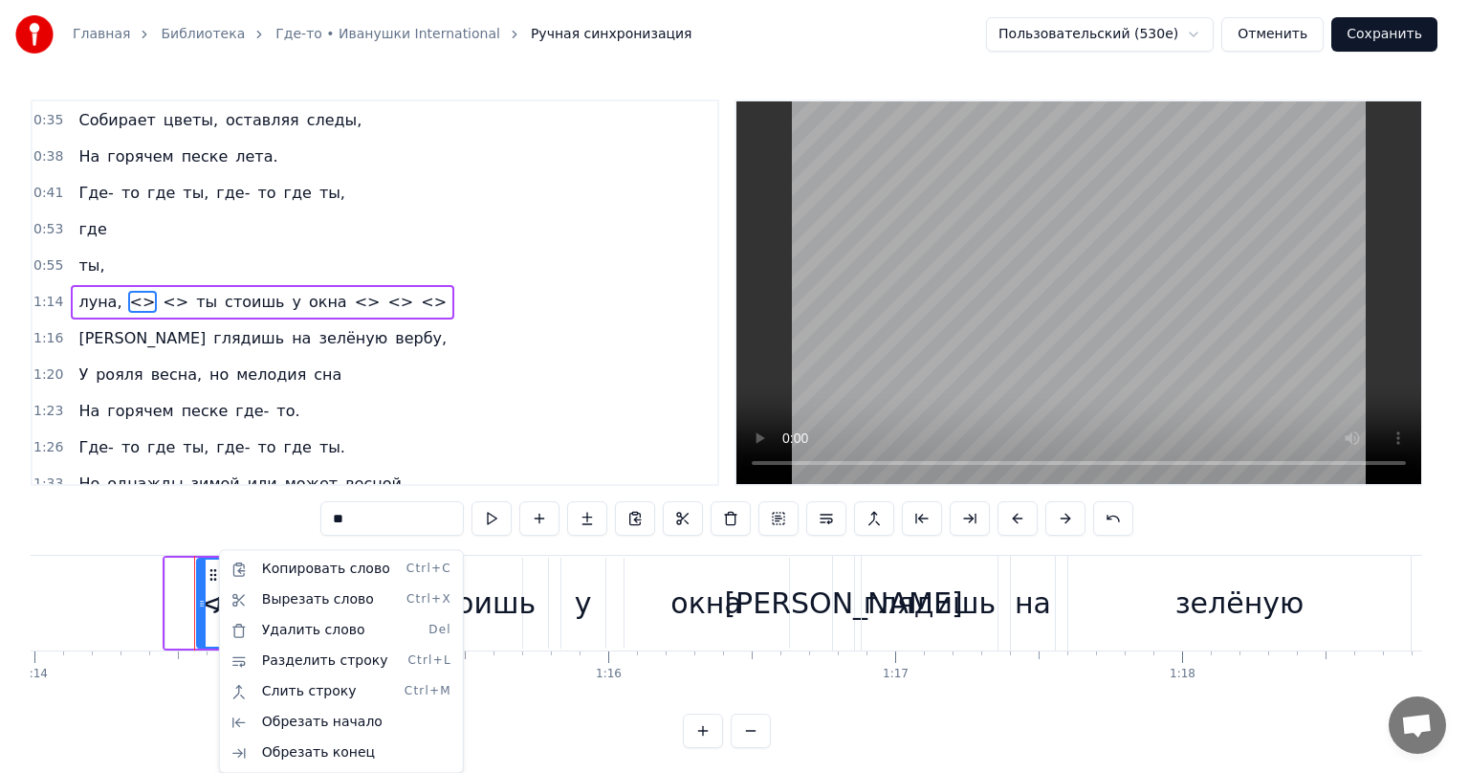
click at [217, 583] on html "Главная Библиотека Где-то • Иванушки International Ручная синхронизация Пользов…" at bounding box center [734, 389] width 1469 height 779
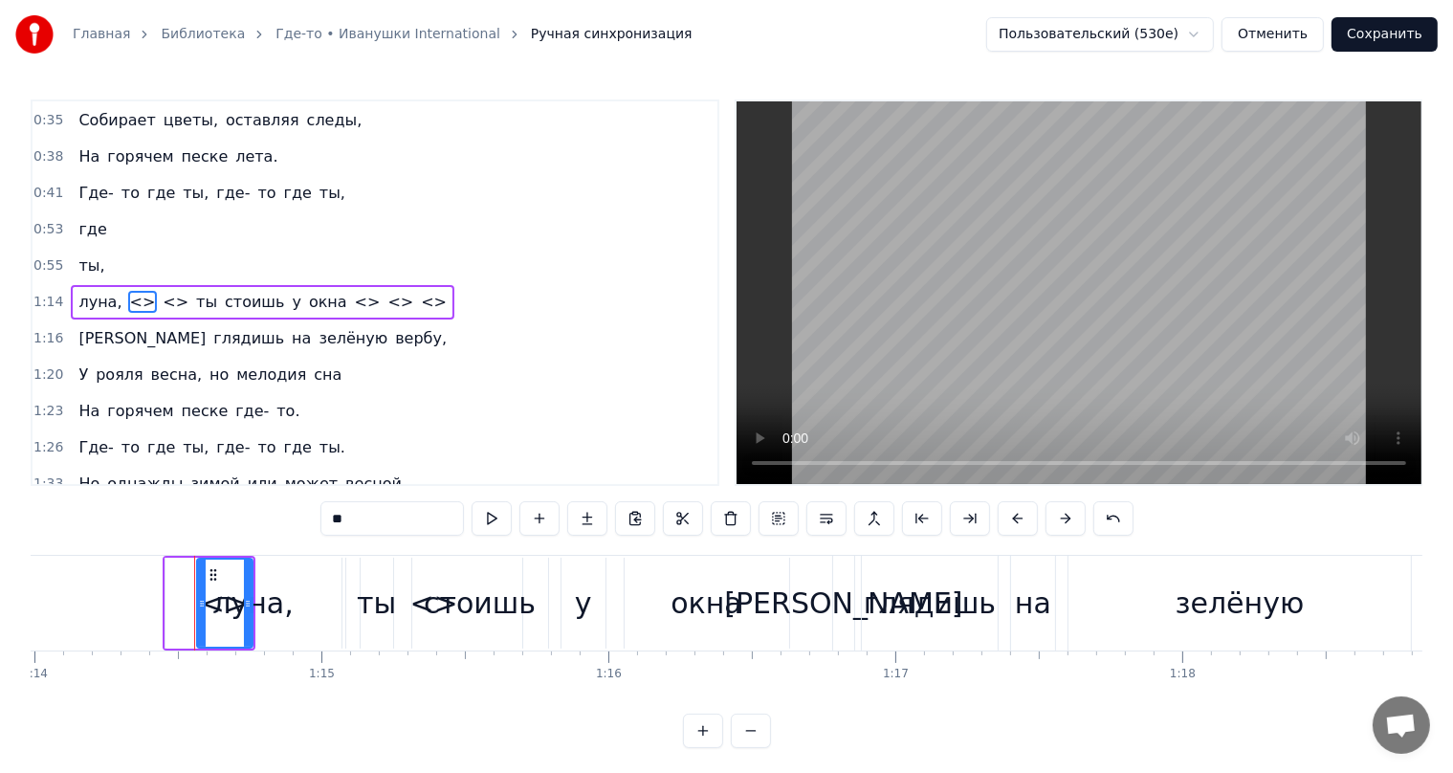
click at [128, 295] on span "<>" at bounding box center [143, 302] width 30 height 22
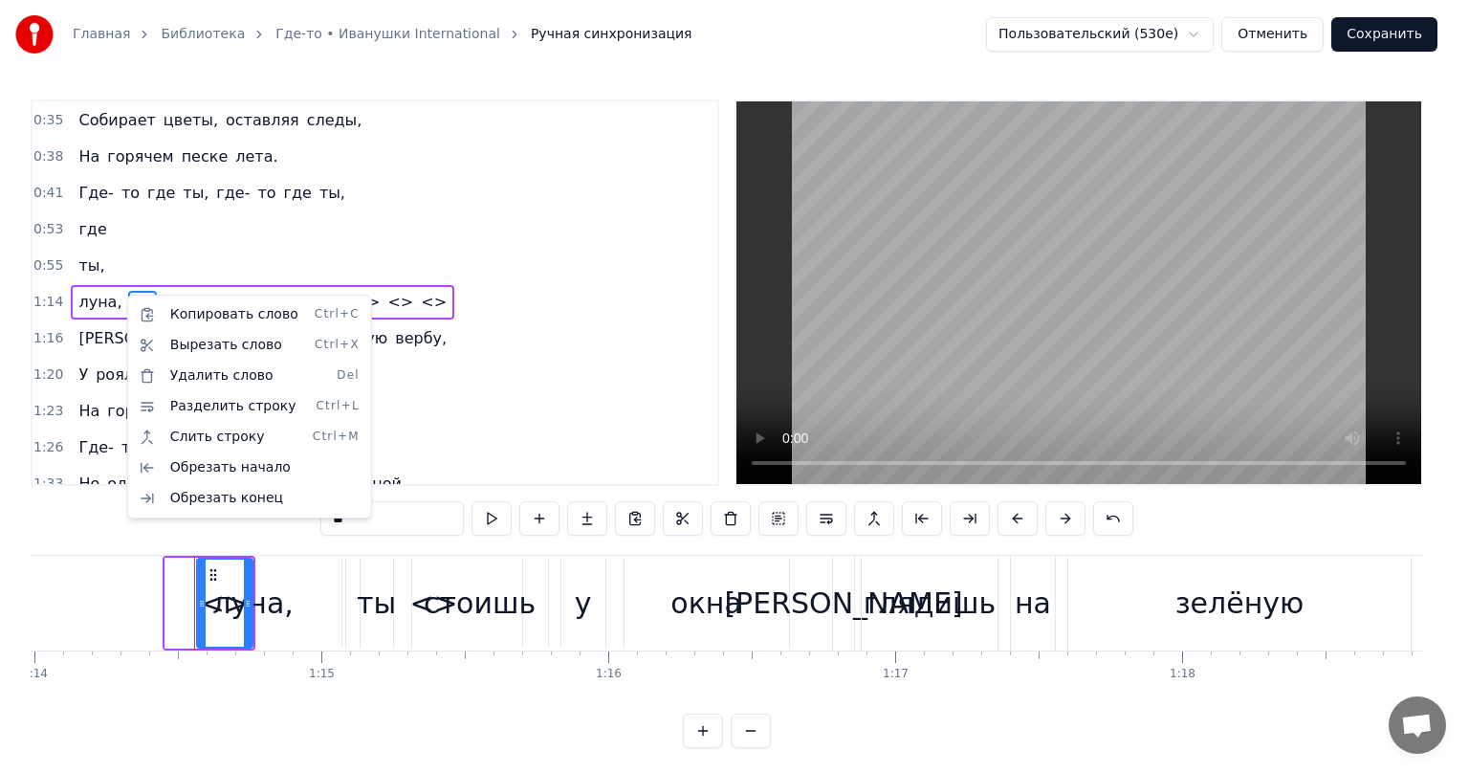
click at [120, 296] on html "Главная Библиотека Где-то • Иванушки International Ручная синхронизация Пользов…" at bounding box center [734, 389] width 1469 height 779
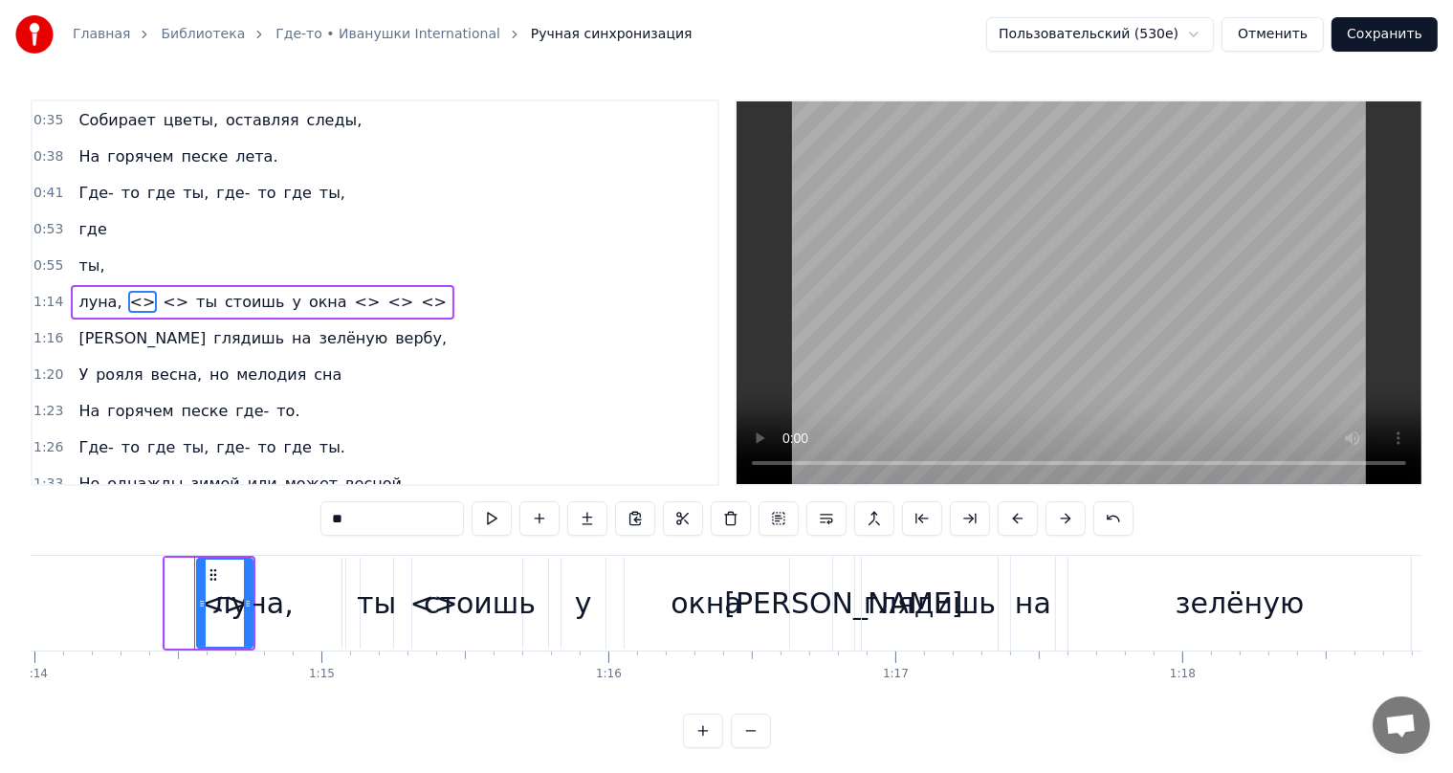
click at [128, 296] on span "<>" at bounding box center [143, 302] width 30 height 22
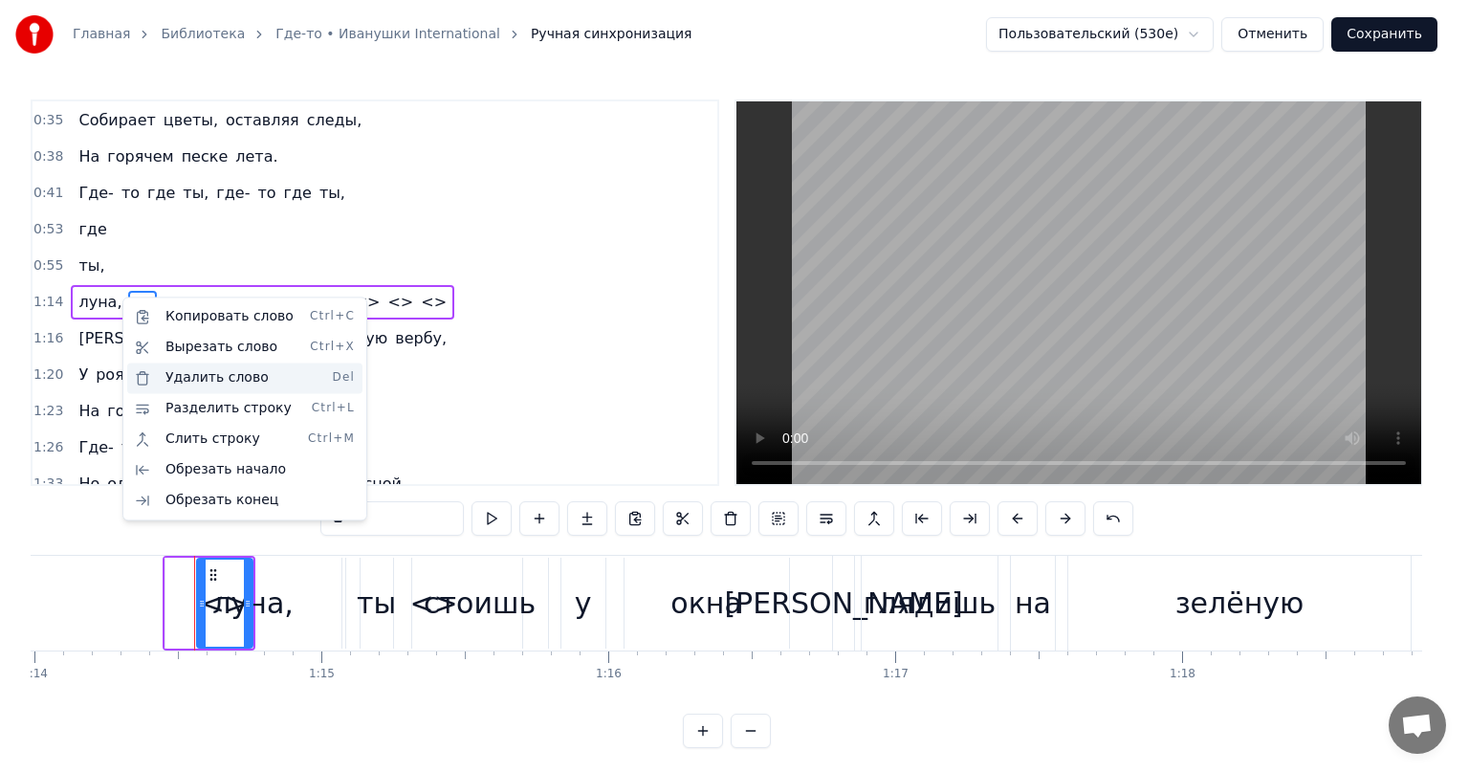
click at [228, 385] on div "Удалить слово Del" at bounding box center [244, 378] width 235 height 31
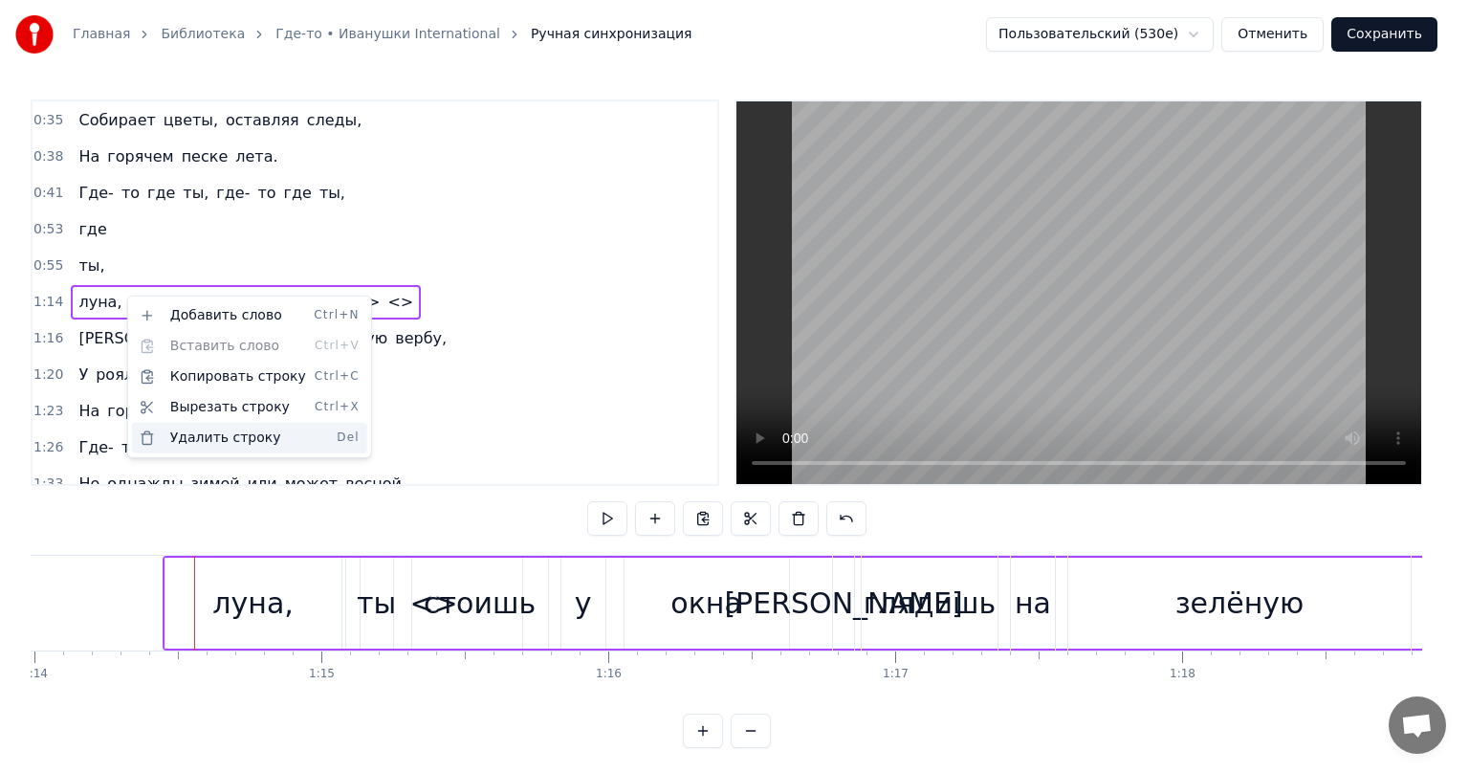
click at [191, 432] on div "Удалить строку Del" at bounding box center [249, 438] width 235 height 31
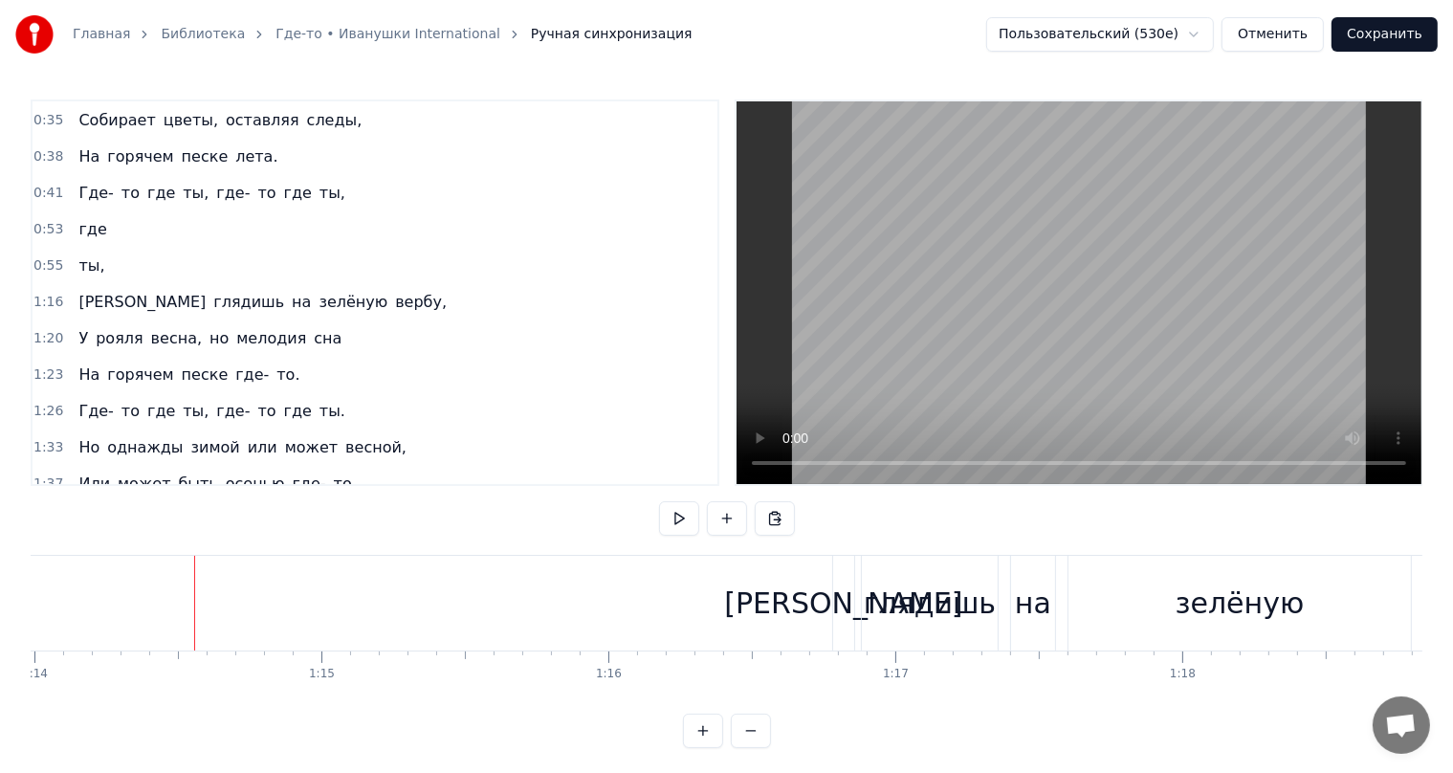
click at [1283, 35] on button "Отменить" at bounding box center [1272, 34] width 102 height 34
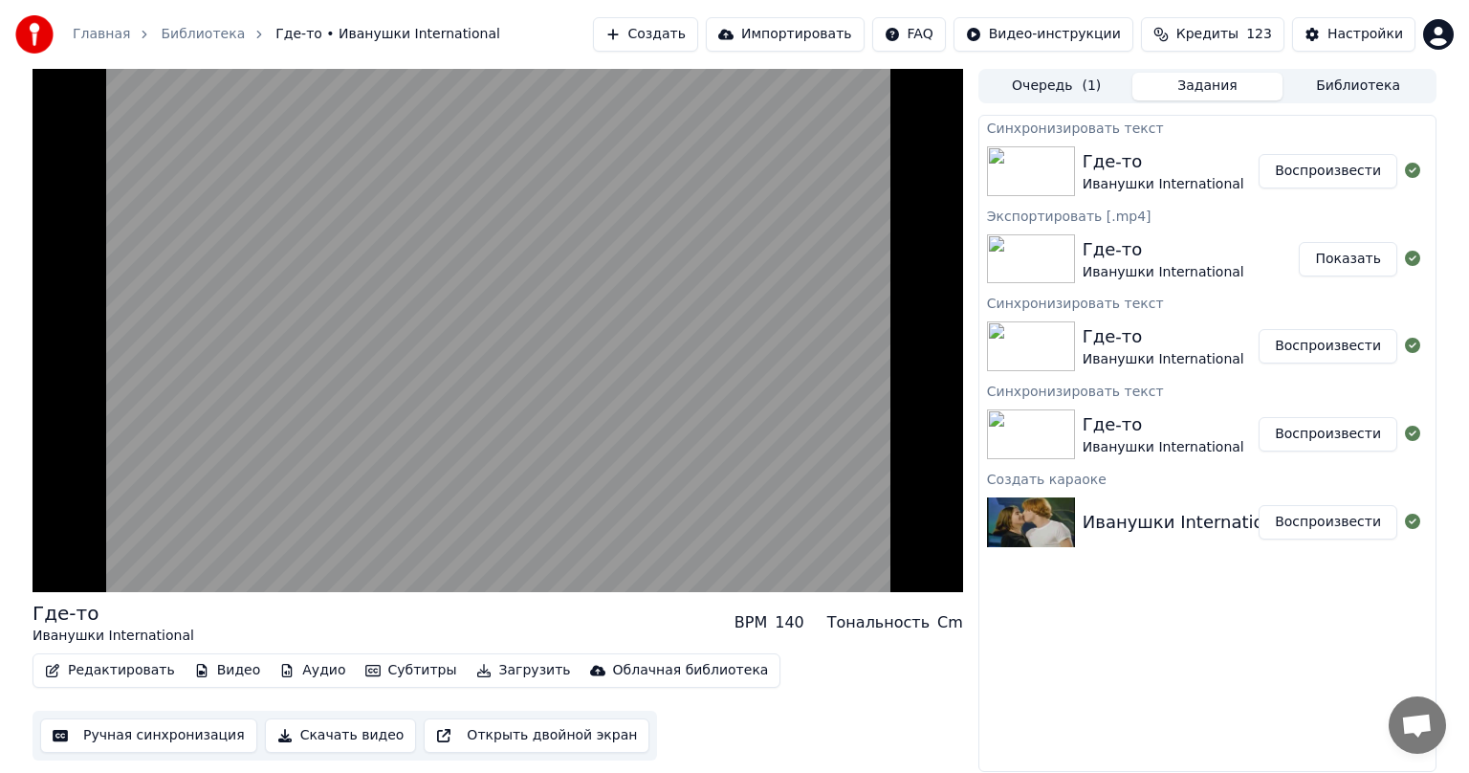
click at [202, 742] on button "Ручная синхронизация" at bounding box center [148, 735] width 217 height 34
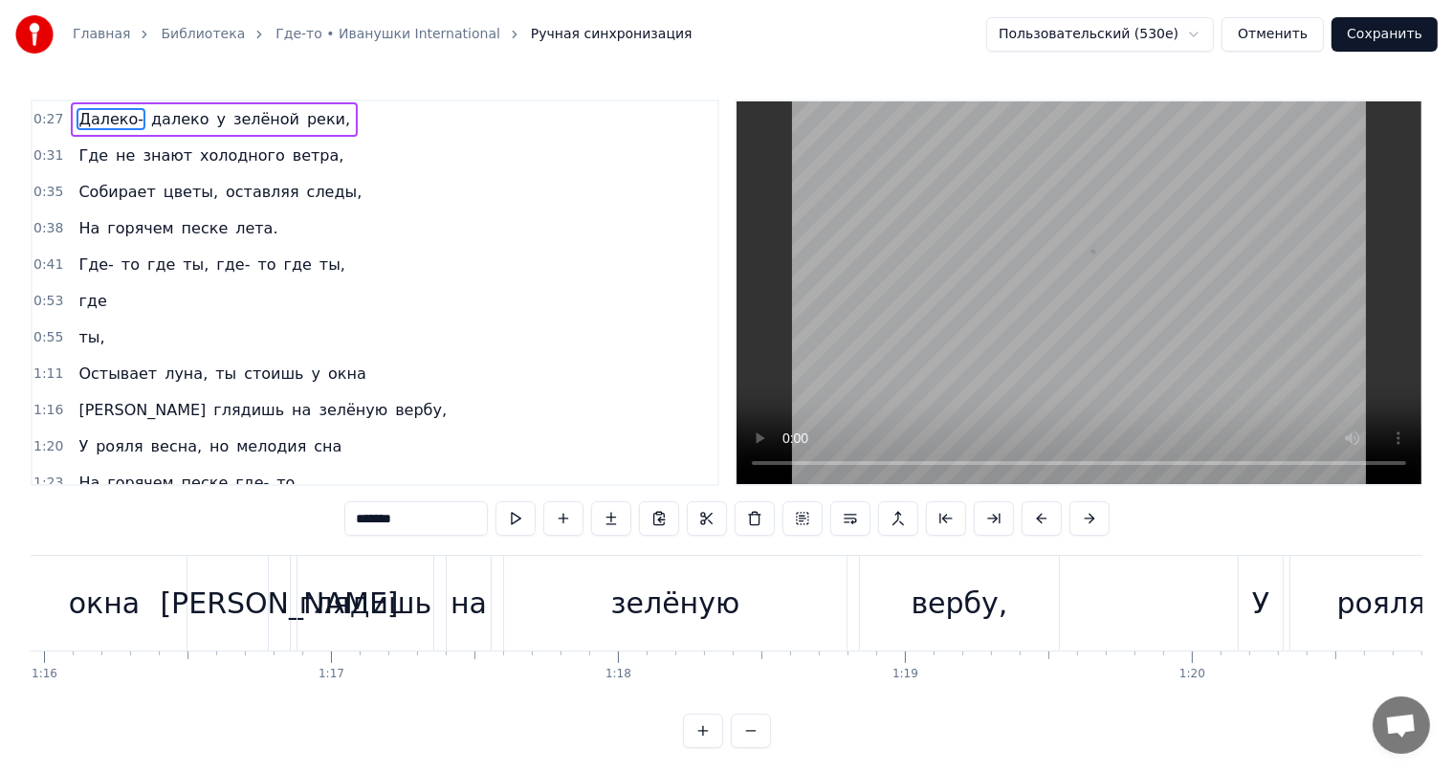
scroll to position [0, 22218]
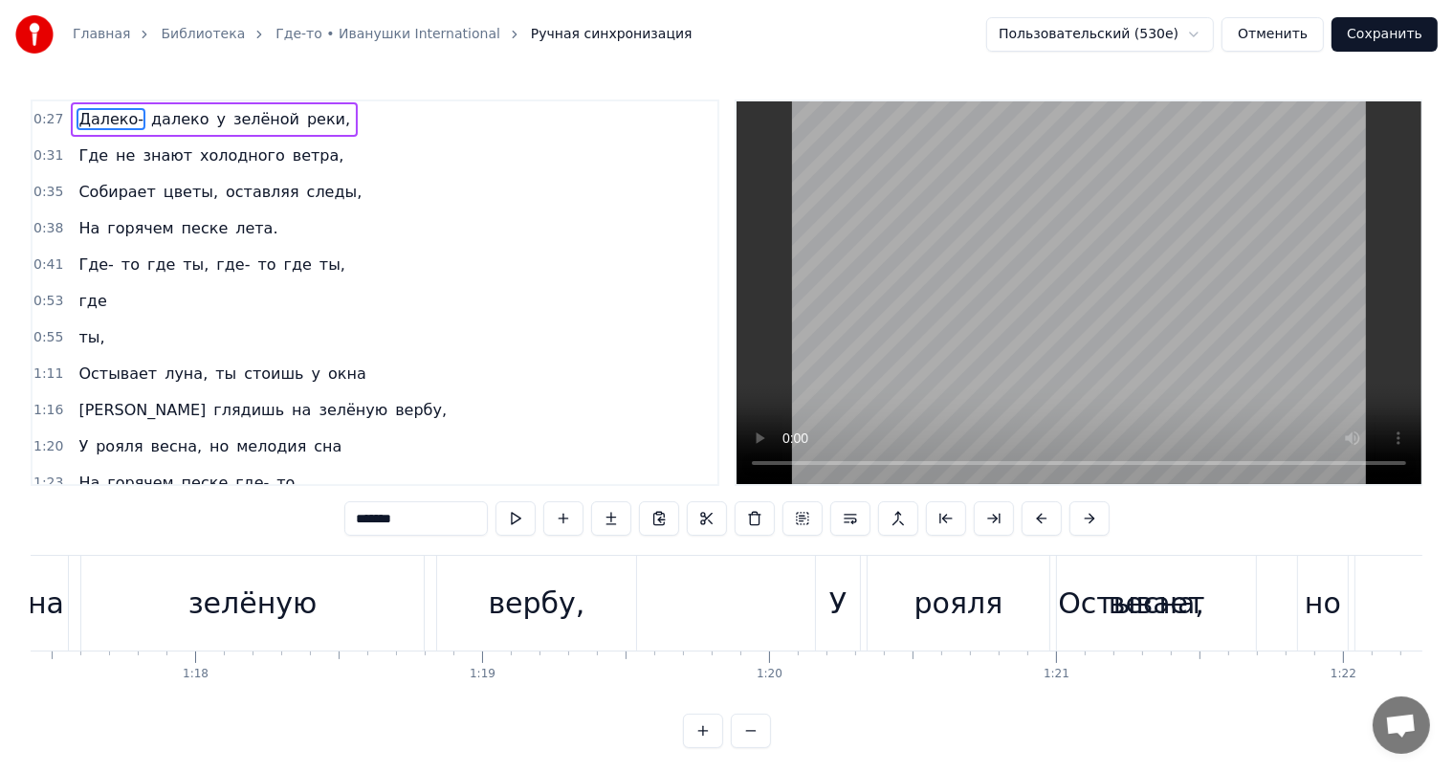
click at [1107, 585] on div "весна," at bounding box center [1156, 603] width 199 height 95
type input "******"
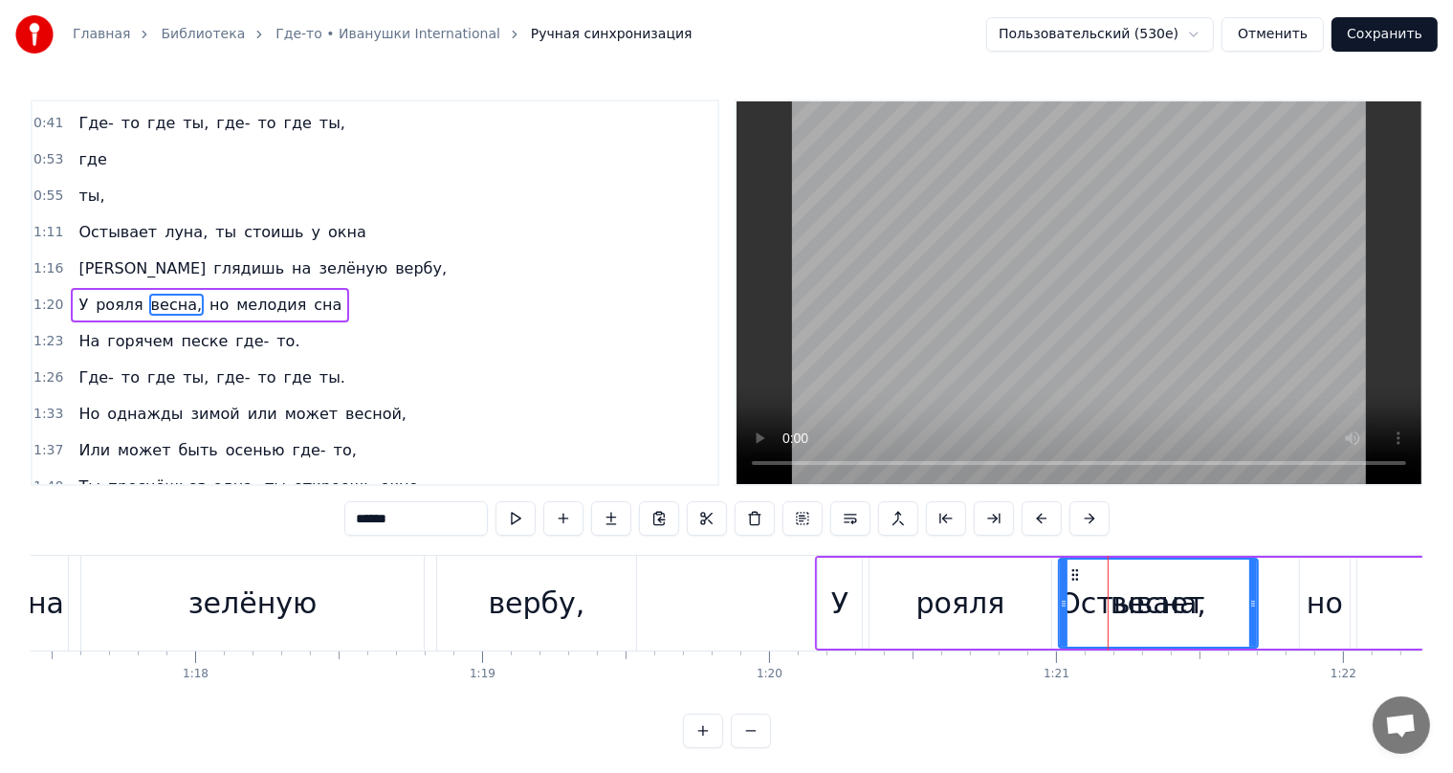
scroll to position [142, 0]
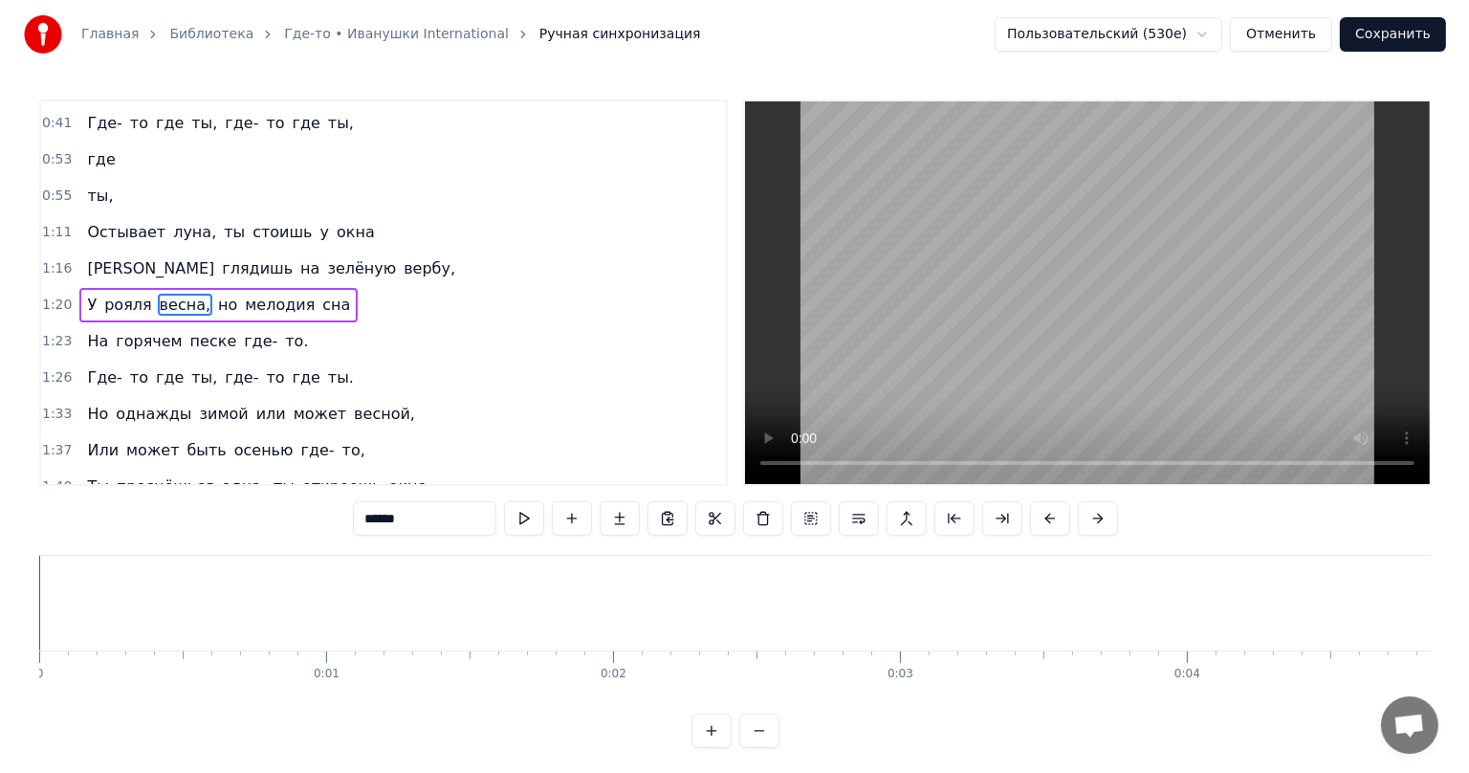
scroll to position [0, 22218]
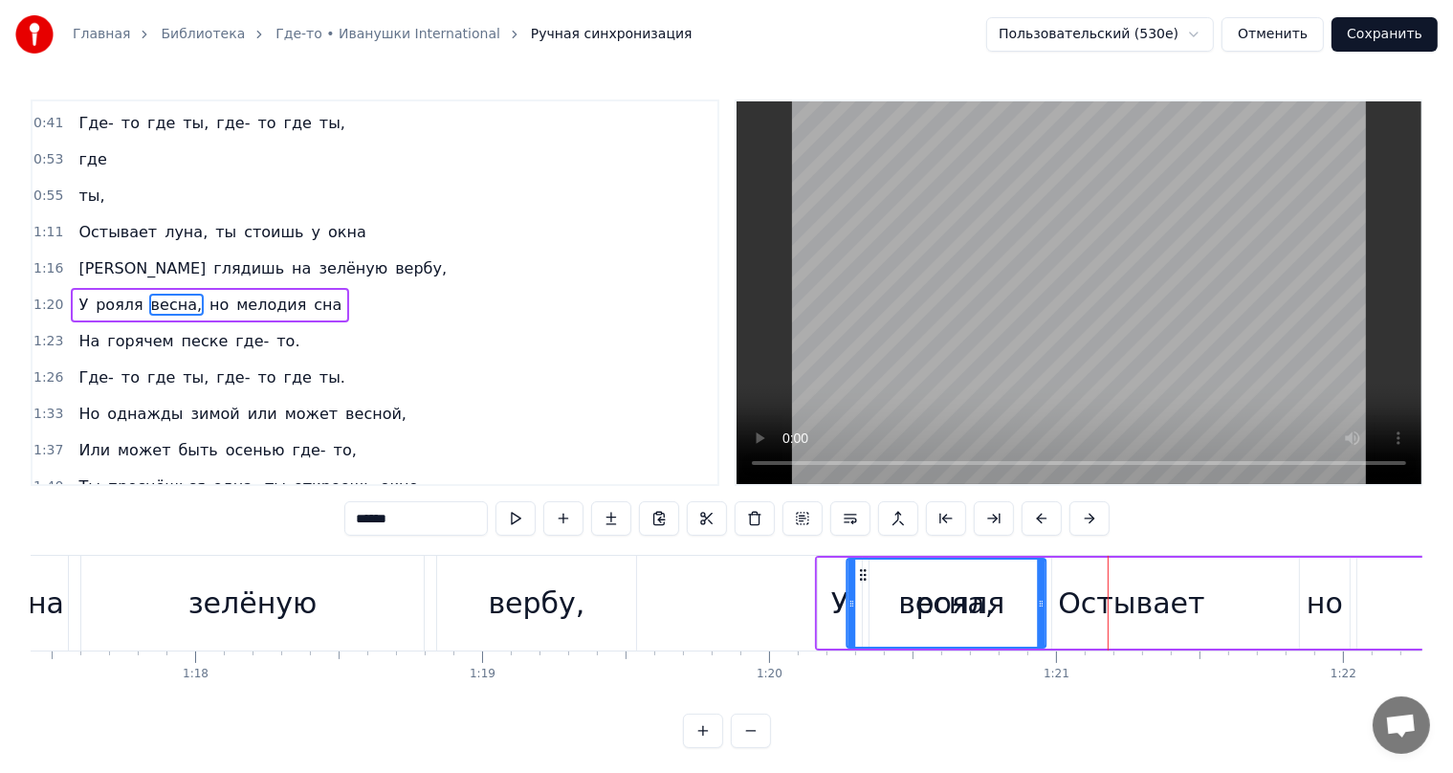
click at [853, 599] on div "весна," at bounding box center [945, 603] width 197 height 87
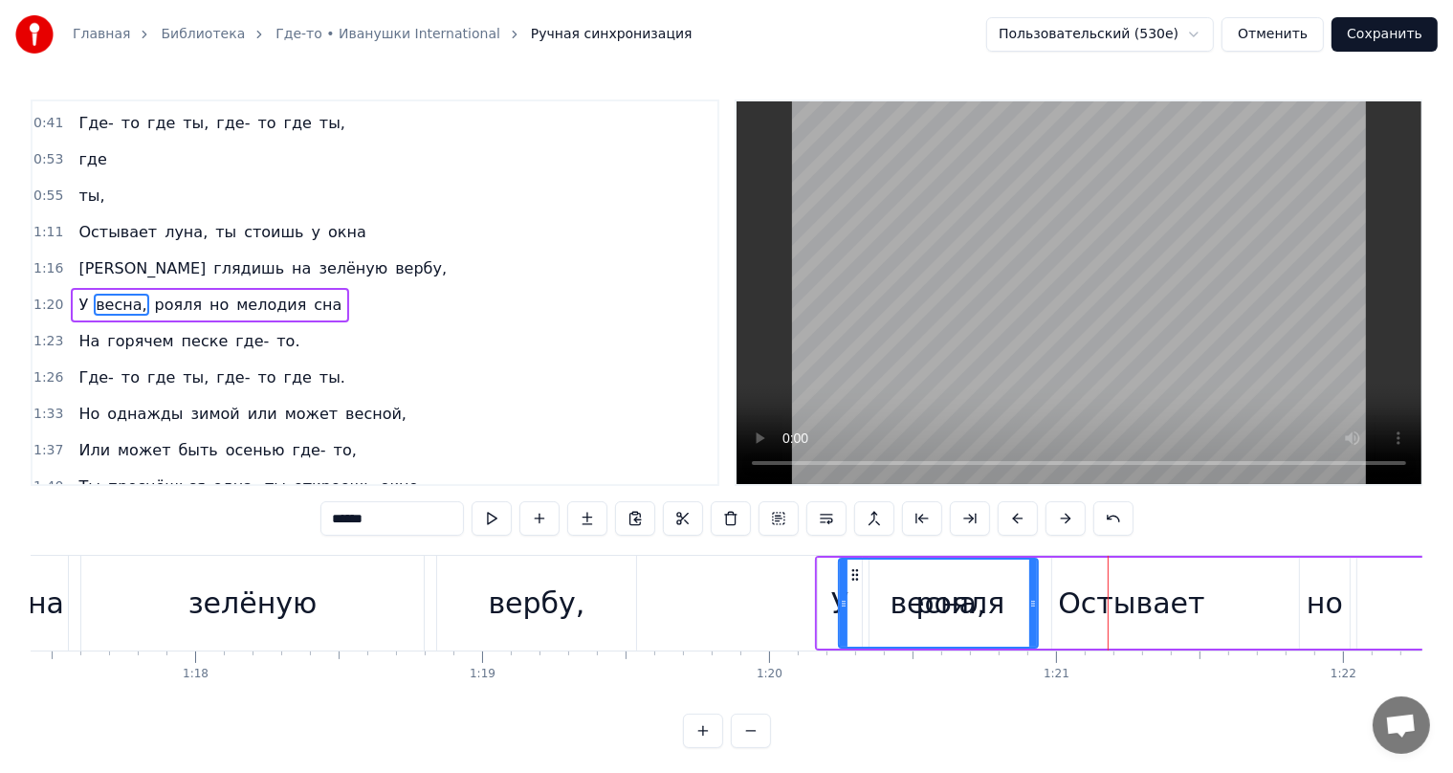
click at [1079, 603] on div "У весна, рояля но мелодия сна" at bounding box center [1276, 603] width 922 height 95
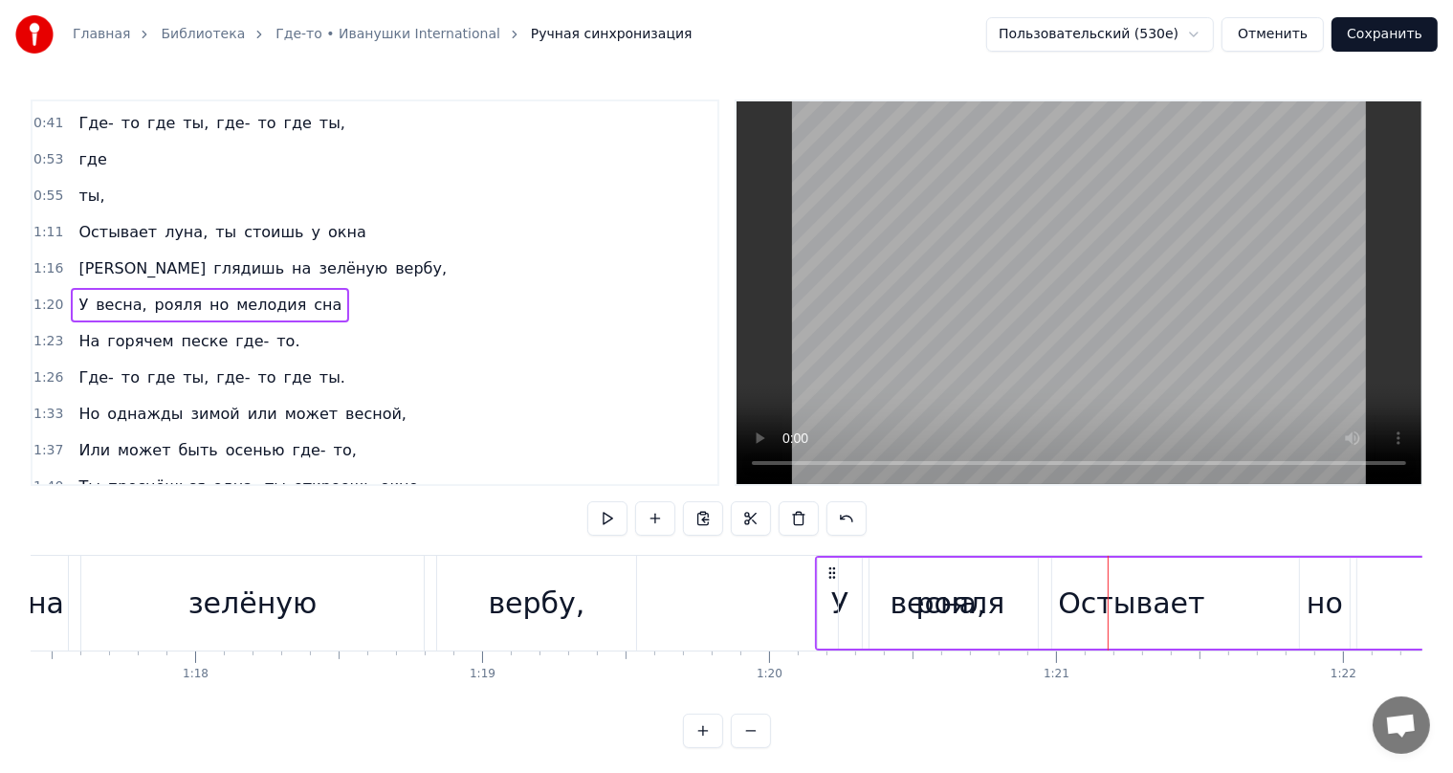
click at [1136, 605] on div "У весна, рояля но мелодия сна" at bounding box center [1276, 603] width 922 height 95
click at [1137, 605] on div at bounding box center [1137, 603] width 1 height 95
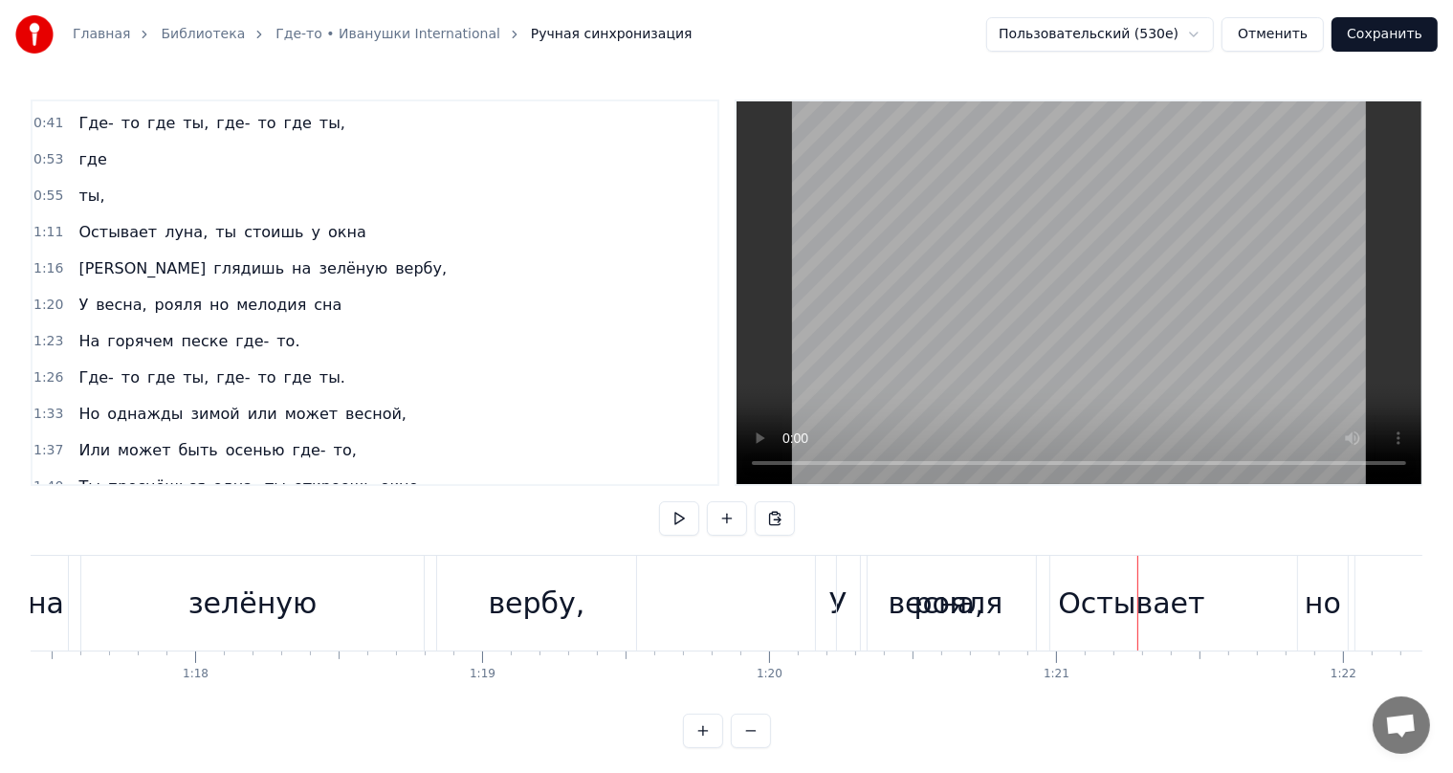
click at [1148, 605] on div "У весна, рояля но мелодия сна" at bounding box center [1276, 603] width 922 height 95
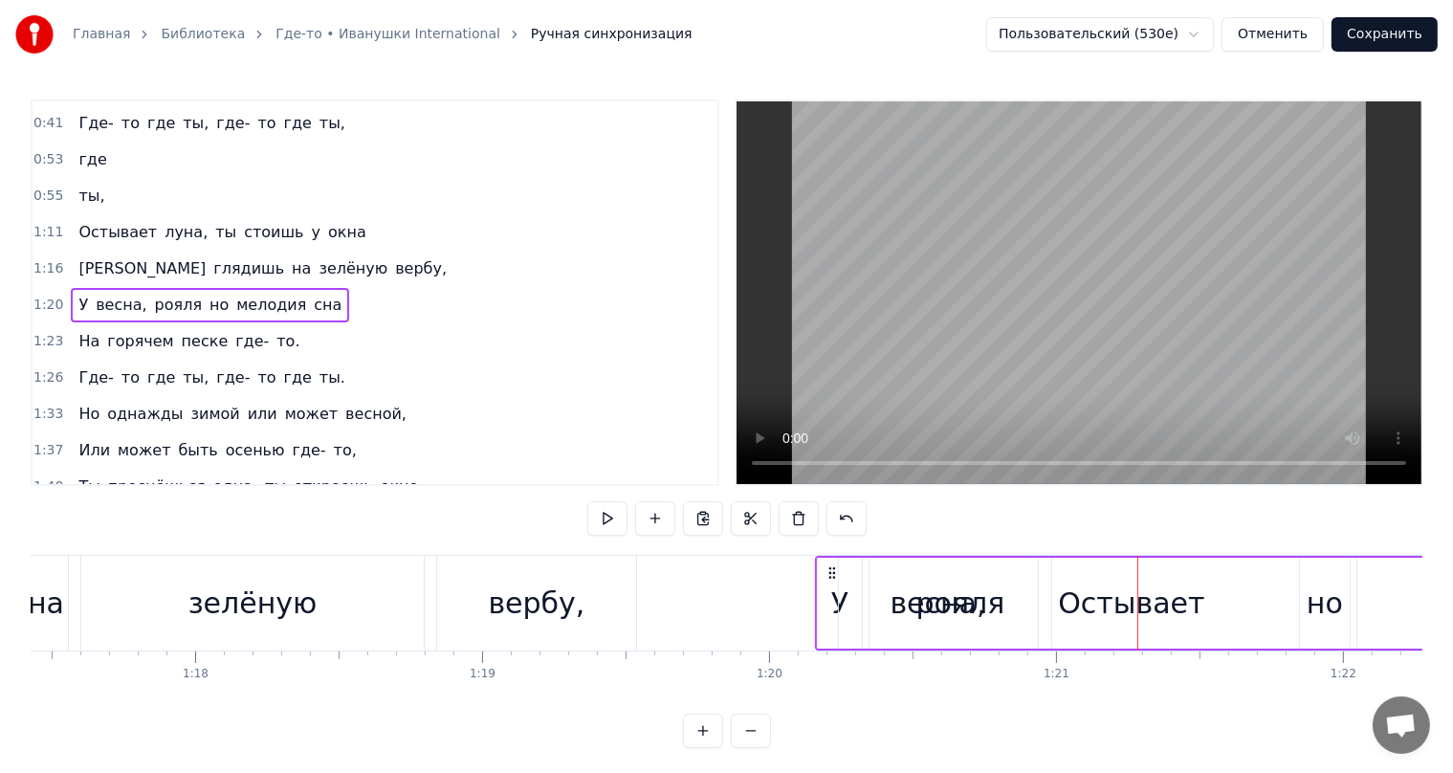
click at [1148, 605] on div "У весна, рояля но мелодия сна" at bounding box center [1276, 603] width 922 height 95
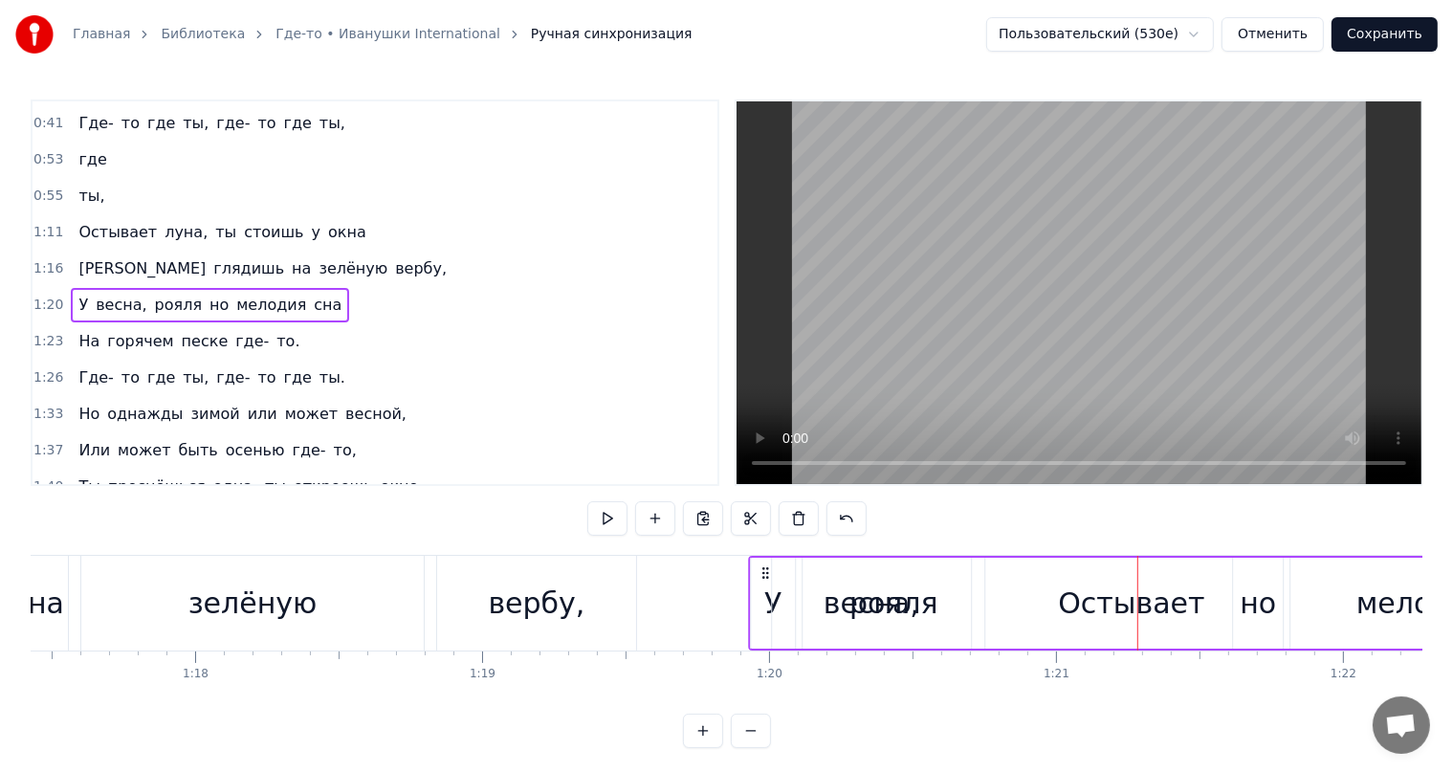
drag, startPoint x: 830, startPoint y: 572, endPoint x: 763, endPoint y: 589, distance: 69.1
click at [763, 589] on div "У весна, рояля но мелодия сна" at bounding box center [1209, 603] width 922 height 95
click at [1282, 28] on button "Отменить" at bounding box center [1272, 34] width 102 height 34
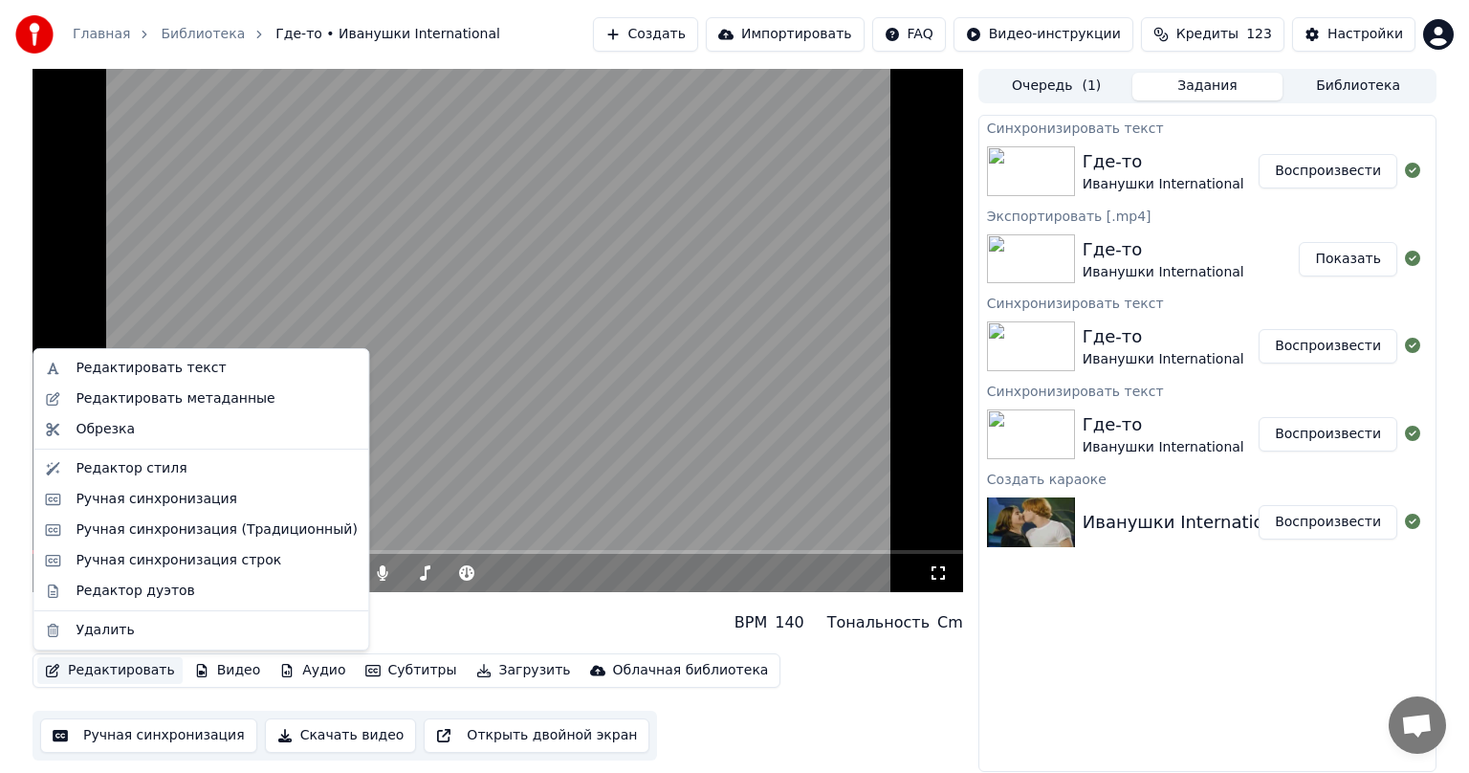
click at [111, 677] on button "Редактировать" at bounding box center [109, 670] width 145 height 27
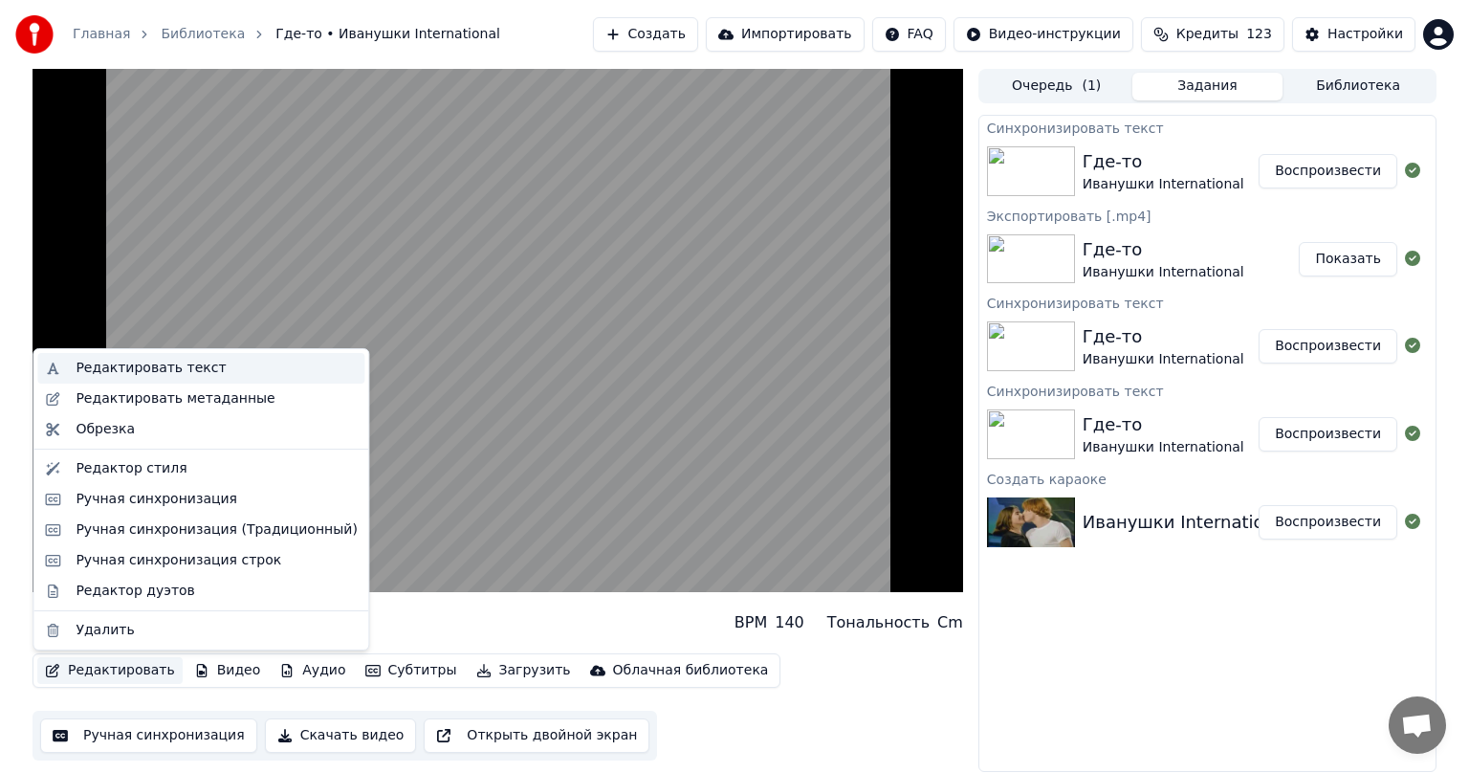
click at [122, 375] on div "Редактировать текст" at bounding box center [151, 368] width 150 height 19
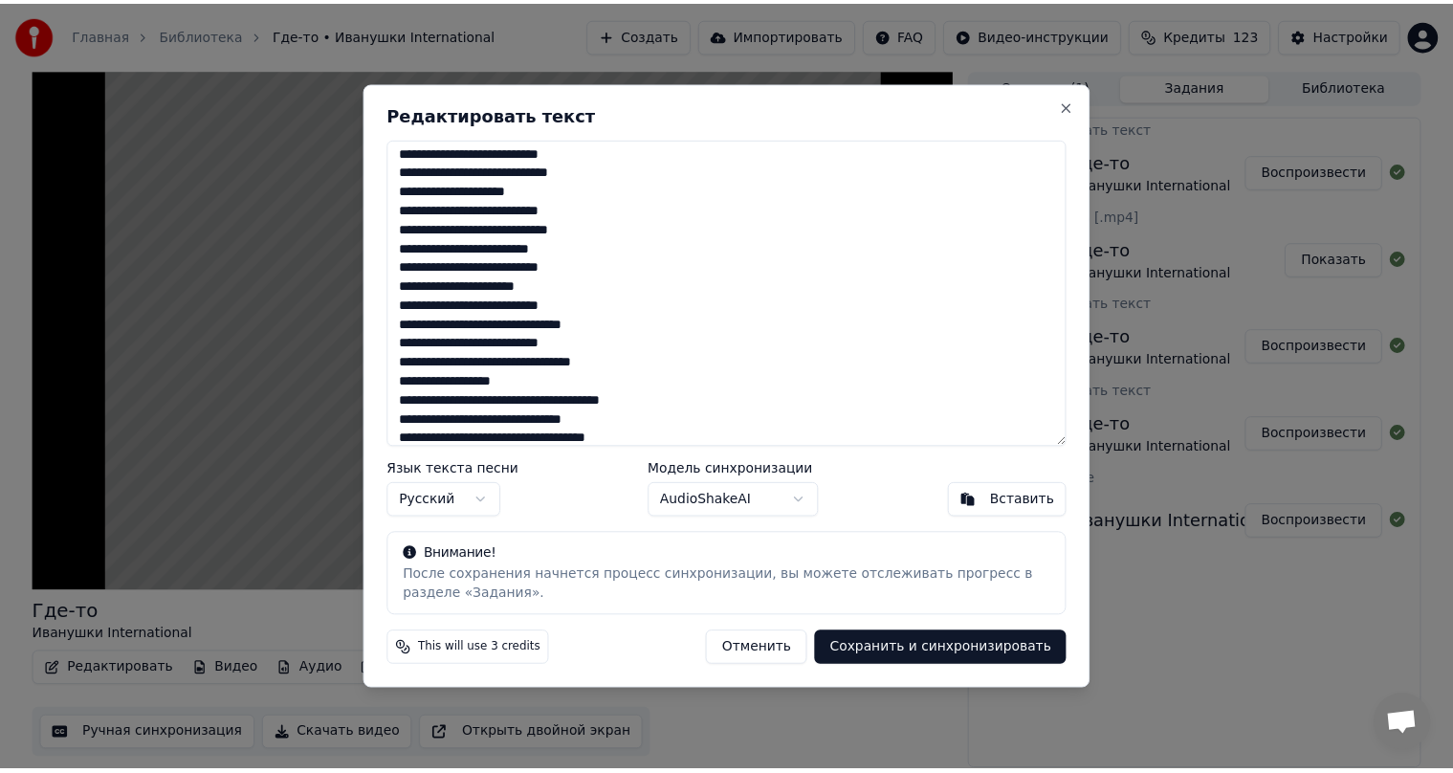
scroll to position [18, 0]
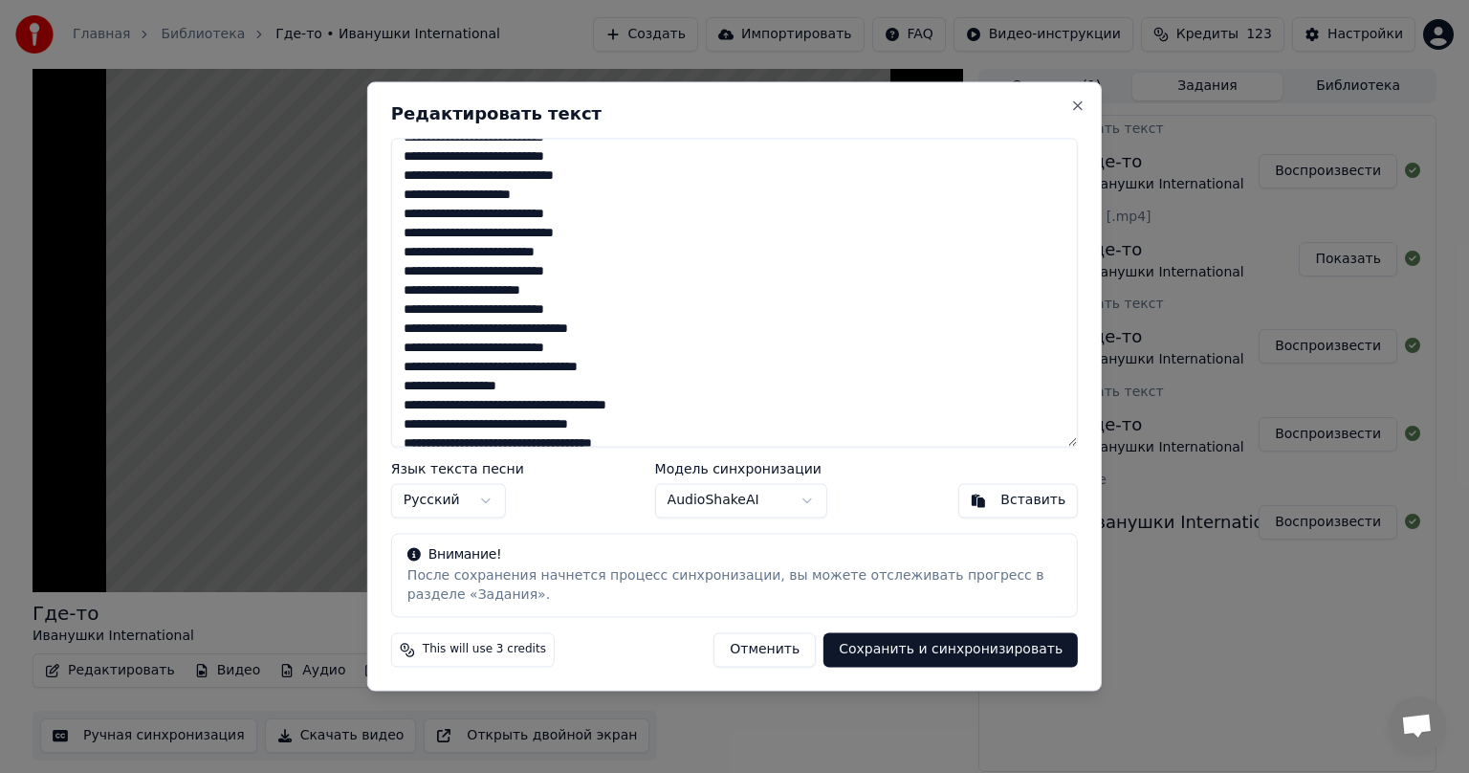
click at [976, 649] on button "Сохранить и синхронизировать" at bounding box center [951, 650] width 254 height 34
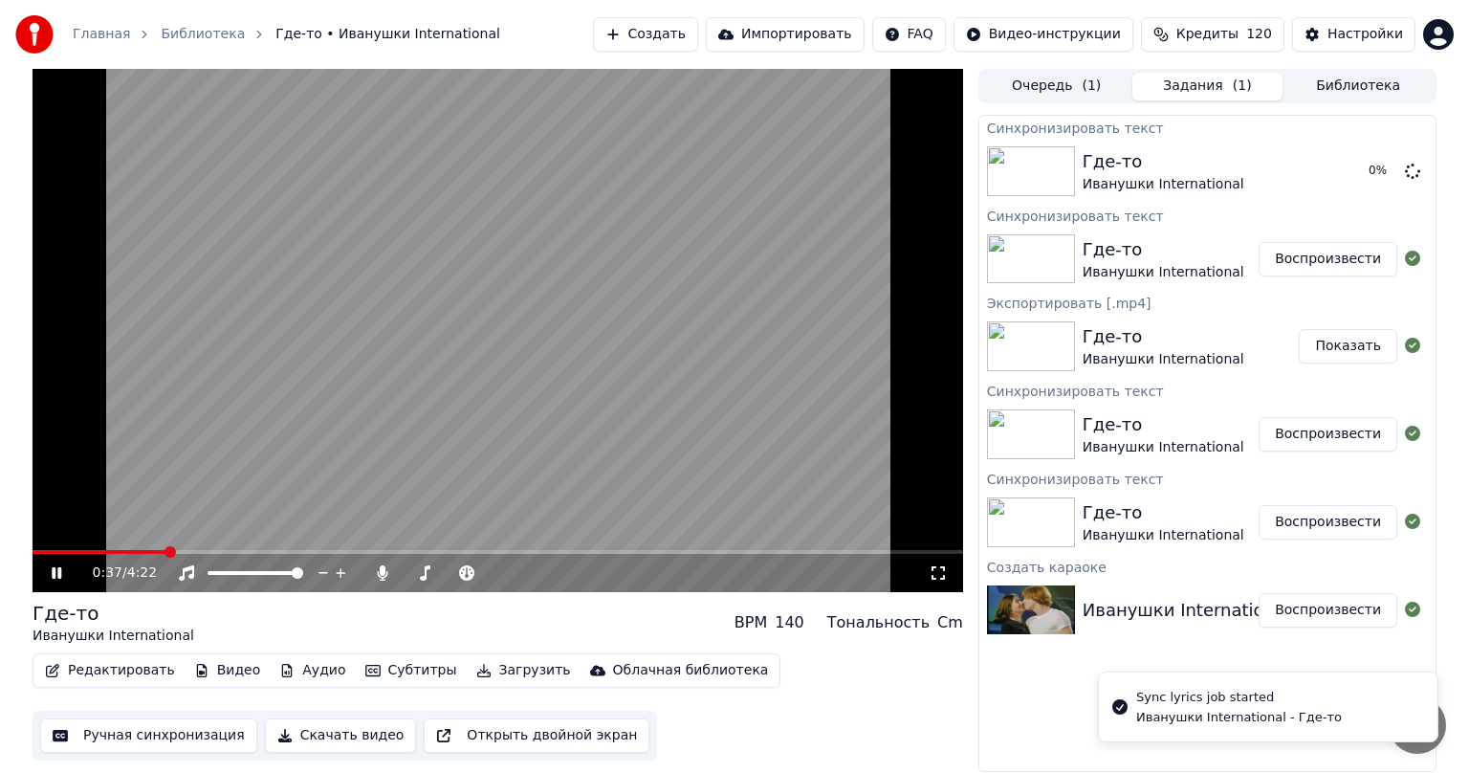
click at [55, 578] on icon at bounding box center [70, 572] width 45 height 15
click at [33, 558] on span at bounding box center [38, 551] width 11 height 11
click at [64, 571] on icon at bounding box center [70, 572] width 45 height 15
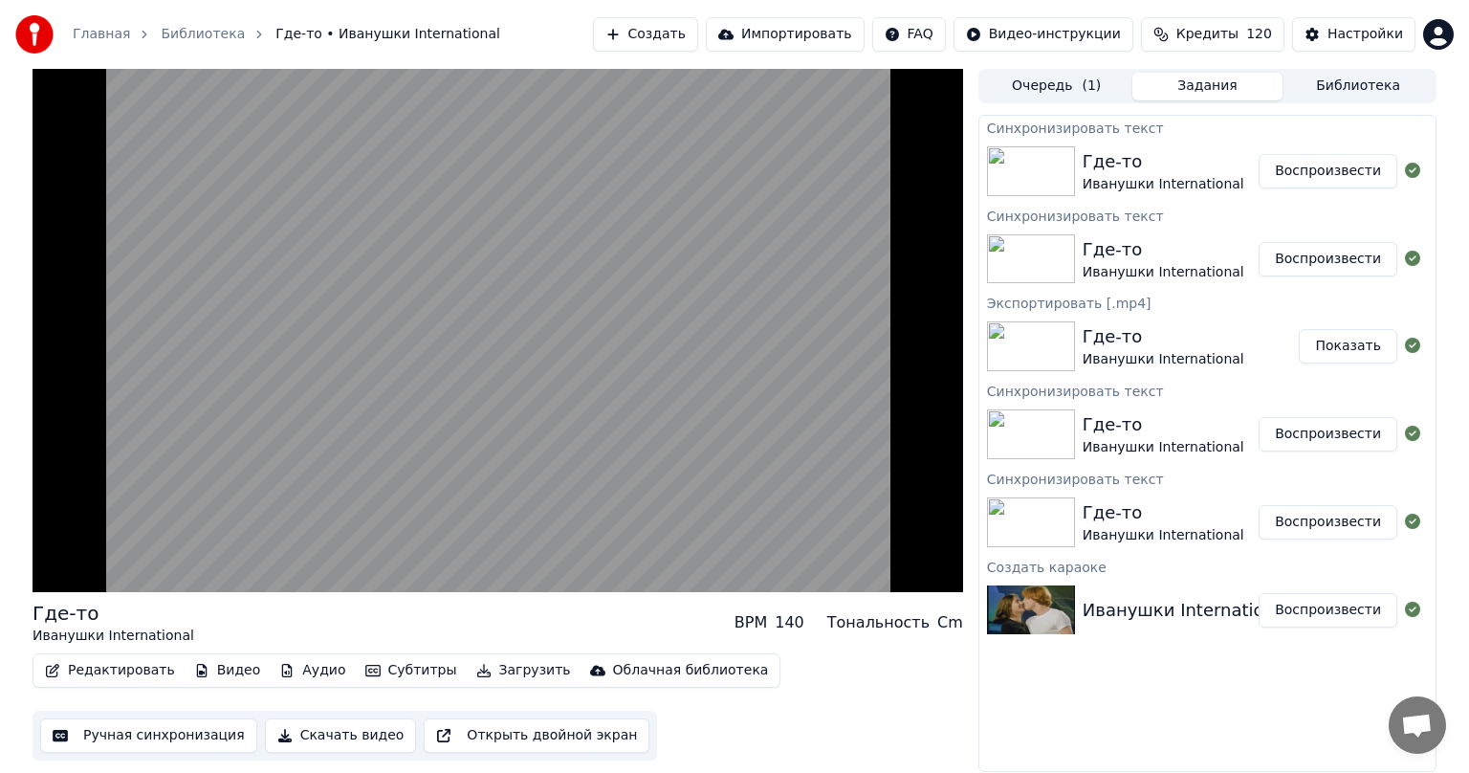
click at [132, 738] on button "Ручная синхронизация" at bounding box center [148, 735] width 217 height 34
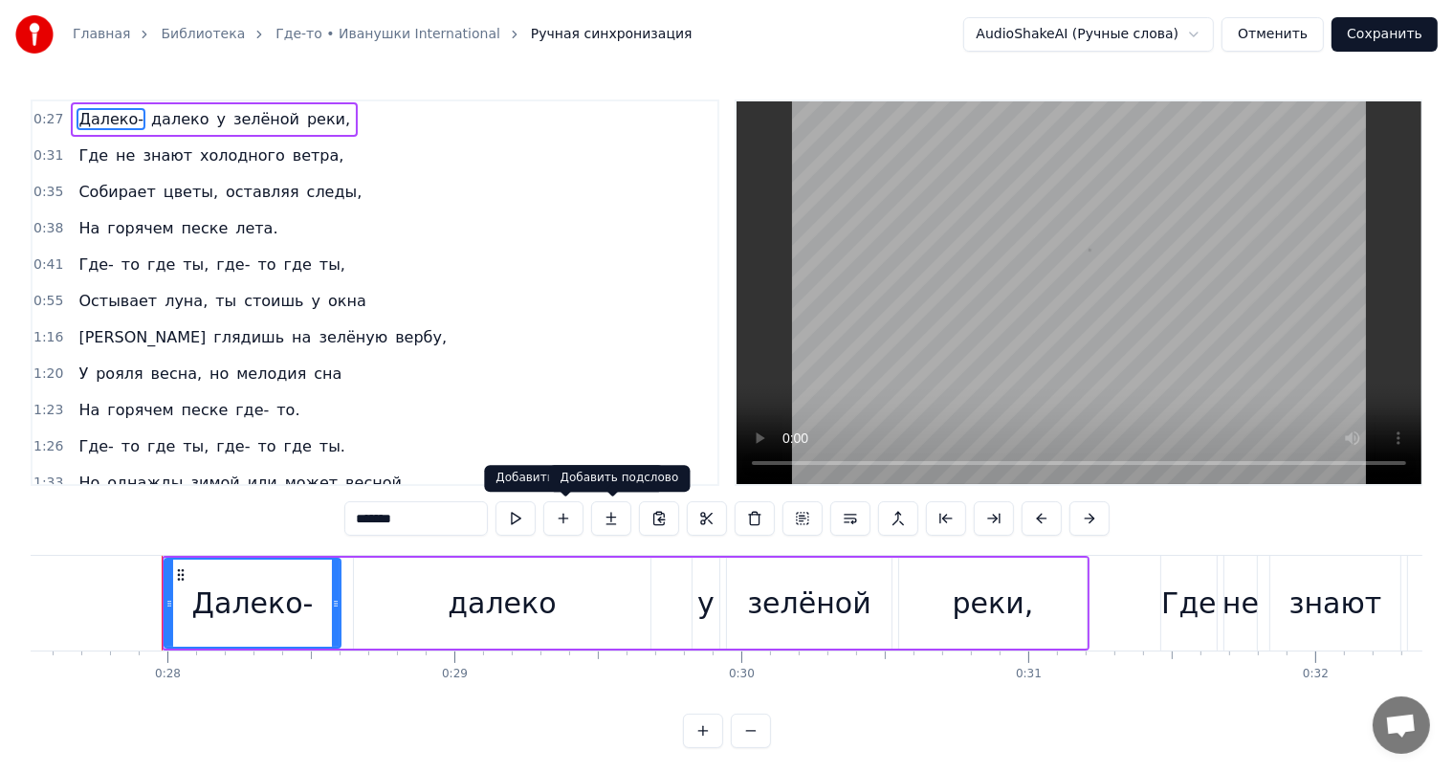
scroll to position [0, 7933]
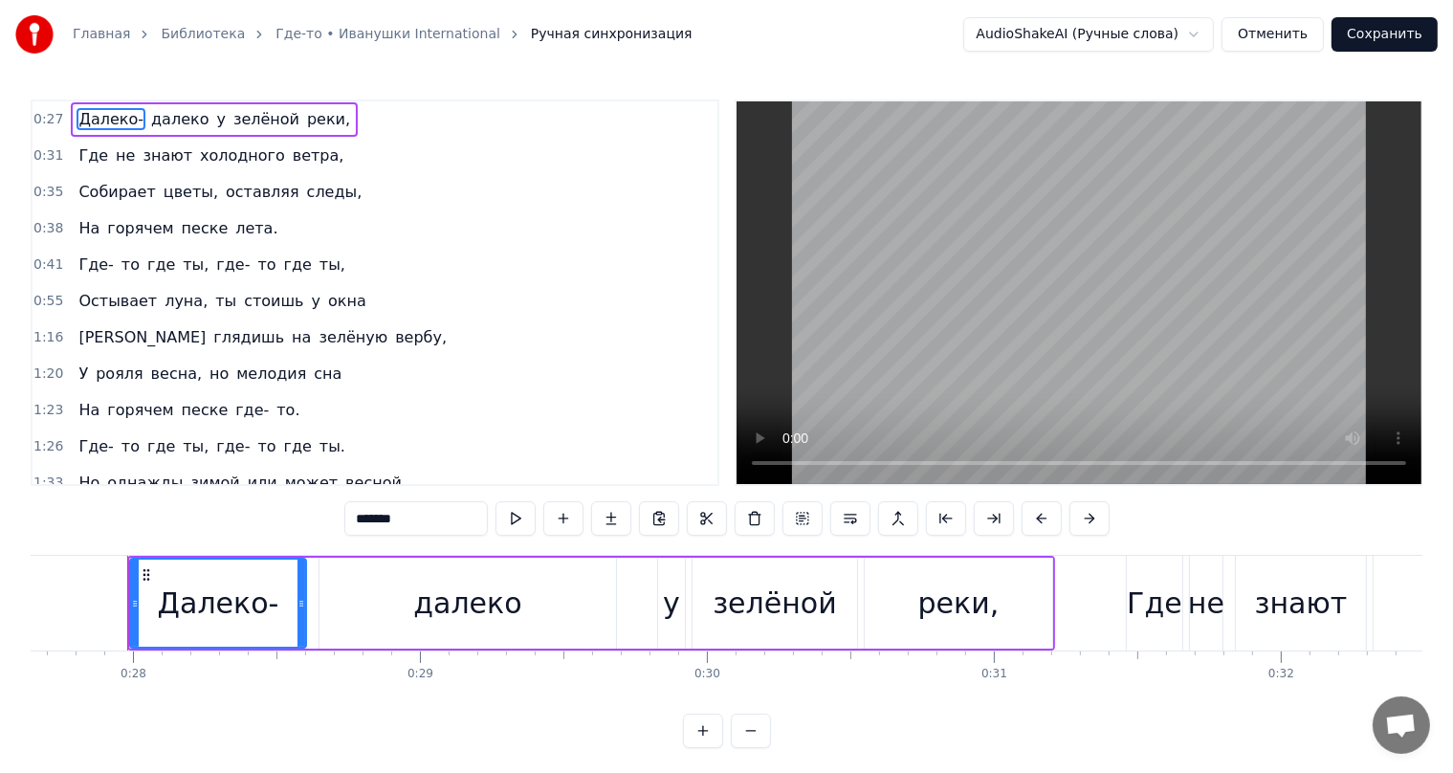
click at [123, 304] on span "Остывает" at bounding box center [118, 301] width 82 height 22
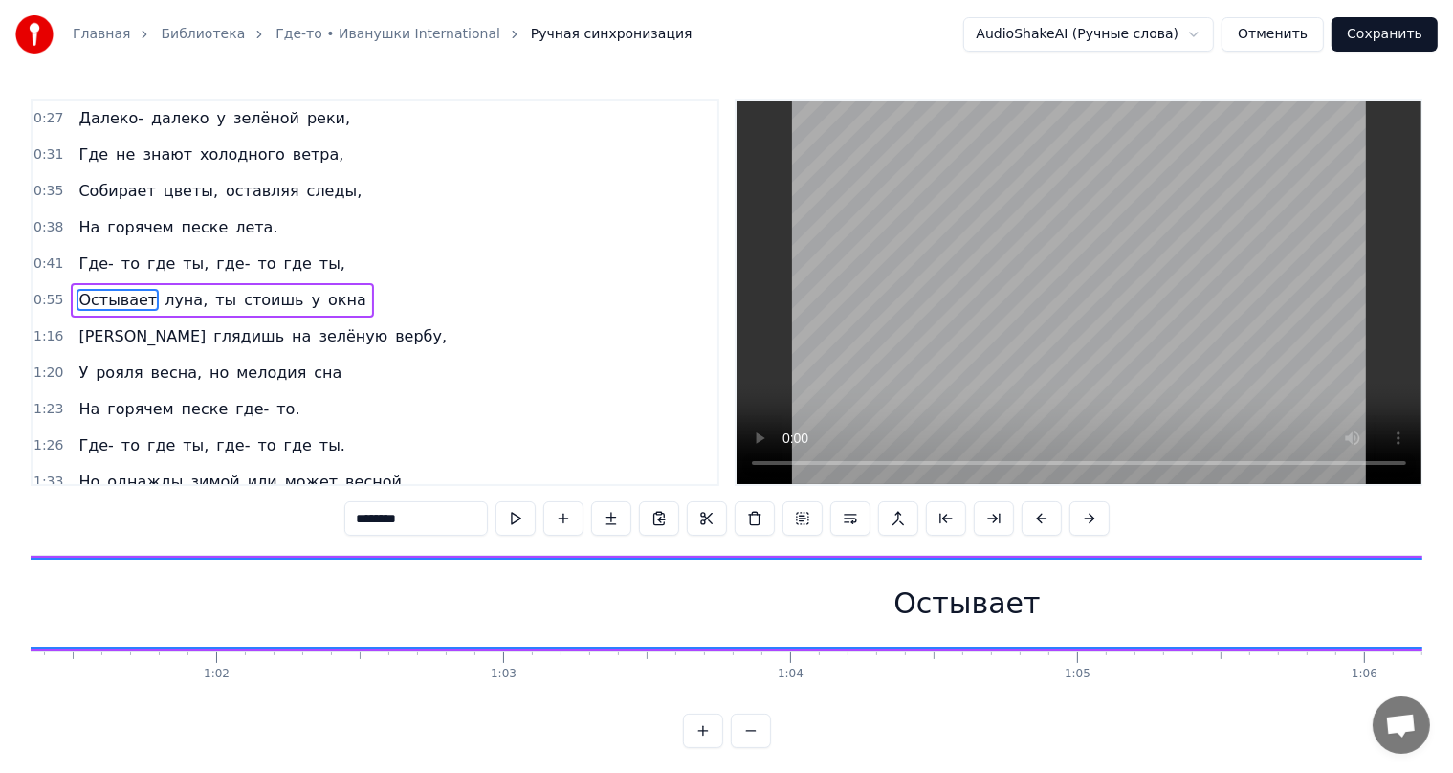
scroll to position [0, 17647]
click at [876, 607] on div "Остывает" at bounding box center [925, 603] width 146 height 43
click at [906, 610] on div "Остывает" at bounding box center [925, 603] width 146 height 43
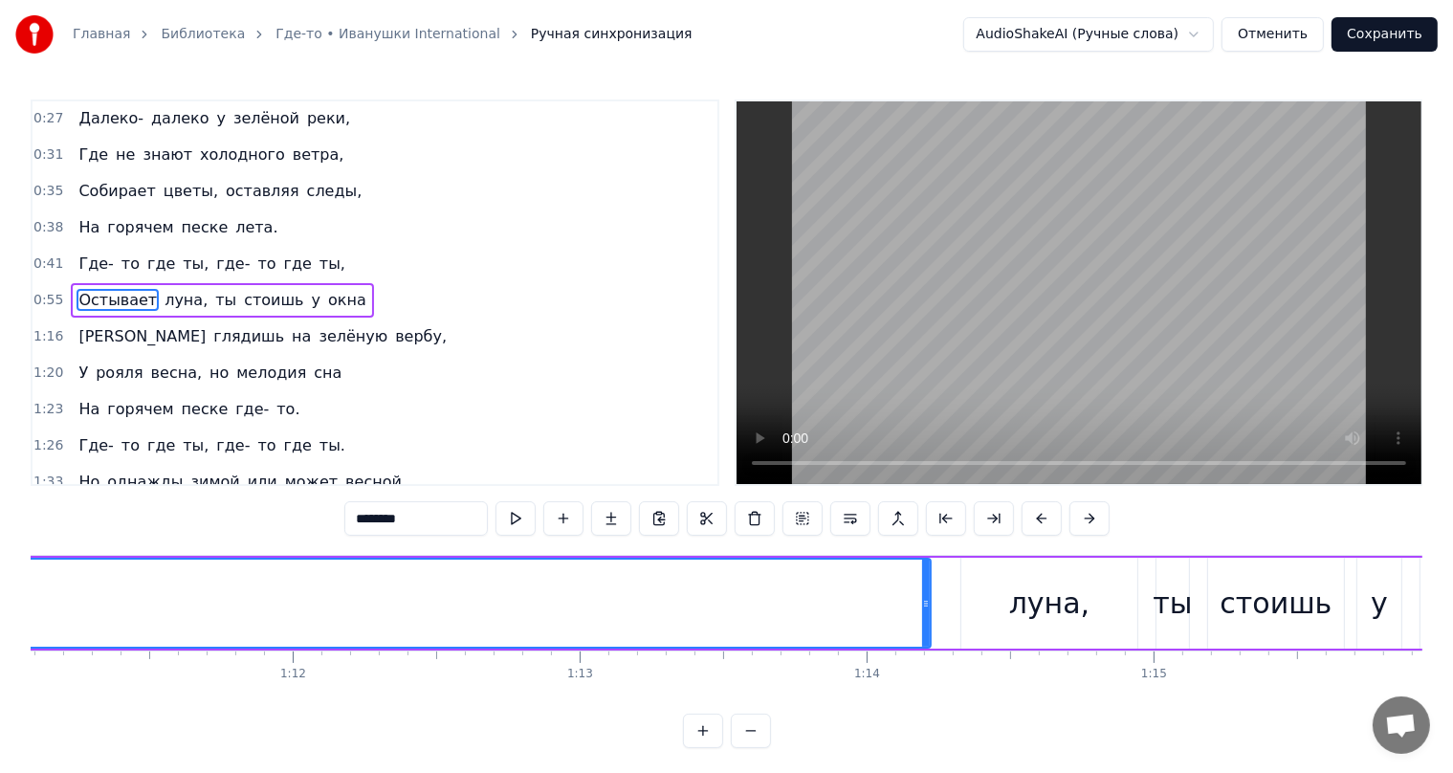
scroll to position [0, 20441]
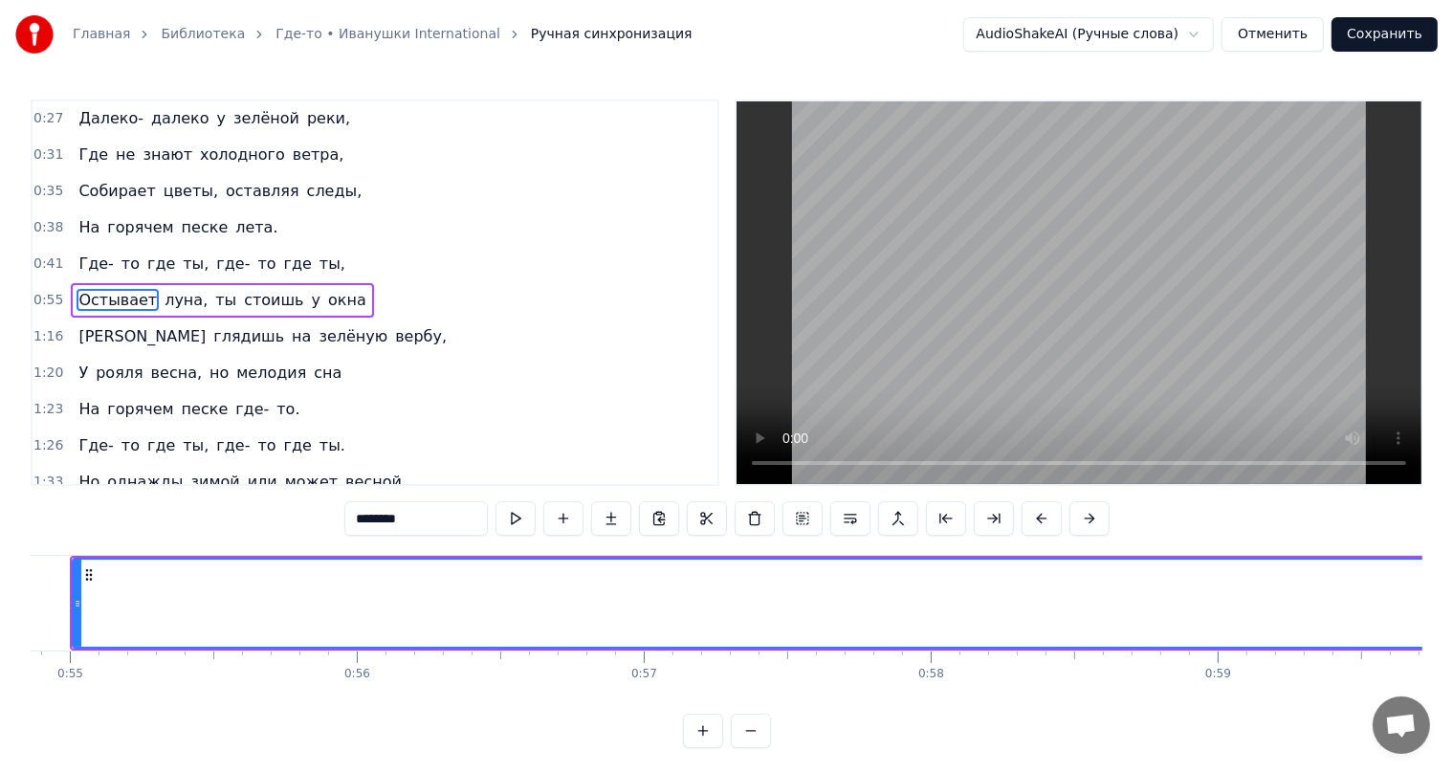
scroll to position [0, 15658]
click at [168, 578] on icon at bounding box center [173, 574] width 15 height 15
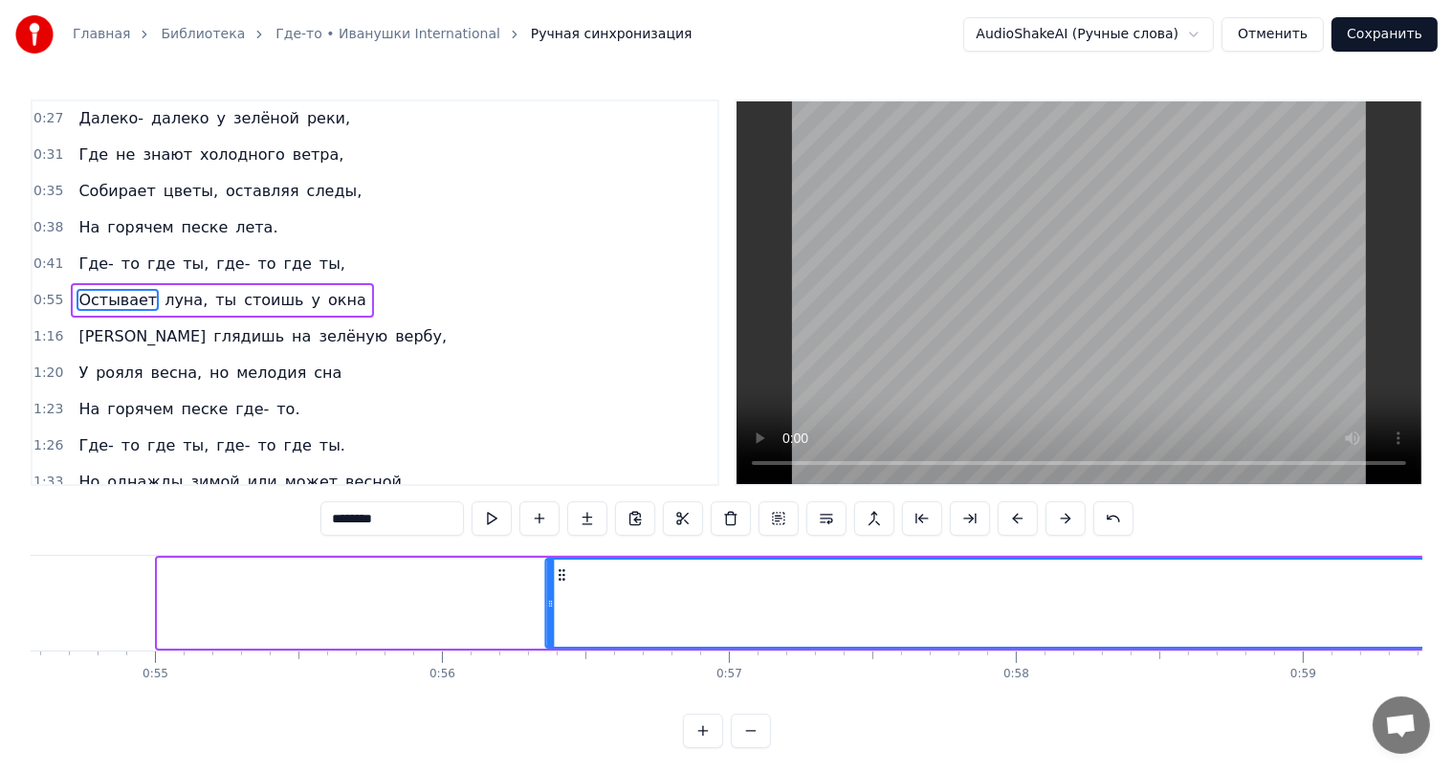
drag, startPoint x: 168, startPoint y: 574, endPoint x: 557, endPoint y: 604, distance: 389.5
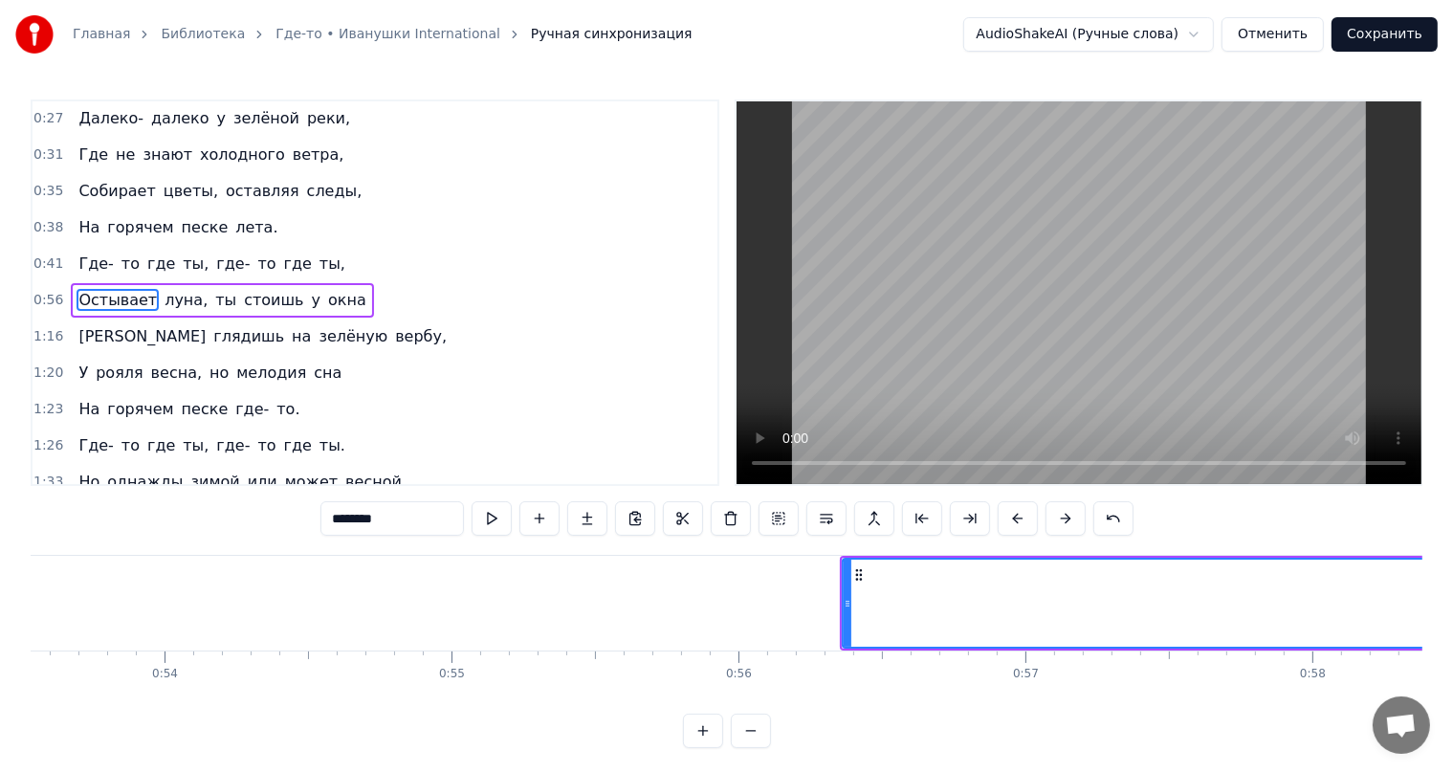
scroll to position [0, 15744]
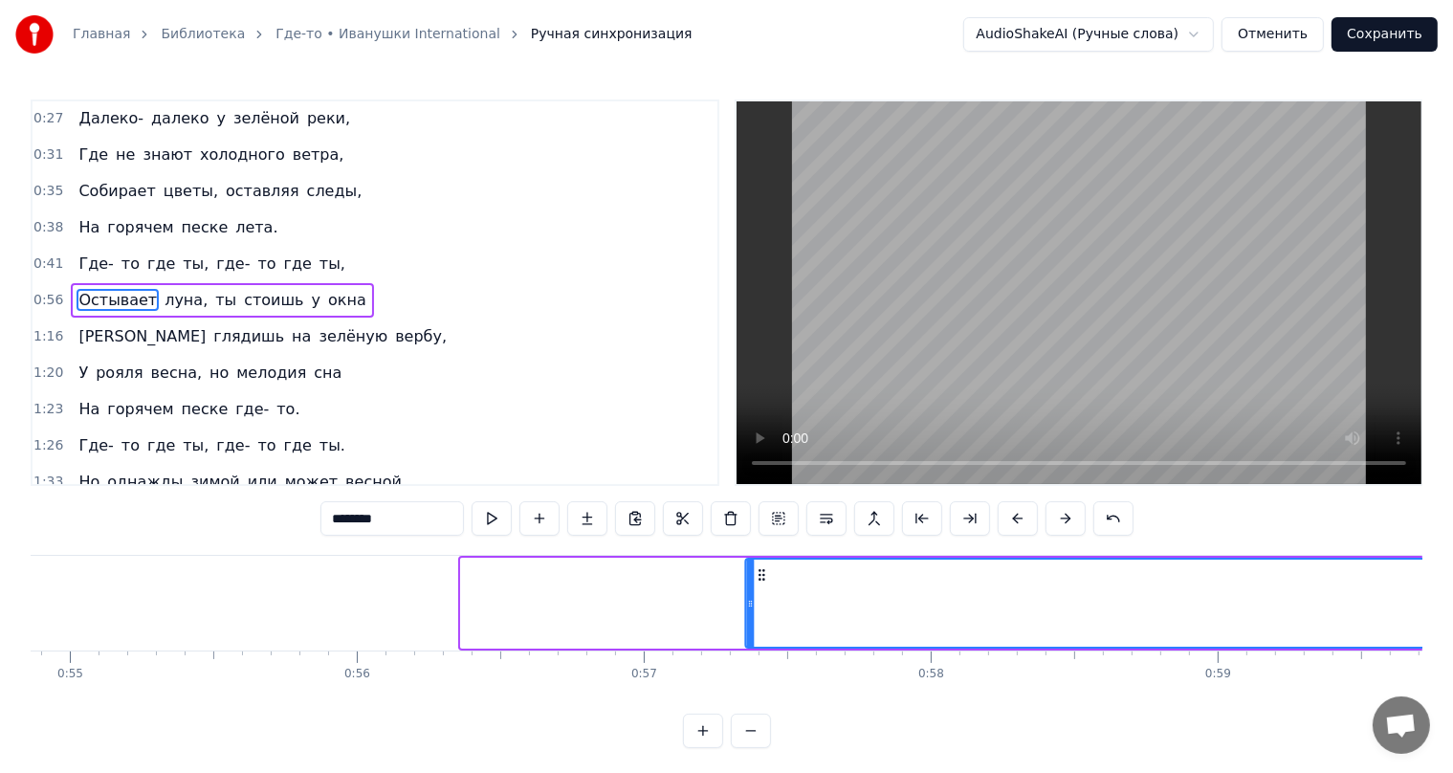
drag, startPoint x: 476, startPoint y: 579, endPoint x: 742, endPoint y: 582, distance: 265.9
click at [761, 580] on icon at bounding box center [761, 574] width 15 height 15
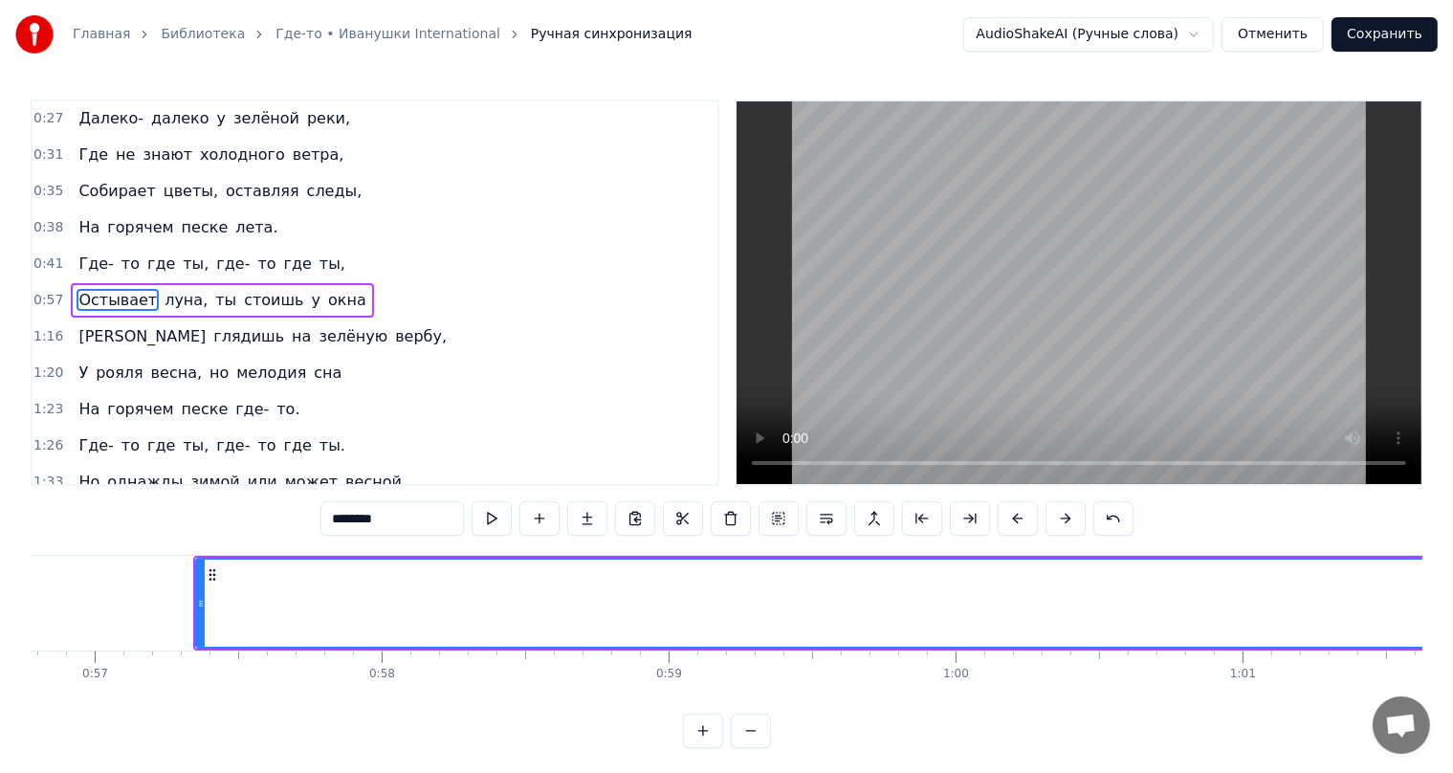
scroll to position [0, 16209]
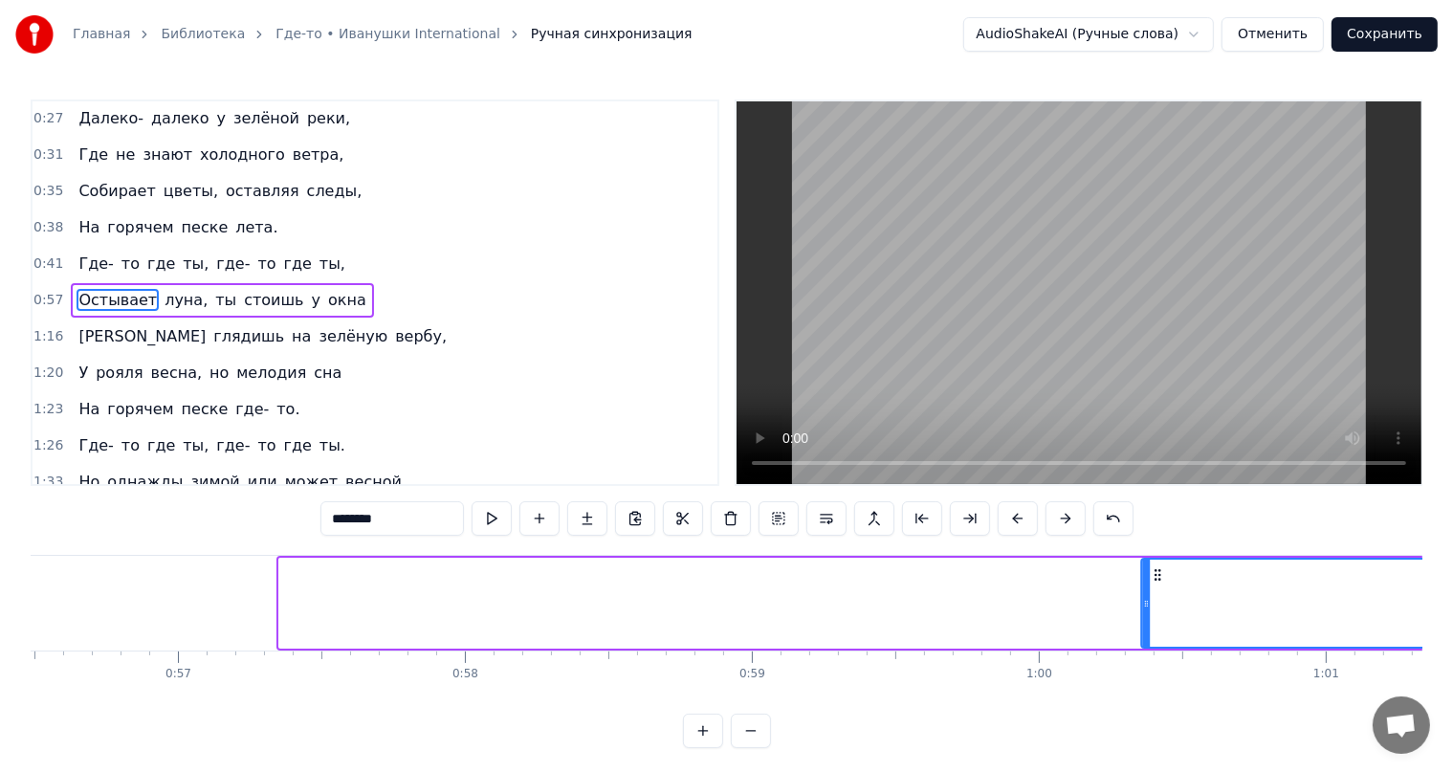
drag, startPoint x: 295, startPoint y: 579, endPoint x: 1157, endPoint y: 553, distance: 863.2
click at [1157, 553] on div "0:27 Далеко- далеко у зелёной реки, 0:31 Где не знают холодного ветра, 0:35 Соб…" at bounding box center [727, 423] width 1392 height 649
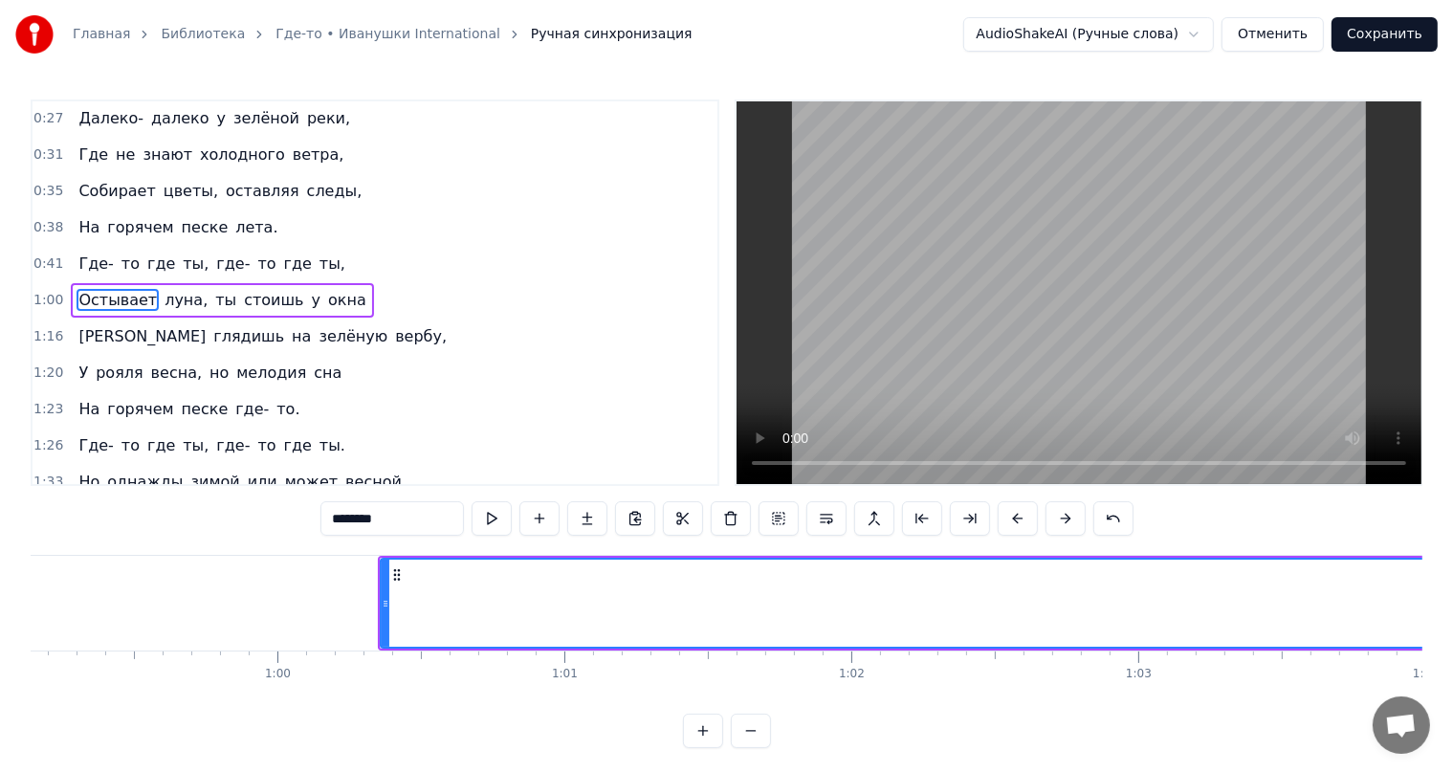
scroll to position [0, 17055]
drag, startPoint x: 316, startPoint y: 583, endPoint x: 489, endPoint y: 578, distance: 173.2
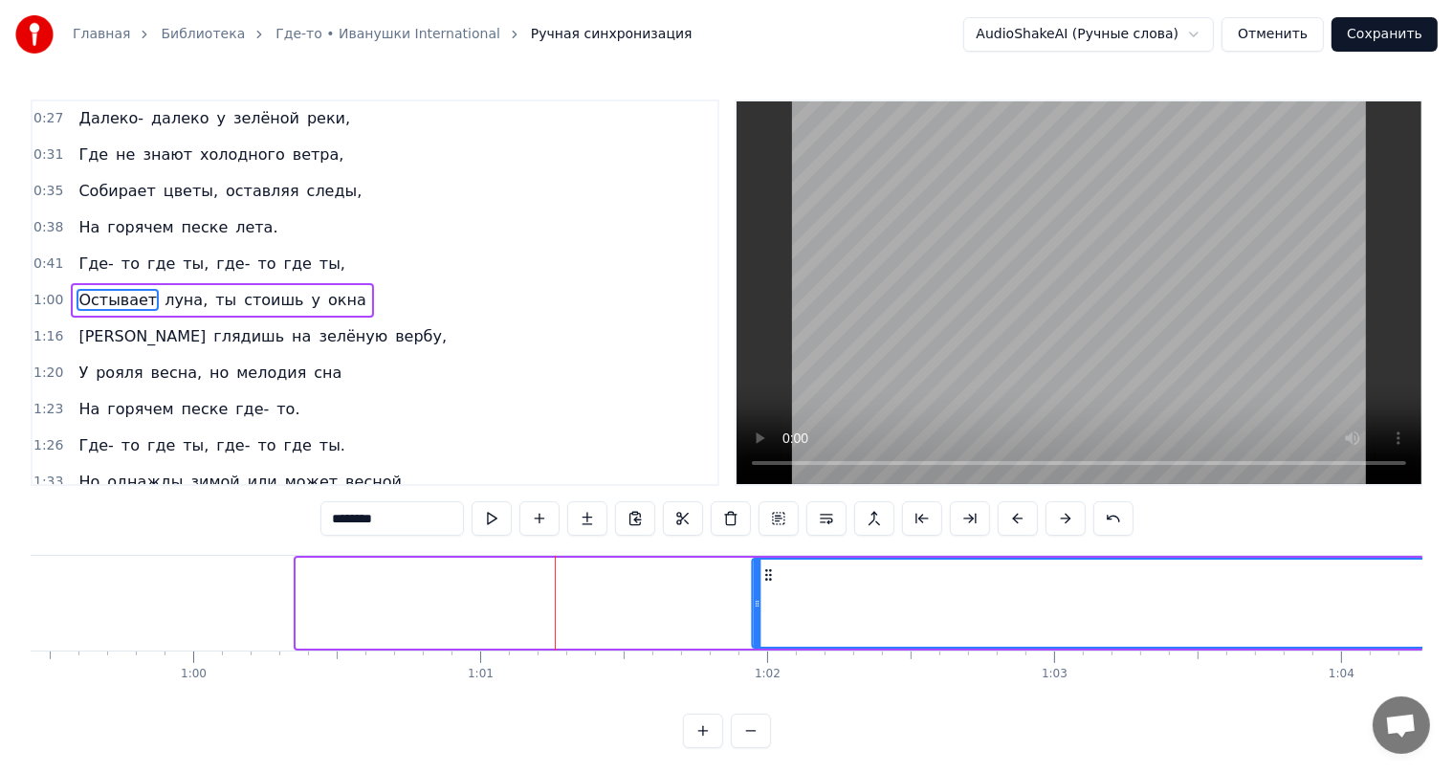
drag, startPoint x: 310, startPoint y: 576, endPoint x: 766, endPoint y: 573, distance: 456.3
click at [766, 573] on icon at bounding box center [768, 574] width 15 height 15
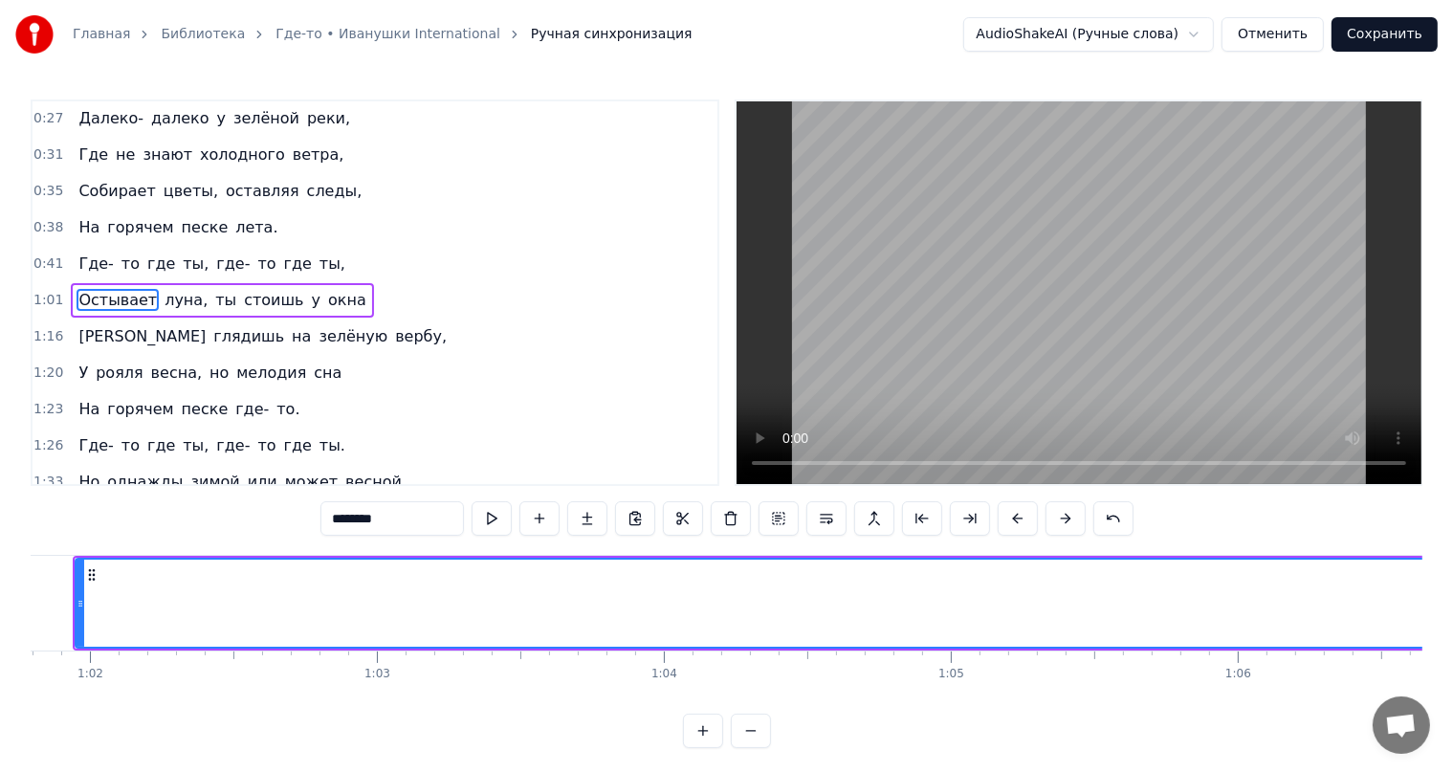
scroll to position [0, 17648]
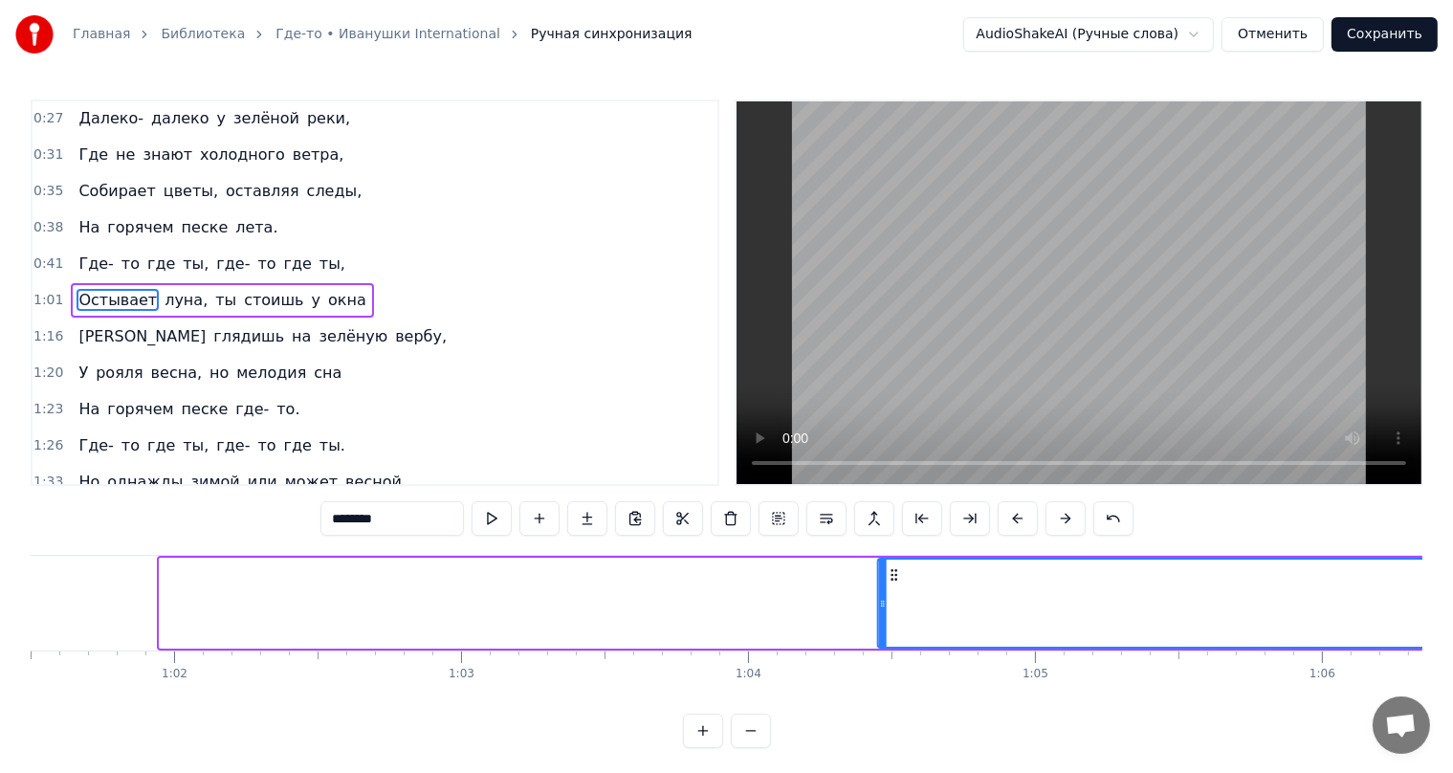
drag, startPoint x: 177, startPoint y: 576, endPoint x: 895, endPoint y: 557, distance: 718.6
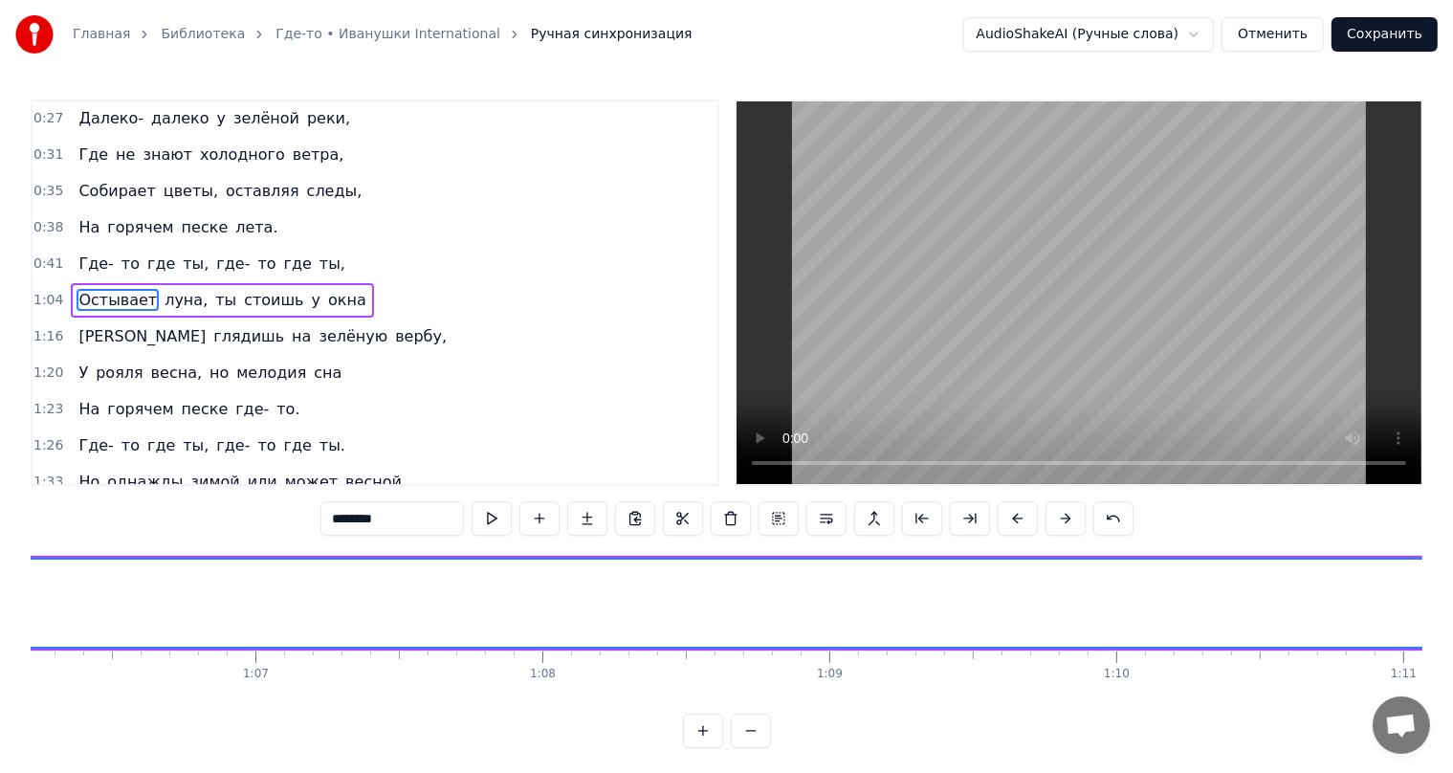
scroll to position [0, 18197]
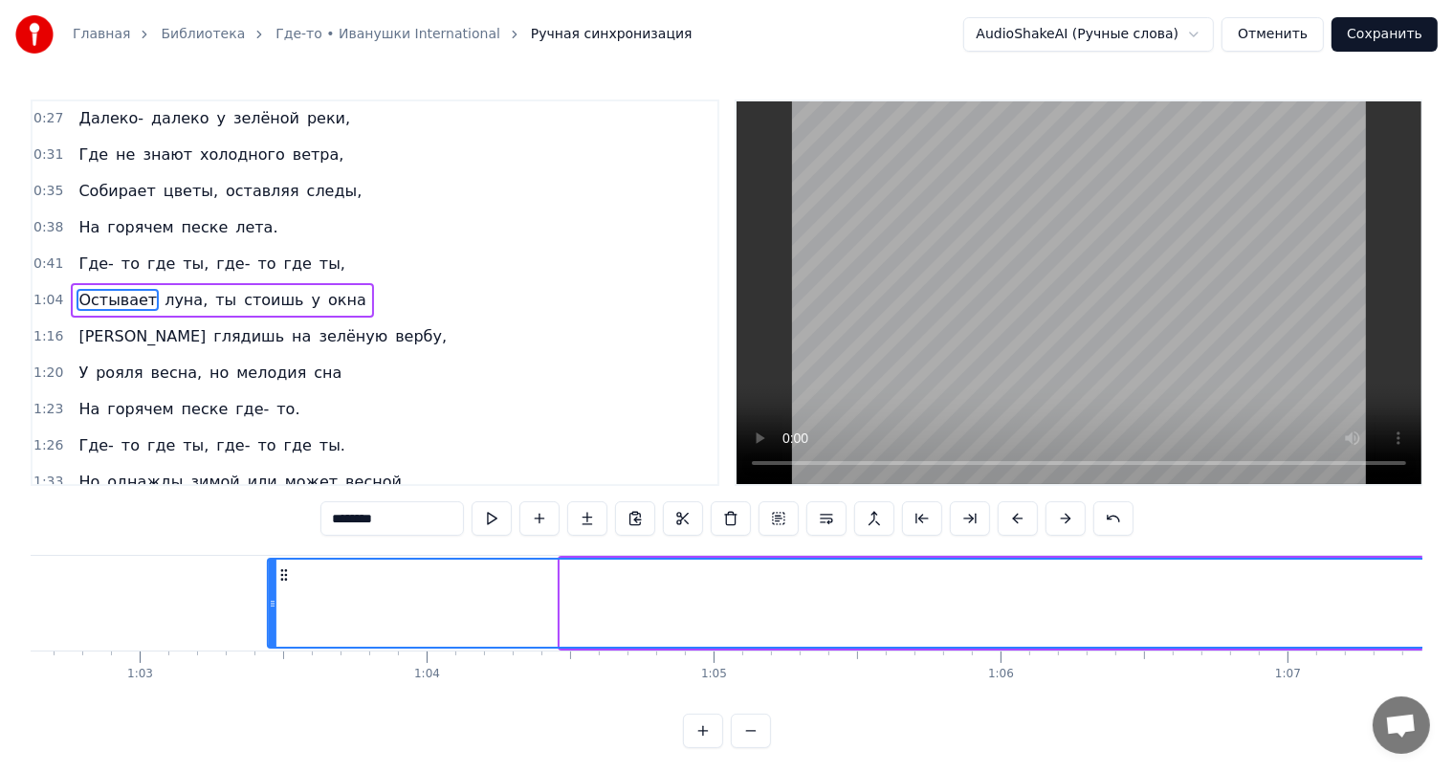
drag, startPoint x: 344, startPoint y: 574, endPoint x: 226, endPoint y: 576, distance: 118.6
click at [276, 576] on icon at bounding box center [283, 574] width 15 height 15
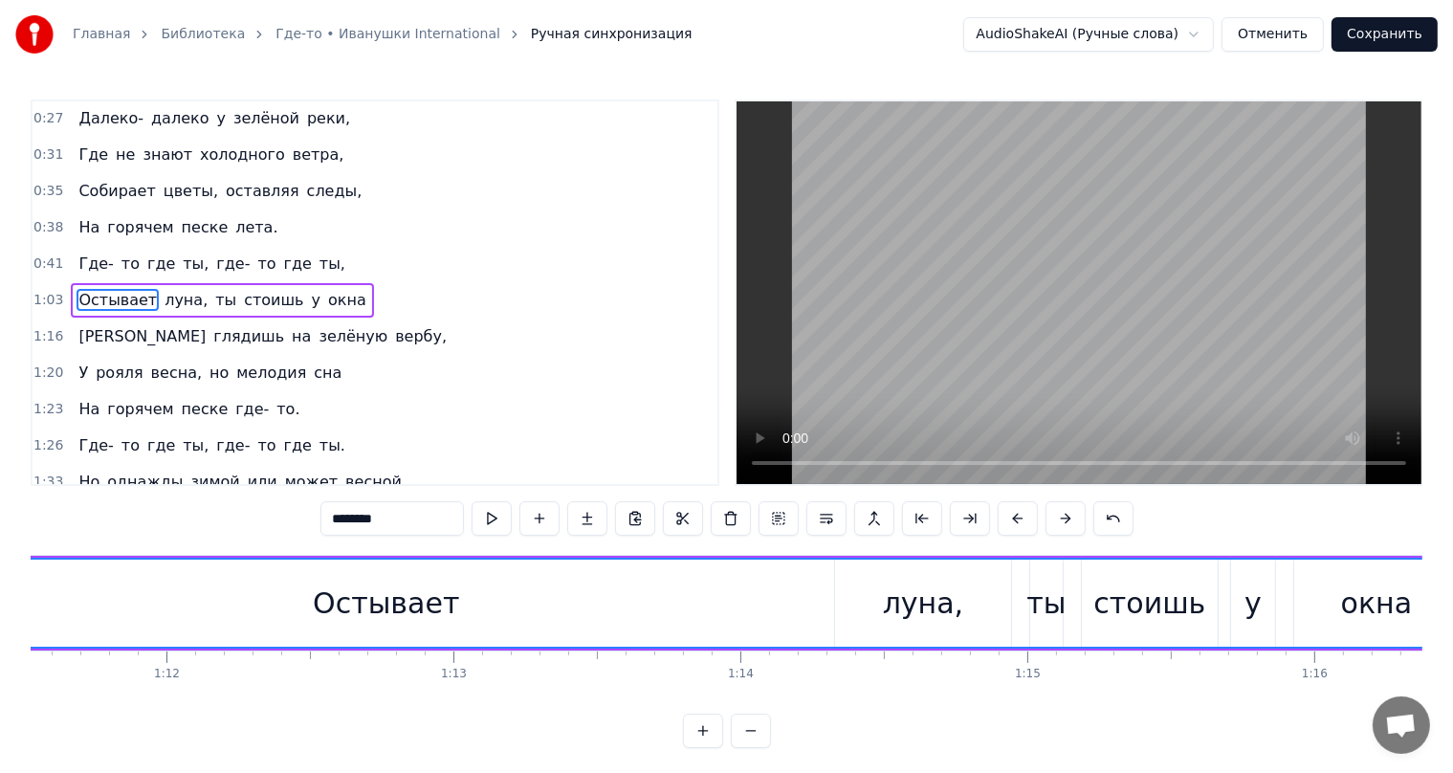
scroll to position [0, 20568]
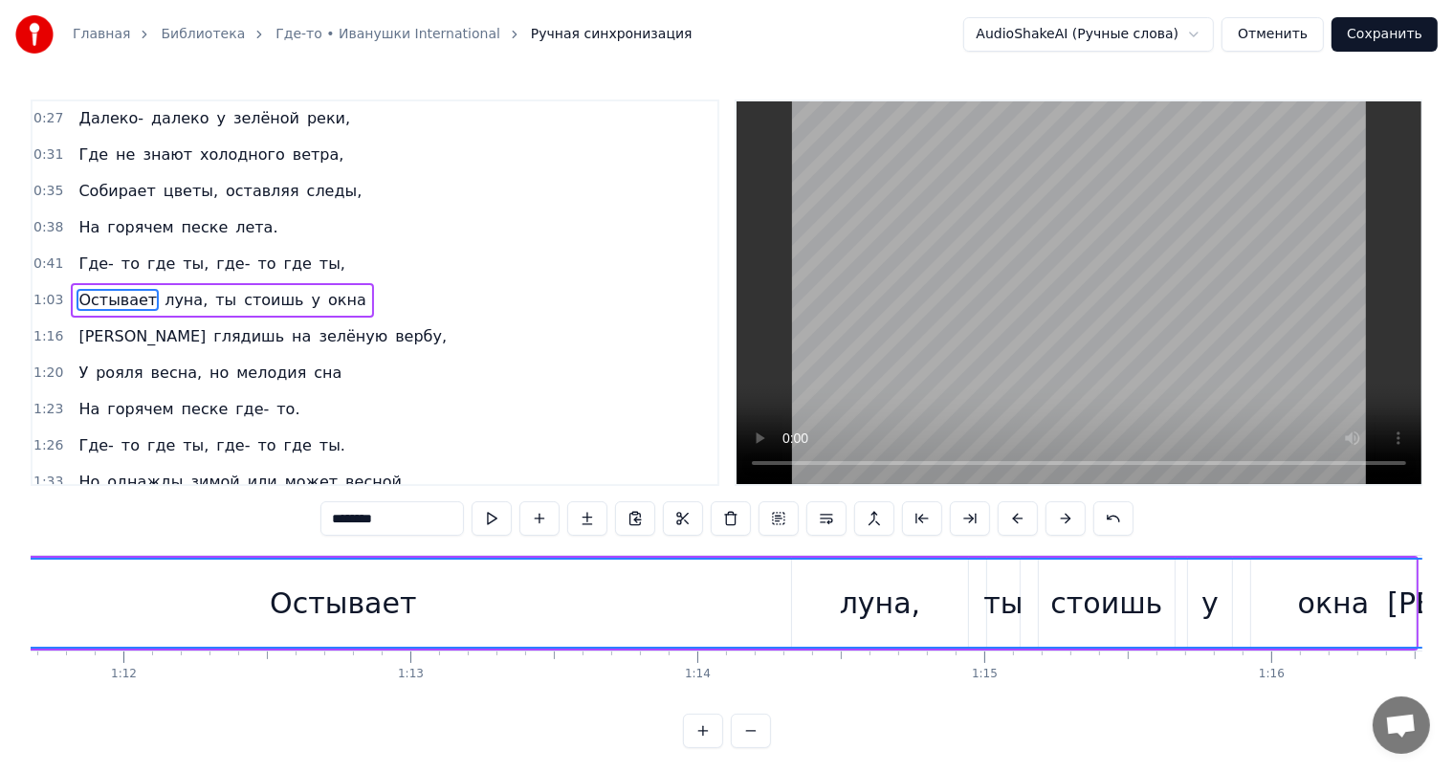
click at [375, 602] on div "Остывает" at bounding box center [343, 603] width 146 height 43
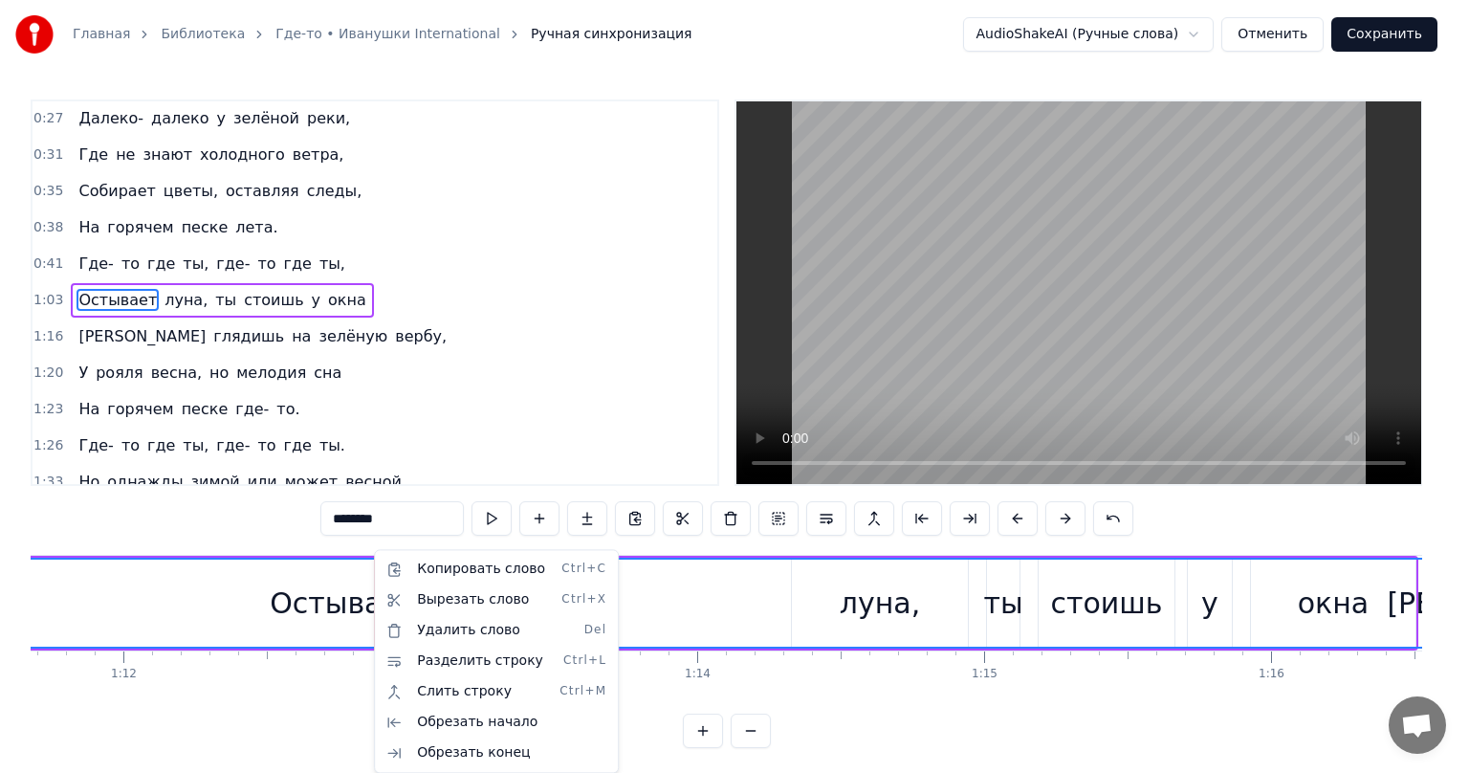
click at [662, 601] on html "Главная Библиотека Где-то • Иванушки International Ручная синхронизация AudioSh…" at bounding box center [734, 389] width 1469 height 779
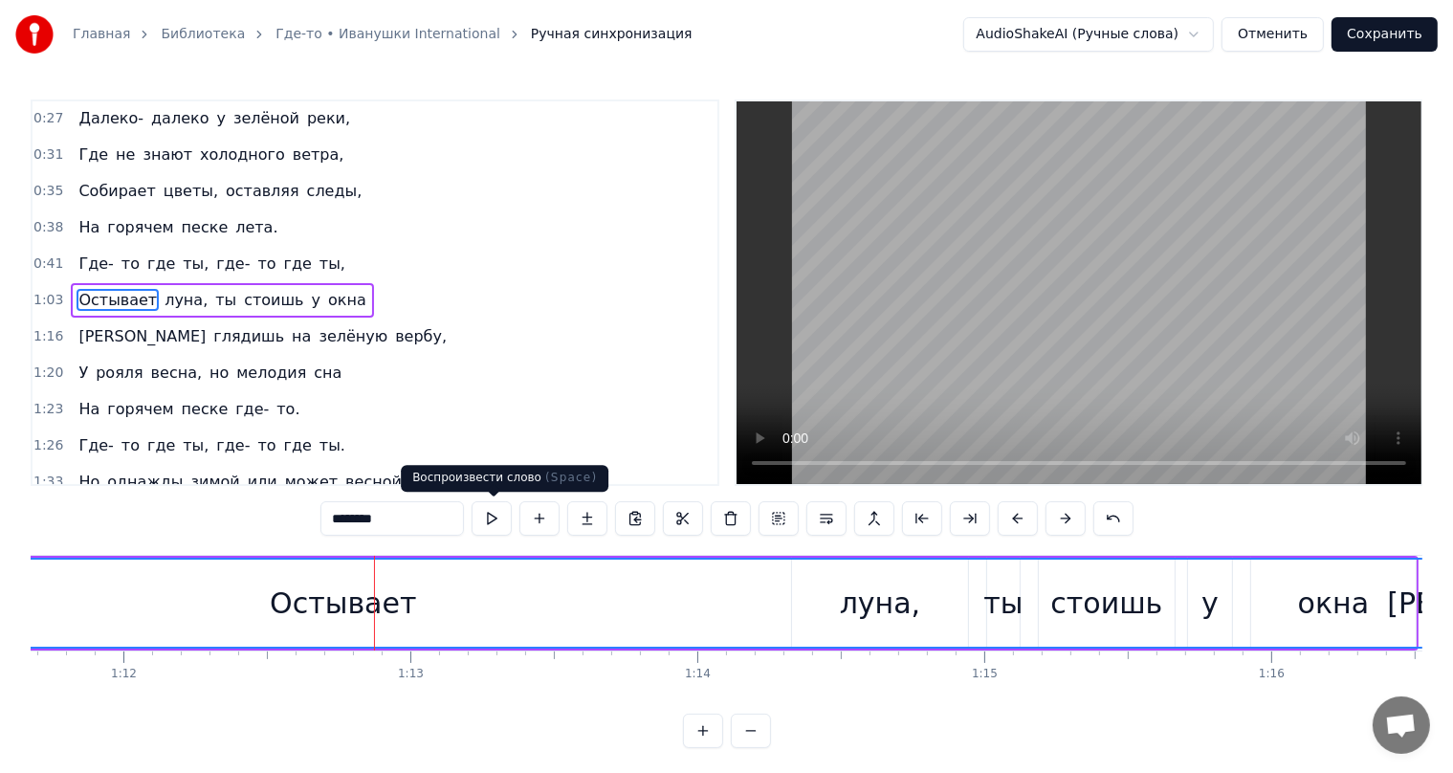
click at [503, 520] on button at bounding box center [492, 518] width 40 height 34
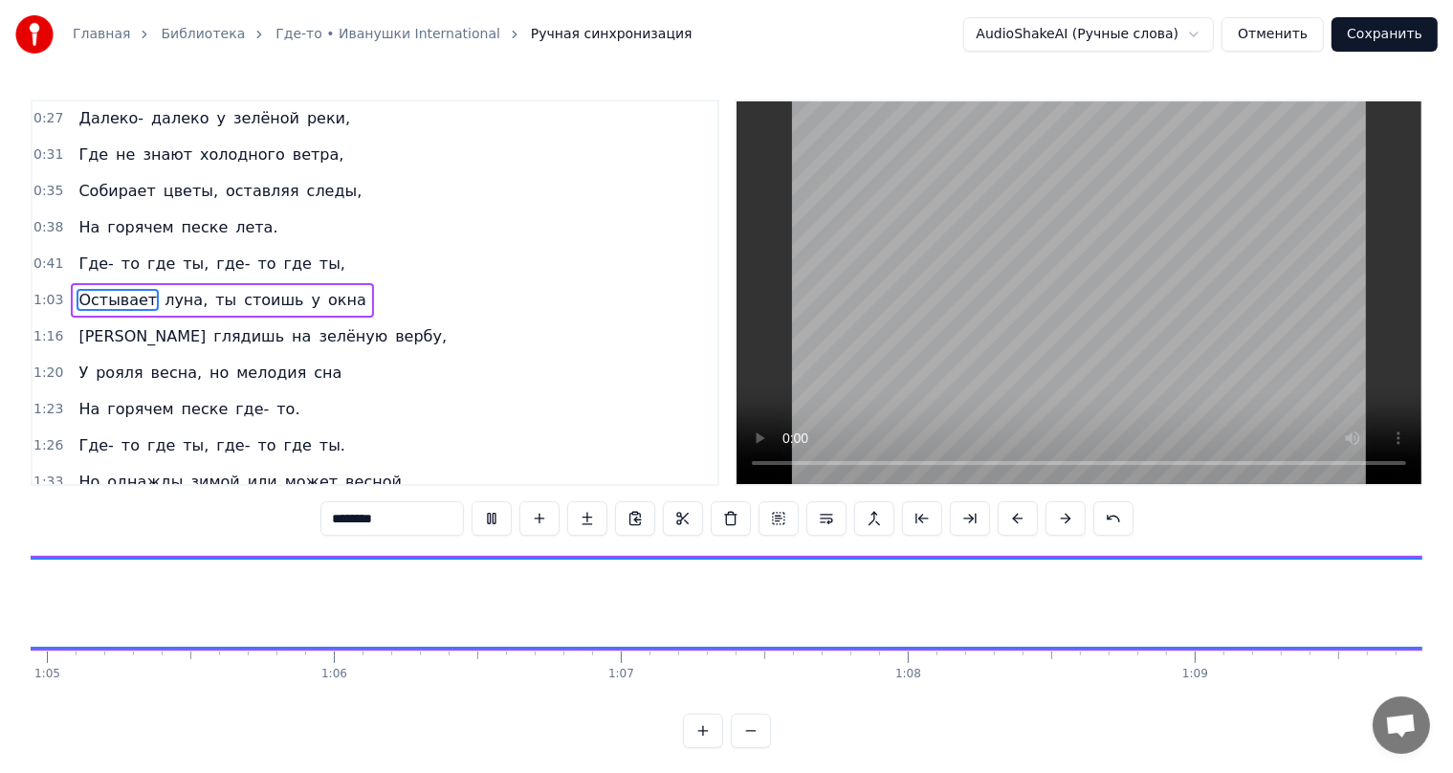
click at [505, 520] on button at bounding box center [492, 518] width 40 height 34
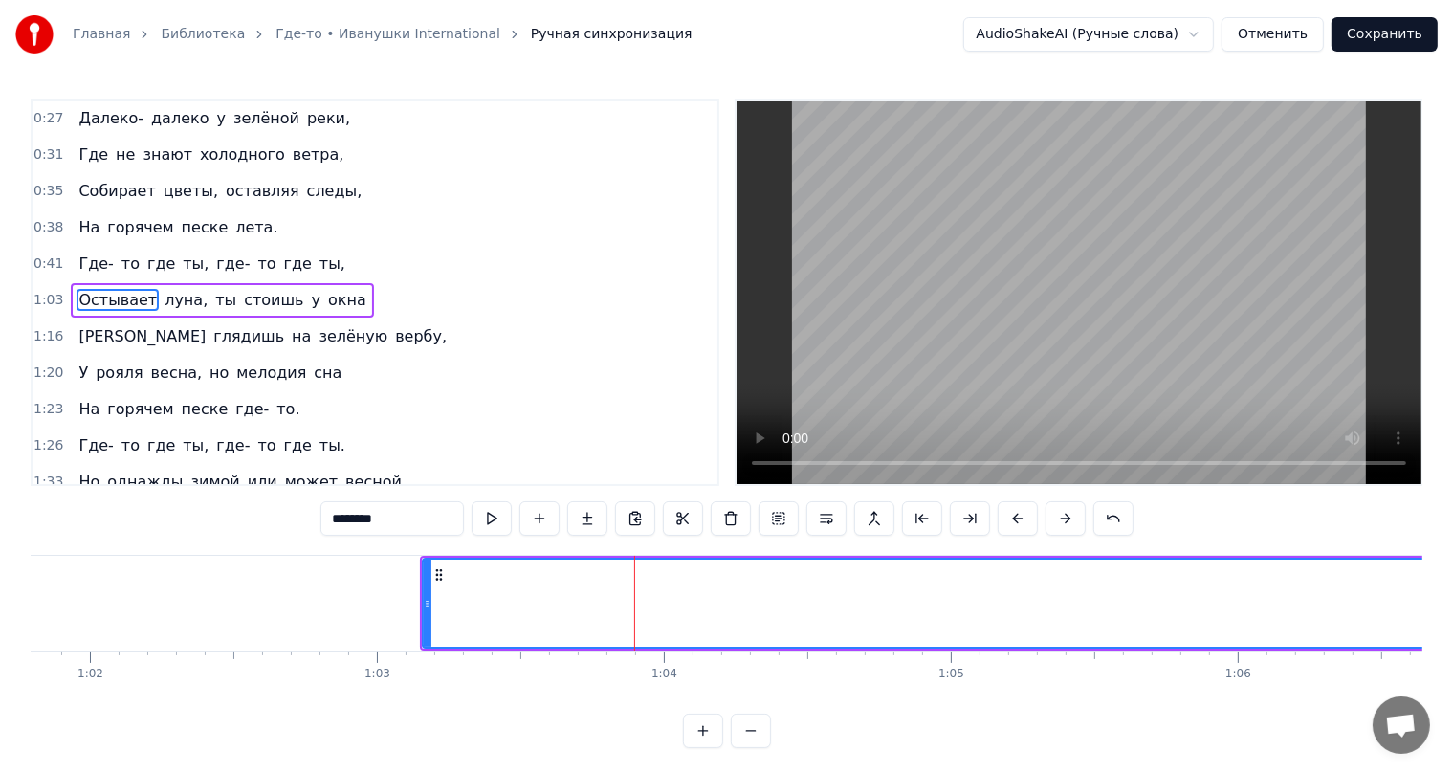
scroll to position [0, 17774]
drag, startPoint x: 597, startPoint y: 589, endPoint x: 537, endPoint y: 591, distance: 60.3
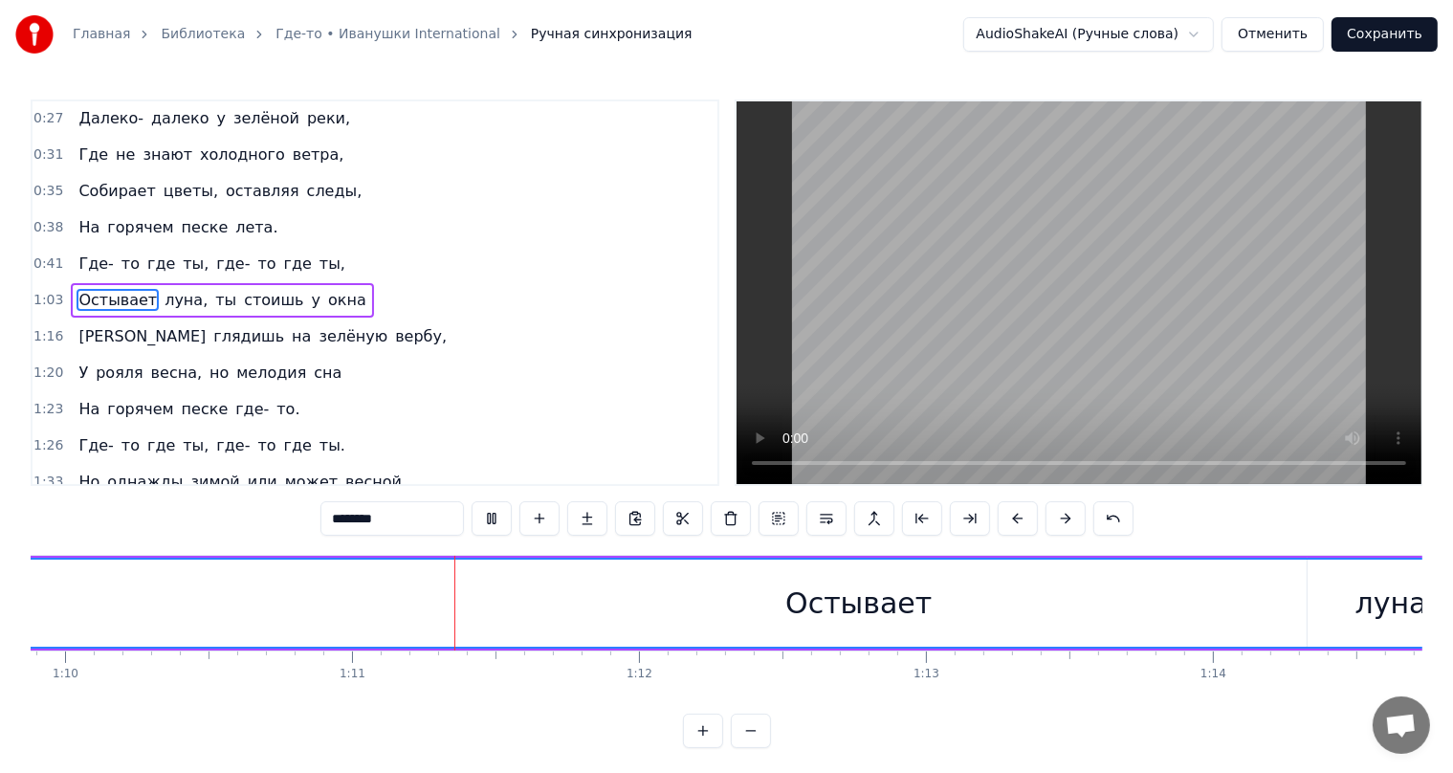
scroll to position [0, 20206]
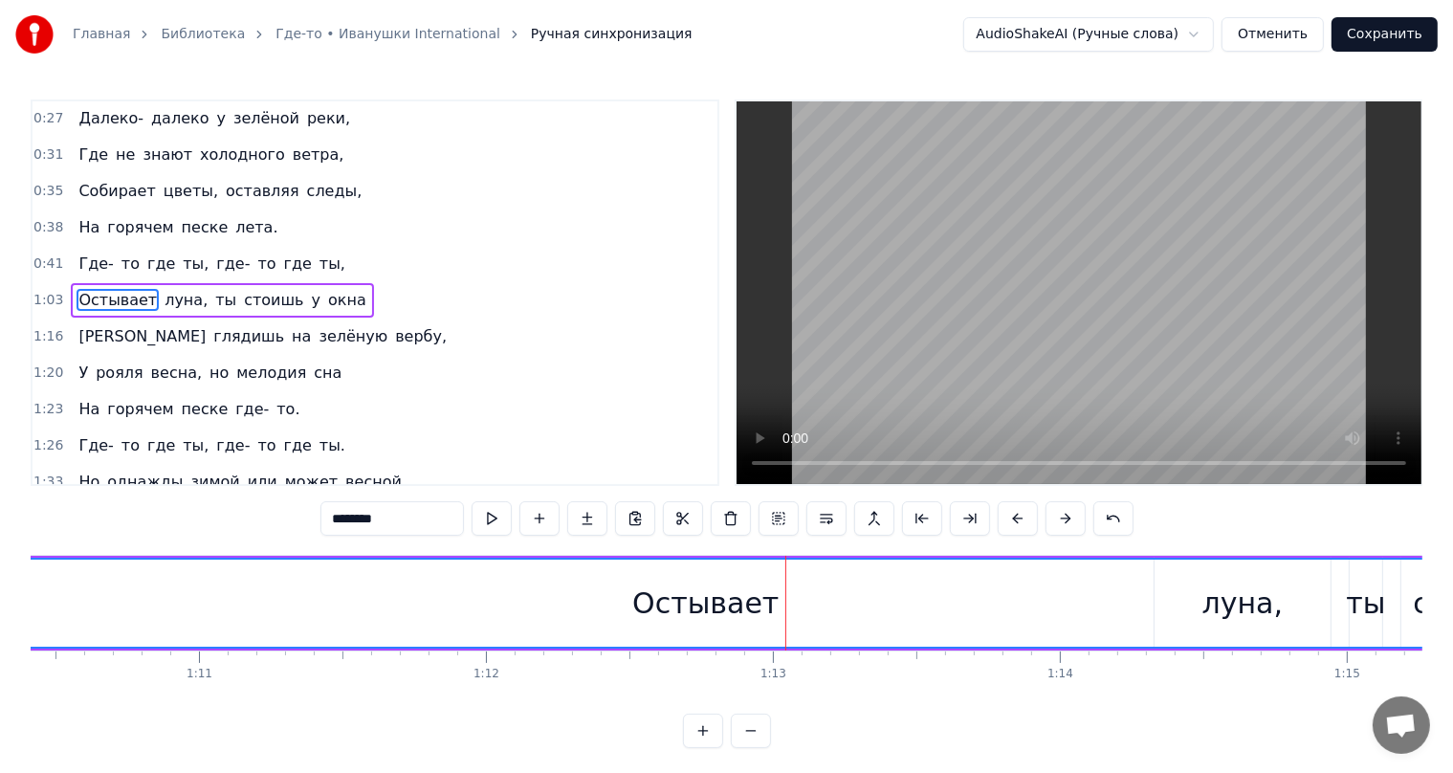
click at [712, 605] on div "Остывает" at bounding box center [705, 603] width 146 height 43
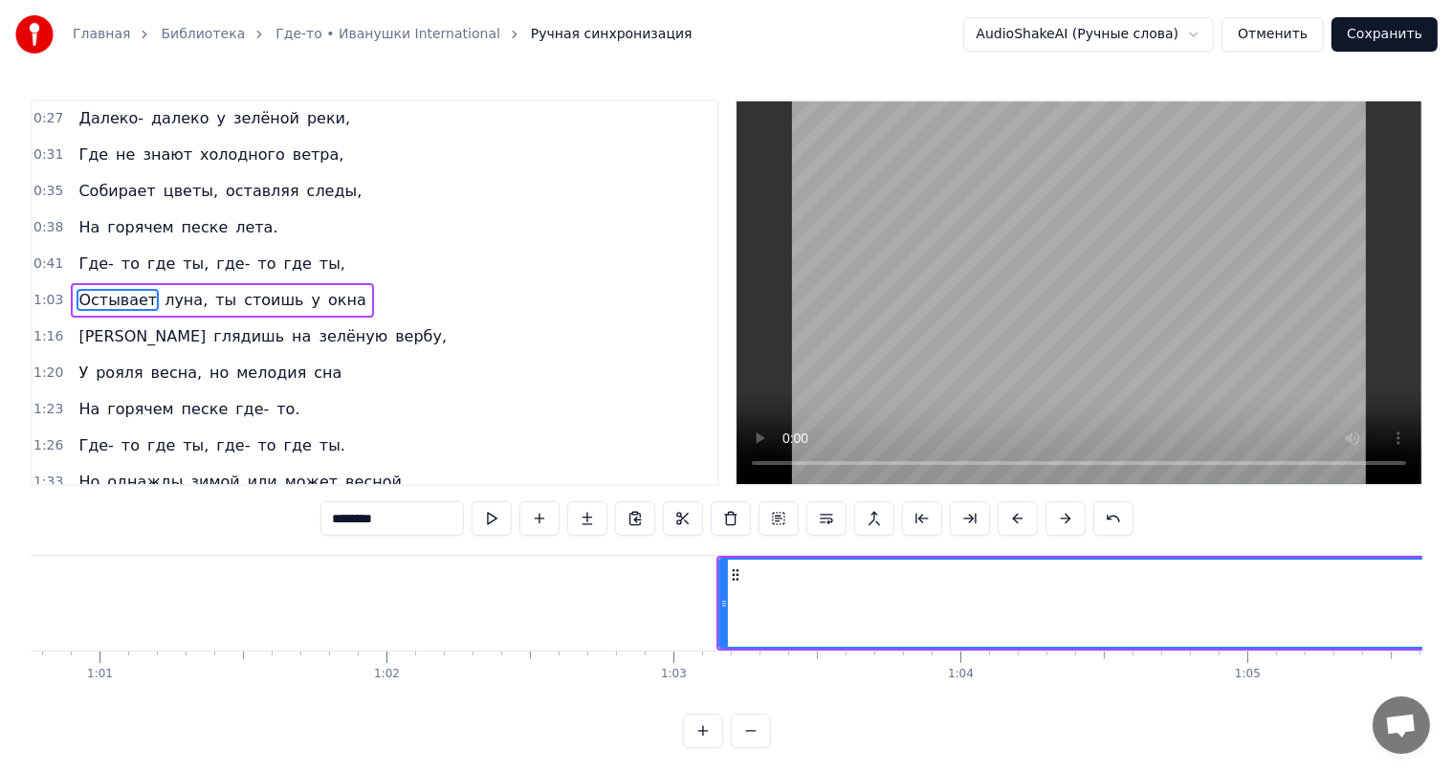
scroll to position [0, 17479]
click at [690, 570] on circle at bounding box center [690, 570] width 1 height 1
click at [677, 589] on div at bounding box center [681, 603] width 8 height 87
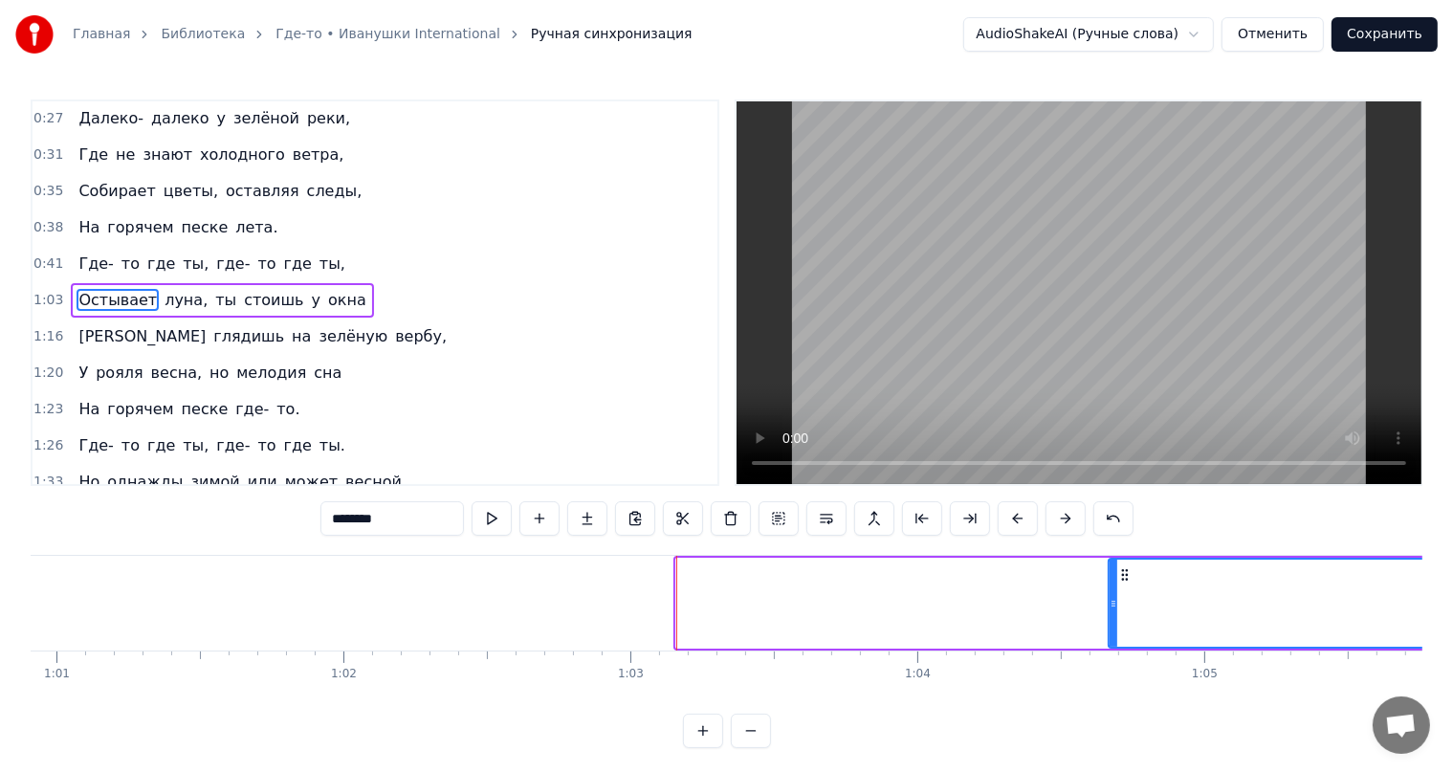
drag, startPoint x: 678, startPoint y: 589, endPoint x: 1111, endPoint y: 560, distance: 433.4
click at [1111, 560] on div at bounding box center [1114, 603] width 8 height 87
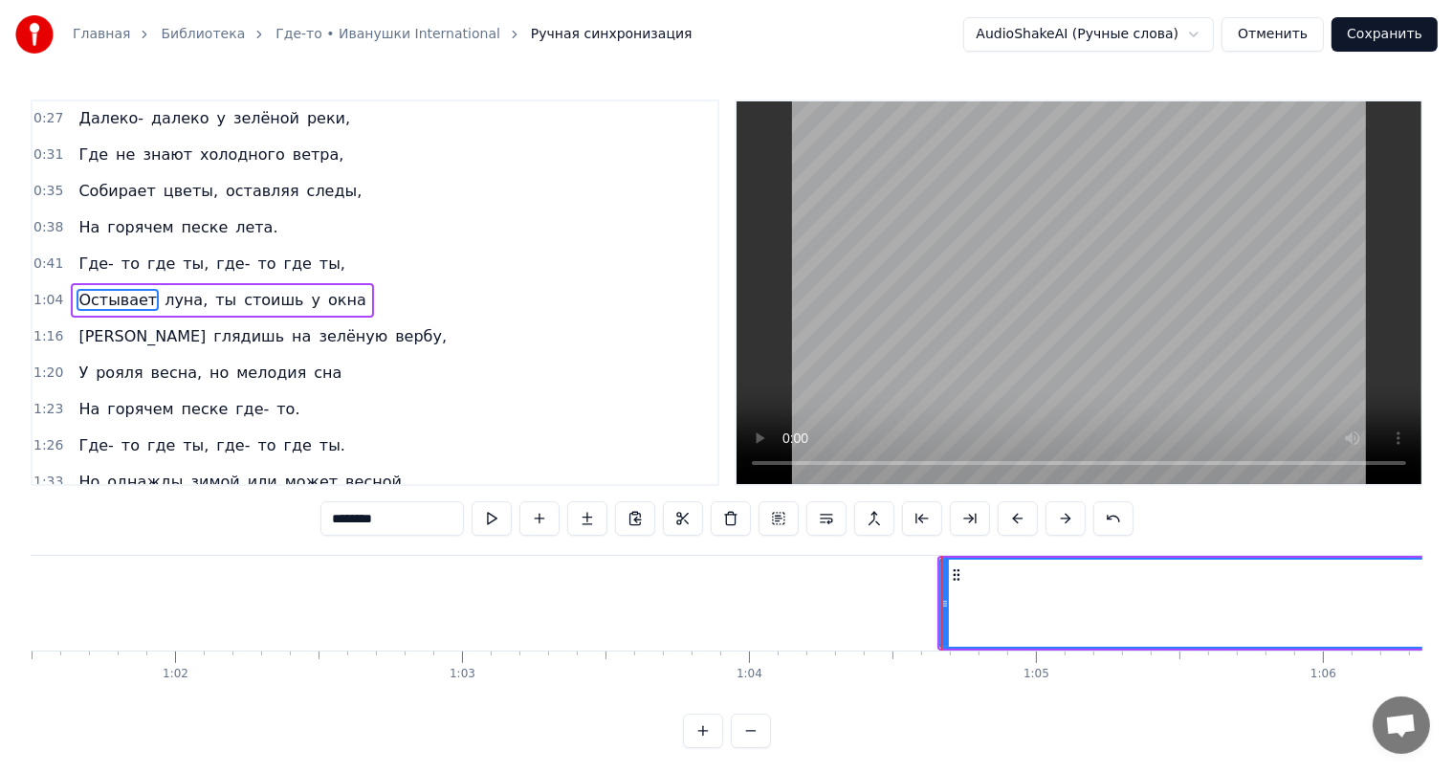
scroll to position [0, 18113]
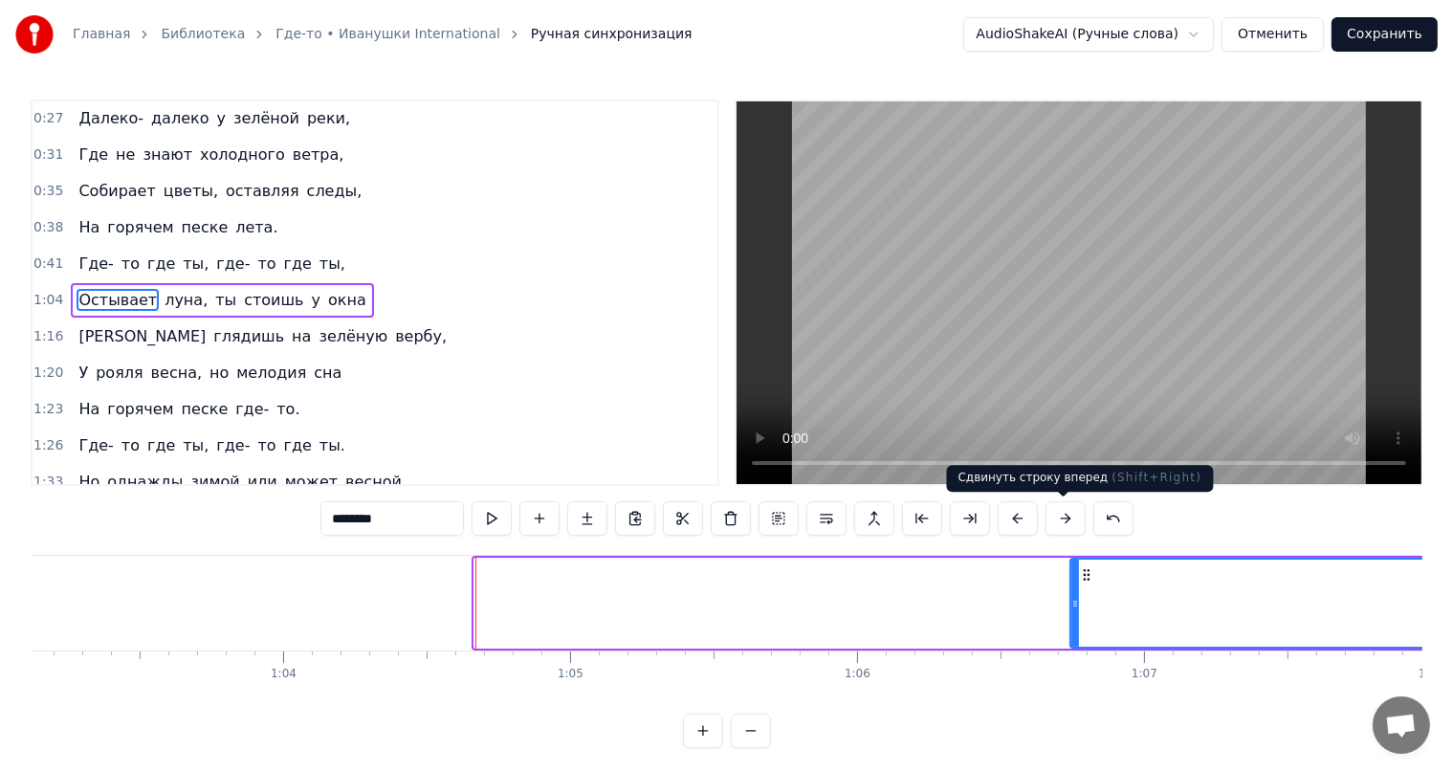
drag, startPoint x: 475, startPoint y: 593, endPoint x: 1071, endPoint y: 524, distance: 599.9
click at [1071, 524] on div "0:27 Далеко- далеко у зелёной реки, 0:31 Где не знают холодного ветра, 0:35 Соб…" at bounding box center [727, 423] width 1392 height 649
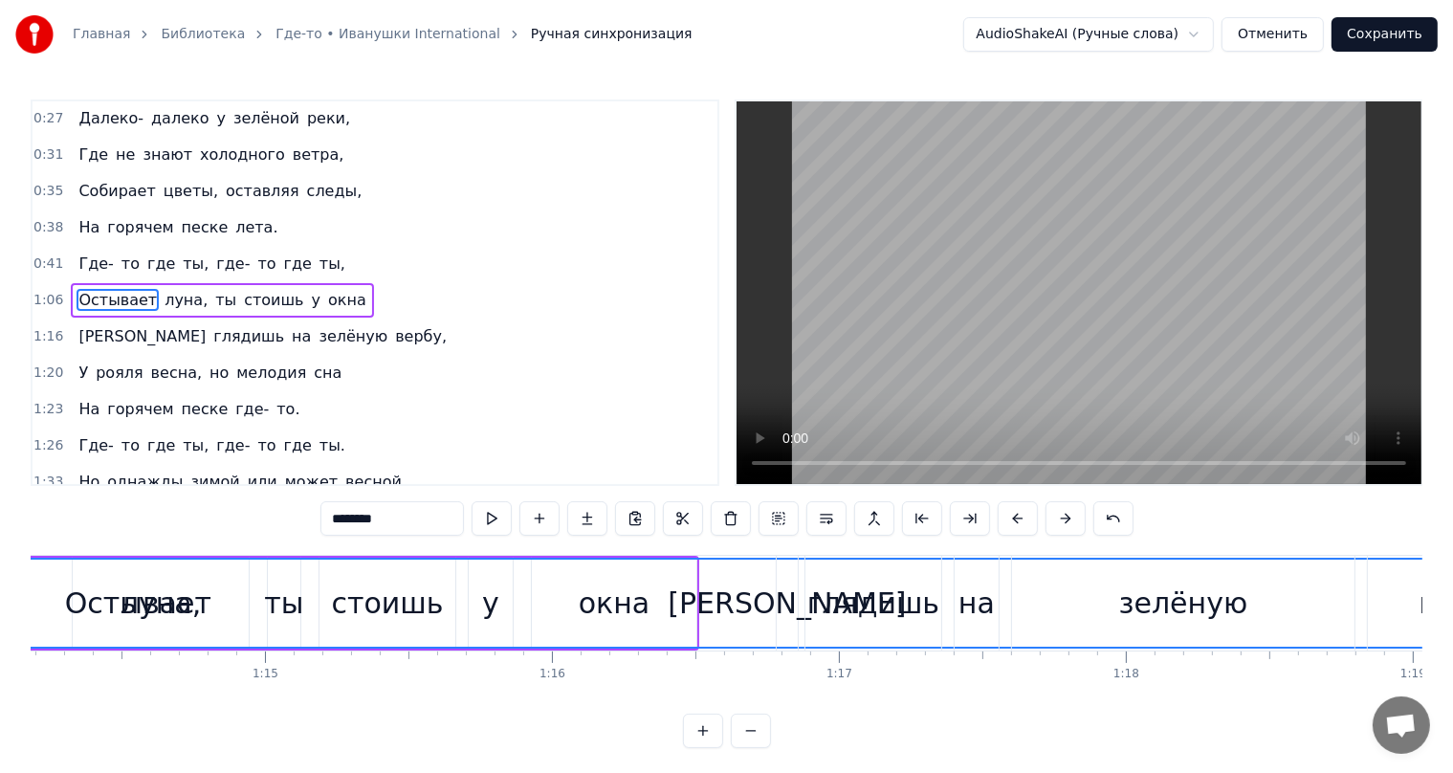
scroll to position [0, 20780]
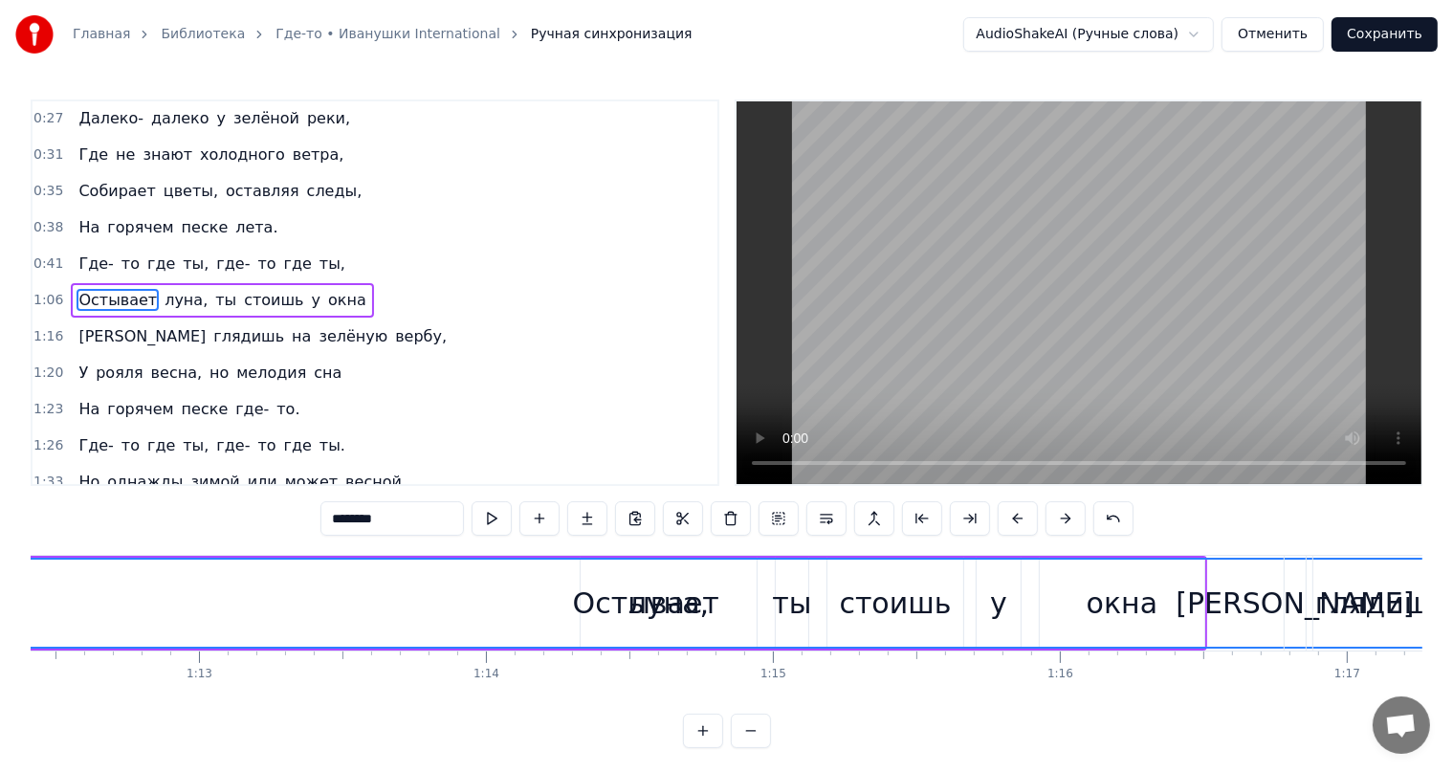
click at [616, 599] on div "Остывает" at bounding box center [646, 603] width 146 height 43
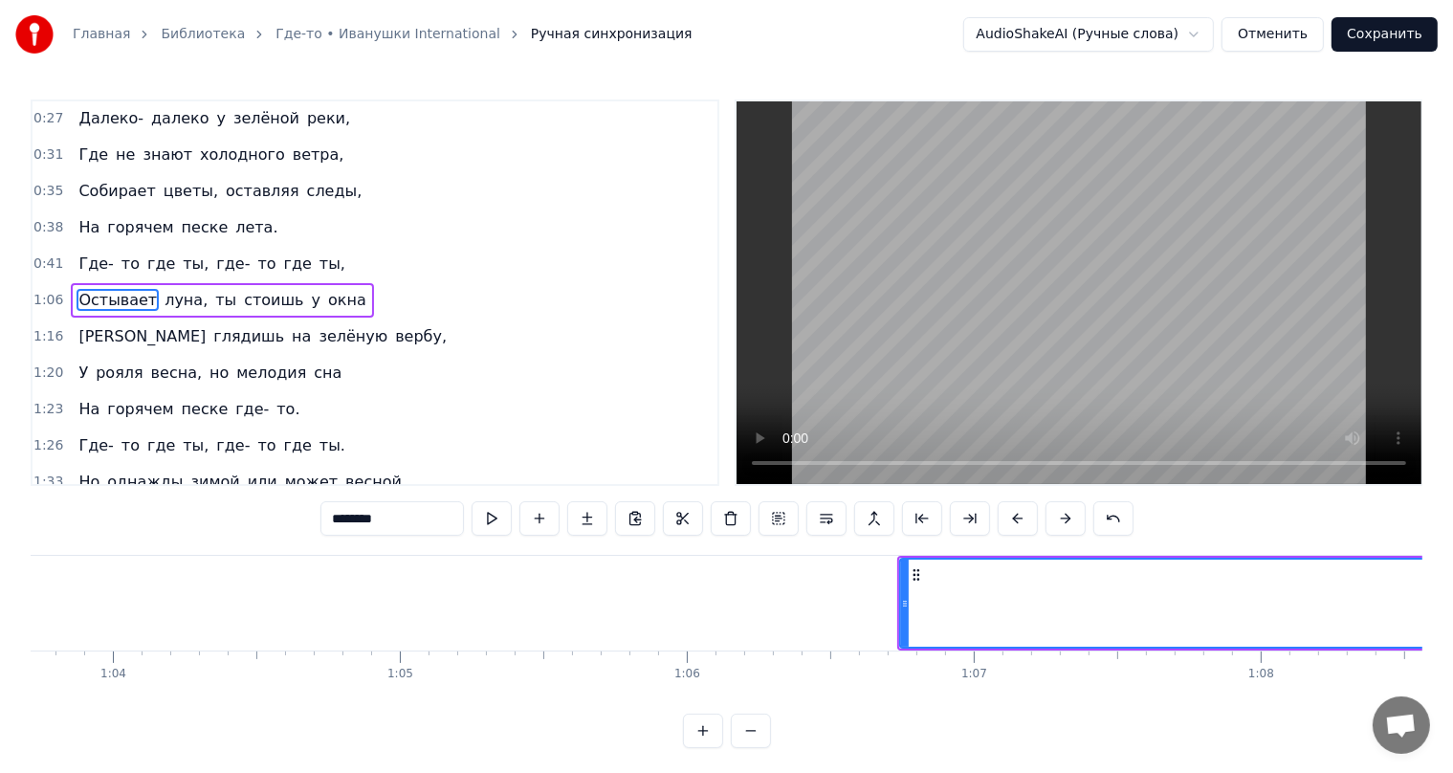
scroll to position [0, 18324]
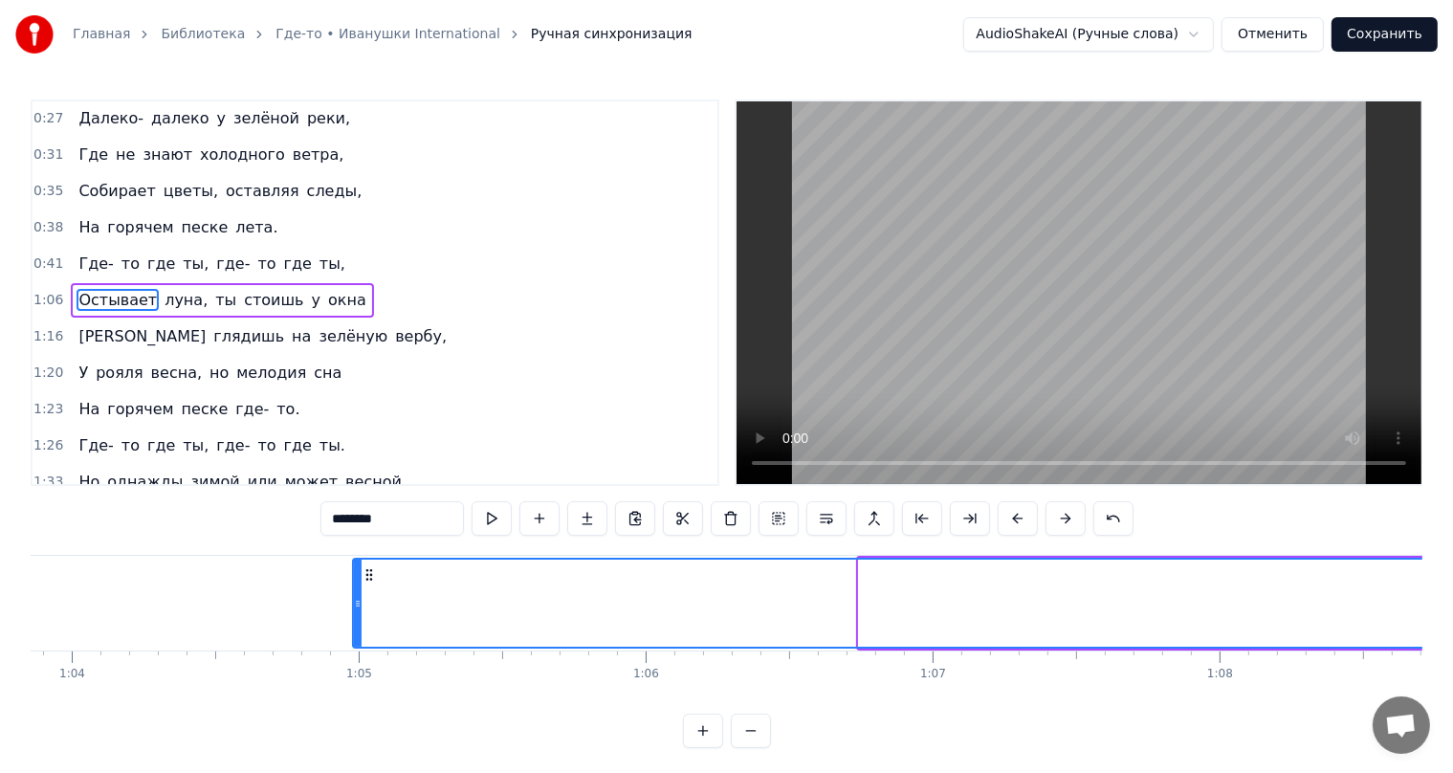
drag, startPoint x: 861, startPoint y: 576, endPoint x: 348, endPoint y: 617, distance: 514.3
click at [354, 624] on div at bounding box center [358, 603] width 8 height 87
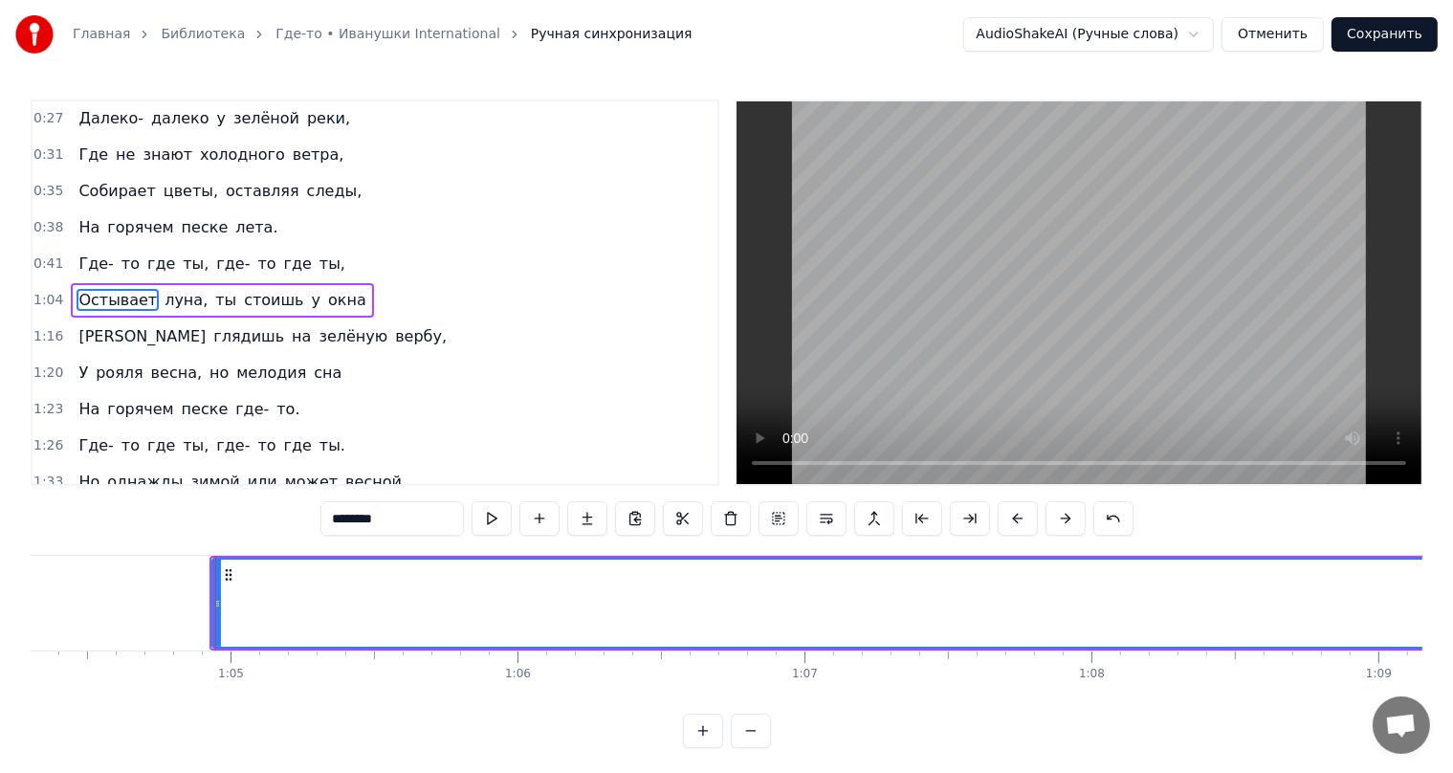
scroll to position [0, 18409]
click at [273, 580] on icon at bounding box center [271, 574] width 15 height 15
click at [269, 573] on icon at bounding box center [260, 574] width 15 height 15
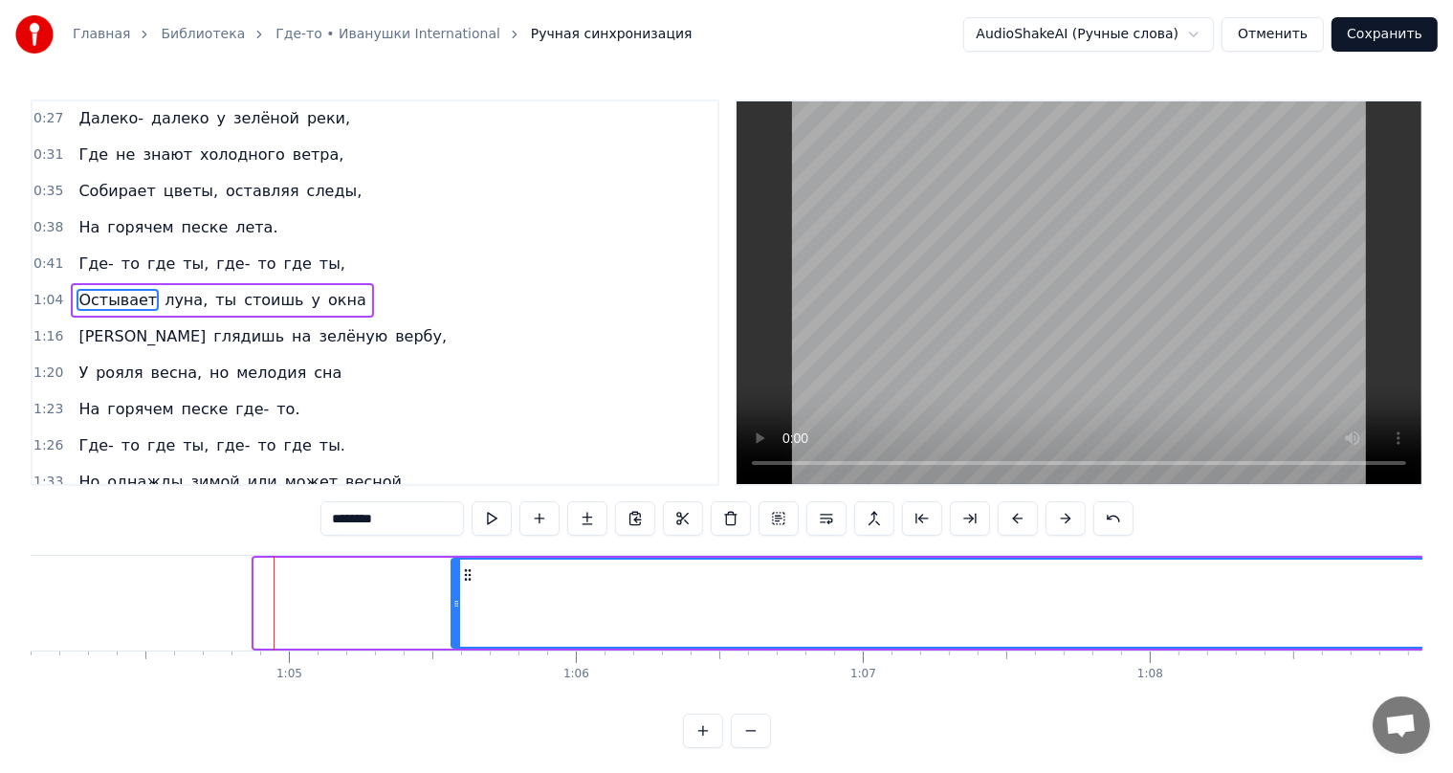
drag, startPoint x: 266, startPoint y: 574, endPoint x: 463, endPoint y: 572, distance: 197.1
click at [463, 572] on icon at bounding box center [467, 574] width 15 height 15
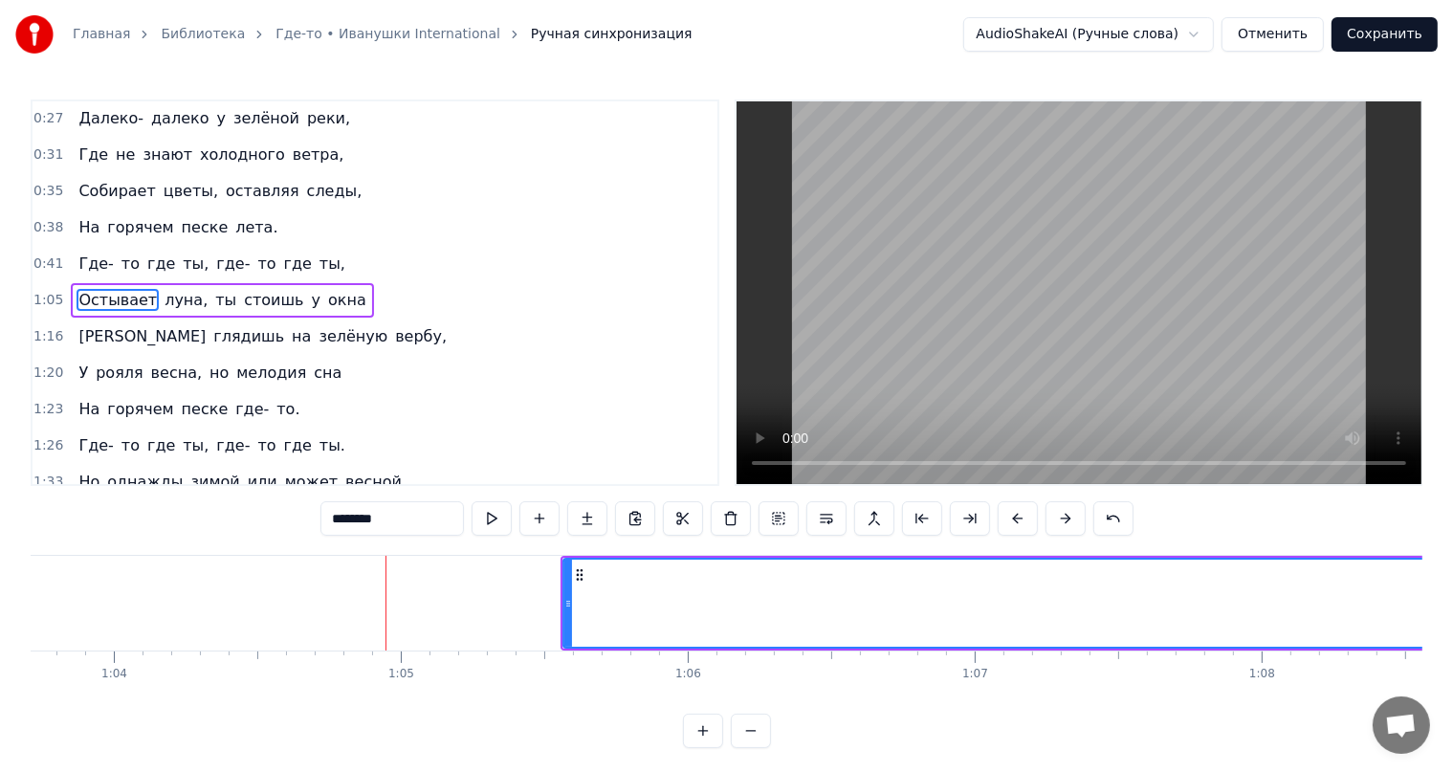
scroll to position [0, 18409]
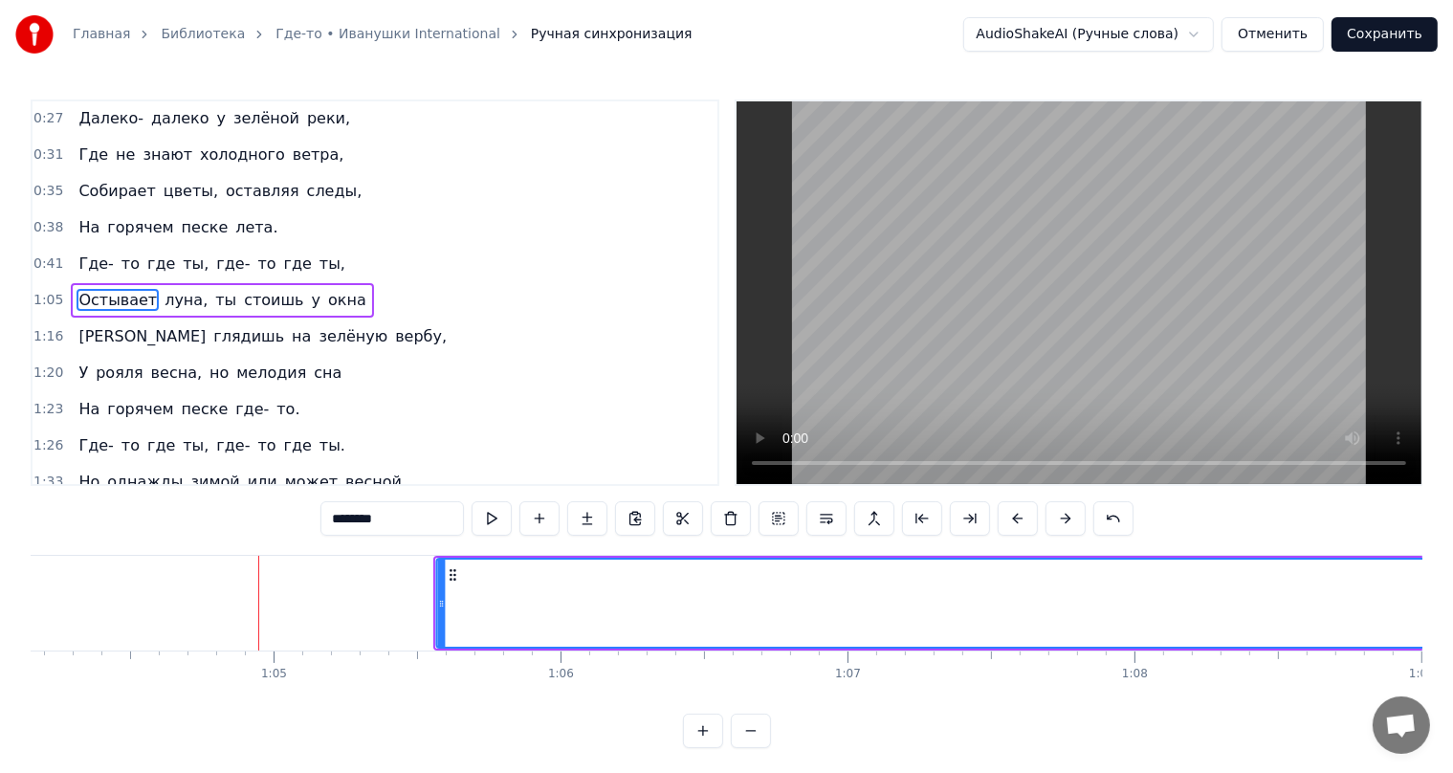
click at [453, 574] on circle at bounding box center [453, 574] width 1 height 1
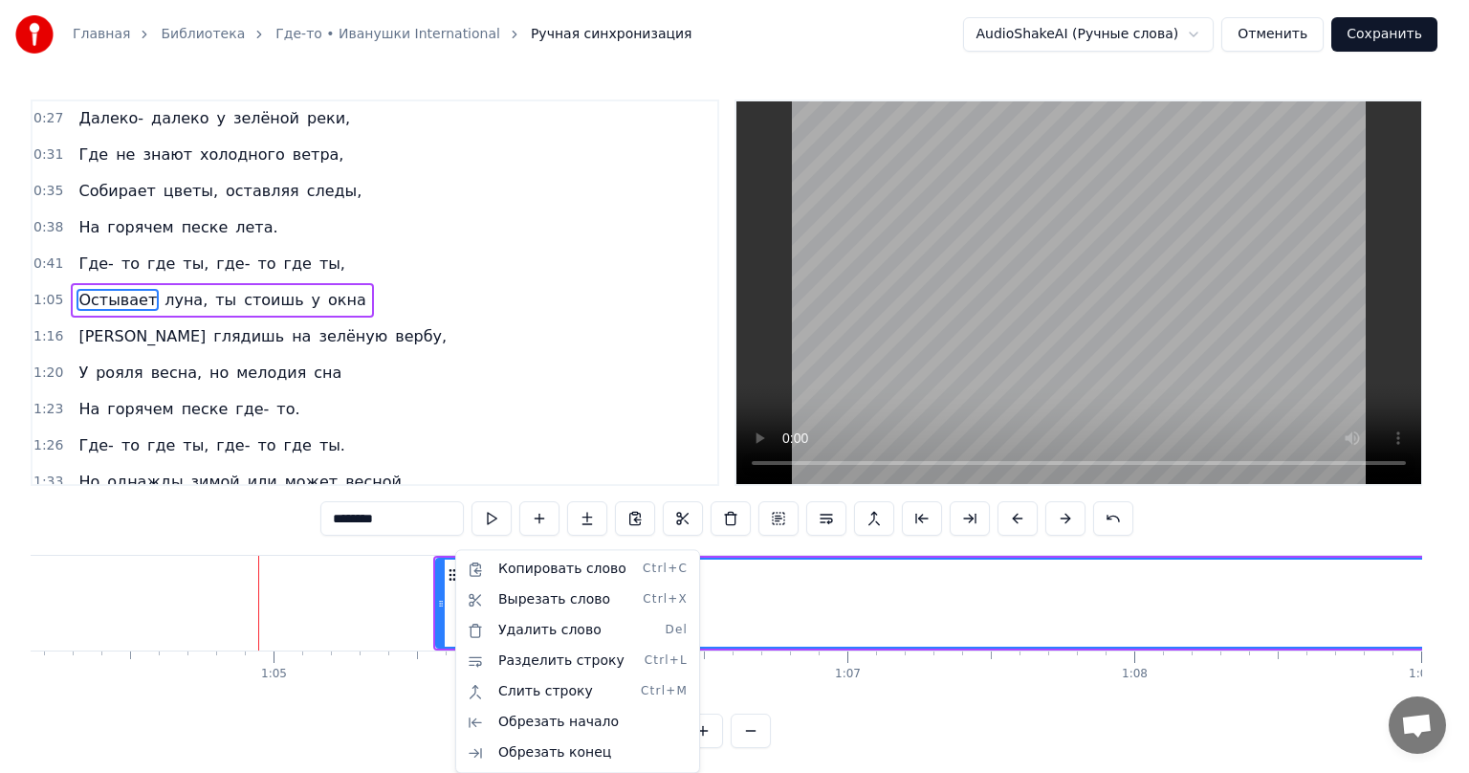
click at [1035, 614] on html "Главная Библиотека Где-то • Иванушки International Ручная синхронизация AudioSh…" at bounding box center [734, 389] width 1469 height 779
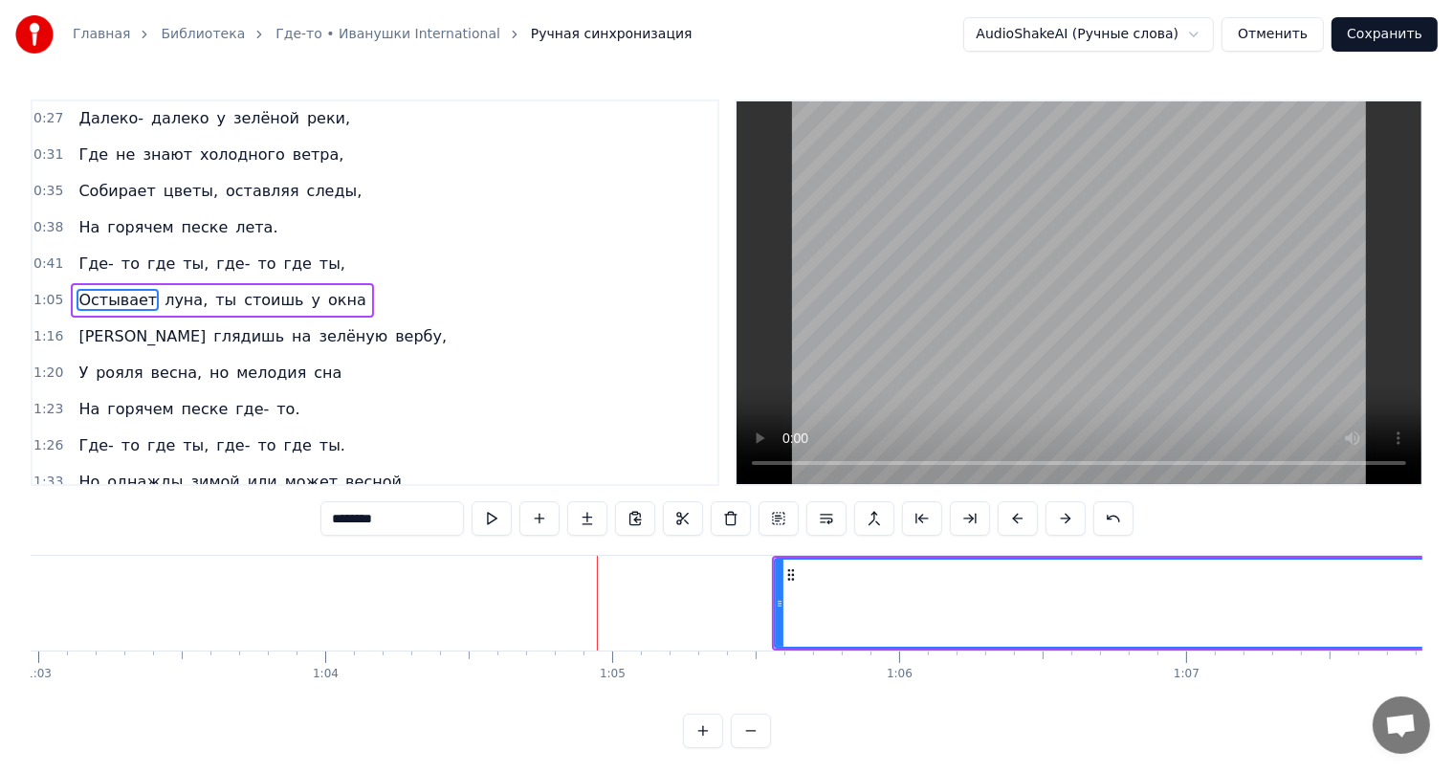
scroll to position [0, 18113]
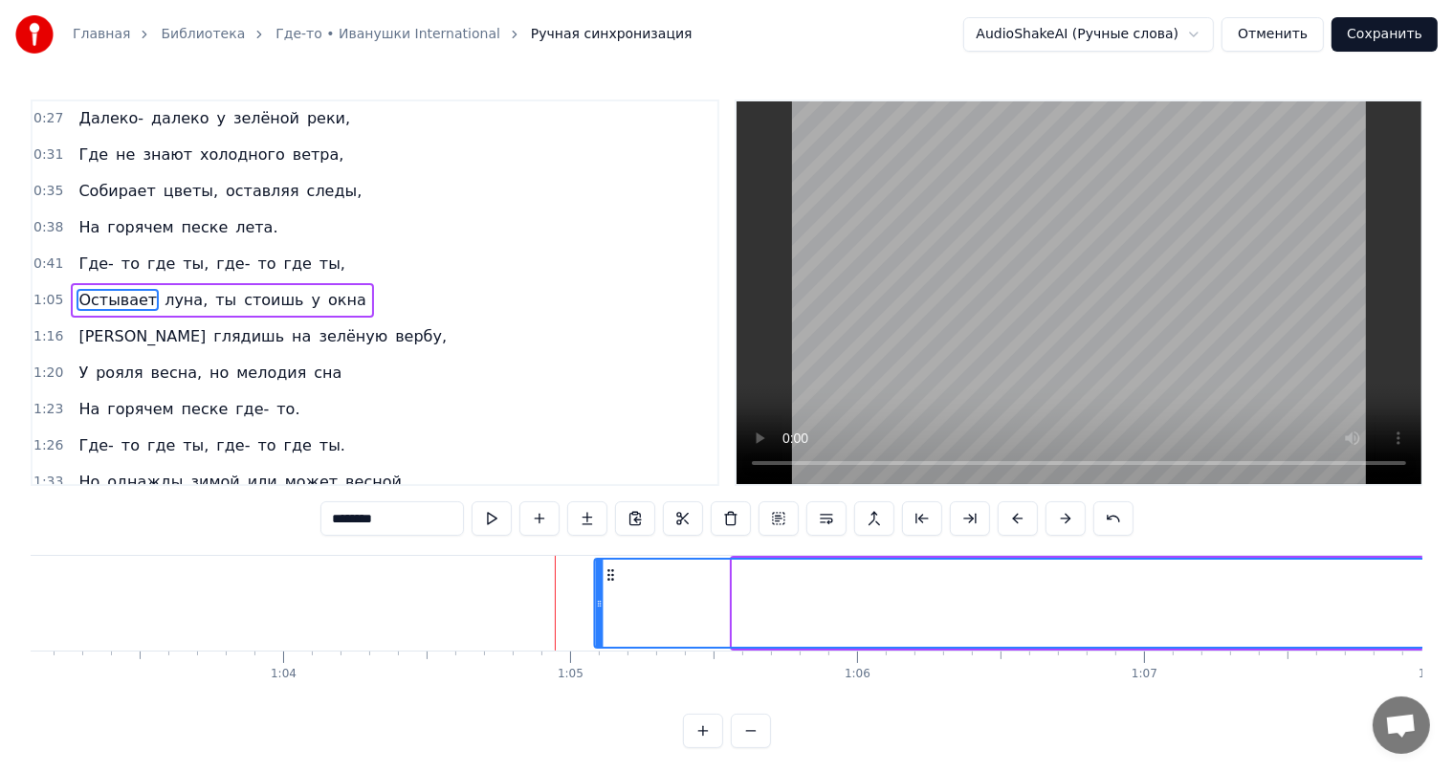
drag, startPoint x: 749, startPoint y: 574, endPoint x: 611, endPoint y: 608, distance: 142.0
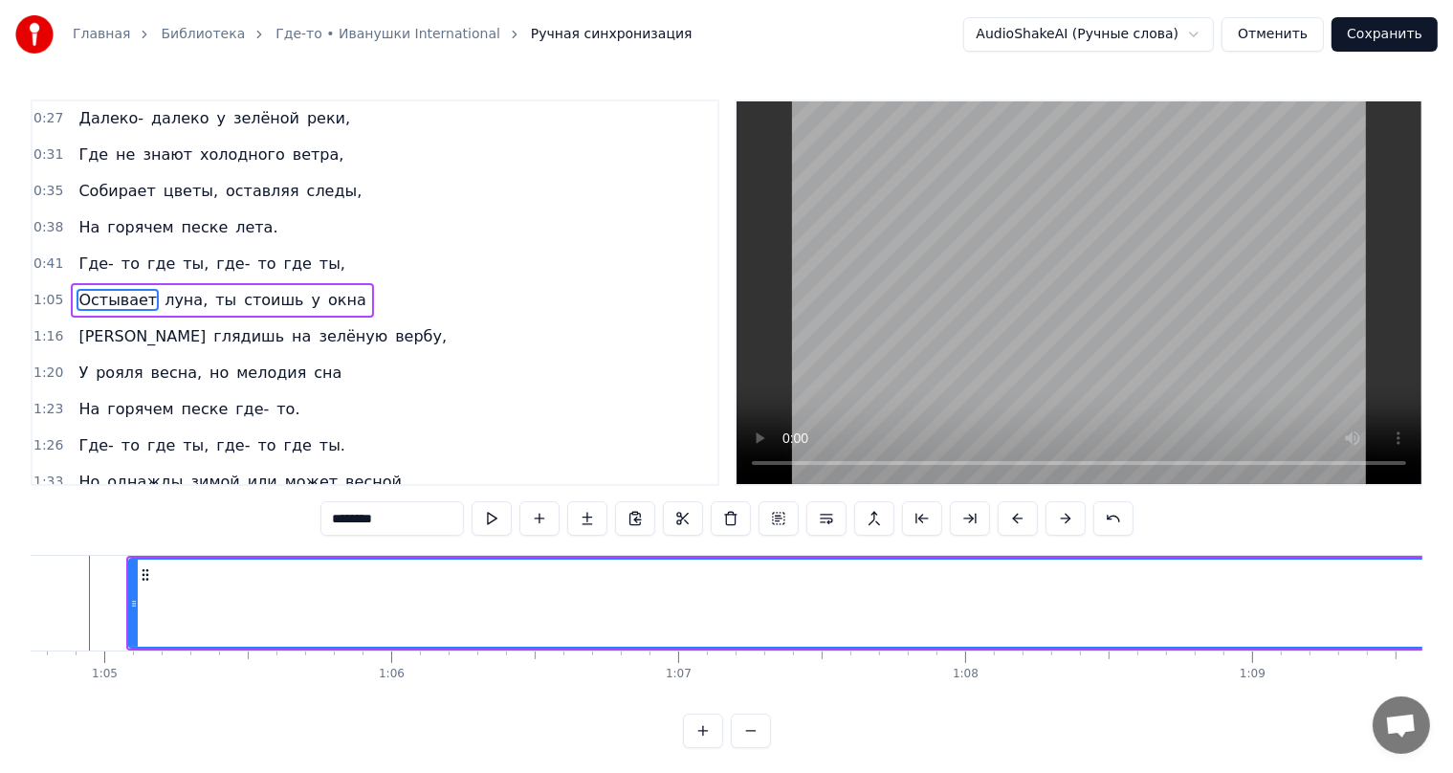
scroll to position [0, 18324]
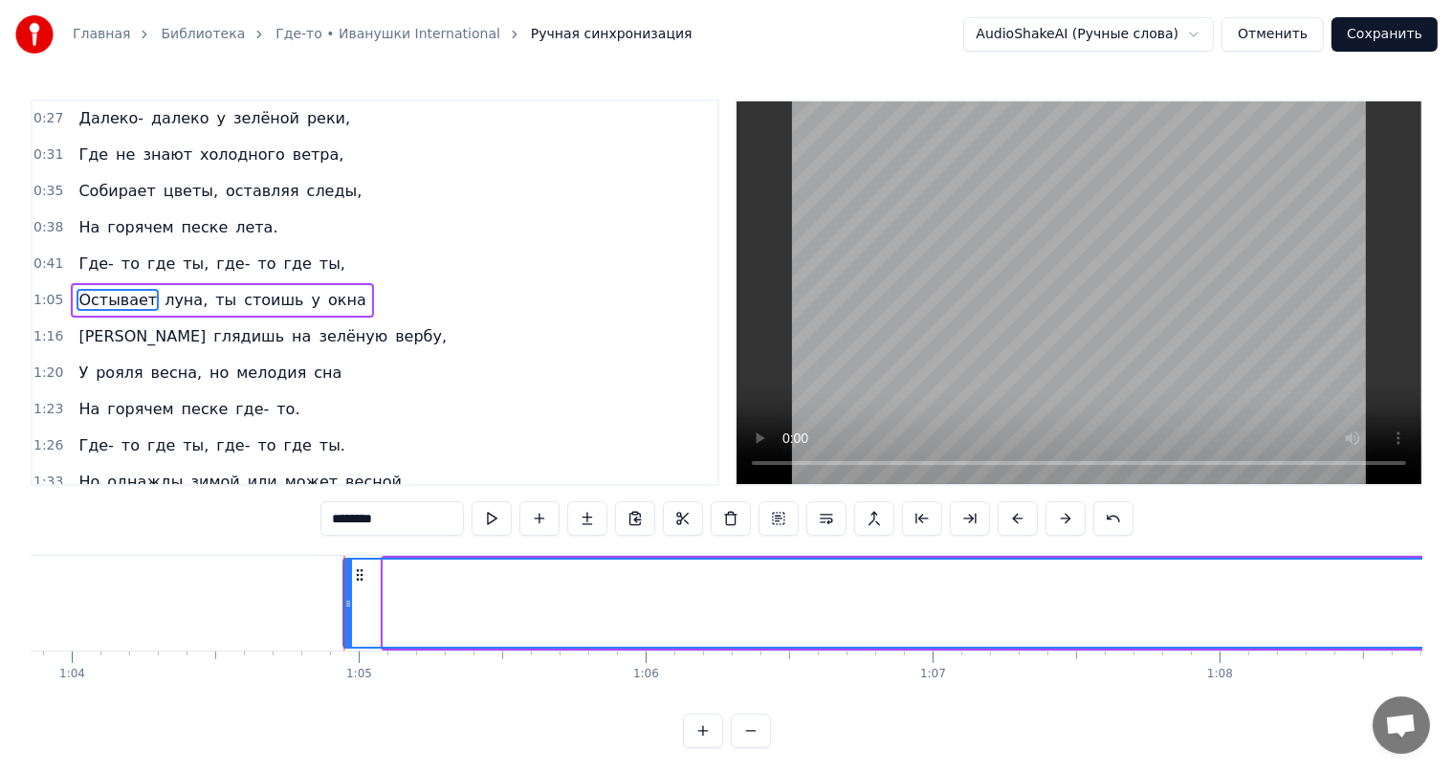
drag, startPoint x: 395, startPoint y: 577, endPoint x: 355, endPoint y: 581, distance: 40.4
click at [355, 581] on icon at bounding box center [358, 574] width 15 height 15
click at [356, 579] on circle at bounding box center [356, 579] width 1 height 1
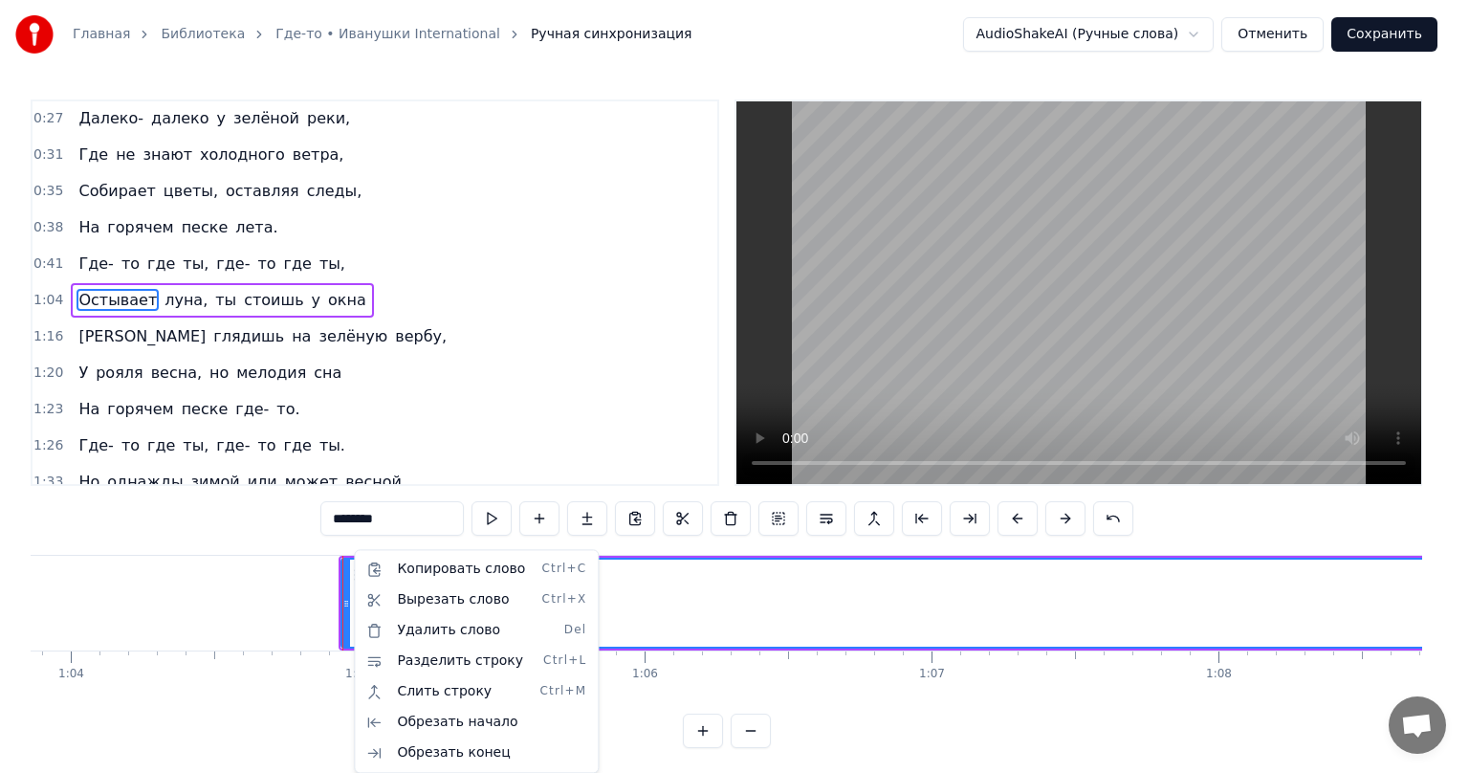
click at [667, 608] on html "Главная Библиотека Где-то • Иванушки International Ручная синхронизация AudioSh…" at bounding box center [734, 389] width 1469 height 779
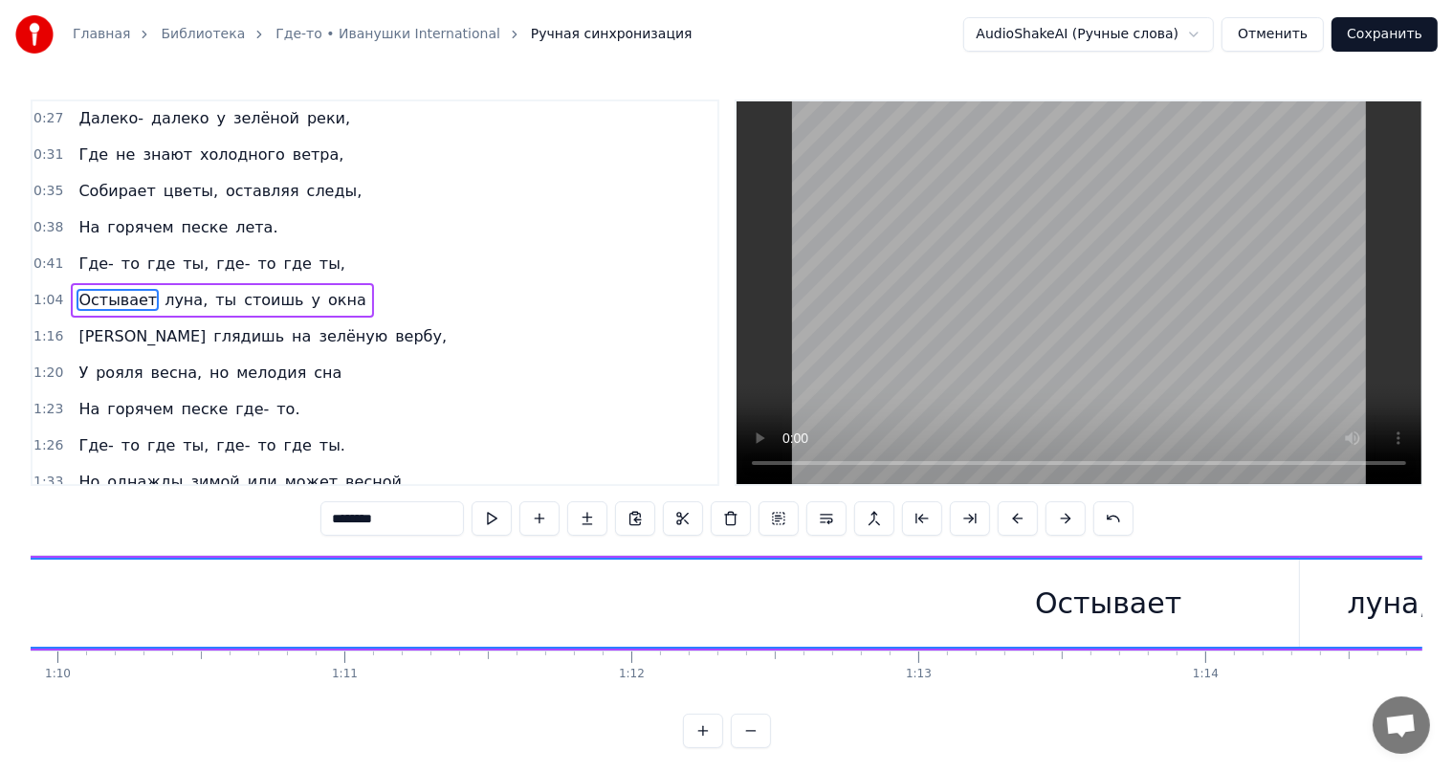
scroll to position [0, 19806]
click at [750, 560] on div "Остывает" at bounding box center [1363, 603] width 5002 height 87
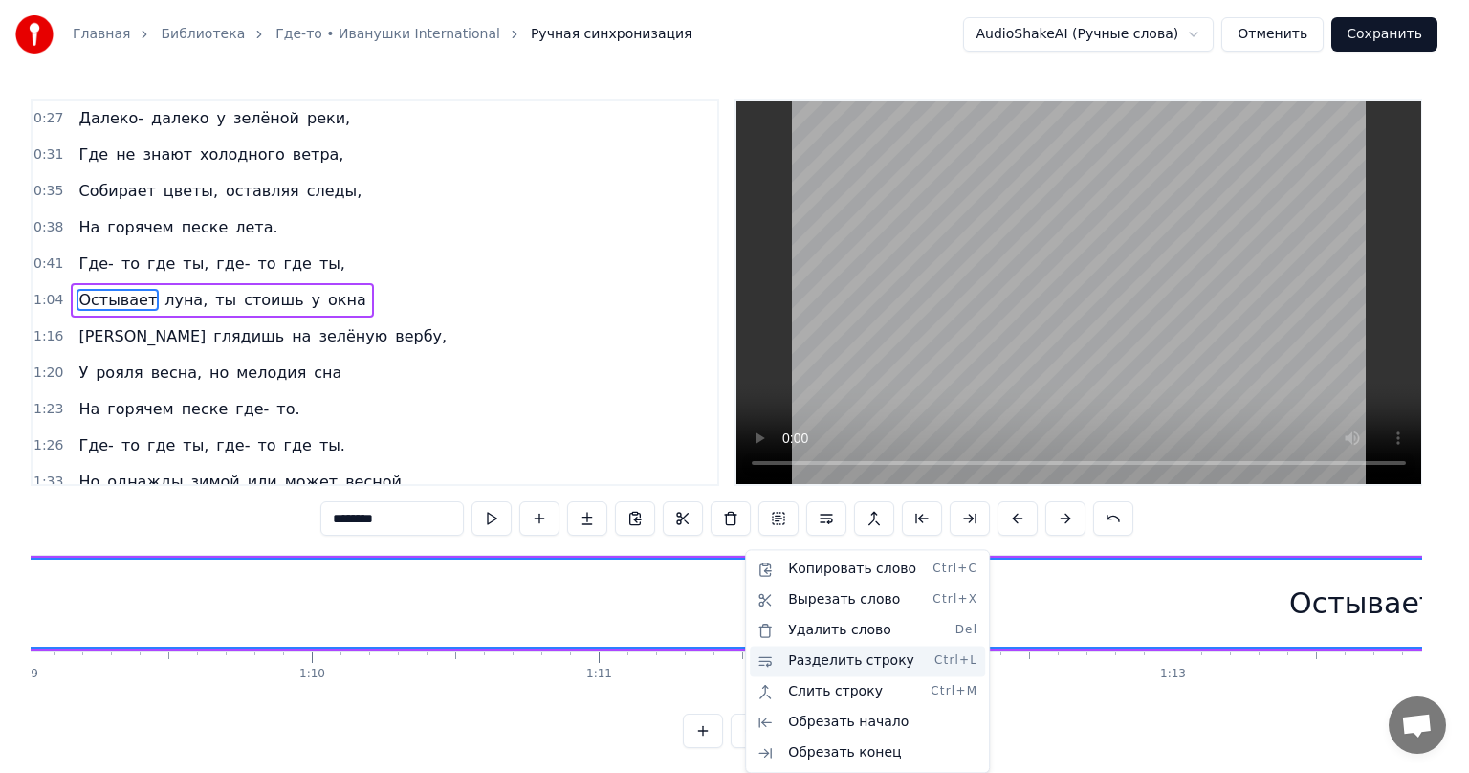
click at [891, 667] on div "Разделить строку Ctrl+L" at bounding box center [867, 661] width 235 height 31
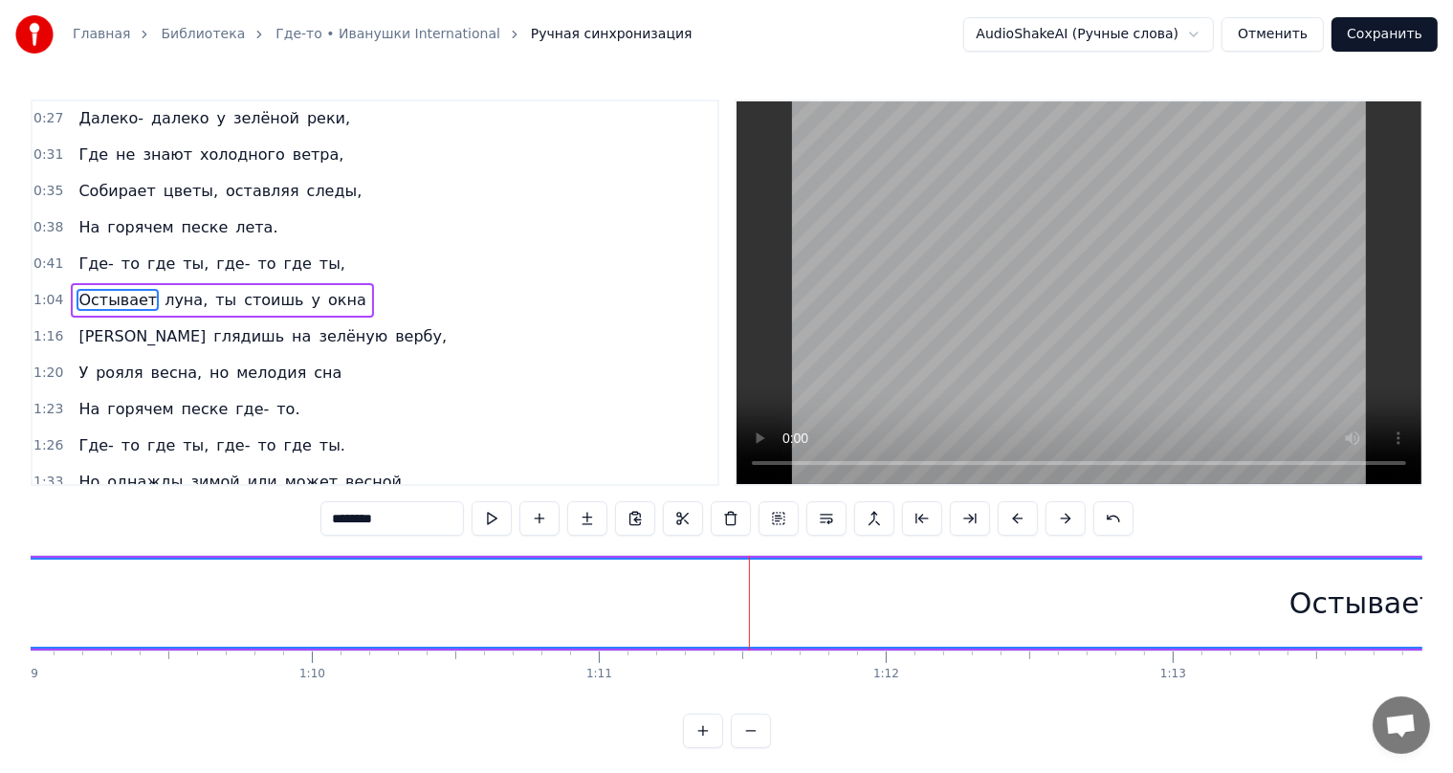
click at [545, 594] on div "Остывает" at bounding box center [1363, 603] width 5002 height 87
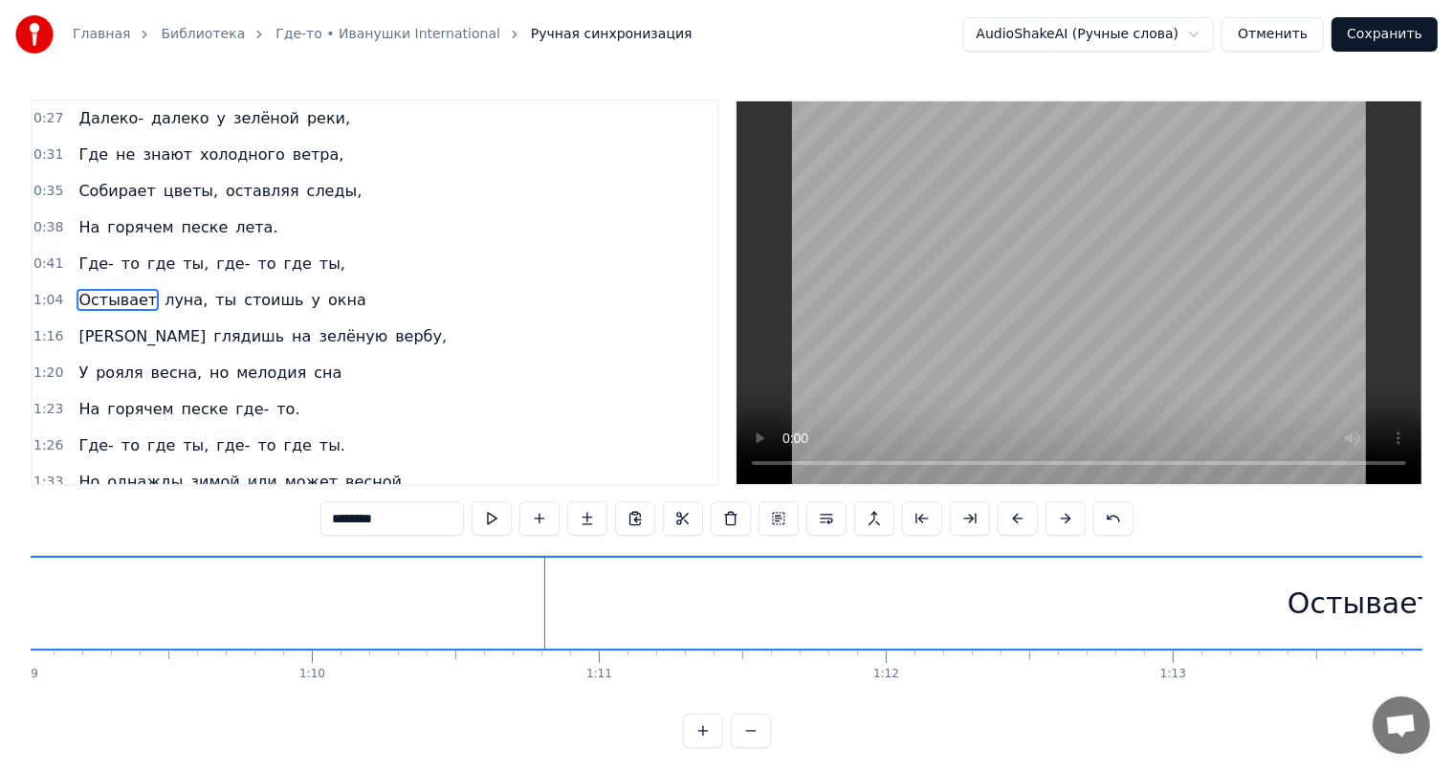
click at [835, 592] on div "Остывает" at bounding box center [1361, 603] width 5002 height 91
click at [872, 597] on div "Остывает" at bounding box center [1361, 603] width 5002 height 91
click at [791, 600] on div "Остывает" at bounding box center [1361, 603] width 5002 height 91
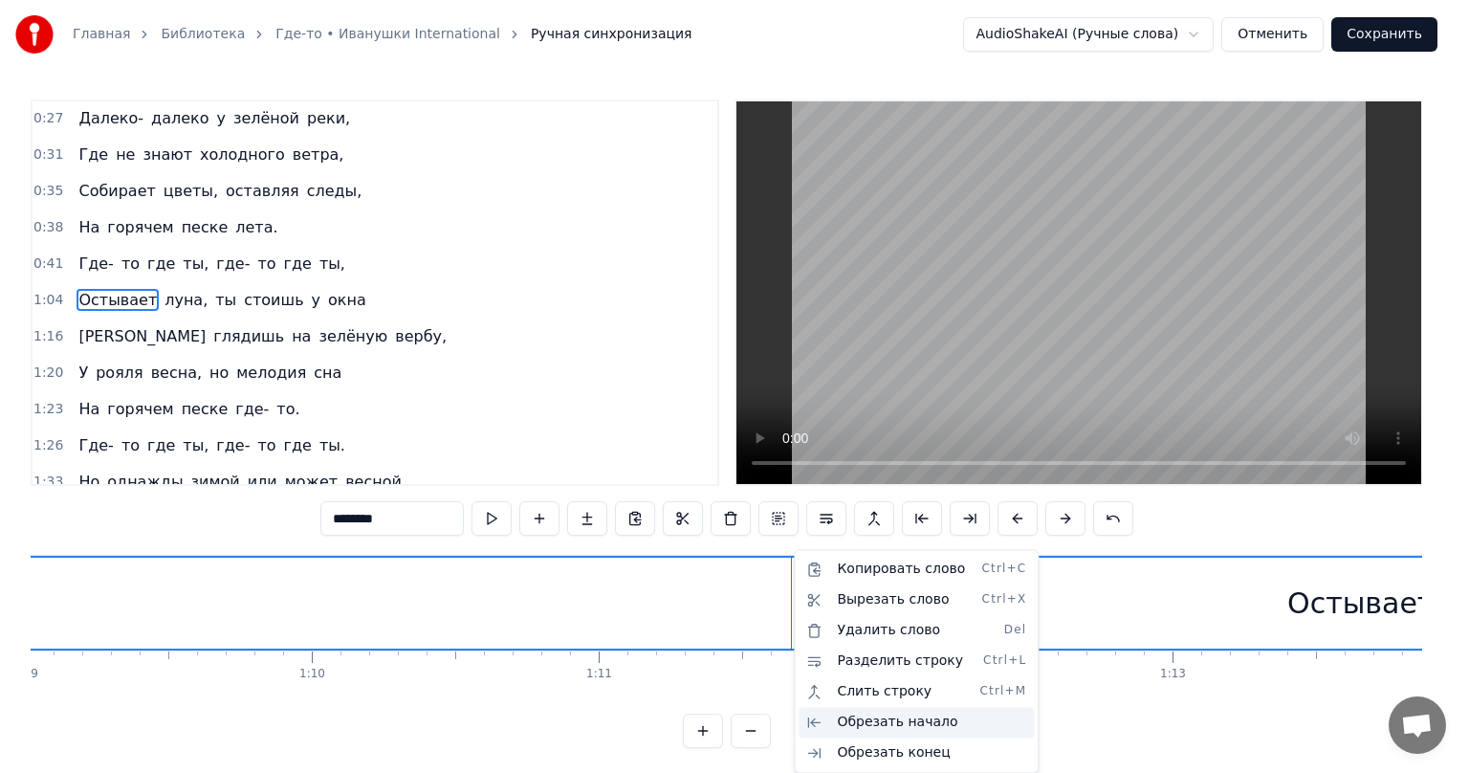
click at [868, 727] on div "Обрезать начало" at bounding box center [916, 722] width 235 height 31
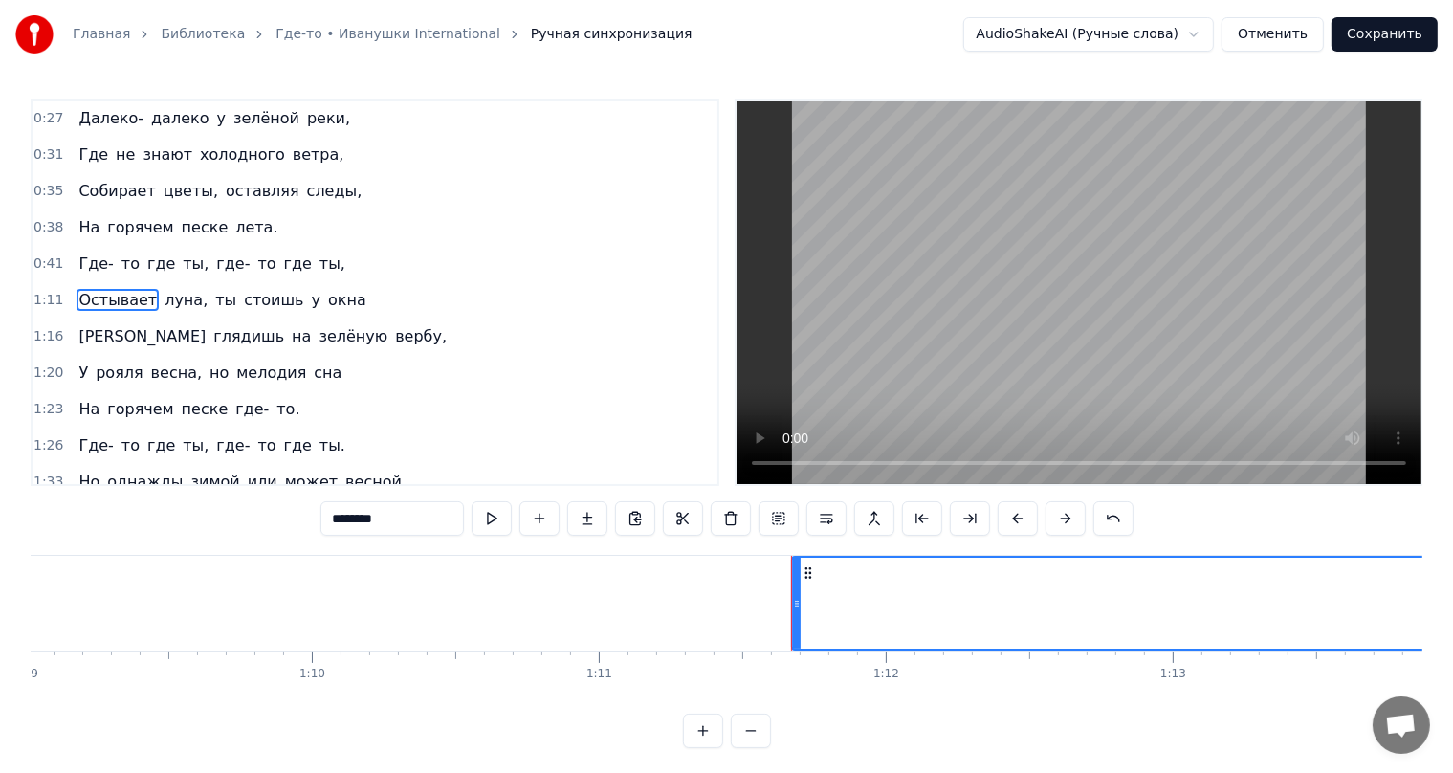
click at [88, 257] on span "Где-" at bounding box center [96, 264] width 38 height 22
type input "****"
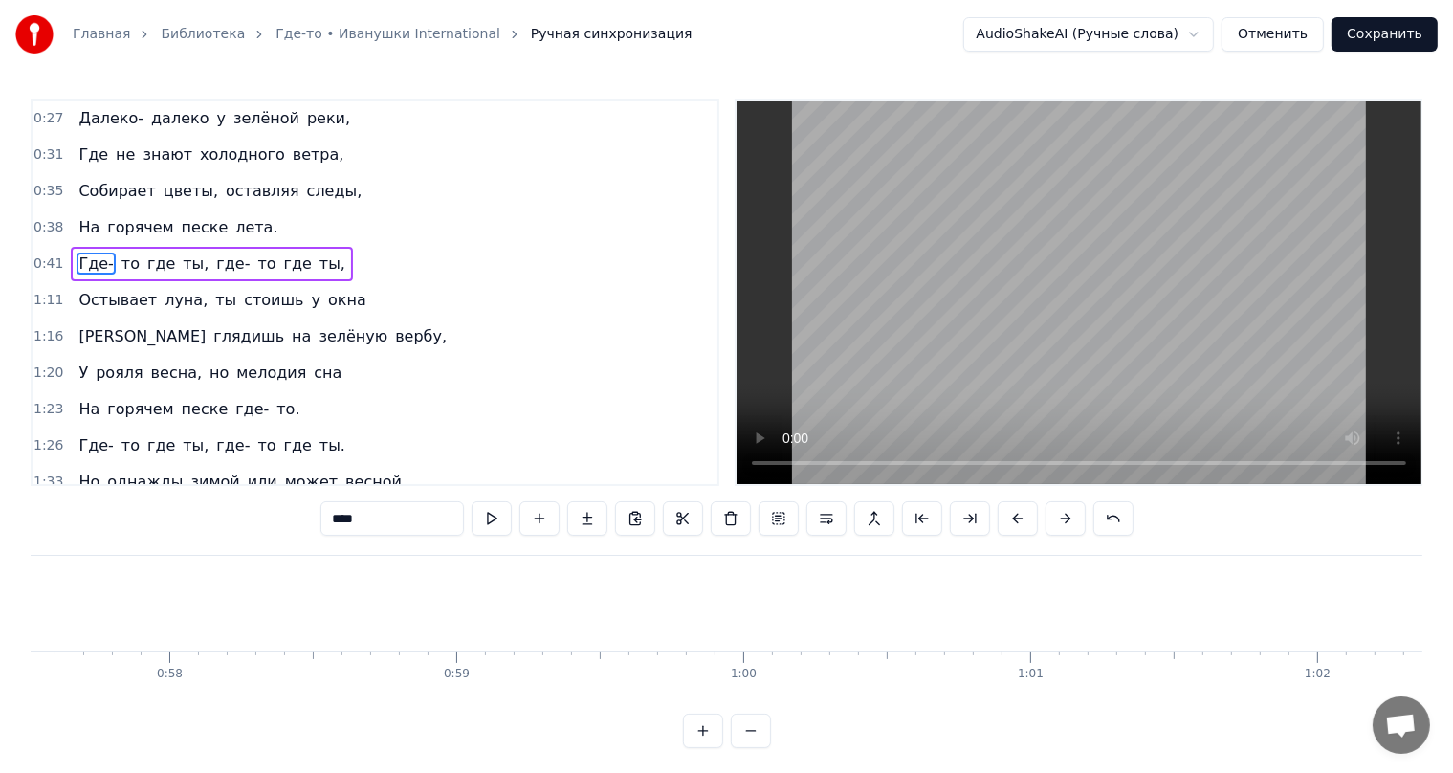
scroll to position [0, 16336]
click at [1296, 36] on button "Отменить" at bounding box center [1272, 34] width 102 height 34
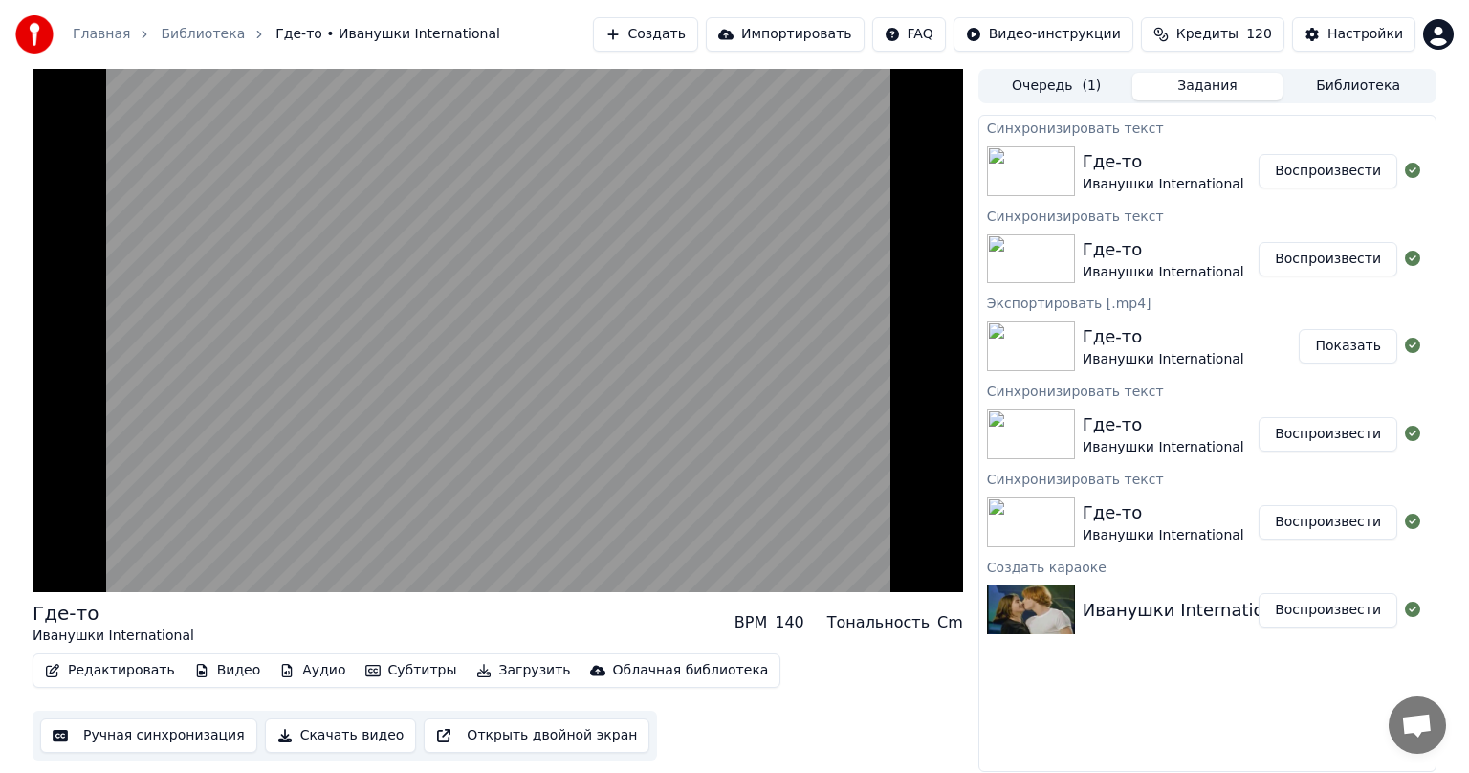
click at [145, 738] on button "Ручная синхронизация" at bounding box center [148, 735] width 217 height 34
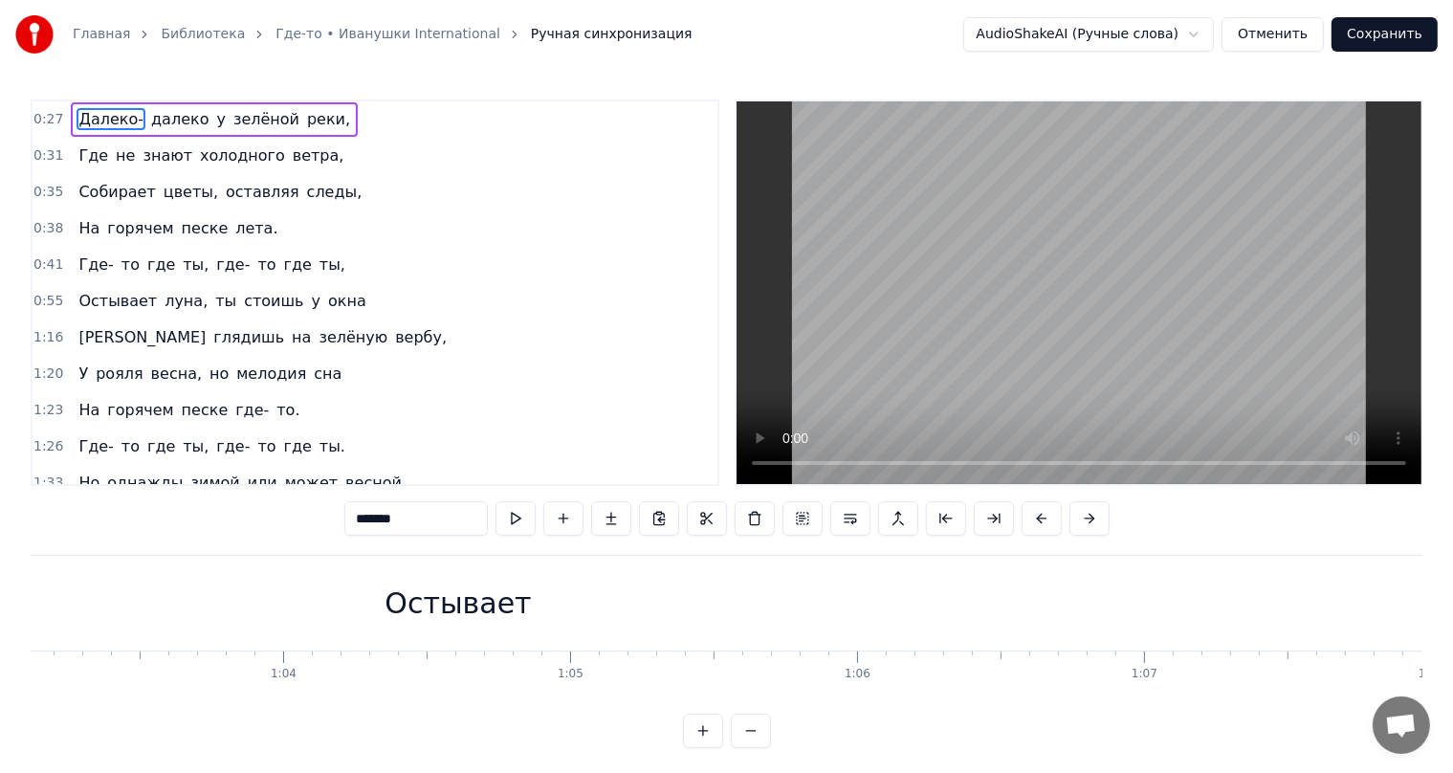
scroll to position [0, 18240]
click at [297, 605] on div "Остывает" at bounding box center [330, 603] width 146 height 43
type input "********"
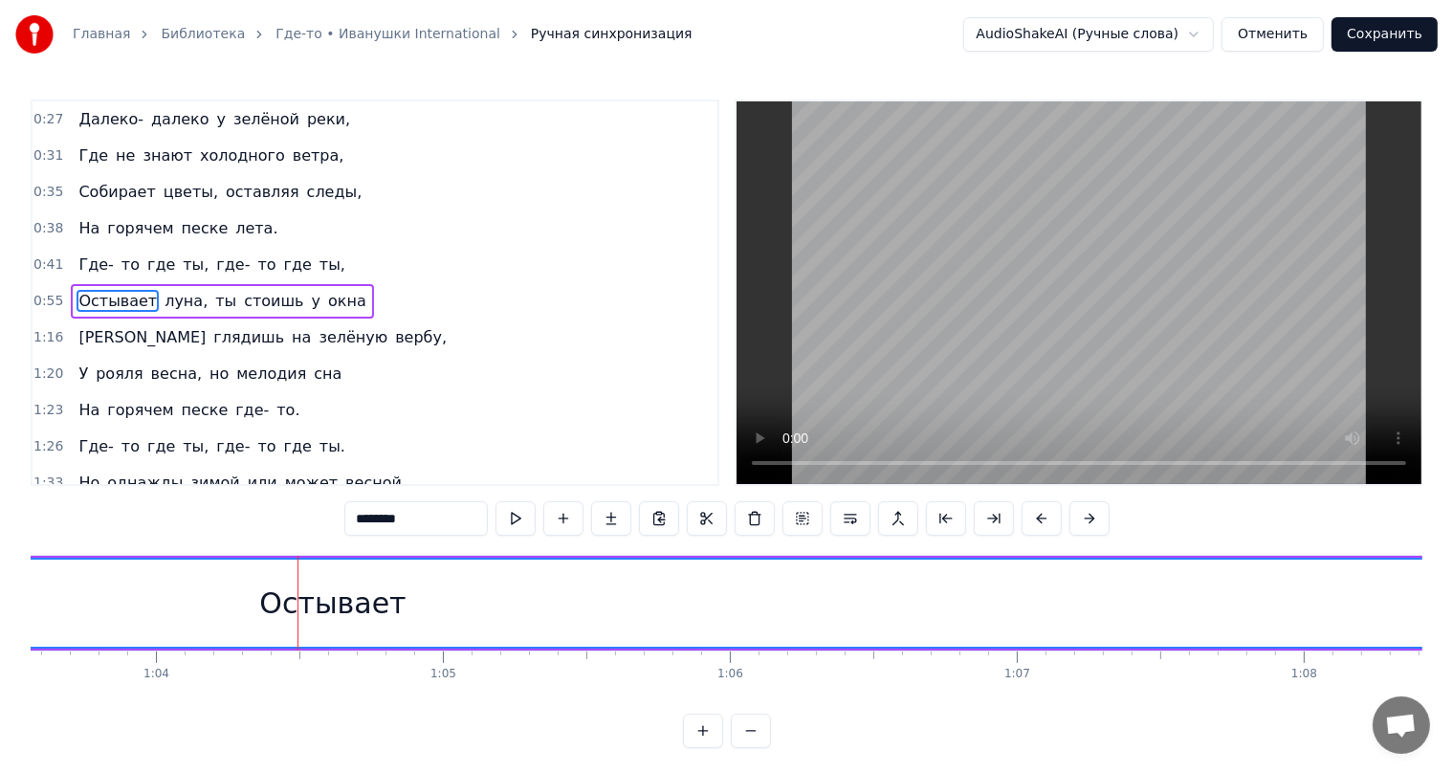
scroll to position [1, 0]
click at [335, 603] on div "Остывает" at bounding box center [332, 603] width 146 height 43
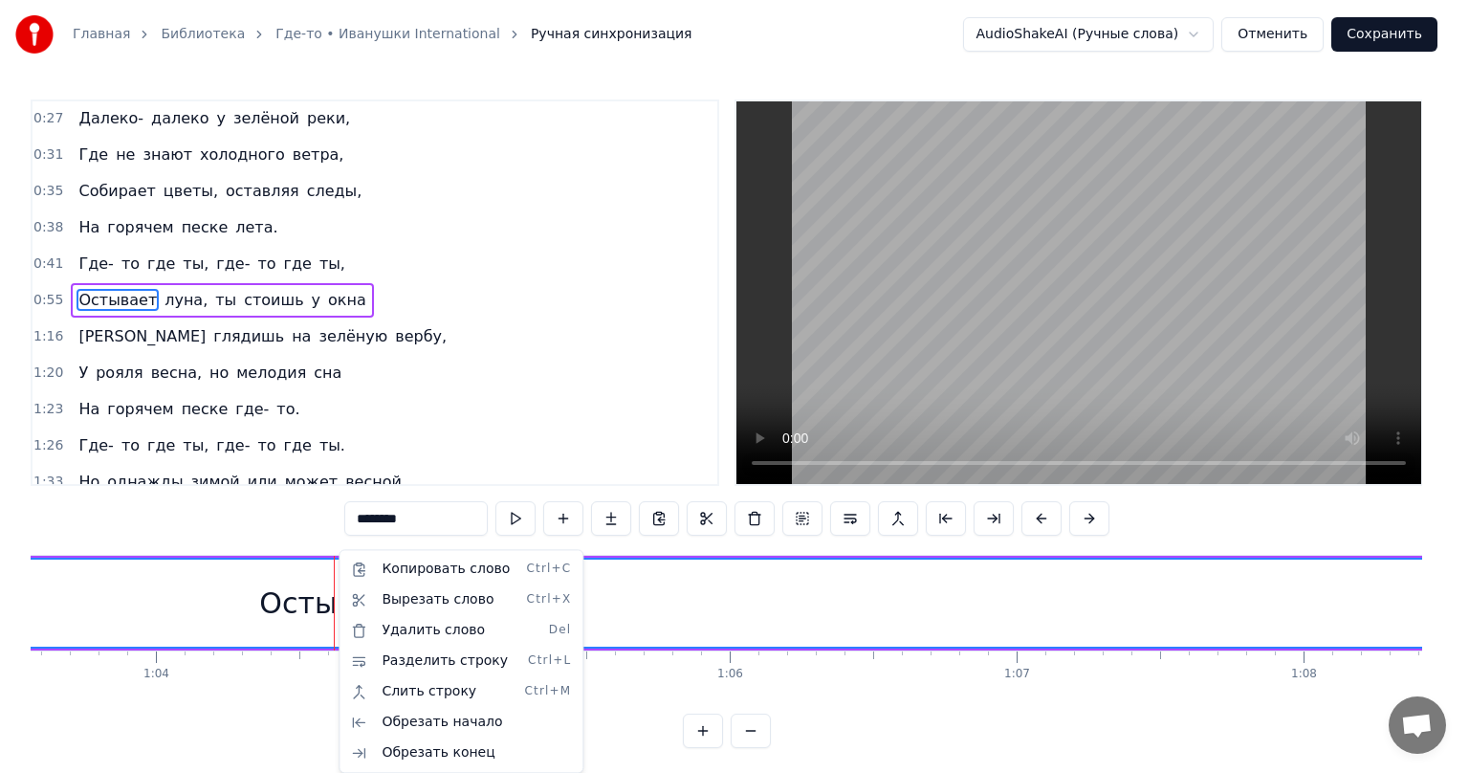
click at [233, 613] on html "Главная Библиотека Где-то • Иванушки International Ручная синхронизация AudioSh…" at bounding box center [734, 389] width 1469 height 779
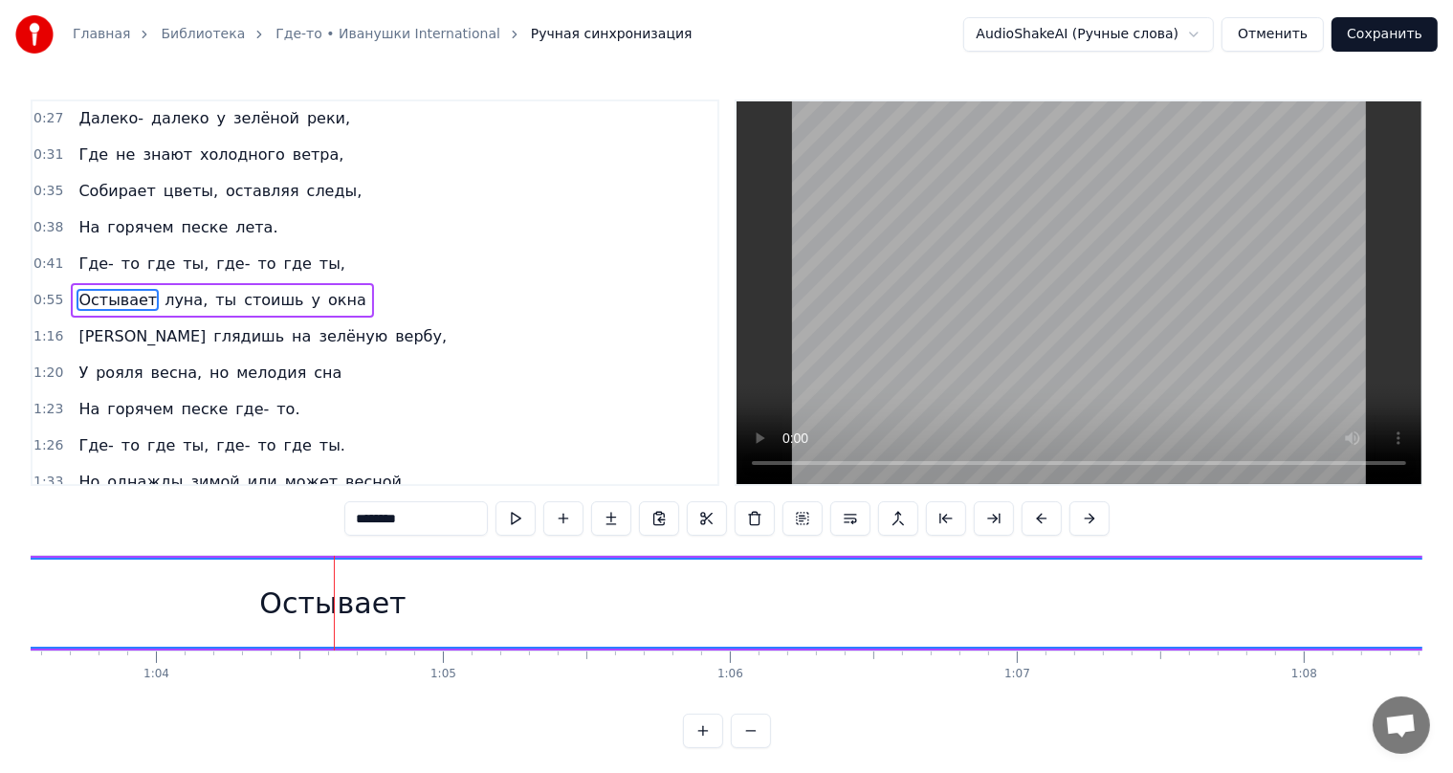
click at [235, 608] on div "Остывает" at bounding box center [333, 603] width 5512 height 87
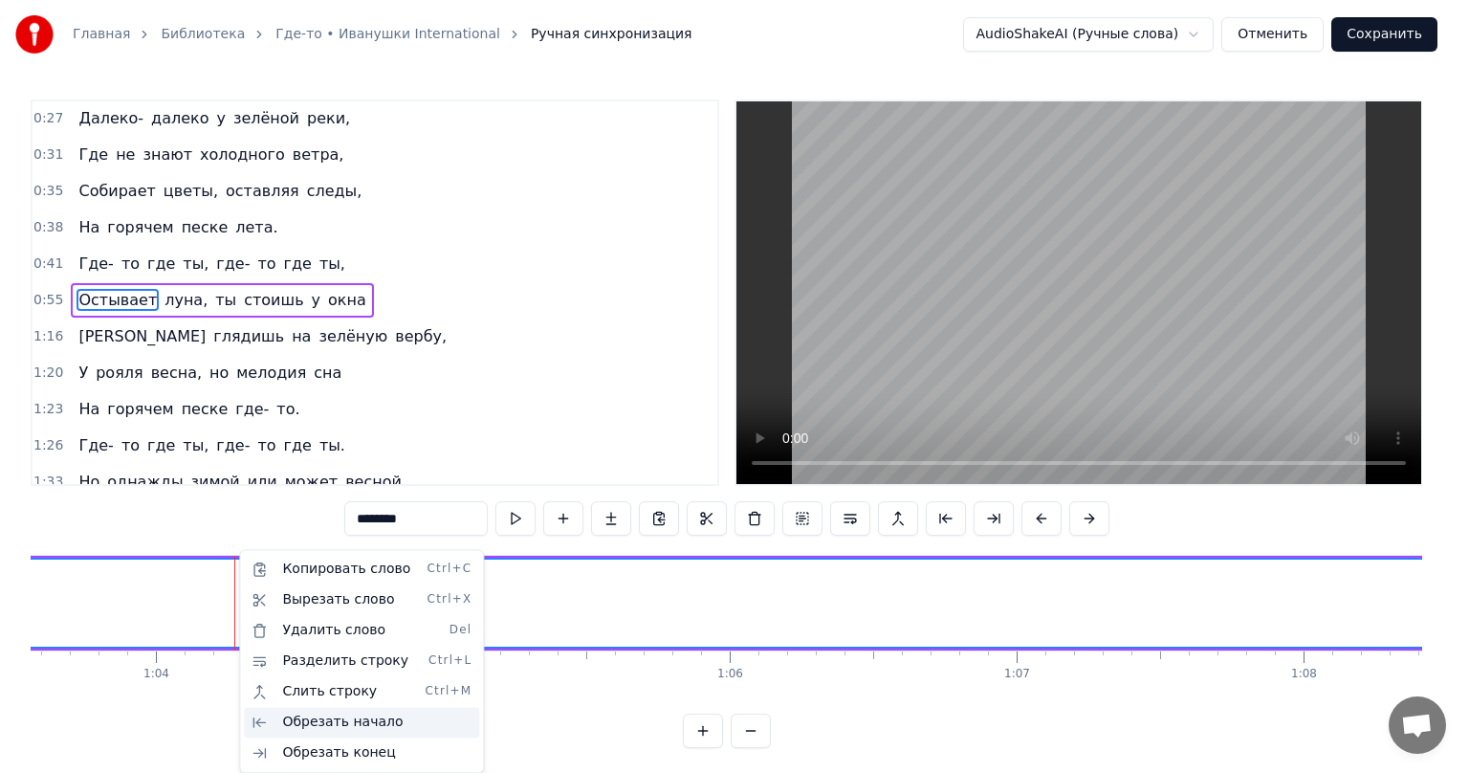
click at [322, 719] on div "Обрезать начало" at bounding box center [361, 722] width 235 height 31
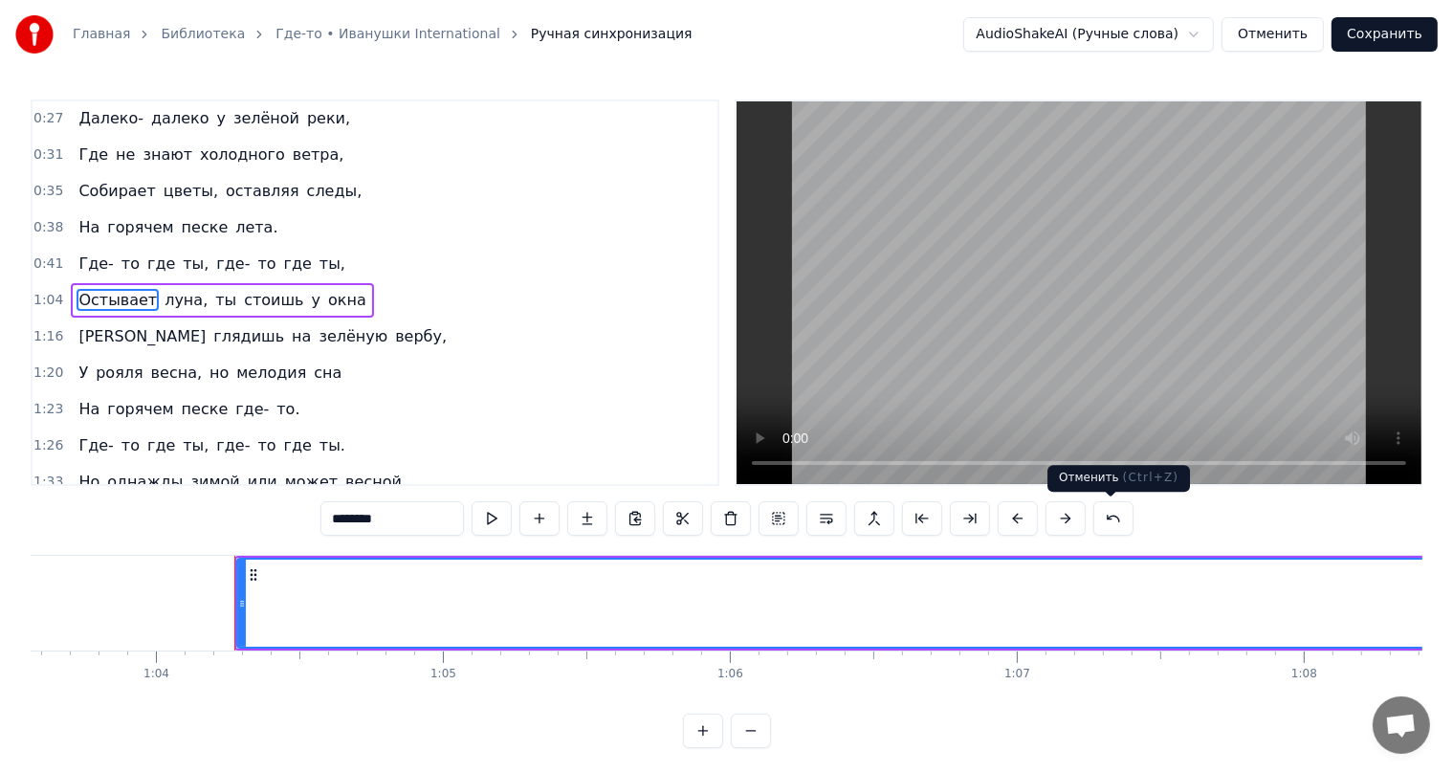
click at [1113, 520] on button at bounding box center [1113, 518] width 40 height 34
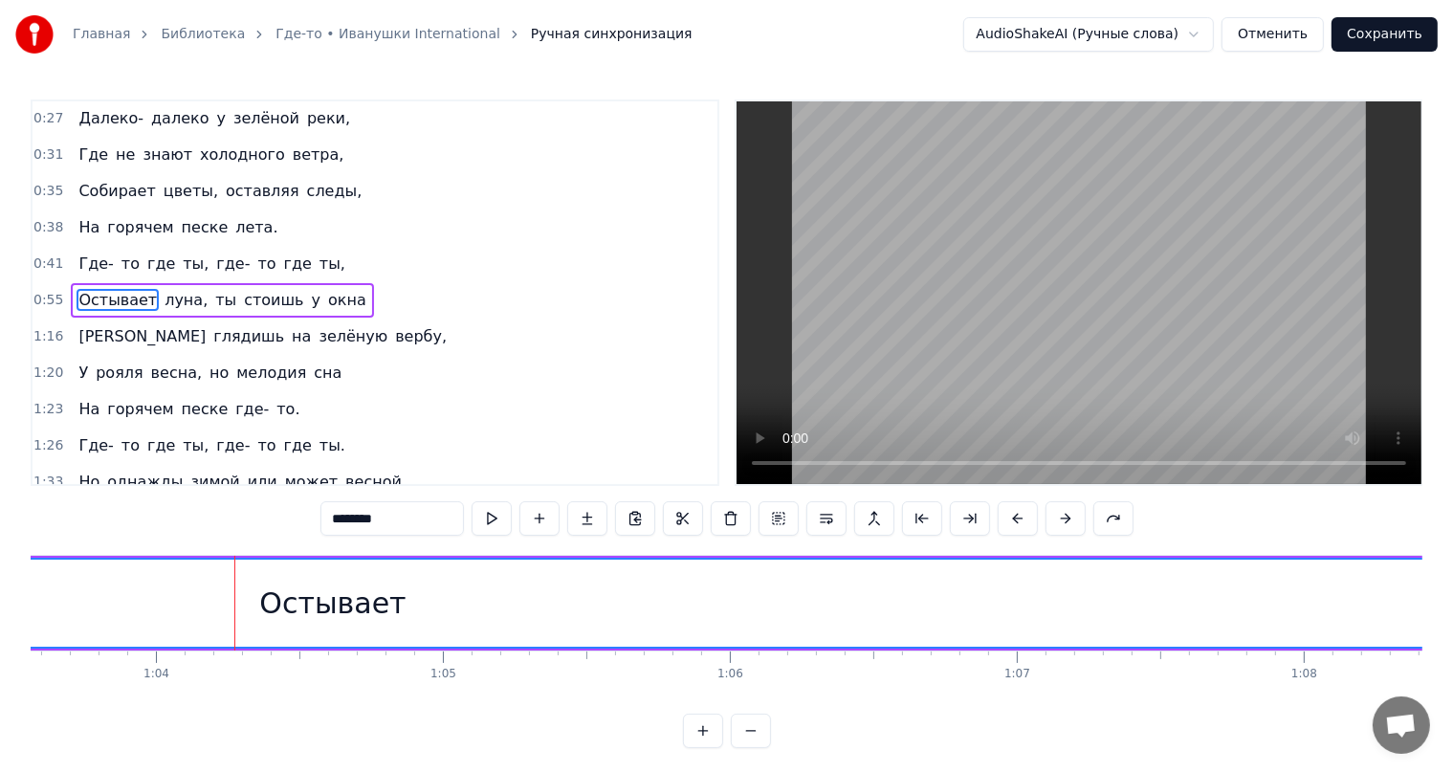
click at [311, 602] on div "Остывает" at bounding box center [332, 603] width 146 height 43
click at [297, 605] on div "Остывает" at bounding box center [332, 603] width 146 height 43
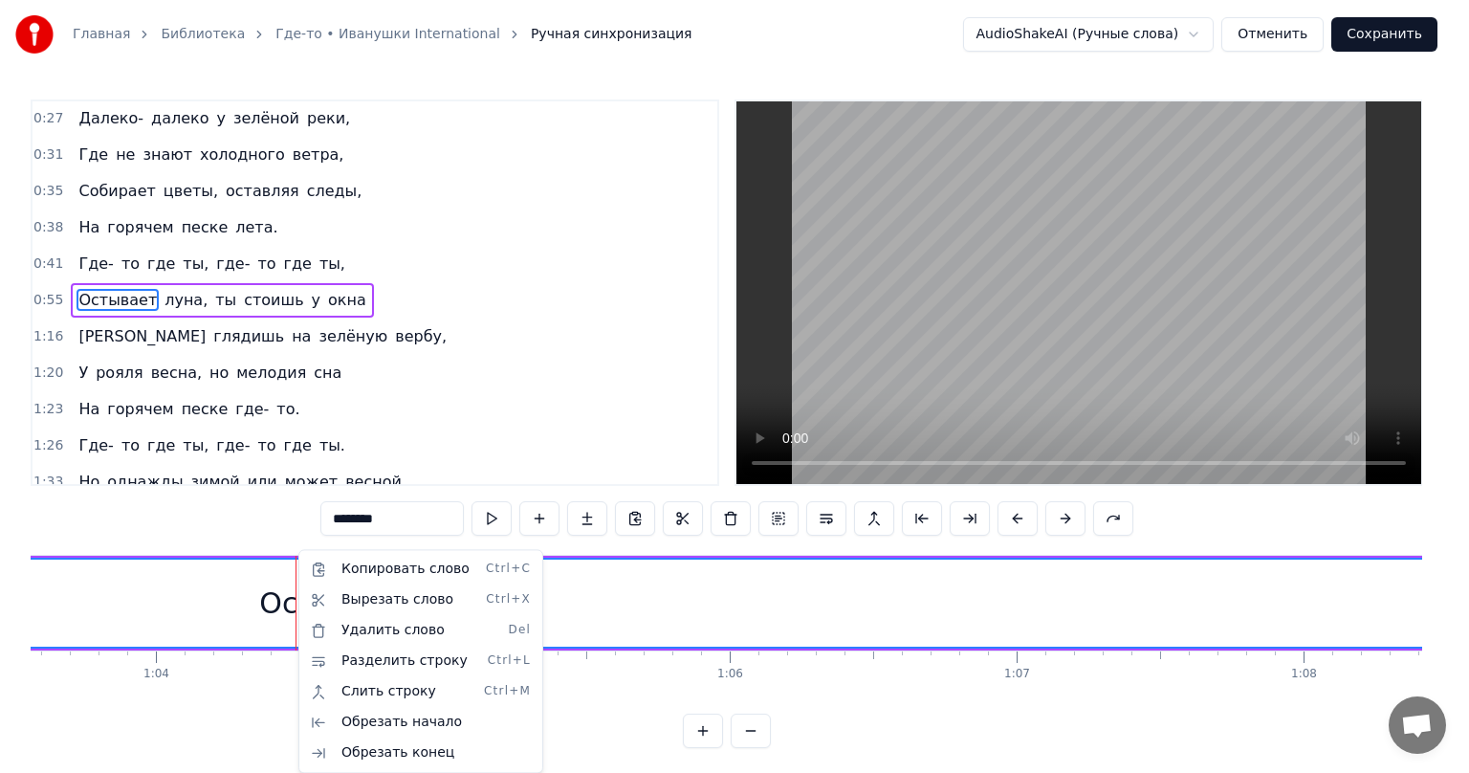
click at [261, 605] on html "Главная Библиотека Где-то • Иванушки International Ручная синхронизация AudioSh…" at bounding box center [734, 389] width 1469 height 779
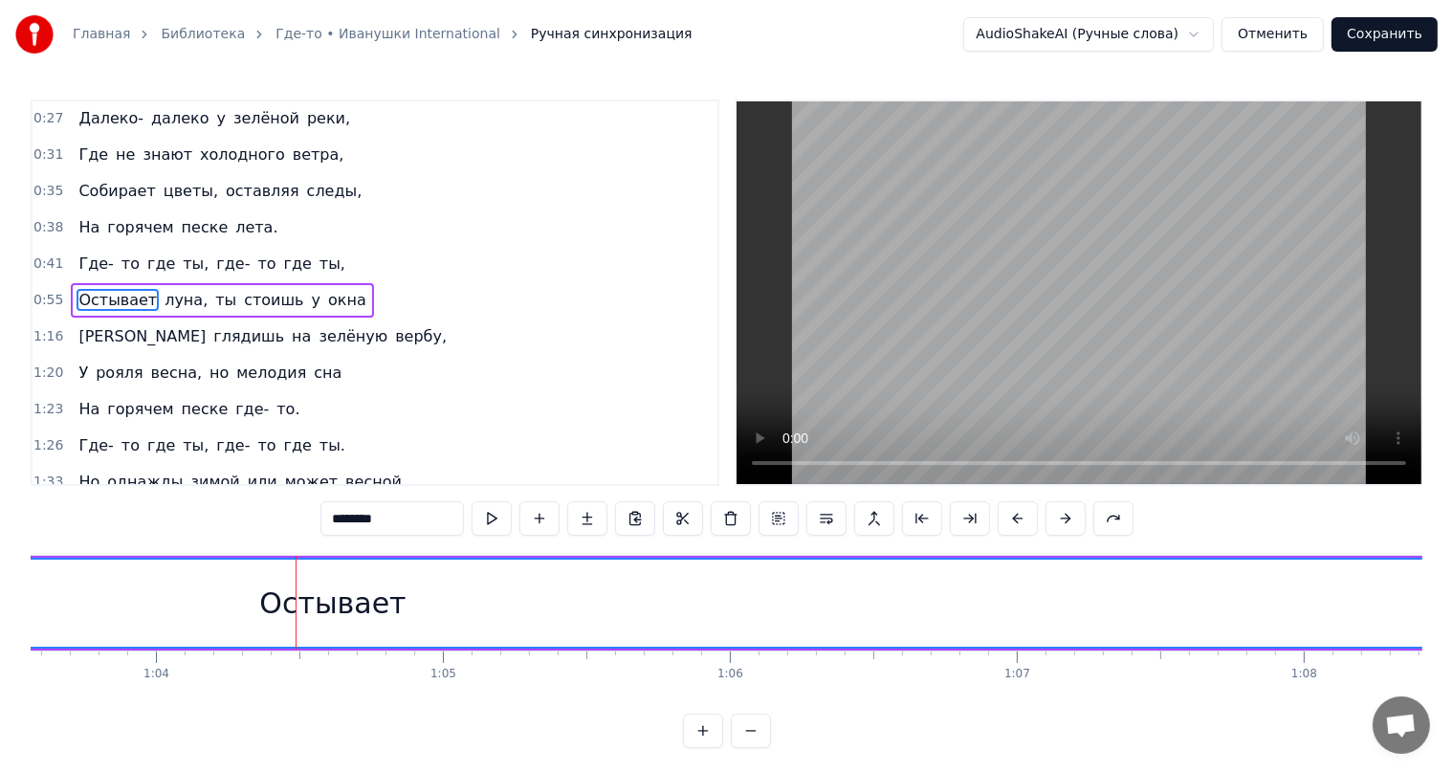
click at [229, 605] on div "Остывает" at bounding box center [333, 603] width 5512 height 87
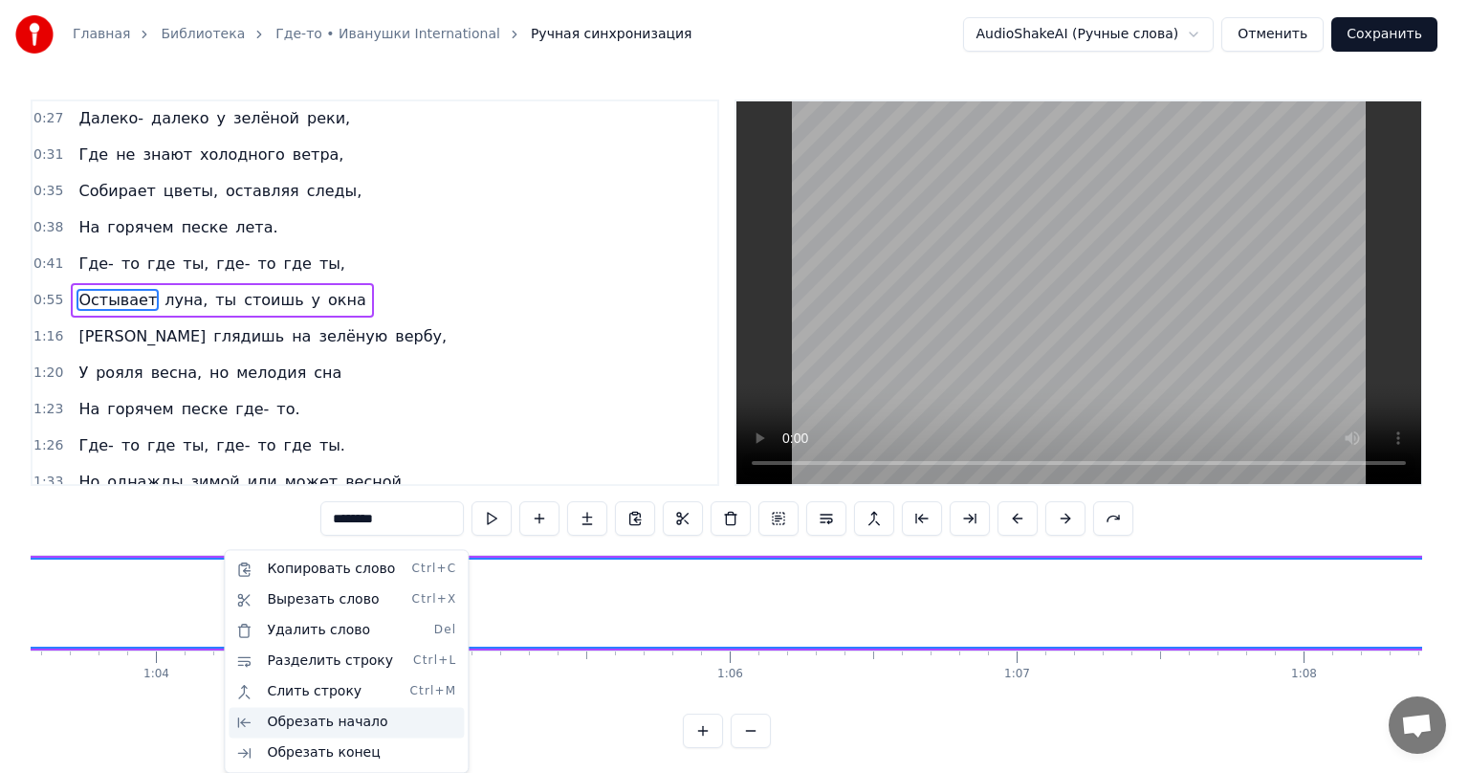
click at [325, 727] on div "Обрезать начало" at bounding box center [346, 722] width 235 height 31
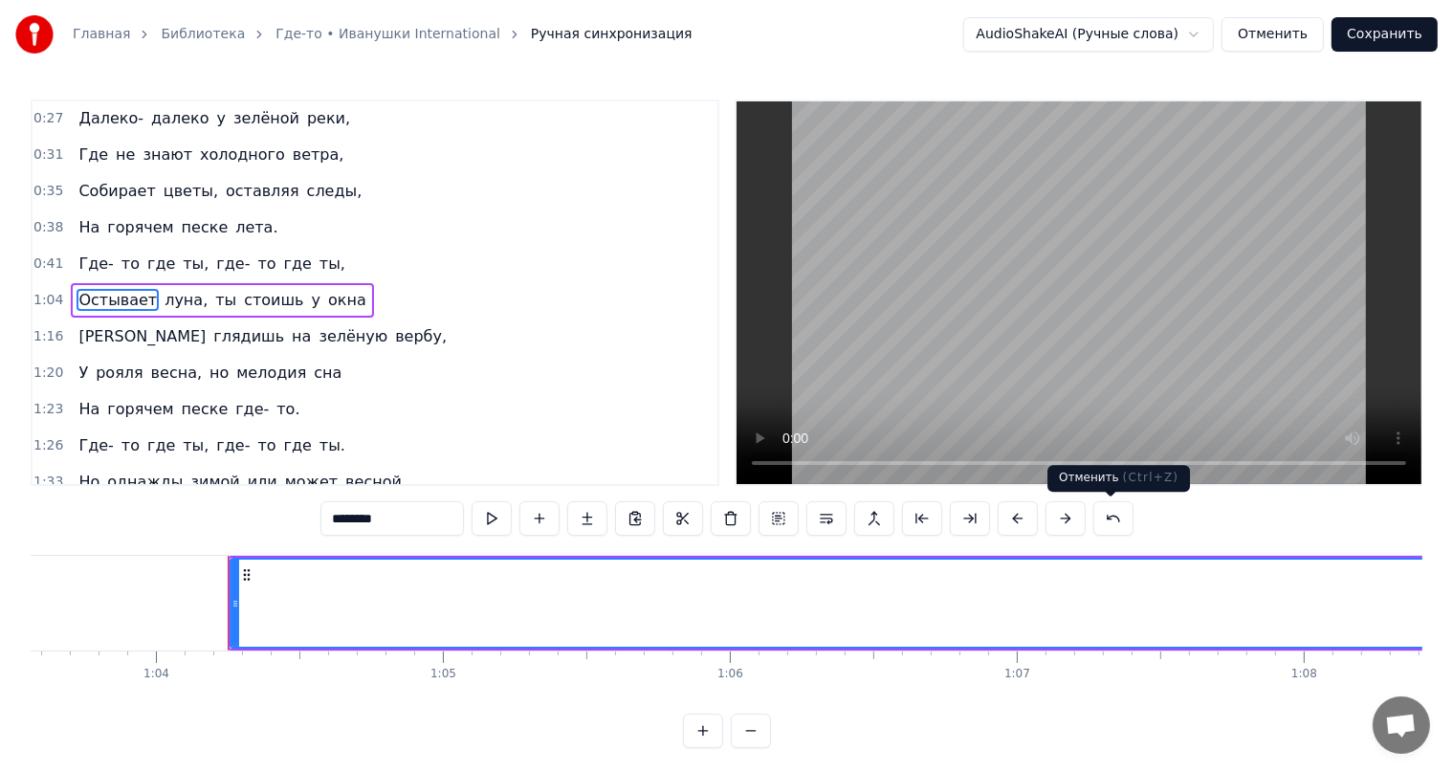
click at [1101, 520] on button at bounding box center [1113, 518] width 40 height 34
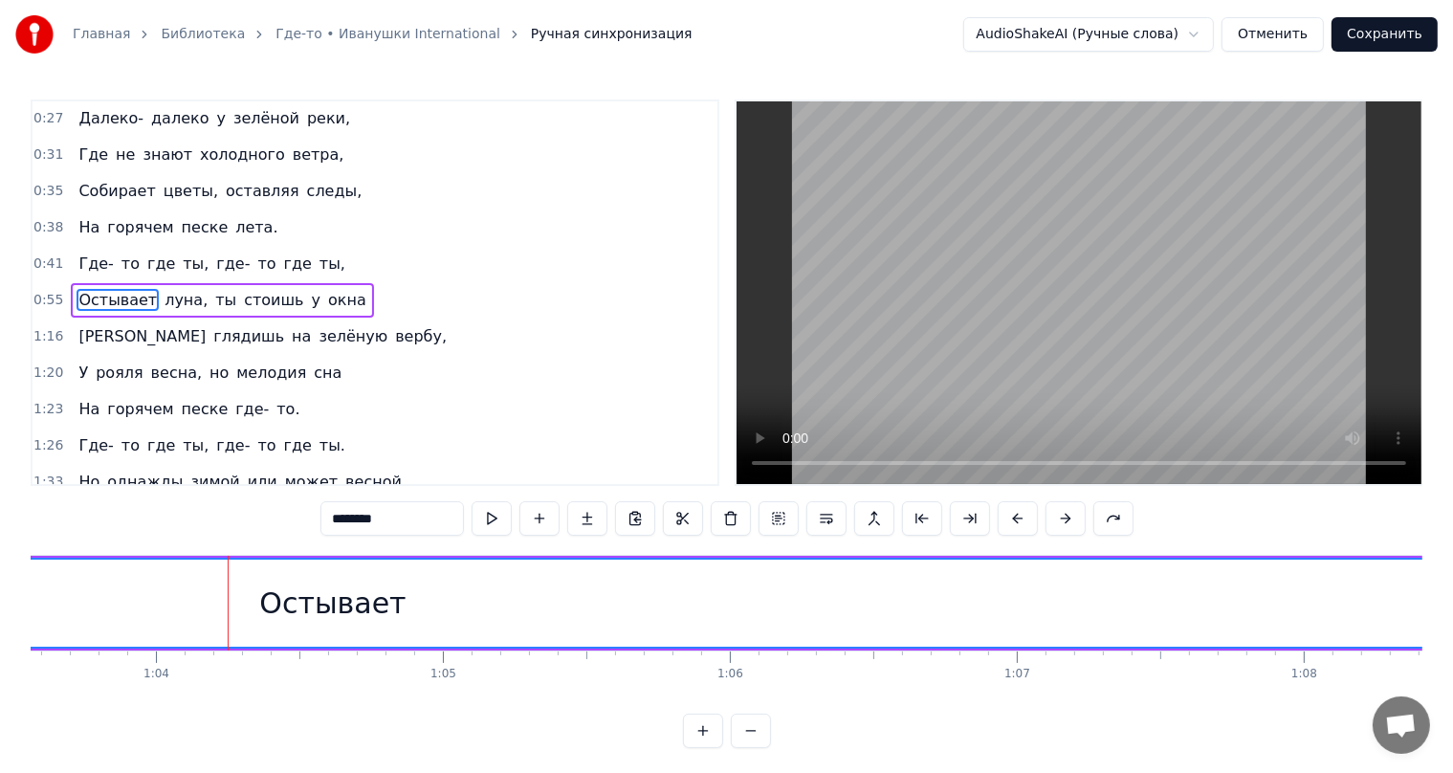
click at [301, 600] on div "Остывает" at bounding box center [332, 603] width 146 height 43
drag, startPoint x: 336, startPoint y: 608, endPoint x: 347, endPoint y: 609, distance: 11.5
click at [385, 605] on div "Остывает" at bounding box center [332, 603] width 146 height 43
click at [342, 609] on div "Остывает" at bounding box center [332, 603] width 146 height 43
click at [306, 605] on div "Остывает" at bounding box center [332, 603] width 146 height 43
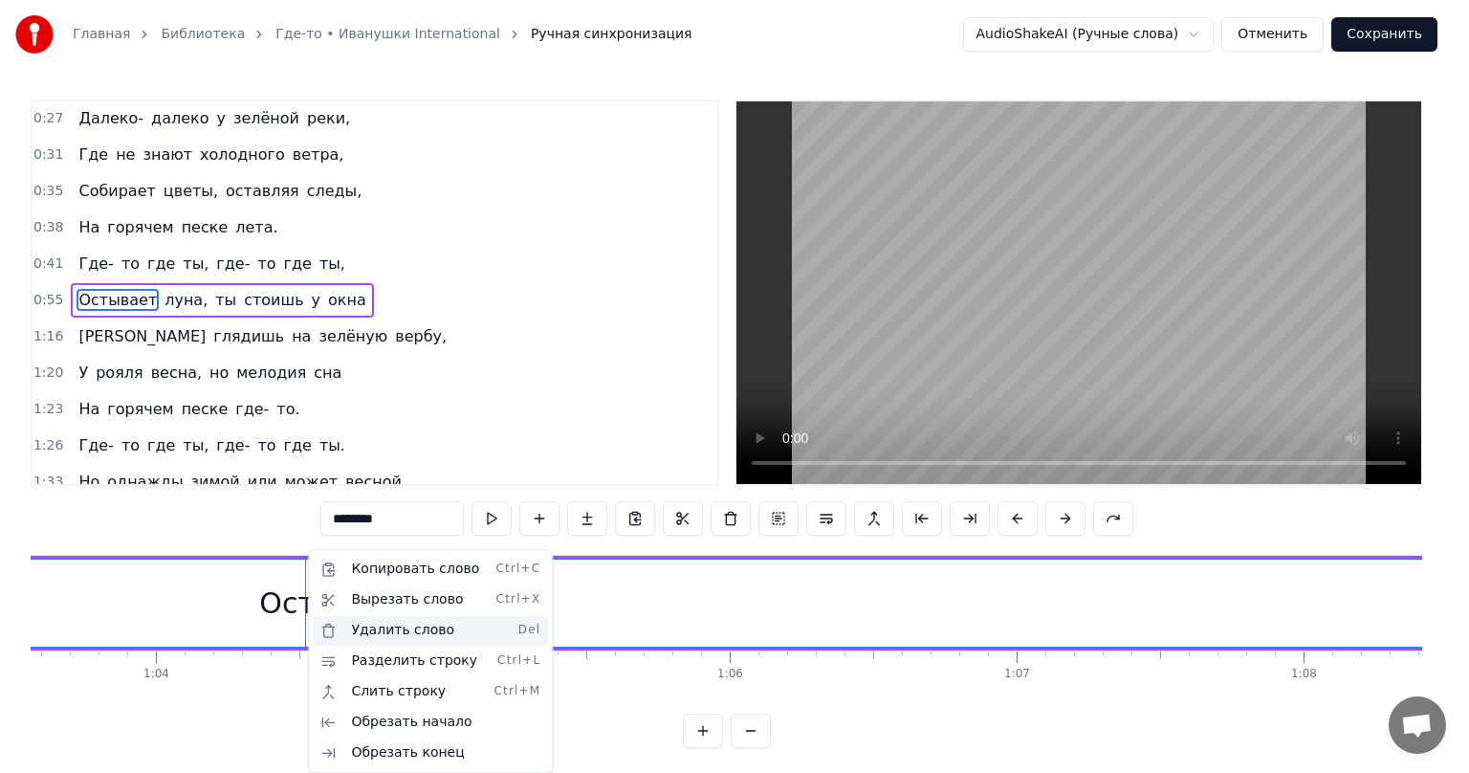
click at [359, 624] on div "Удалить слово Del" at bounding box center [430, 630] width 235 height 31
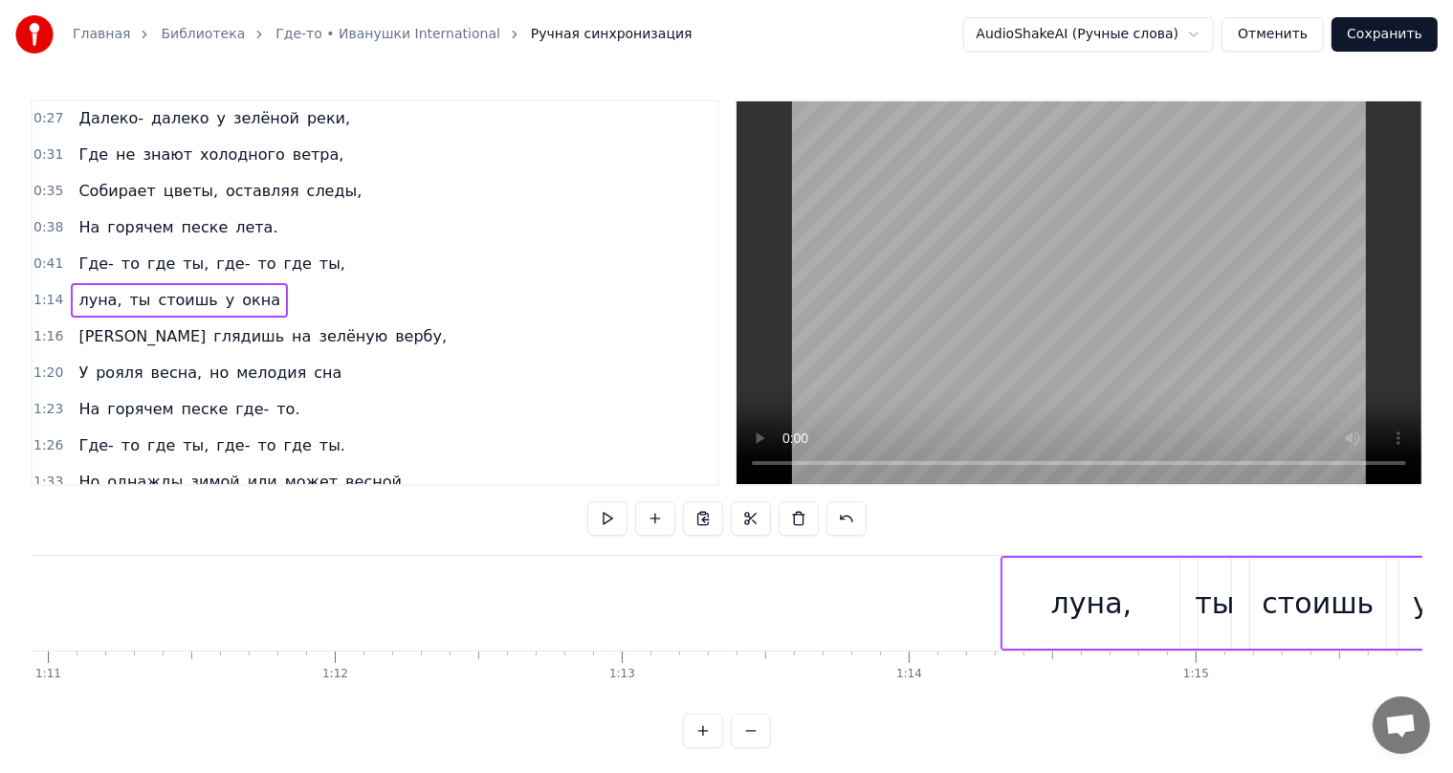
scroll to position [0, 20653]
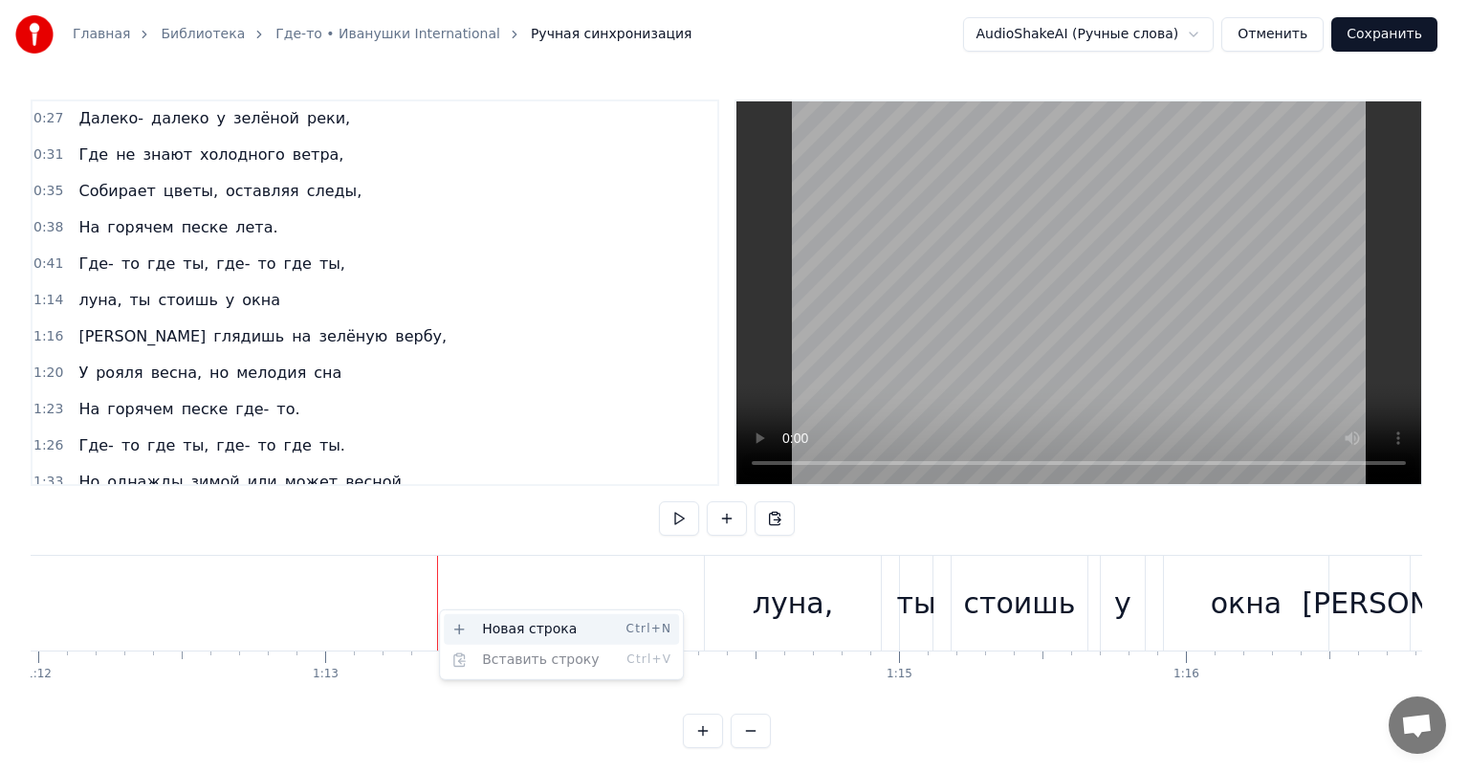
click at [501, 635] on div "Новая строка Ctrl+N" at bounding box center [561, 629] width 235 height 31
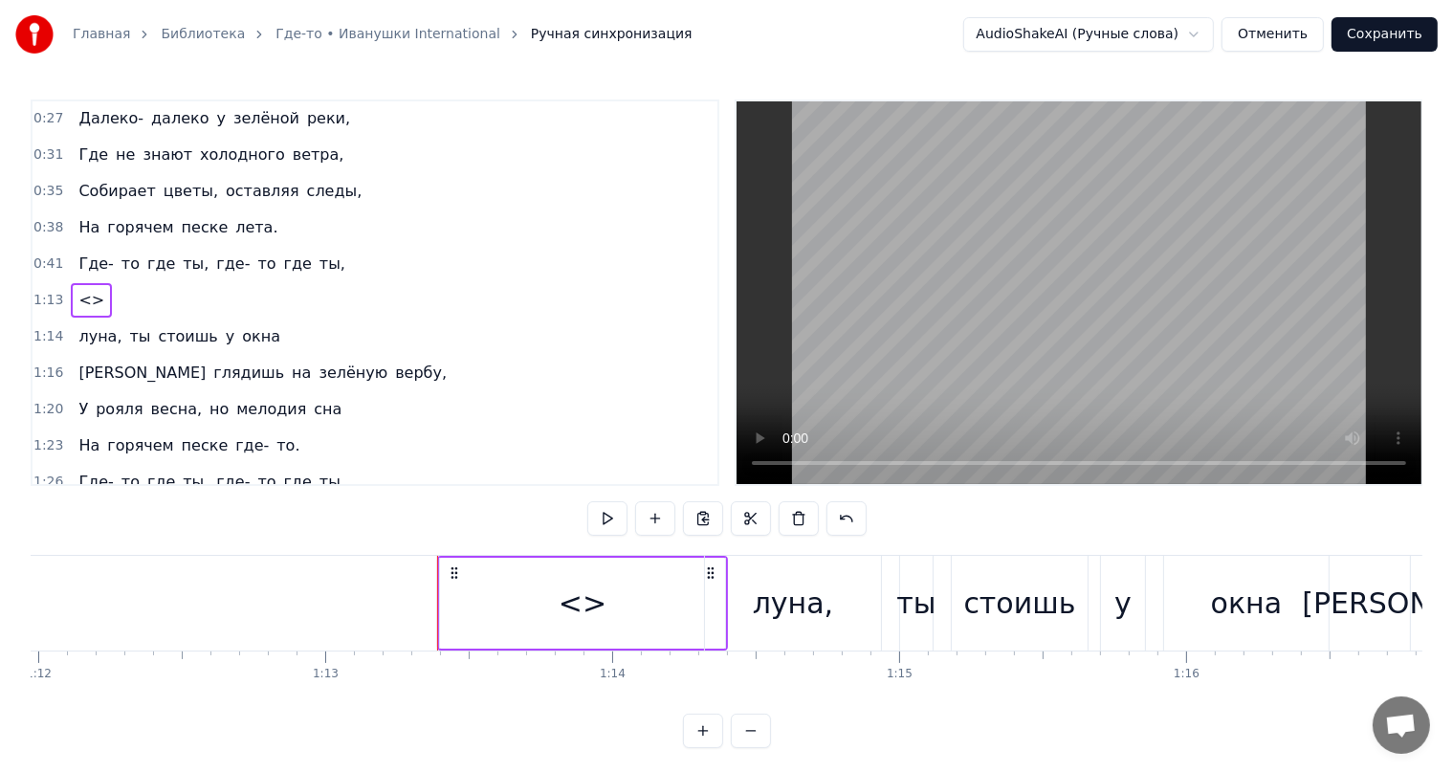
click at [555, 607] on div "<>" at bounding box center [582, 603] width 285 height 91
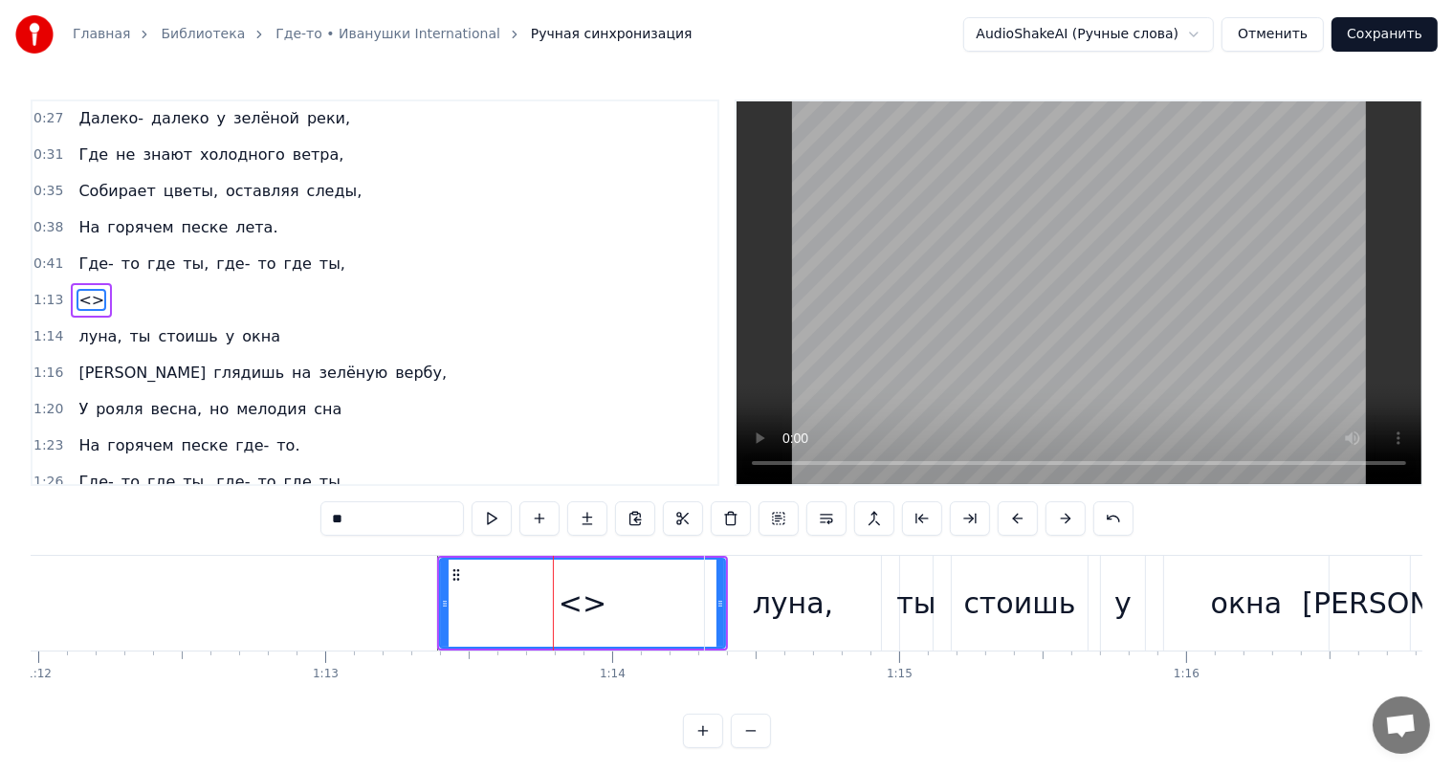
click at [84, 292] on span "<>" at bounding box center [92, 300] width 30 height 22
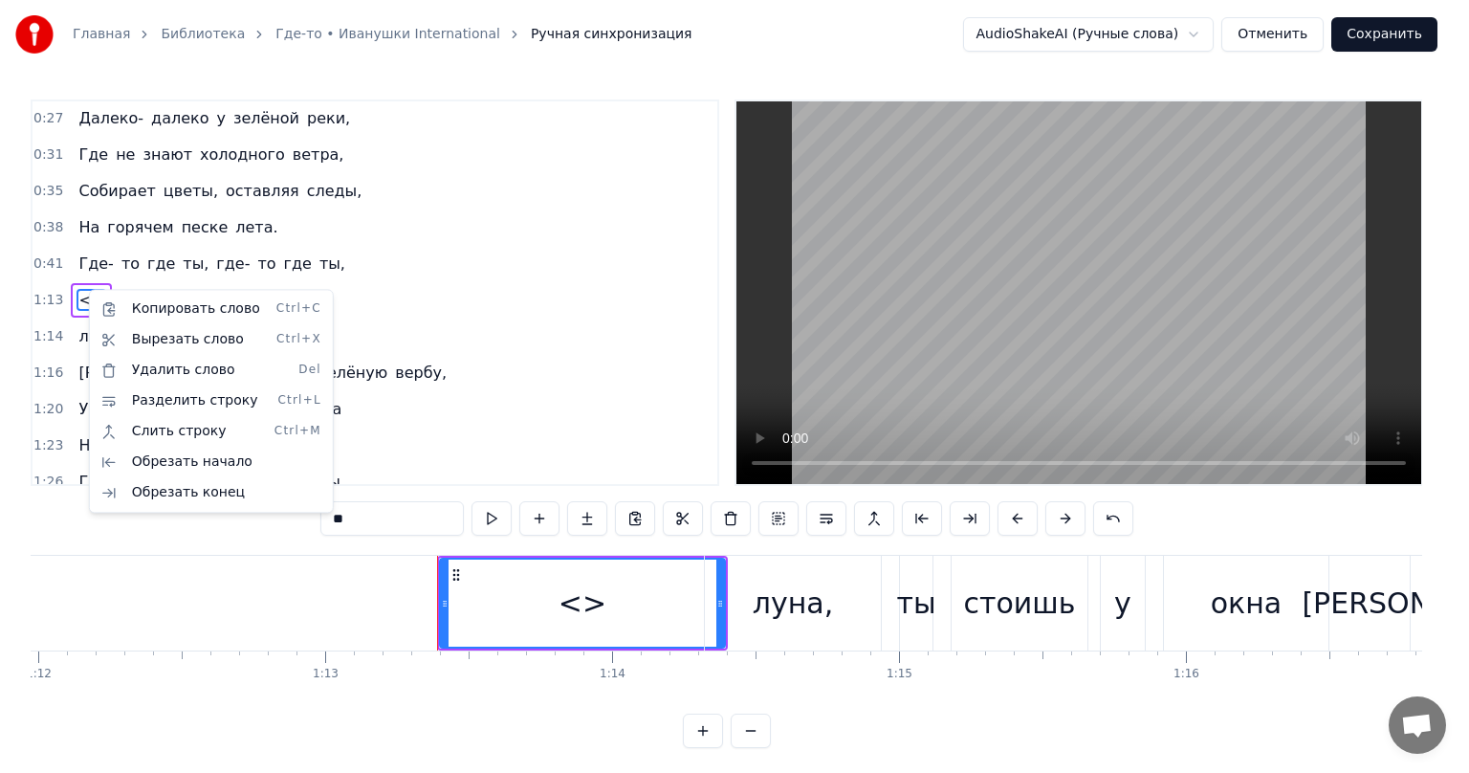
click at [77, 295] on html "Главная Библиотека Где-то • Иванушки International Ручная синхронизация AudioSh…" at bounding box center [734, 389] width 1469 height 779
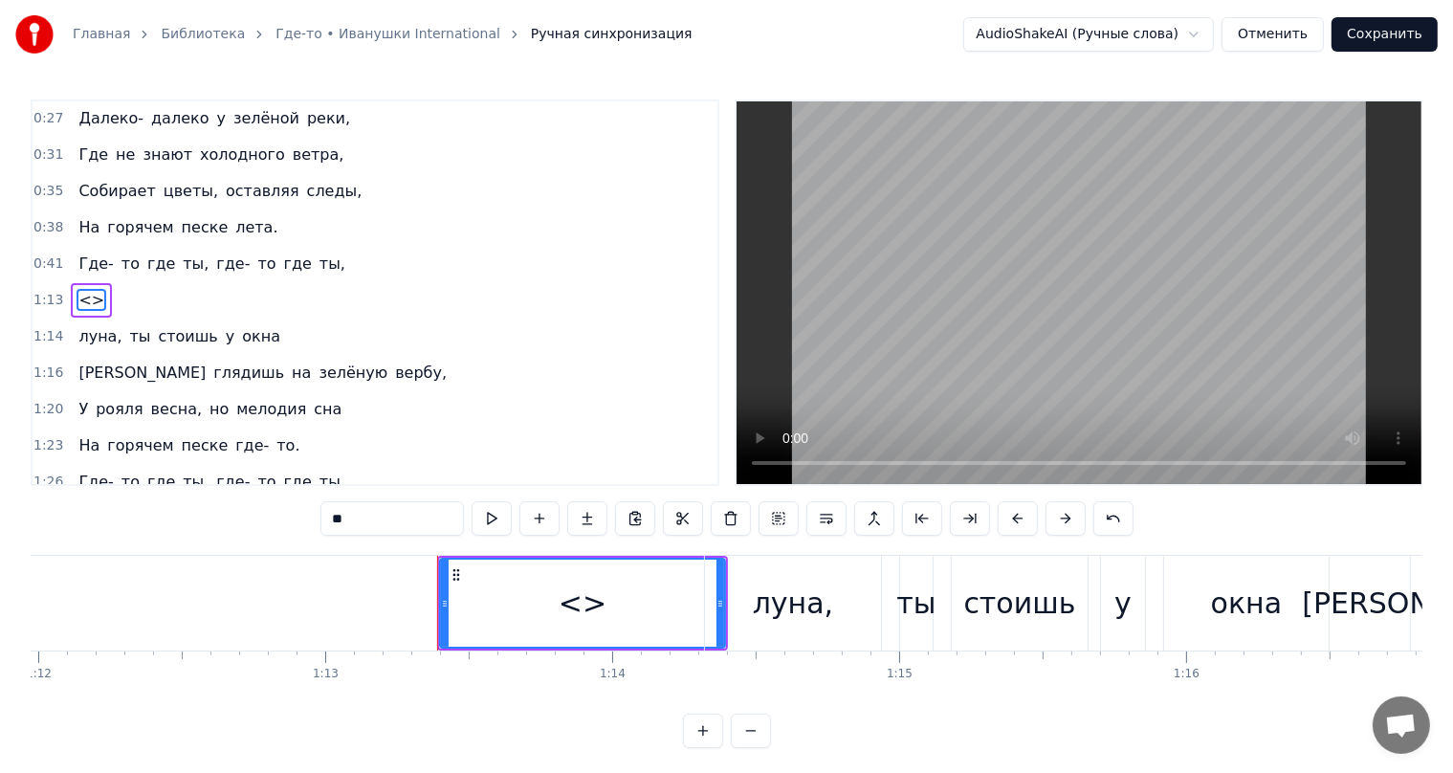
click at [77, 295] on span "<>" at bounding box center [92, 300] width 30 height 22
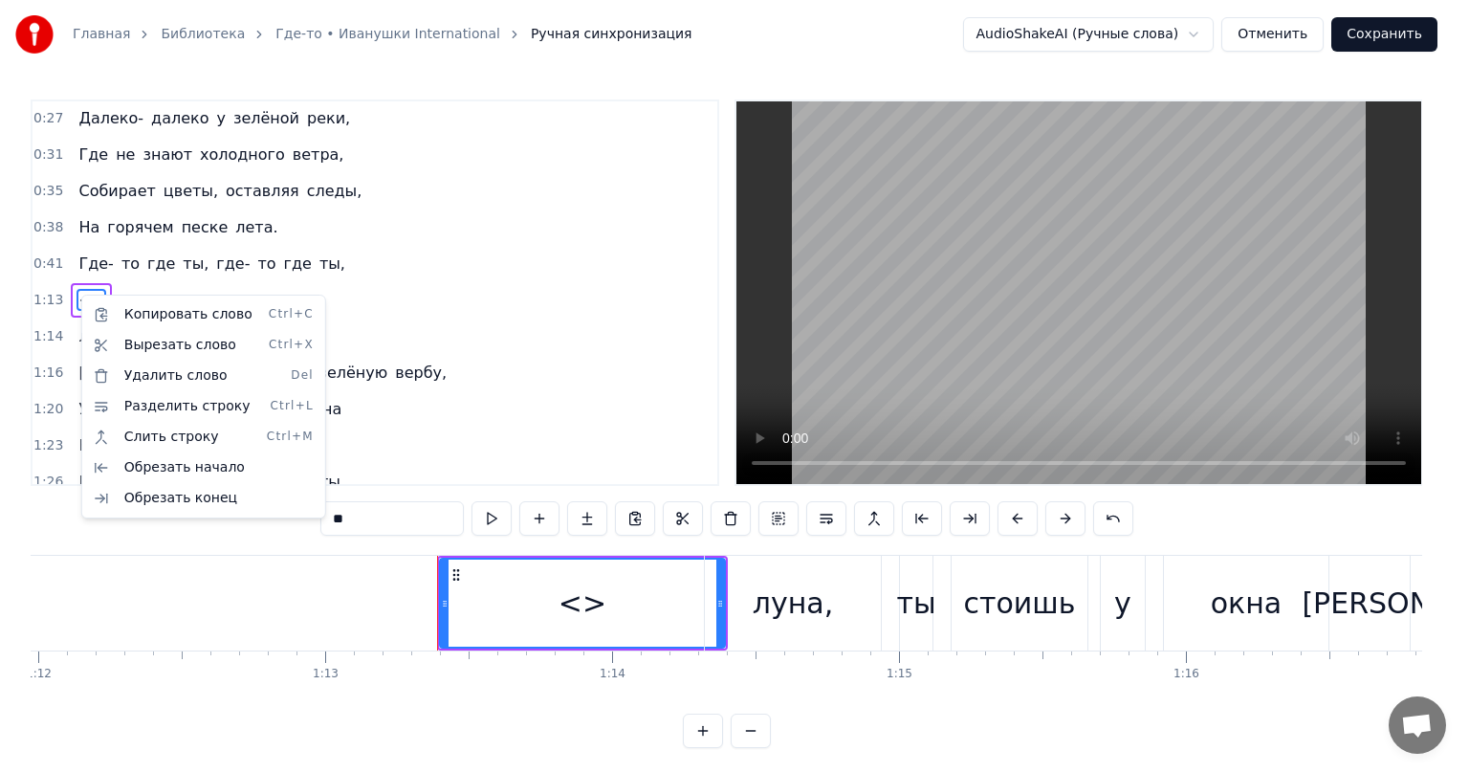
click at [572, 594] on html "Главная Библиотека Где-то • Иванушки International Ручная синхронизация AudioSh…" at bounding box center [734, 389] width 1469 height 779
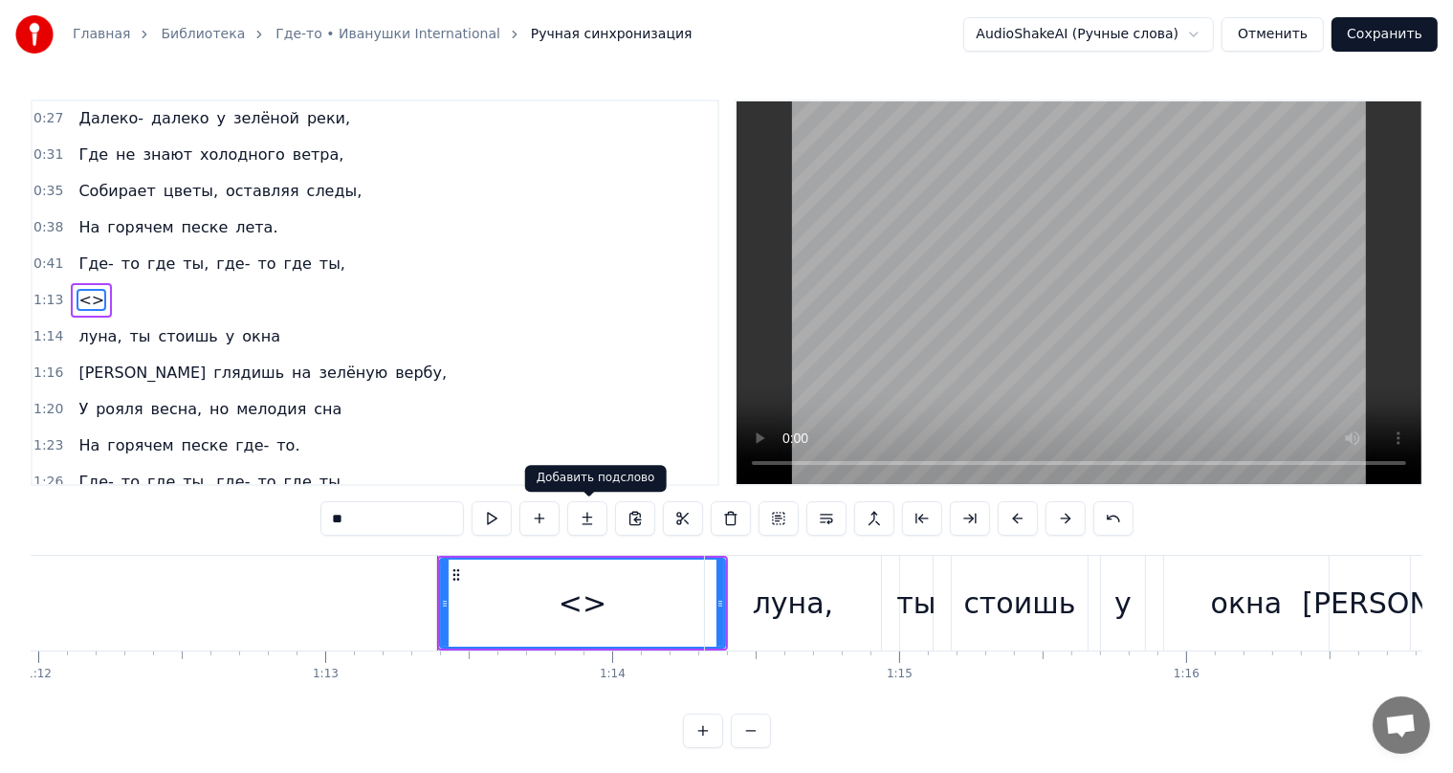
click at [594, 524] on button at bounding box center [587, 518] width 40 height 34
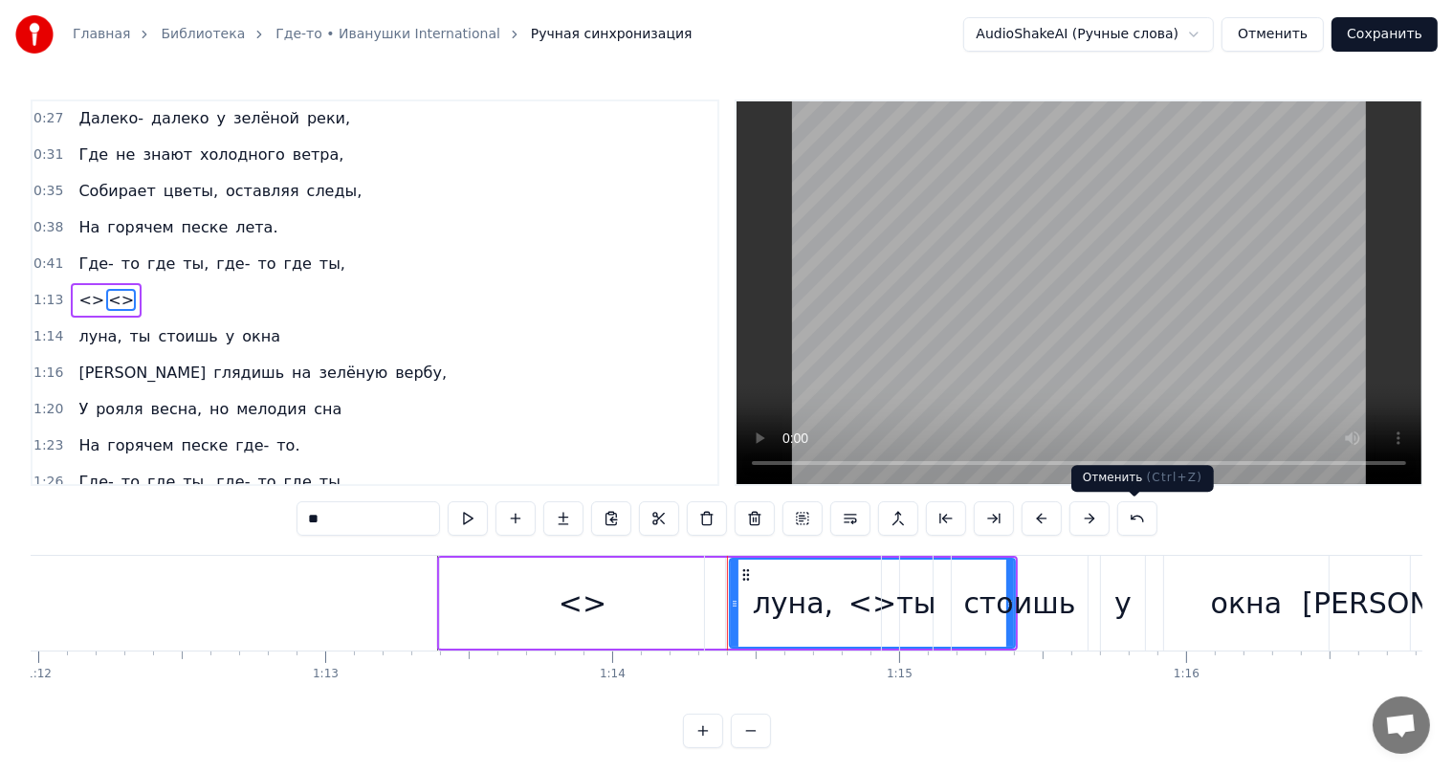
click at [1117, 526] on button at bounding box center [1137, 518] width 40 height 34
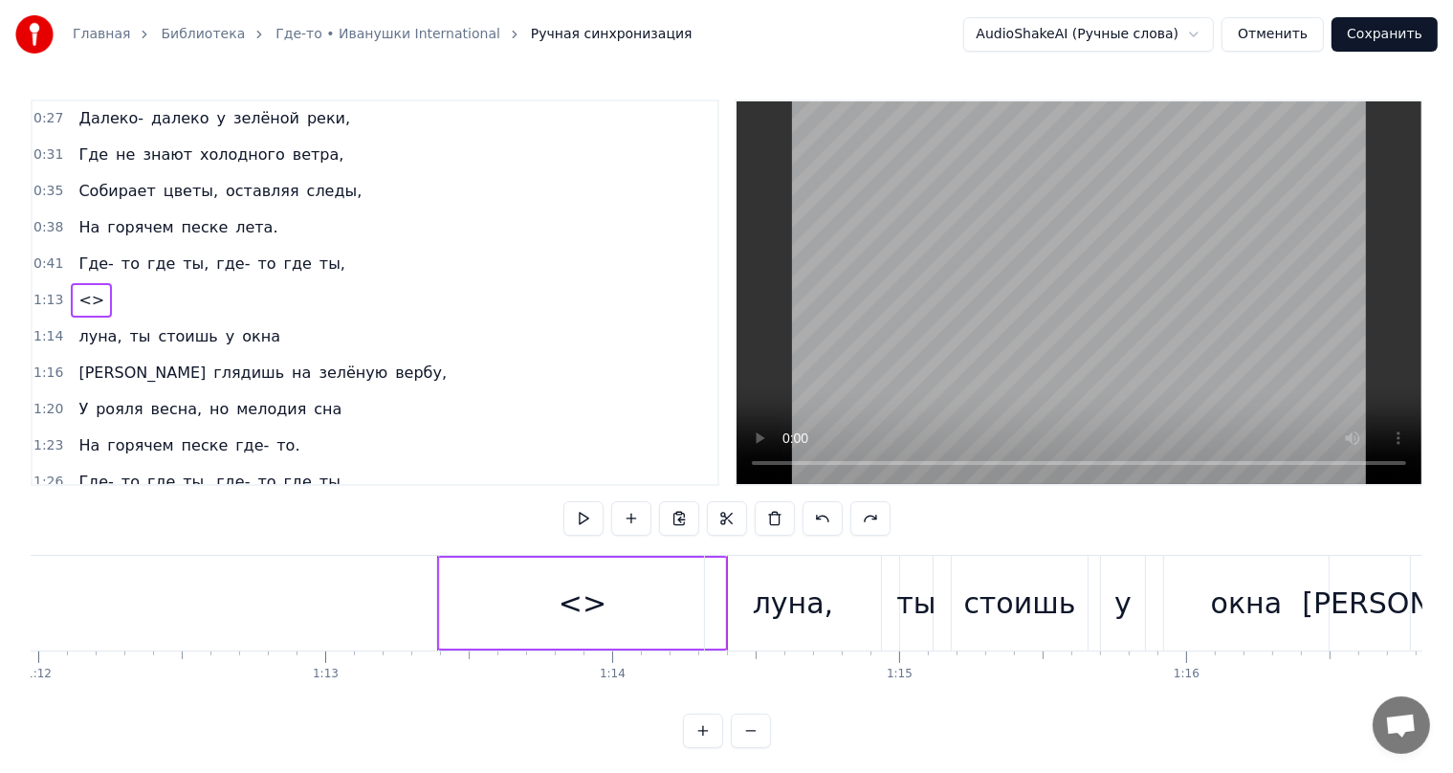
click at [592, 608] on div "<>" at bounding box center [583, 603] width 48 height 43
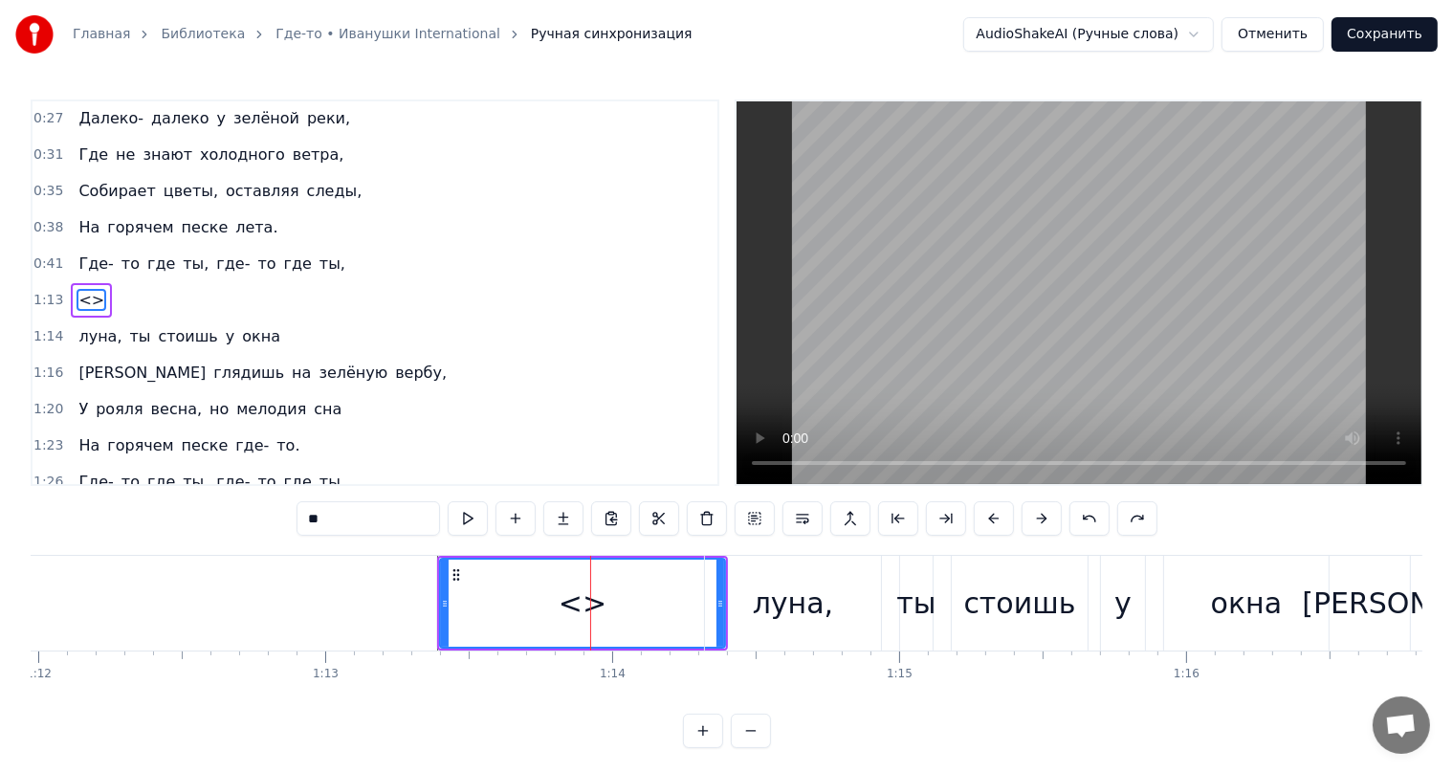
click at [580, 604] on div "<>" at bounding box center [583, 603] width 48 height 43
click at [1096, 517] on button at bounding box center [1089, 518] width 40 height 34
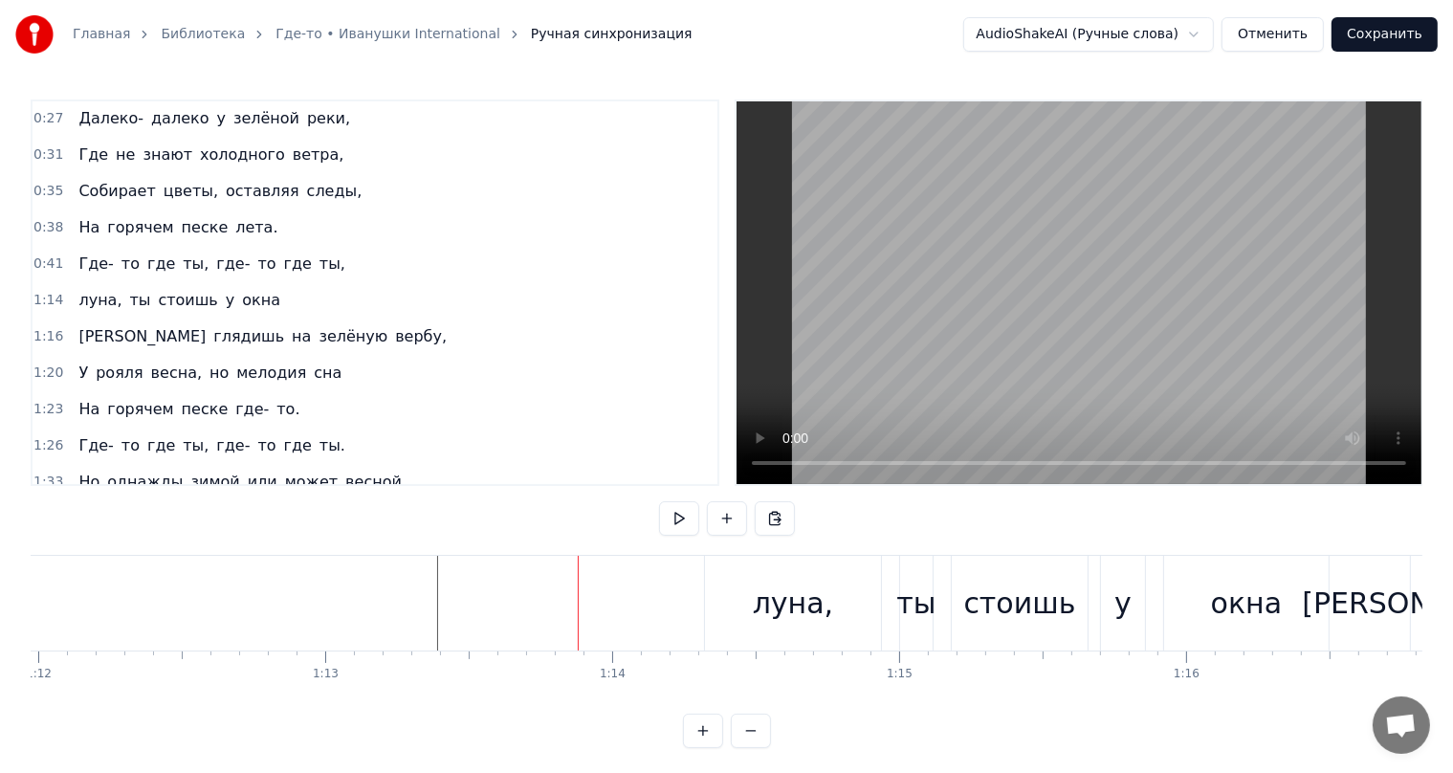
click at [1089, 525] on div "0:27 Далеко- далеко у зелёной реки, 0:31 Где не знают холодного ветра, 0:35 Соб…" at bounding box center [727, 423] width 1392 height 649
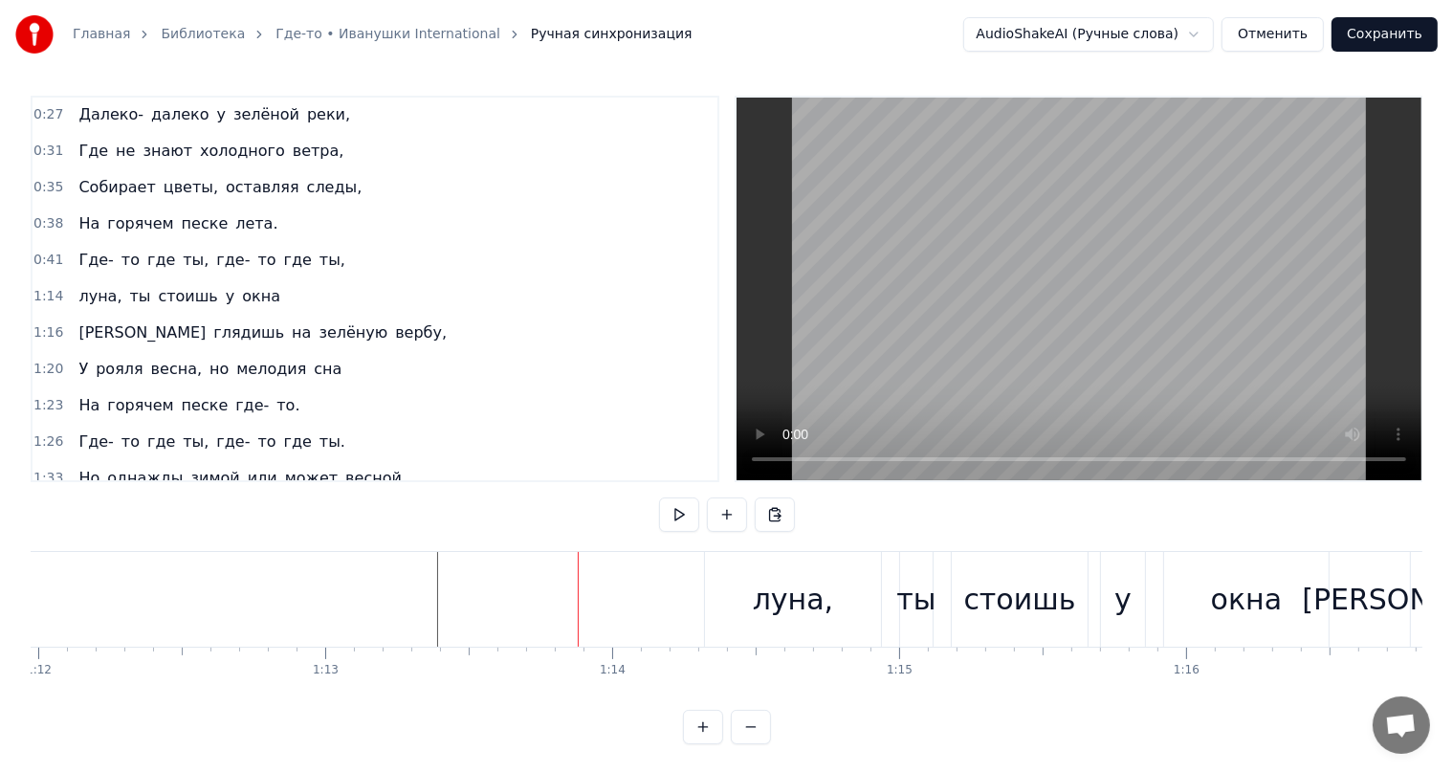
scroll to position [0, 0]
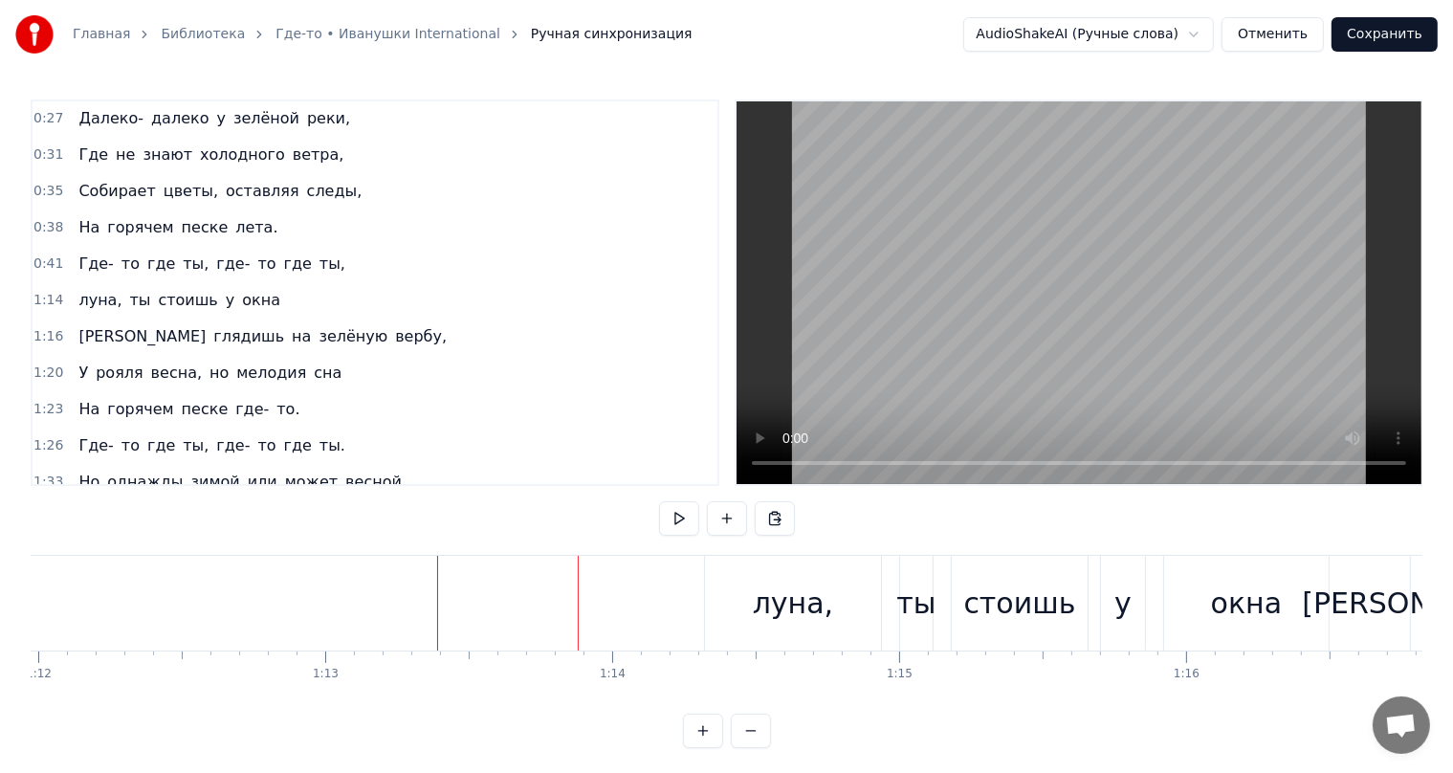
click at [1289, 34] on button "Отменить" at bounding box center [1272, 34] width 102 height 34
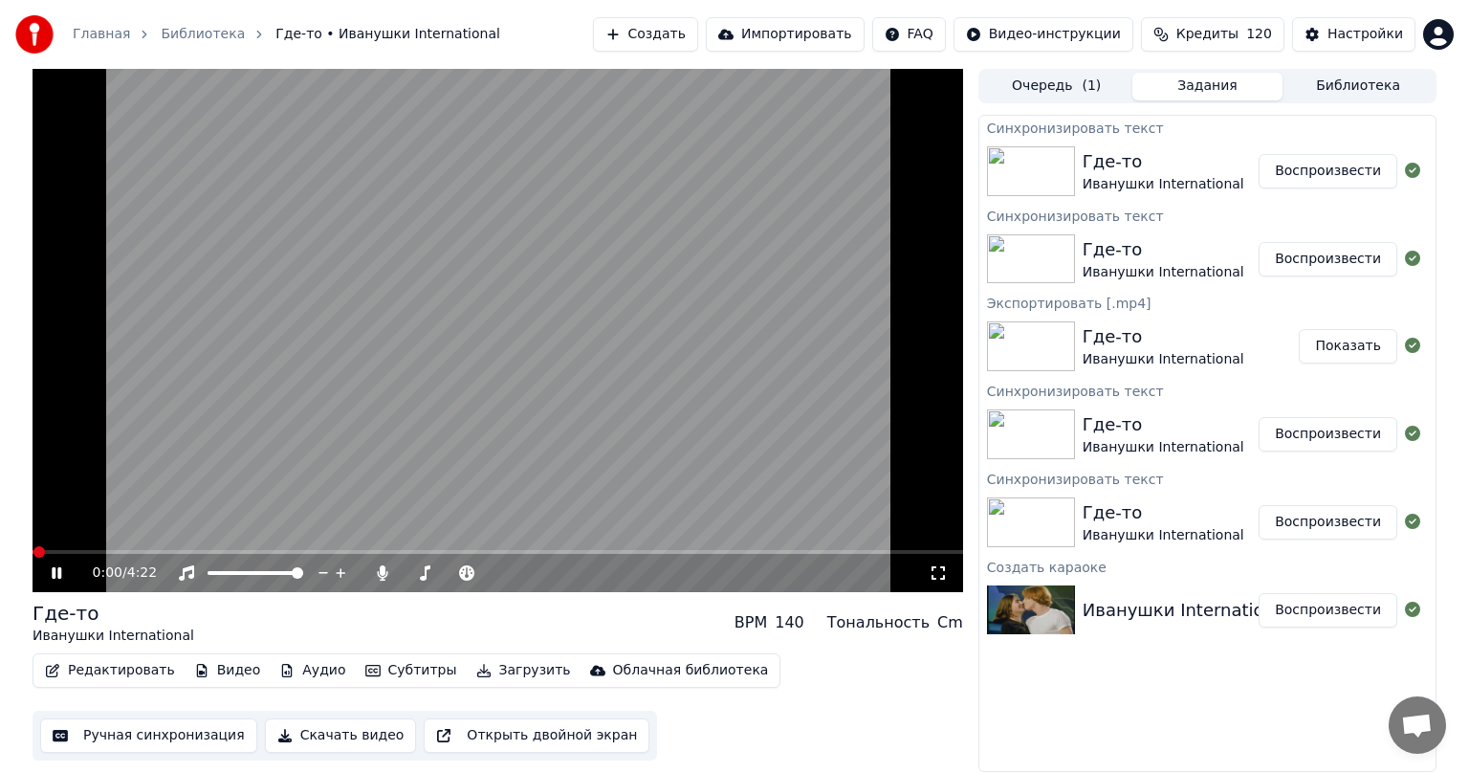
click at [157, 733] on button "Ручная синхронизация" at bounding box center [148, 735] width 217 height 34
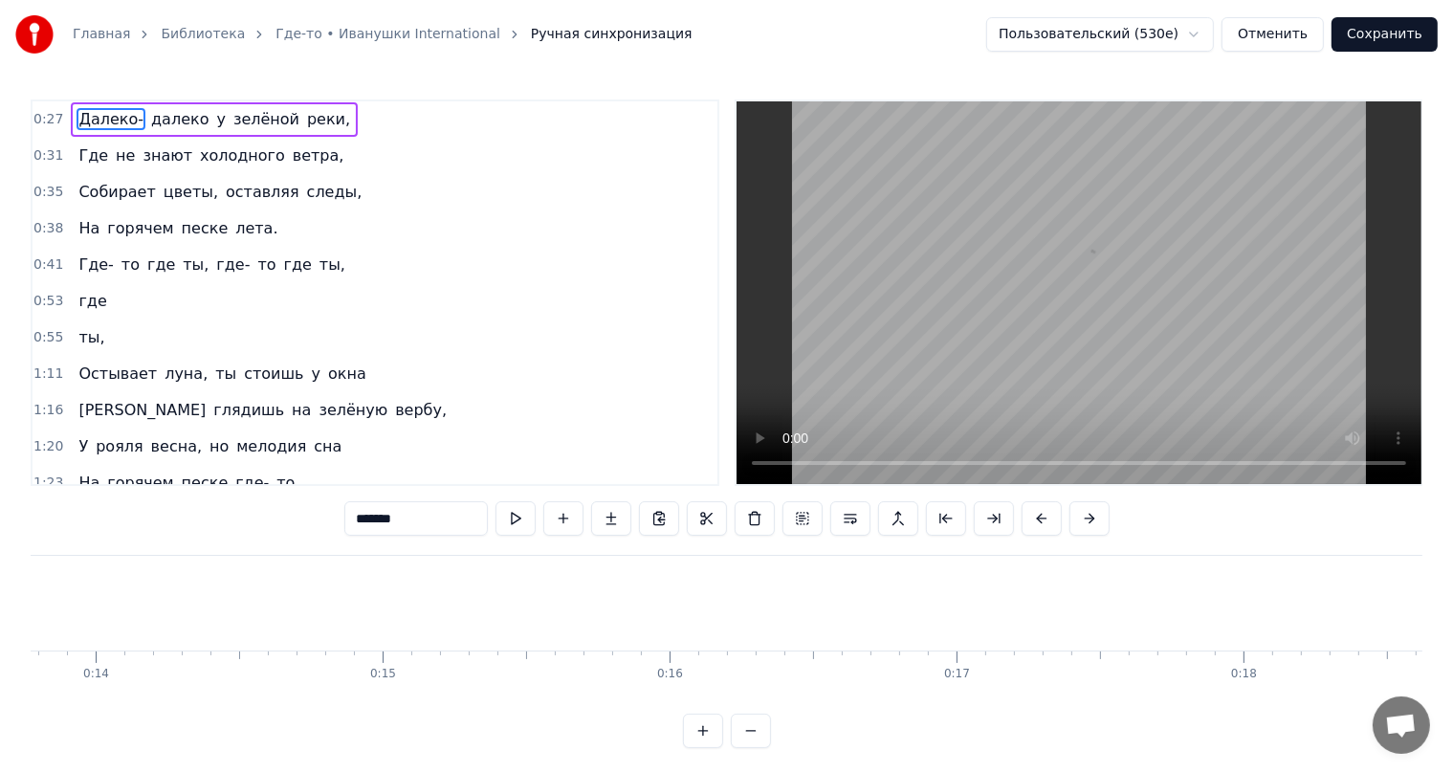
scroll to position [0, 7933]
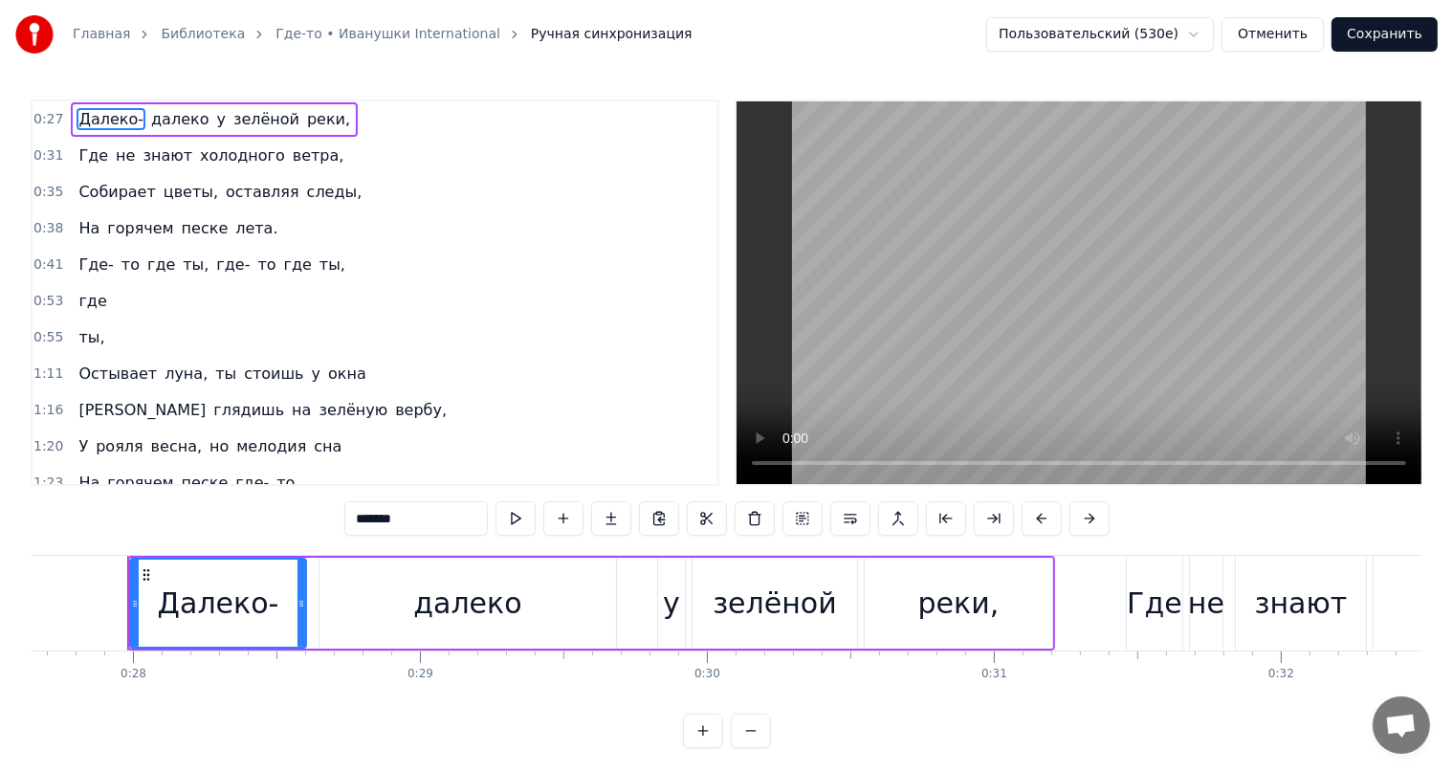
click at [1309, 33] on button "Отменить" at bounding box center [1272, 34] width 102 height 34
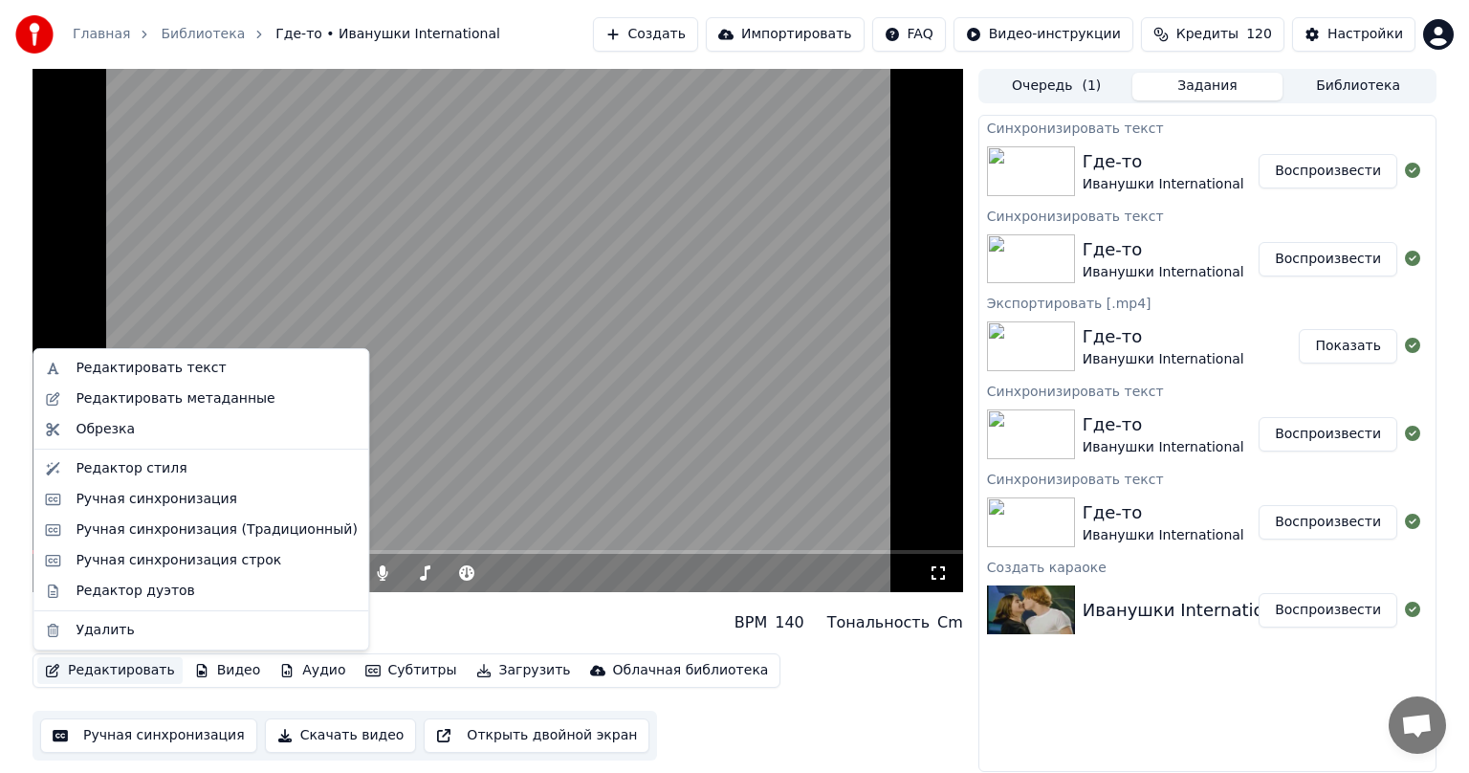
click at [124, 670] on button "Редактировать" at bounding box center [109, 670] width 145 height 27
click at [466, 471] on video at bounding box center [498, 330] width 931 height 523
click at [94, 667] on button "Редактировать" at bounding box center [109, 670] width 145 height 27
click at [147, 366] on div "Редактировать текст" at bounding box center [151, 368] width 150 height 19
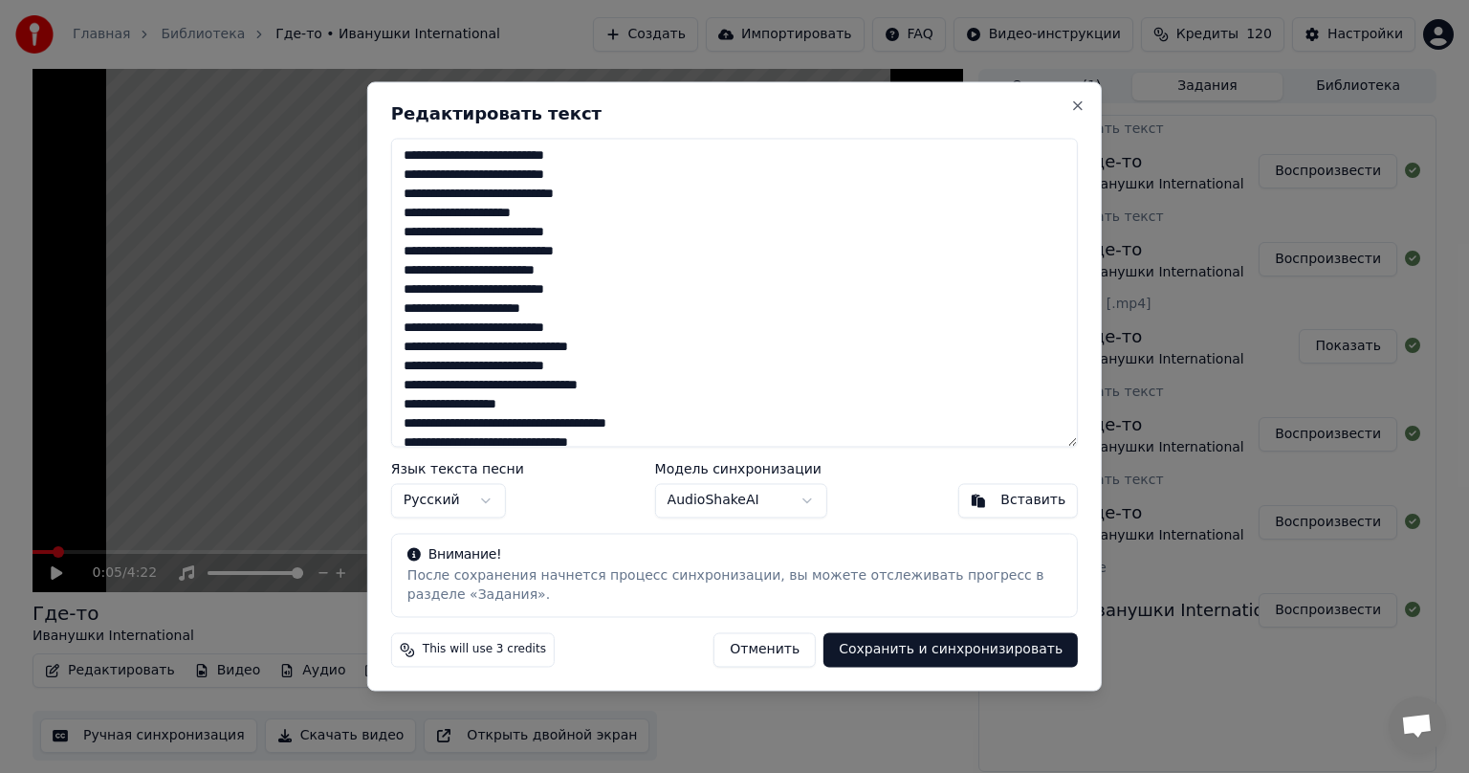
click at [585, 231] on textarea at bounding box center [734, 292] width 687 height 309
drag, startPoint x: 534, startPoint y: 231, endPoint x: 574, endPoint y: 236, distance: 40.5
click at [574, 236] on textarea at bounding box center [734, 292] width 687 height 309
click at [582, 229] on textarea at bounding box center [734, 292] width 687 height 309
type textarea "**********"
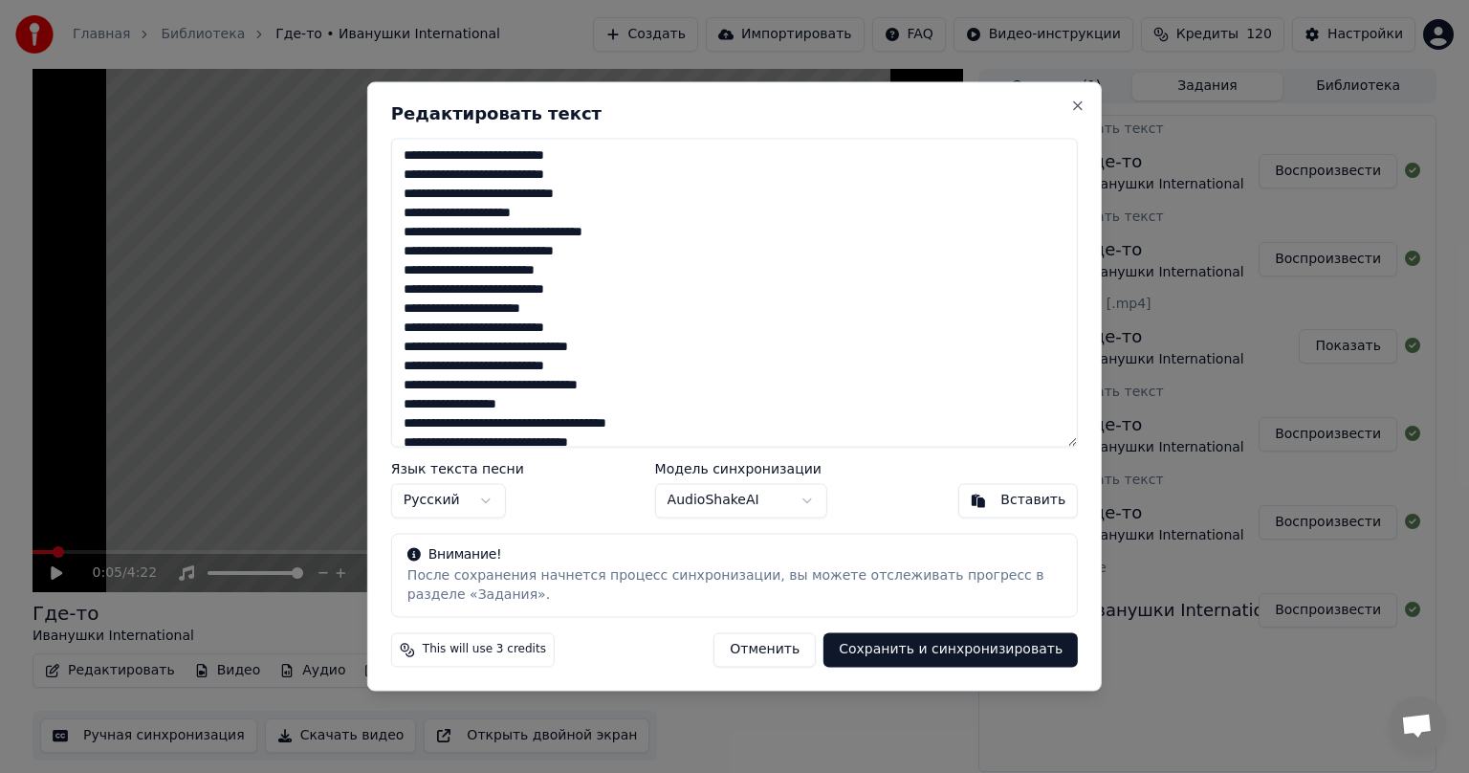
click at [907, 650] on button "Сохранить и синхронизировать" at bounding box center [951, 650] width 254 height 34
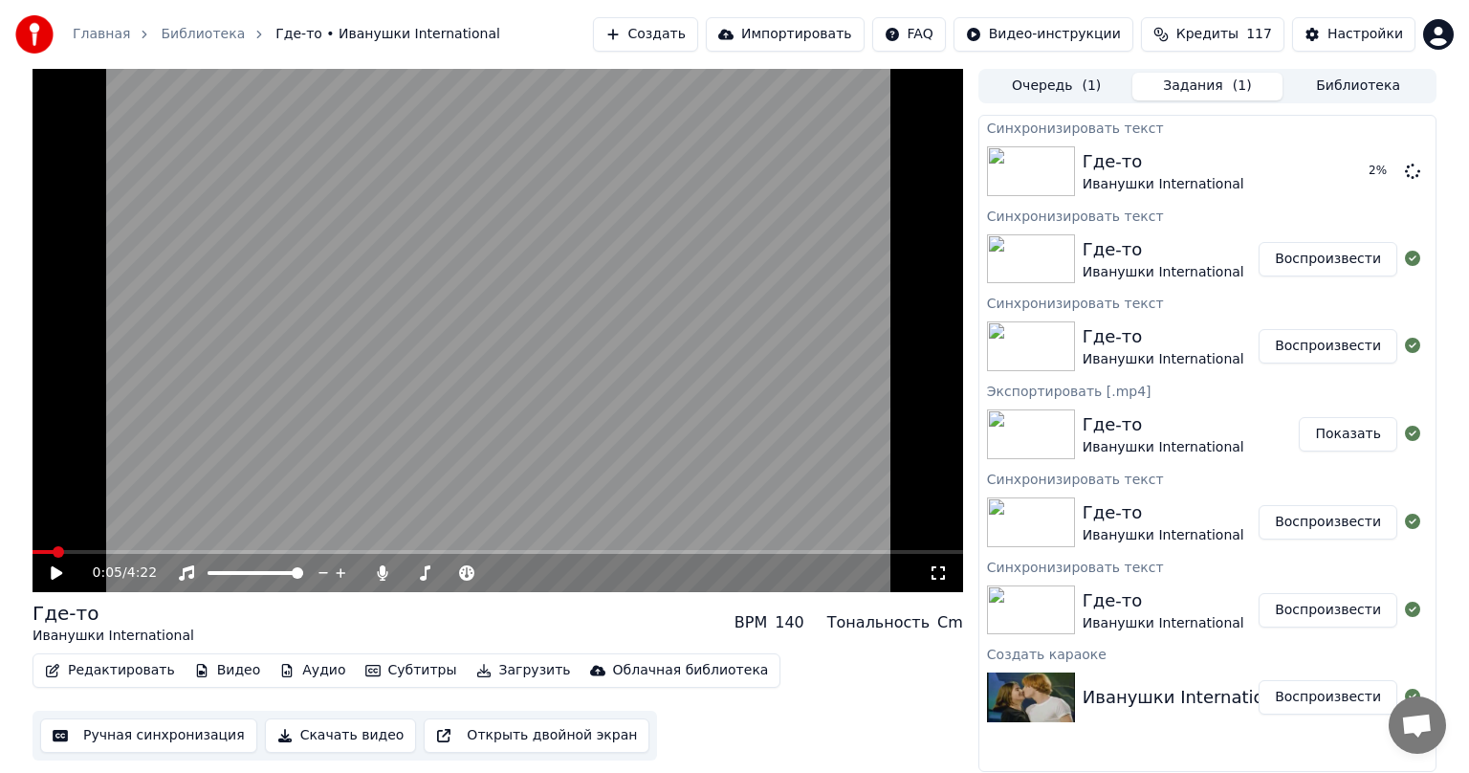
click at [56, 564] on div "0:05 / 4:22" at bounding box center [497, 572] width 915 height 19
click at [53, 574] on icon at bounding box center [56, 572] width 11 height 13
click at [87, 551] on span at bounding box center [90, 551] width 11 height 11
click at [104, 552] on span at bounding box center [107, 551] width 11 height 11
click at [153, 553] on span at bounding box center [157, 551] width 11 height 11
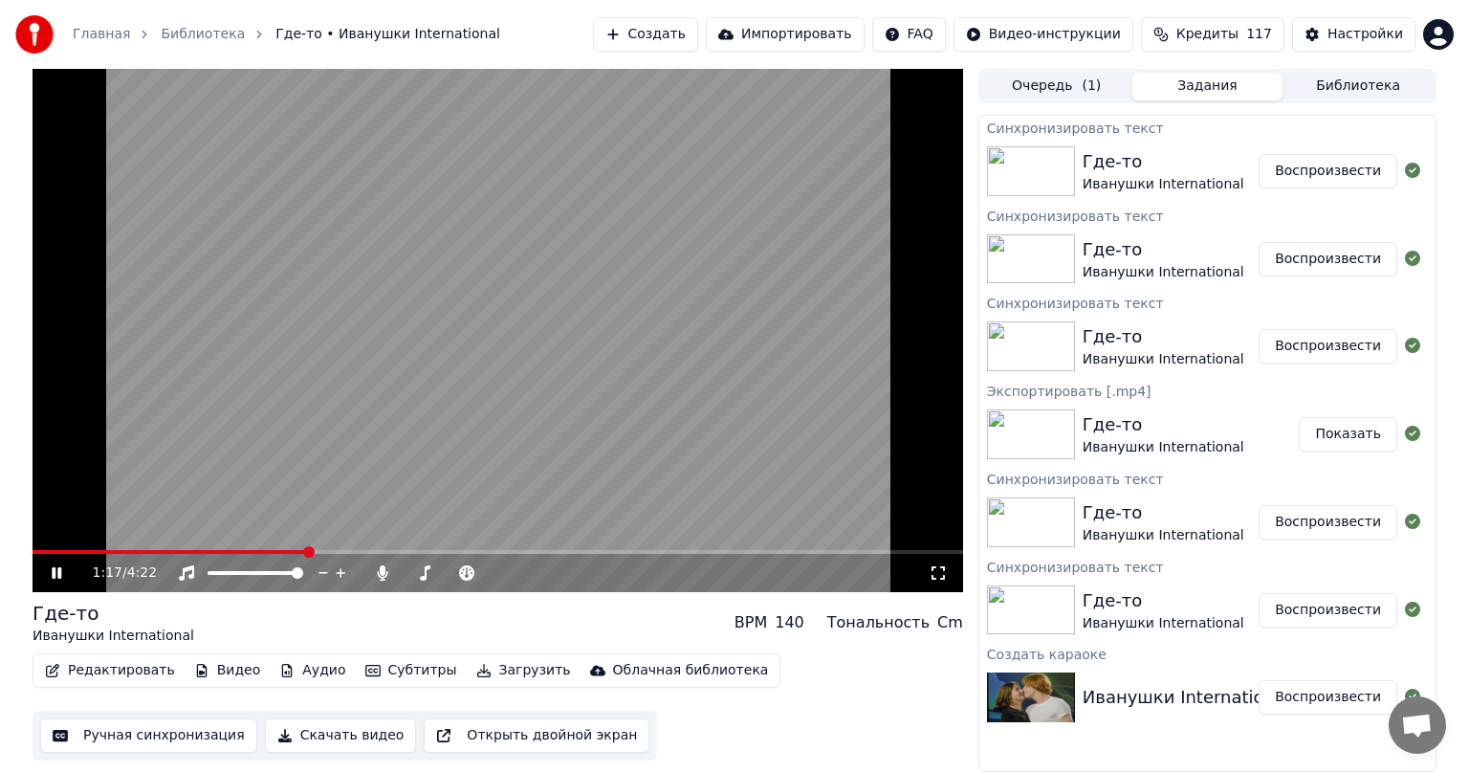
click at [180, 736] on button "Ручная синхронизация" at bounding box center [148, 735] width 217 height 34
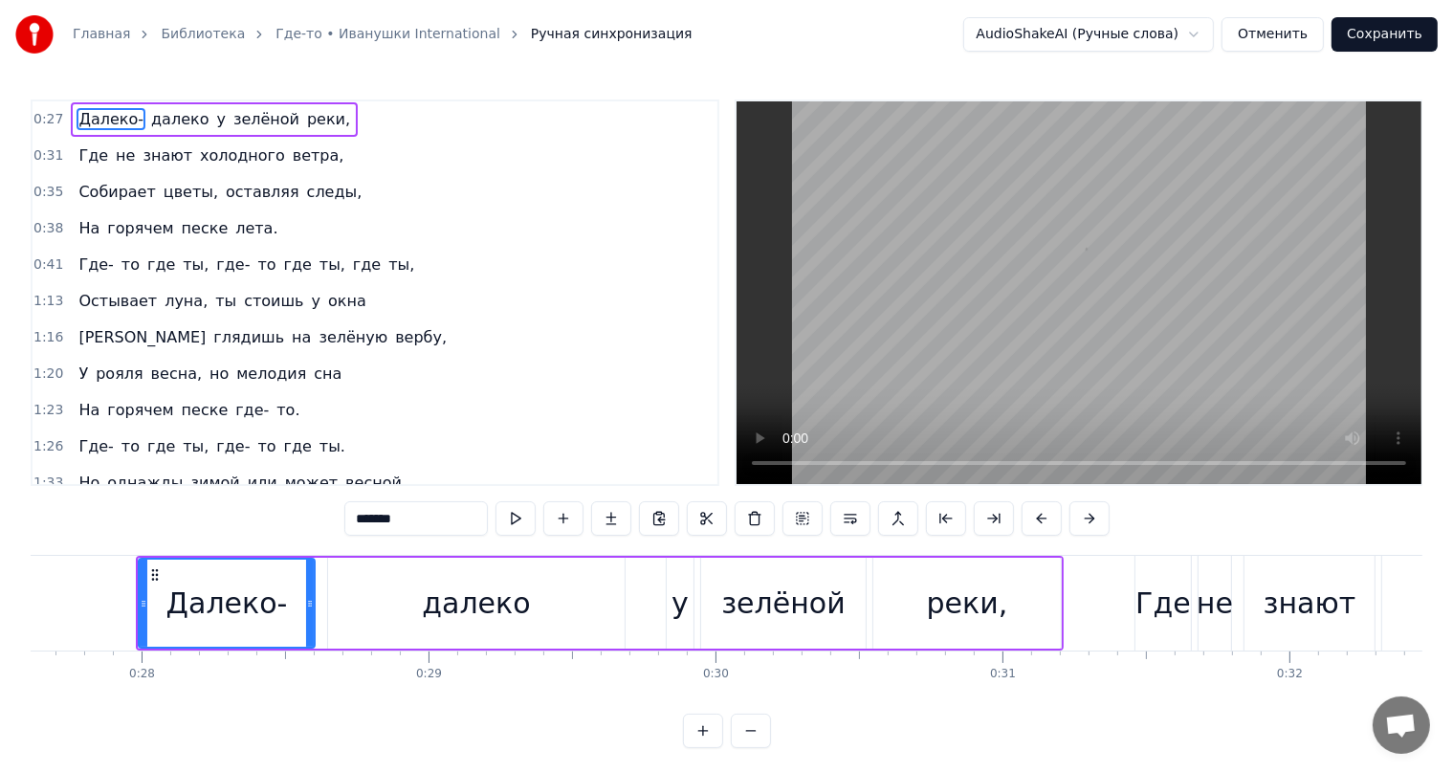
scroll to position [0, 7933]
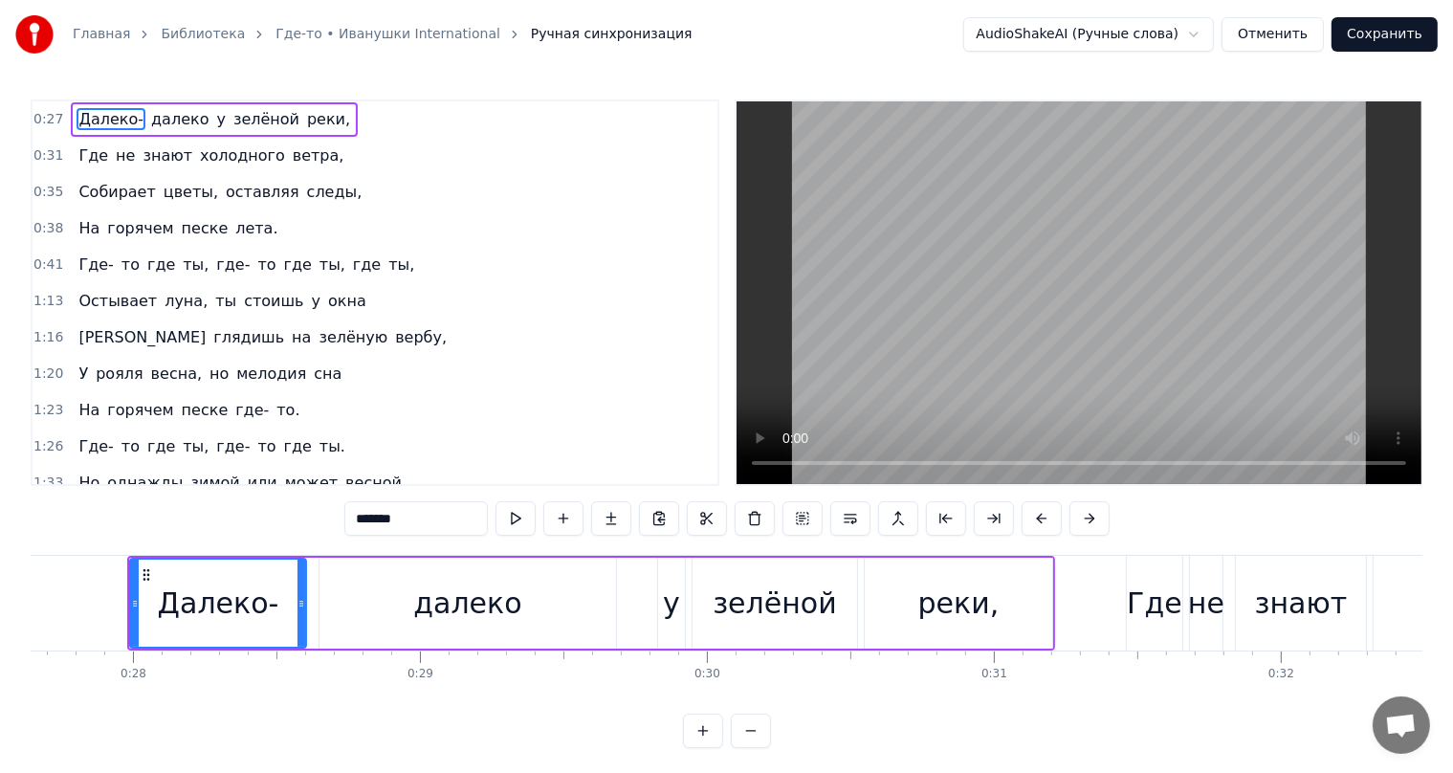
click at [1271, 32] on button "Отменить" at bounding box center [1272, 34] width 102 height 34
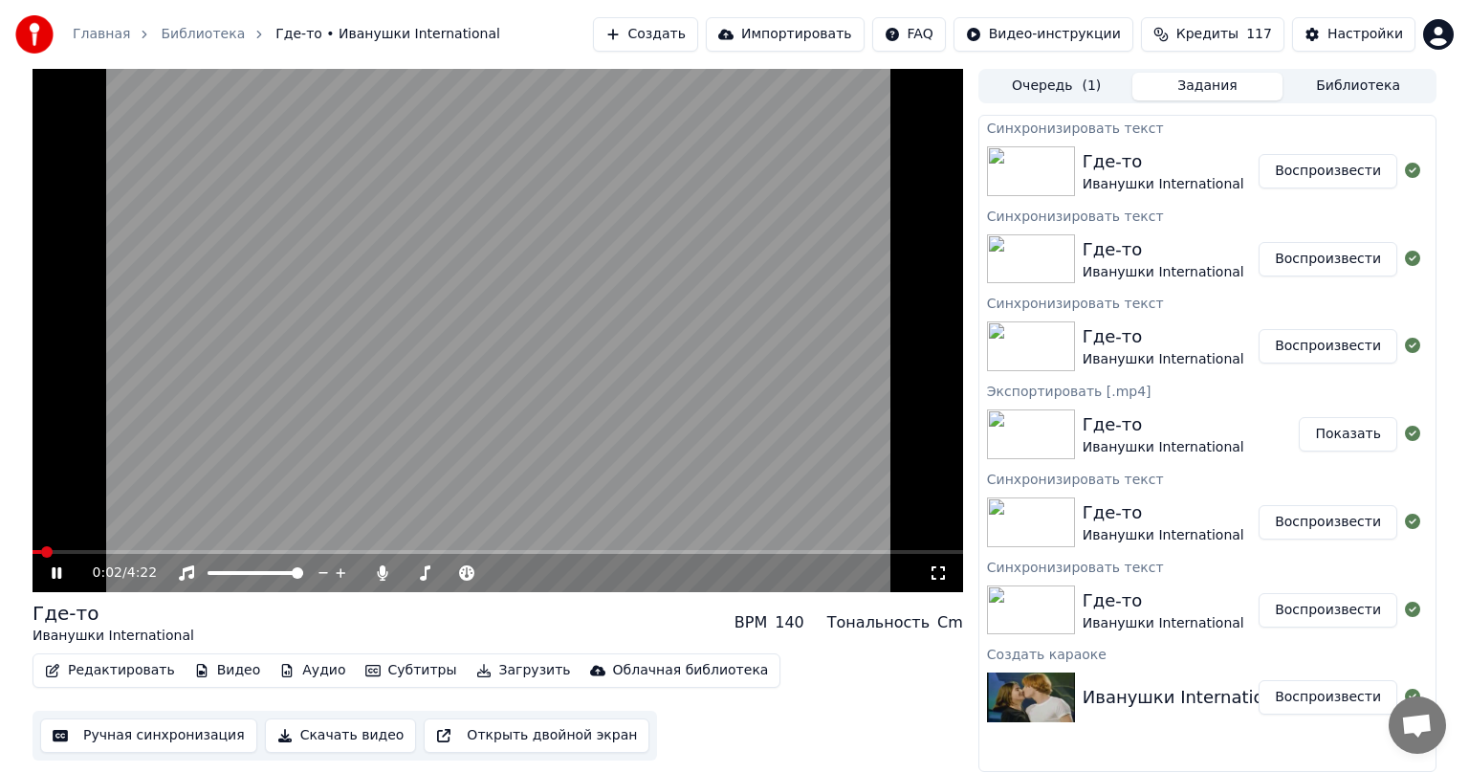
click at [157, 740] on button "Ручная синхронизация" at bounding box center [148, 735] width 217 height 34
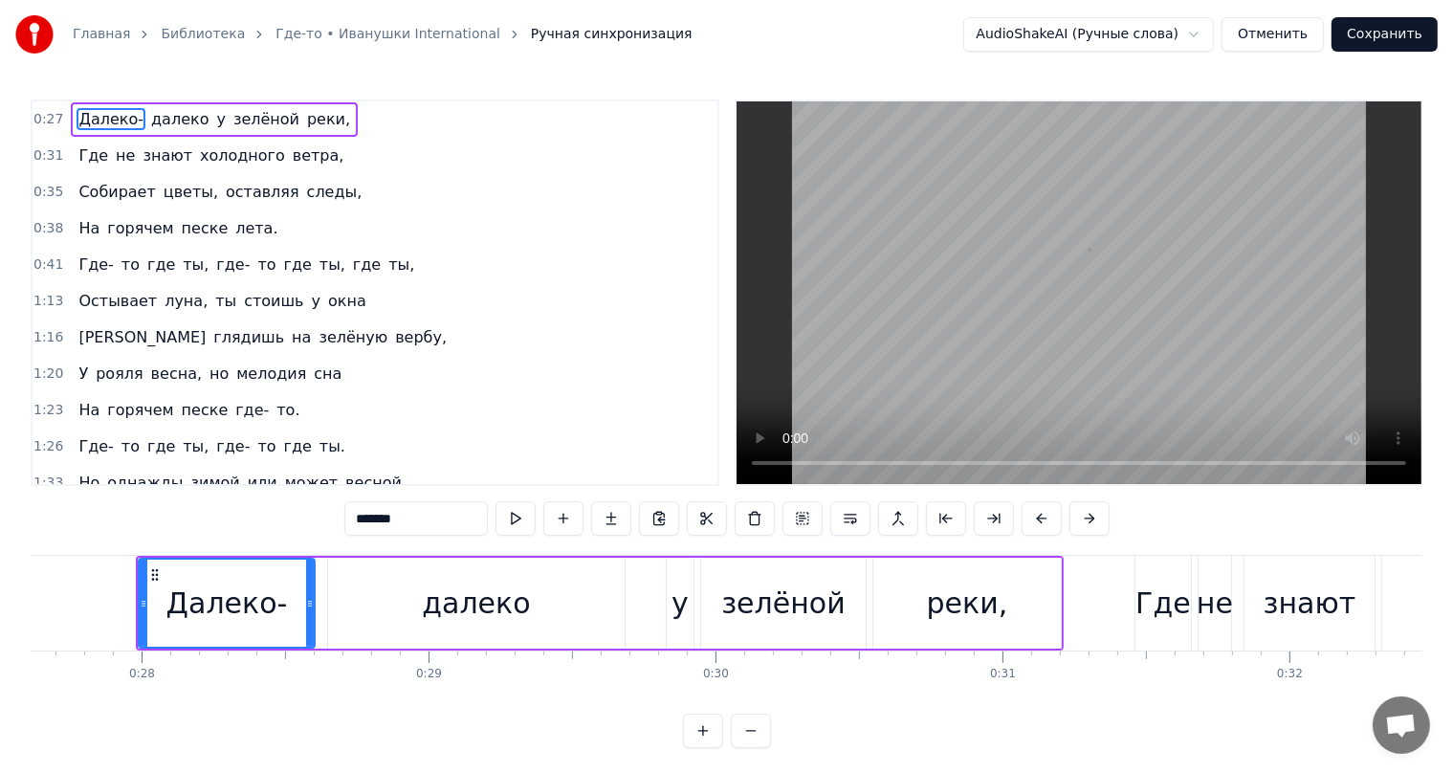
scroll to position [0, 7933]
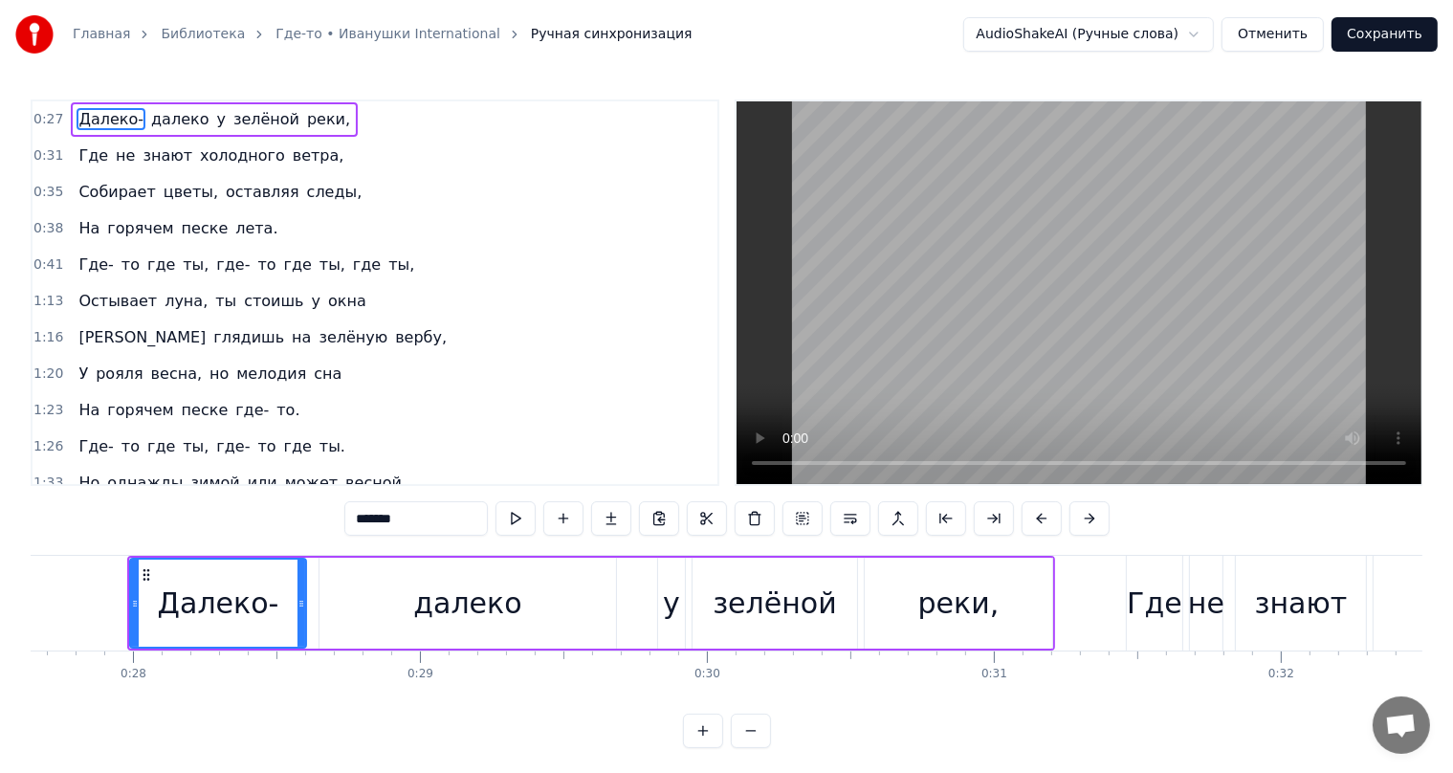
click at [84, 226] on span "На" at bounding box center [89, 228] width 25 height 22
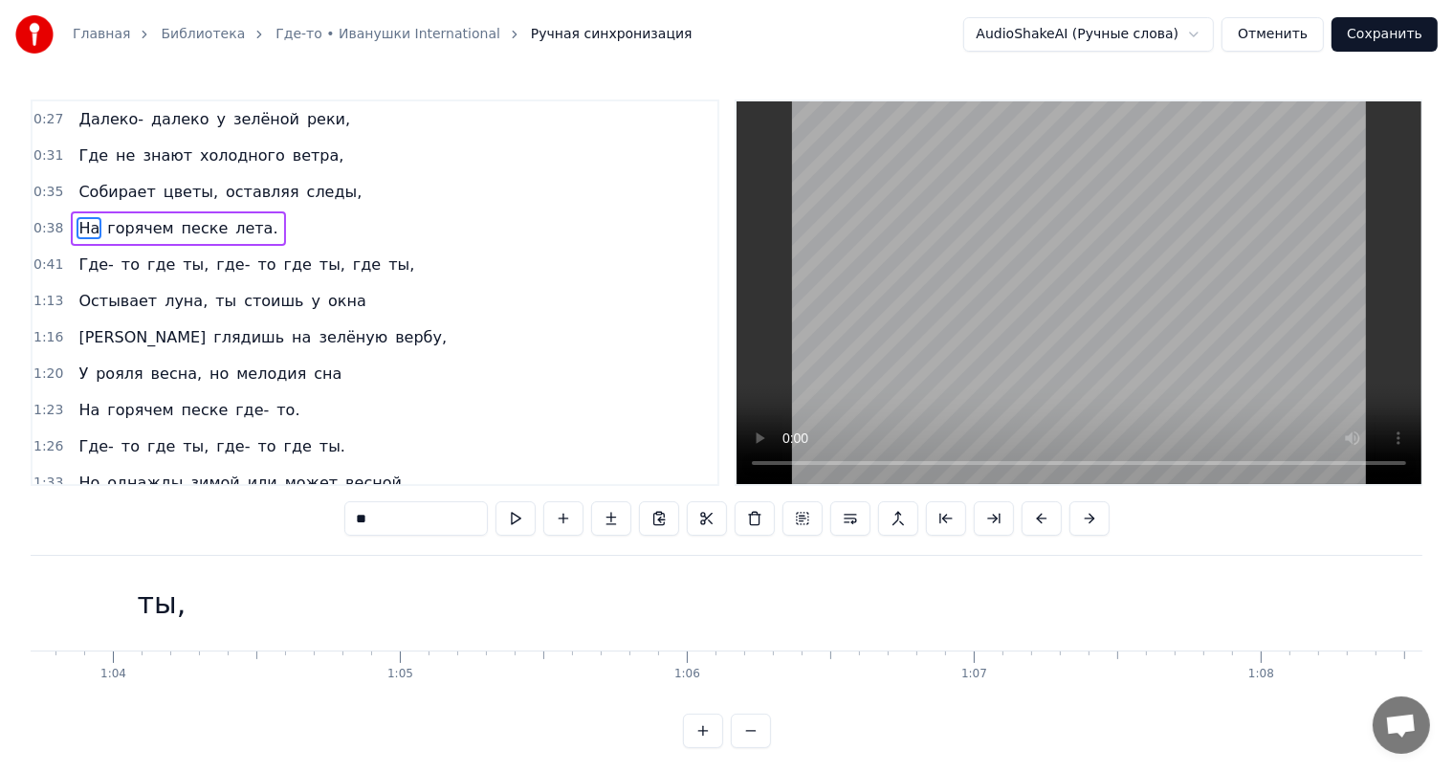
scroll to position [0, 17987]
click at [458, 605] on div "ты," at bounding box center [458, 603] width 49 height 43
type input "***"
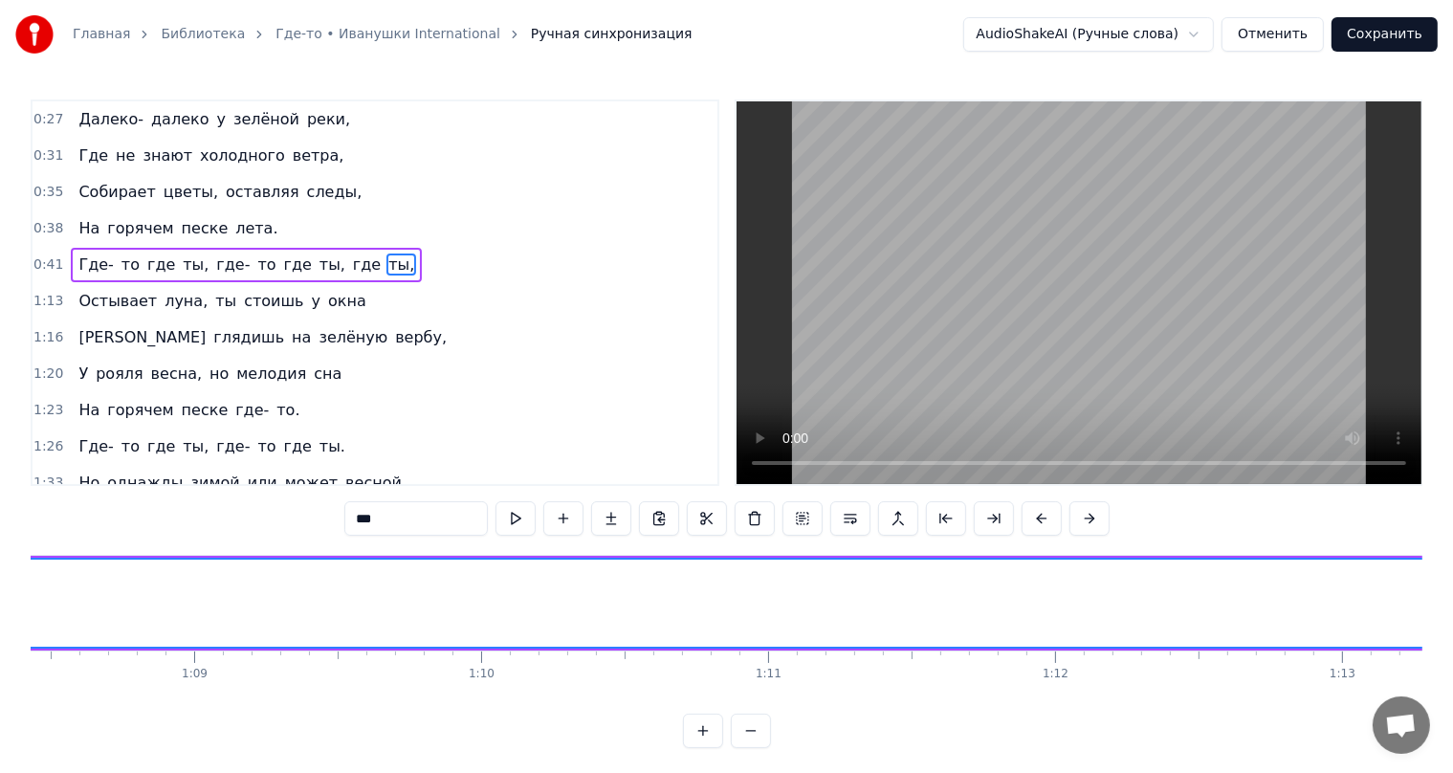
scroll to position [0, 20187]
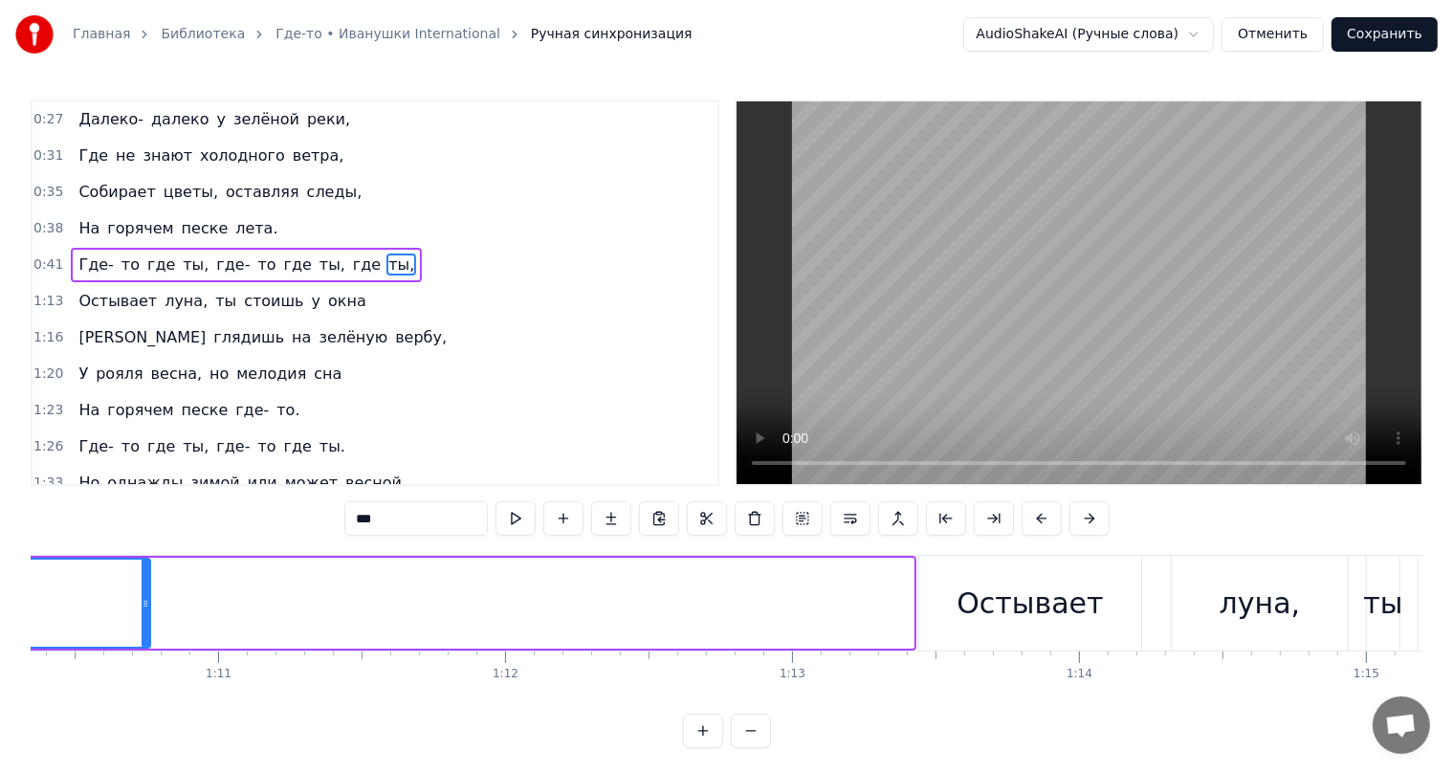
drag, startPoint x: 911, startPoint y: 602, endPoint x: 147, endPoint y: 580, distance: 763.6
click at [147, 580] on div at bounding box center [146, 603] width 8 height 87
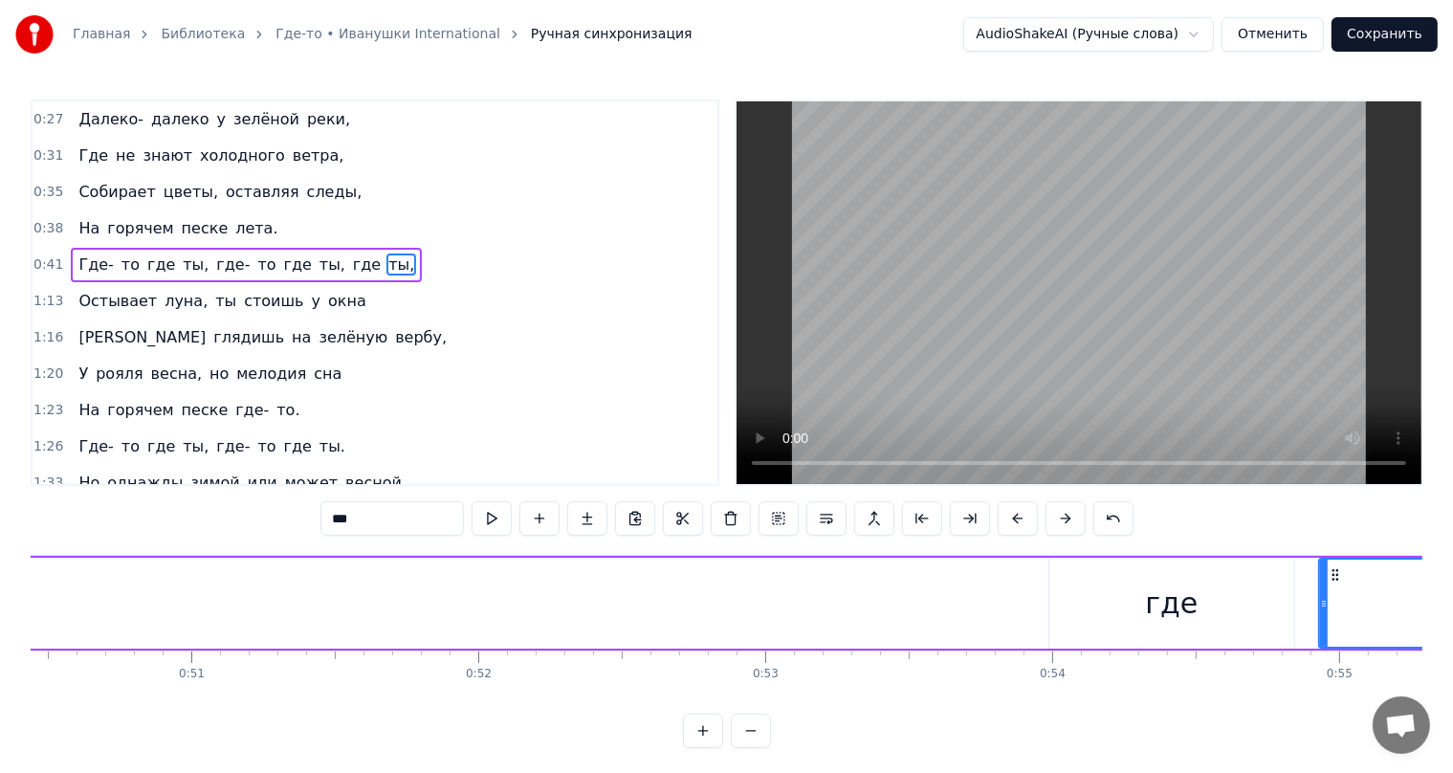
scroll to position [0, 15236]
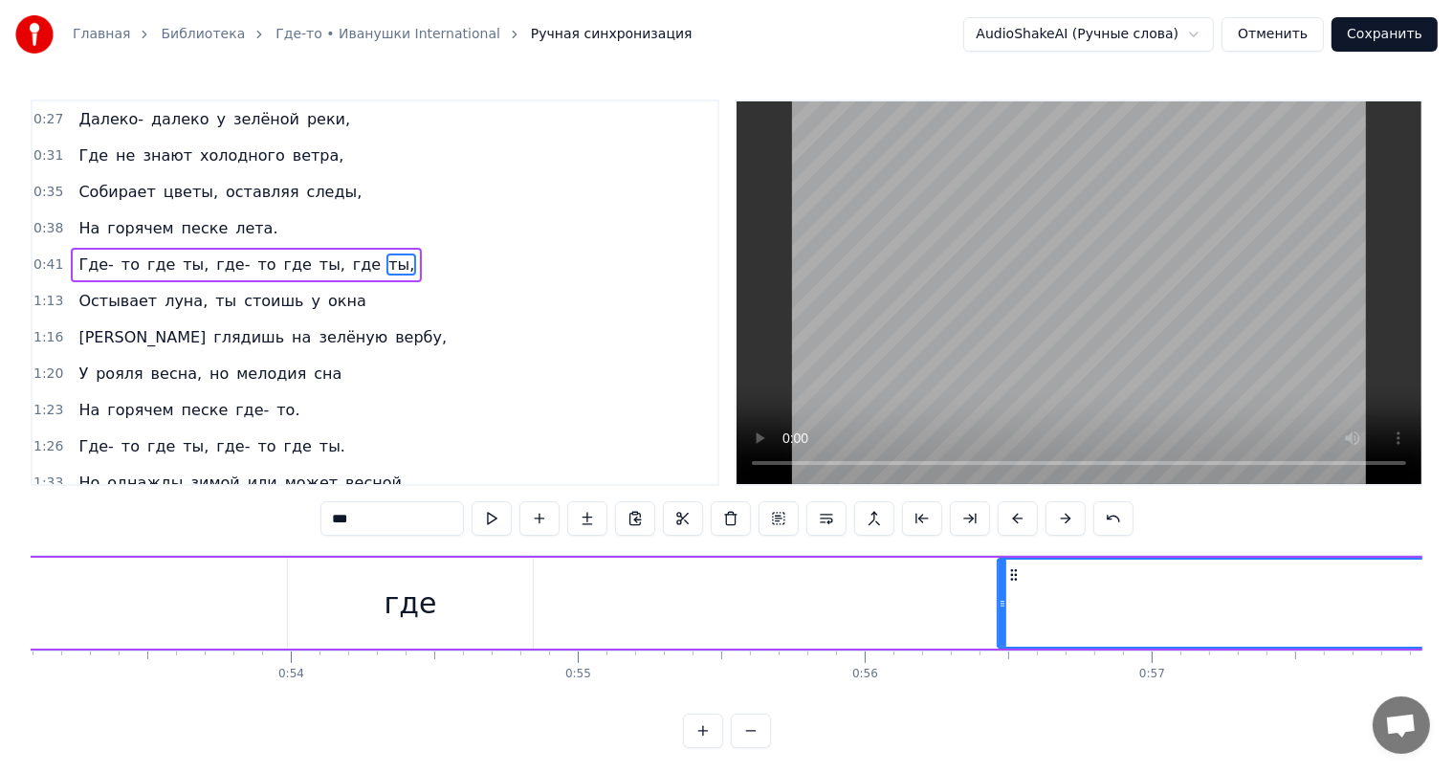
drag, startPoint x: 562, startPoint y: 603, endPoint x: 1002, endPoint y: 595, distance: 440.1
click at [1002, 596] on icon at bounding box center [1003, 603] width 8 height 15
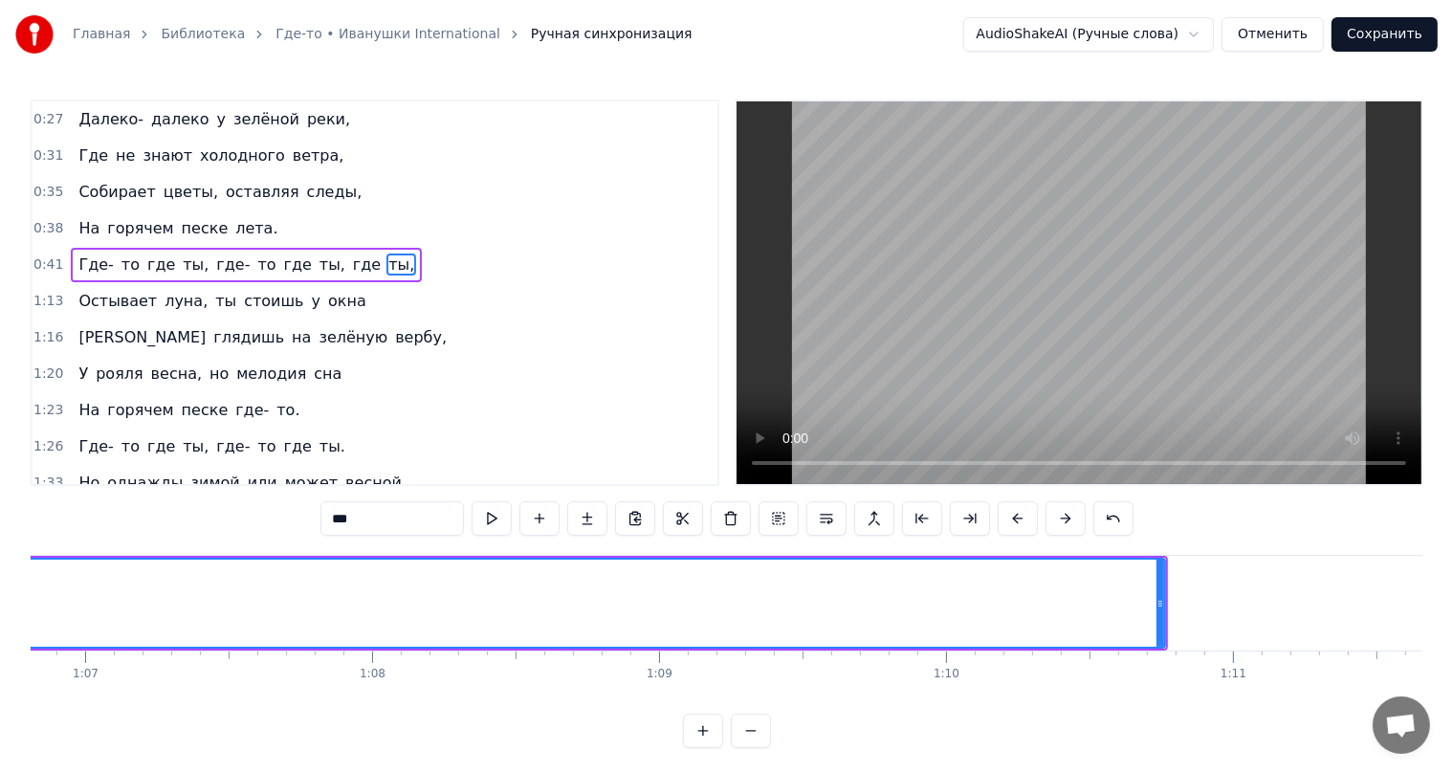
scroll to position [0, 19299]
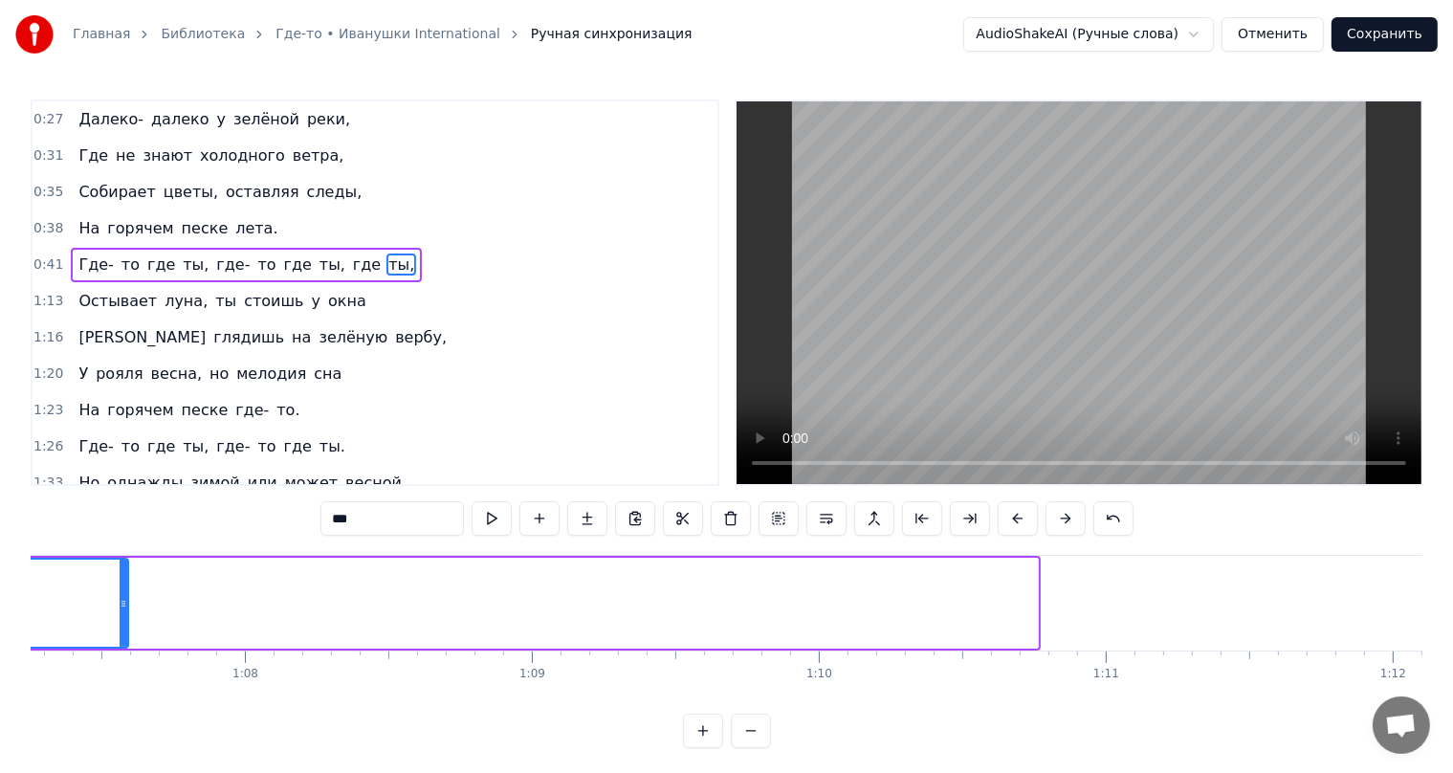
drag, startPoint x: 1035, startPoint y: 604, endPoint x: 126, endPoint y: 598, distance: 908.7
click at [126, 598] on icon at bounding box center [124, 603] width 8 height 15
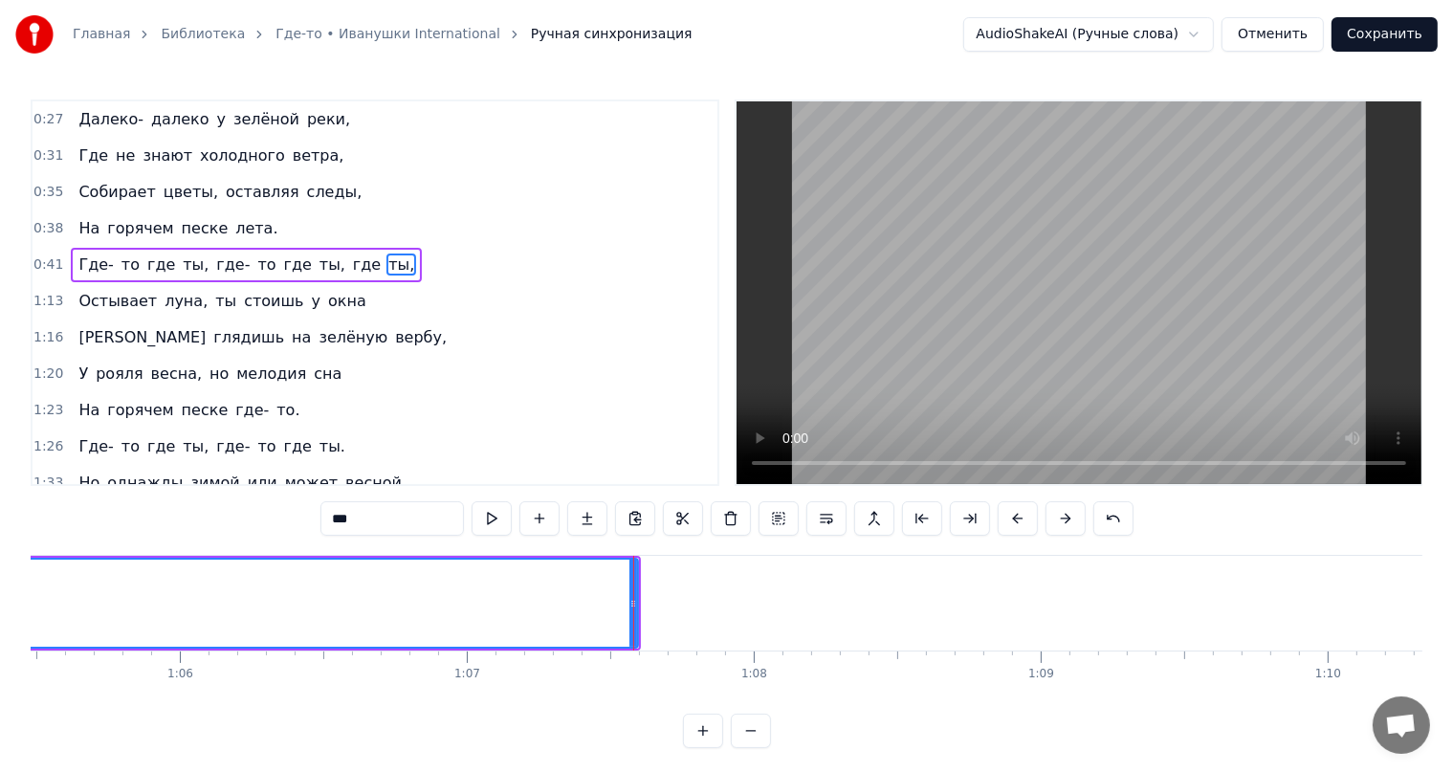
scroll to position [0, 18832]
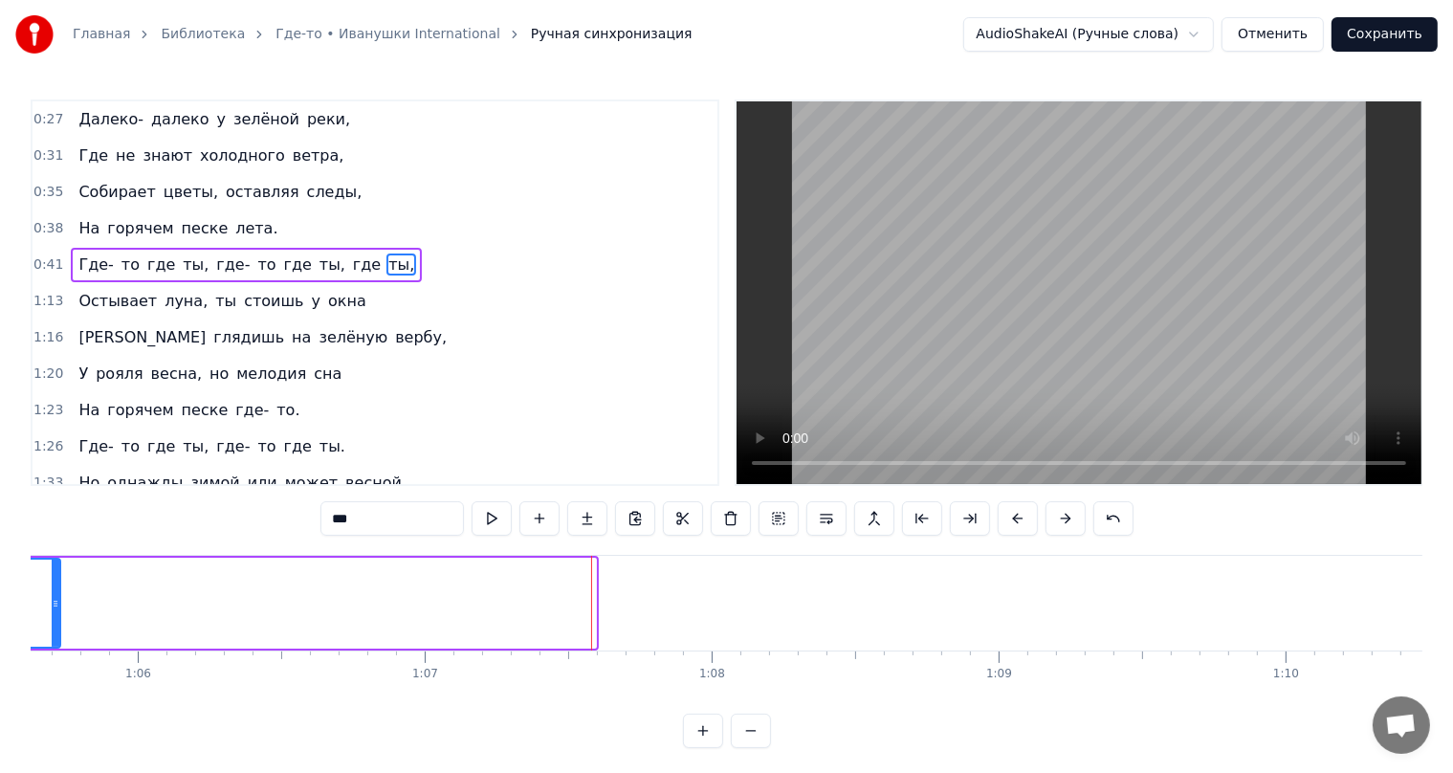
drag, startPoint x: 593, startPoint y: 601, endPoint x: 57, endPoint y: 605, distance: 535.7
click at [57, 605] on icon at bounding box center [56, 603] width 8 height 15
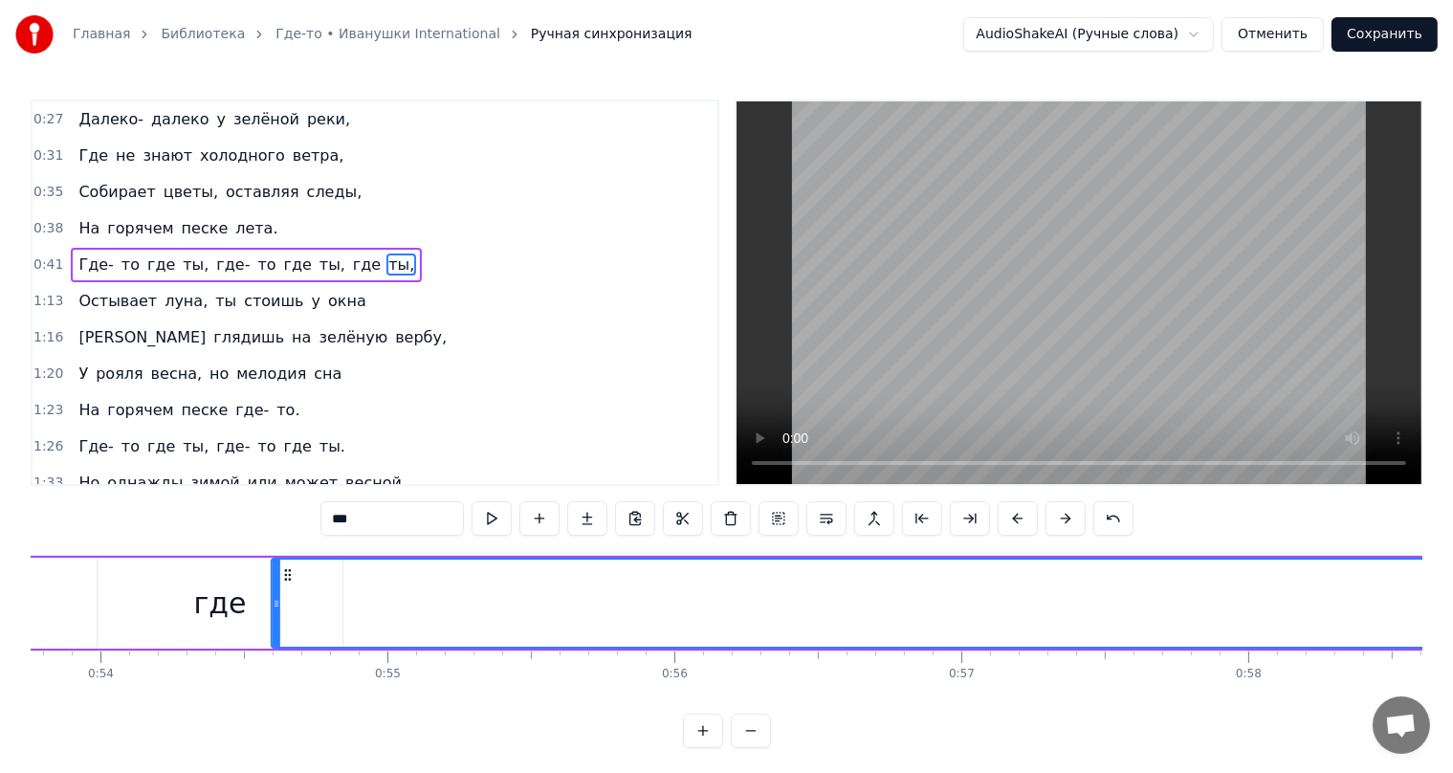
scroll to position [0, 15408]
drag, startPoint x: 588, startPoint y: 572, endPoint x: 389, endPoint y: 569, distance: 199.0
click at [389, 569] on icon at bounding box center [392, 574] width 15 height 15
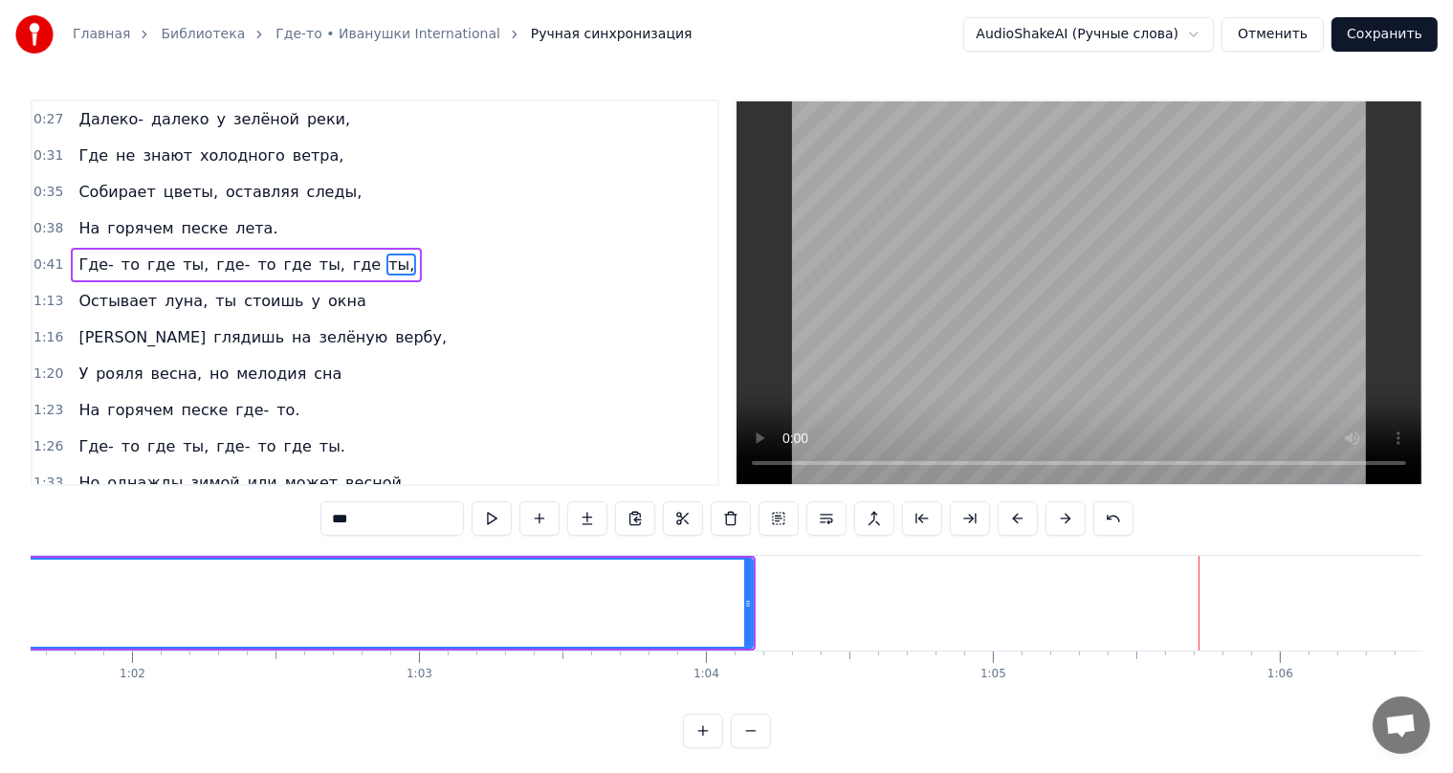
scroll to position [0, 18198]
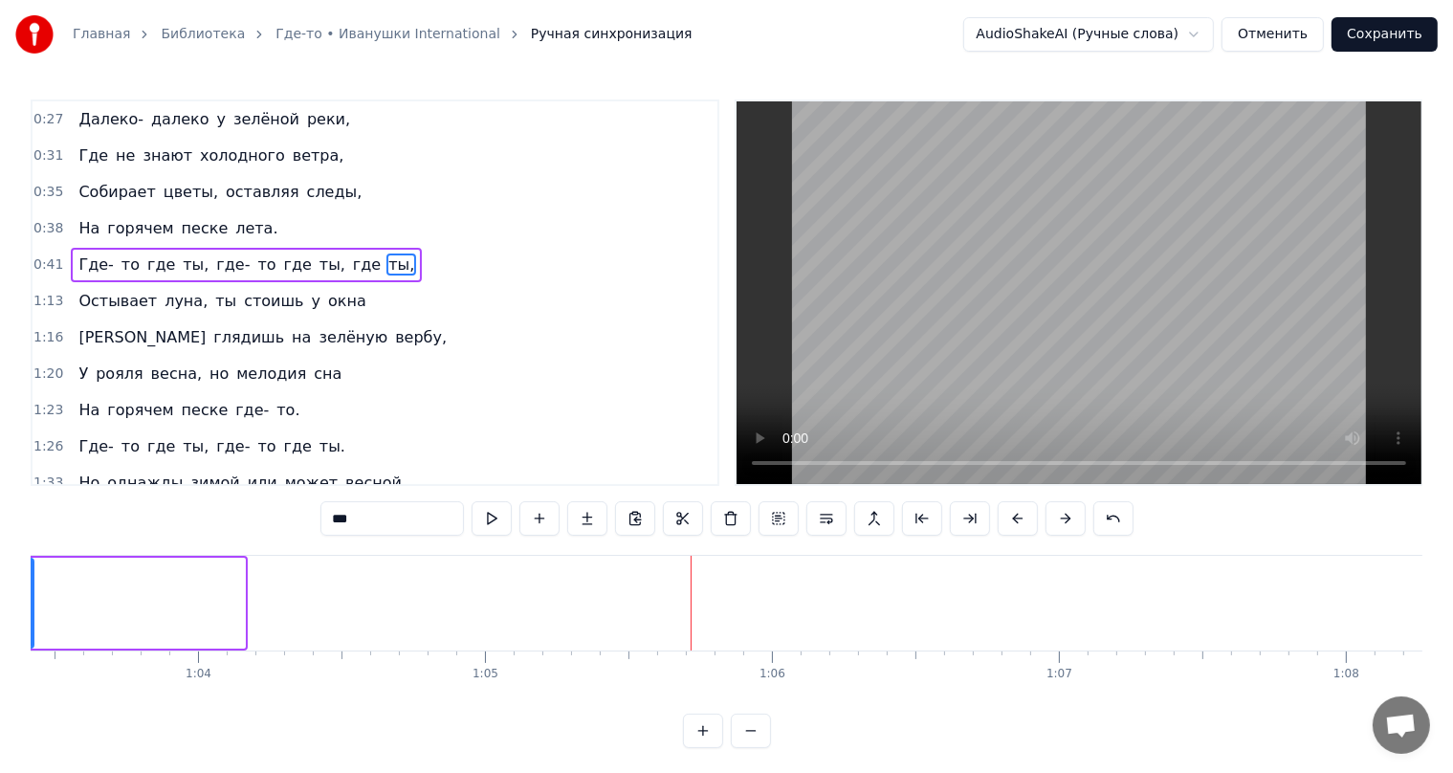
drag, startPoint x: 238, startPoint y: 601, endPoint x: 31, endPoint y: 606, distance: 207.6
click at [29, 606] on div "Главная Библиотека Где-то • Иванушки International Ручная синхронизация AudioSh…" at bounding box center [726, 374] width 1453 height 748
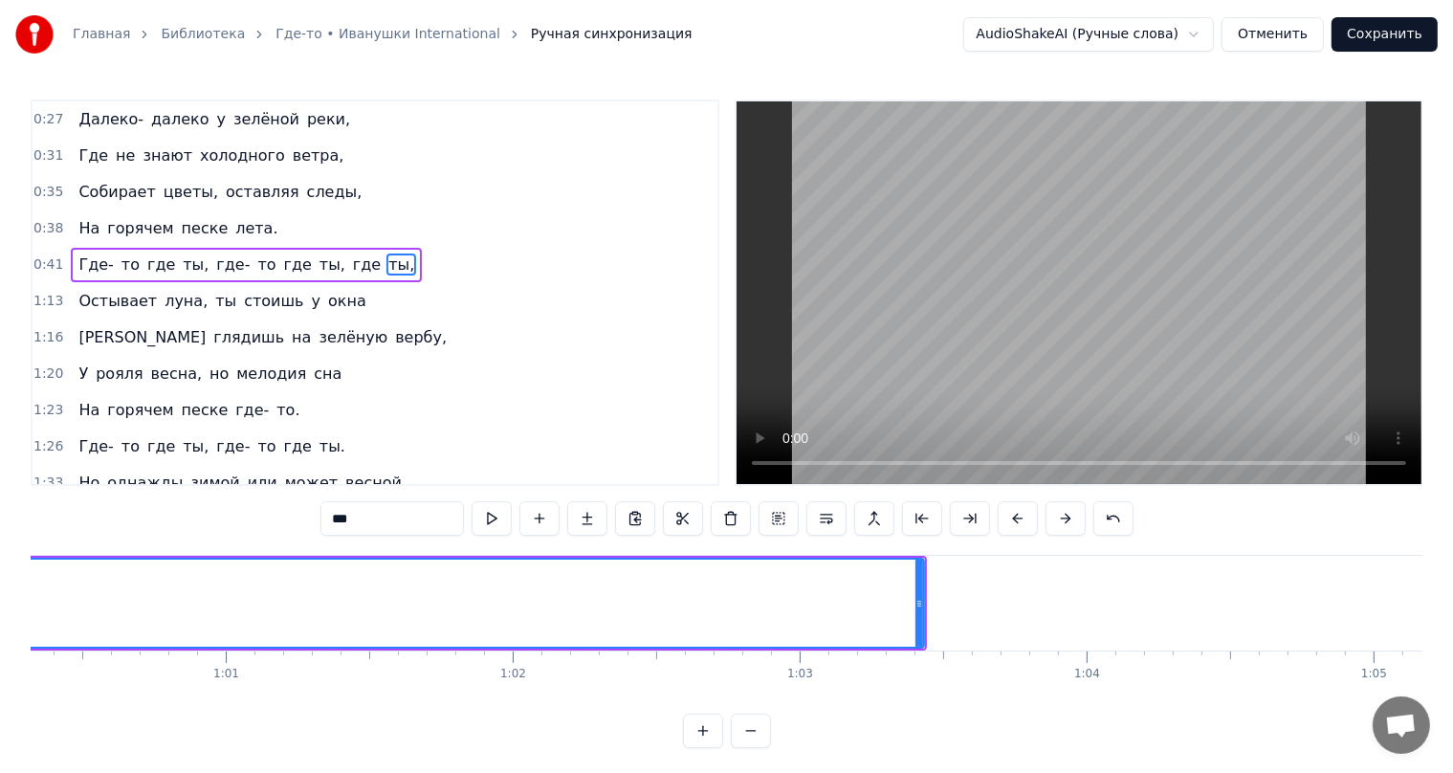
scroll to position [0, 17478]
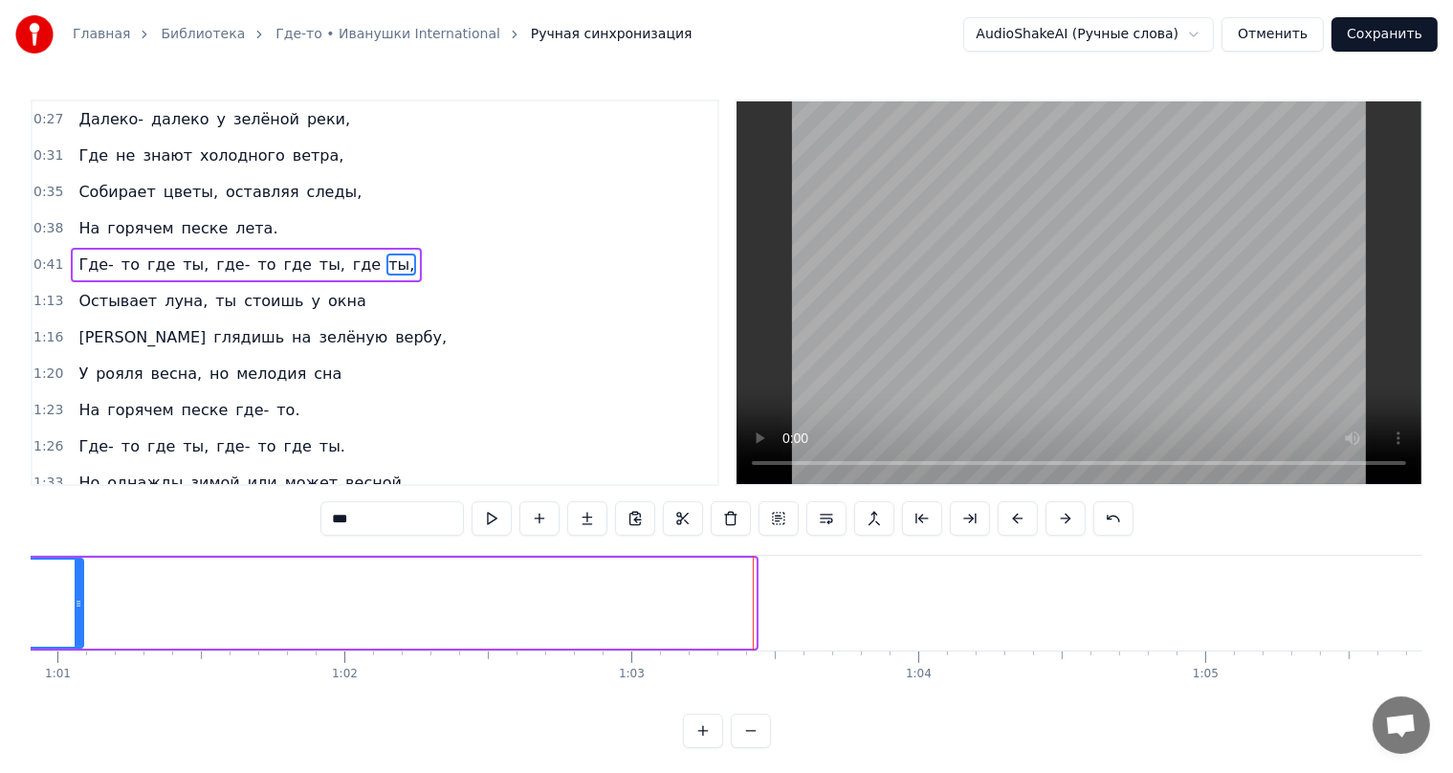
drag, startPoint x: 751, startPoint y: 598, endPoint x: 88, endPoint y: 608, distance: 663.0
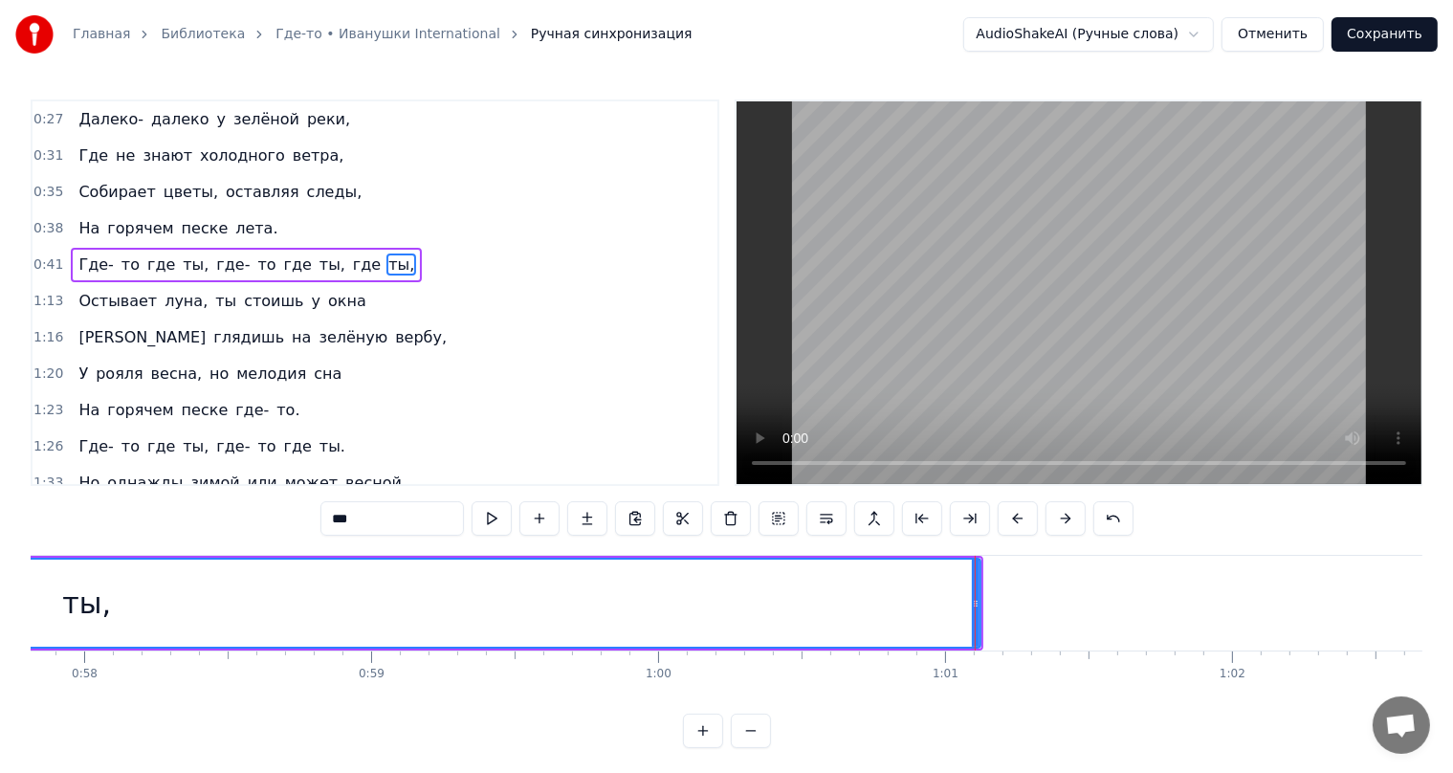
scroll to position [0, 17013]
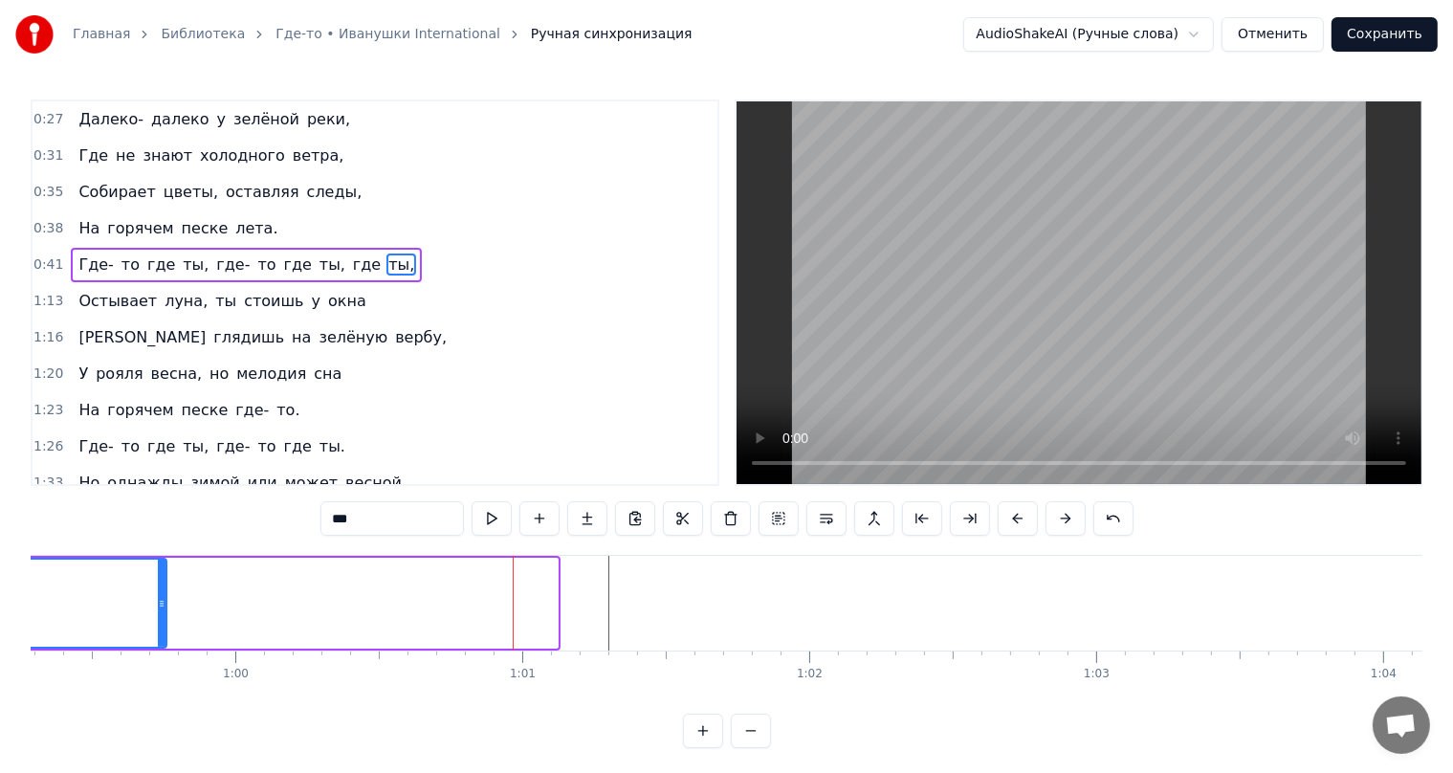
drag, startPoint x: 553, startPoint y: 603, endPoint x: 221, endPoint y: 639, distance: 333.9
click at [165, 635] on div at bounding box center [162, 603] width 8 height 87
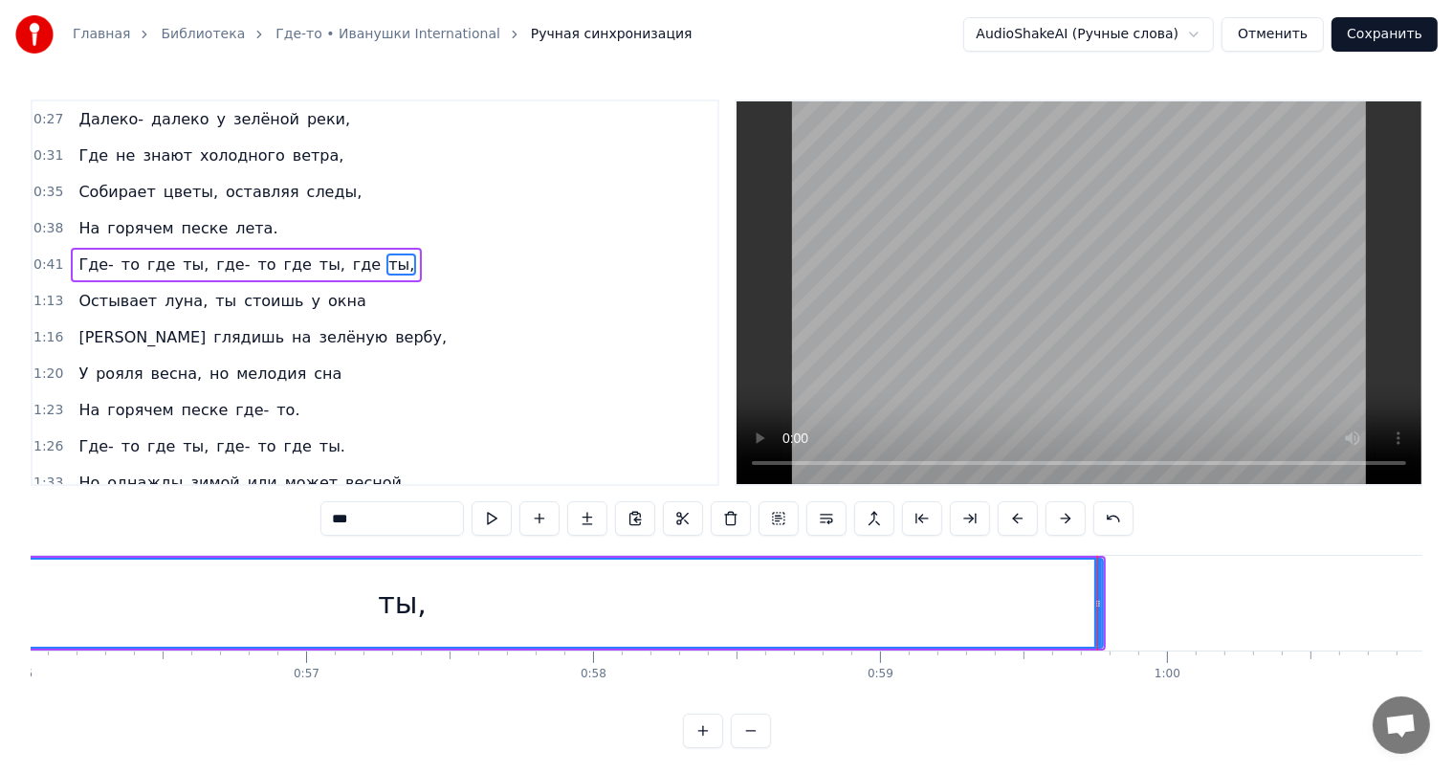
scroll to position [0, 16166]
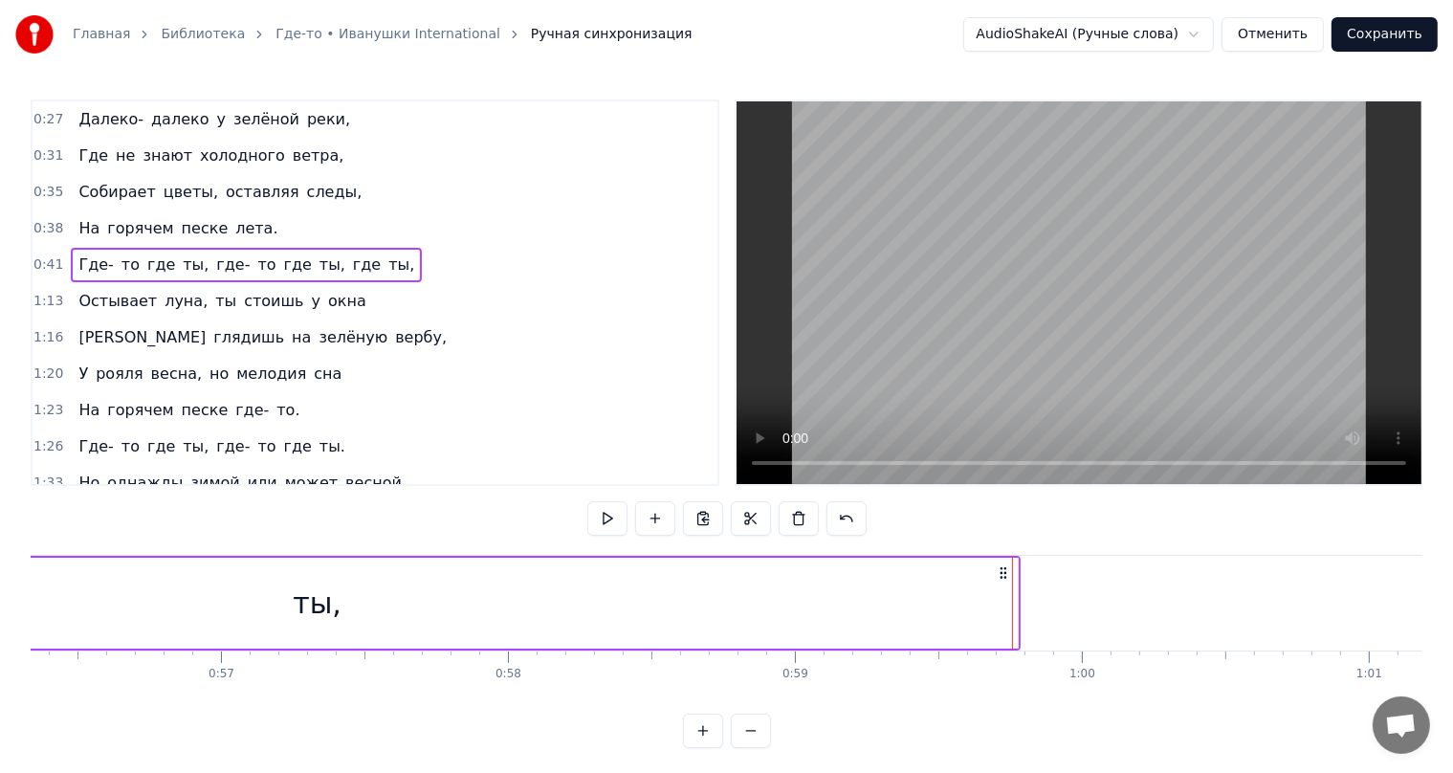
click at [987, 601] on div "ты," at bounding box center [317, 603] width 1400 height 91
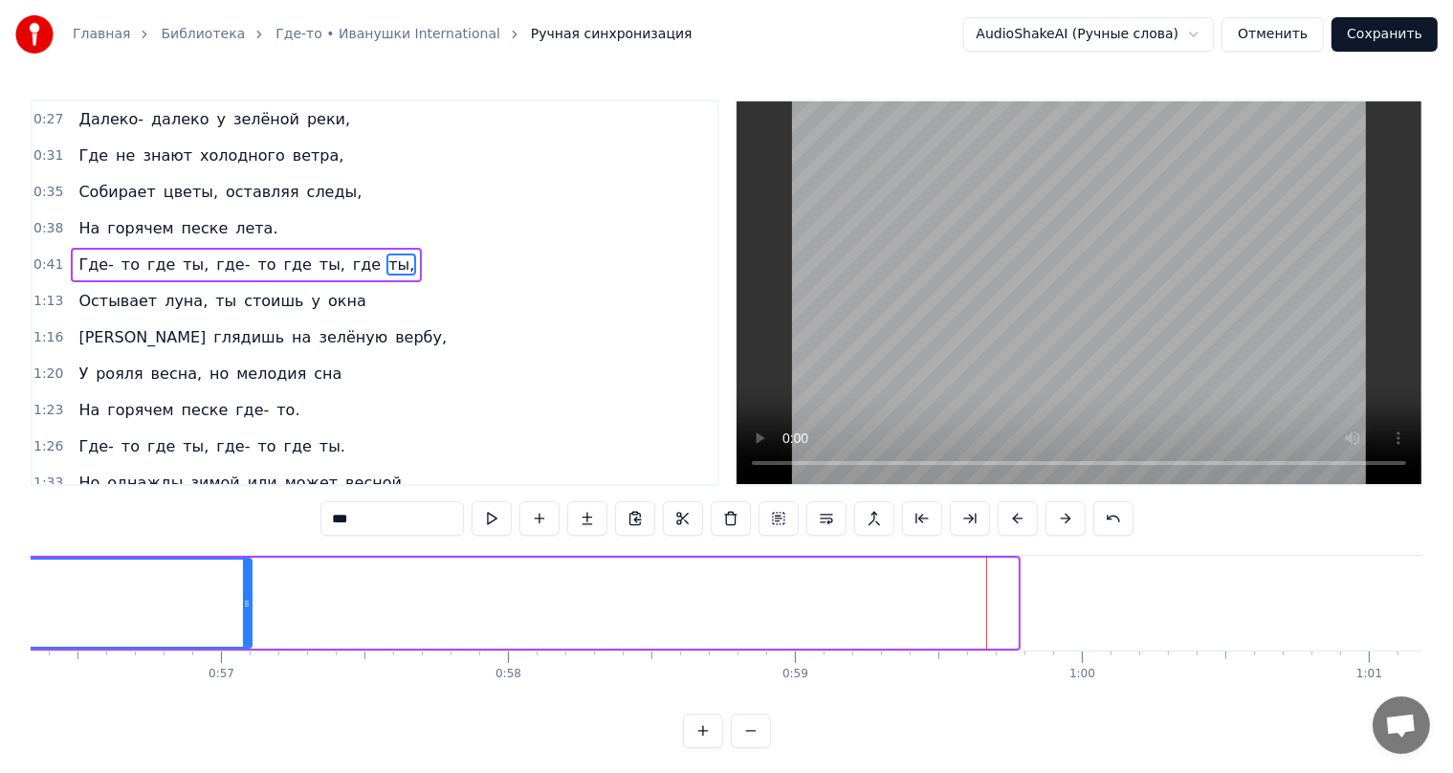
drag, startPoint x: 1011, startPoint y: 601, endPoint x: 261, endPoint y: 595, distance: 749.9
click at [249, 591] on div at bounding box center [247, 603] width 8 height 87
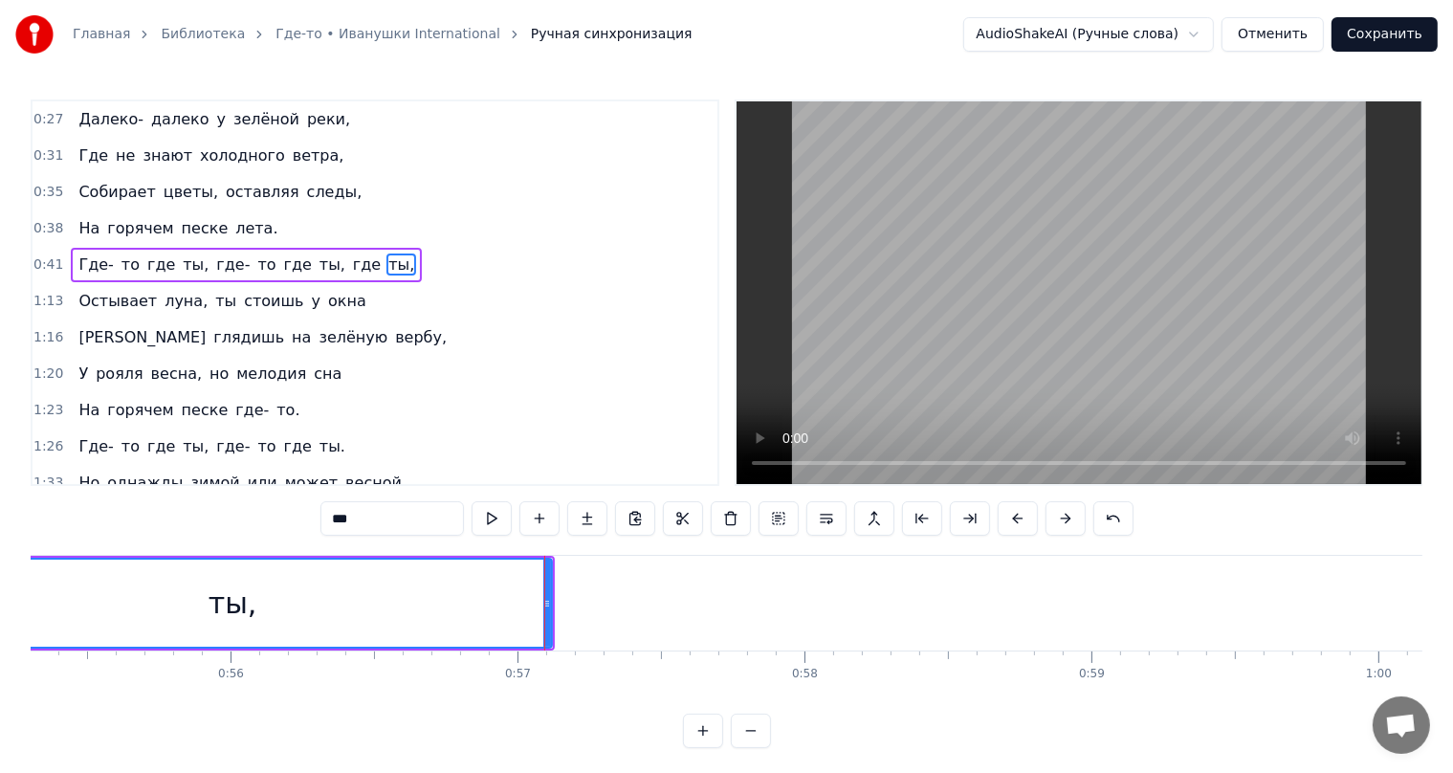
scroll to position [0, 15573]
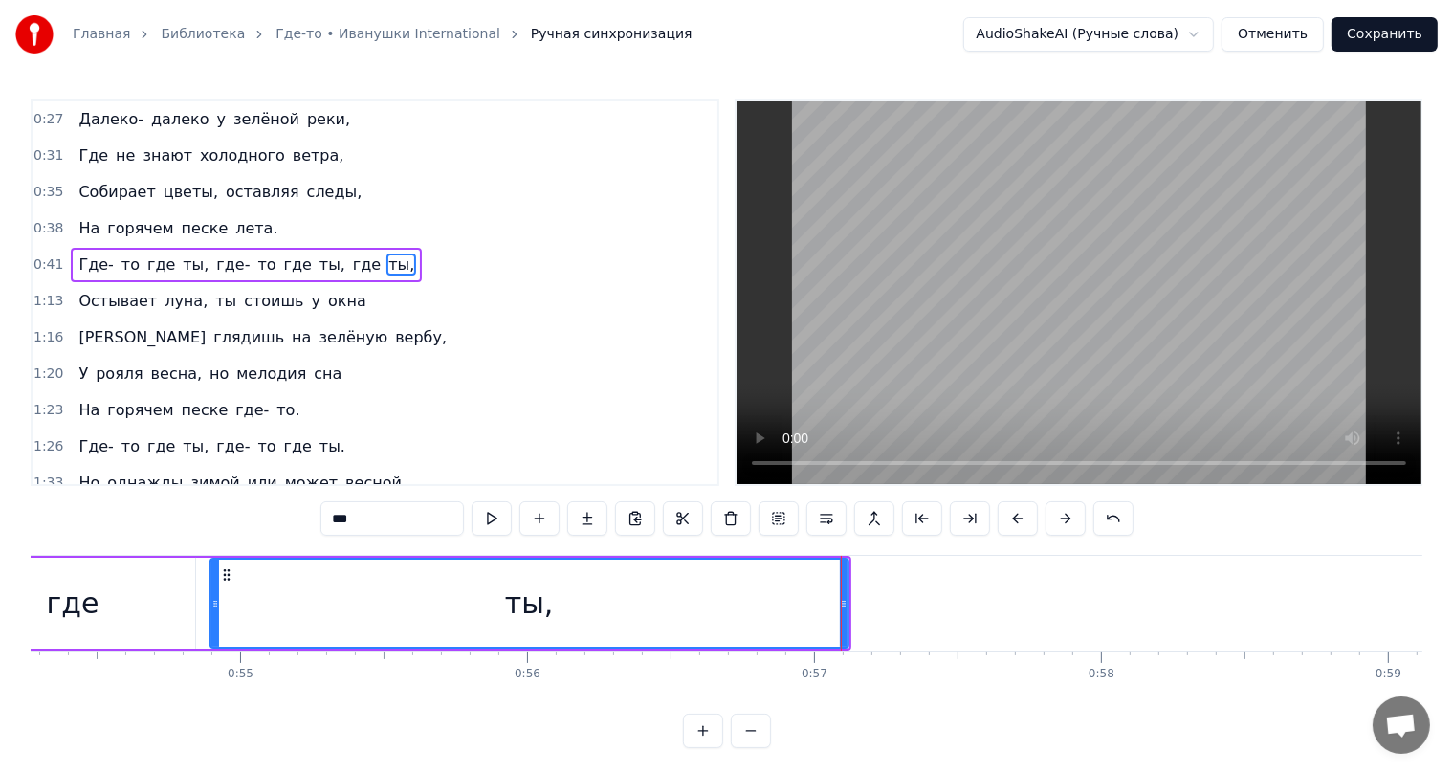
click at [132, 605] on div "где" at bounding box center [72, 603] width 245 height 91
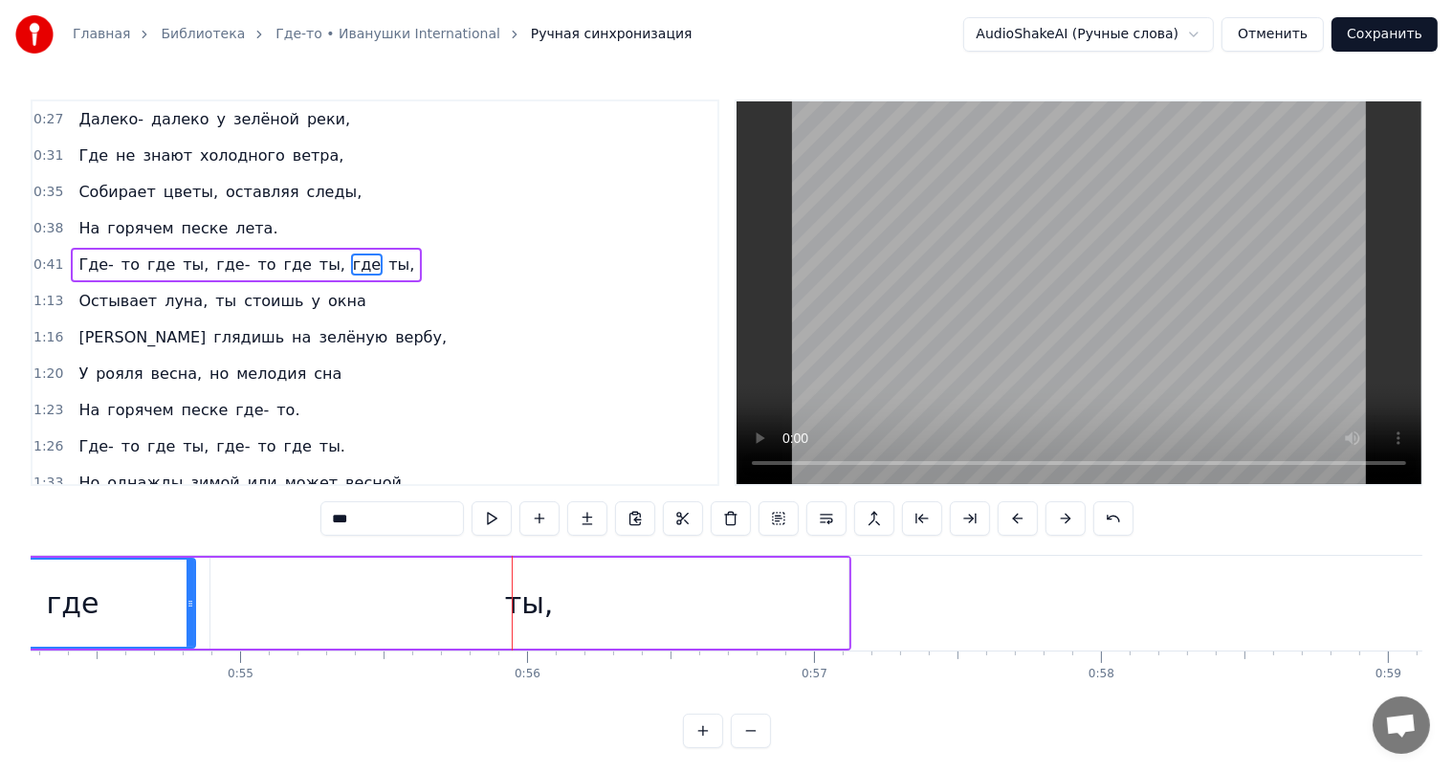
click at [255, 264] on span "то" at bounding box center [266, 264] width 22 height 22
type input "**"
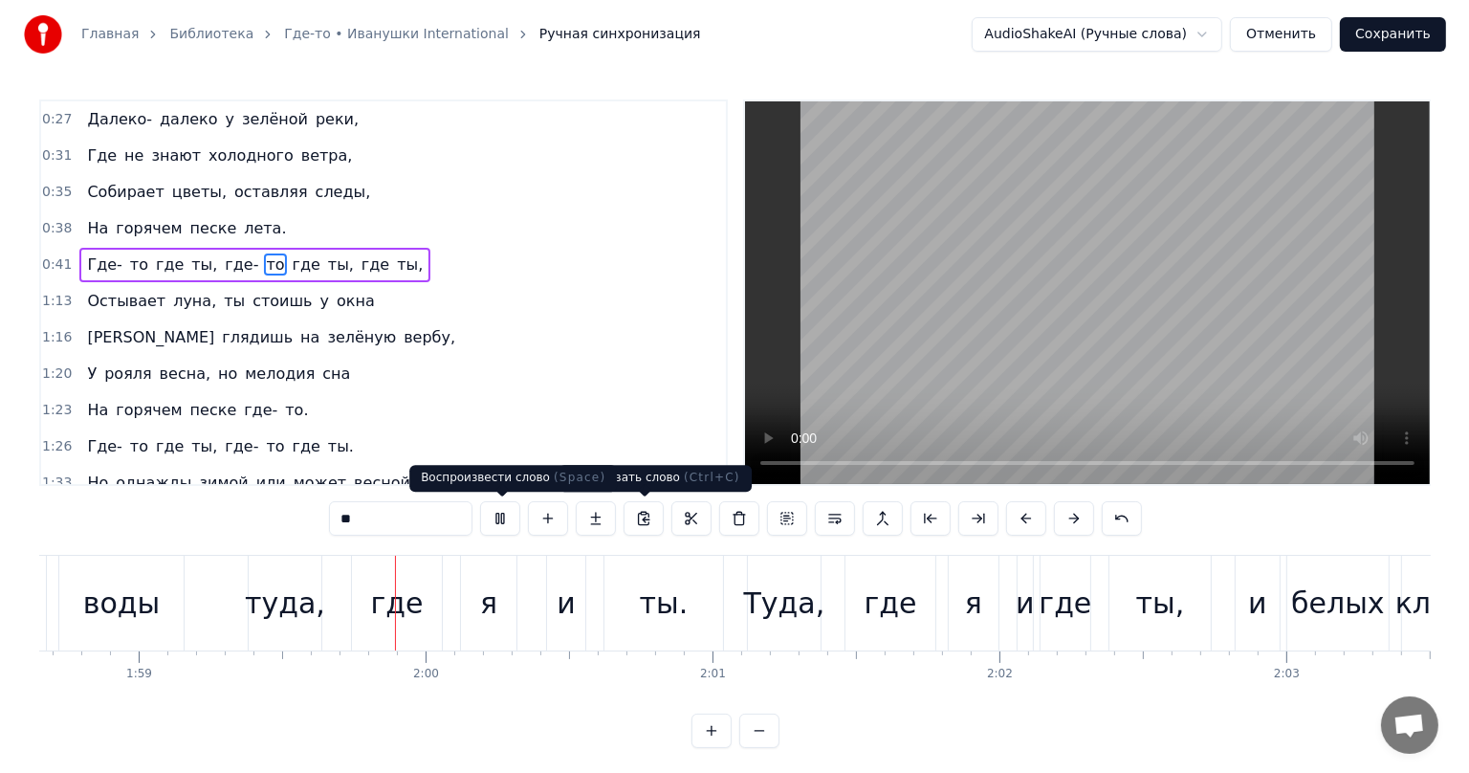
scroll to position [0, 34122]
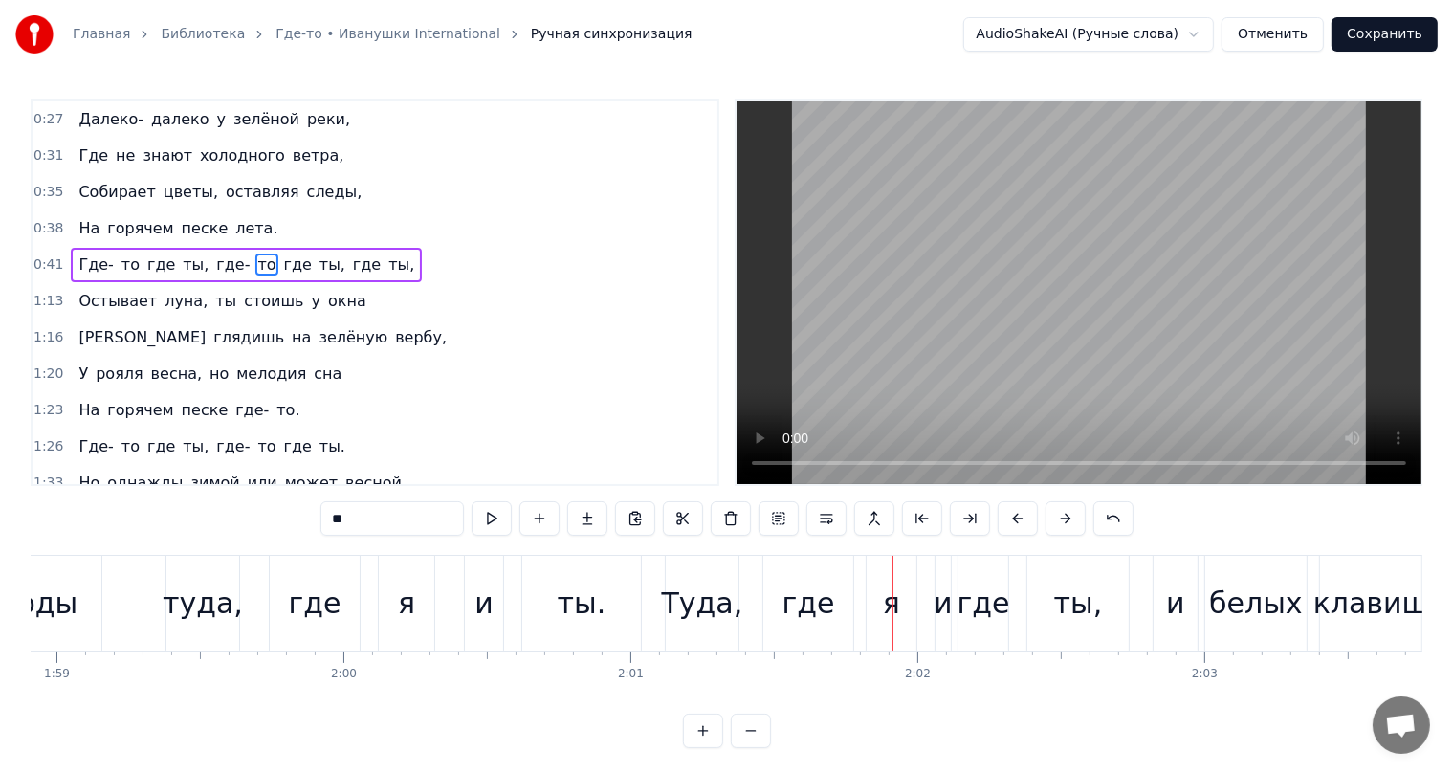
click at [1374, 33] on button "Сохранить" at bounding box center [1384, 34] width 106 height 34
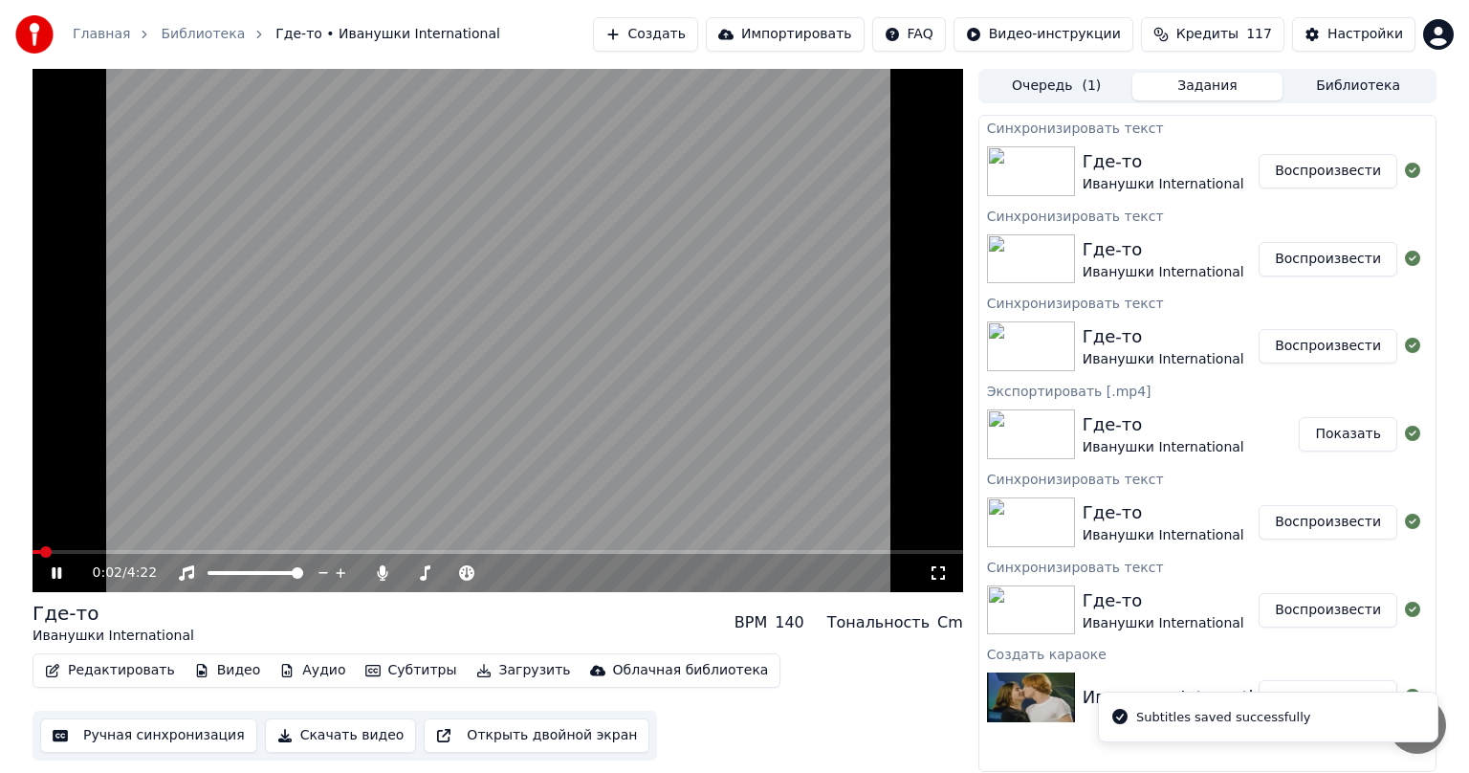
click at [319, 734] on button "Скачать видео" at bounding box center [341, 735] width 152 height 34
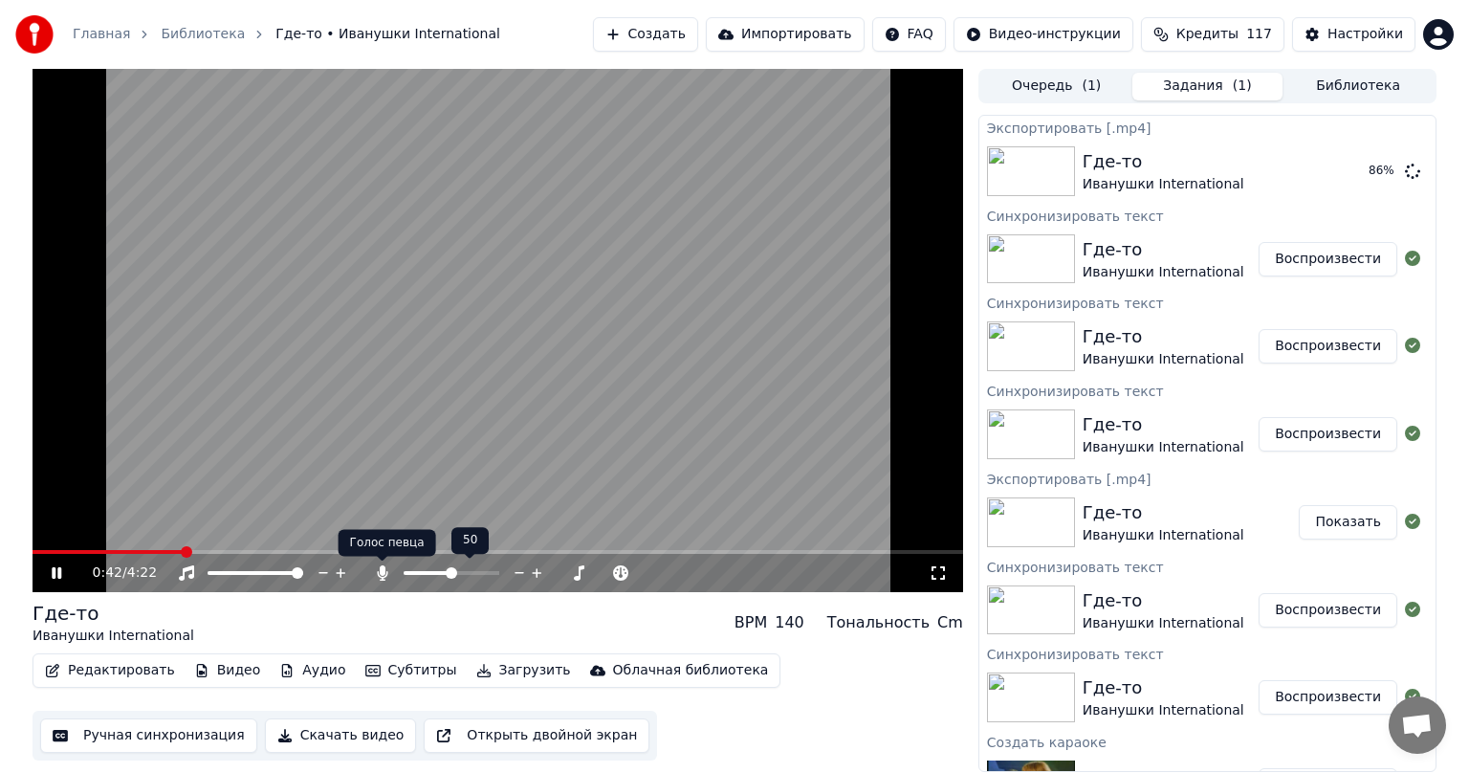
click at [380, 574] on icon at bounding box center [382, 572] width 11 height 15
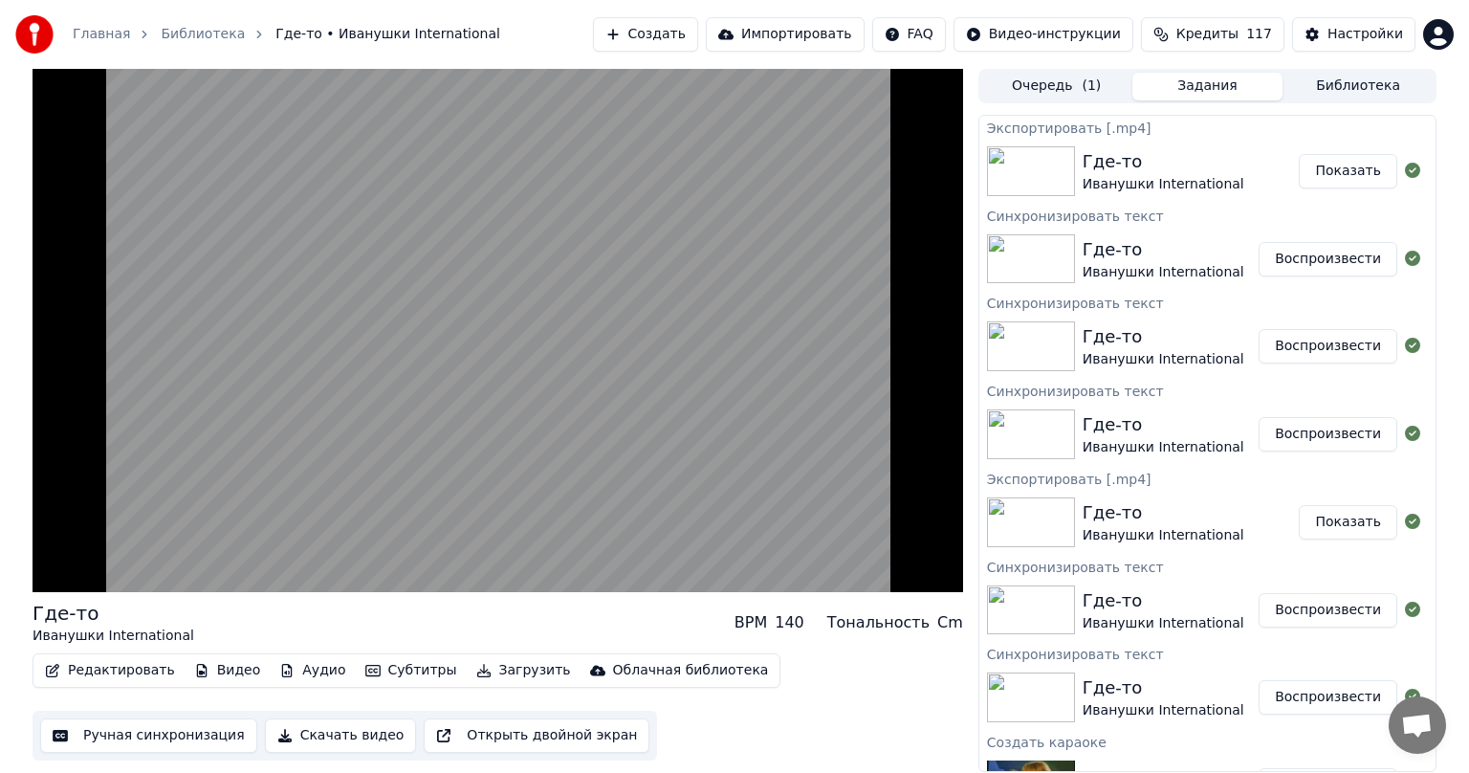
click at [287, 734] on button "Скачать видео" at bounding box center [341, 735] width 152 height 34
click at [829, 725] on div "Редактировать Видео Аудио Субтитры Загрузить Облачная библиотека Ручная синхрон…" at bounding box center [498, 706] width 931 height 107
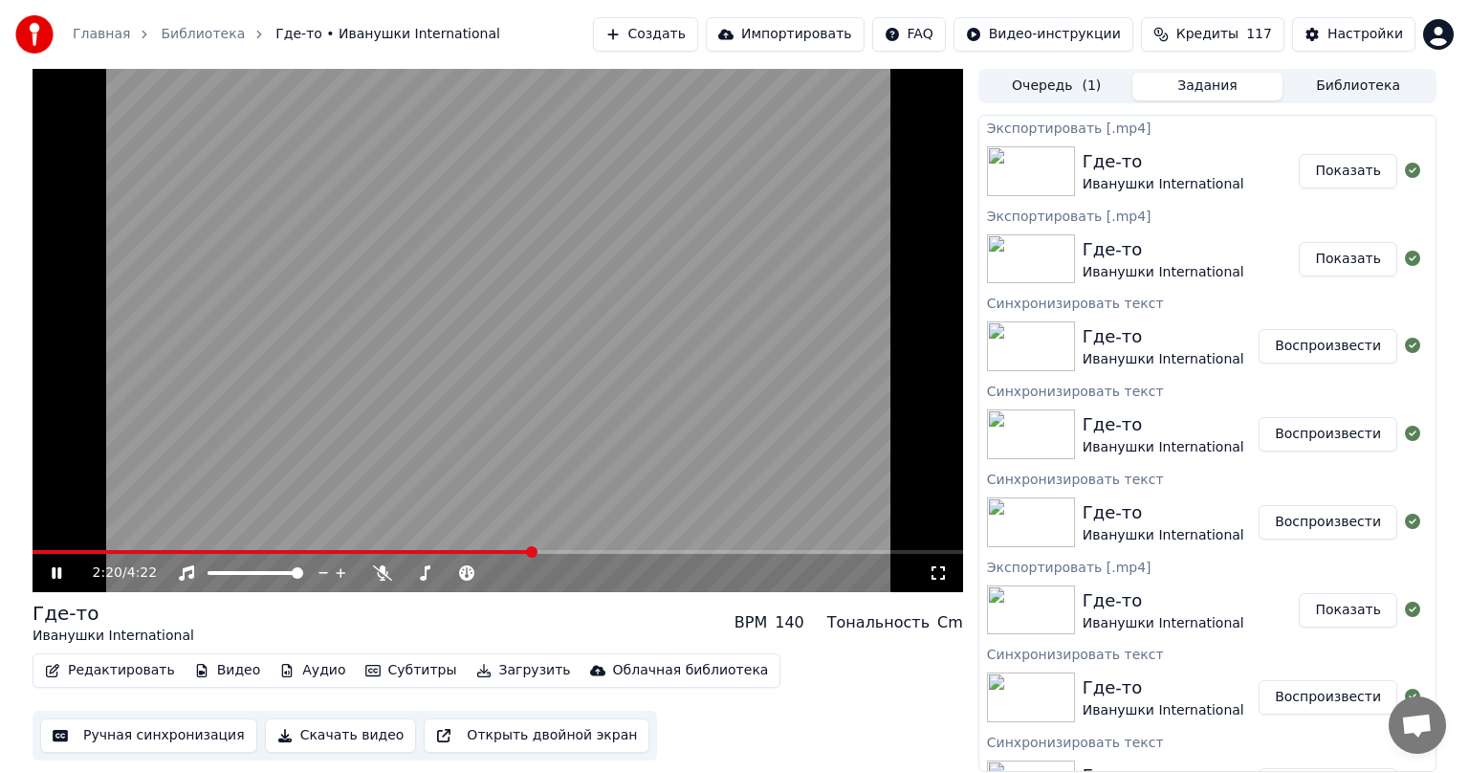
click at [215, 473] on video at bounding box center [498, 330] width 931 height 523
click at [267, 734] on button "Скачать видео" at bounding box center [341, 735] width 152 height 34
click at [602, 548] on span at bounding box center [595, 551] width 11 height 11
click at [69, 576] on icon at bounding box center [70, 572] width 45 height 15
click at [380, 572] on icon at bounding box center [382, 572] width 19 height 15
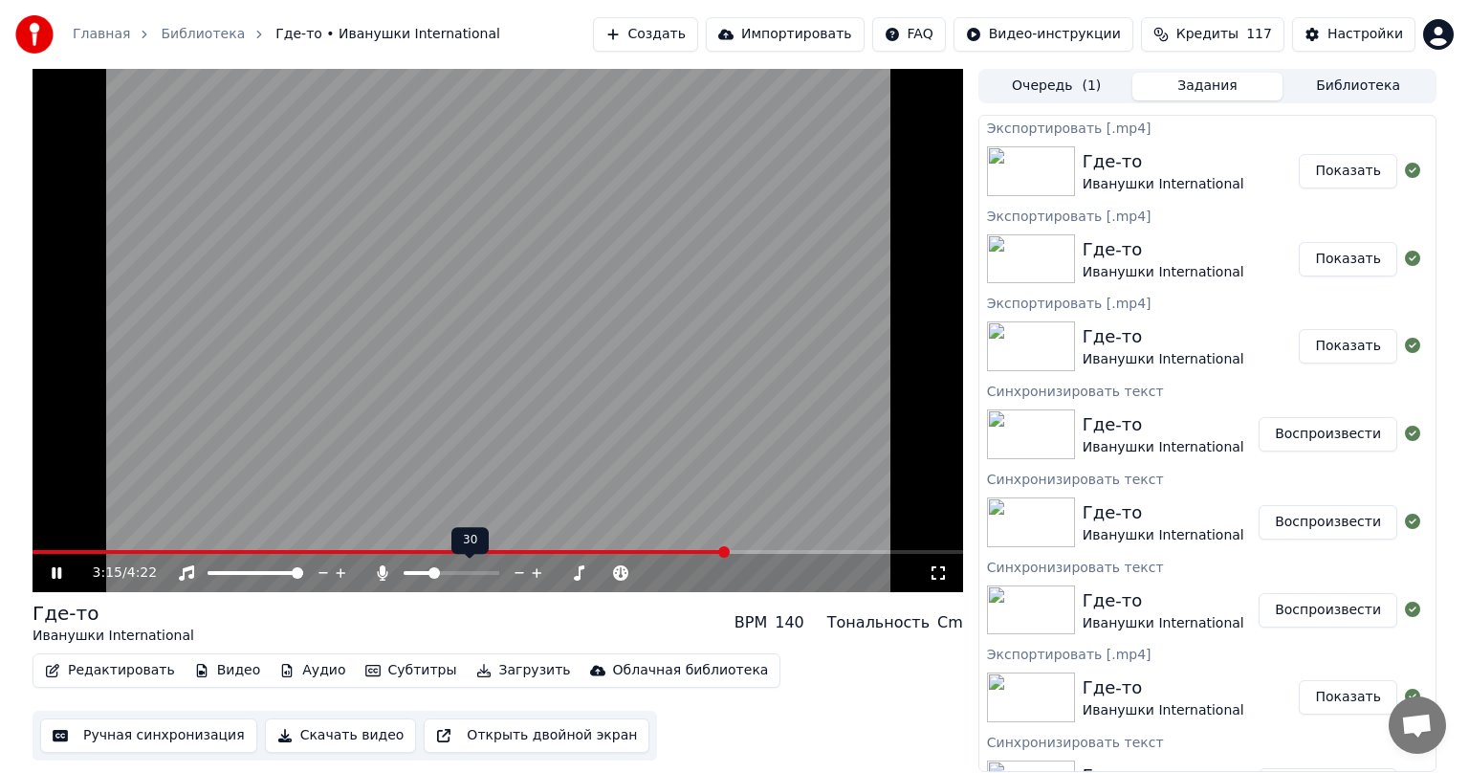
click at [432, 571] on span at bounding box center [434, 572] width 11 height 11
click at [301, 735] on button "Скачать видео" at bounding box center [341, 735] width 152 height 34
click at [199, 526] on video at bounding box center [498, 330] width 931 height 523
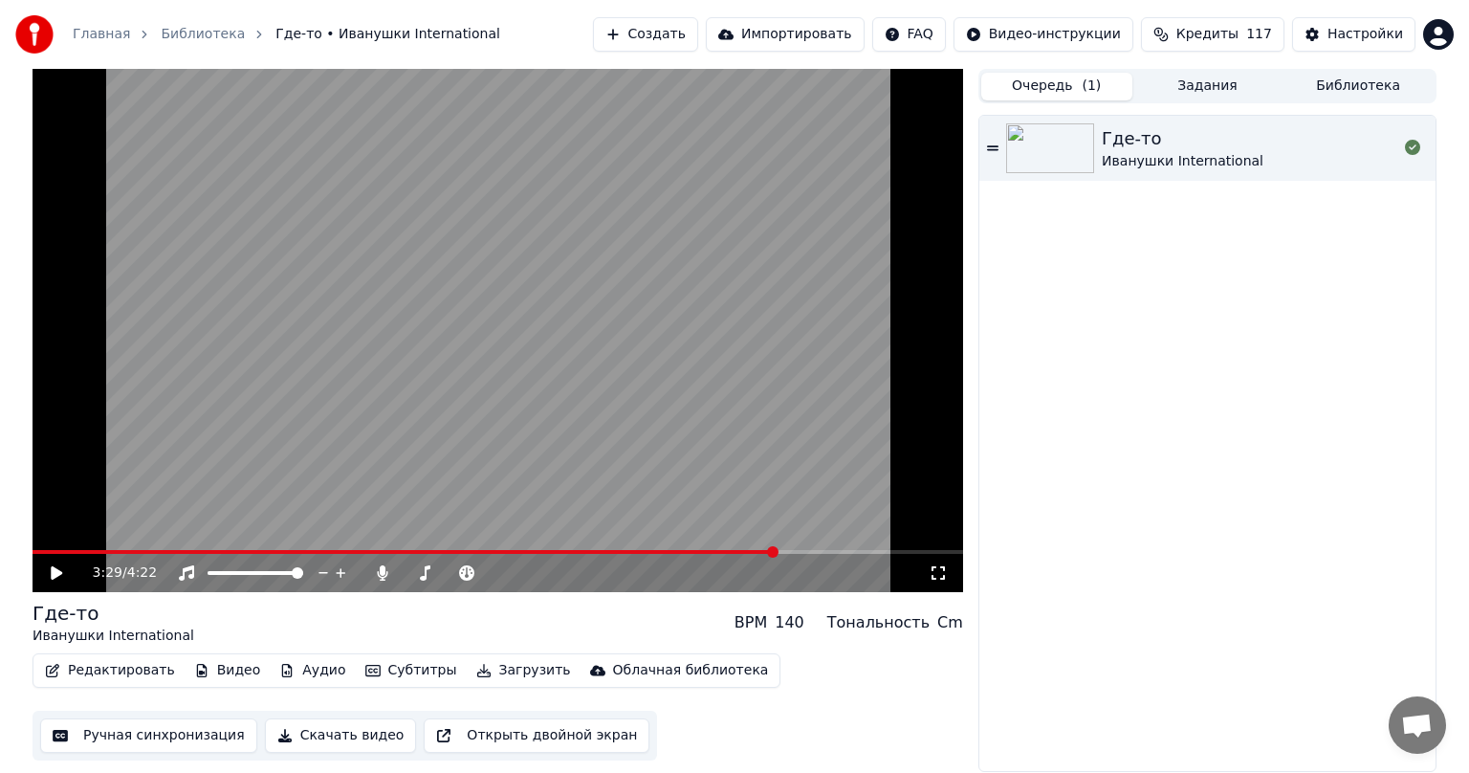
click at [1057, 91] on button "Очередь ( 1 )" at bounding box center [1056, 87] width 151 height 28
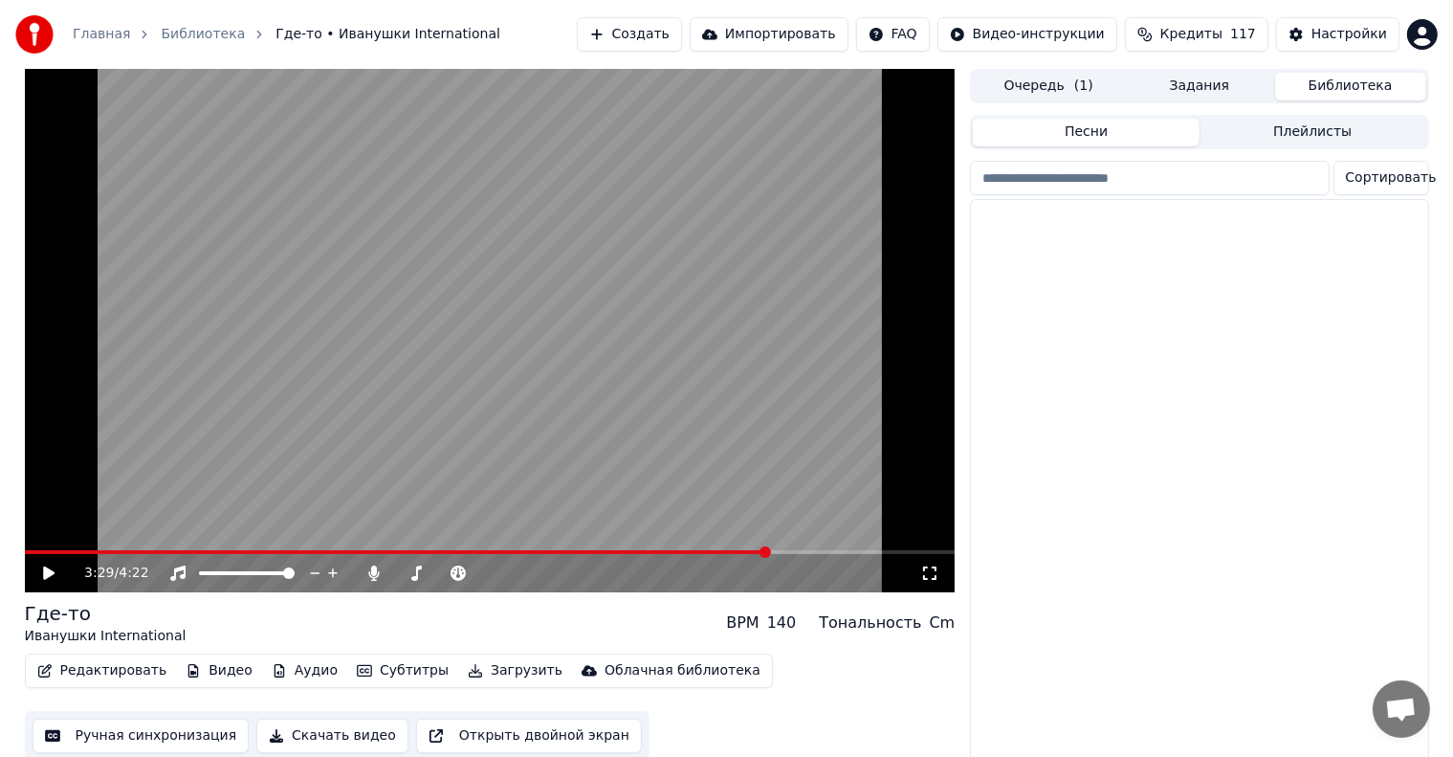
click at [1336, 87] on button "Библиотека" at bounding box center [1350, 87] width 151 height 28
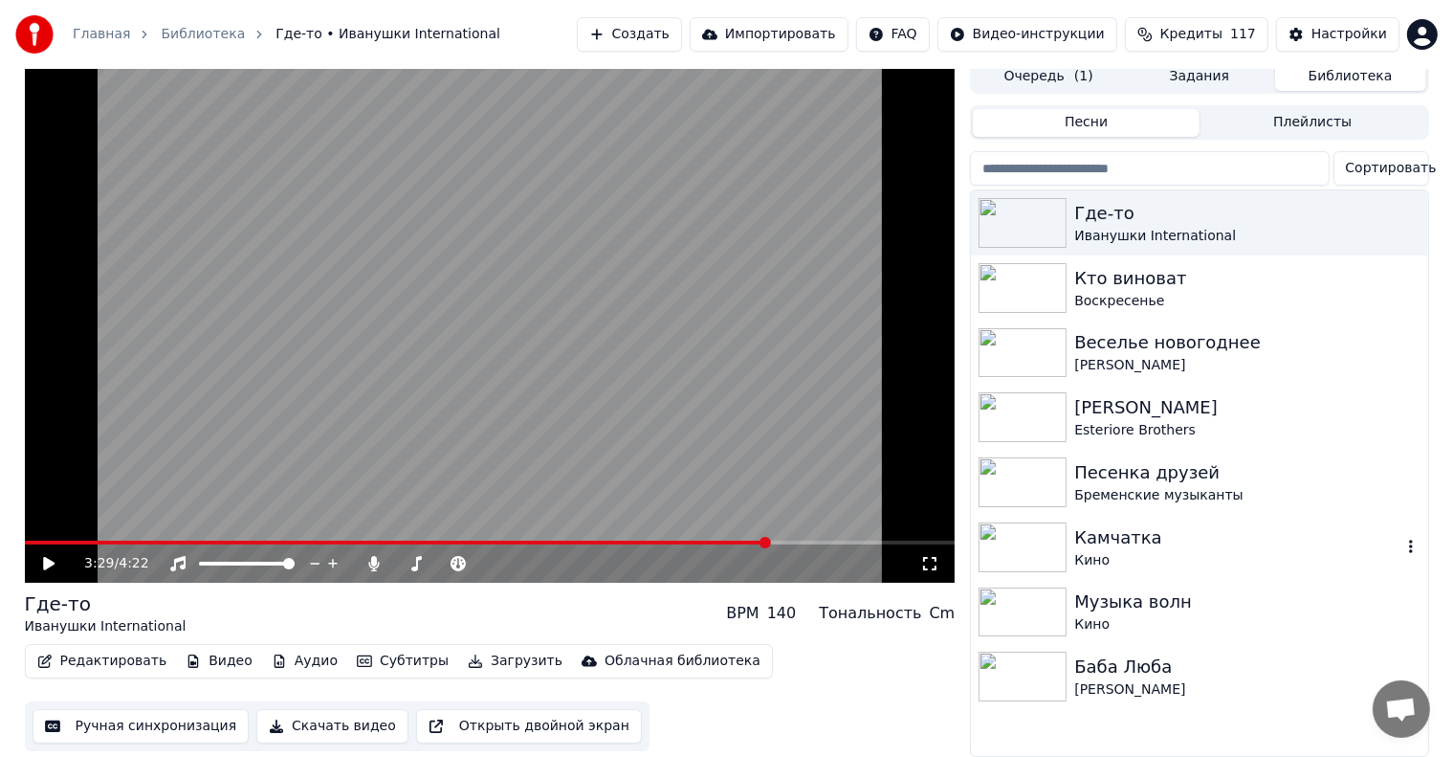
scroll to position [22, 0]
